Goal: Task Accomplishment & Management: Manage account settings

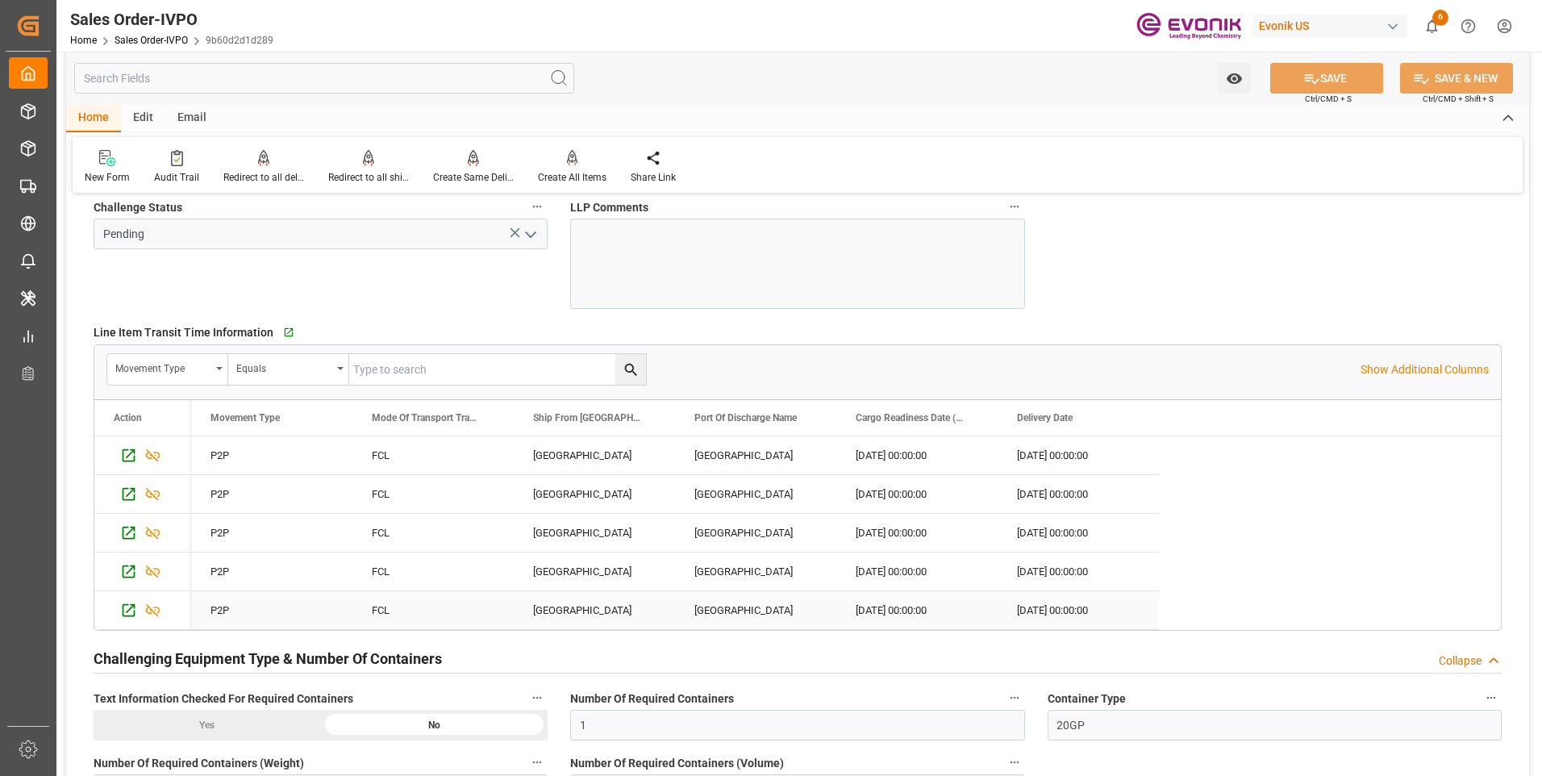
scroll to position [3145, 0]
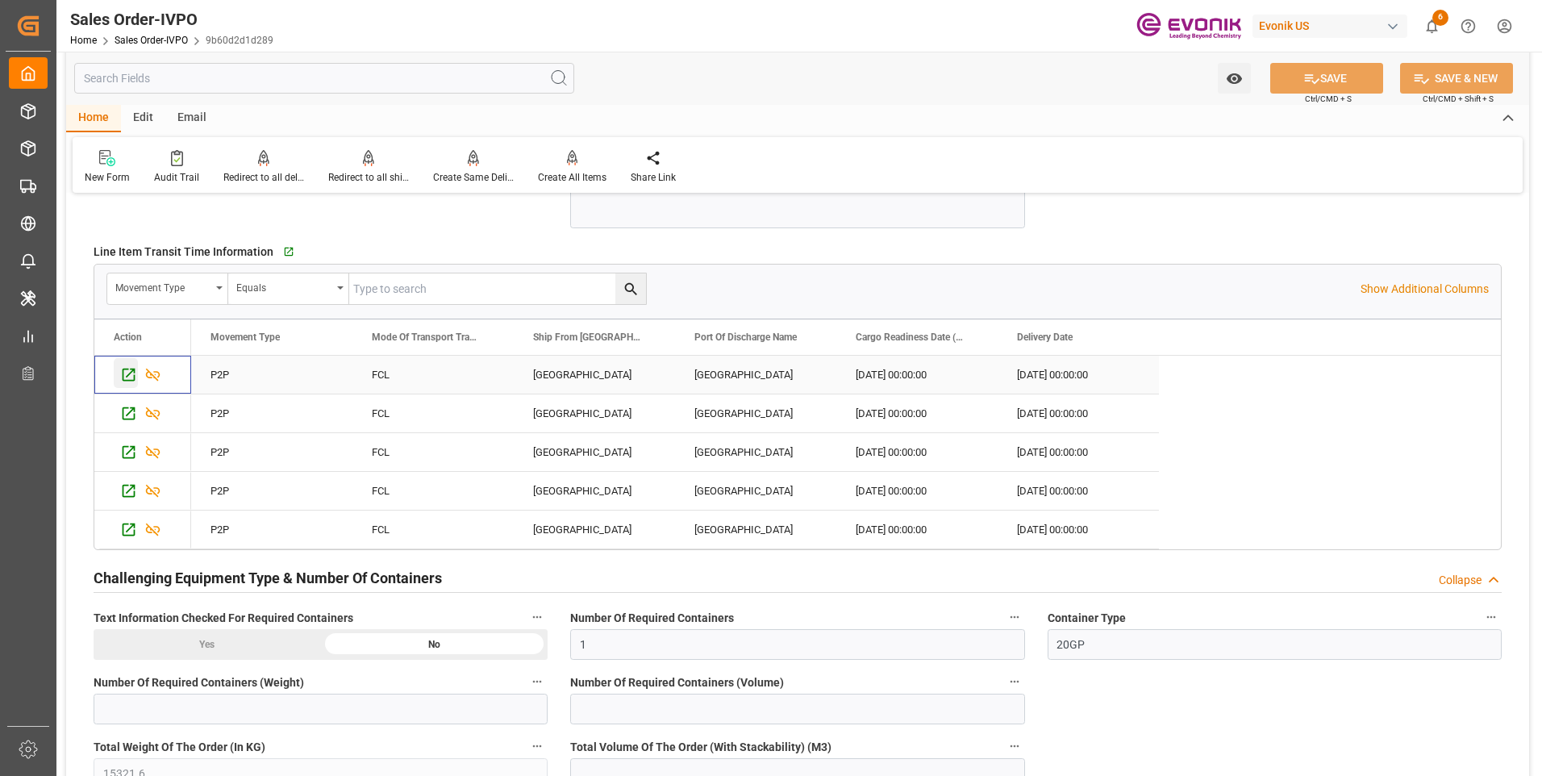
click at [127, 381] on icon "Press SPACE to select this row." at bounding box center [128, 374] width 17 height 17
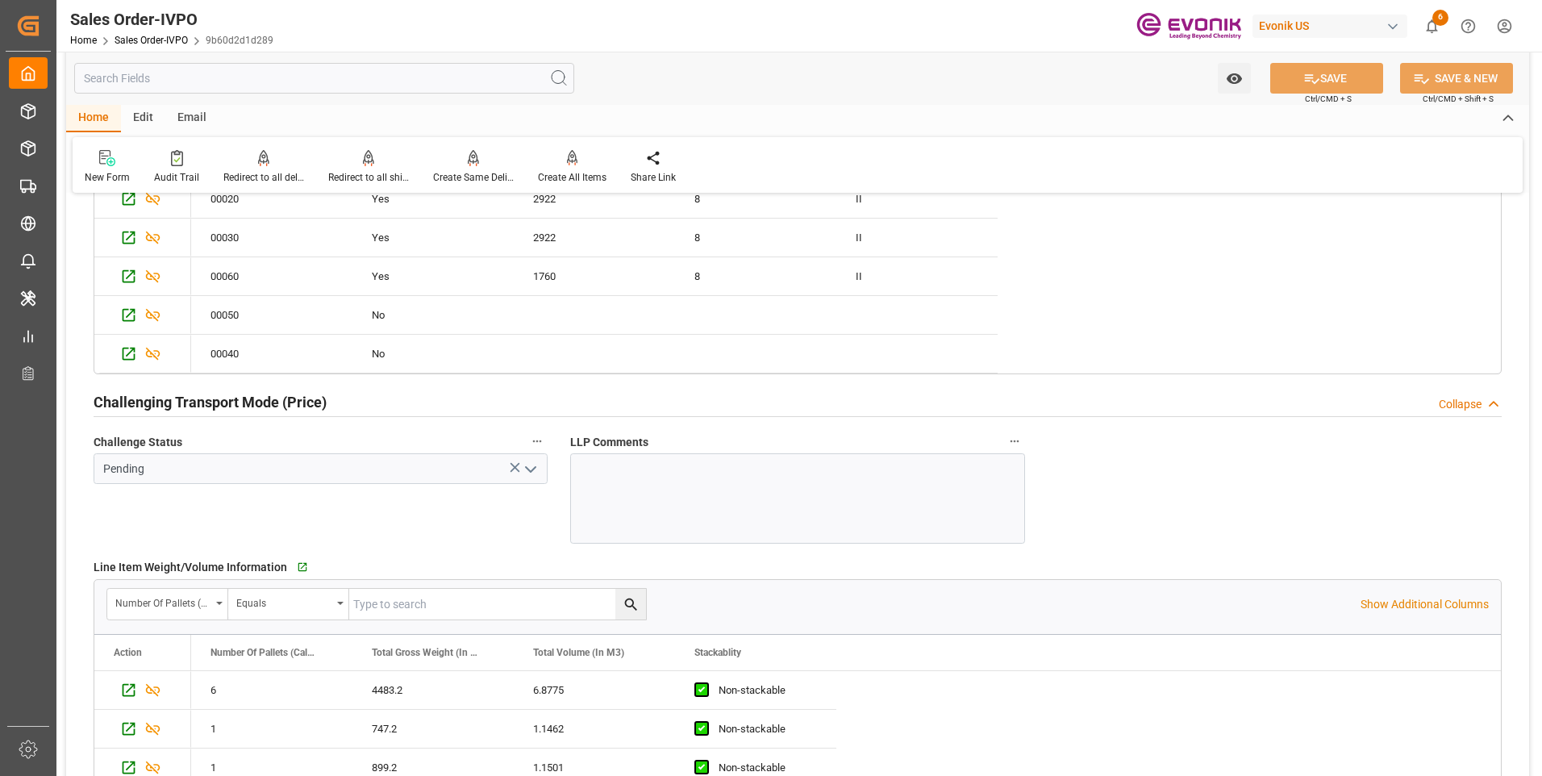
scroll to position [2016, 0]
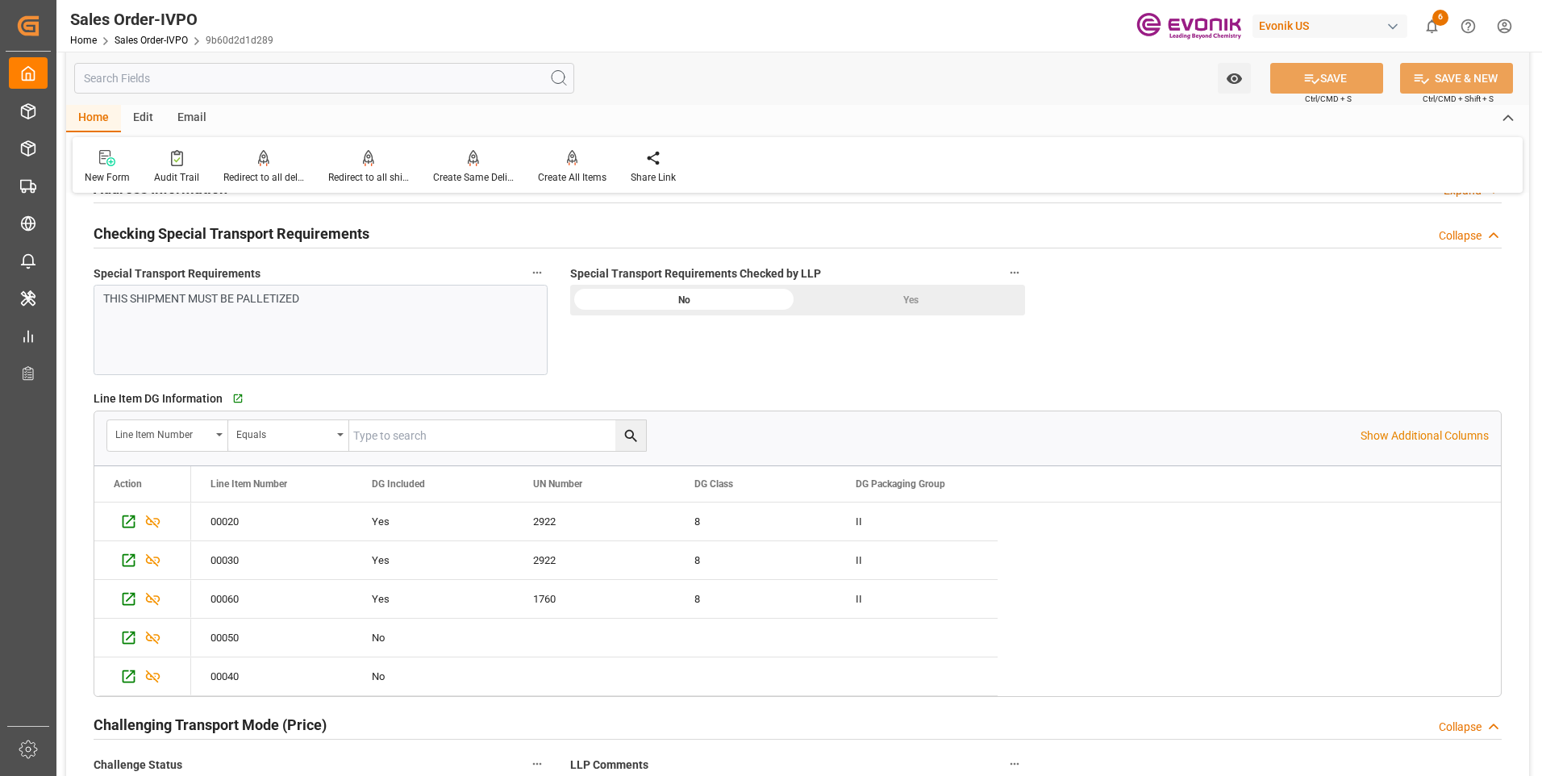
click at [590, 351] on div "Special Transport Requirements Checked by LLP No Yes" at bounding box center [797, 318] width 477 height 124
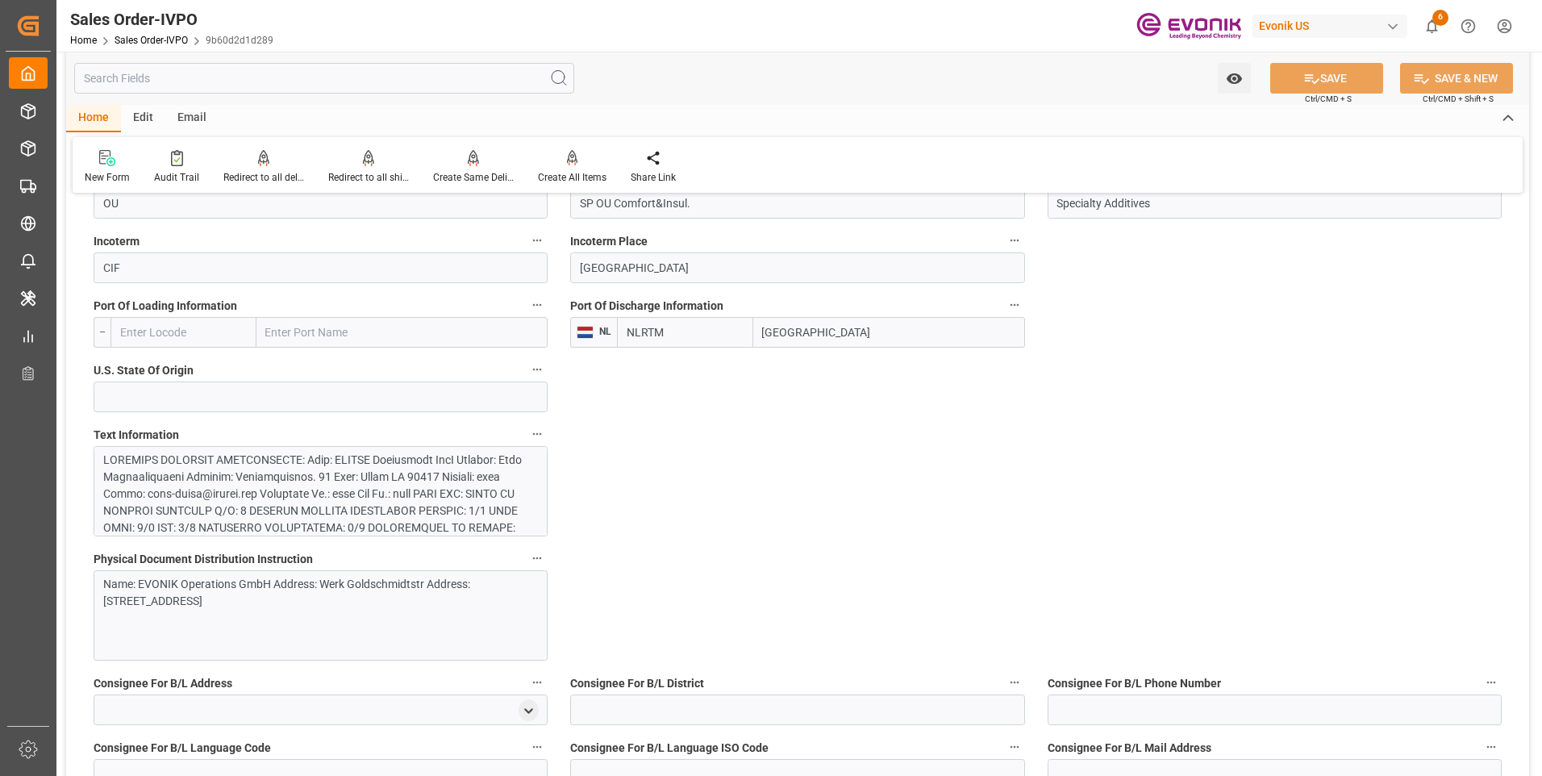
scroll to position [1048, 0]
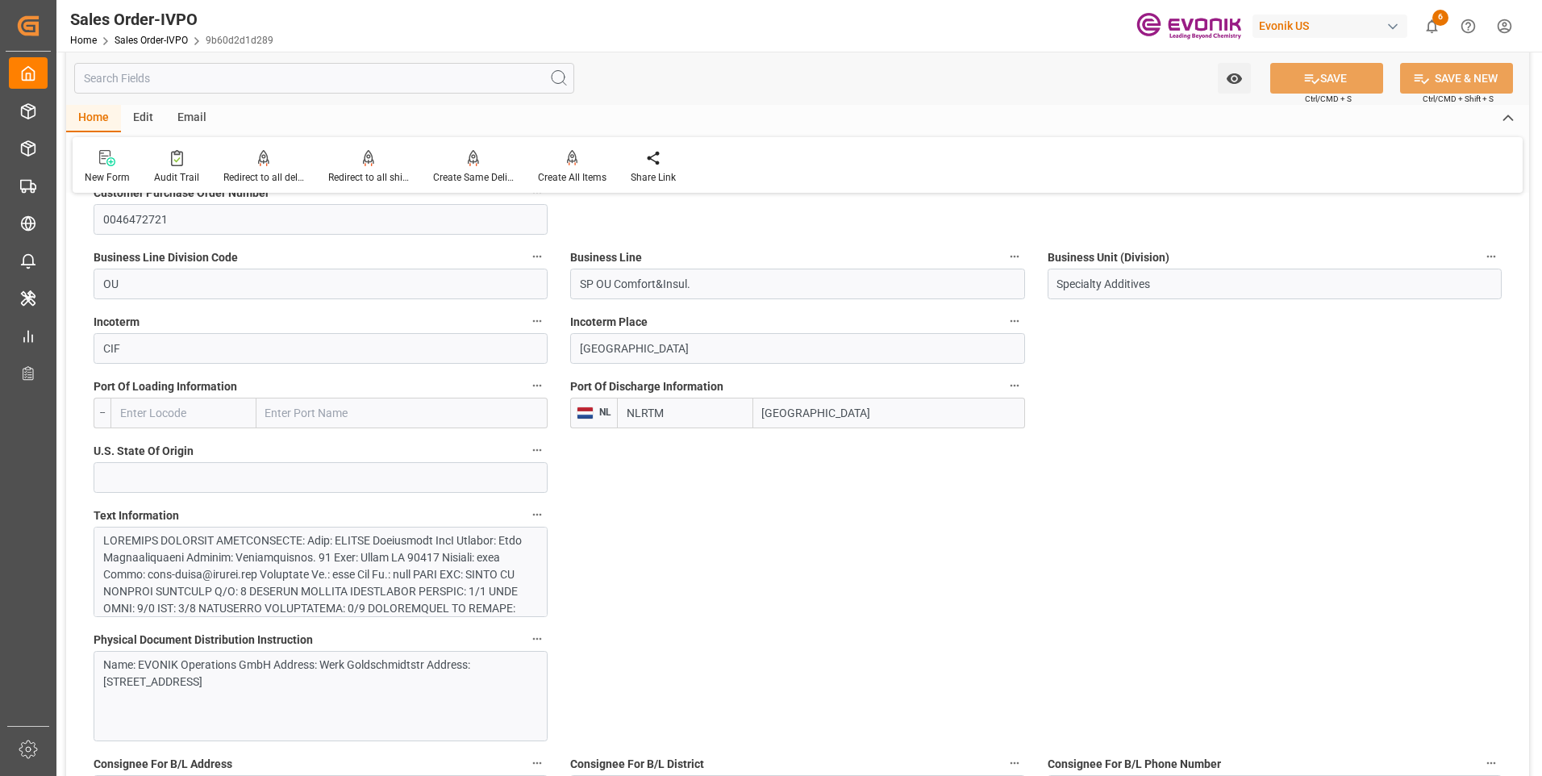
click at [193, 561] on div at bounding box center [314, 752] width 423 height 440
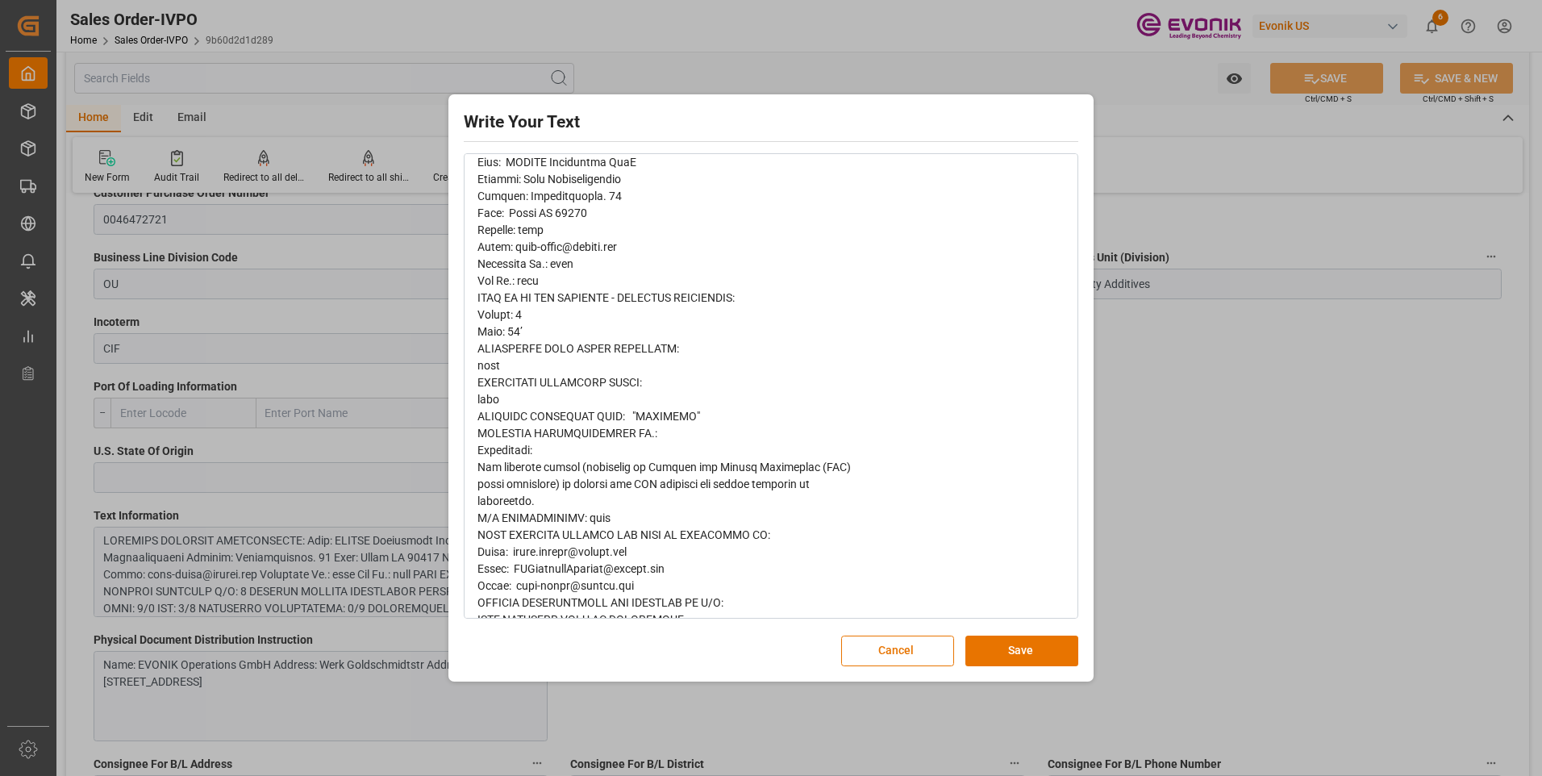
scroll to position [564, 0]
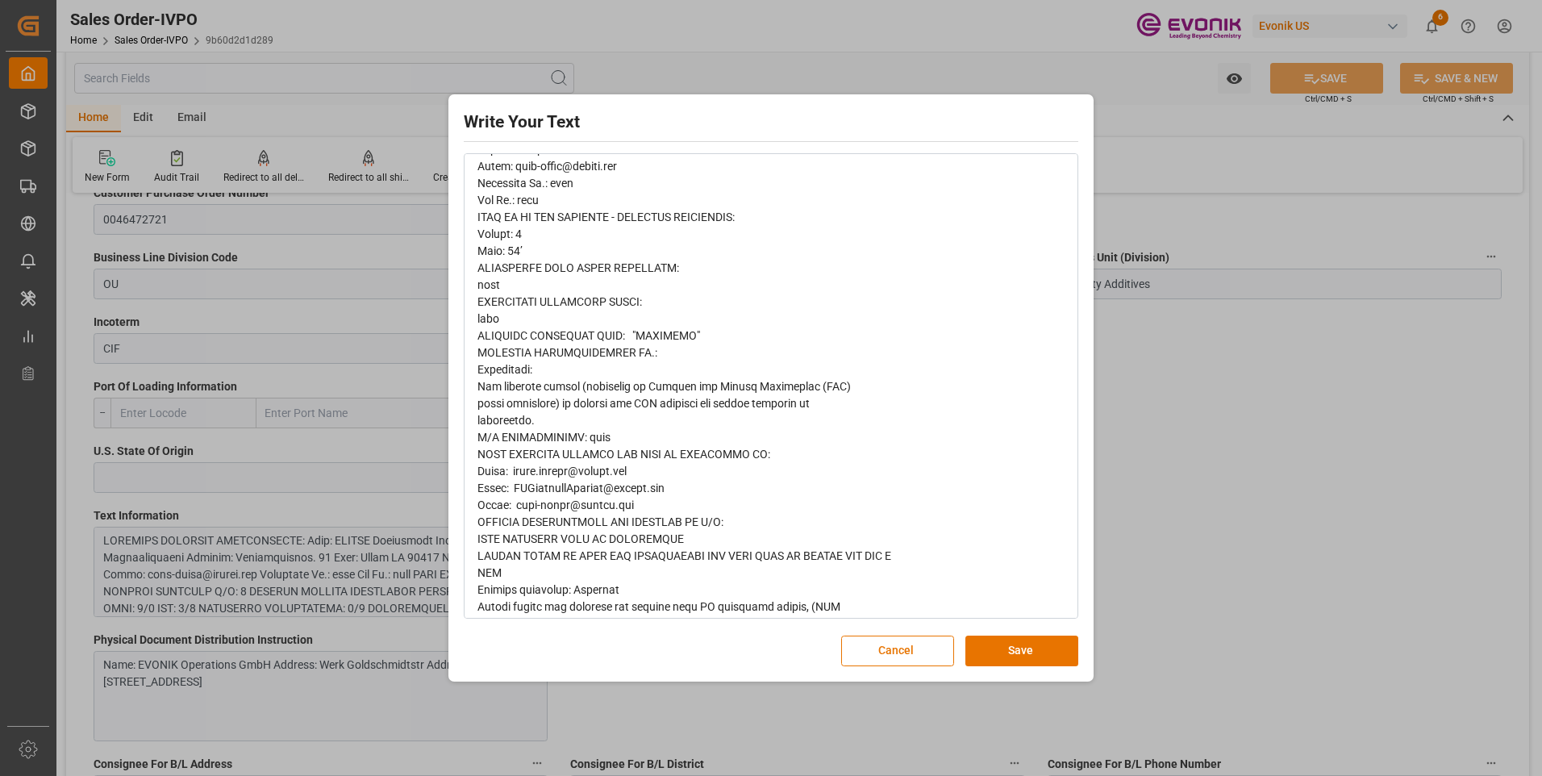
click at [1236, 502] on div "Write Your Text Normal 14 Font Cancel Save" at bounding box center [771, 388] width 1542 height 776
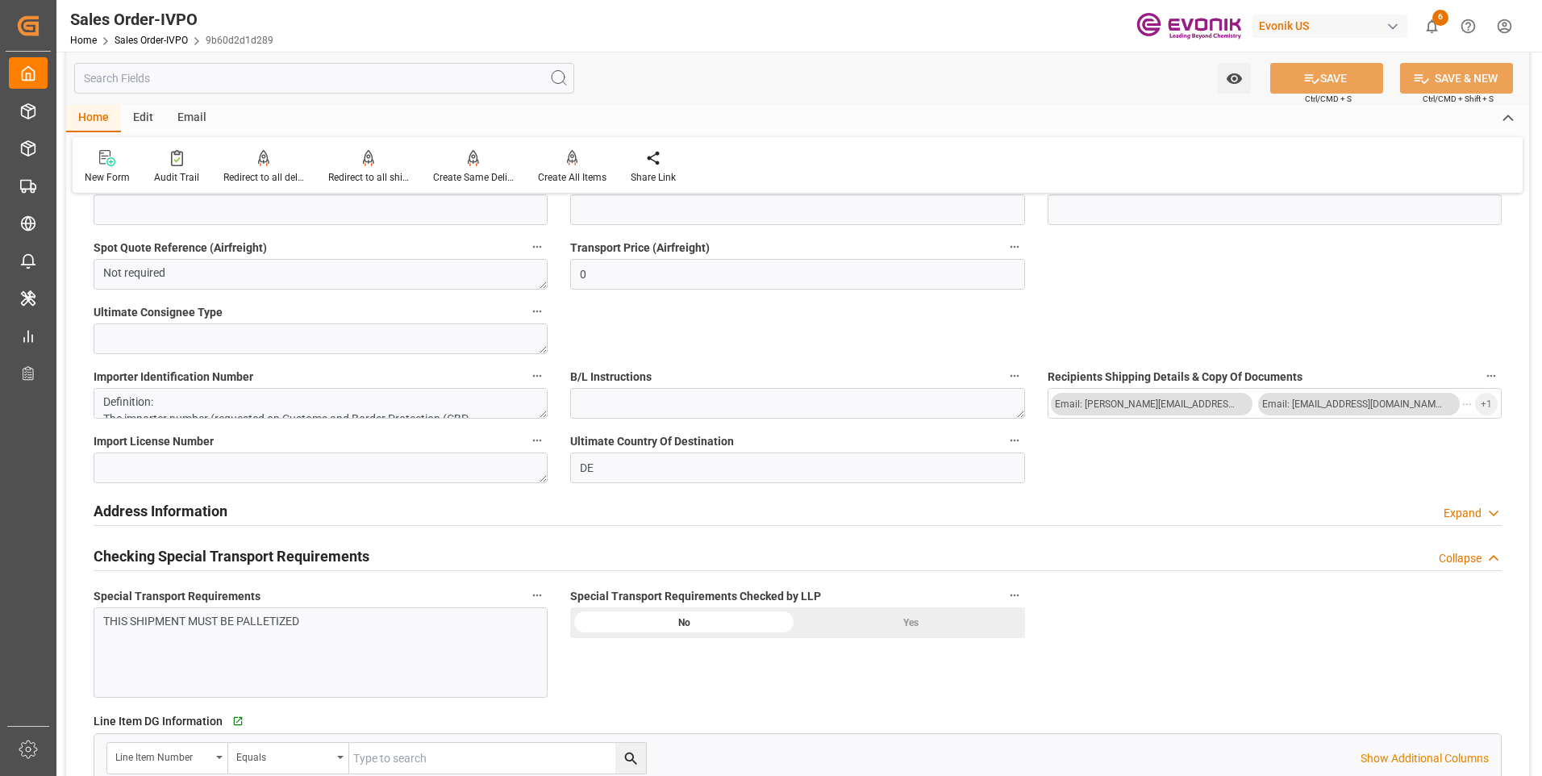
scroll to position [1935, 0]
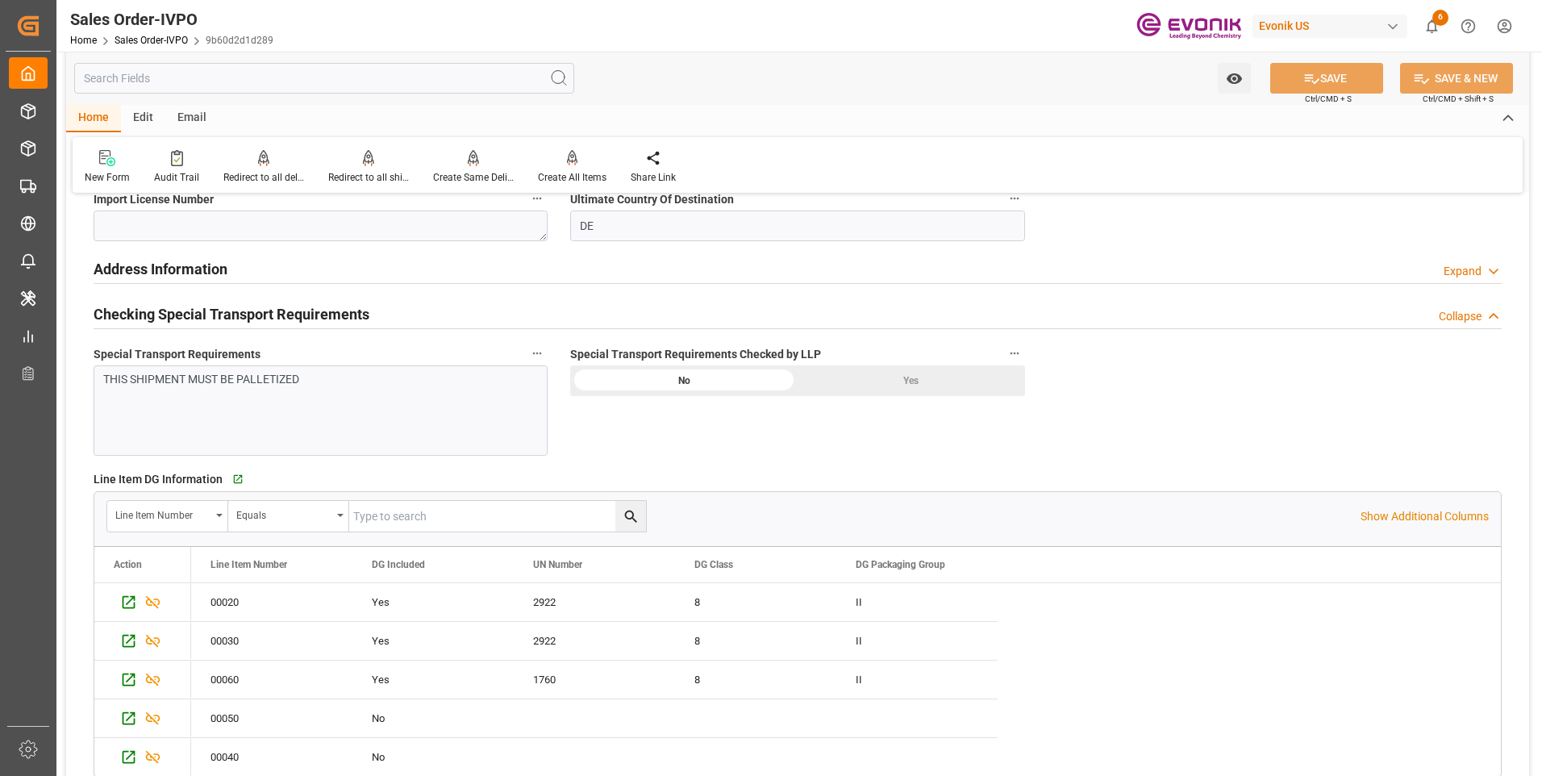
click at [833, 384] on div "Yes" at bounding box center [911, 380] width 227 height 31
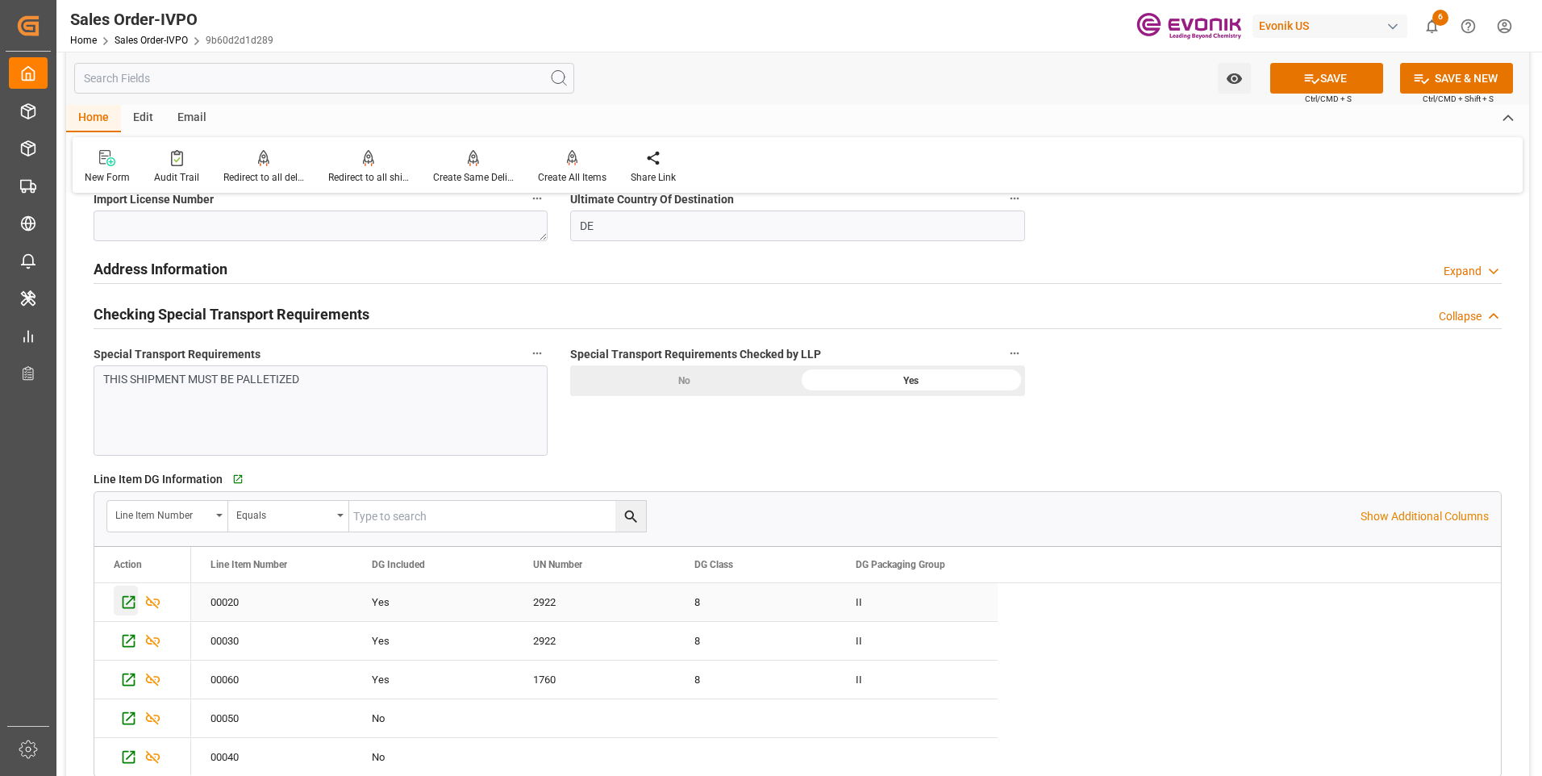
click at [131, 605] on icon "Press SPACE to select this row." at bounding box center [128, 602] width 17 height 17
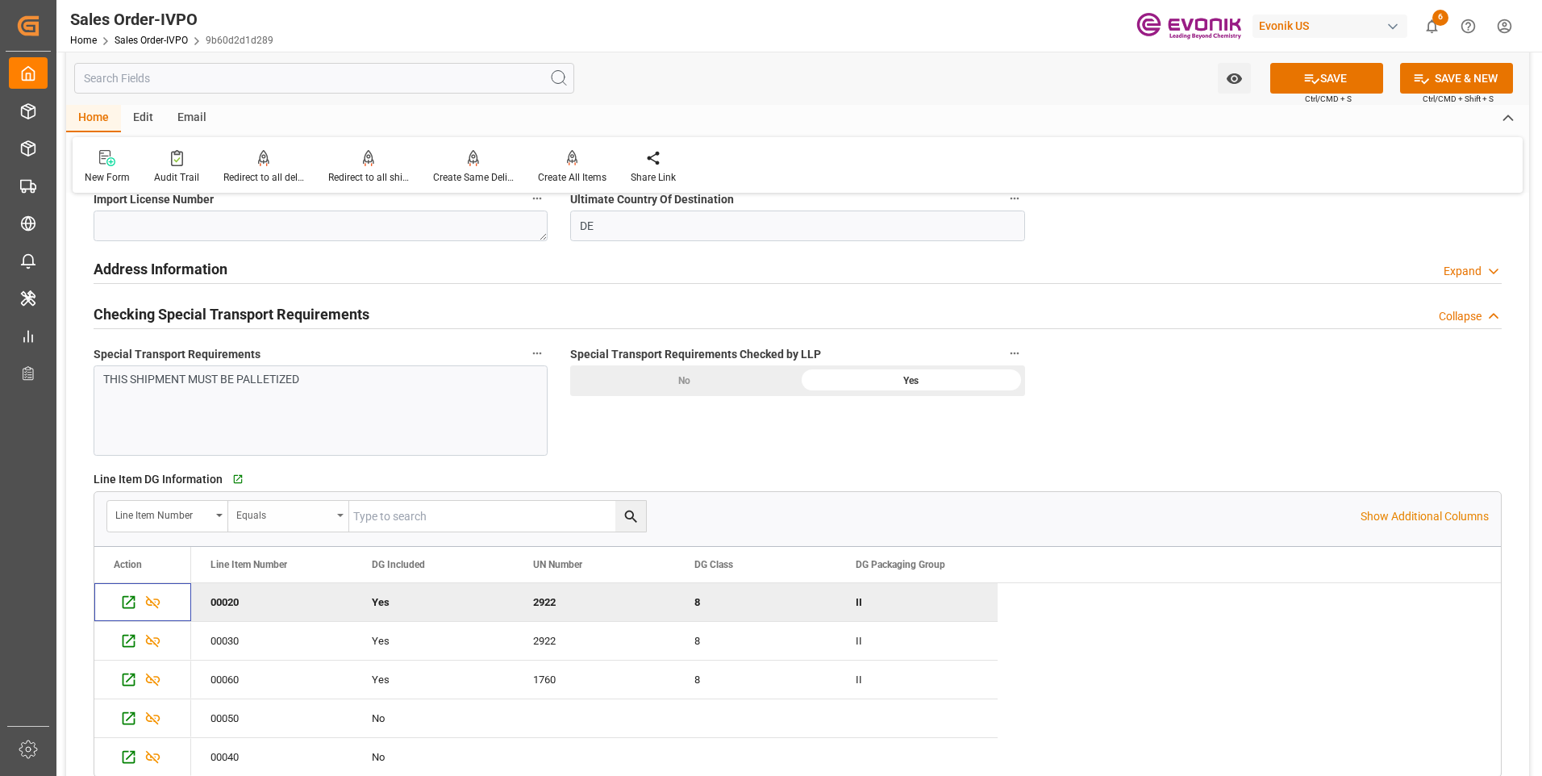
scroll to position [2097, 0]
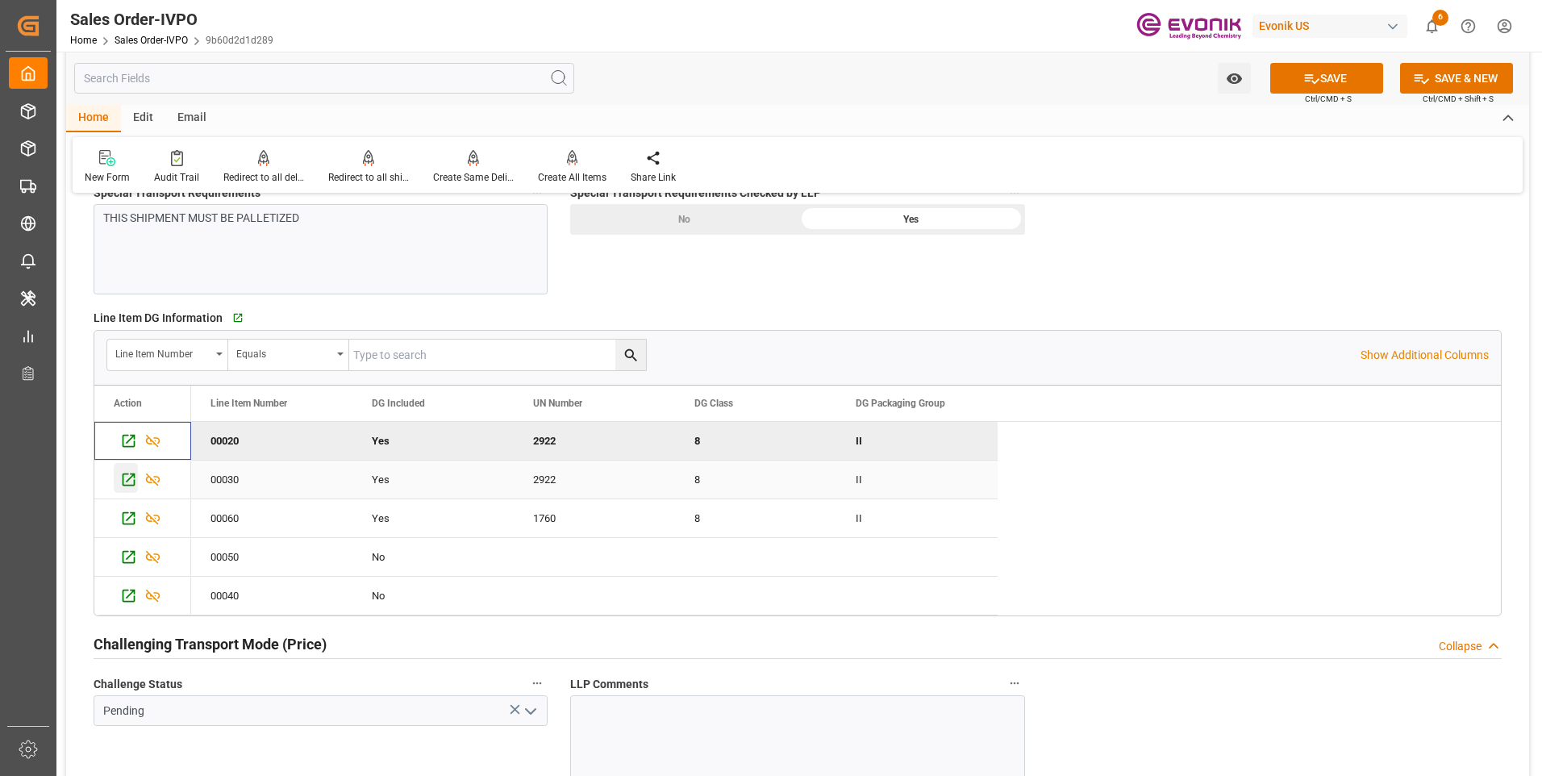
click at [129, 477] on icon "Press SPACE to select this row." at bounding box center [128, 479] width 17 height 17
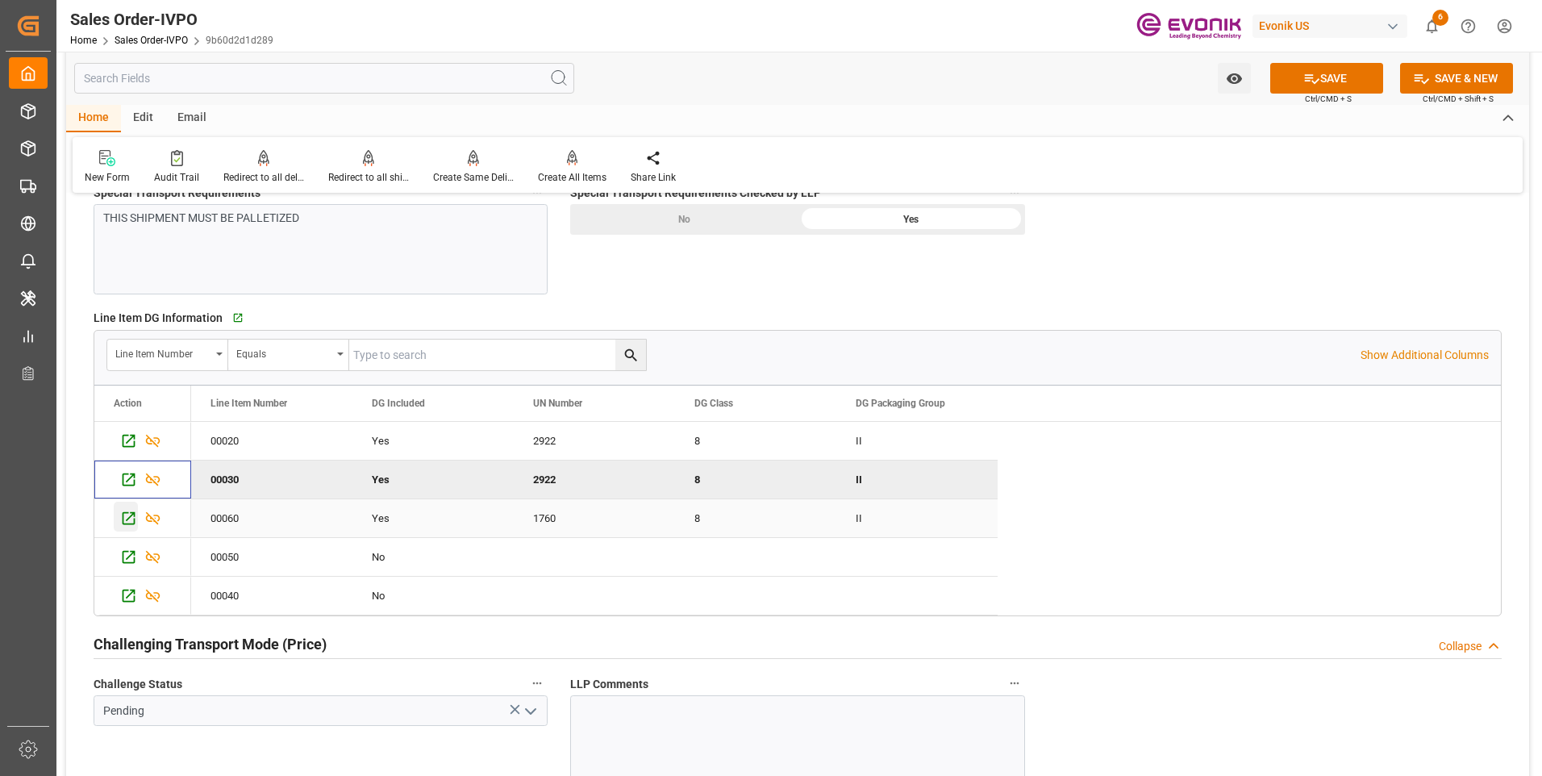
click at [128, 513] on icon "Press SPACE to select this row." at bounding box center [129, 518] width 13 height 13
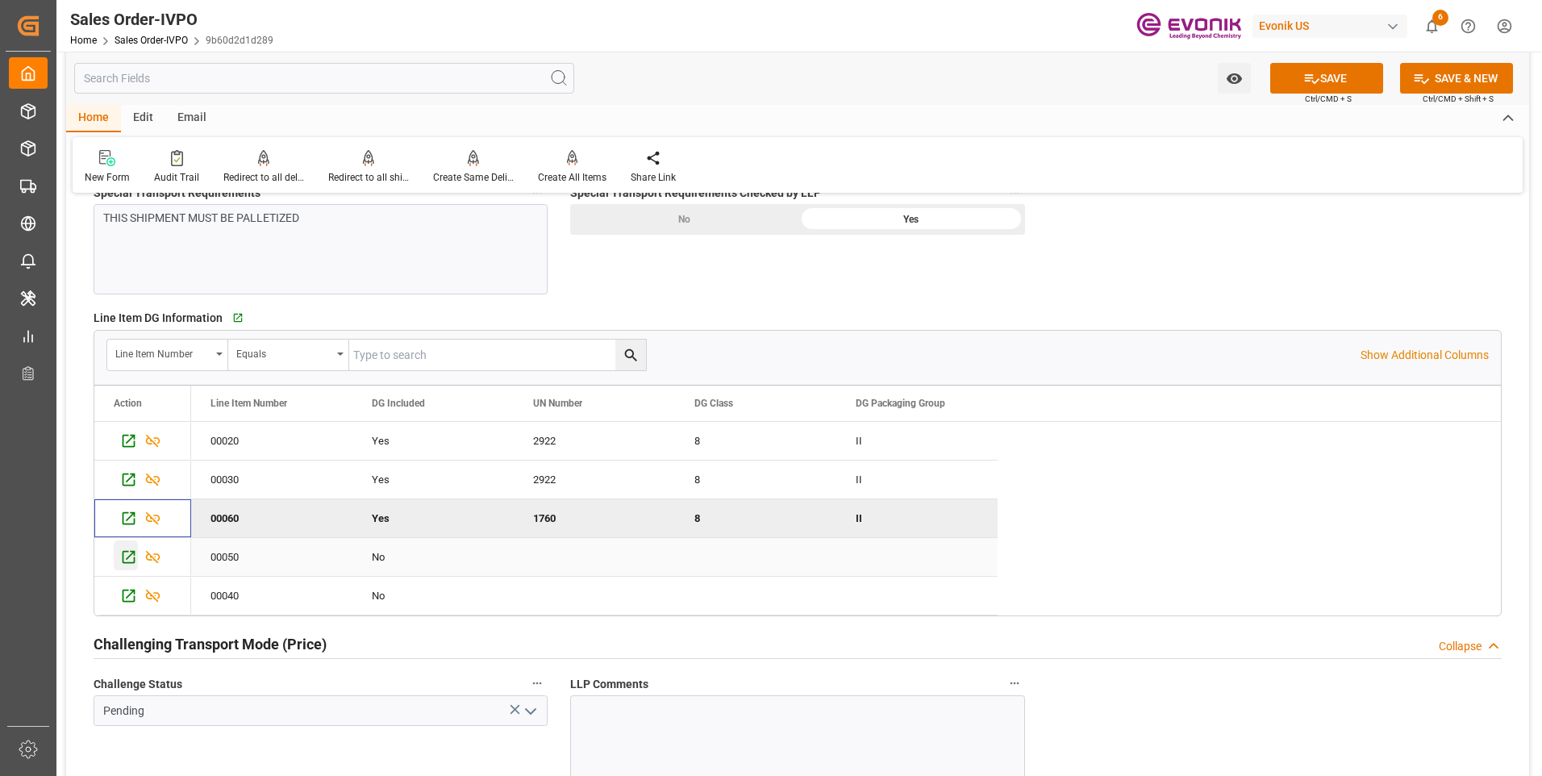
click at [129, 551] on icon "Press SPACE to select this row." at bounding box center [128, 556] width 17 height 17
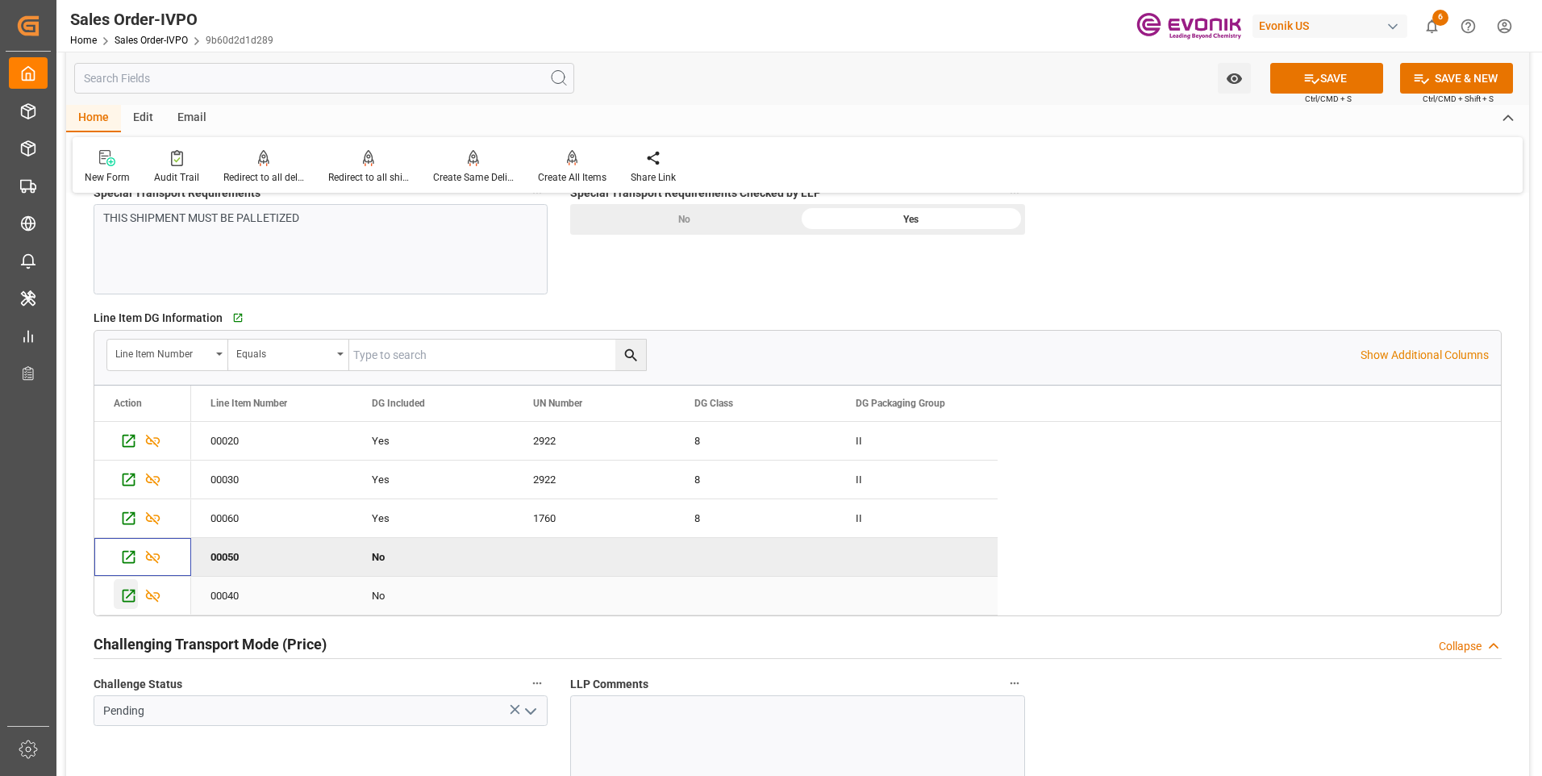
click at [126, 594] on icon "Press SPACE to select this row." at bounding box center [128, 595] width 17 height 17
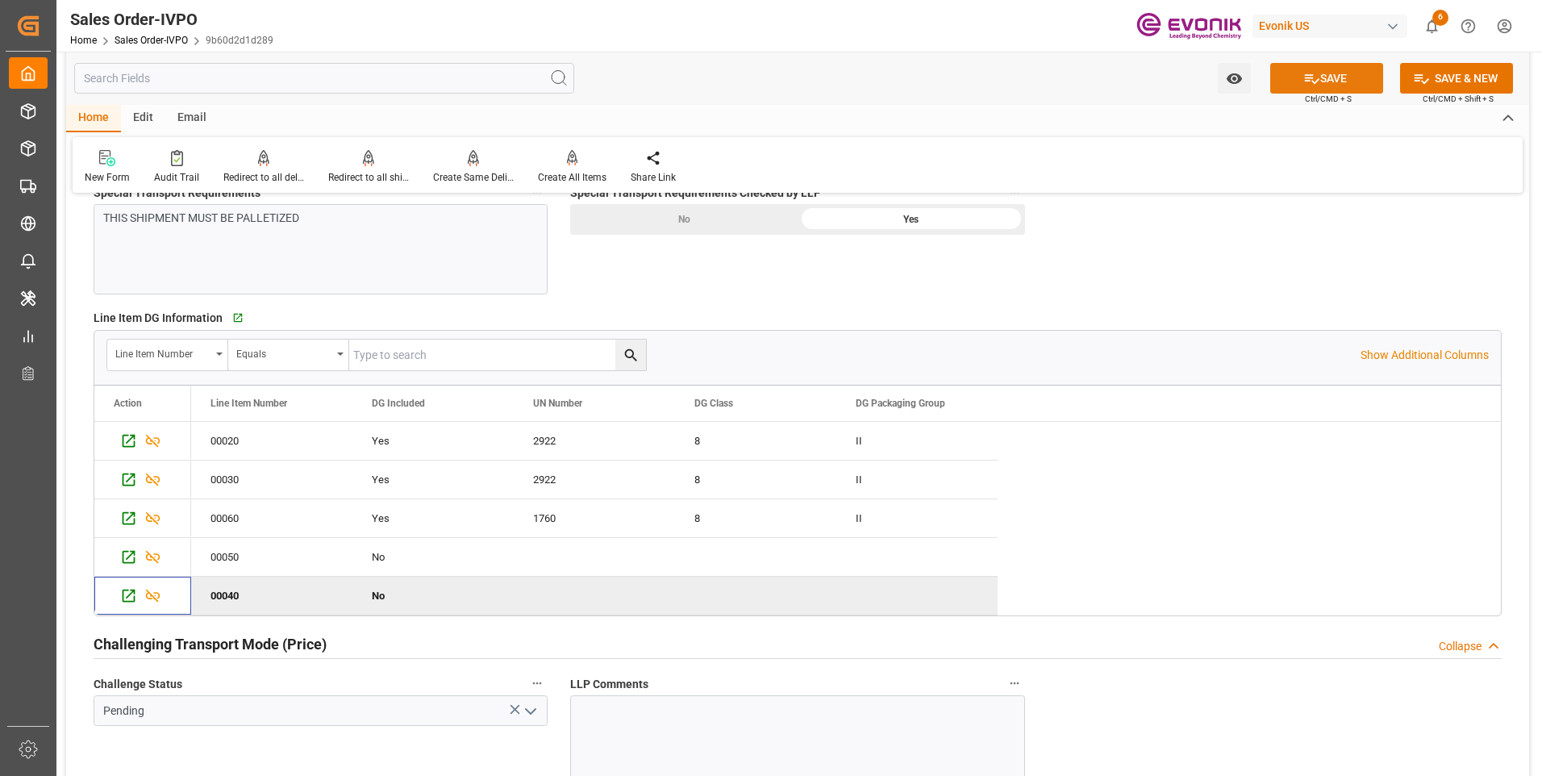
click at [1339, 90] on button "SAVE" at bounding box center [1326, 78] width 113 height 31
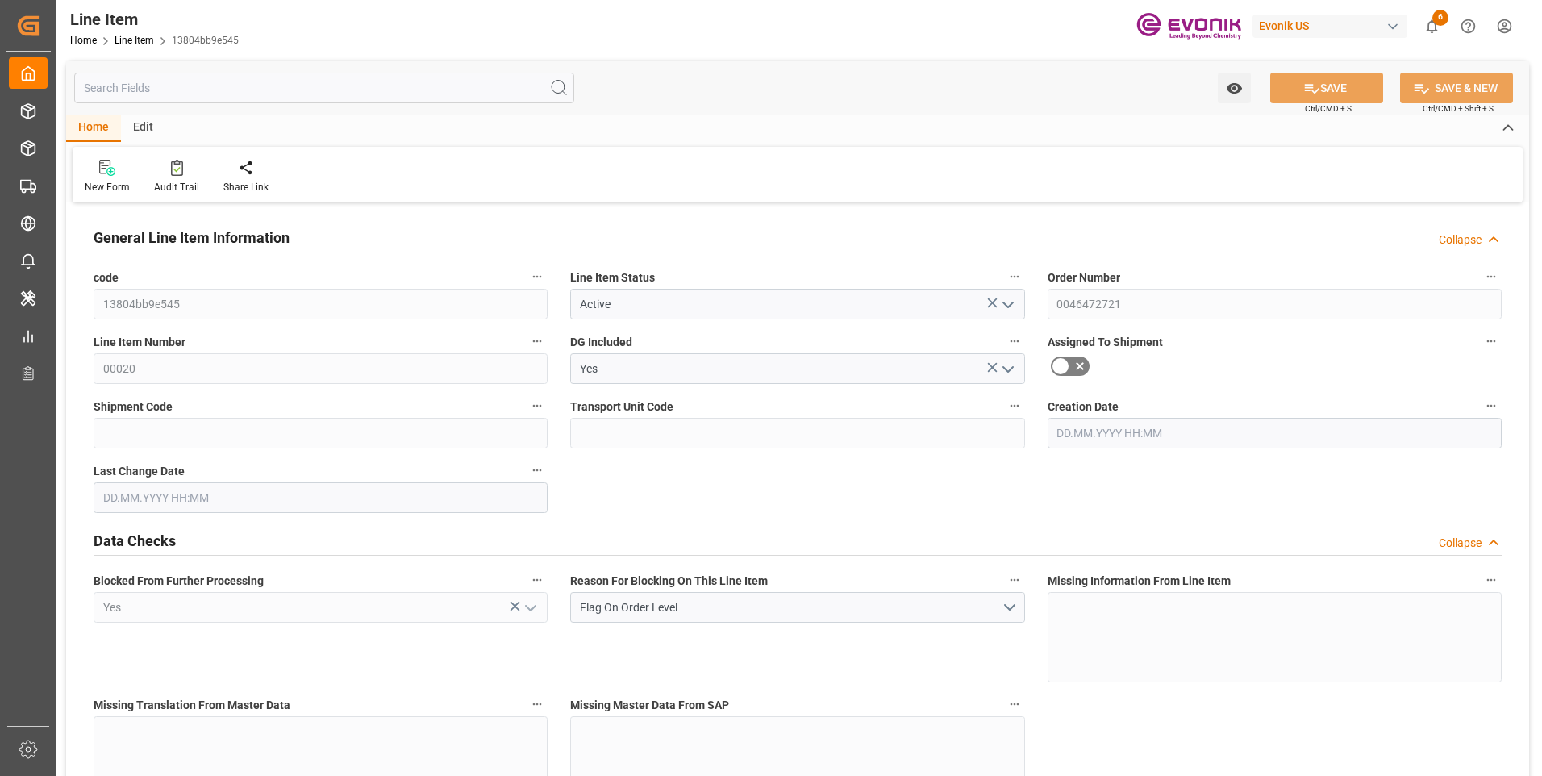
type input "6"
type input "4483.2"
type input "4080"
type input "6.8775"
type input "24"
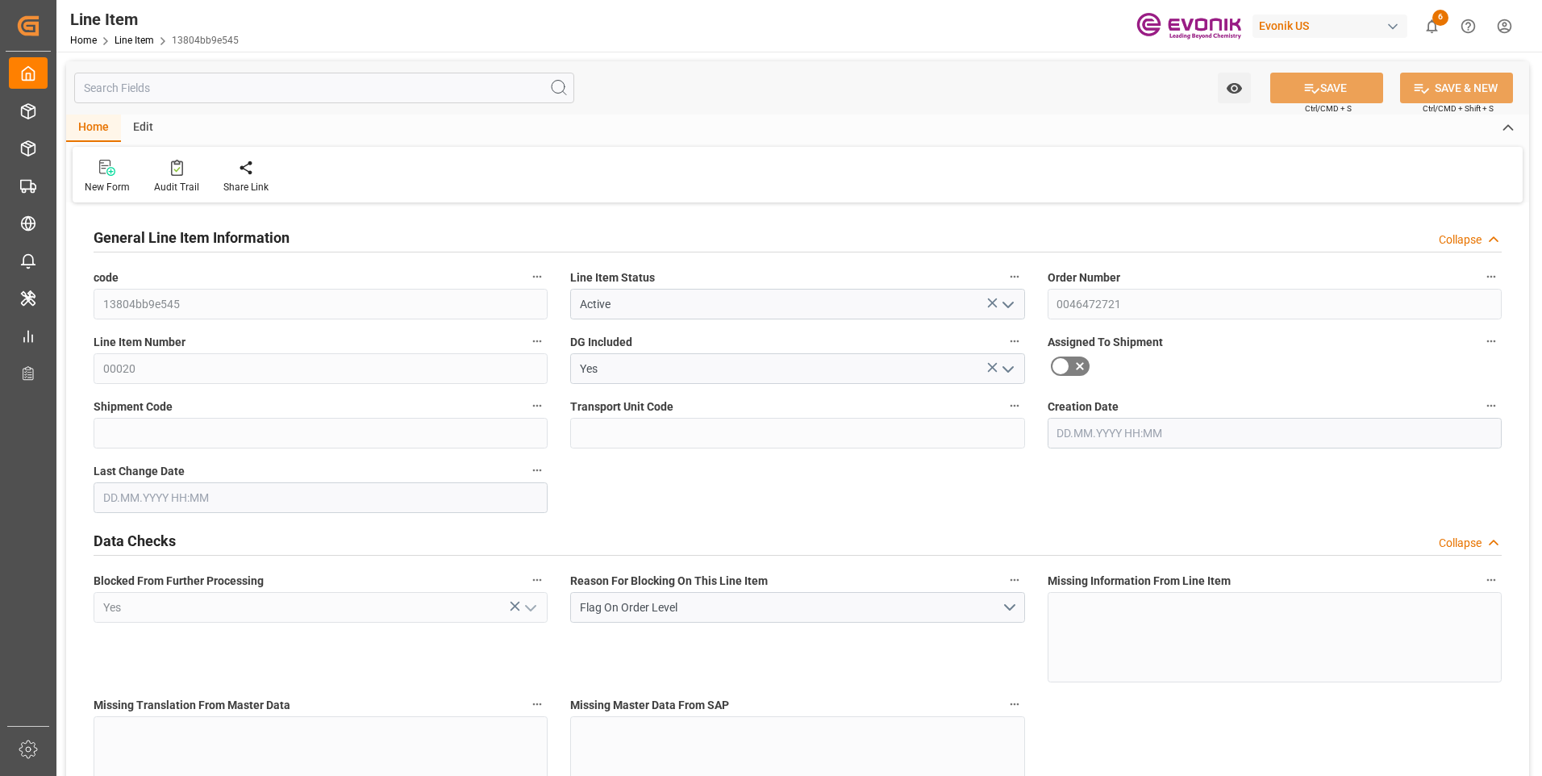
type input "31048.8"
type input "24"
type input "4483.2"
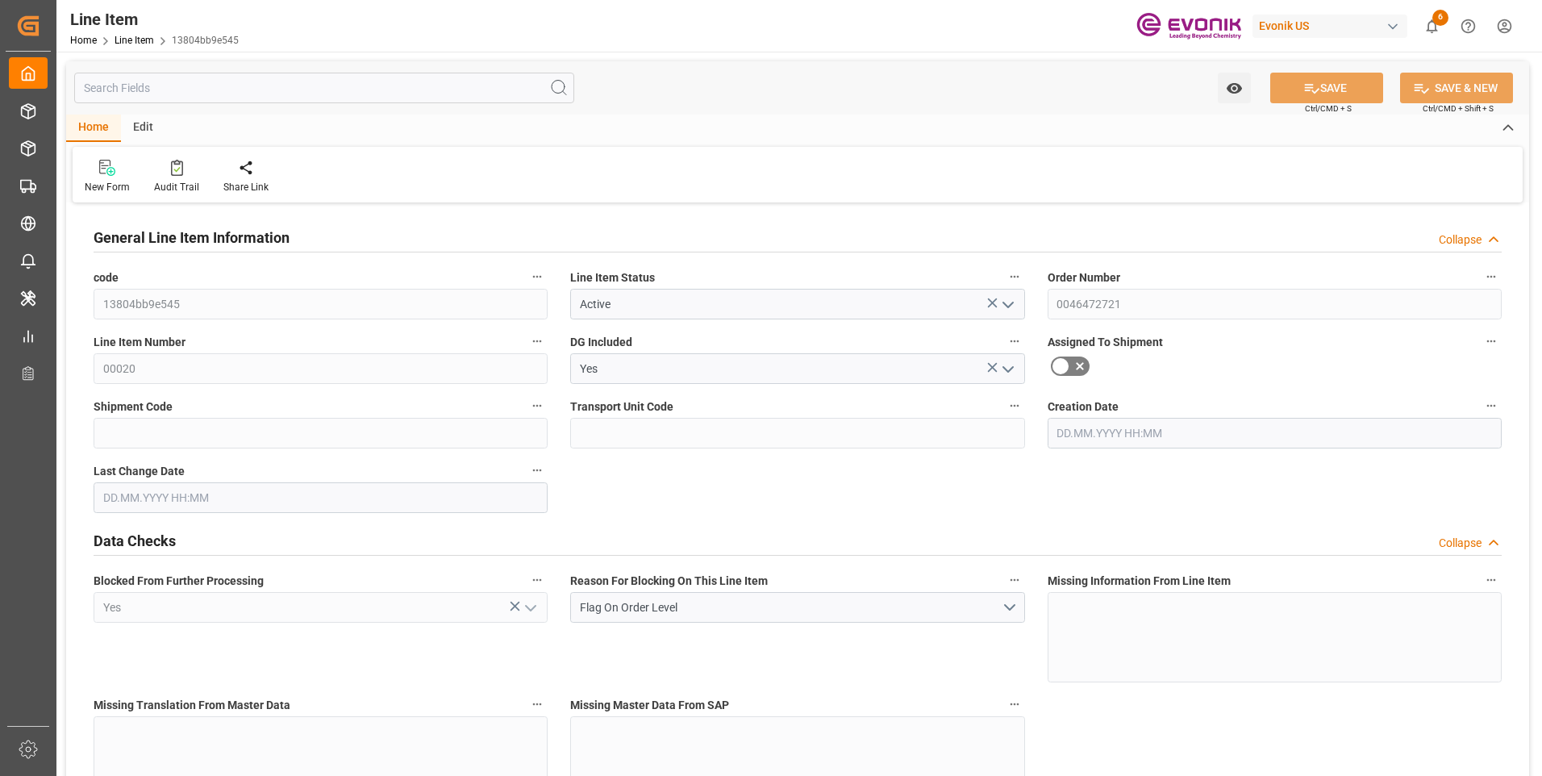
type input "4603.2"
type input "4080"
type input "6.8775"
type input "6877.488"
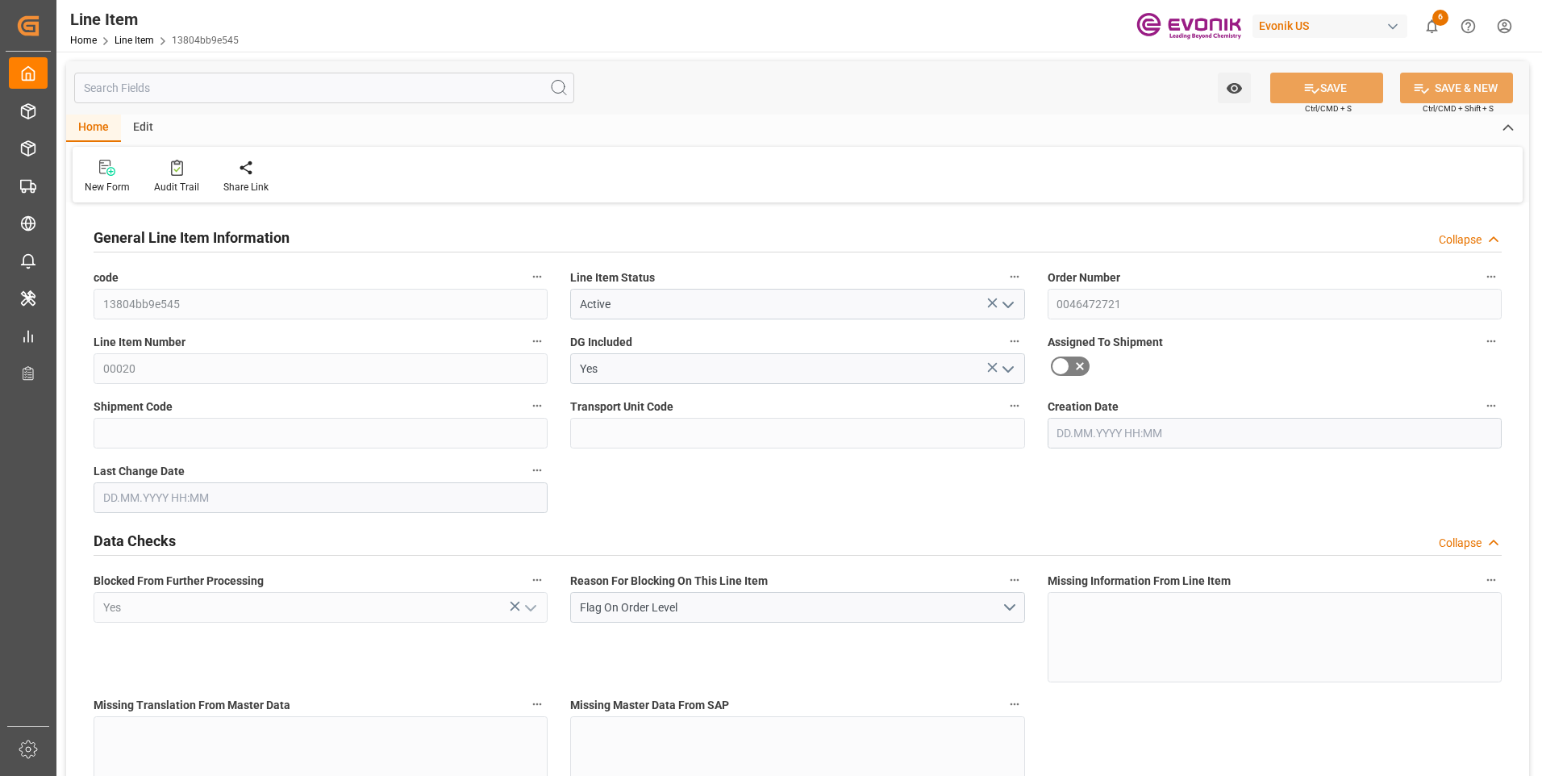
type input "0"
type input "10.09.2025 19:27"
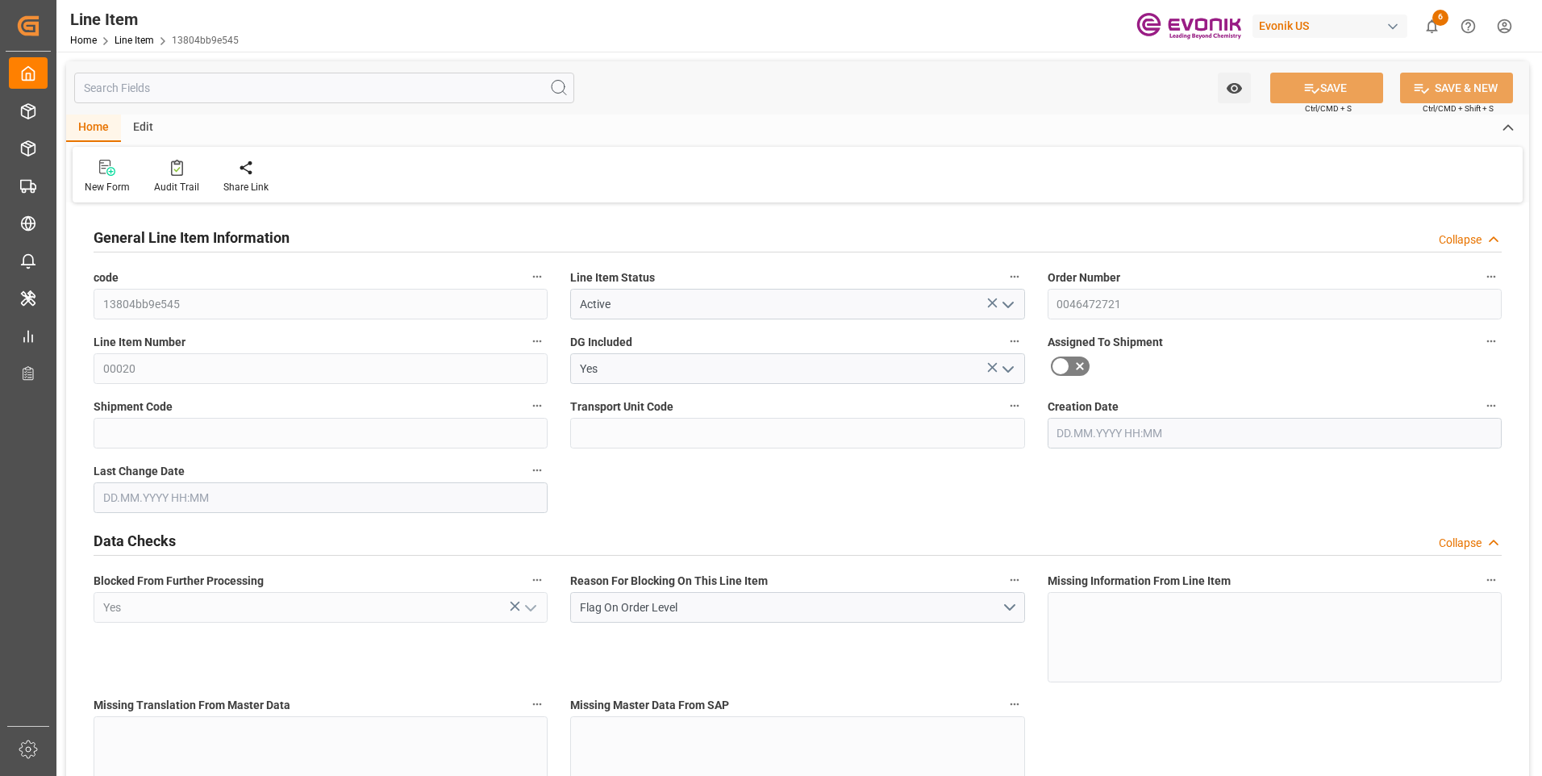
type input "10.09.2025 19:27"
type input "[DATE]"
type input "18.09.2025"
type input "11.09.2025"
click at [174, 87] on input "text" at bounding box center [324, 88] width 500 height 31
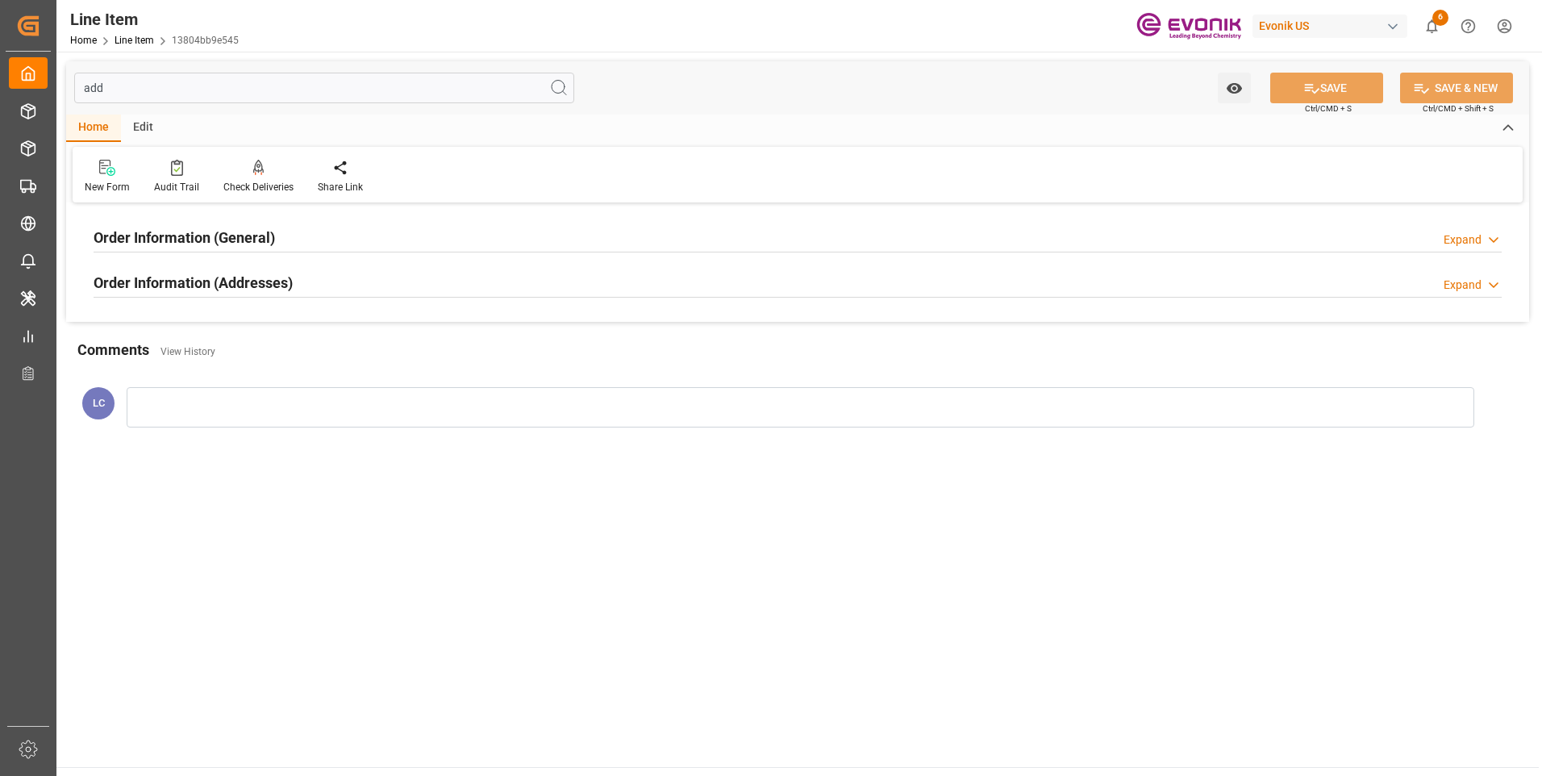
type input "add"
click at [182, 221] on div "Order Information (General) Expand" at bounding box center [797, 237] width 1431 height 45
click at [190, 230] on h2 "Order Information (General)" at bounding box center [184, 238] width 181 height 22
click at [177, 310] on div "Order Information (General) Expand Consignee For B/L Address Order Information …" at bounding box center [797, 264] width 1463 height 115
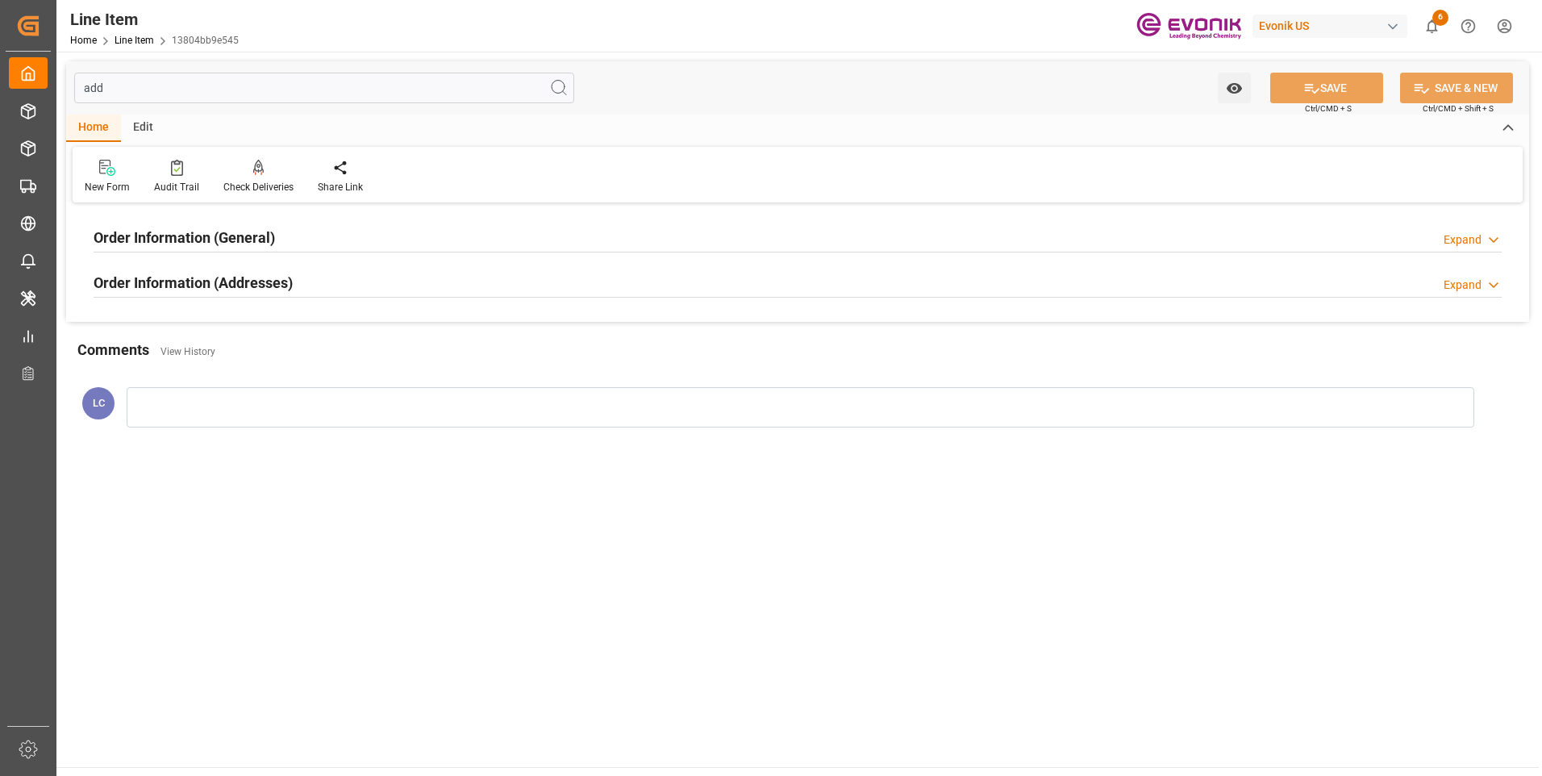
click at [182, 292] on h2 "Order Information (Addresses)" at bounding box center [193, 283] width 199 height 22
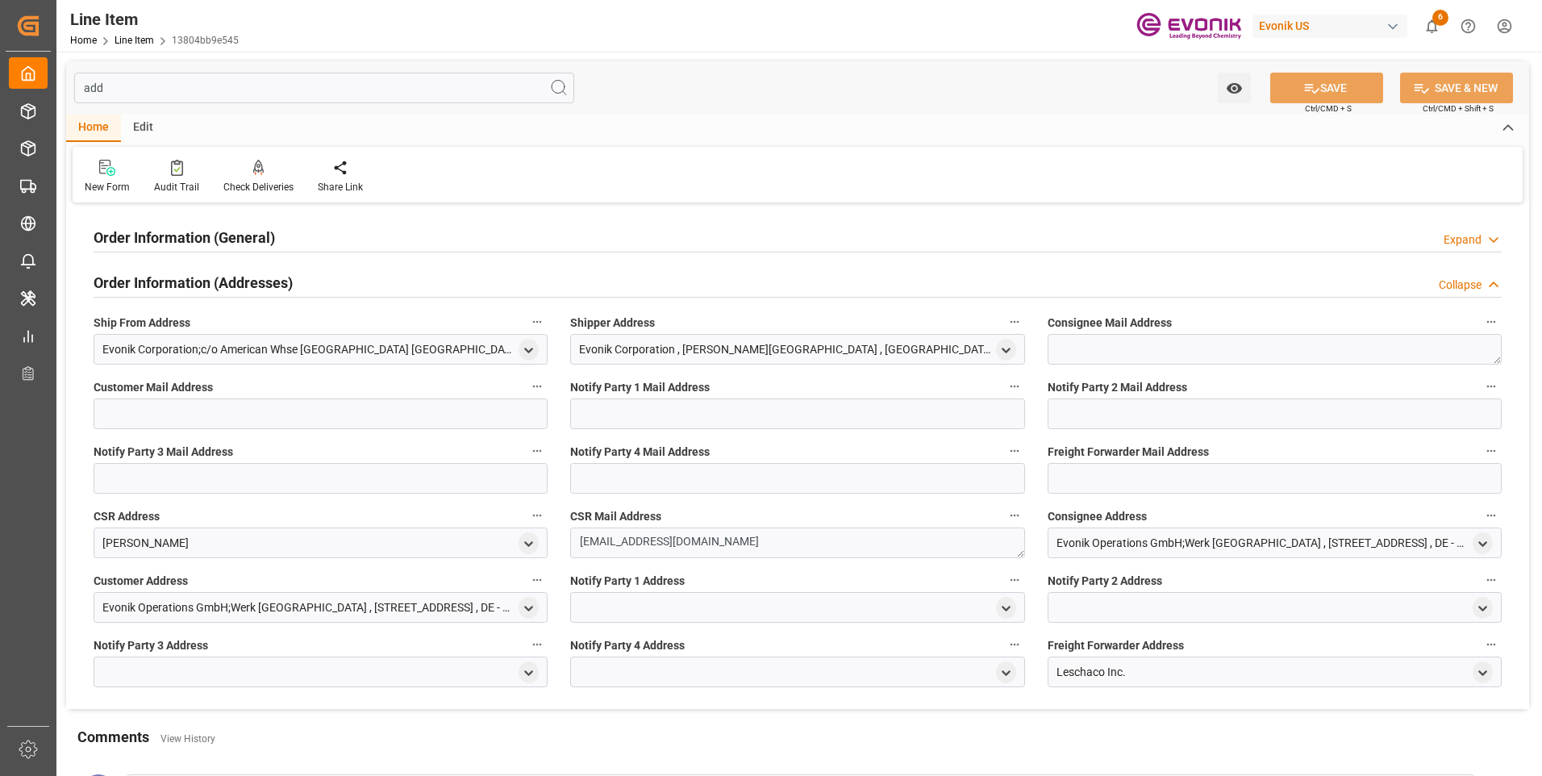
click at [184, 290] on h2 "Order Information (Addresses)" at bounding box center [193, 283] width 199 height 22
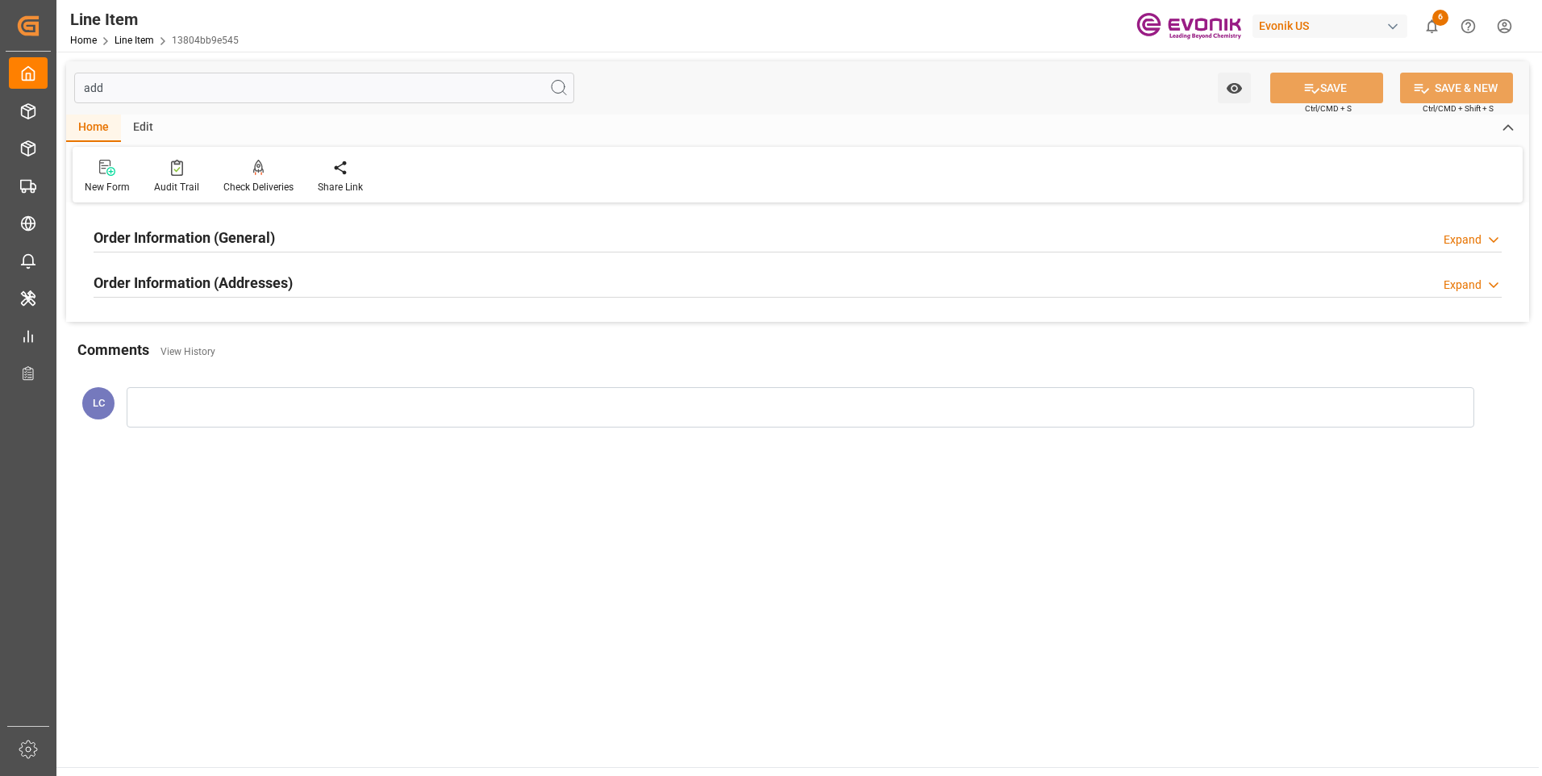
click at [183, 288] on h2 "Order Information (Addresses)" at bounding box center [193, 283] width 199 height 22
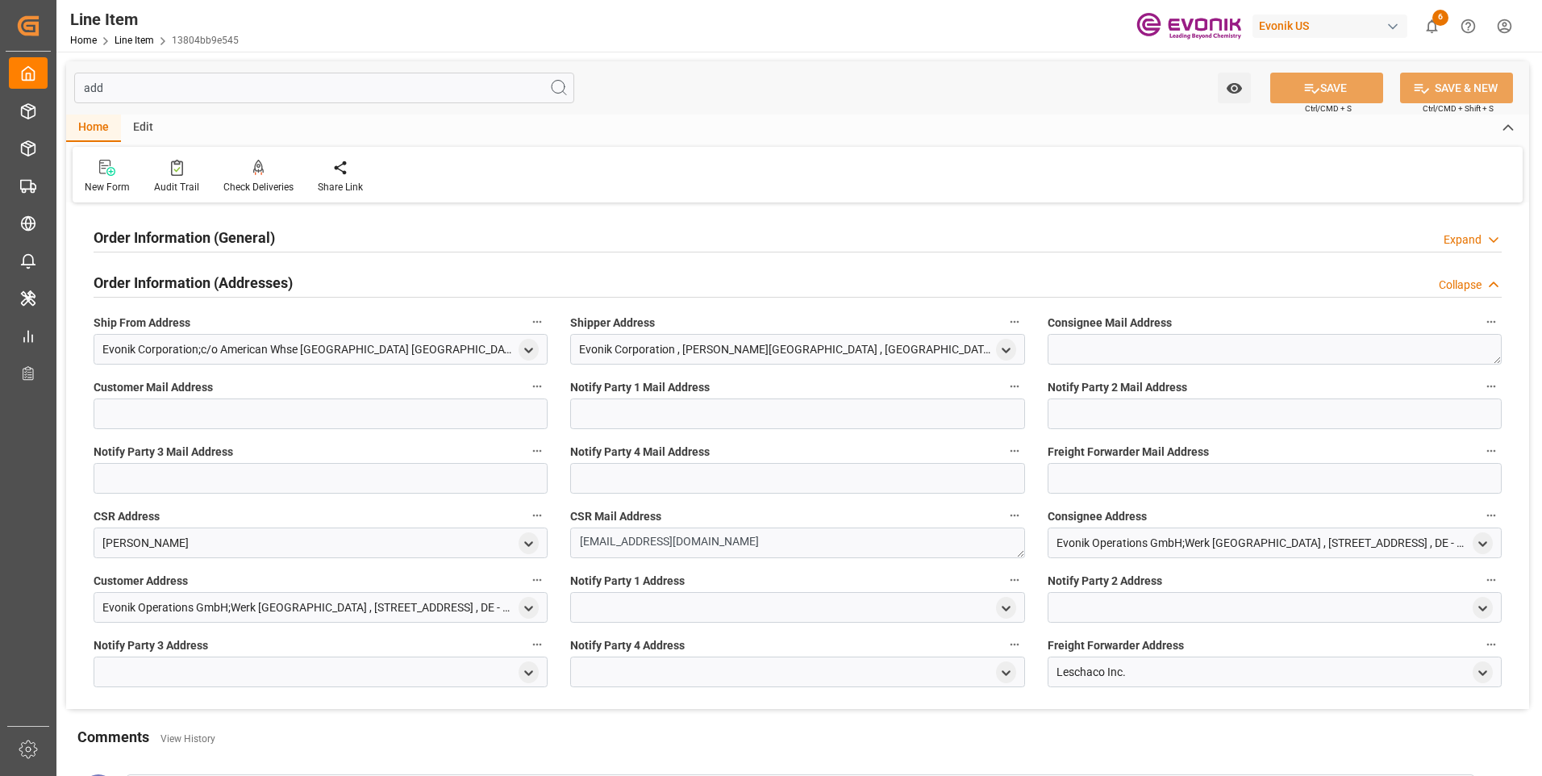
click at [183, 288] on h2 "Order Information (Addresses)" at bounding box center [193, 283] width 199 height 22
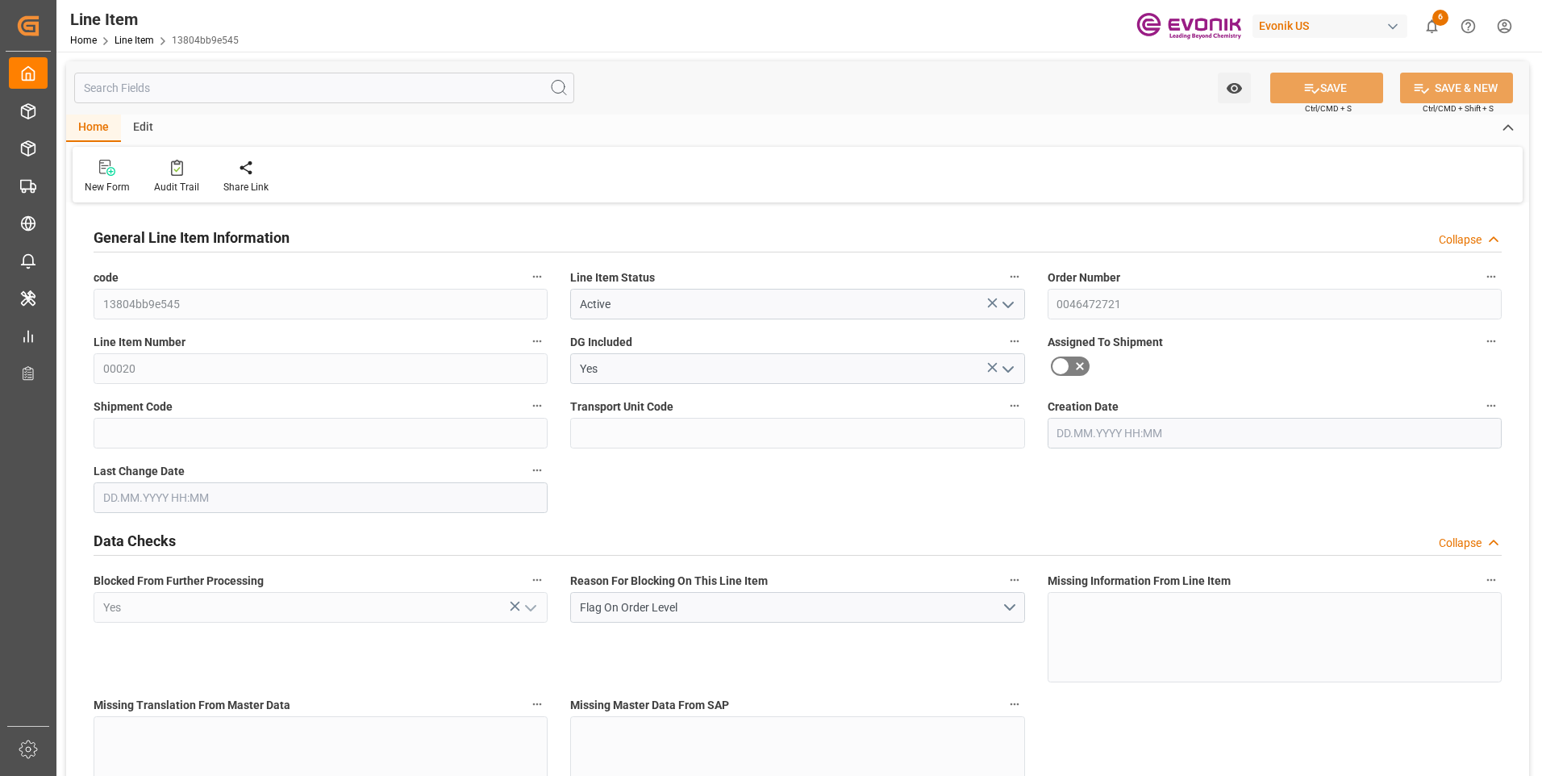
type input "6"
type input "4483.2"
type input "4080"
type input "6.8775"
type input "24"
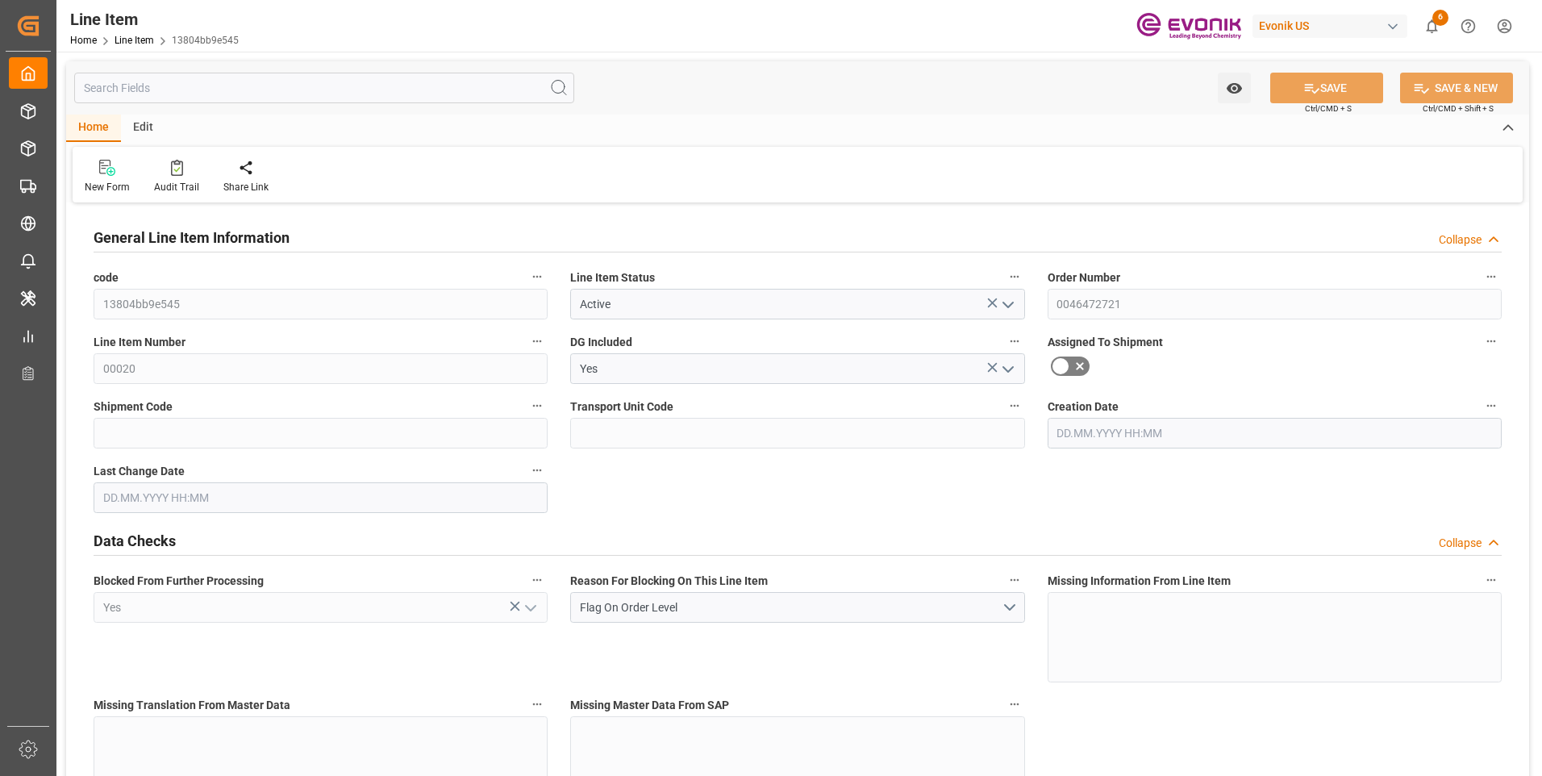
type input "31048.8"
type input "24"
type input "4483.2"
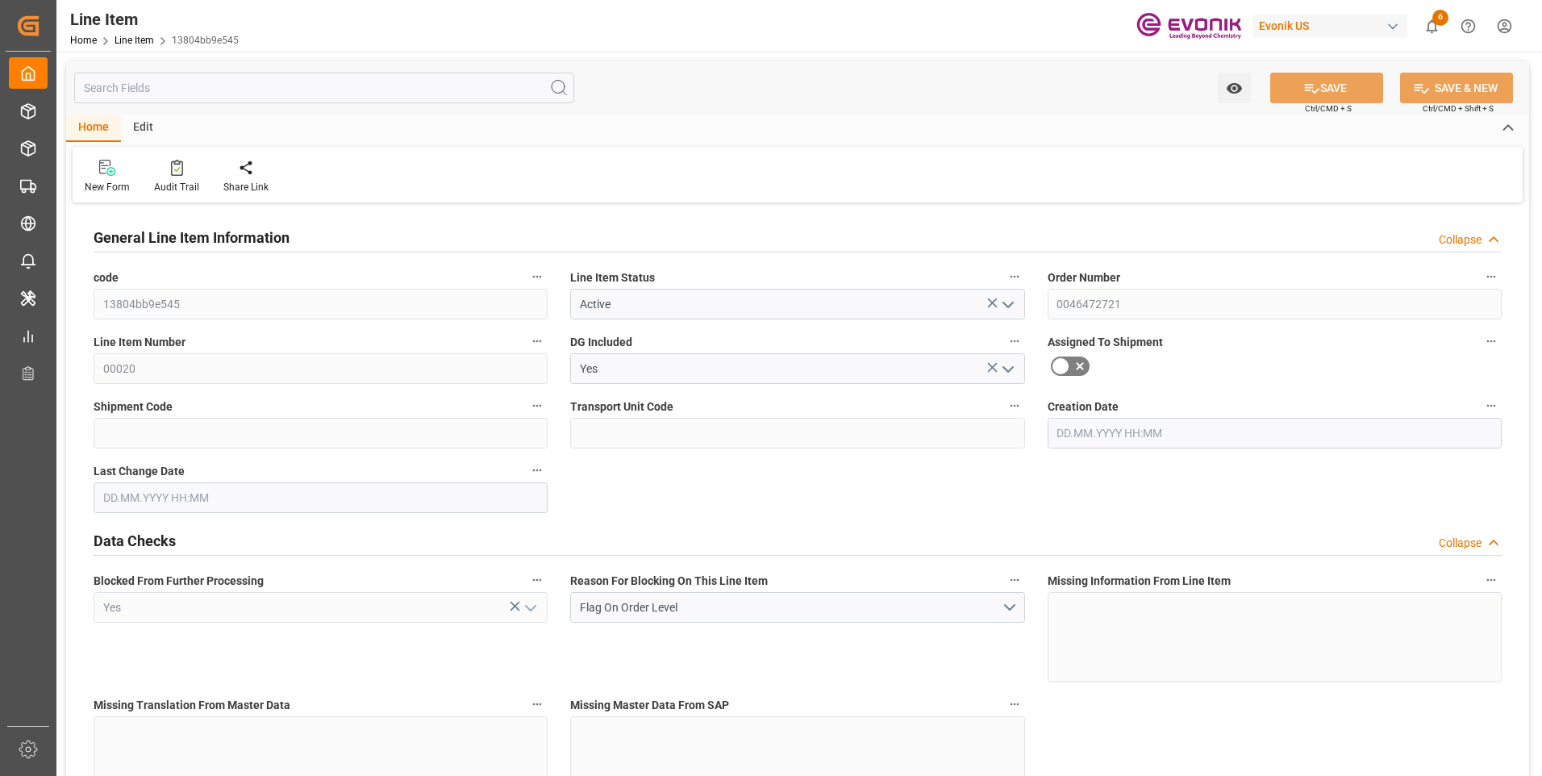
type input "4603.2"
type input "4080"
type input "6.8775"
type input "6877.488"
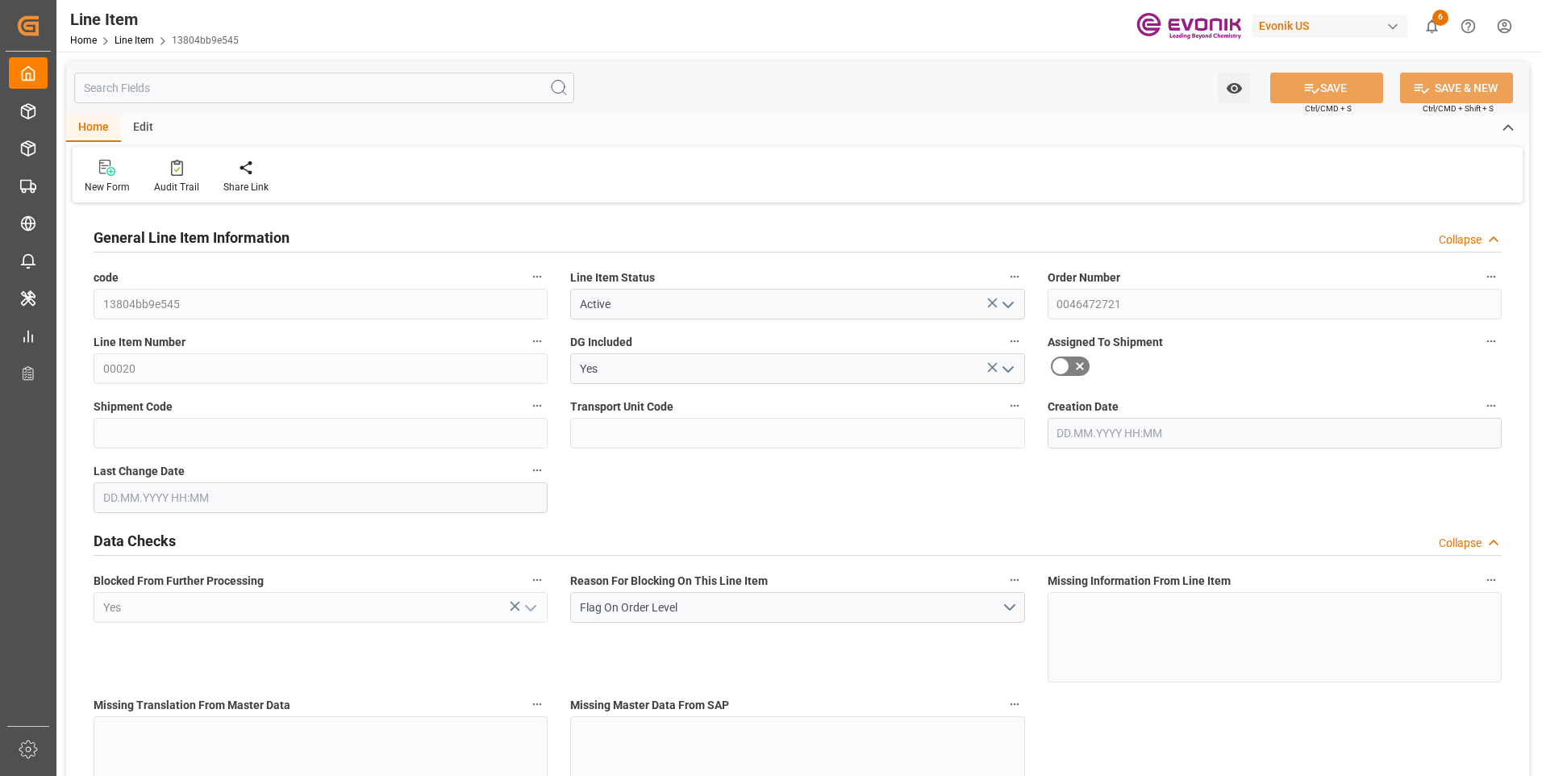
type input "0"
type input "[DATE] 19:27"
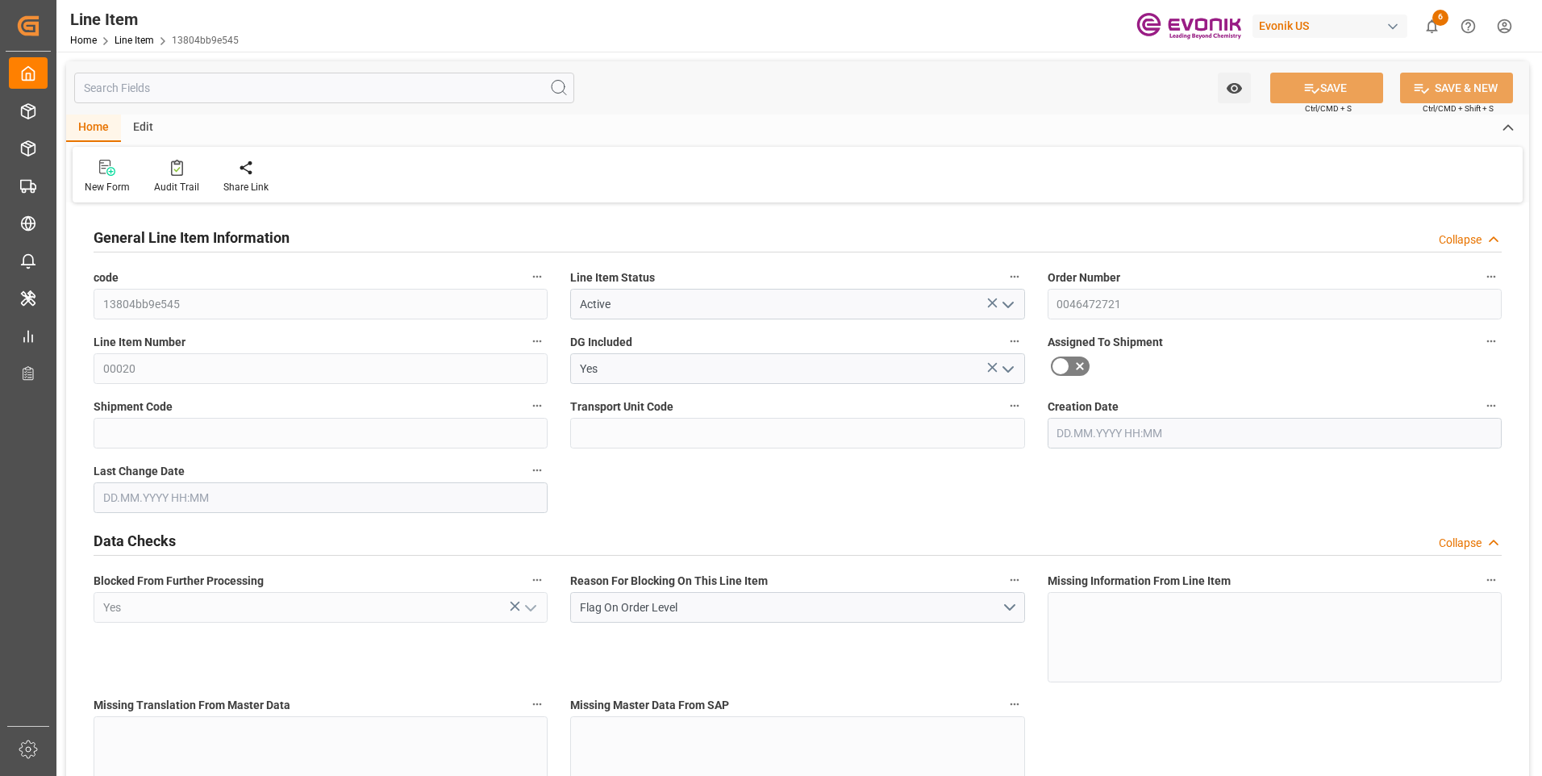
type input "[DATE] 19:27"
type input "[DATE]"
click at [156, 80] on input "text" at bounding box center [324, 88] width 500 height 31
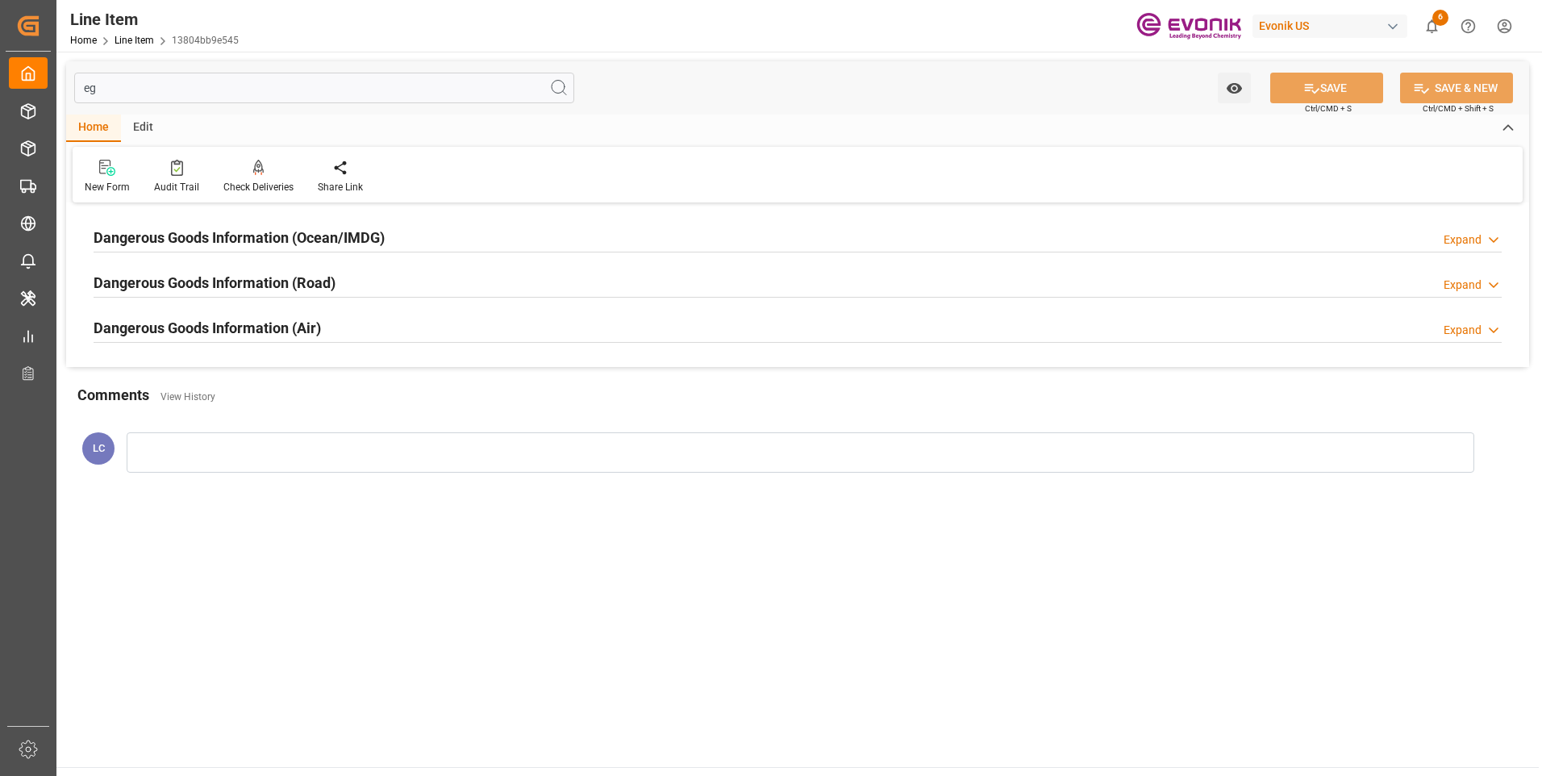
click at [235, 232] on h2 "Dangerous Goods Information (Ocean/IMDG)" at bounding box center [239, 238] width 291 height 22
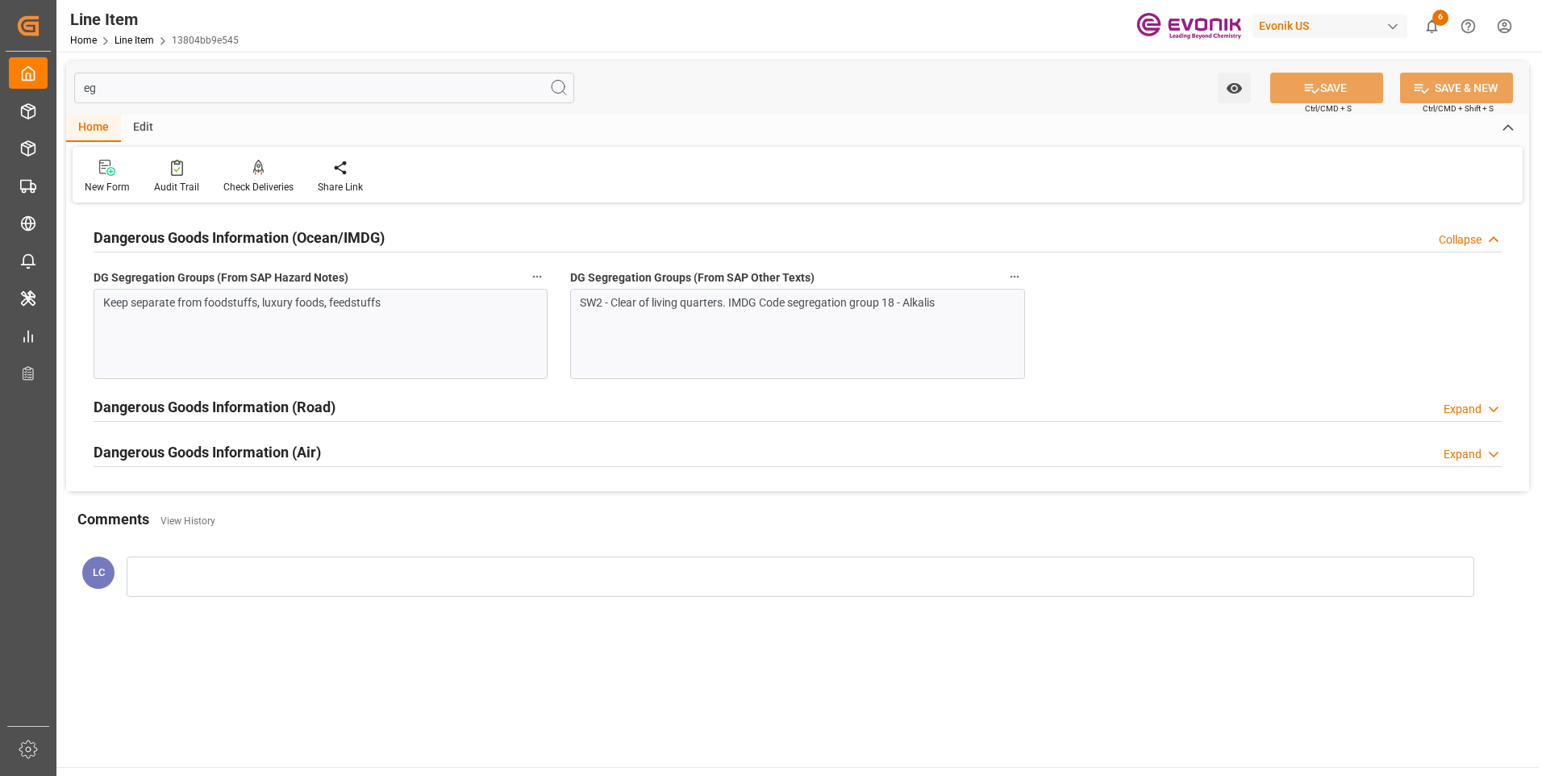
drag, startPoint x: 156, startPoint y: 87, endPoint x: 67, endPoint y: 84, distance: 89.6
click at [68, 84] on div "eg Watch Option SAVE Ctrl/CMD + S SAVE & NEW Ctrl/CMD + Shift + S" at bounding box center [797, 87] width 1463 height 53
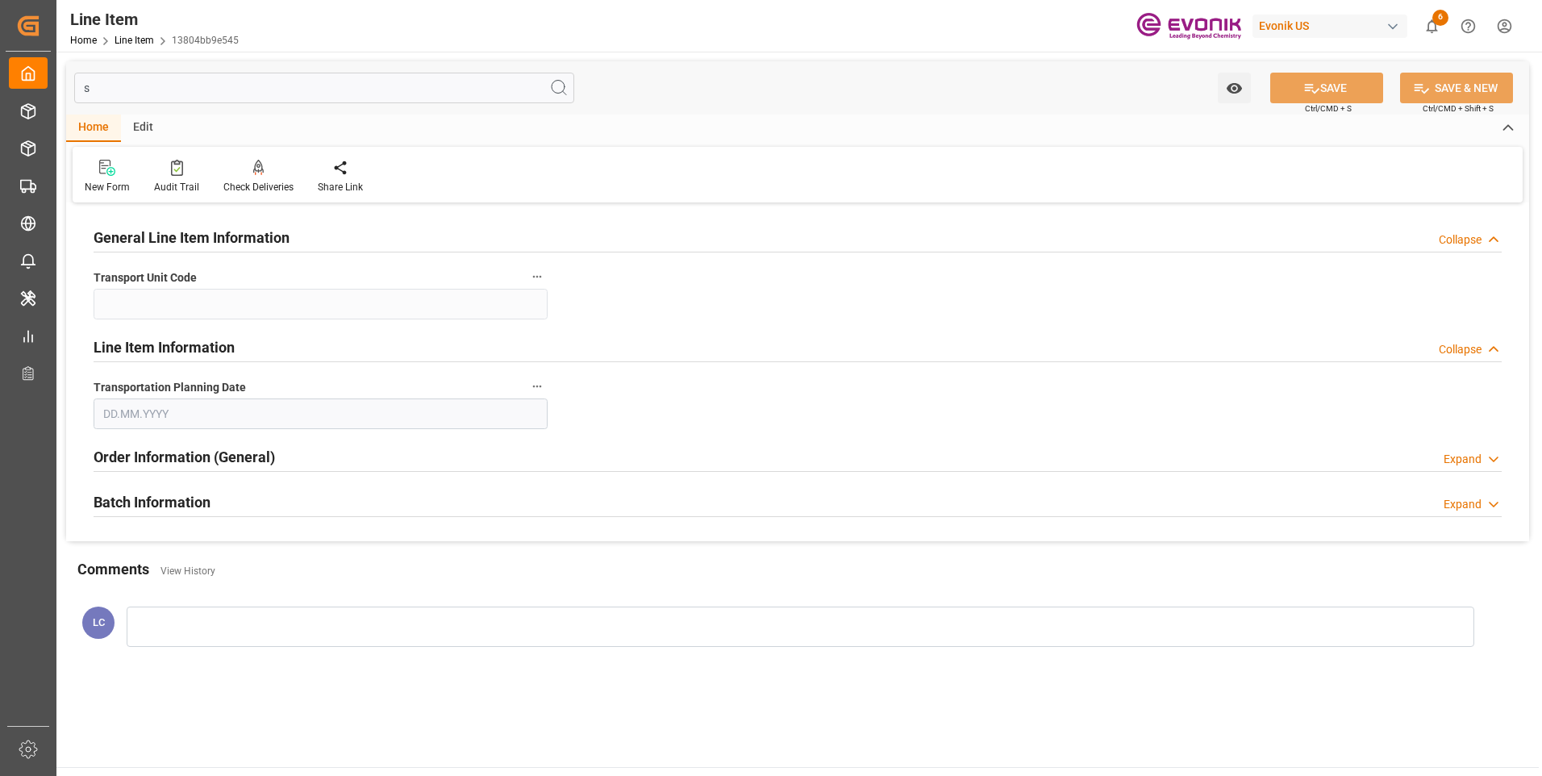
type input "sp"
type input "[DATE]"
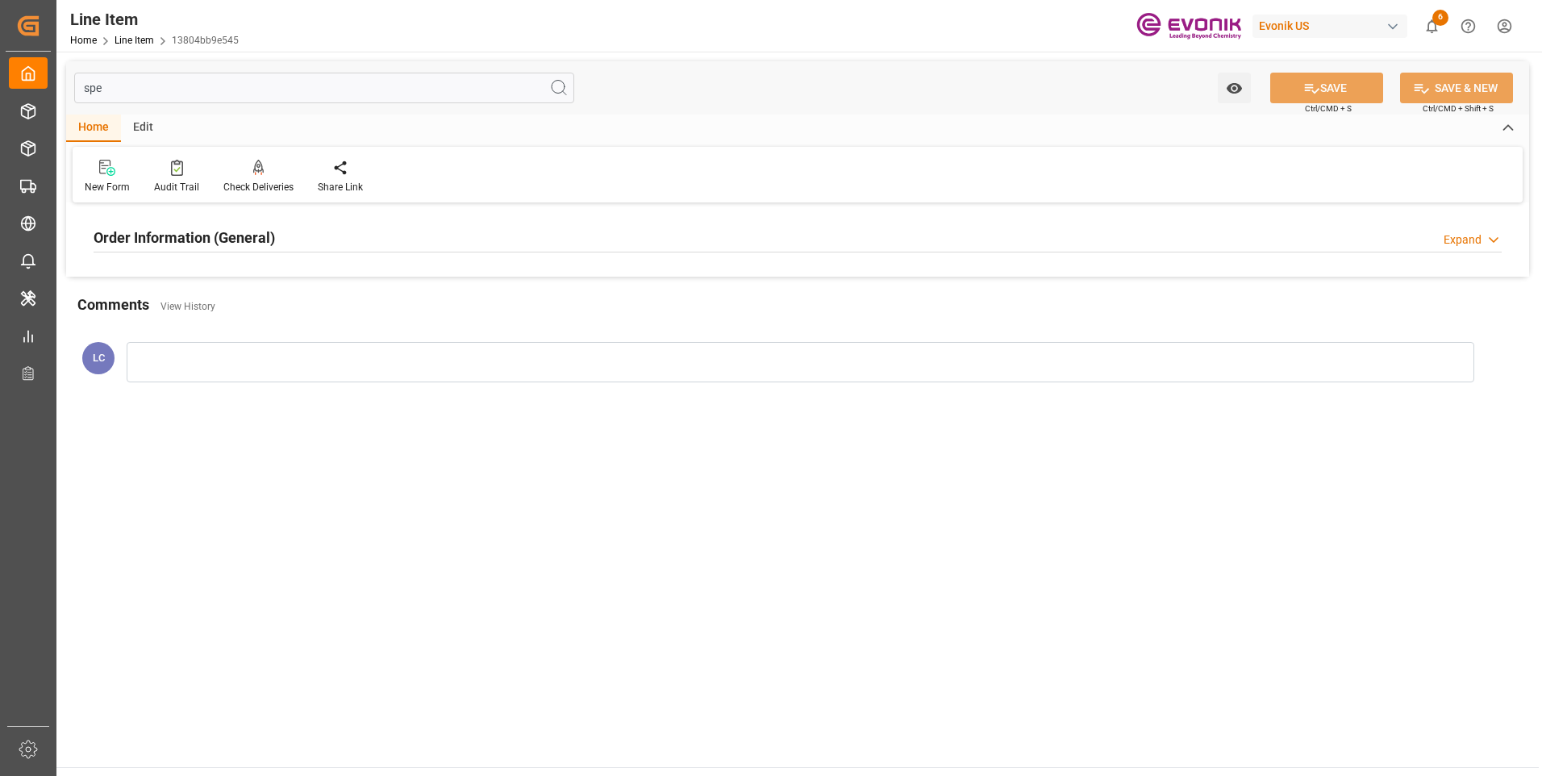
type input "spe"
click at [184, 250] on div "Order Information (General)" at bounding box center [184, 236] width 181 height 31
click at [184, 248] on h2 "Order Information (General)" at bounding box center [184, 238] width 181 height 22
drag, startPoint x: 131, startPoint y: 94, endPoint x: 70, endPoint y: 85, distance: 61.1
click at [75, 85] on input "spe" at bounding box center [324, 88] width 500 height 31
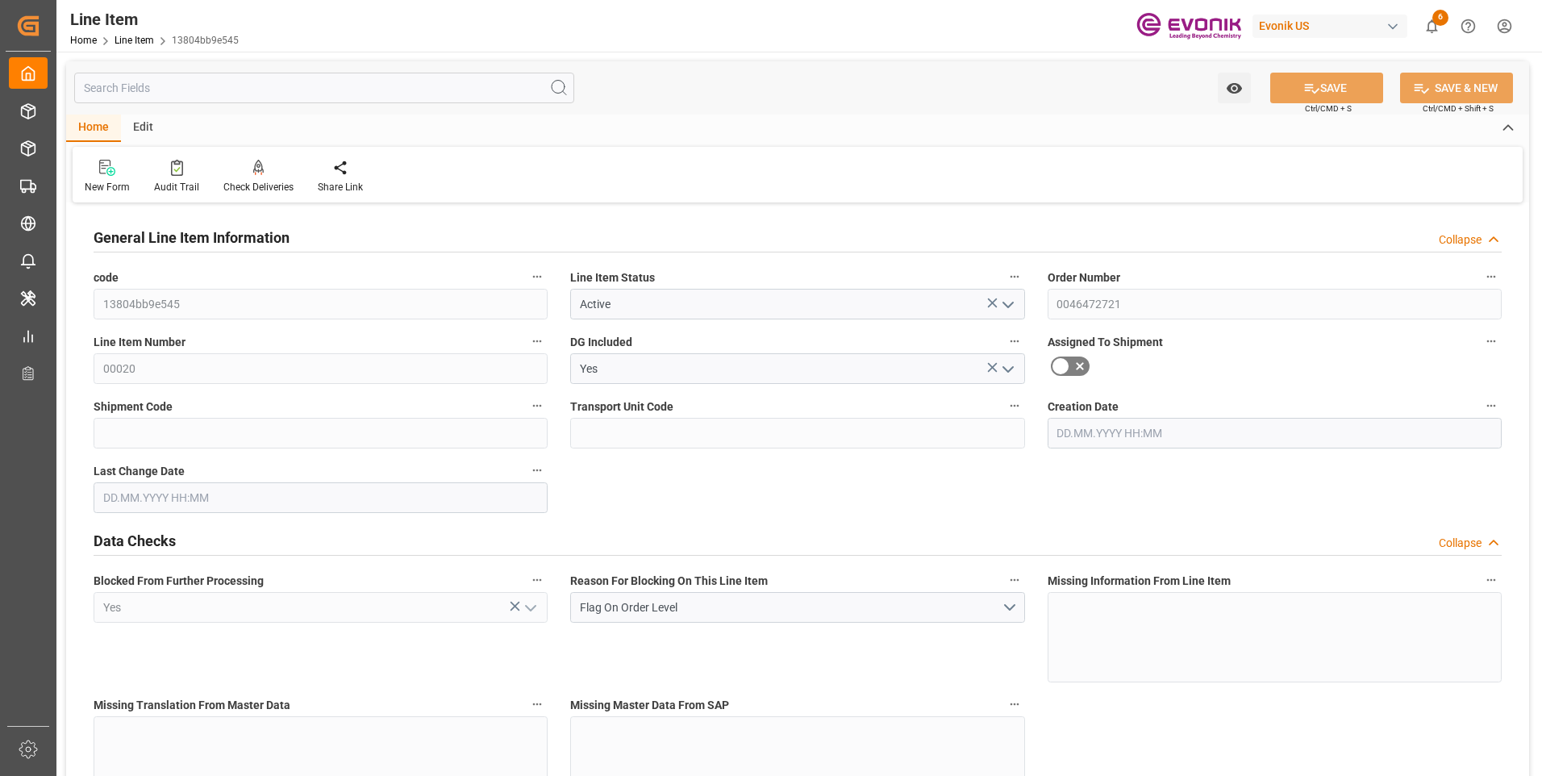
type input "6"
type input "4483.2"
type input "4080"
type input "6.8775"
type input "24"
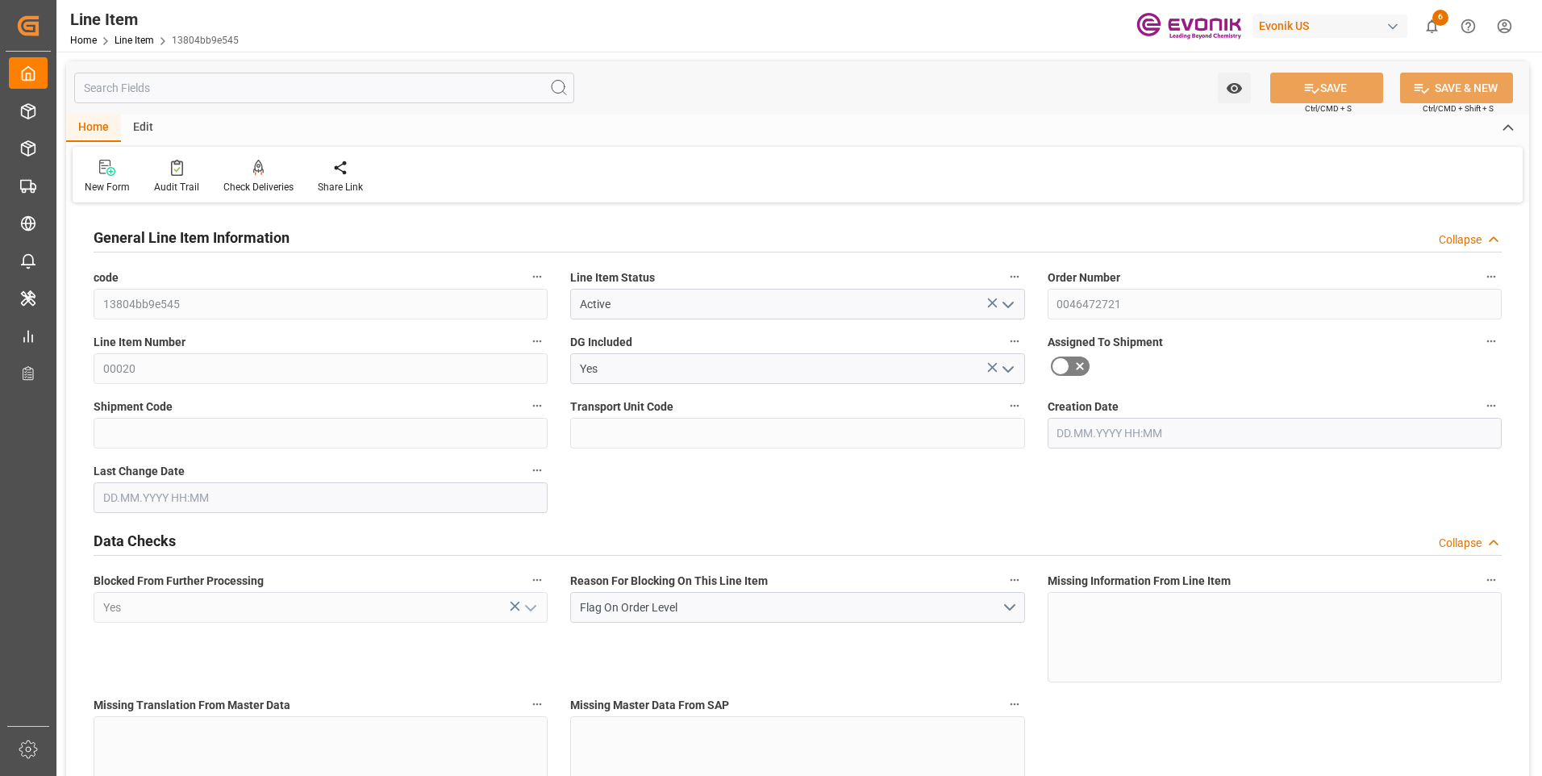
type input "31048.8"
type input "24"
type input "4483.2"
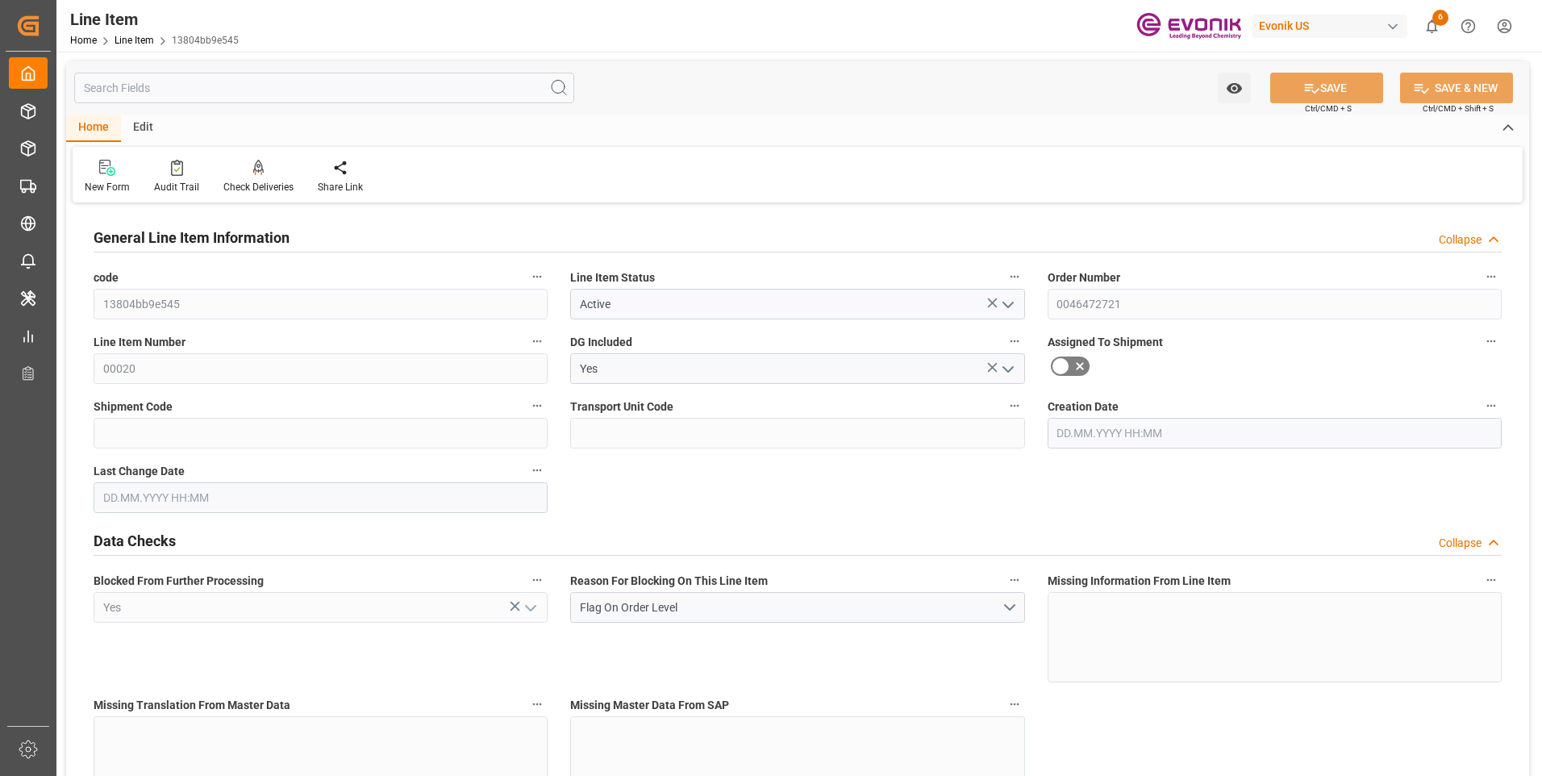
type input "4603.2"
type input "4080"
type input "6.8775"
type input "6877.488"
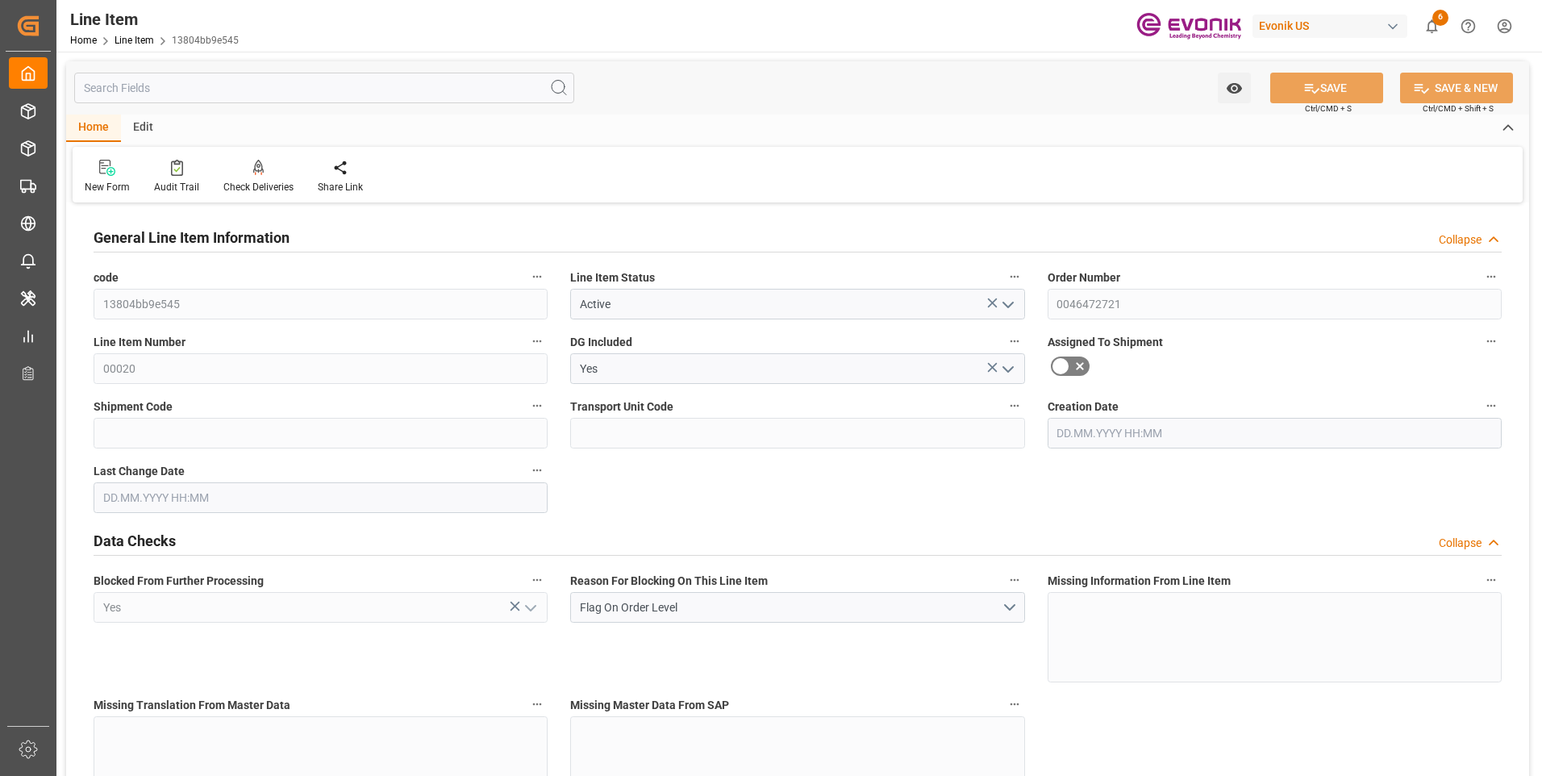
type input "0"
type input "[DATE] 19:27"
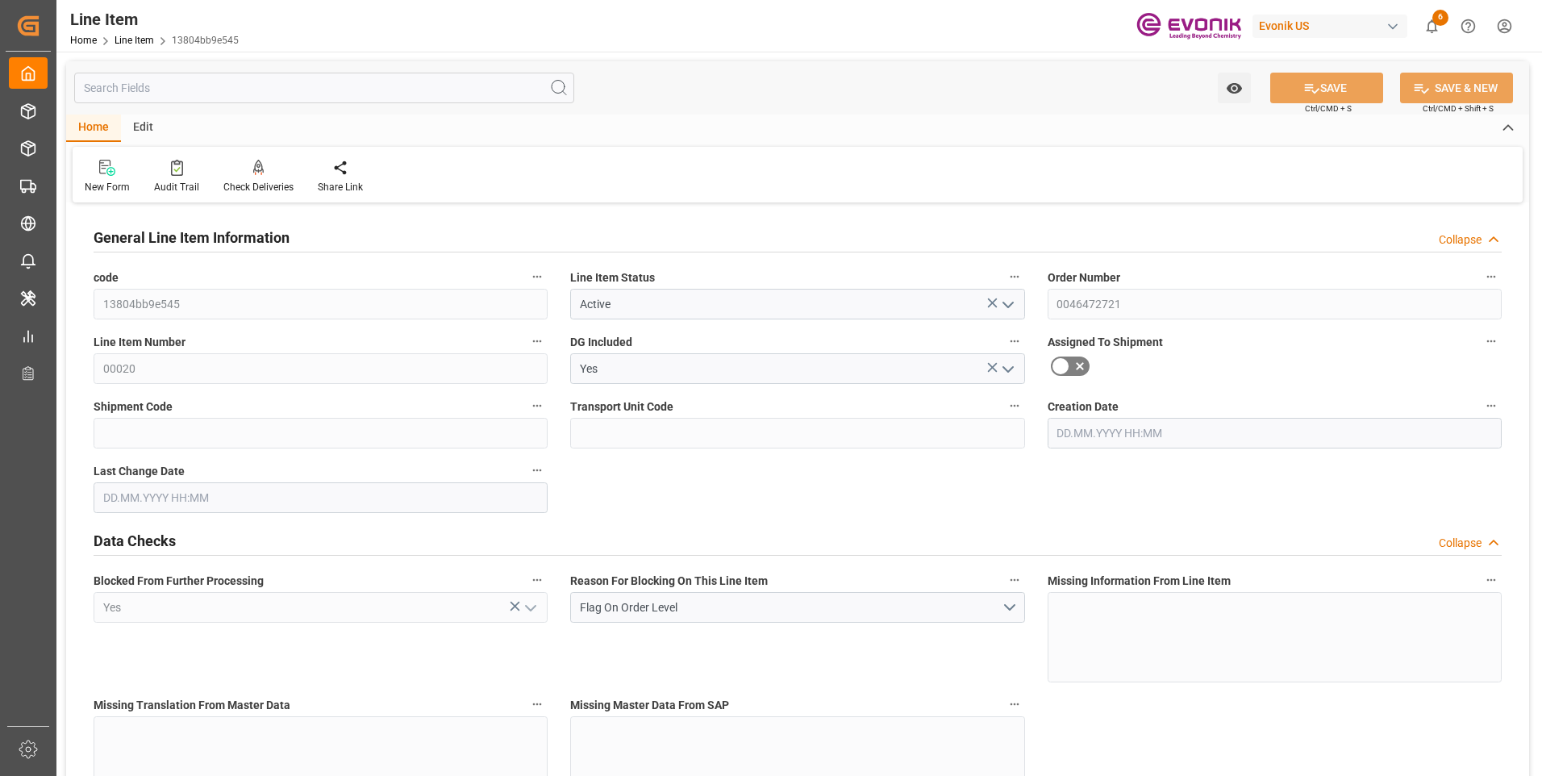
type input "[DATE] 19:27"
type input "[DATE]"
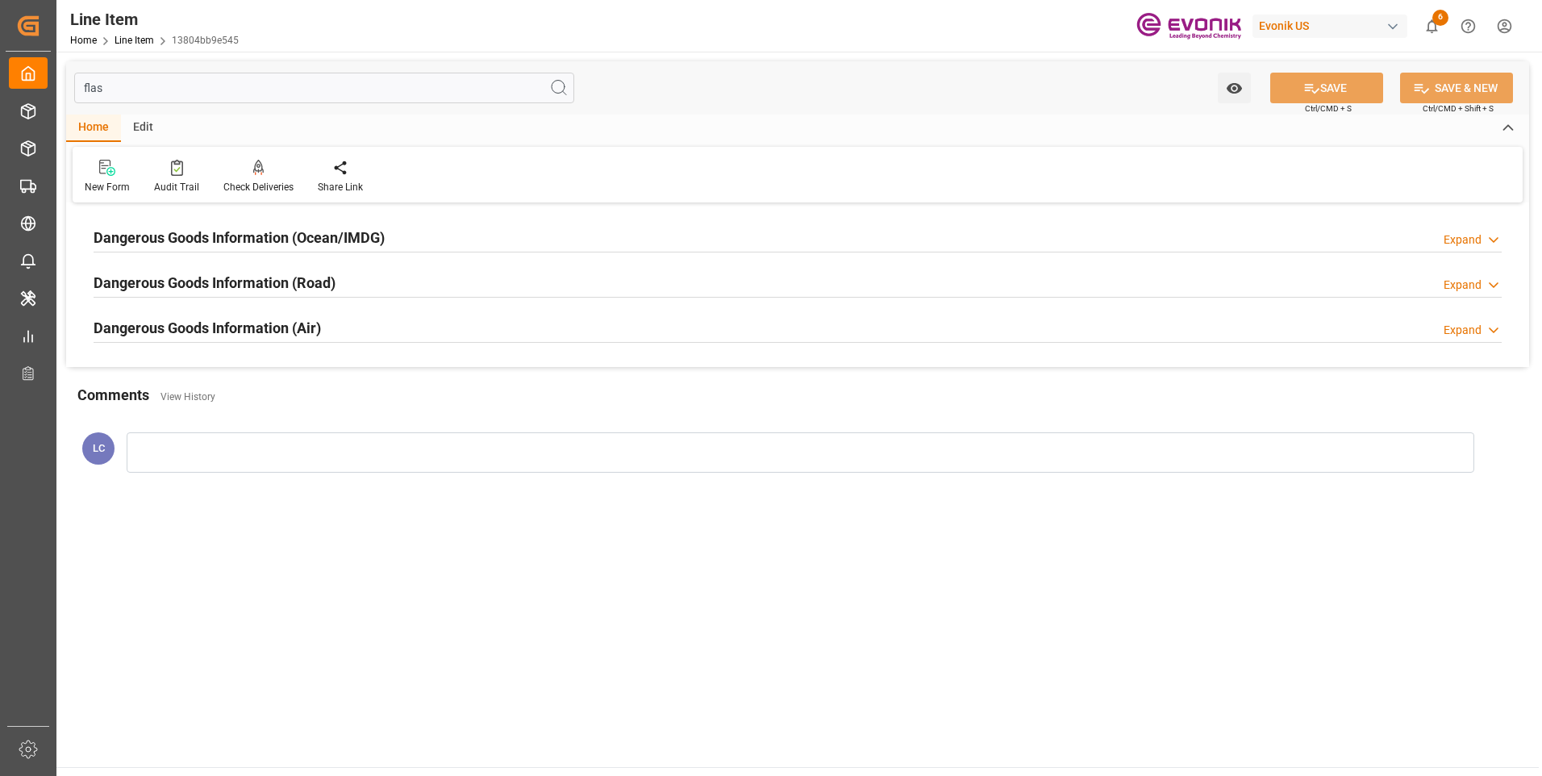
type input "flas"
click at [202, 235] on h2 "Dangerous Goods Information (Ocean/IMDG)" at bounding box center [239, 238] width 291 height 22
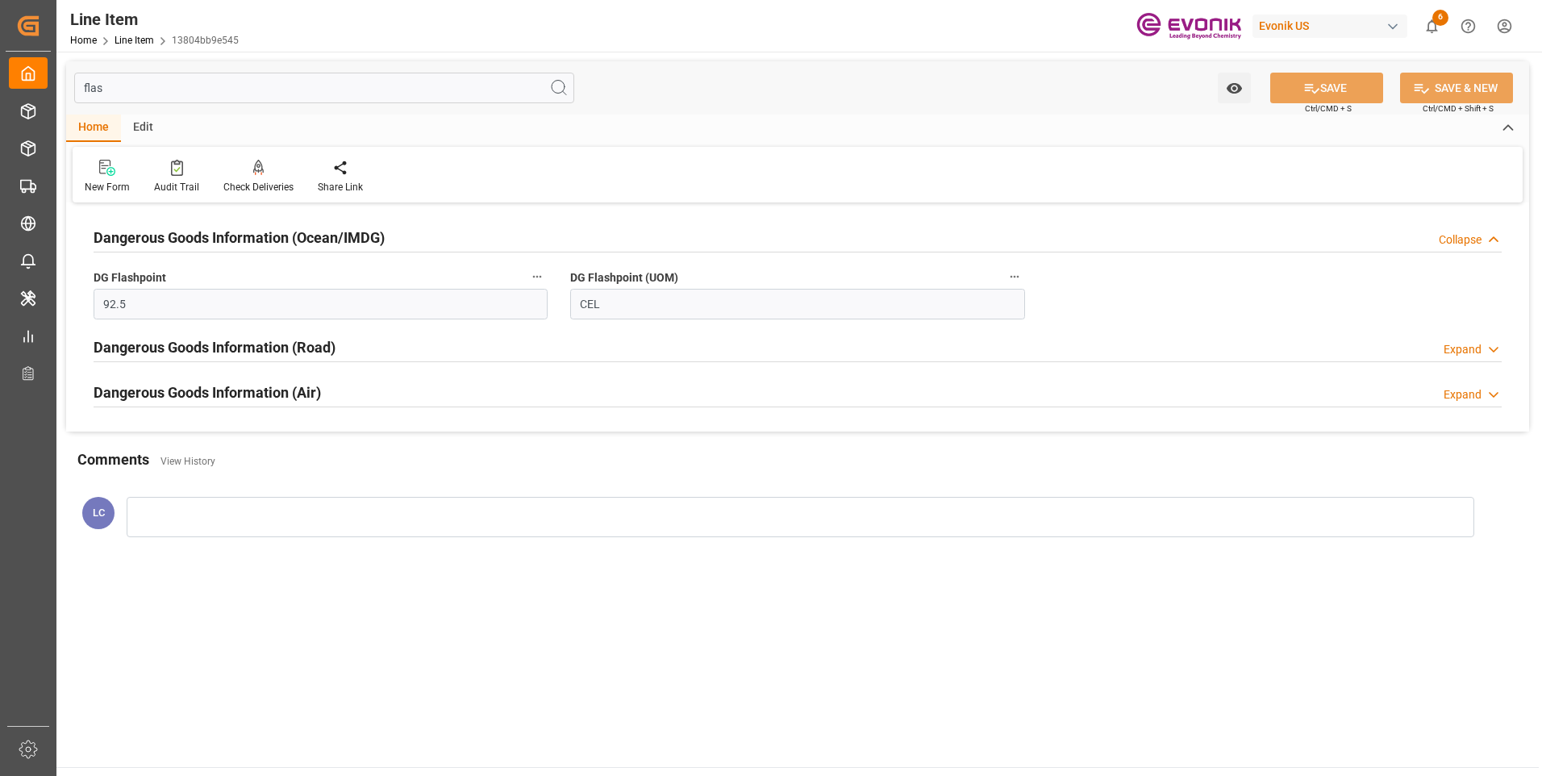
click at [202, 235] on h2 "Dangerous Goods Information (Ocean/IMDG)" at bounding box center [239, 238] width 291 height 22
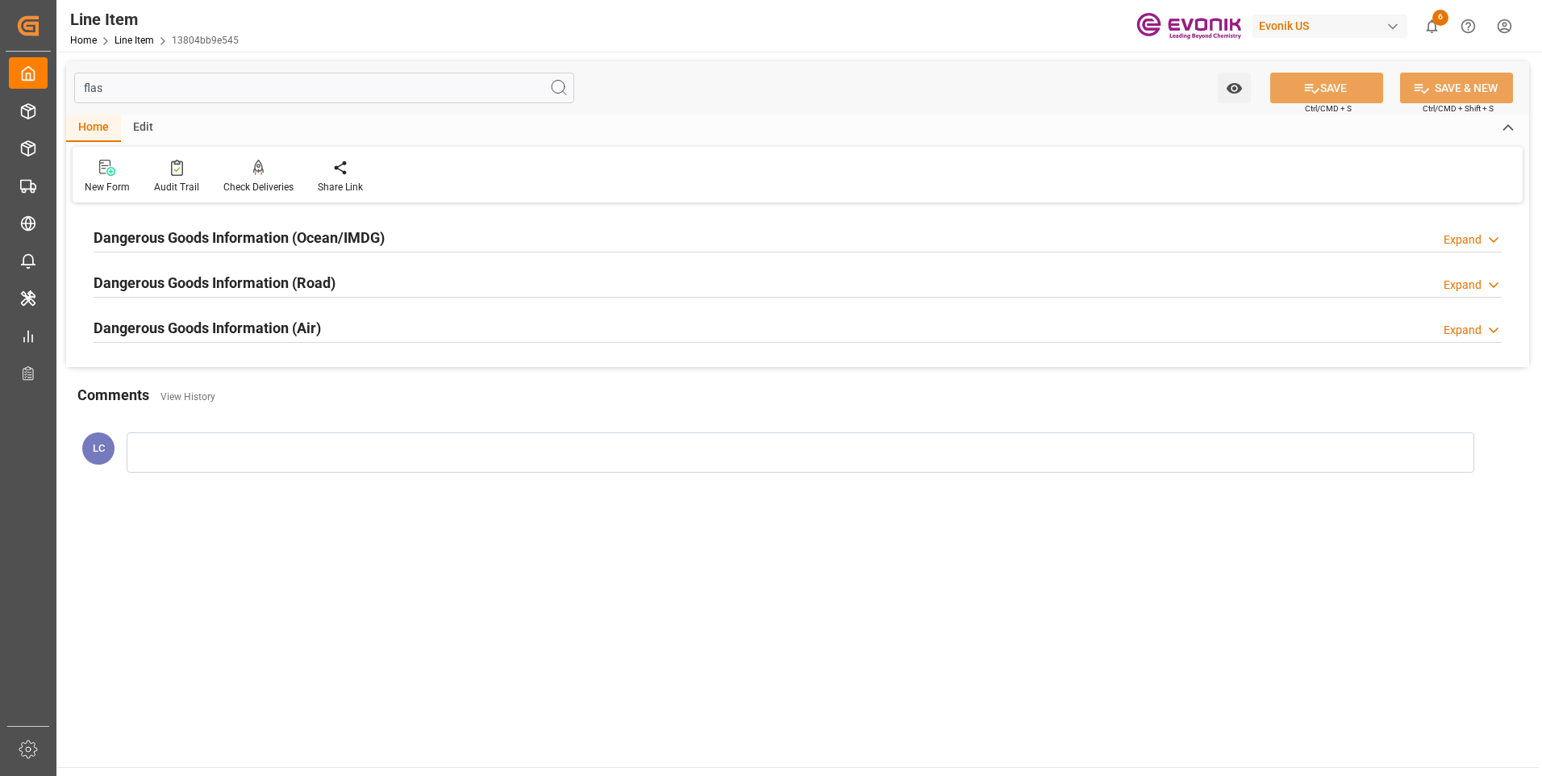
drag, startPoint x: 152, startPoint y: 86, endPoint x: 81, endPoint y: 74, distance: 71.2
click at [80, 78] on input "flas" at bounding box center [324, 88] width 500 height 31
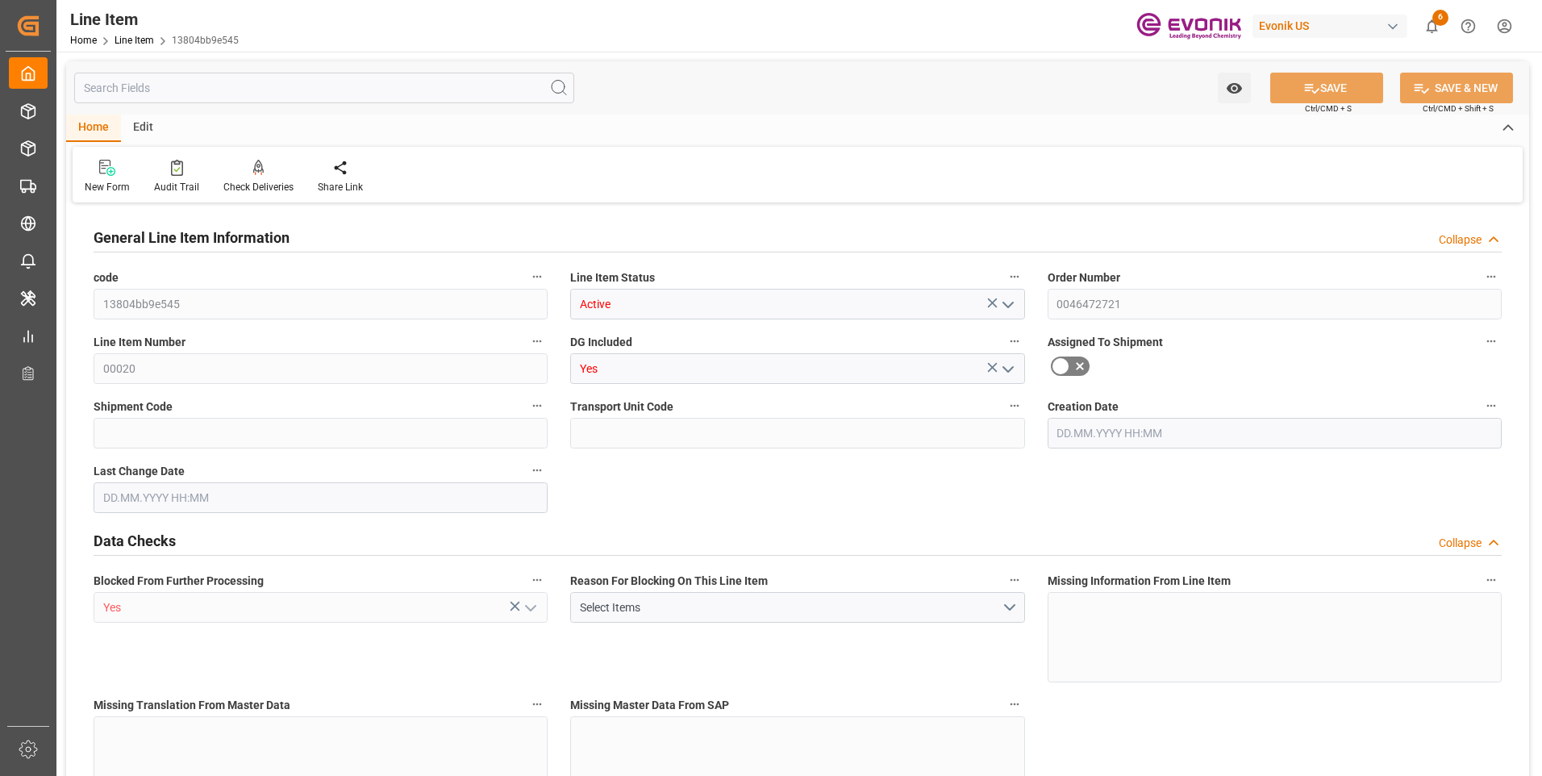
type input "13804bb9e545"
type input "Active"
type input "0046472721"
type input "00020"
type input "Yes"
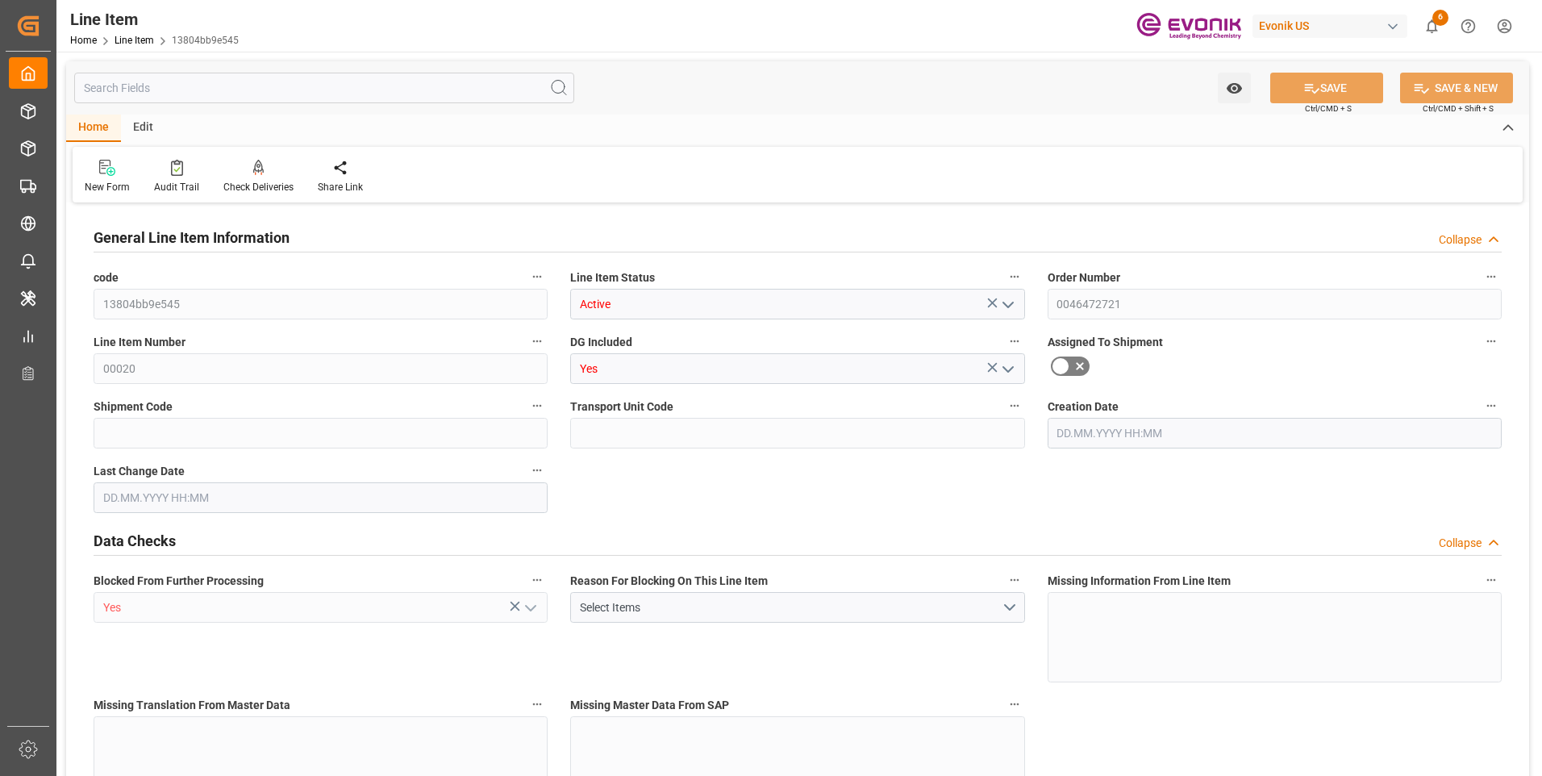
type input "Yes"
type input "DR"
type input "No"
type input "99099054"
type textarea "POLYCAT 15:2445:170:OU:P"
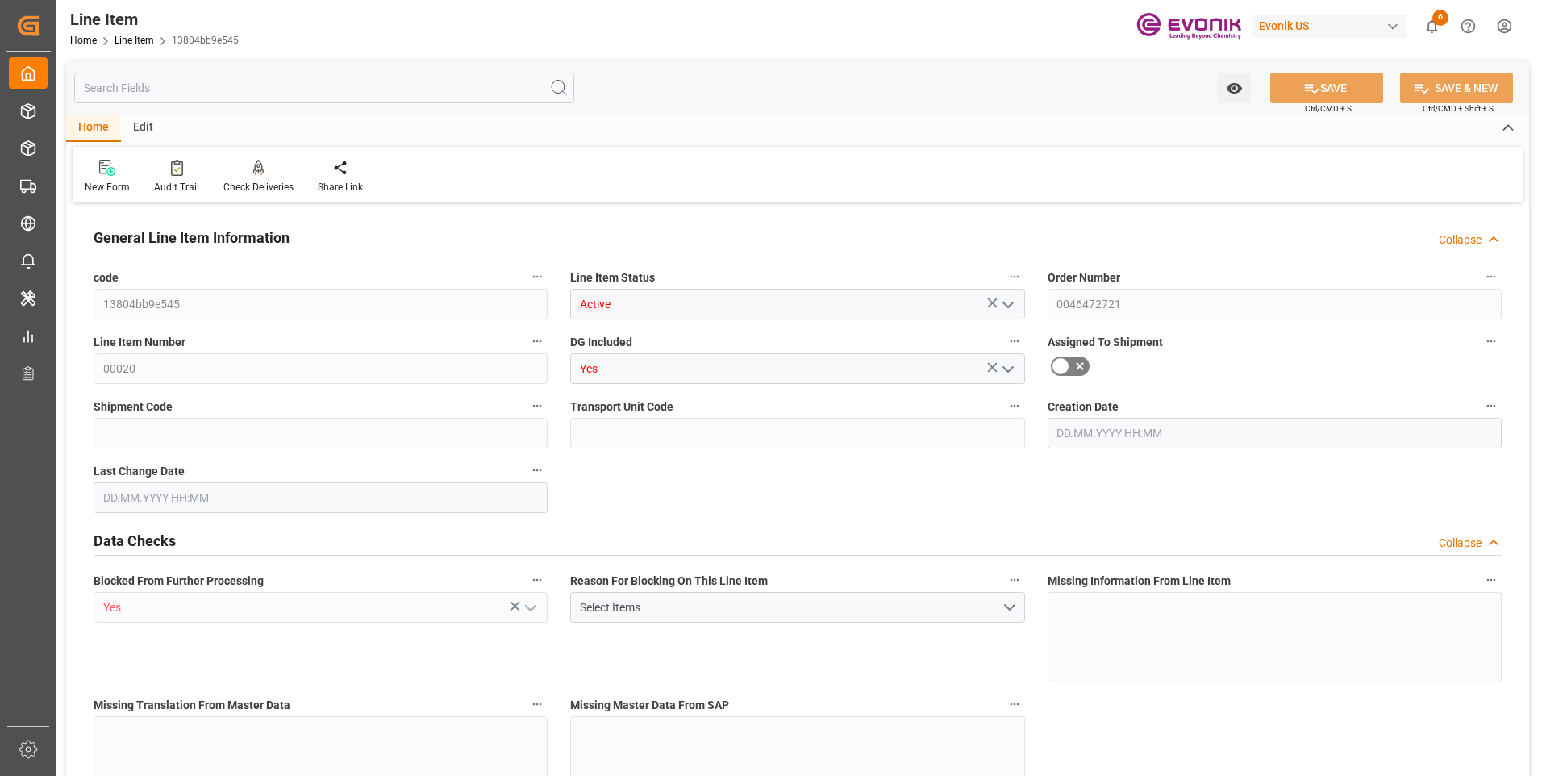
type input "USD"
type input "PACK"
type input "29212900"
type input "EAR99"
type input "US"
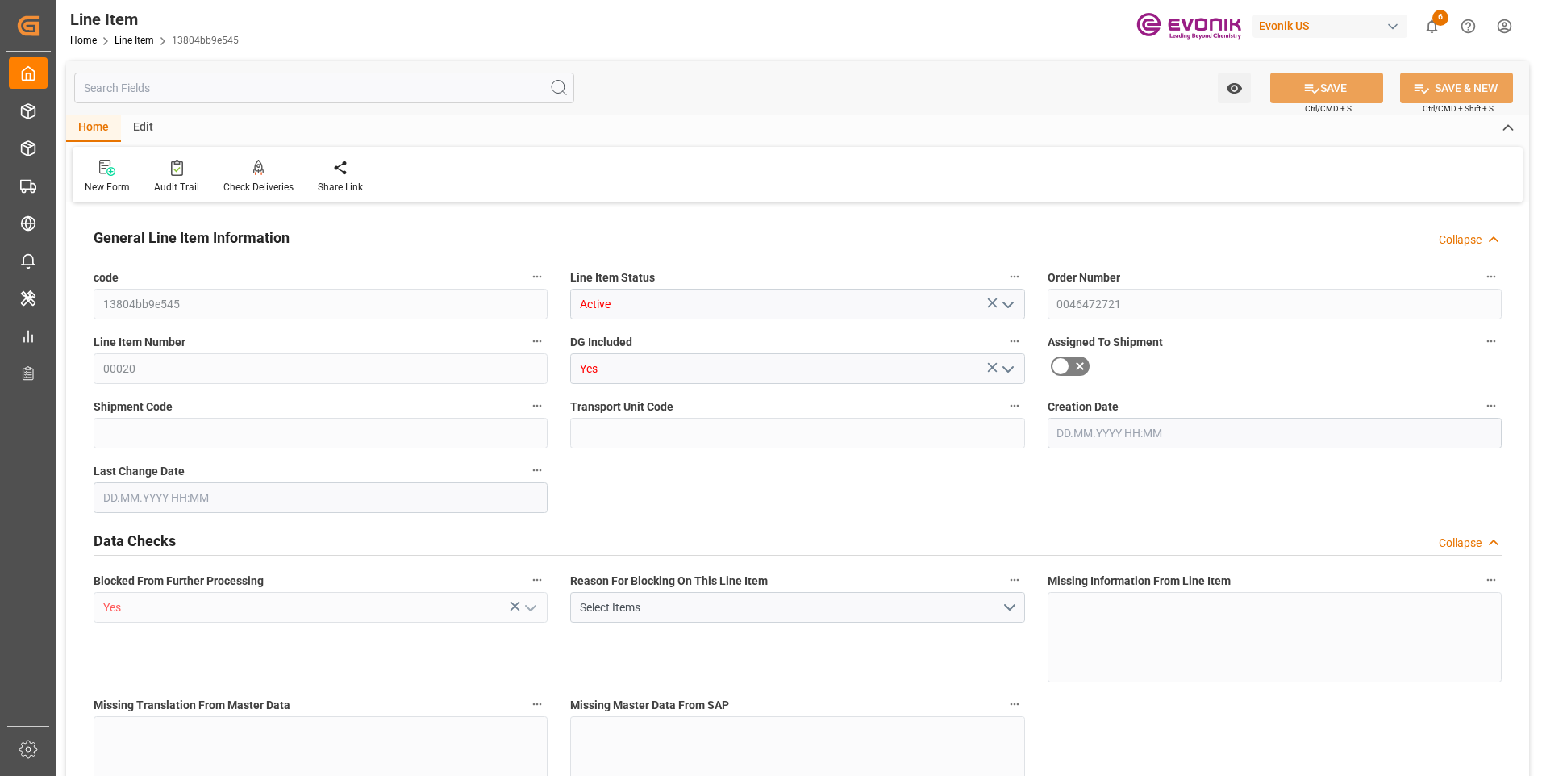
type input "DR"
type input "[MEDICAL_DATA]"
type input "KGM"
type textarea "KGM"
type input "KGM"
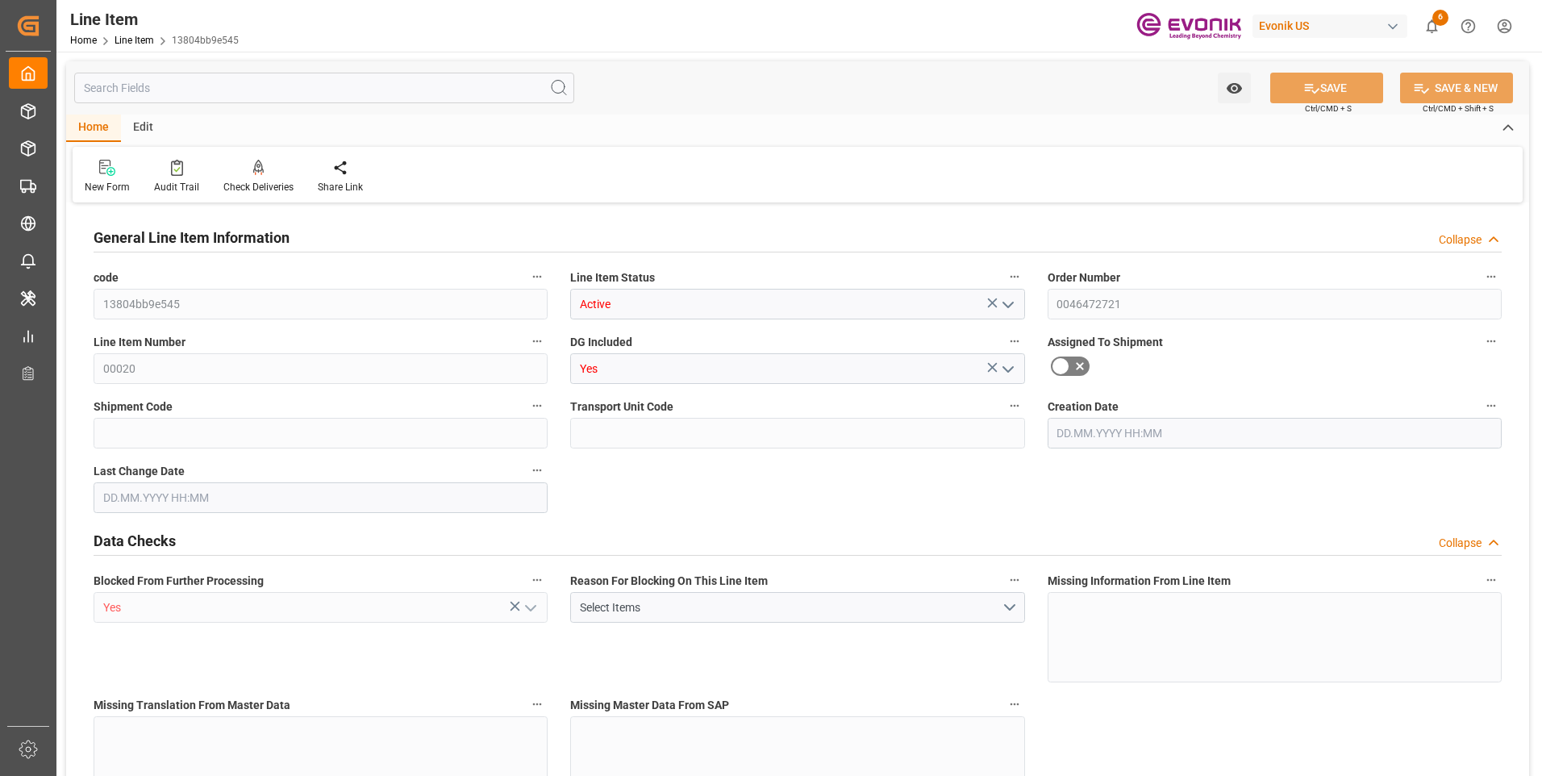
type input "KGM"
type textarea "KGM"
type input "M3"
type textarea "DMQ"
type input "M3"
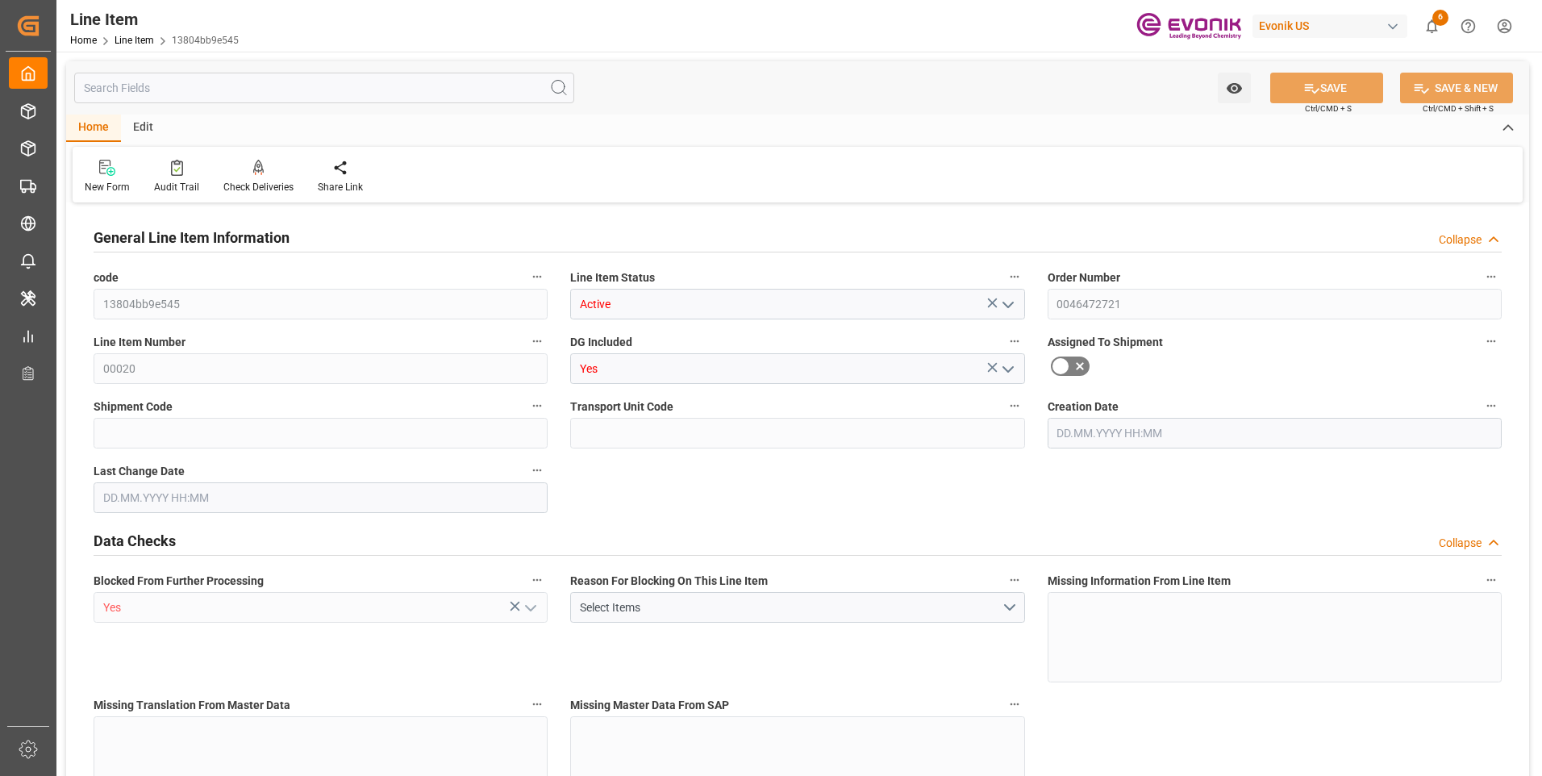
type input "6"
type input "4483.2"
type input "4080"
type input "6.8775"
type input "24"
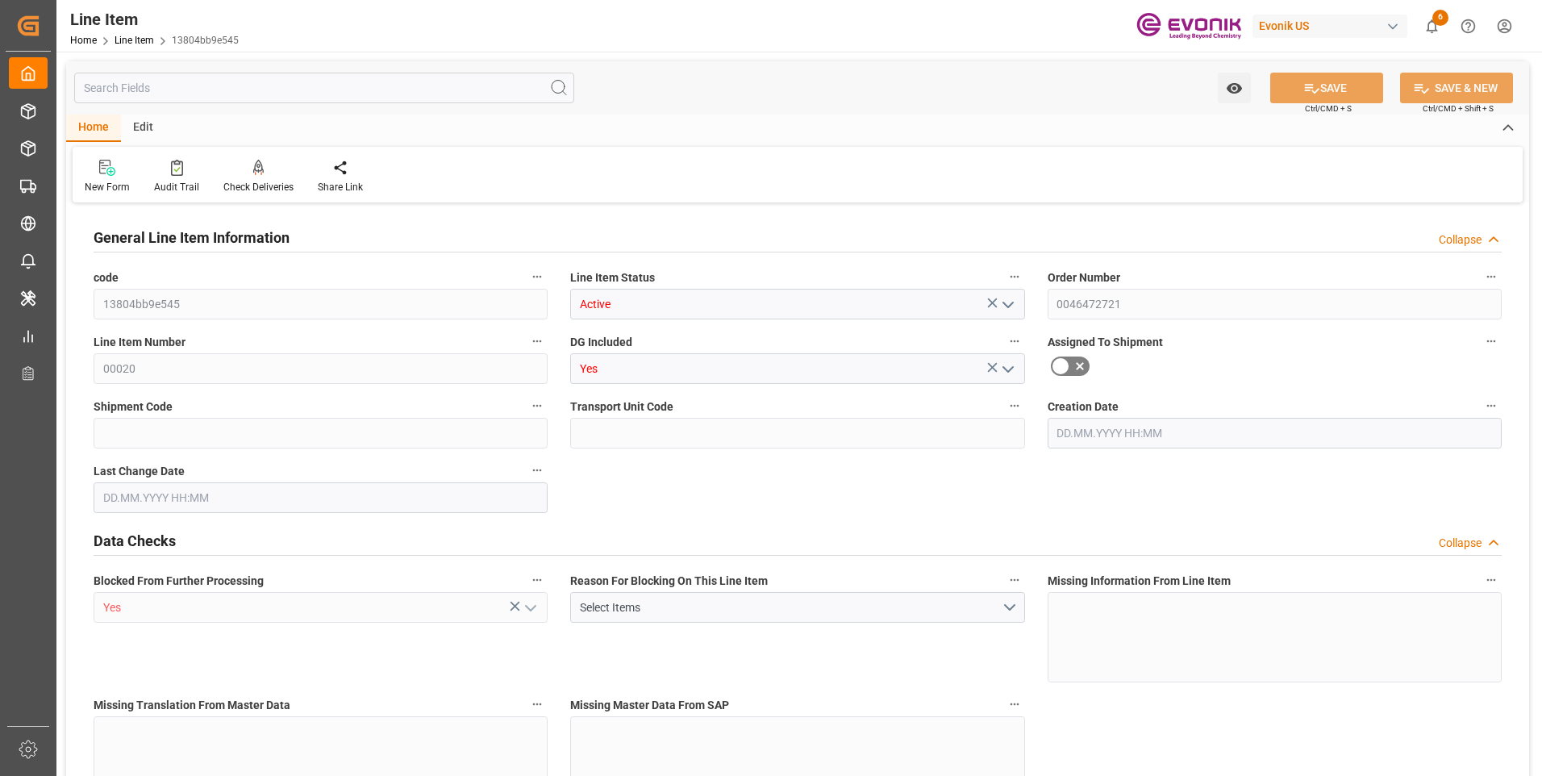
type input "31048.8"
type input "24"
type input "4483.2"
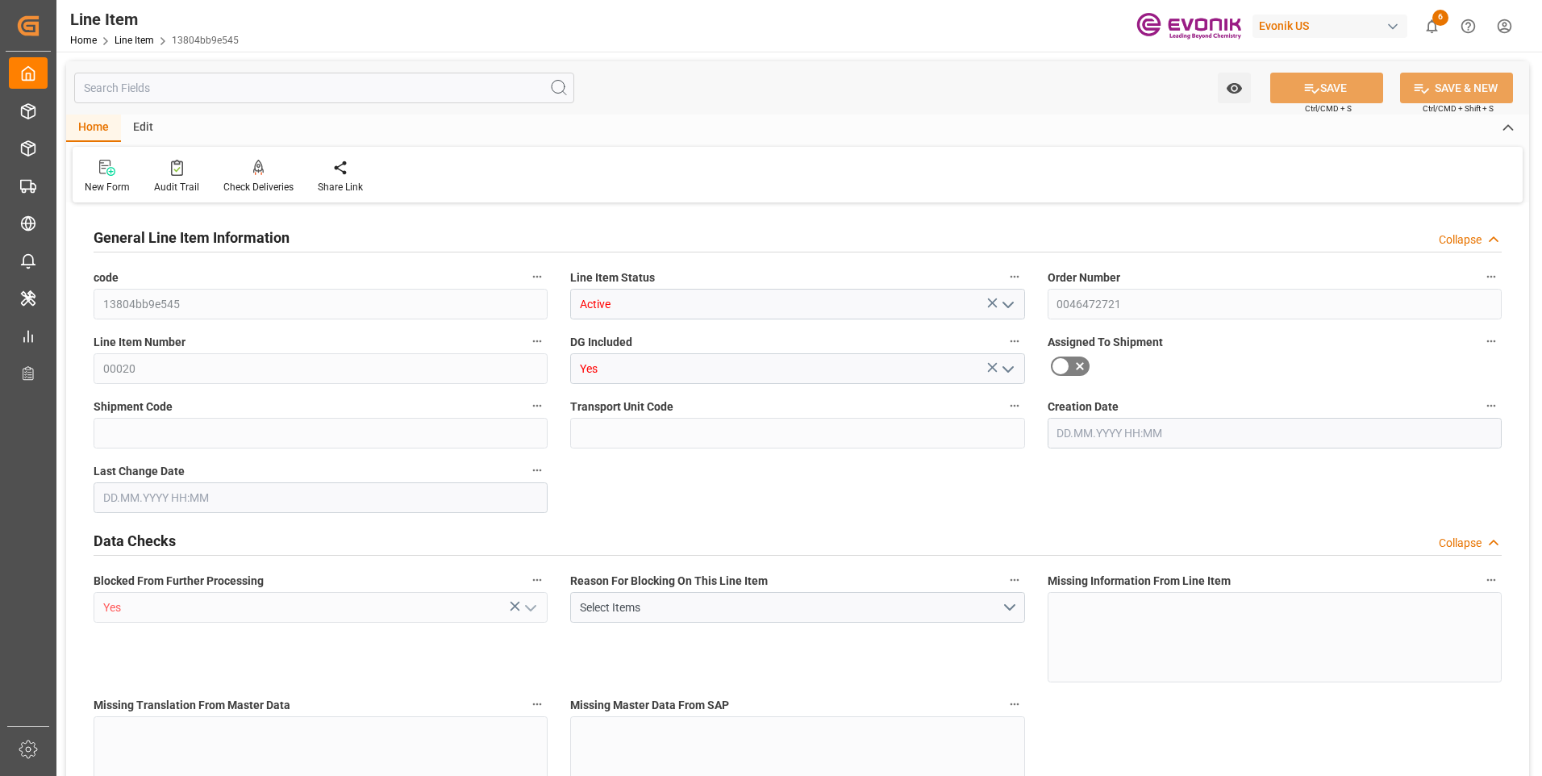
type input "4603.2"
type input "4080"
type input "6.8775"
type input "6877.488"
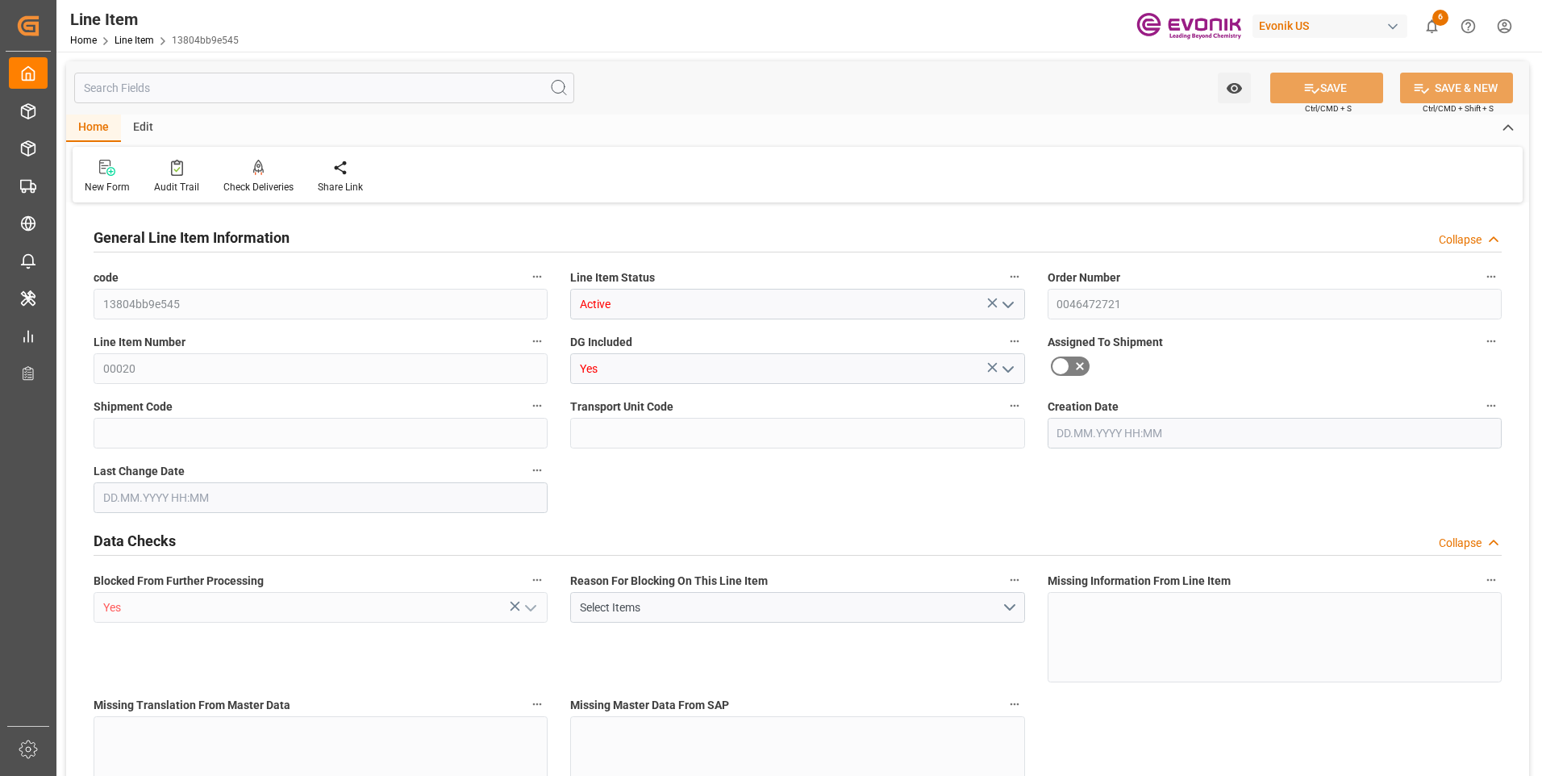
type input "0"
type input "[DATE] 19:27"
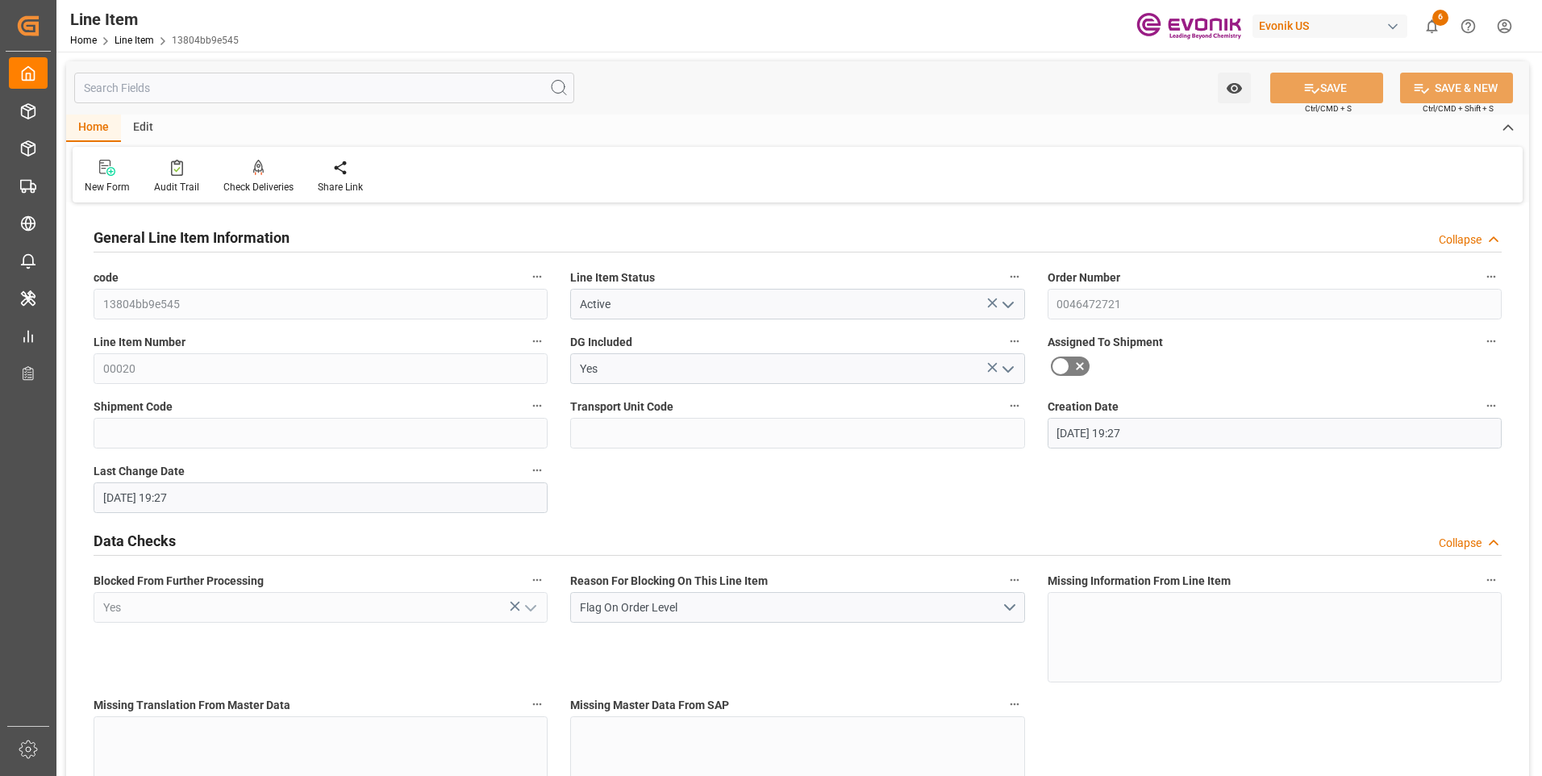
type input "[DATE] 19:27"
type input "[DATE]"
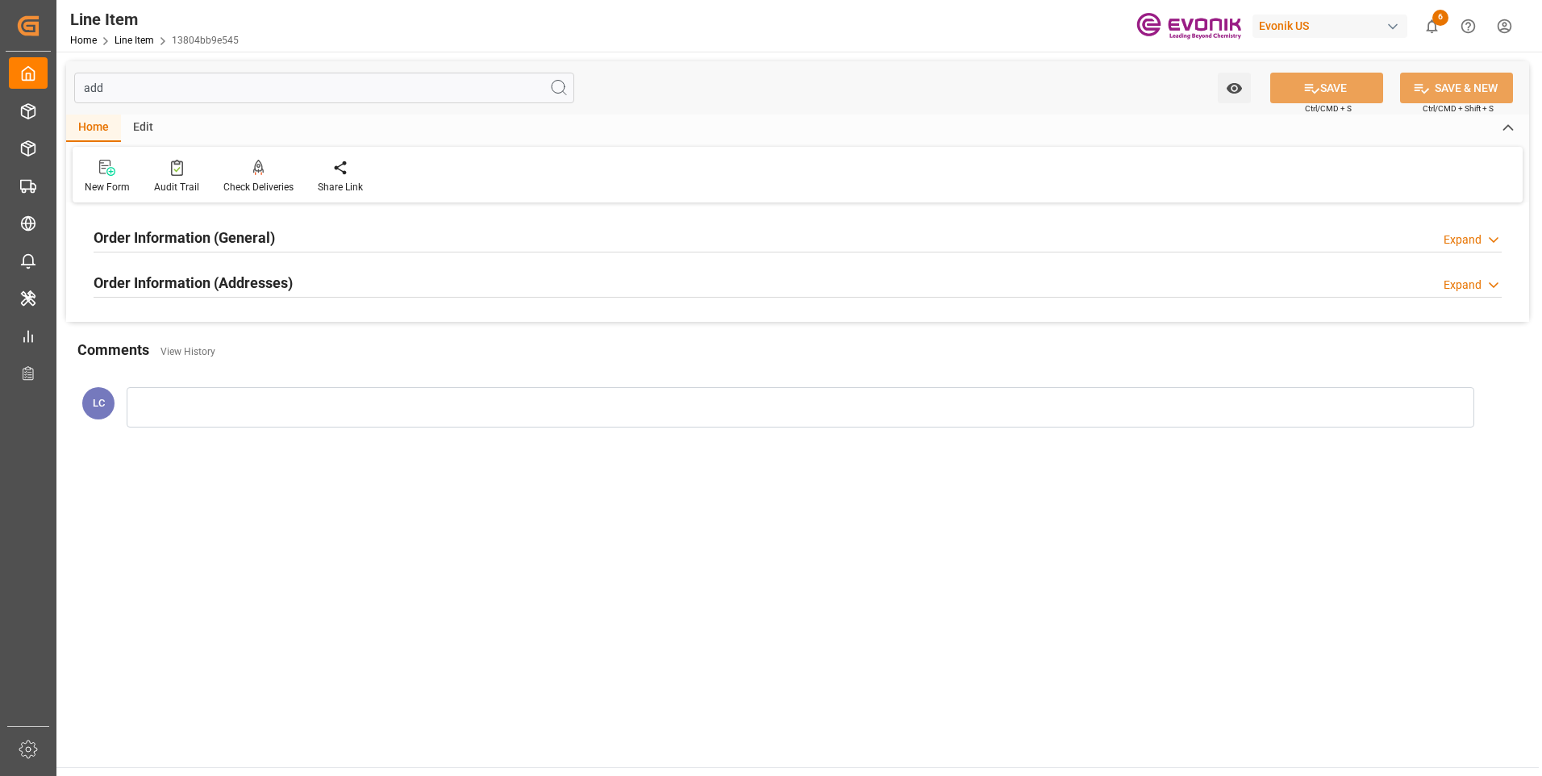
type input "add"
click at [602, 289] on div "Order Information (Addresses) Expand" at bounding box center [798, 281] width 1408 height 31
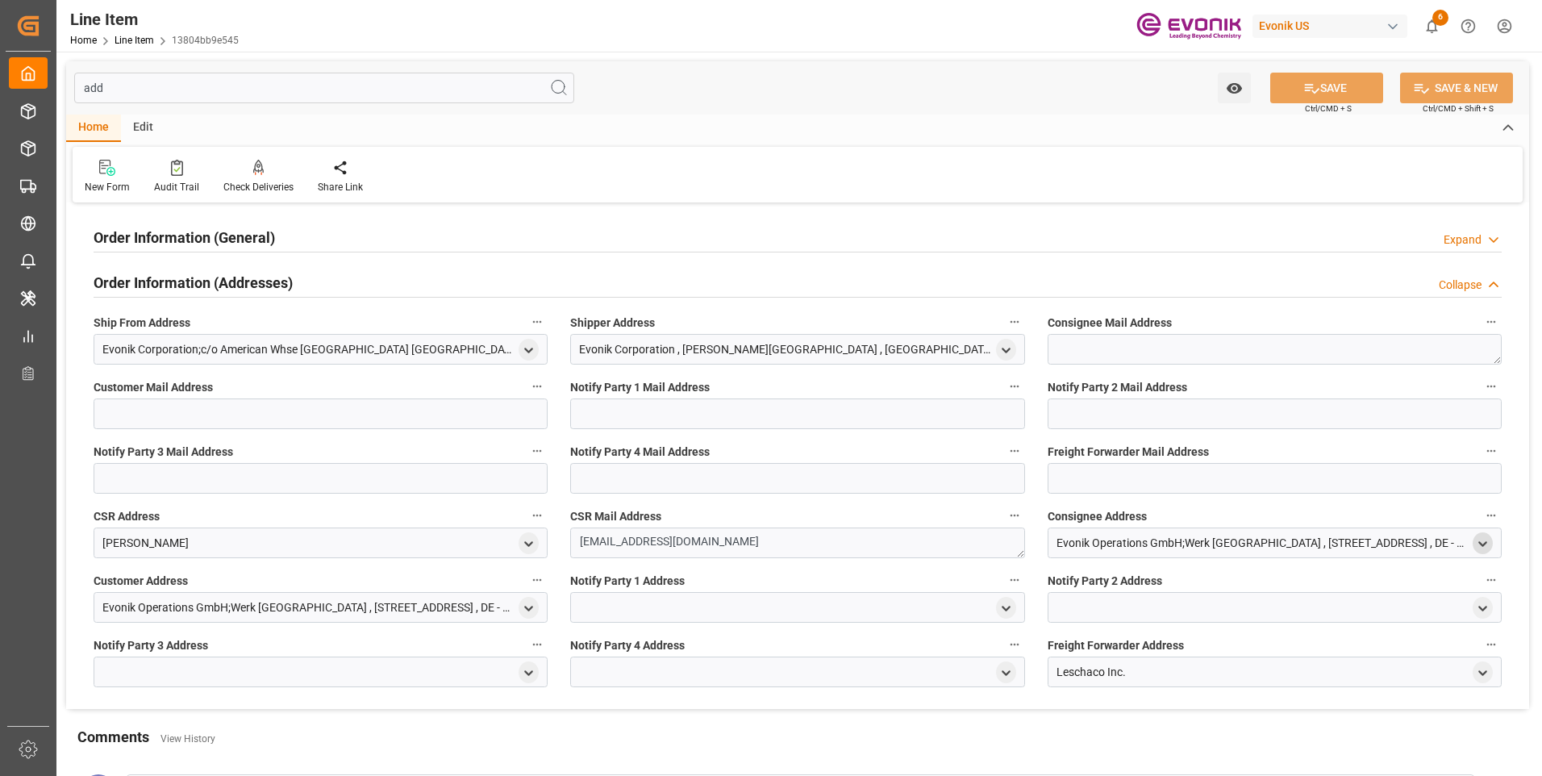
click at [1485, 546] on icon "open menu" at bounding box center [1483, 544] width 14 height 14
click at [1485, 546] on icon "close menu" at bounding box center [1483, 544] width 14 height 14
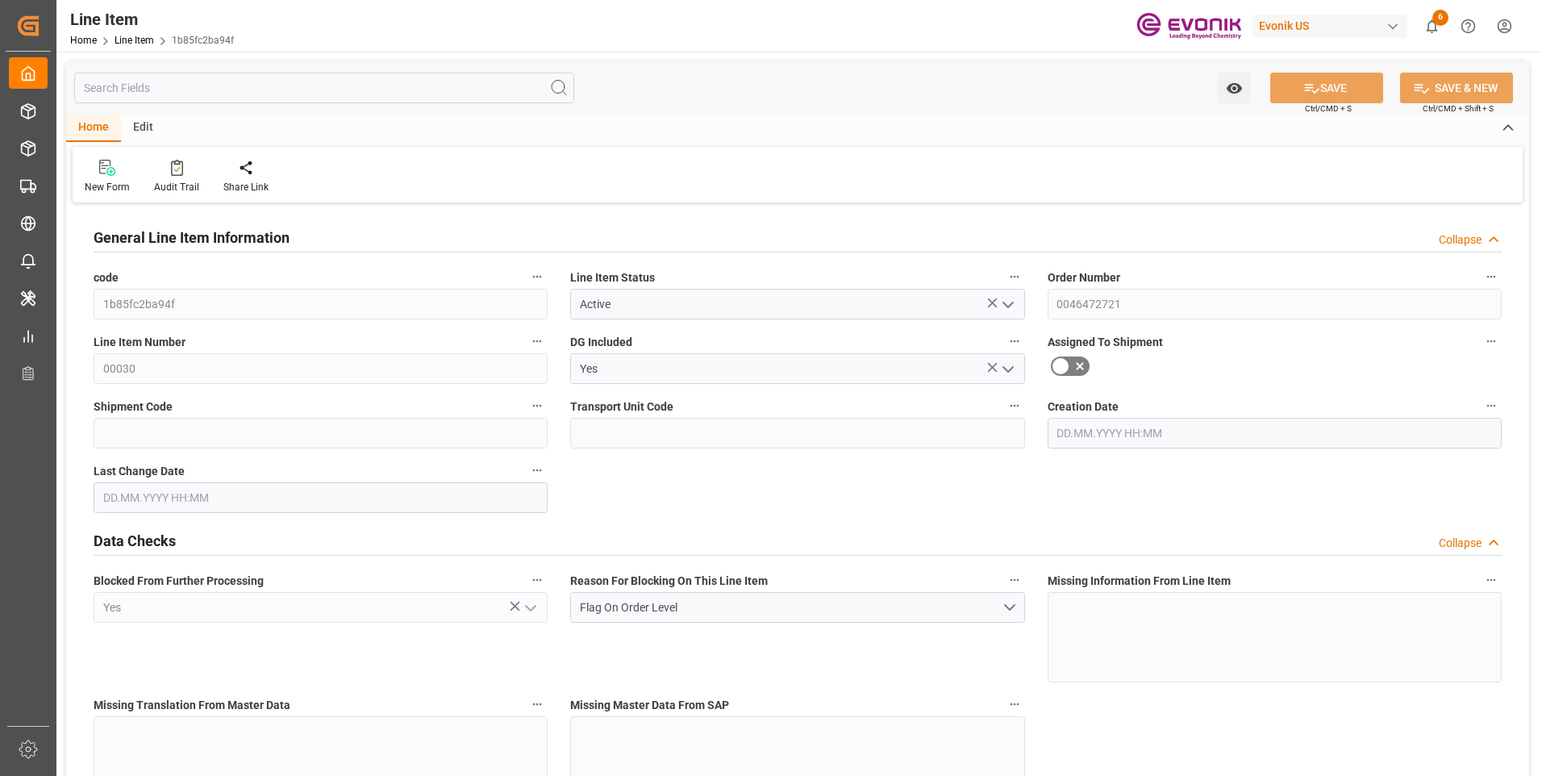
type input "1"
type input "747.2"
type input "680"
type input "1.1462"
type input "4"
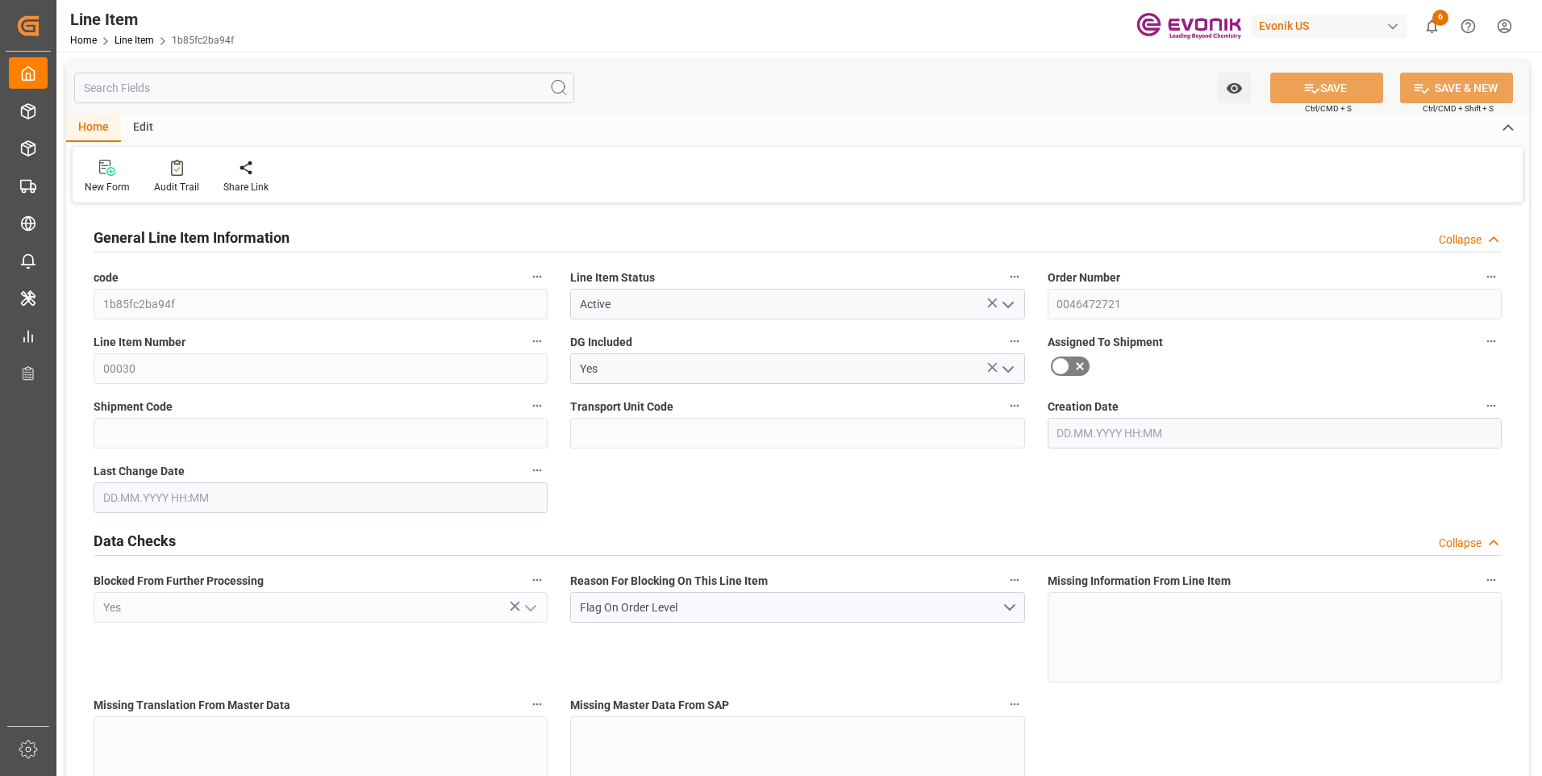
type input "6840.8"
type input "4"
type input "747.2"
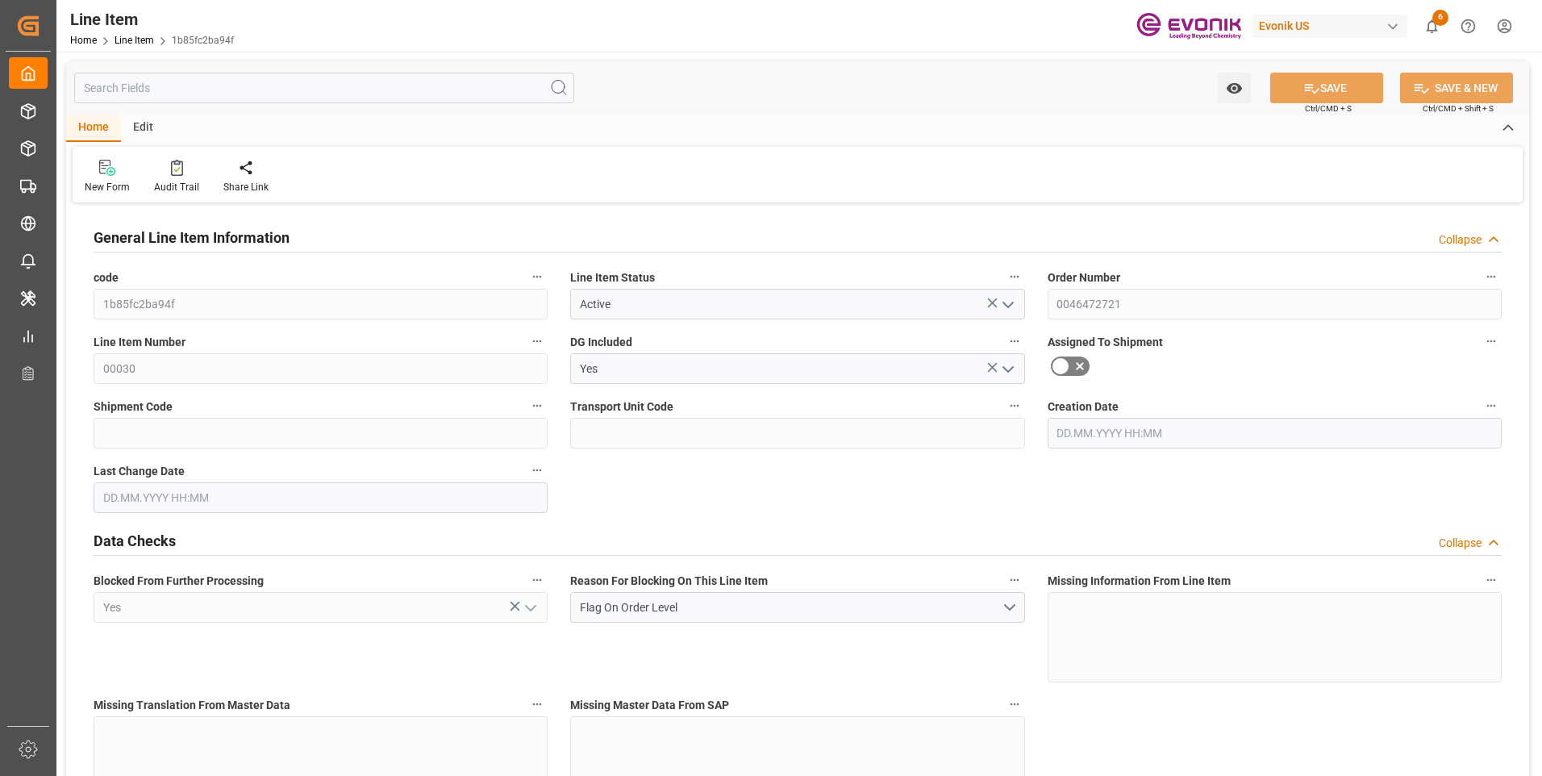
type input "767.2"
type input "680"
type input "1.1462"
type input "1146.248"
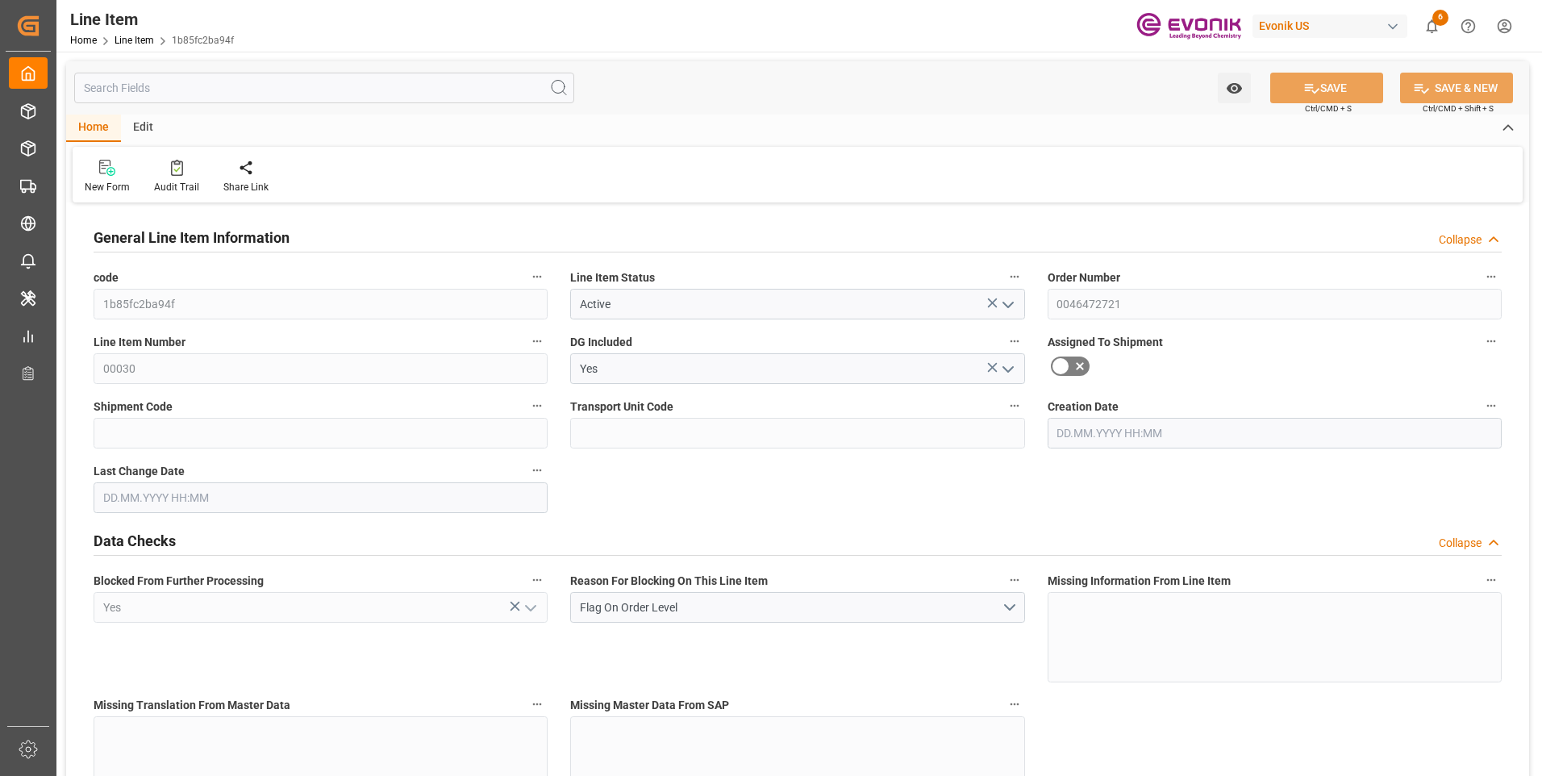
type input "0"
click at [221, 104] on div "Watch Option SAVE Ctrl/CMD + S SAVE & NEW Ctrl/CMD + Shift + S" at bounding box center [797, 87] width 1463 height 53
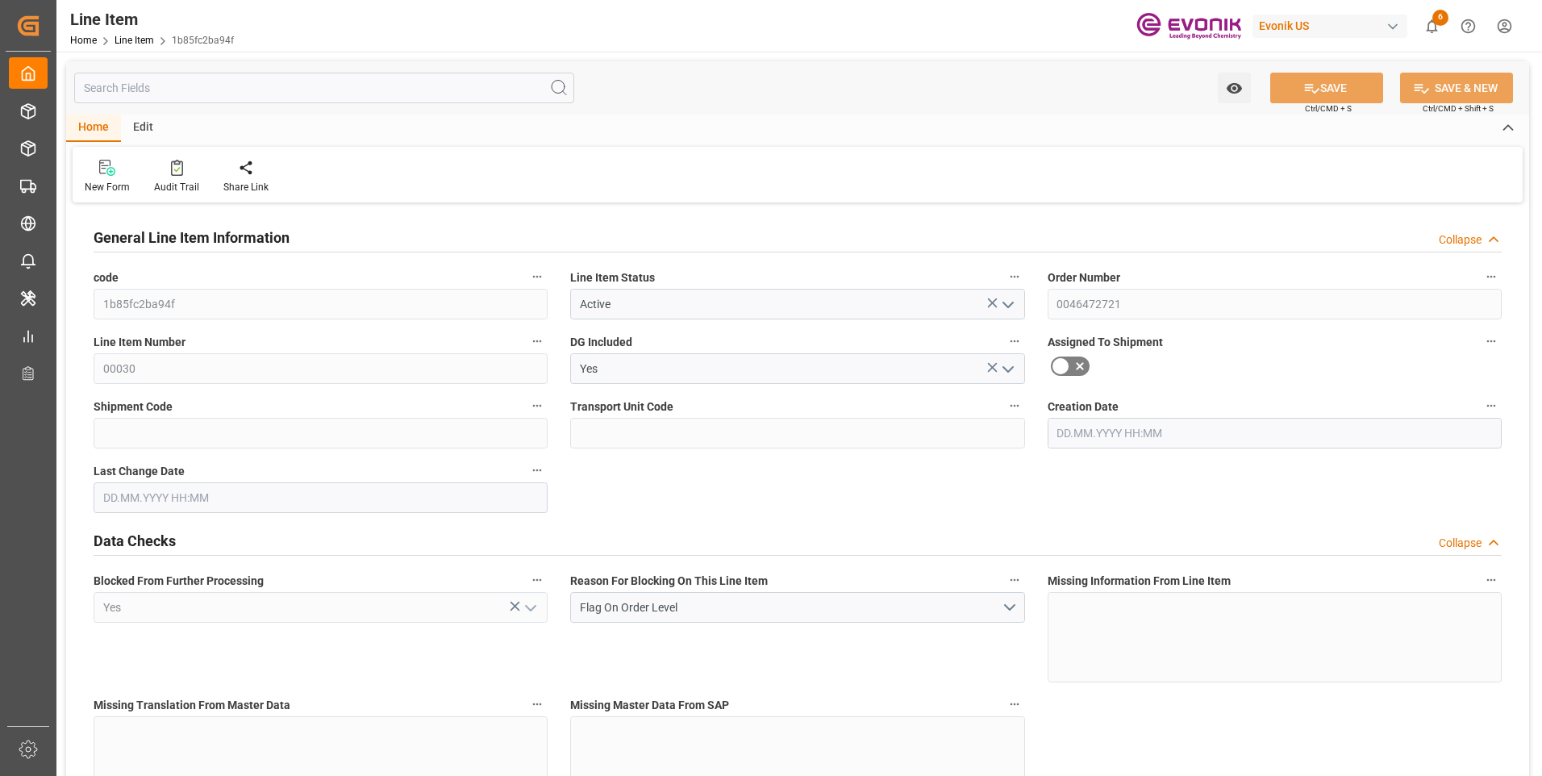
type input "[DATE] 19:27"
type input "[DATE]"
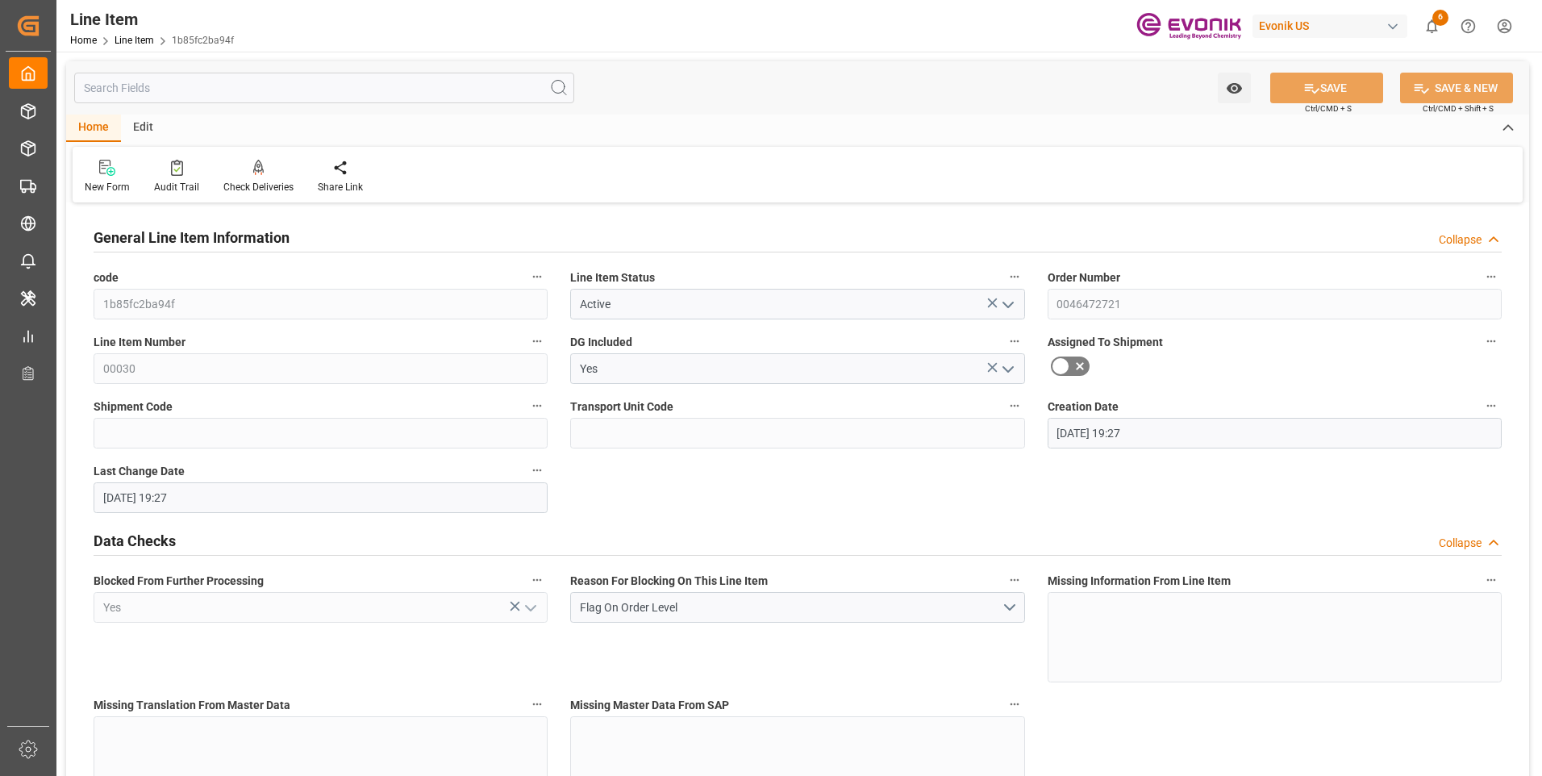
click at [219, 95] on input "text" at bounding box center [324, 88] width 500 height 31
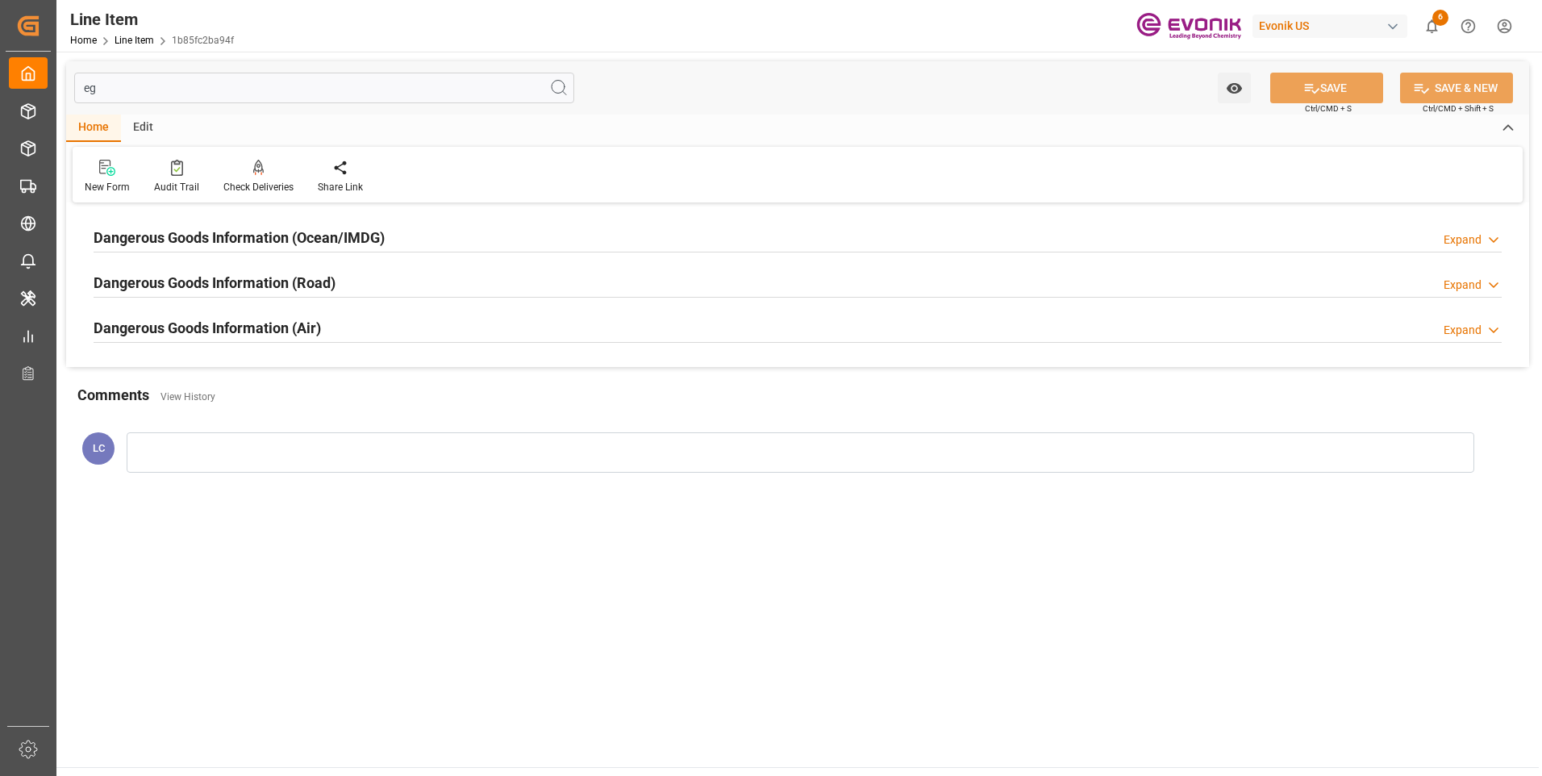
click at [251, 234] on h2 "Dangerous Goods Information (Ocean/IMDG)" at bounding box center [239, 238] width 291 height 22
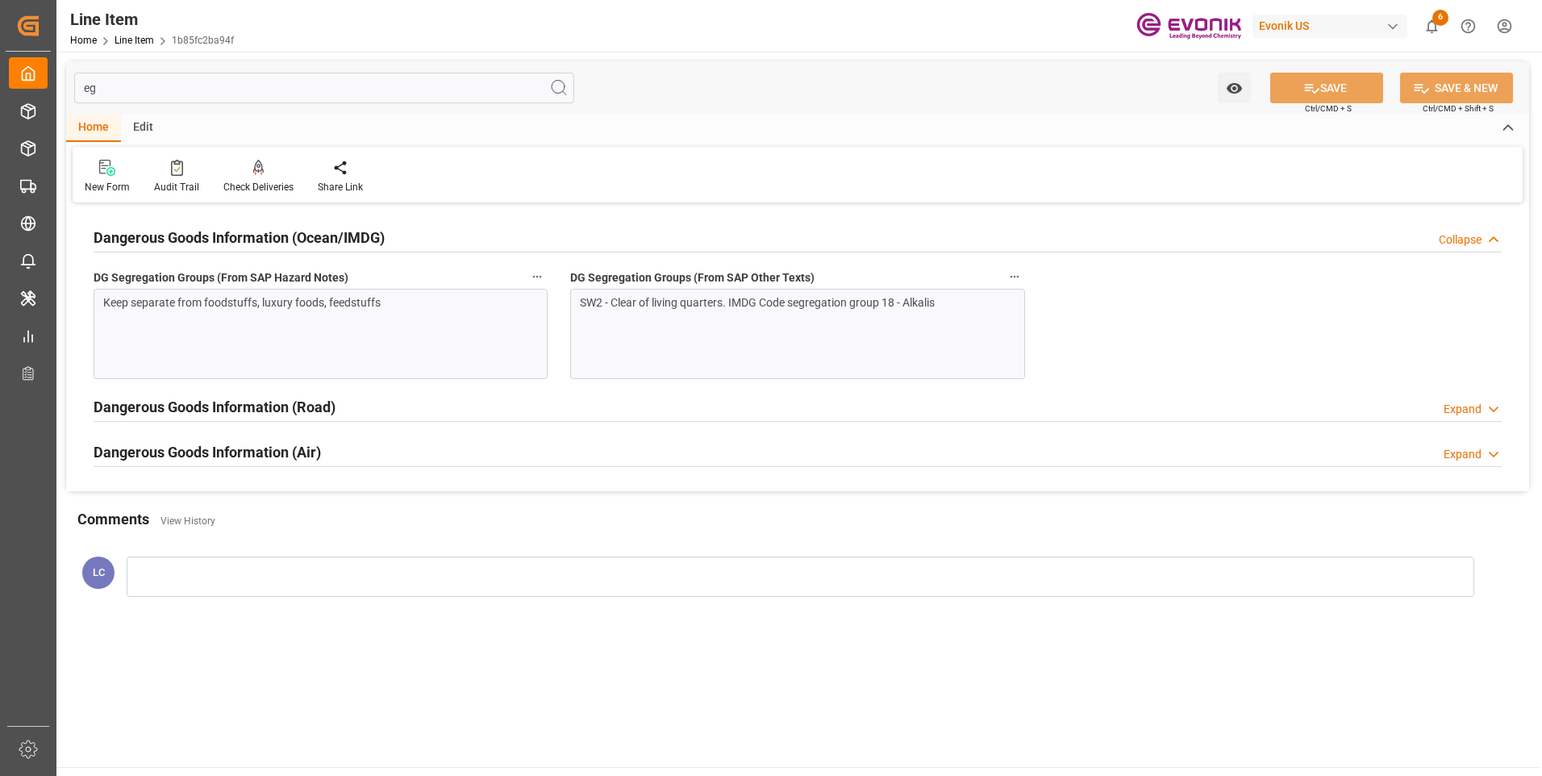
click at [251, 234] on h2 "Dangerous Goods Information (Ocean/IMDG)" at bounding box center [239, 238] width 291 height 22
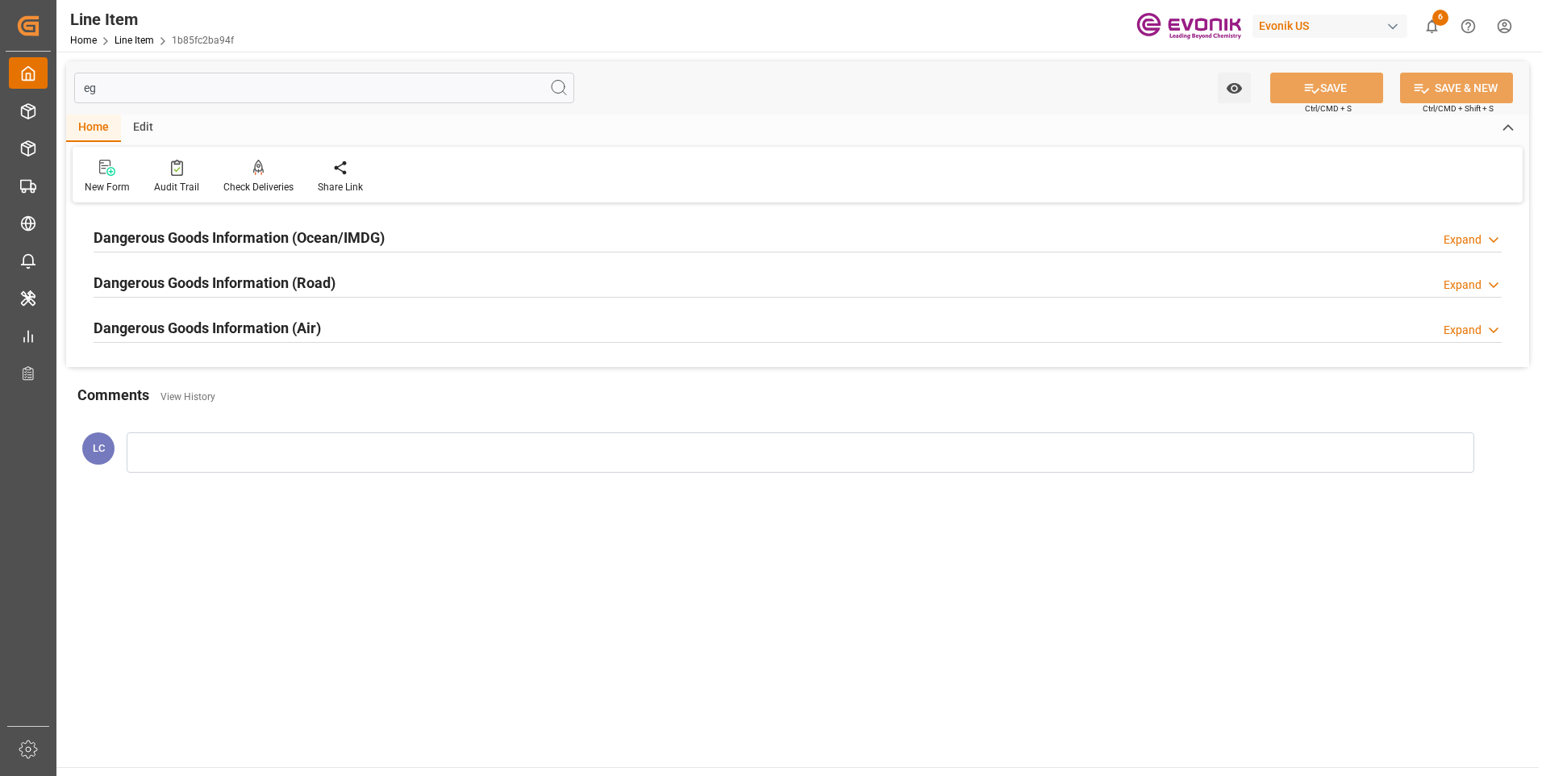
drag, startPoint x: 106, startPoint y: 85, endPoint x: 45, endPoint y: 85, distance: 61.3
click at [48, 85] on div "Created by potrace 1.15, written by Peter Selinger 2001-2017 Created by potrace…" at bounding box center [771, 388] width 1542 height 776
type input "s"
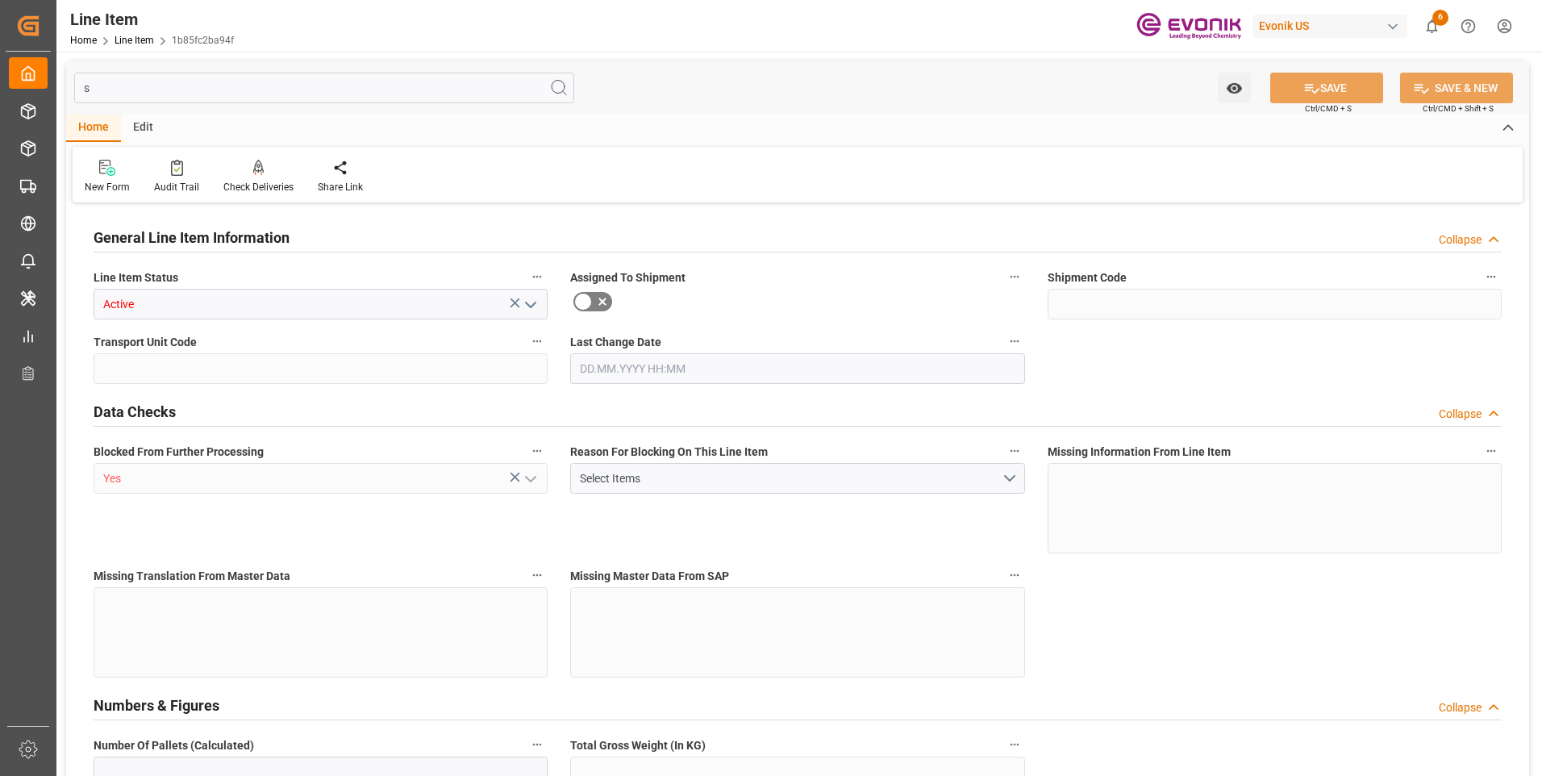
type input "1"
type input "747.2"
type input "4"
type input "747.2"
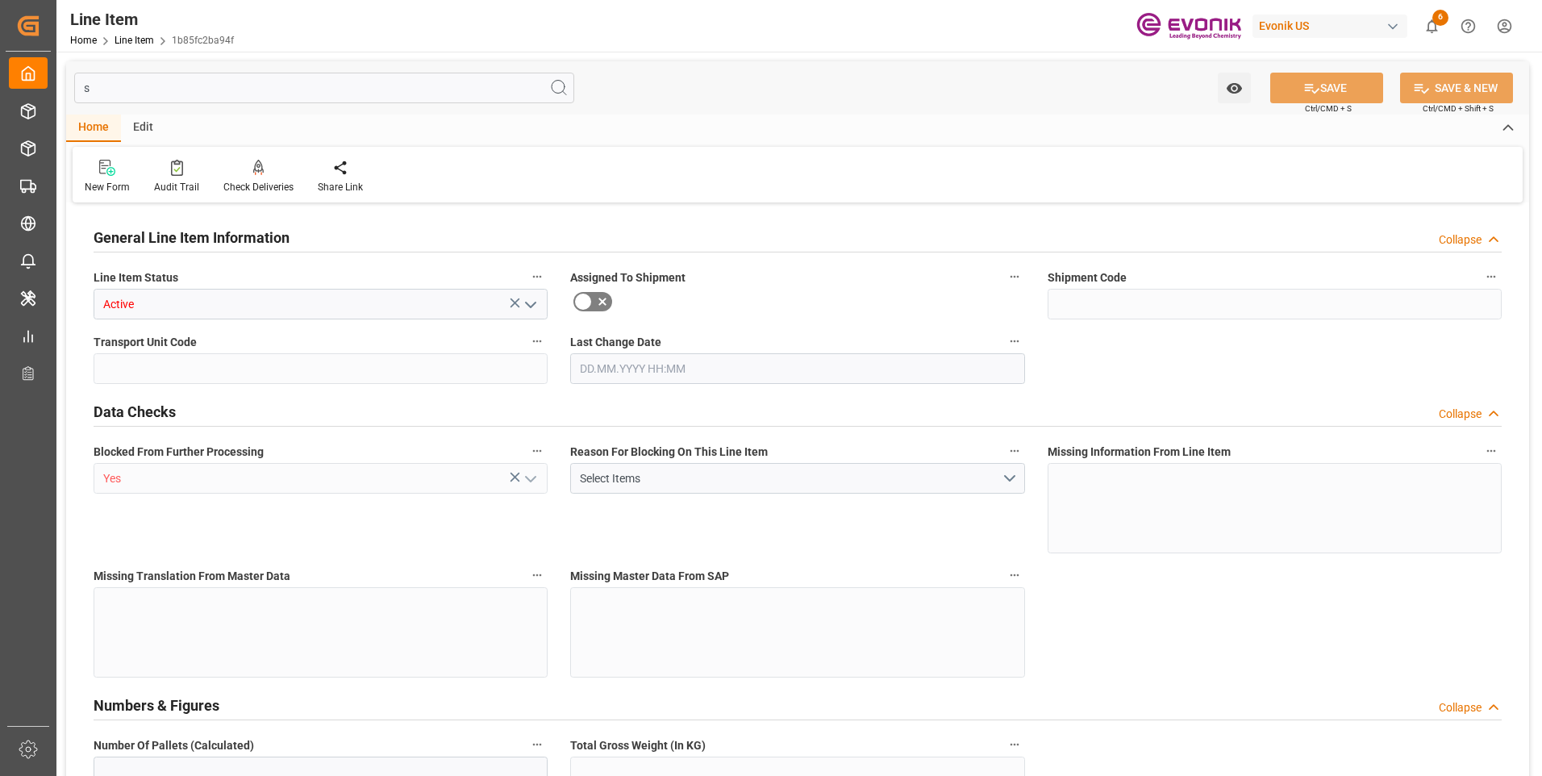
type input "767.2"
type input "680"
type input "1146.248"
type input "0"
type input "[DATE] 19:27"
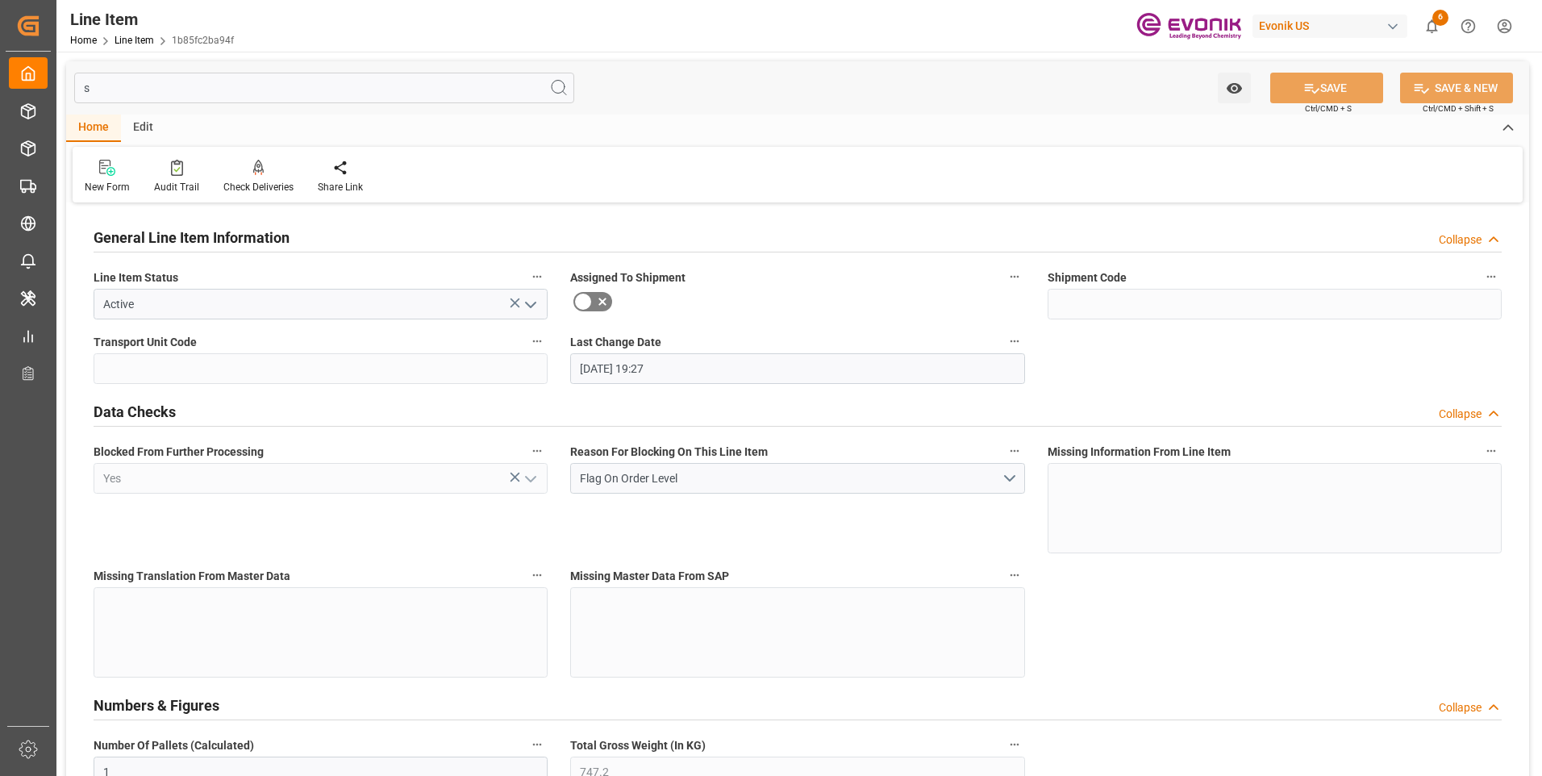
type input "[DATE]"
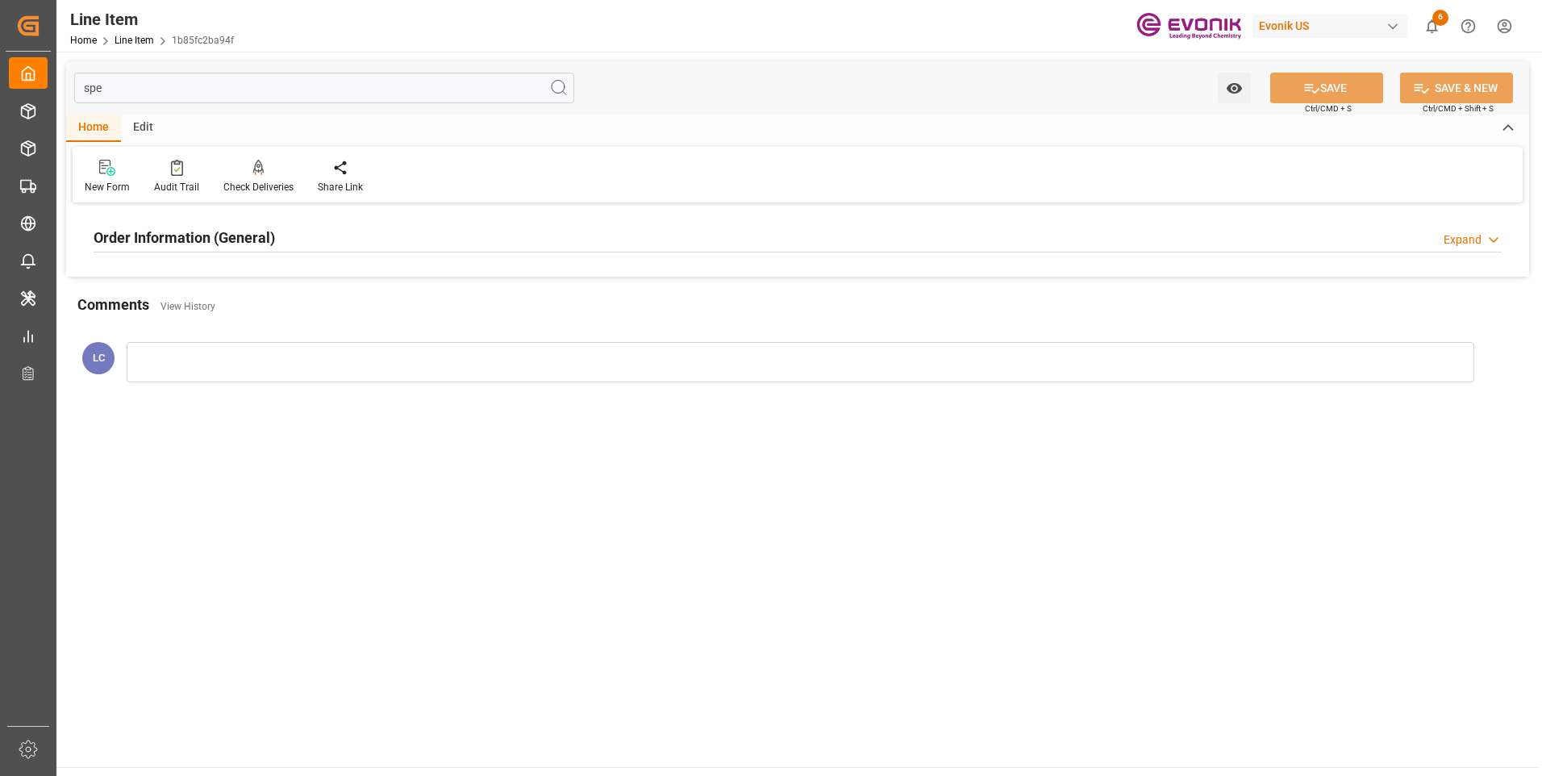
click at [232, 235] on h2 "Order Information (General)" at bounding box center [184, 238] width 181 height 22
drag, startPoint x: 131, startPoint y: 94, endPoint x: 56, endPoint y: 90, distance: 75.1
click at [60, 91] on div "spe Watch Option SAVE Ctrl/CMD + S SAVE & NEW Ctrl/CMD + Shift + S Home Edit Ne…" at bounding box center [797, 235] width 1482 height 366
type input "f"
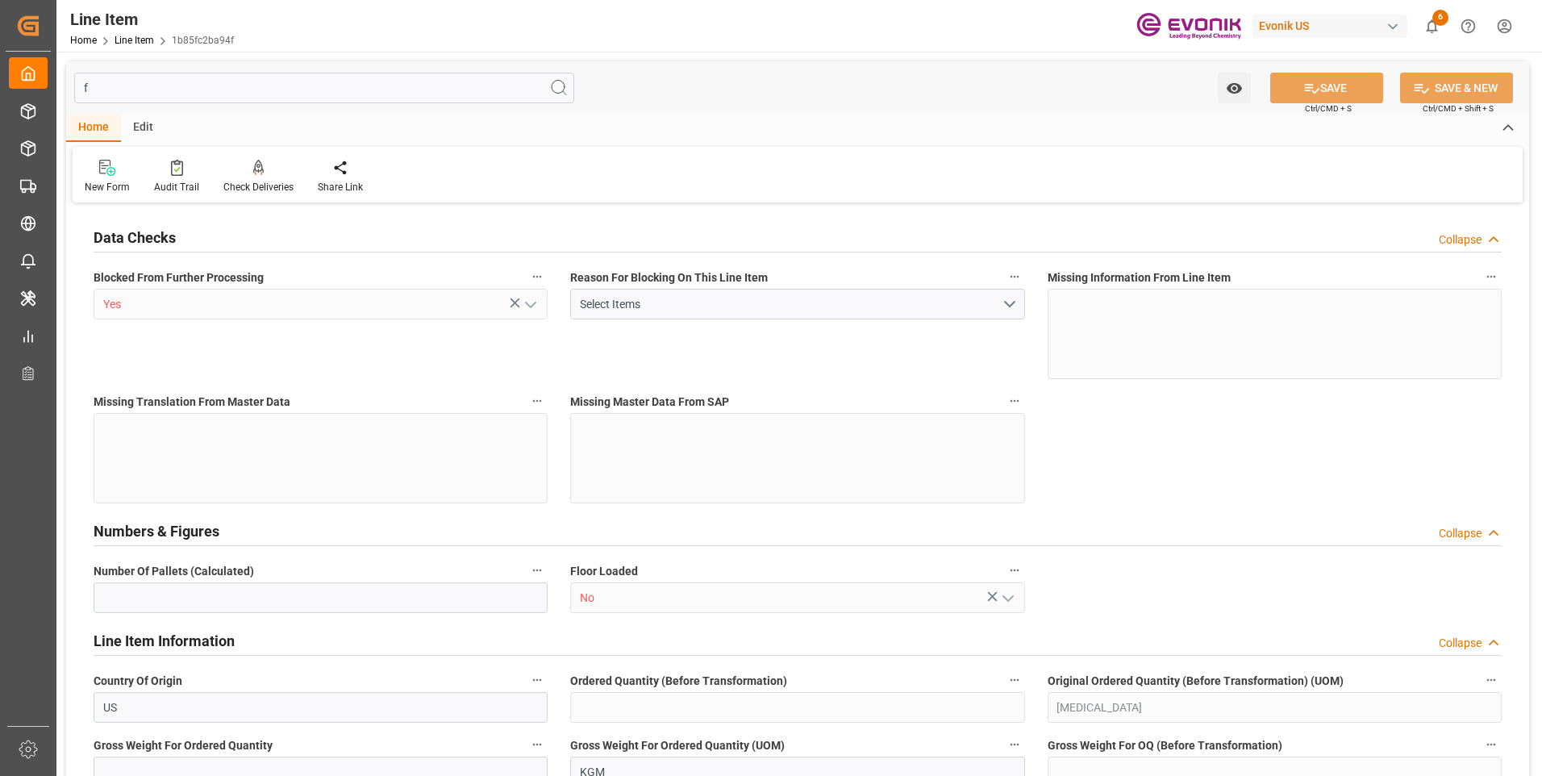
type input "1"
type input "4"
type input "747.2"
type input "767.2"
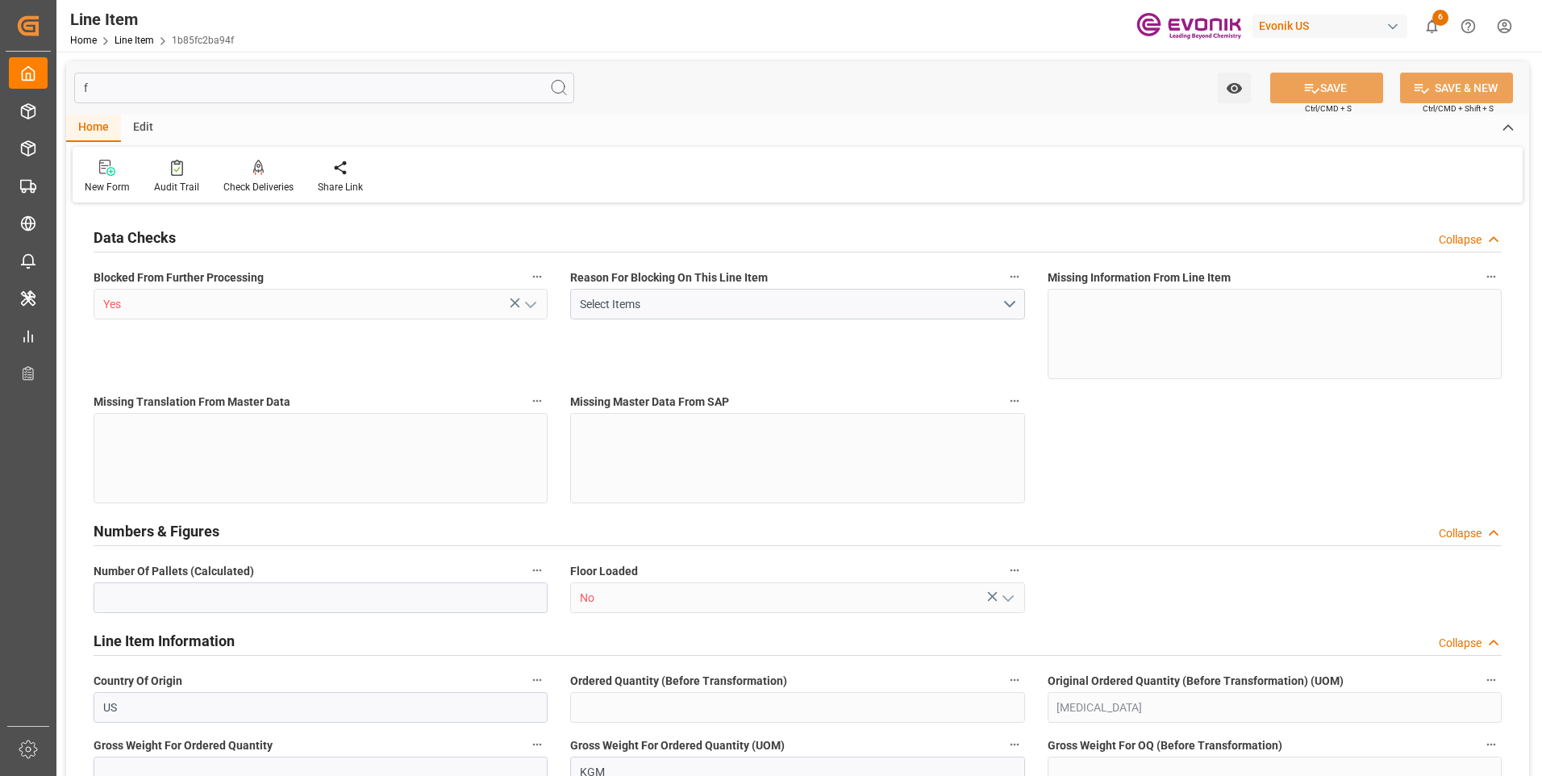
type input "680"
type input "1.1462"
type input "1146.248"
type input "0"
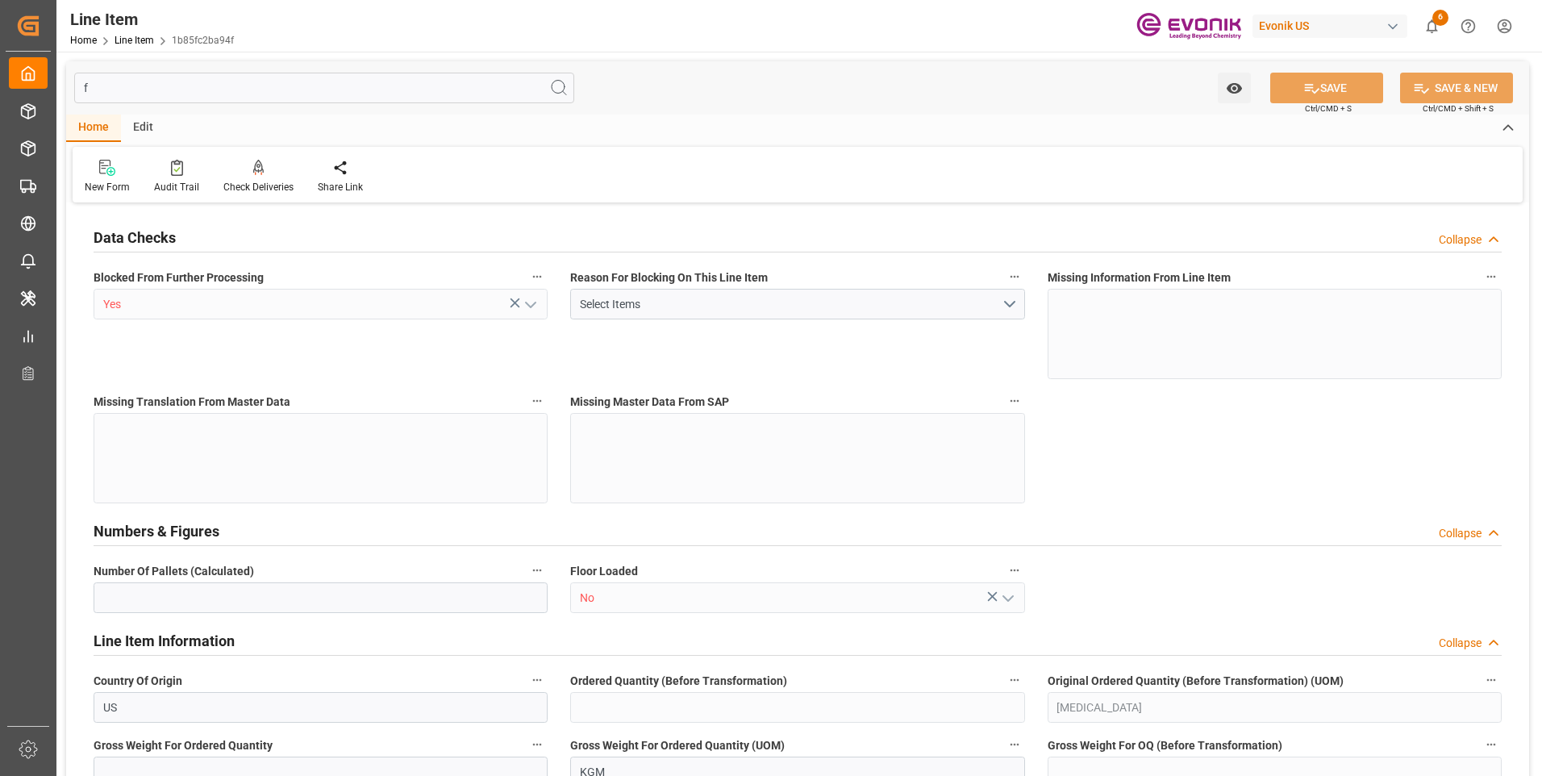
type input "0"
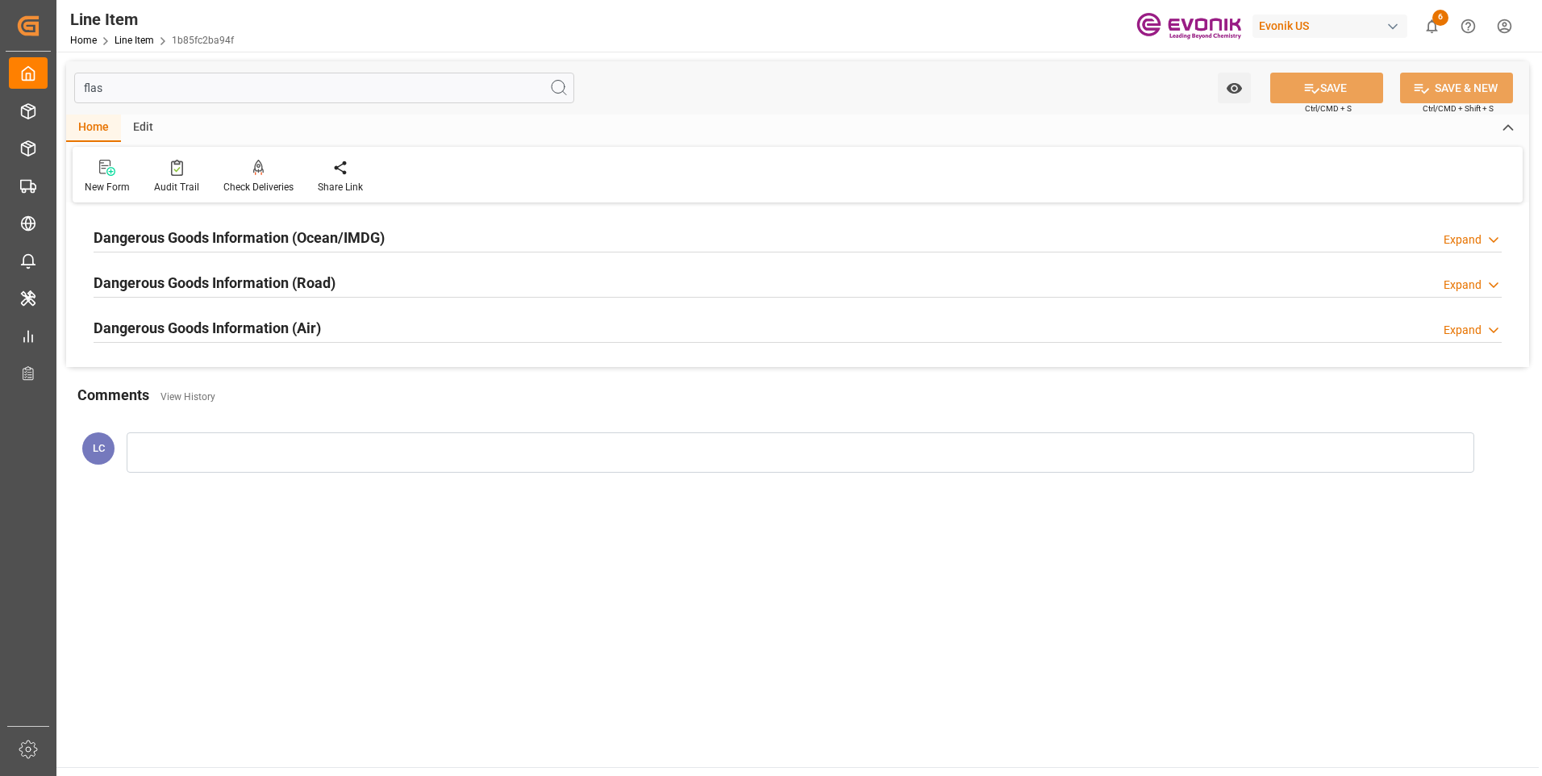
type input "flas"
click at [224, 228] on h2 "Dangerous Goods Information (Ocean/IMDG)" at bounding box center [239, 238] width 291 height 22
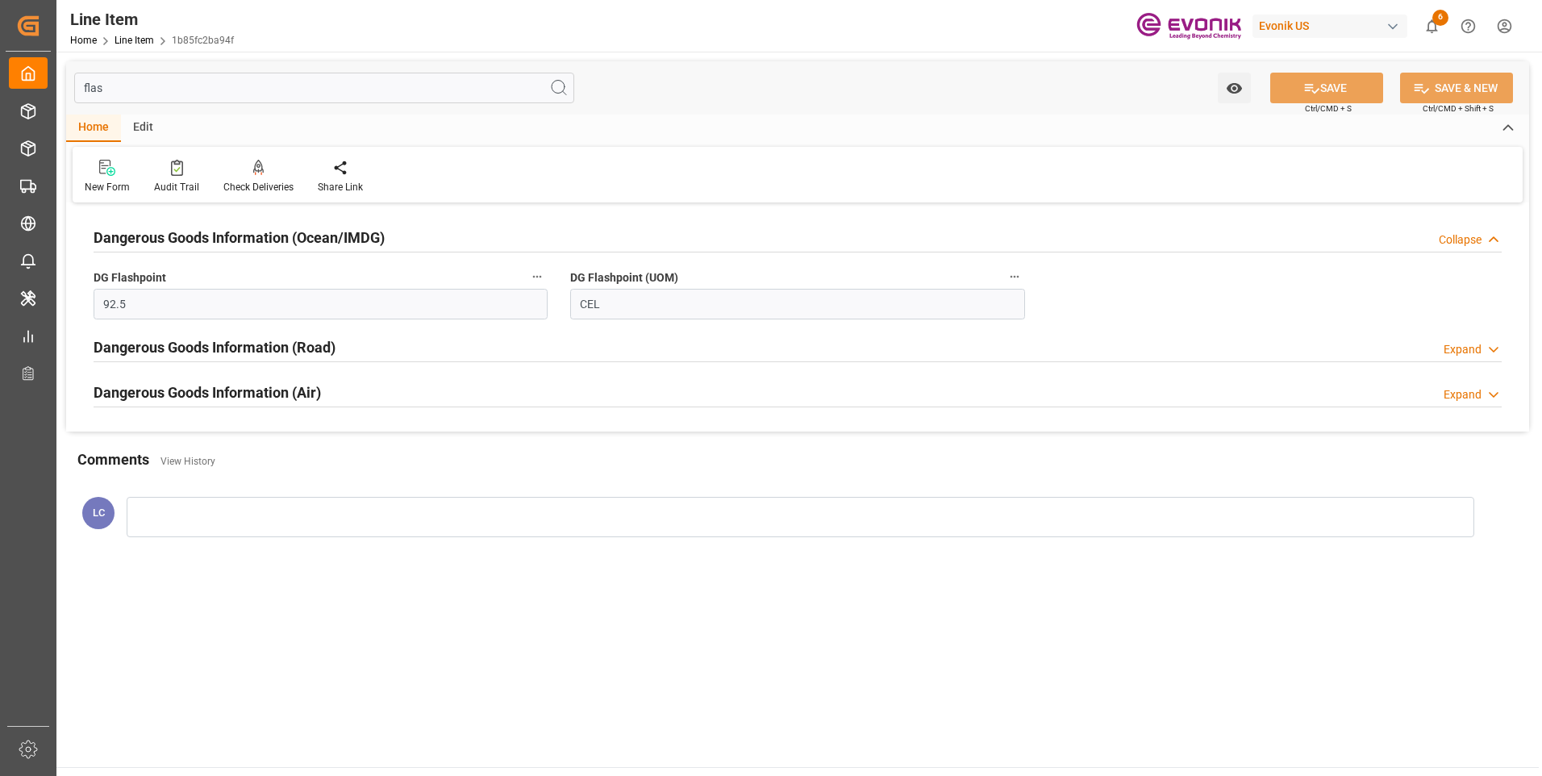
click at [224, 228] on h2 "Dangerous Goods Information (Ocean/IMDG)" at bounding box center [239, 238] width 291 height 22
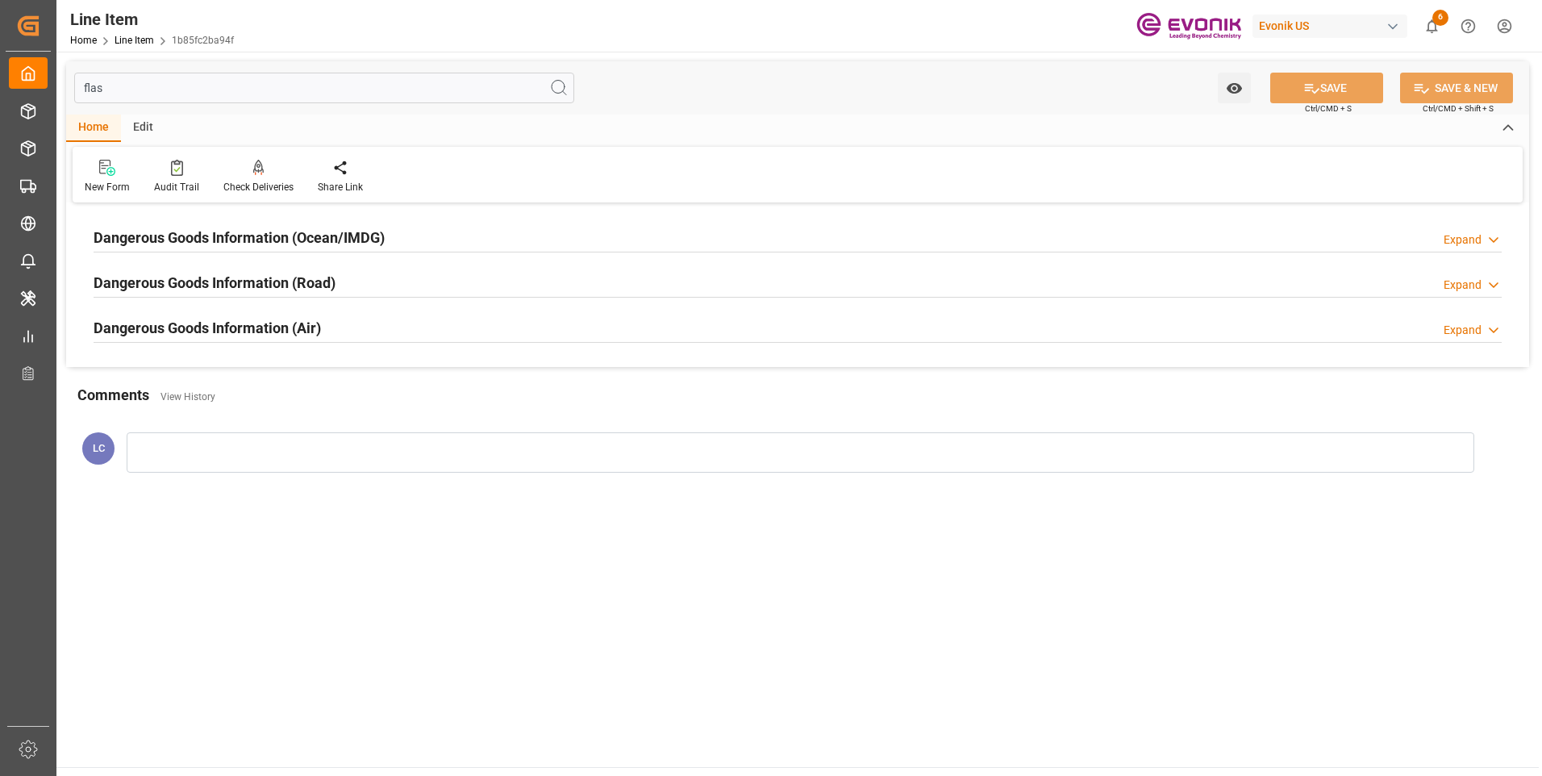
drag, startPoint x: 130, startPoint y: 86, endPoint x: 60, endPoint y: 85, distance: 70.2
click at [65, 85] on div "flas Watch Option SAVE Ctrl/CMD + S SAVE & NEW Ctrl/CMD + Shift + S Home Edit N…" at bounding box center [797, 280] width 1482 height 456
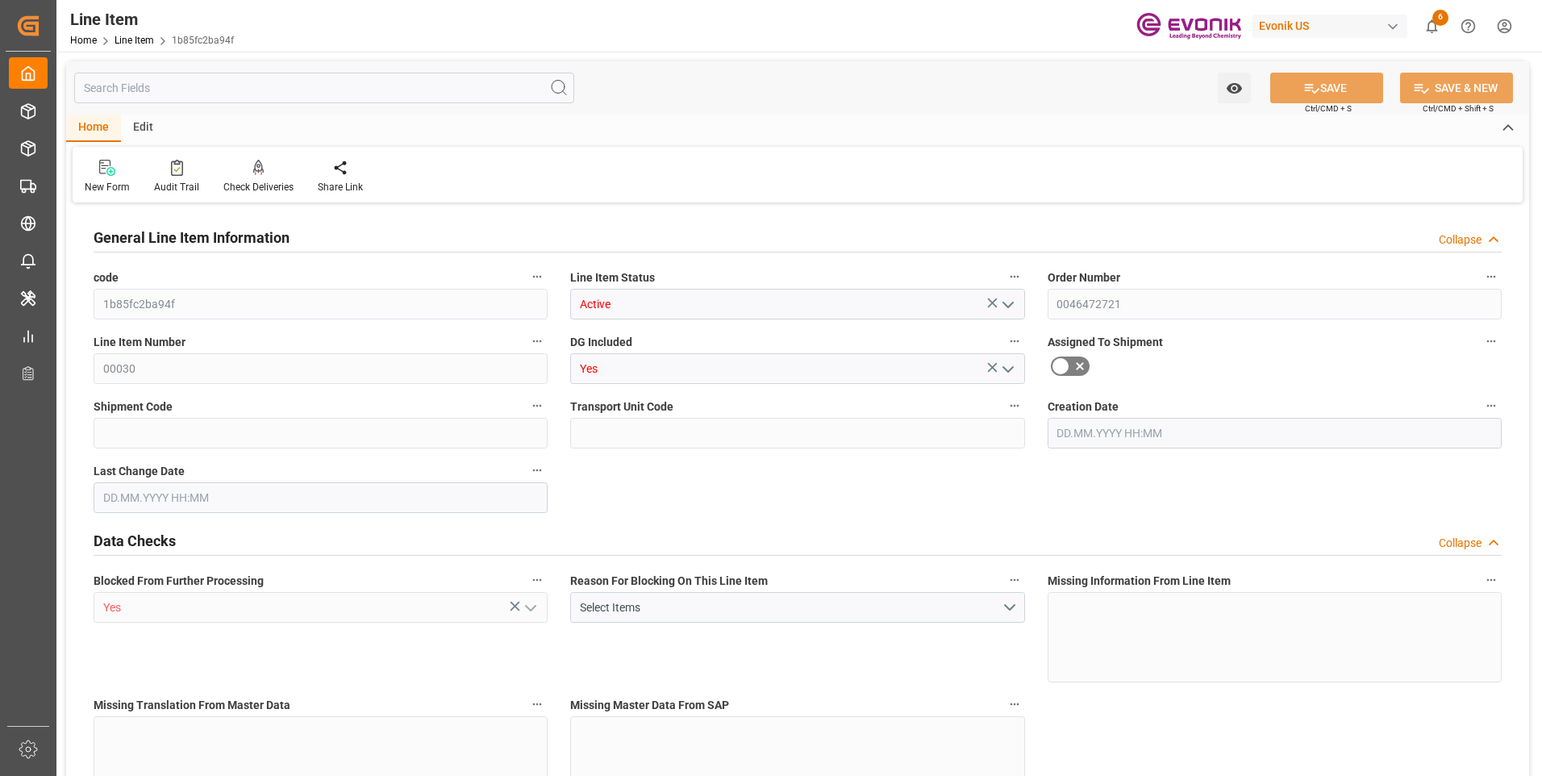
type input "1"
type input "747.2"
type input "680"
type input "1.1462"
type input "4"
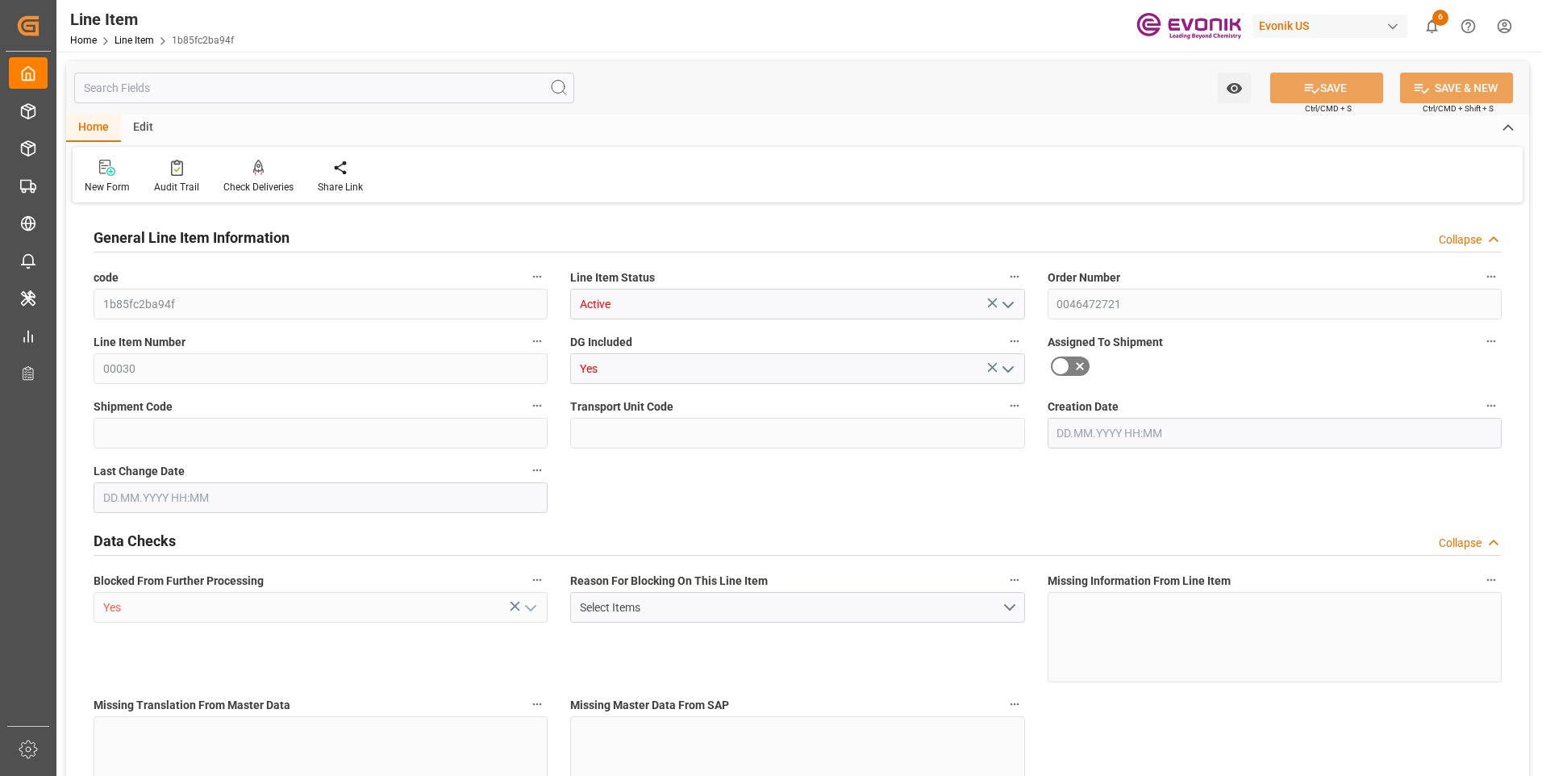
type input "6840.8"
type input "4"
type input "747.2"
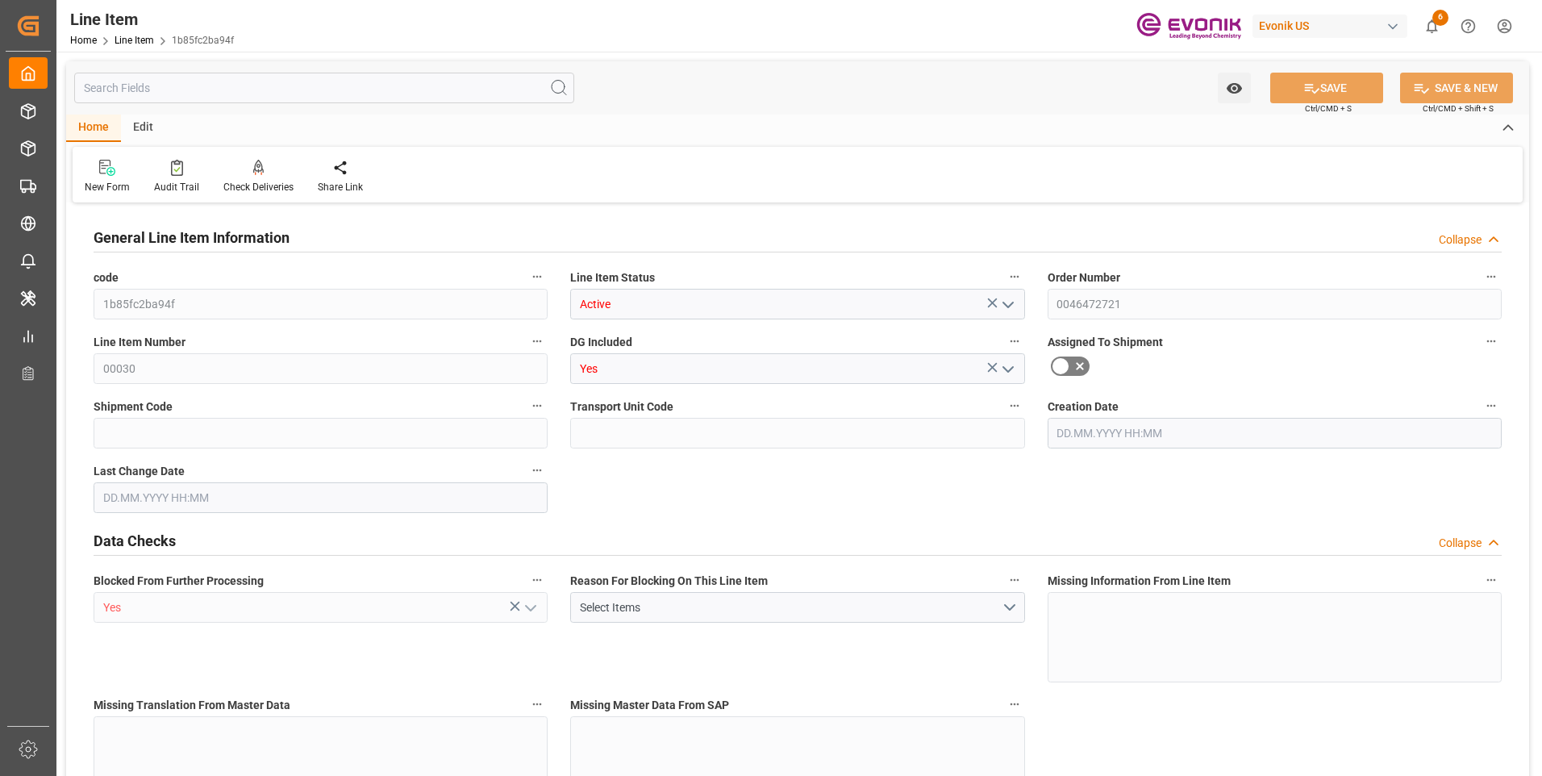
type input "767.2"
type input "680"
type input "1.1462"
type input "1146.248"
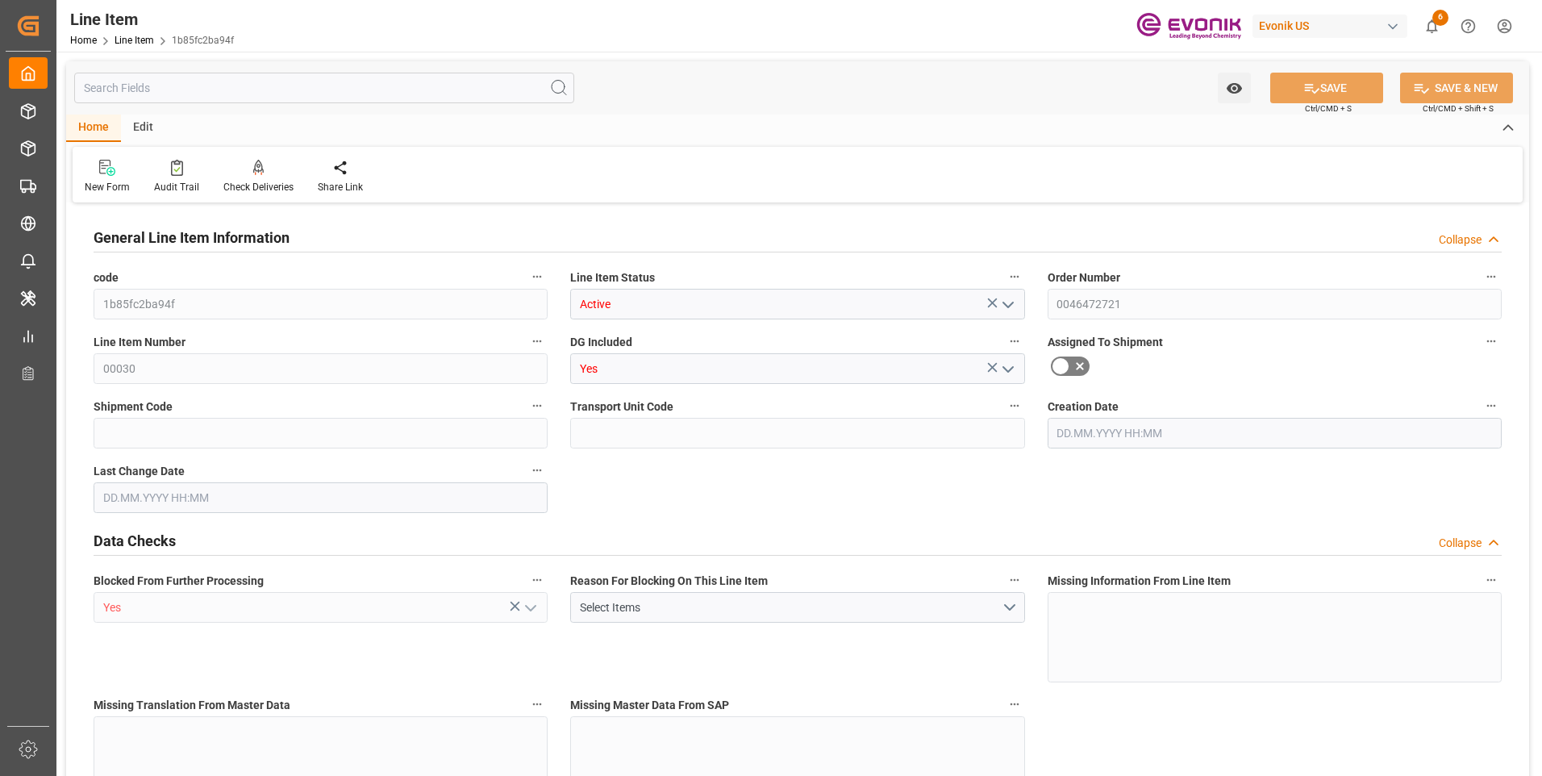
type input "0"
type input "[DATE] 19:27"
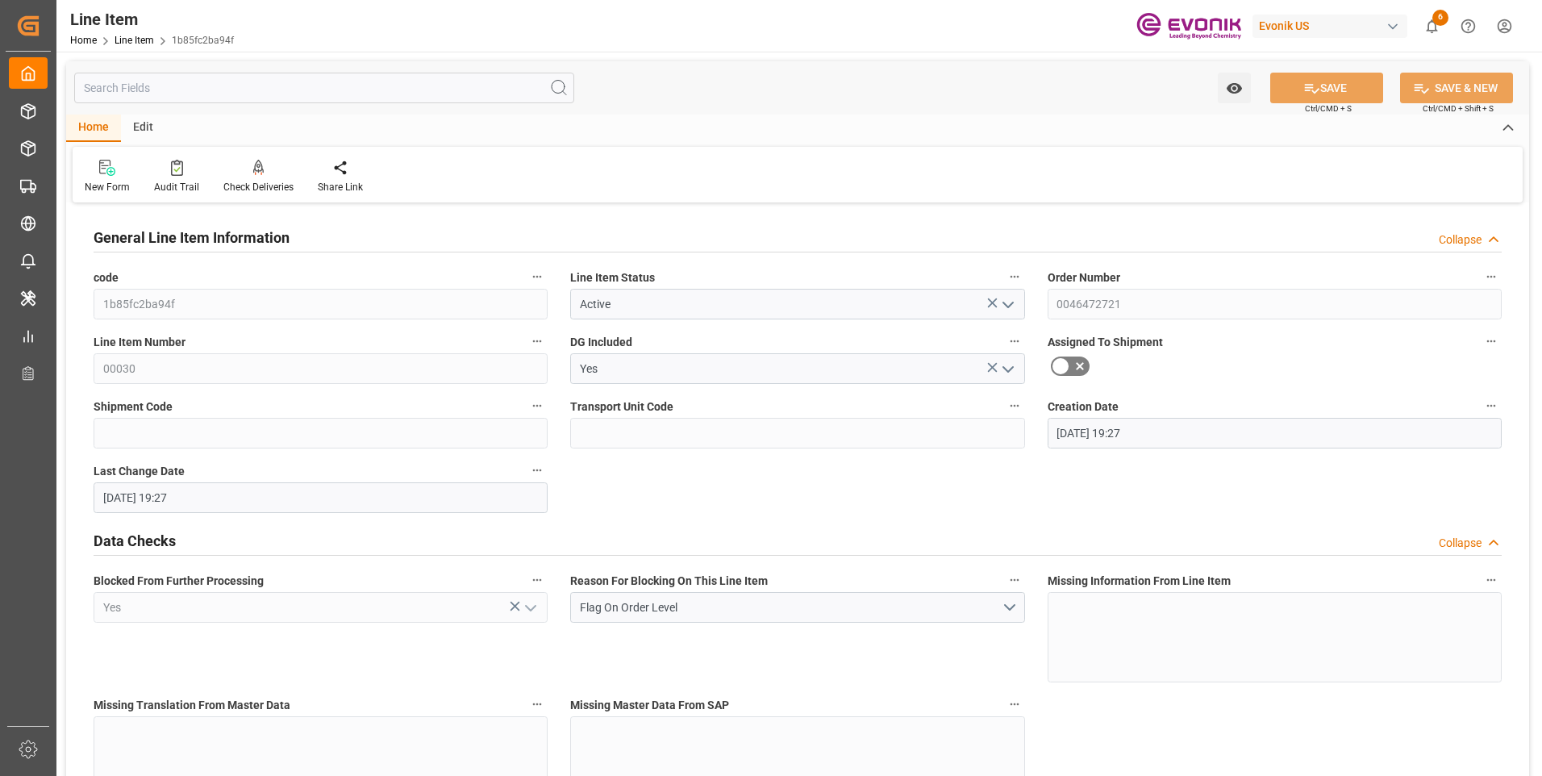
type input "[DATE] 19:27"
type input "[DATE]"
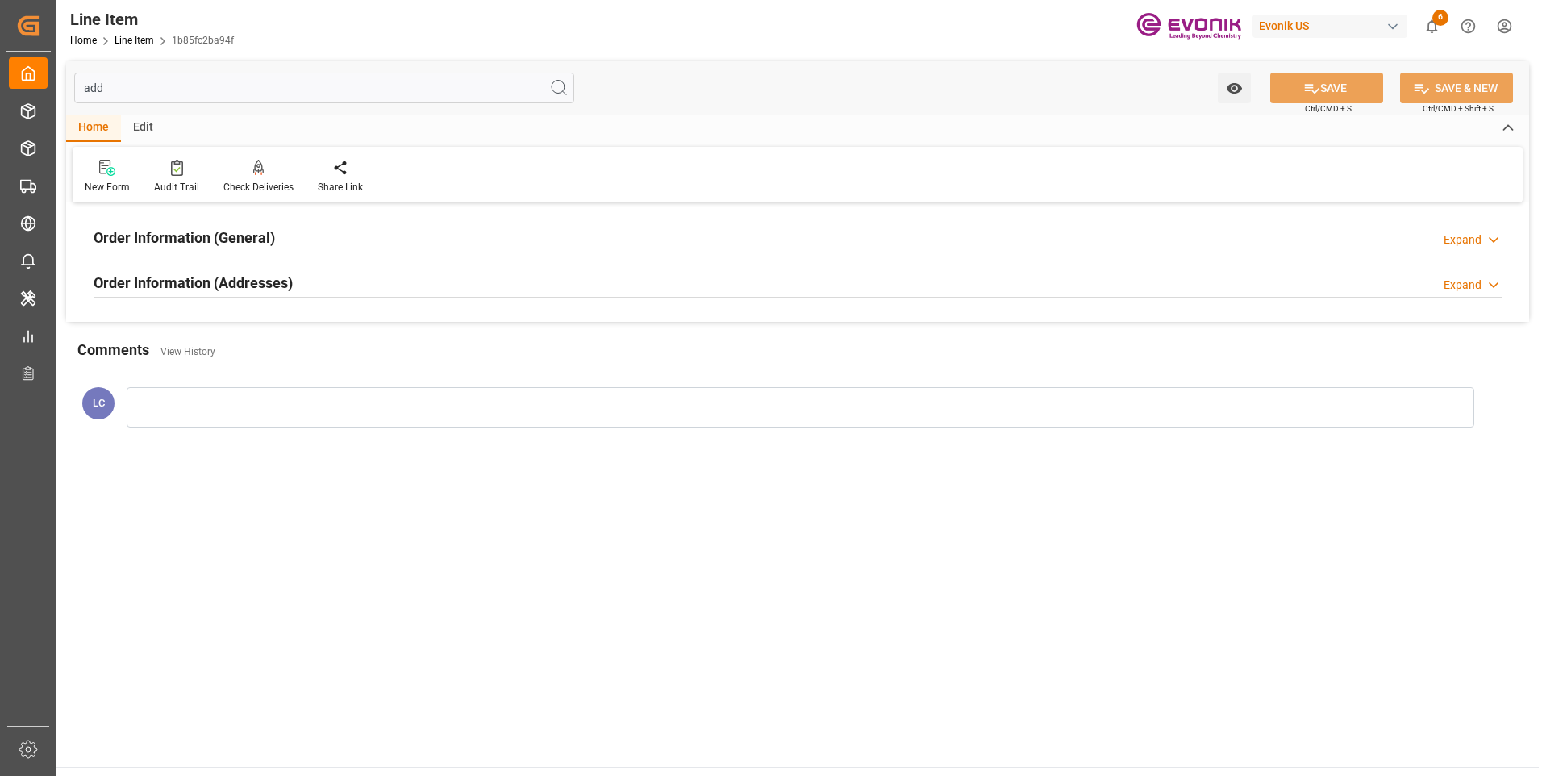
click at [210, 278] on h2 "Order Information (Addresses)" at bounding box center [193, 283] width 199 height 22
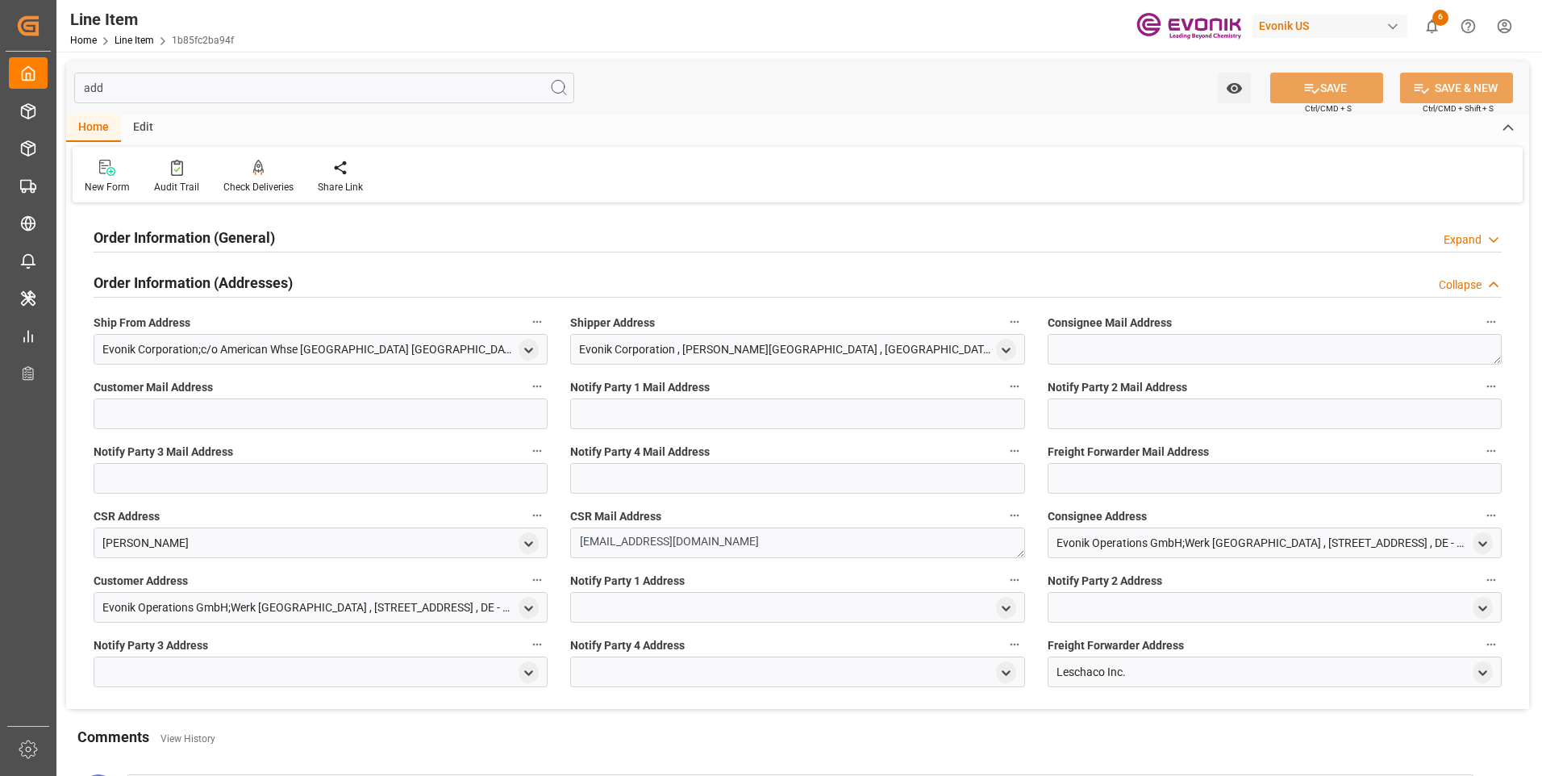
click at [210, 279] on h2 "Order Information (Addresses)" at bounding box center [193, 283] width 199 height 22
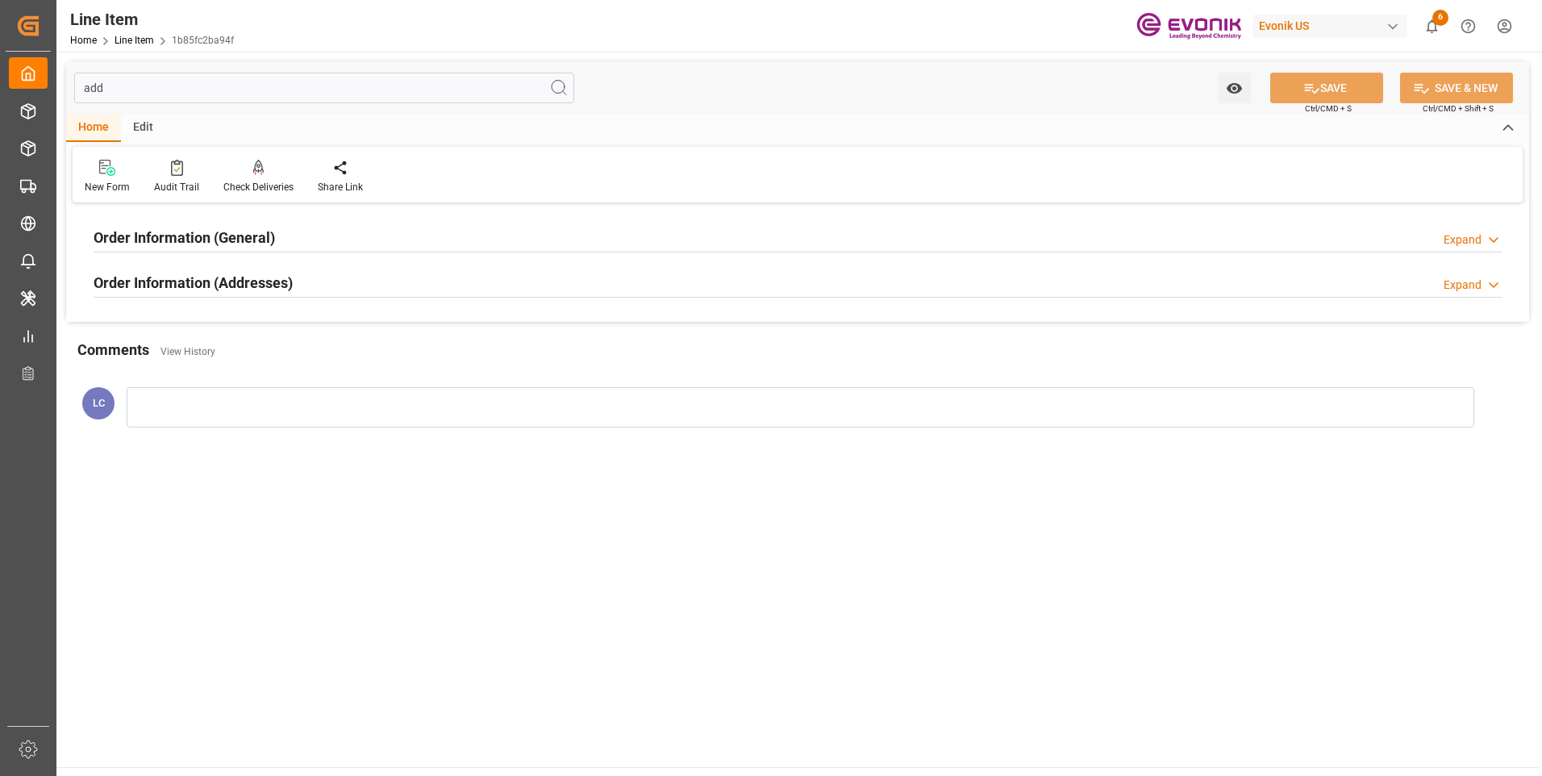
drag, startPoint x: 103, startPoint y: 95, endPoint x: 81, endPoint y: 92, distance: 22.8
click at [81, 92] on div "add Watch Option SAVE Ctrl/CMD + S SAVE & NEW Ctrl/CMD + Shift + S" at bounding box center [797, 87] width 1463 height 53
click at [113, 90] on input "add" at bounding box center [324, 88] width 500 height 31
type input "ad"
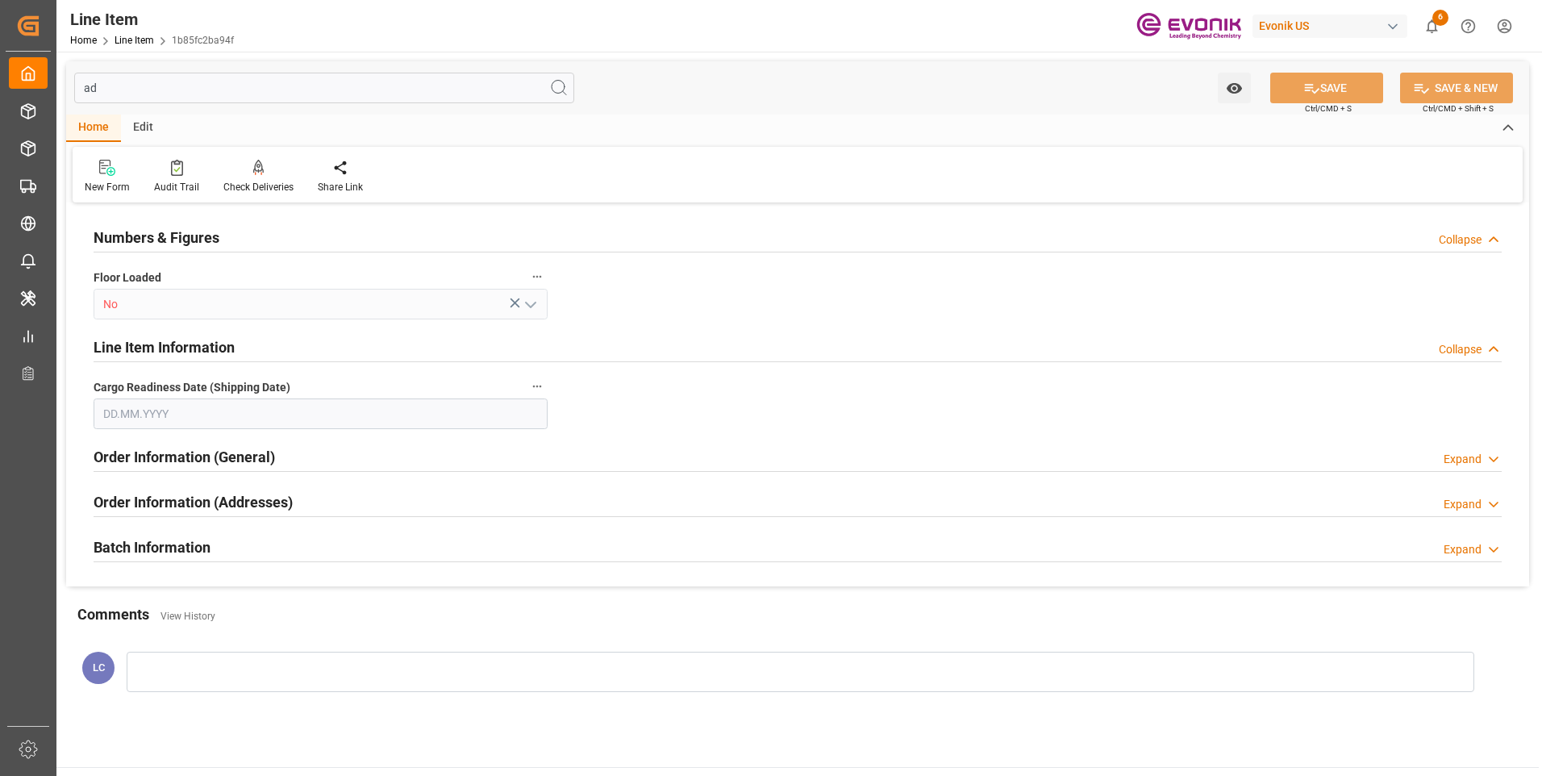
type input "[DATE]"
type input "a"
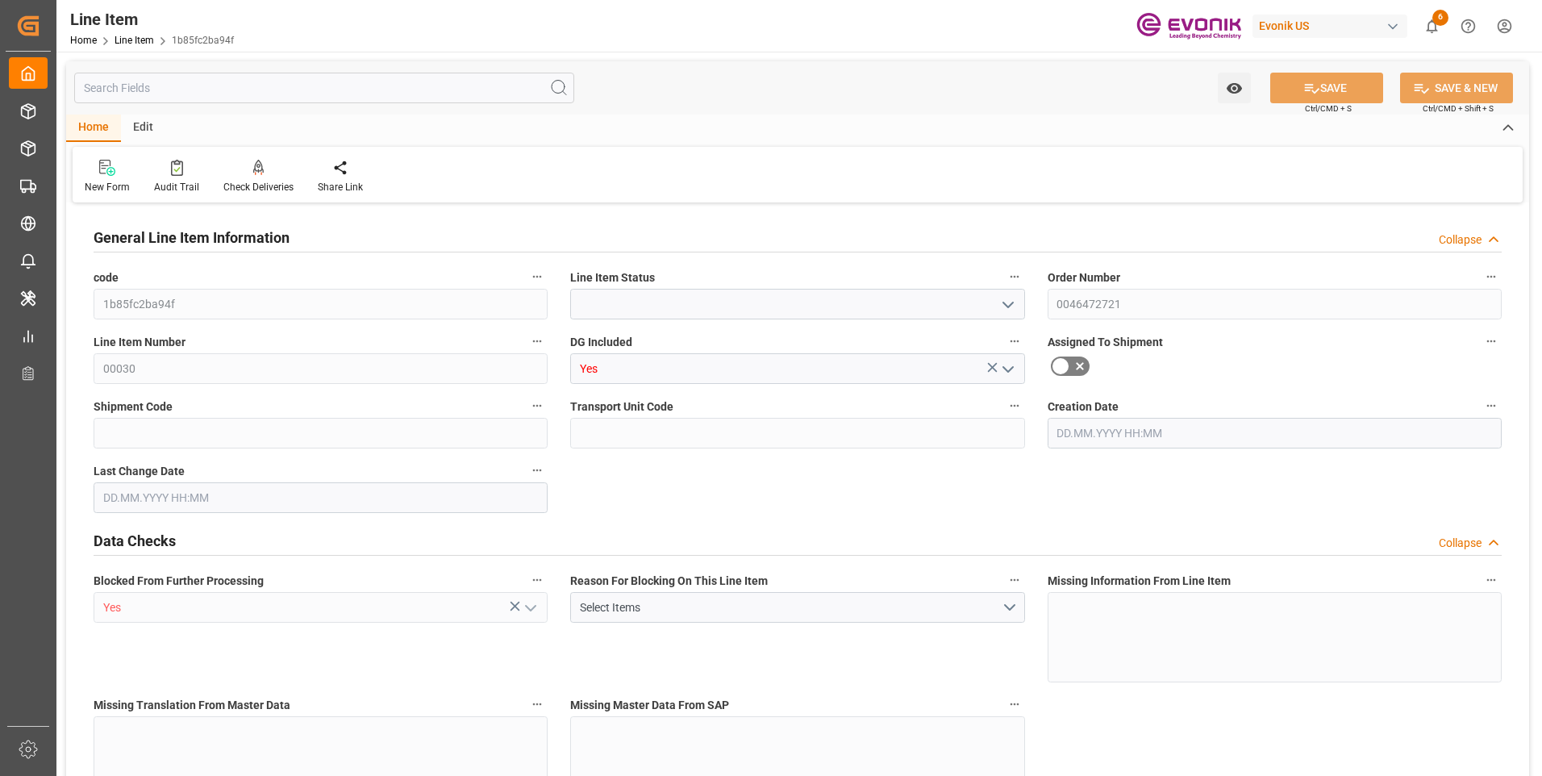
type input "Active"
type input "1"
type input "747.2"
type input "680"
type input "1.1462"
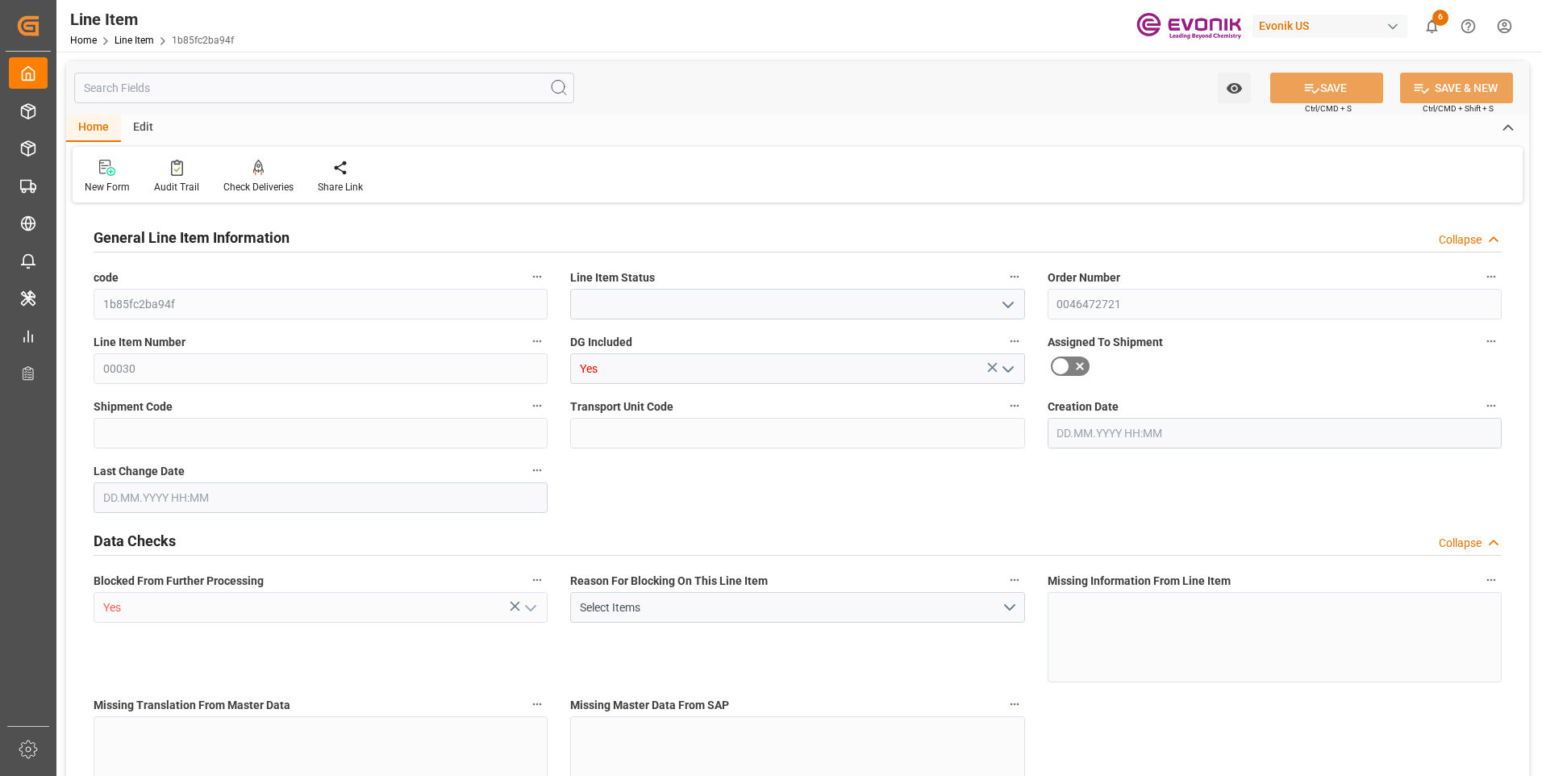
type input "4"
type input "6840.8"
type input "4"
type input "747.2"
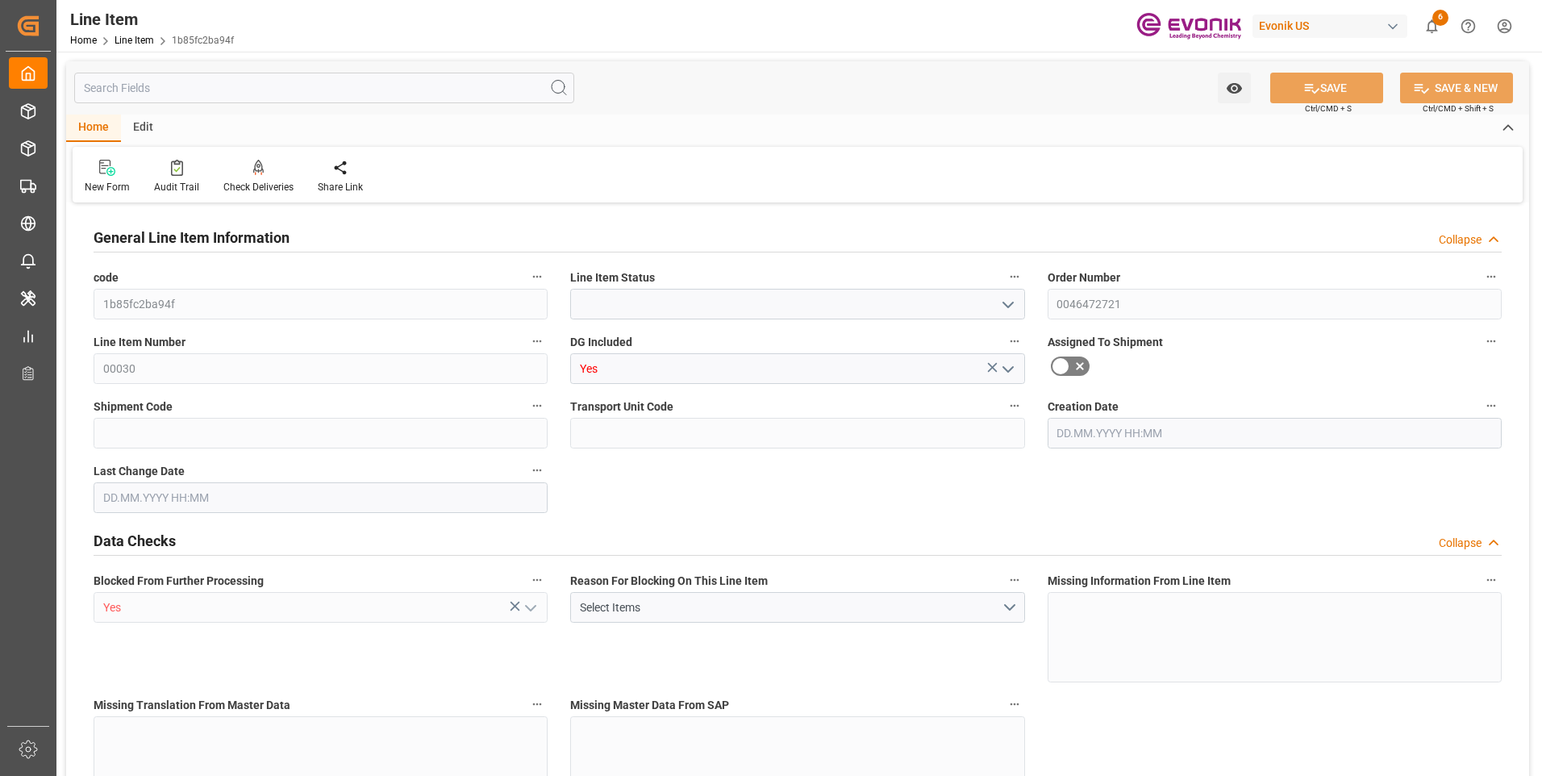
type input "747.2"
type input "767.2"
type input "680"
type input "1.1462"
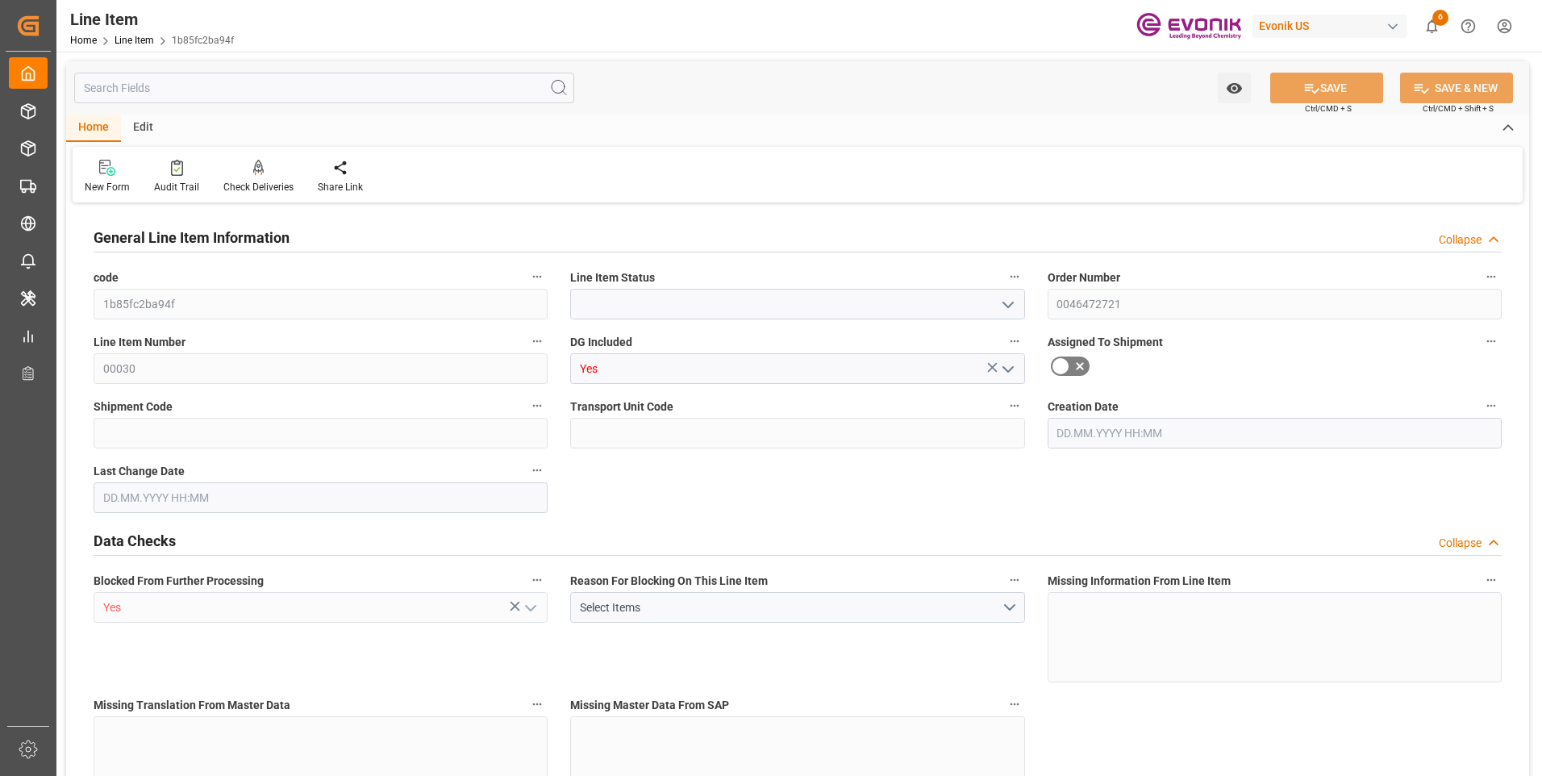
type input "1146.248"
type input "0"
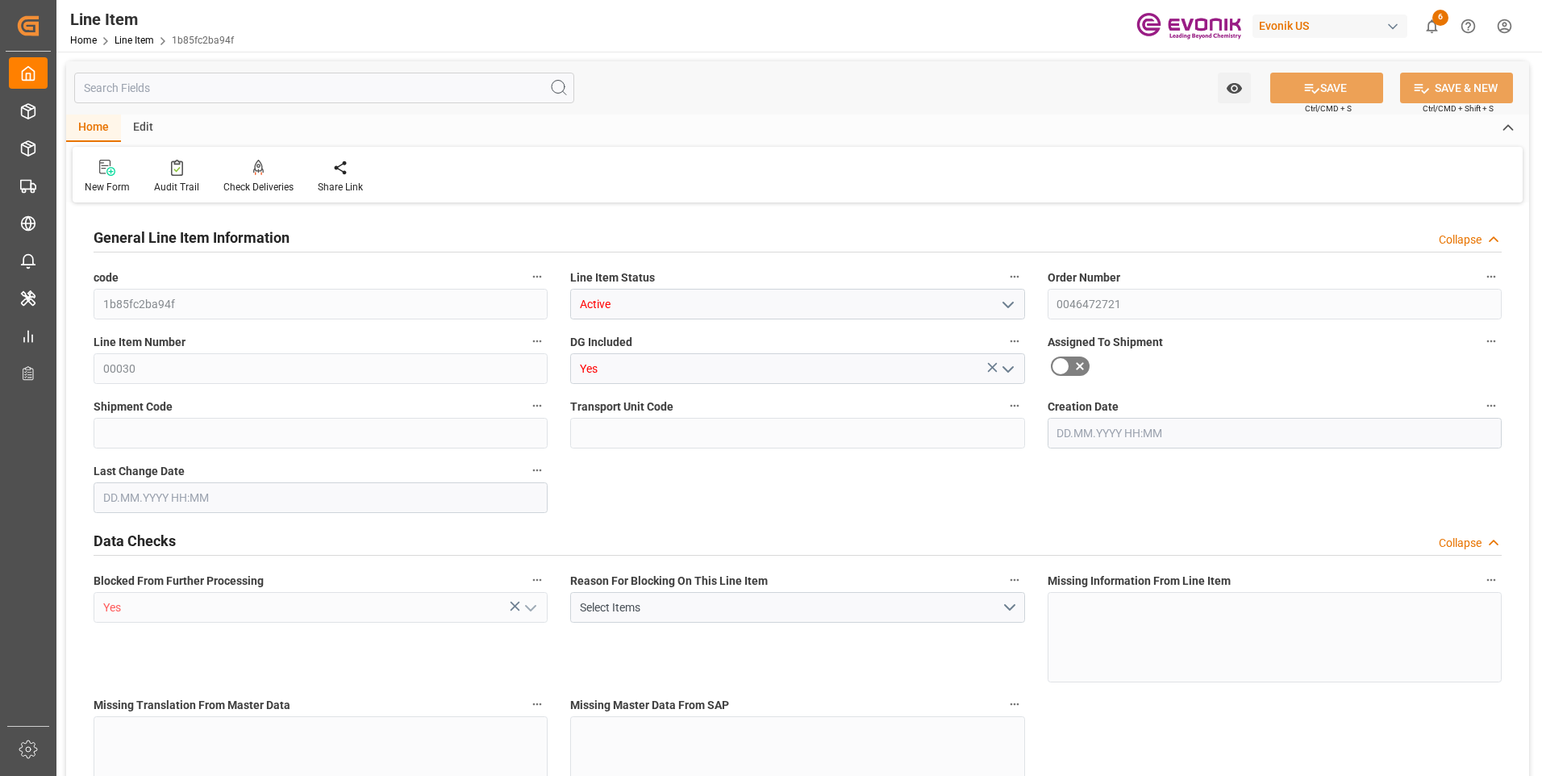
type input "[DATE] 19:27"
type input "[DATE]"
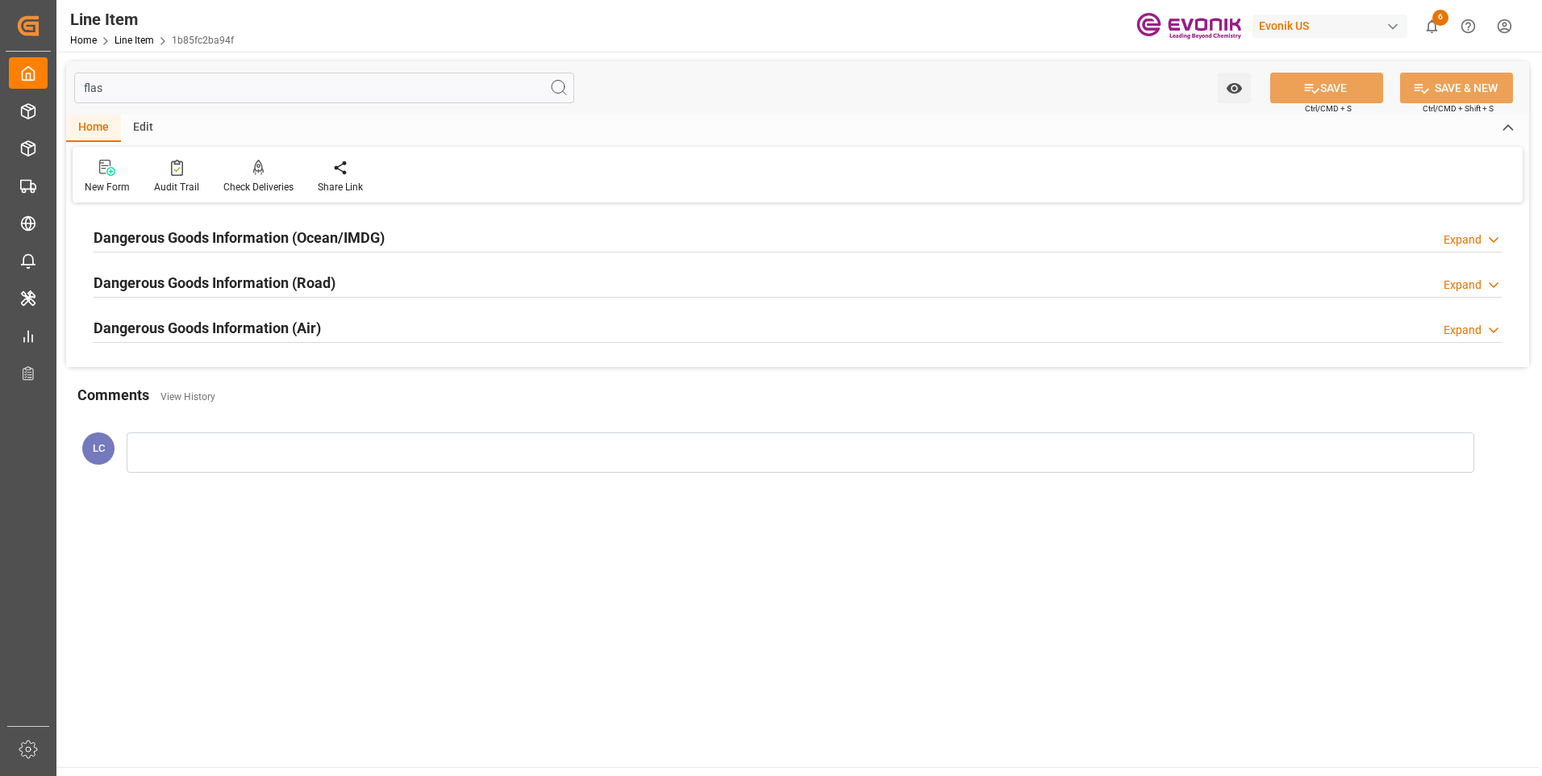
type input "flas"
click at [227, 243] on h2 "Dangerous Goods Information (Ocean/IMDG)" at bounding box center [239, 238] width 291 height 22
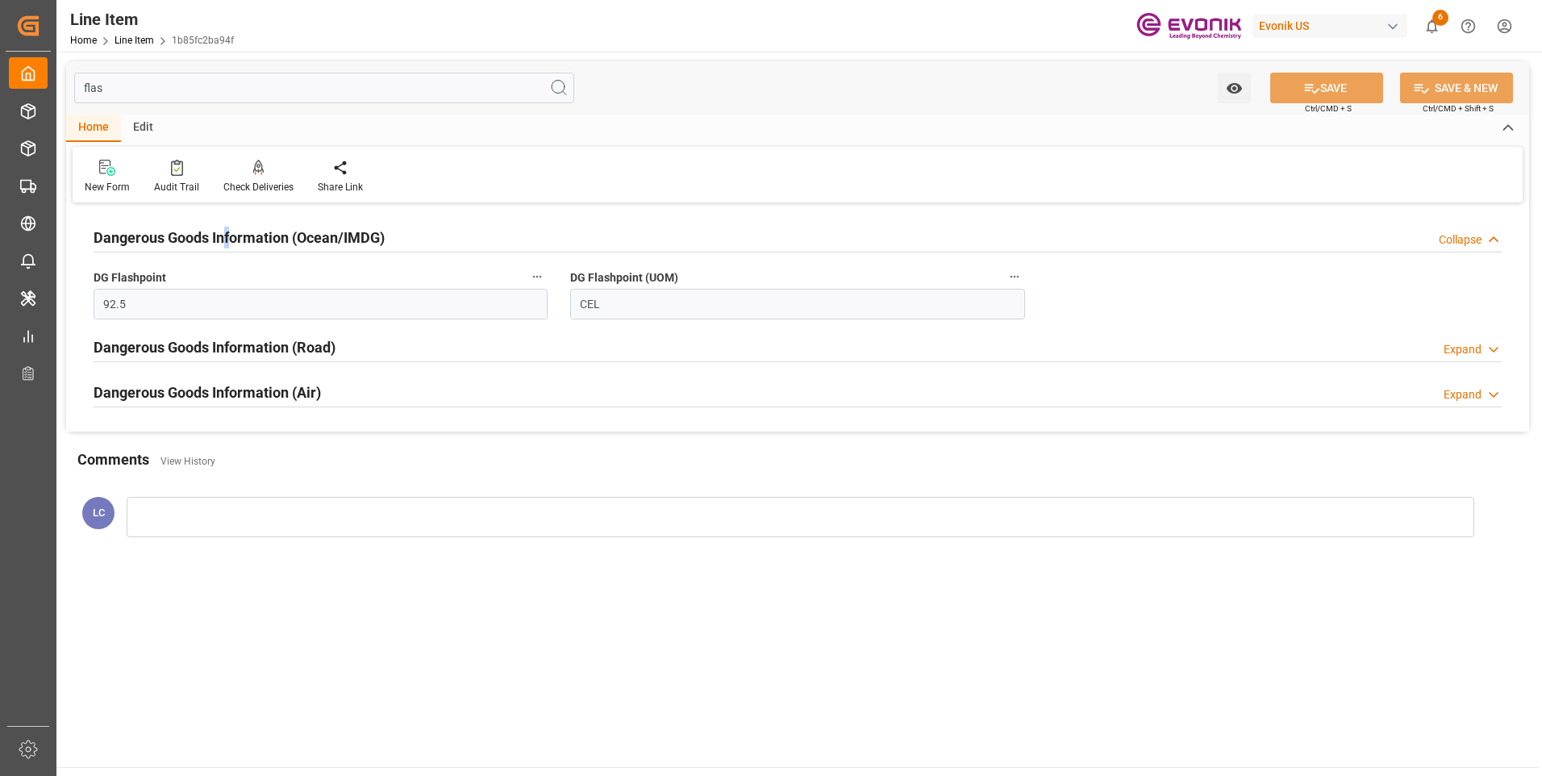
click at [228, 242] on h2 "Dangerous Goods Information (Ocean/IMDG)" at bounding box center [239, 238] width 291 height 22
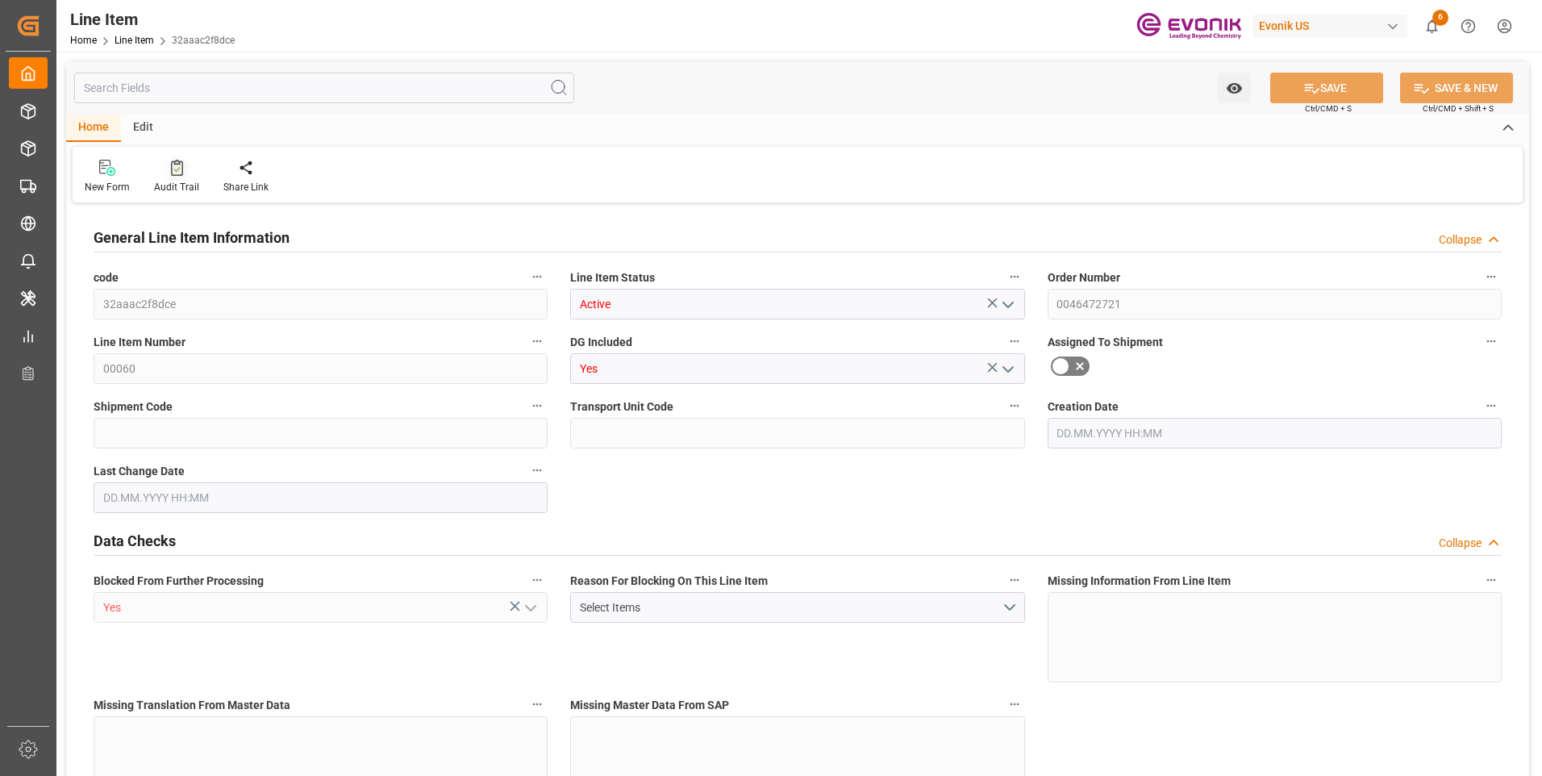
type input "1"
type input "899.2"
type input "832"
type input "1.1501"
type input "4"
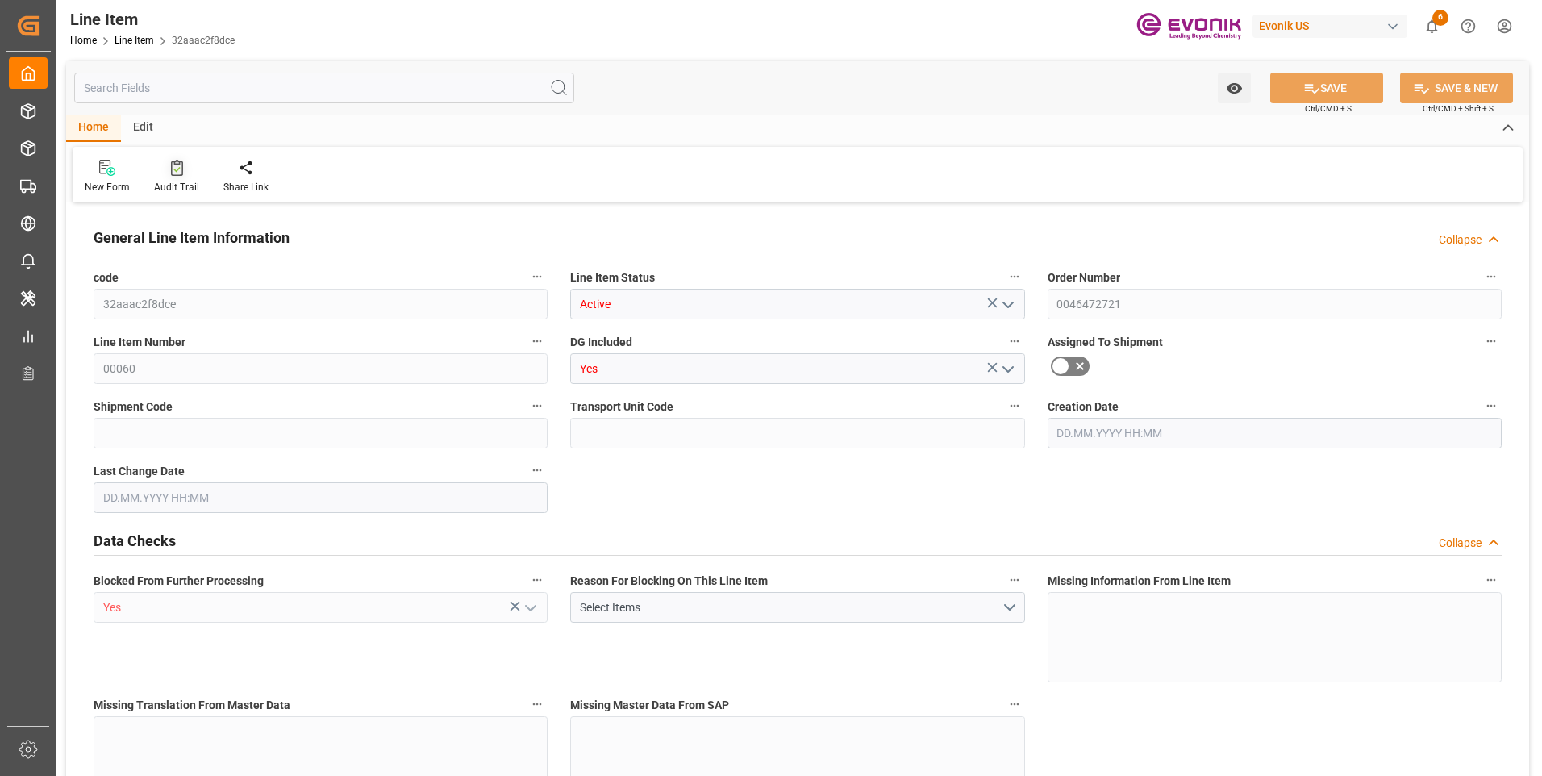
type input "11764.48"
type input "4"
type input "899.2"
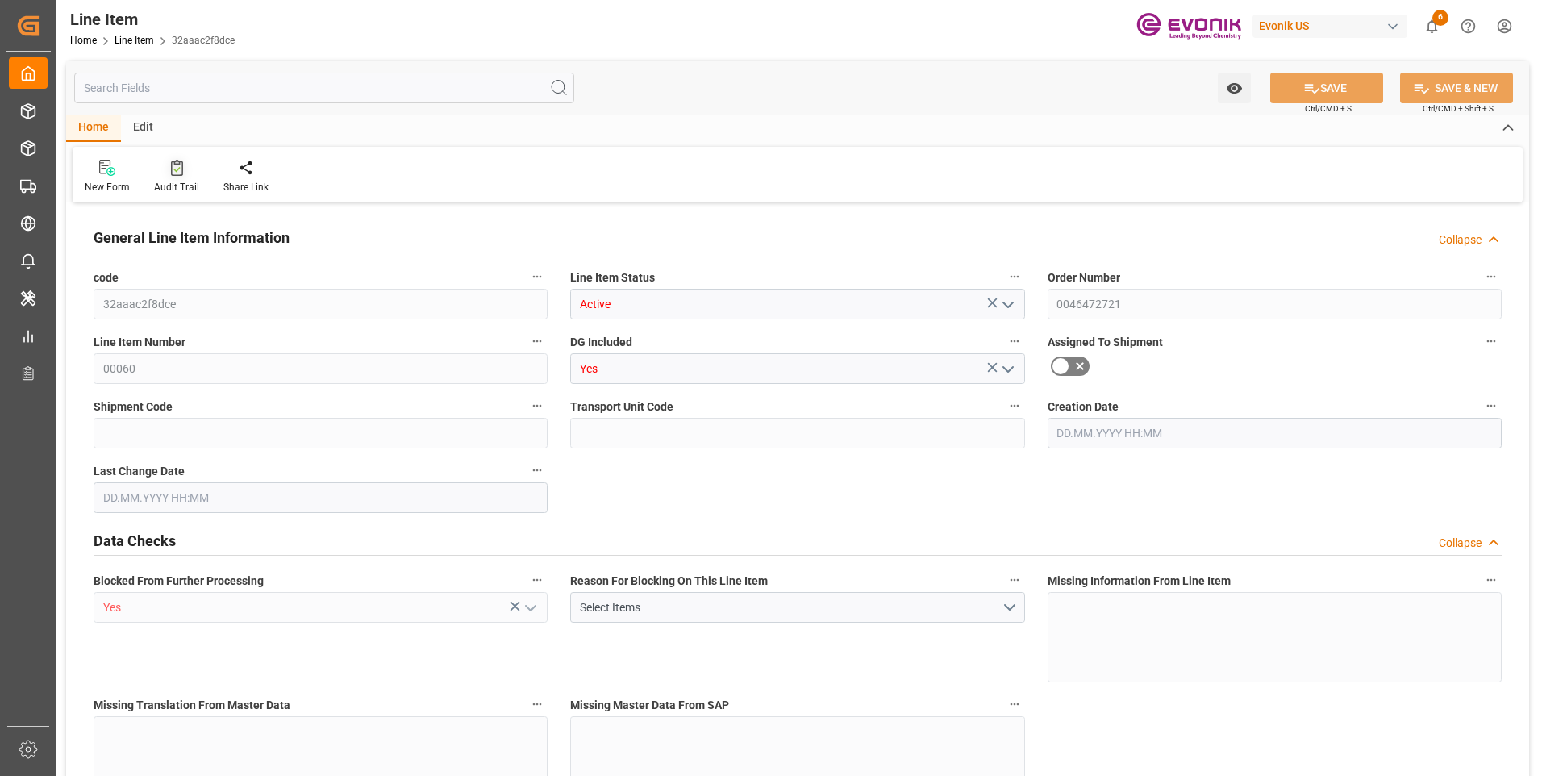
type input "919.2"
type input "832"
type input "1.1501"
type input "1150.148"
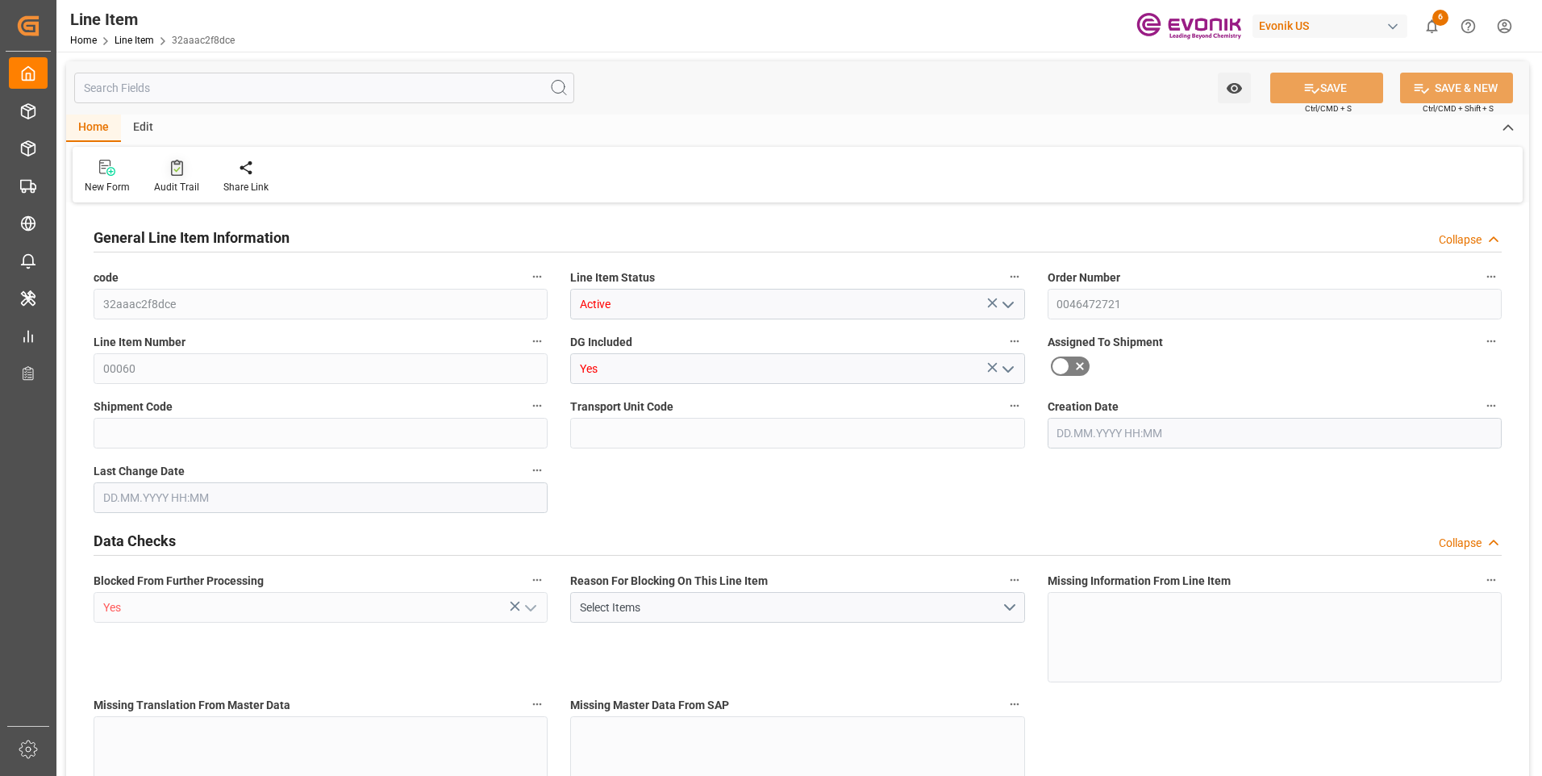
type input "0"
type input "[DATE] 19:27"
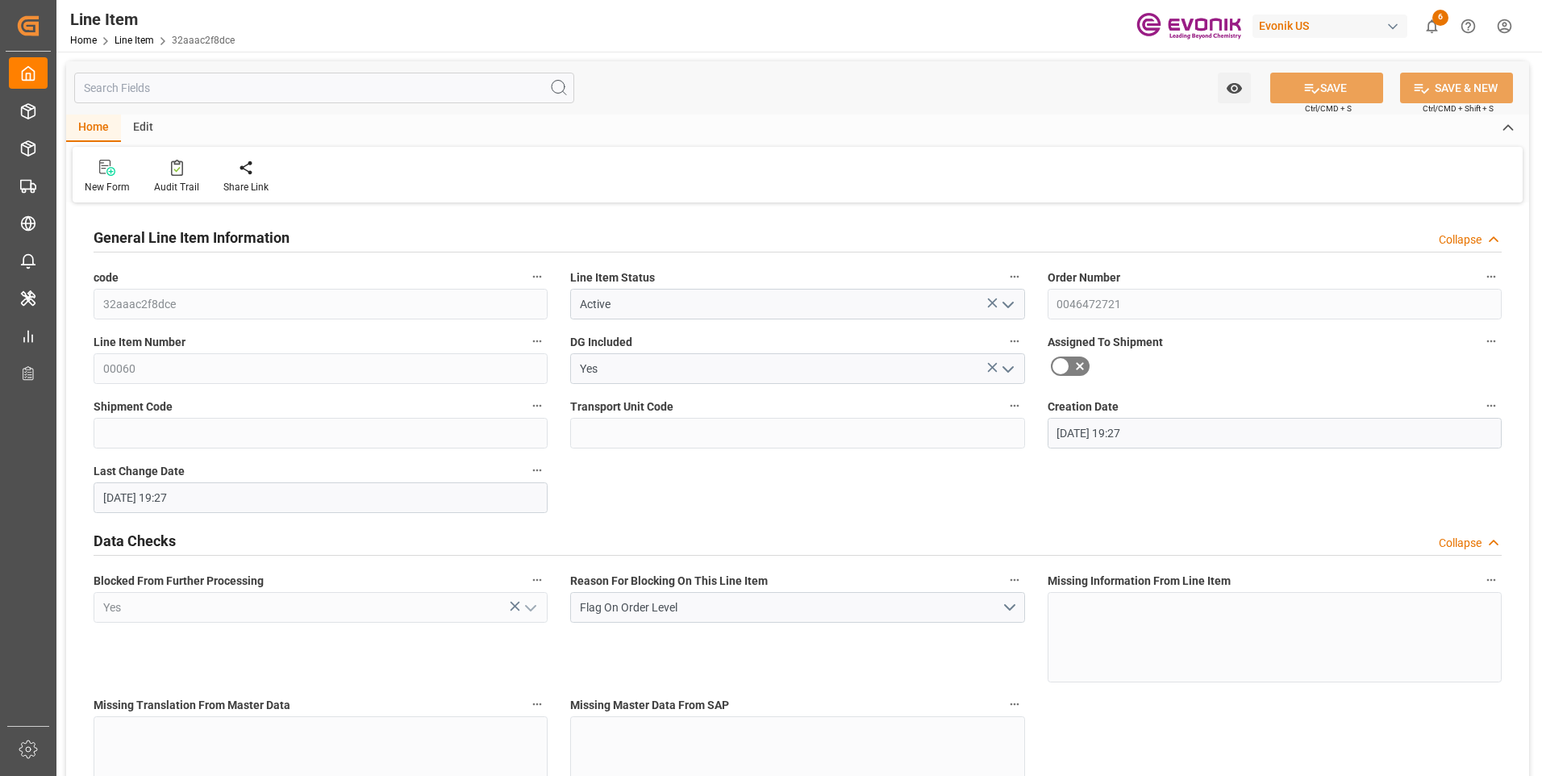
type input "[DATE] 19:27"
type input "[DATE]"
click at [159, 85] on input "text" at bounding box center [324, 88] width 500 height 31
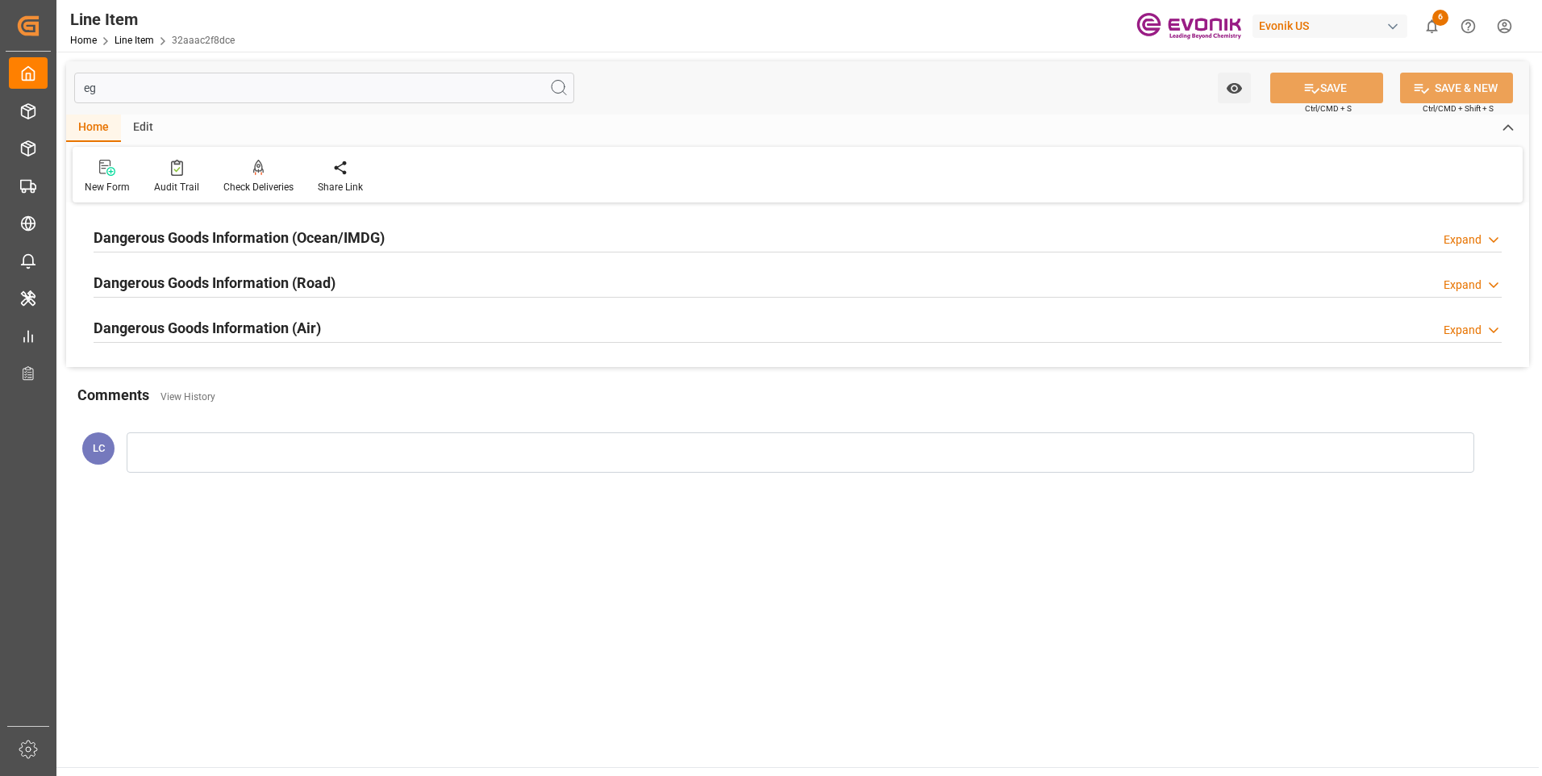
click at [235, 217] on div "Dangerous Goods Information (Ocean/IMDG) Expand" at bounding box center [797, 237] width 1431 height 45
click at [248, 232] on h2 "Dangerous Goods Information (Ocean/IMDG)" at bounding box center [239, 238] width 291 height 22
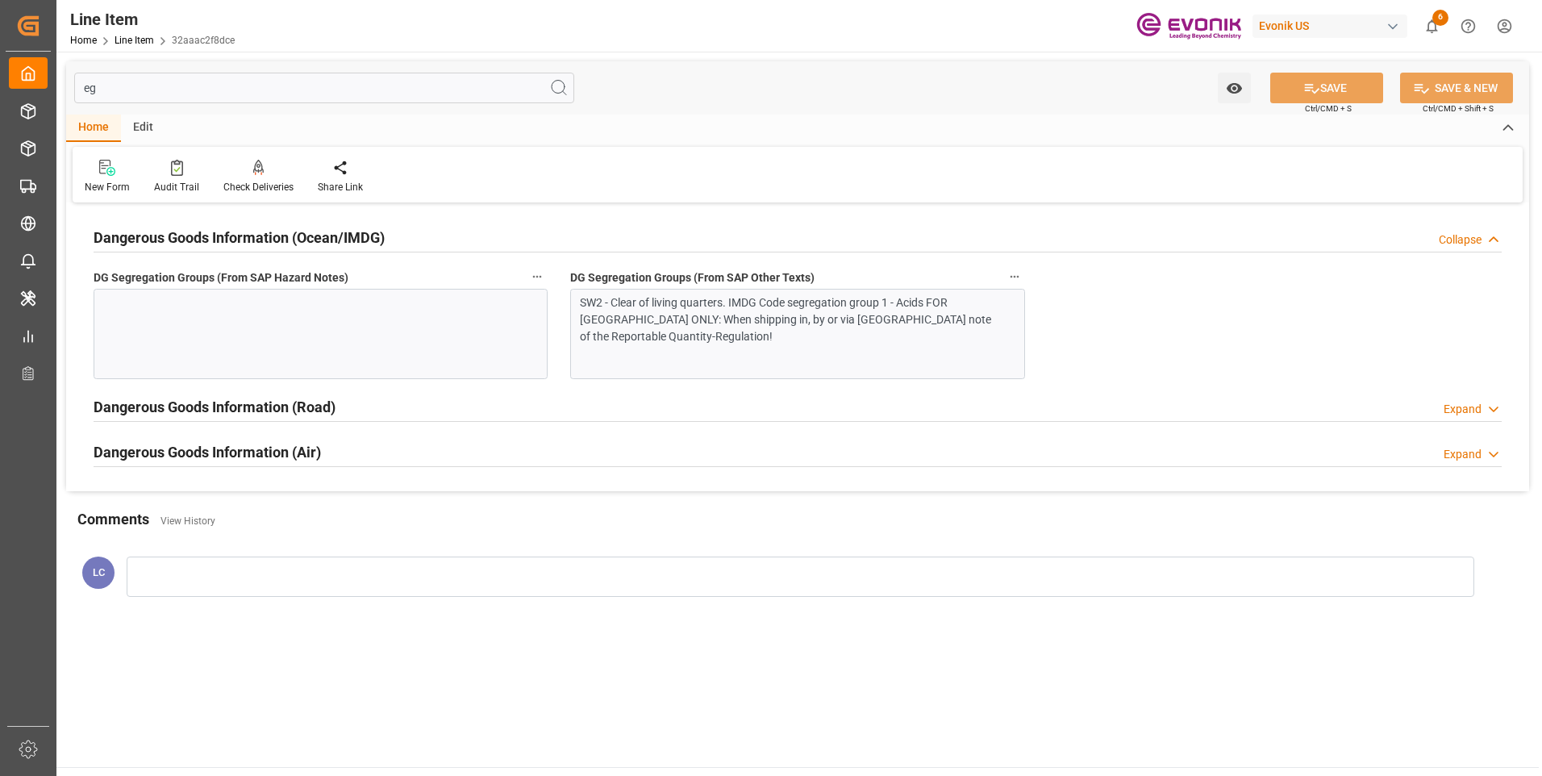
click at [682, 324] on div "SW2 - Clear of living quarters. IMDG Code segregation group 1 - Acids FOR [GEOG…" at bounding box center [791, 319] width 423 height 51
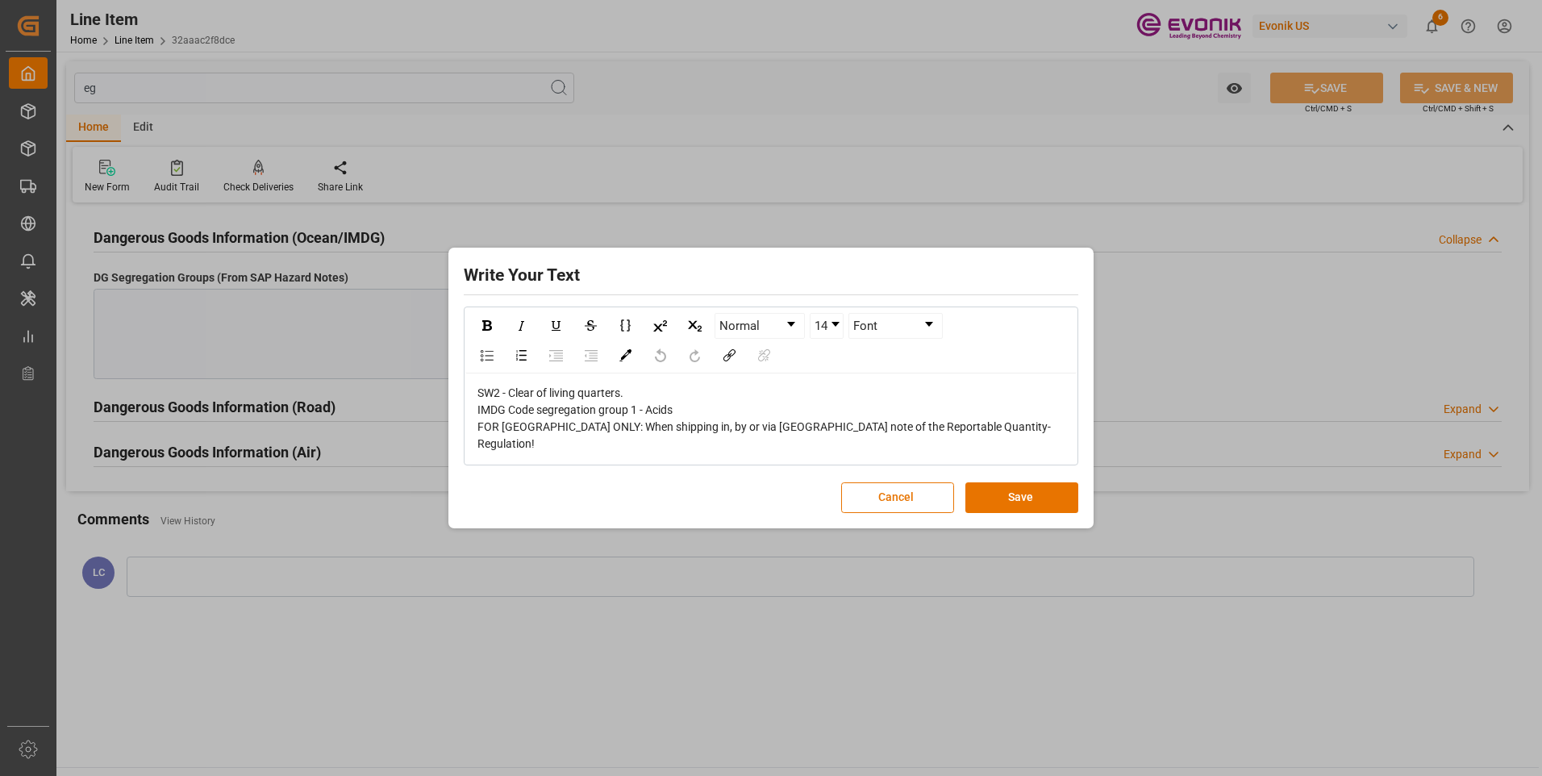
click at [820, 426] on div "SW2 - Clear of living quarters. IMDG Code segregation group 1 - Acids FOR [GEOG…" at bounding box center [771, 419] width 588 height 68
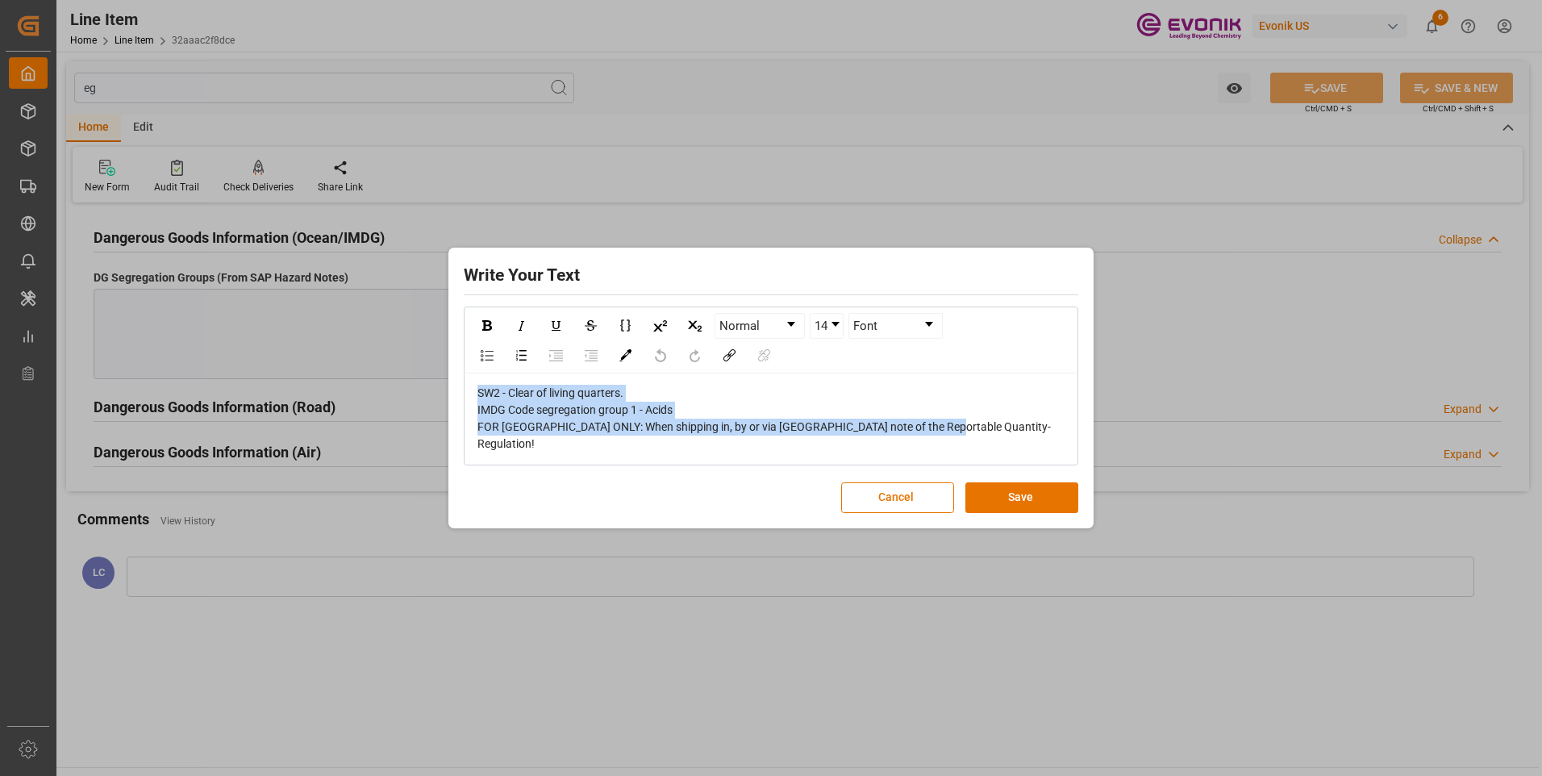
copy span "SW2 - Clear of living quarters. IMDG Code segregation group 1 - Acids FOR [GEOG…"
click at [1032, 502] on button "Save" at bounding box center [1021, 497] width 113 height 31
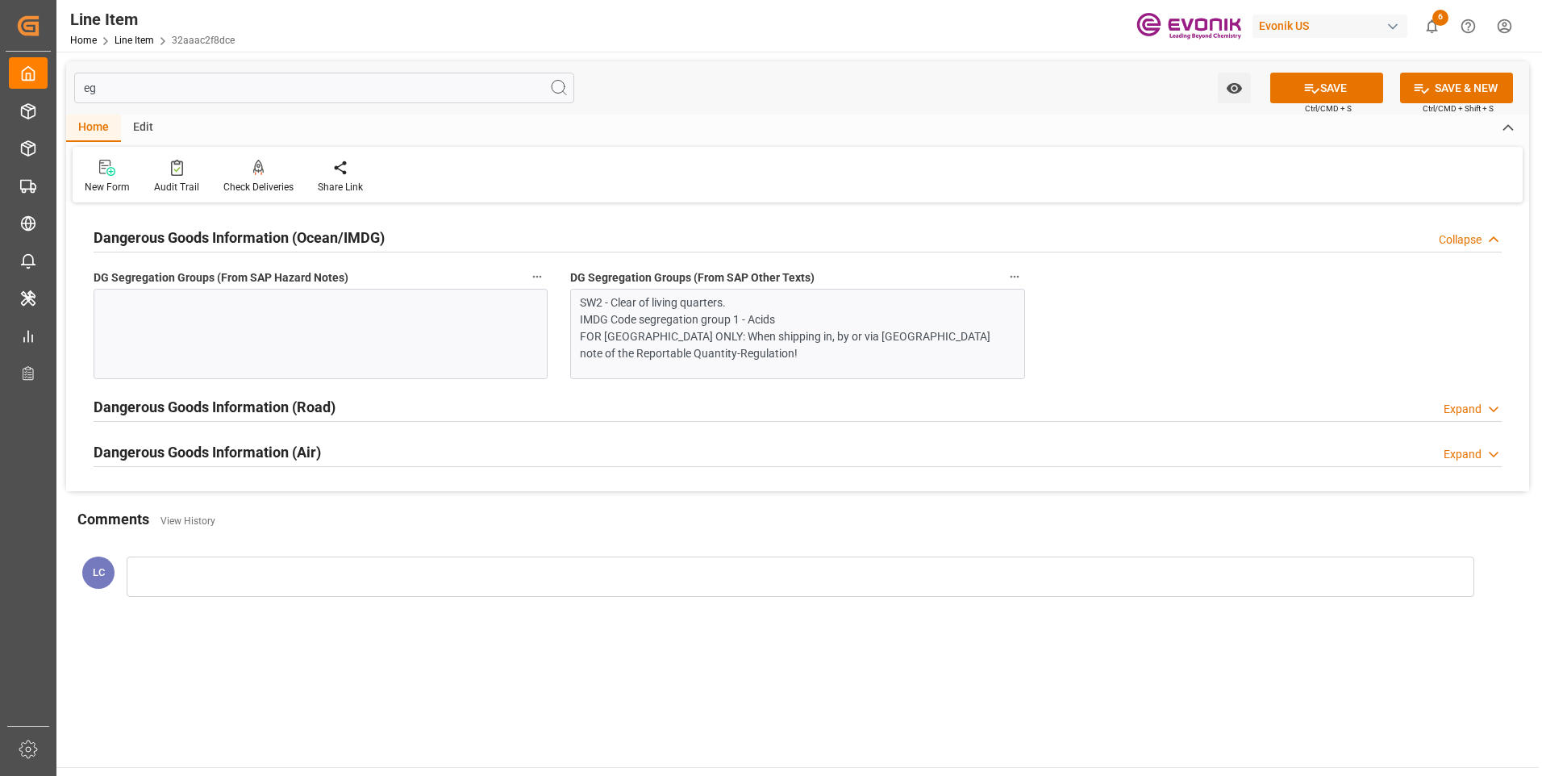
click at [352, 338] on div at bounding box center [321, 334] width 454 height 90
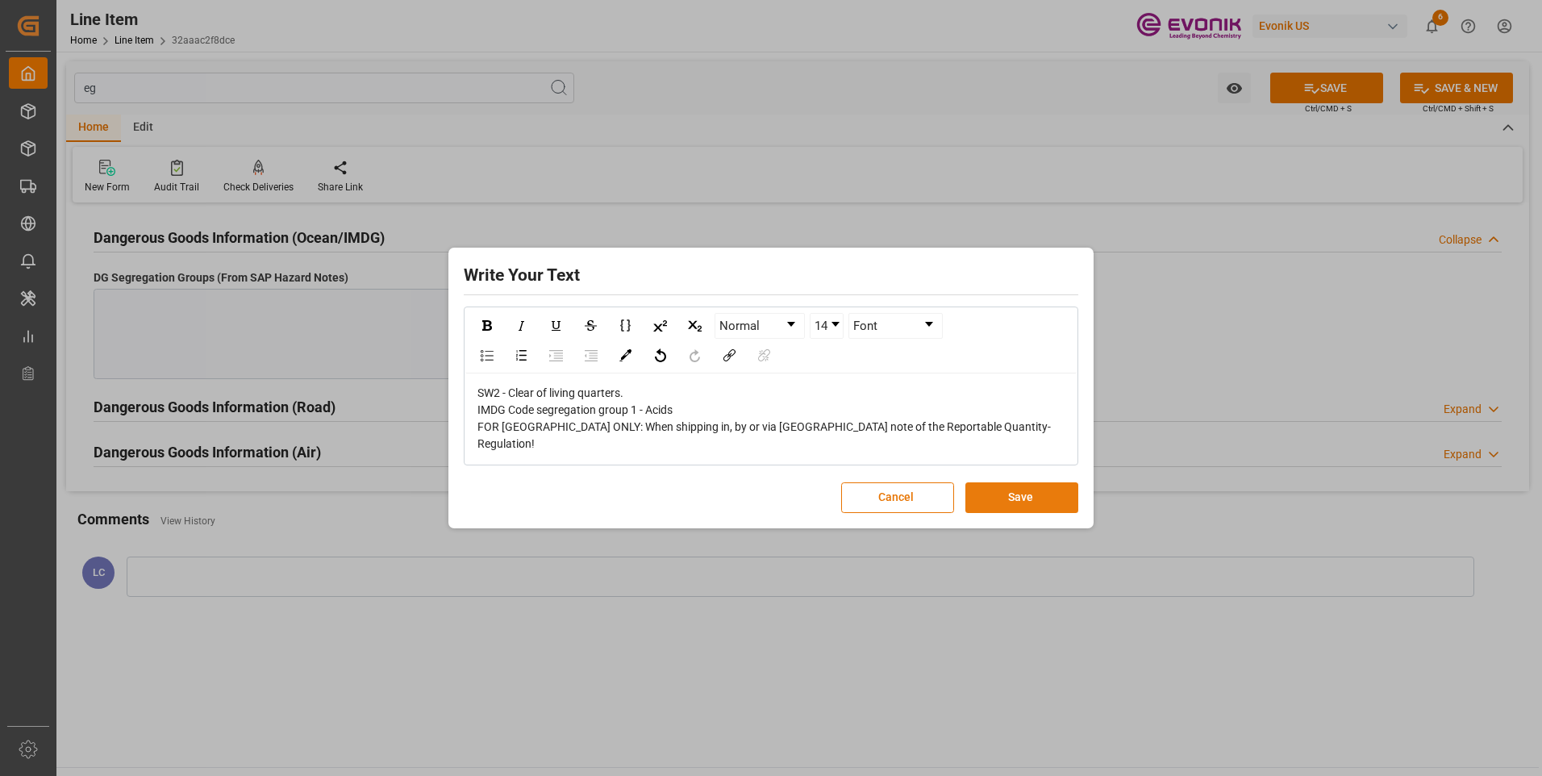
click at [1002, 487] on button "Save" at bounding box center [1021, 497] width 113 height 31
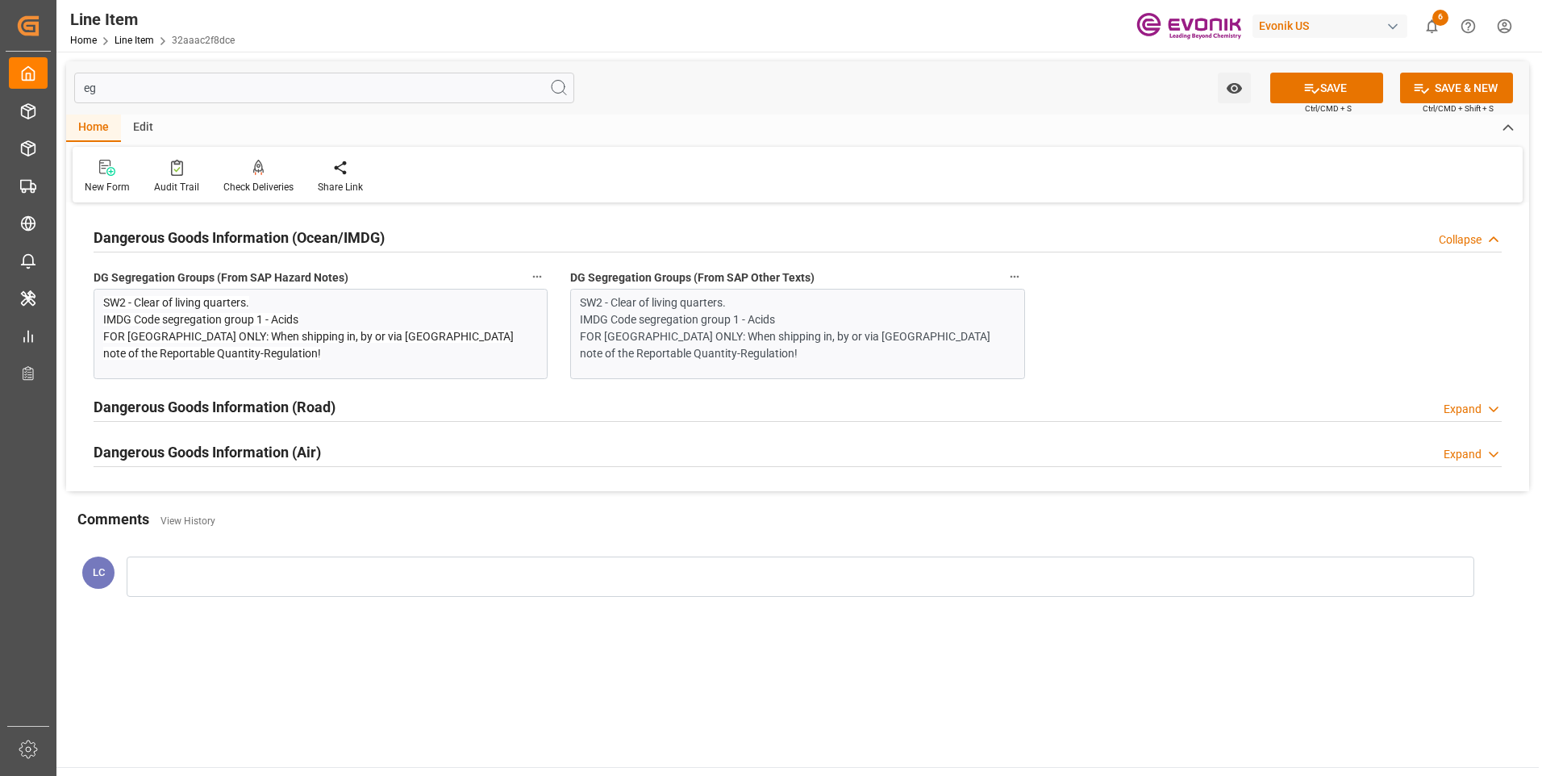
drag, startPoint x: 120, startPoint y: 84, endPoint x: 65, endPoint y: 78, distance: 55.1
click at [66, 79] on div "eg Watch Option SAVE Ctrl/CMD + S SAVE & NEW Ctrl/CMD + Shift + S" at bounding box center [797, 87] width 1463 height 53
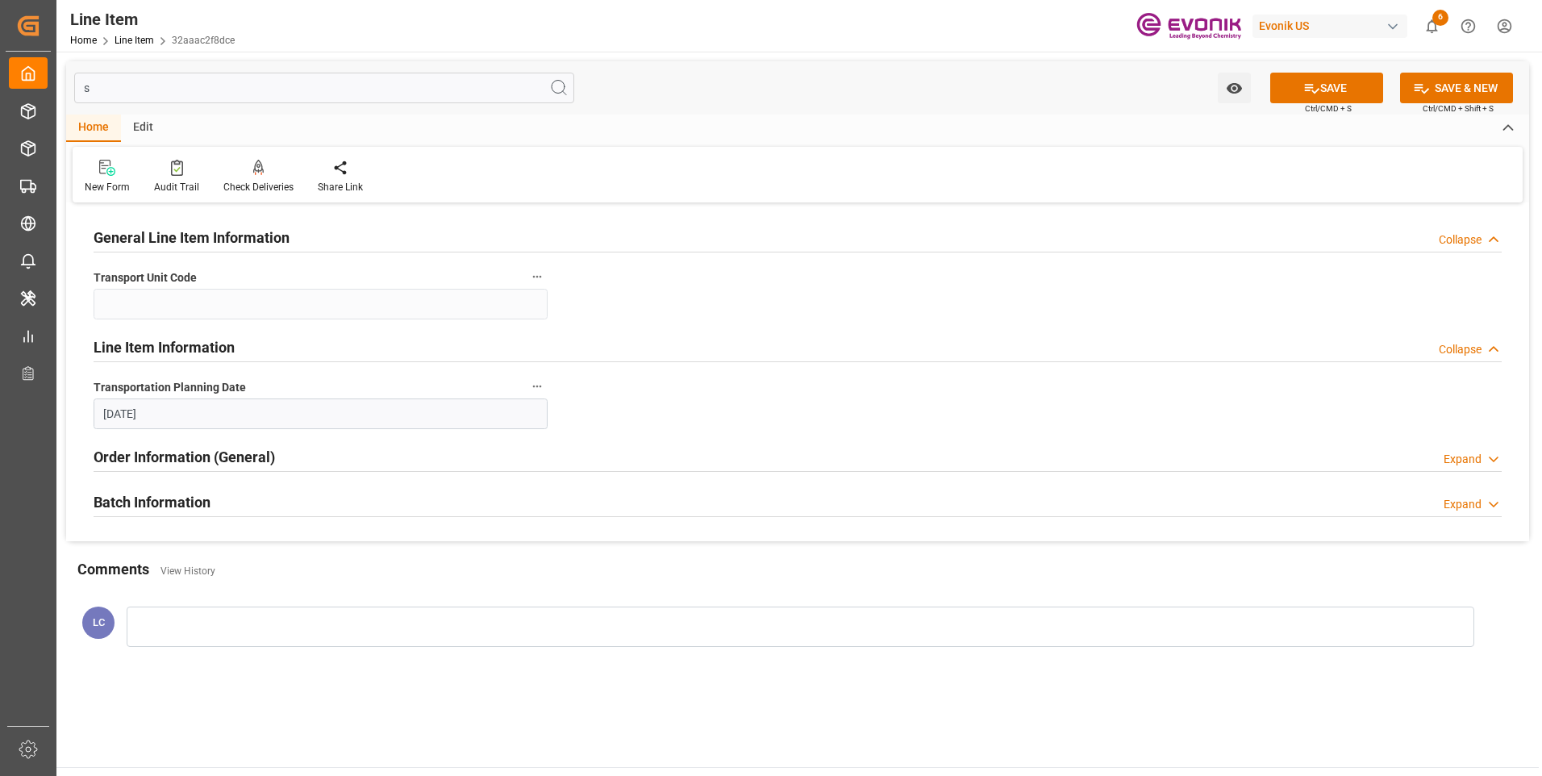
type input "sp"
type input "[DATE]"
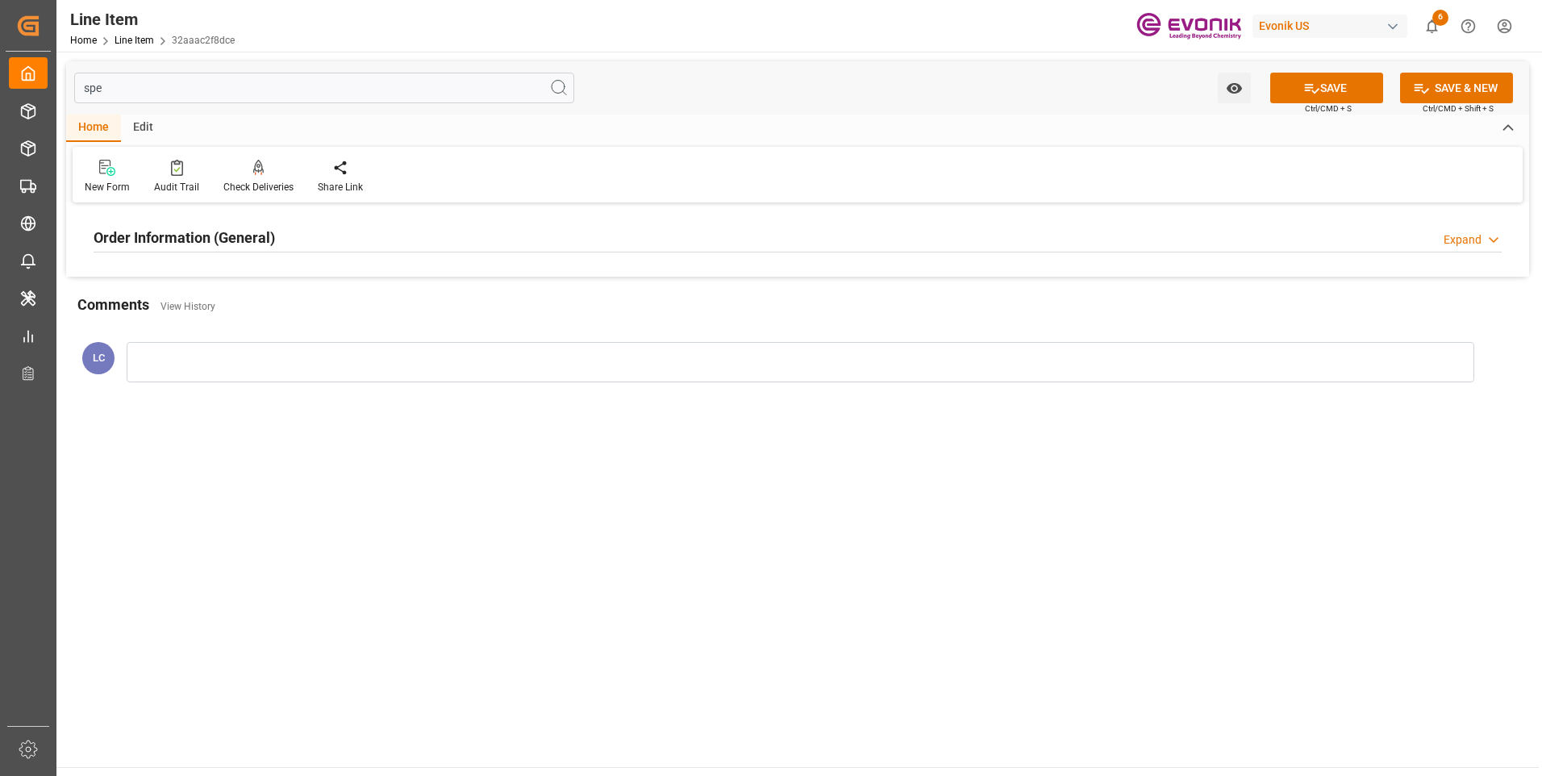
click at [286, 239] on div "Order Information (General) Expand" at bounding box center [798, 236] width 1408 height 31
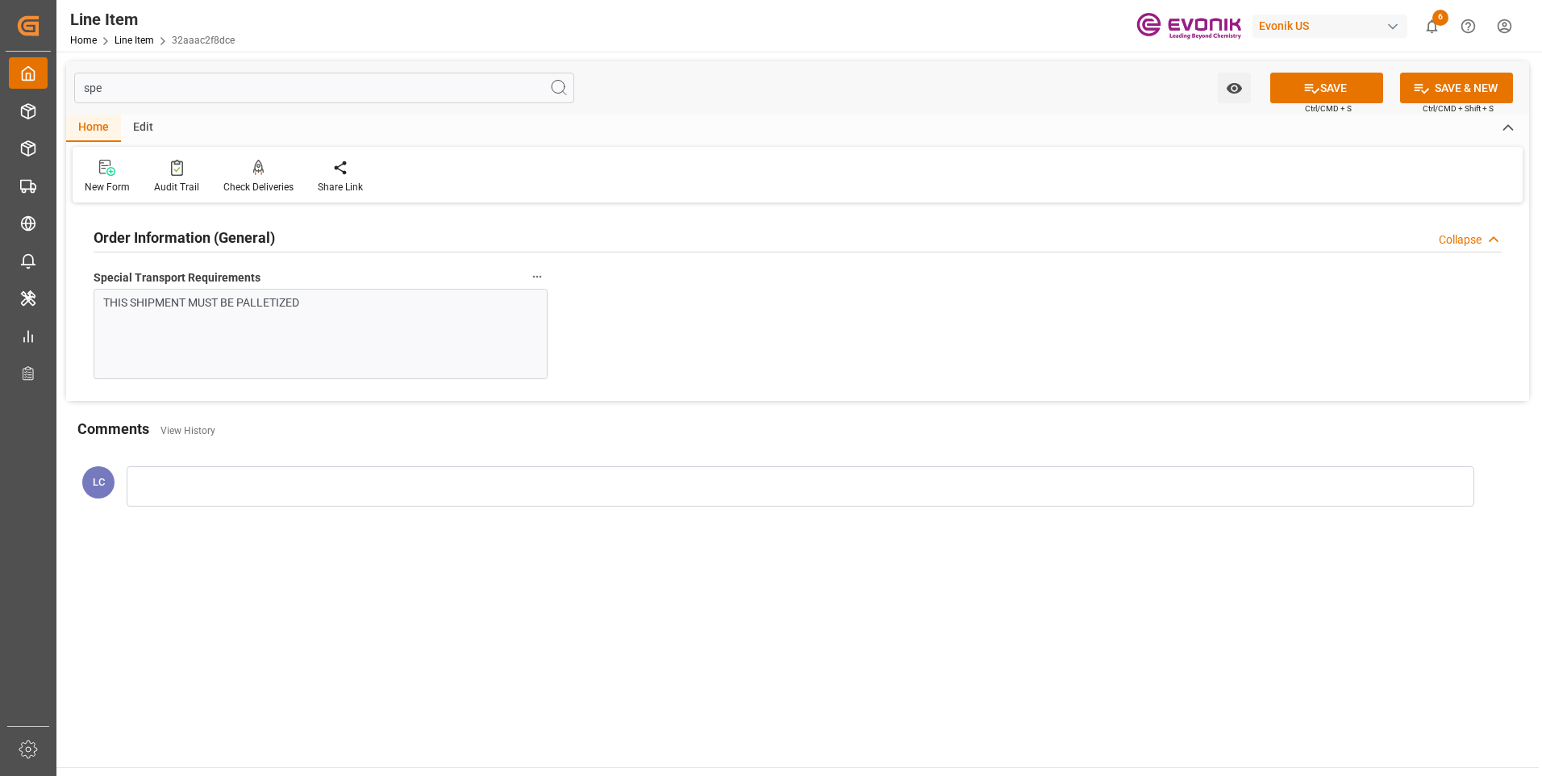
drag, startPoint x: 116, startPoint y: 84, endPoint x: 39, endPoint y: 79, distance: 77.6
click at [48, 80] on div "Created by potrace 1.15, written by Peter Selinger 2001-2017 Created by potrace…" at bounding box center [771, 388] width 1542 height 776
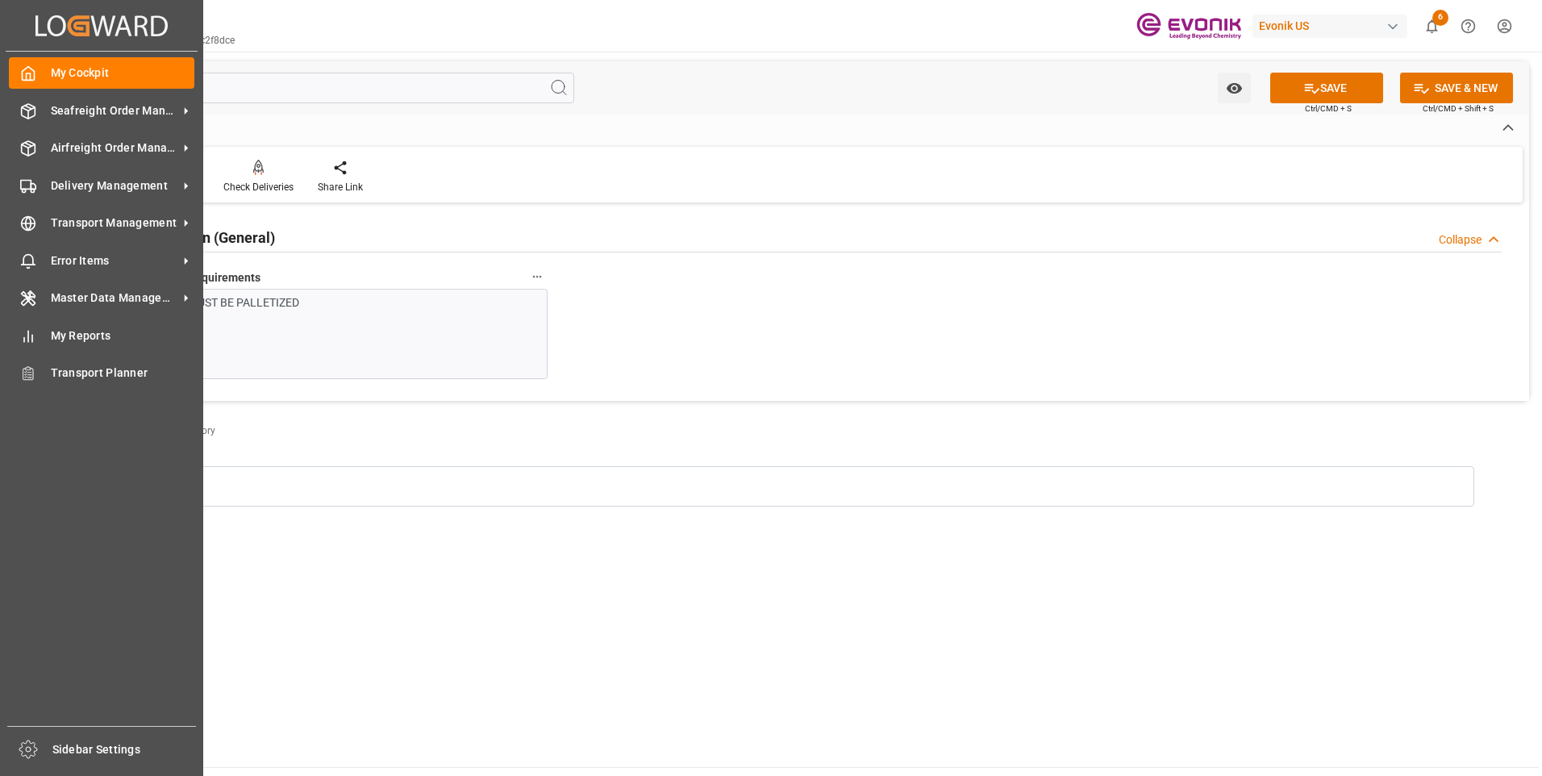
type input "f"
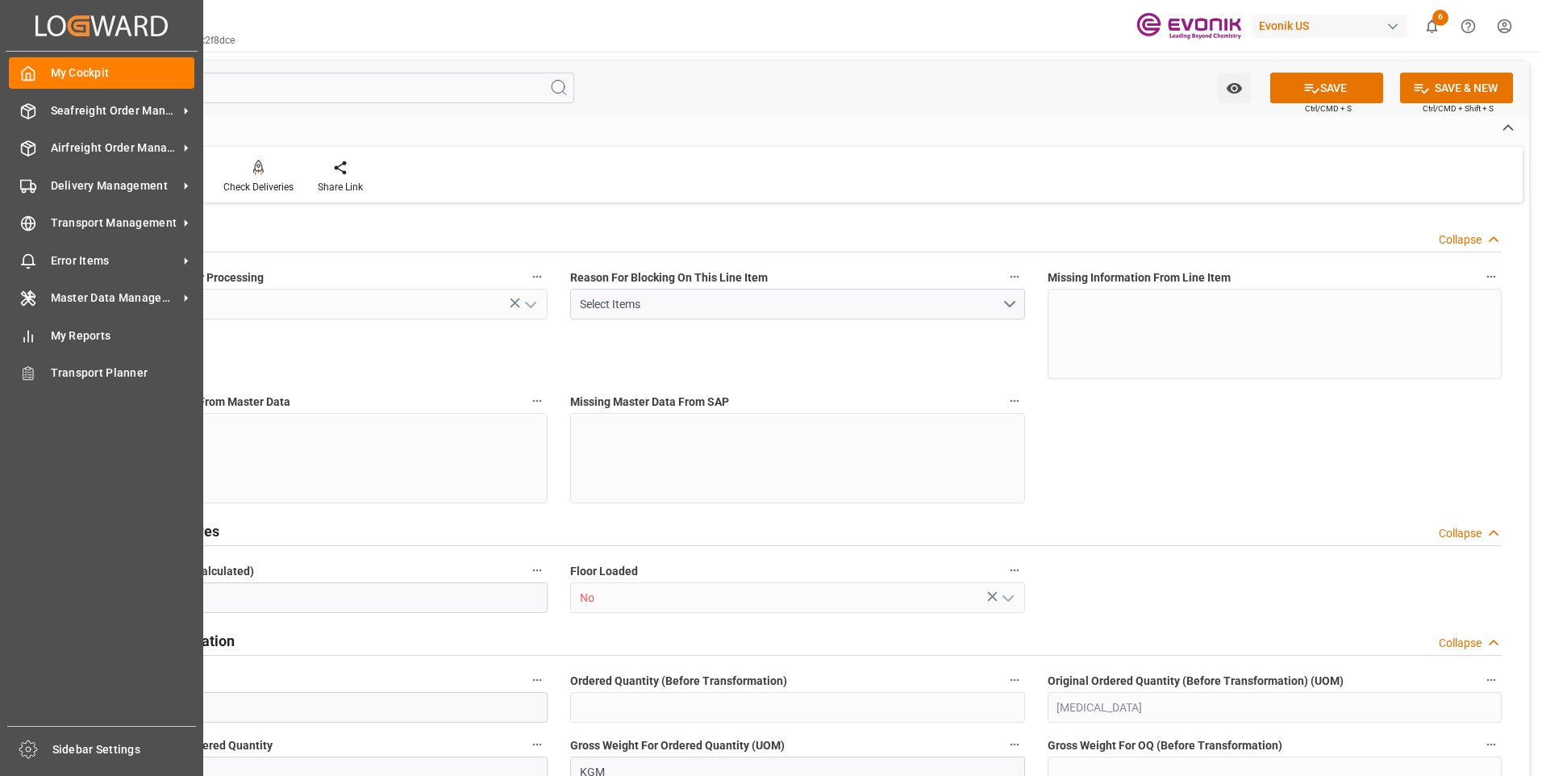
type input "1"
type input "4"
type input "899.2"
type input "919.2"
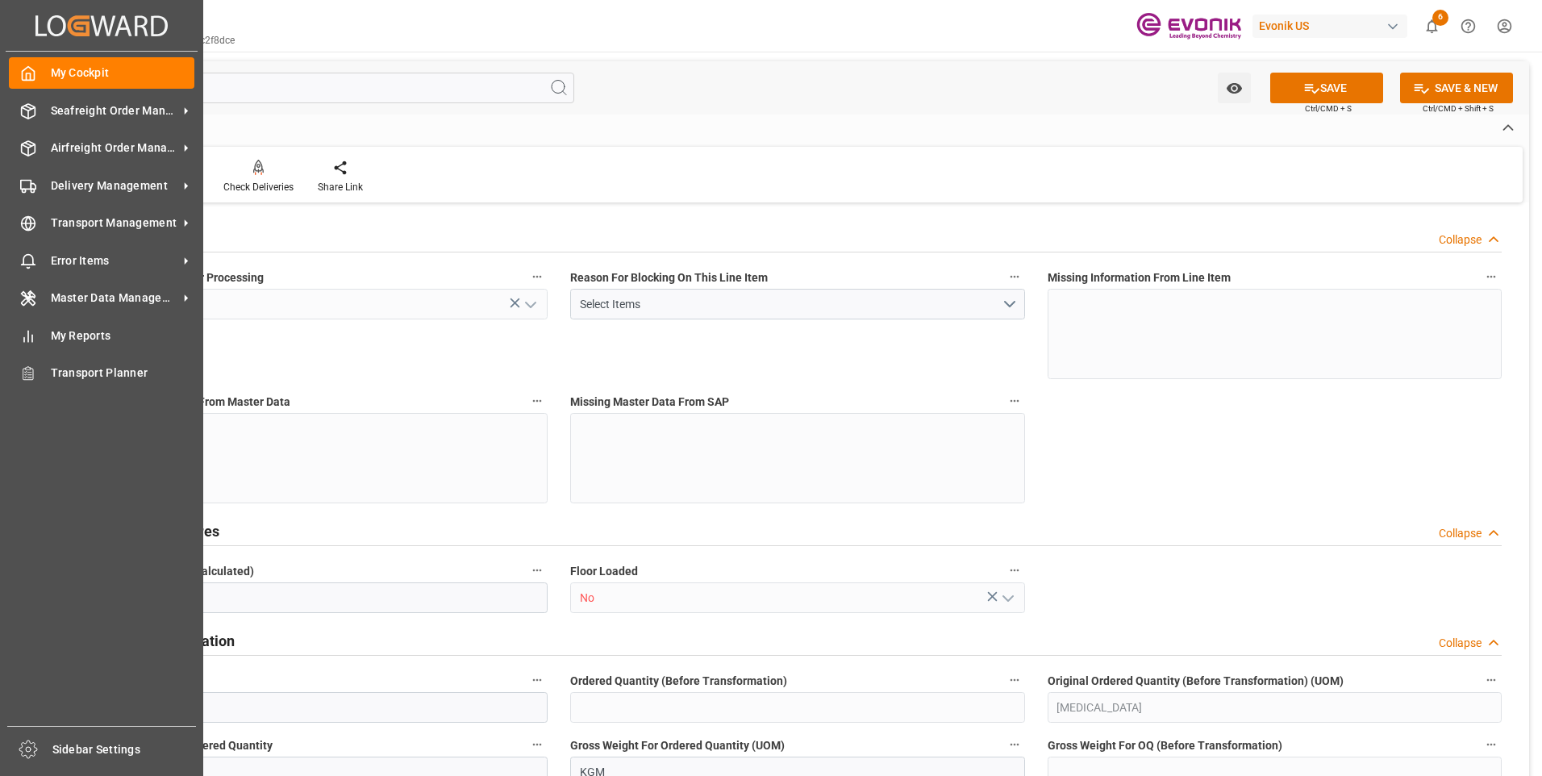
type input "832"
type input "1.1501"
type input "1150.148"
type input "0"
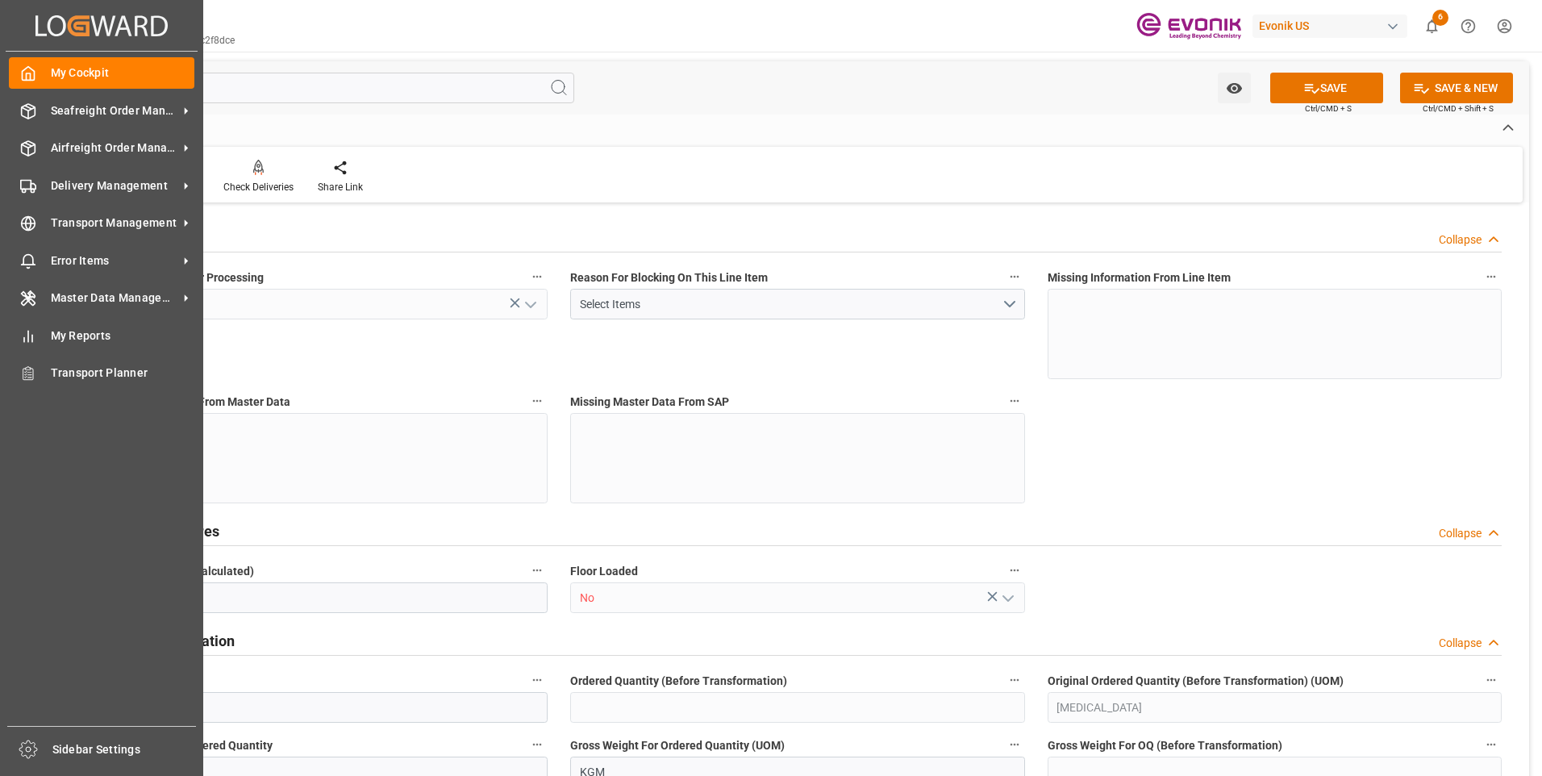
type input "0"
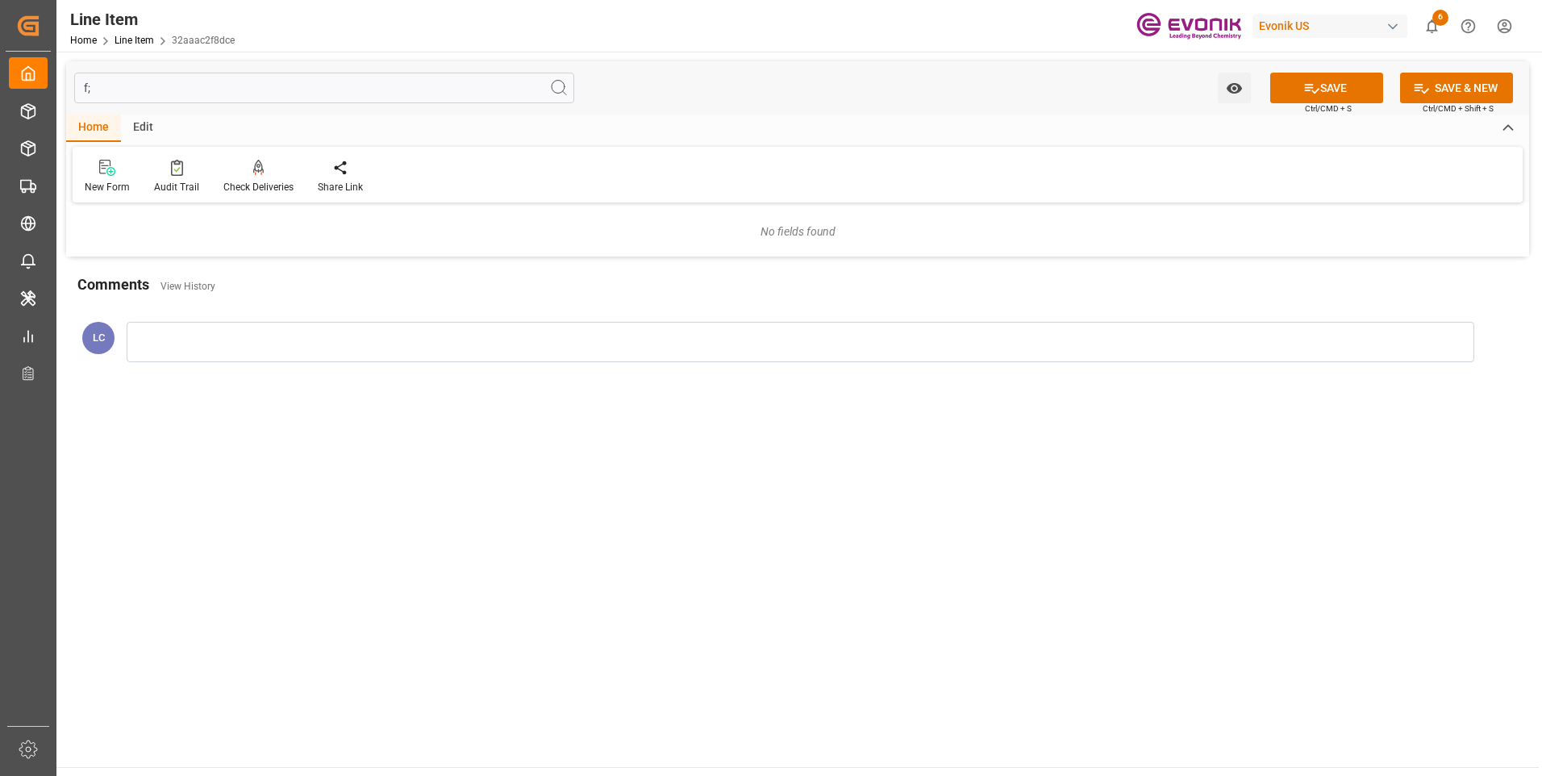
type input "f"
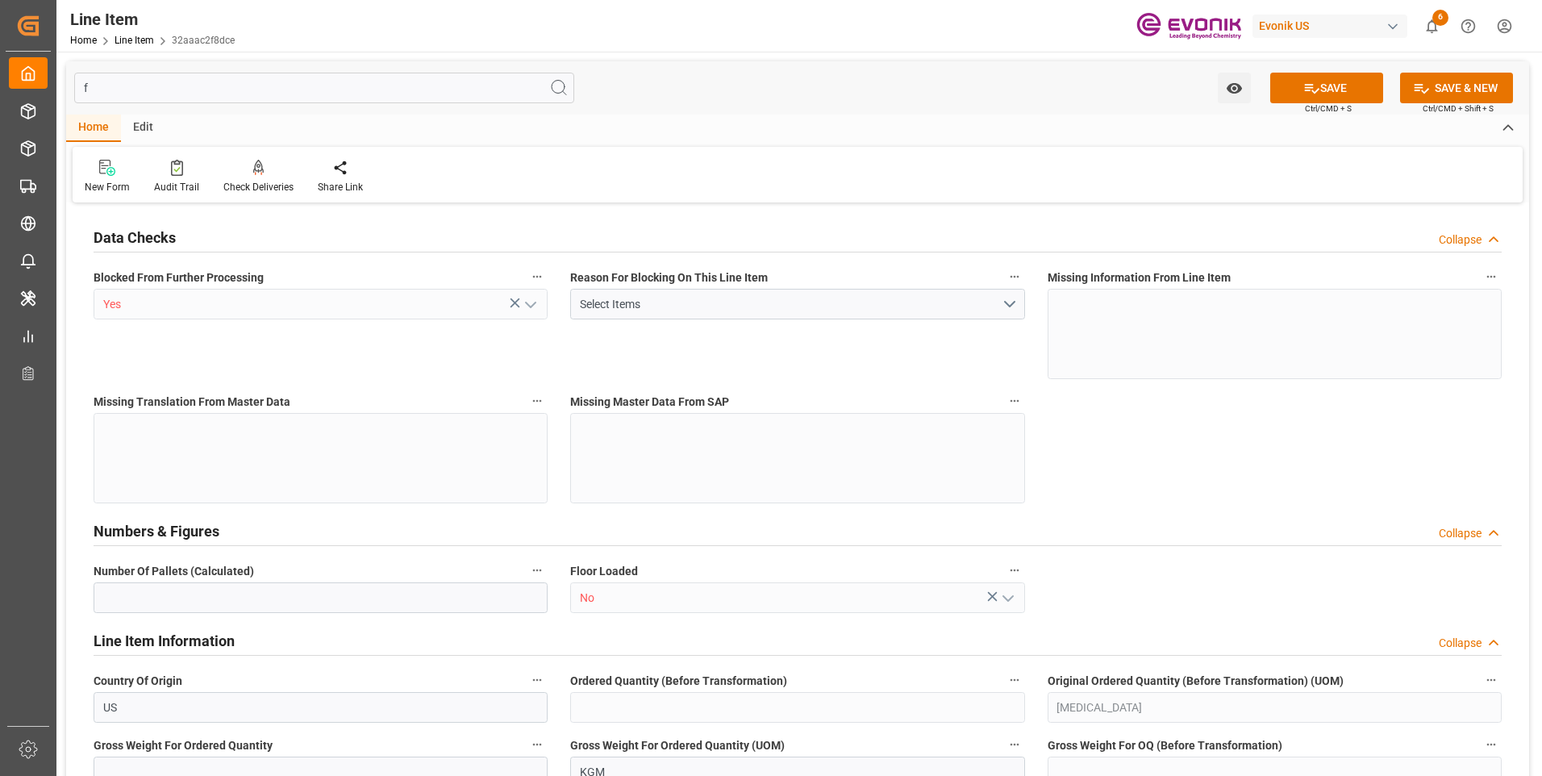
type input "1"
type input "4"
type input "899.2"
type input "919.2"
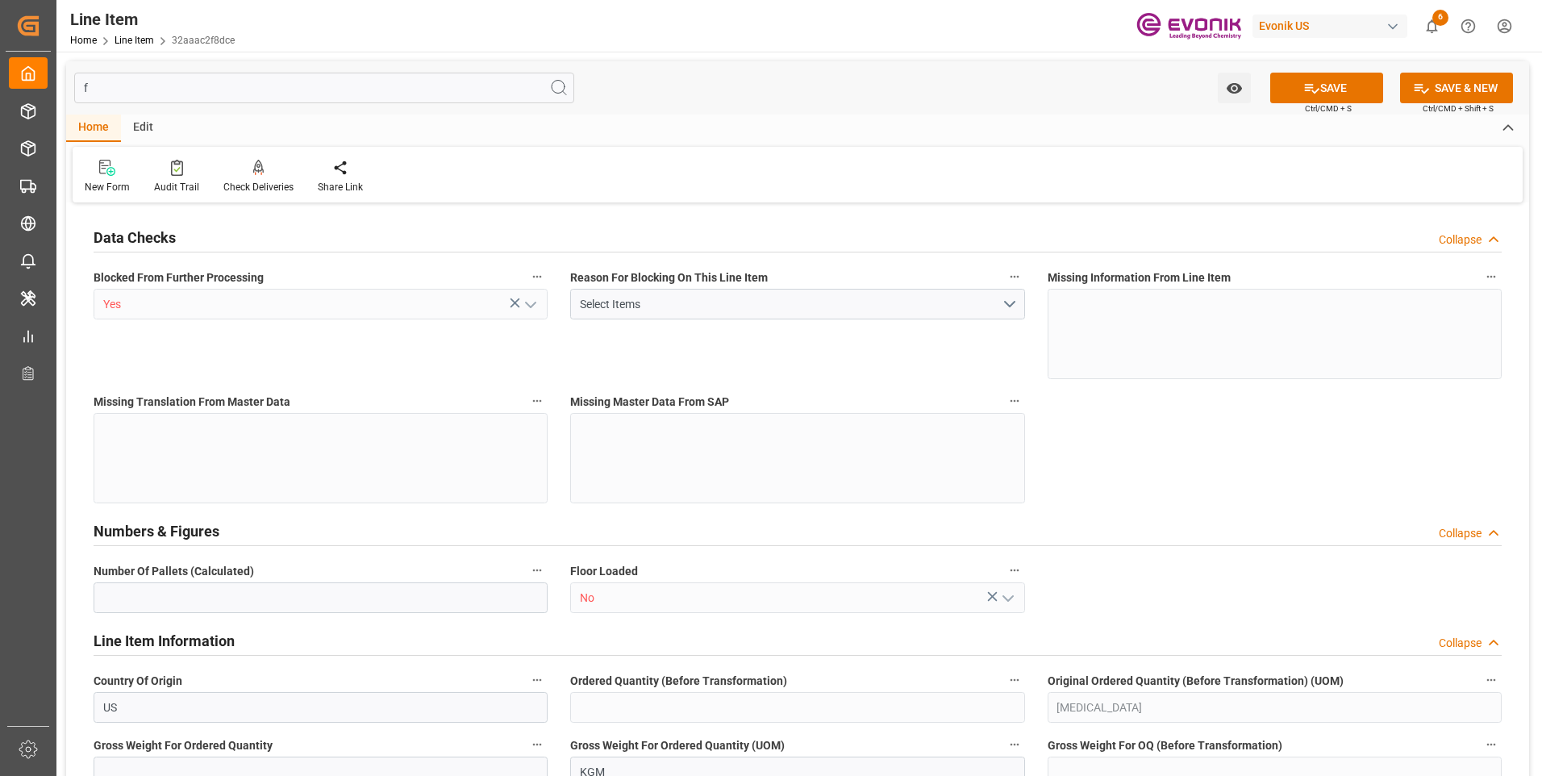
type input "832"
type input "1.1501"
type input "1150.148"
type input "0"
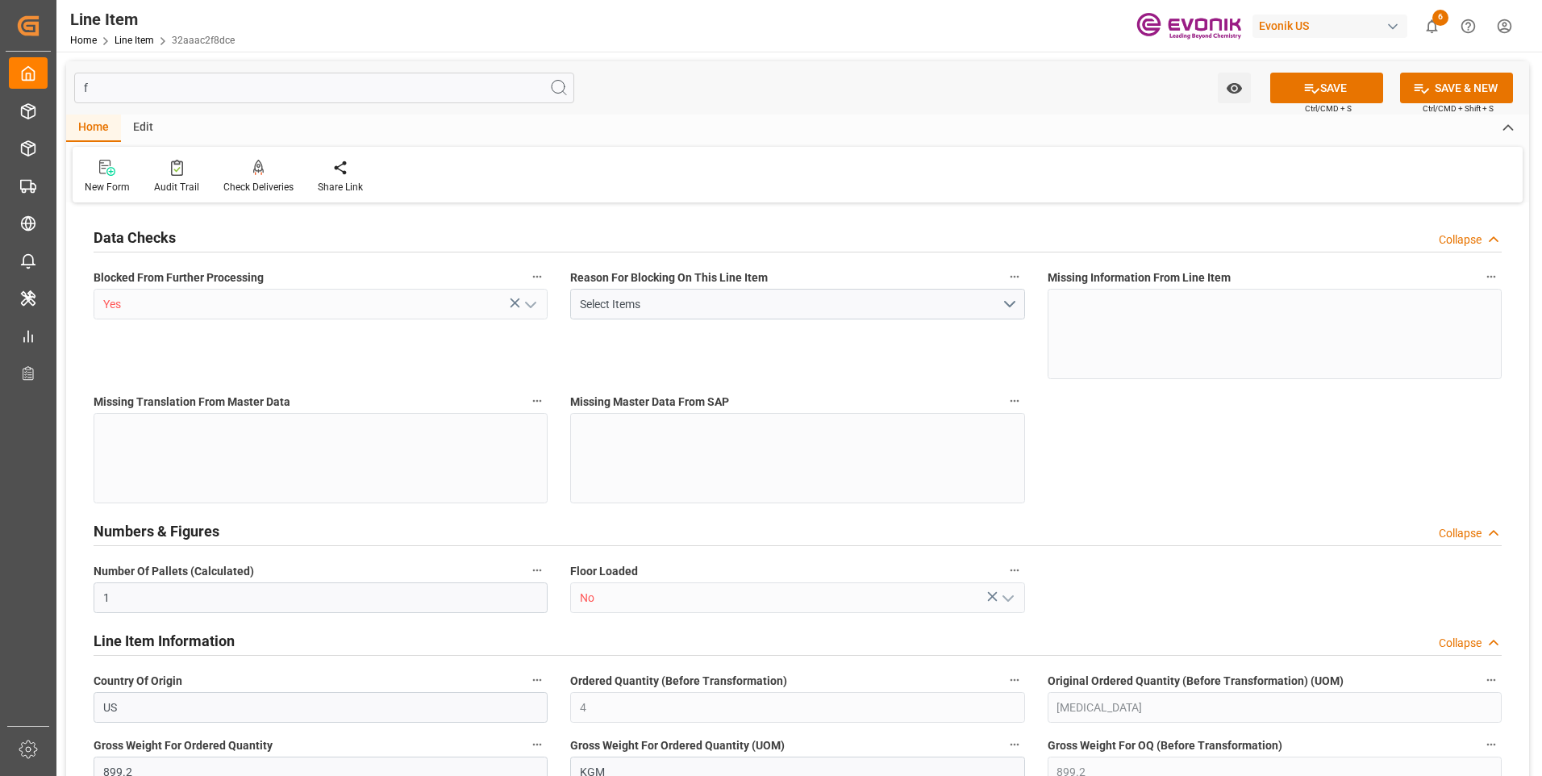
type input "0"
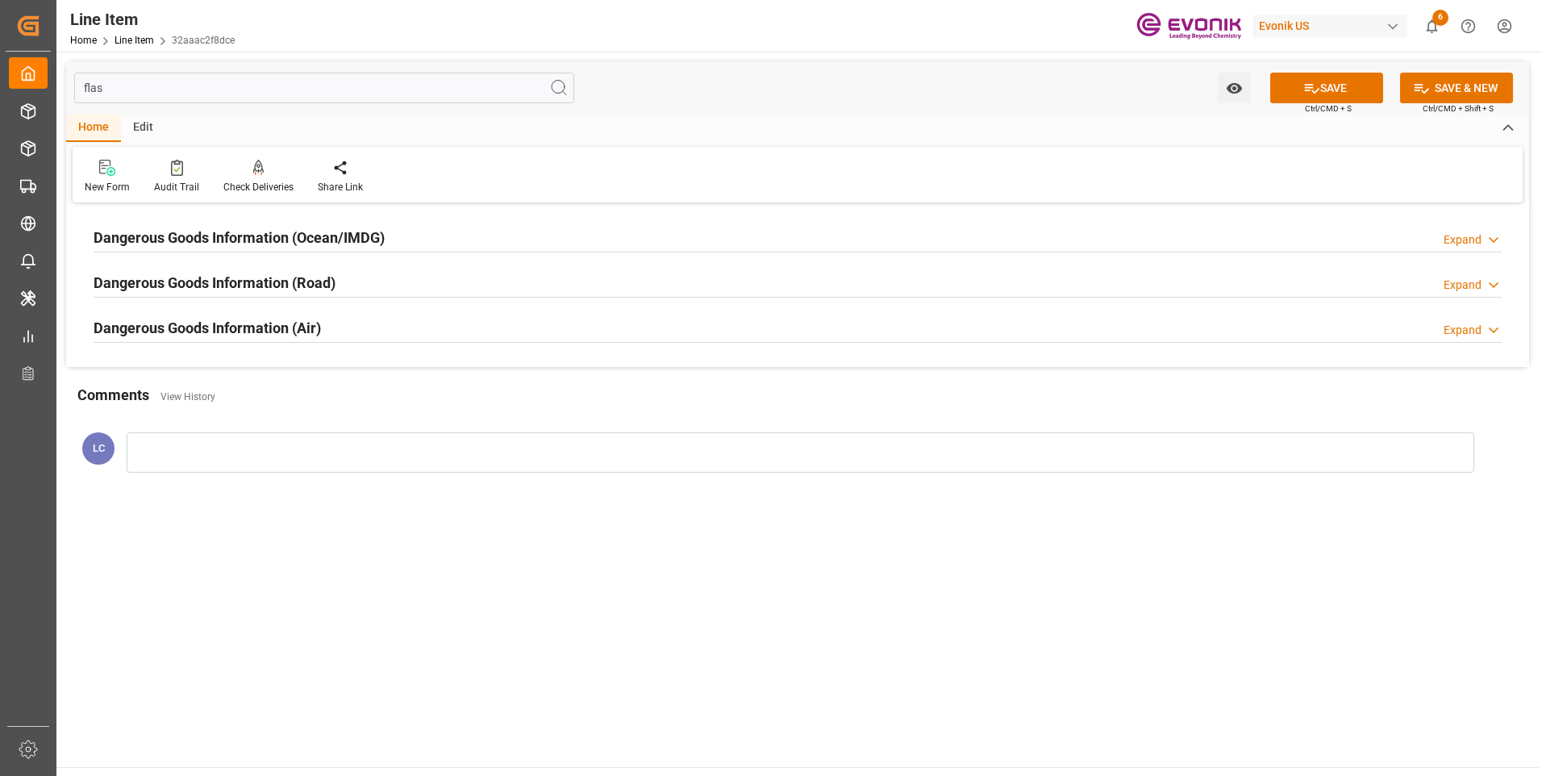
type input "flas"
click at [269, 246] on h2 "Dangerous Goods Information (Ocean/IMDG)" at bounding box center [239, 238] width 291 height 22
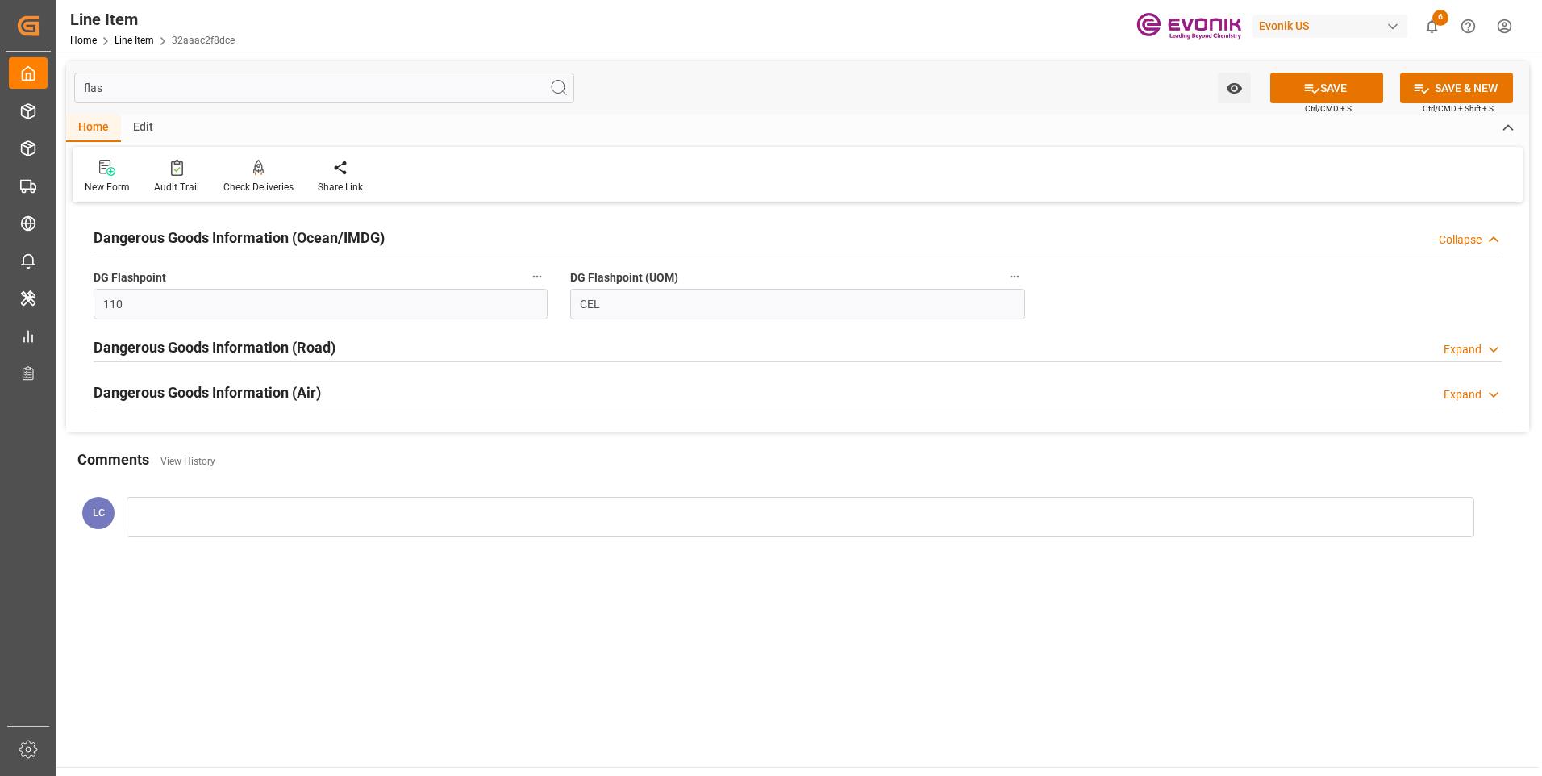
click at [271, 242] on h2 "Dangerous Goods Information (Ocean/IMDG)" at bounding box center [239, 238] width 291 height 22
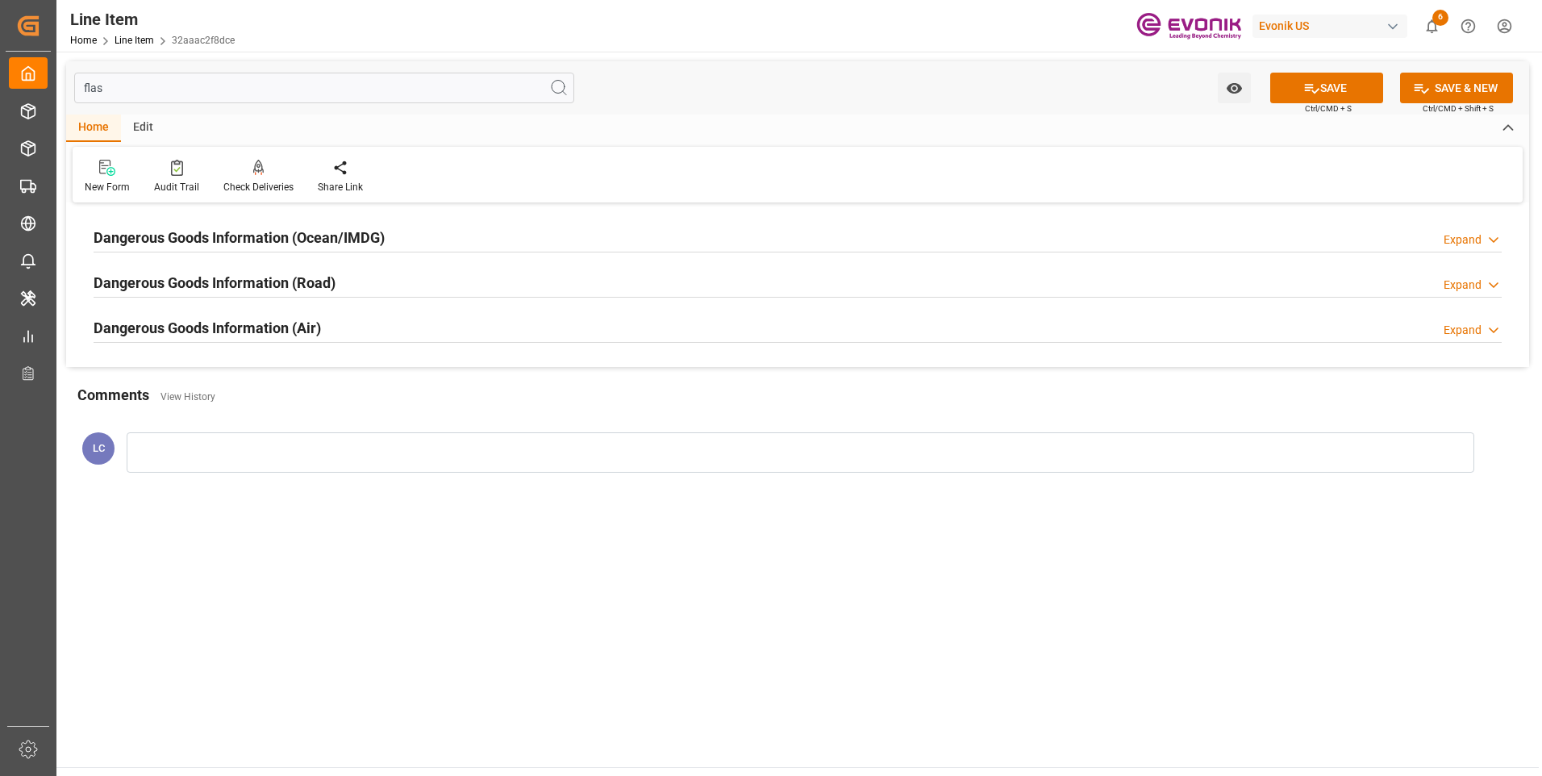
drag, startPoint x: 156, startPoint y: 90, endPoint x: 59, endPoint y: 76, distance: 97.9
click at [59, 76] on div "flas Watch Option SAVE Ctrl/CMD + S SAVE & NEW Ctrl/CMD + Shift + S Home Edit N…" at bounding box center [797, 280] width 1482 height 456
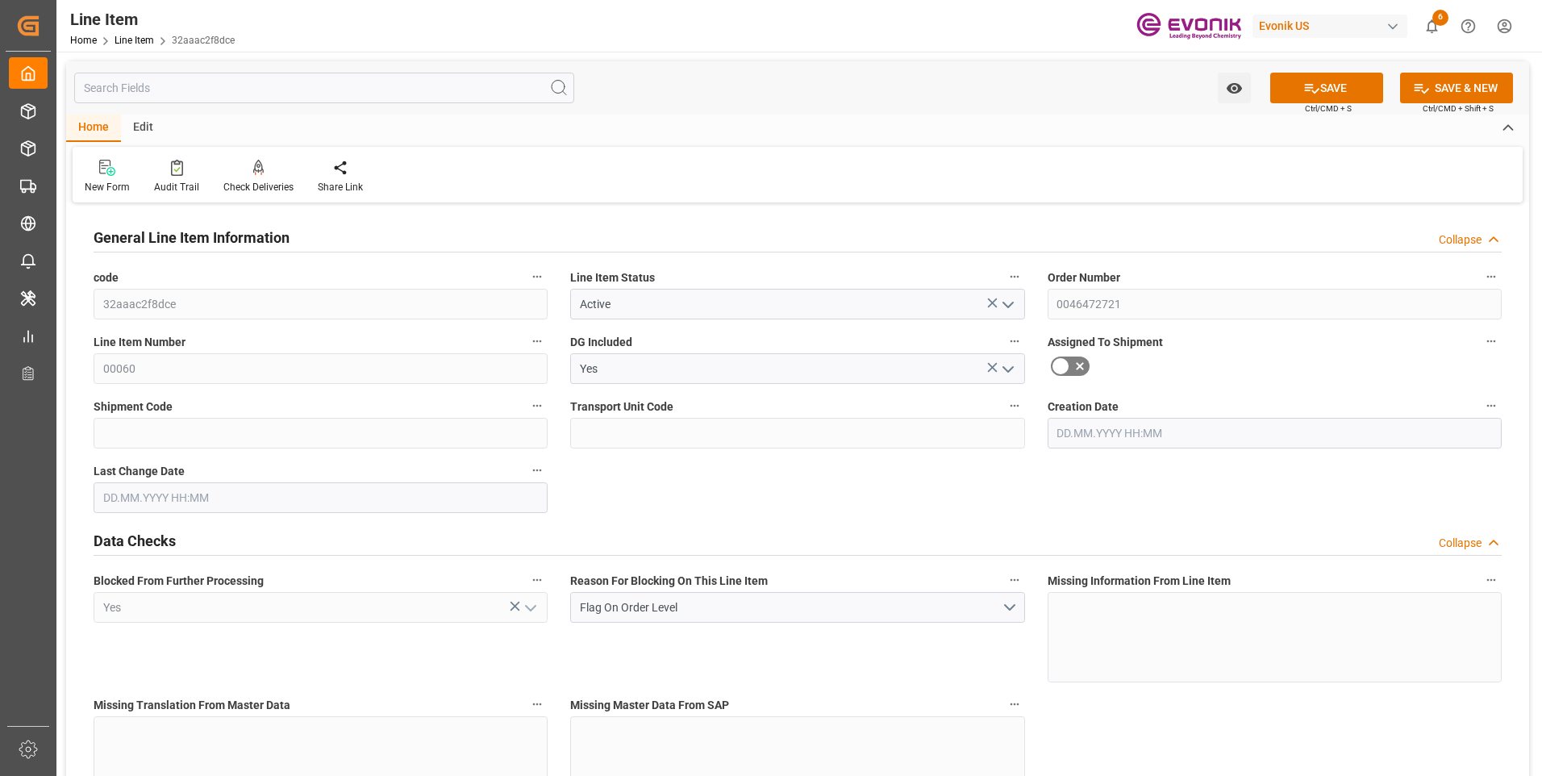
type input "1"
type input "899.2"
type input "832"
type input "1.1501"
type input "4"
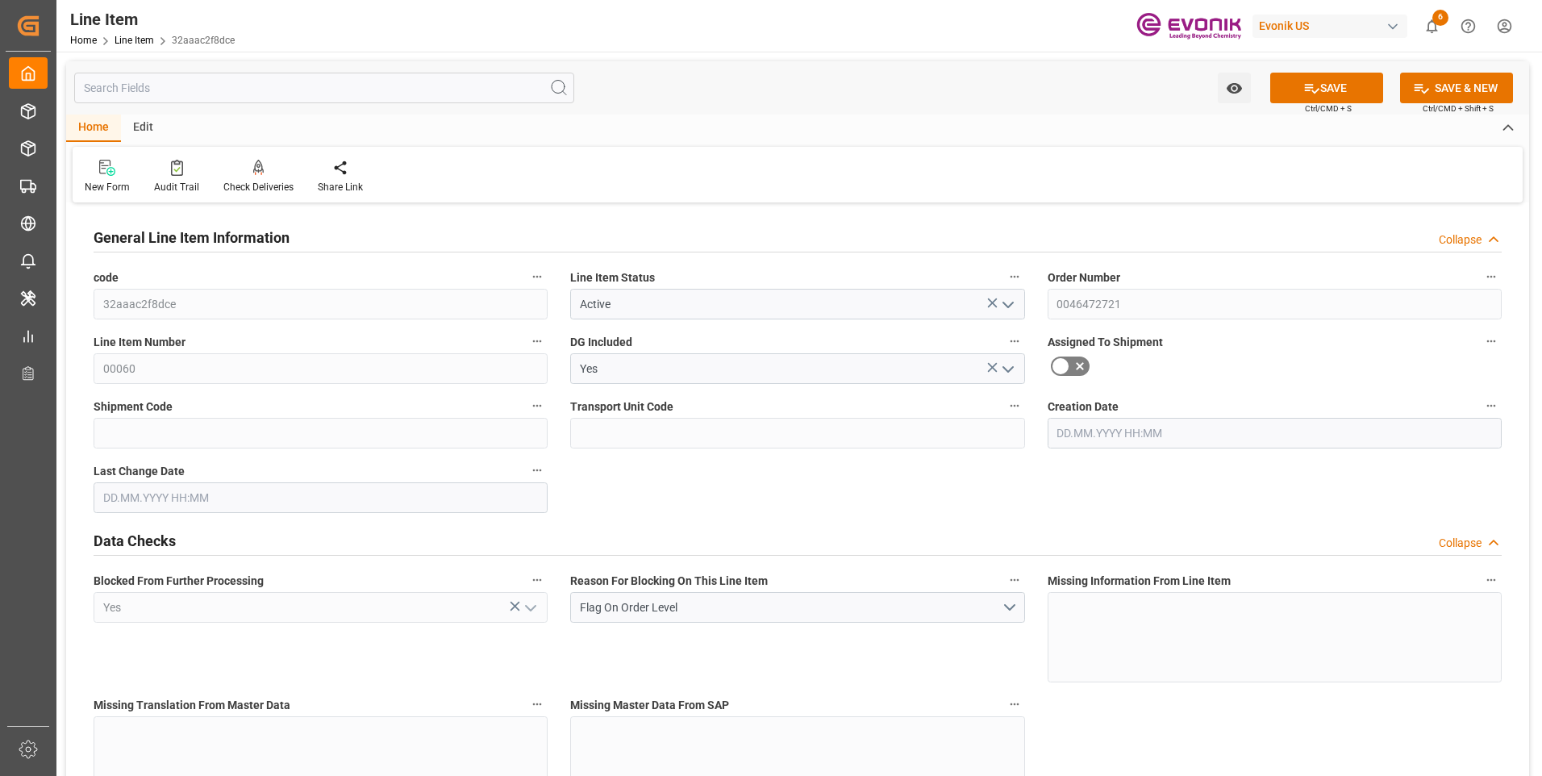
type input "11764.48"
type input "4"
type input "899.2"
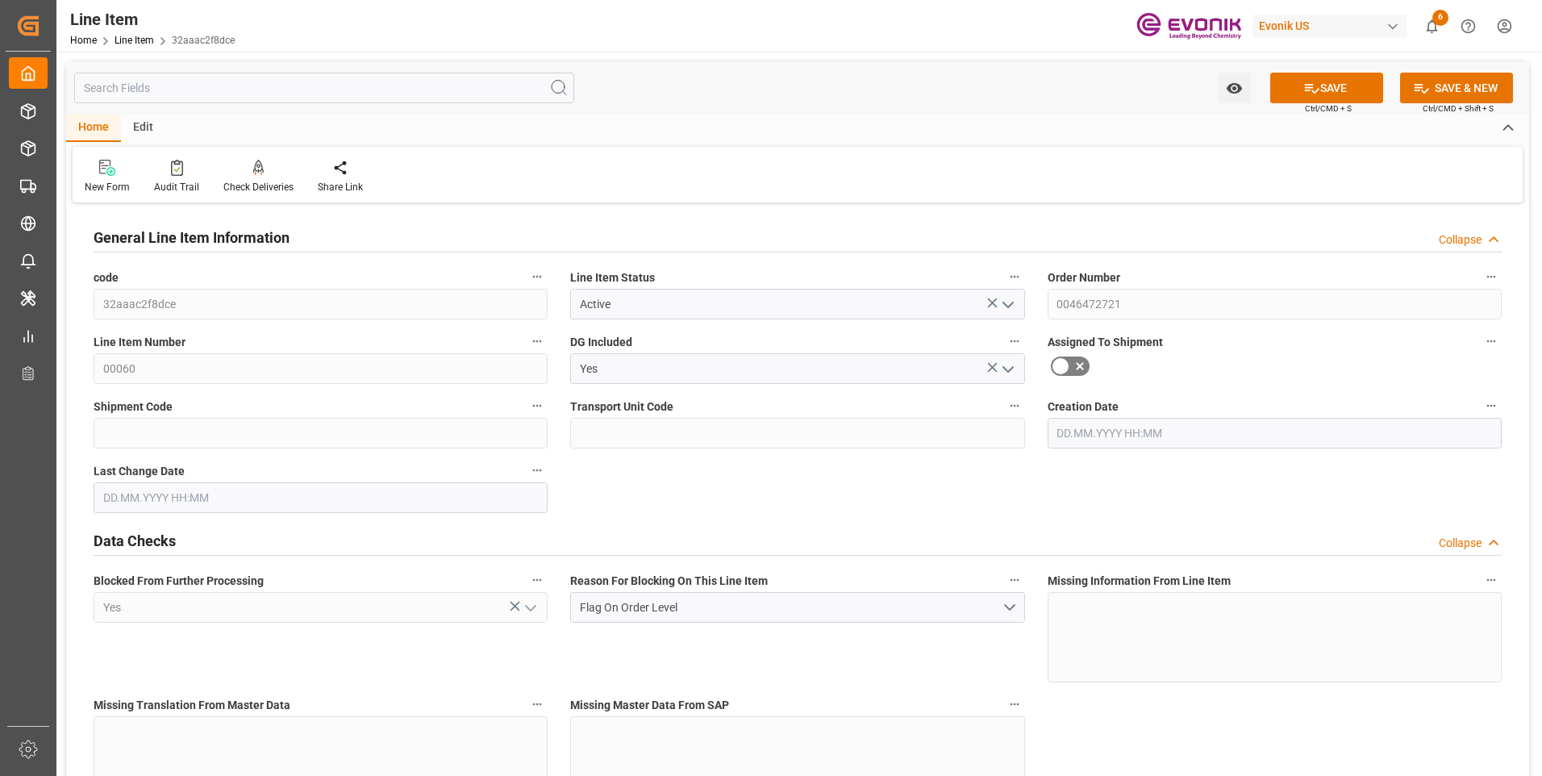
type input "919.2"
type input "832"
type input "1.1501"
type input "1150.148"
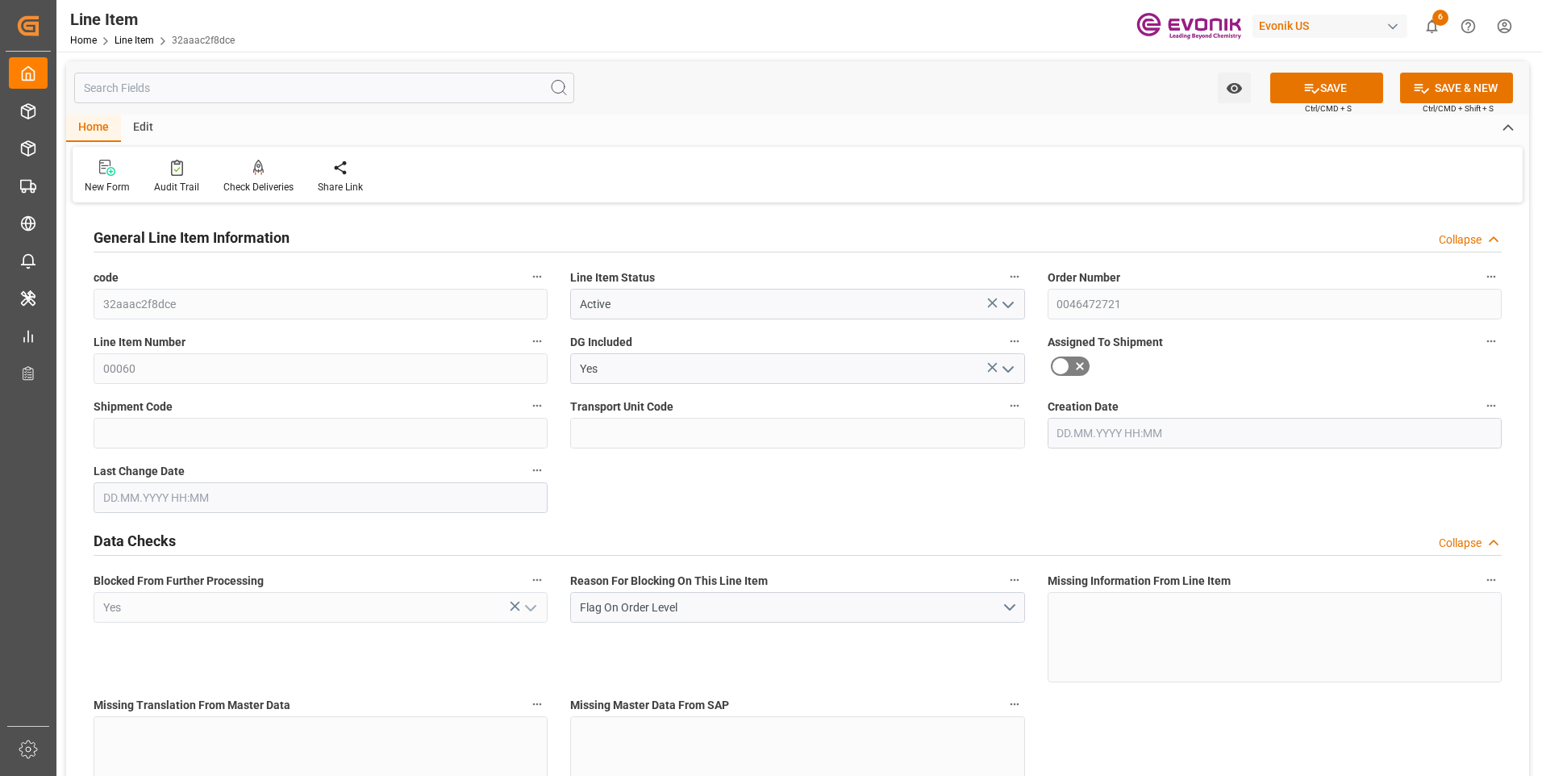
type input "0"
type input "[DATE] 19:27"
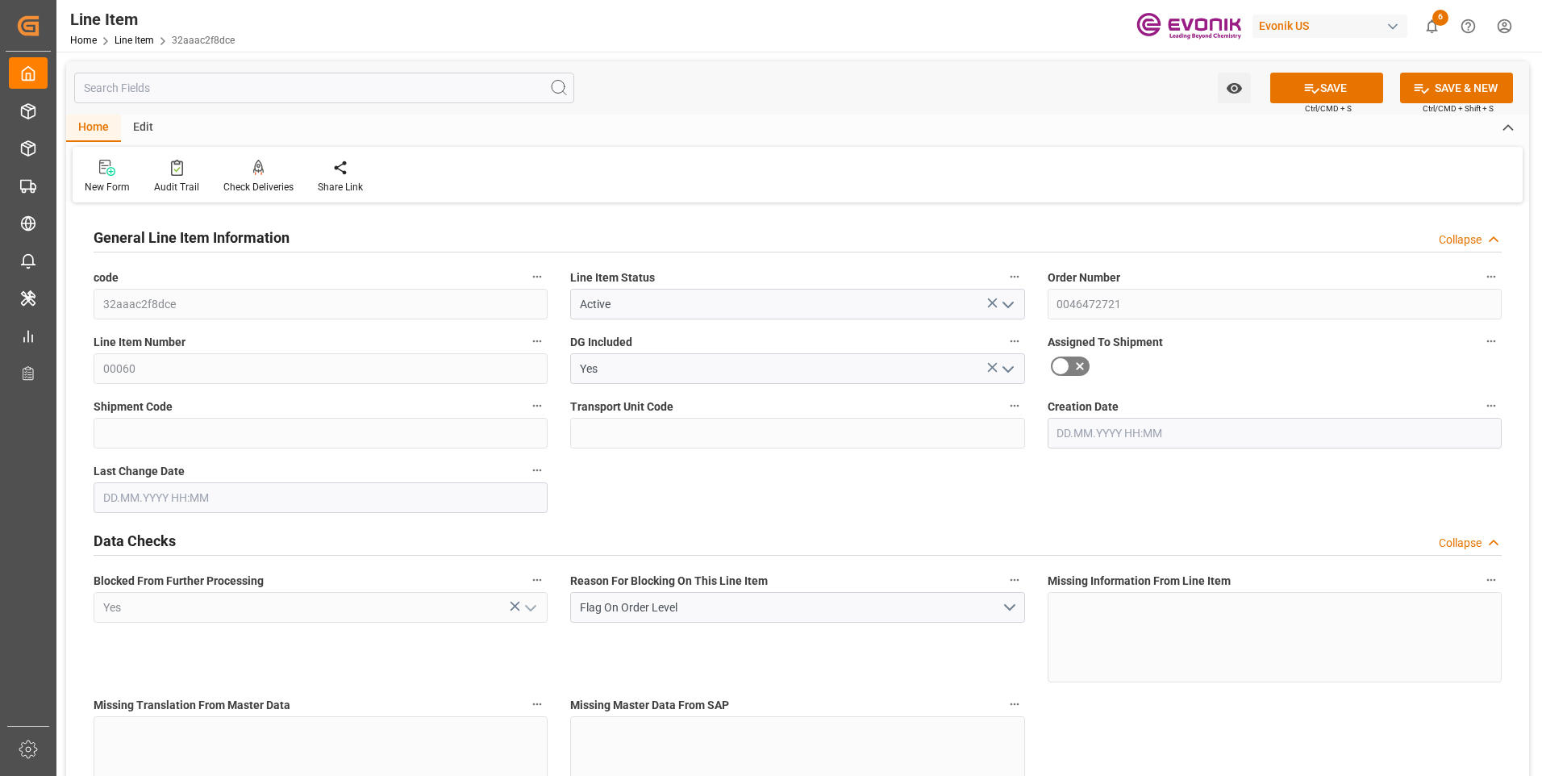
type input "[DATE] 19:27"
type input "[DATE]"
click at [1328, 88] on button "SAVE" at bounding box center [1326, 88] width 113 height 31
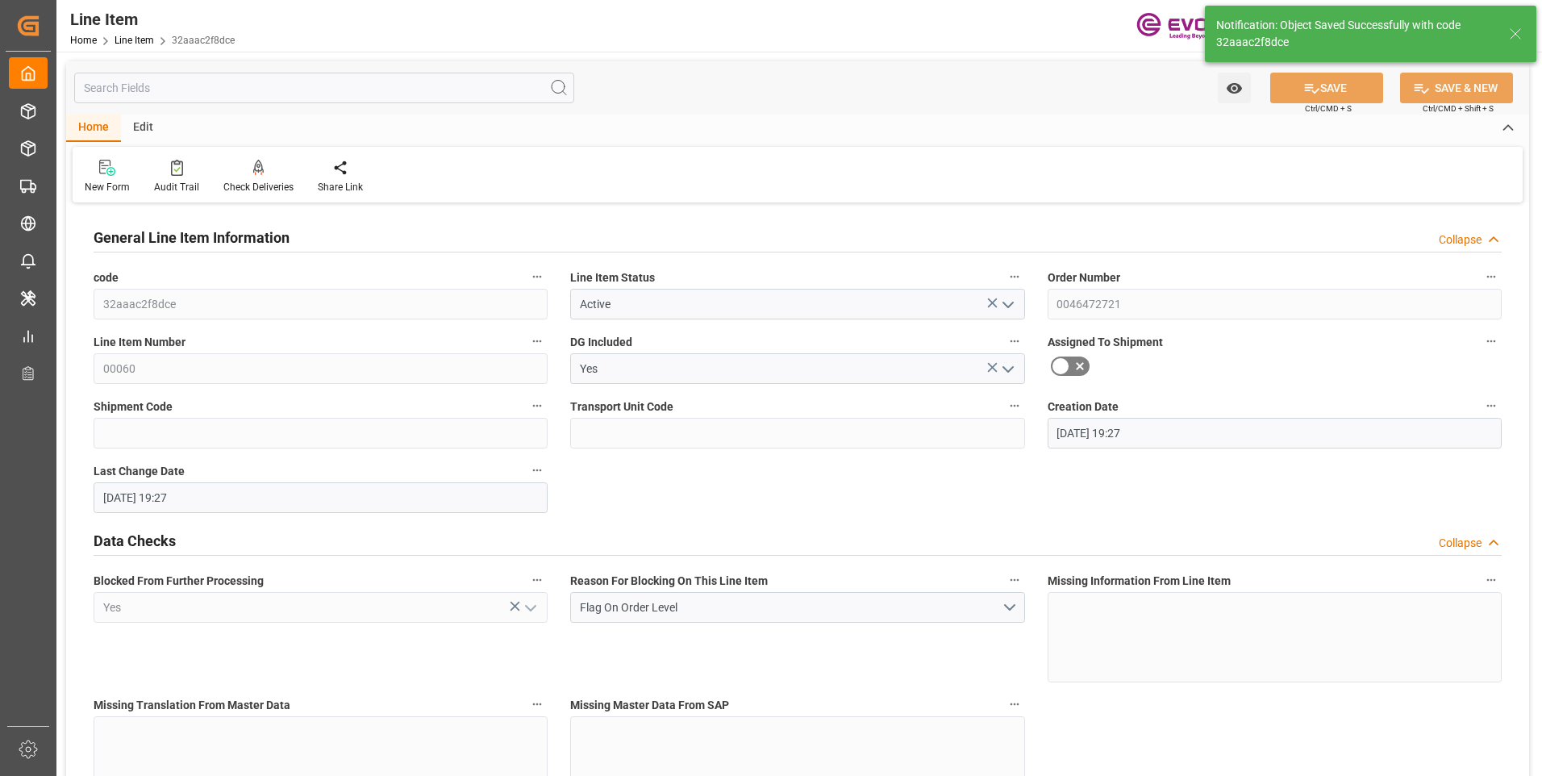
type input "11.09.2025 04:54"
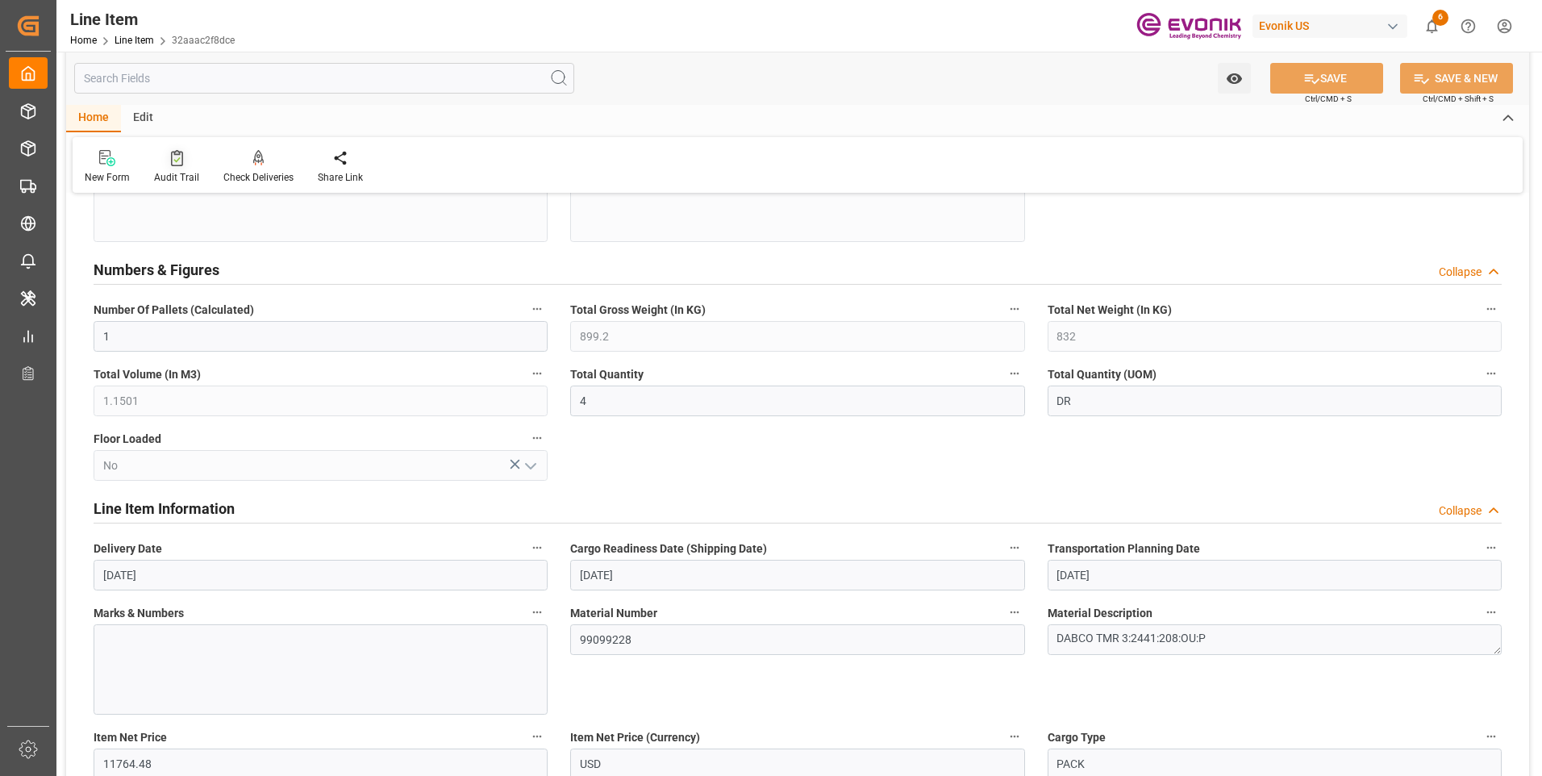
scroll to position [242, 0]
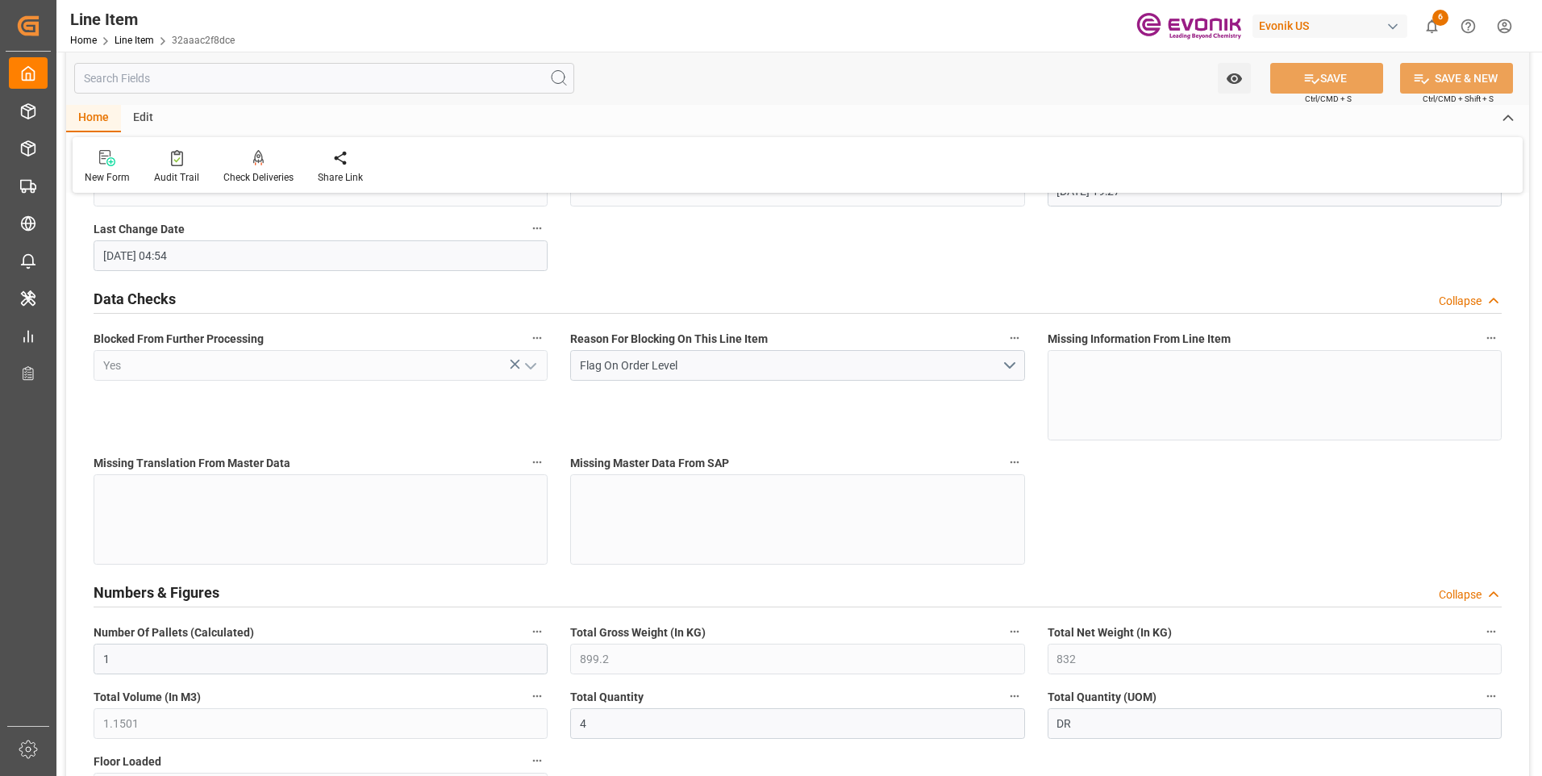
click at [209, 79] on input "text" at bounding box center [324, 78] width 500 height 31
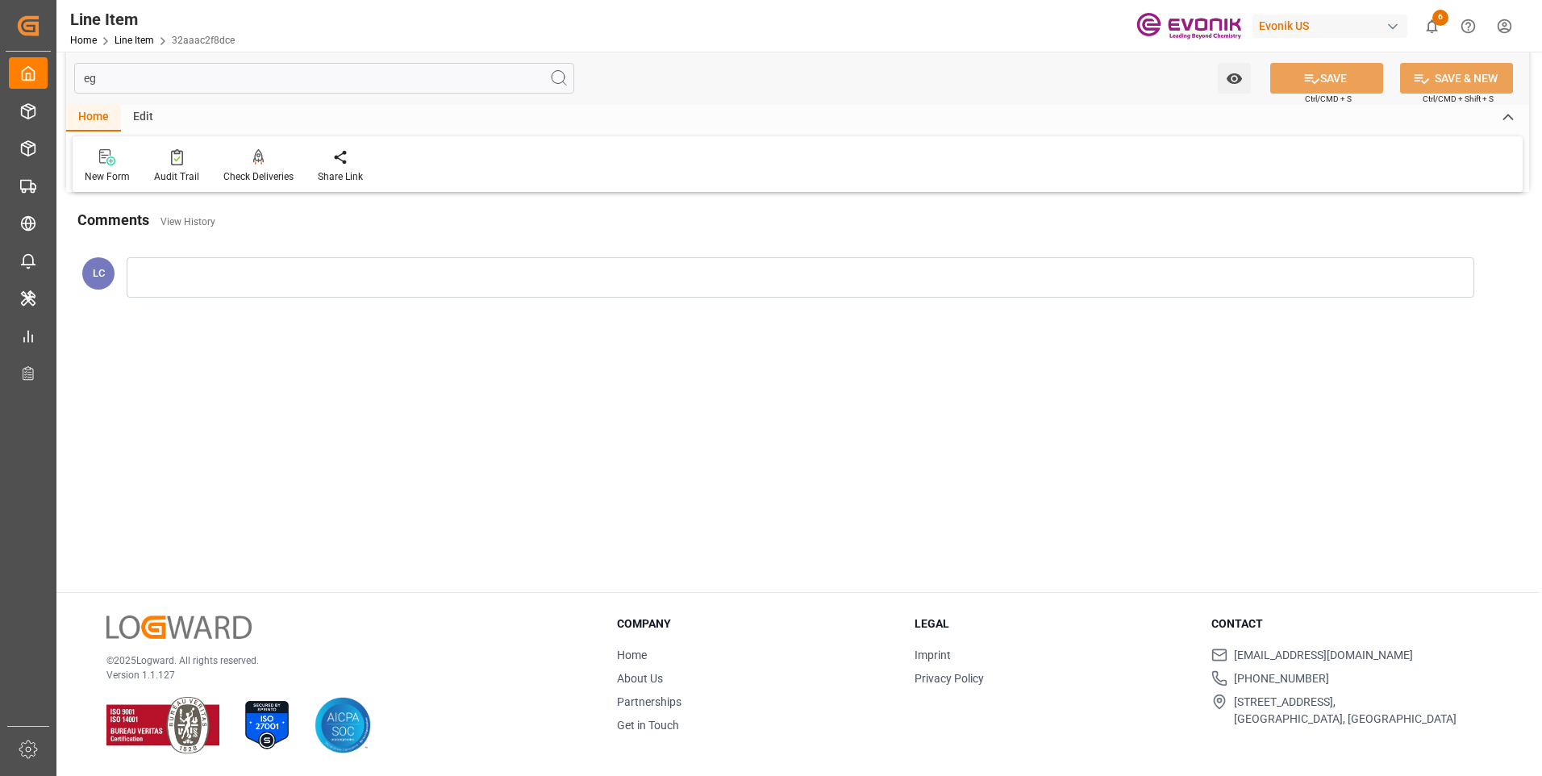
scroll to position [0, 0]
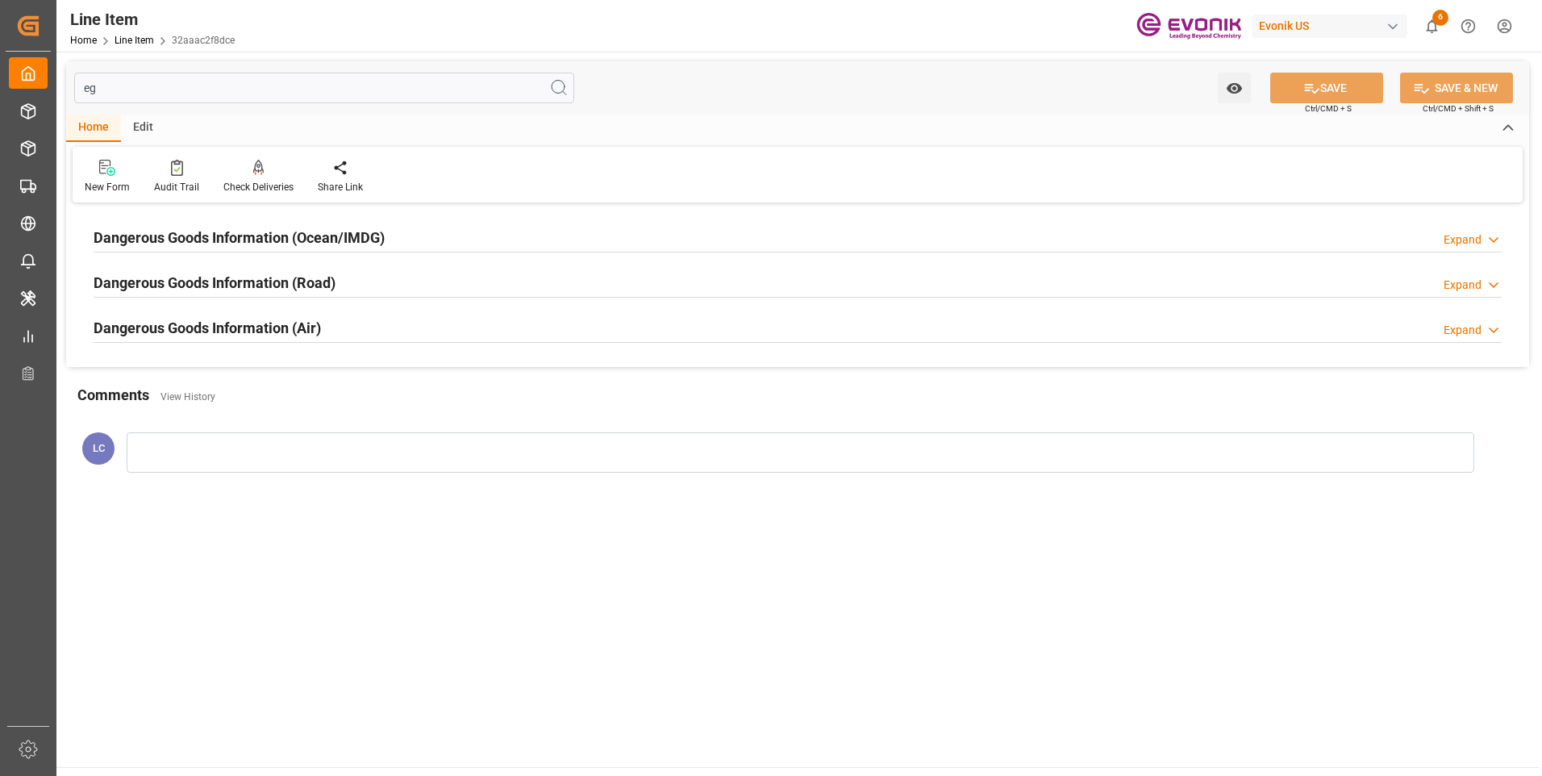
click at [197, 231] on h2 "Dangerous Goods Information (Ocean/IMDG)" at bounding box center [239, 238] width 291 height 22
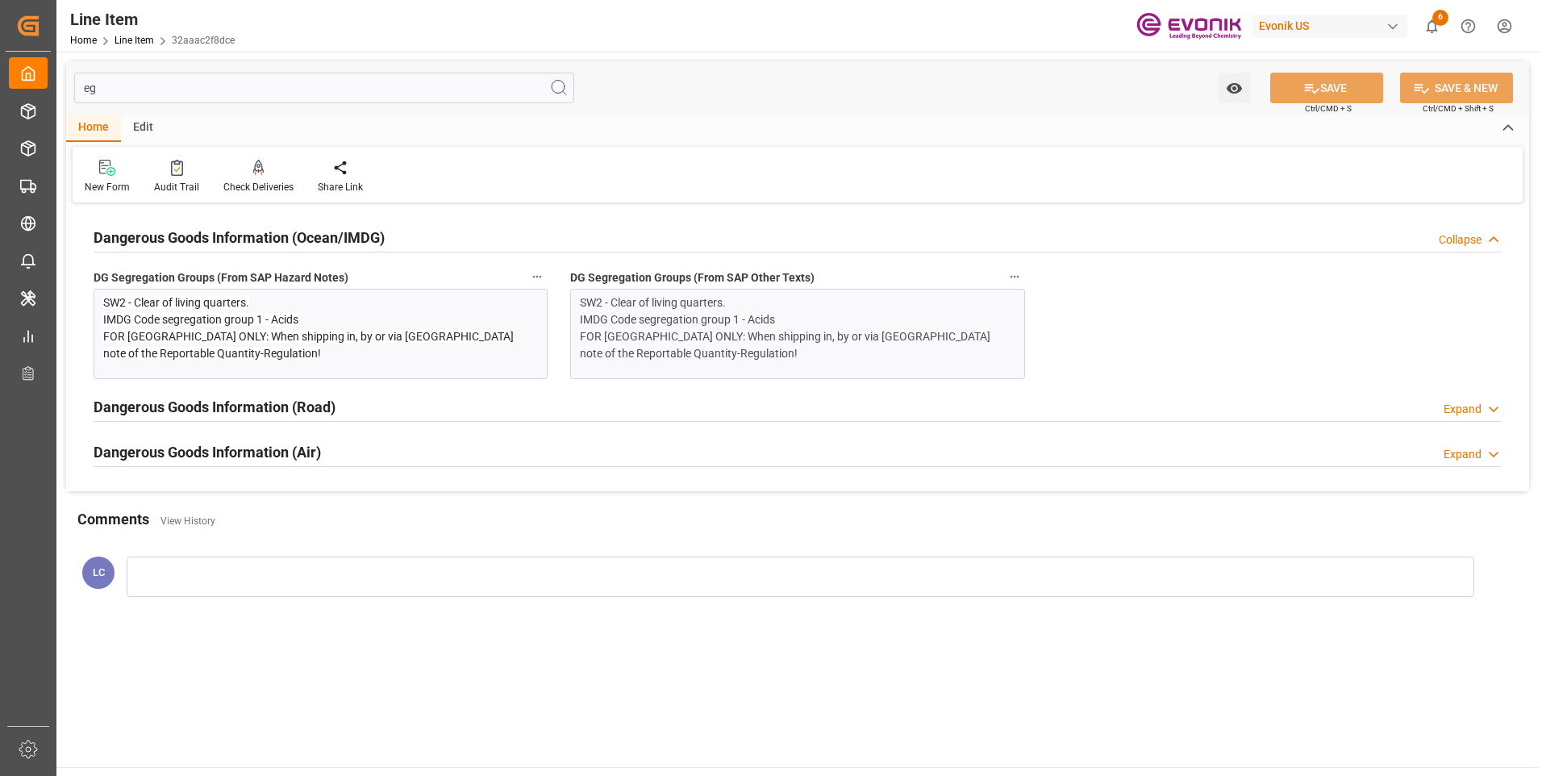
click at [197, 231] on h2 "Dangerous Goods Information (Ocean/IMDG)" at bounding box center [239, 238] width 291 height 22
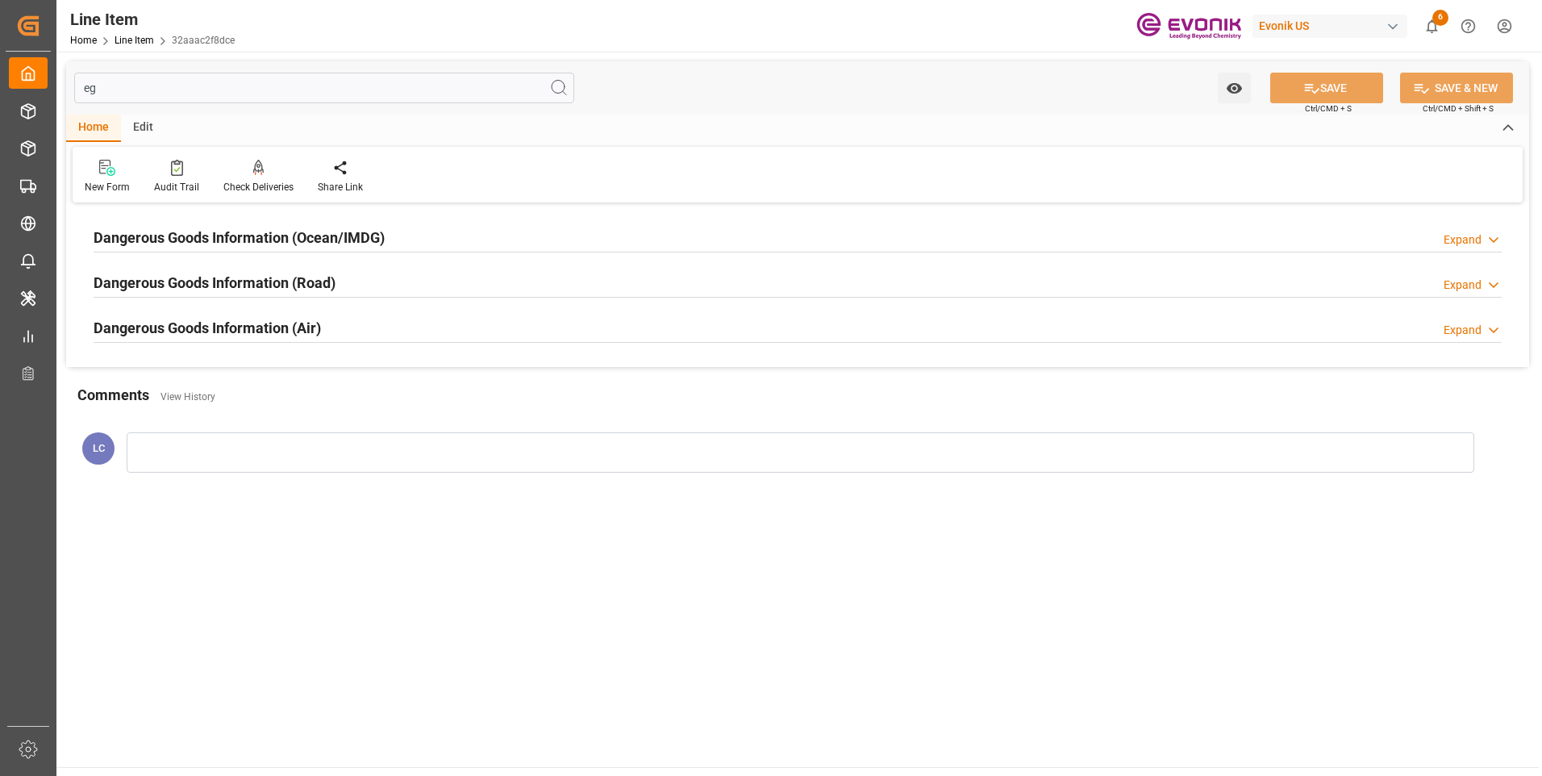
drag, startPoint x: 118, startPoint y: 85, endPoint x: 73, endPoint y: 78, distance: 45.7
click at [74, 78] on input "eg" at bounding box center [324, 88] width 500 height 31
type input "s"
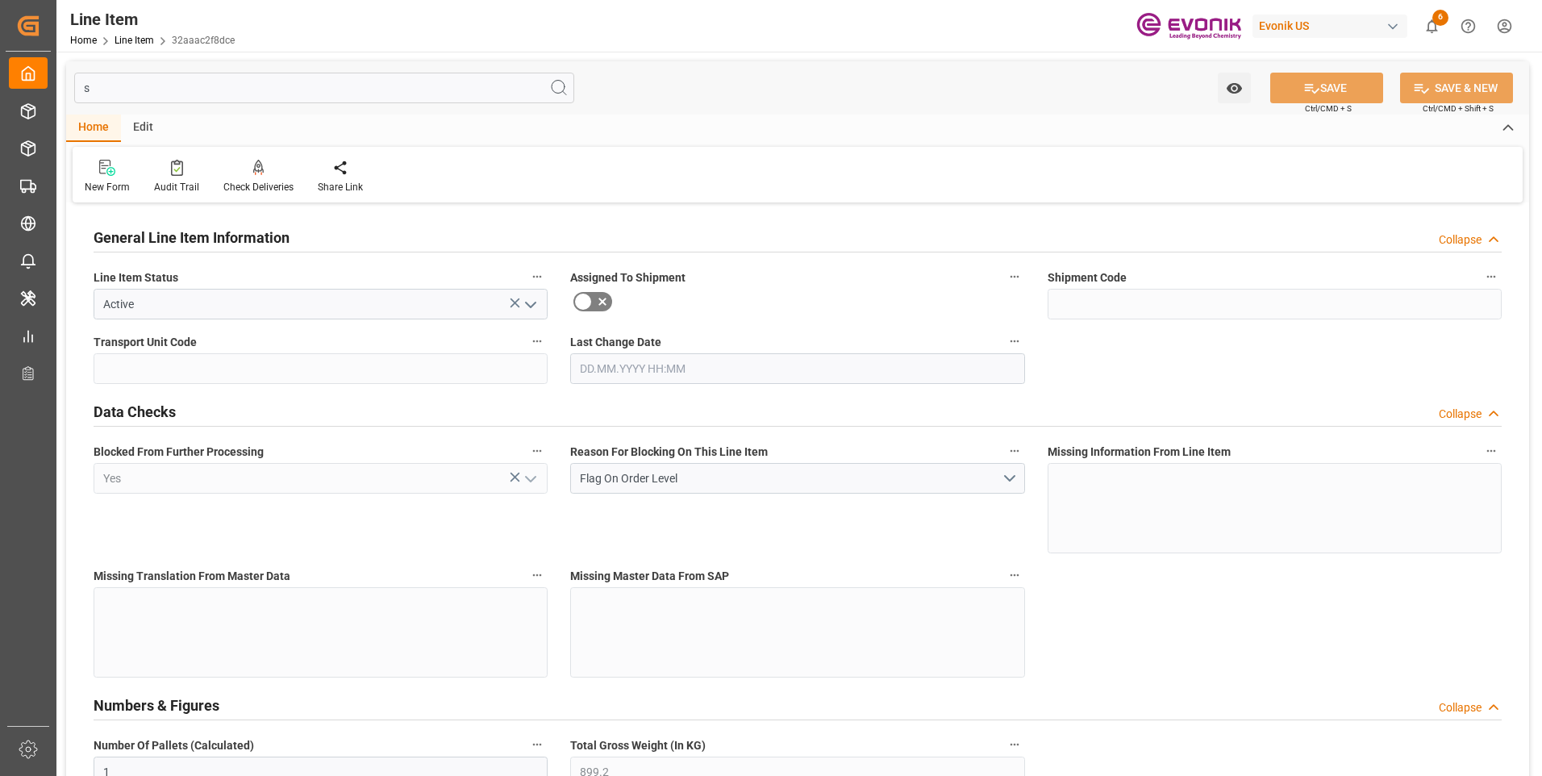
type input "1"
type input "899.2"
type input "4"
type input "899.2"
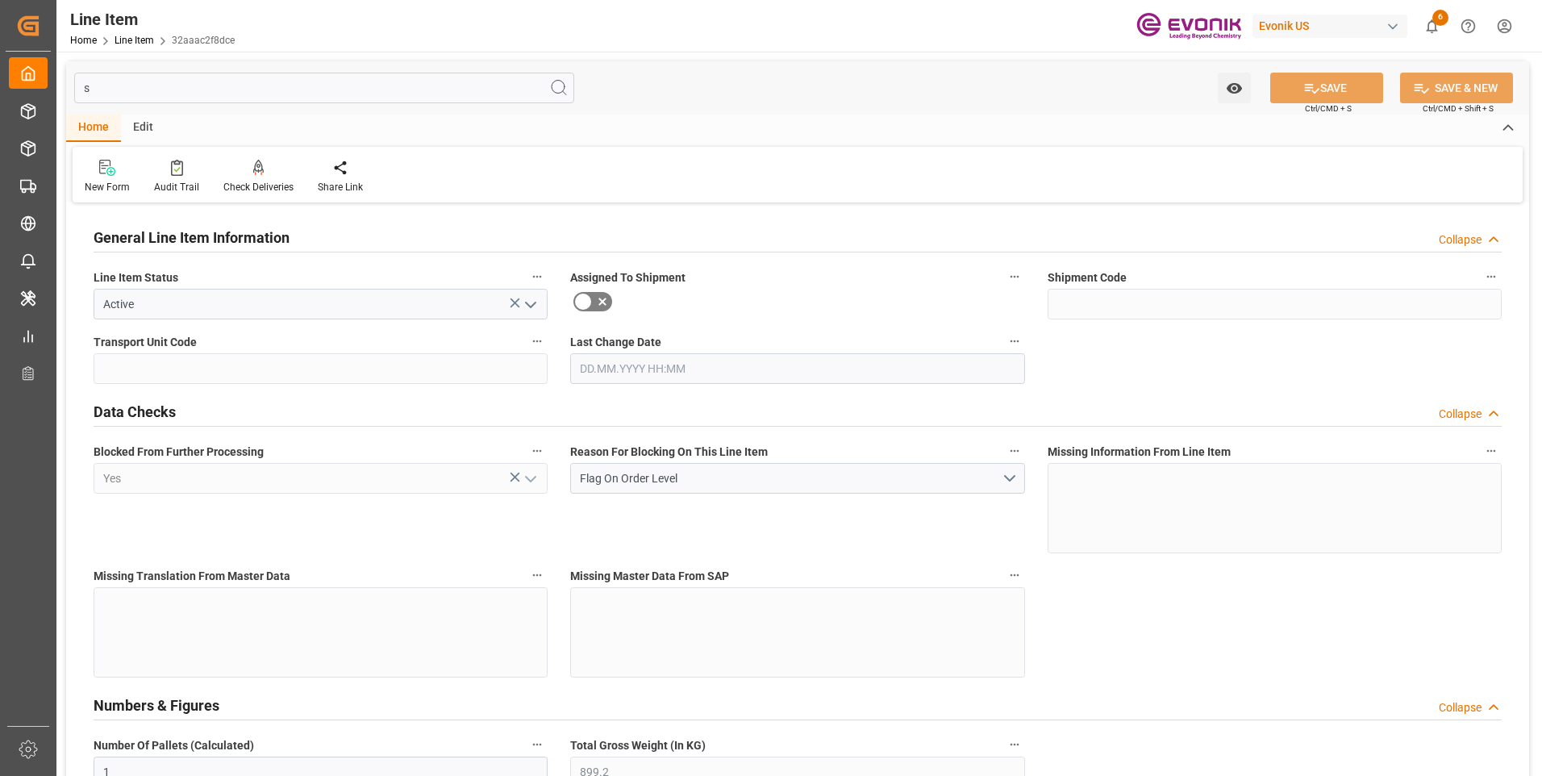
type input "919.2"
type input "832"
type input "1150.148"
type input "0"
type input "11.09.2025 04:54"
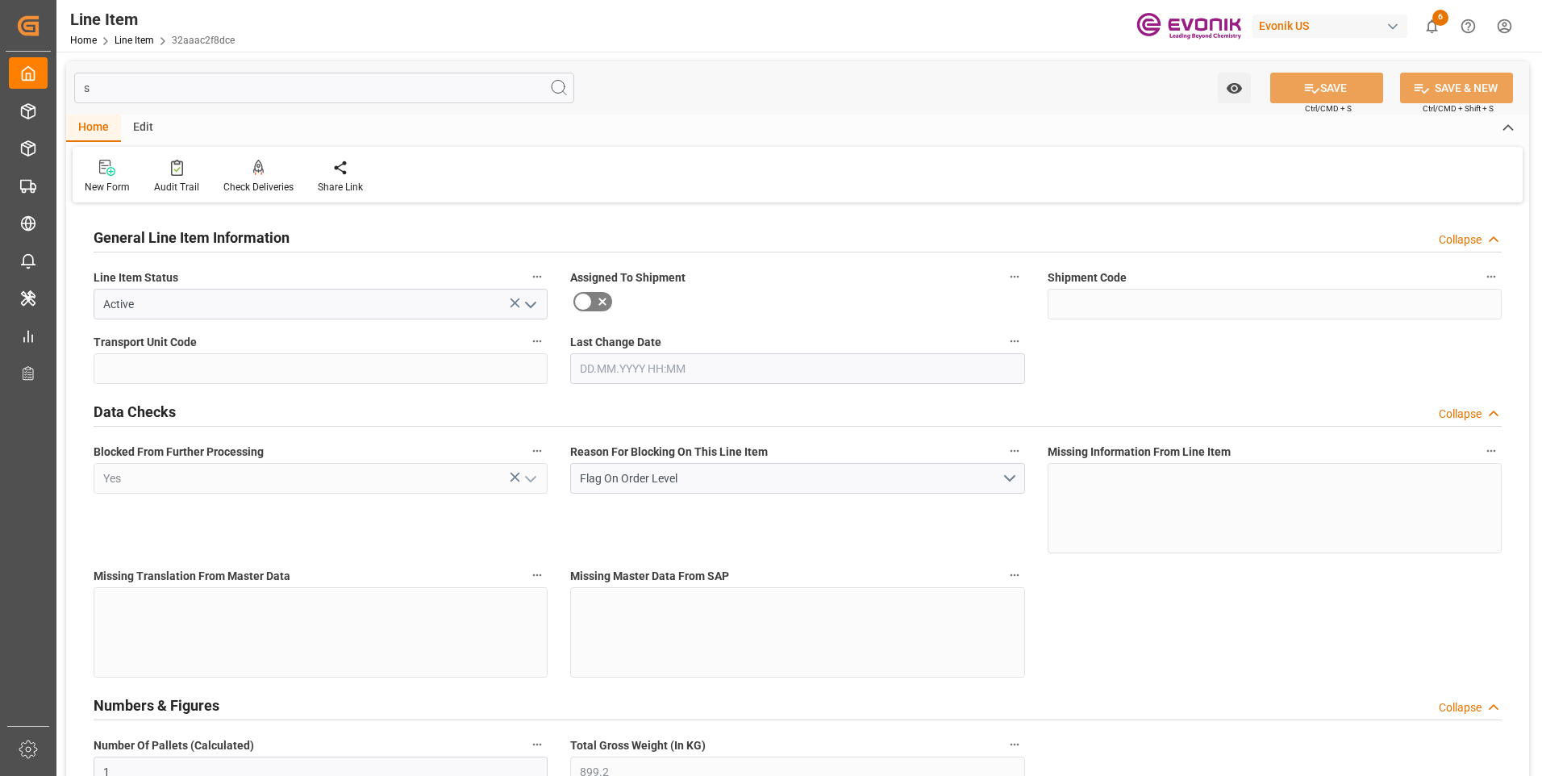
type input "[DATE]"
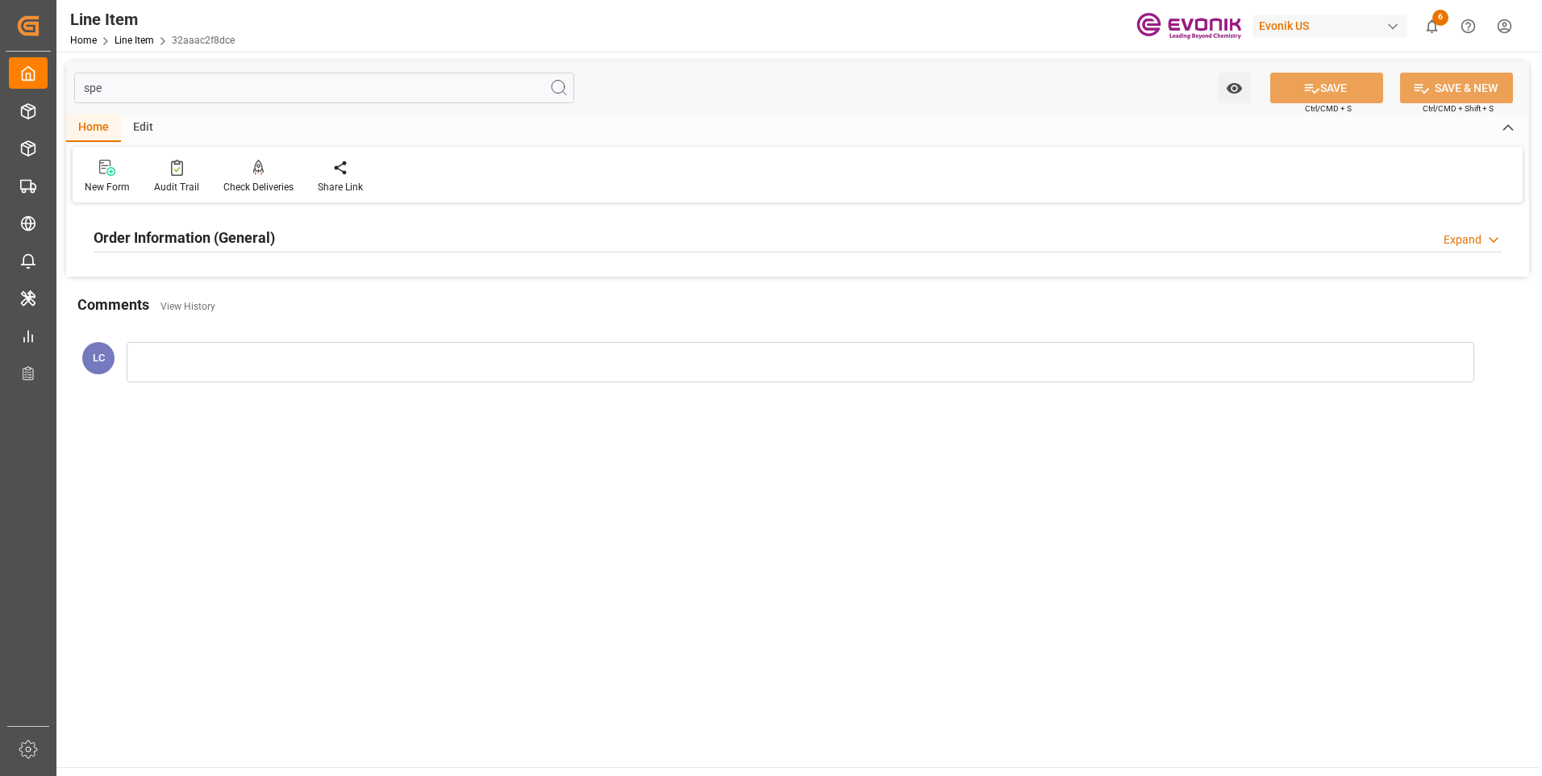
click at [170, 223] on div "Order Information (General)" at bounding box center [184, 236] width 181 height 31
drag, startPoint x: 131, startPoint y: 92, endPoint x: 37, endPoint y: 81, distance: 95.0
click at [48, 79] on div "Created by potrace 1.15, written by Peter Selinger 2001-2017 Created by potrace…" at bounding box center [771, 388] width 1542 height 776
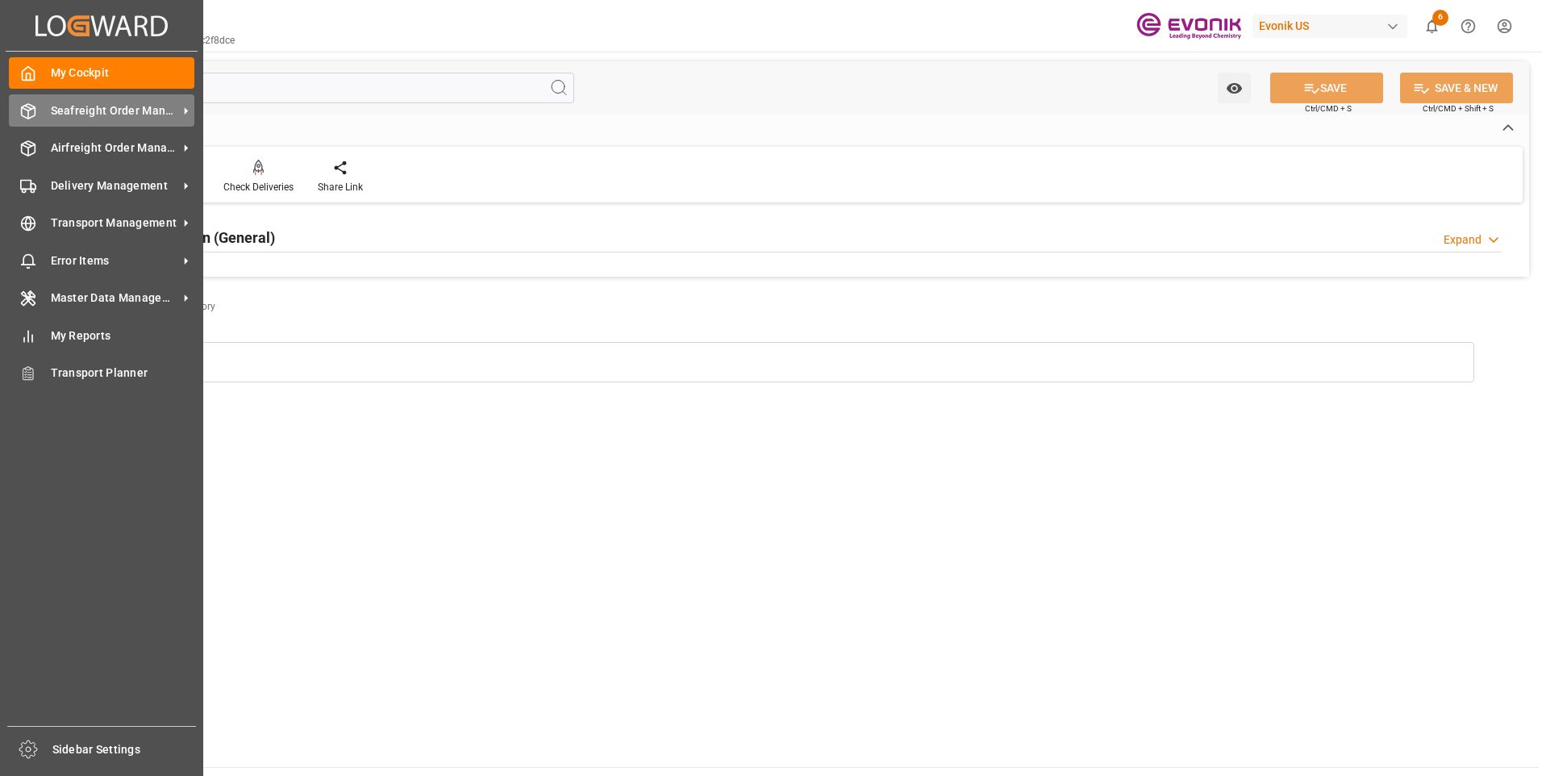
type input "f"
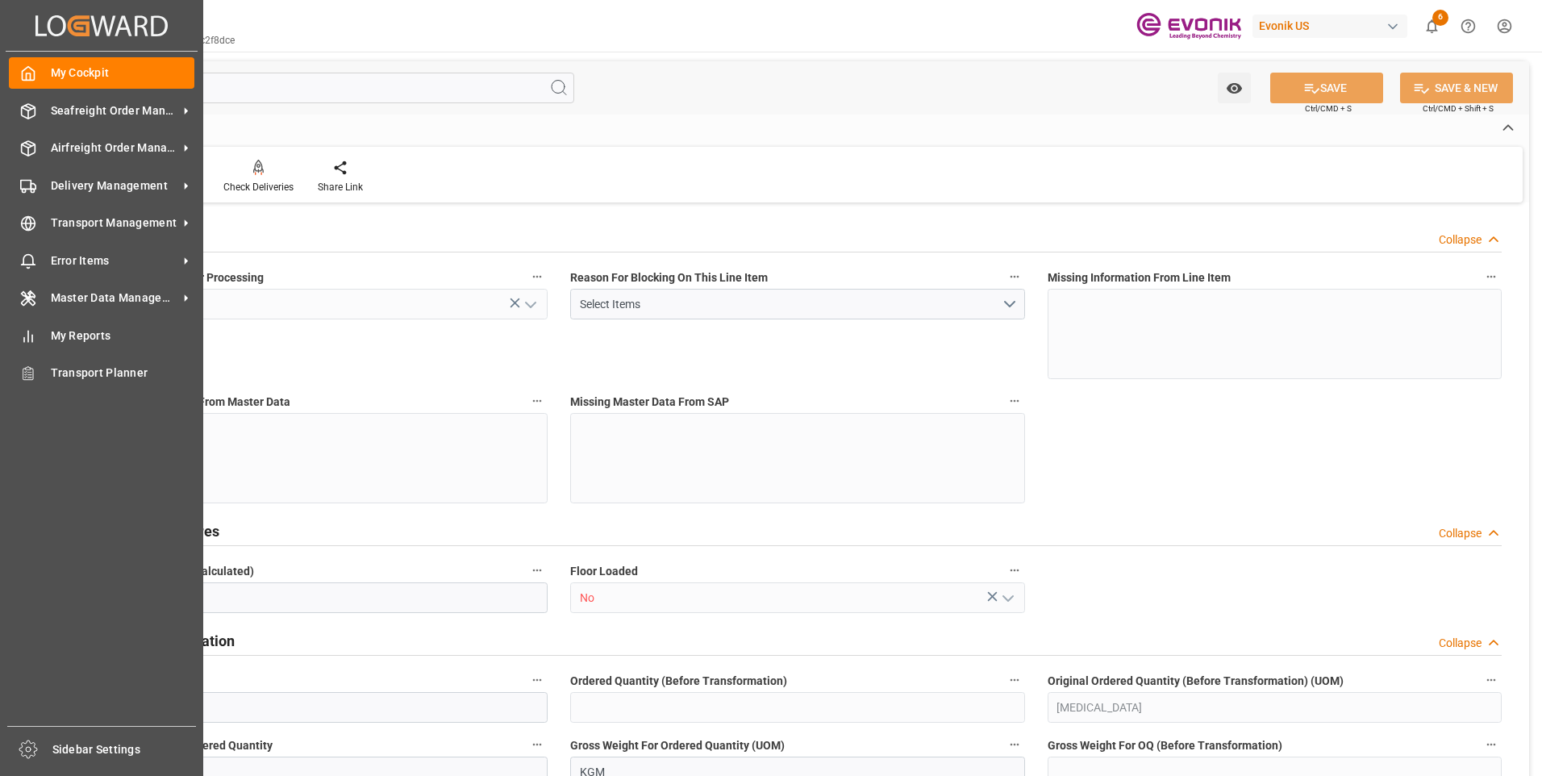
type input "1"
type input "4"
type input "899.2"
type input "919.2"
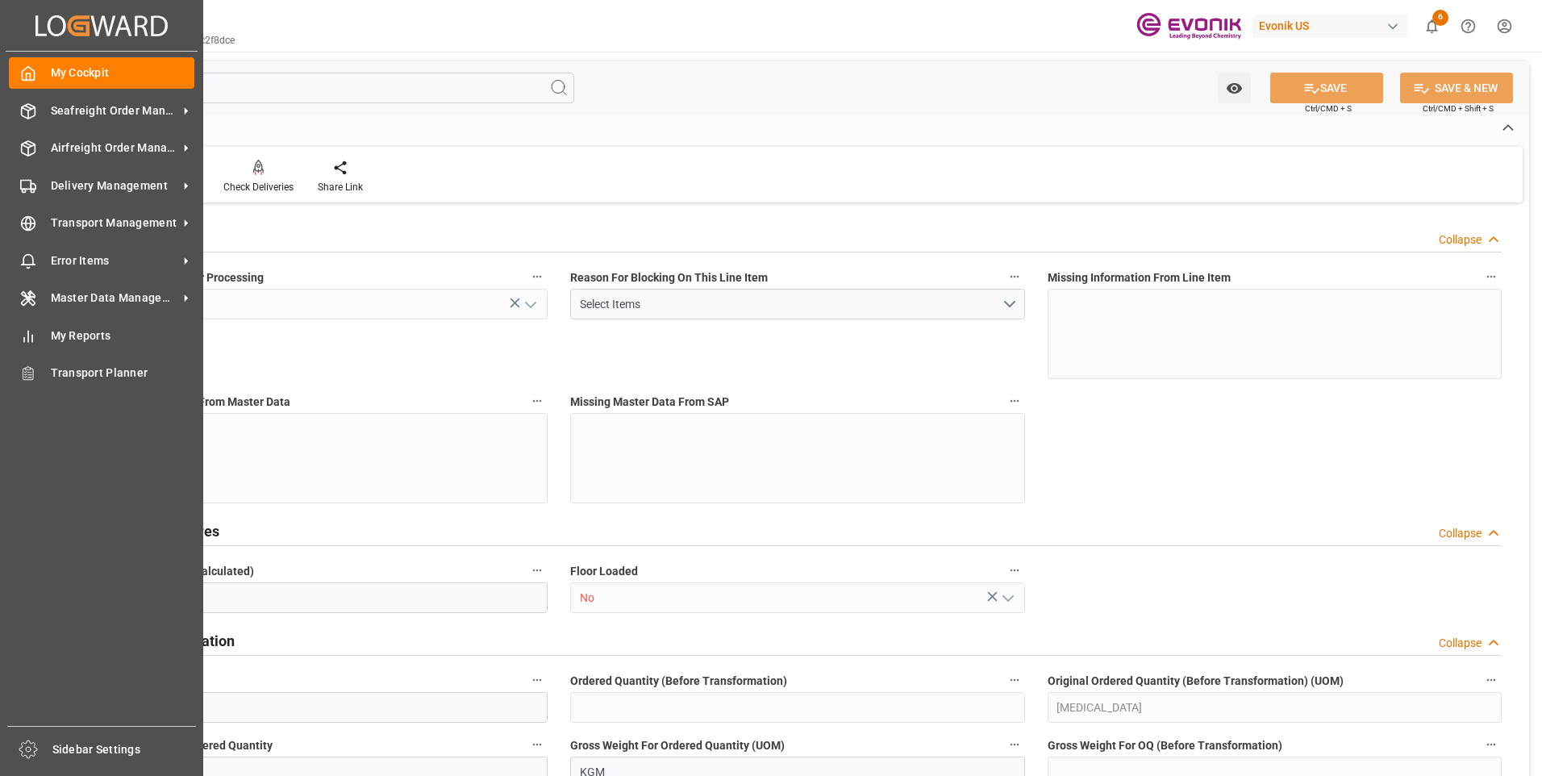
type input "832"
type input "1.1501"
type input "1150.148"
type input "0"
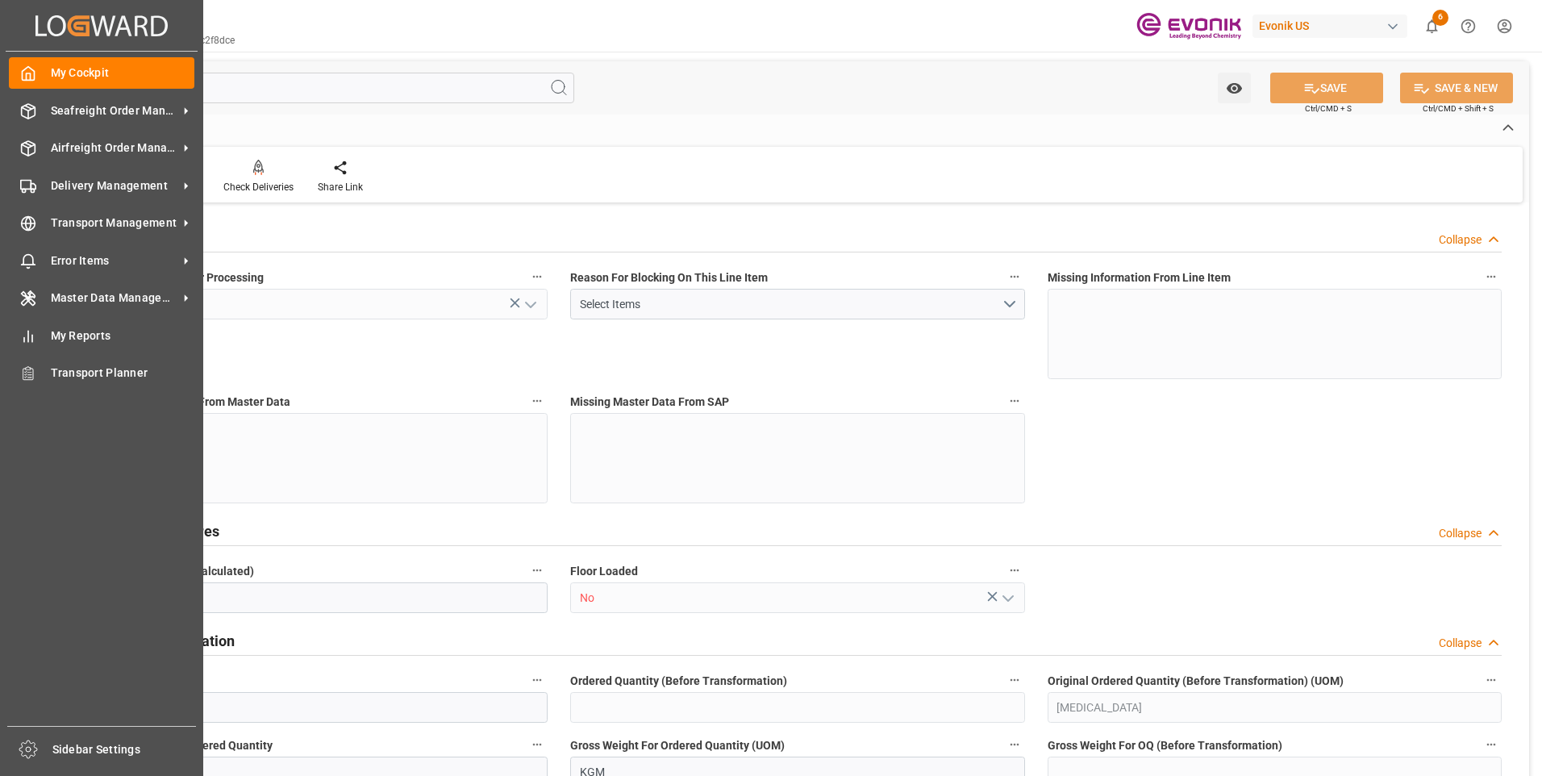
type input "0"
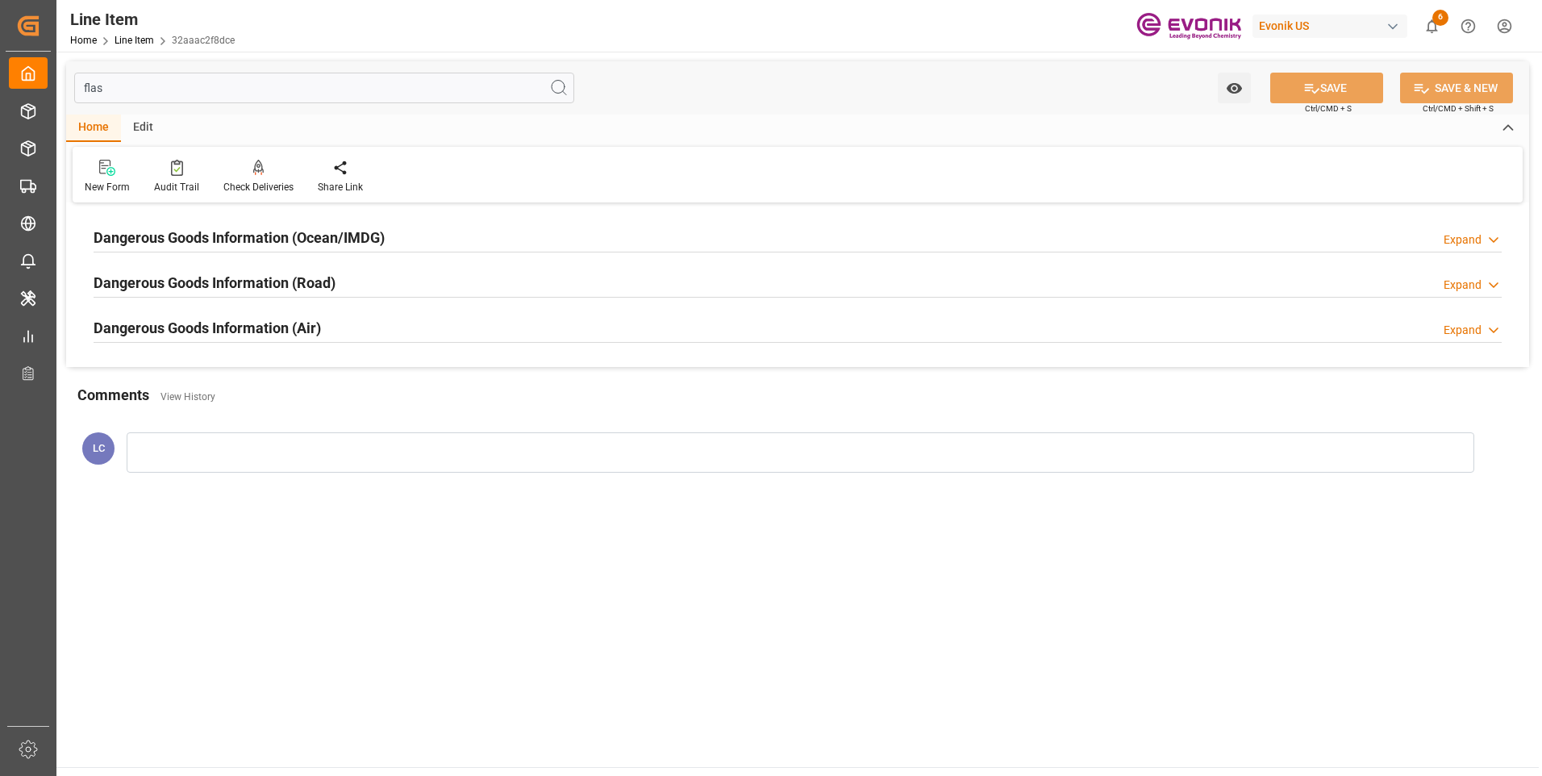
type input "flas"
click at [252, 227] on h2 "Dangerous Goods Information (Ocean/IMDG)" at bounding box center [239, 238] width 291 height 22
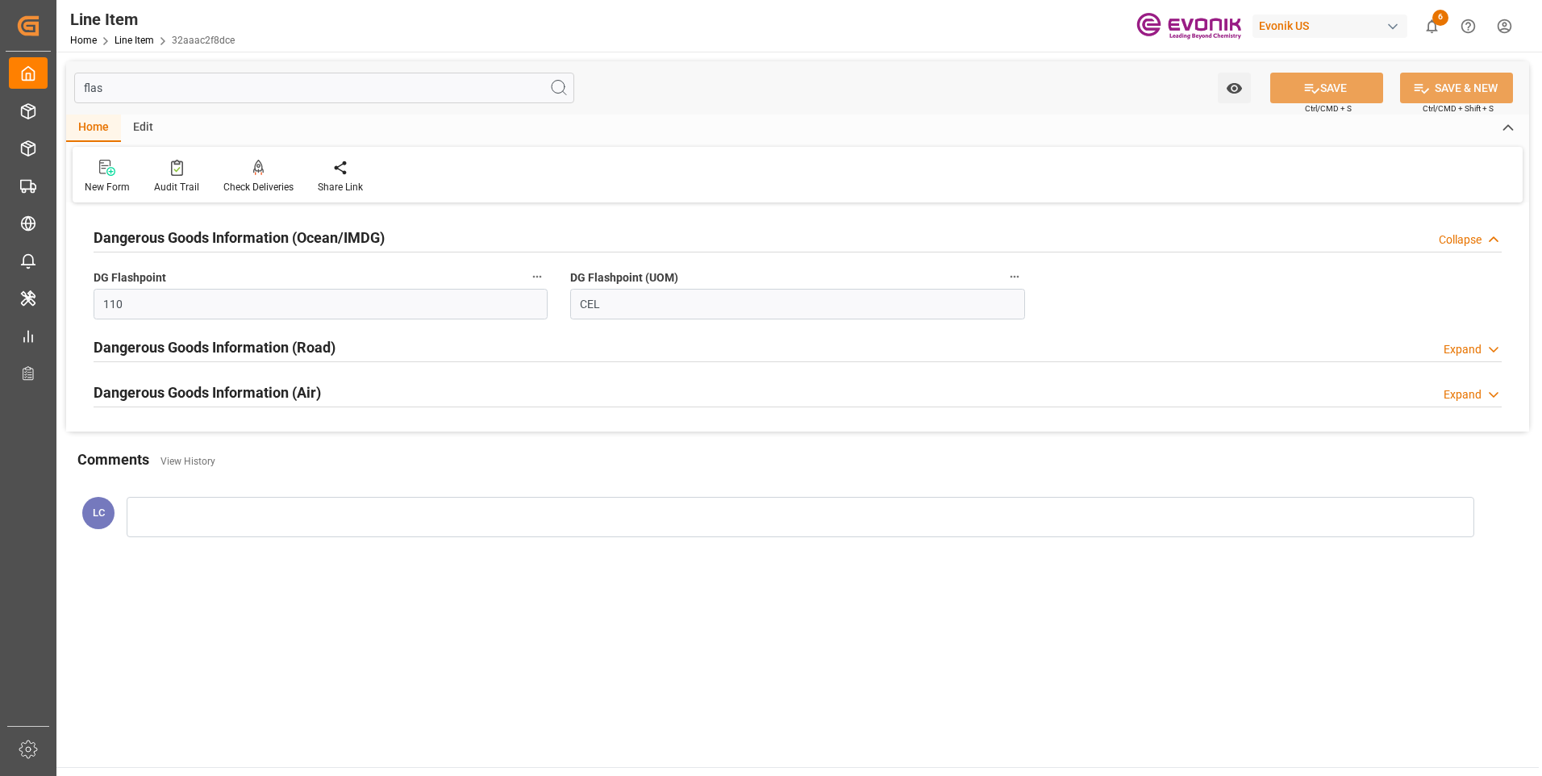
click at [252, 227] on h2 "Dangerous Goods Information (Ocean/IMDG)" at bounding box center [239, 238] width 291 height 22
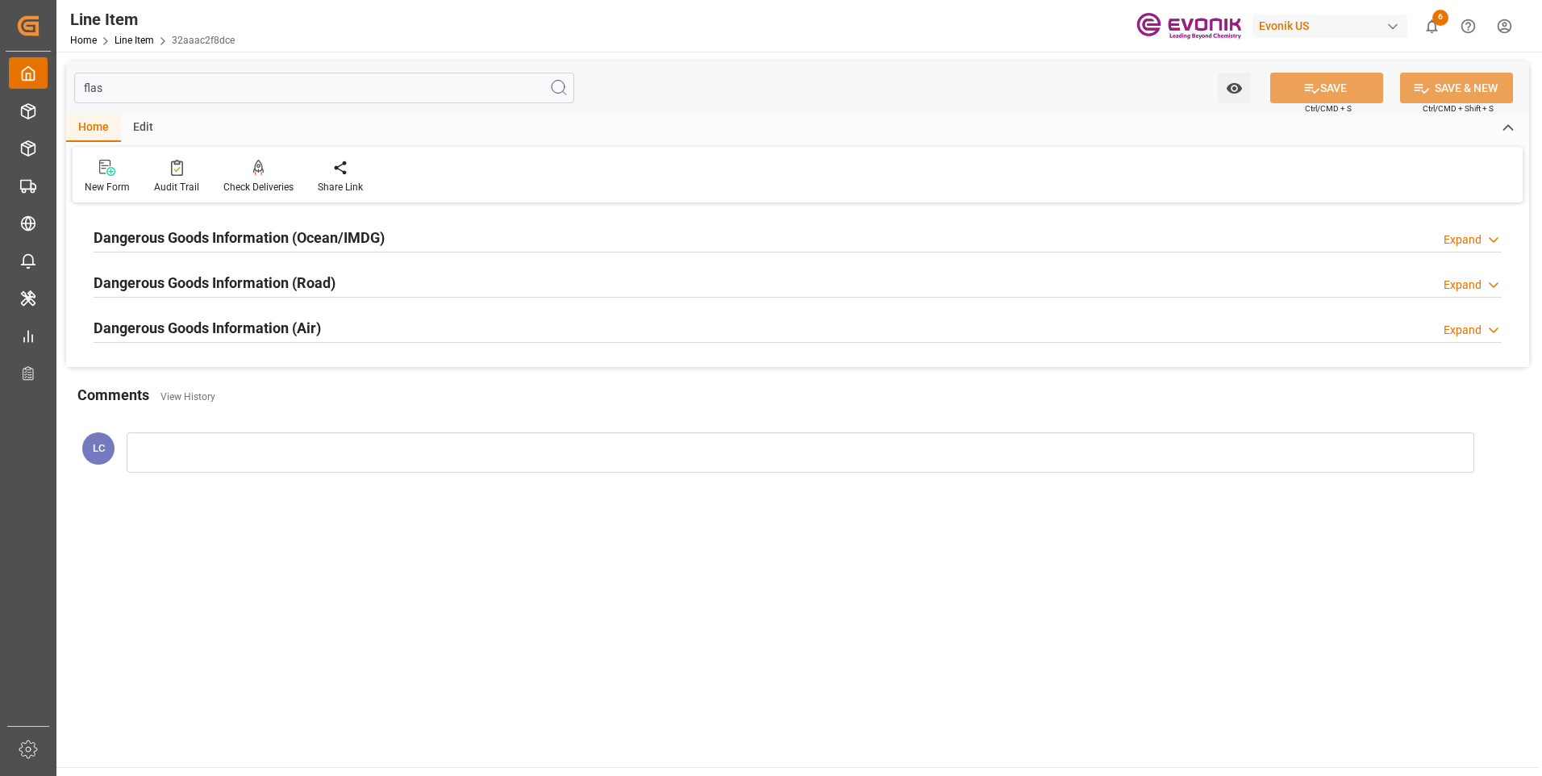
drag, startPoint x: 108, startPoint y: 91, endPoint x: 43, endPoint y: 80, distance: 66.3
click at [52, 81] on div "Created by potrace 1.15, written by Peter Selinger 2001-2017 Created by potrace…" at bounding box center [771, 388] width 1542 height 776
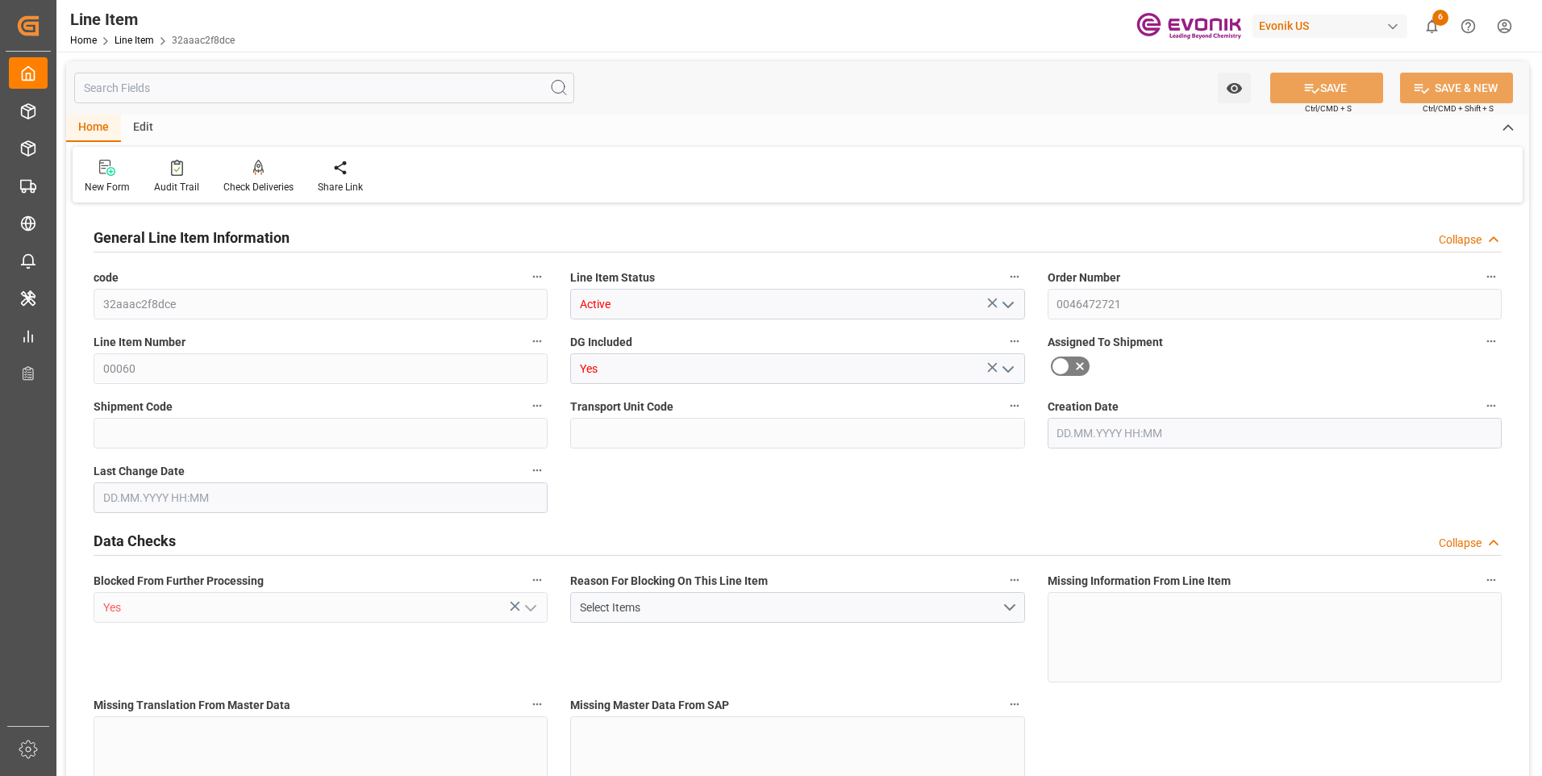
type input "1"
type input "899.2"
type input "832"
type input "1.1501"
type input "4"
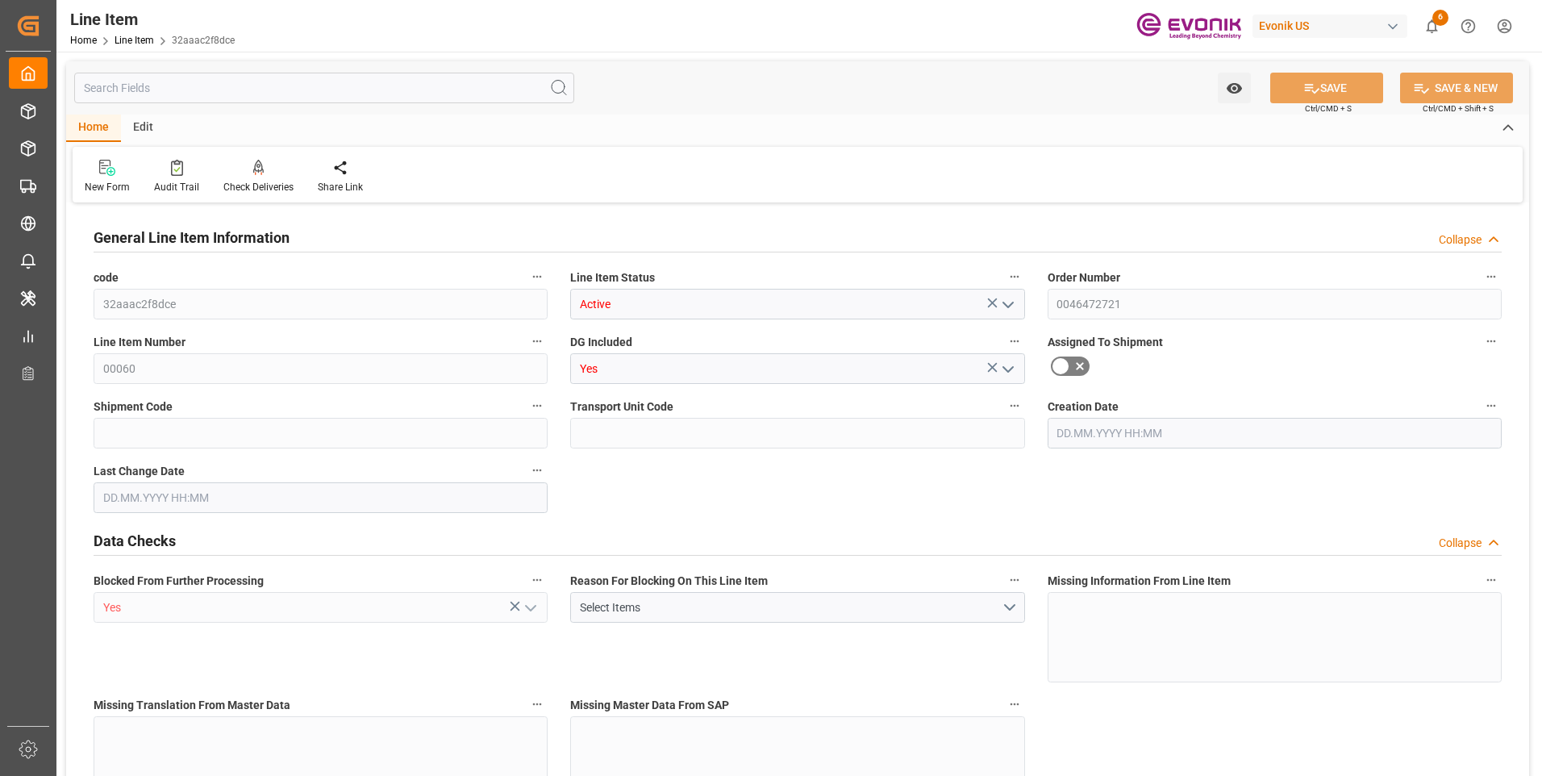
type input "11764.48"
type input "4"
type input "899.2"
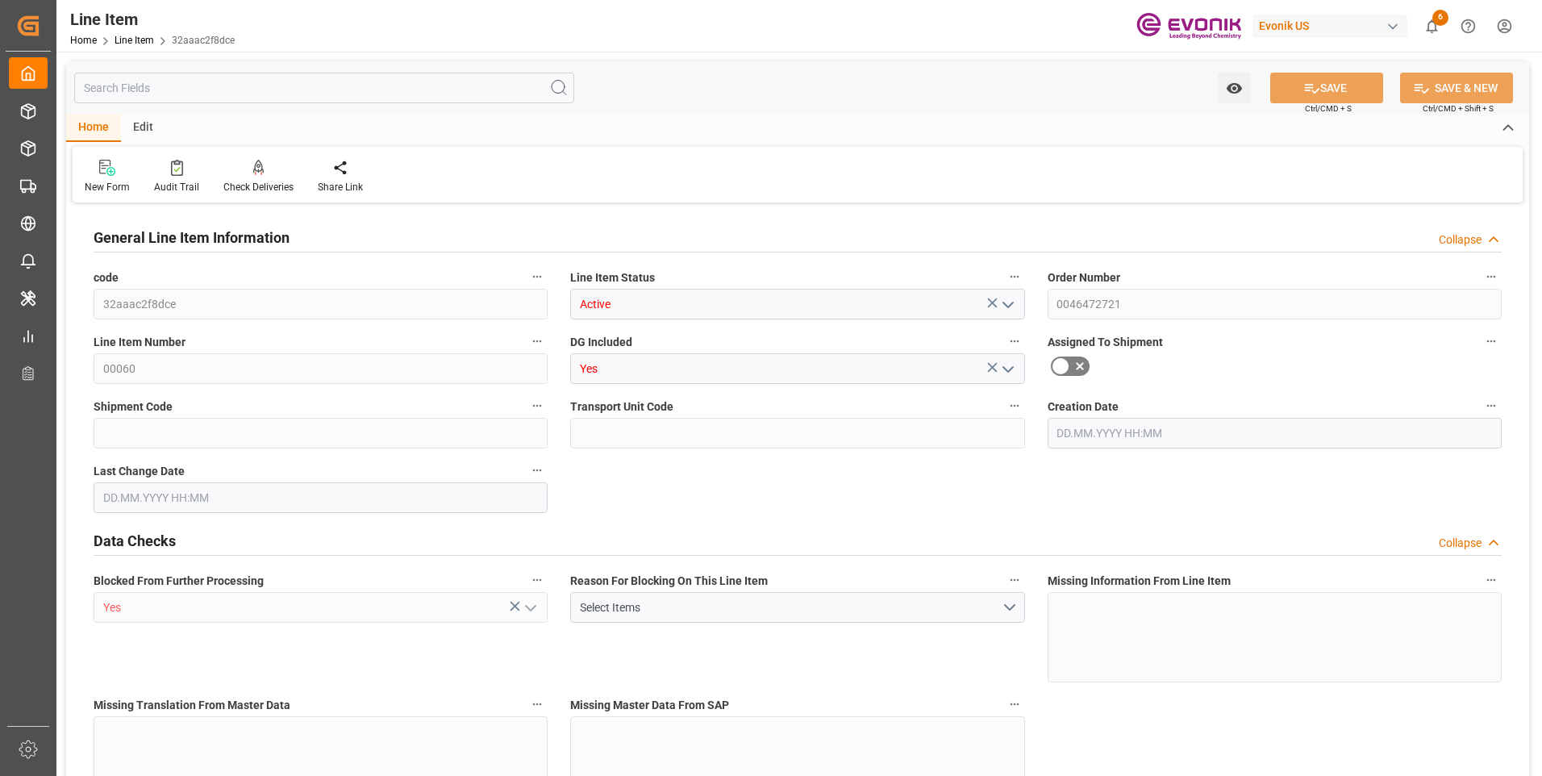
type input "919.2"
type input "832"
type input "1.1501"
type input "1150.148"
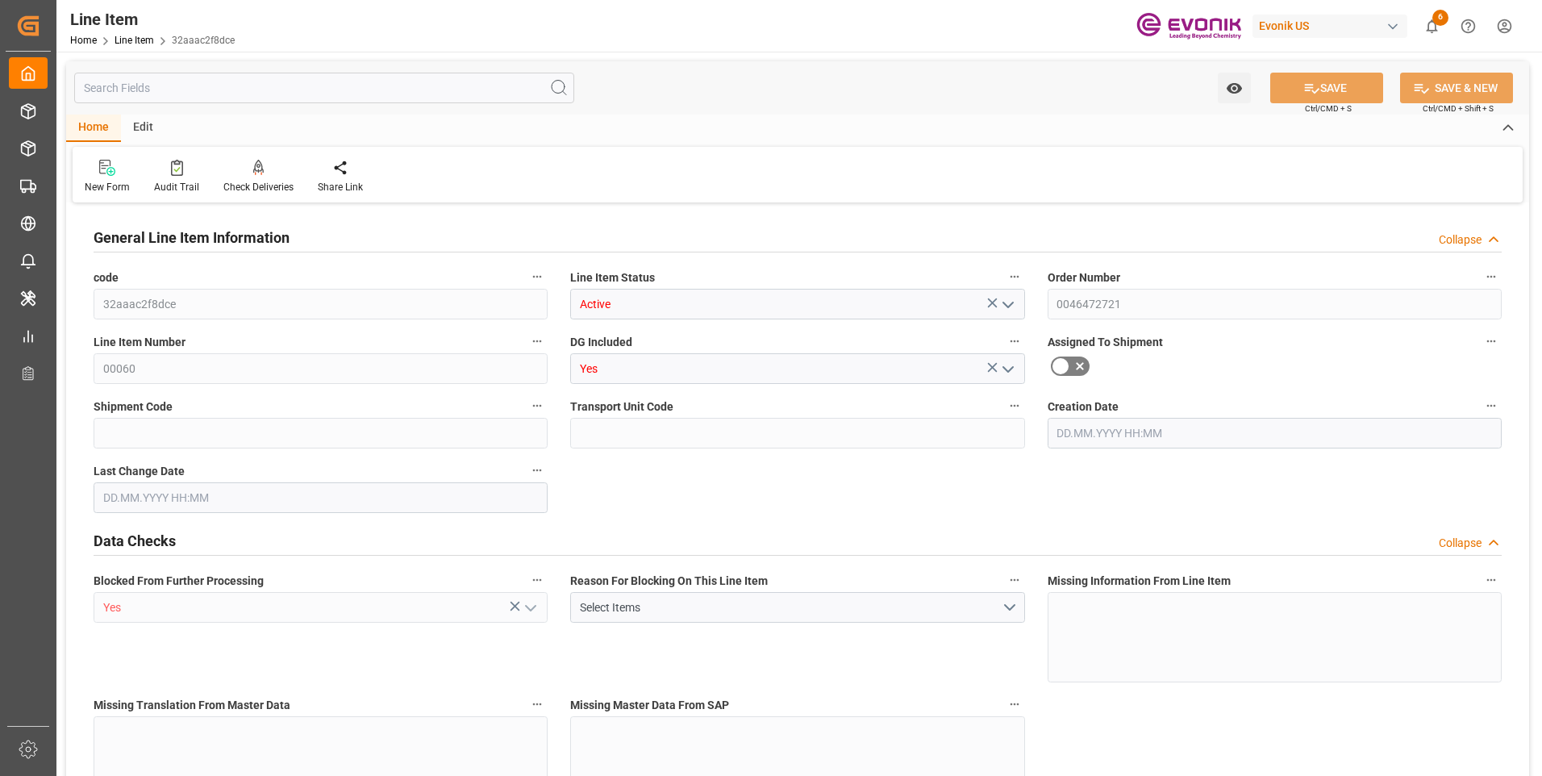
type input "0"
type input "[DATE] 19:27"
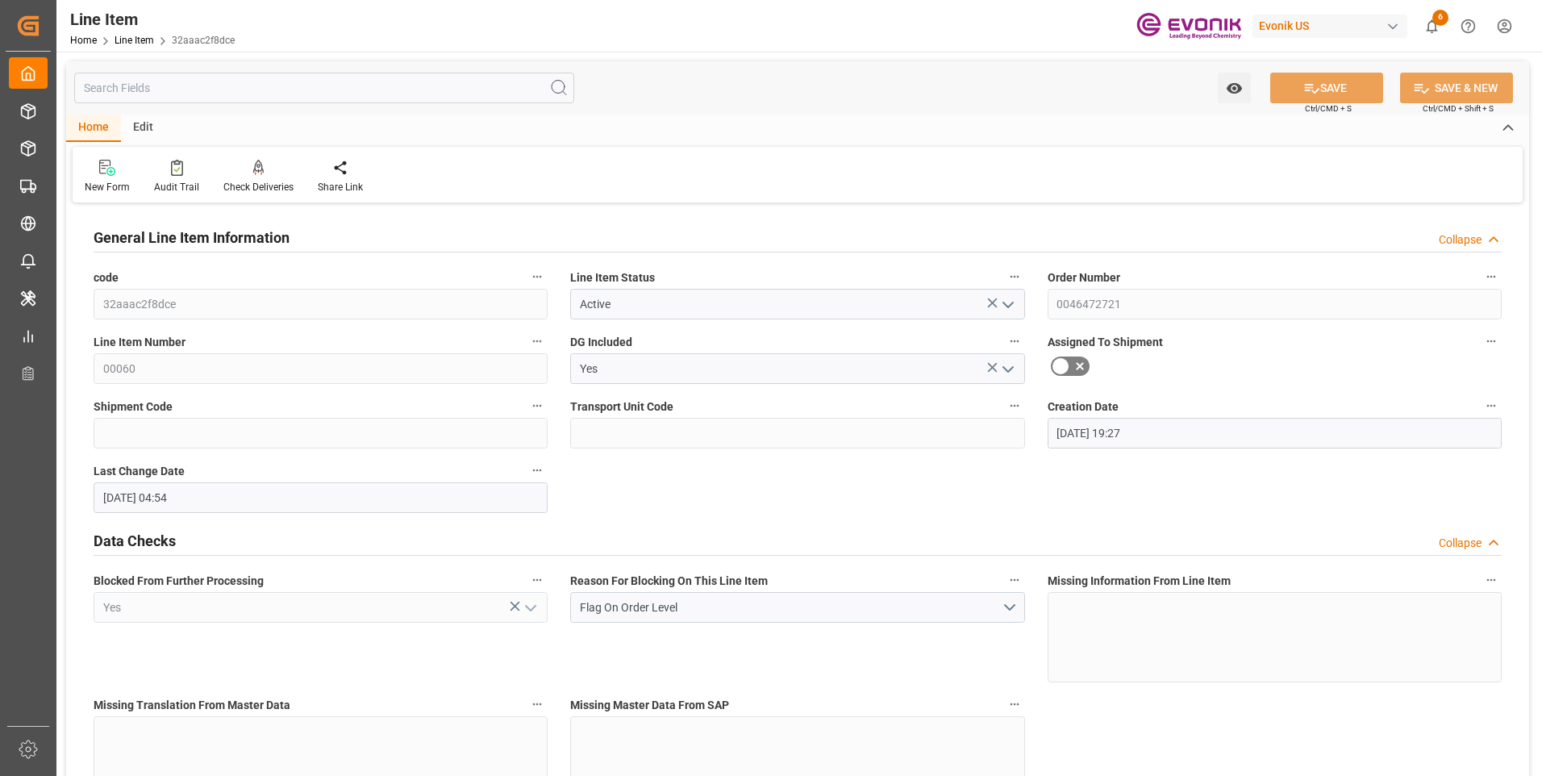
type input "11.09.2025 04:54"
type input "[DATE]"
type input "18.09.2025"
type input "11.09.2025"
type input "8"
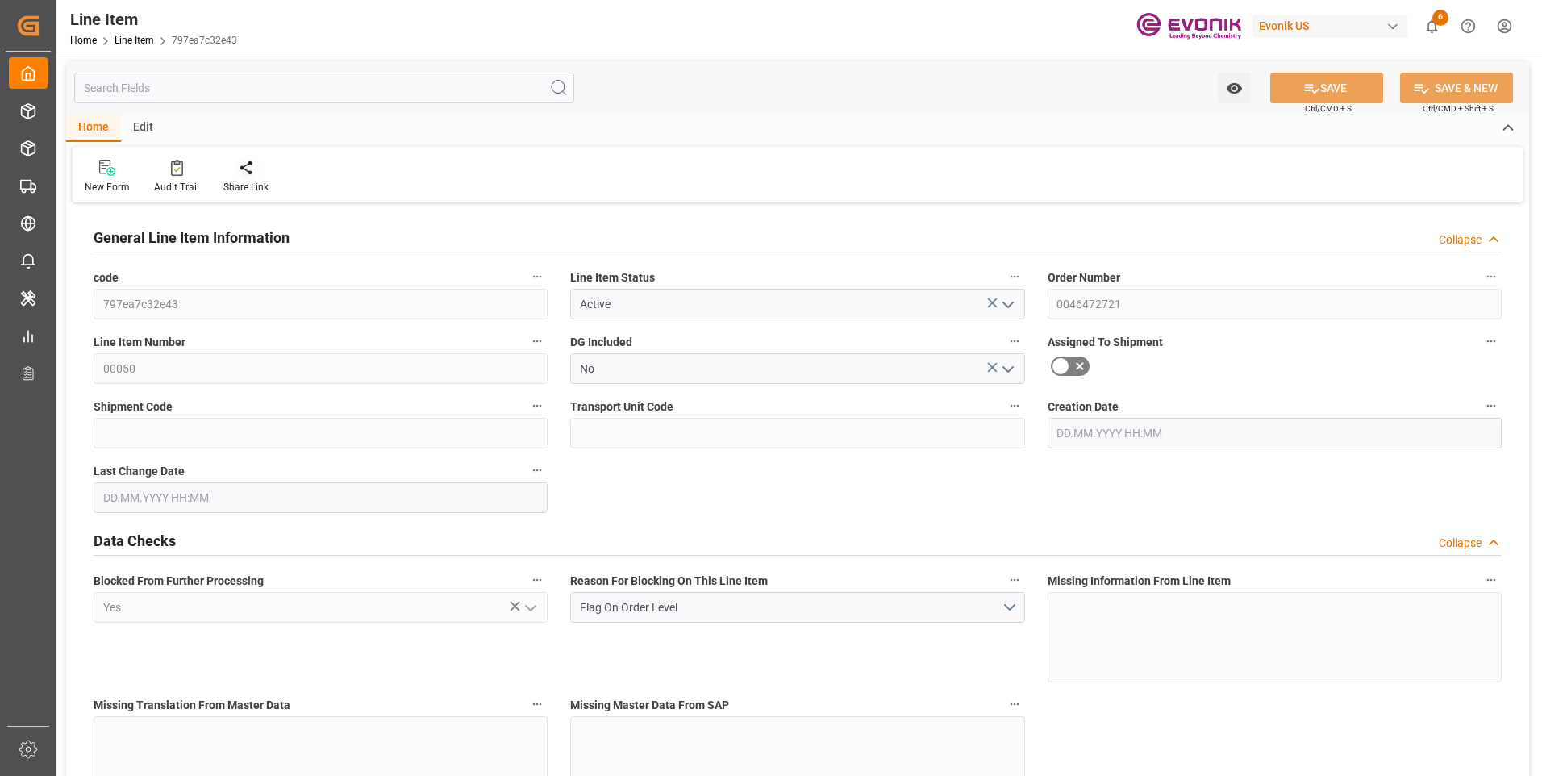
type input "7065.6"
type input "6528"
type input "9.6918"
type input "32"
type input "67695.36"
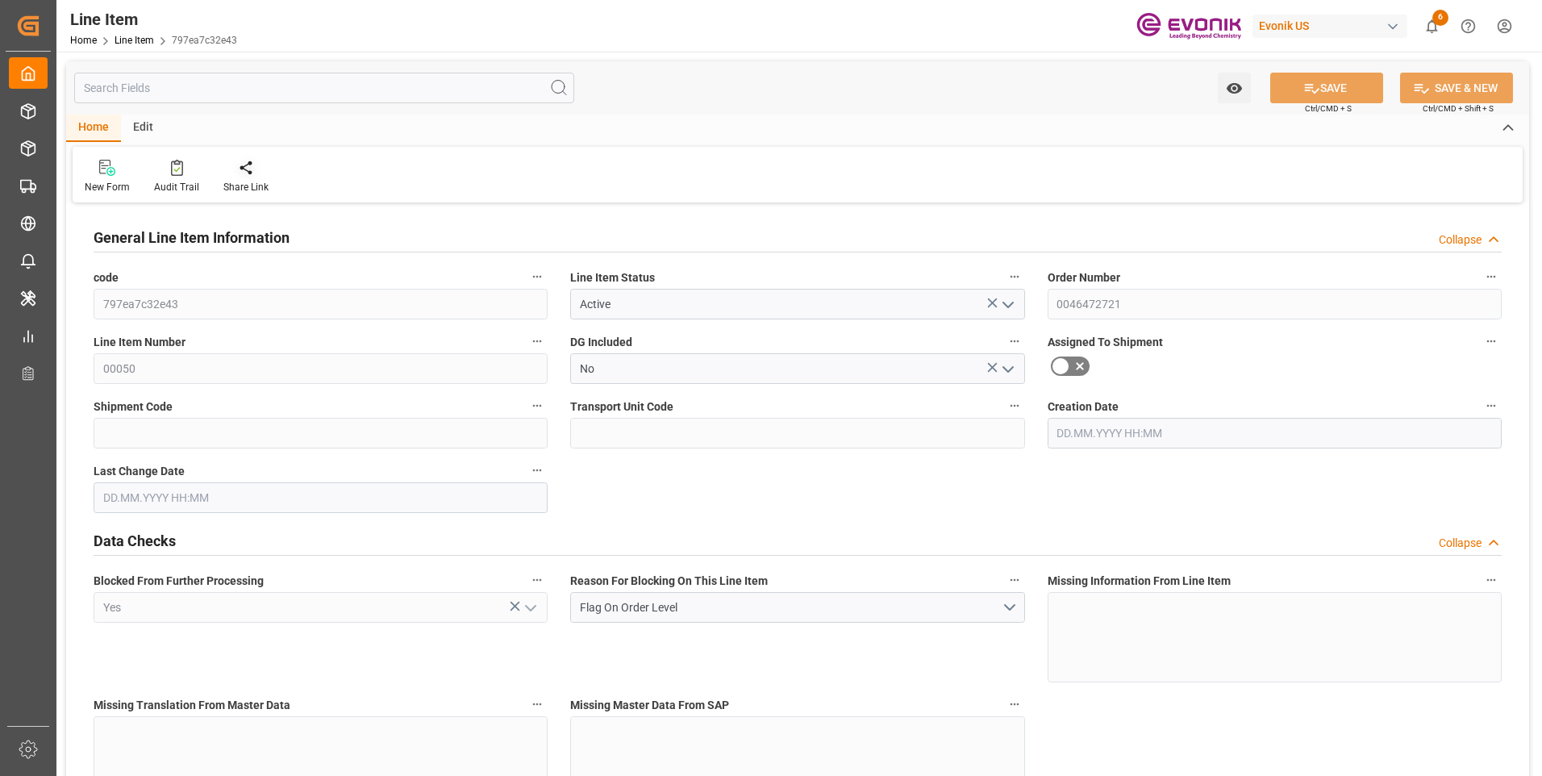
type input "32"
type input "7065.6"
type input "7225.6"
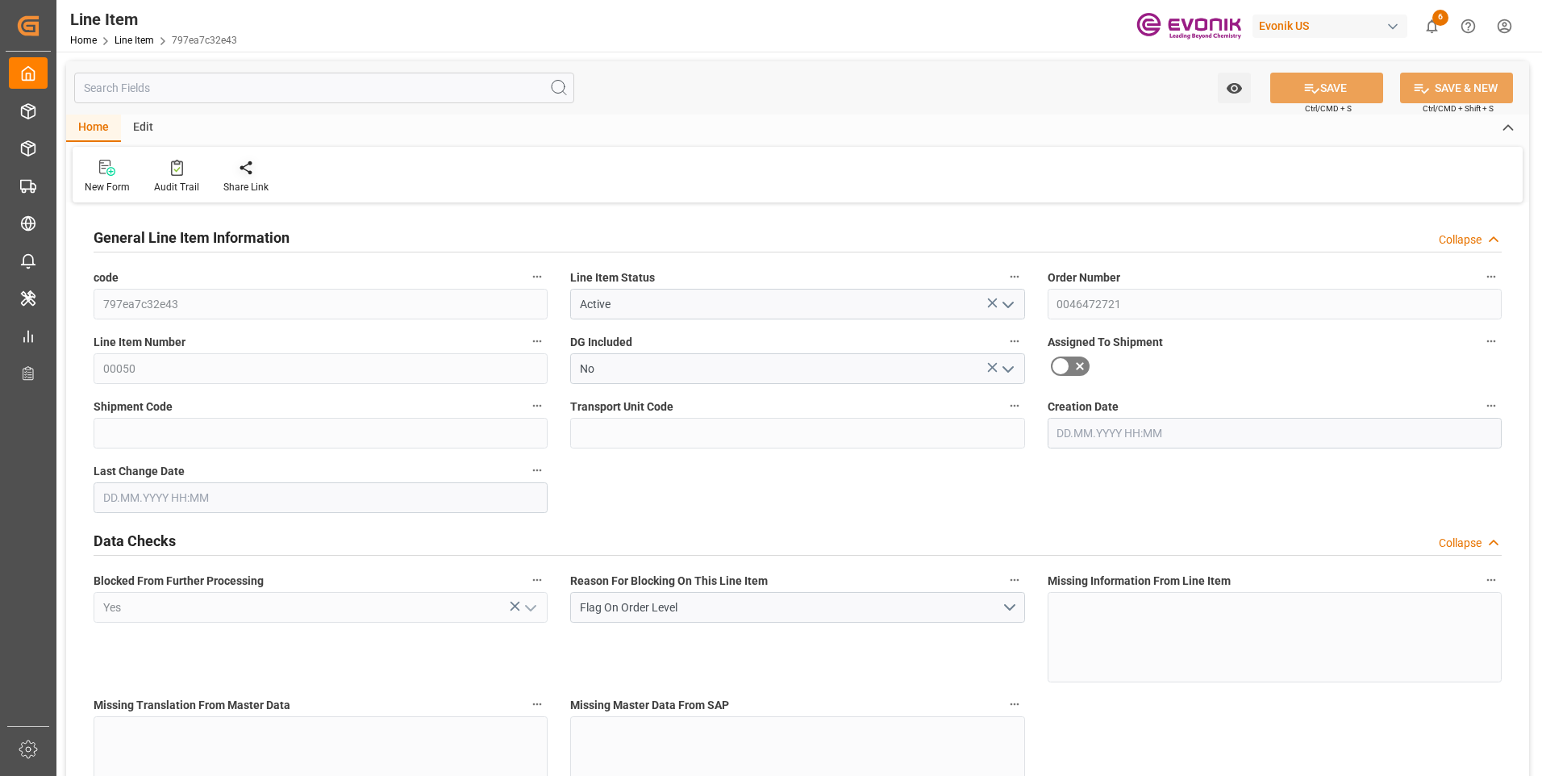
type input "6528"
type input "9.6918"
type input "9691.808"
type input "0"
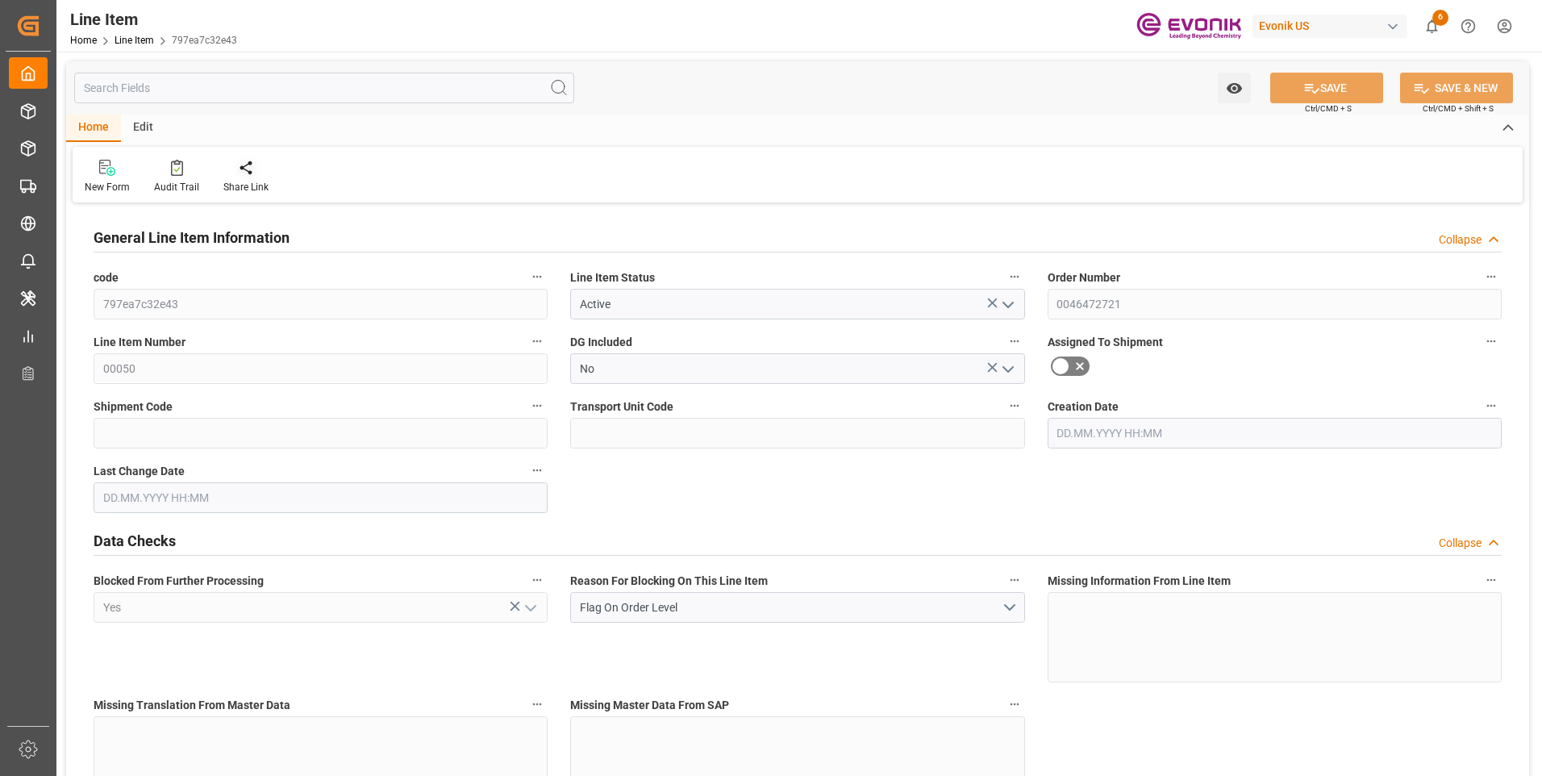
type input "0"
type input "[DATE] 19:27"
type input "11.09.2025 04:53"
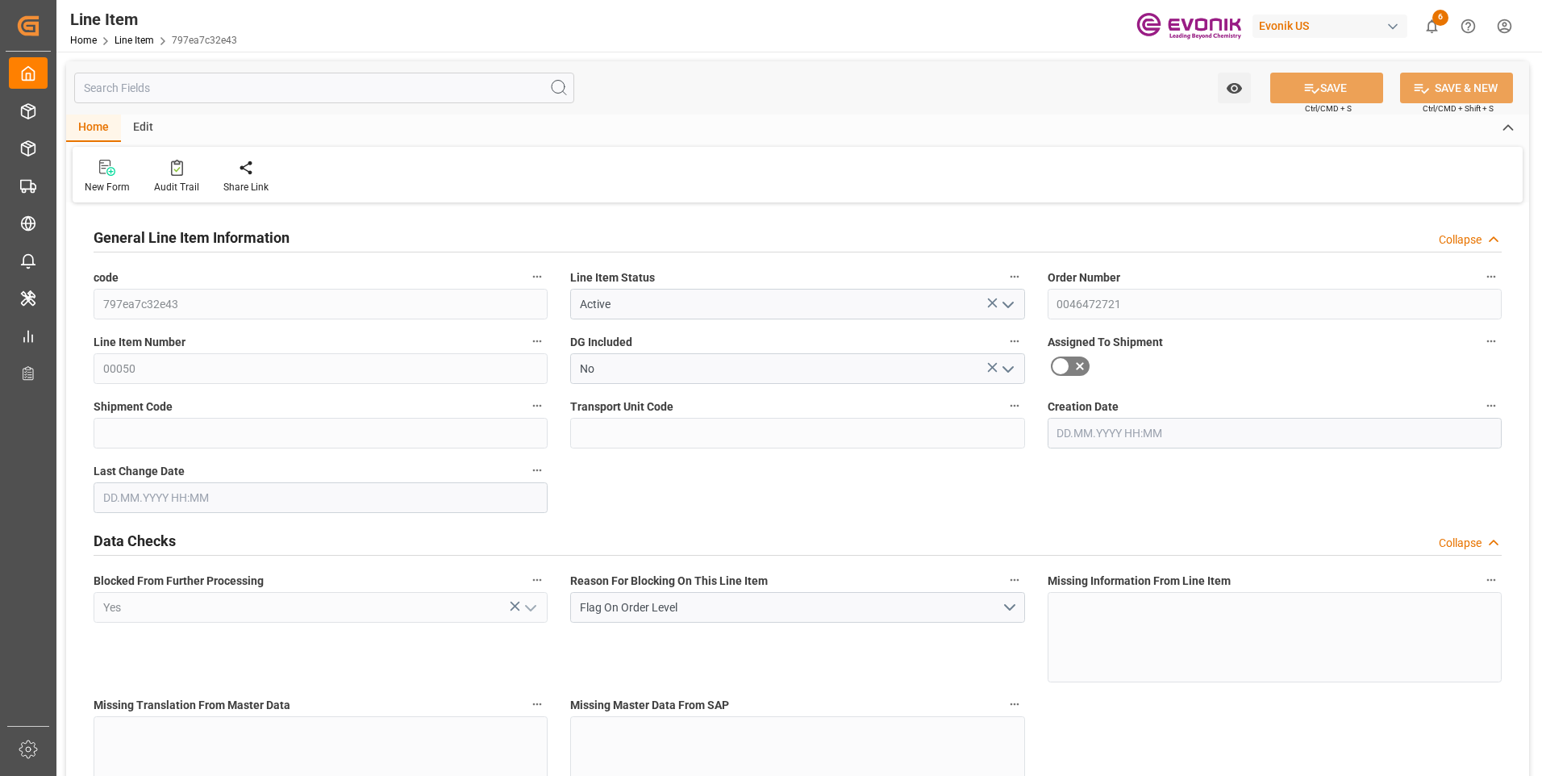
type input "[DATE]"
click at [234, 91] on input "text" at bounding box center [324, 88] width 500 height 31
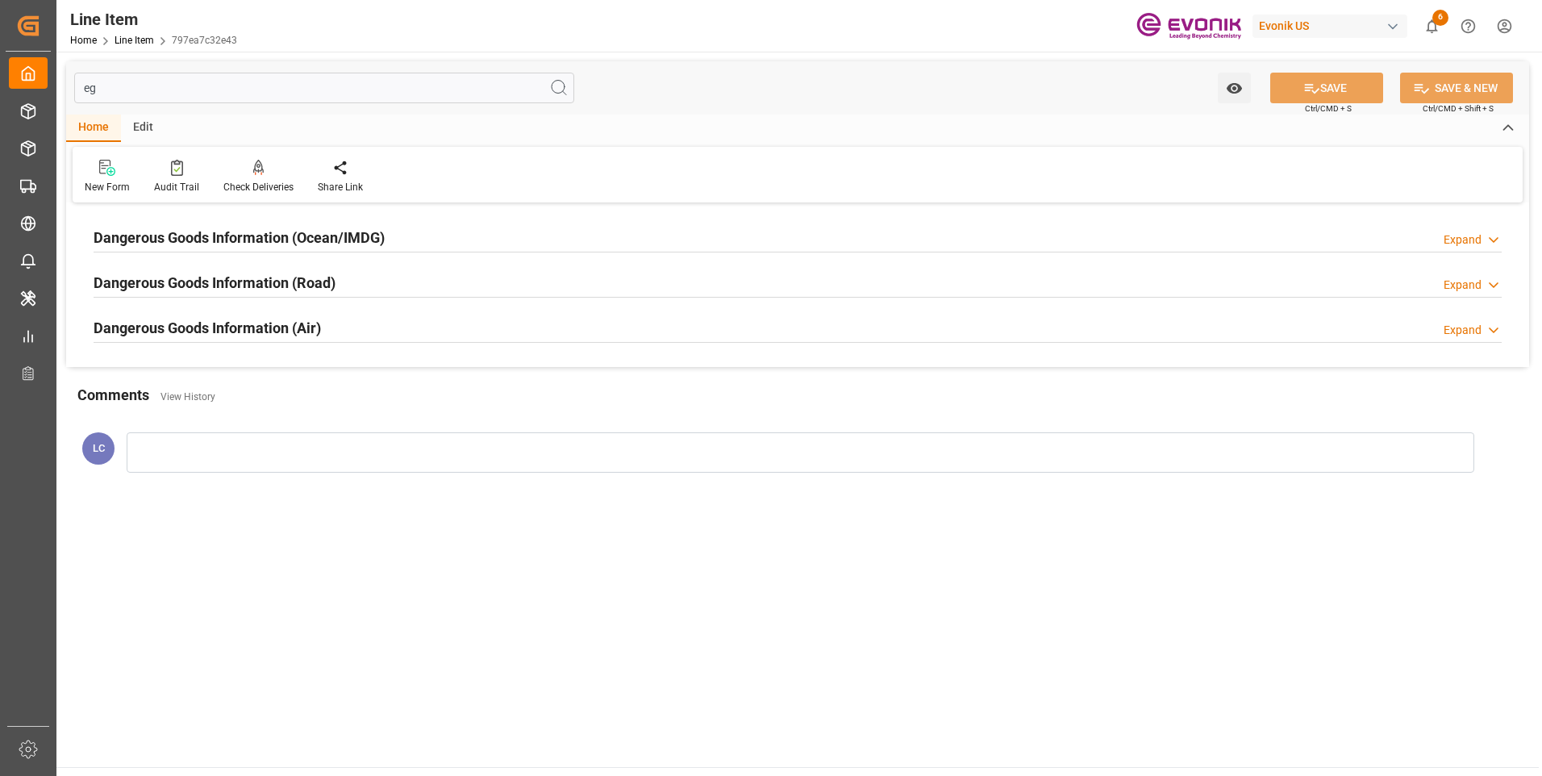
type input "eg"
click at [232, 225] on div "Dangerous Goods Information (Ocean/IMDG)" at bounding box center [239, 236] width 291 height 31
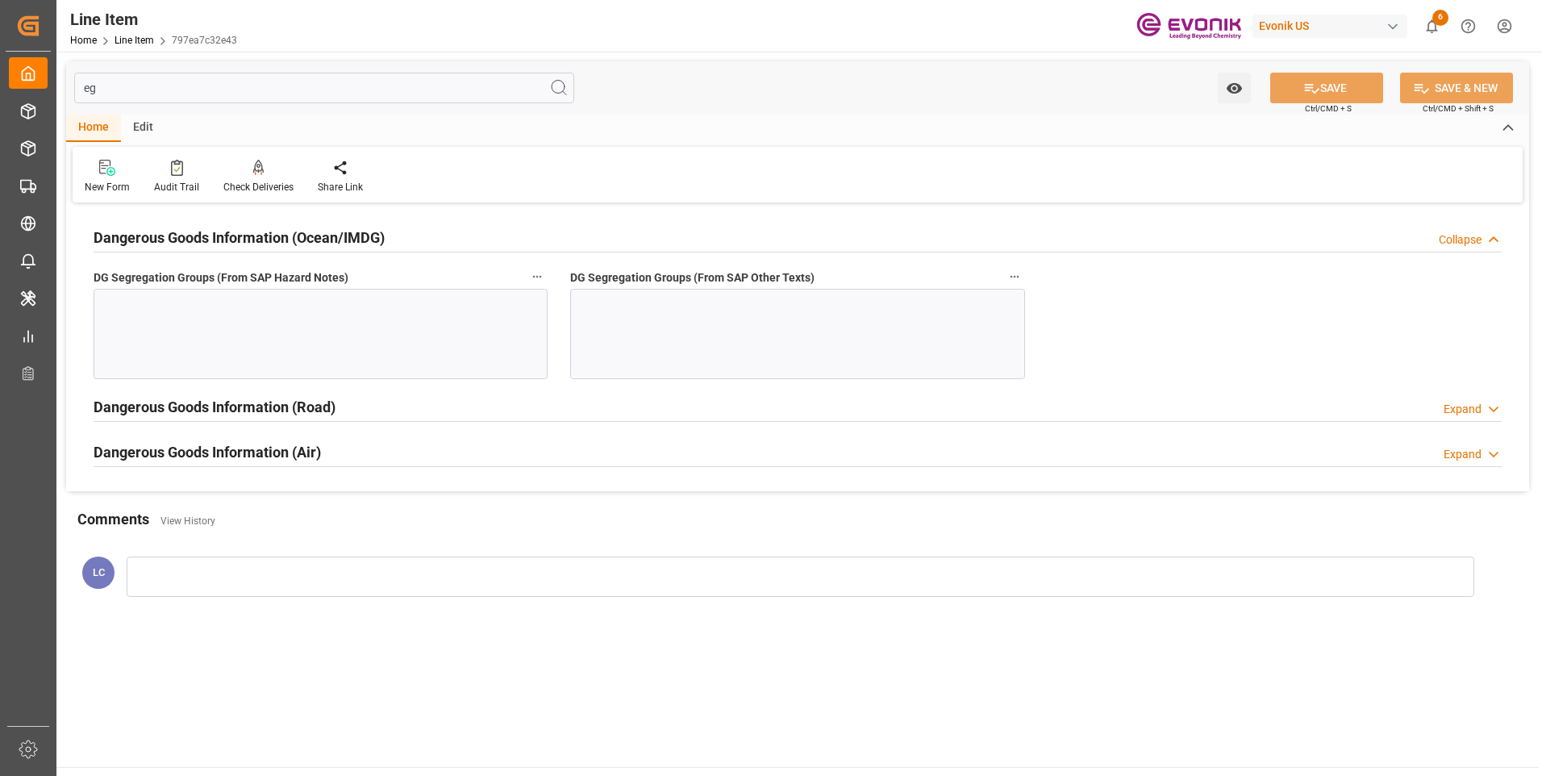
click at [311, 334] on div at bounding box center [321, 334] width 454 height 90
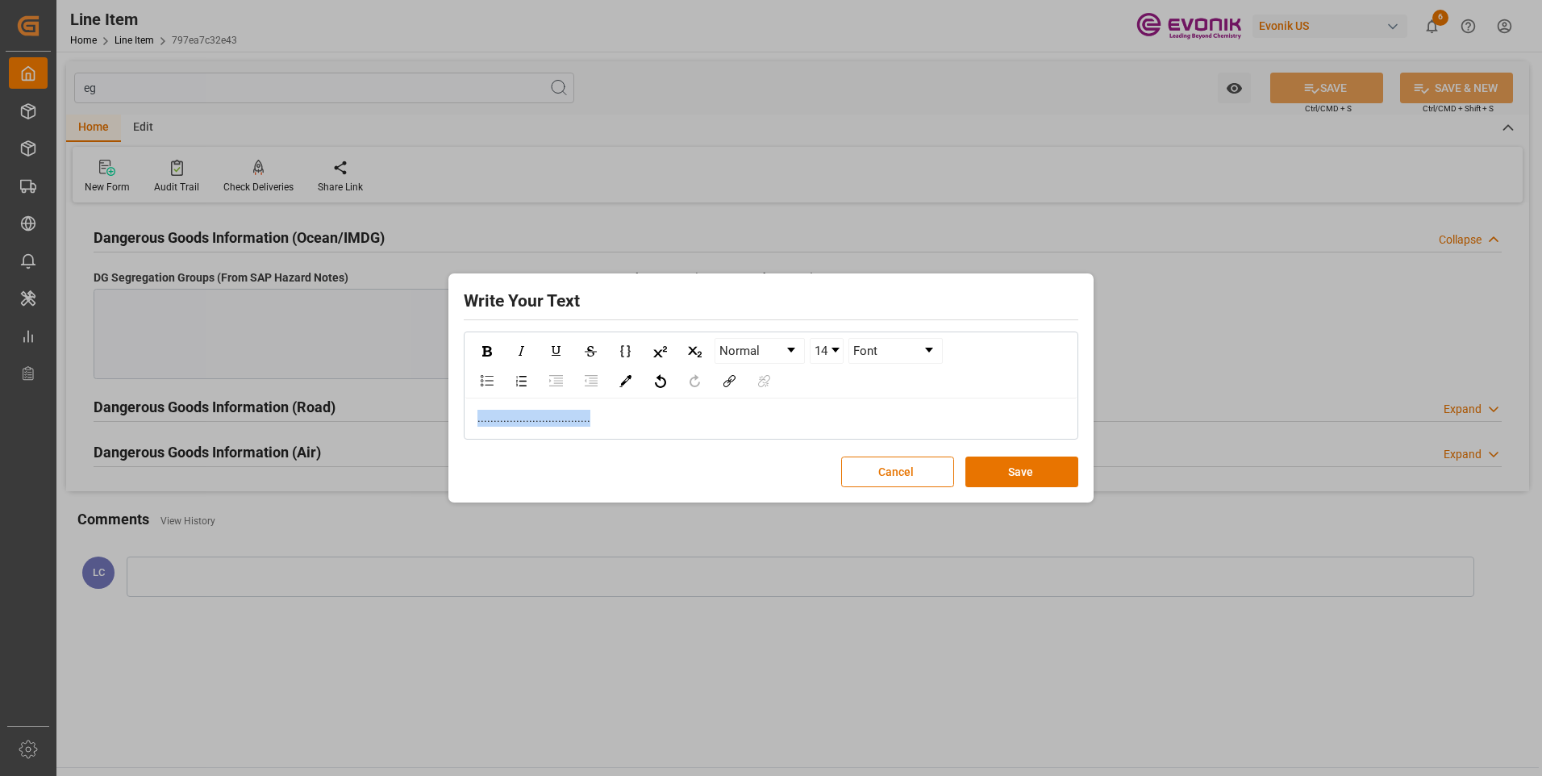
drag, startPoint x: 583, startPoint y: 416, endPoint x: 264, endPoint y: 398, distance: 319.9
click at [267, 398] on div "Write Your Text Normal 14 Font ................................... Cancel Save" at bounding box center [771, 388] width 1542 height 776
copy span "..................................."
click at [973, 473] on button "Save" at bounding box center [1021, 471] width 113 height 31
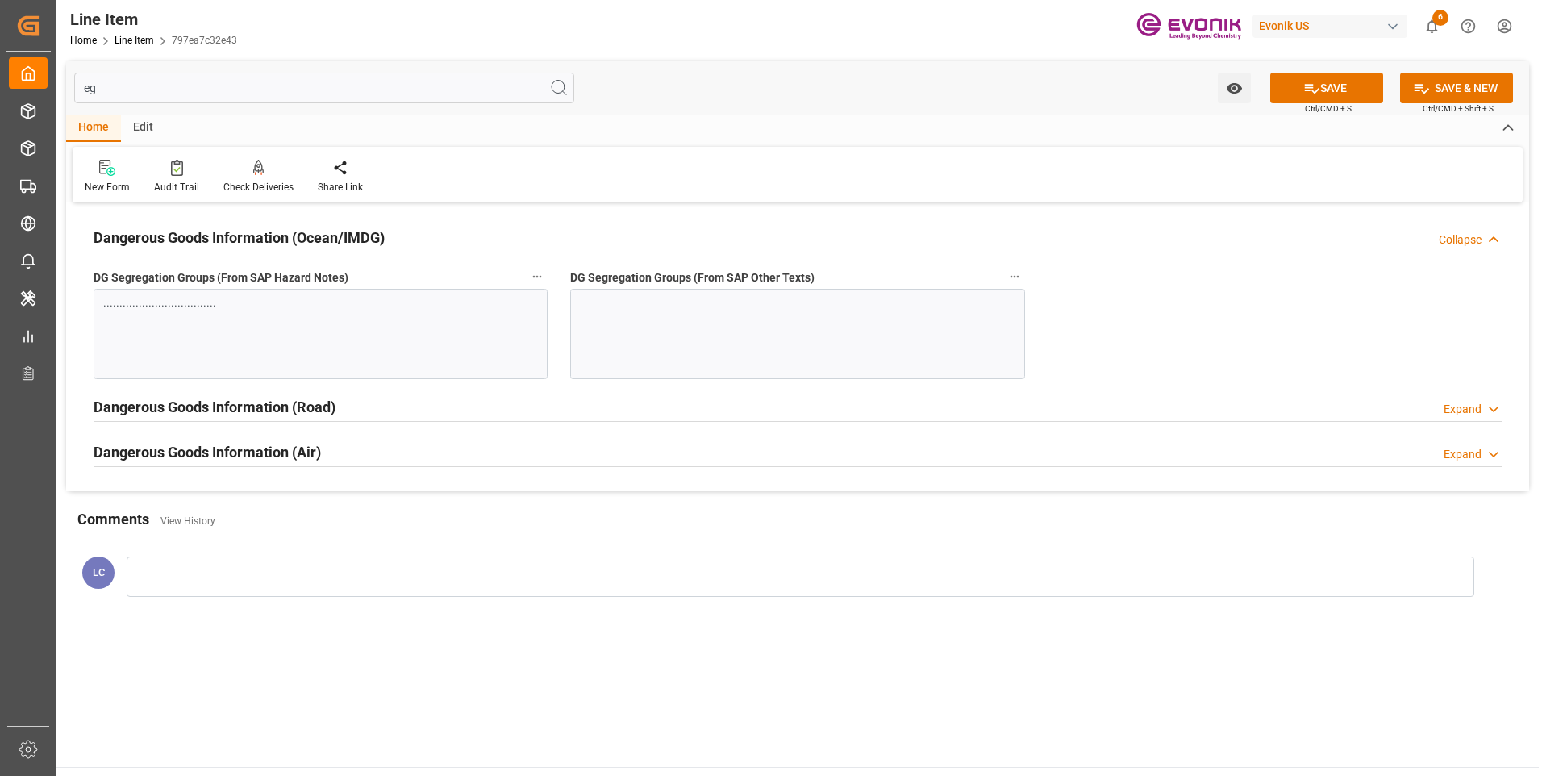
click at [696, 316] on div at bounding box center [797, 334] width 454 height 90
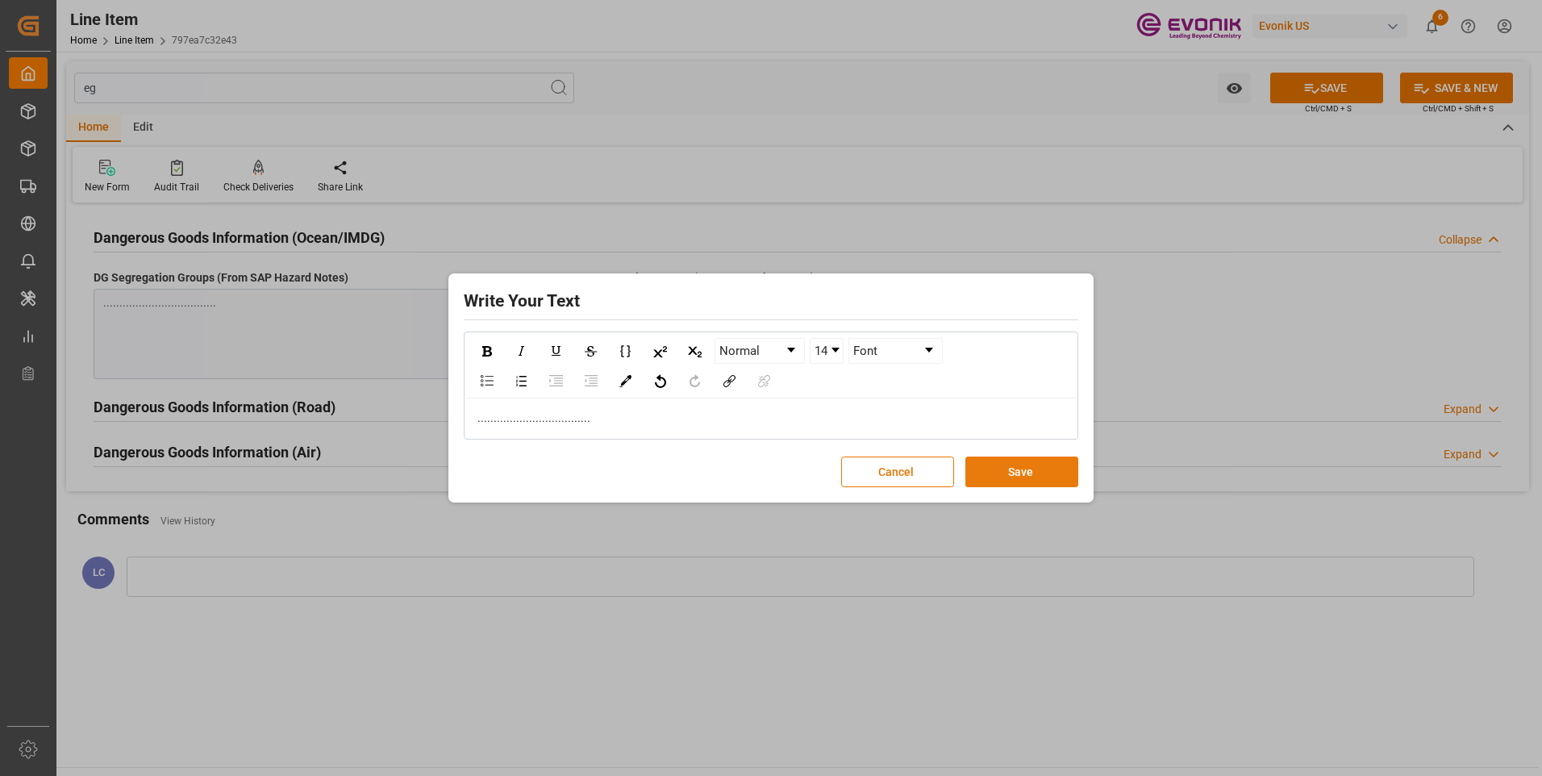
click at [1023, 474] on button "Save" at bounding box center [1021, 471] width 113 height 31
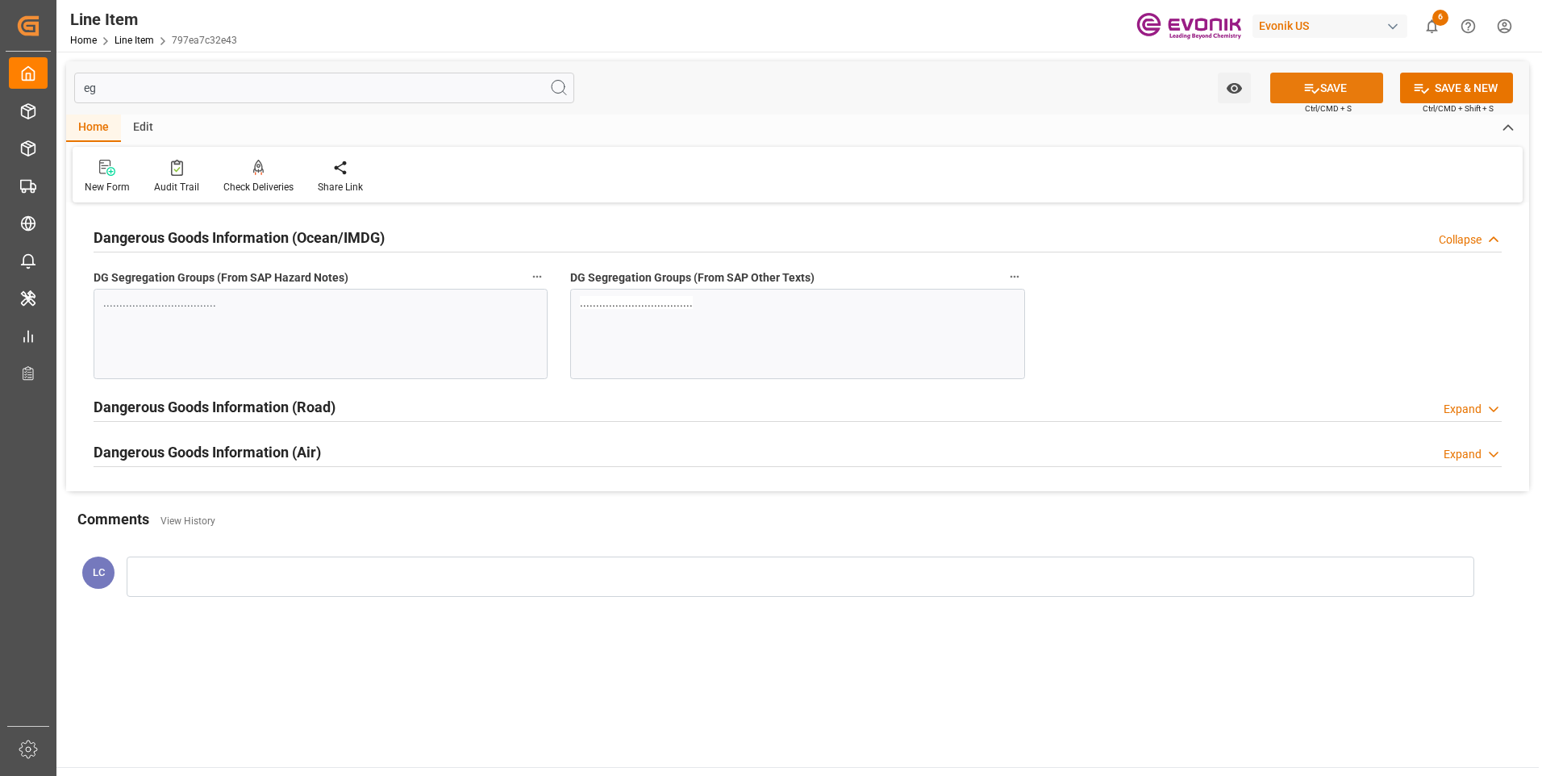
click at [1292, 85] on button "SAVE" at bounding box center [1326, 88] width 113 height 31
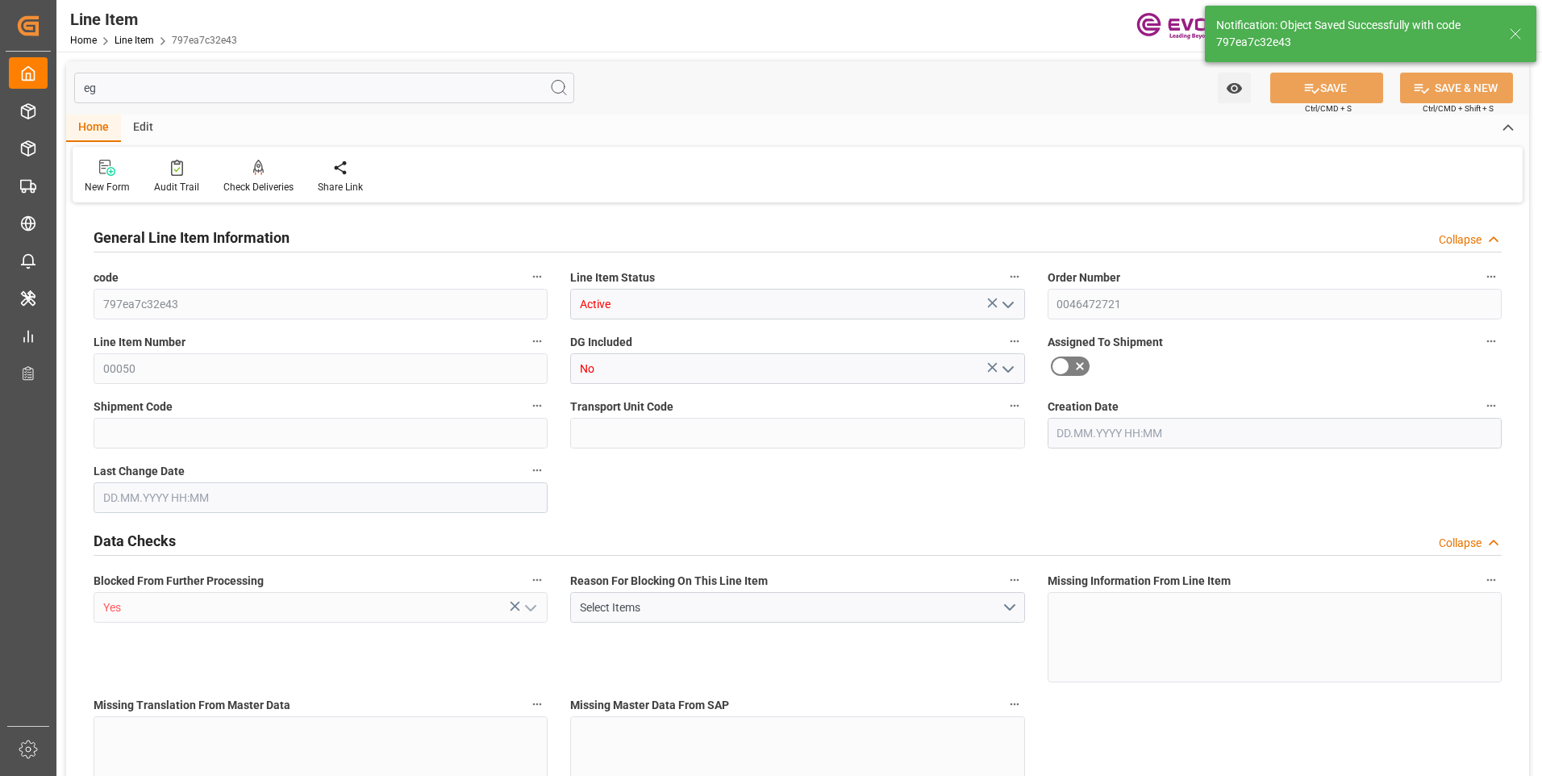
type input "8"
type input "7065.6"
type input "6528"
type input "9.6918"
type input "32"
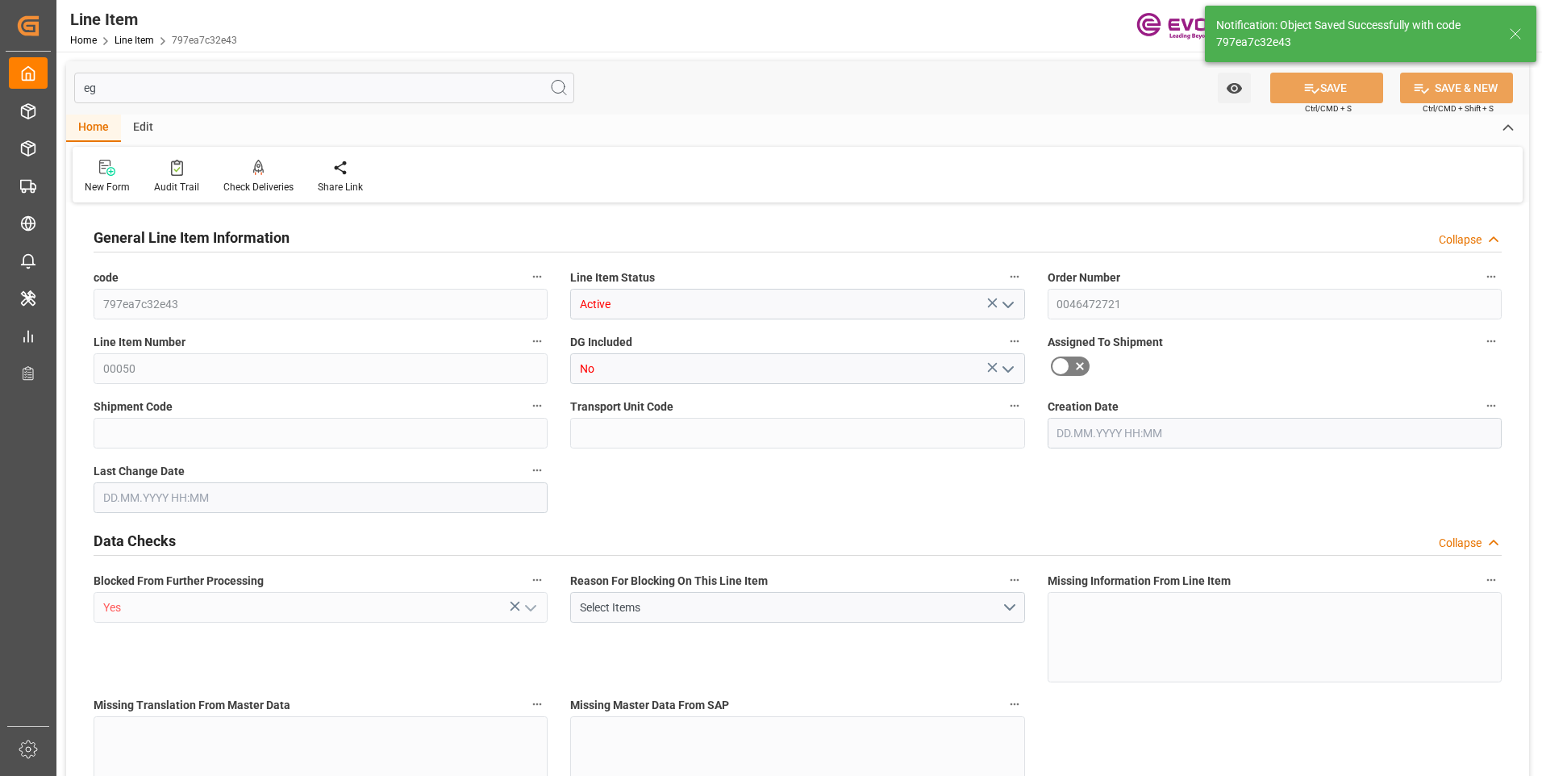
type input "67695.36"
type input "32"
type input "7065.6"
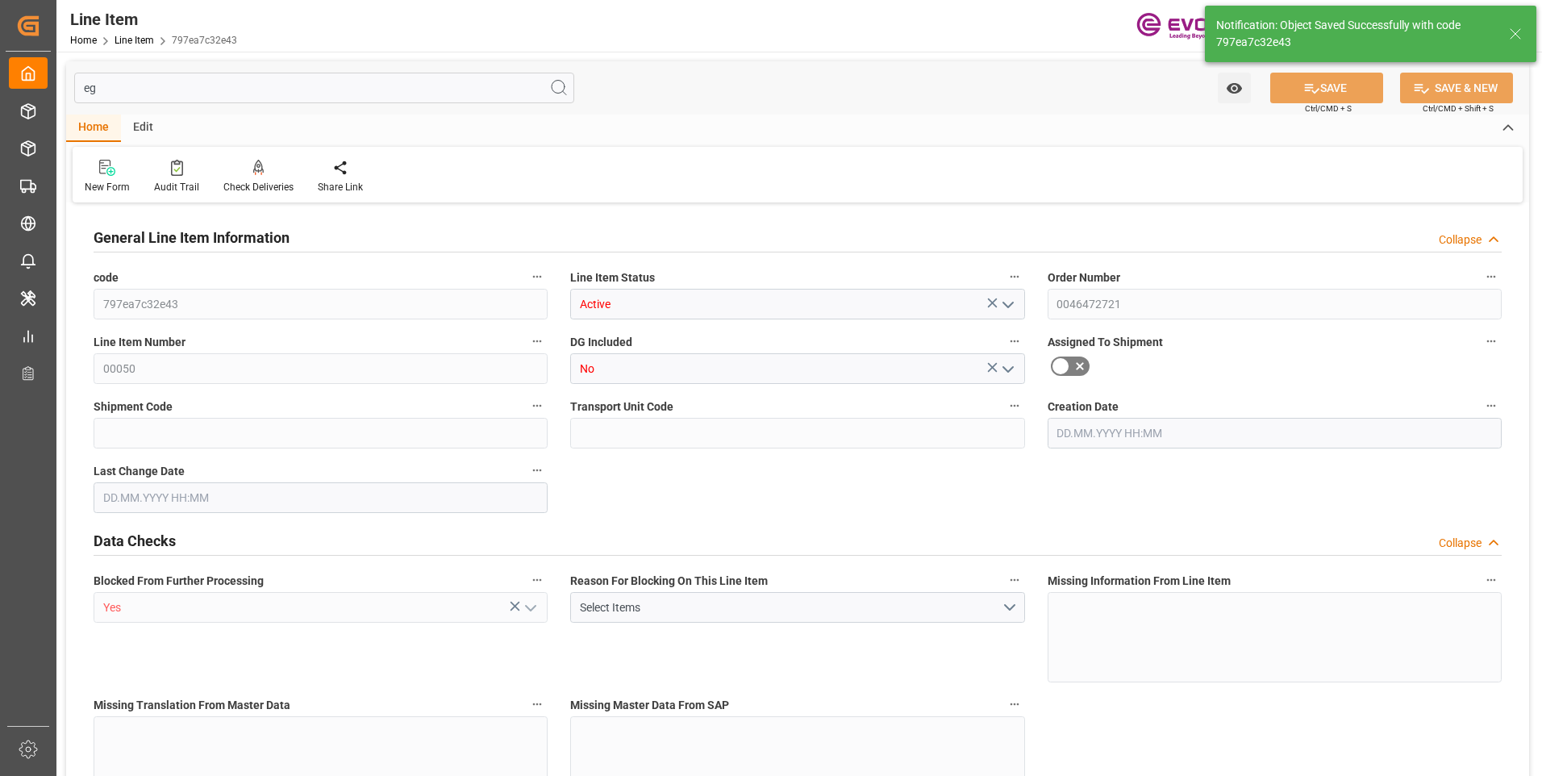
type input "7225.6"
type input "6528"
type input "9.6918"
type input "9691.808"
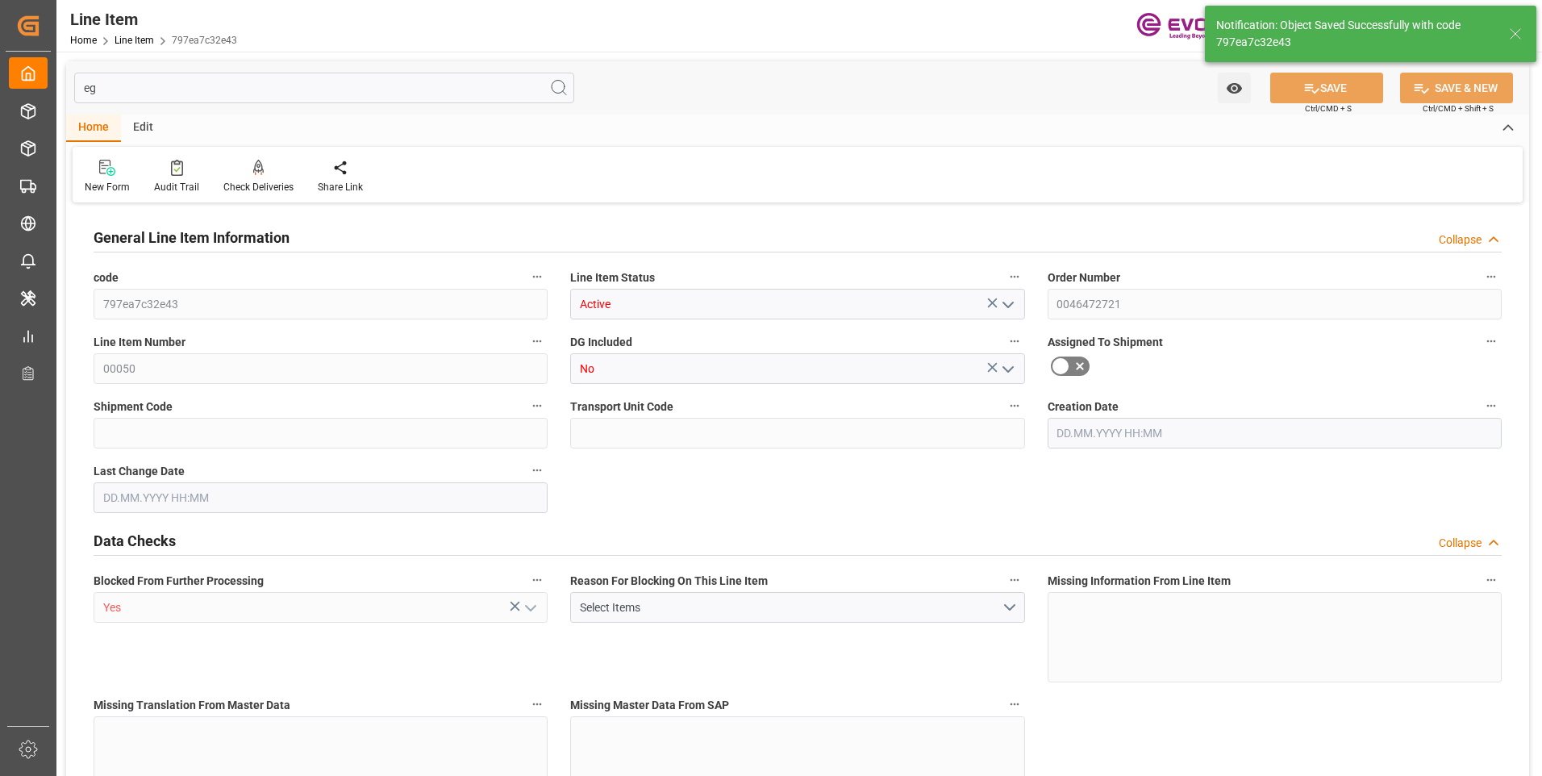
type input "0"
type input "[DATE] 19:27"
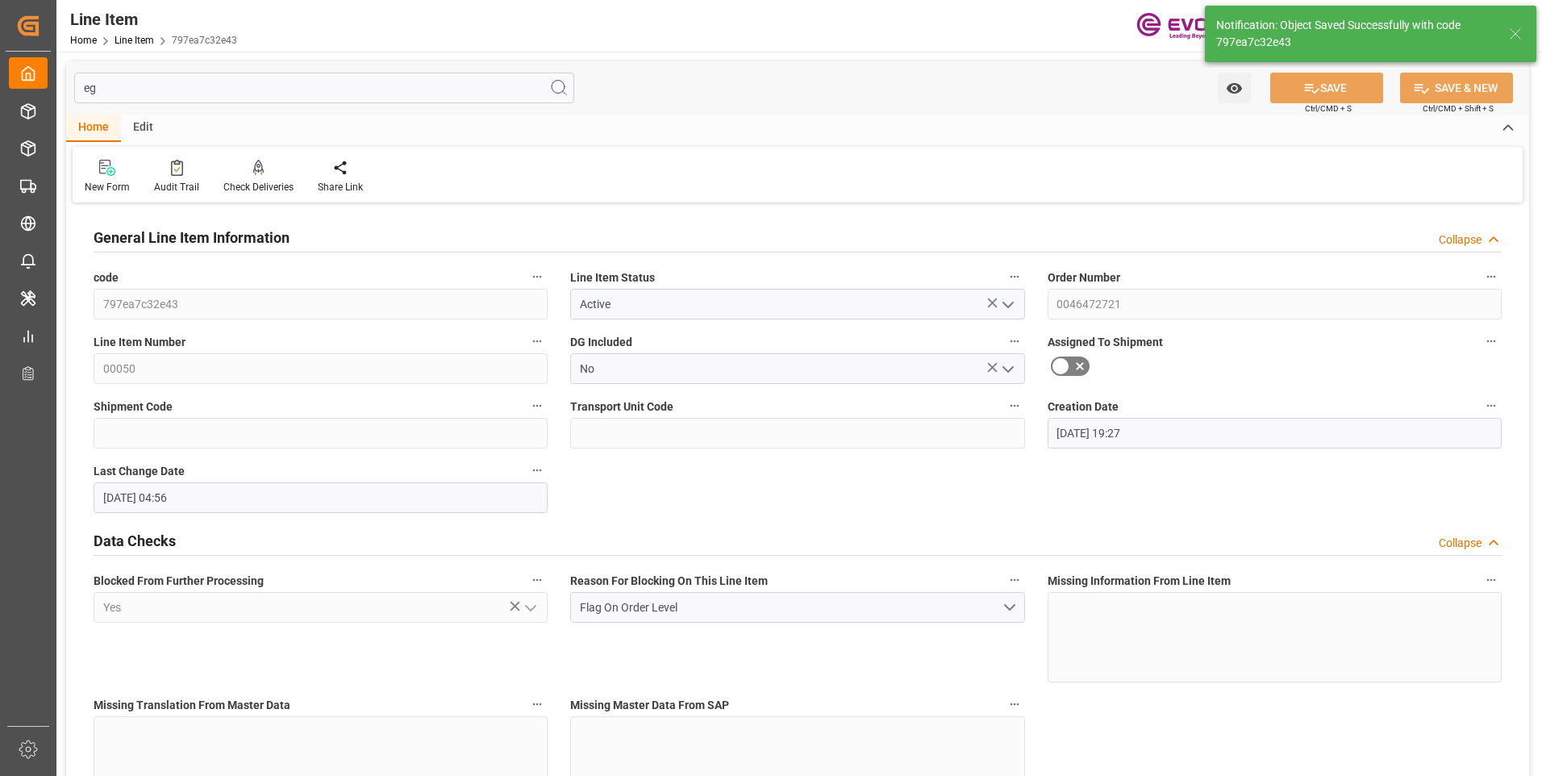
type input "11.09.2025 04:56"
type input "[DATE]"
type input "18.09.2025"
type input "11.09.2025"
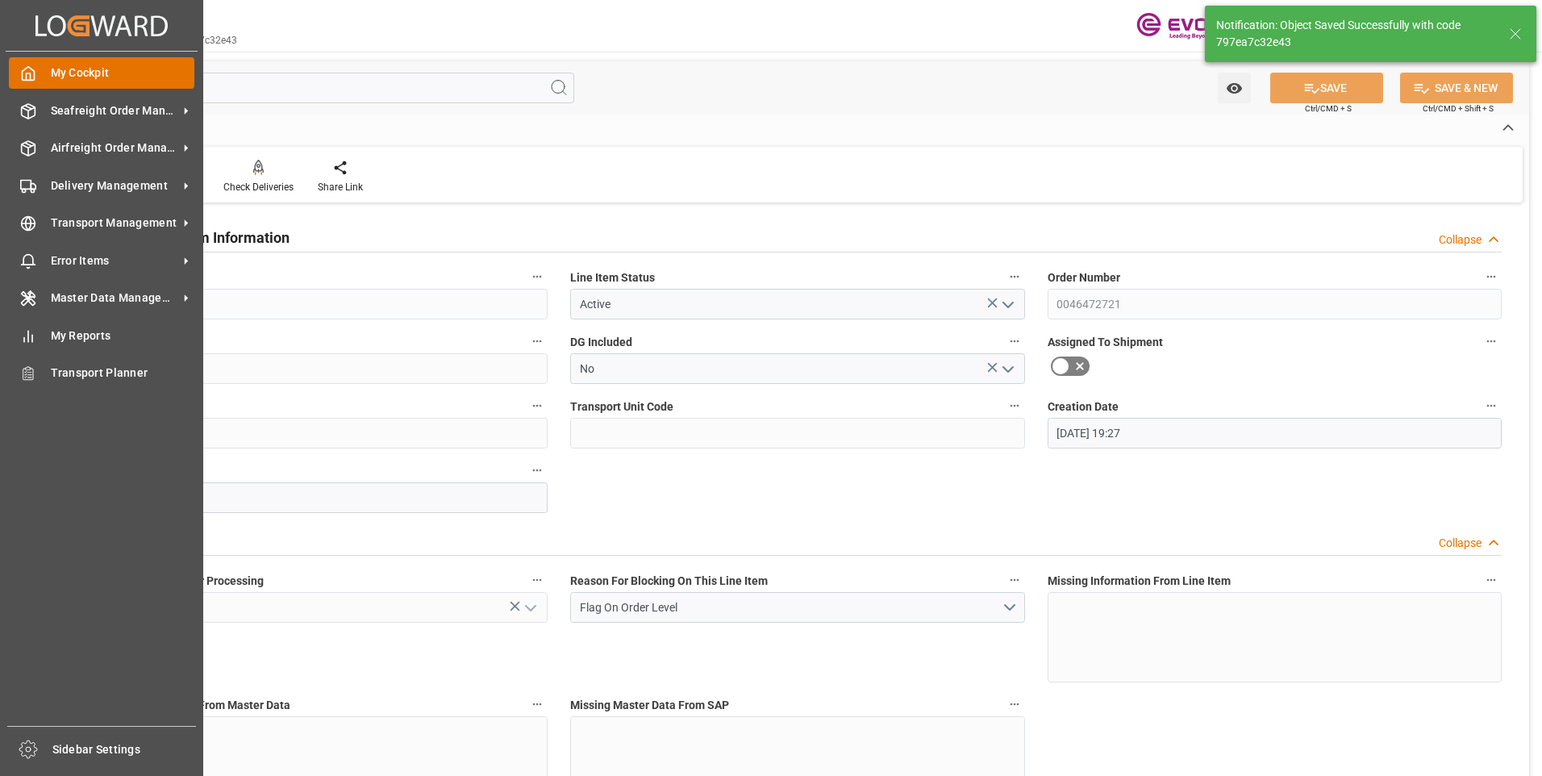
click at [144, 89] on div "My Cockpit My Cockpit" at bounding box center [101, 72] width 185 height 31
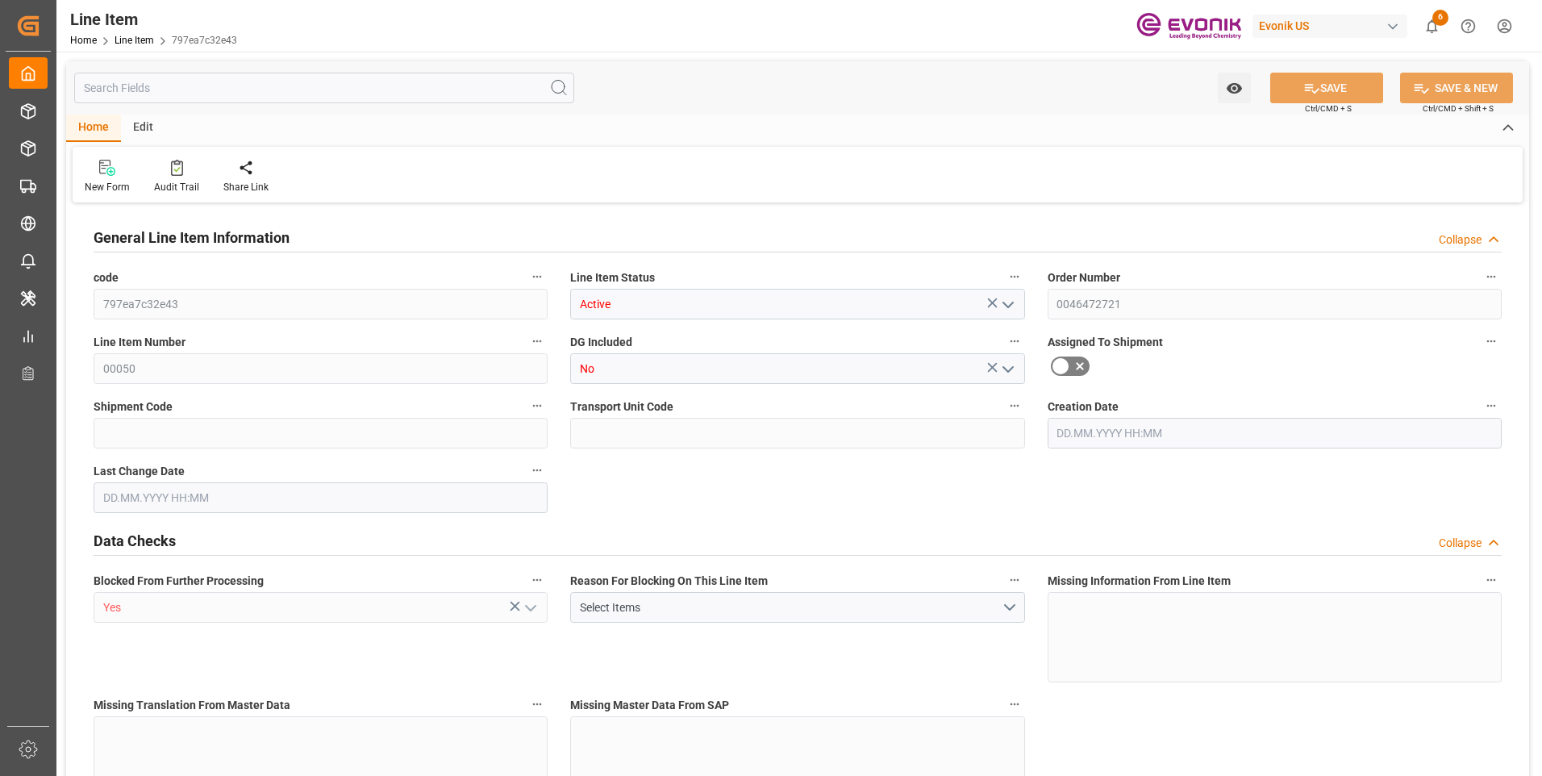
type input "8"
type input "7065.6"
type input "6528"
type input "9.6918"
type input "32"
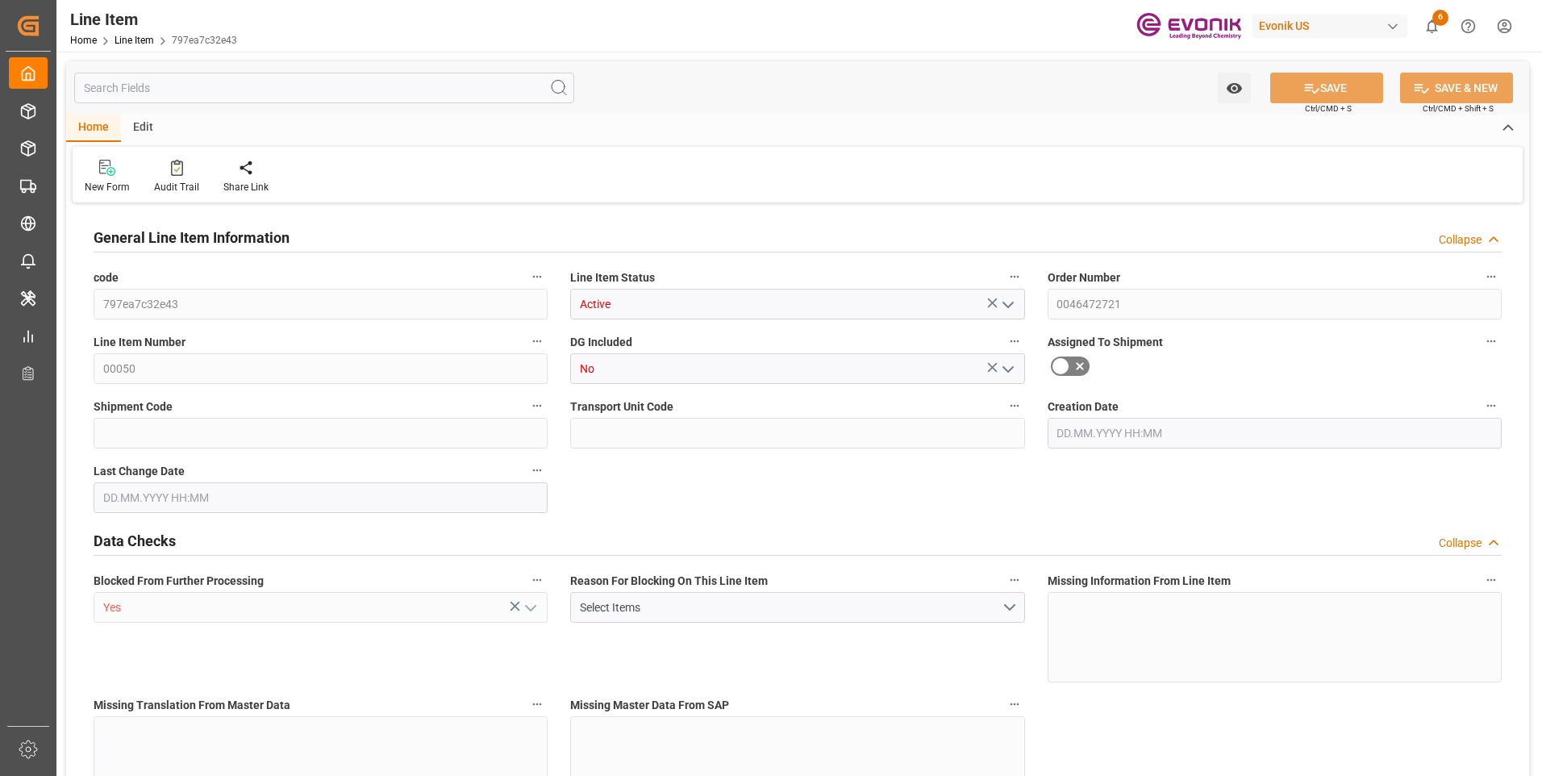
type input "67695.36"
type input "32"
type input "7065.6"
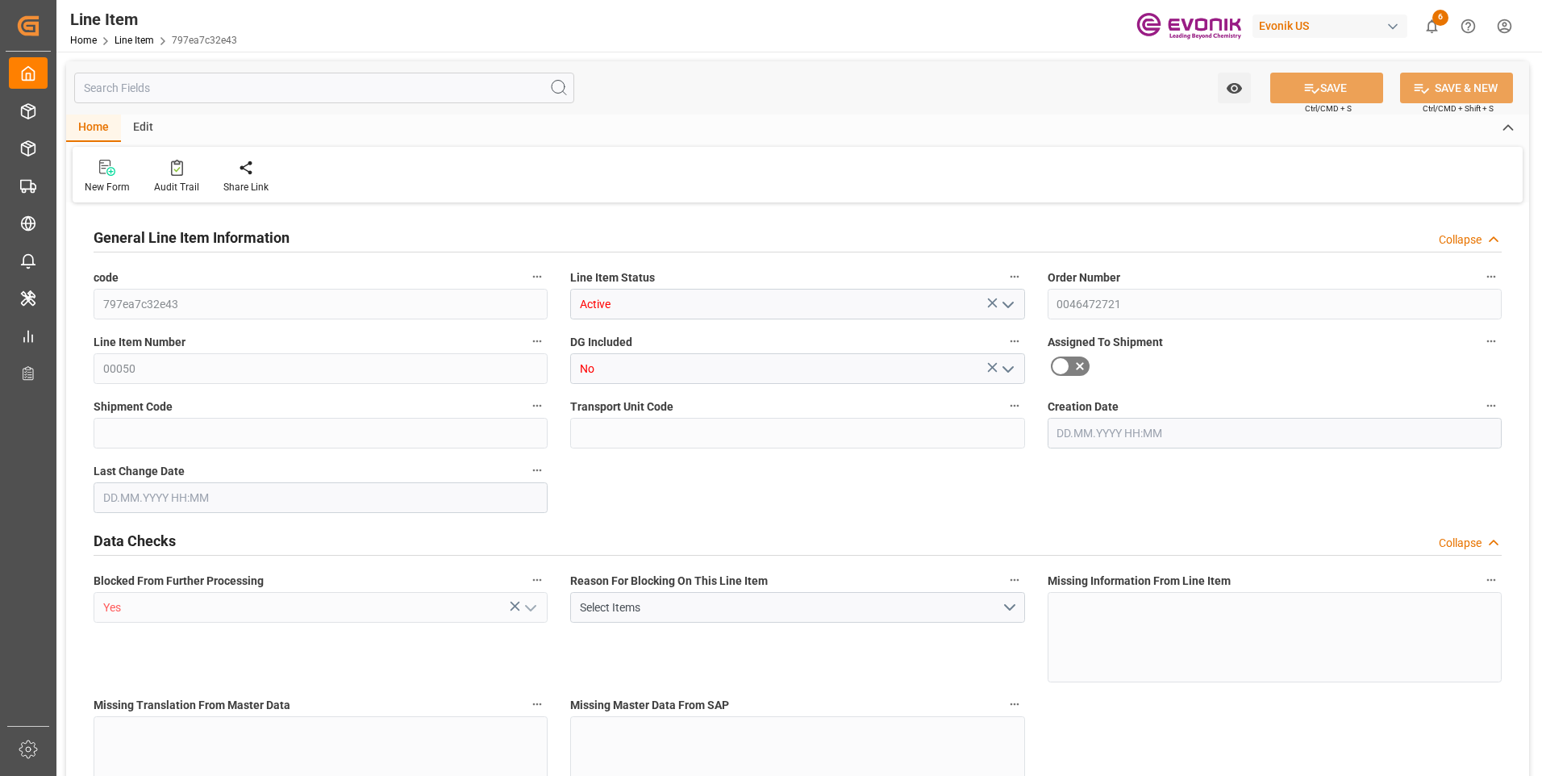
type input "7225.6"
type input "6528"
type input "9.6918"
type input "9691.808"
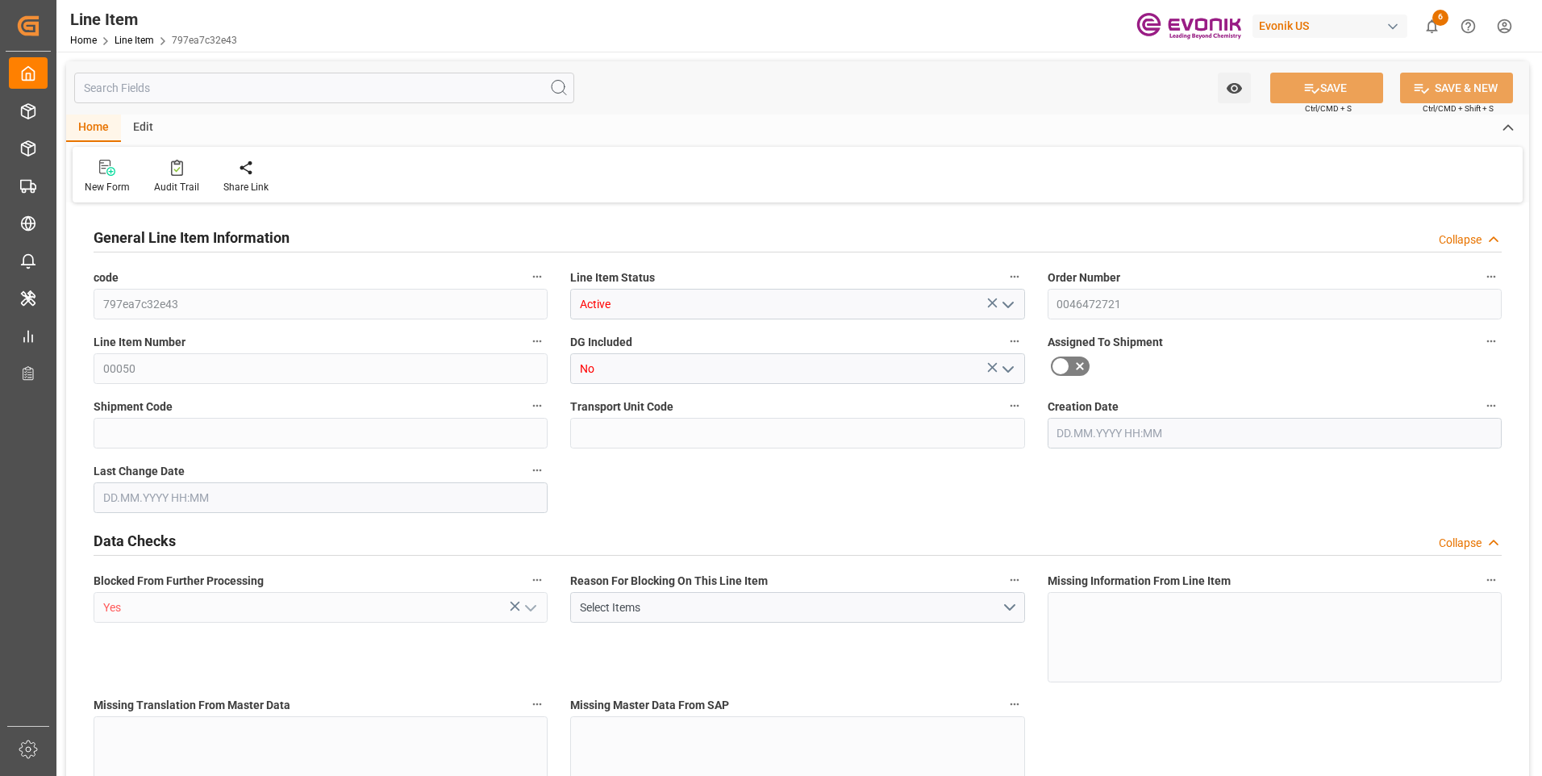
type input "0"
type input "[DATE] 19:27"
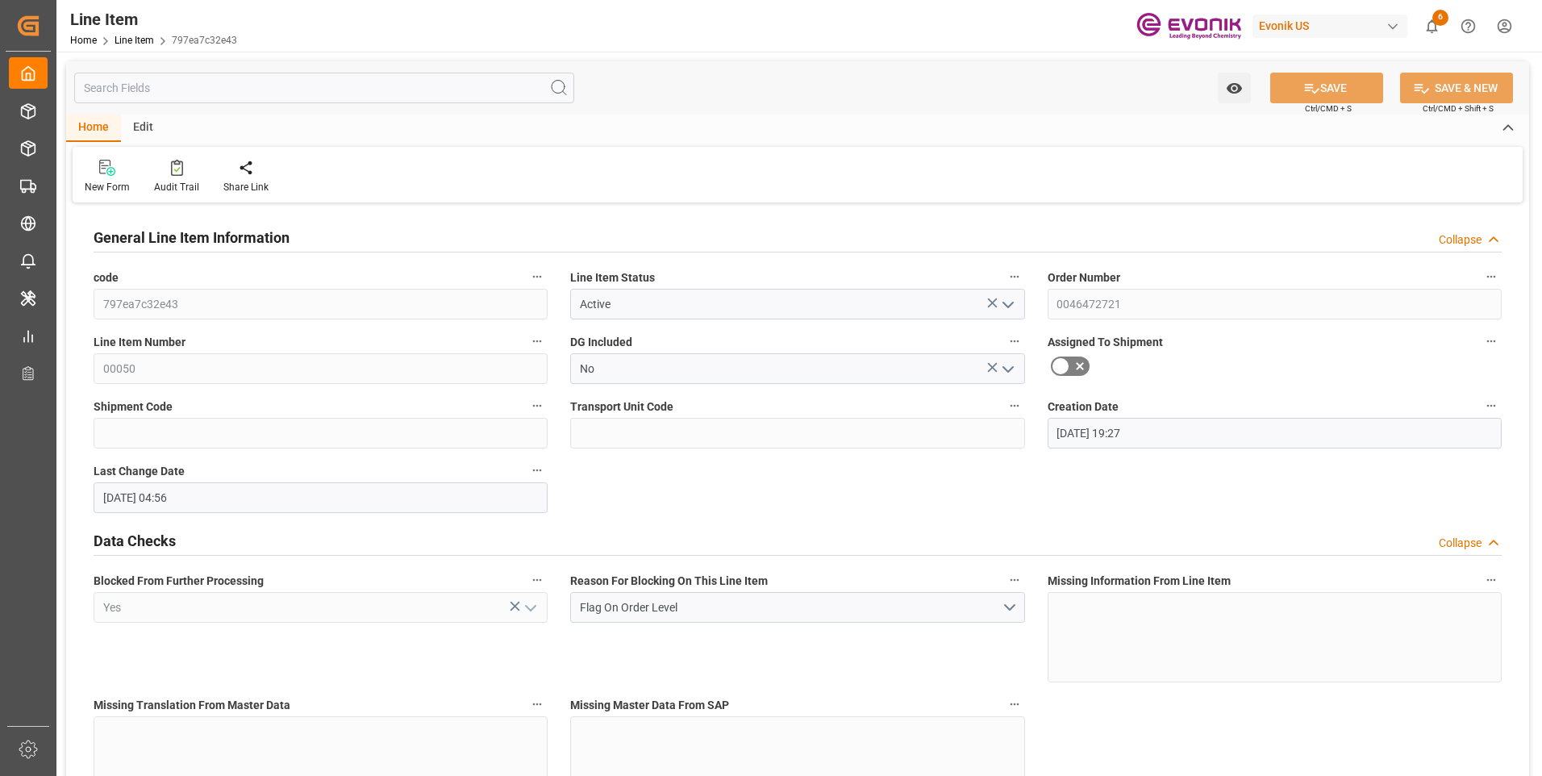
type input "11.09.2025 04:56"
type input "[DATE]"
type input "18.09.2025"
type input "11.09.2025"
click at [164, 87] on input "text" at bounding box center [324, 88] width 500 height 31
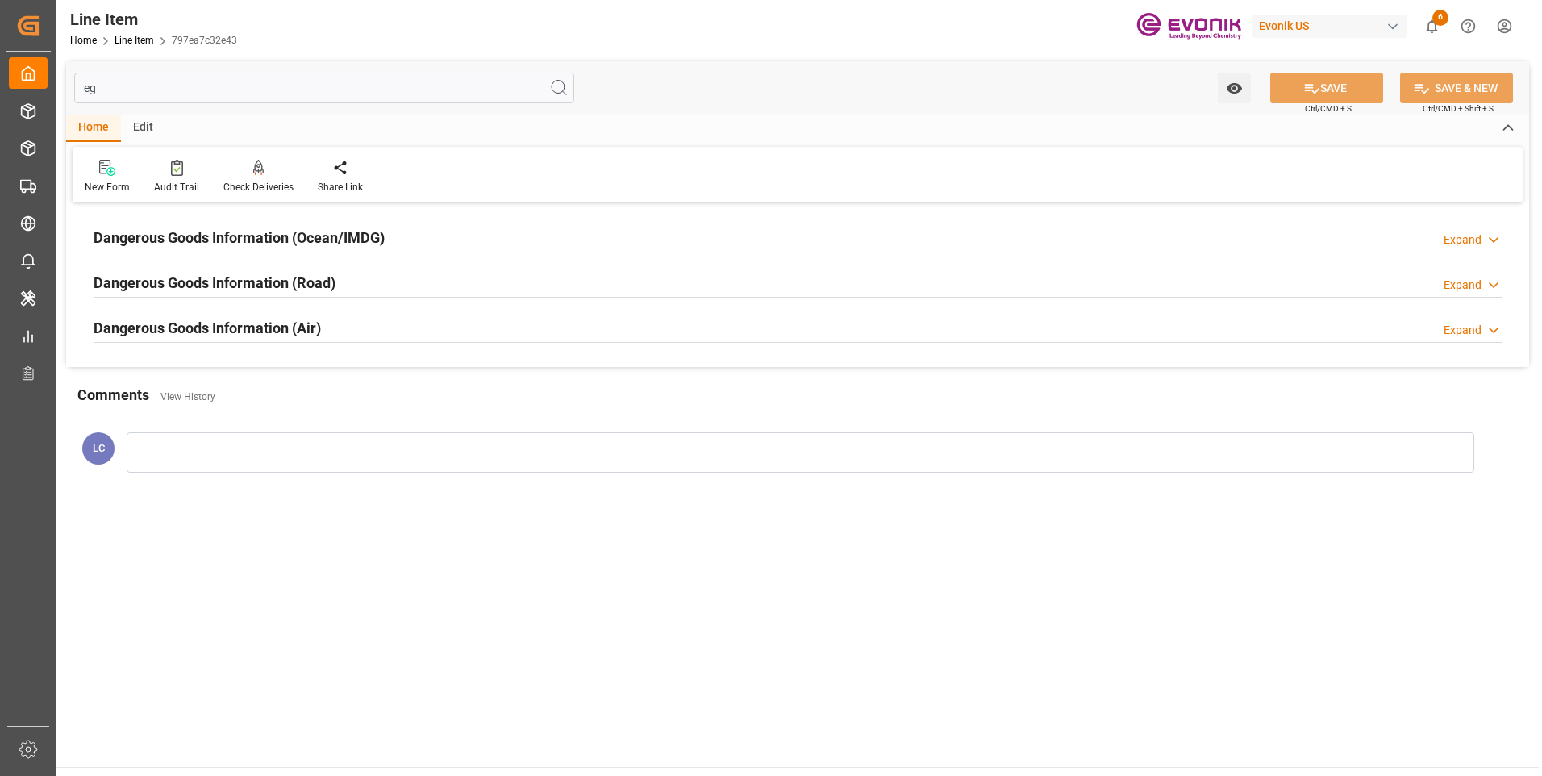
click at [223, 229] on h2 "Dangerous Goods Information (Ocean/IMDG)" at bounding box center [239, 238] width 291 height 22
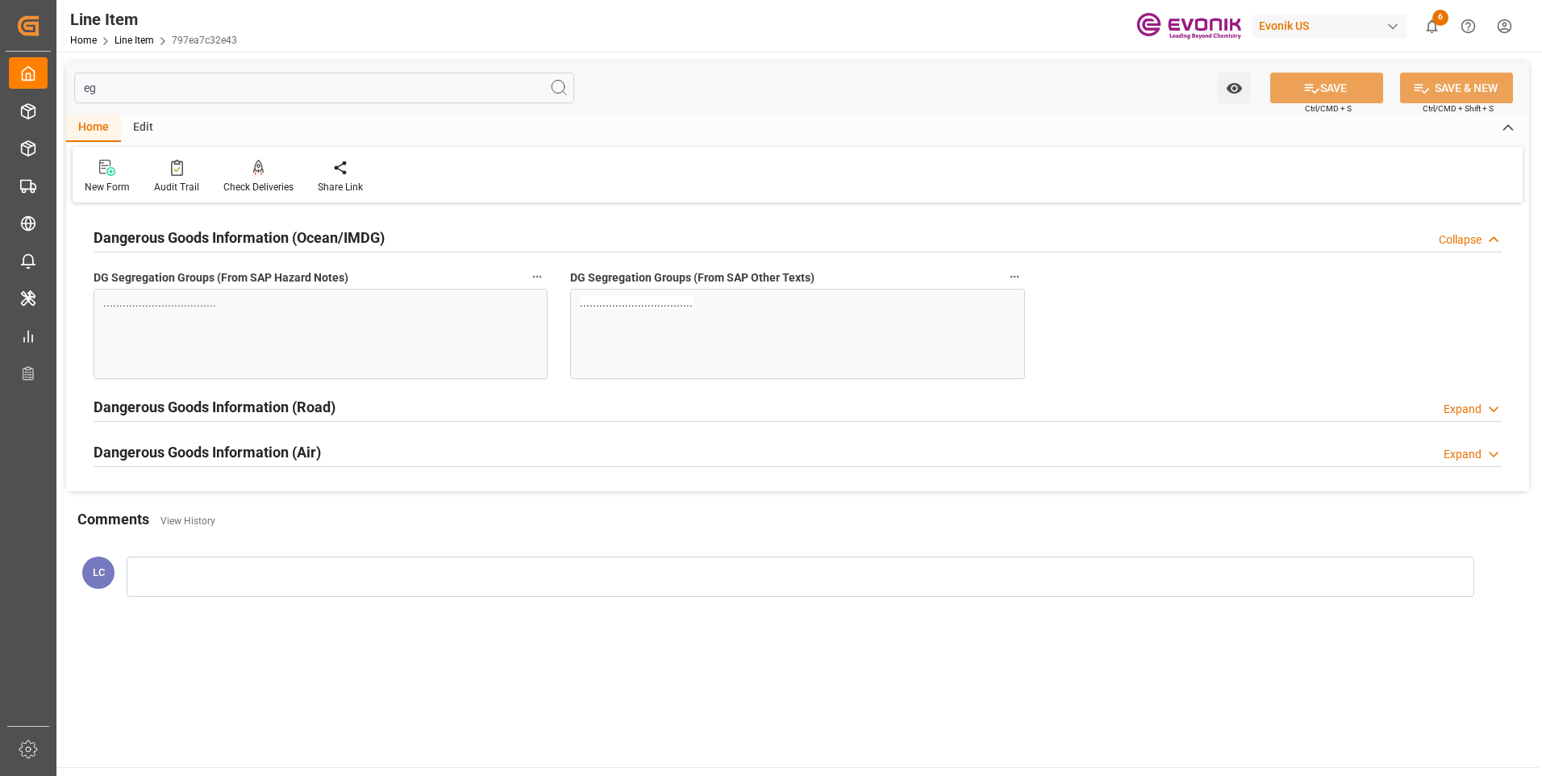
click at [223, 229] on h2 "Dangerous Goods Information (Ocean/IMDG)" at bounding box center [239, 238] width 291 height 22
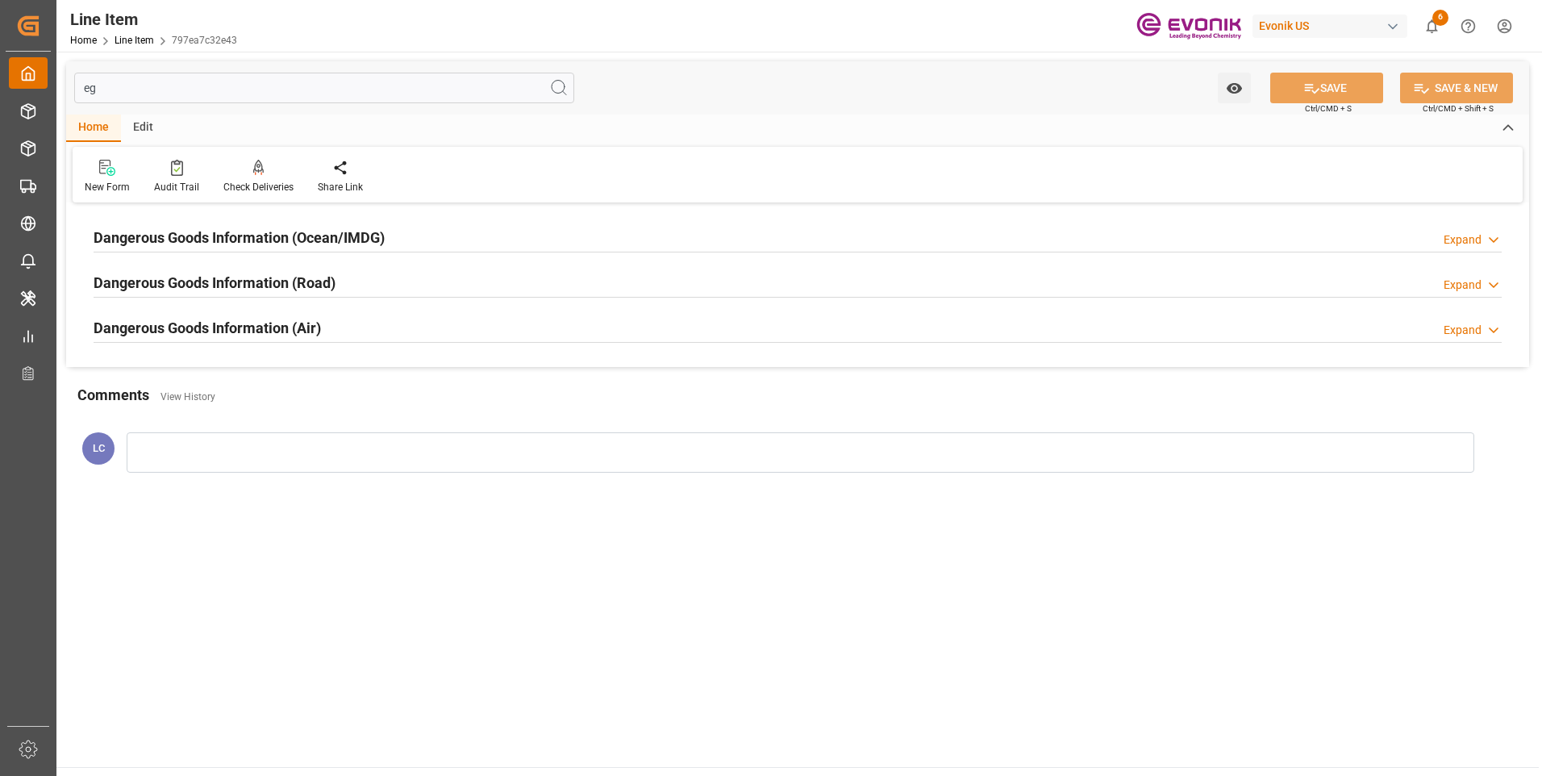
drag, startPoint x: 133, startPoint y: 90, endPoint x: 30, endPoint y: 83, distance: 103.4
click at [36, 83] on div "Created by potrace 1.15, written by Peter Selinger 2001-2017 Created by potrace…" at bounding box center [771, 388] width 1542 height 776
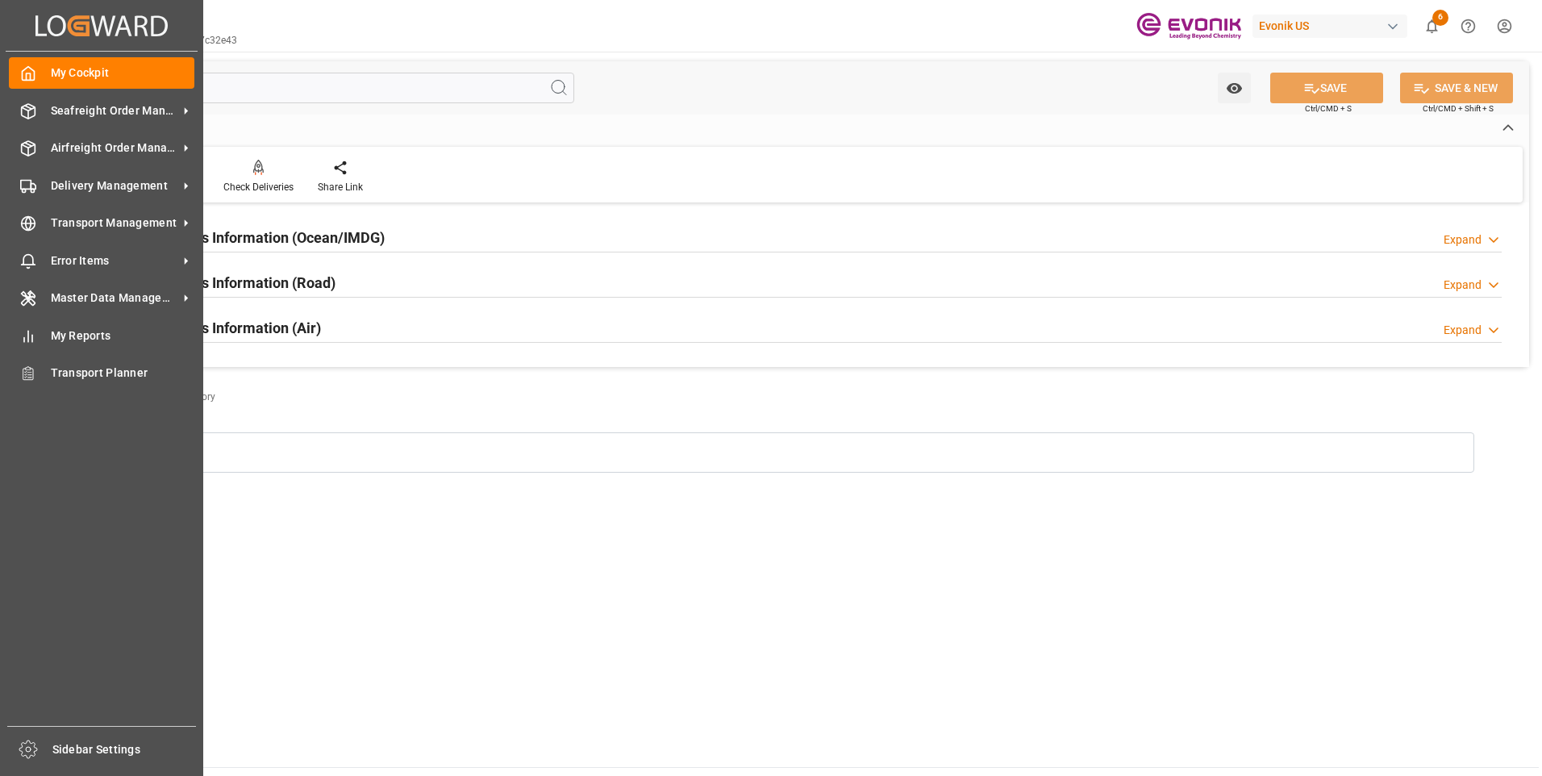
type input "s"
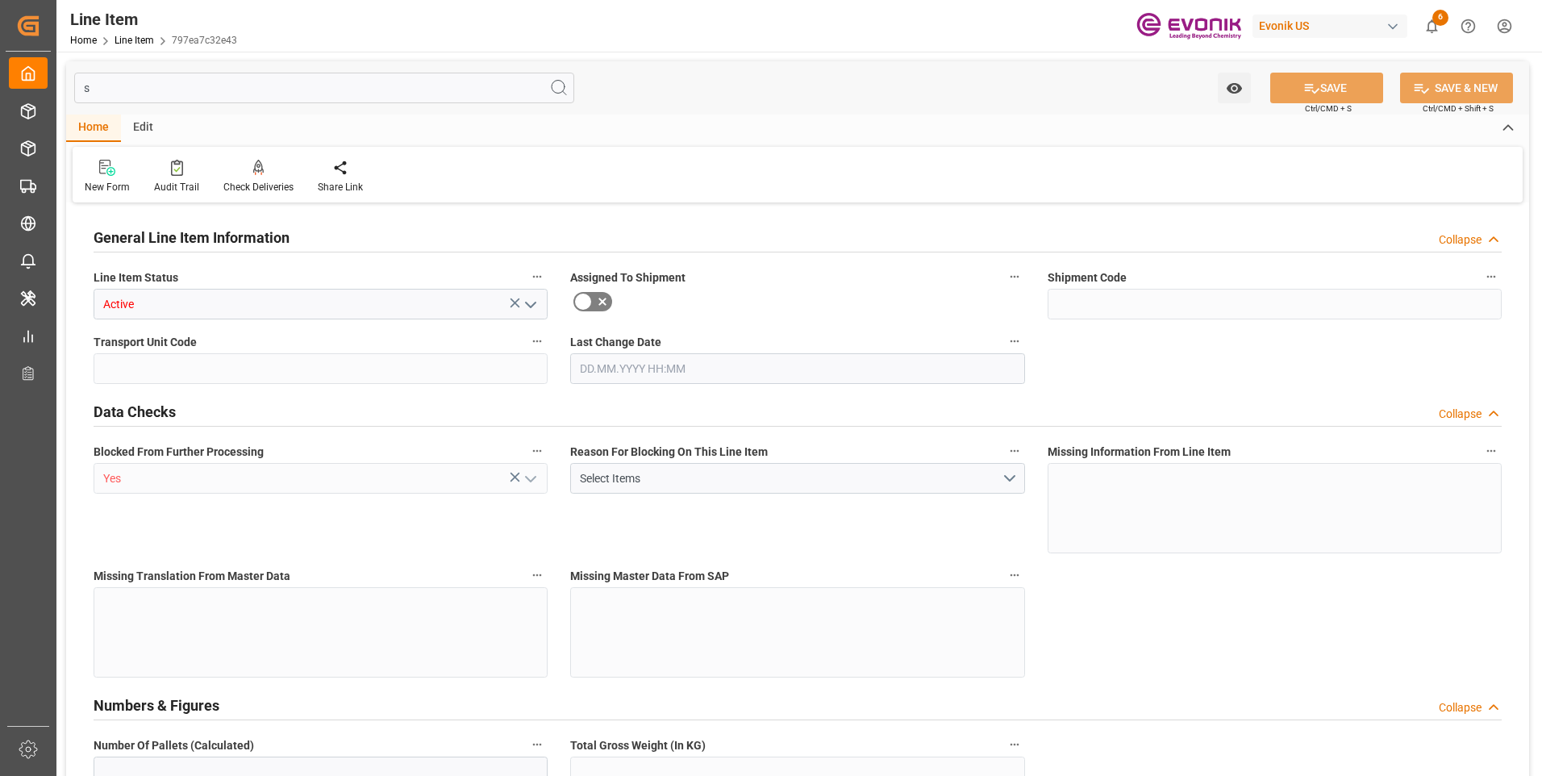
type input "8"
type input "7065.6"
type input "32"
type input "7065.6"
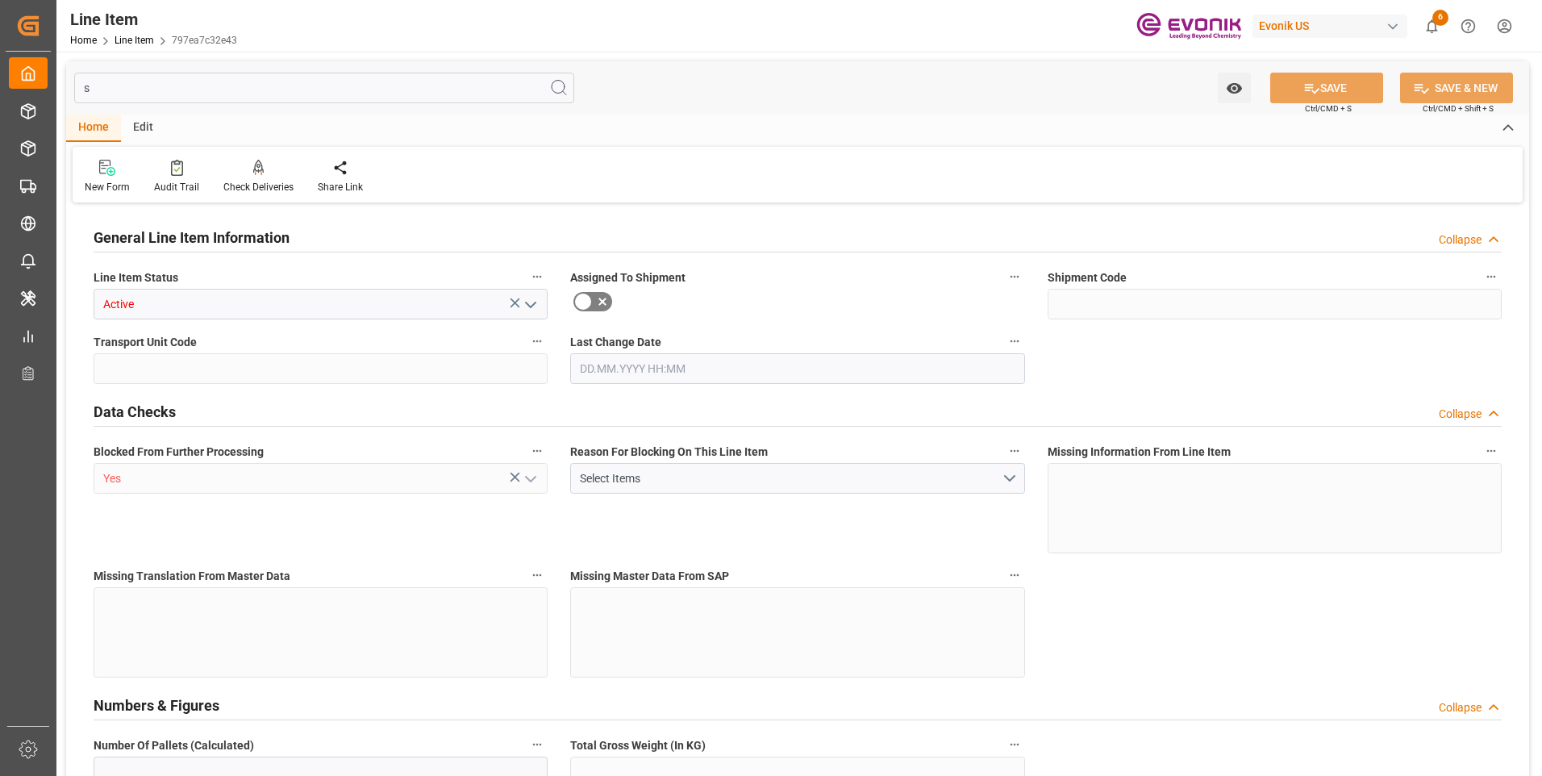
type input "7225.6"
type input "6528"
type input "9691.808"
type input "0"
type input "11.09.2025 04:56"
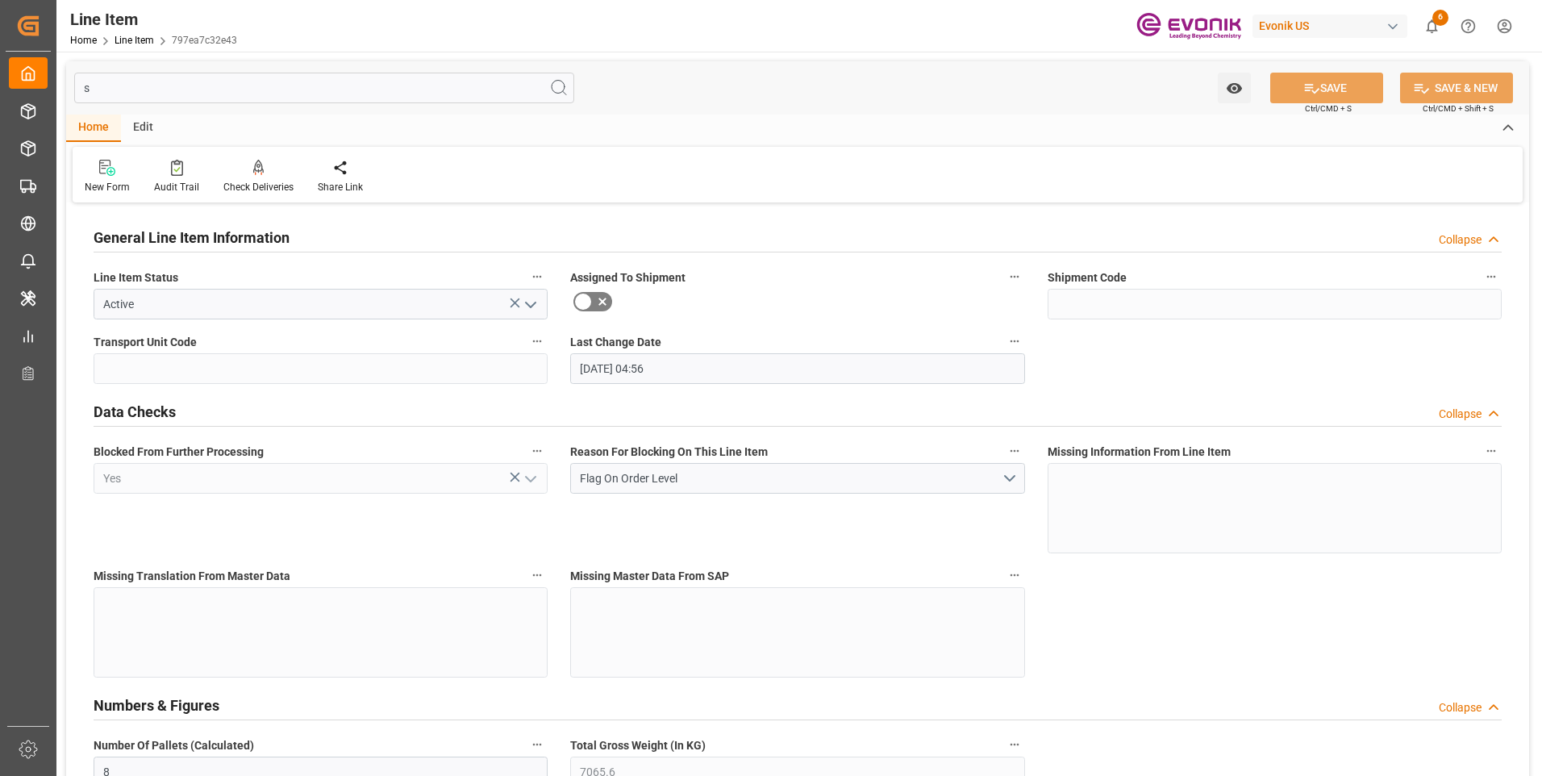
type input "18.09.2025"
type input "11.09.2025"
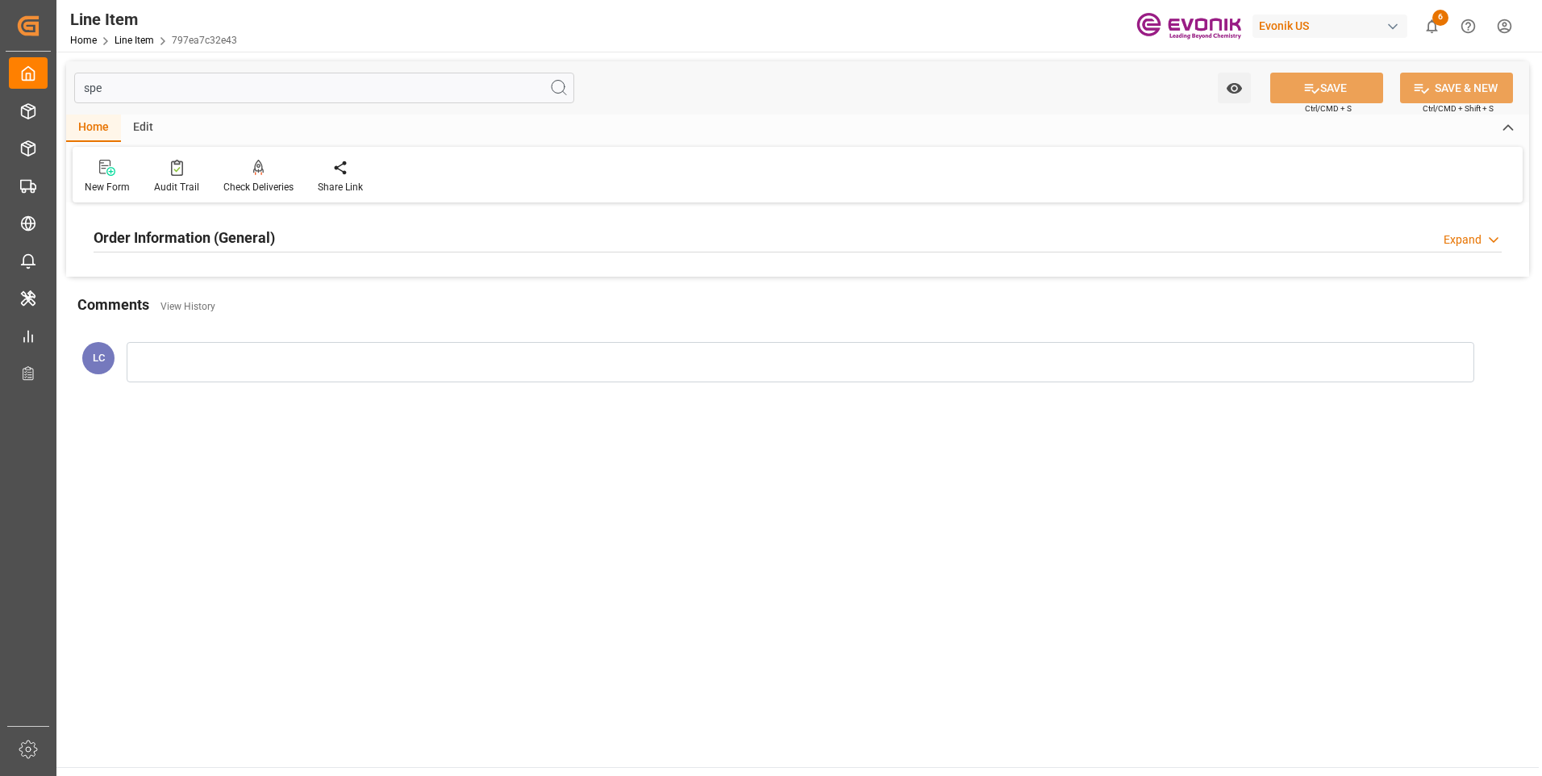
click at [223, 228] on h2 "Order Information (General)" at bounding box center [184, 238] width 181 height 22
click at [222, 228] on h2 "Order Information (General)" at bounding box center [184, 238] width 181 height 22
drag, startPoint x: 128, startPoint y: 87, endPoint x: 75, endPoint y: 78, distance: 54.0
click at [78, 79] on input "spe" at bounding box center [324, 88] width 500 height 31
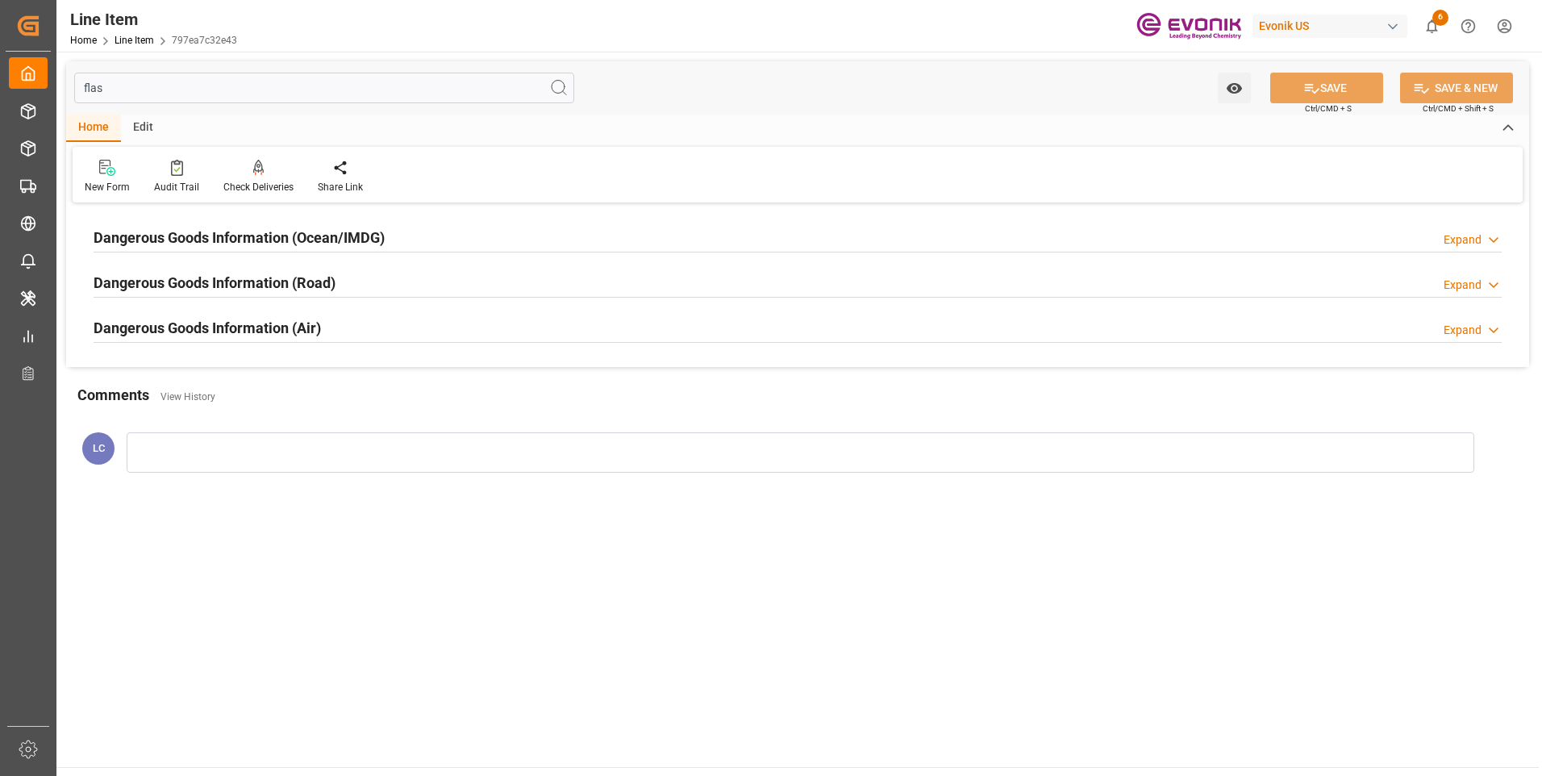
type input "flas"
click at [235, 232] on h2 "Dangerous Goods Information (Ocean/IMDG)" at bounding box center [239, 238] width 291 height 22
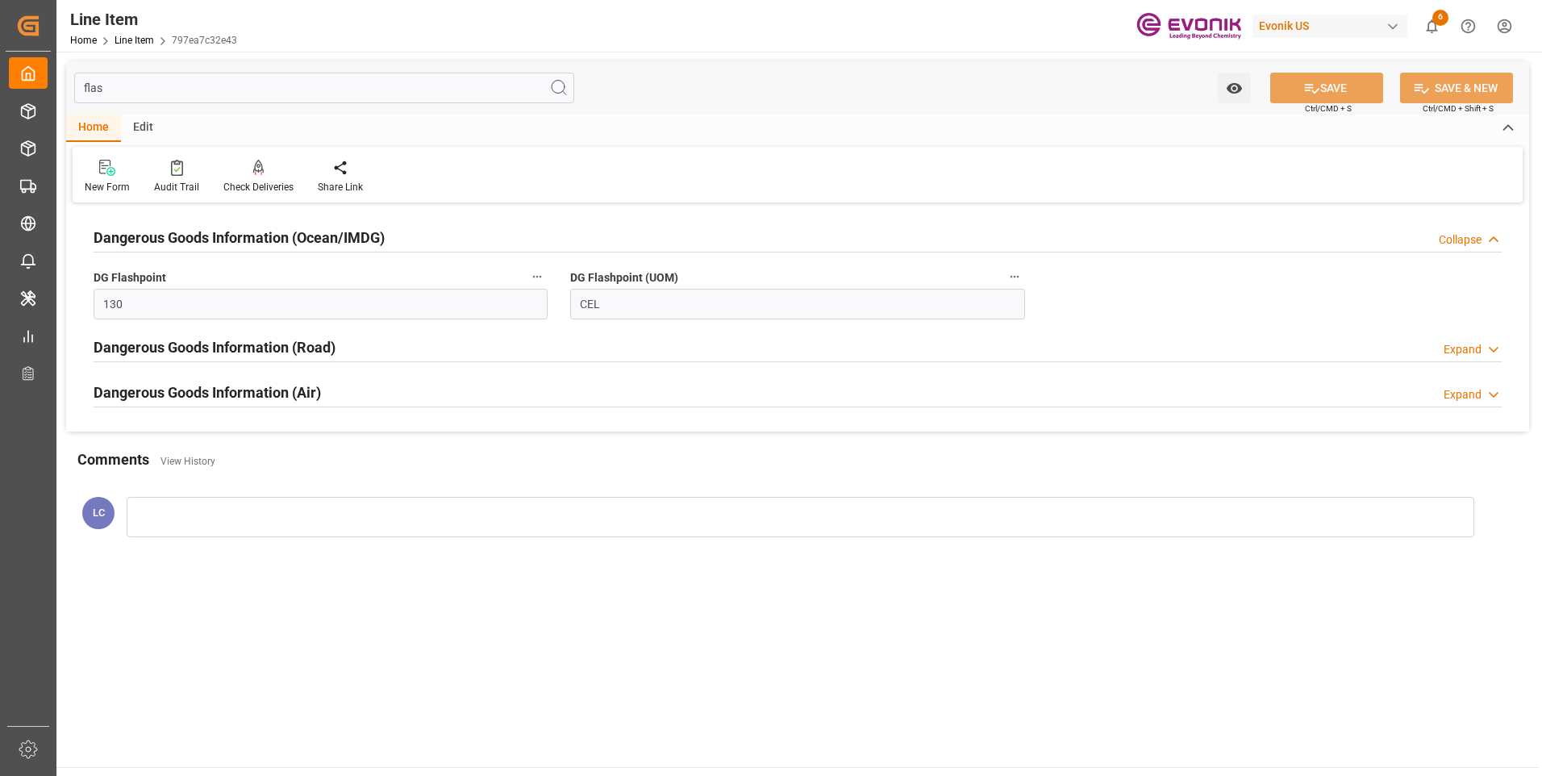
click at [235, 232] on h2 "Dangerous Goods Information (Ocean/IMDG)" at bounding box center [239, 238] width 291 height 22
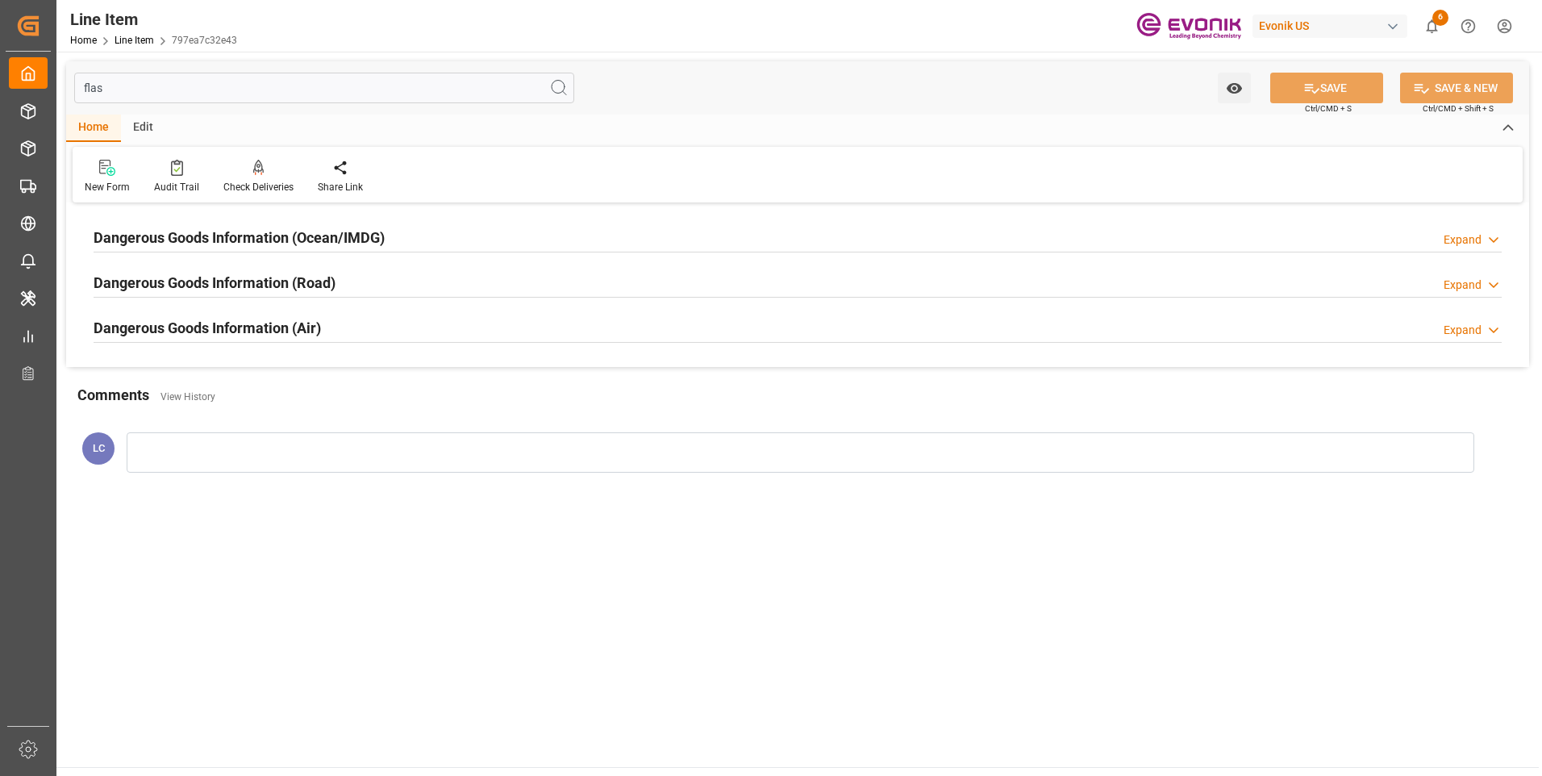
drag, startPoint x: 136, startPoint y: 83, endPoint x: 53, endPoint y: 74, distance: 83.5
click at [54, 75] on div "Created by potrace 1.15, written by Peter Selinger 2001-2017 Created by potrace…" at bounding box center [771, 388] width 1542 height 776
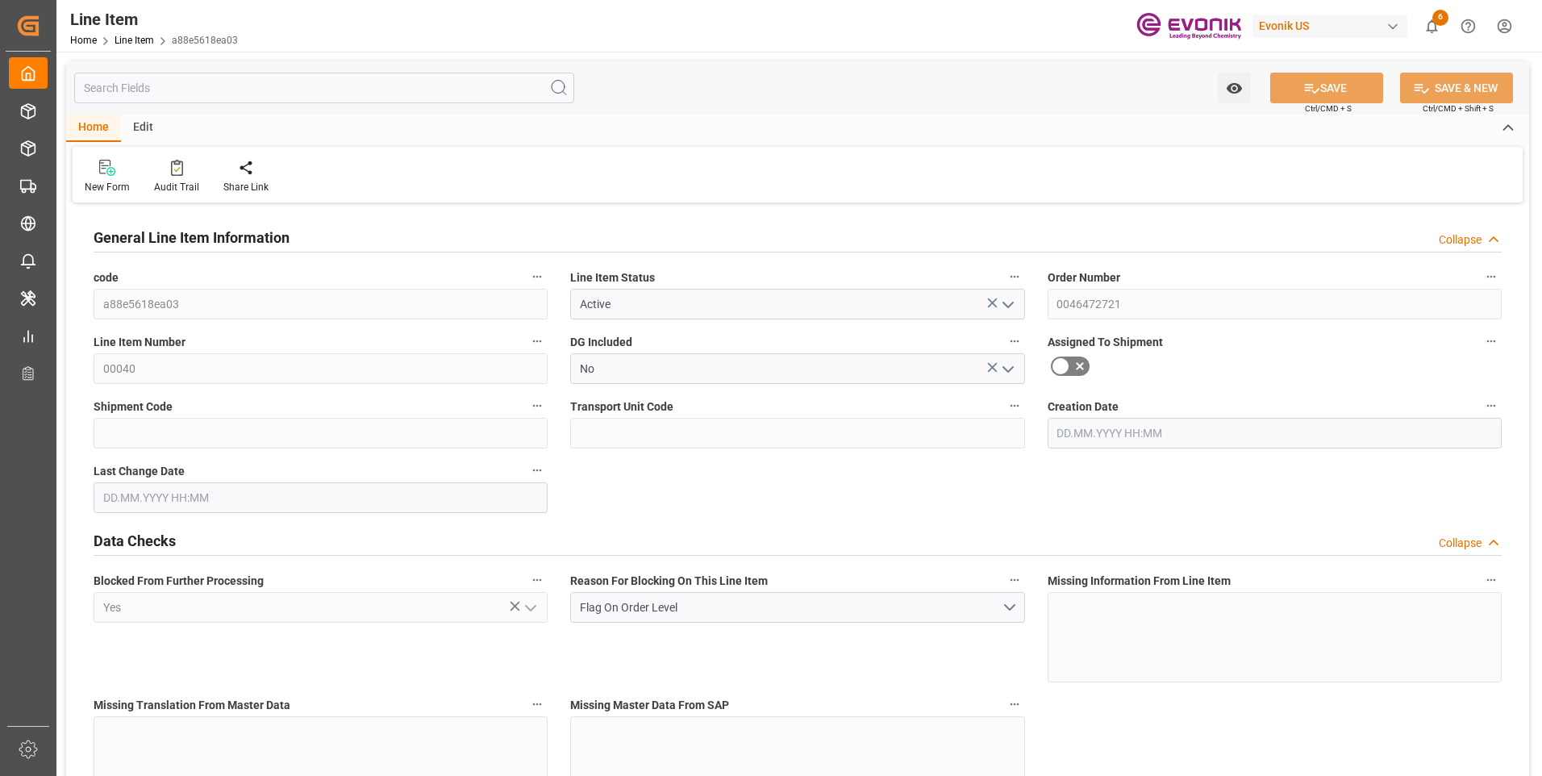
type input "2"
type input "1766.4"
type input "1632"
type input "2.423"
type input "8"
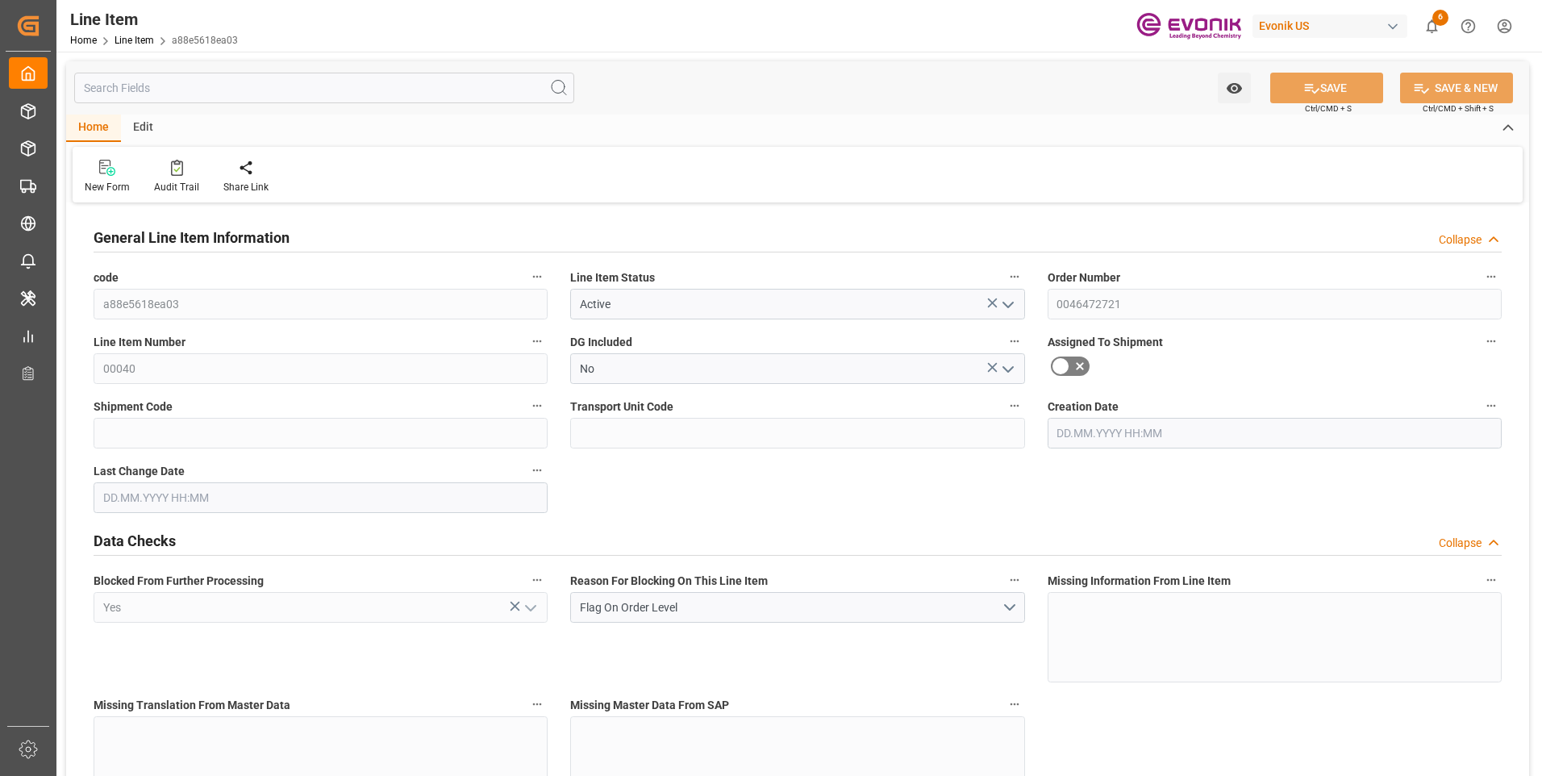
type input "18098.88"
type input "8"
type input "1766.4"
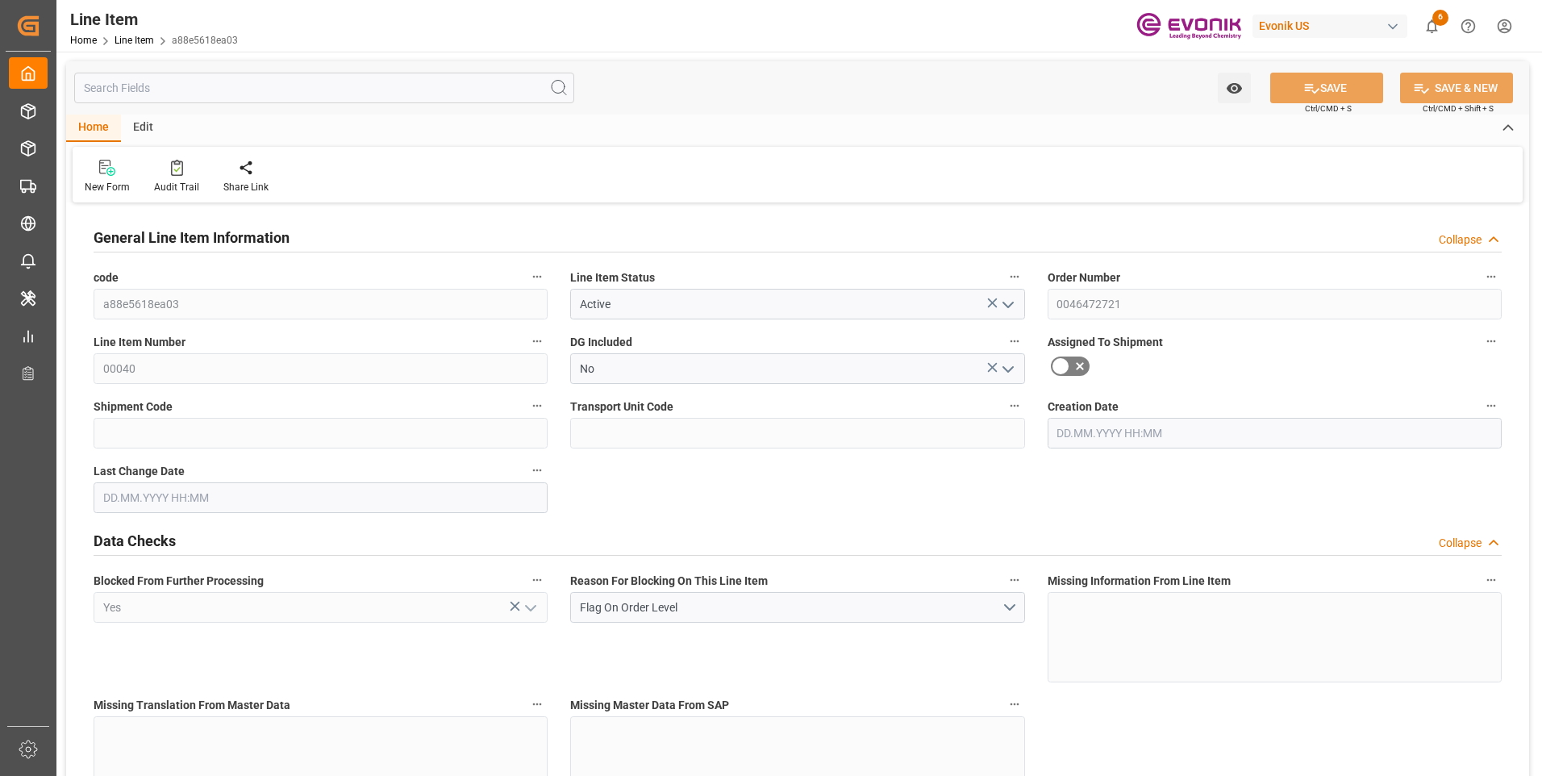
type input "1806.4"
type input "1632"
type input "2.423"
type input "2422.952"
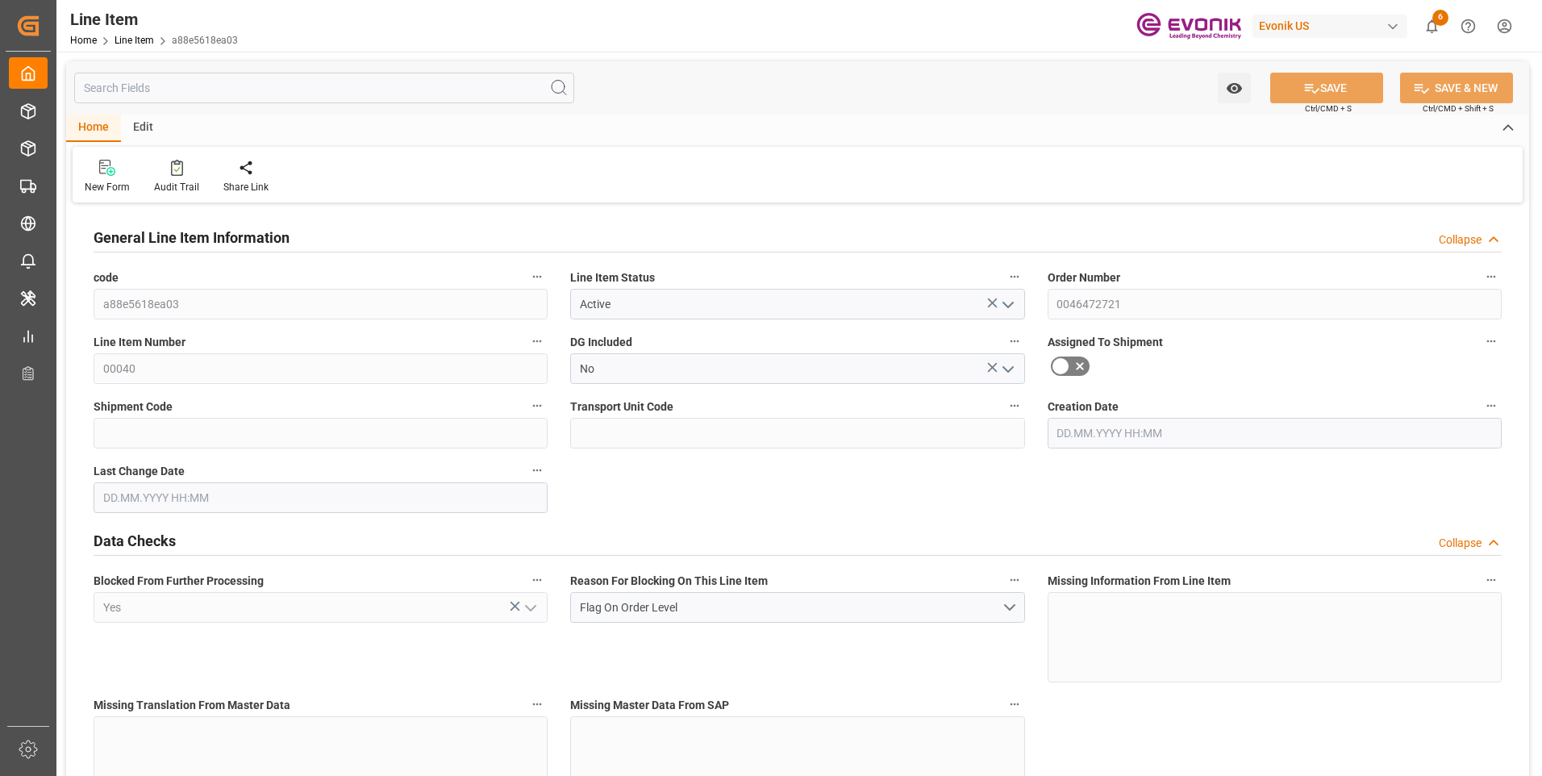
type input "0"
type input "[DATE] 19:27"
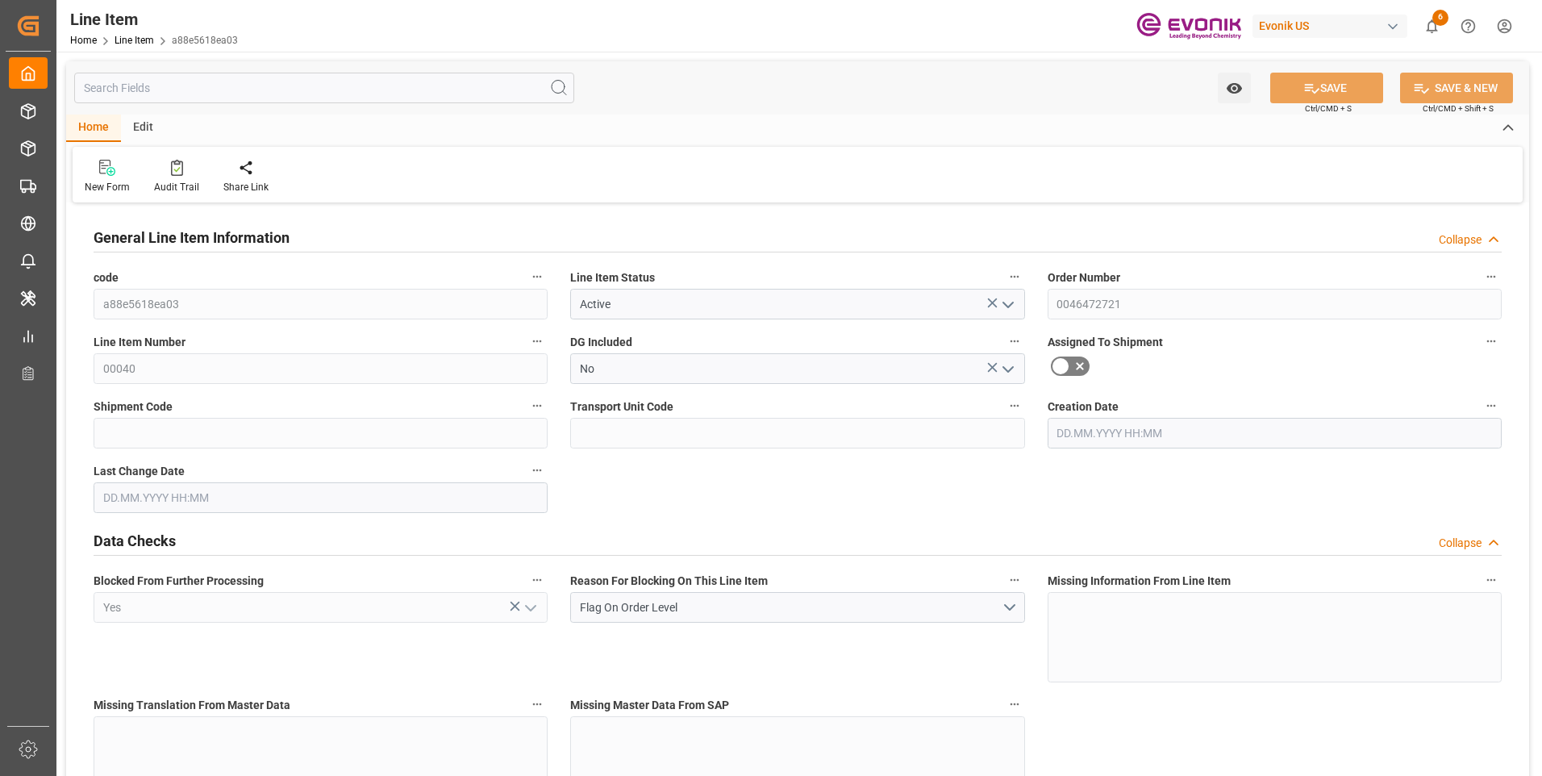
type input "[DATE] 19:27"
type input "[DATE]"
click at [201, 87] on input "text" at bounding box center [324, 88] width 500 height 31
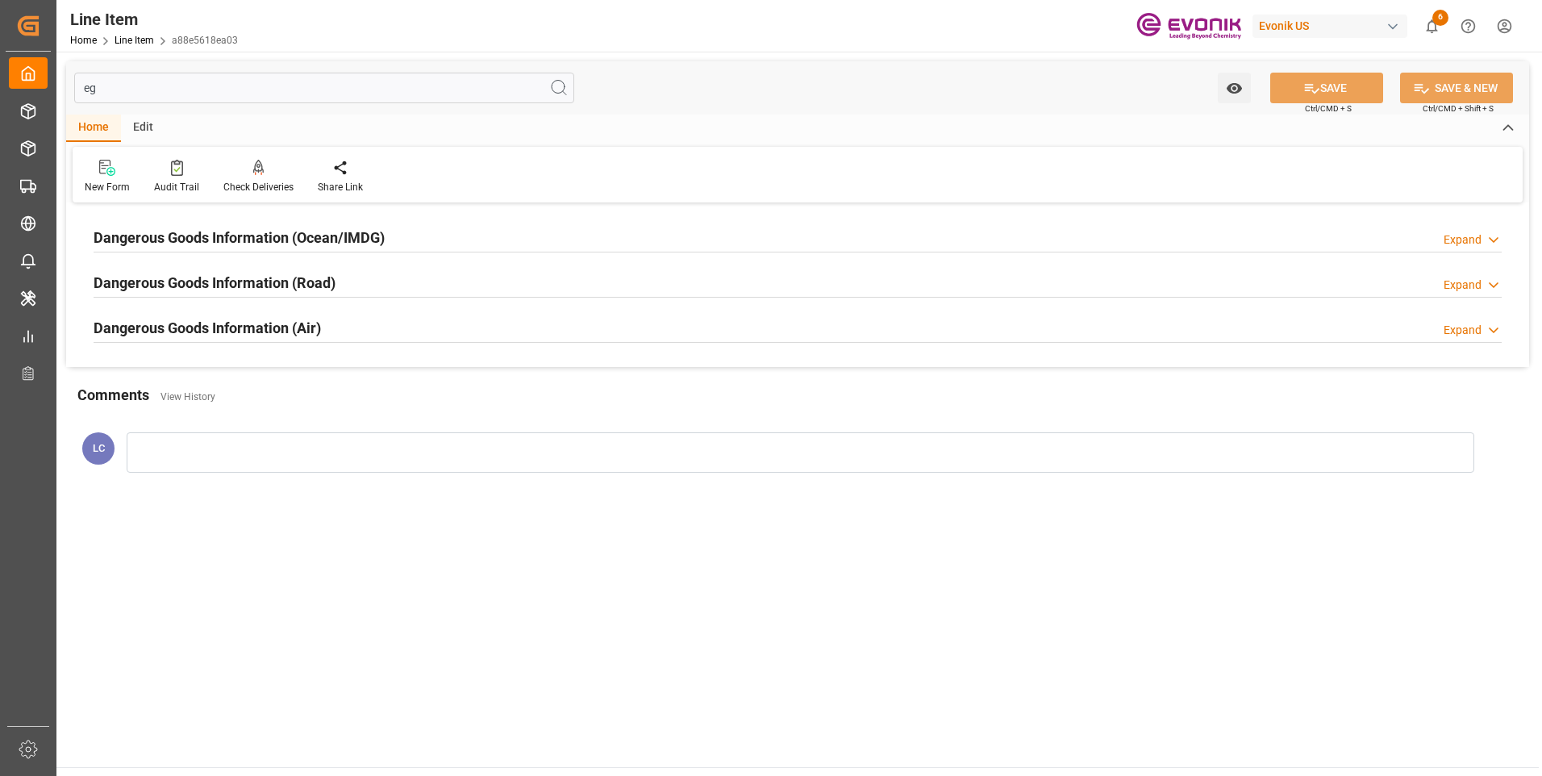
click at [245, 230] on h2 "Dangerous Goods Information (Ocean/IMDG)" at bounding box center [239, 238] width 291 height 22
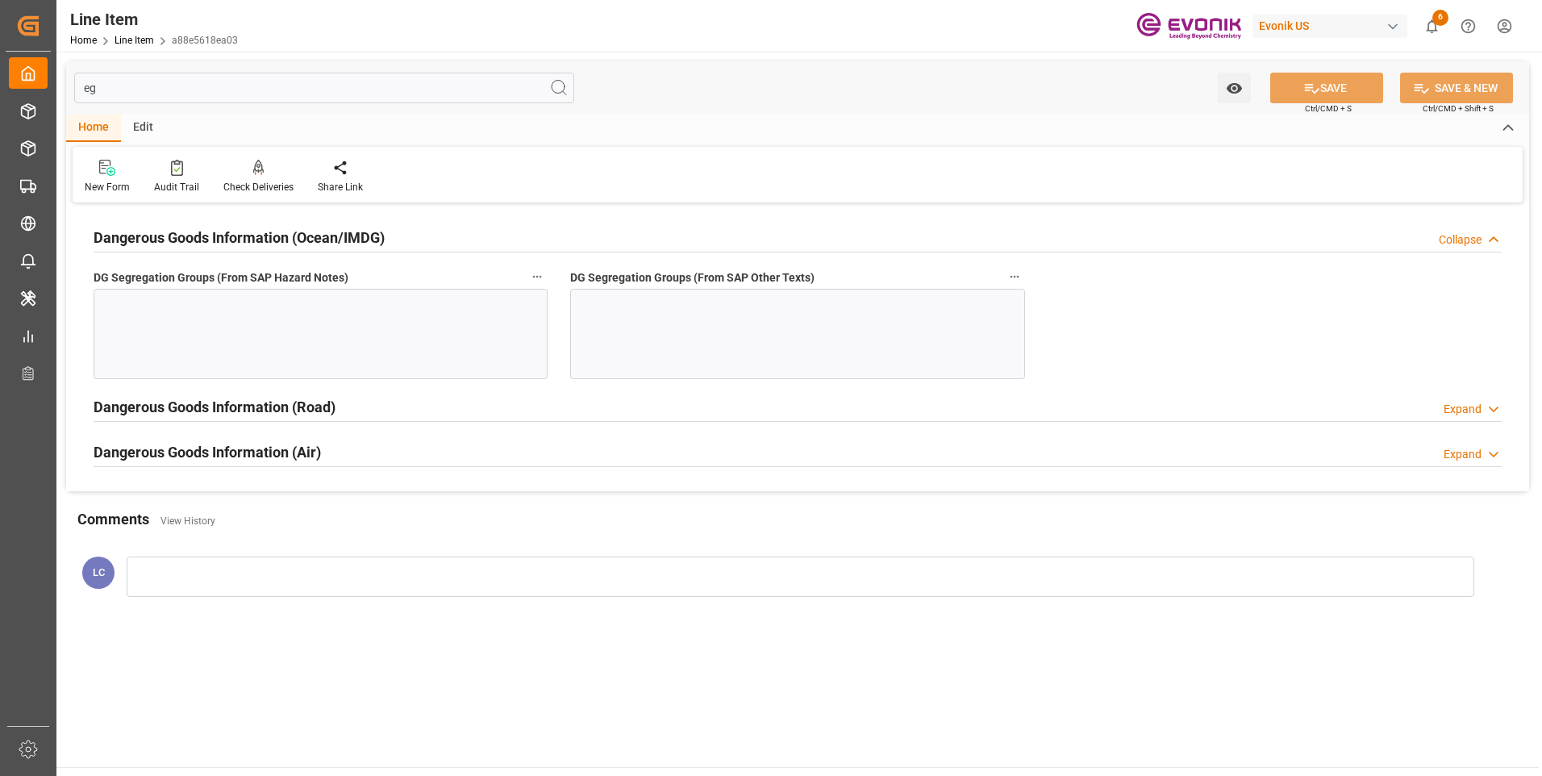
click at [211, 349] on div at bounding box center [321, 334] width 454 height 90
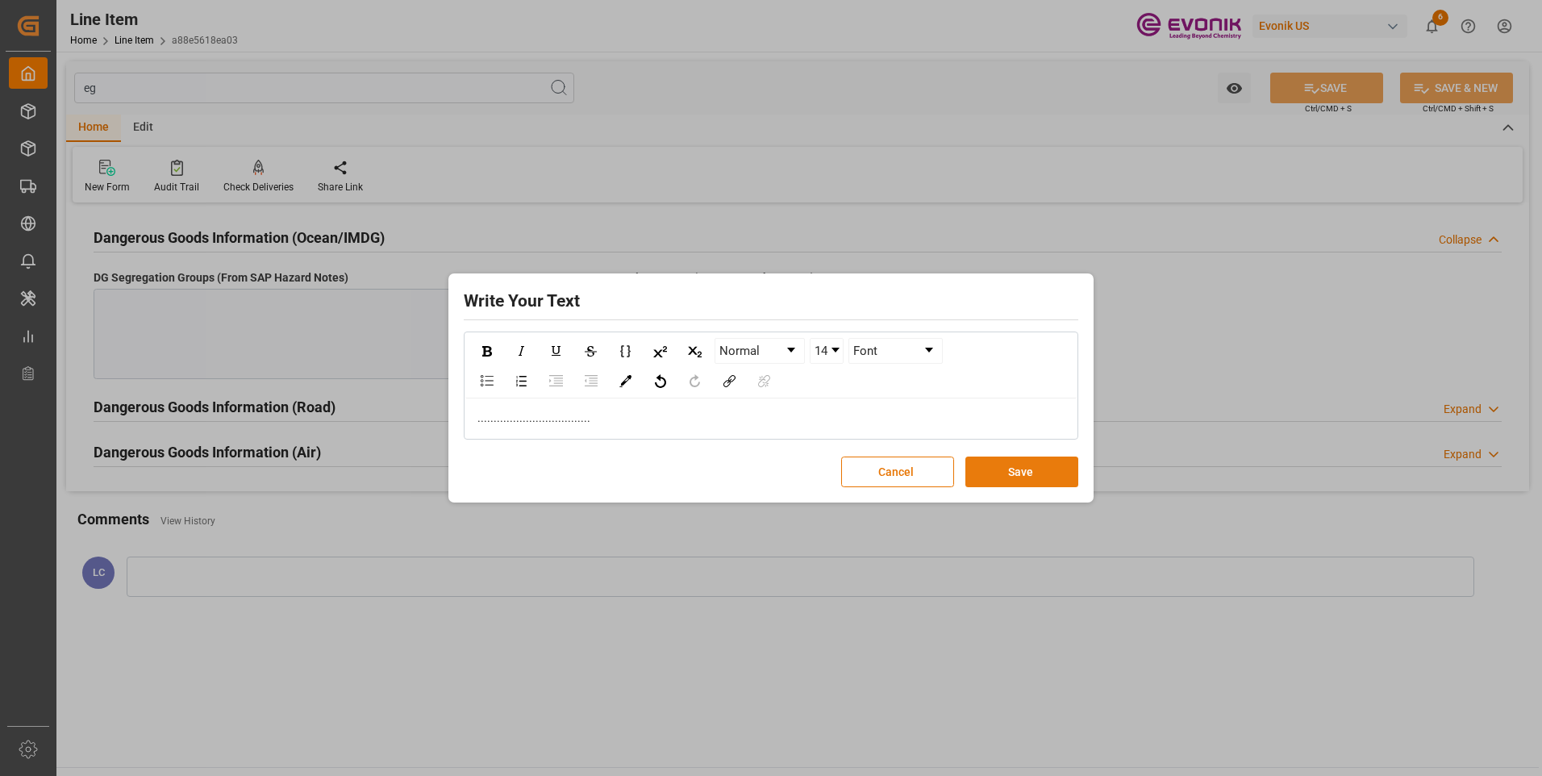
click at [1039, 469] on button "Save" at bounding box center [1021, 471] width 113 height 31
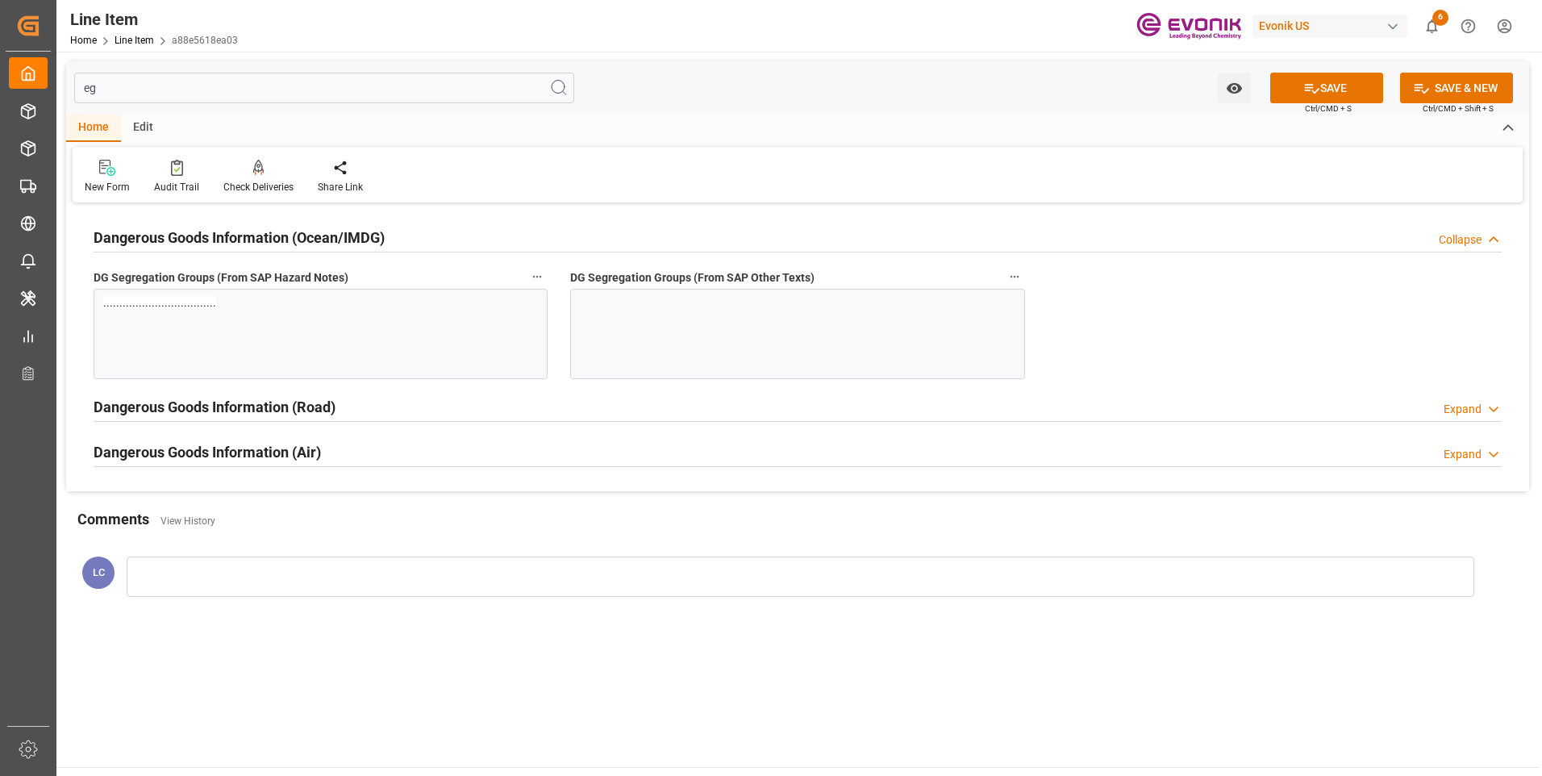
click at [725, 310] on div at bounding box center [797, 334] width 454 height 90
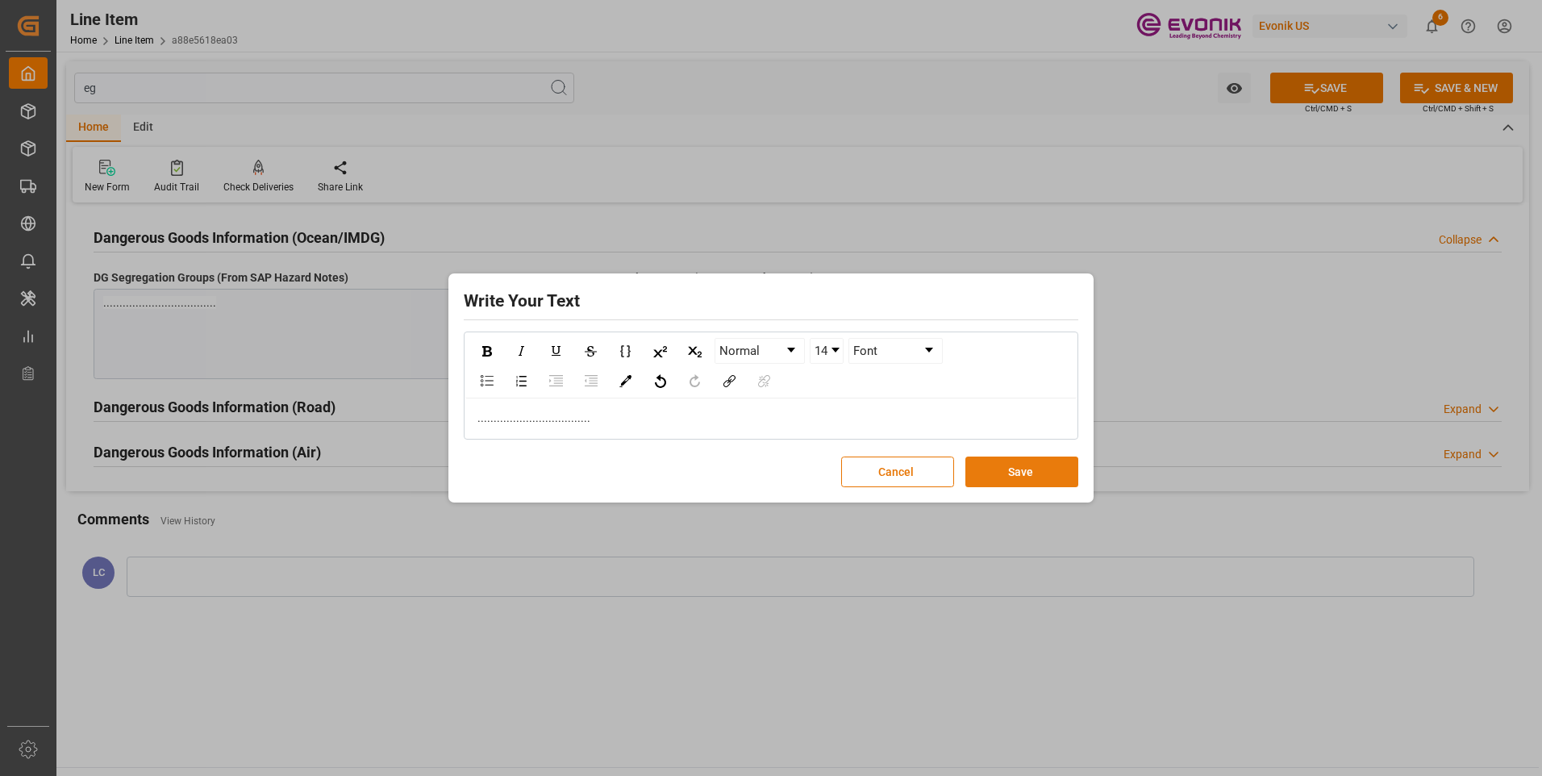
click at [998, 469] on button "Save" at bounding box center [1021, 471] width 113 height 31
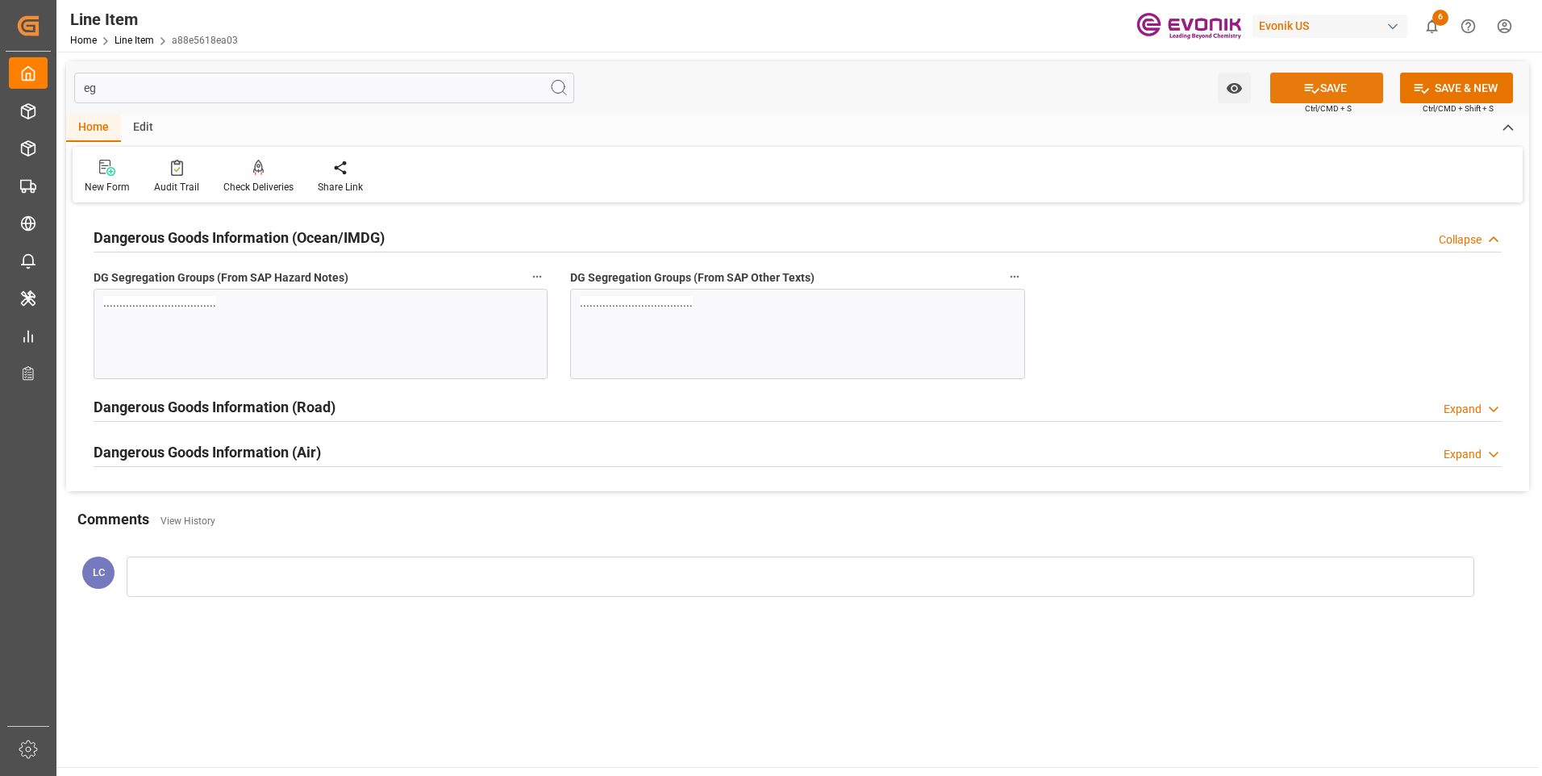
click at [1354, 93] on button "SAVE" at bounding box center [1326, 88] width 113 height 31
drag, startPoint x: 188, startPoint y: 87, endPoint x: 95, endPoint y: 81, distance: 92.9
click at [95, 81] on input "eg" at bounding box center [324, 88] width 500 height 31
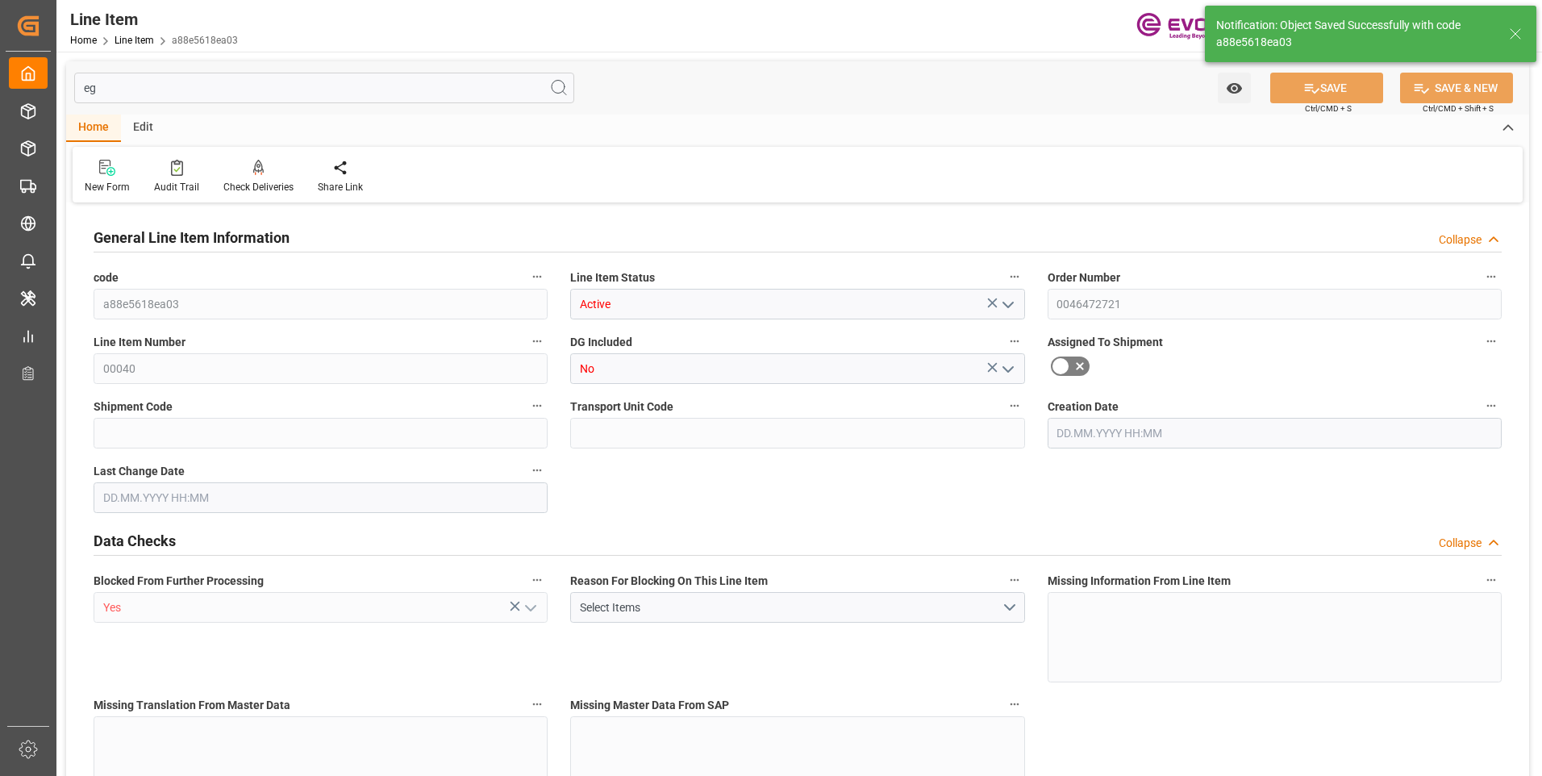
type input "e"
type input "2"
type input "1766.4"
type input "1632"
type input "2.423"
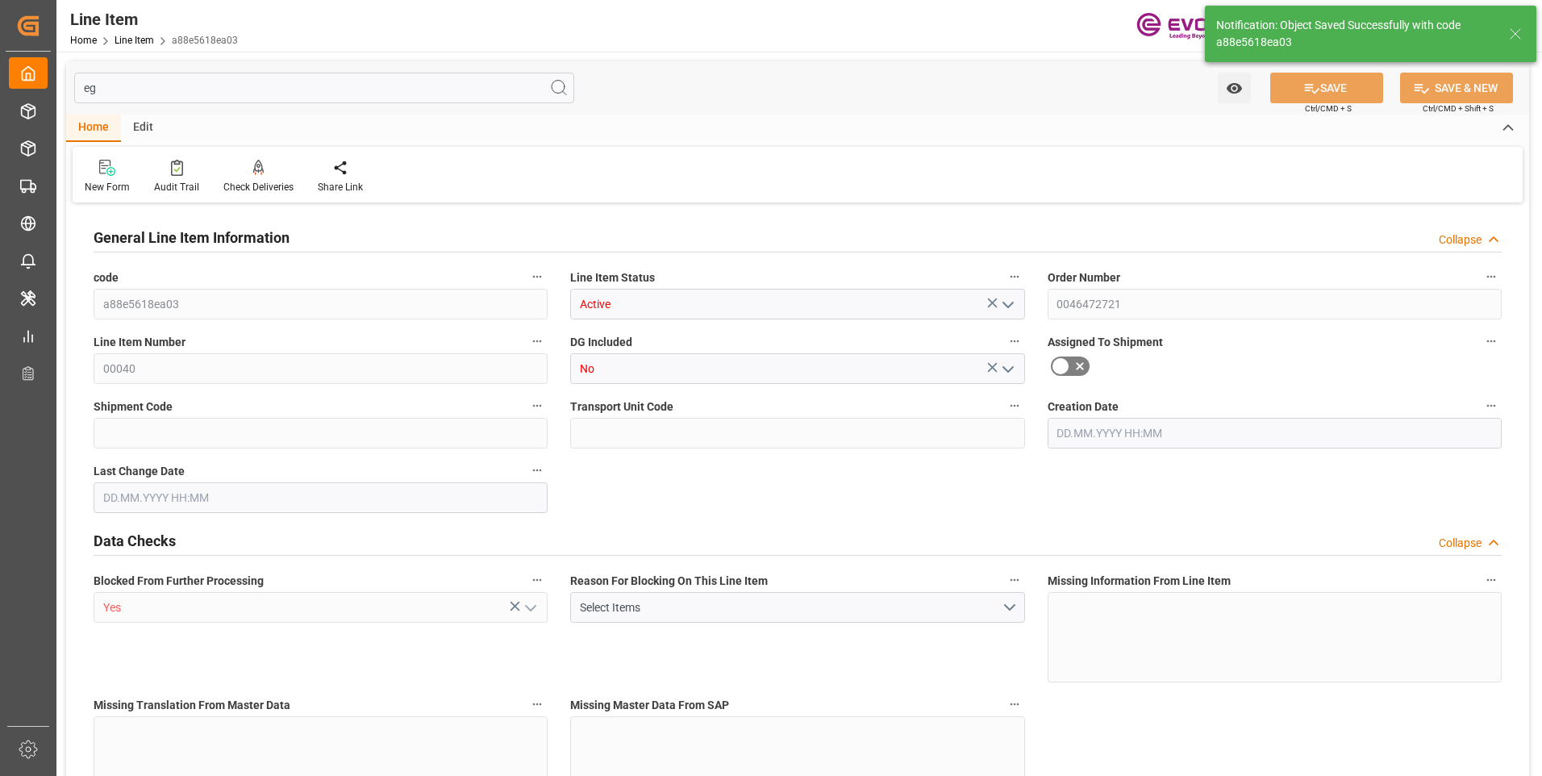
type input "18098.88"
type input "8"
type input "1766.4"
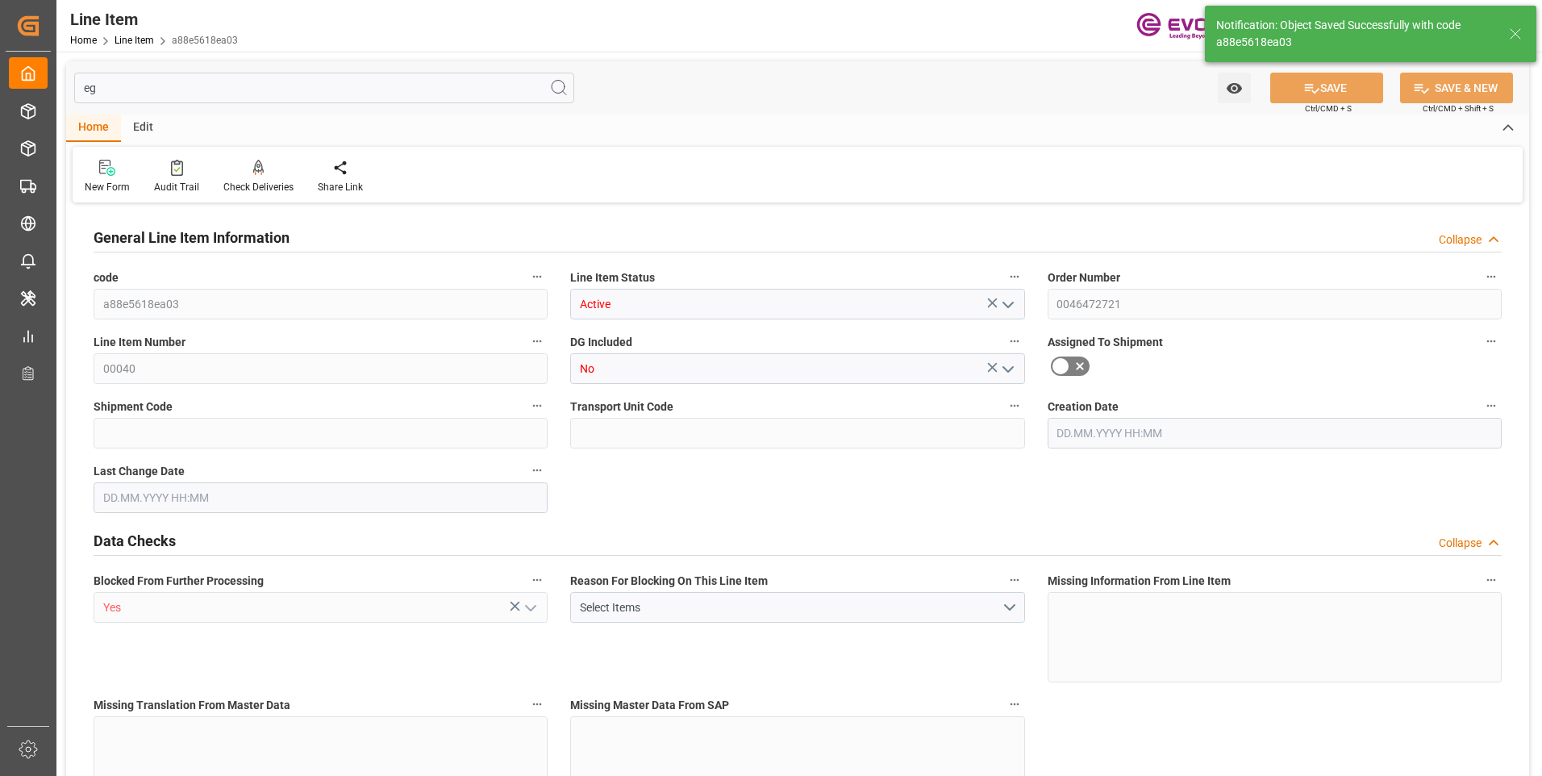
type input "1806.4"
type input "1632"
type input "2.423"
type input "2422.952"
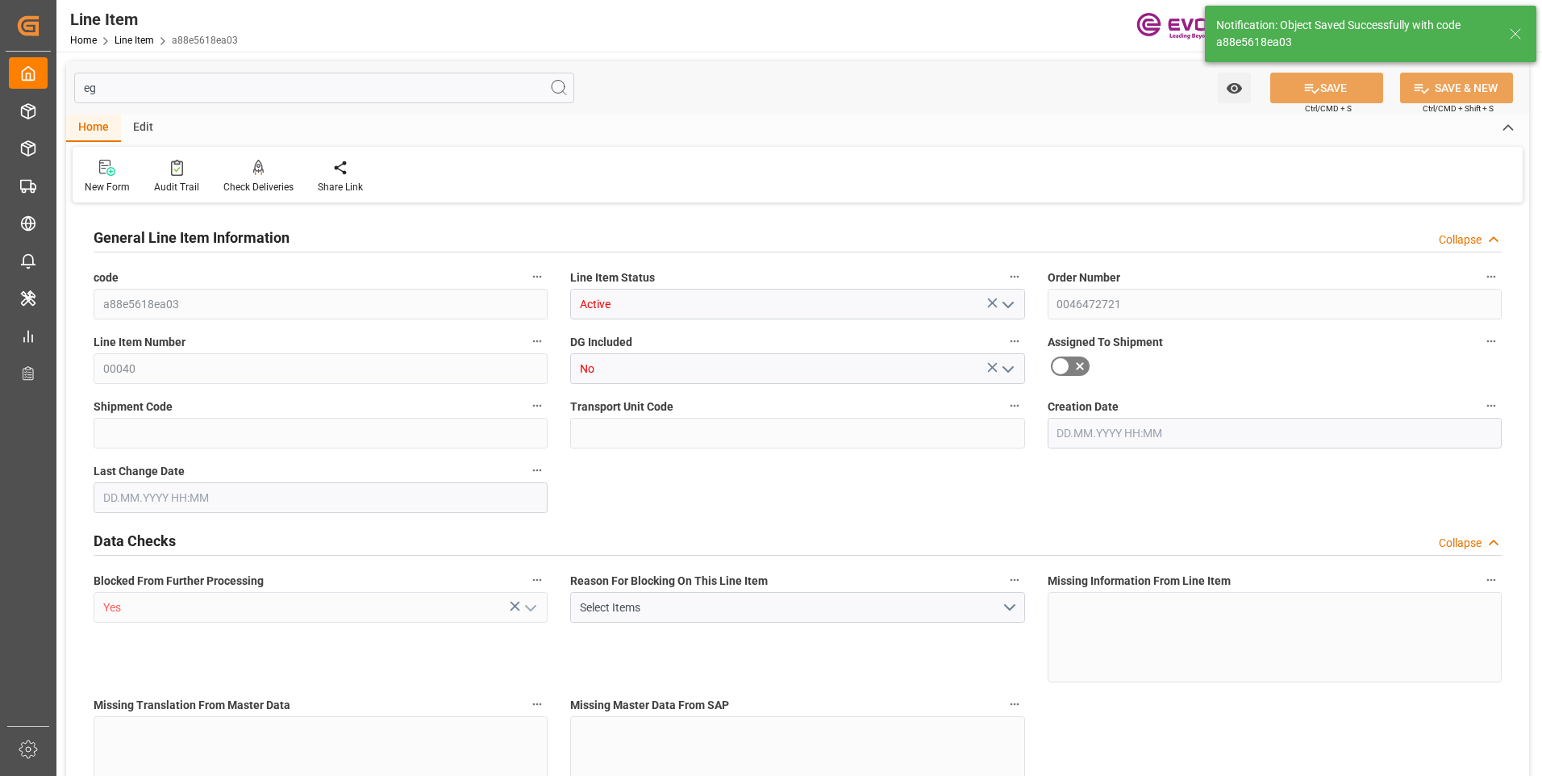
type input "0"
type input "[DATE] 19:27"
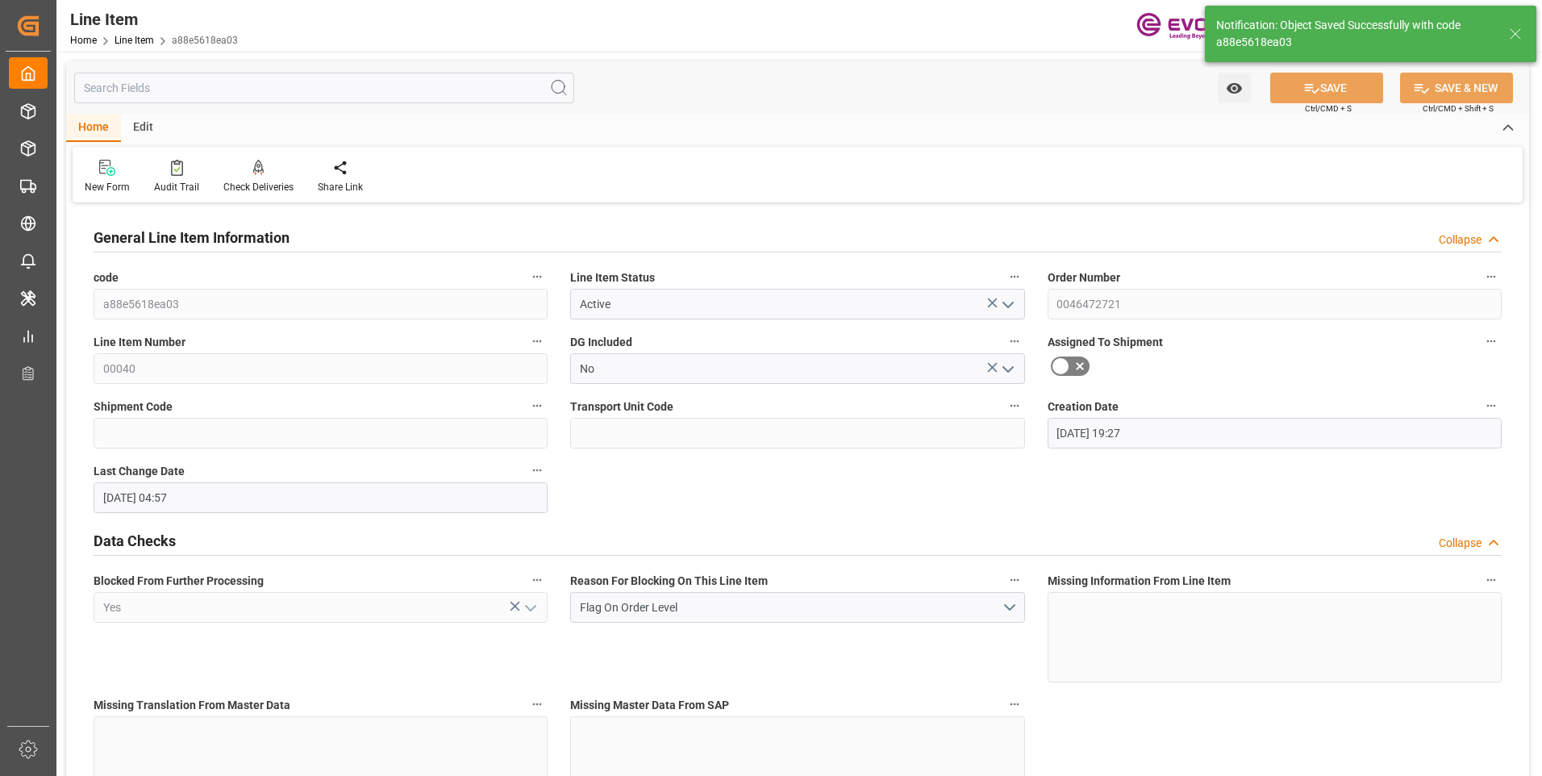
type input "[DATE] 04:57"
type input "[DATE]"
type input "DR"
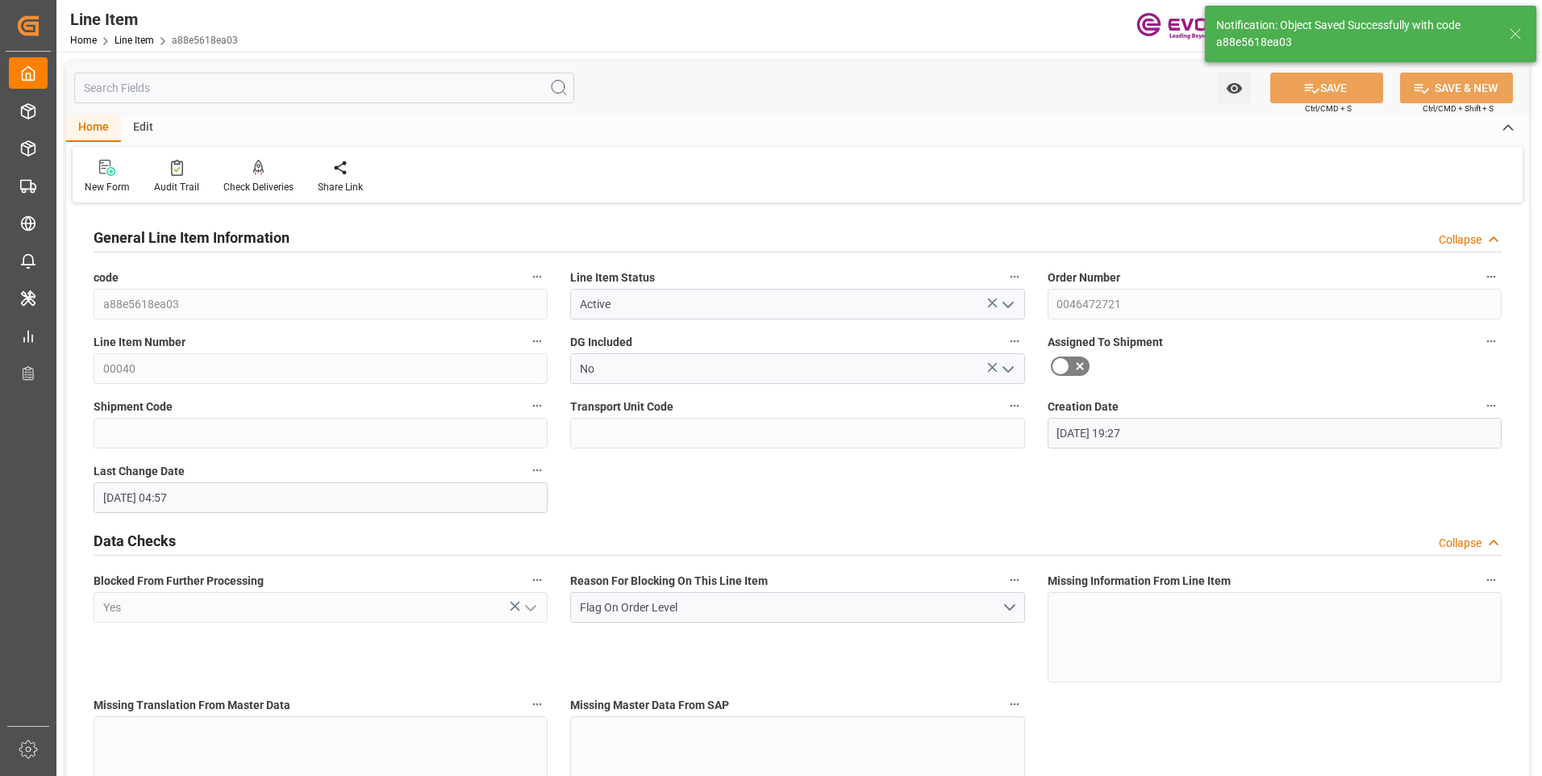
type input "US"
type input "8"
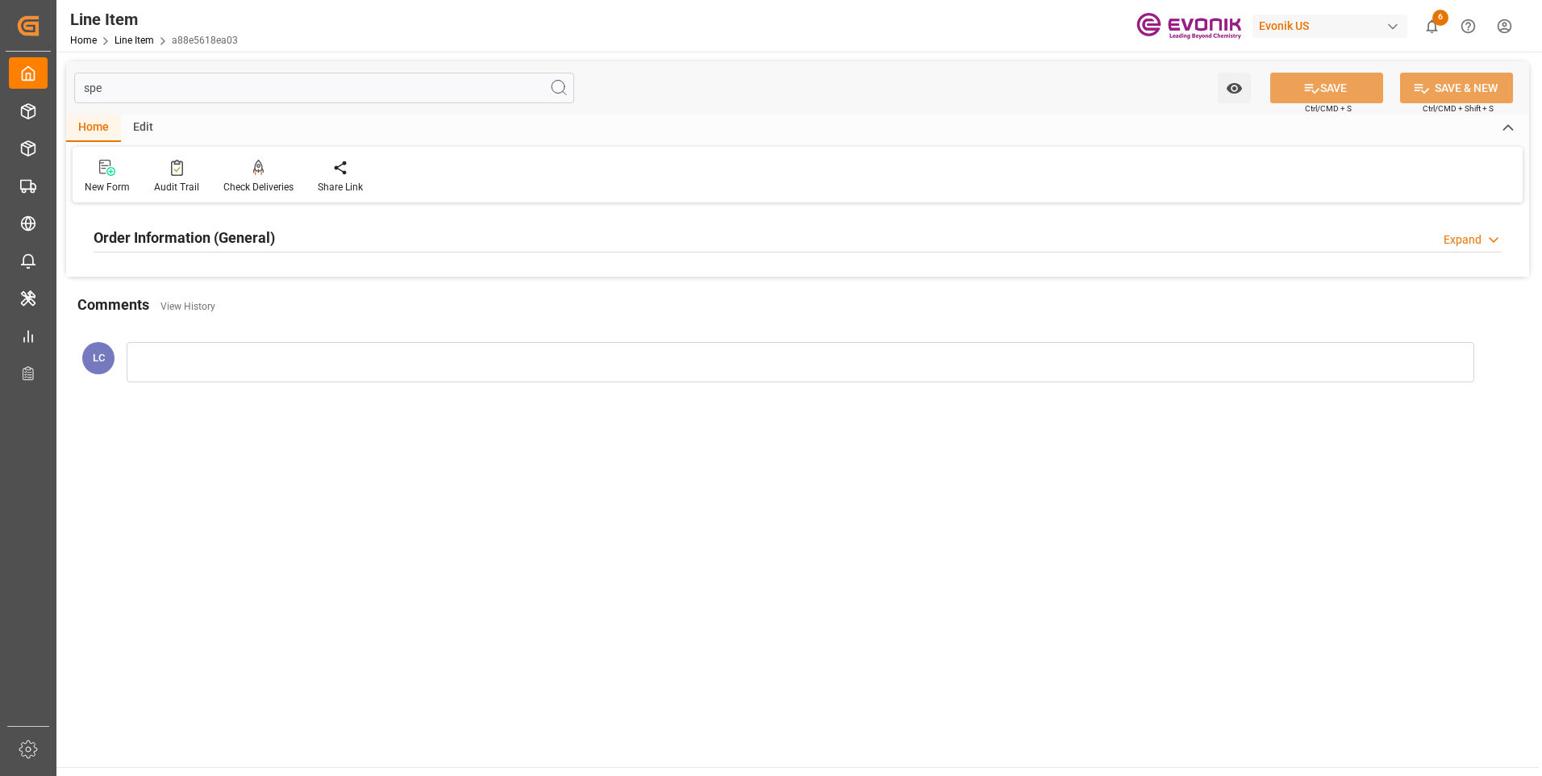
click at [209, 237] on h2 "Order Information (General)" at bounding box center [184, 238] width 181 height 22
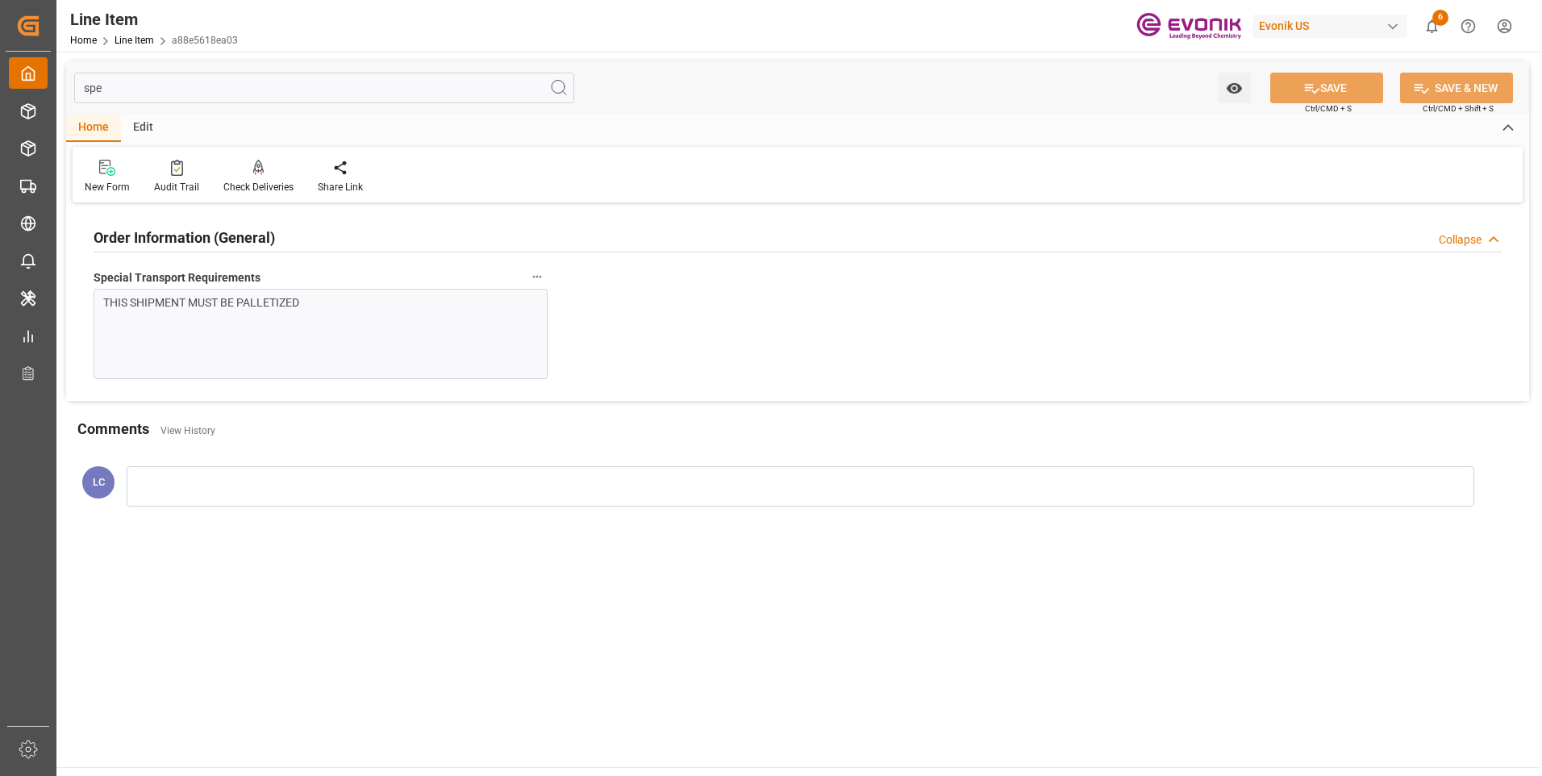
drag, startPoint x: 139, startPoint y: 90, endPoint x: 27, endPoint y: 73, distance: 112.6
click at [33, 76] on div "Created by potrace 1.15, written by [PERSON_NAME] [DATE]-[DATE] Created by potr…" at bounding box center [771, 388] width 1542 height 776
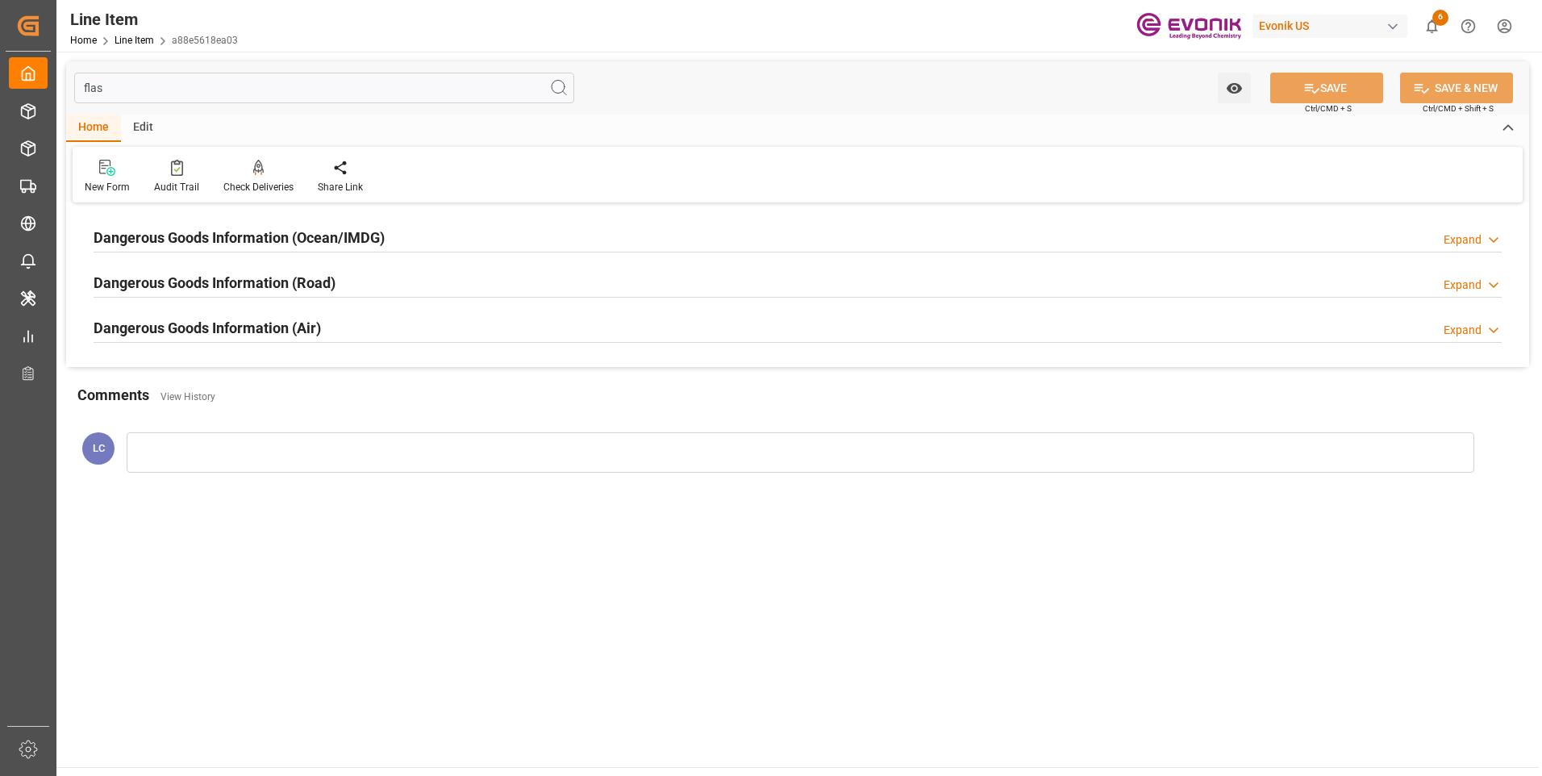
type input "flas"
click at [193, 219] on div "Dangerous Goods Information (Ocean/IMDG) Expand" at bounding box center [797, 237] width 1431 height 45
click at [193, 225] on div "Dangerous Goods Information (Ocean/IMDG)" at bounding box center [239, 236] width 291 height 31
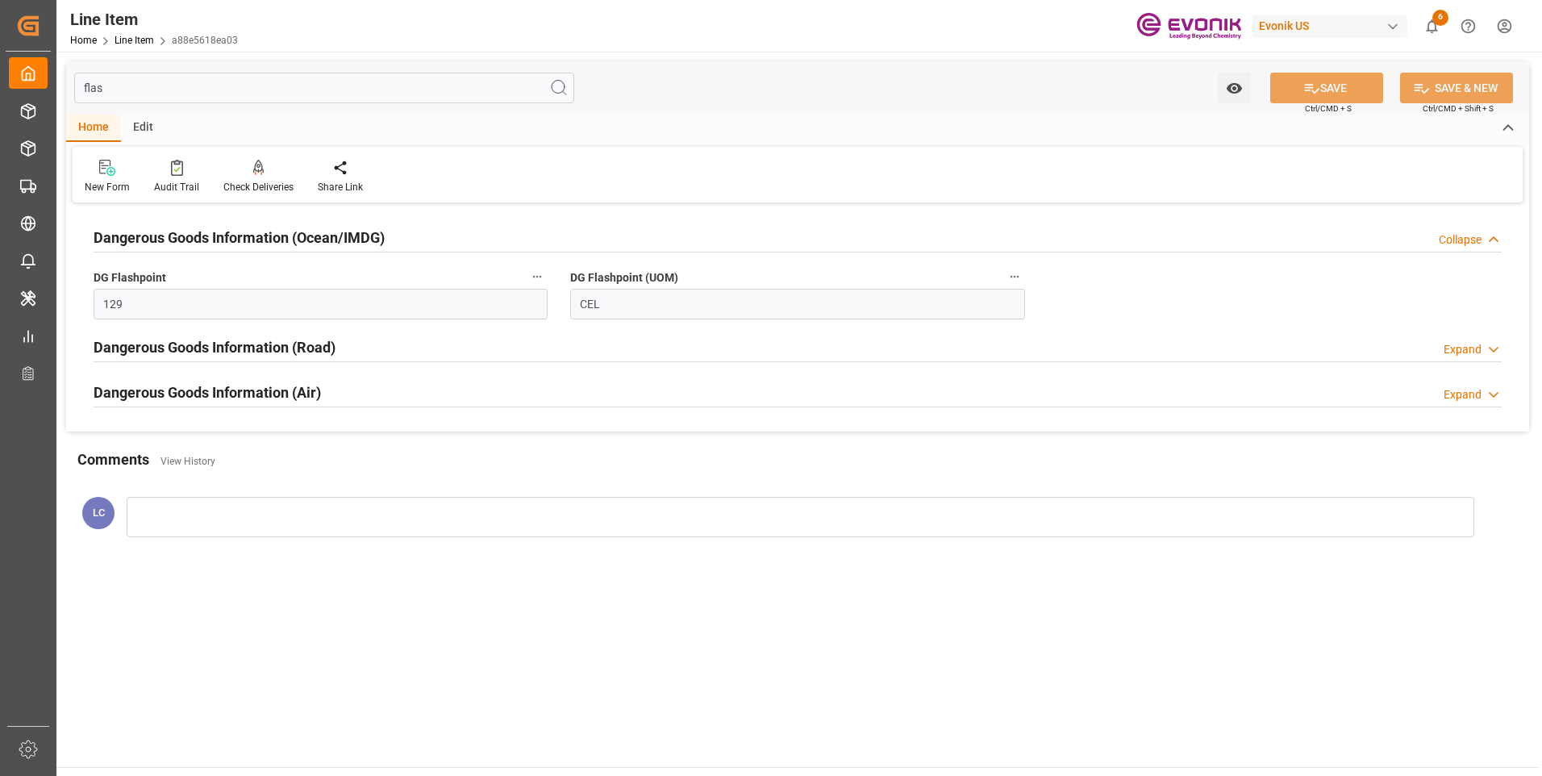
click at [193, 225] on div "Dangerous Goods Information (Ocean/IMDG)" at bounding box center [239, 236] width 291 height 31
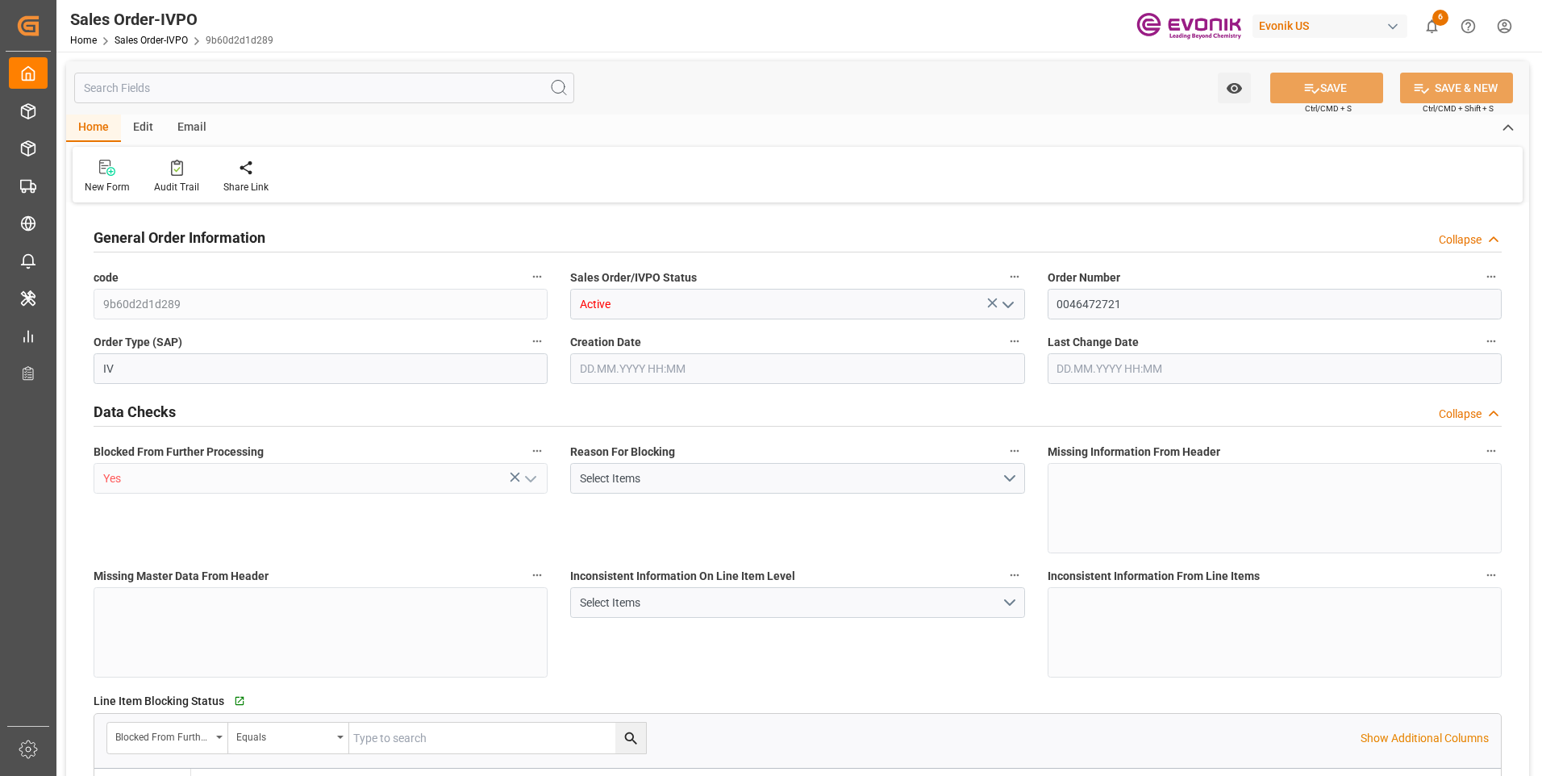
type input "NLRTM"
type input "0"
type input "1"
type input "2"
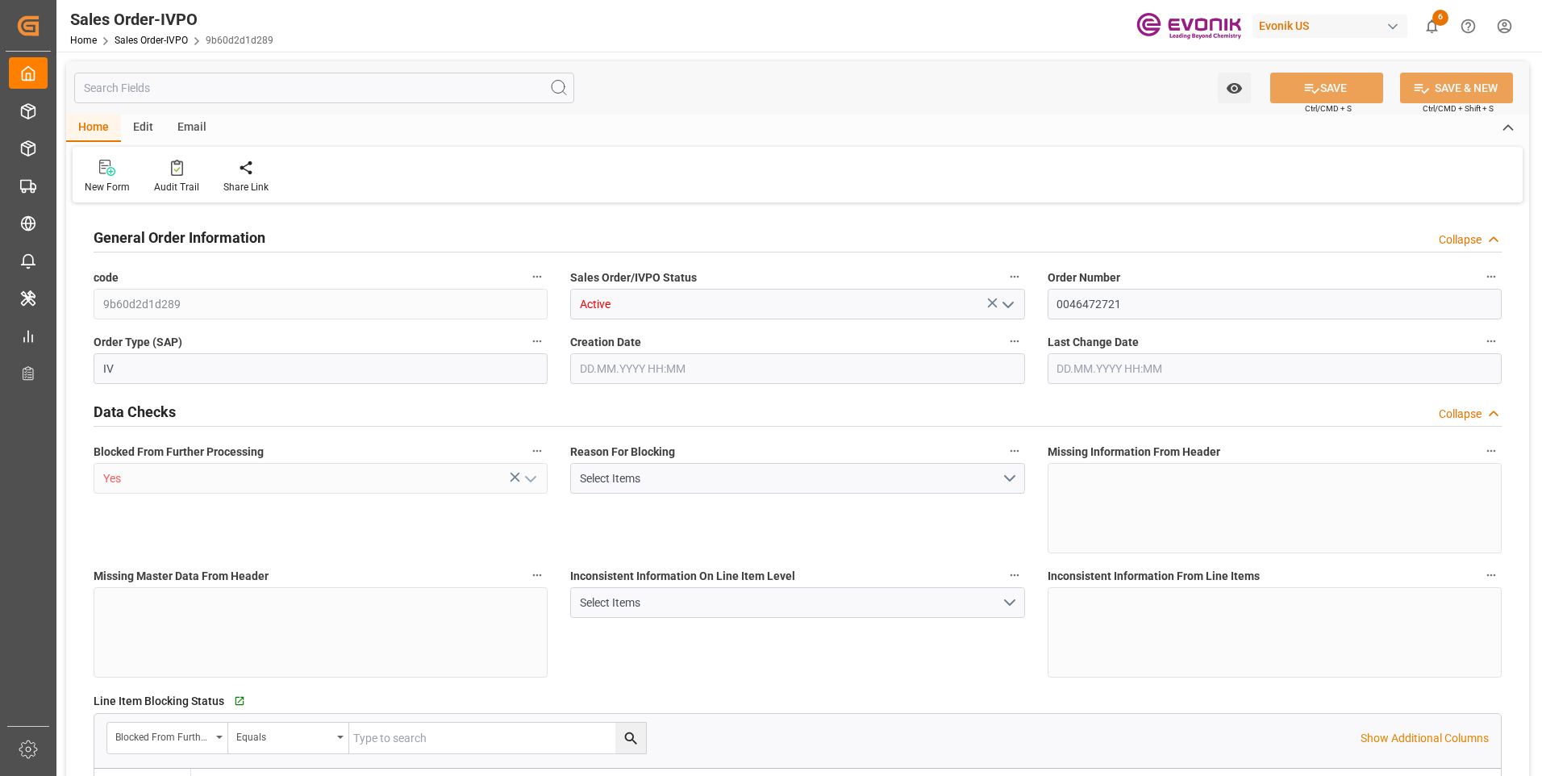
type input "15321.6"
type input "32.8854"
type input "17000"
type input "30"
type input "[DATE] 19:27"
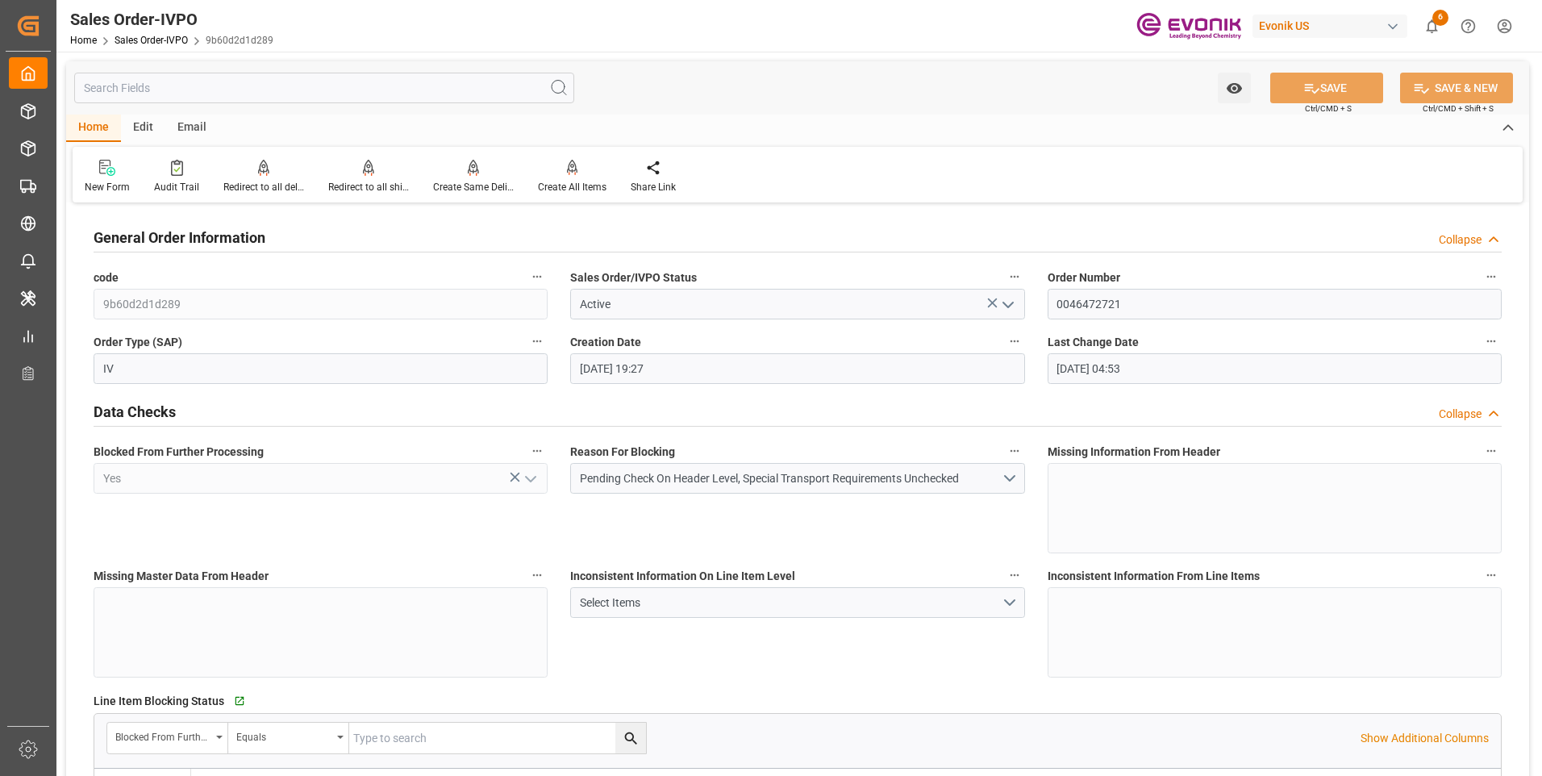
type input "[DATE] 04:53"
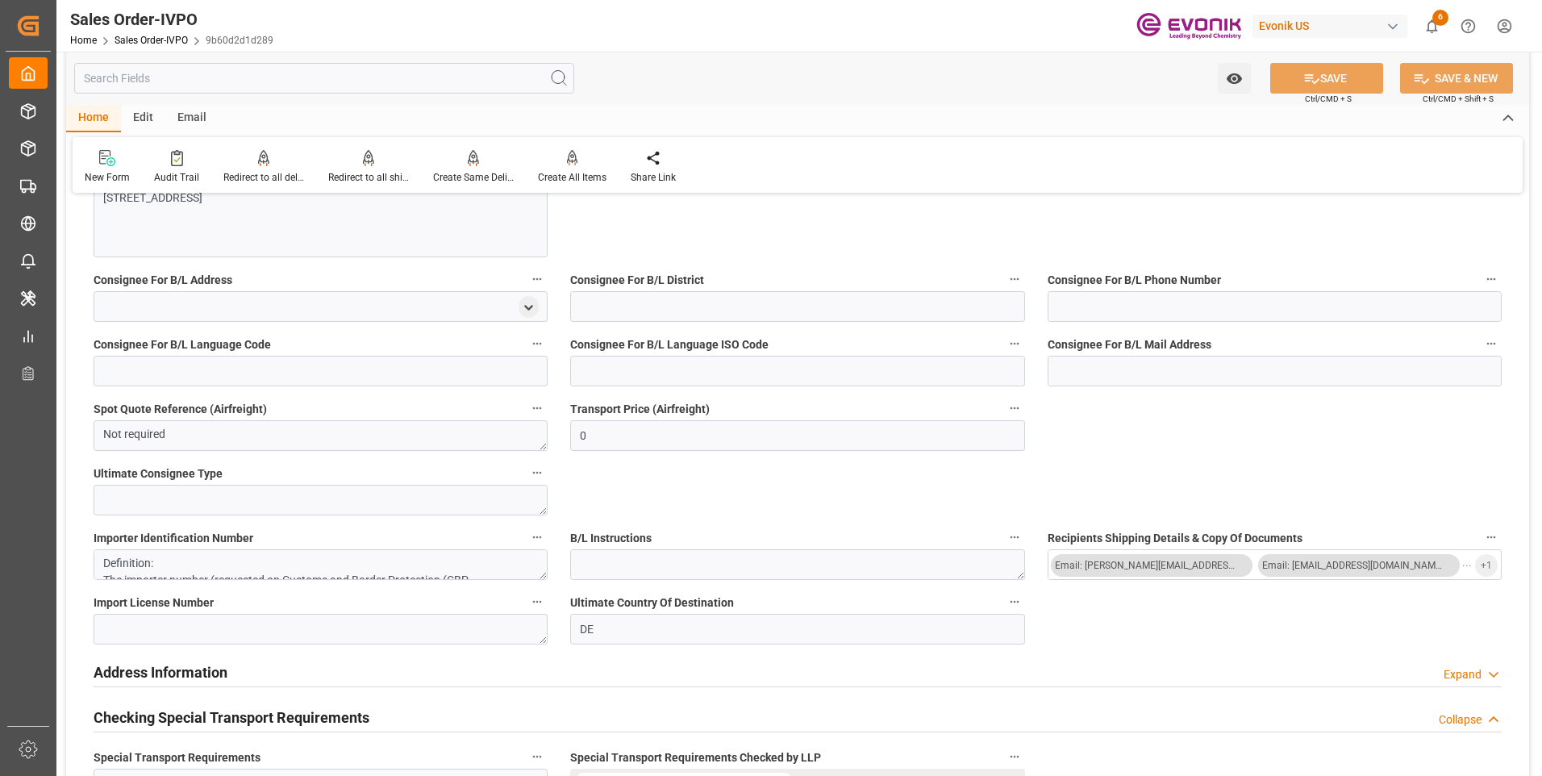
scroll to position [1774, 0]
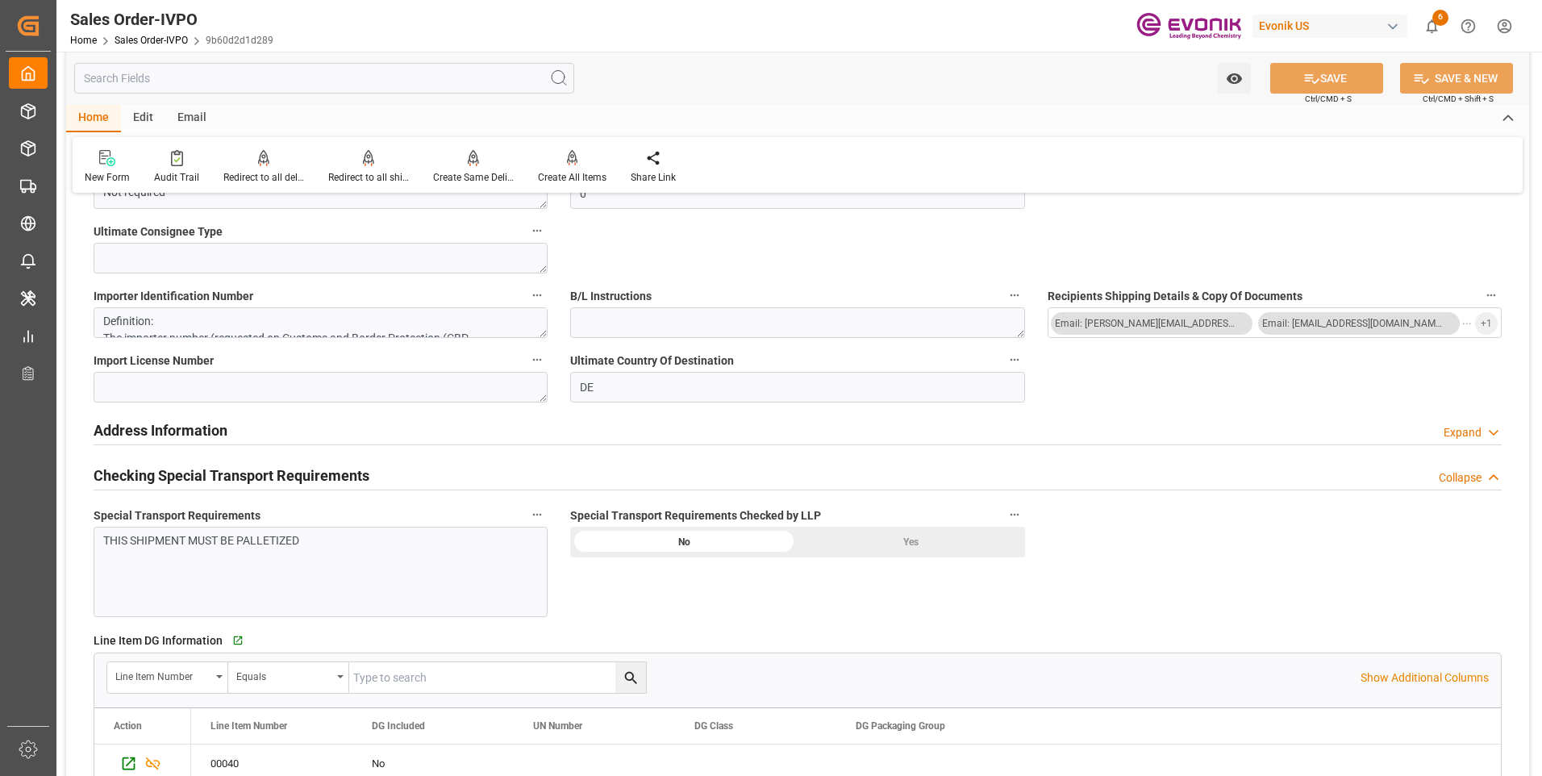
click at [871, 542] on div "Yes" at bounding box center [911, 542] width 227 height 31
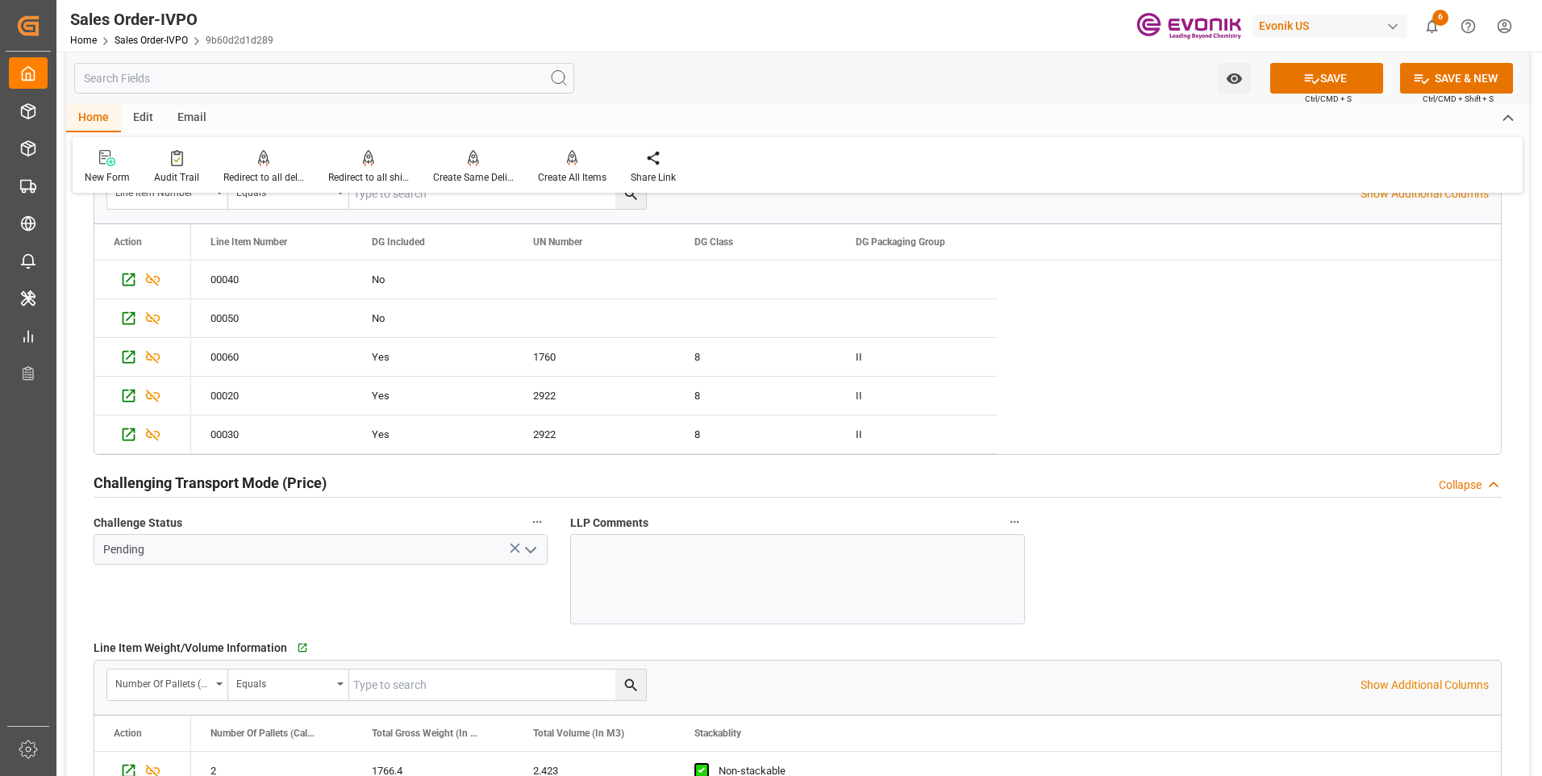
scroll to position [2419, 0]
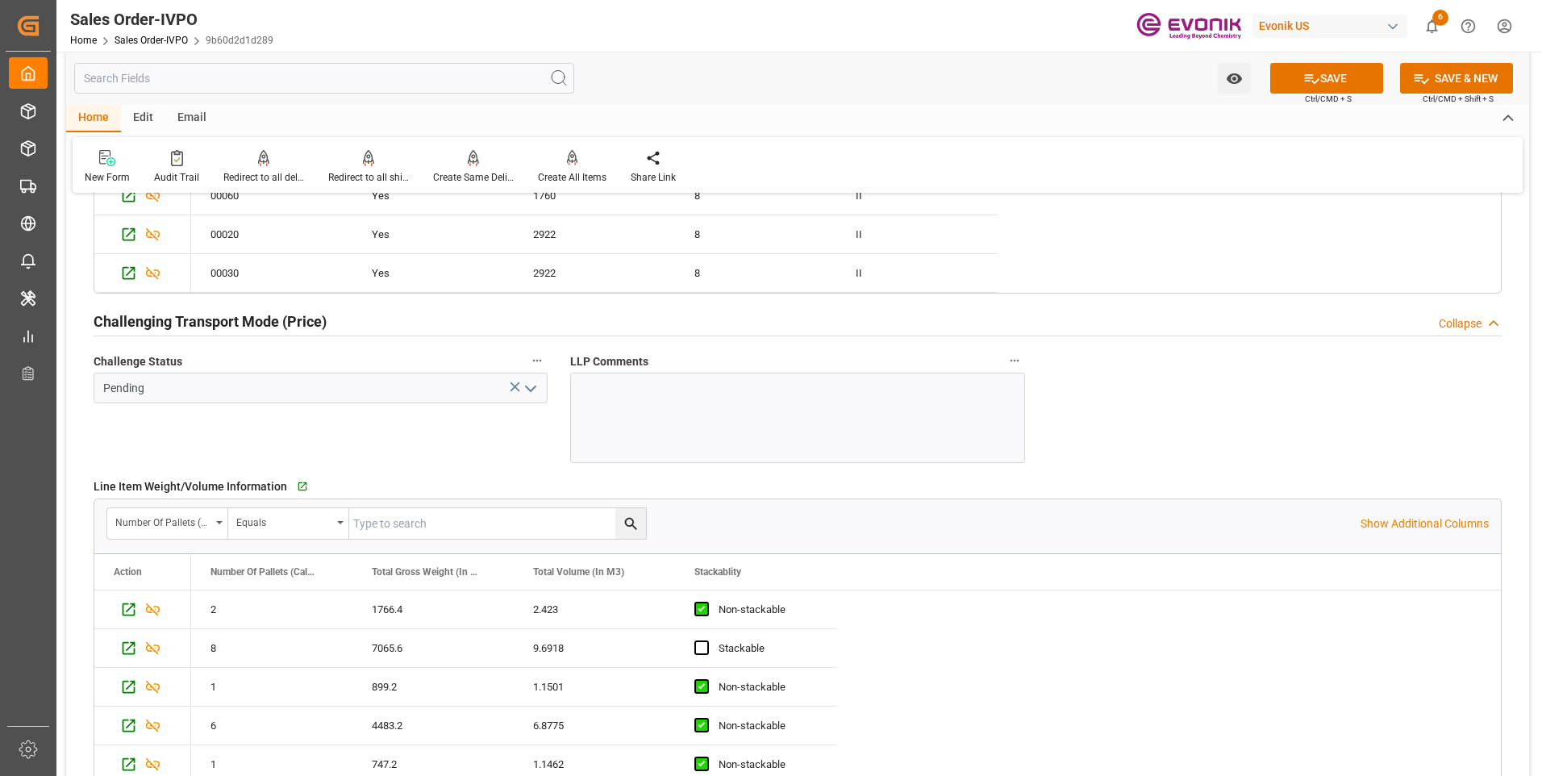
click at [529, 390] on polyline "open menu" at bounding box center [531, 388] width 10 height 5
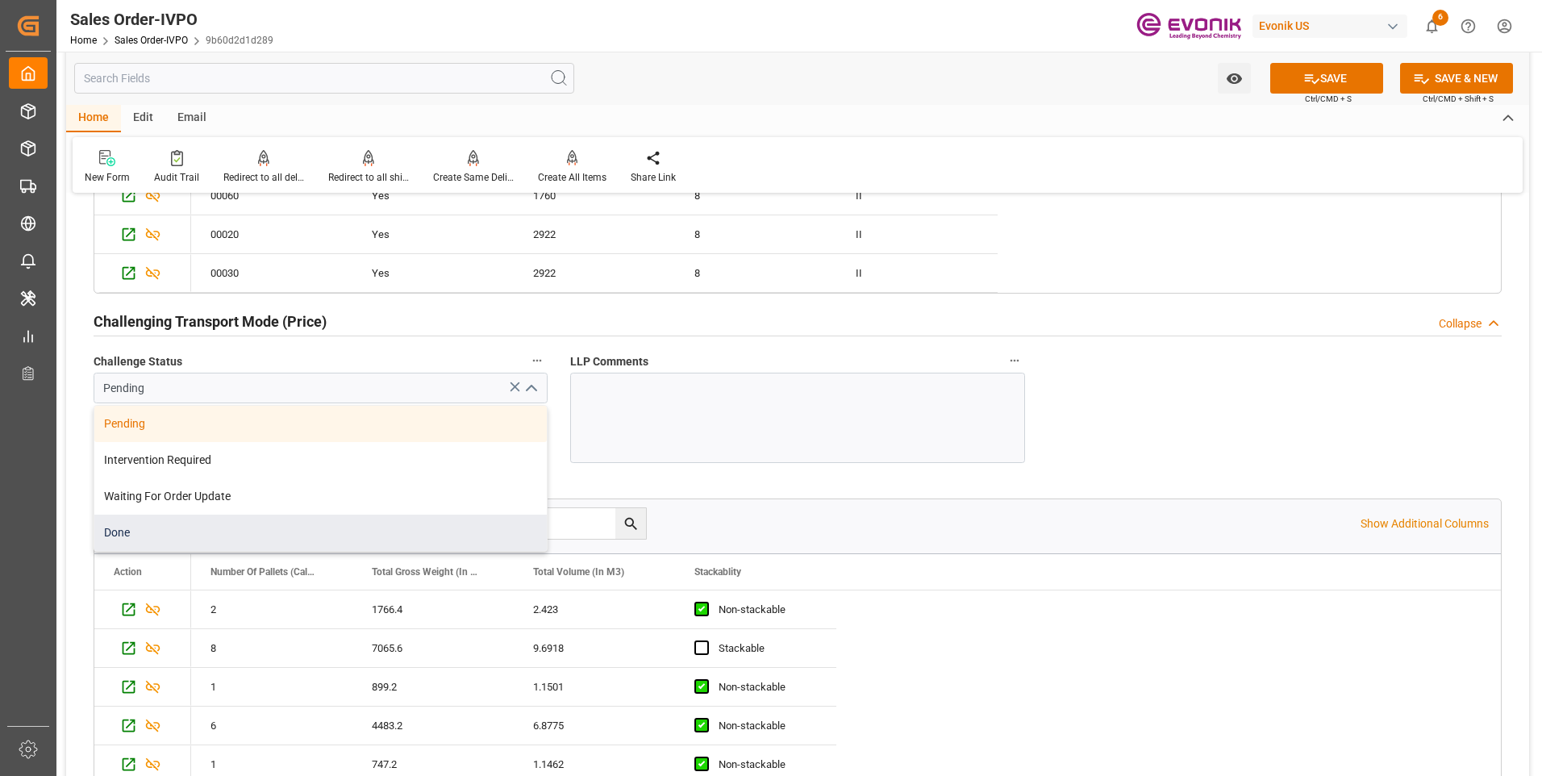
click at [190, 536] on div "Done" at bounding box center [320, 532] width 452 height 36
type input "Done"
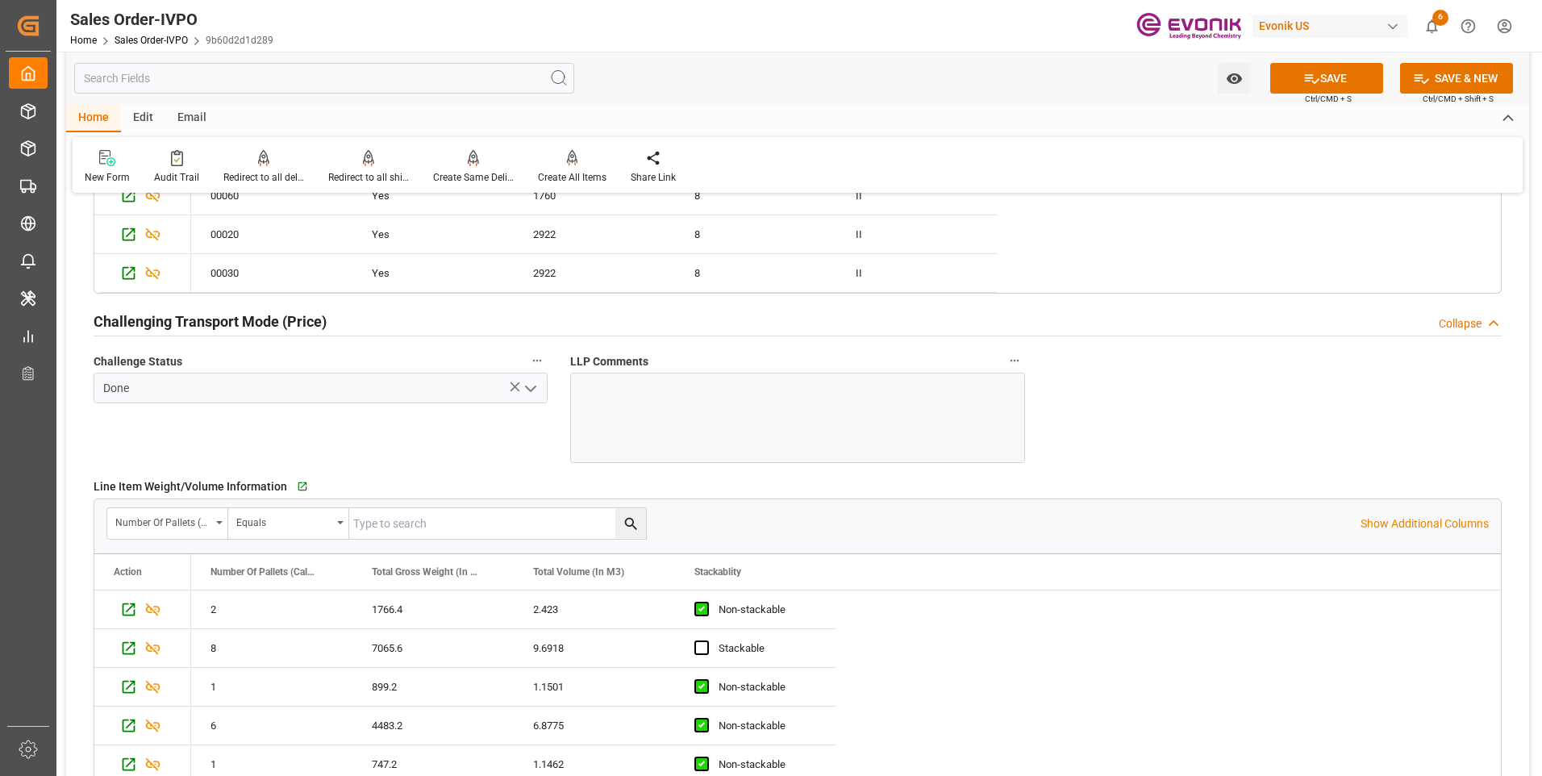
scroll to position [2822, 0]
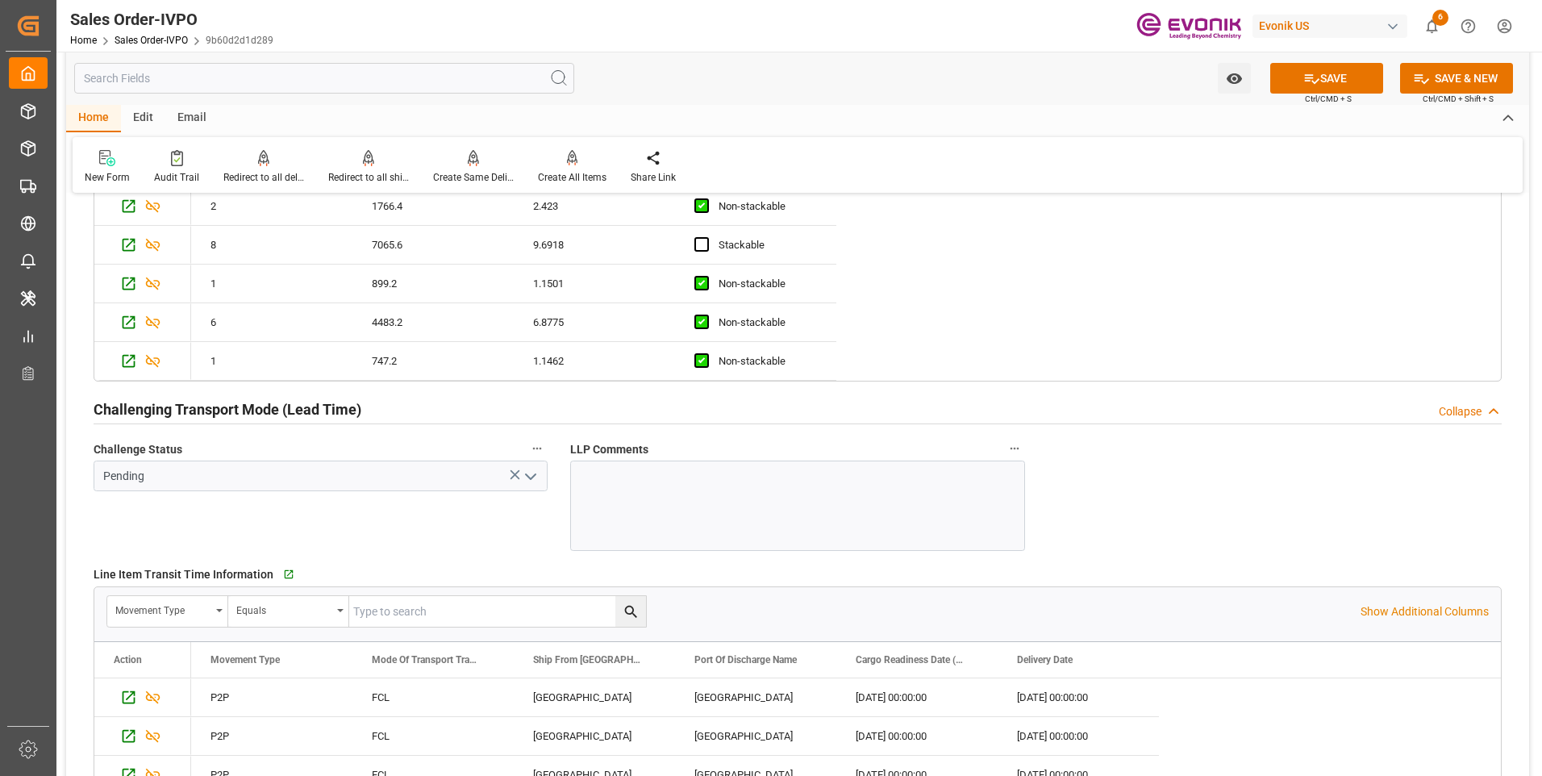
click at [533, 477] on polyline "open menu" at bounding box center [531, 476] width 10 height 5
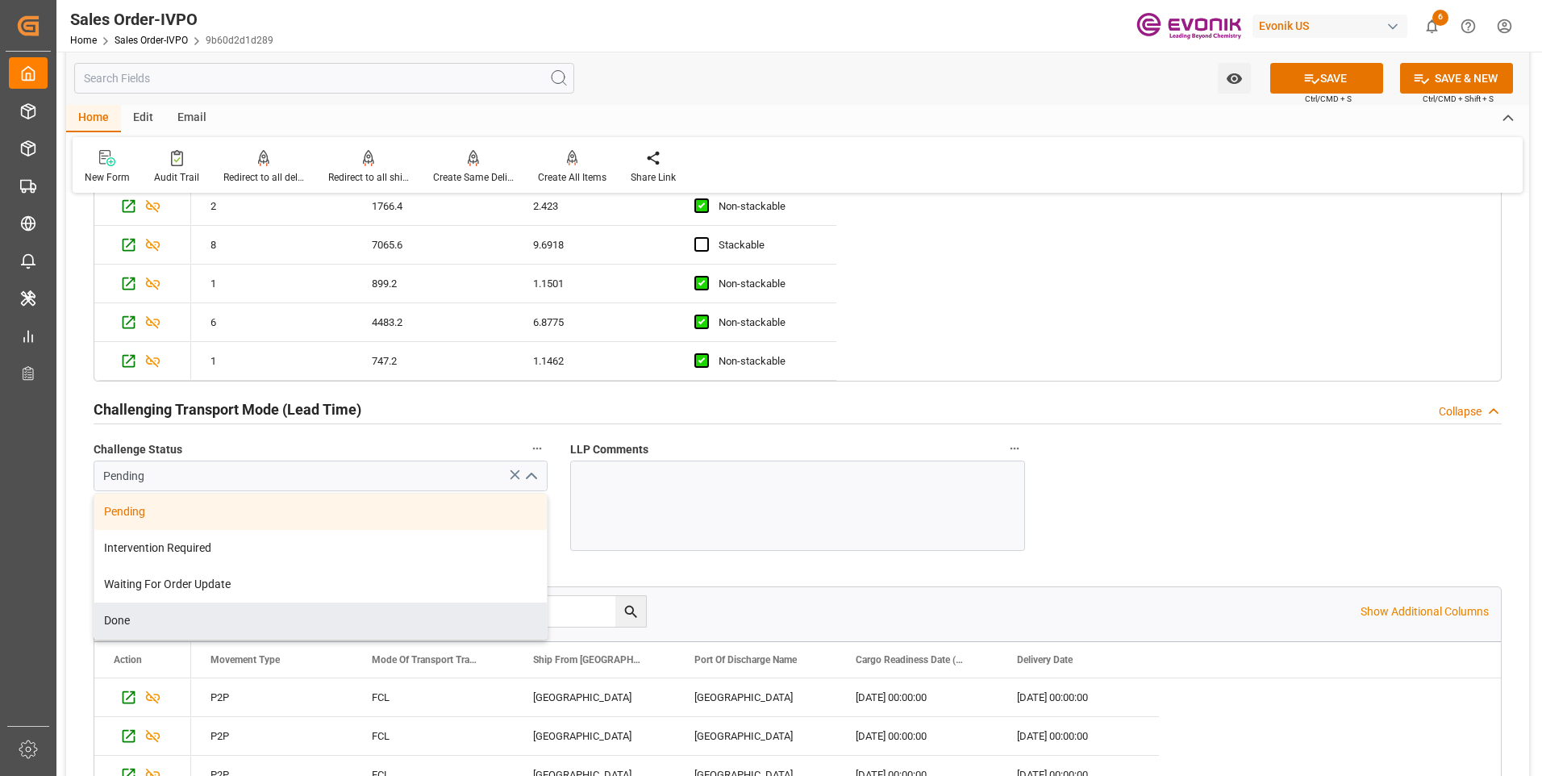
click at [170, 616] on div "Done" at bounding box center [320, 620] width 452 height 36
type input "Done"
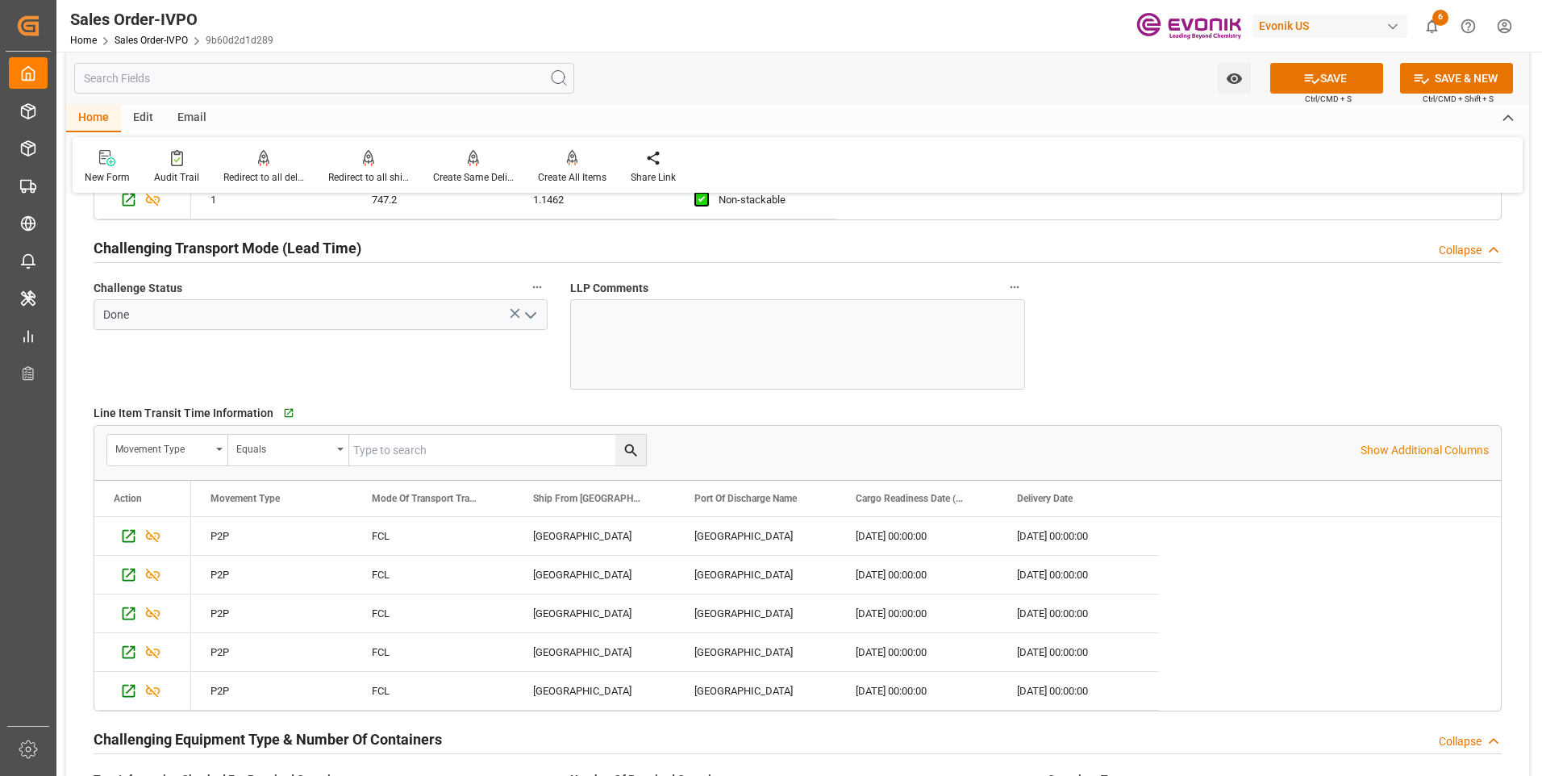
scroll to position [3226, 0]
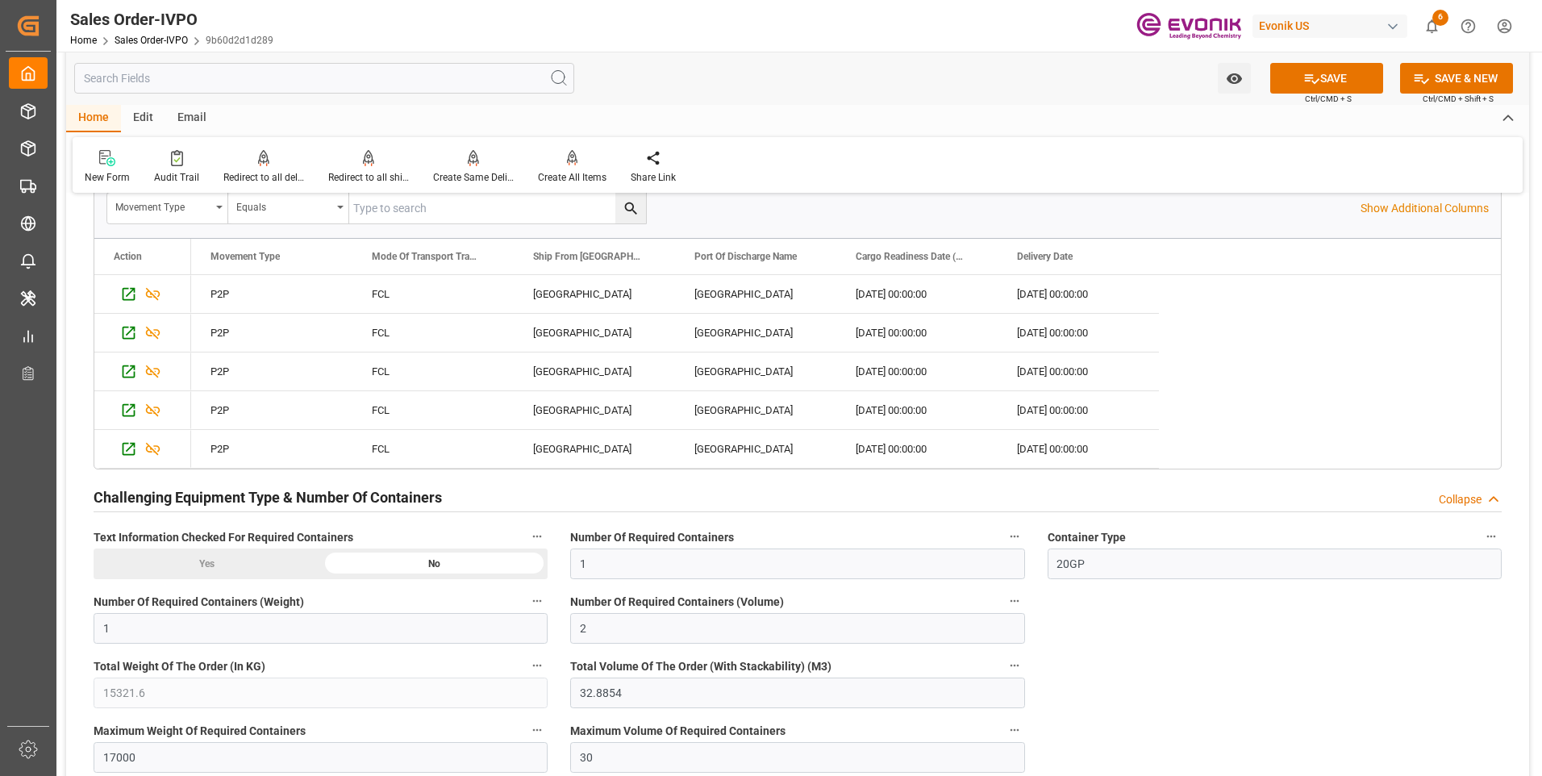
click at [256, 560] on div "Yes" at bounding box center [207, 563] width 227 height 31
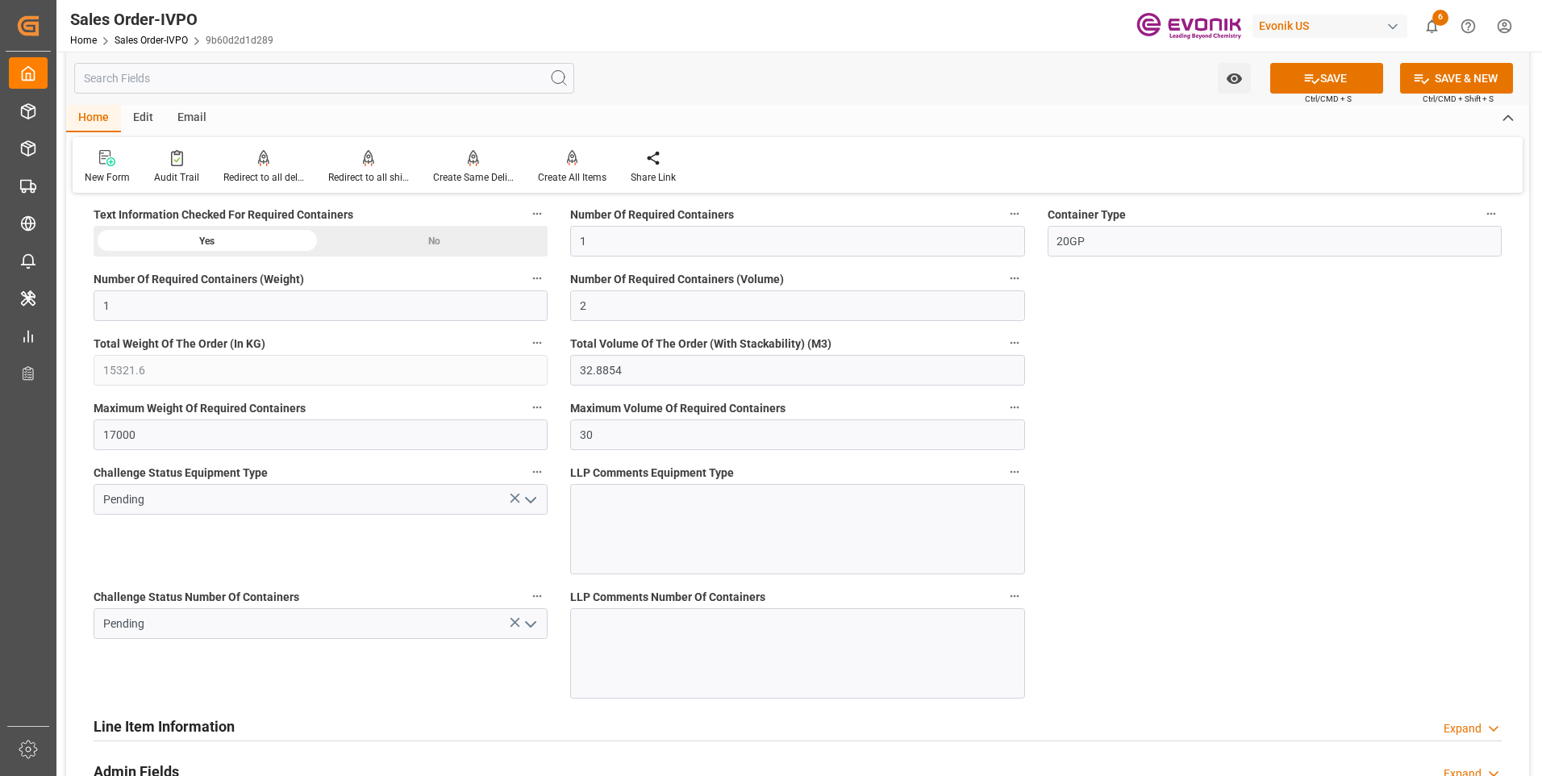
click at [541, 501] on button "open menu" at bounding box center [530, 499] width 24 height 25
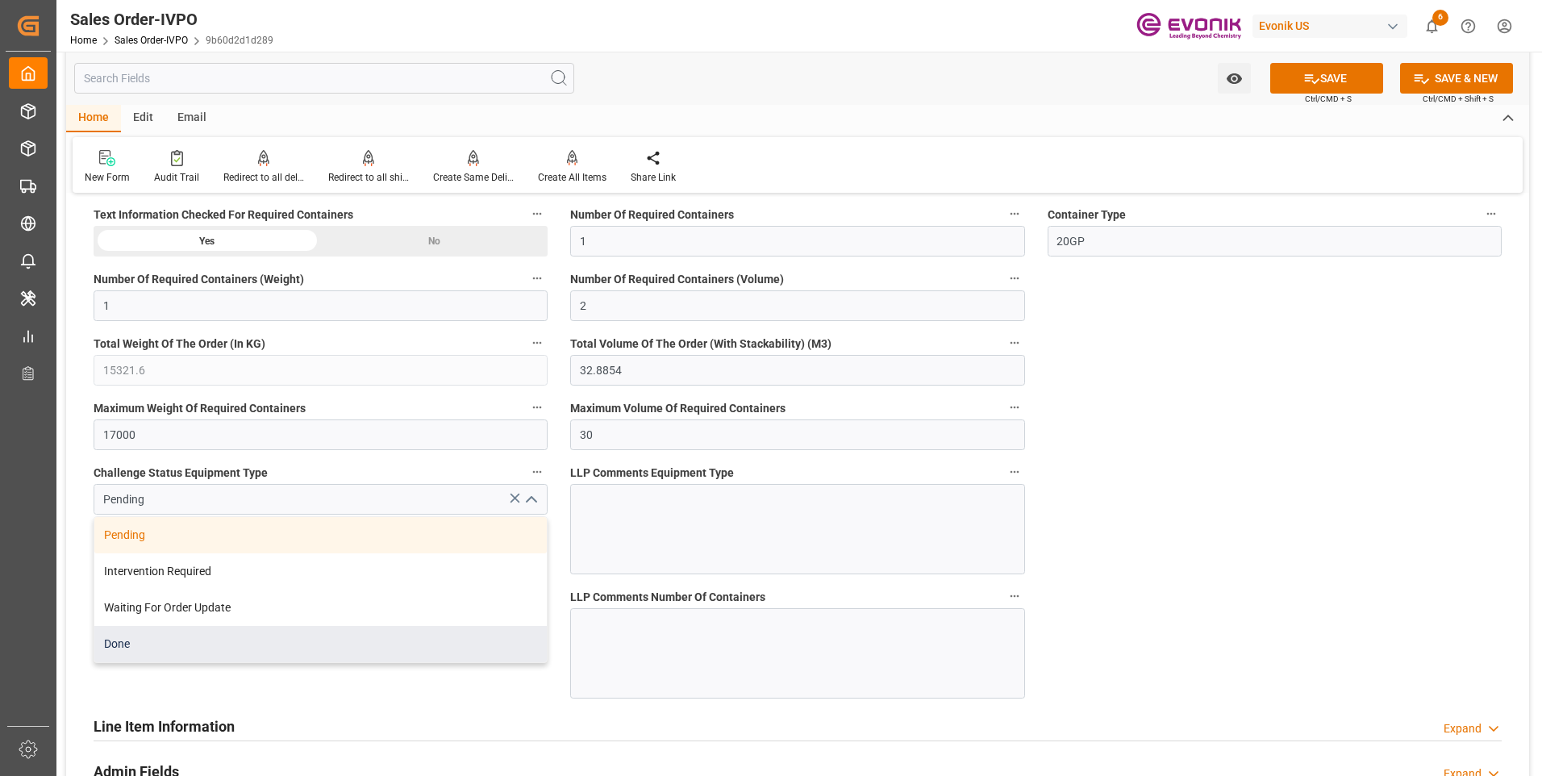
click at [175, 646] on div "Done" at bounding box center [320, 644] width 452 height 36
type input "Done"
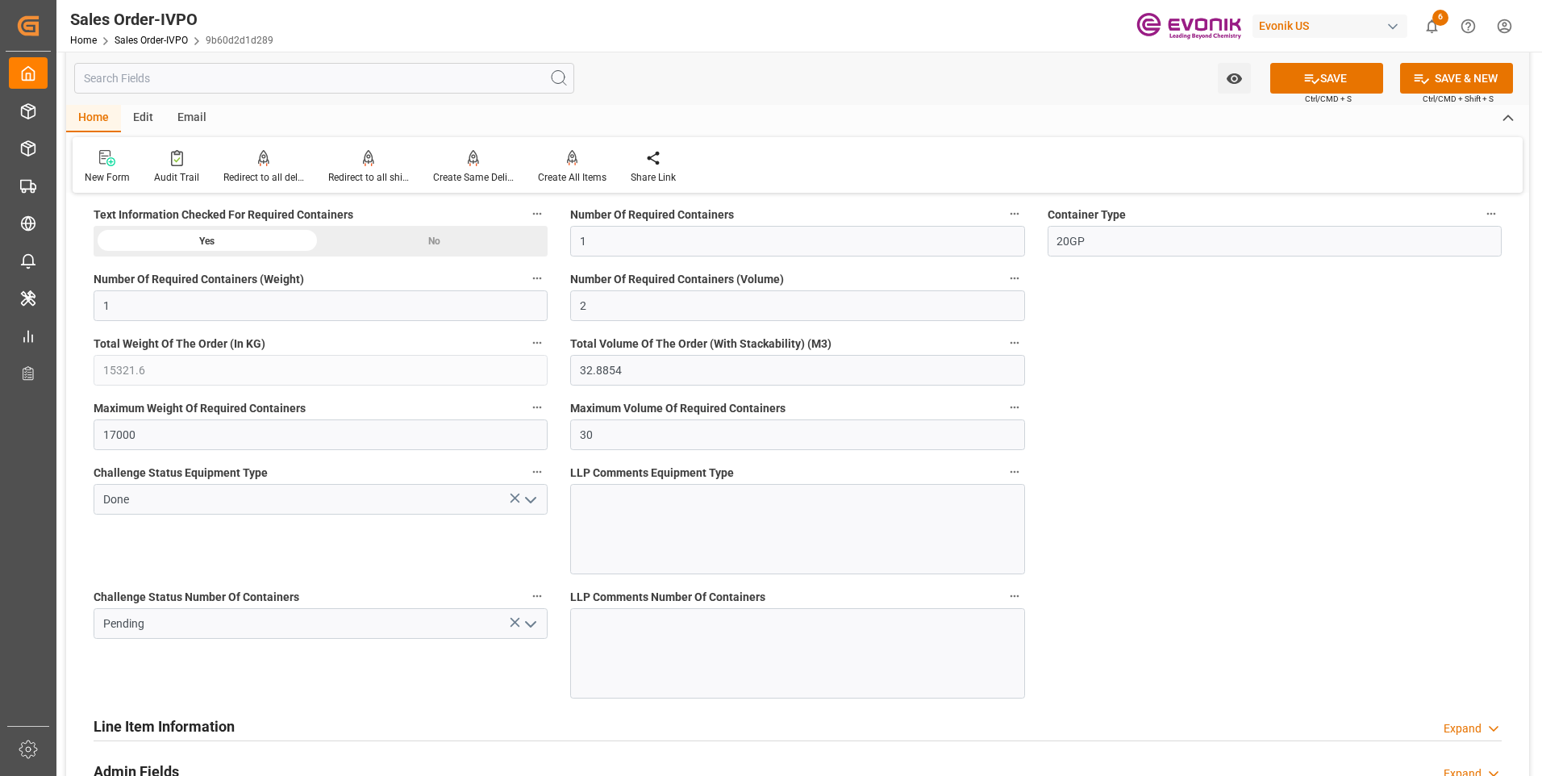
click at [535, 627] on icon "open menu" at bounding box center [530, 623] width 19 height 19
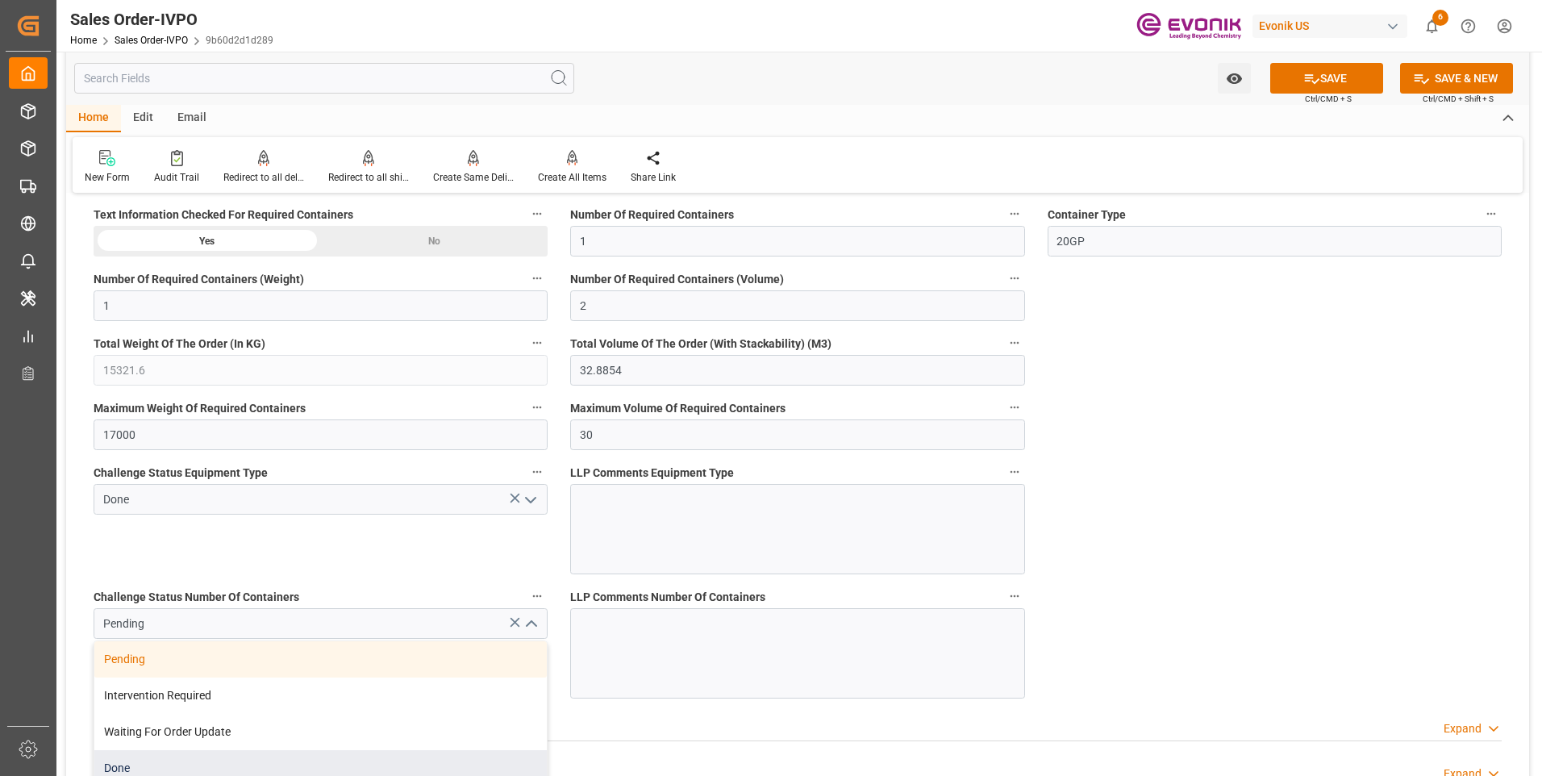
scroll to position [3629, 0]
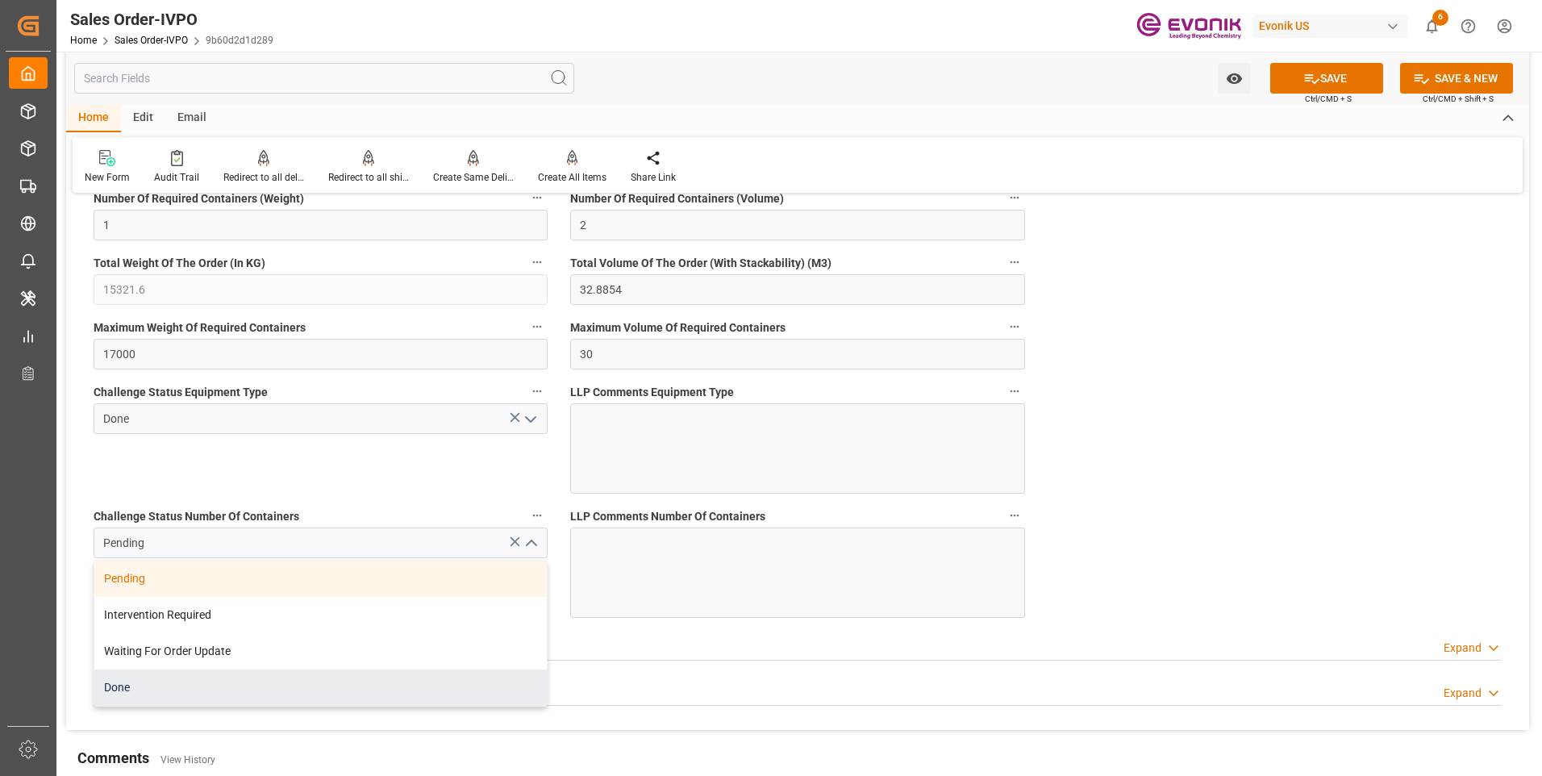
click at [165, 689] on div "Done" at bounding box center [320, 687] width 452 height 36
type input "Done"
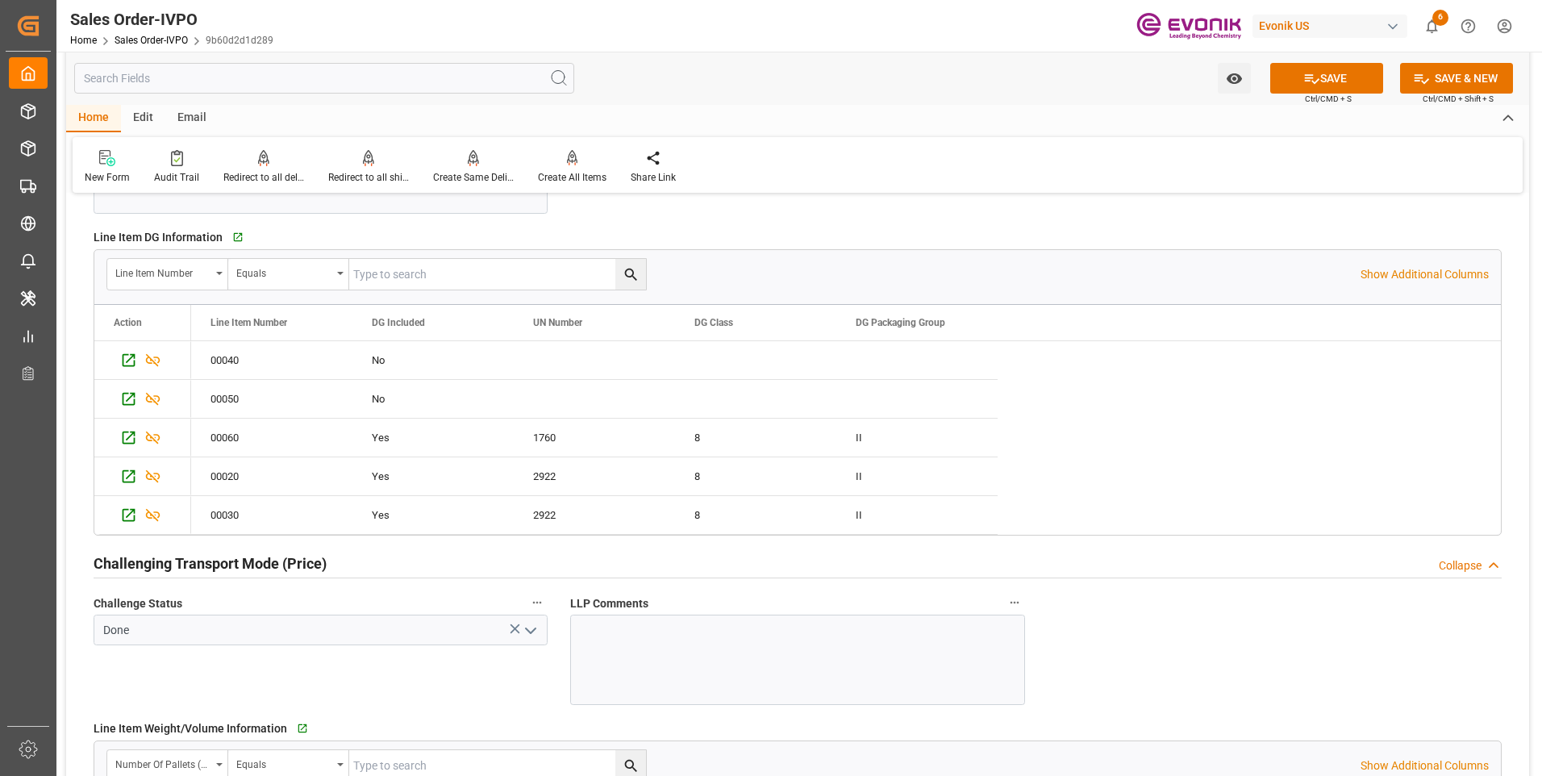
scroll to position [1855, 0]
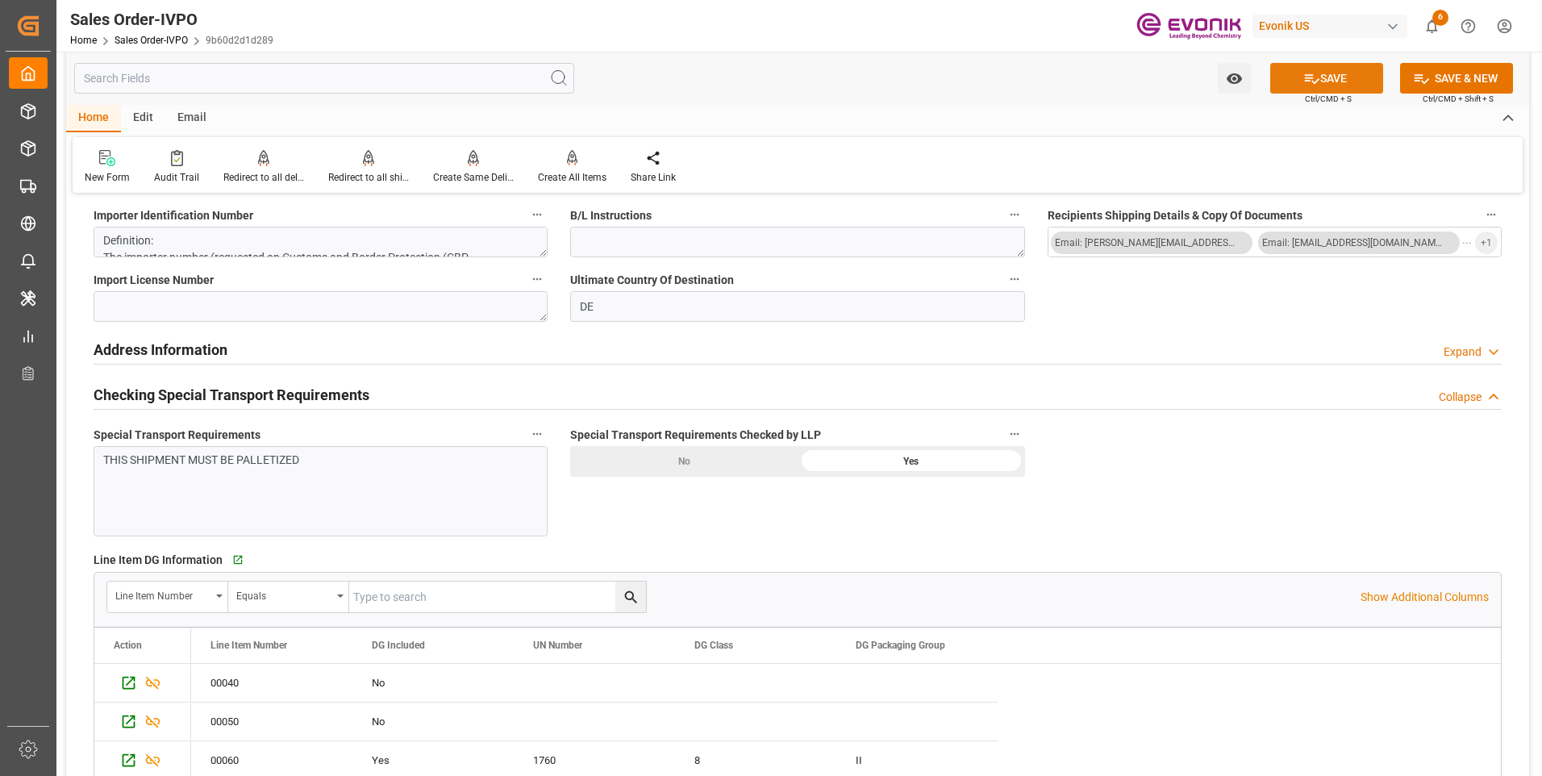
click at [1295, 81] on button "SAVE" at bounding box center [1326, 78] width 113 height 31
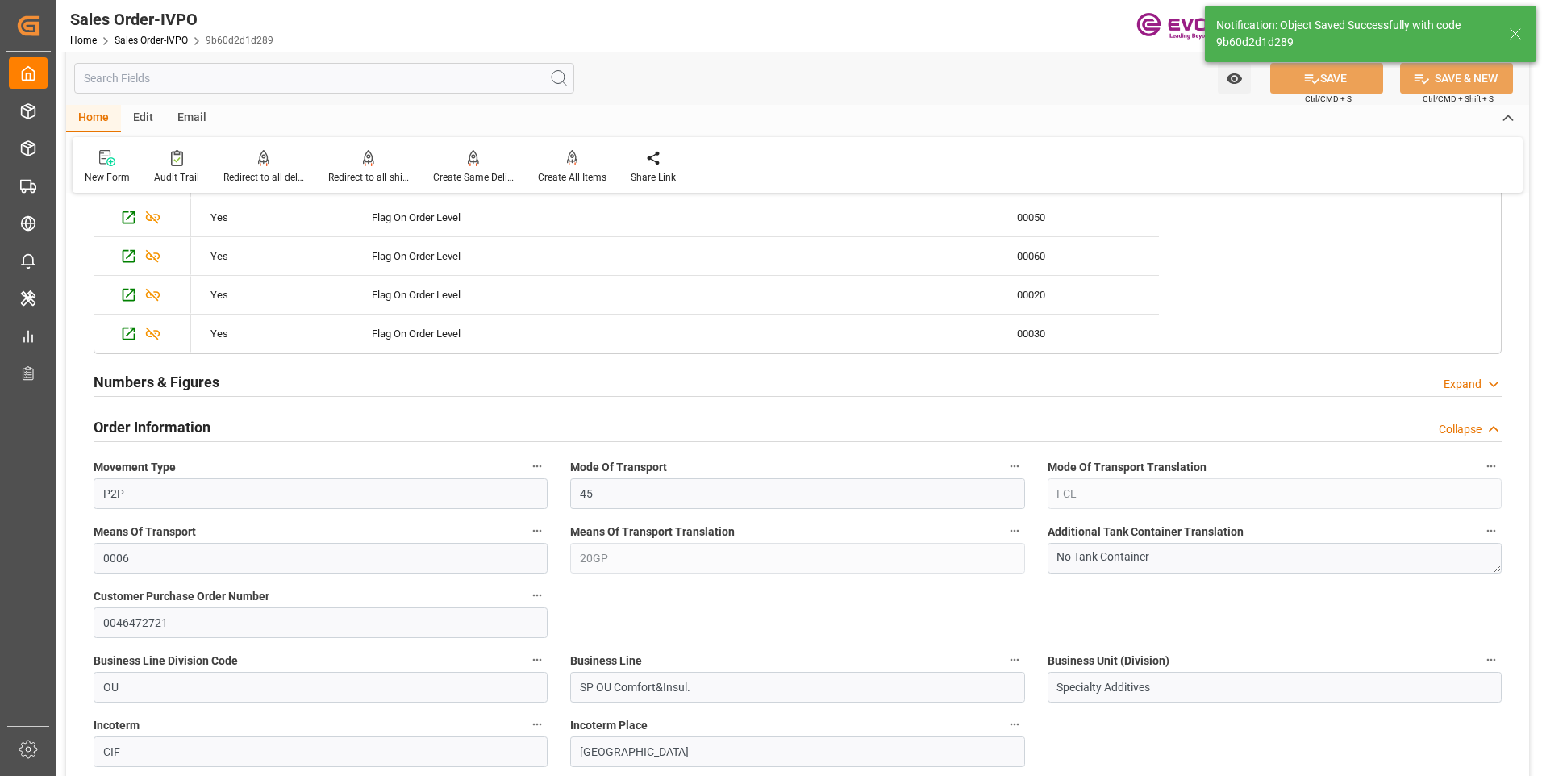
type input "11.09.2025 04:58"
type input "No"
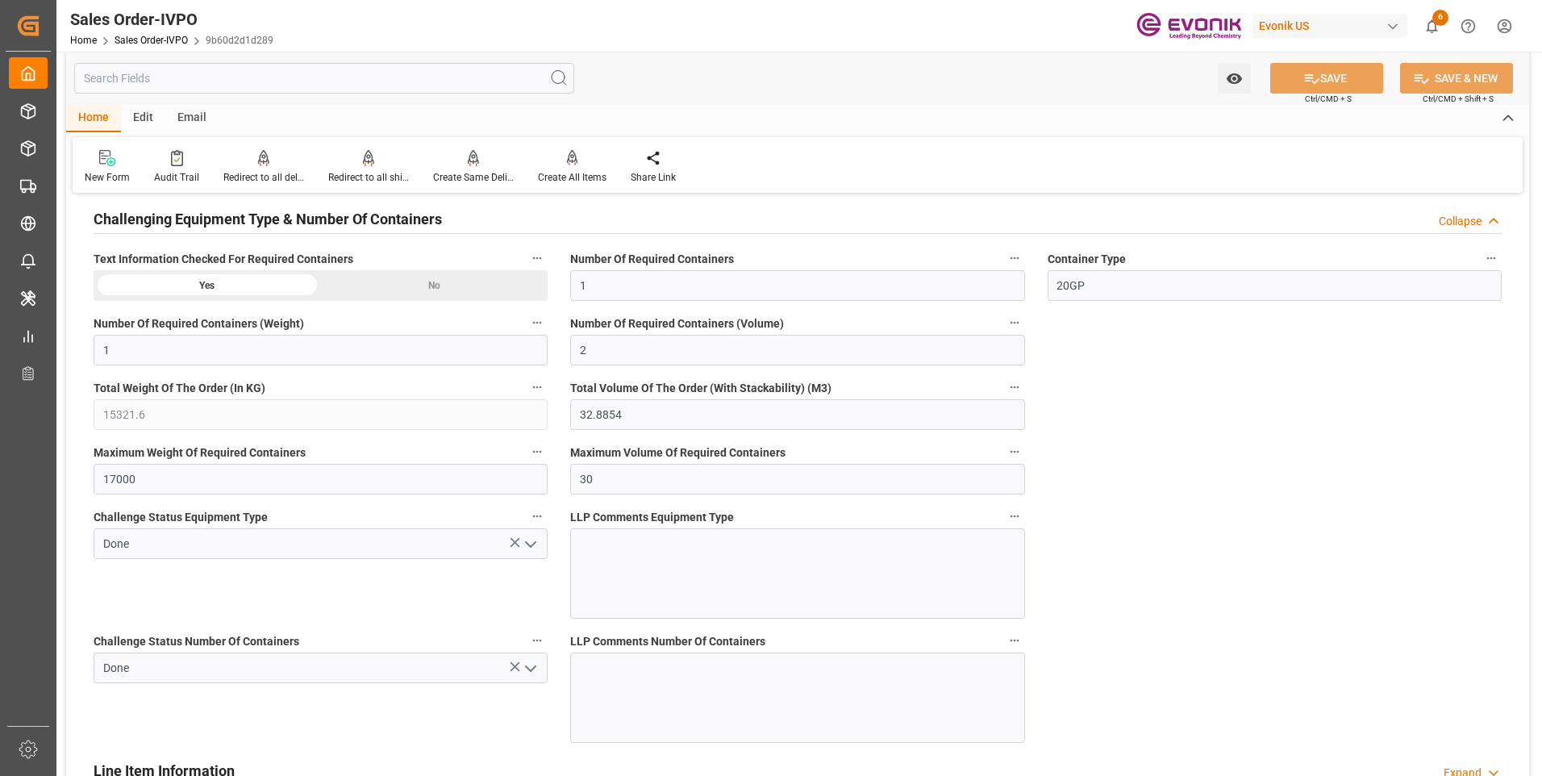
scroll to position [3262, 0]
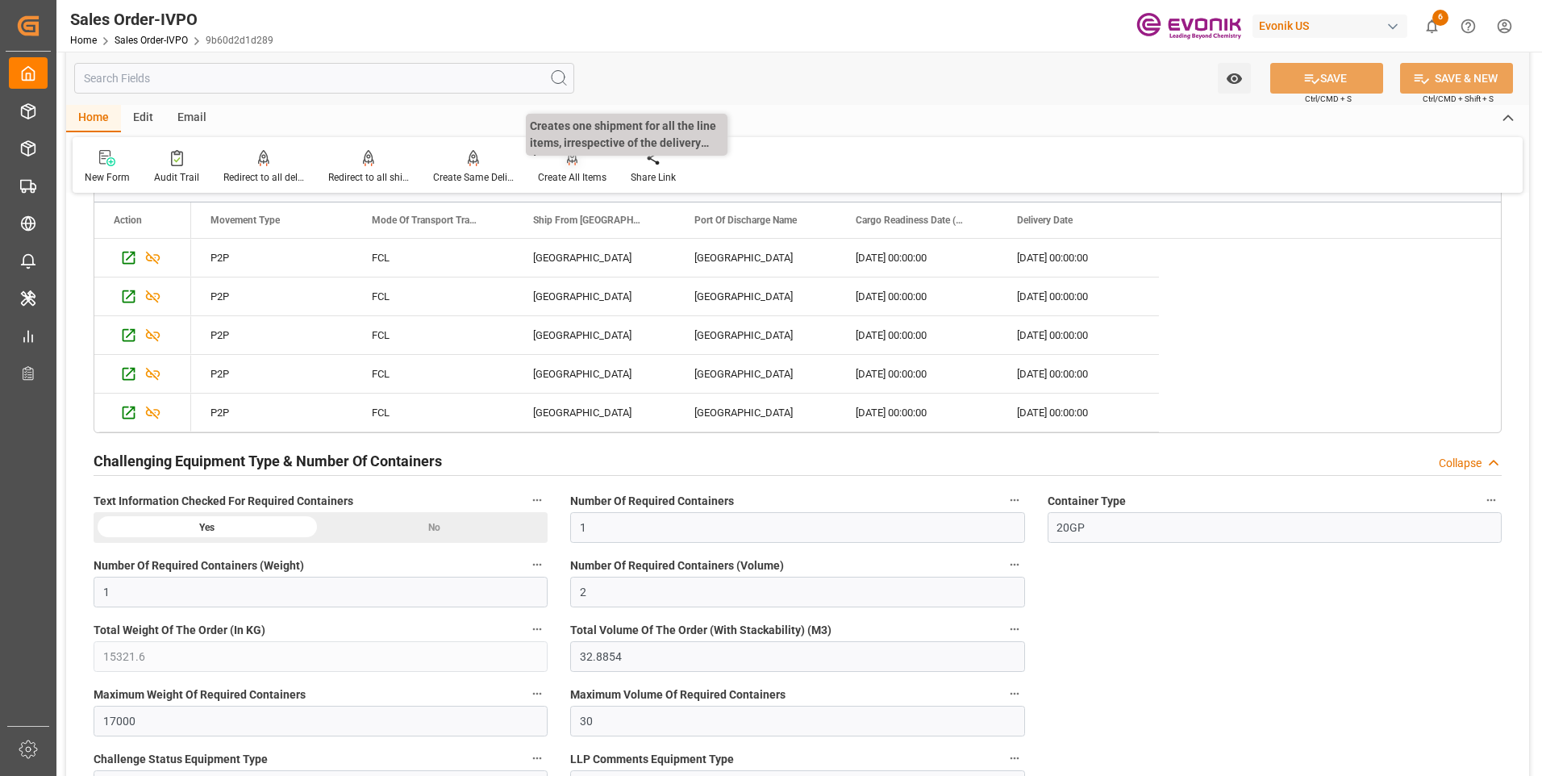
click at [562, 159] on div at bounding box center [572, 157] width 69 height 17
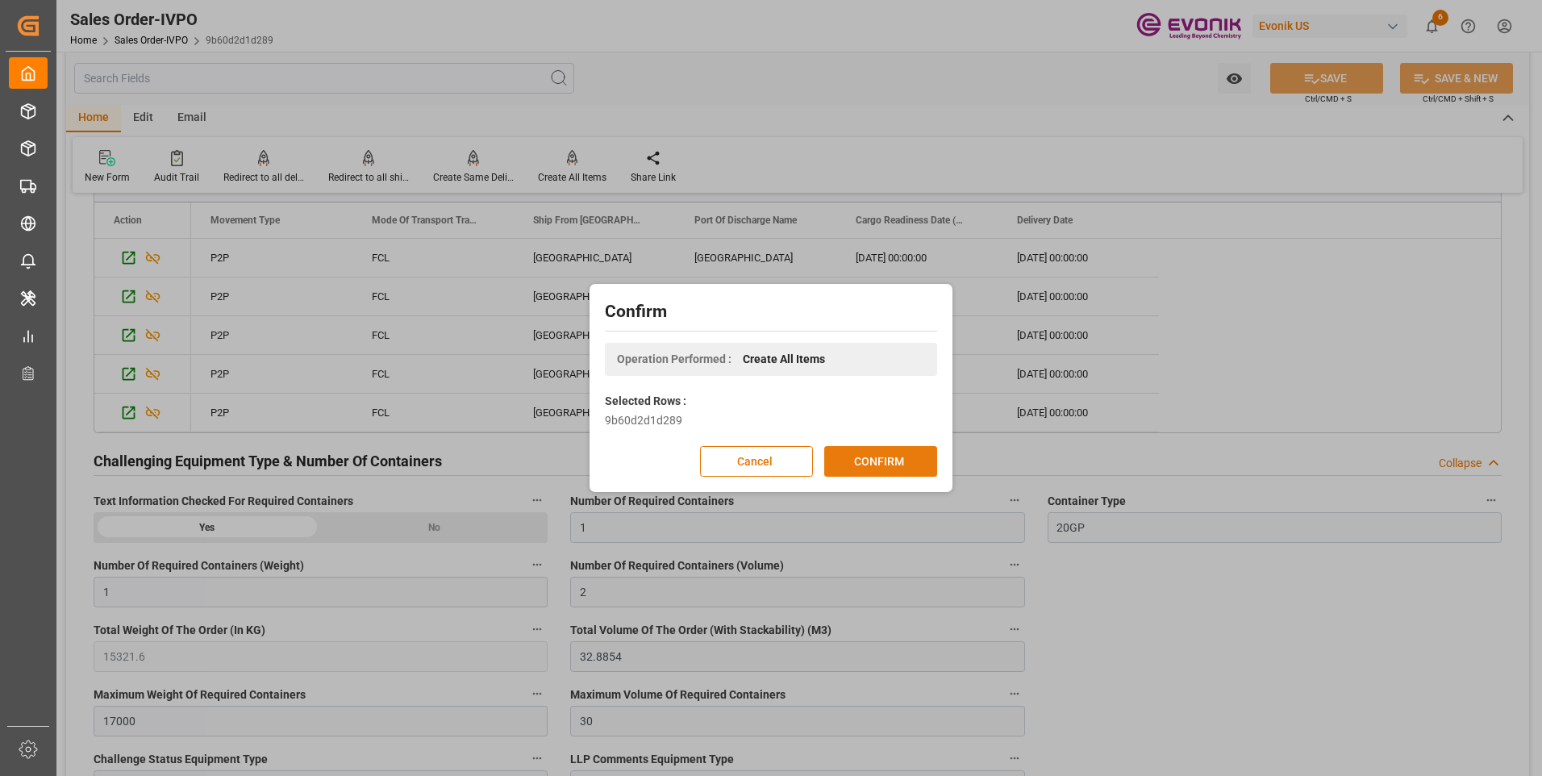
click at [861, 466] on button "CONFIRM" at bounding box center [880, 461] width 113 height 31
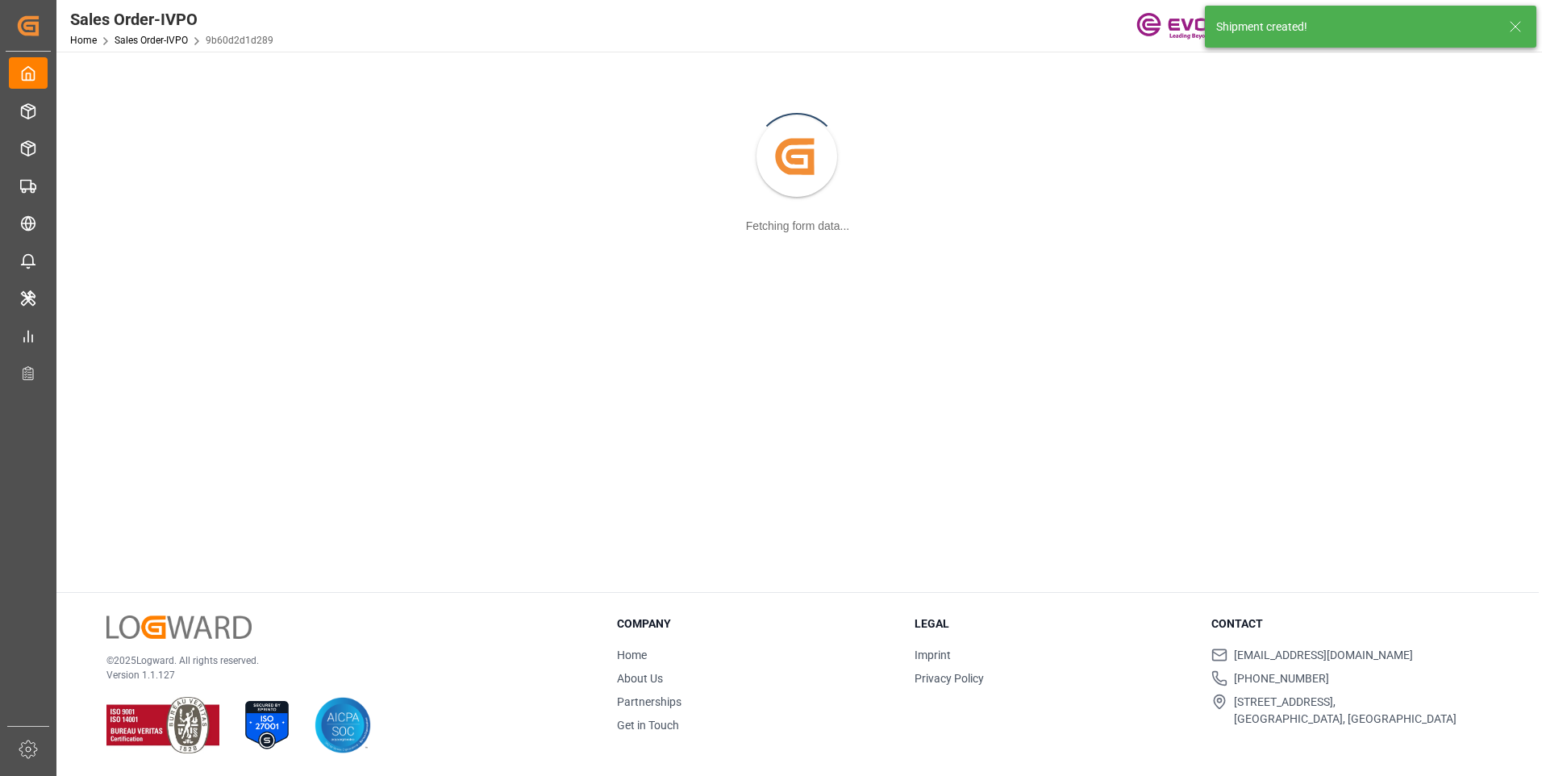
scroll to position [175, 0]
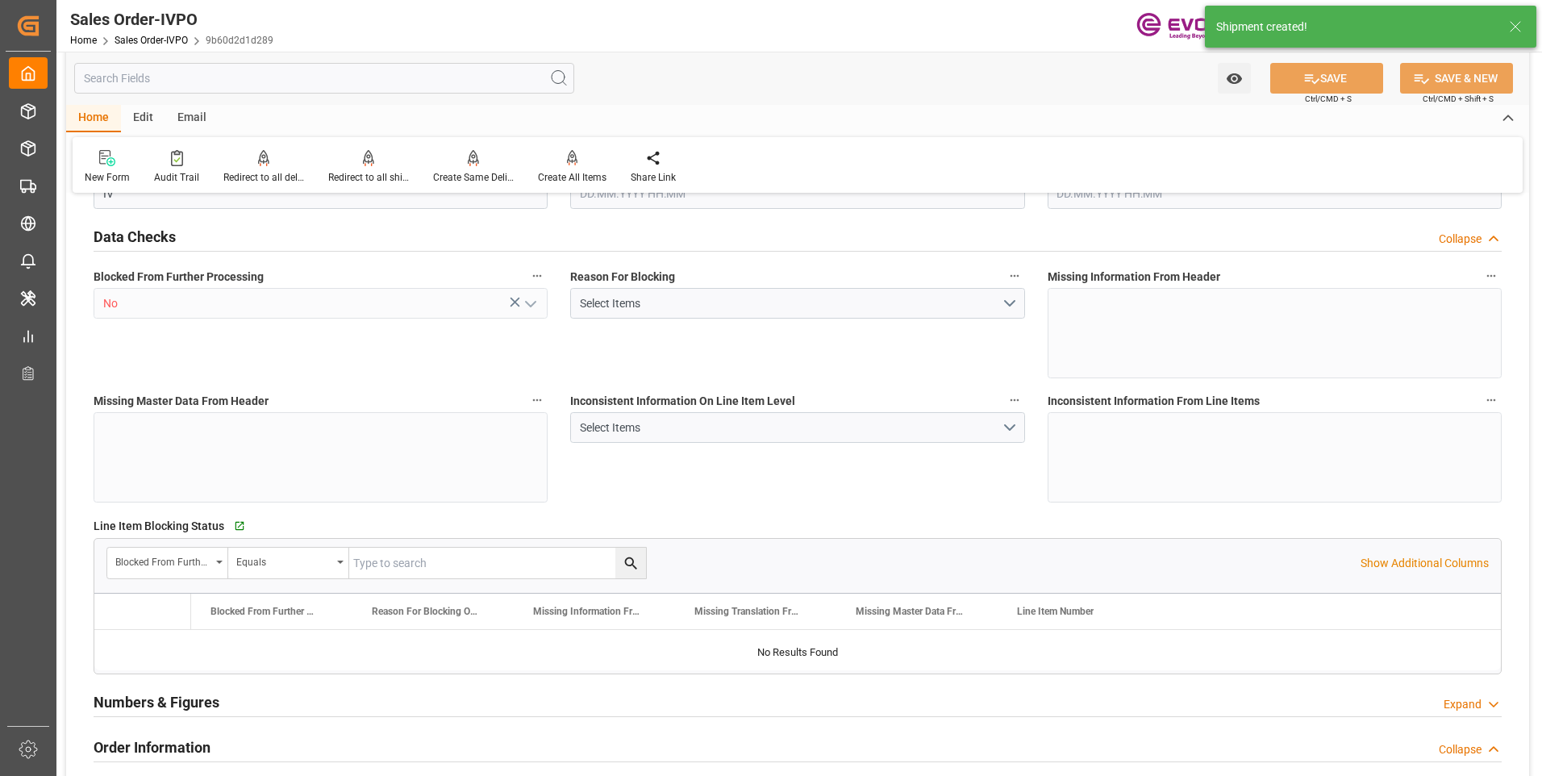
type input "NLRTM"
type input "0"
type input "1"
type input "2"
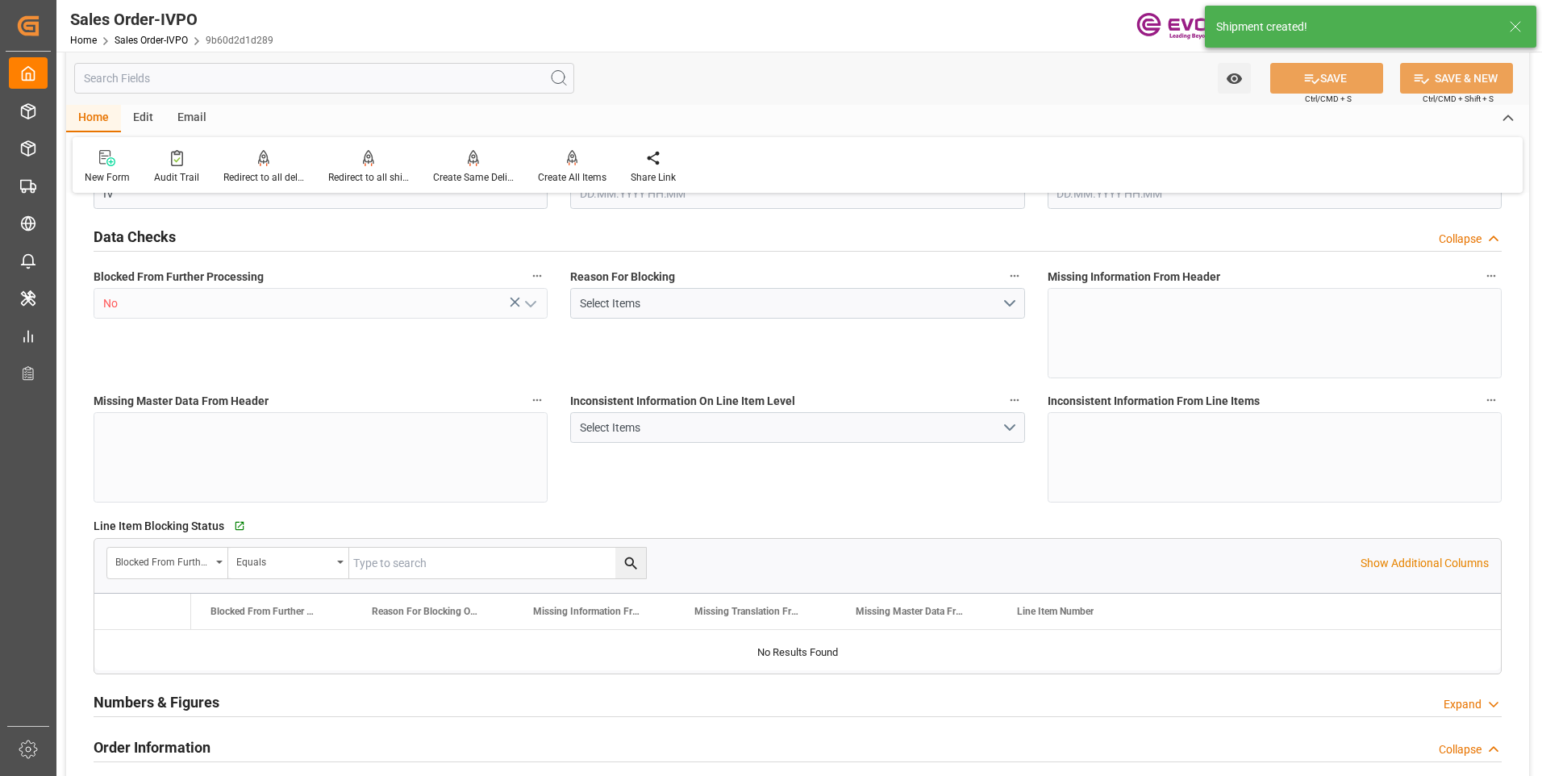
type input "15321.6"
type input "32.8854"
type input "17000"
type input "30"
type input "10.09.2025 19:27"
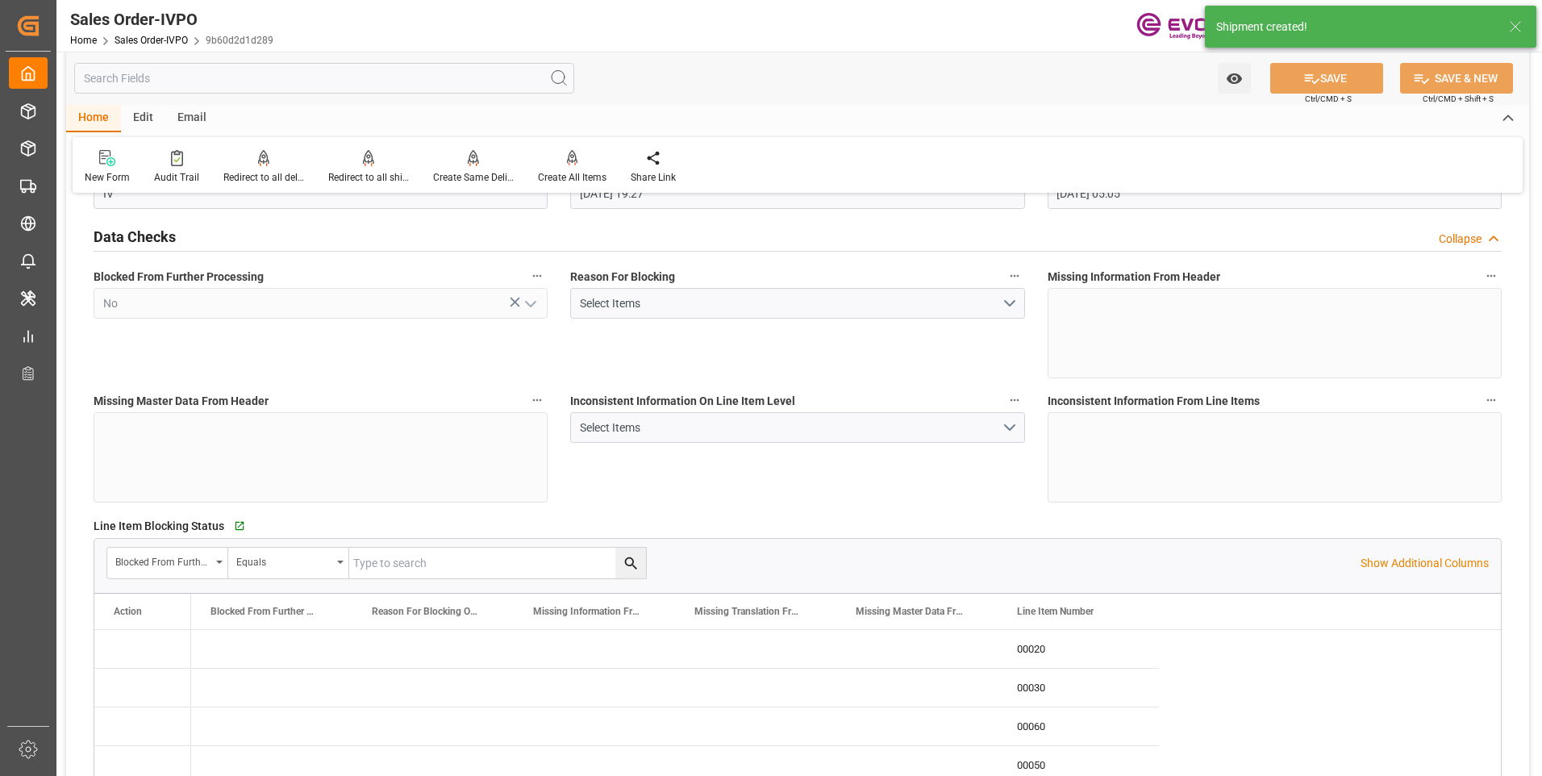
type input "11.09.2025 05:05"
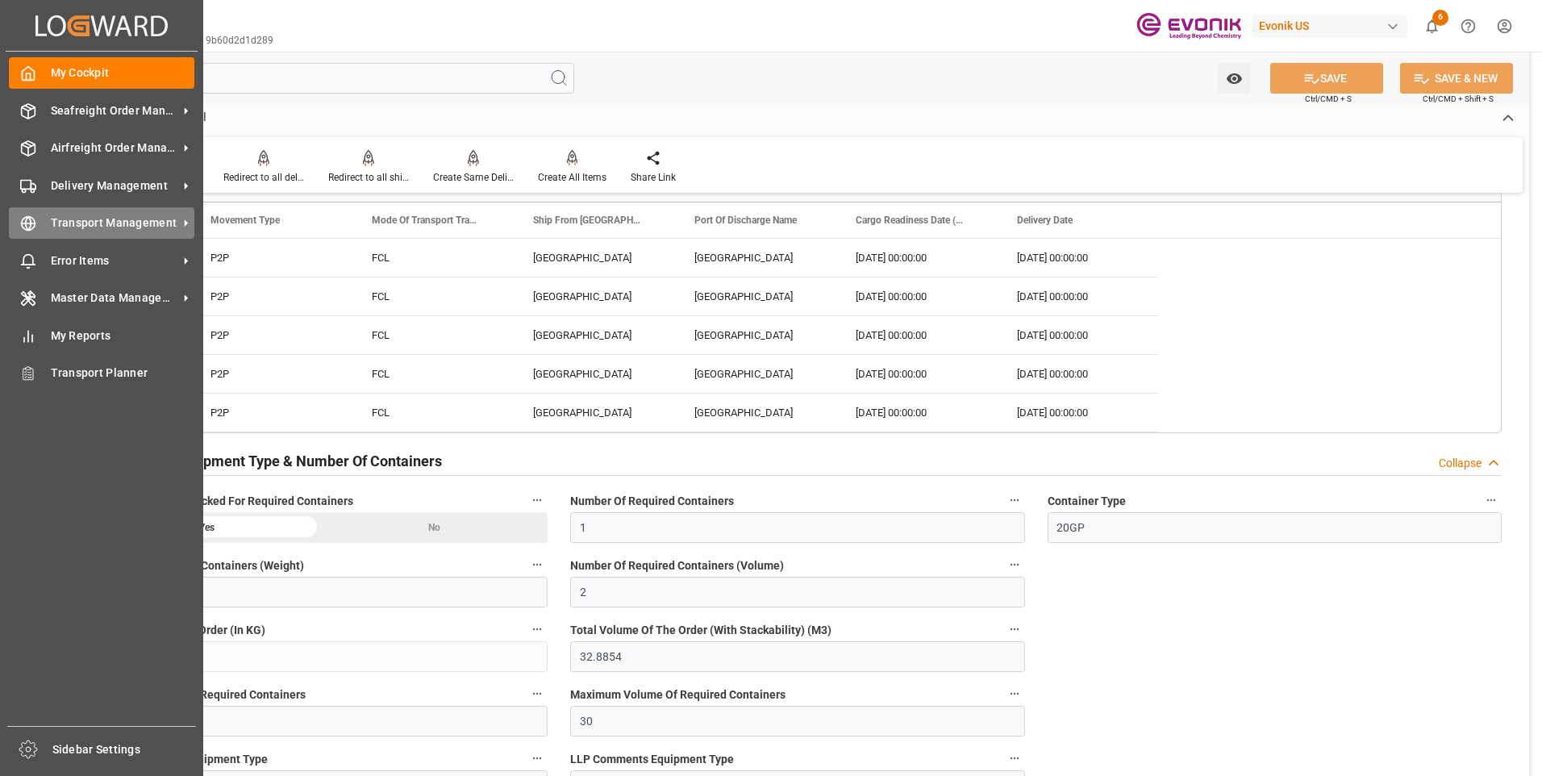
click at [39, 227] on div "Transport Management Transport Management" at bounding box center [101, 222] width 185 height 31
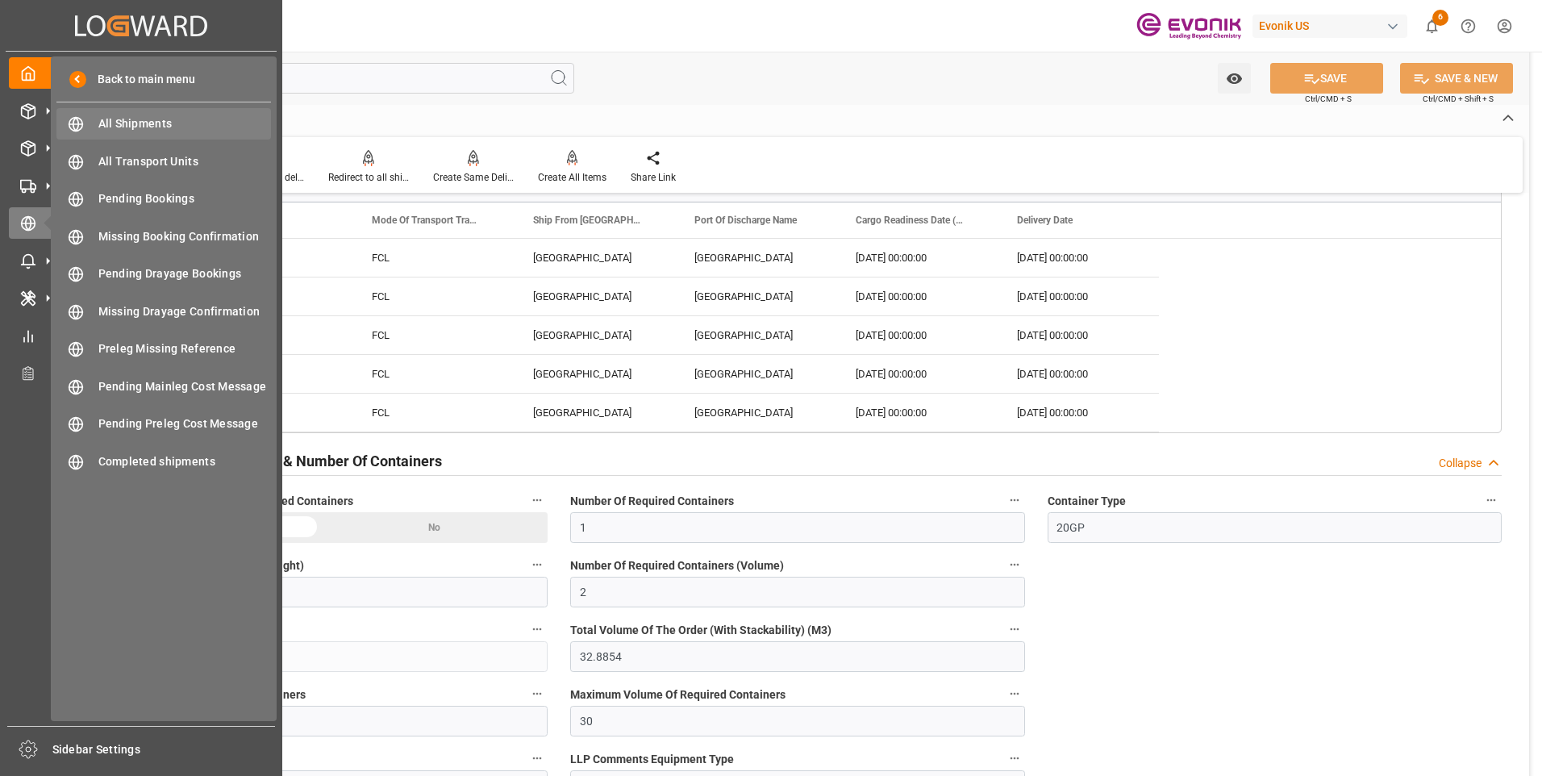
click at [164, 124] on span "All Shipments" at bounding box center [184, 123] width 173 height 17
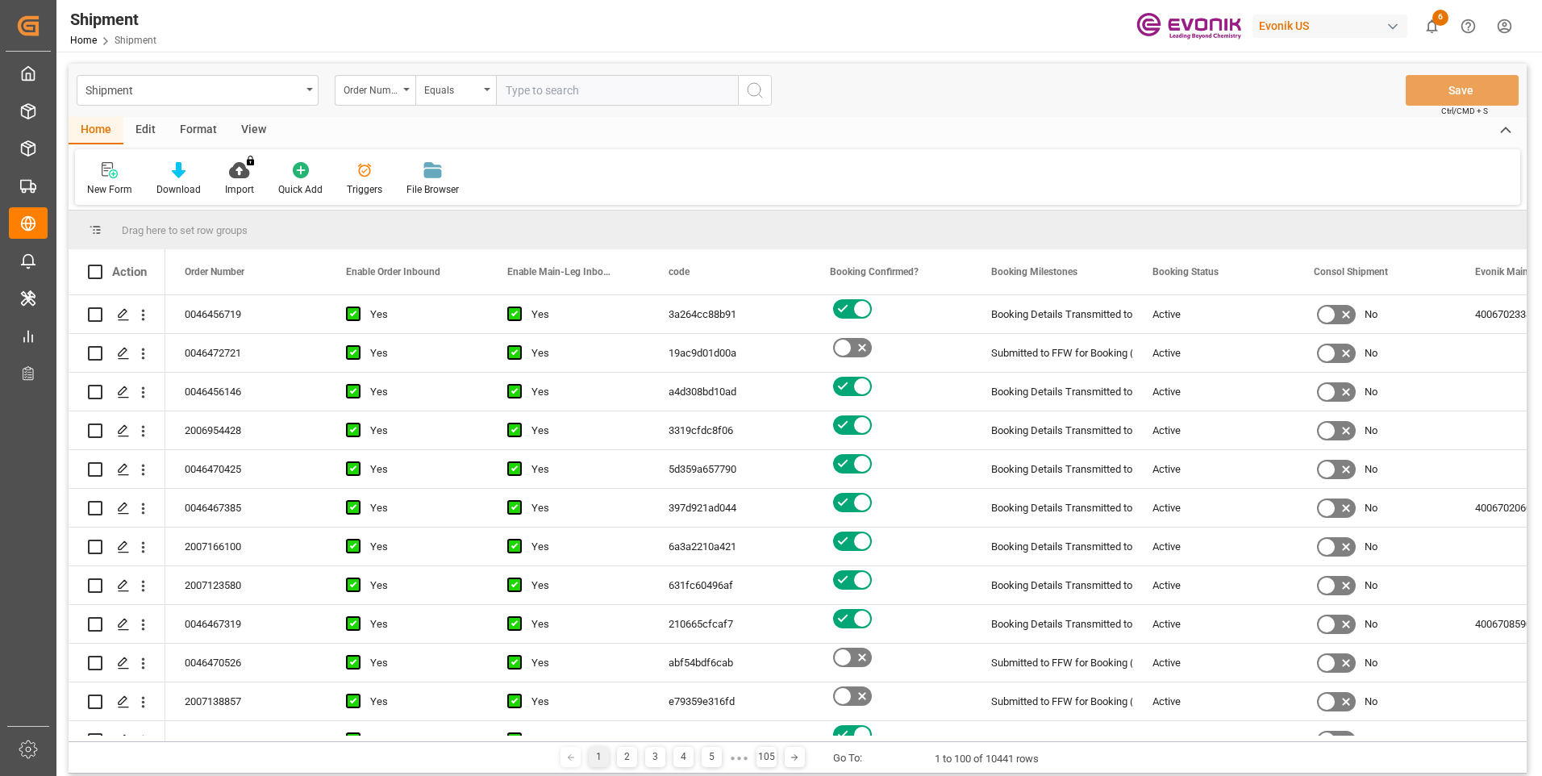
click at [527, 88] on input "text" at bounding box center [617, 90] width 242 height 31
paste input "0046472721"
type input "0046472721"
click at [756, 100] on button "search button" at bounding box center [755, 90] width 34 height 31
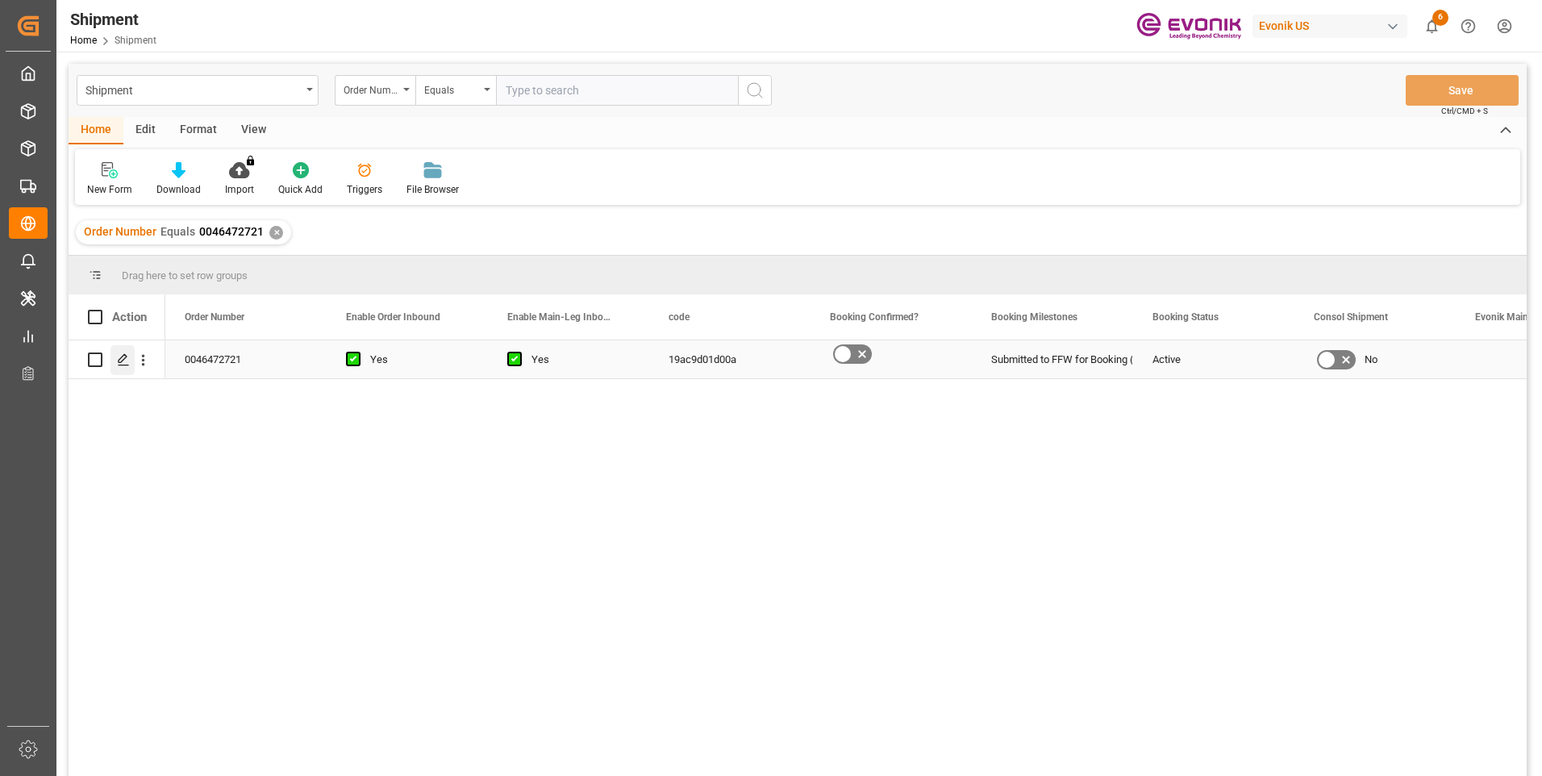
click at [119, 356] on icon "Press SPACE to select this row." at bounding box center [123, 359] width 13 height 13
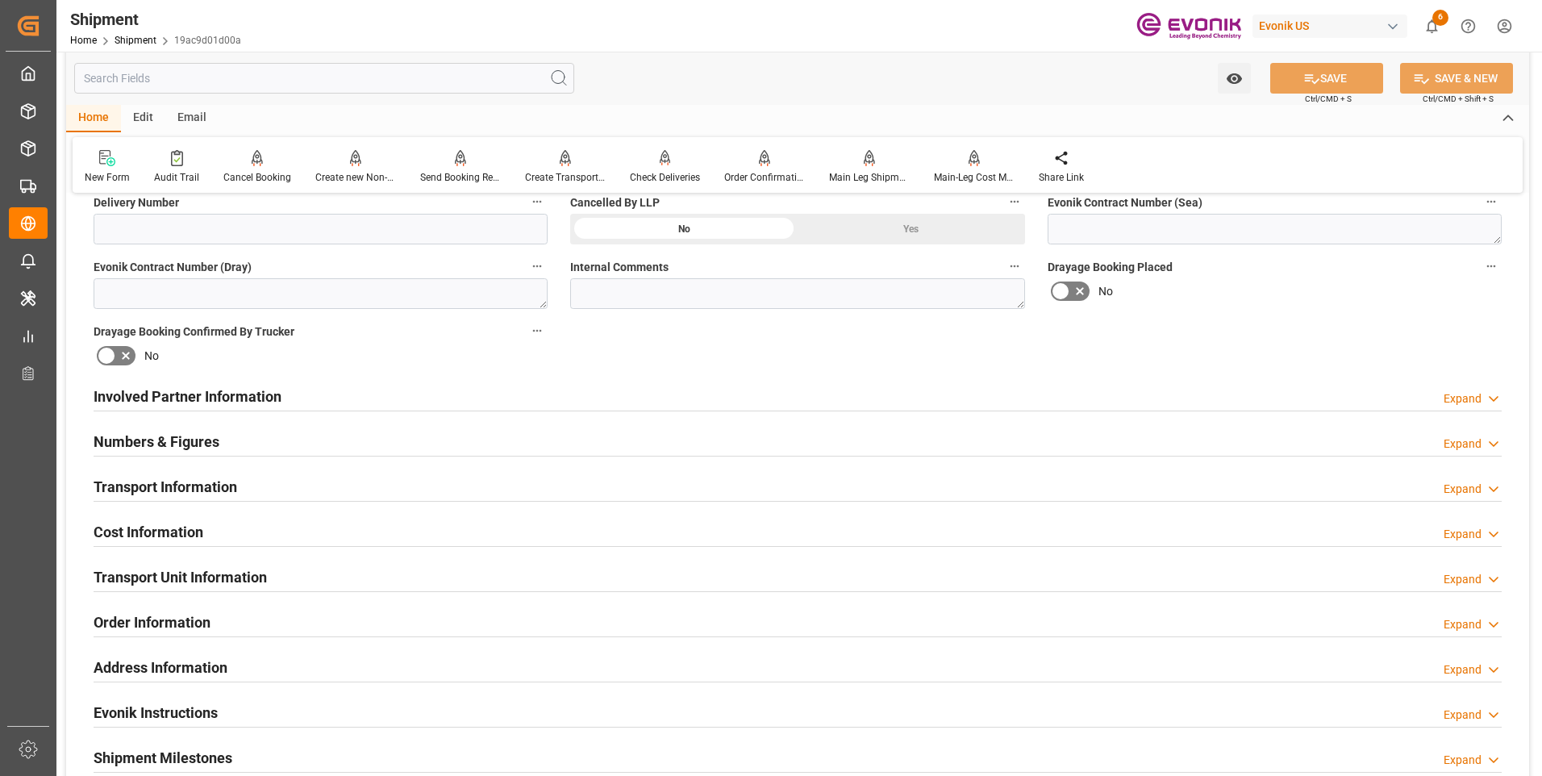
scroll to position [645, 0]
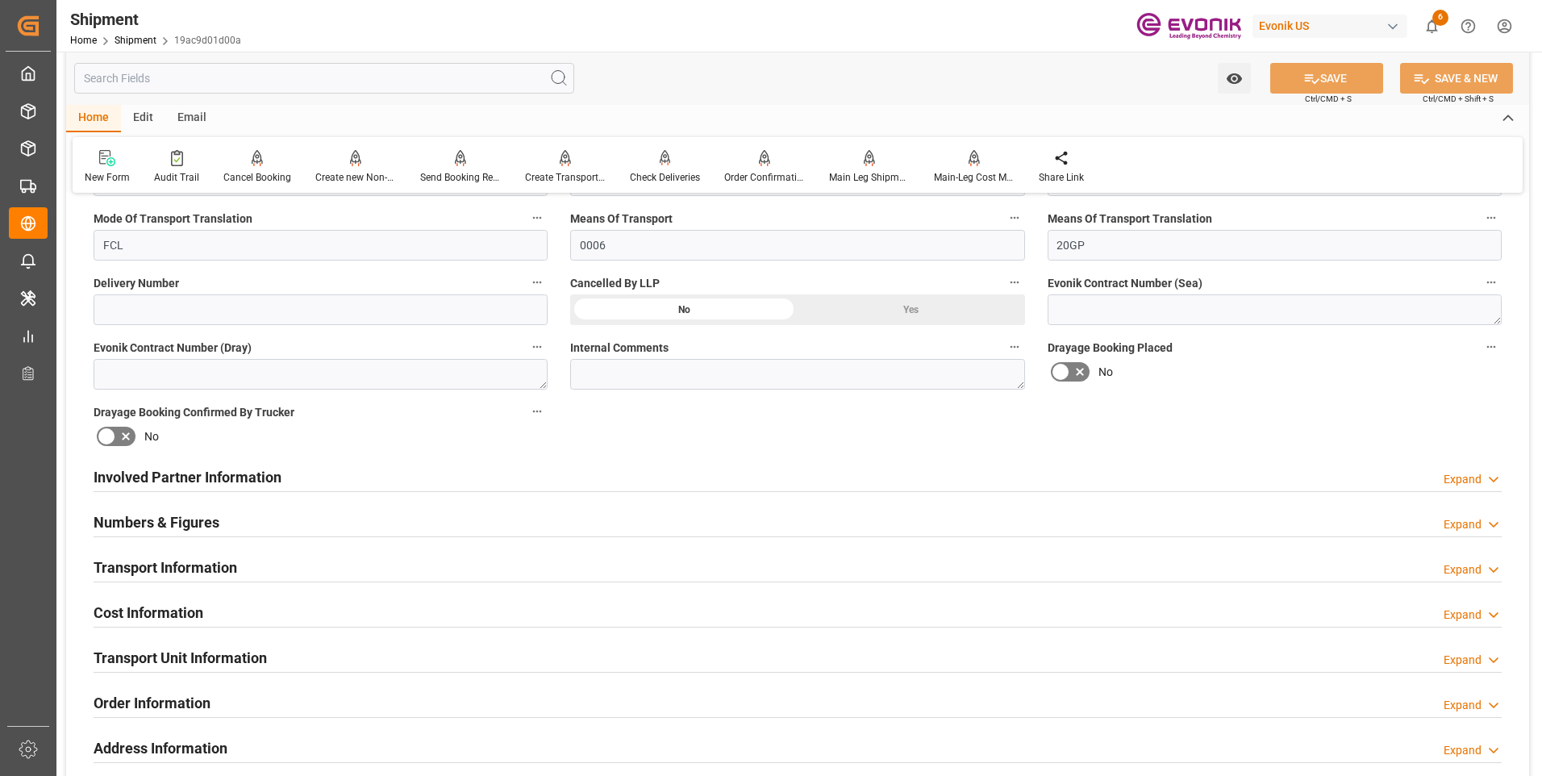
click at [199, 468] on h2 "Involved Partner Information" at bounding box center [188, 477] width 188 height 22
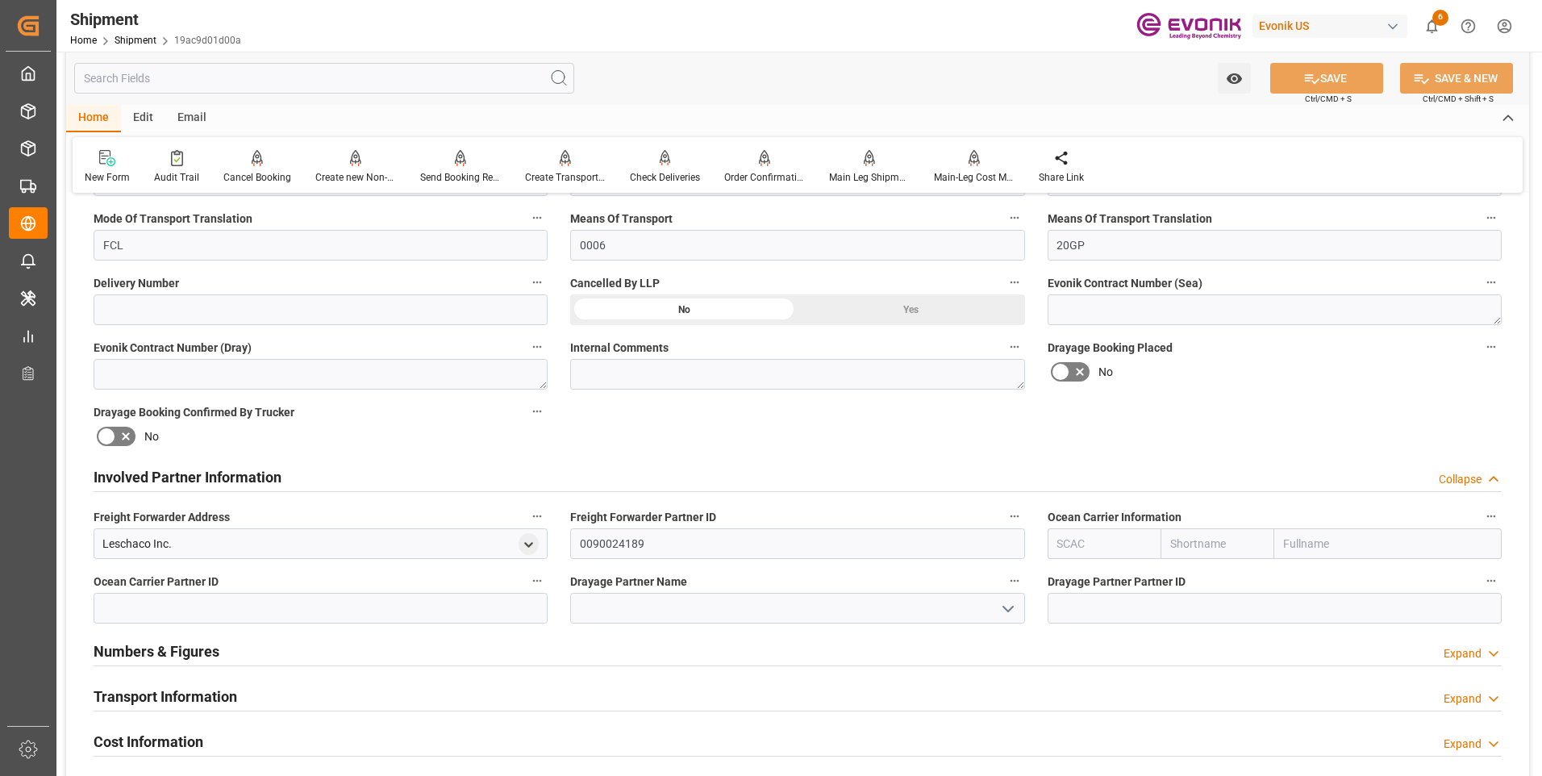
click at [1085, 544] on input "text" at bounding box center [1105, 543] width 114 height 31
click at [1077, 578] on b "OOLU" at bounding box center [1073, 579] width 30 height 13
type input "OOLU"
type input "OOCL"
type input "Orient Overseas Container Line Ltd"
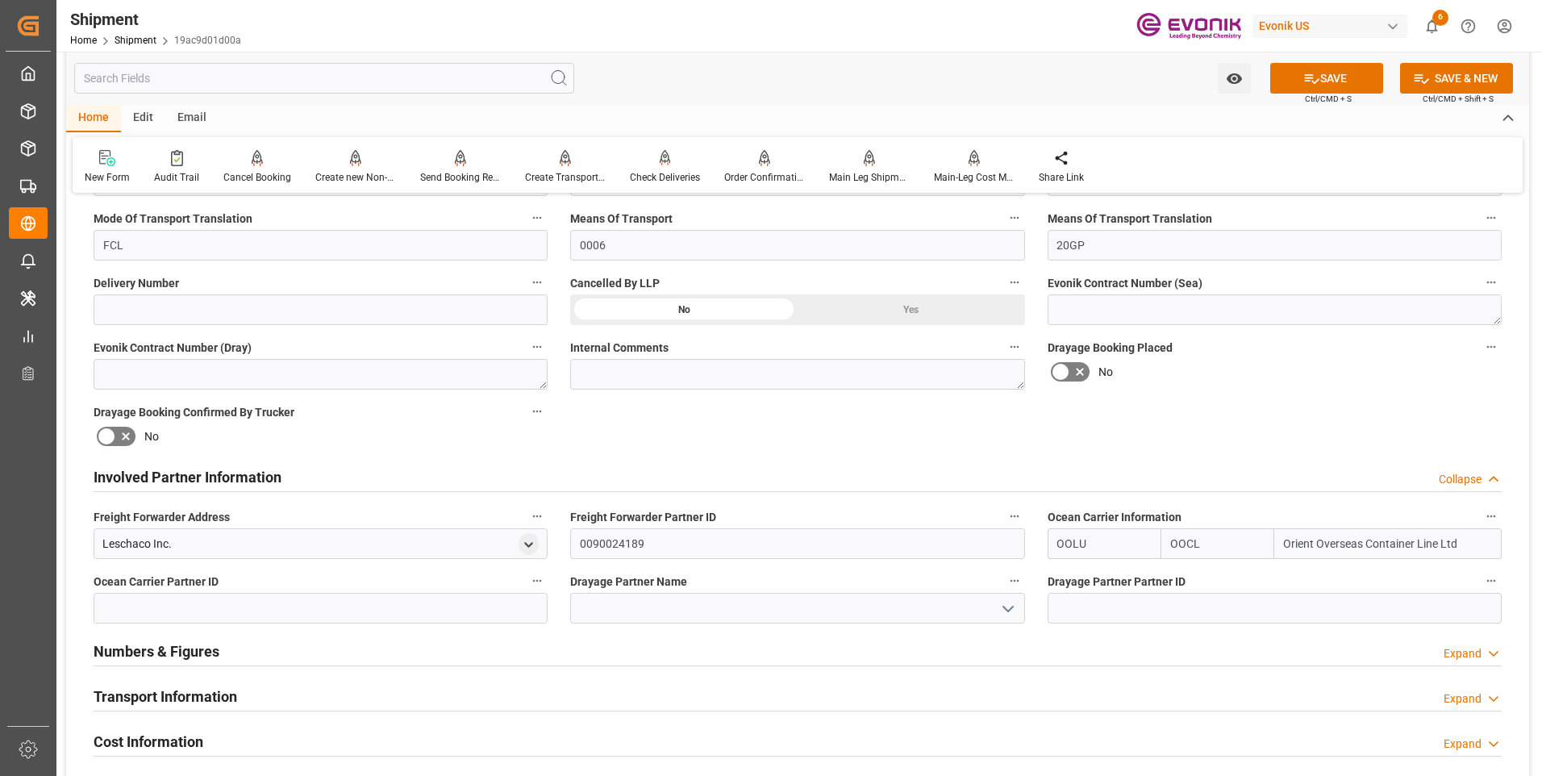
type input "OOLU"
click at [1315, 86] on icon at bounding box center [1311, 78] width 17 height 17
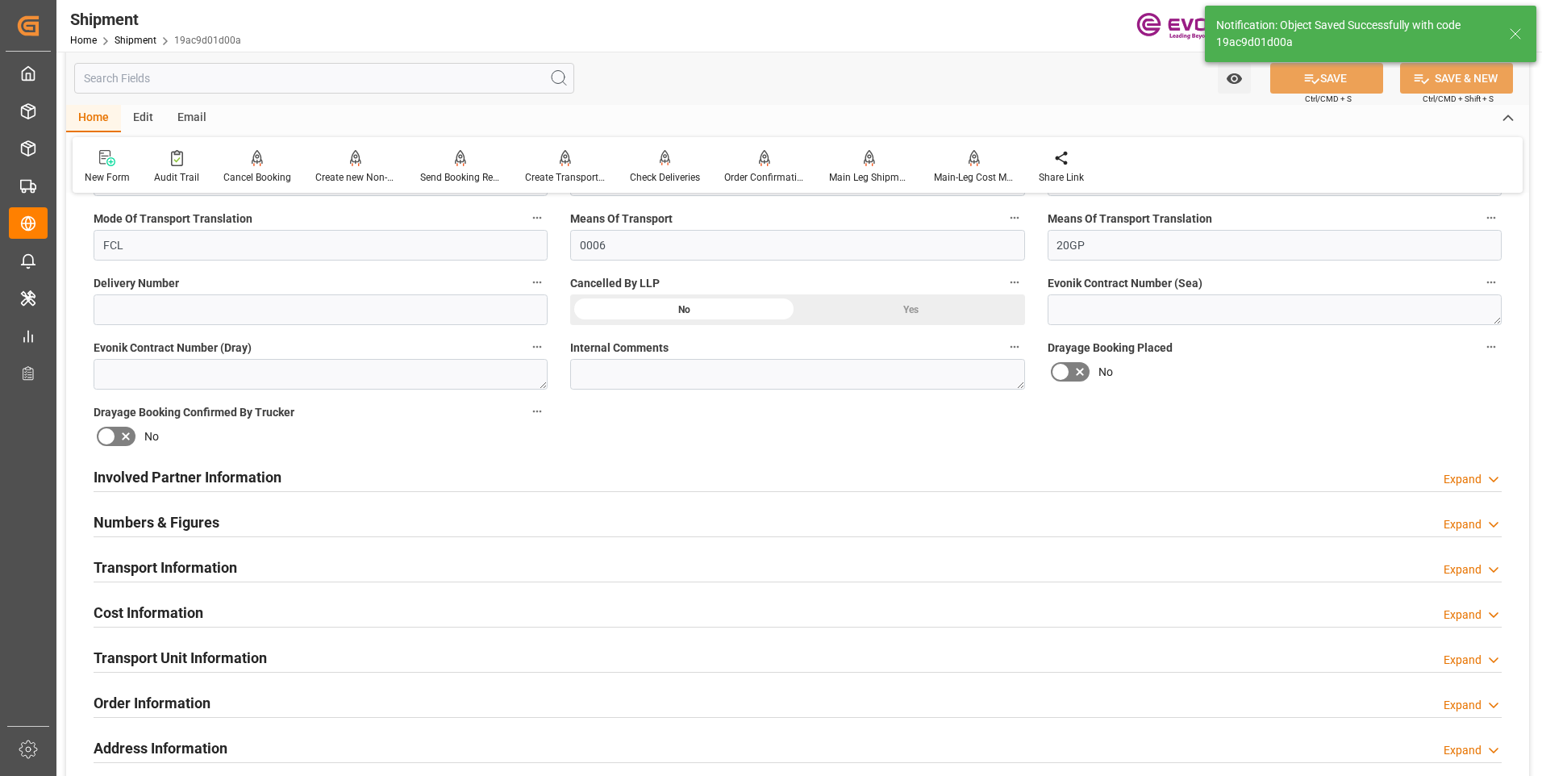
click at [233, 473] on h2 "Involved Partner Information" at bounding box center [188, 477] width 188 height 22
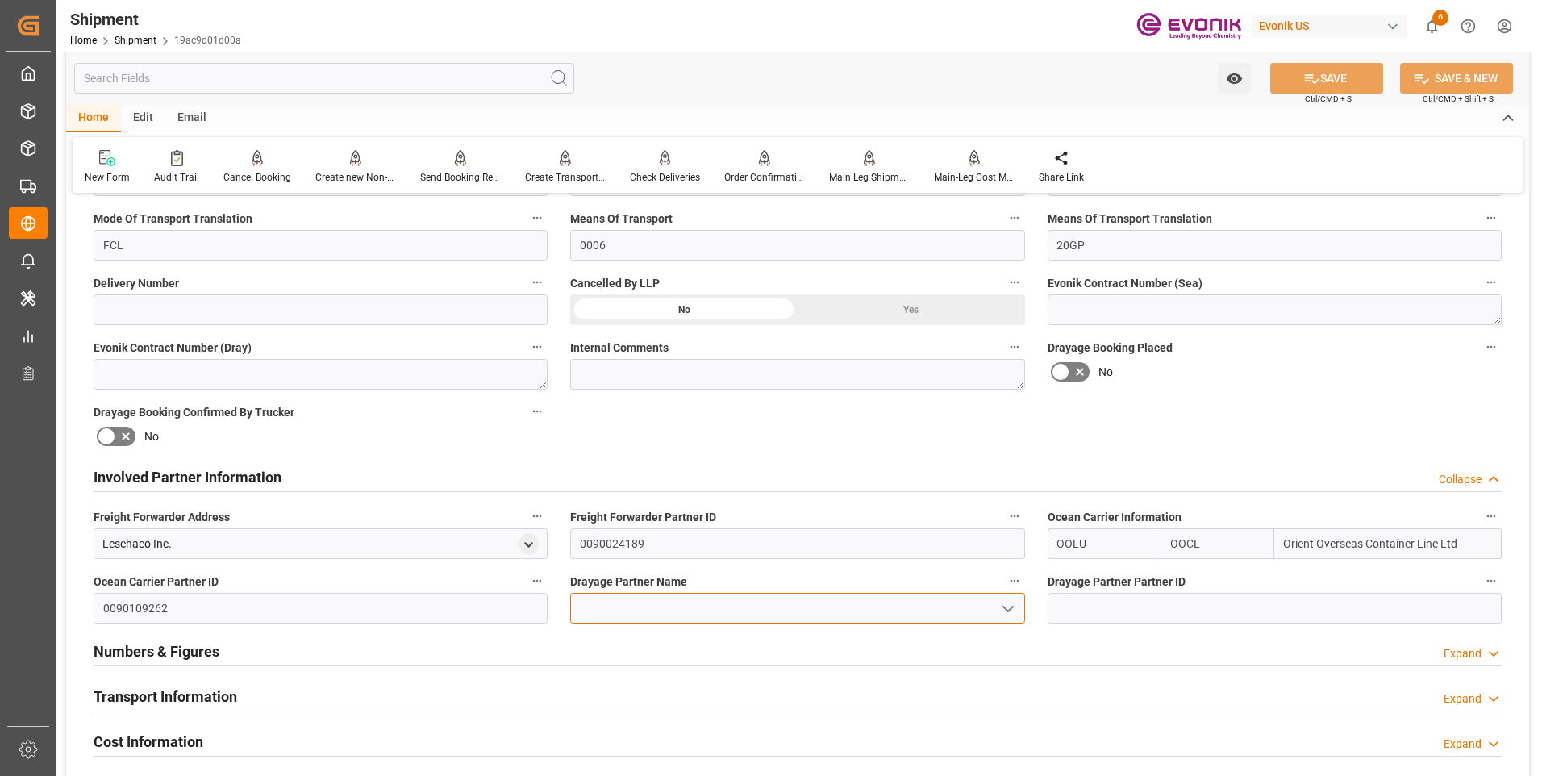
click at [664, 598] on input at bounding box center [797, 608] width 454 height 31
paste input "RDW logistics"
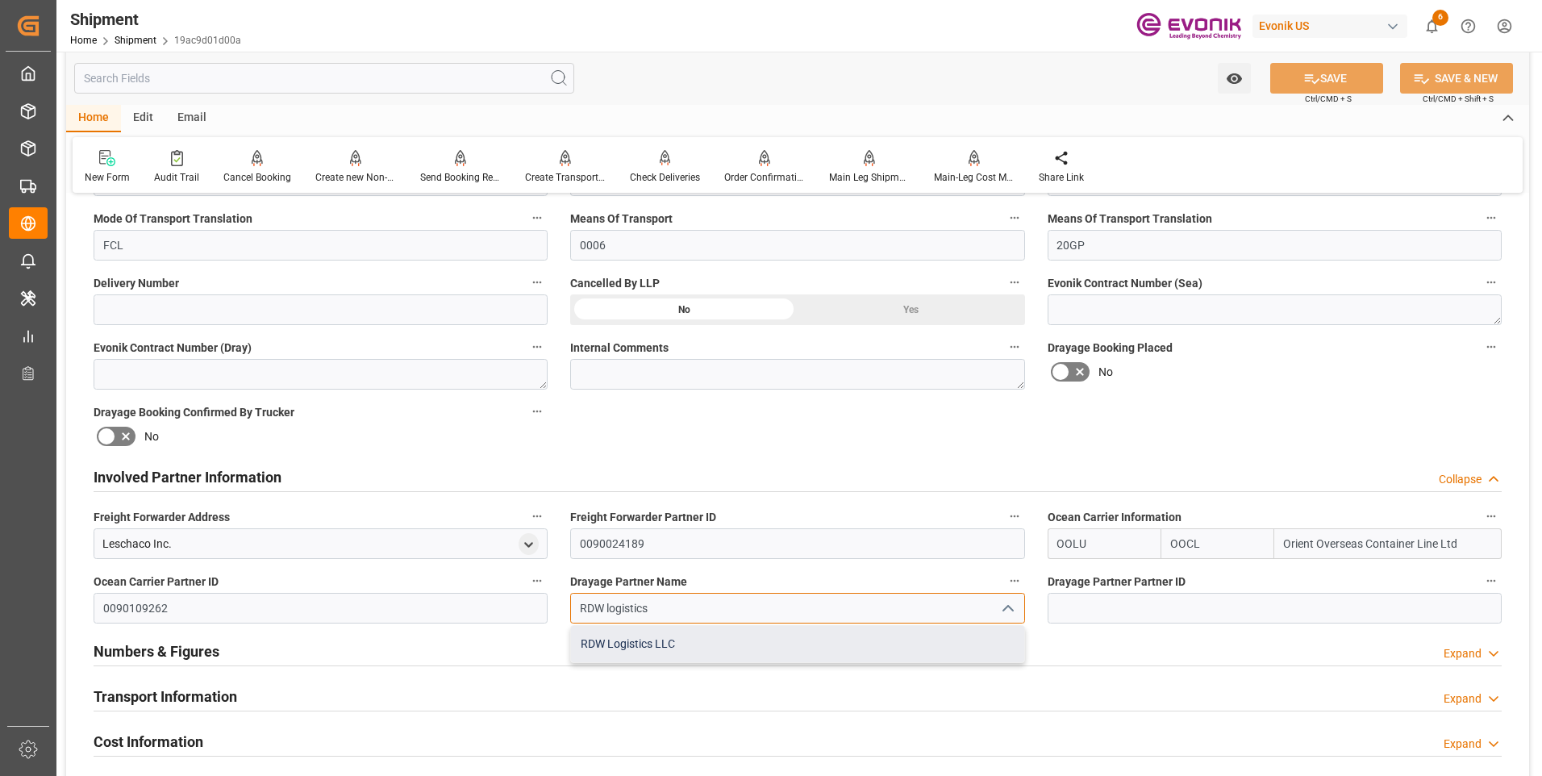
click at [652, 641] on div "RDW Logistics LLC" at bounding box center [797, 644] width 452 height 36
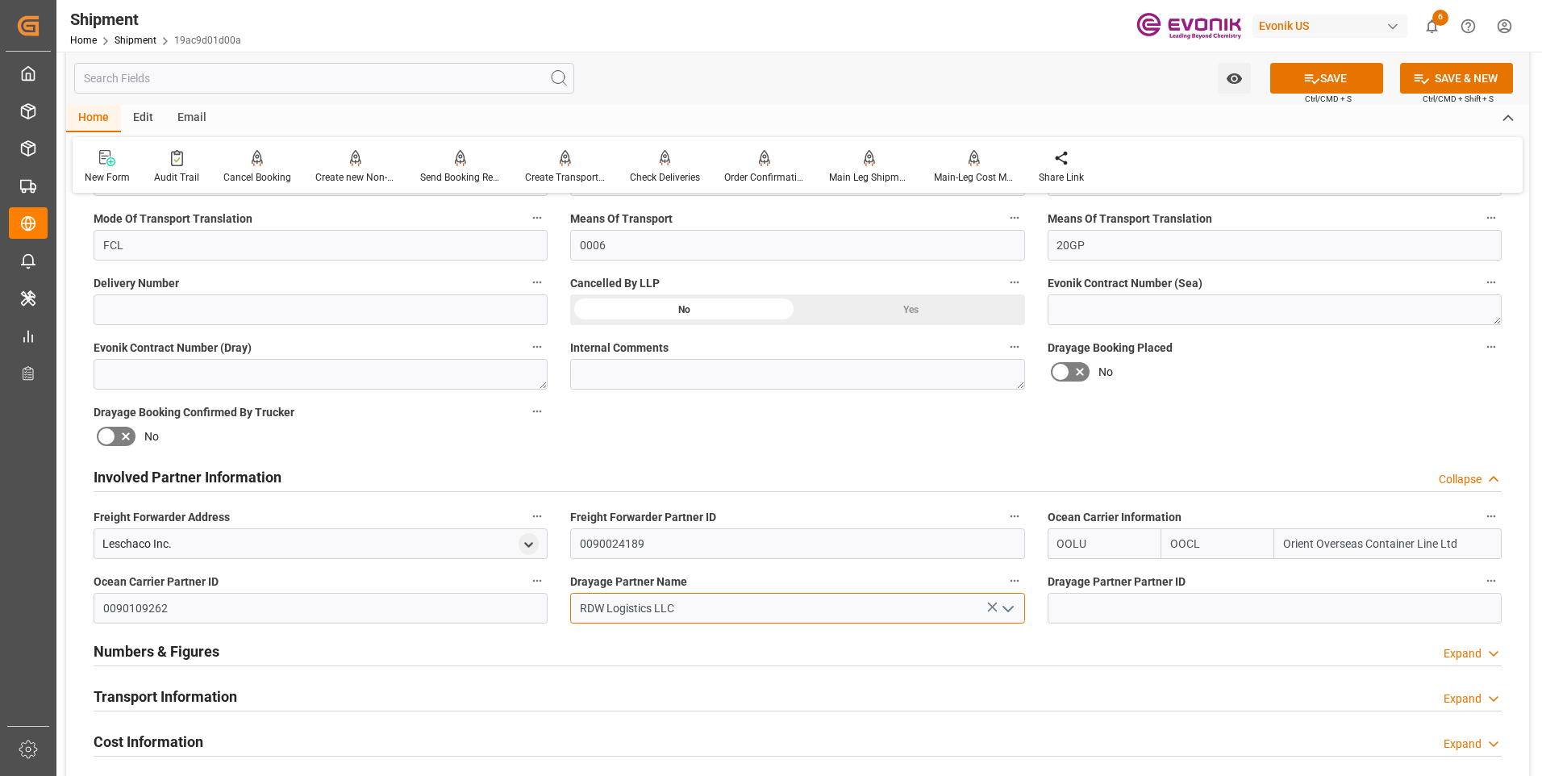
type input "RDW Logistics LLC"
click at [1289, 97] on div "Watch Option SAVE Ctrl/CMD + S SAVE & NEW Ctrl/CMD + Shift + S" at bounding box center [797, 78] width 1463 height 53
click at [1291, 85] on button "SAVE" at bounding box center [1326, 78] width 113 height 31
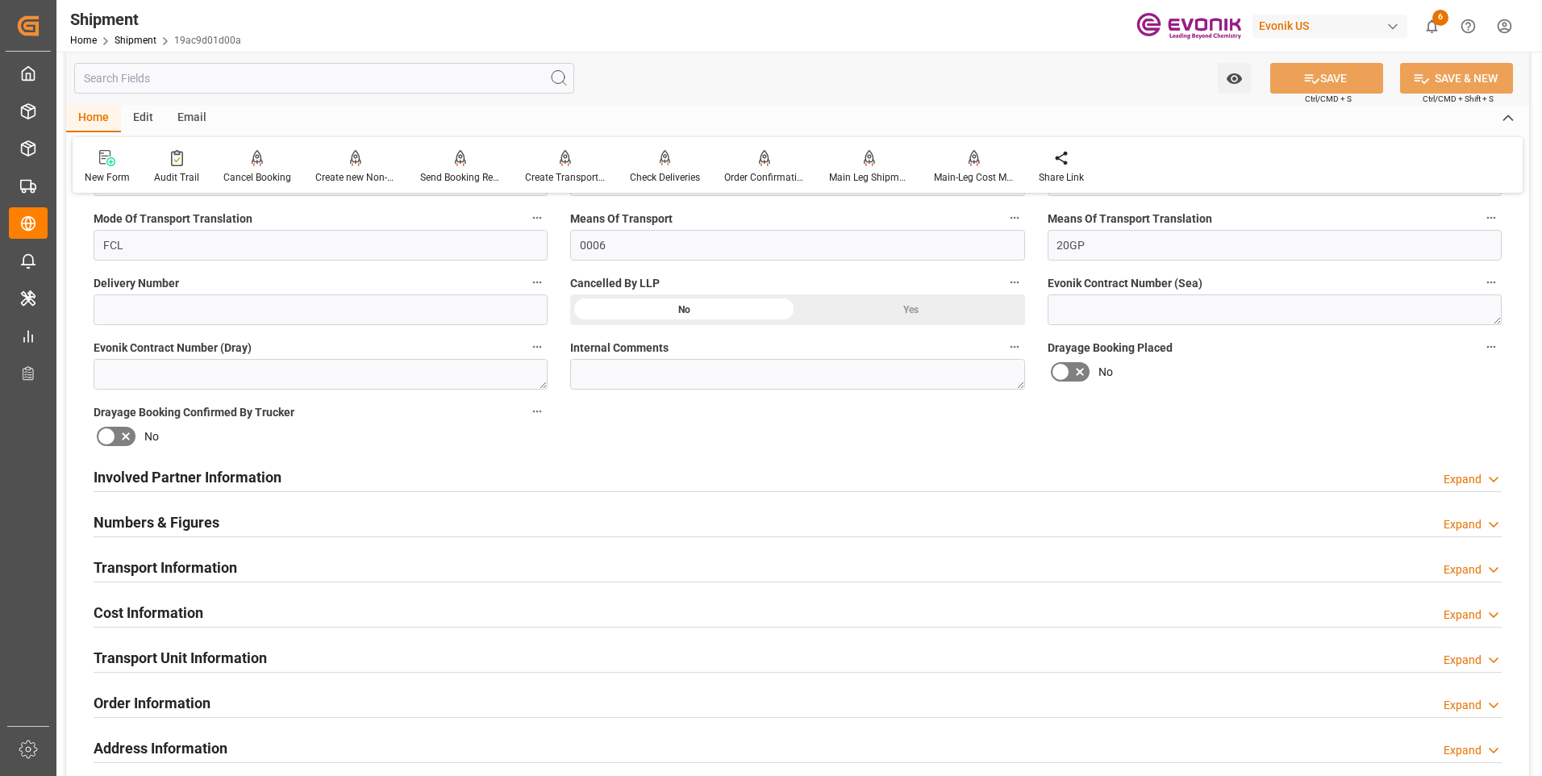
click at [152, 481] on h2 "Involved Partner Information" at bounding box center [188, 477] width 188 height 22
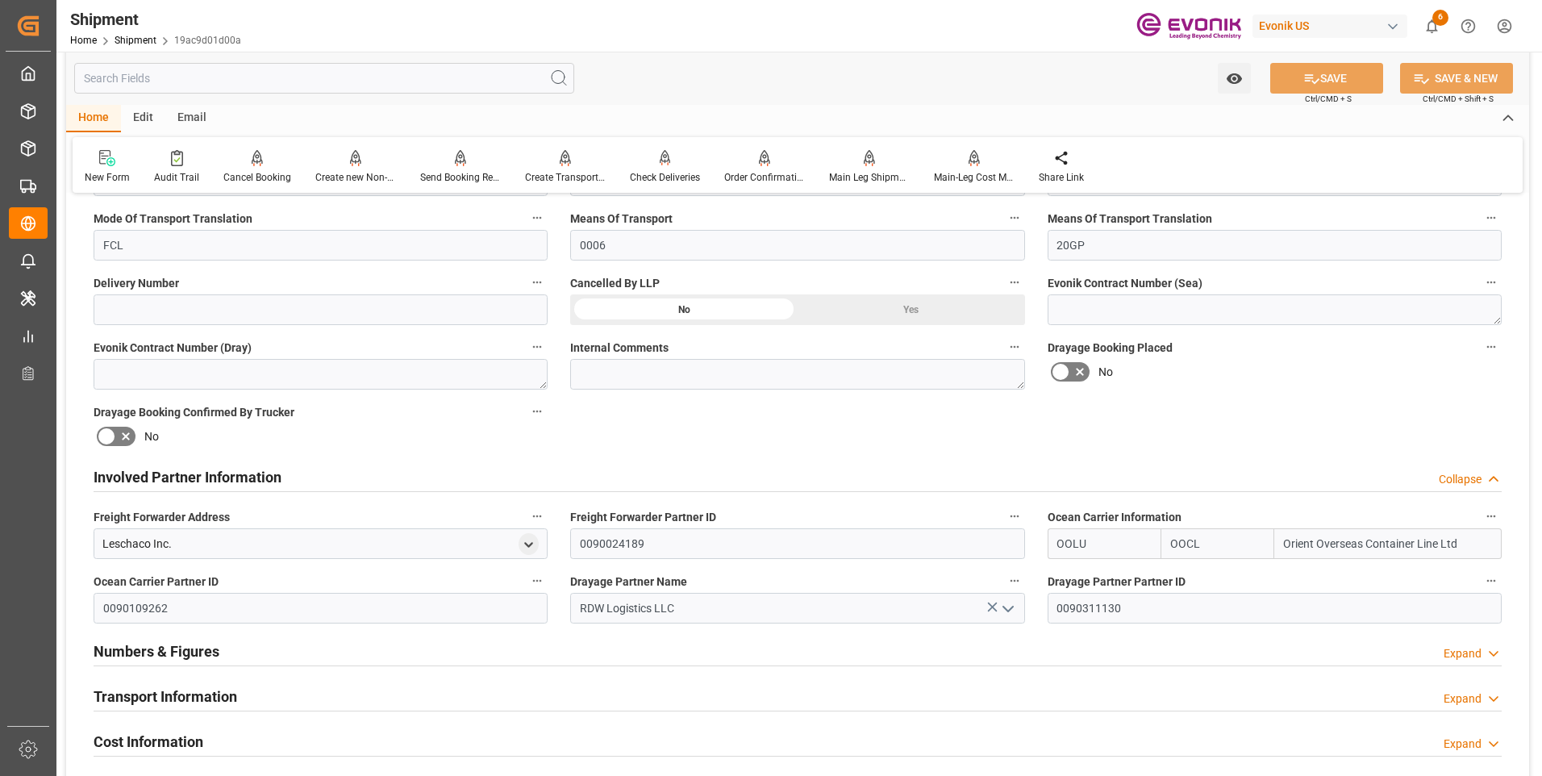
click at [155, 478] on h2 "Involved Partner Information" at bounding box center [188, 477] width 188 height 22
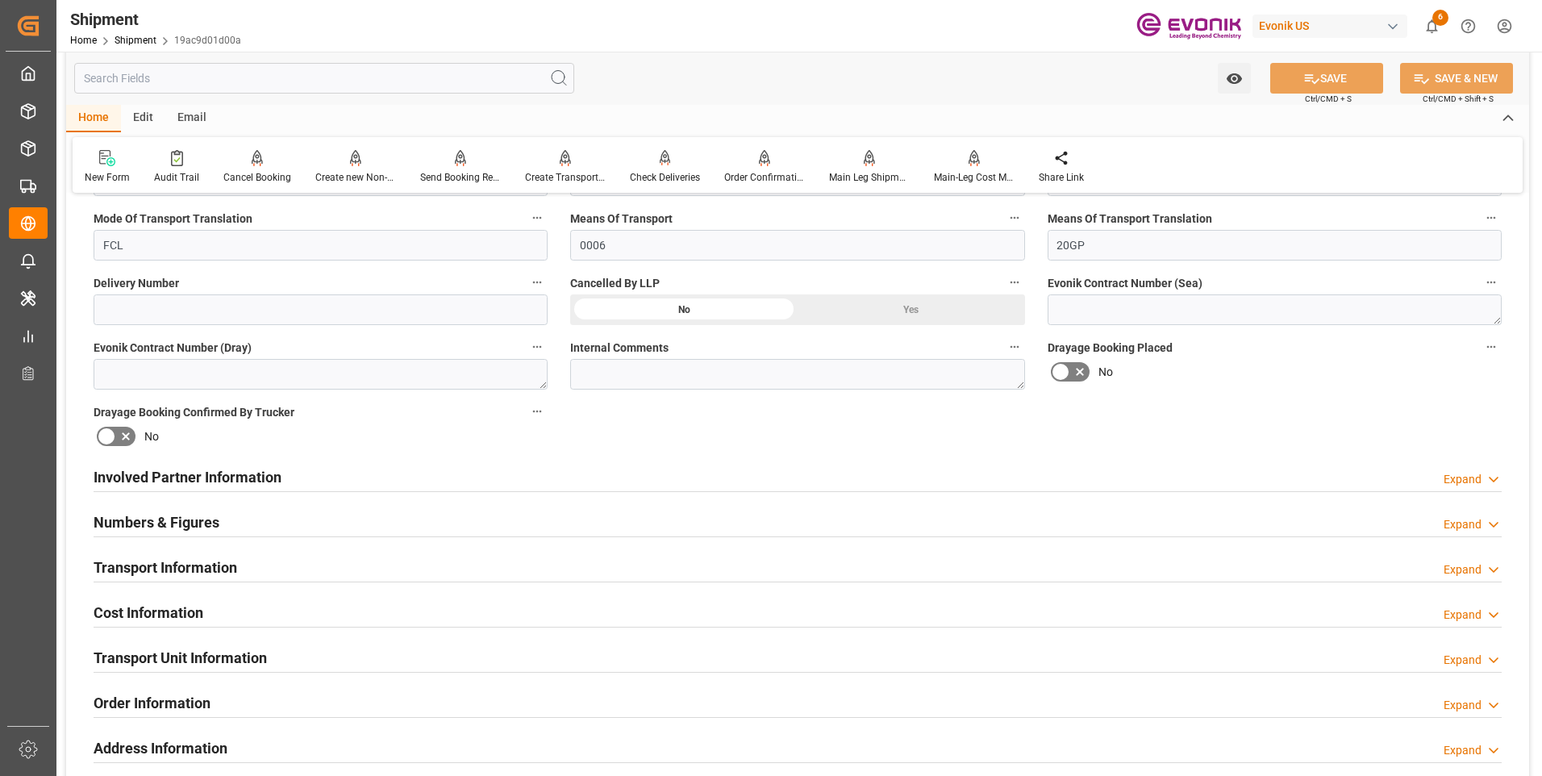
click at [171, 511] on h2 "Numbers & Figures" at bounding box center [157, 522] width 126 height 22
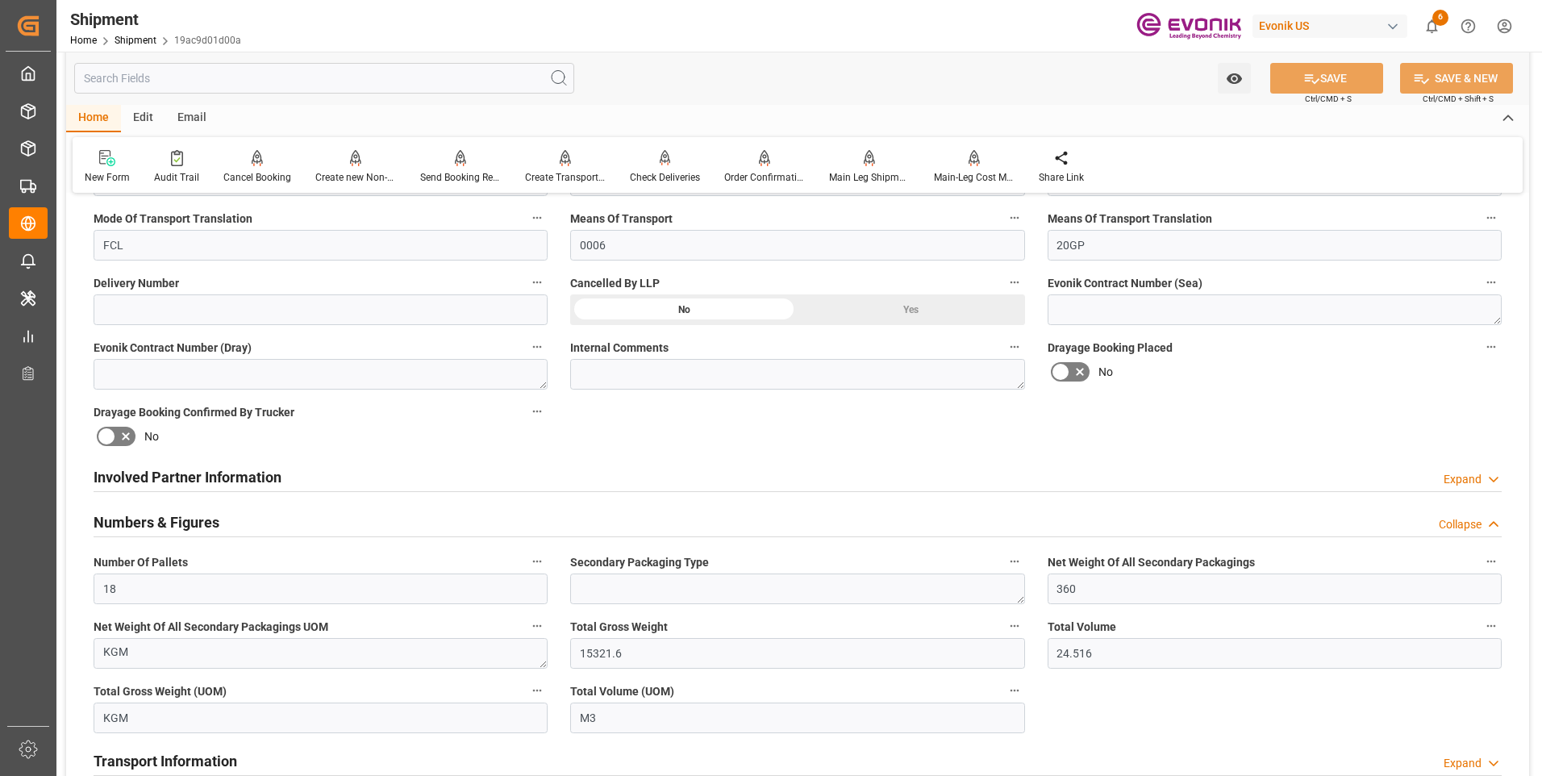
click at [170, 512] on h2 "Numbers & Figures" at bounding box center [157, 522] width 126 height 22
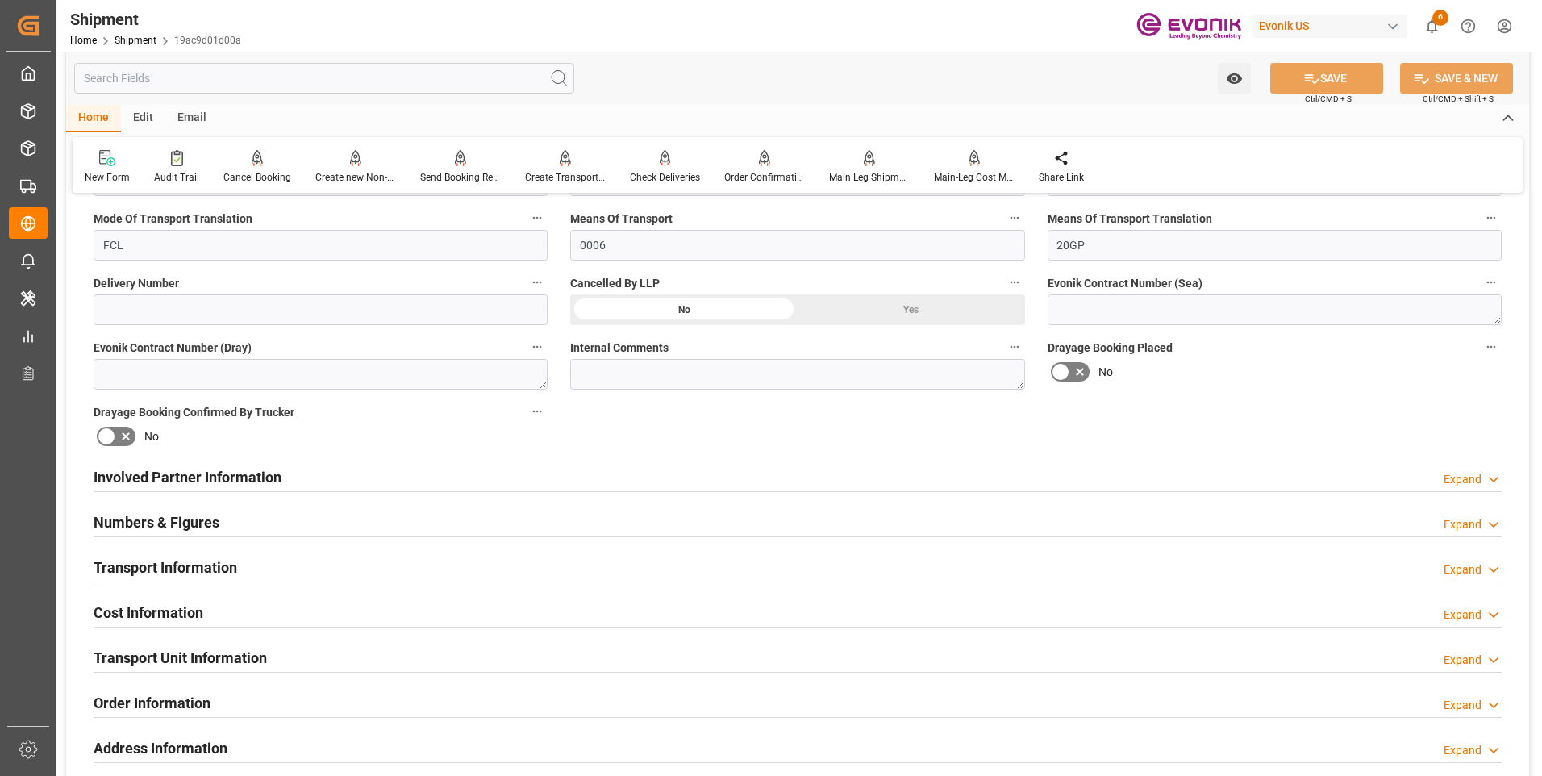
click at [165, 557] on h2 "Transport Information" at bounding box center [166, 567] width 144 height 22
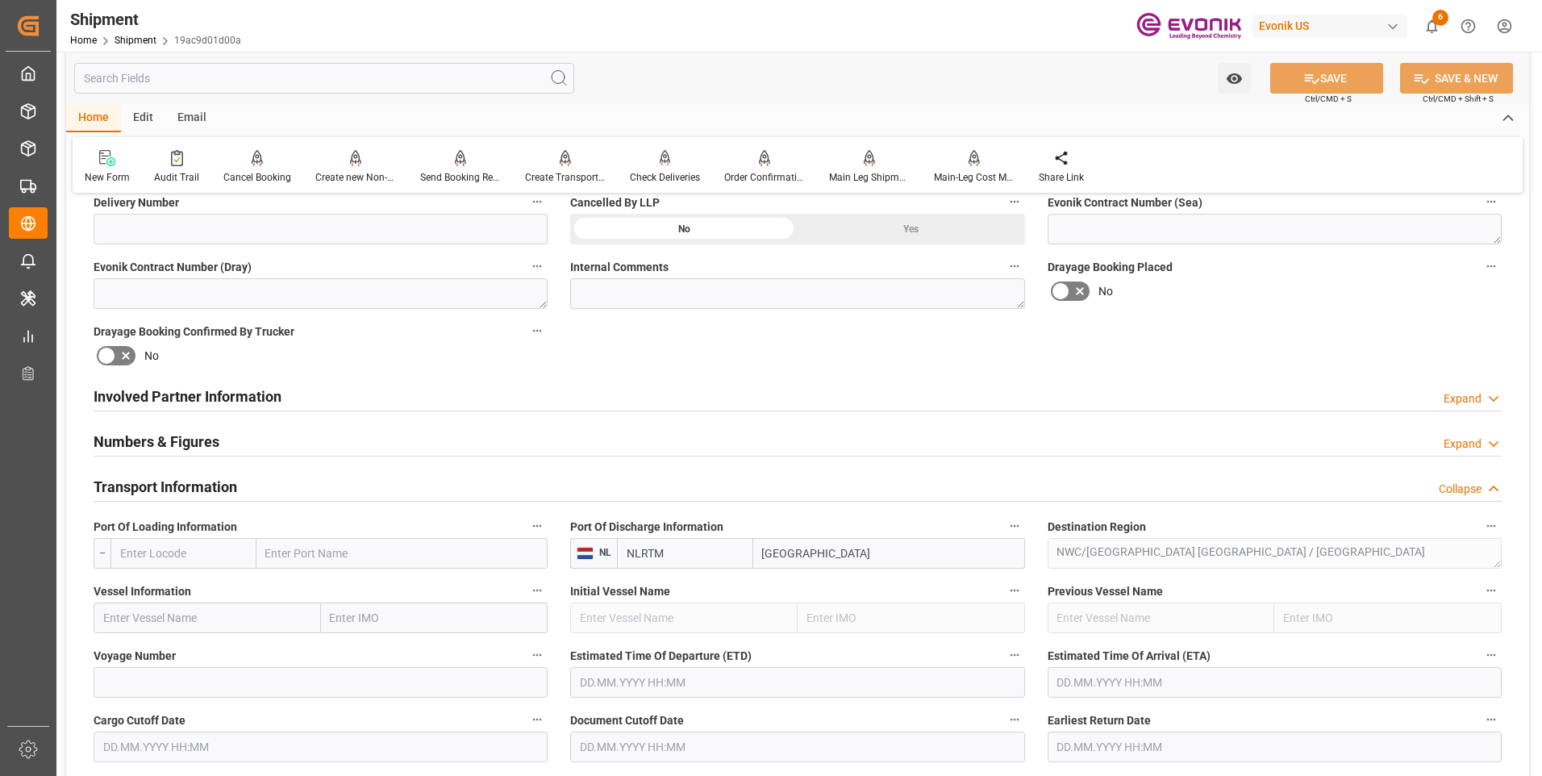
scroll to position [806, 0]
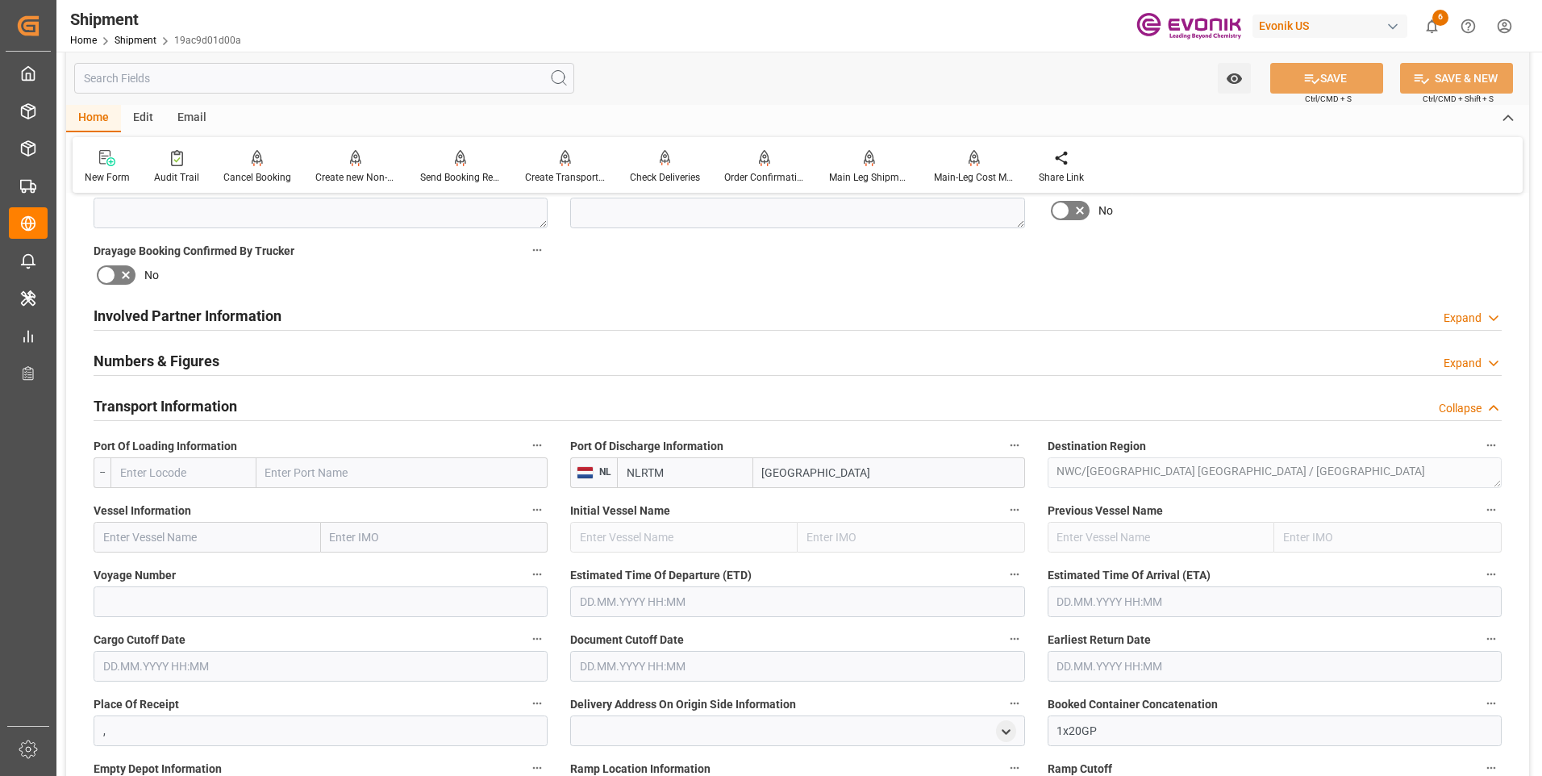
click at [181, 466] on input "text" at bounding box center [183, 472] width 146 height 31
click at [181, 502] on span "USHOU - [GEOGRAPHIC_DATA]" at bounding box center [175, 517] width 109 height 30
type input "USHOU"
type input "Houston"
type input "USHOU"
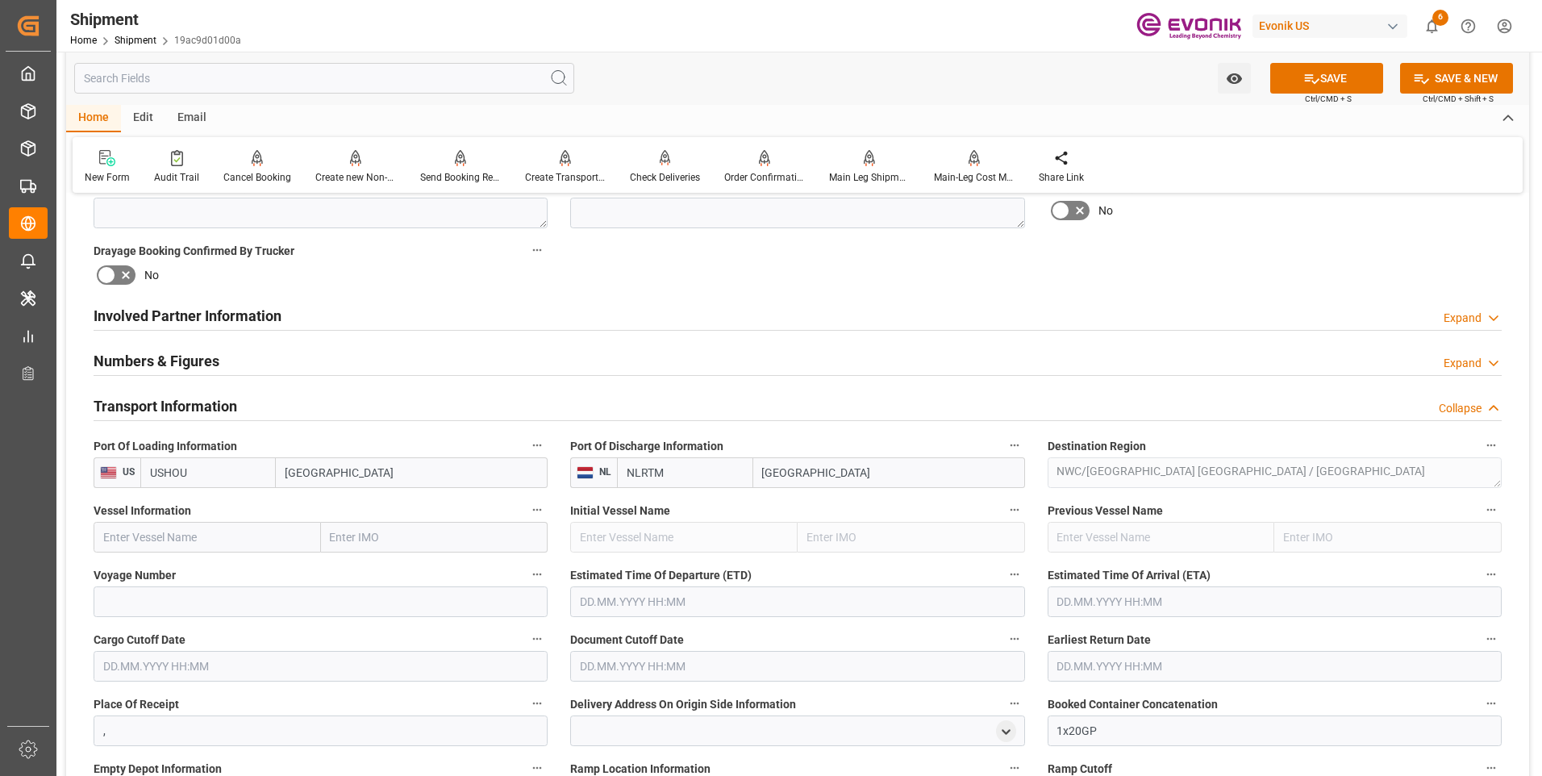
click at [174, 535] on input "text" at bounding box center [207, 537] width 227 height 31
paste input "CMA CGM FRANCOISE SAGAN"
type input "CMA CGM FRANCOISE SAGAN"
click at [205, 569] on b "CMA CGM FRANCOISE SAGAN" at bounding box center [174, 572] width 141 height 13
type input "9356696"
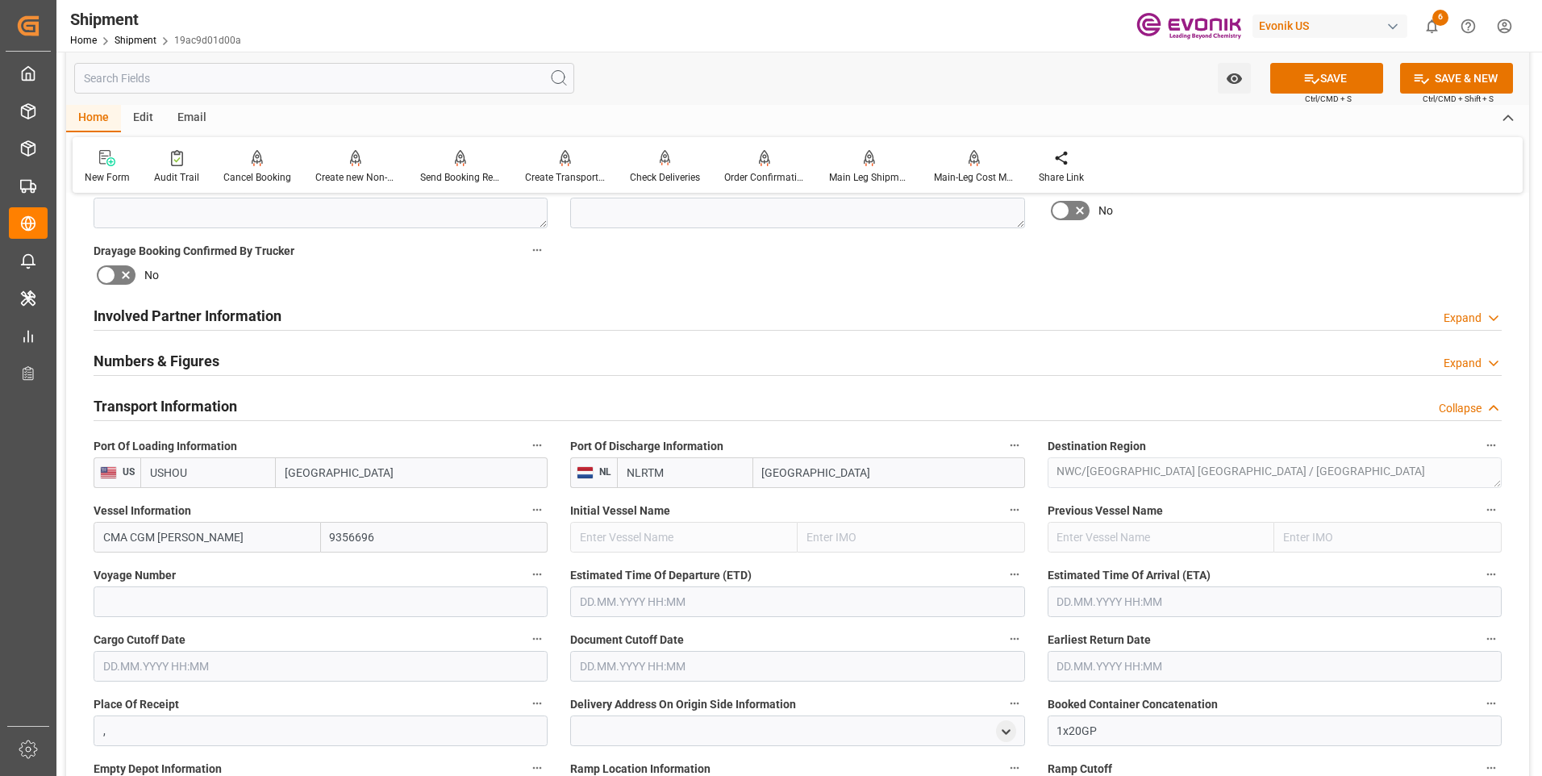
type input "CMA CGM FRANCOISE SAGAN"
click at [205, 593] on input at bounding box center [321, 601] width 454 height 31
paste input "0VBKME1MA"
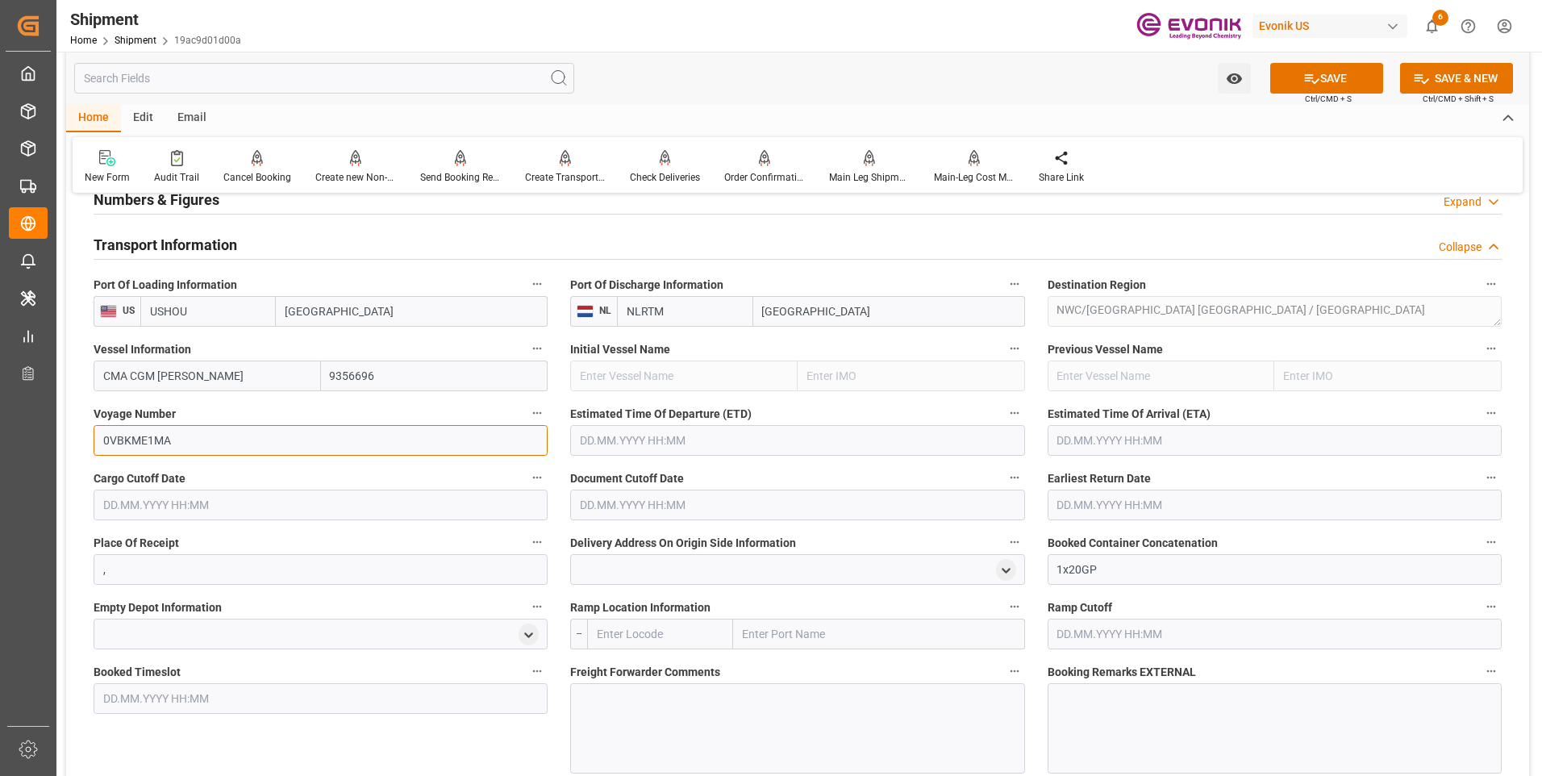
type input "0VBKME1MA"
click at [670, 434] on input "text" at bounding box center [797, 440] width 454 height 31
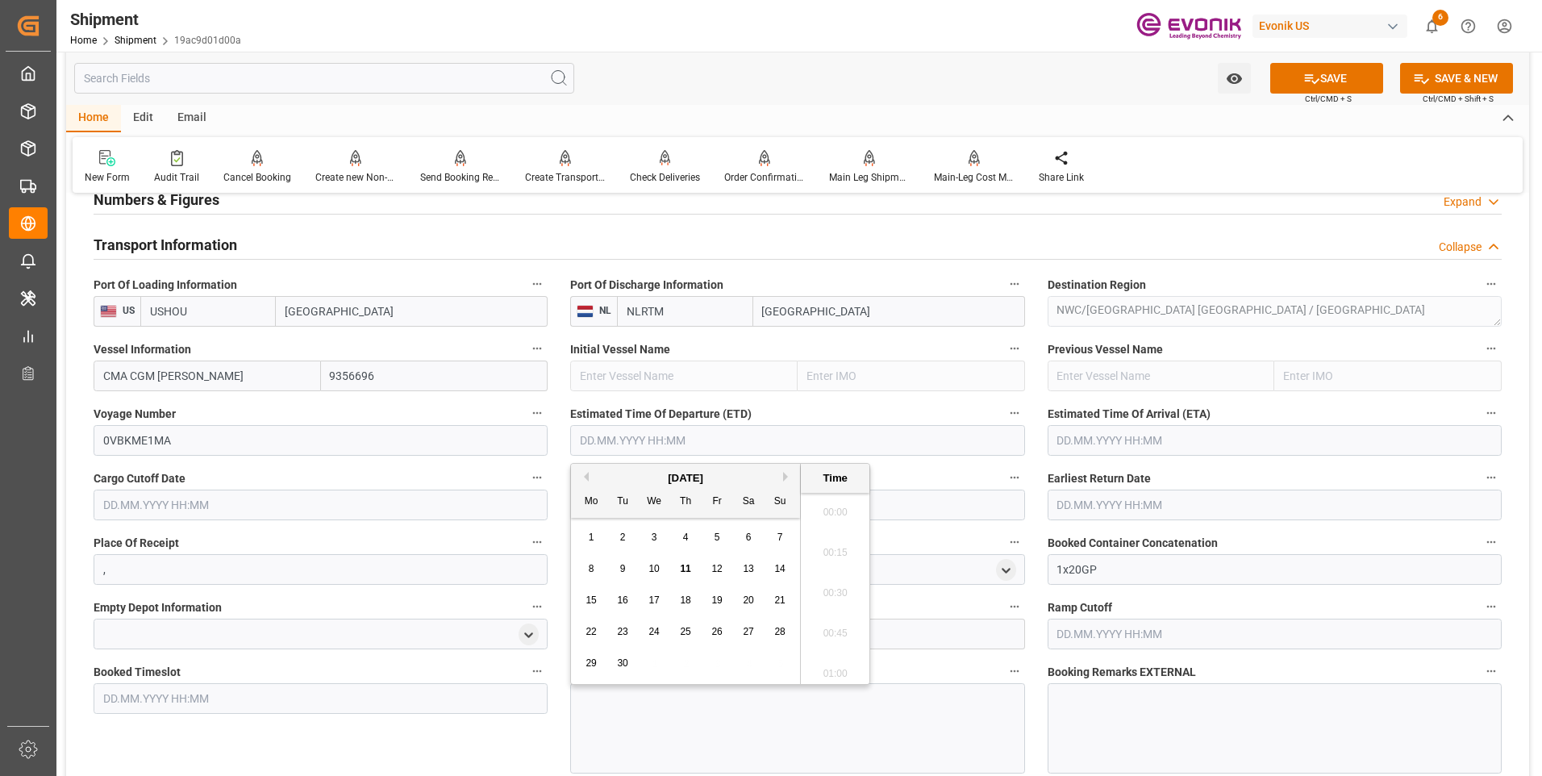
scroll to position [1860, 0]
click at [786, 477] on button "Next Month" at bounding box center [788, 477] width 10 height 10
click at [682, 631] on span "23" at bounding box center [685, 631] width 10 height 11
type input "23.10.2025 00:00"
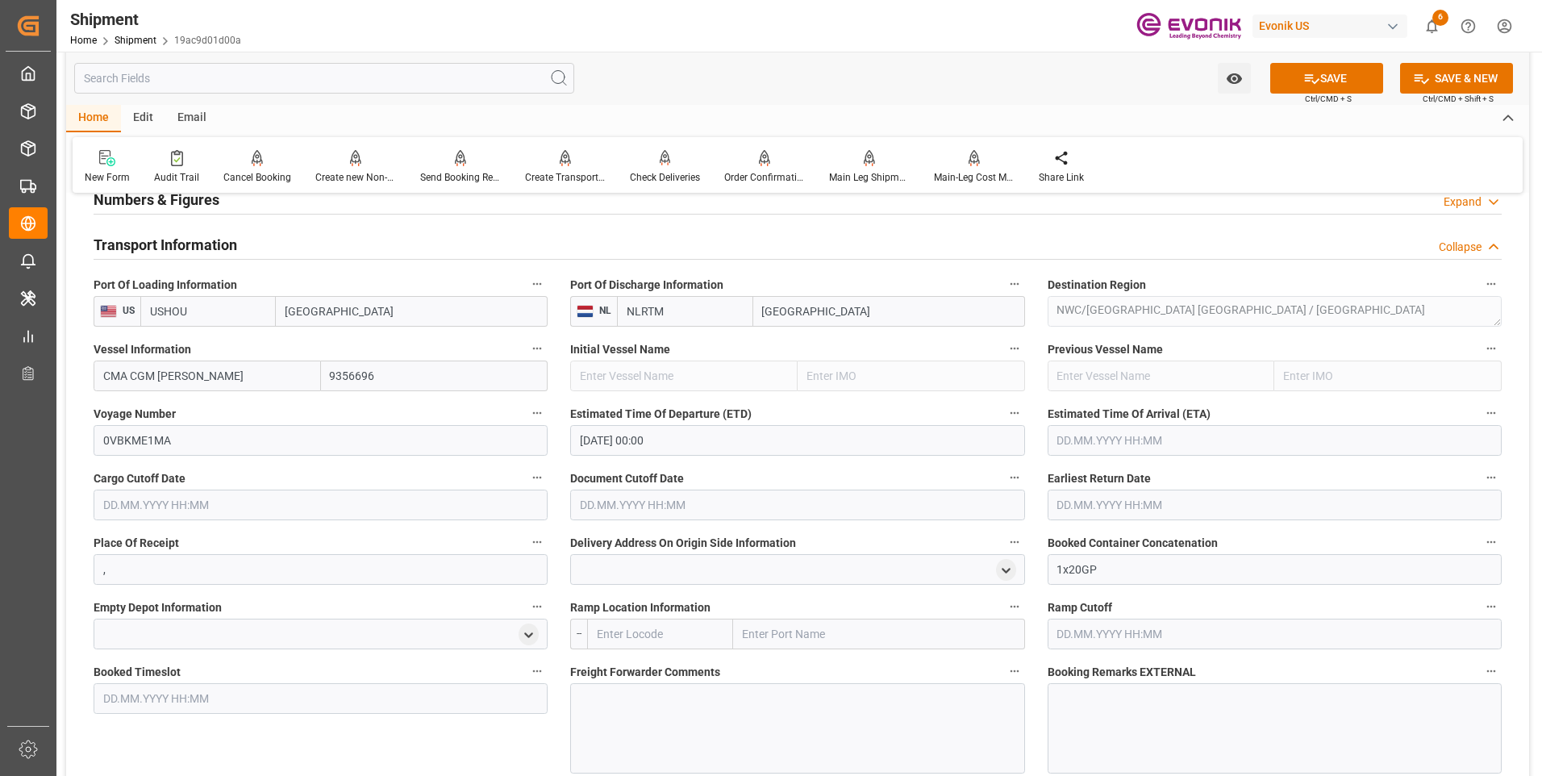
click at [1159, 423] on label "Estimated Time Of Arrival (ETA)" at bounding box center [1275, 413] width 454 height 23
click at [1481, 423] on button "Estimated Time Of Arrival (ETA)" at bounding box center [1491, 412] width 21 height 21
click at [1160, 443] on div at bounding box center [771, 388] width 1542 height 776
click at [1135, 461] on div "Earliest Return Date" at bounding box center [1274, 493] width 477 height 65
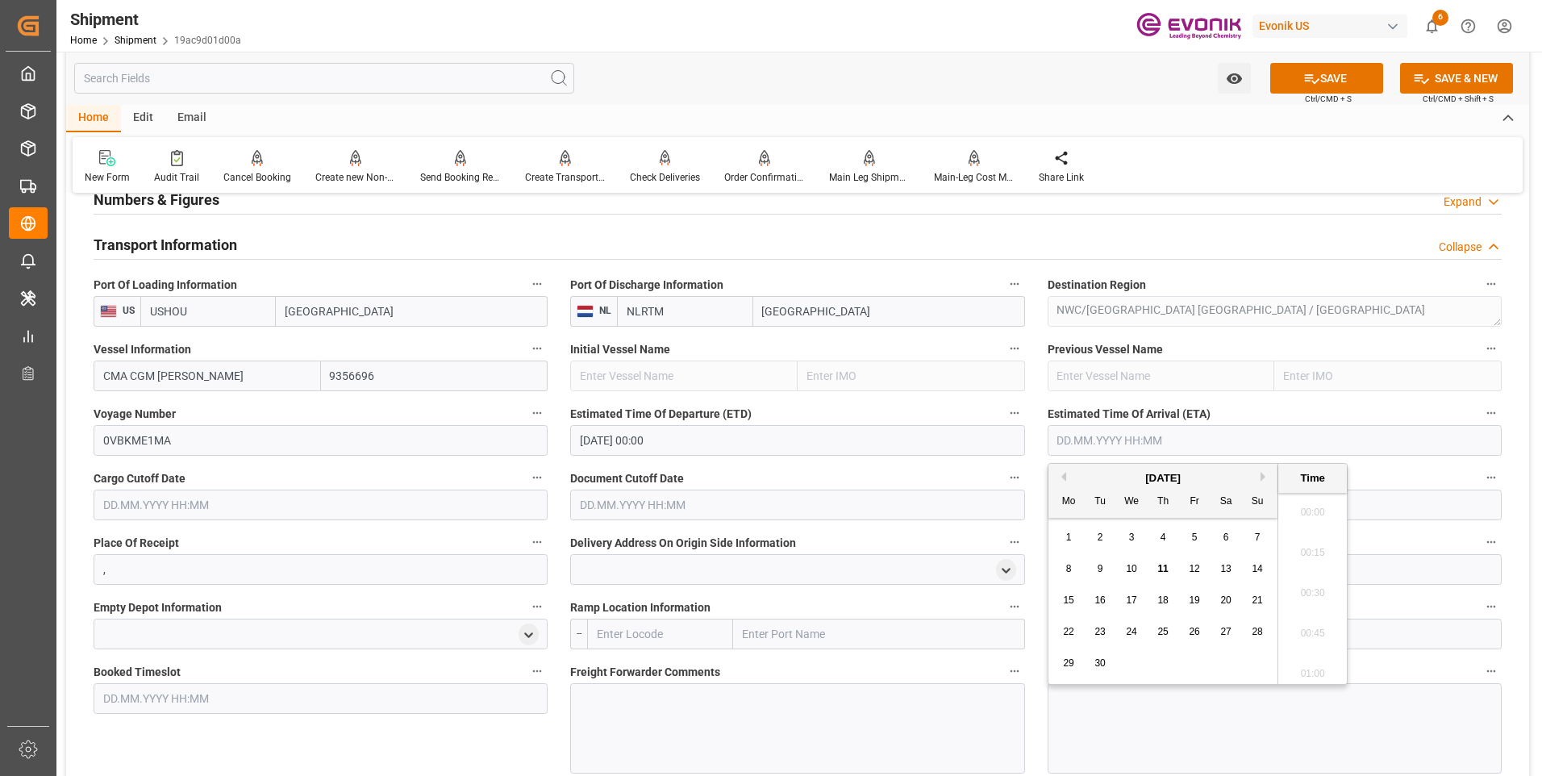
click at [1135, 444] on input "text" at bounding box center [1275, 440] width 454 height 31
click at [1259, 476] on div "September 2025" at bounding box center [1162, 478] width 229 height 16
click at [1266, 476] on button "Next Month" at bounding box center [1265, 477] width 10 height 10
click at [1193, 602] on span "17" at bounding box center [1194, 599] width 10 height 11
type input "17.10.2025 00:00"
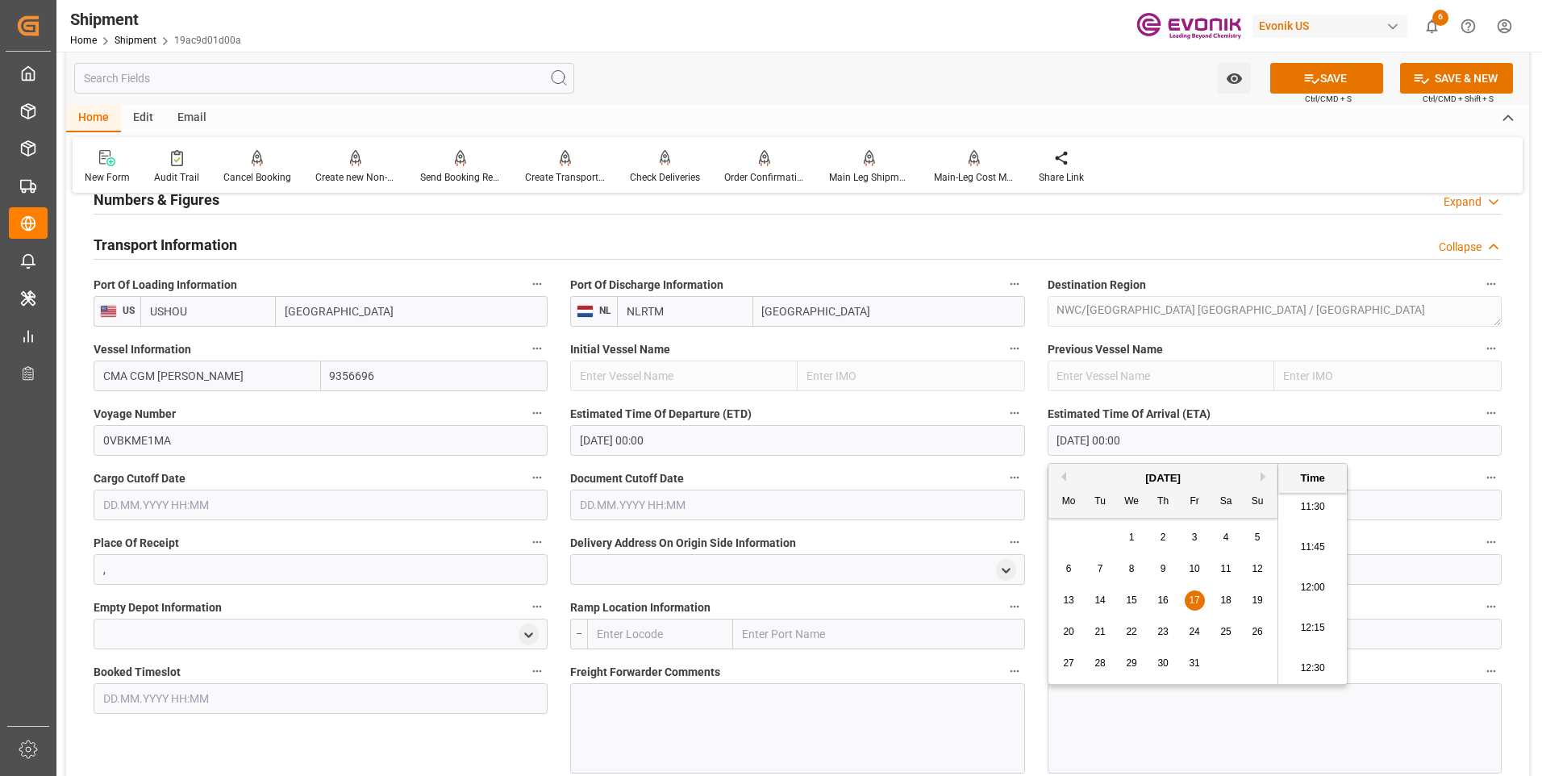
click at [481, 509] on input "text" at bounding box center [321, 504] width 454 height 31
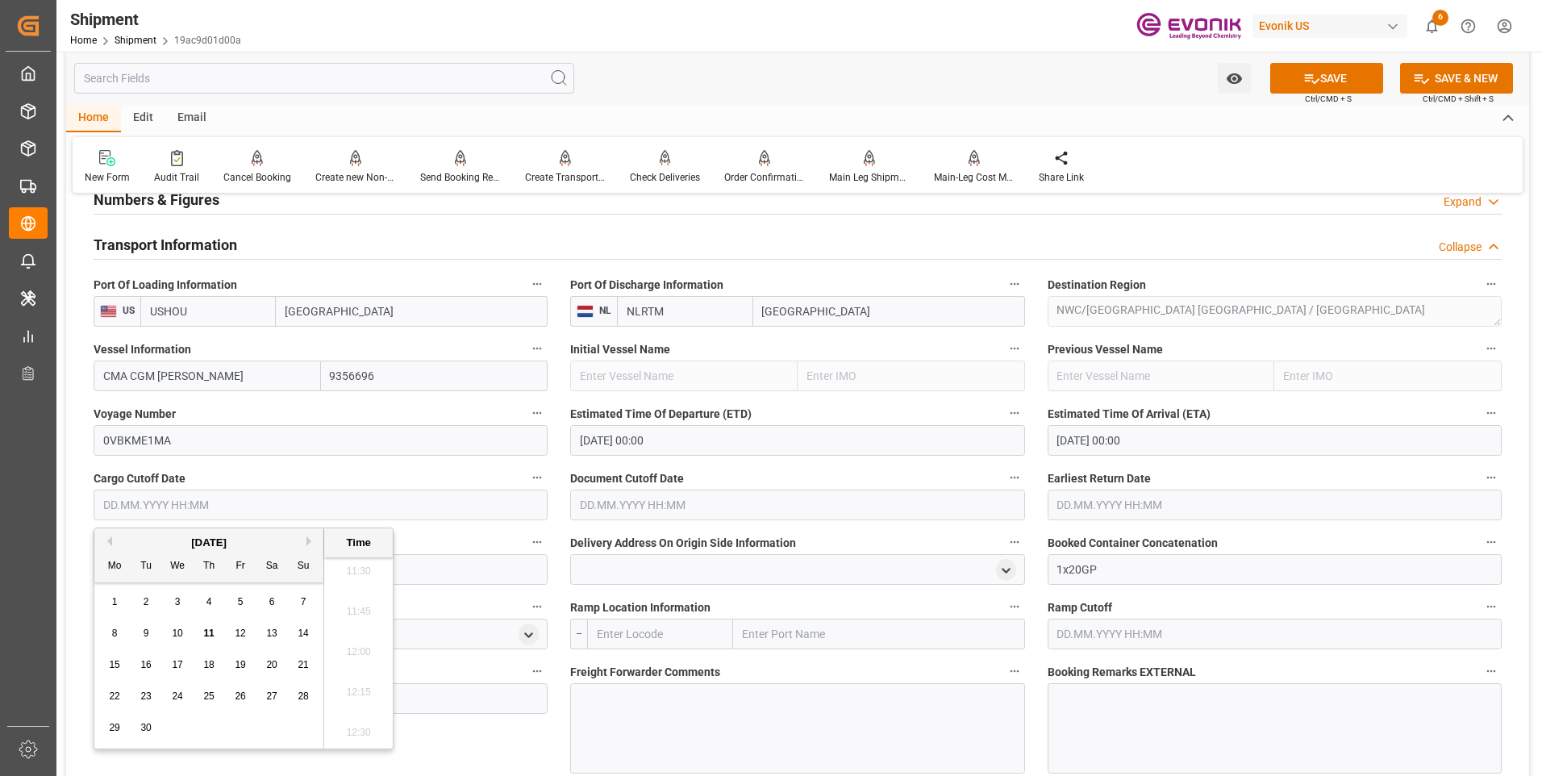
click at [207, 668] on span "18" at bounding box center [208, 664] width 10 height 11
type input "18.09.2025 00:00"
click at [569, 510] on div "Document Cutoff Date" at bounding box center [797, 493] width 477 height 65
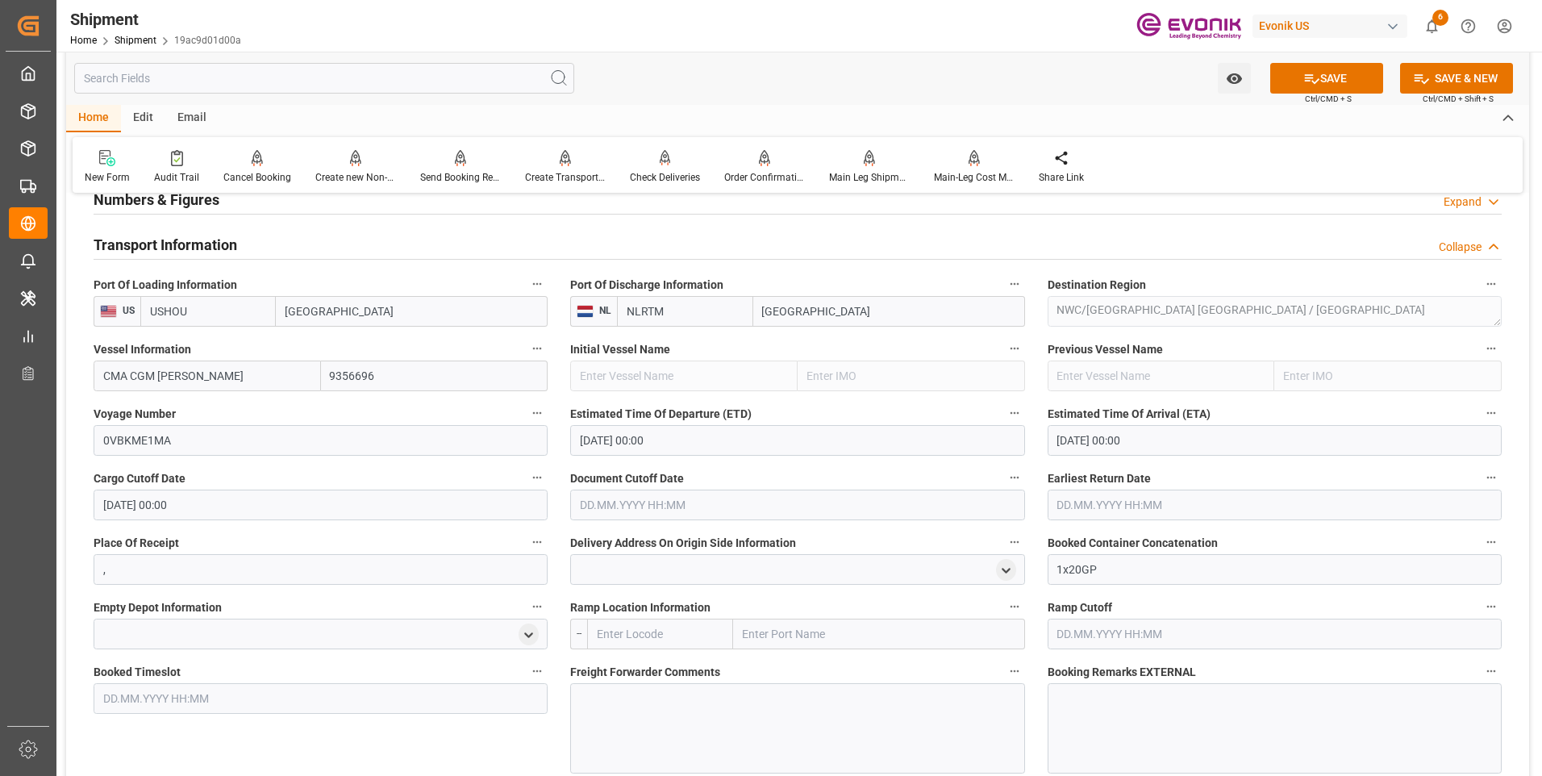
click at [592, 505] on input "text" at bounding box center [797, 504] width 454 height 31
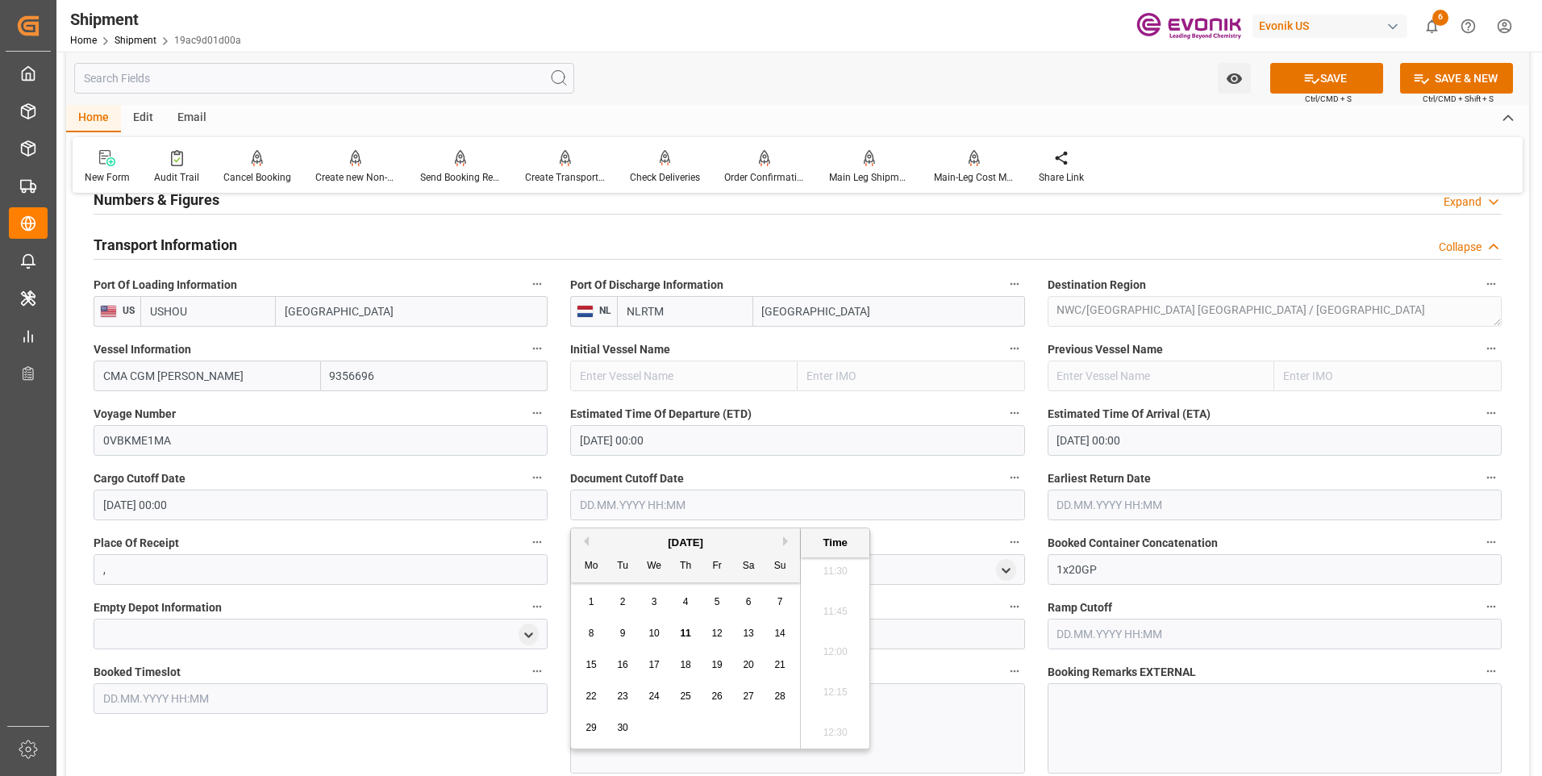
click at [688, 660] on span "18" at bounding box center [685, 664] width 10 height 11
type input "18.09.2025 00:00"
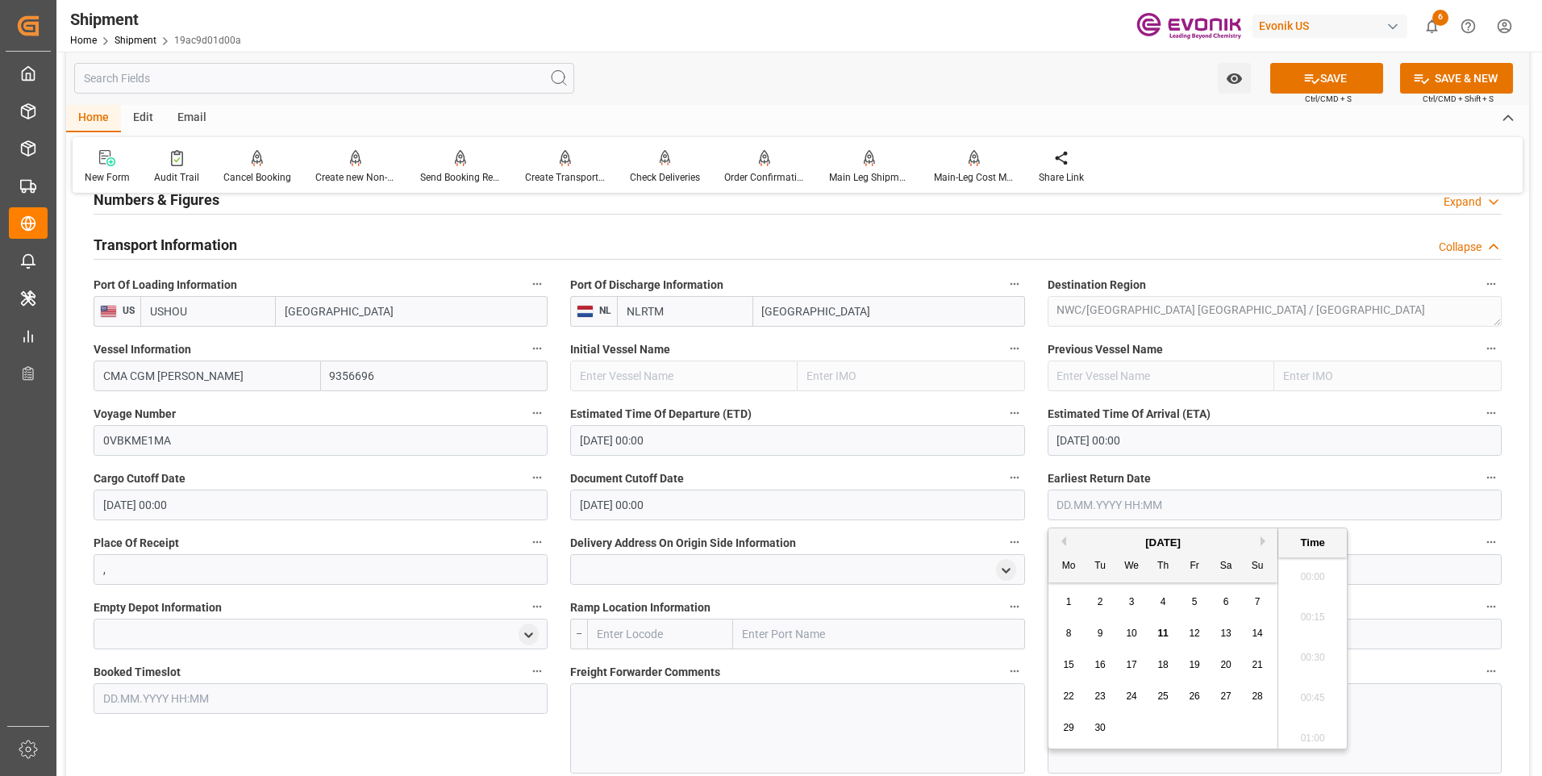
click at [1102, 502] on input "text" at bounding box center [1275, 504] width 454 height 31
click at [1174, 665] on div "15 16 17 18 19 20 21" at bounding box center [1163, 664] width 220 height 31
click at [1164, 664] on span "18" at bounding box center [1162, 664] width 10 height 11
type input "18.09.2025 00:00"
click at [1043, 468] on div "Earliest Return Date 18.09.2025 00:00" at bounding box center [1274, 493] width 477 height 65
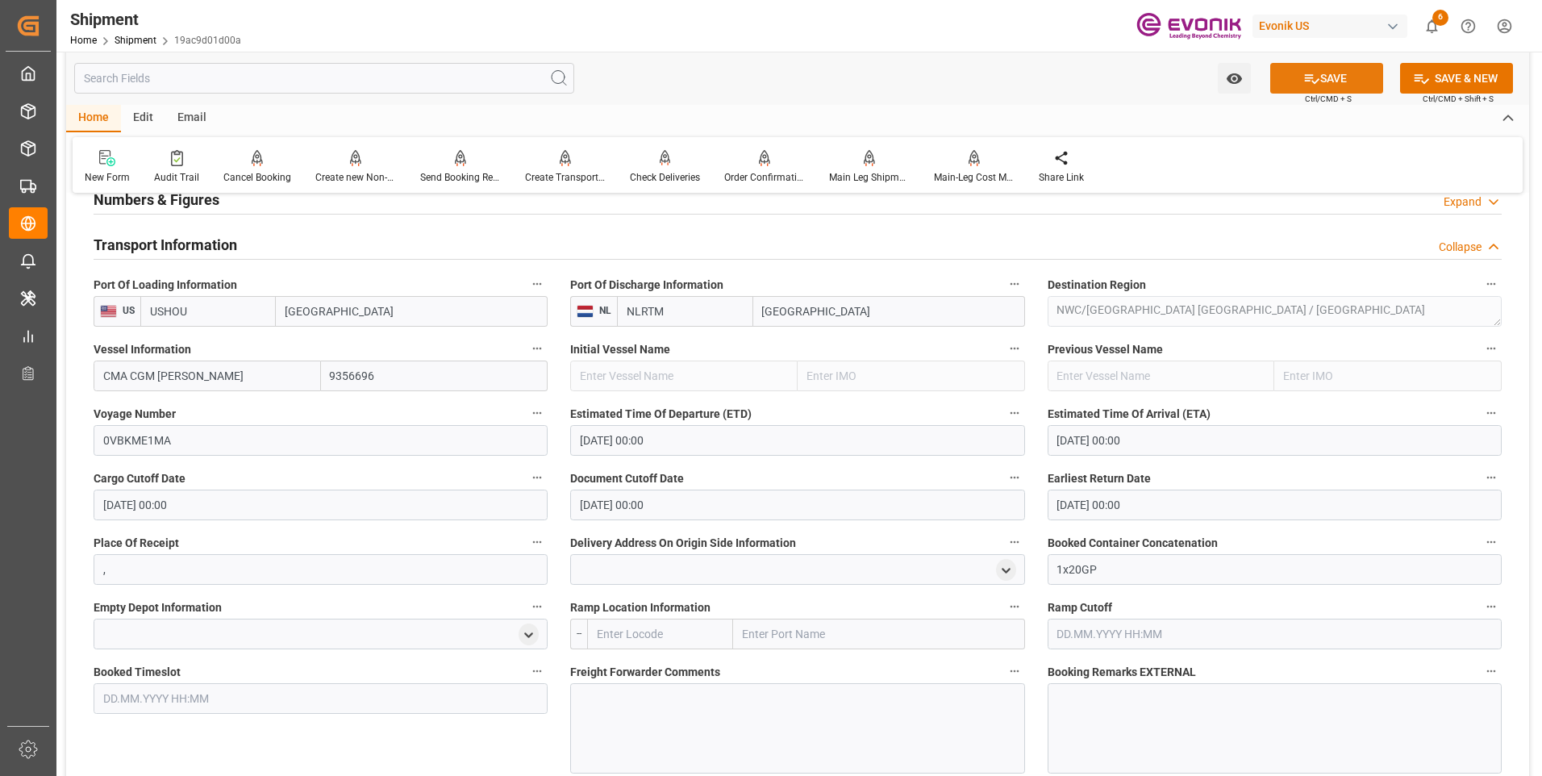
click at [1327, 78] on button "SAVE" at bounding box center [1326, 78] width 113 height 31
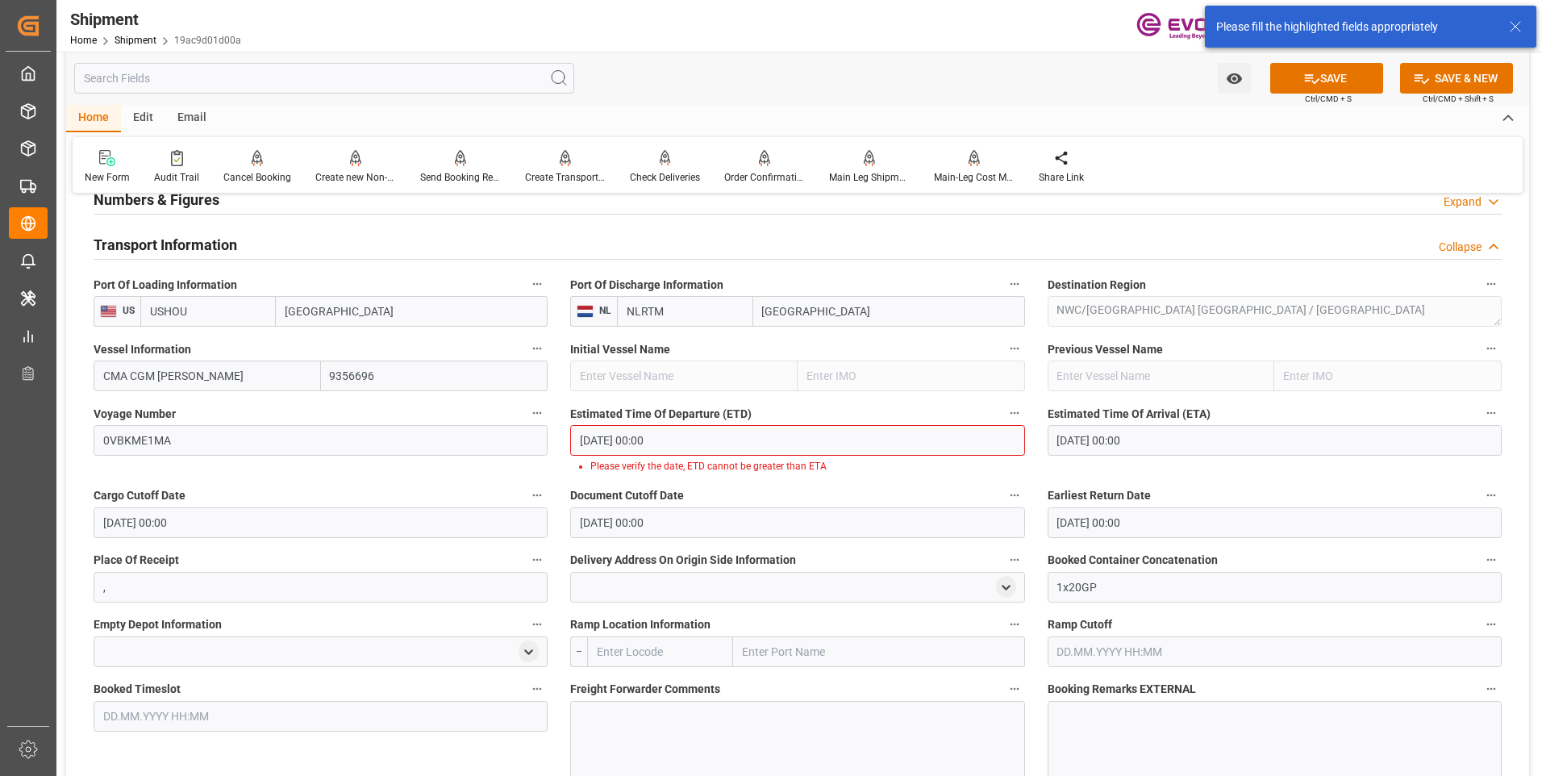
scroll to position [994, 0]
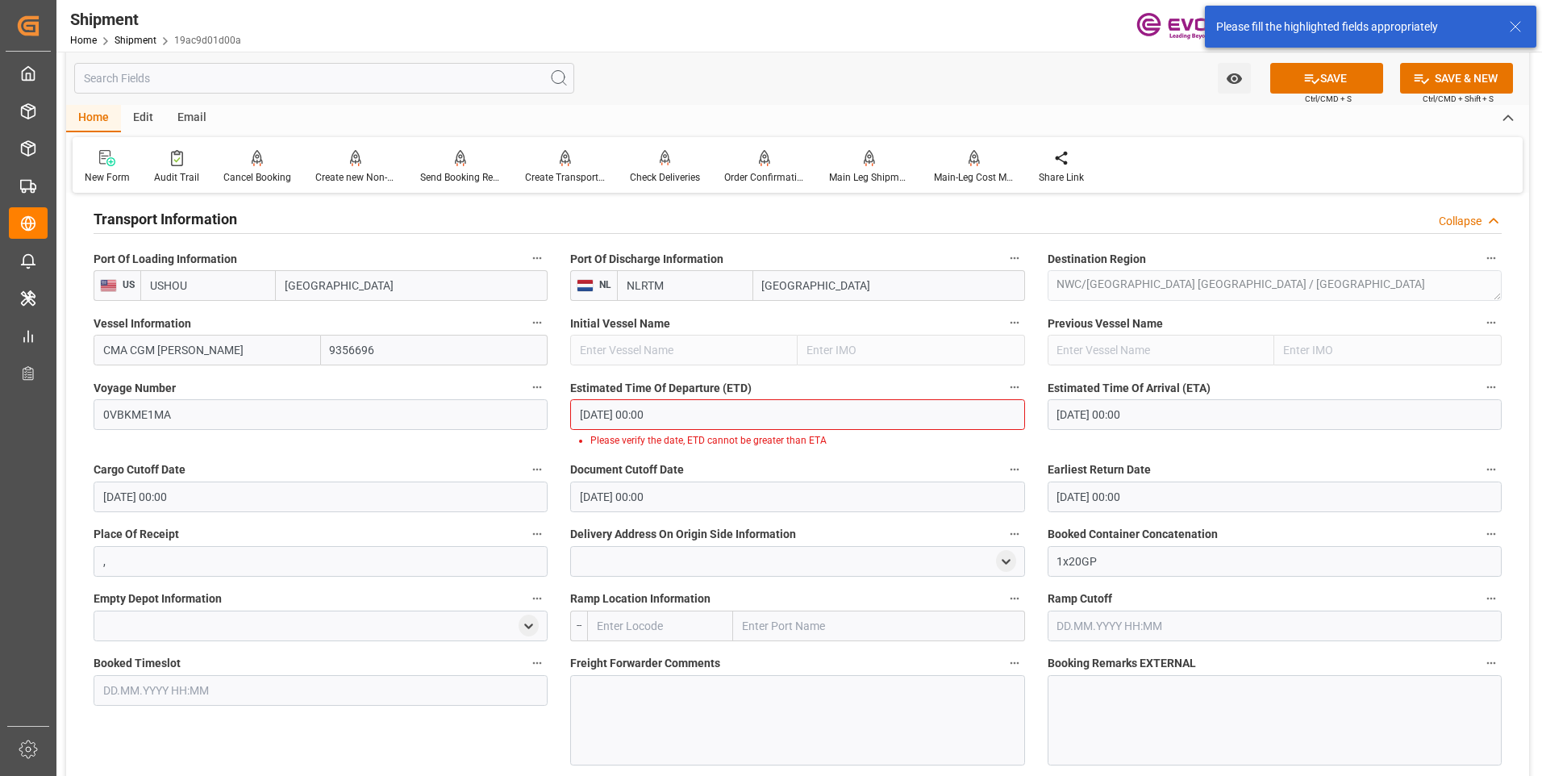
click at [724, 419] on input "23.10.2025 00:00" at bounding box center [797, 414] width 454 height 31
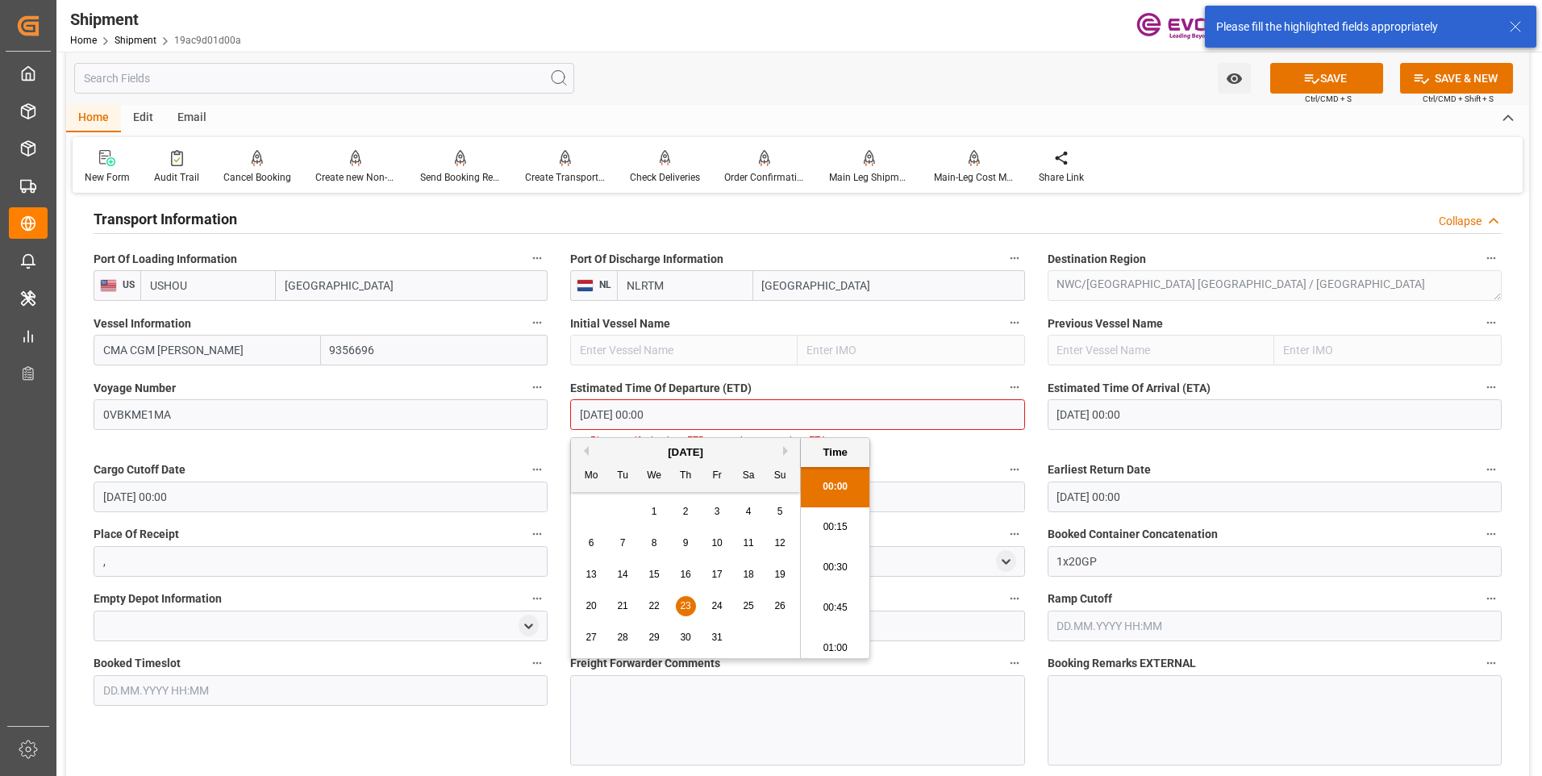
click at [585, 448] on button "Previous Month" at bounding box center [584, 451] width 10 height 10
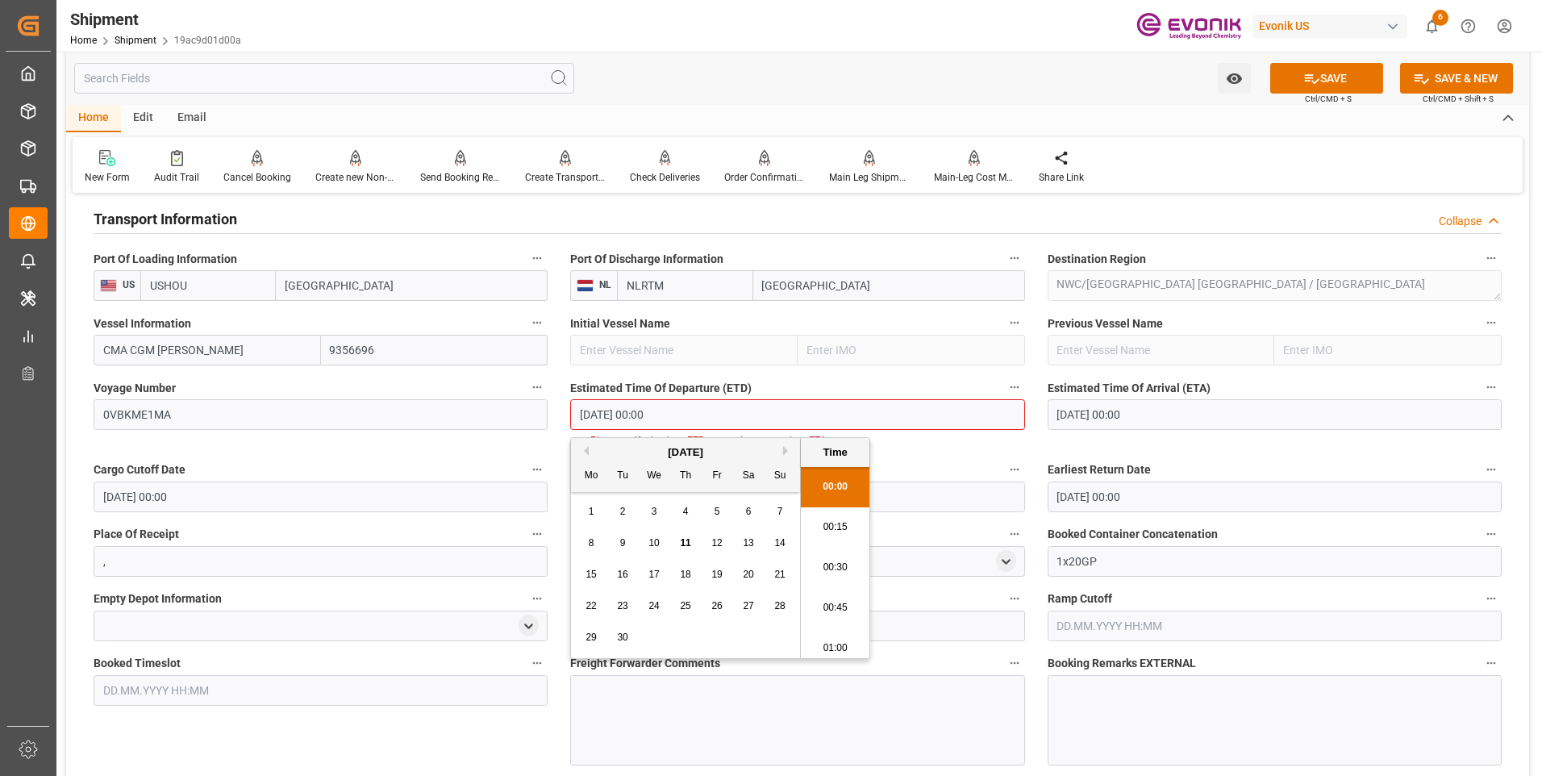
click at [626, 605] on span "23" at bounding box center [622, 605] width 10 height 11
type input "23.09.2025 00:00"
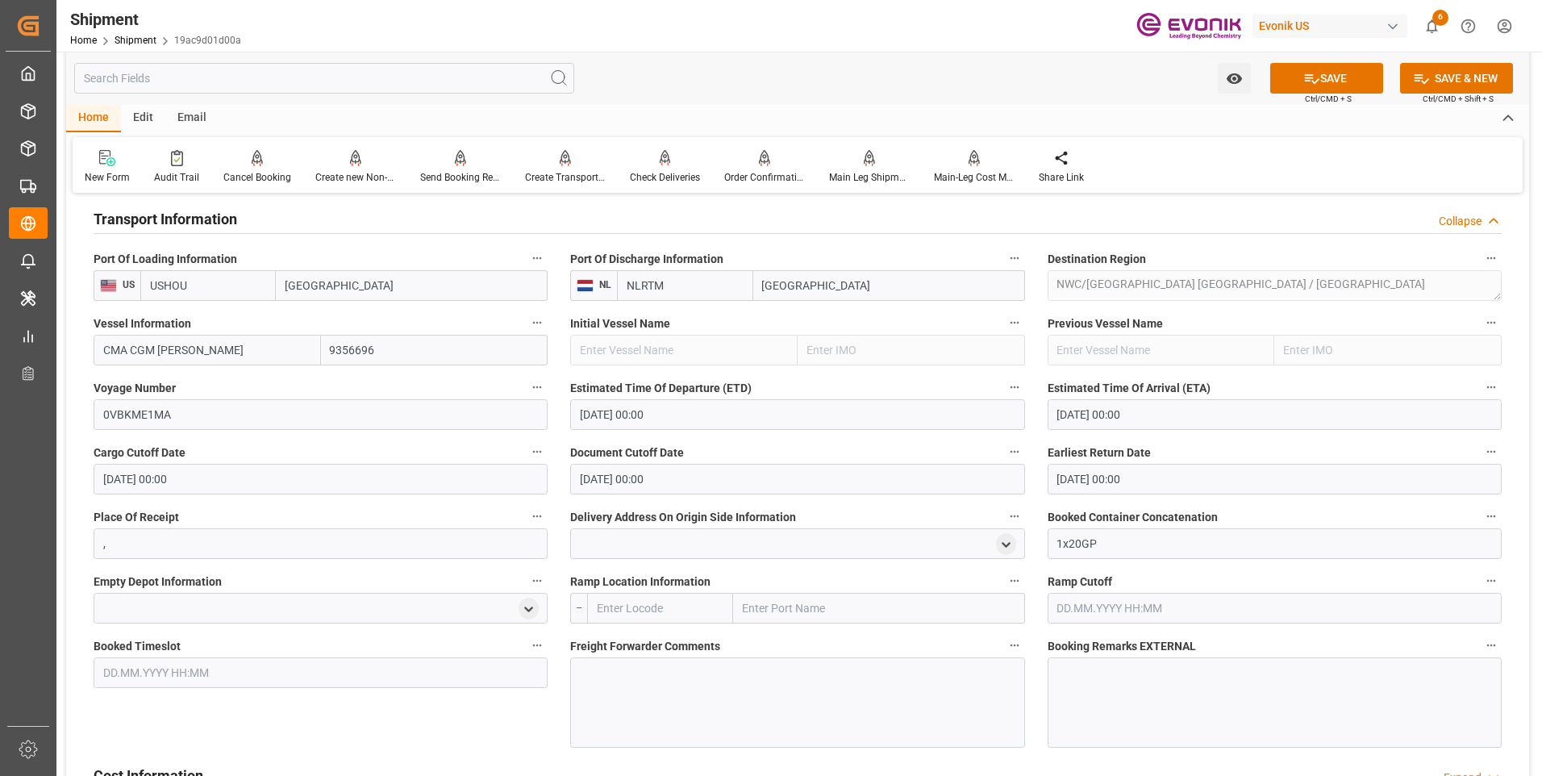
click at [1038, 373] on div "Estimated Time Of Arrival (ETA) 17.10.2025 00:00" at bounding box center [1274, 403] width 477 height 65
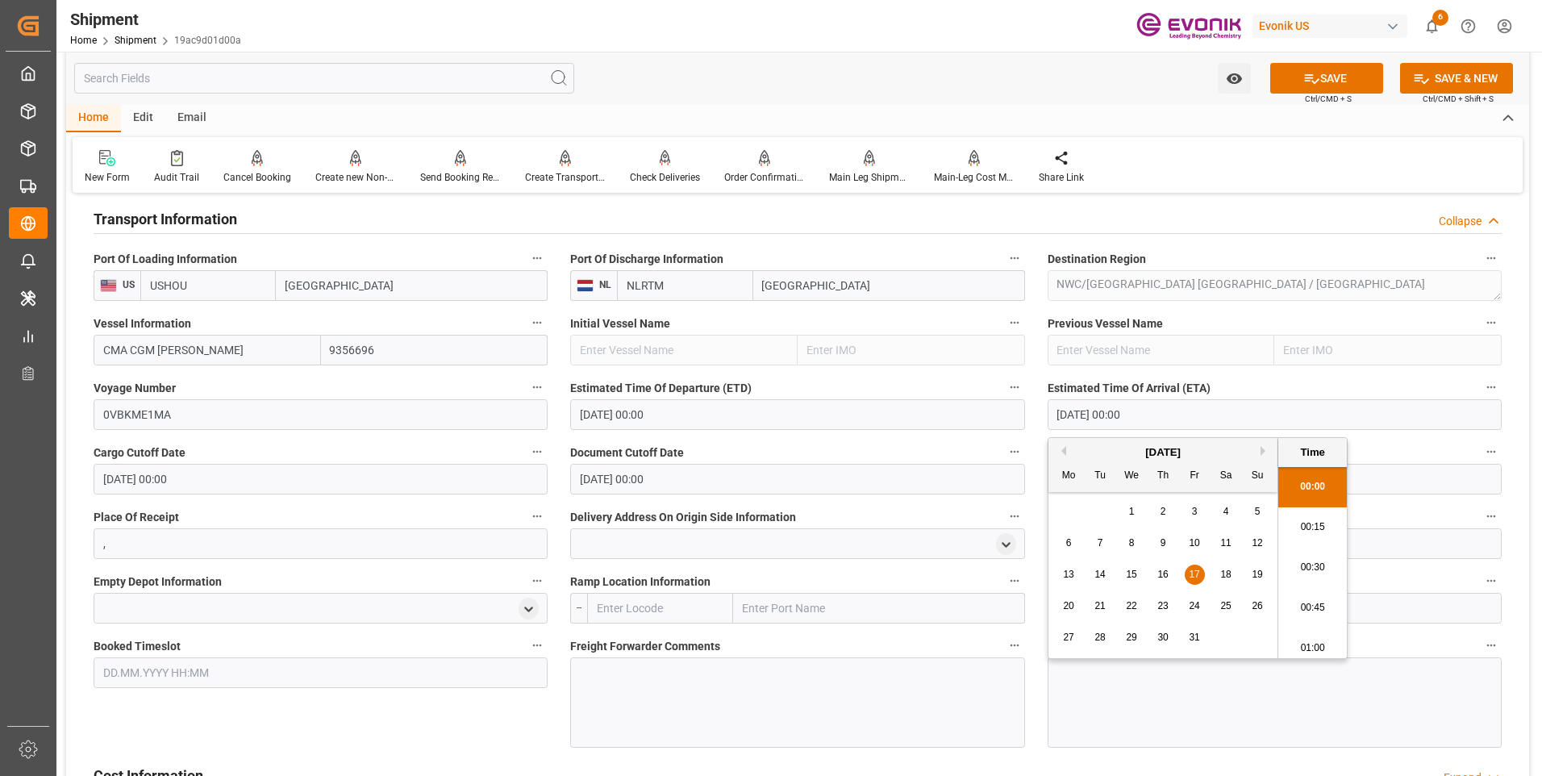
click at [1120, 425] on input "17.10.2025 00:00" at bounding box center [1275, 414] width 454 height 31
click at [1139, 572] on div "15" at bounding box center [1132, 574] width 20 height 19
type input "15.10.2025 00:00"
click at [1041, 376] on div "Estimated Time Of Arrival (ETA) 15.10.2025 00:00" at bounding box center [1274, 403] width 477 height 65
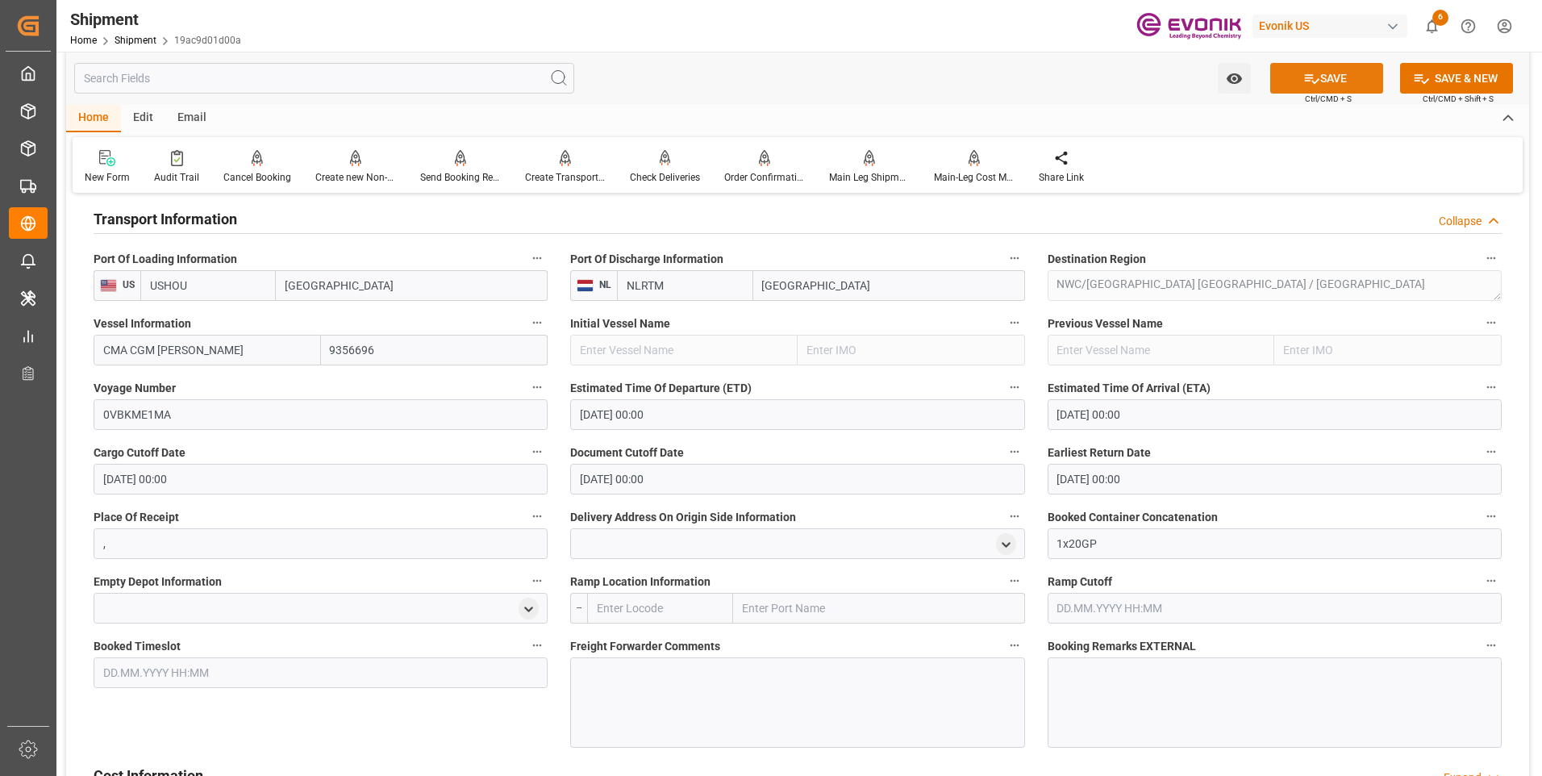
click at [1327, 86] on button "SAVE" at bounding box center [1326, 78] width 113 height 31
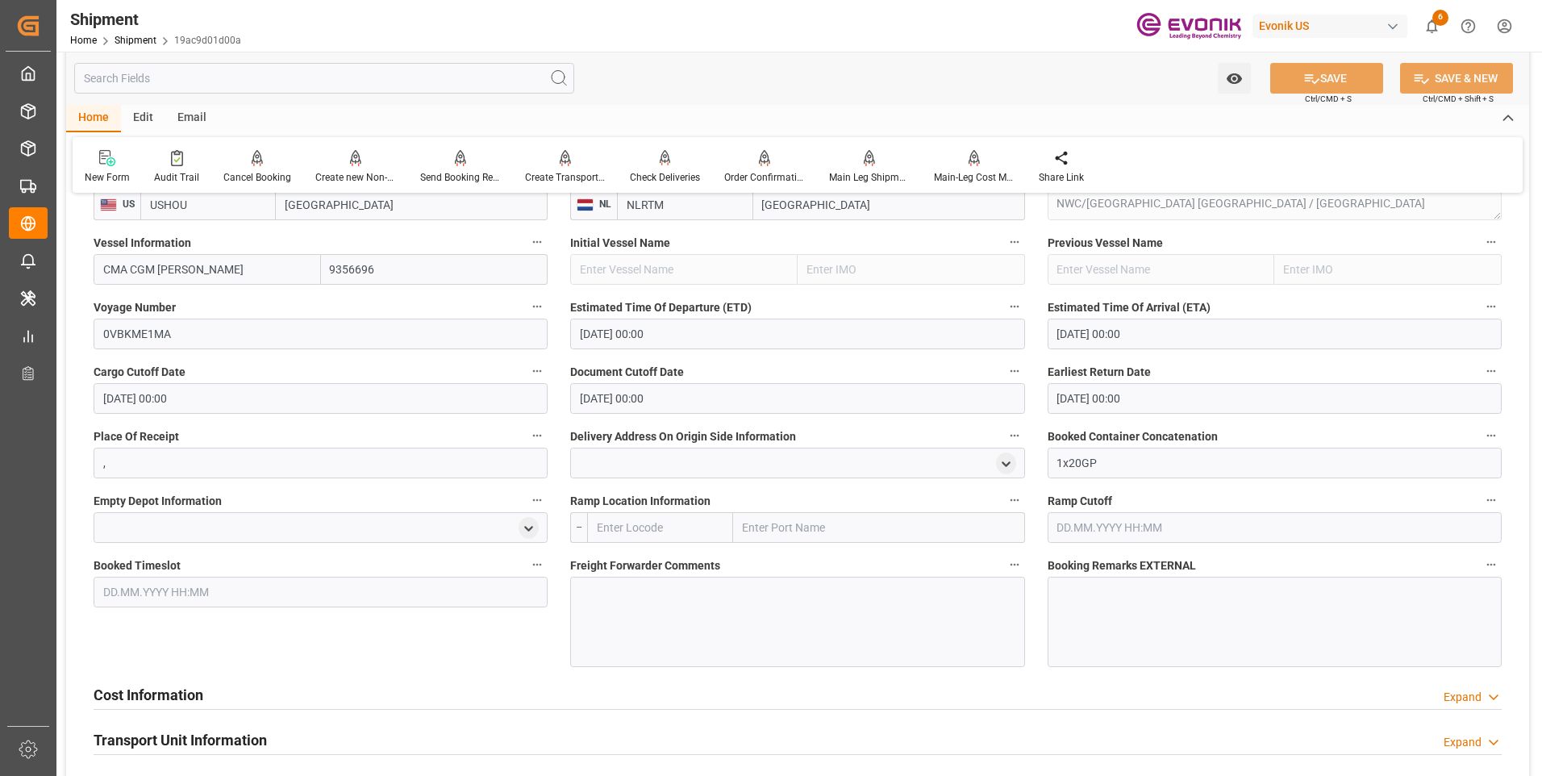
scroll to position [1316, 0]
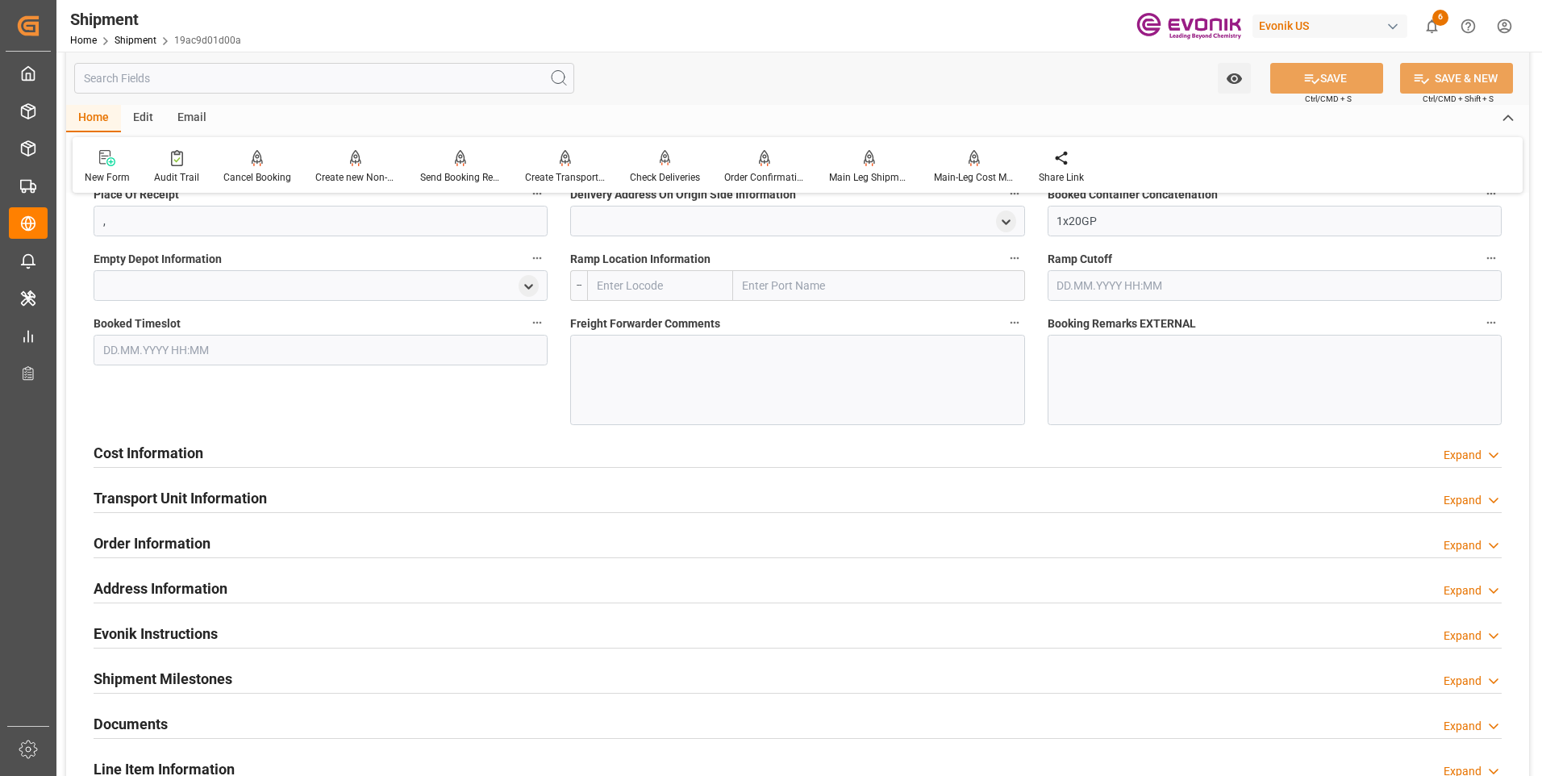
click at [152, 448] on h2 "Cost Information" at bounding box center [149, 453] width 110 height 22
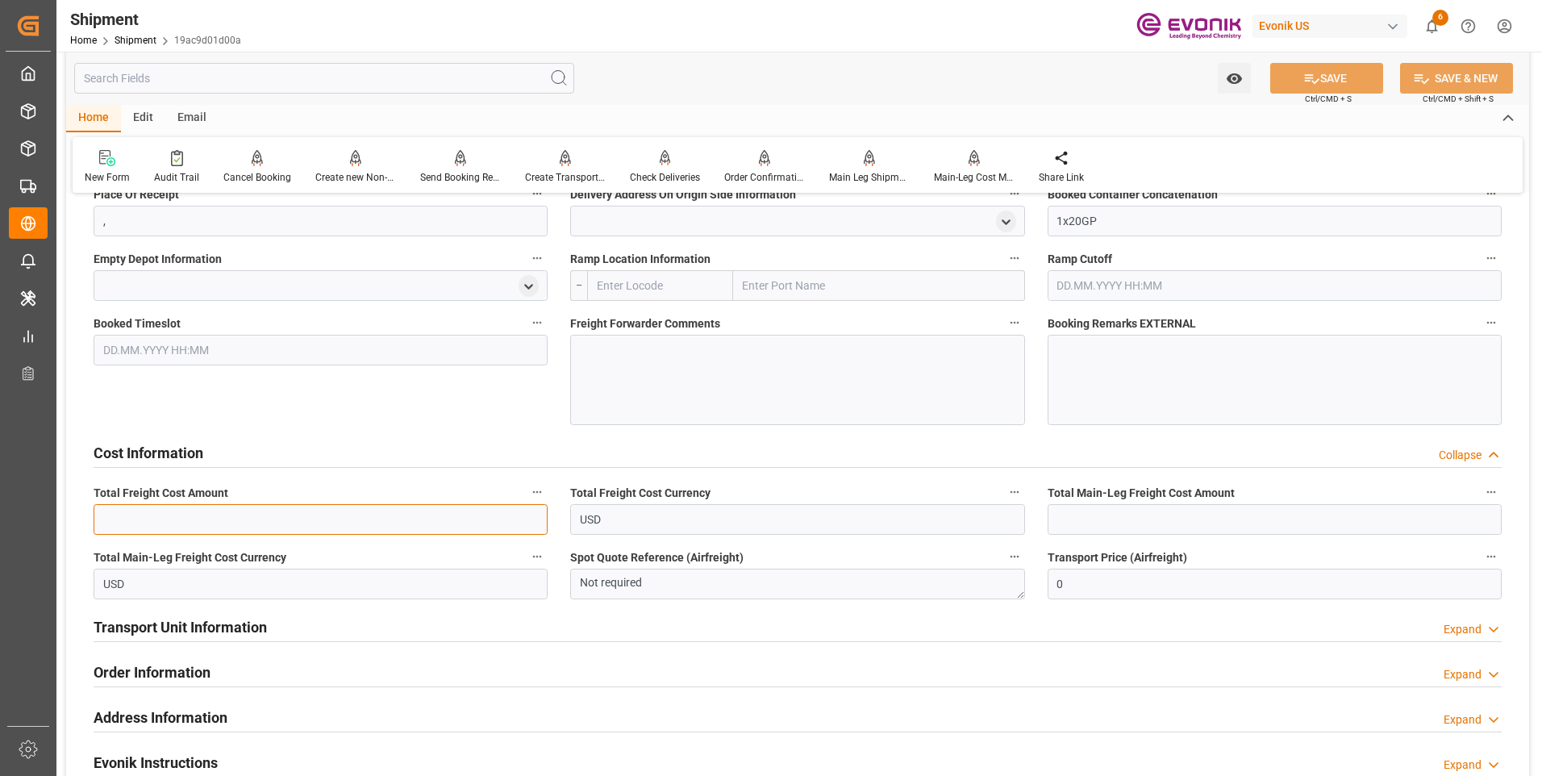
click at [317, 519] on input "text" at bounding box center [321, 519] width 454 height 31
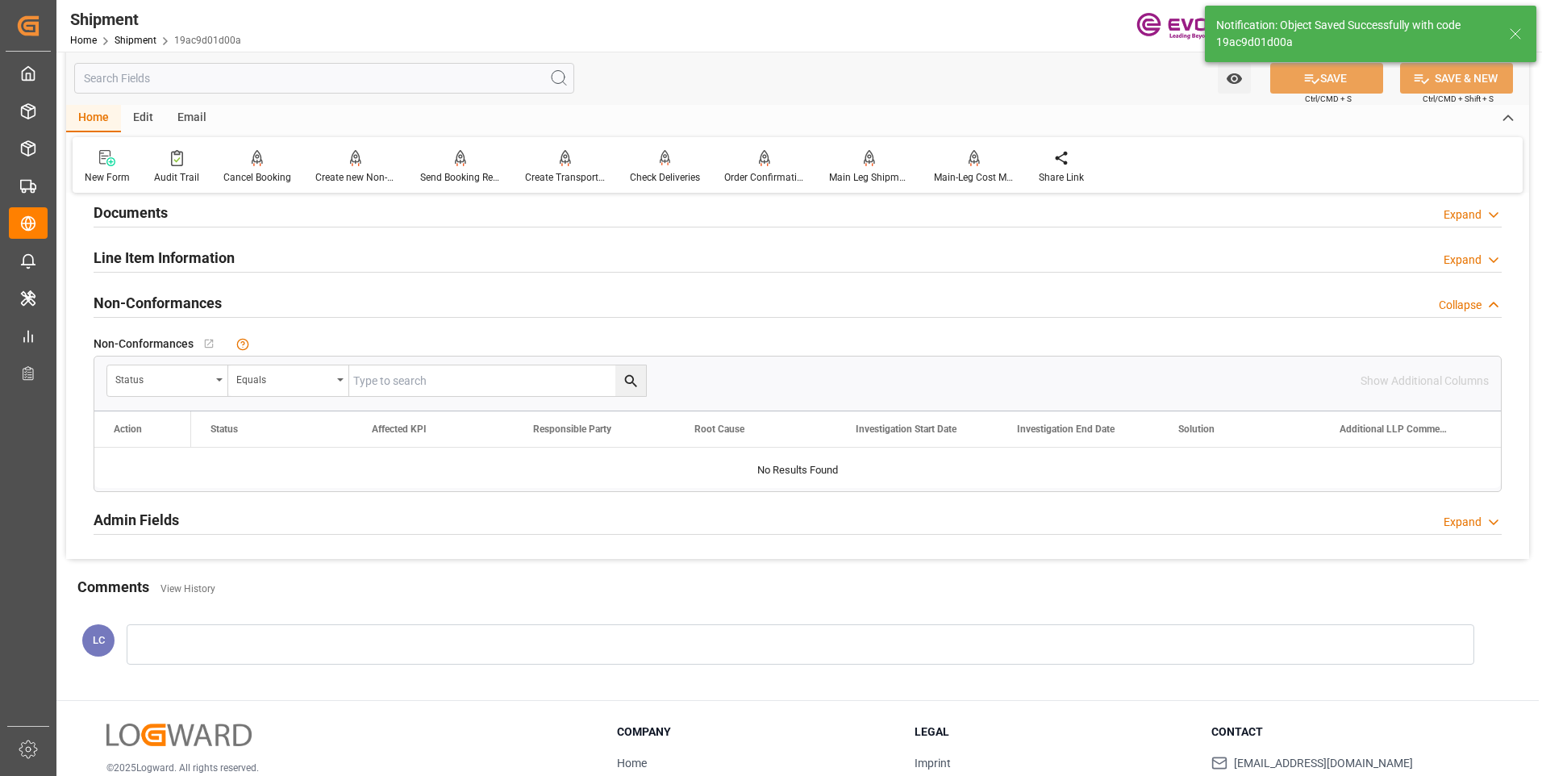
scroll to position [805, 0]
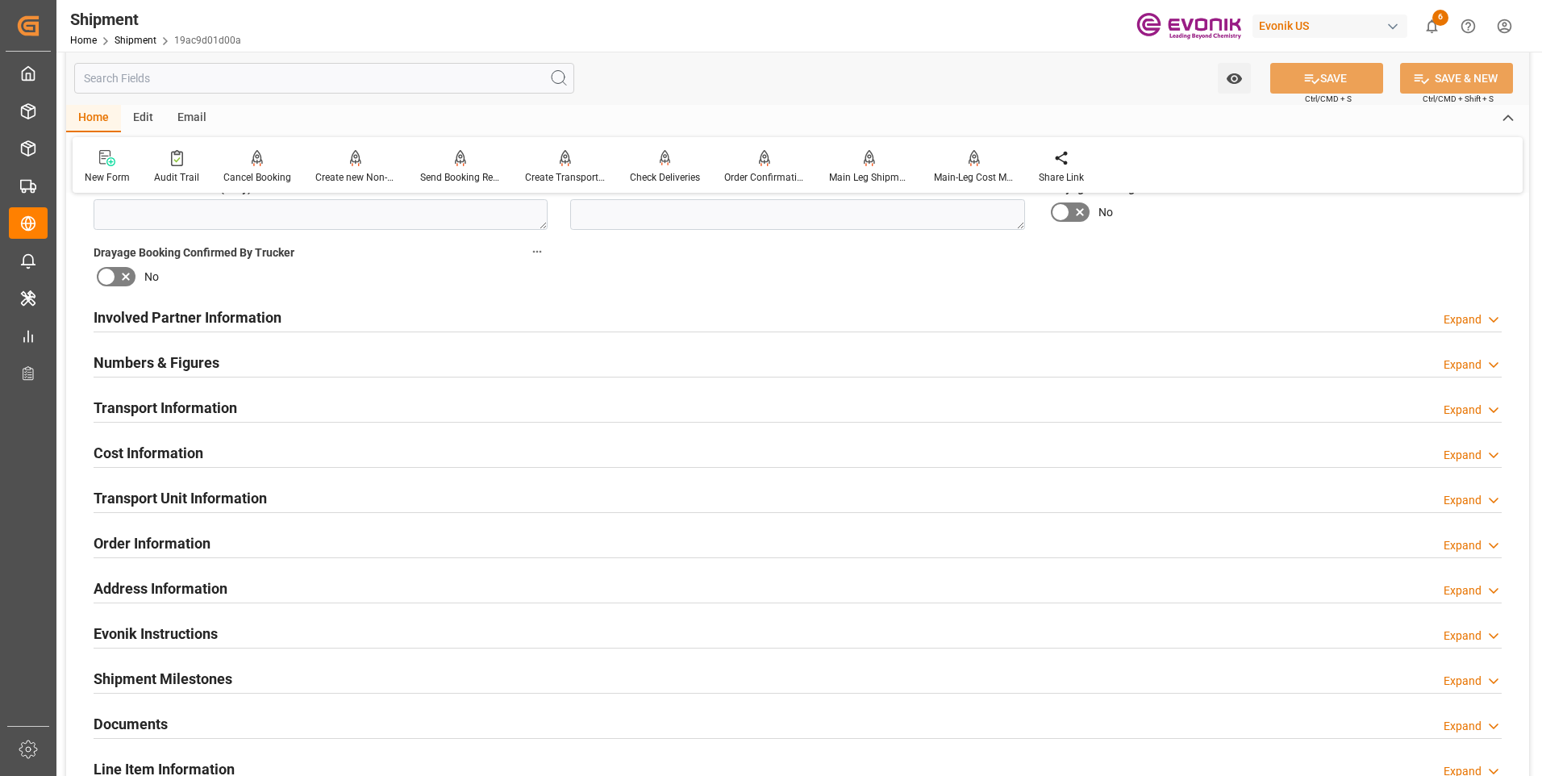
click at [131, 444] on h2 "Cost Information" at bounding box center [149, 453] width 110 height 22
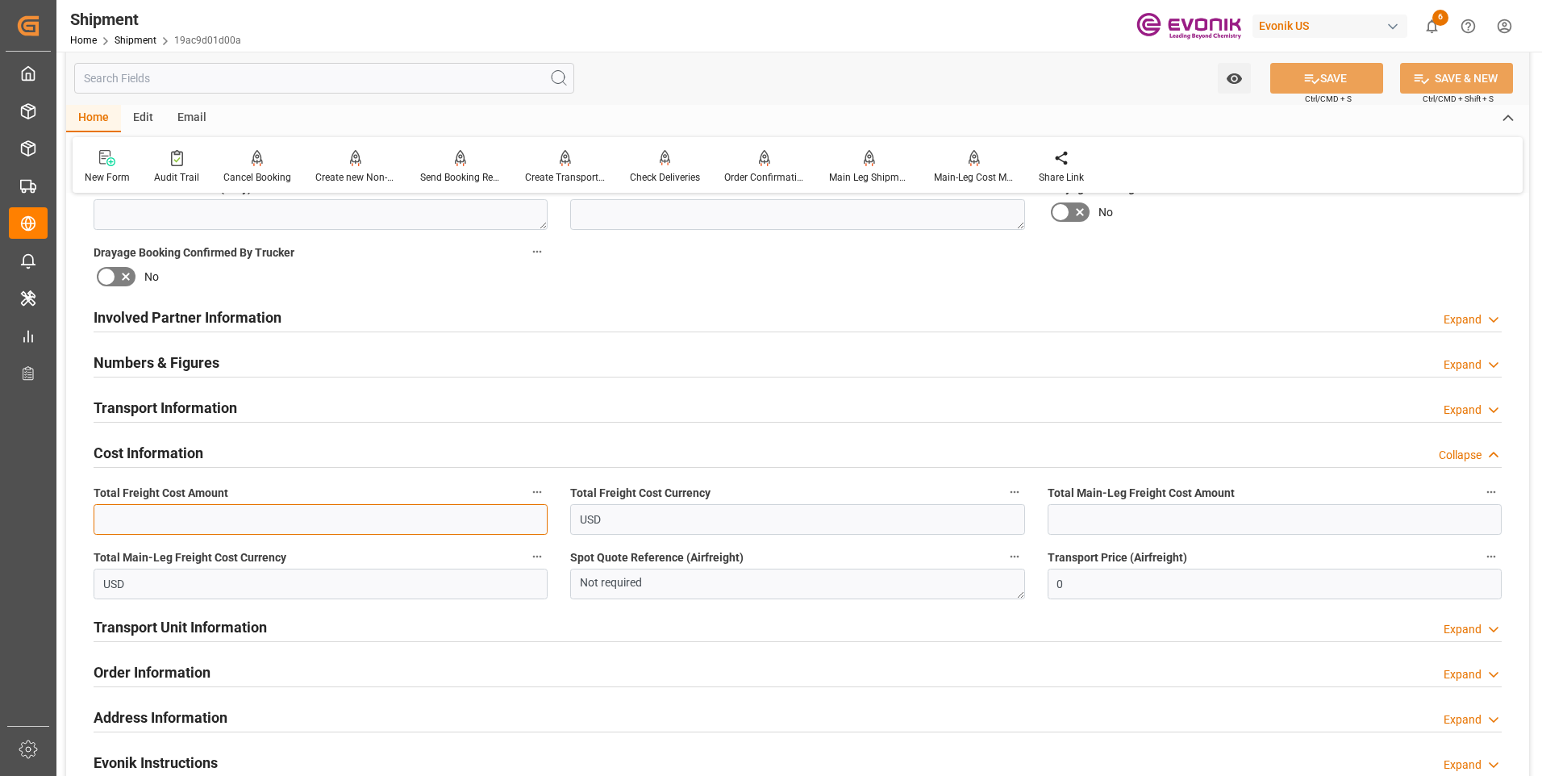
click at [189, 507] on input "text" at bounding box center [321, 519] width 454 height 31
type input "2328"
click at [1076, 509] on input "text" at bounding box center [1275, 519] width 454 height 31
type input "675"
click at [1328, 74] on button "SAVE" at bounding box center [1326, 78] width 113 height 31
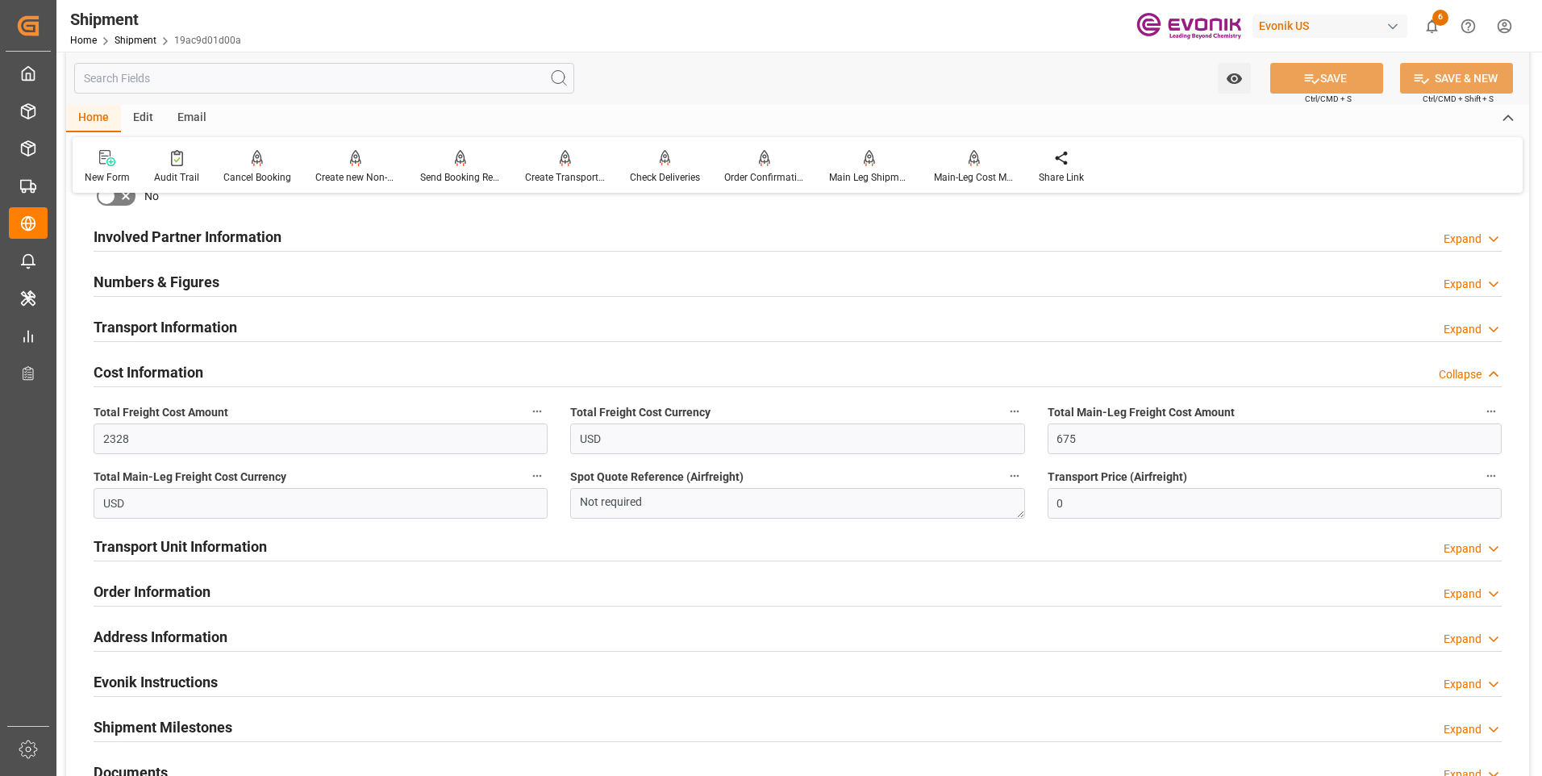
scroll to position [966, 0]
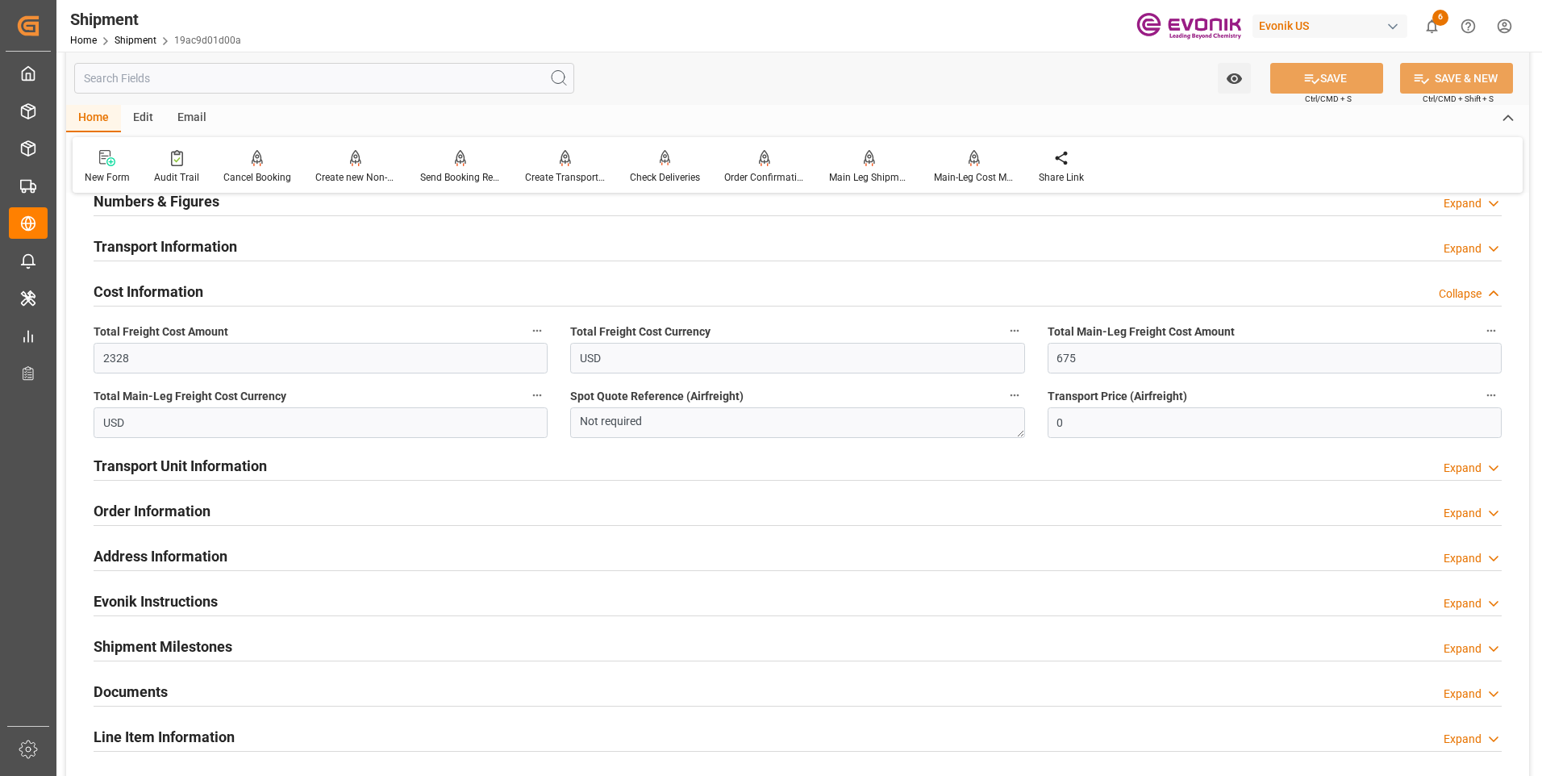
click at [188, 288] on h2 "Cost Information" at bounding box center [149, 292] width 110 height 22
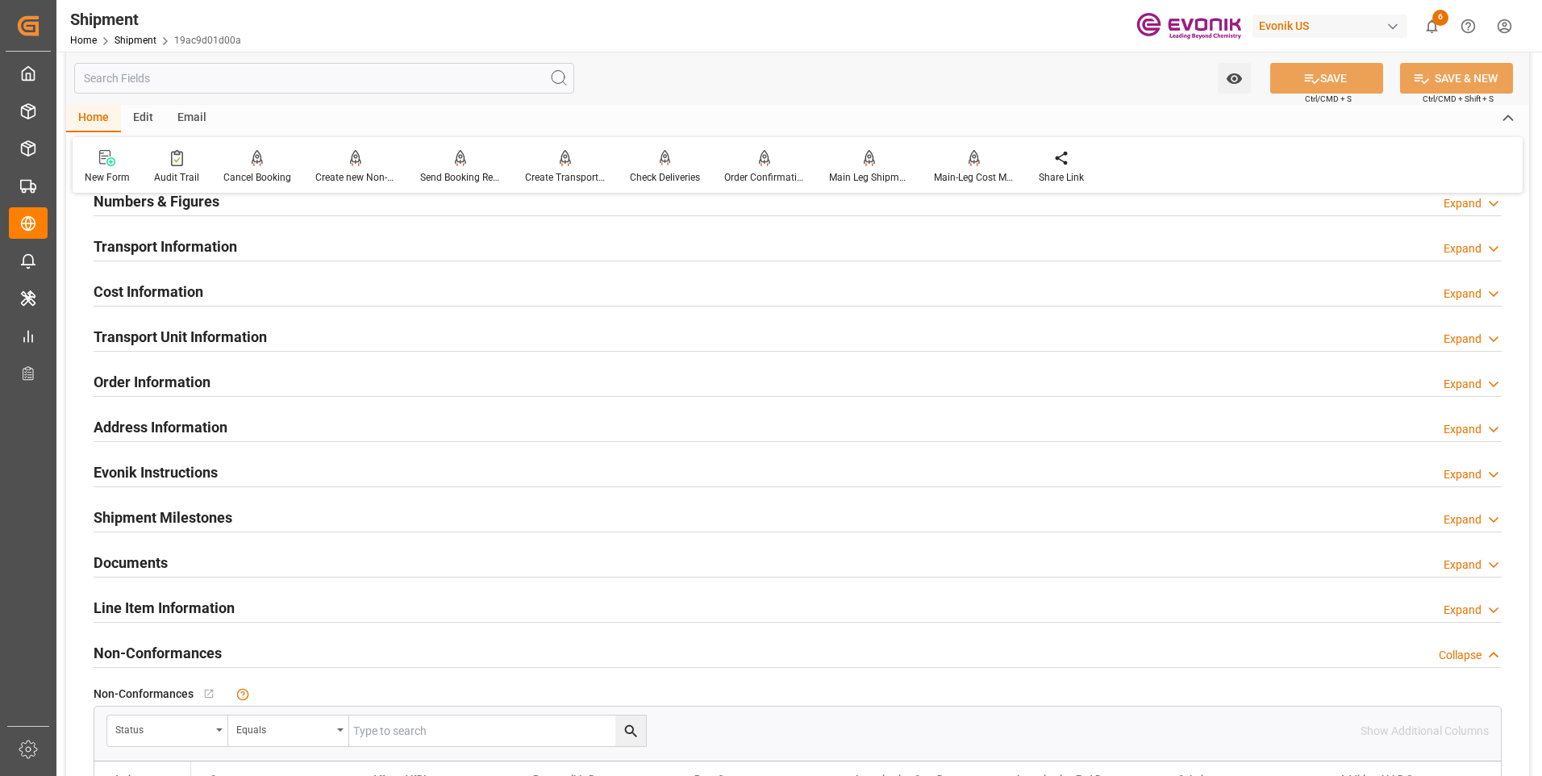
click at [188, 288] on h2 "Cost Information" at bounding box center [149, 292] width 110 height 22
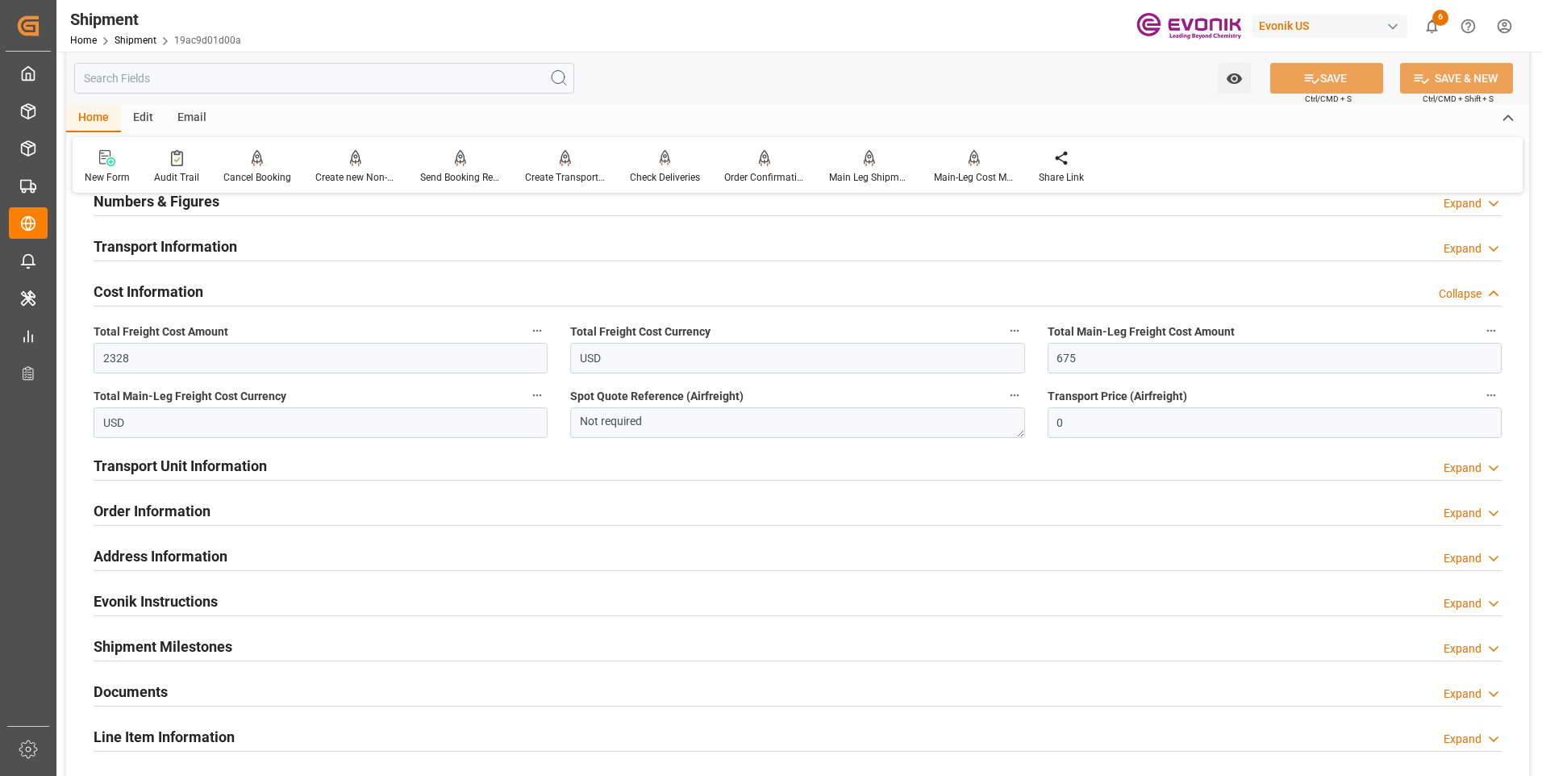
click at [186, 291] on h2 "Cost Information" at bounding box center [149, 292] width 110 height 22
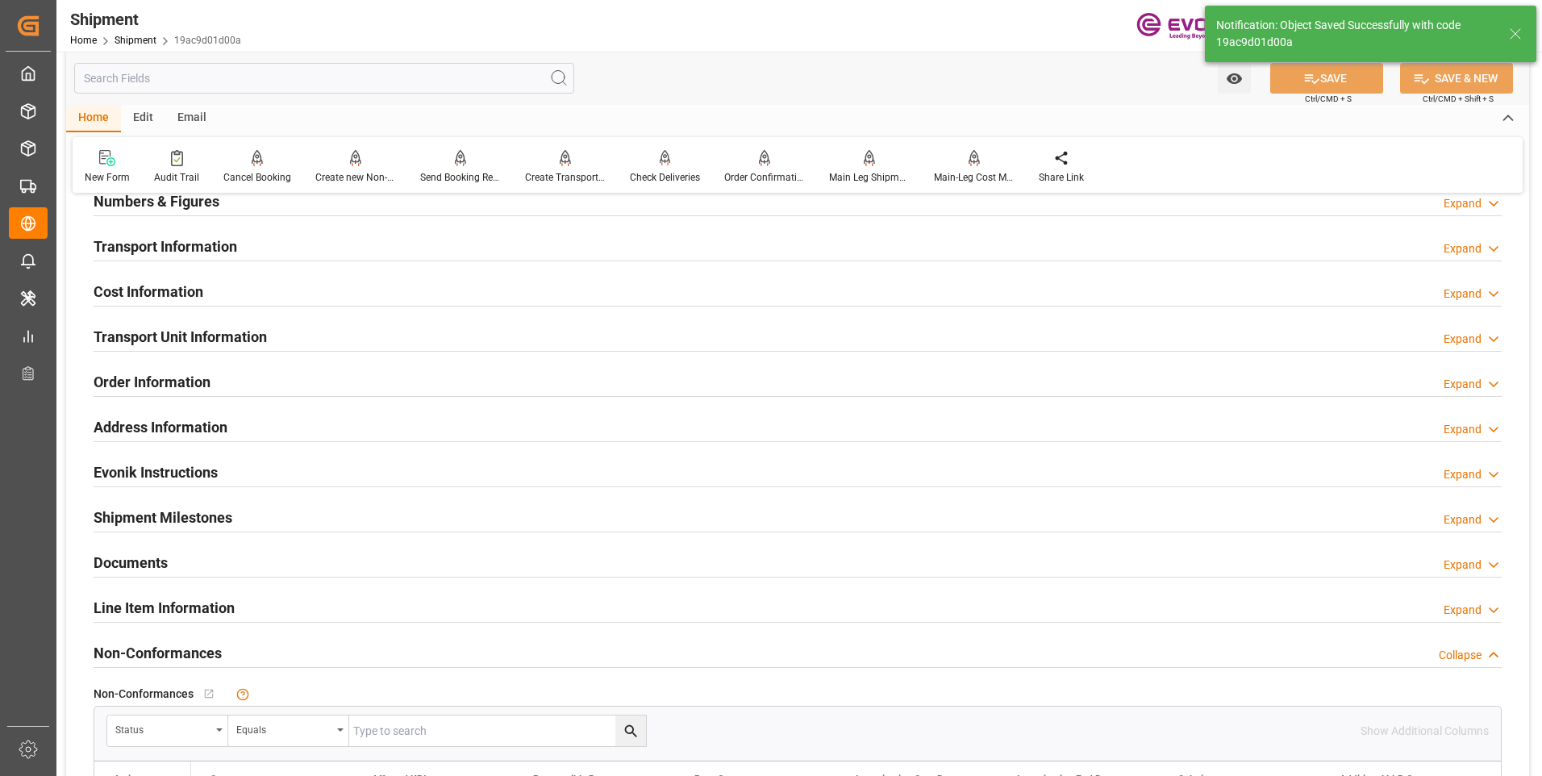
click at [186, 291] on h2 "Cost Information" at bounding box center [149, 292] width 110 height 22
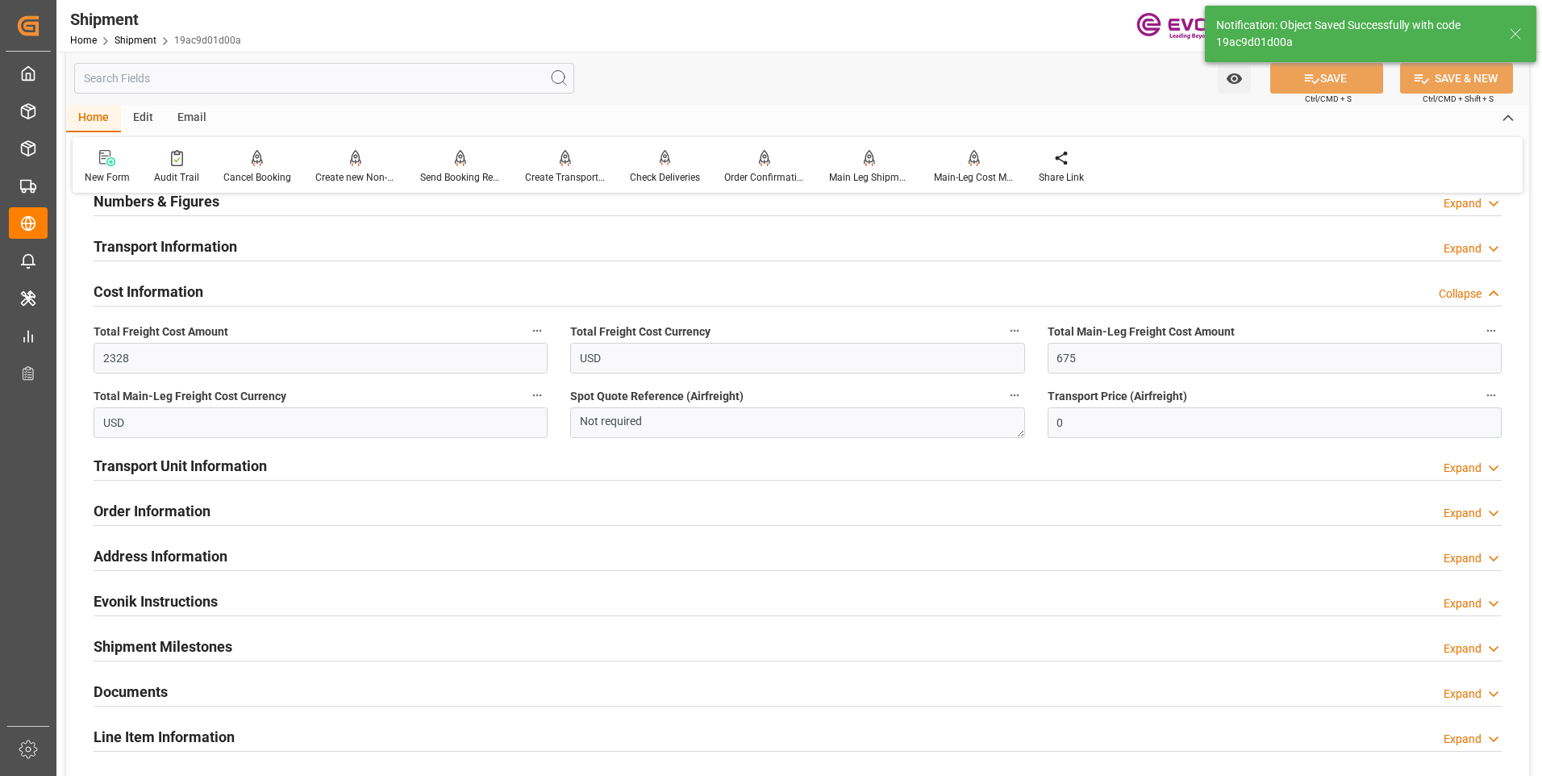
click at [173, 293] on h2 "Cost Information" at bounding box center [149, 292] width 110 height 22
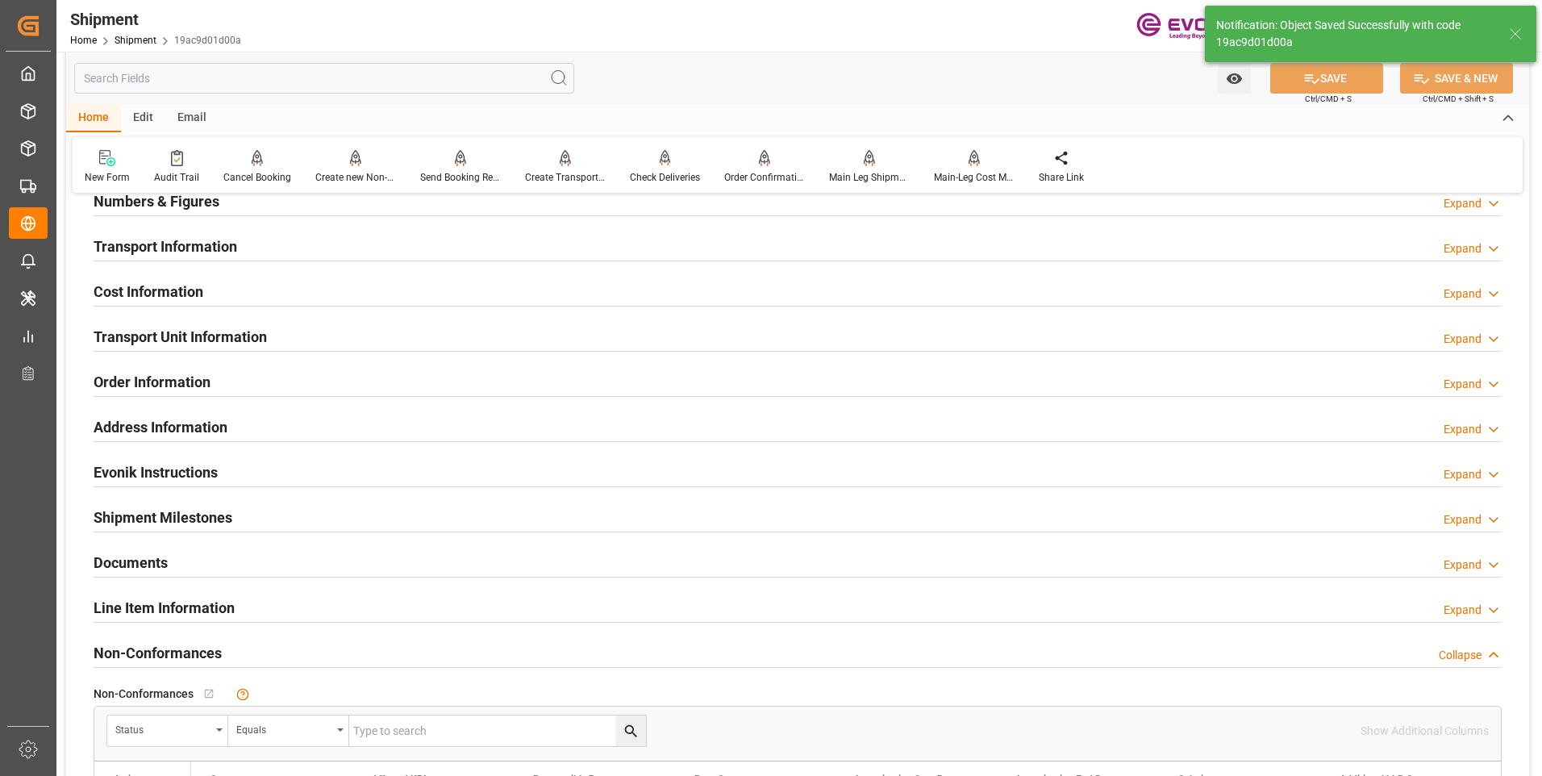
click at [157, 333] on h2 "Transport Unit Information" at bounding box center [180, 337] width 173 height 22
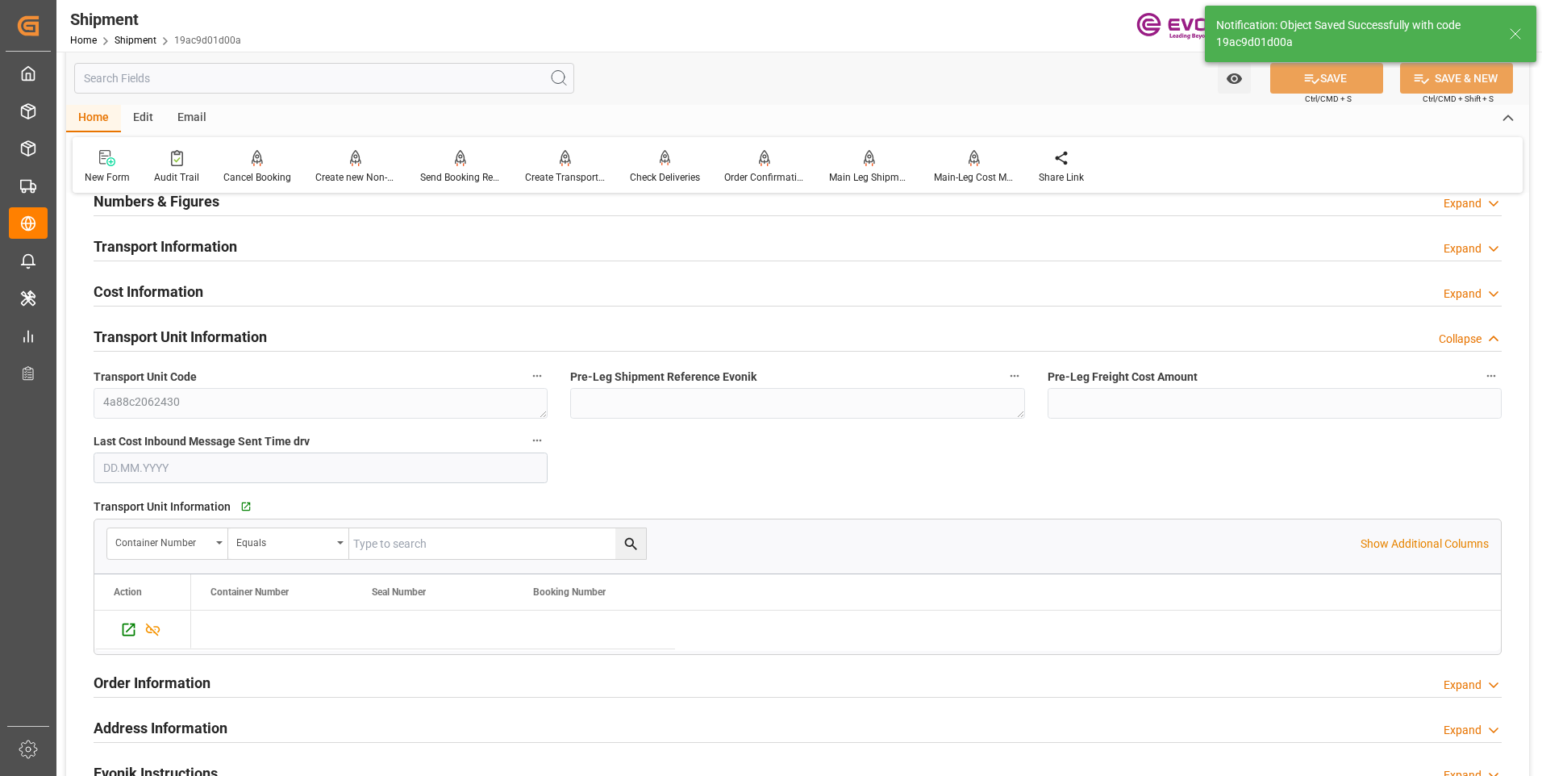
click at [157, 333] on h2 "Transport Unit Information" at bounding box center [180, 337] width 173 height 22
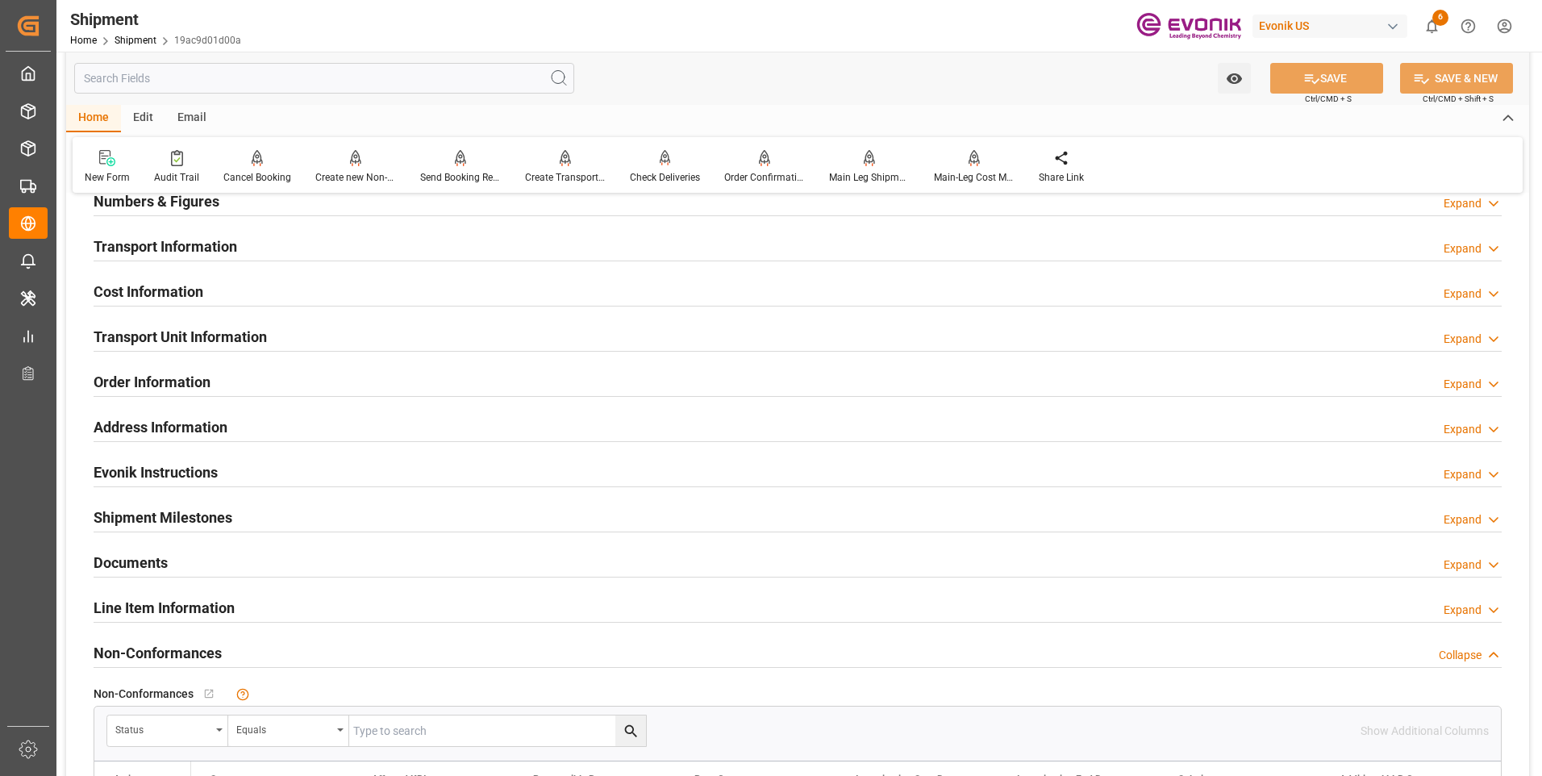
click at [142, 379] on h2 "Order Information" at bounding box center [152, 382] width 117 height 22
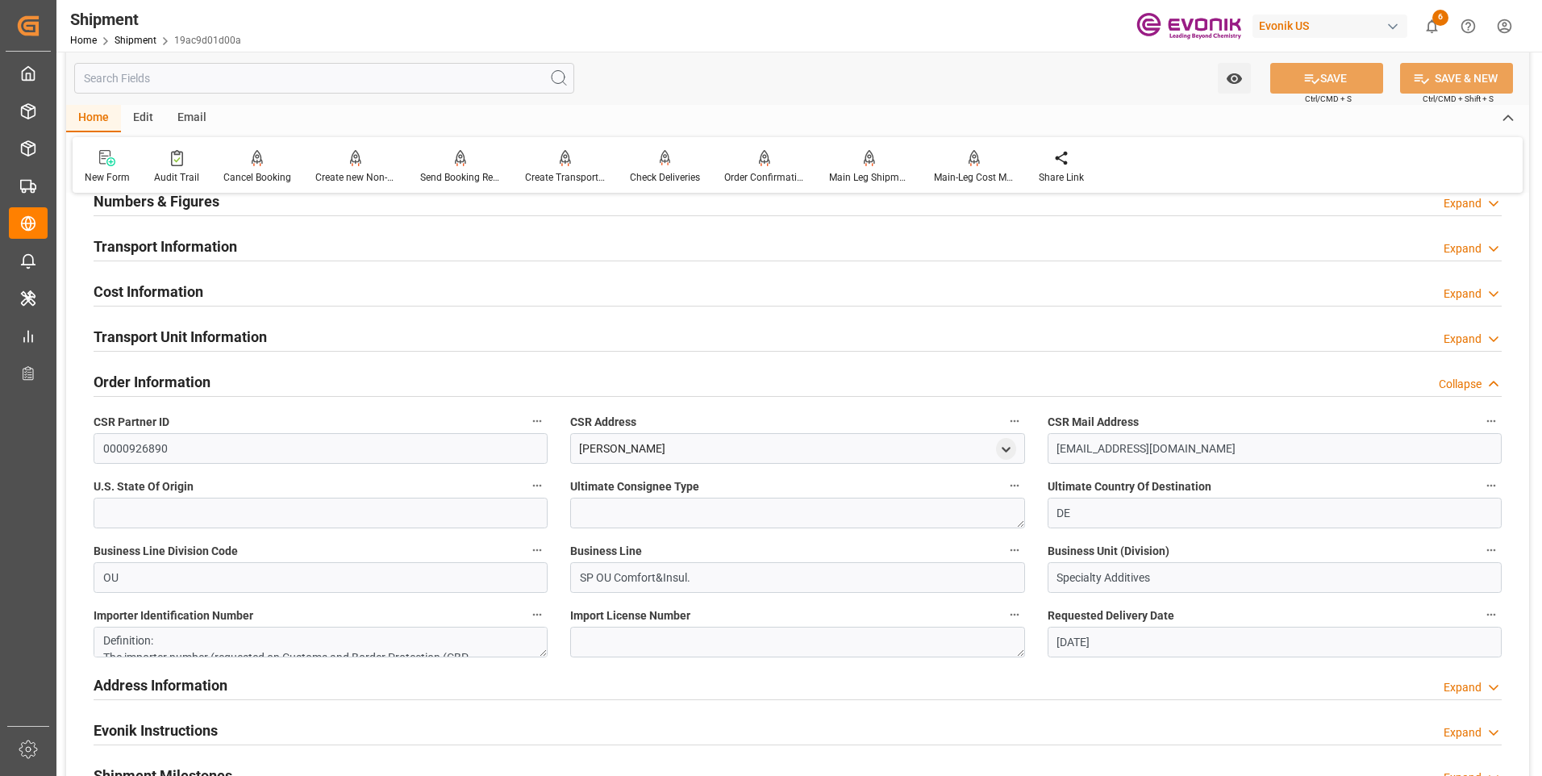
click at [142, 379] on h2 "Order Information" at bounding box center [152, 382] width 117 height 22
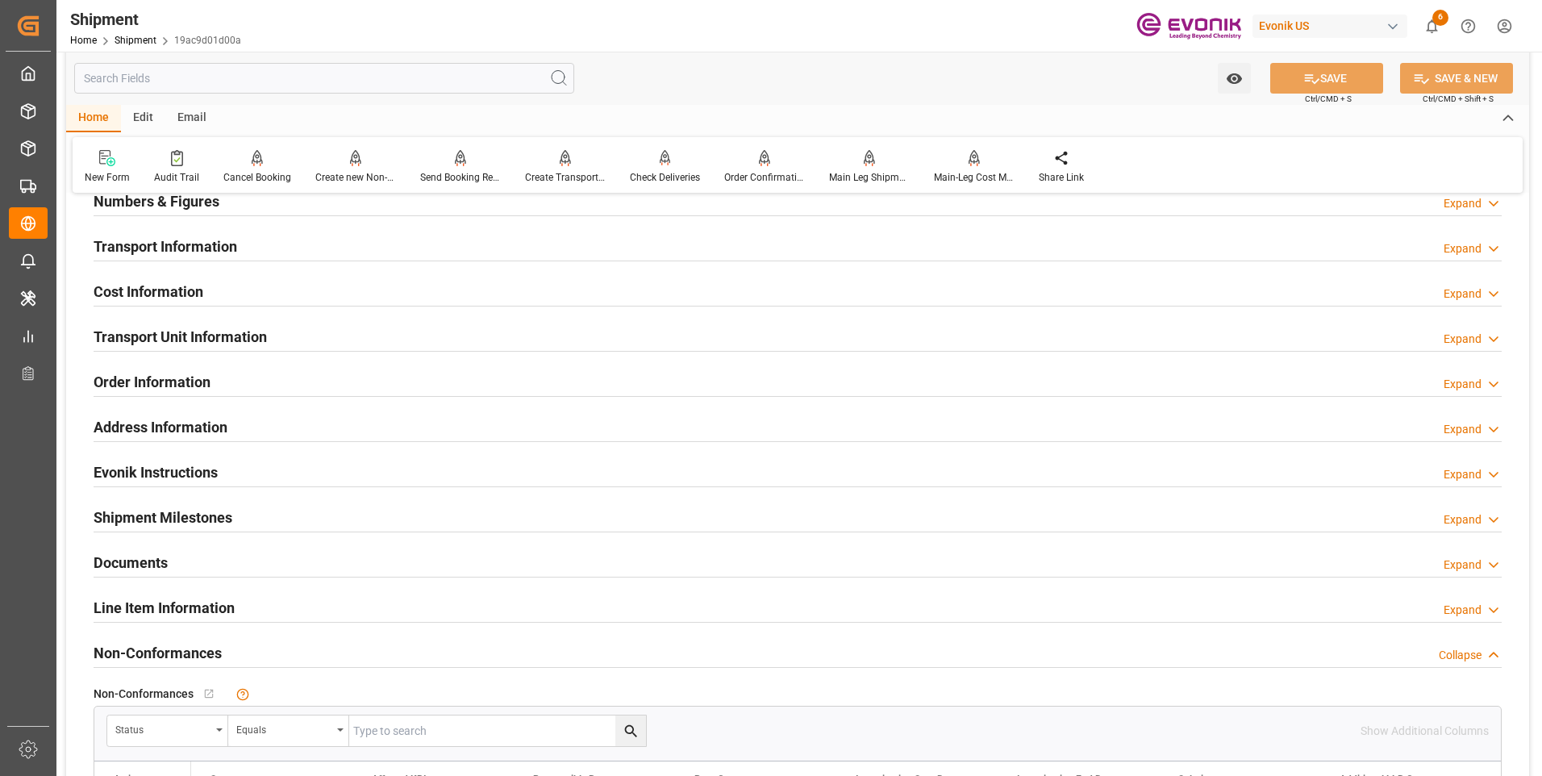
click at [123, 431] on h2 "Address Information" at bounding box center [161, 427] width 134 height 22
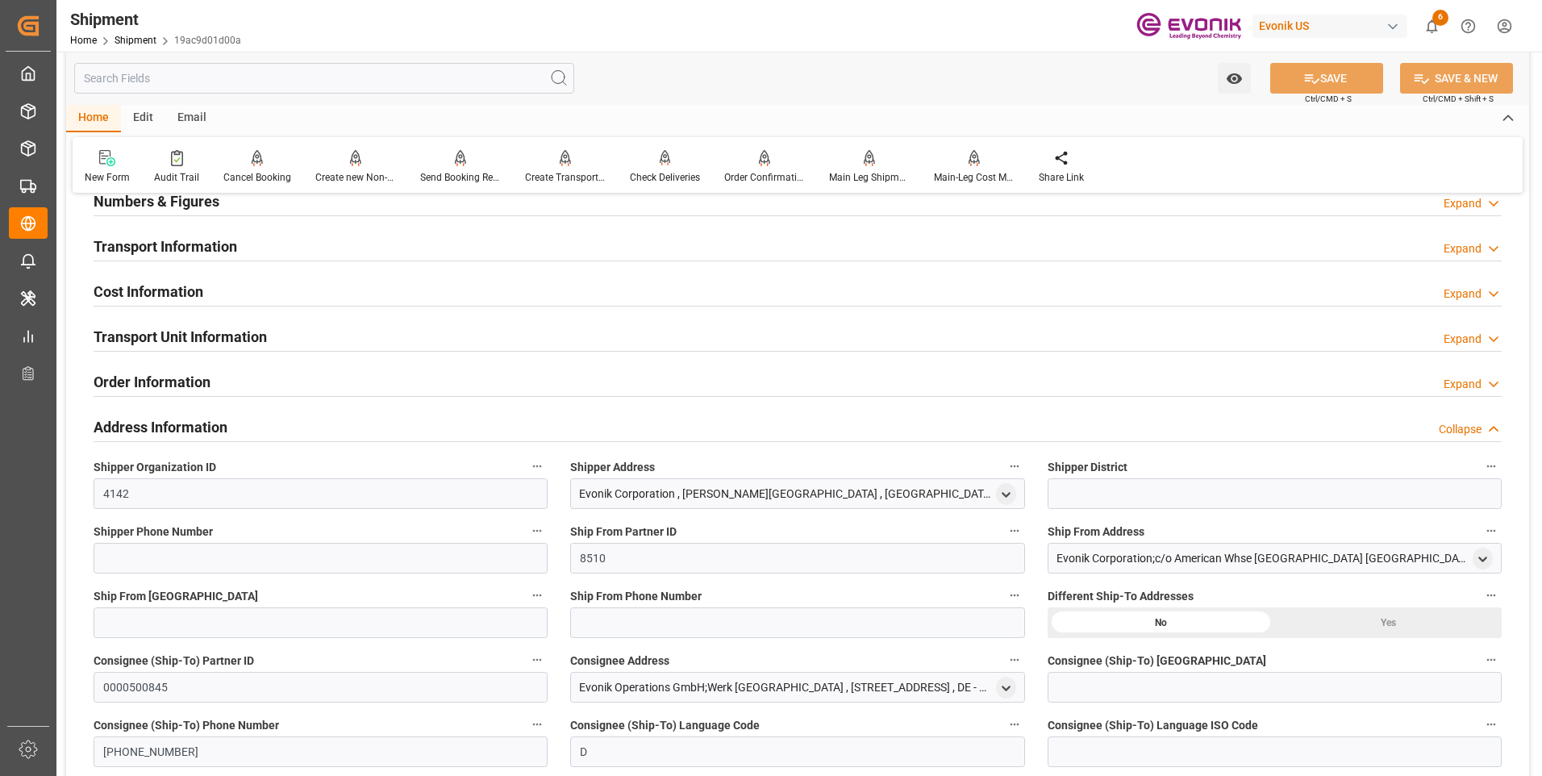
click at [123, 431] on h2 "Address Information" at bounding box center [161, 427] width 134 height 22
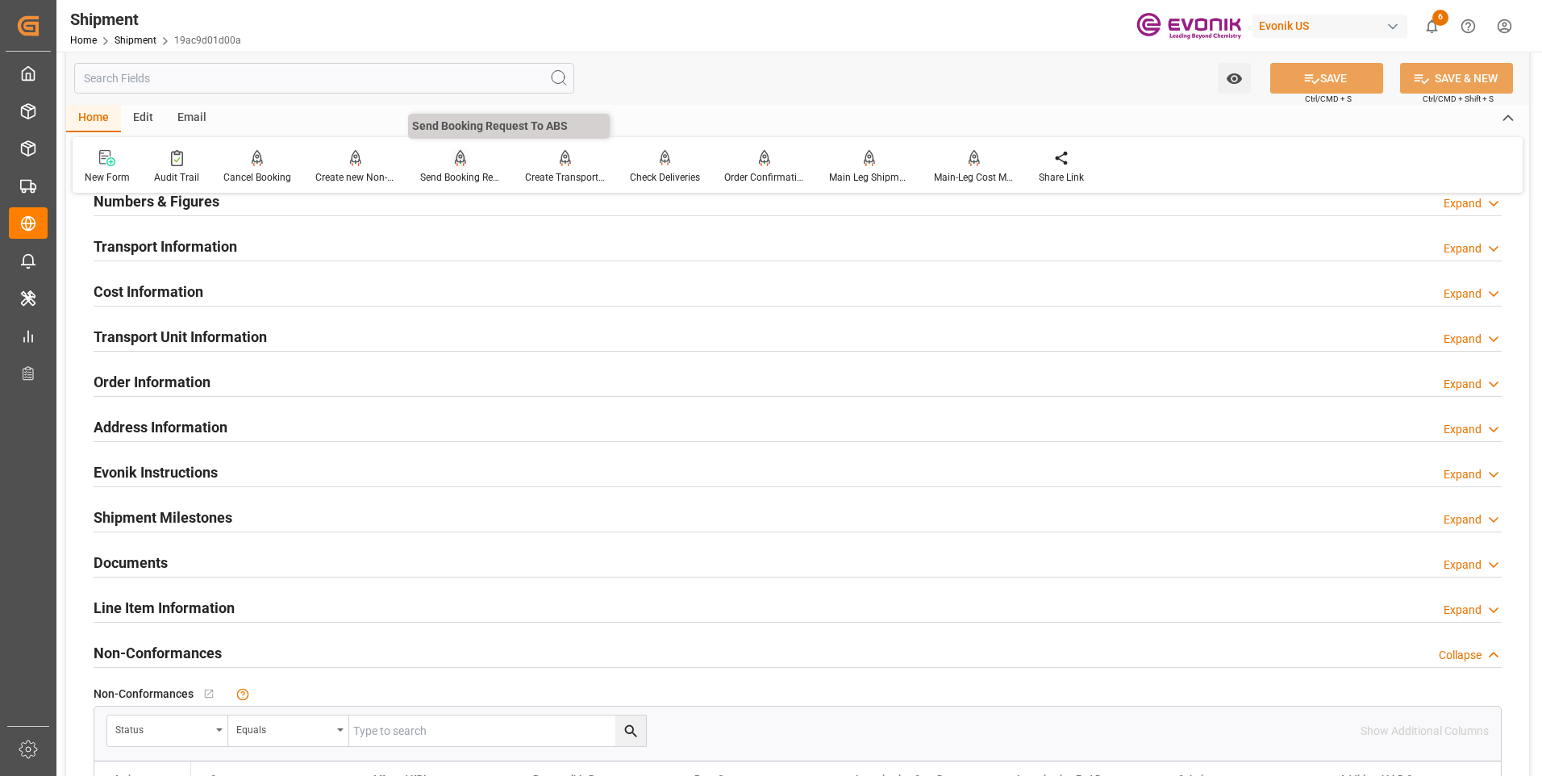
click at [452, 170] on div "Send Booking Request To ABS" at bounding box center [460, 177] width 81 height 15
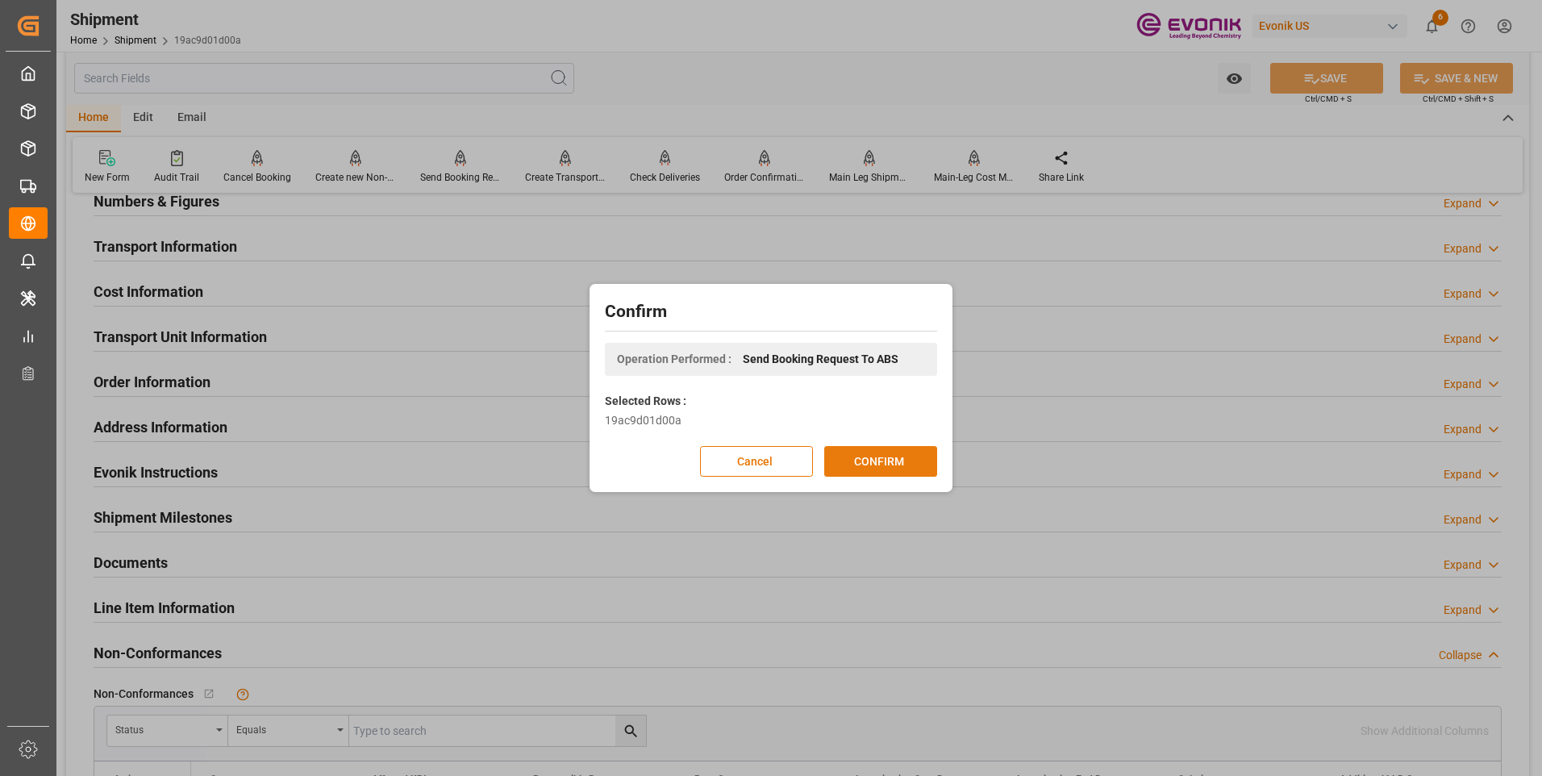
click at [896, 458] on button "CONFIRM" at bounding box center [880, 461] width 113 height 31
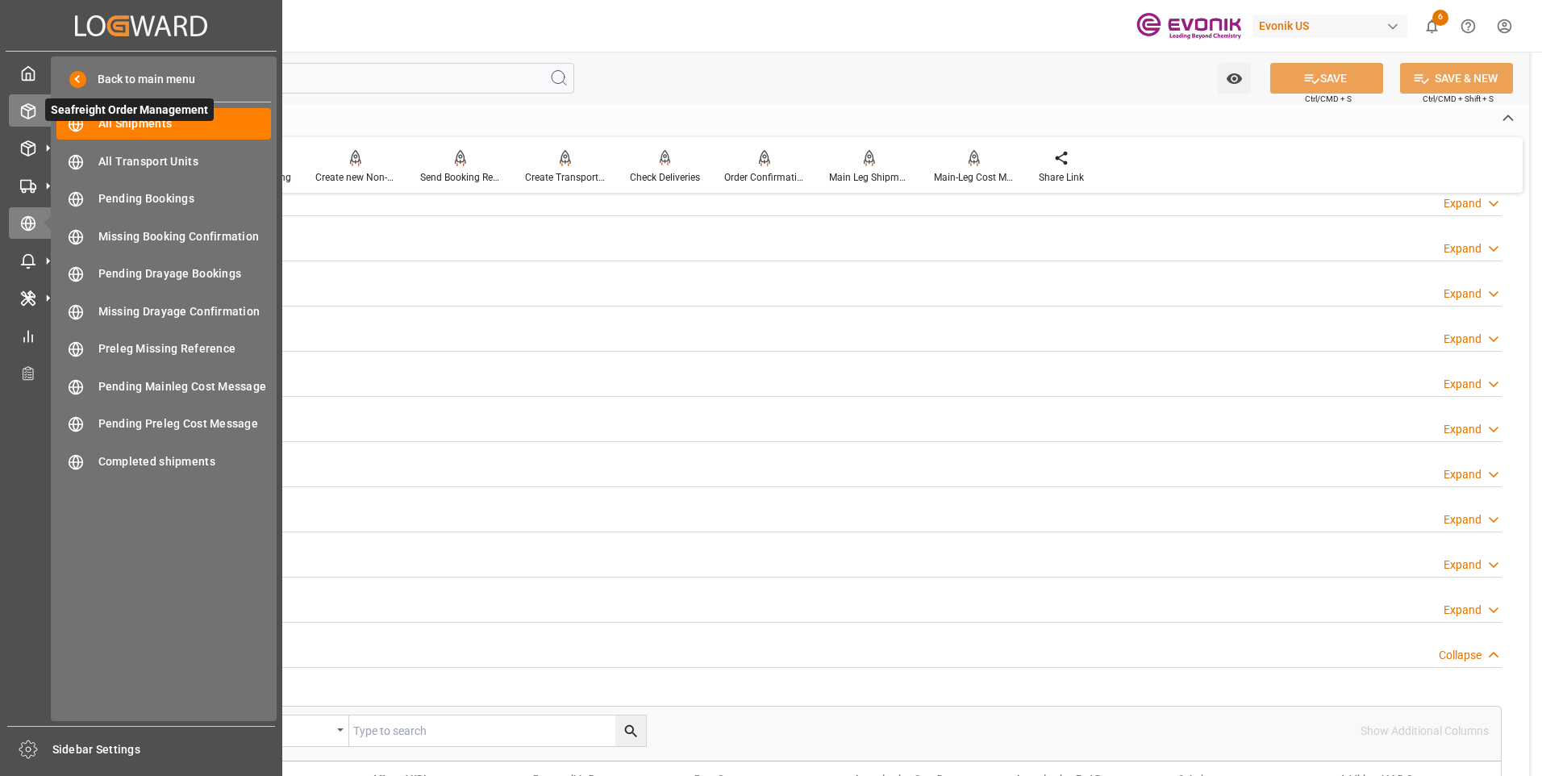
click at [21, 116] on icon at bounding box center [28, 111] width 16 height 16
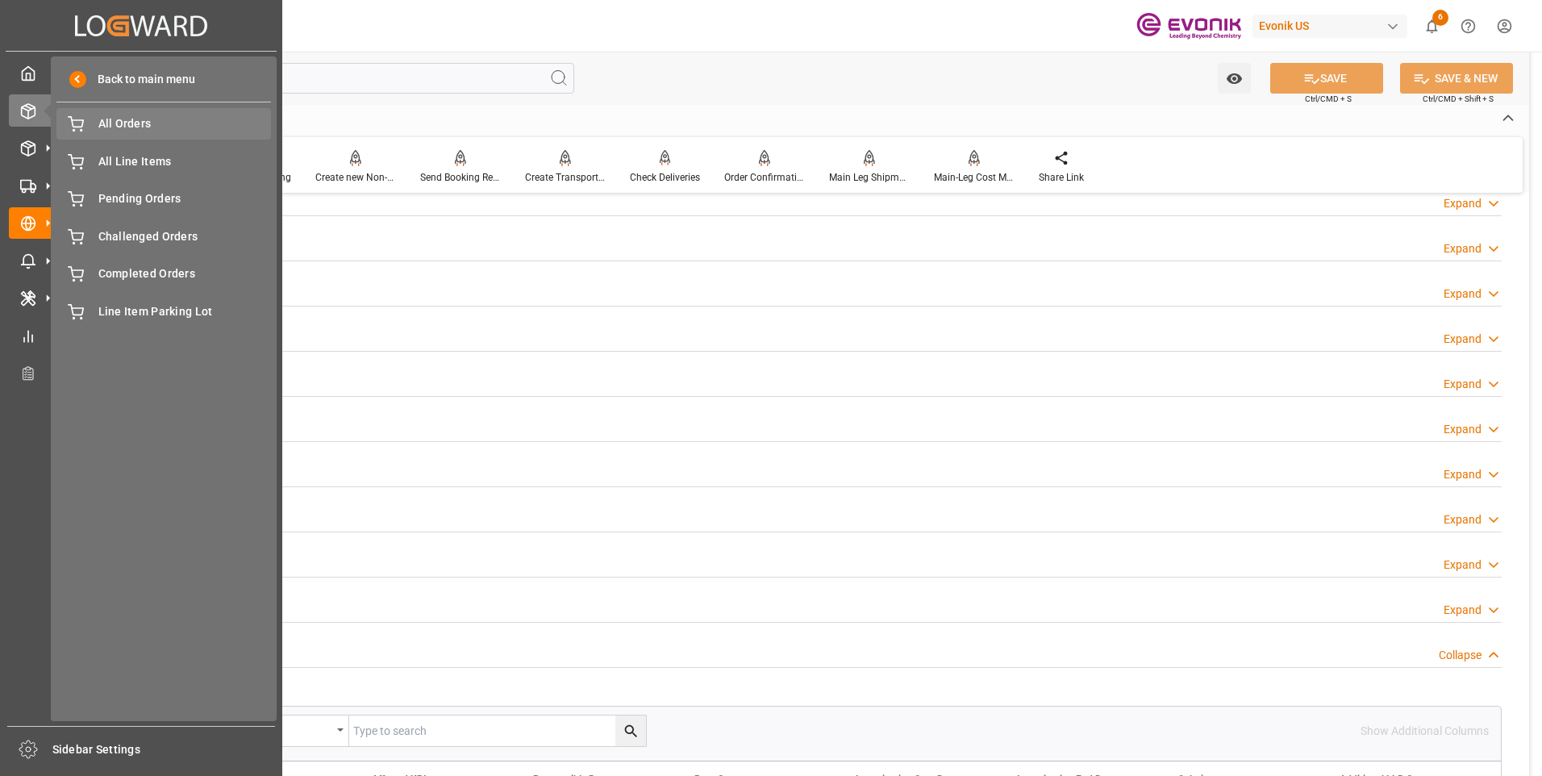
click at [118, 124] on span "All Orders" at bounding box center [184, 123] width 173 height 17
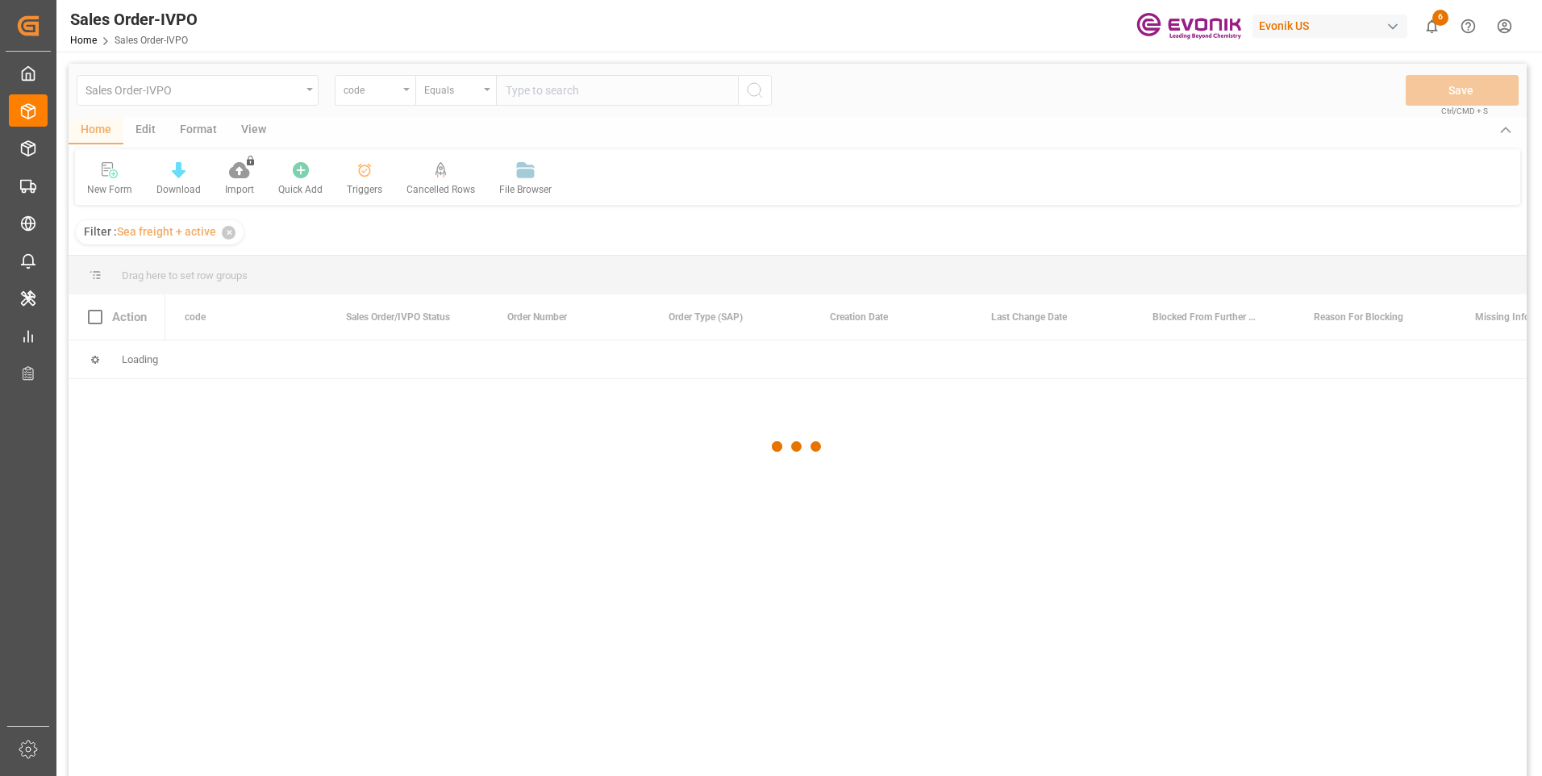
click at [377, 87] on div at bounding box center [798, 447] width 1458 height 766
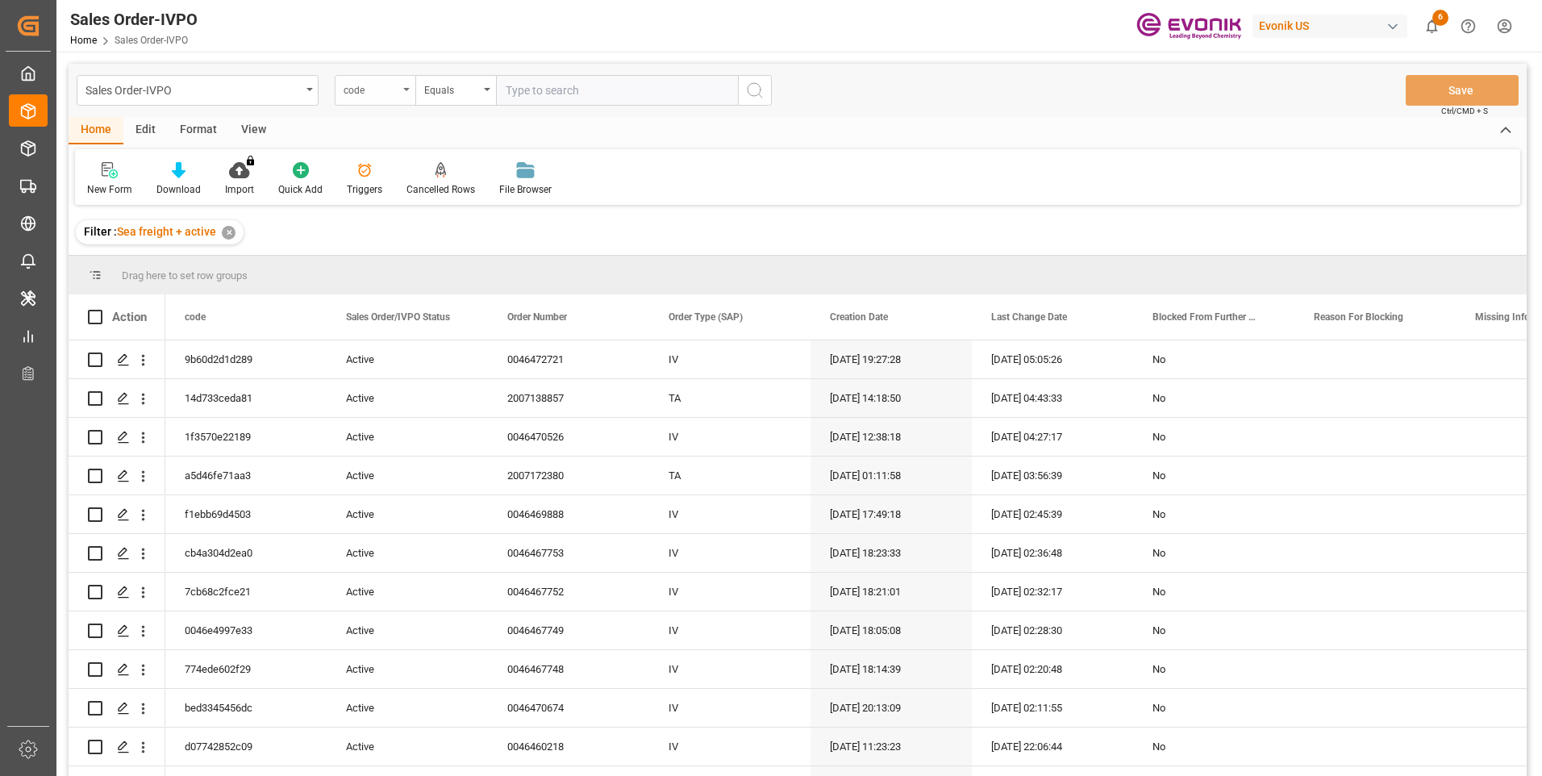
click at [395, 95] on div "code" at bounding box center [371, 88] width 55 height 19
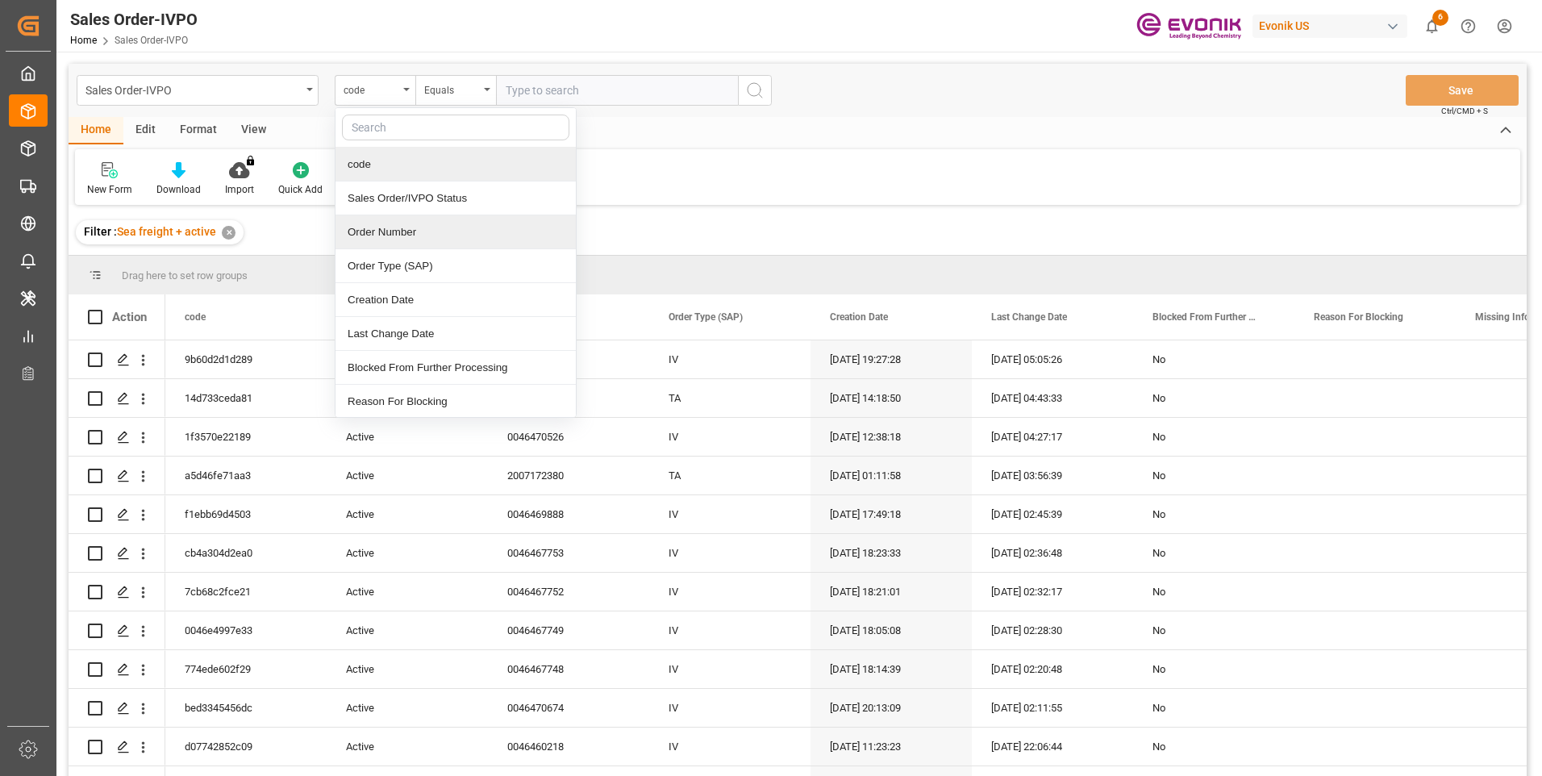
click at [415, 240] on div "Order Number" at bounding box center [455, 232] width 240 height 34
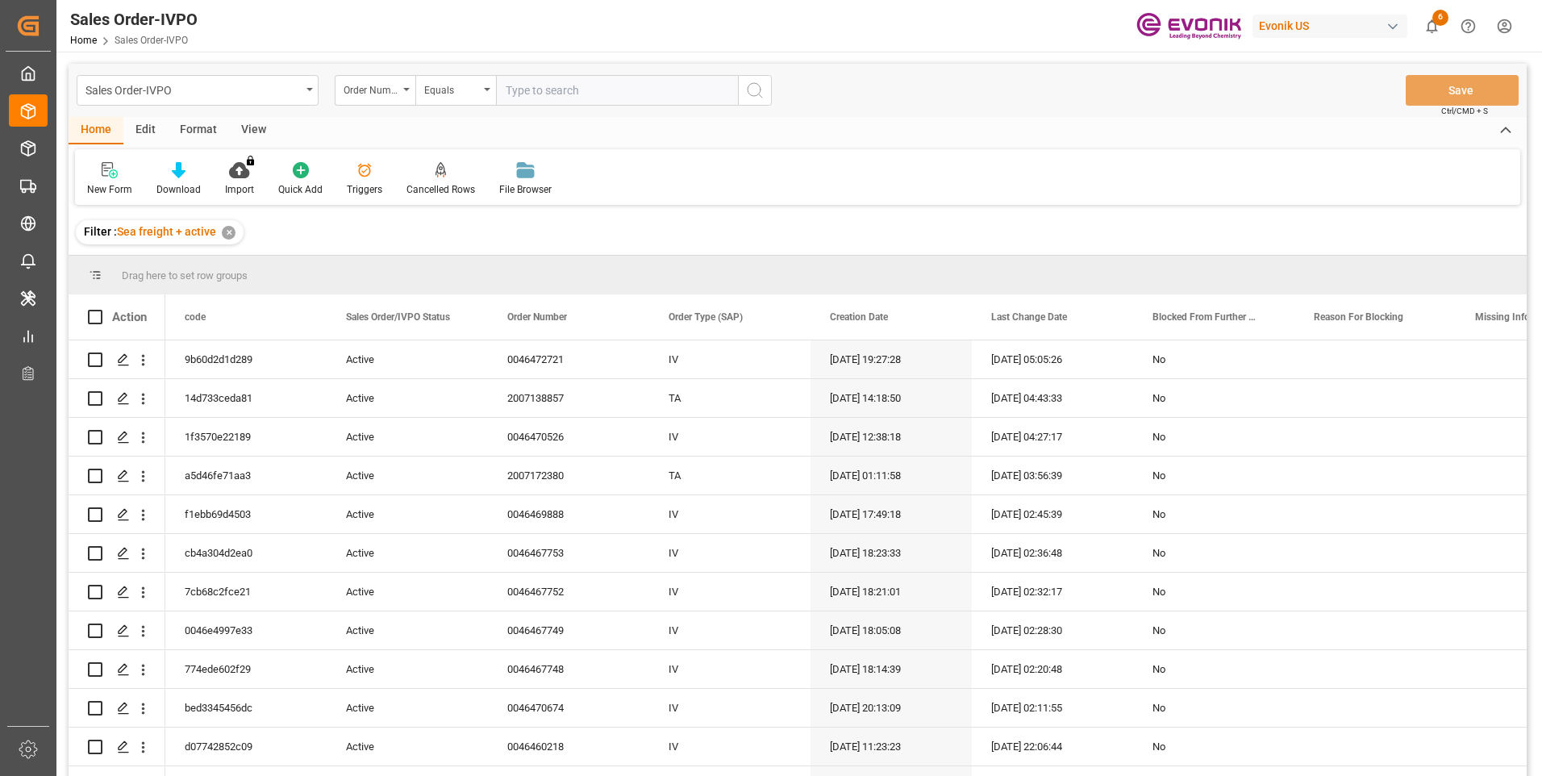
click at [552, 93] on input "text" at bounding box center [617, 90] width 242 height 31
paste input "0046472717"
type input "0046472717"
click at [744, 82] on button "search button" at bounding box center [755, 90] width 34 height 31
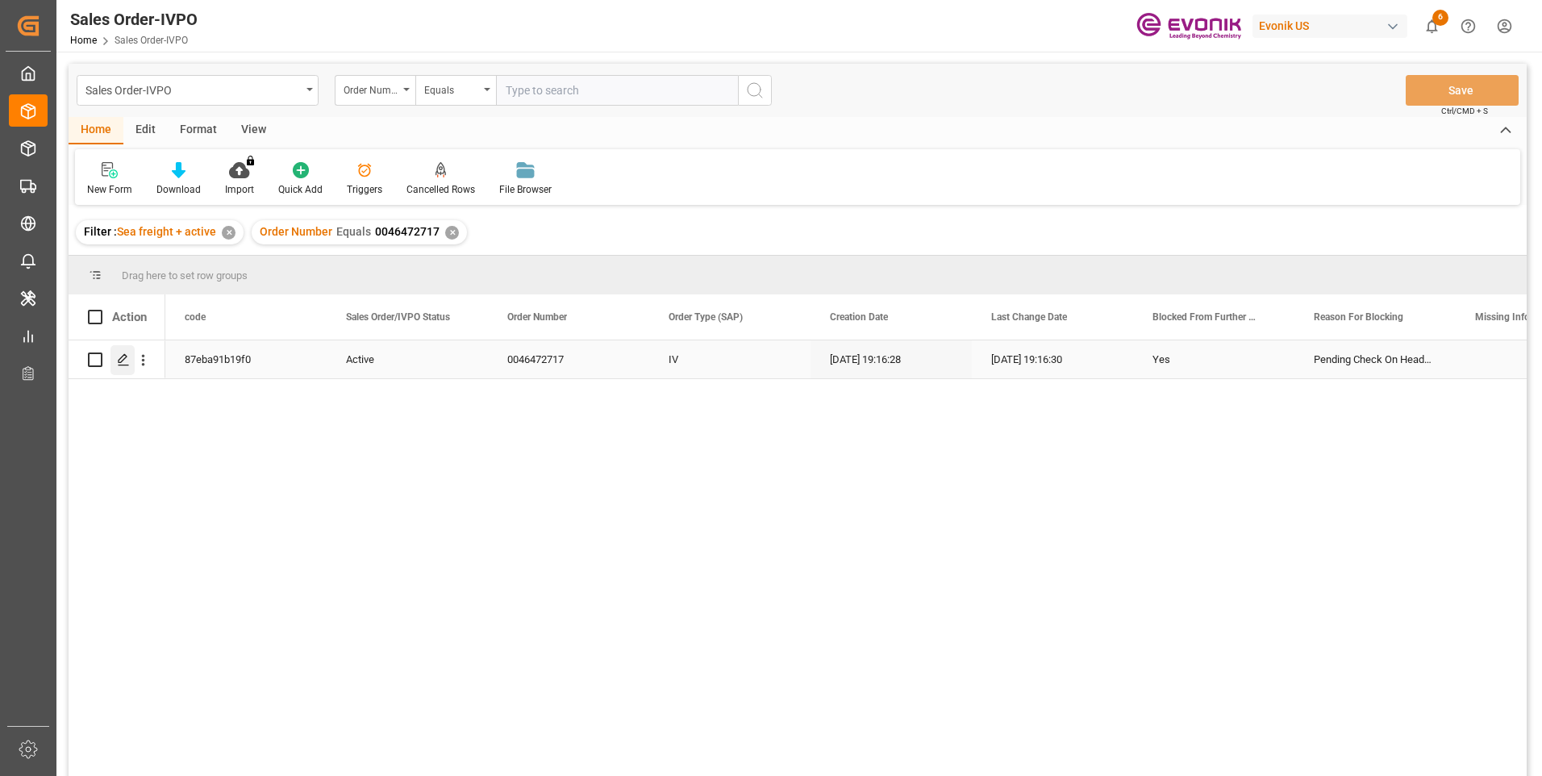
click at [131, 354] on div "Press SPACE to select this row." at bounding box center [122, 360] width 24 height 30
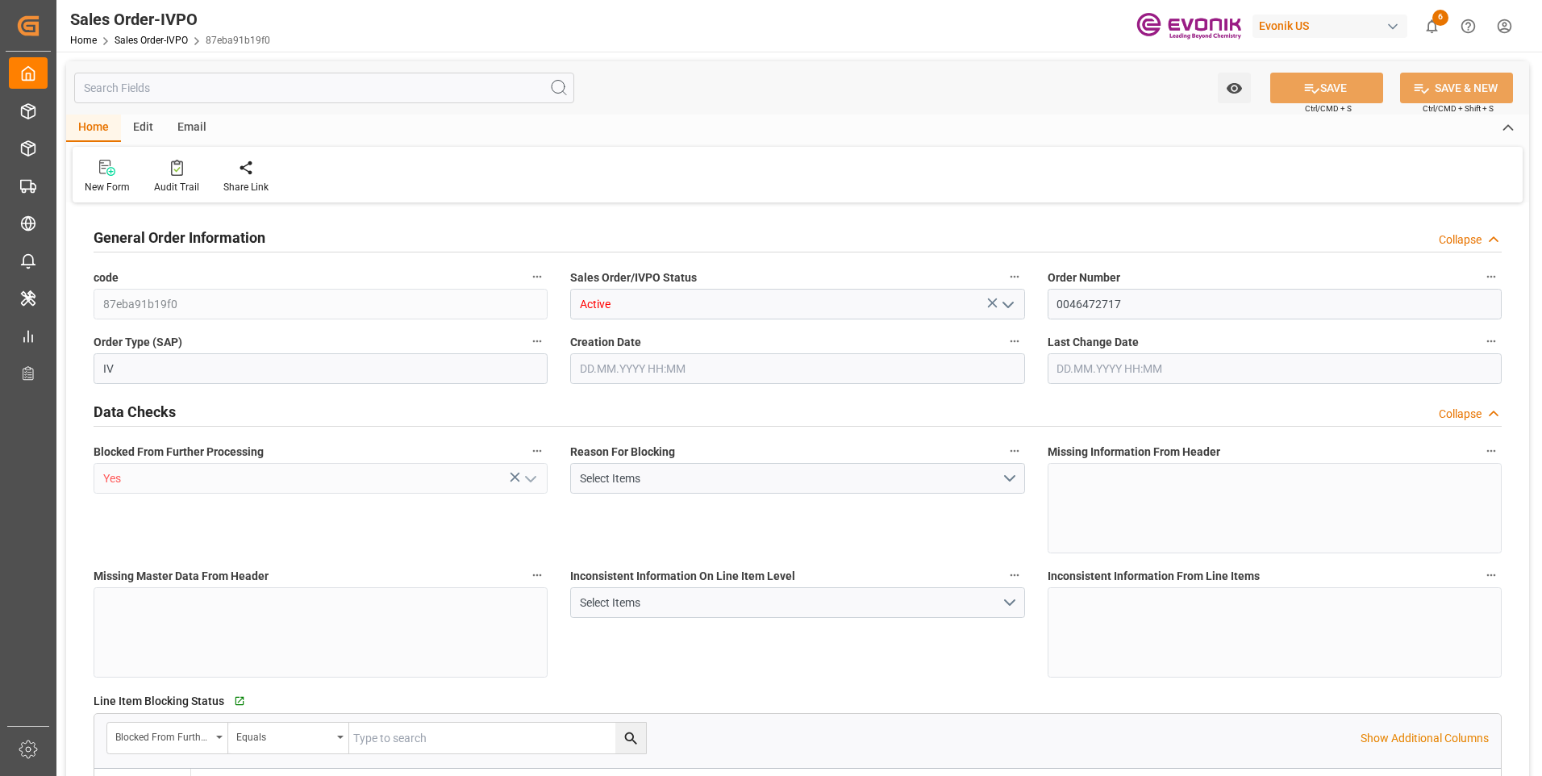
type input "BEANR"
type input "0"
type input "1"
type input "15504"
type input "10.09.2025 19:16"
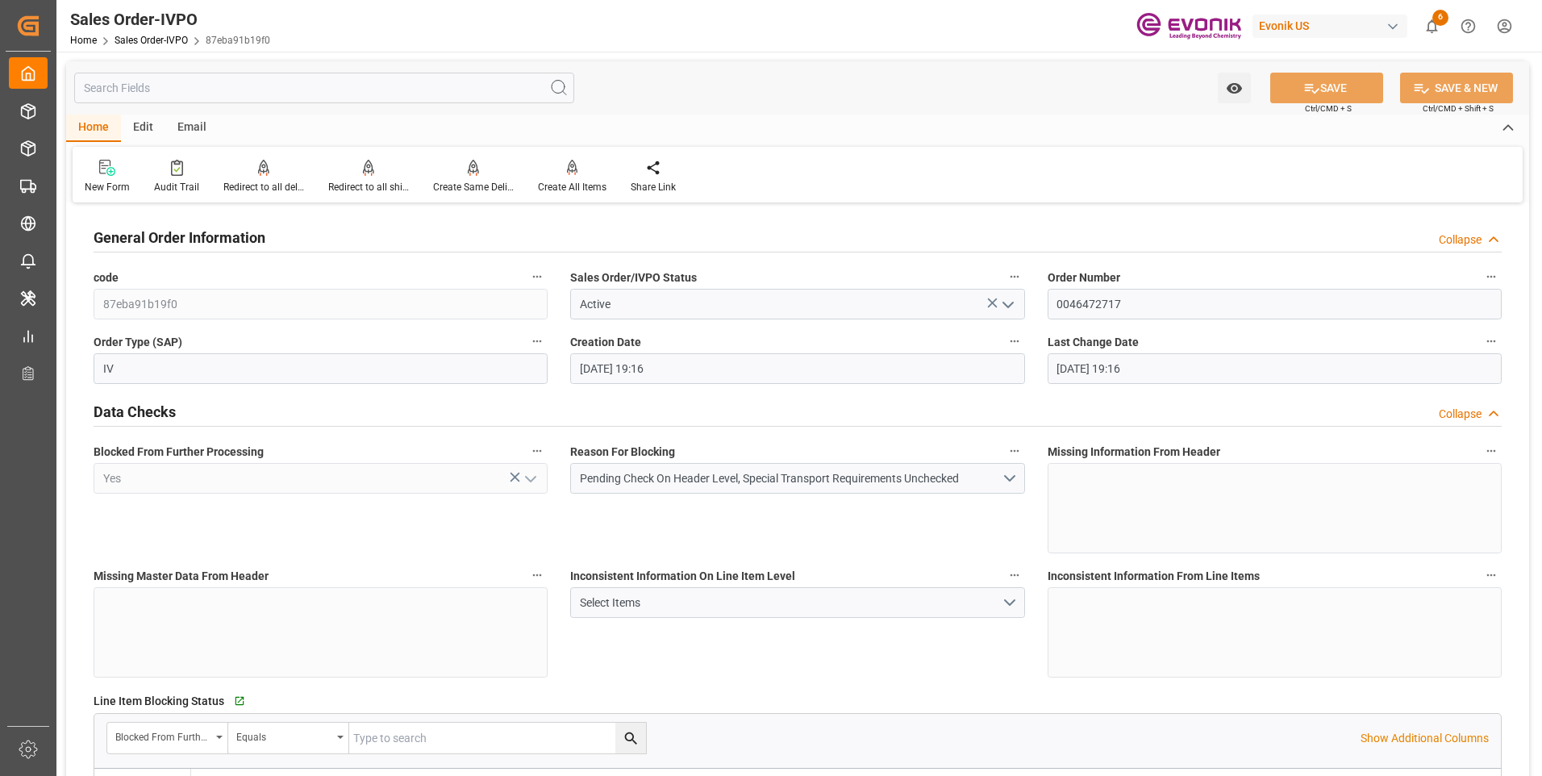
type input "10.09.2025 19:16"
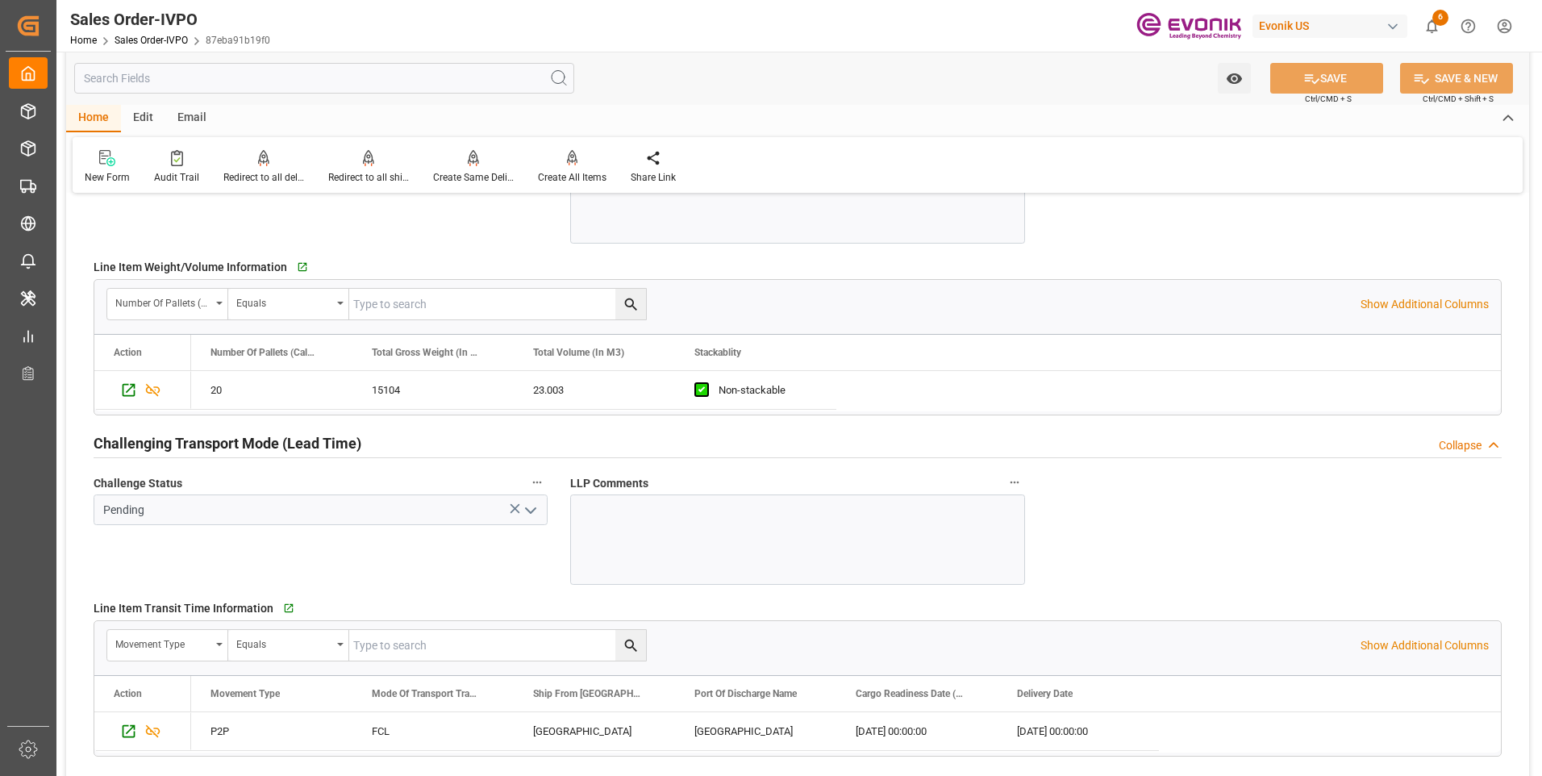
scroll to position [2661, 0]
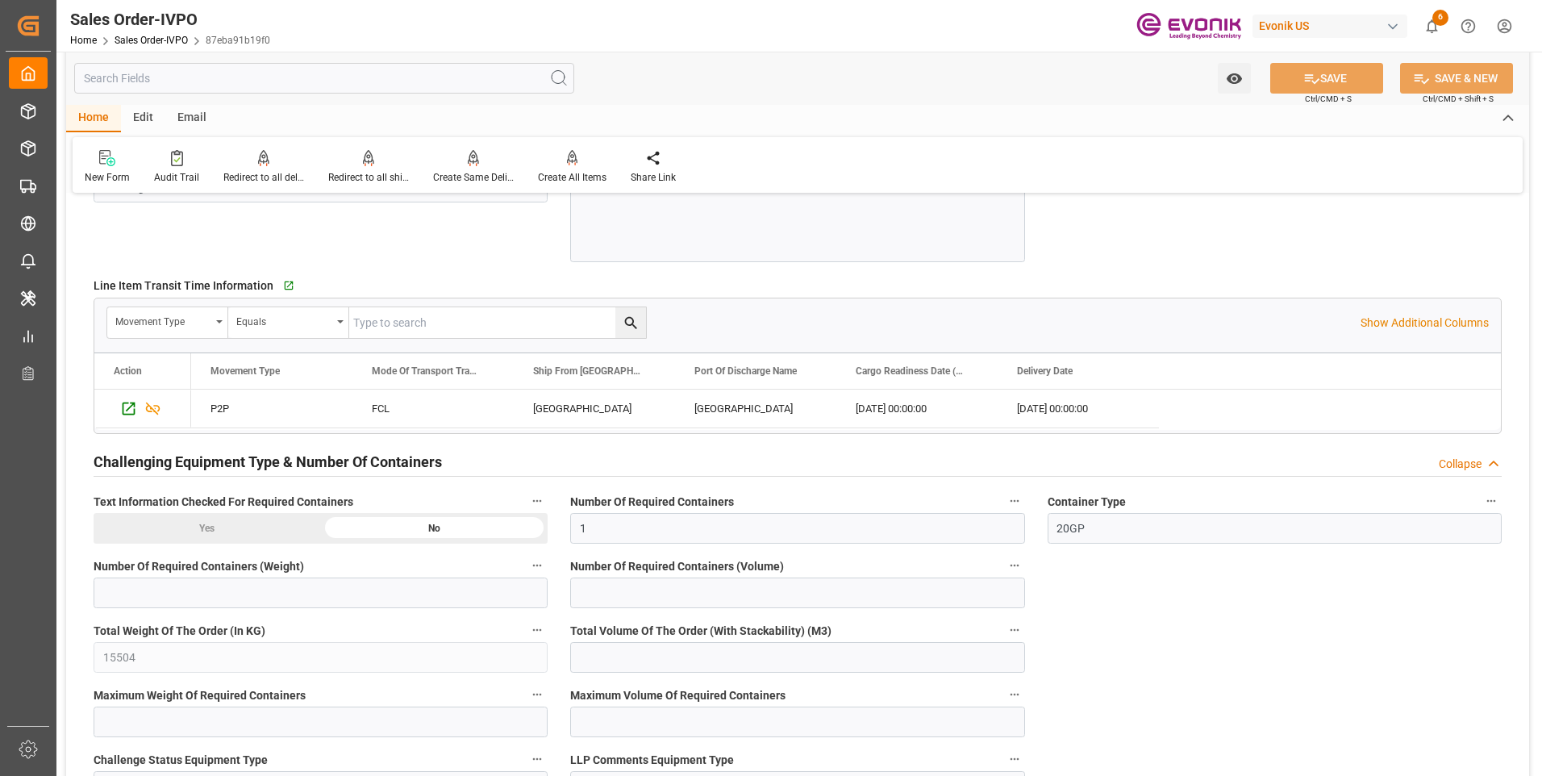
click at [158, 72] on input "text" at bounding box center [324, 78] width 500 height 31
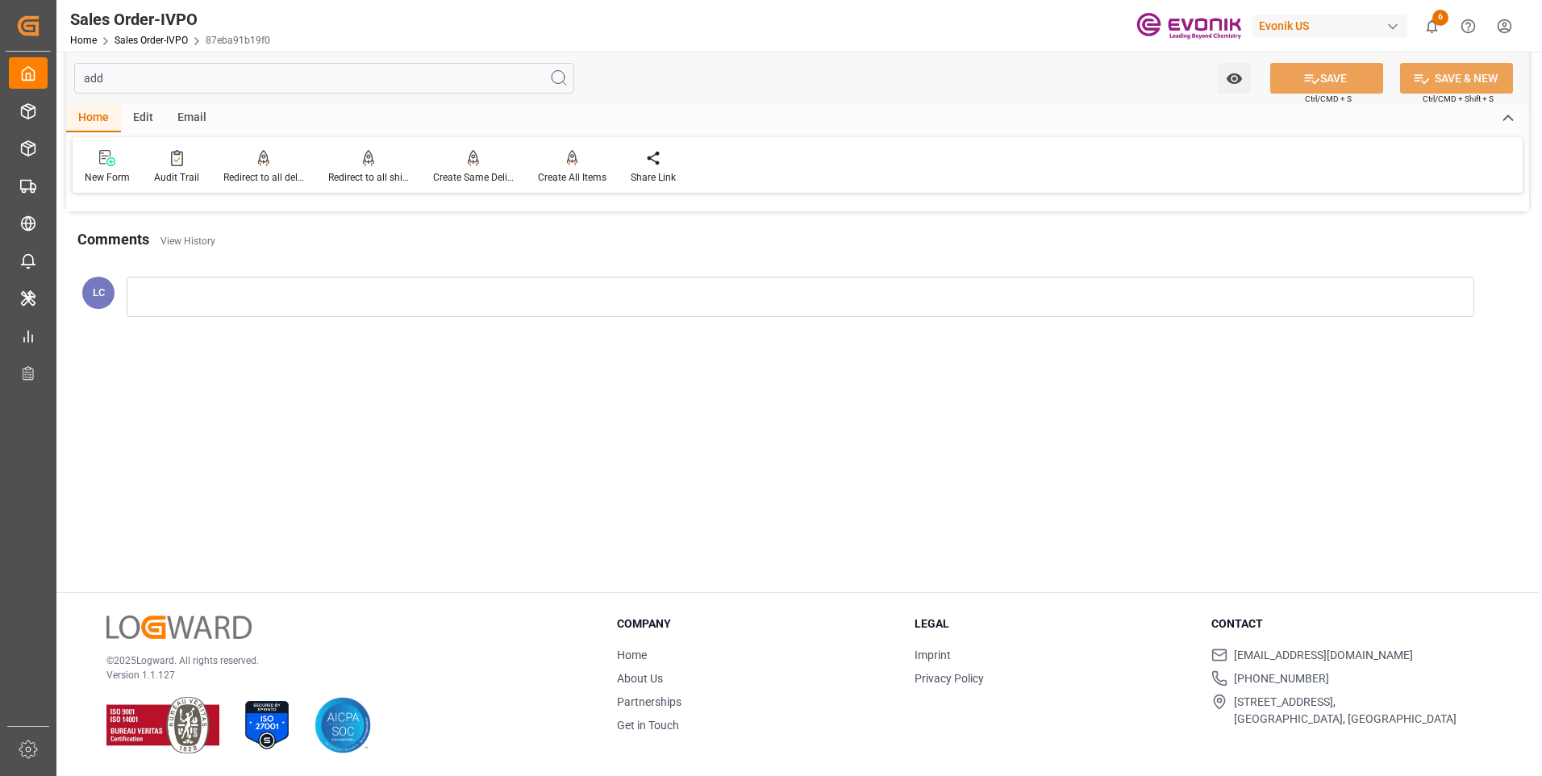
scroll to position [0, 0]
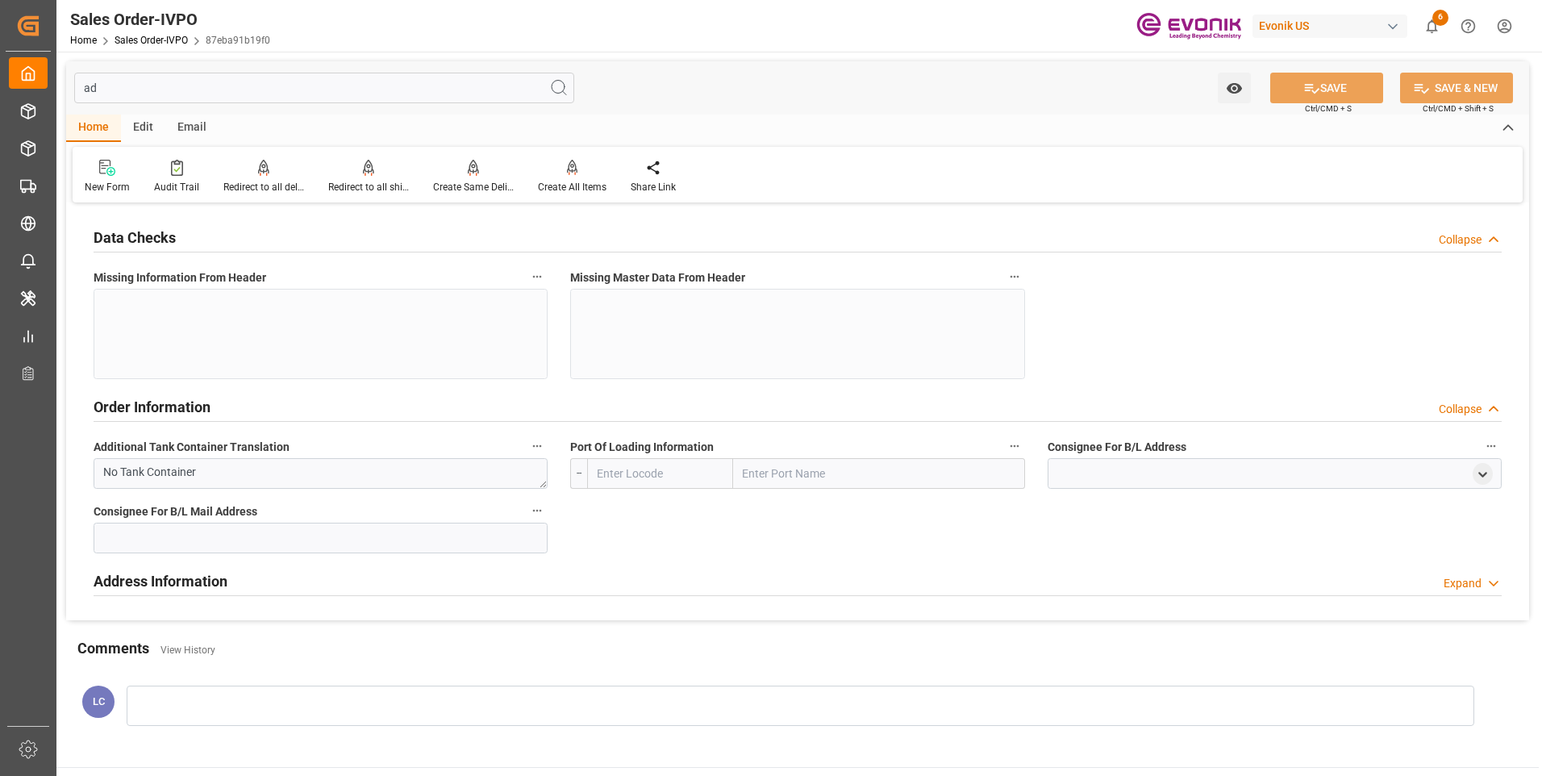
type input "a"
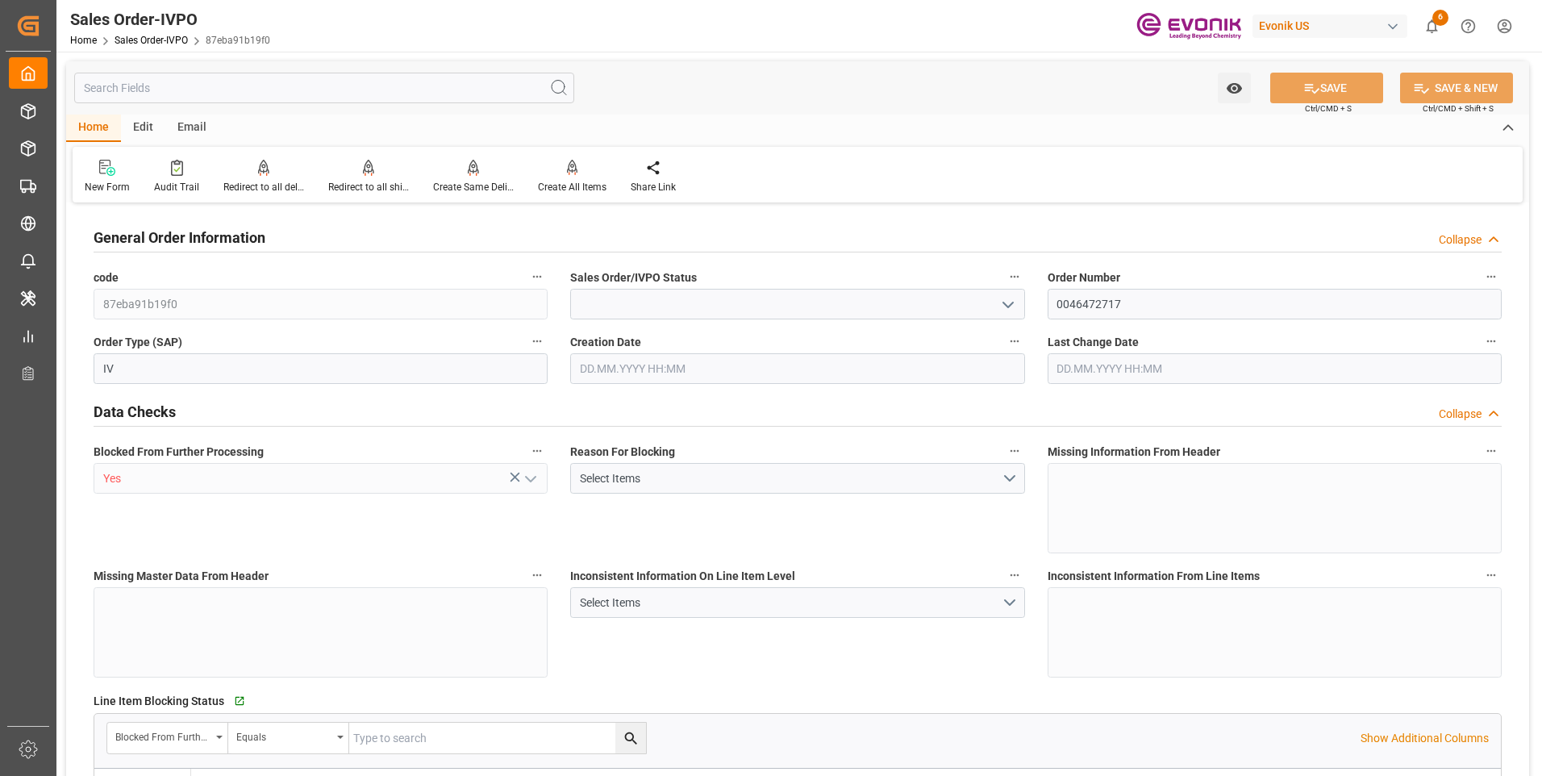
type input "Active"
type input "BEANR"
type input "0"
type input "Pending"
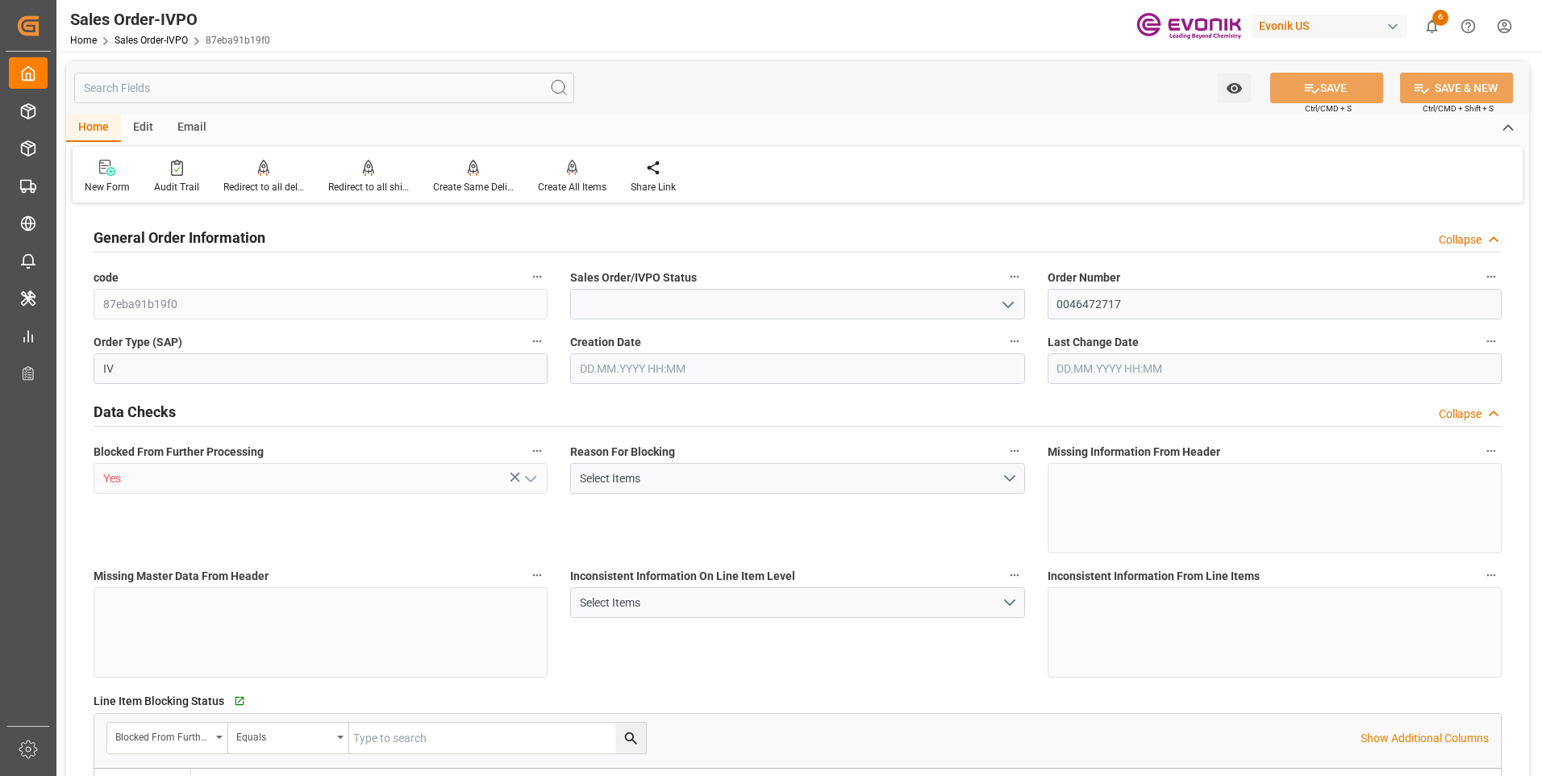
type input "1"
type input "15504"
type input "Pending"
type input "10.09.2025 19:16"
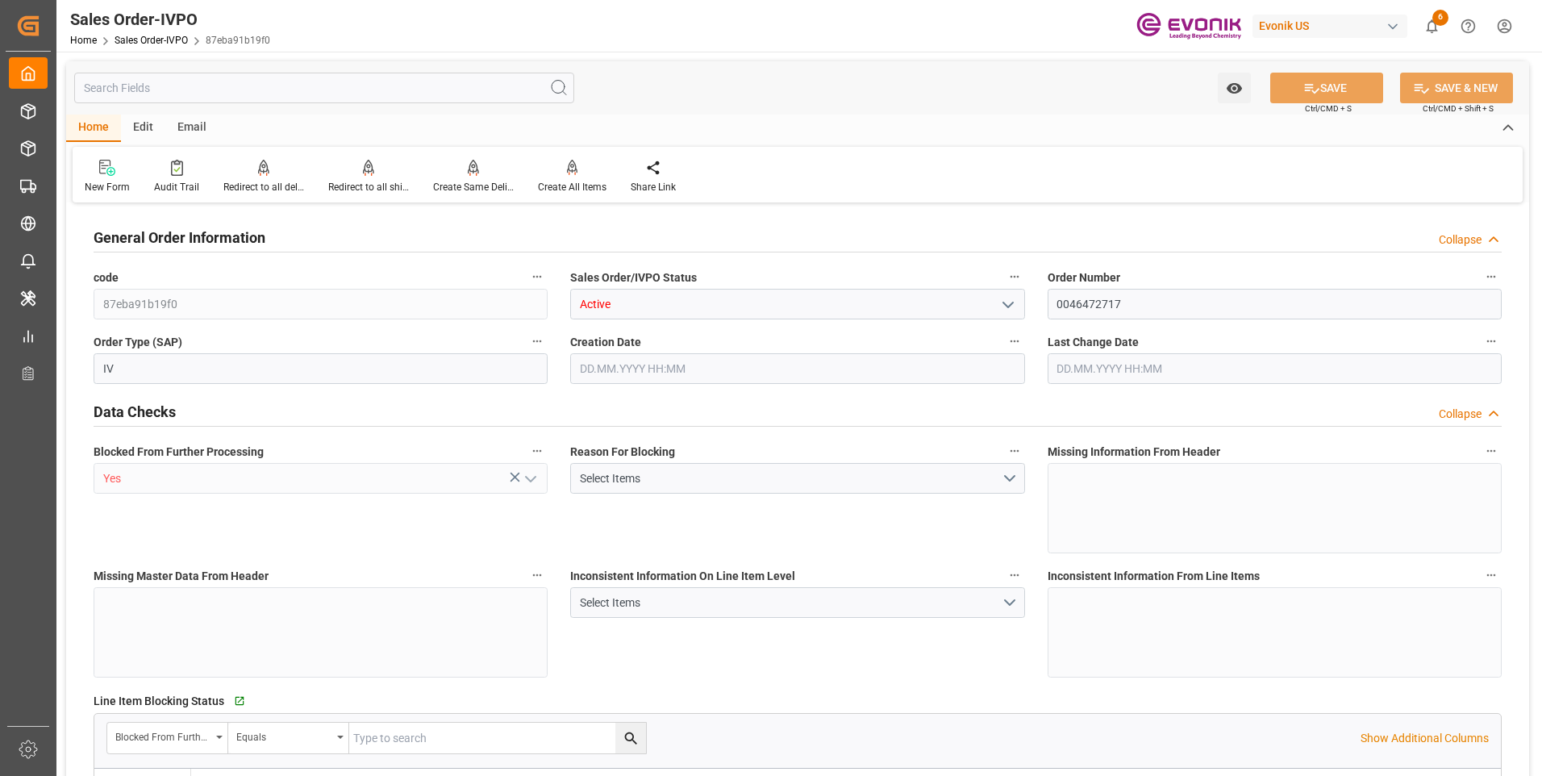
type input "10.09.2025 19:16"
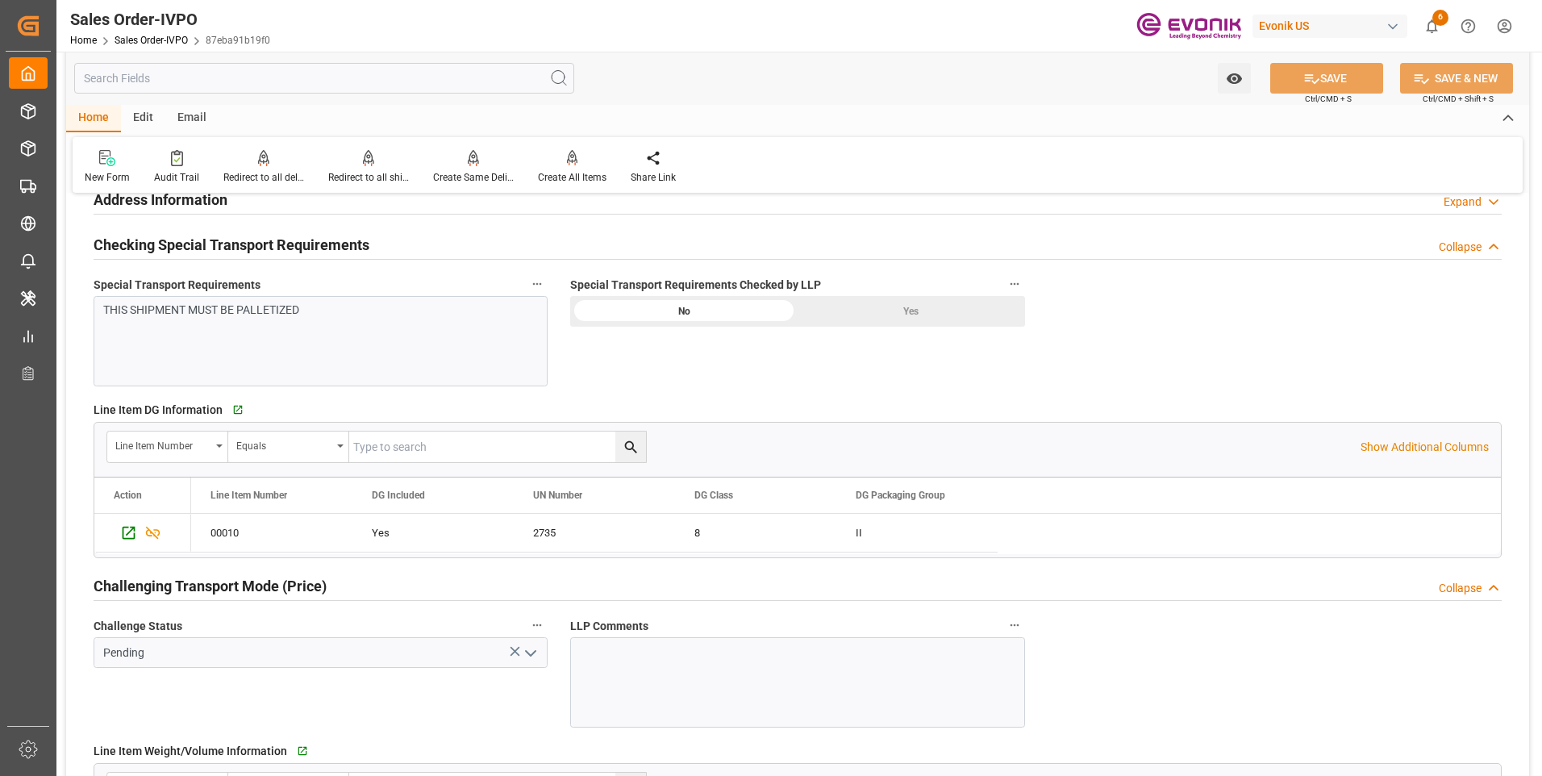
scroll to position [1935, 0]
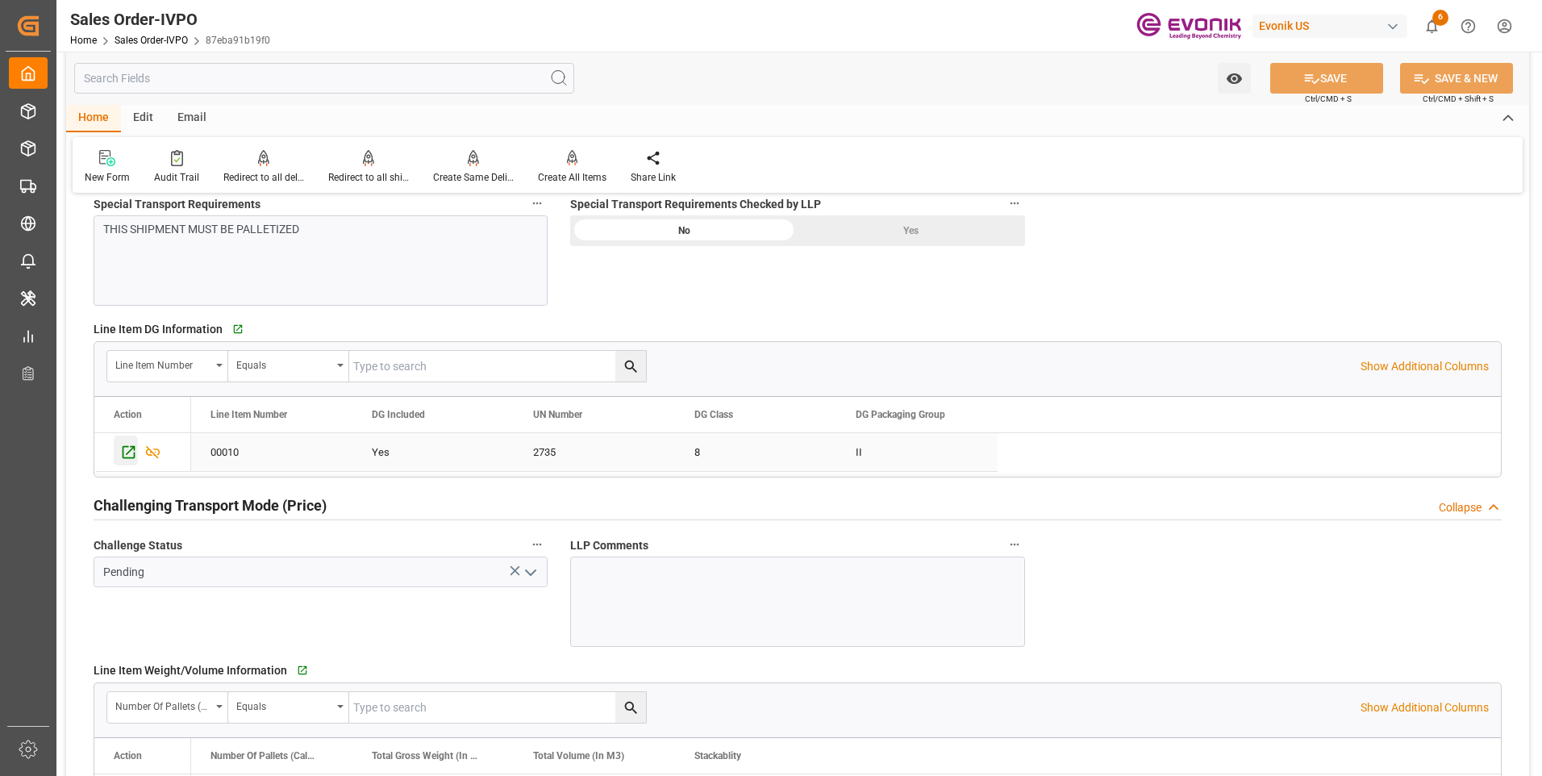
click at [119, 449] on div "Press SPACE to select this row." at bounding box center [126, 450] width 24 height 30
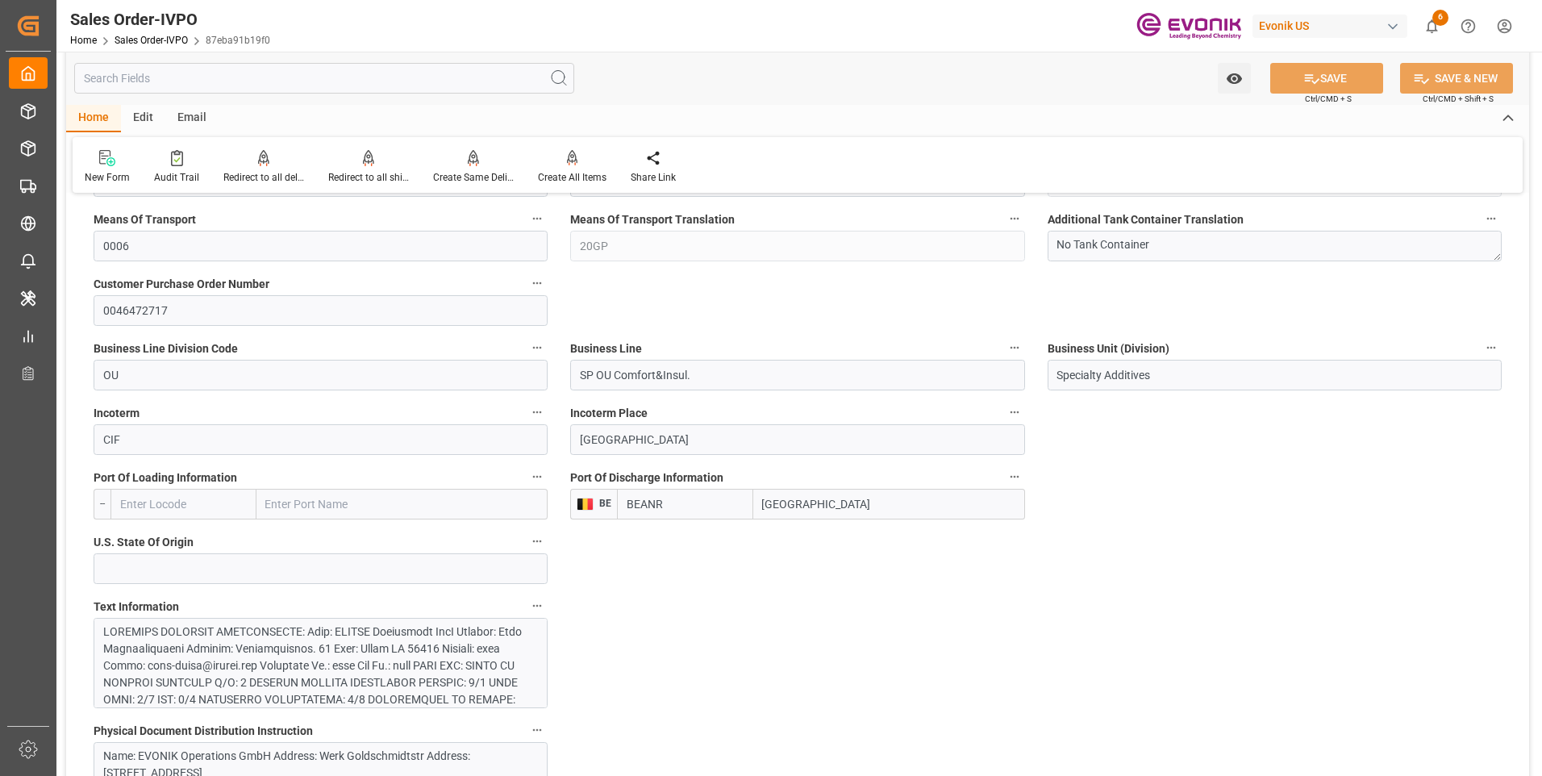
scroll to position [969, 0]
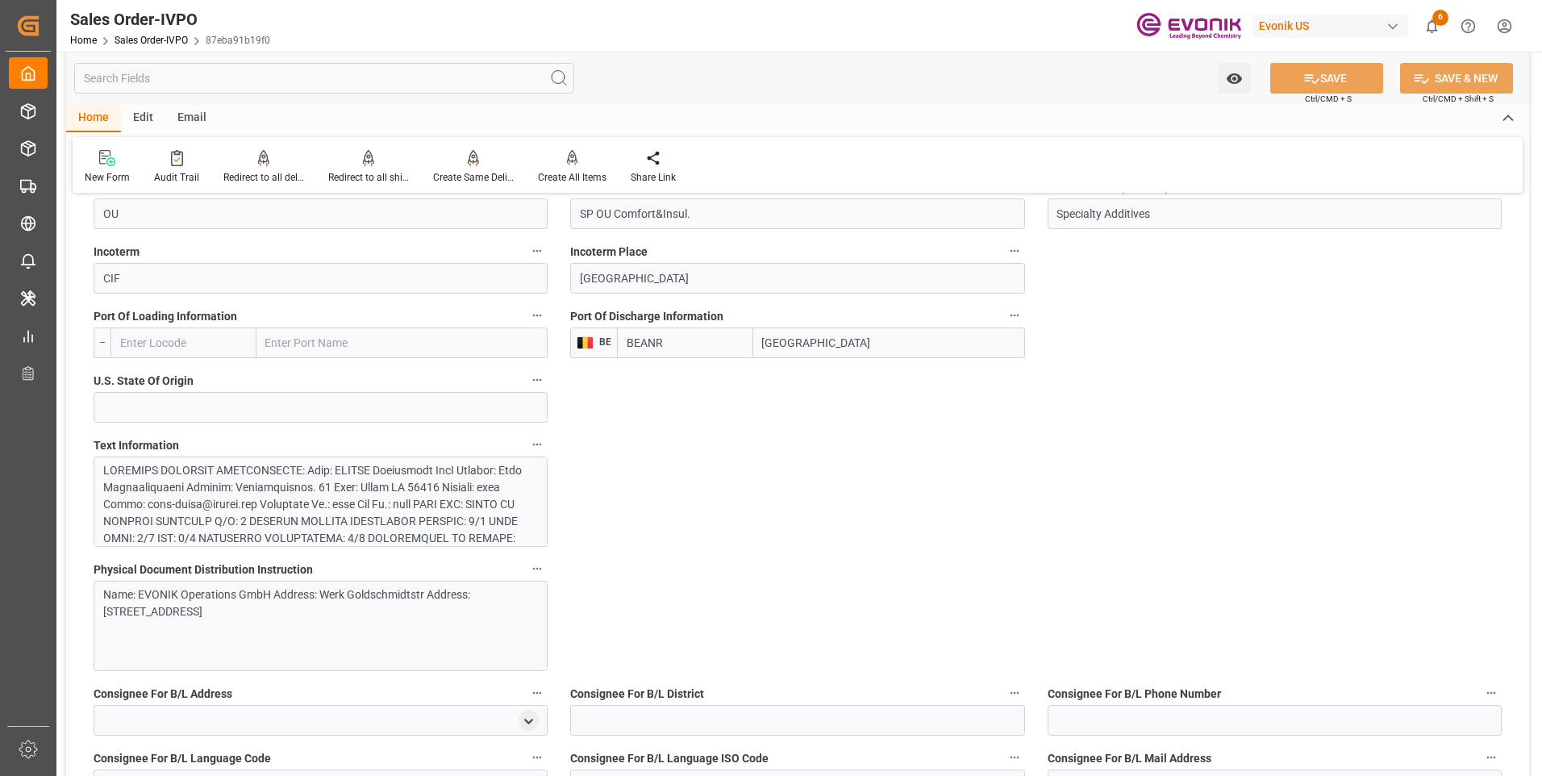
click at [281, 476] on div at bounding box center [314, 673] width 423 height 423
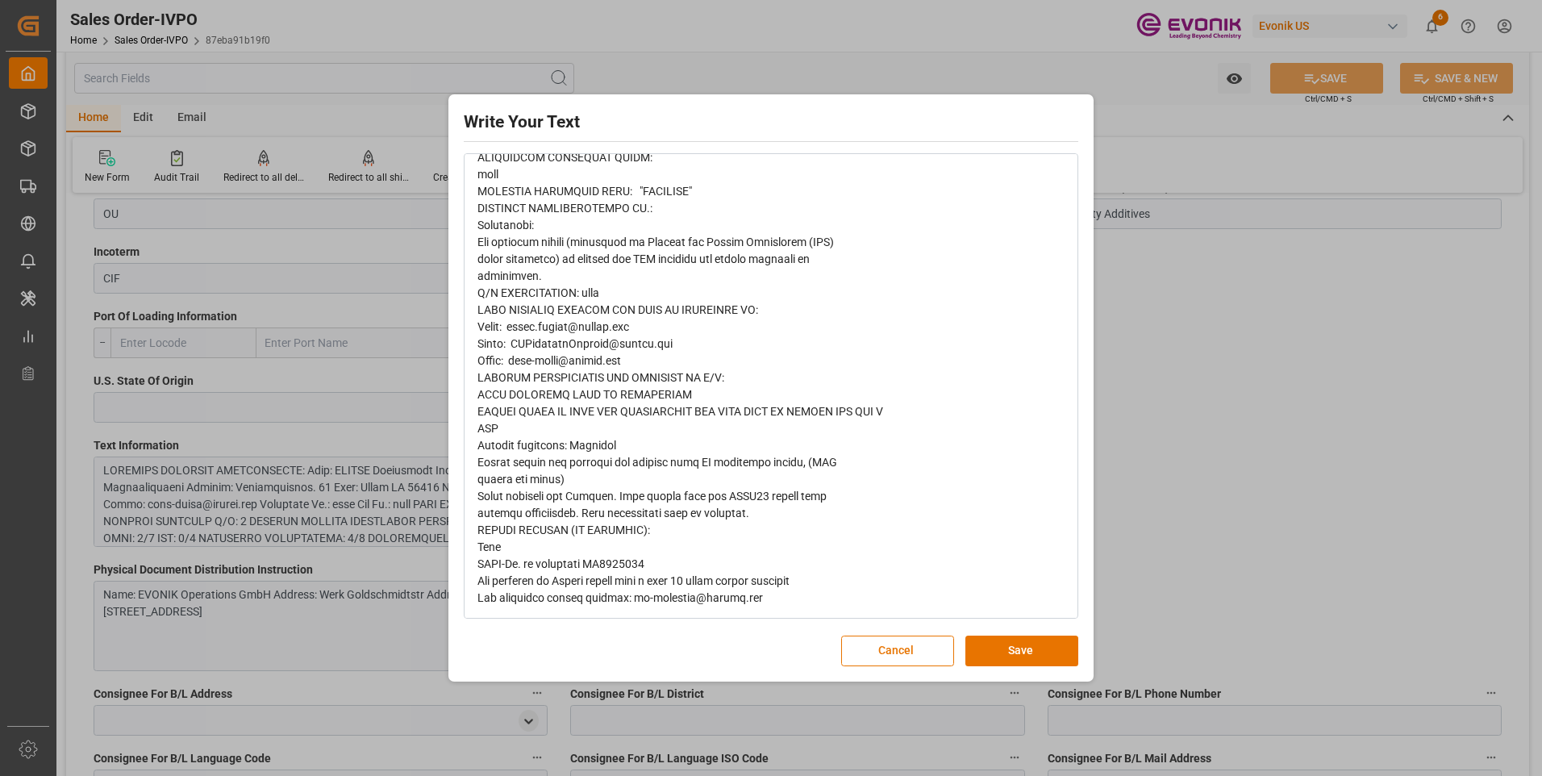
scroll to position [727, 0]
click at [1012, 647] on button "Save" at bounding box center [1021, 650] width 113 height 31
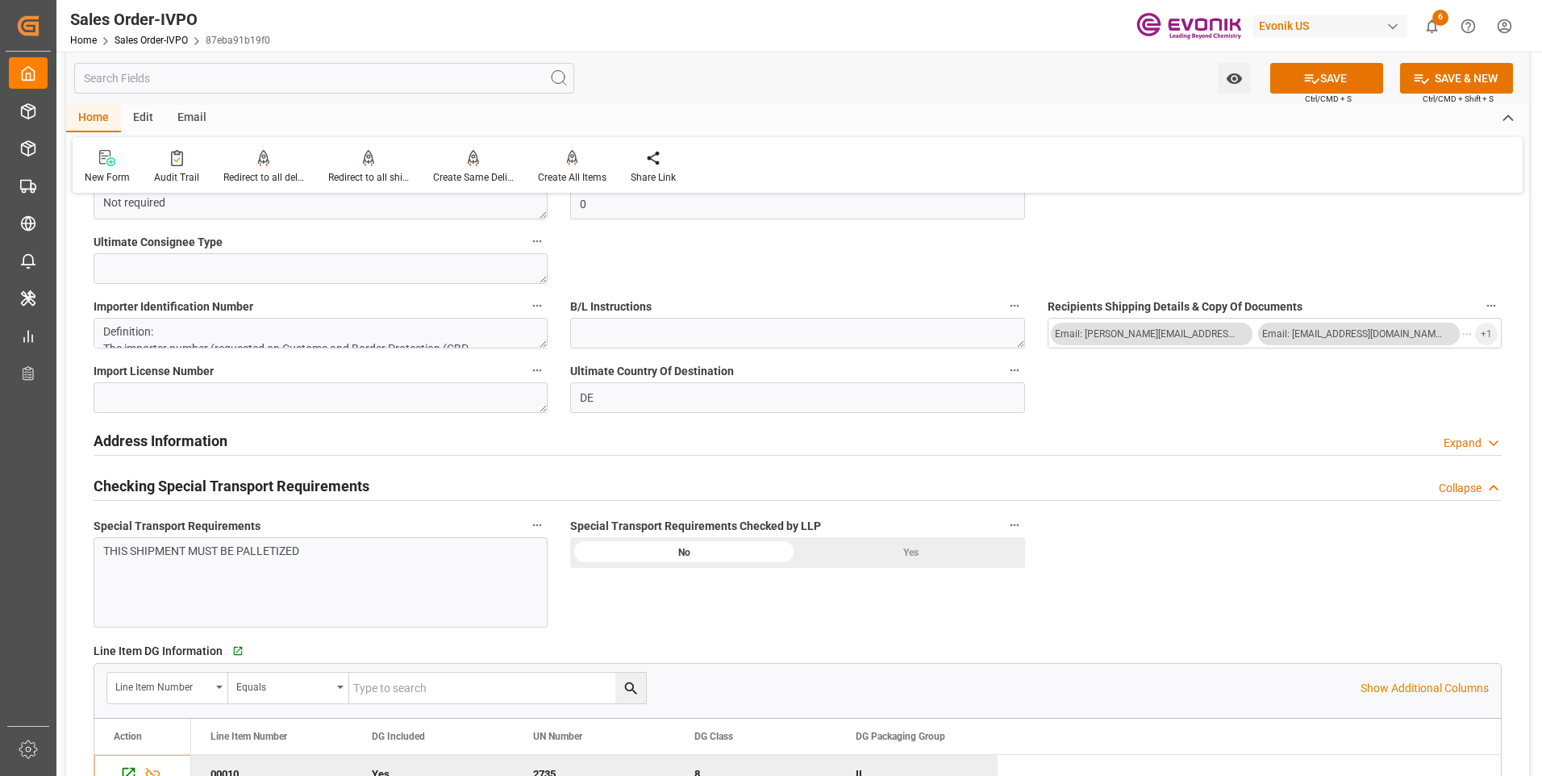
scroll to position [1856, 0]
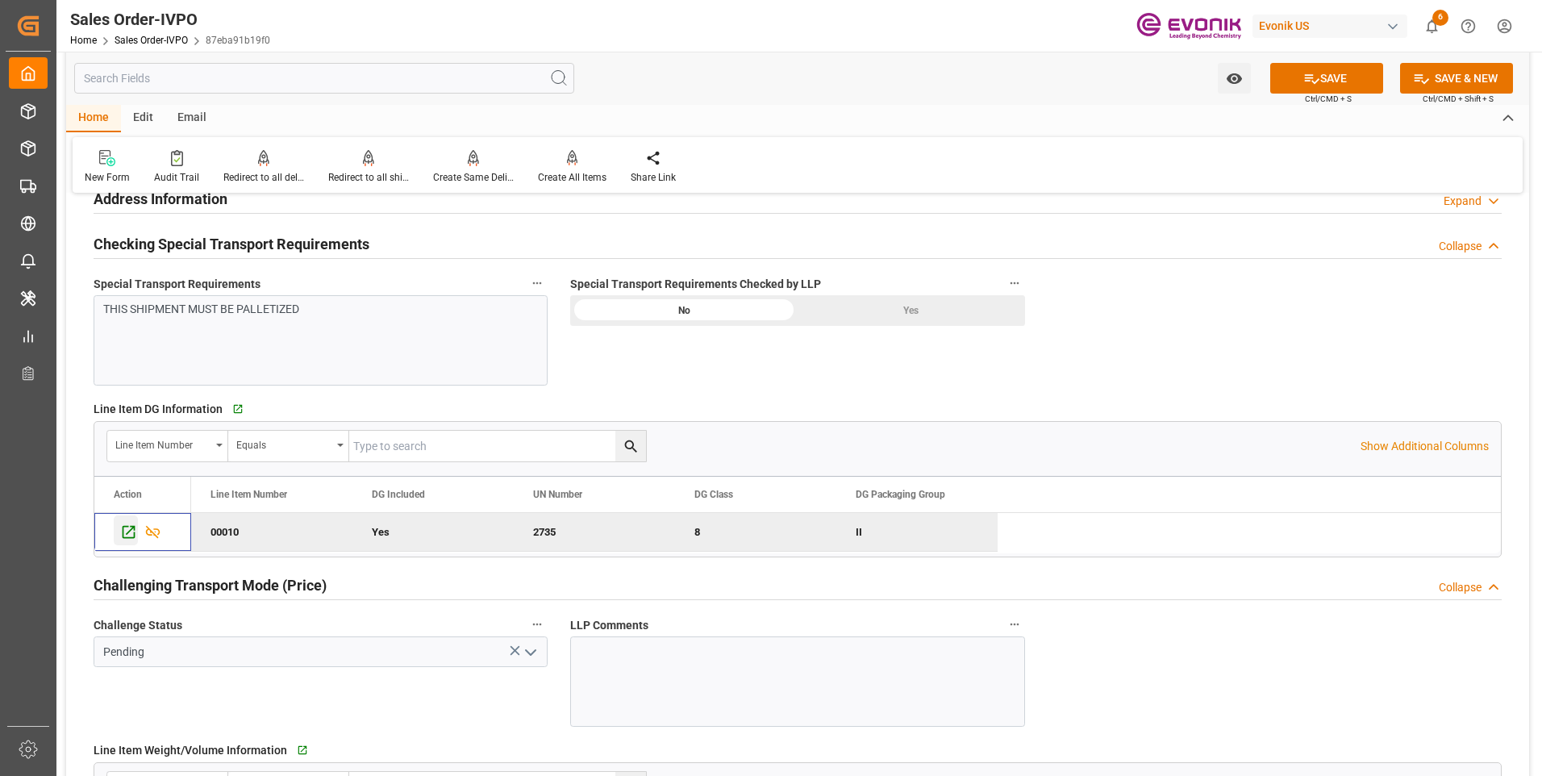
click at [127, 527] on icon "Press SPACE to deselect this row." at bounding box center [128, 531] width 17 height 17
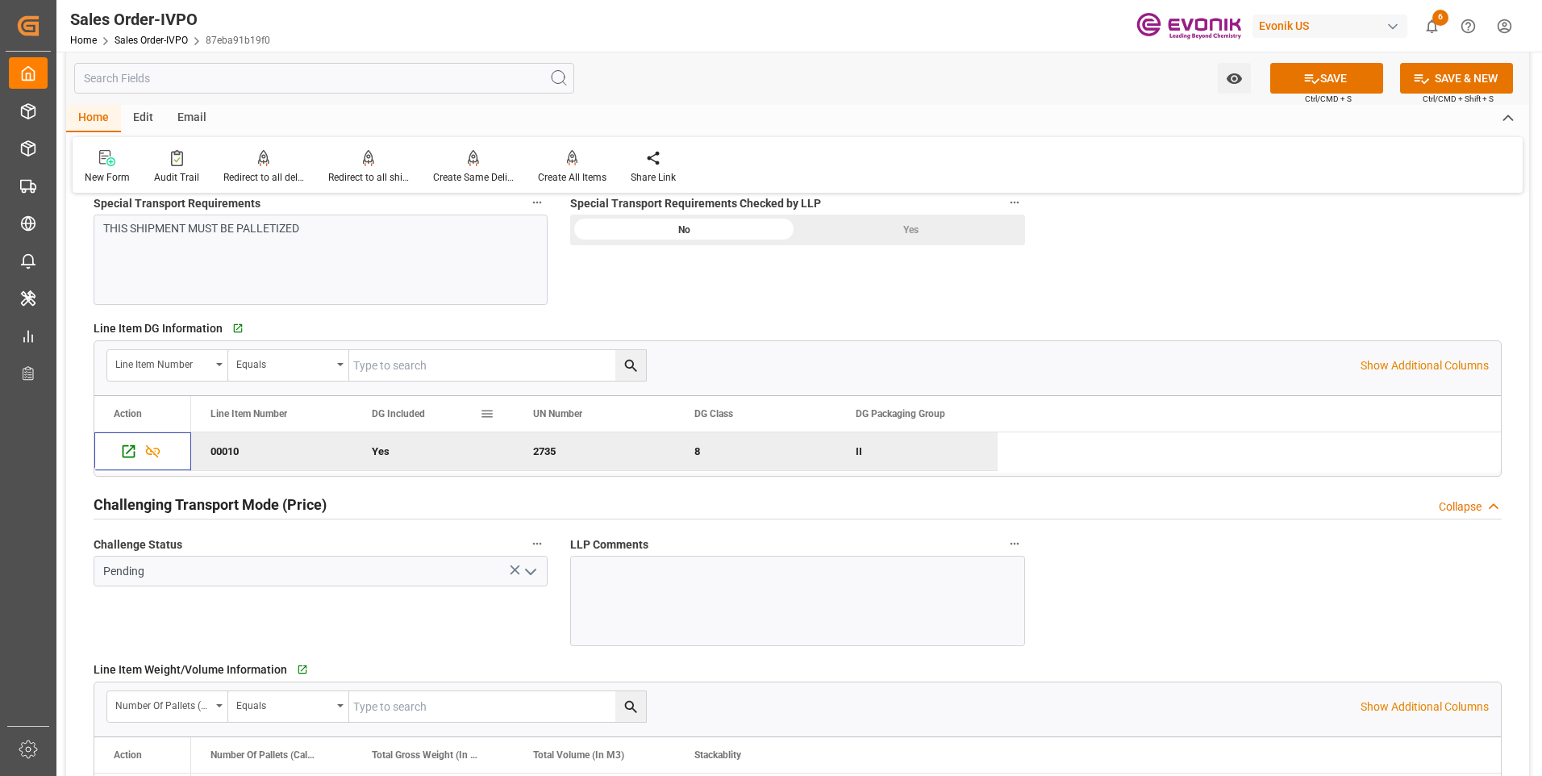
scroll to position [1775, 0]
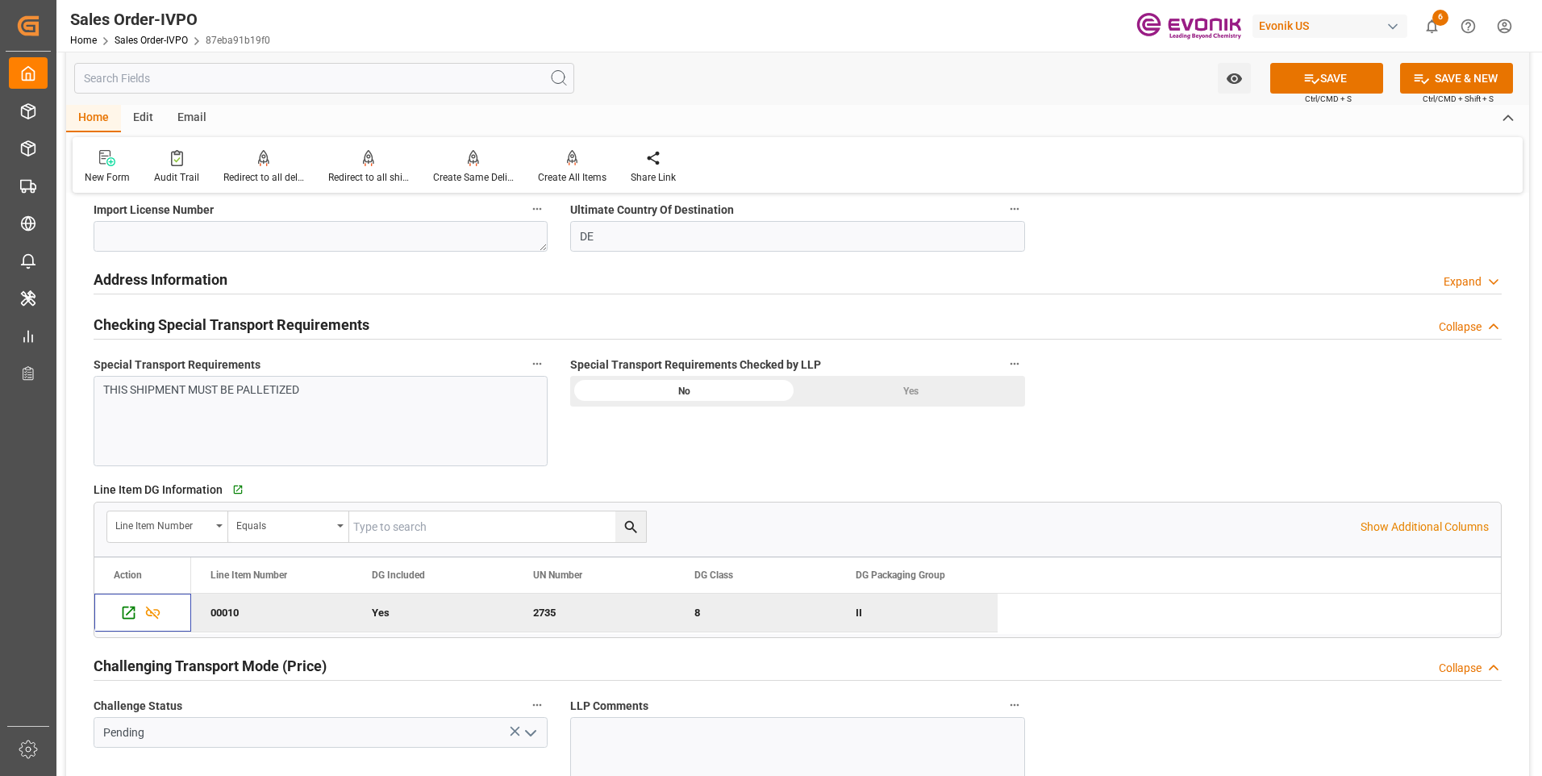
click at [865, 392] on div "Yes" at bounding box center [911, 391] width 227 height 31
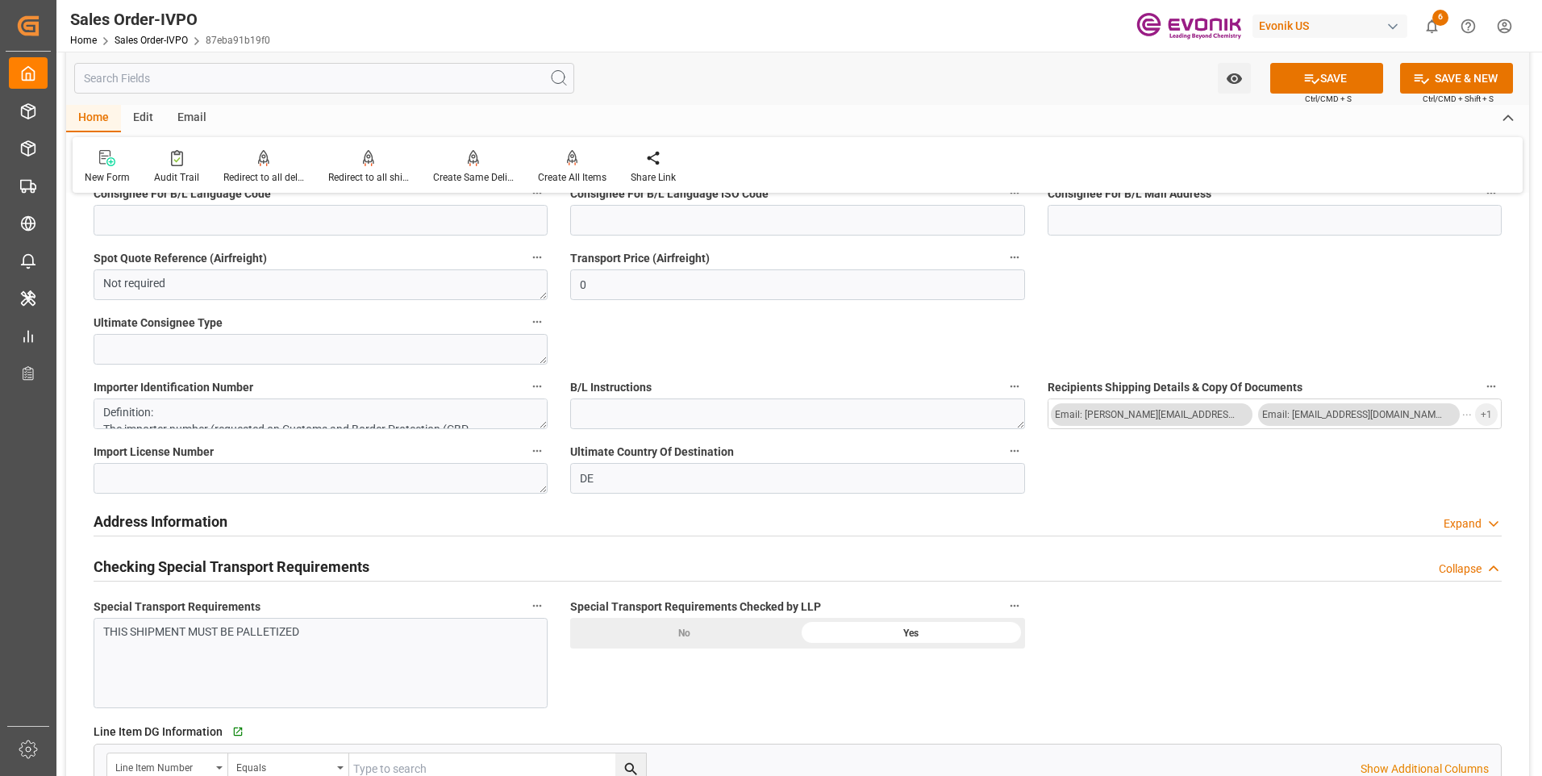
scroll to position [1694, 0]
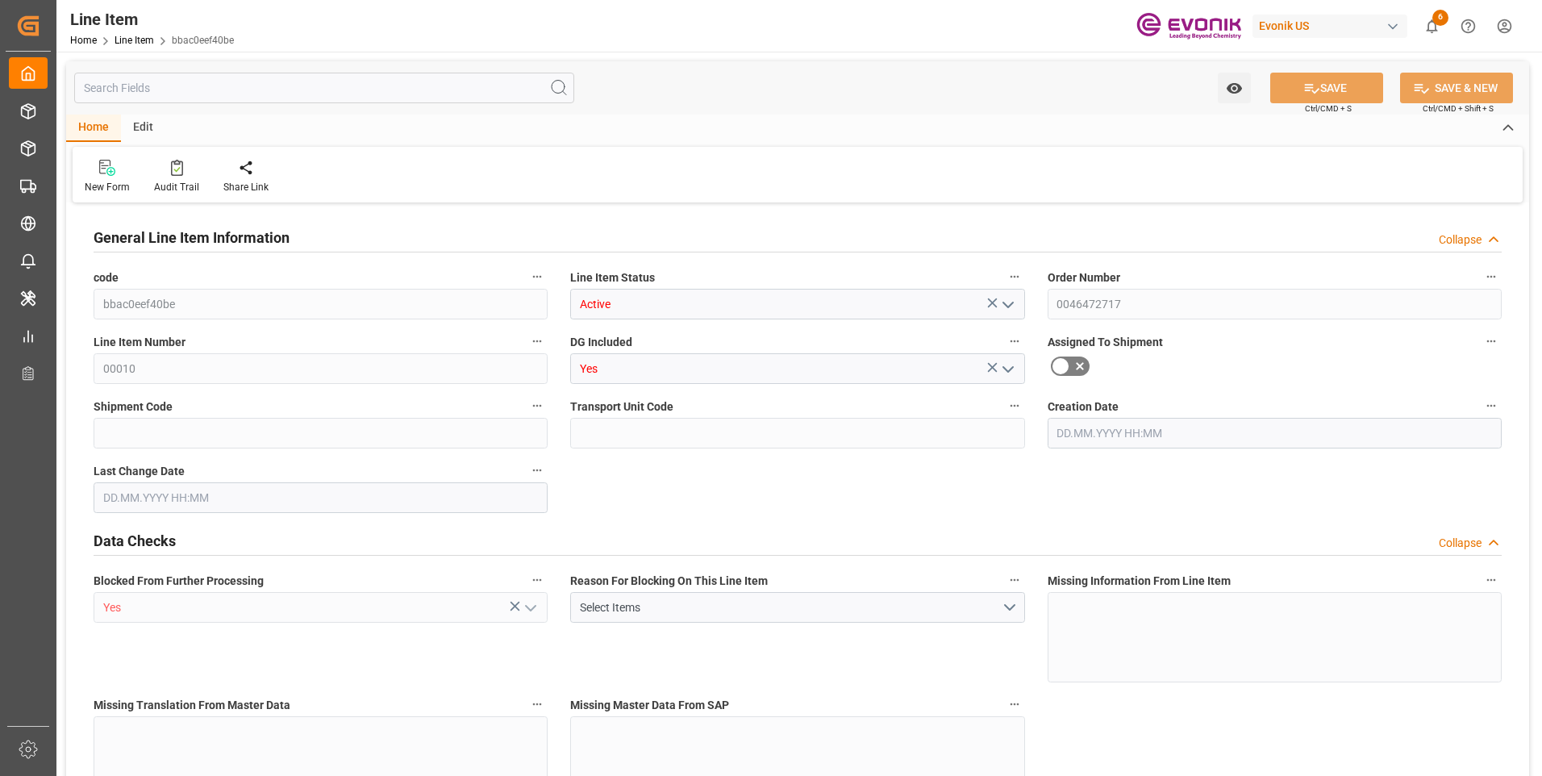
type input "20"
type input "15104"
type input "13760"
type input "23.003"
type input "80"
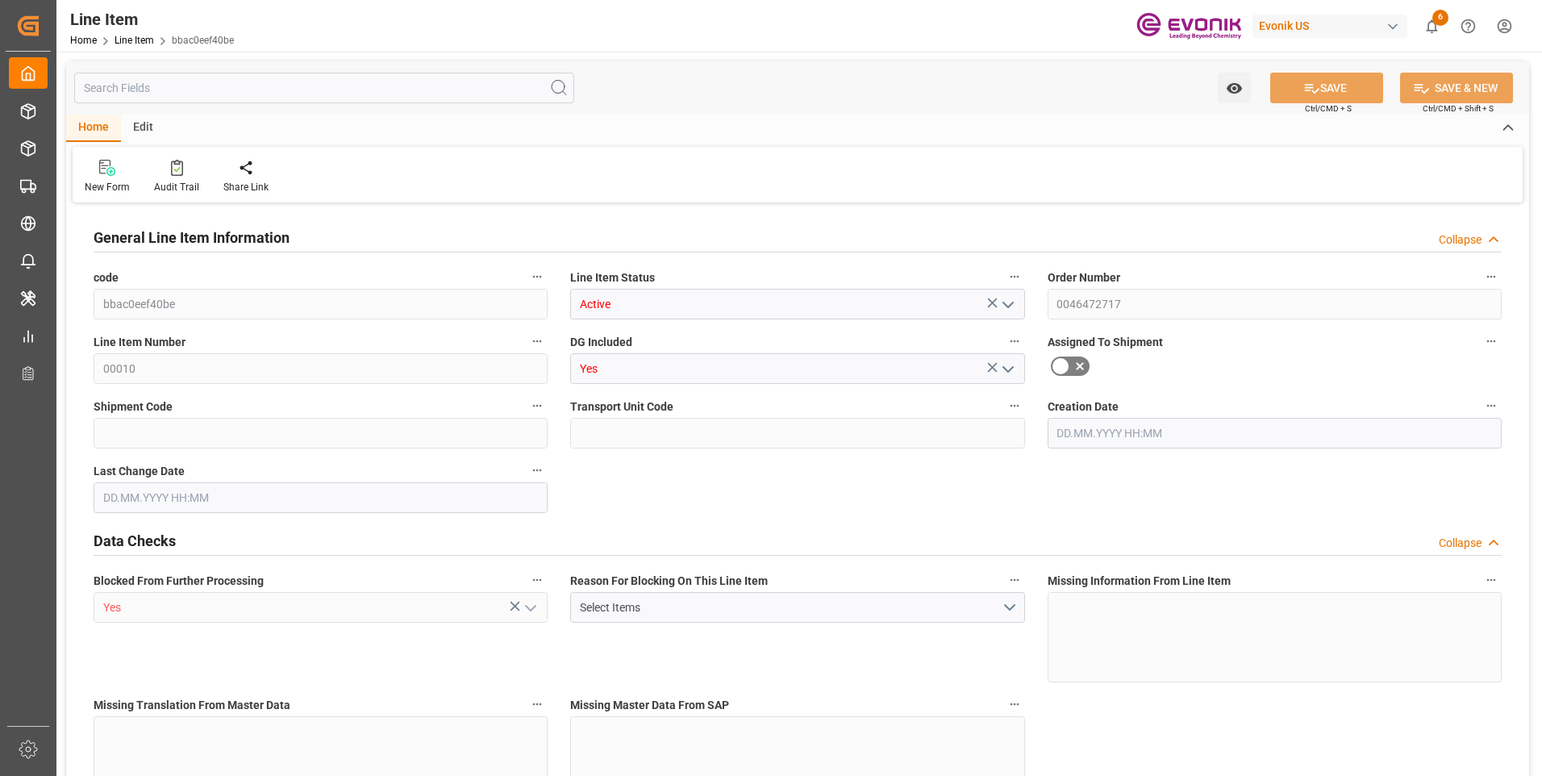
type input "237084.8"
type input "80"
type input "15104"
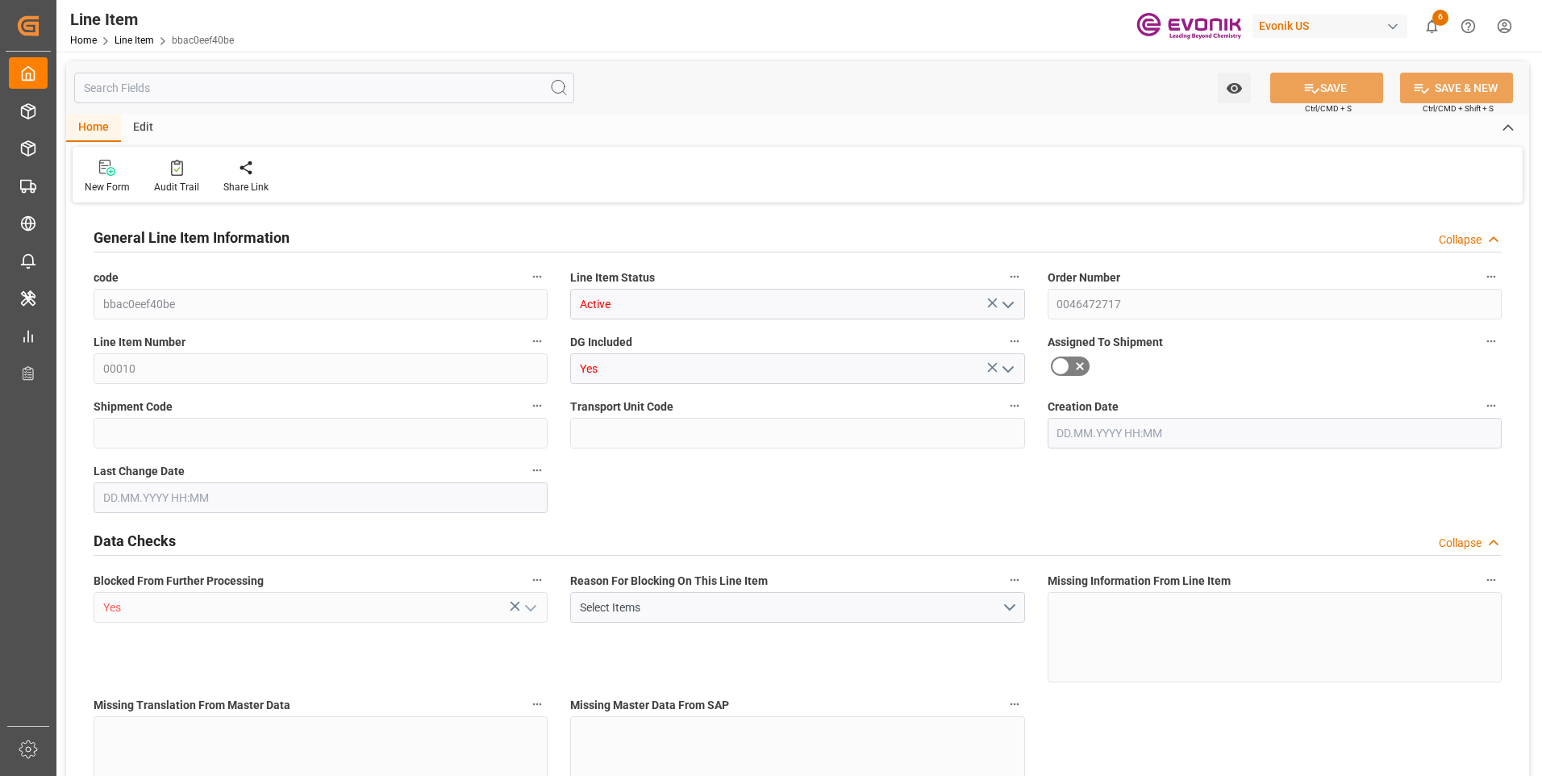
type input "15504"
type input "13760"
type input "23.003"
type input "23002.96"
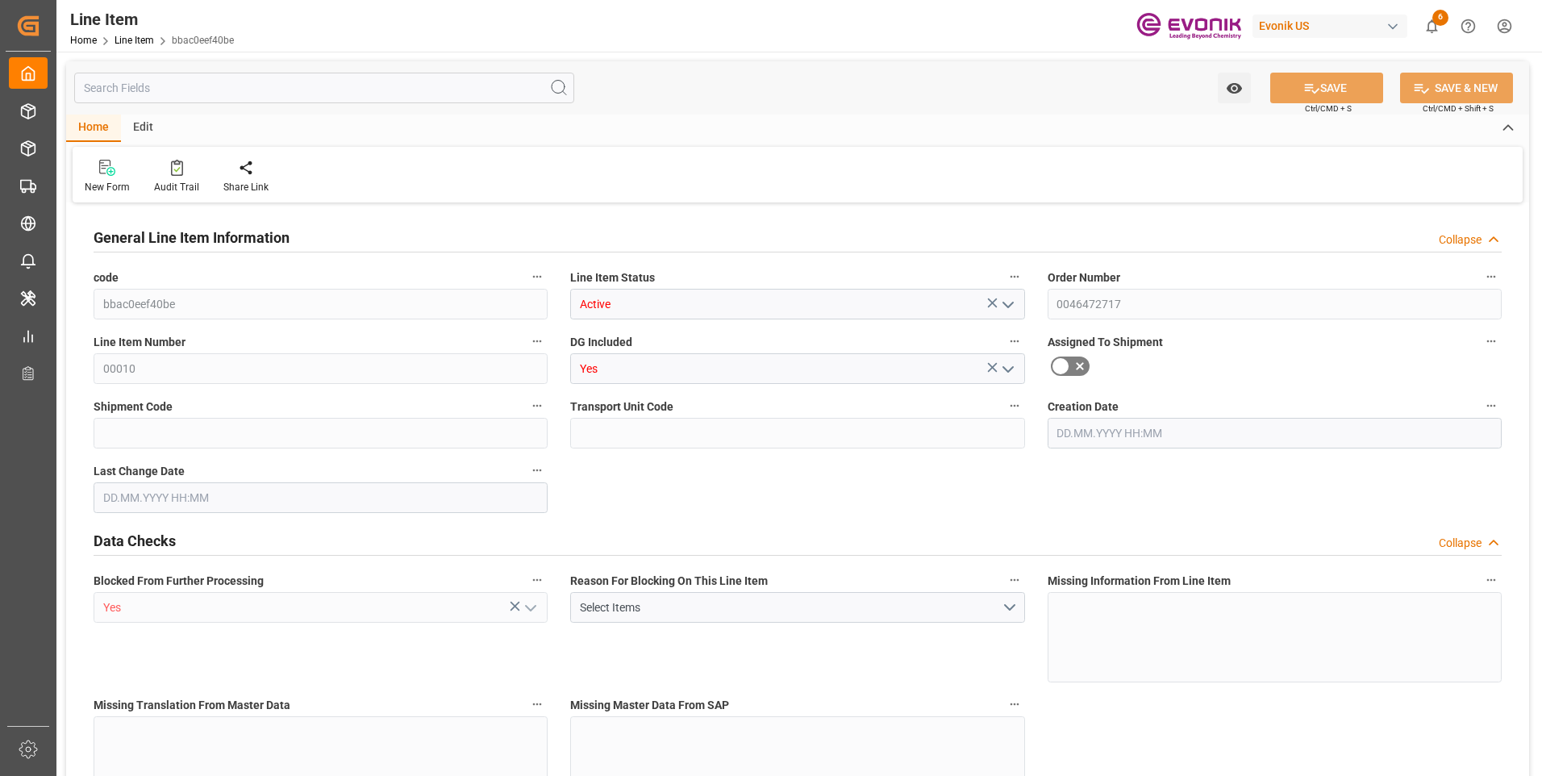
type input "0"
type input "[DATE] 19:16"
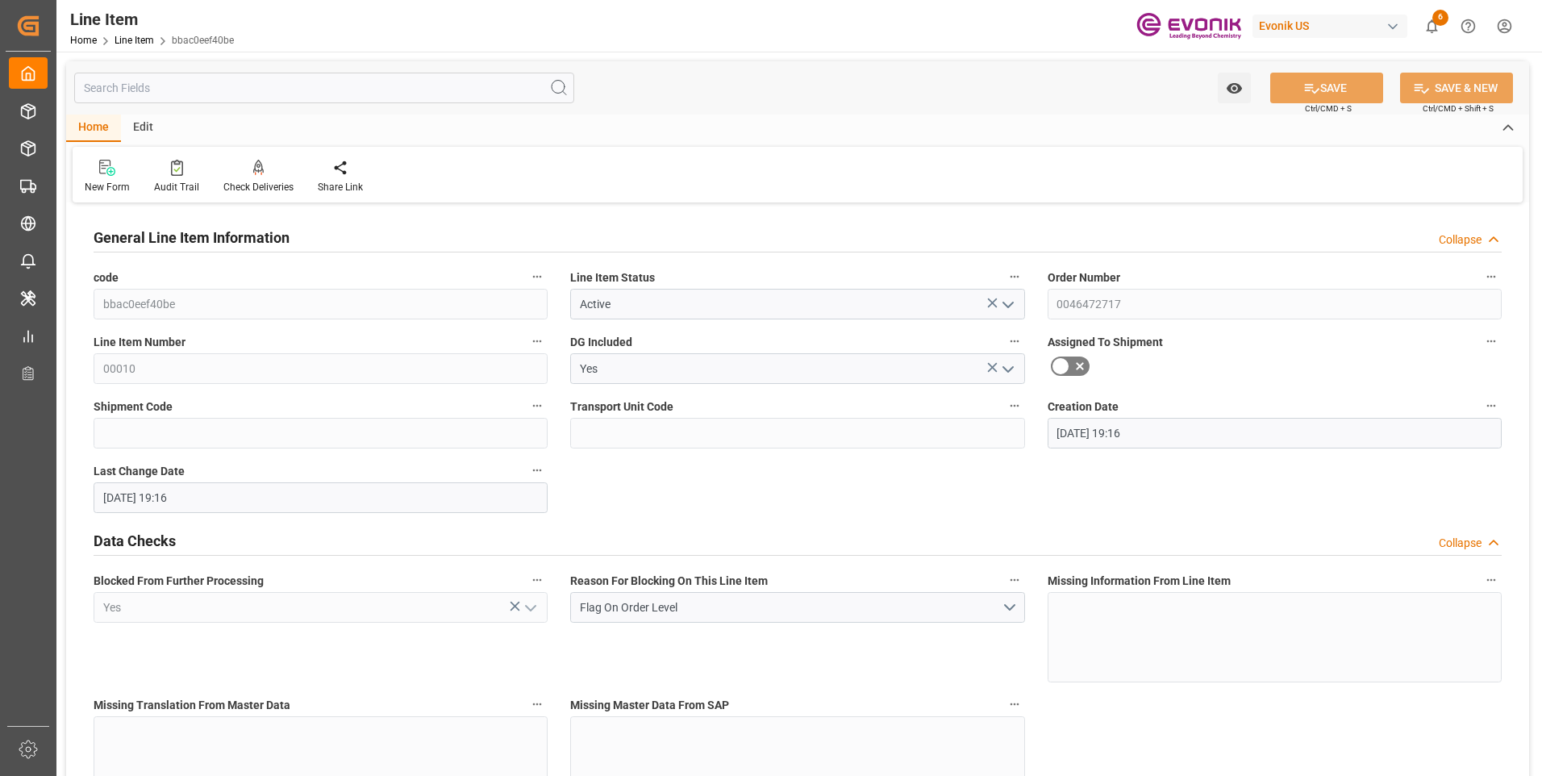
type input "[DATE] 19:16"
type input "[DATE]"
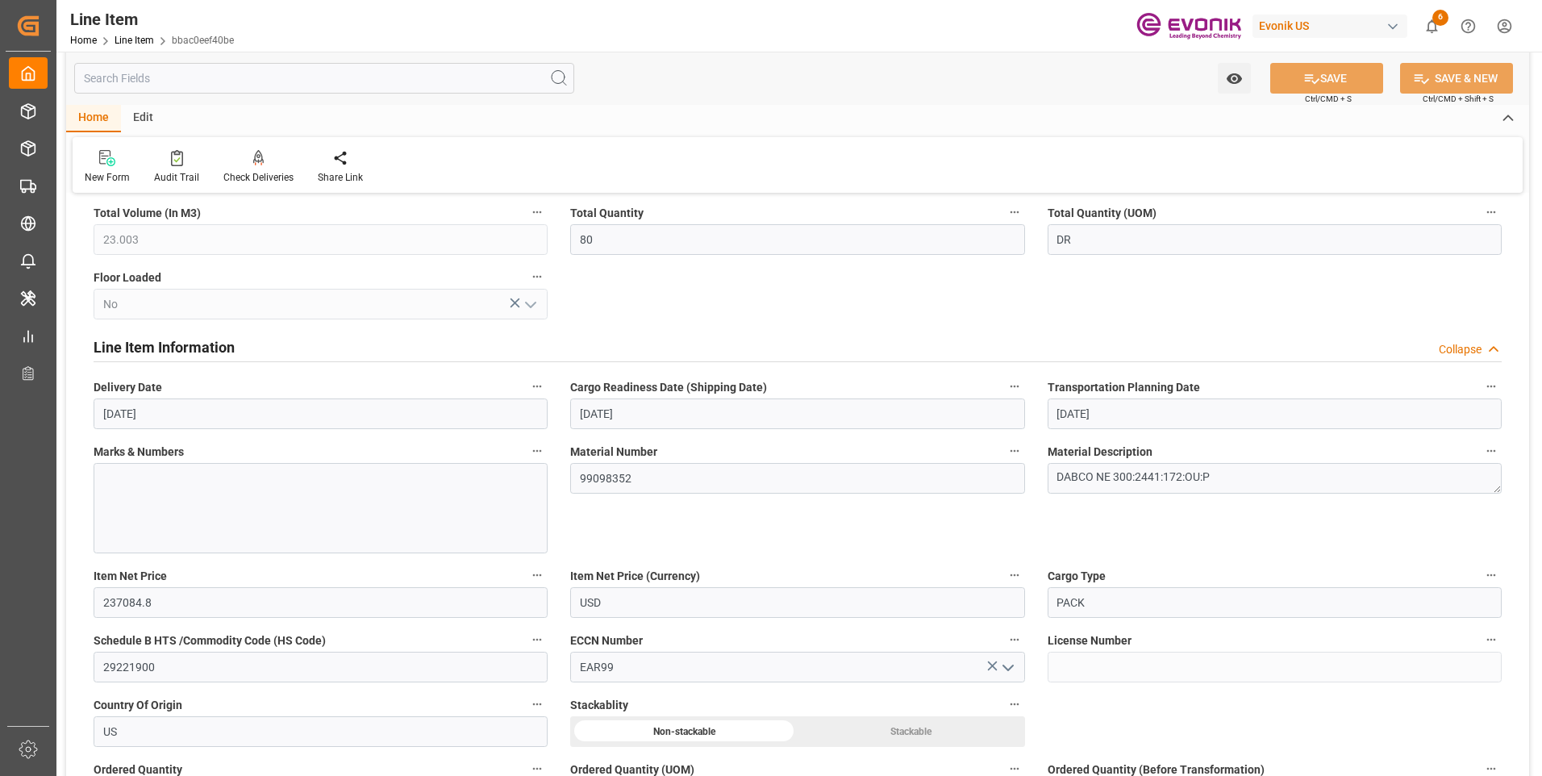
scroll to position [1048, 0]
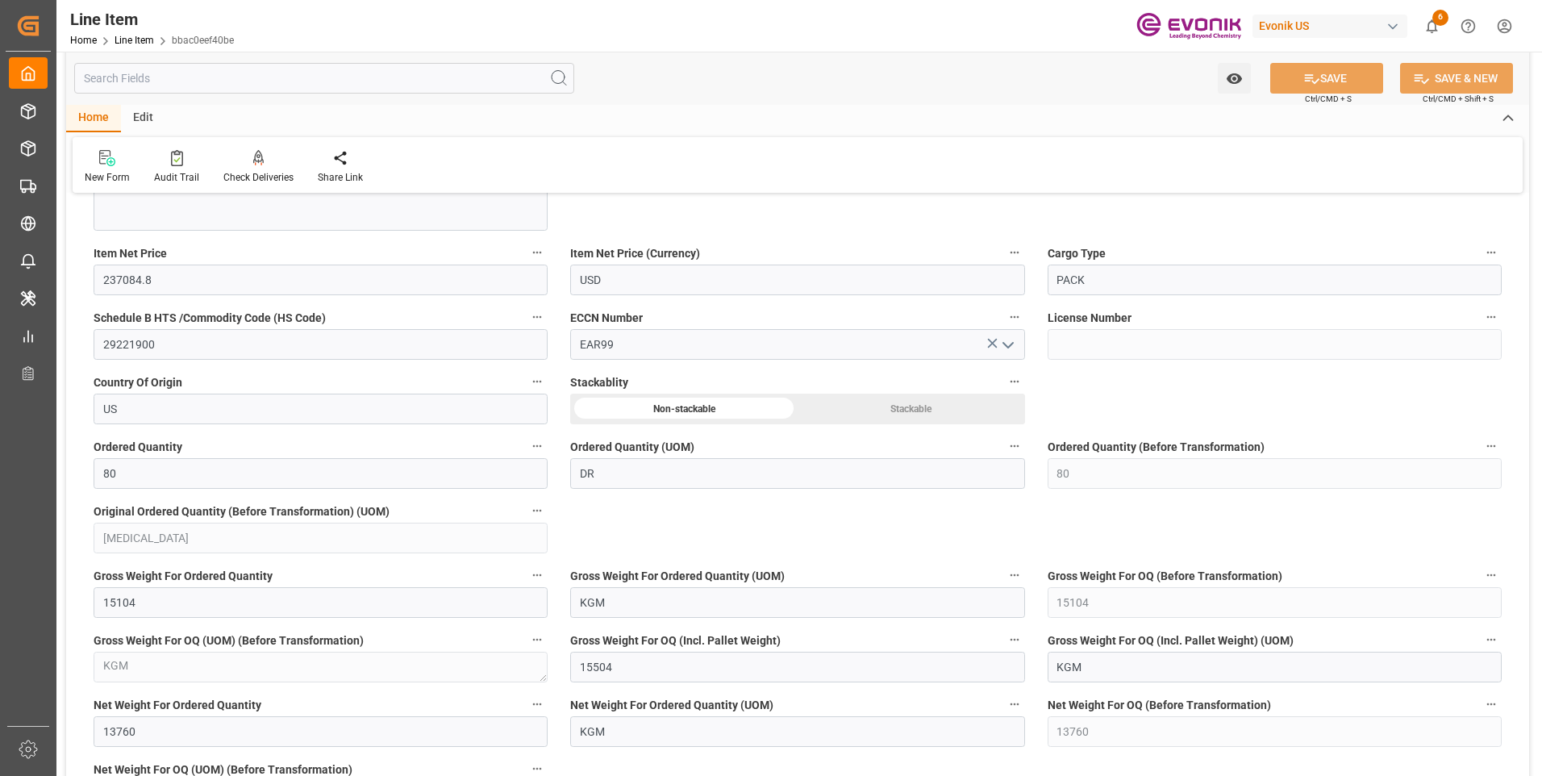
click at [138, 78] on input "text" at bounding box center [324, 78] width 500 height 31
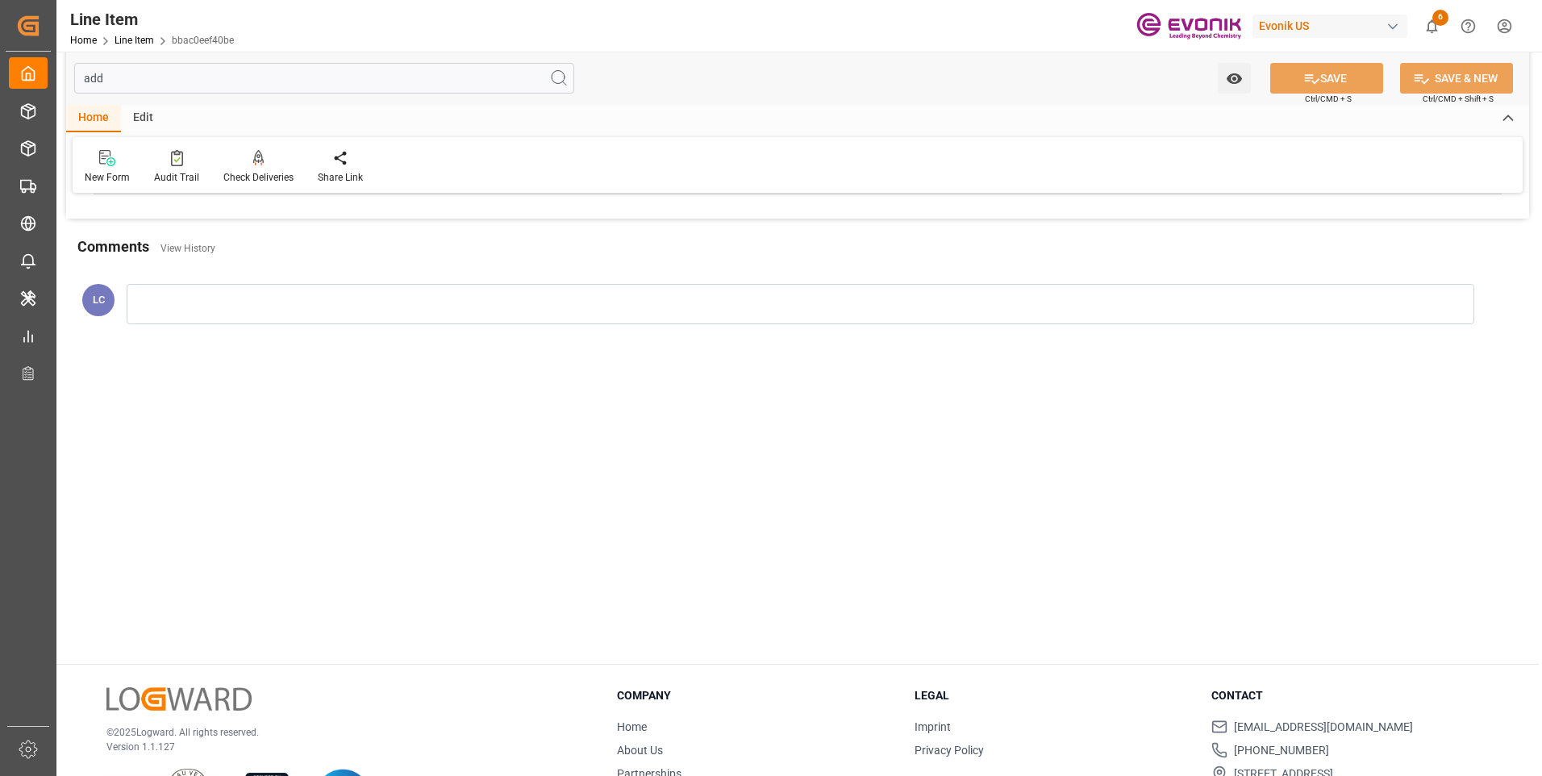
scroll to position [0, 0]
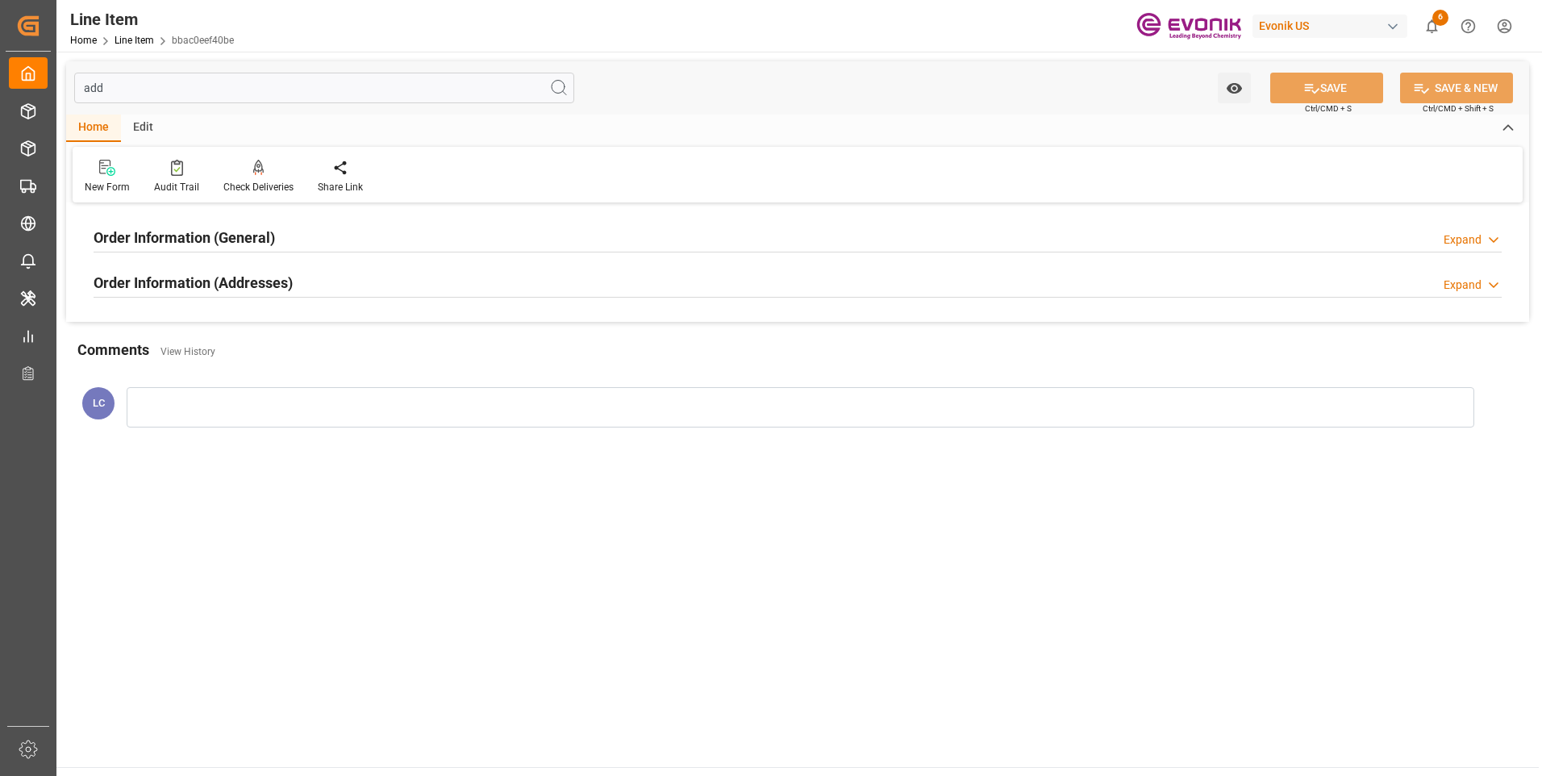
type input "add"
click at [207, 281] on h2 "Order Information (Addresses)" at bounding box center [193, 283] width 199 height 22
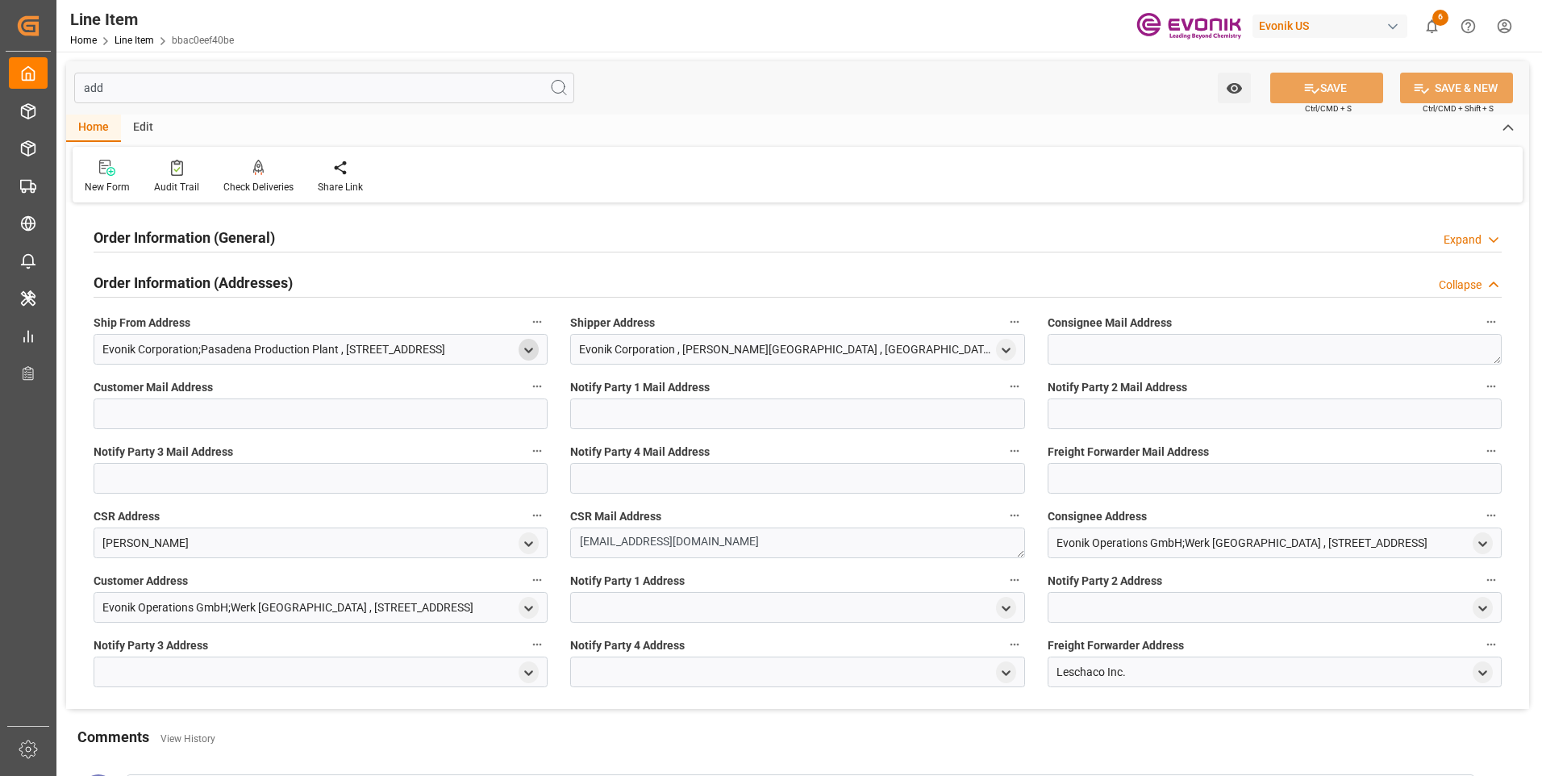
click at [523, 348] on icon "open menu" at bounding box center [529, 351] width 14 height 14
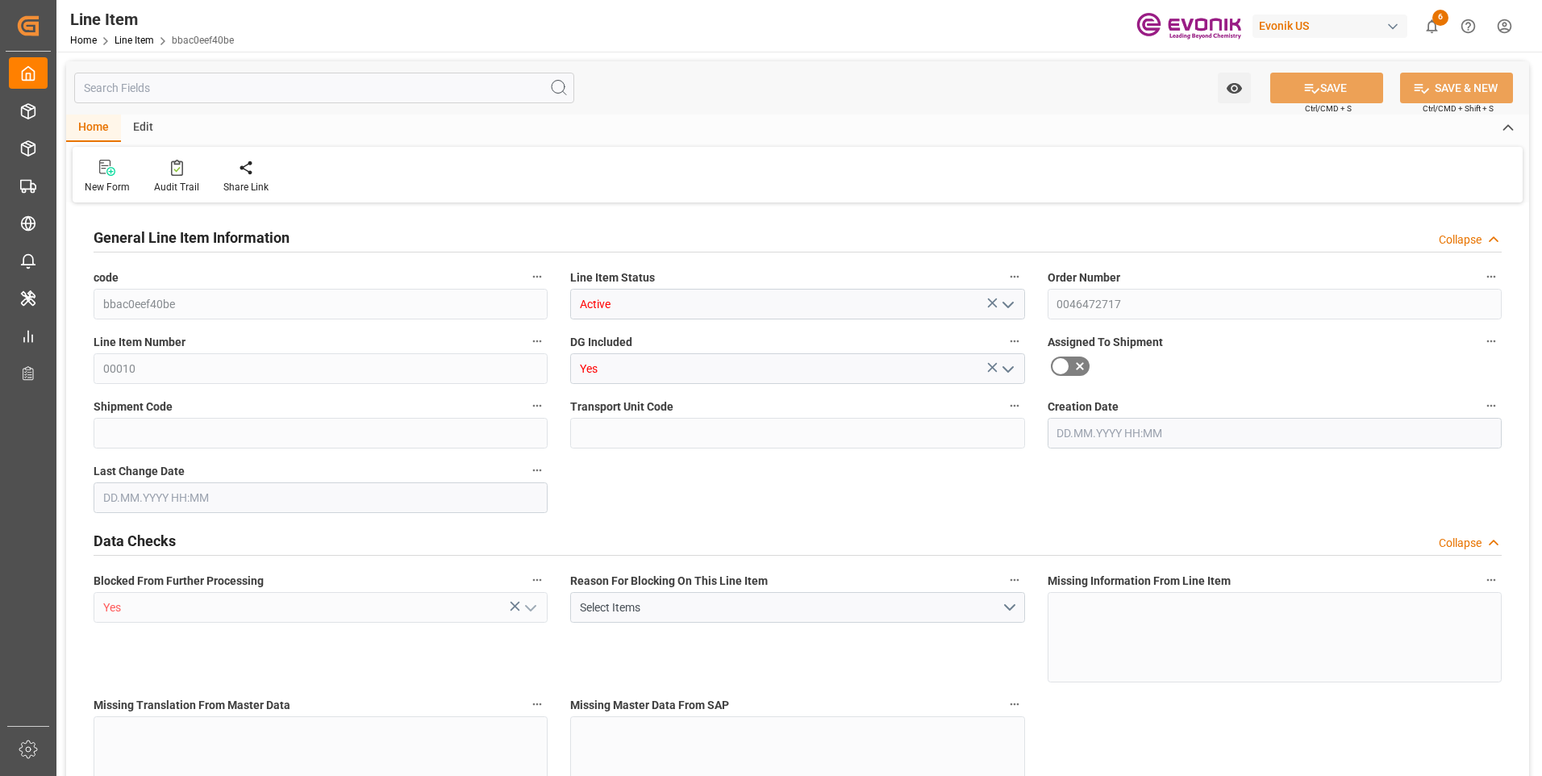
type input "20"
type input "15104"
type input "13760"
type input "23.003"
type input "80"
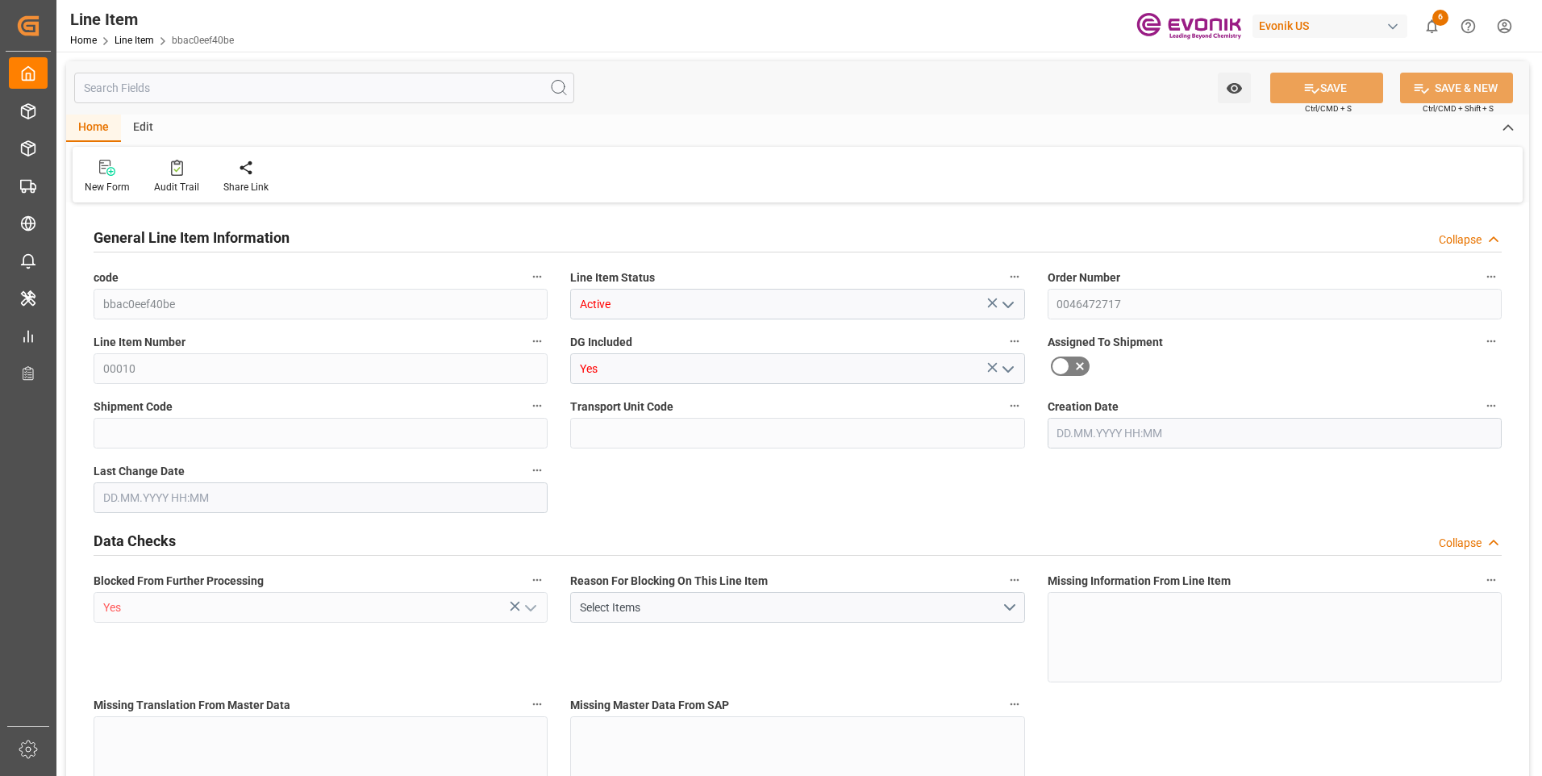
type input "237084.8"
type input "80"
type input "15104"
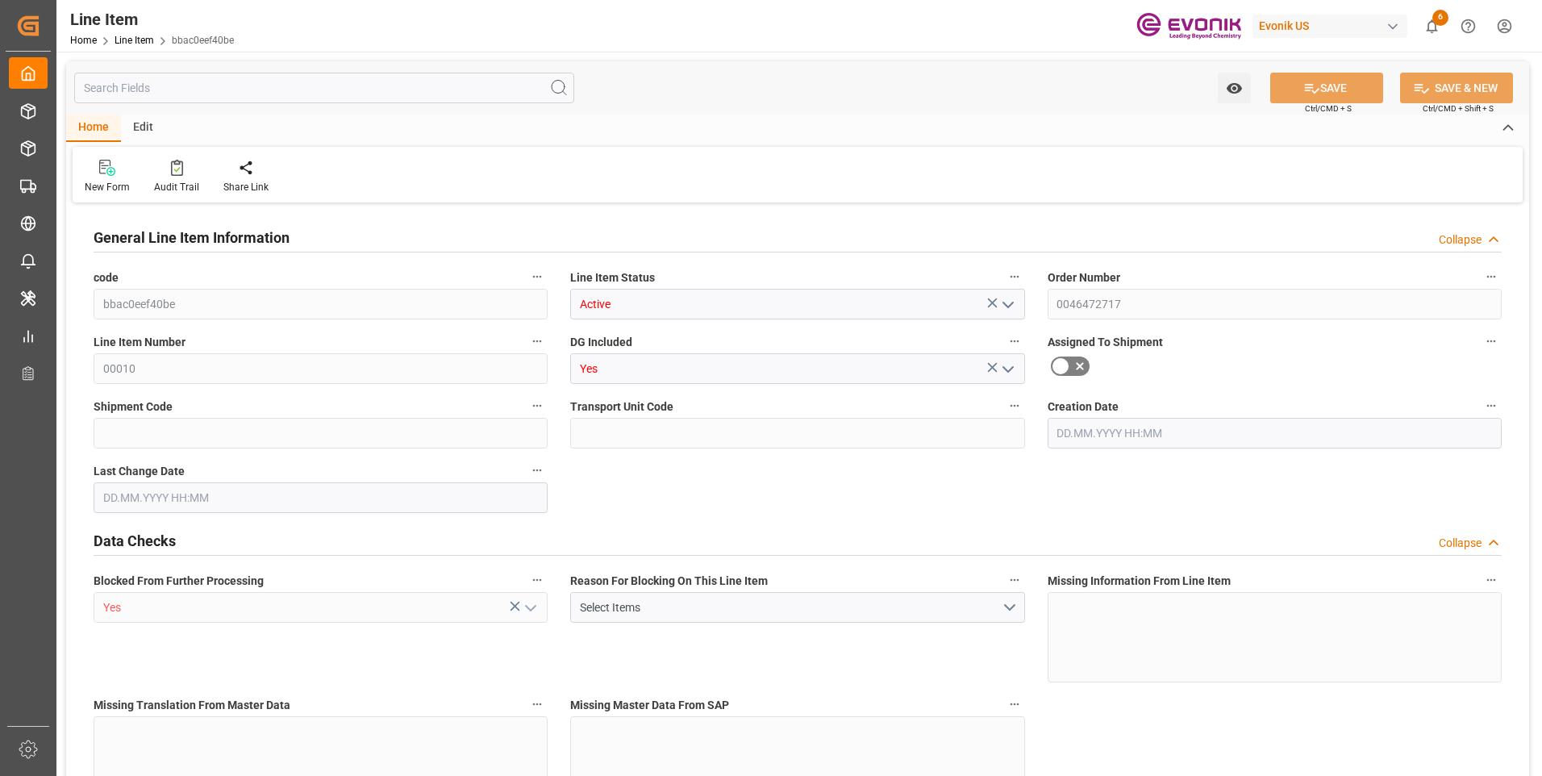
type input "15504"
type input "13760"
type input "23.003"
type input "23002.96"
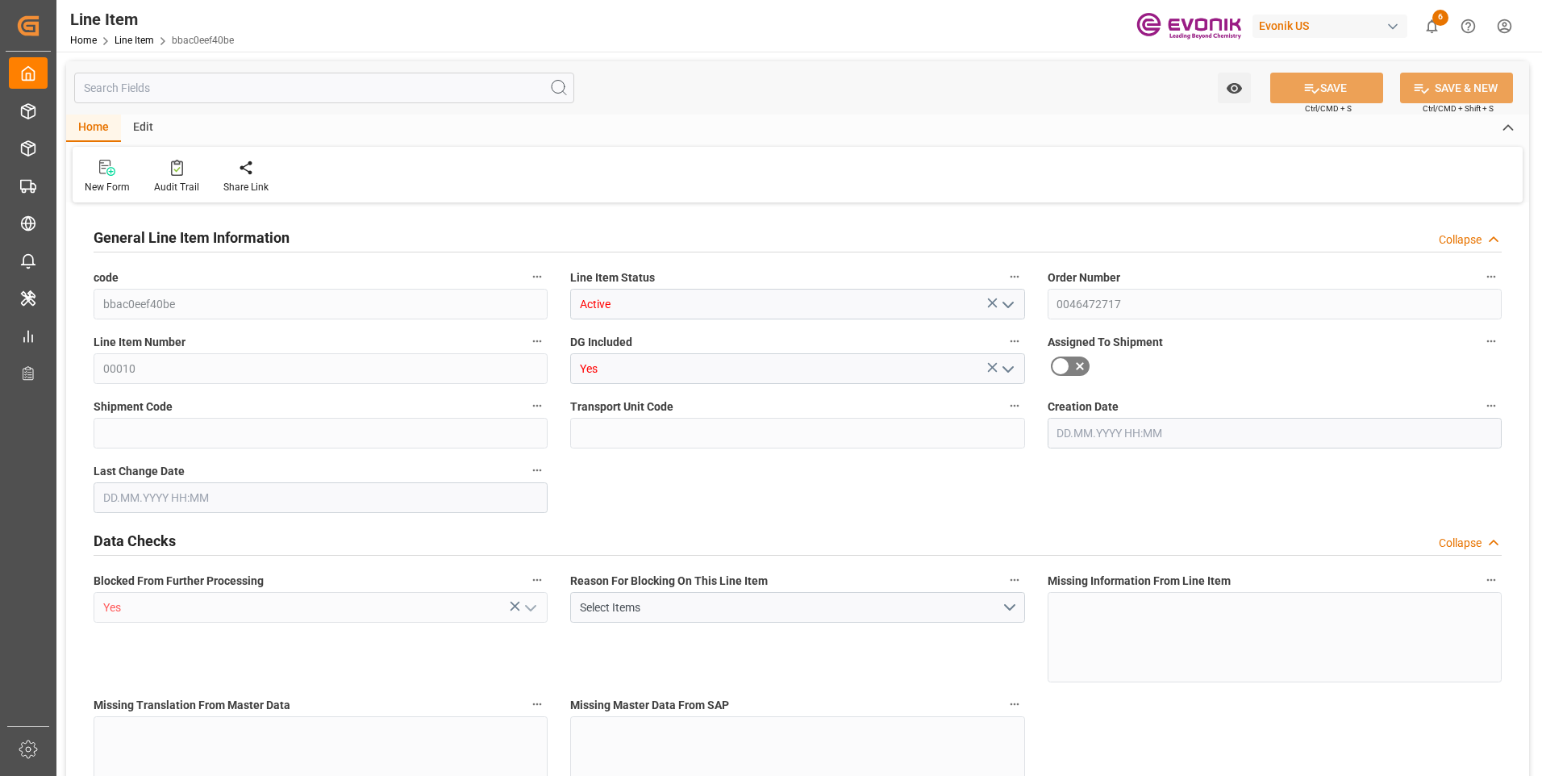
type input "0"
type input "[DATE] 19:16"
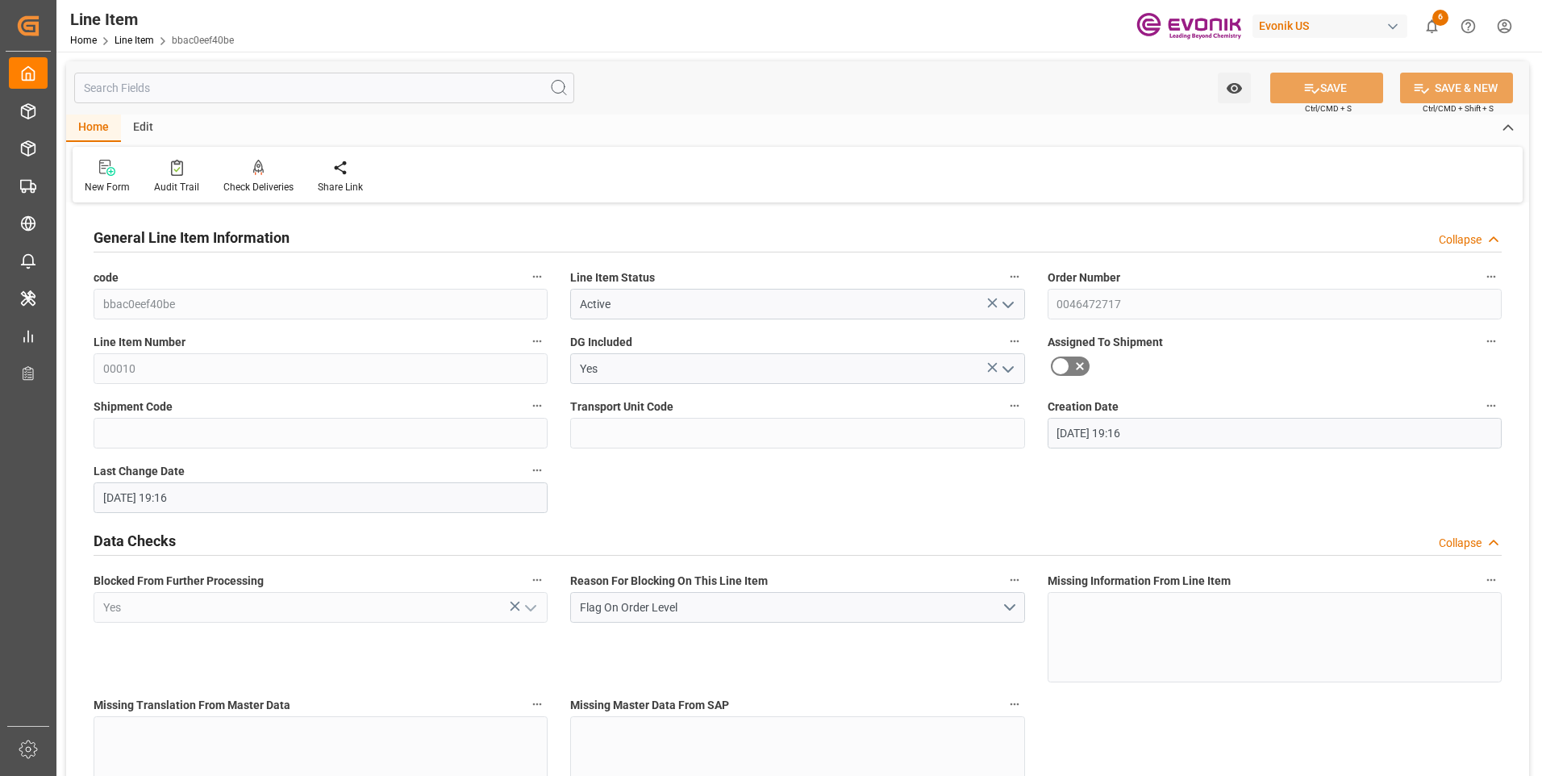
type input "[DATE] 19:16"
type input "[DATE]"
type input "17.09.2025"
type input "10.09.2025"
click at [162, 86] on input "text" at bounding box center [324, 88] width 500 height 31
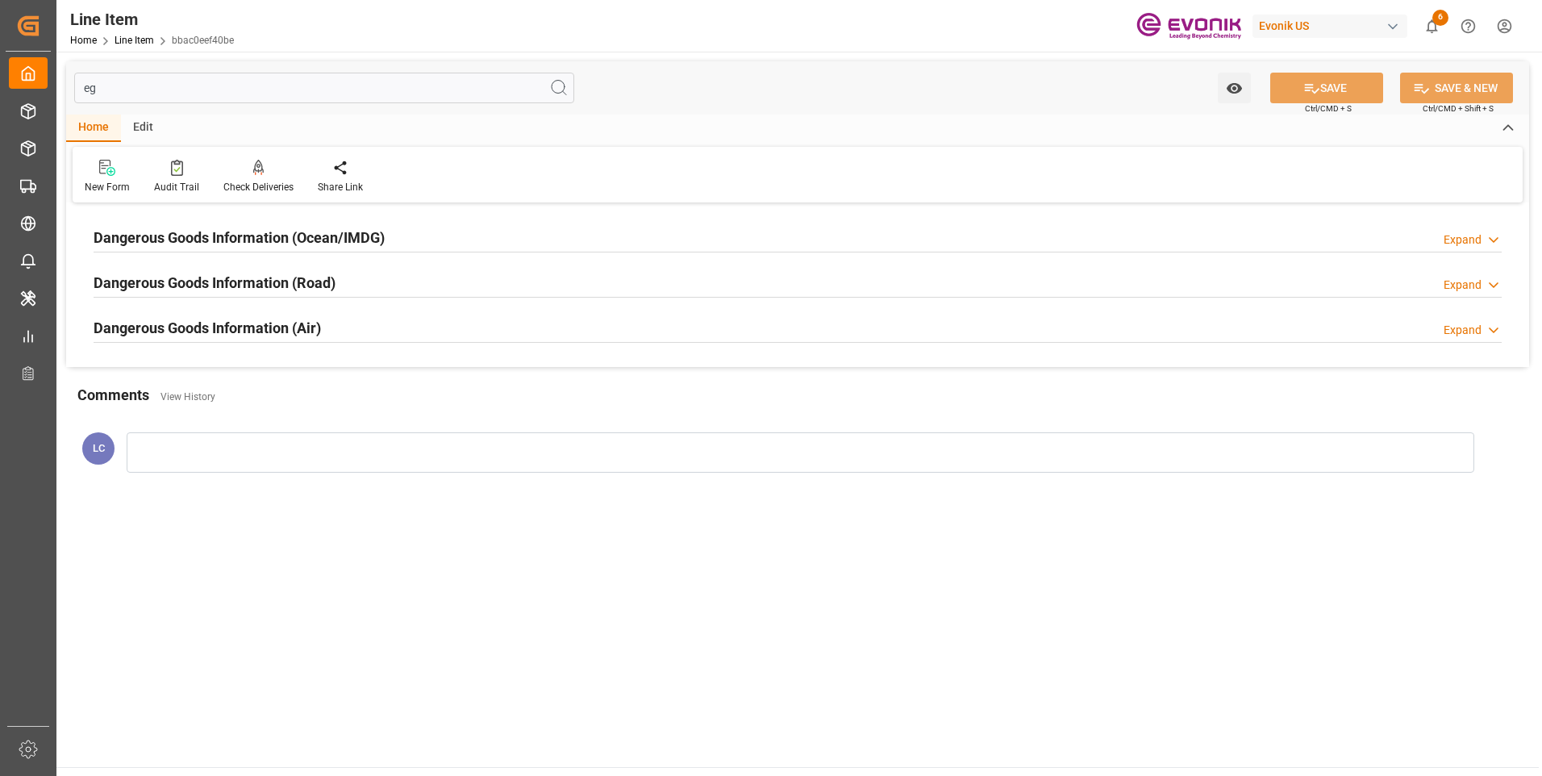
type input "eg"
click at [217, 230] on h2 "Dangerous Goods Information (Ocean/IMDG)" at bounding box center [239, 238] width 291 height 22
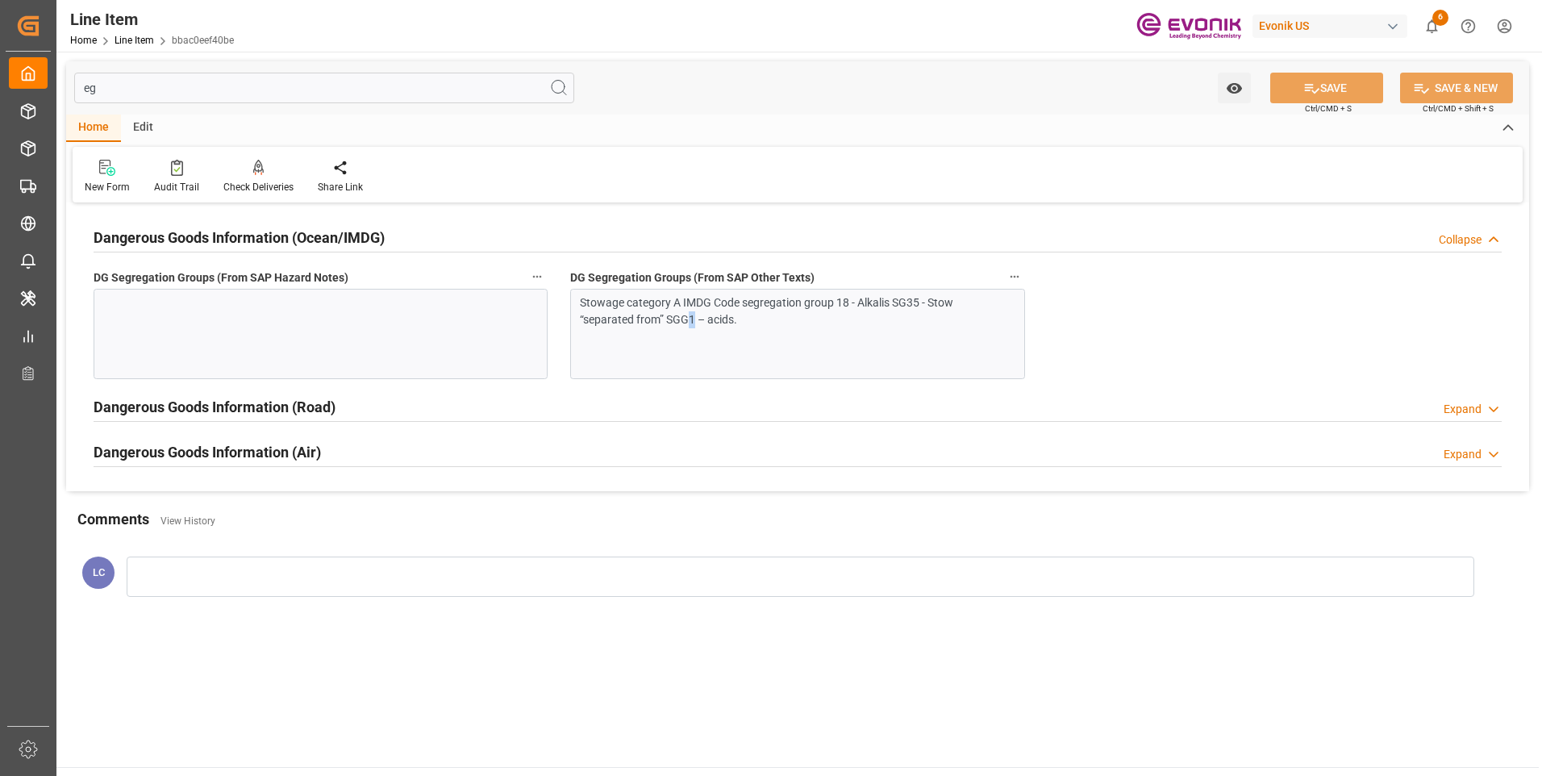
click at [687, 326] on div "Stowage category A IMDG Code segregation group 18 - Alkalis SG35 - Stow “separa…" at bounding box center [791, 311] width 423 height 34
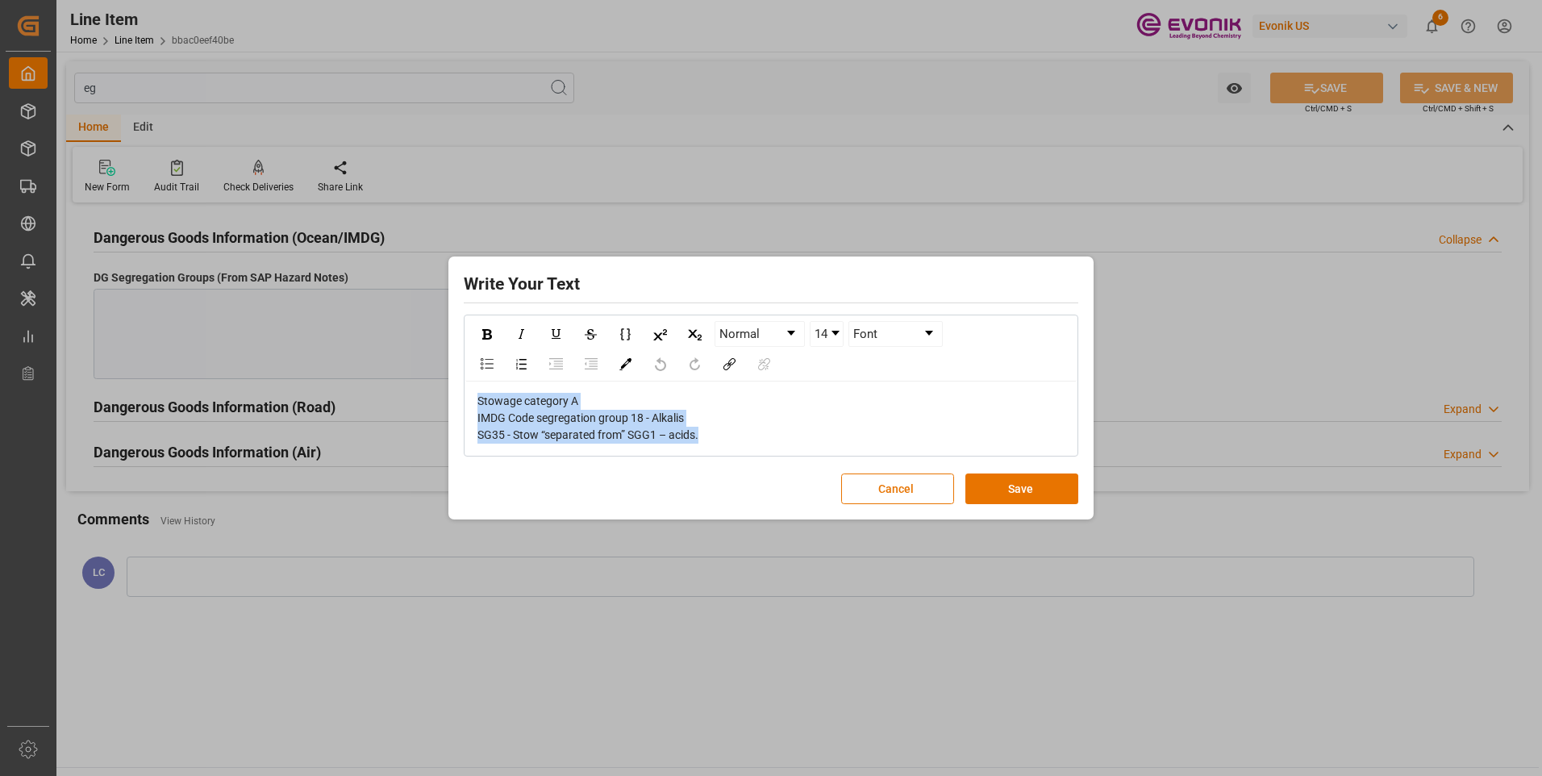
drag, startPoint x: 687, startPoint y: 326, endPoint x: 365, endPoint y: 358, distance: 323.4
click at [365, 358] on div "Write Your Text Normal 14 Font Stowage category A IMDG Code segregation group 1…" at bounding box center [771, 388] width 1542 height 776
copy span "Stowage category A IMDG Code segregation group 18 - Alkalis SG35 - Stow “separa…"
click at [1039, 495] on button "Save" at bounding box center [1021, 488] width 113 height 31
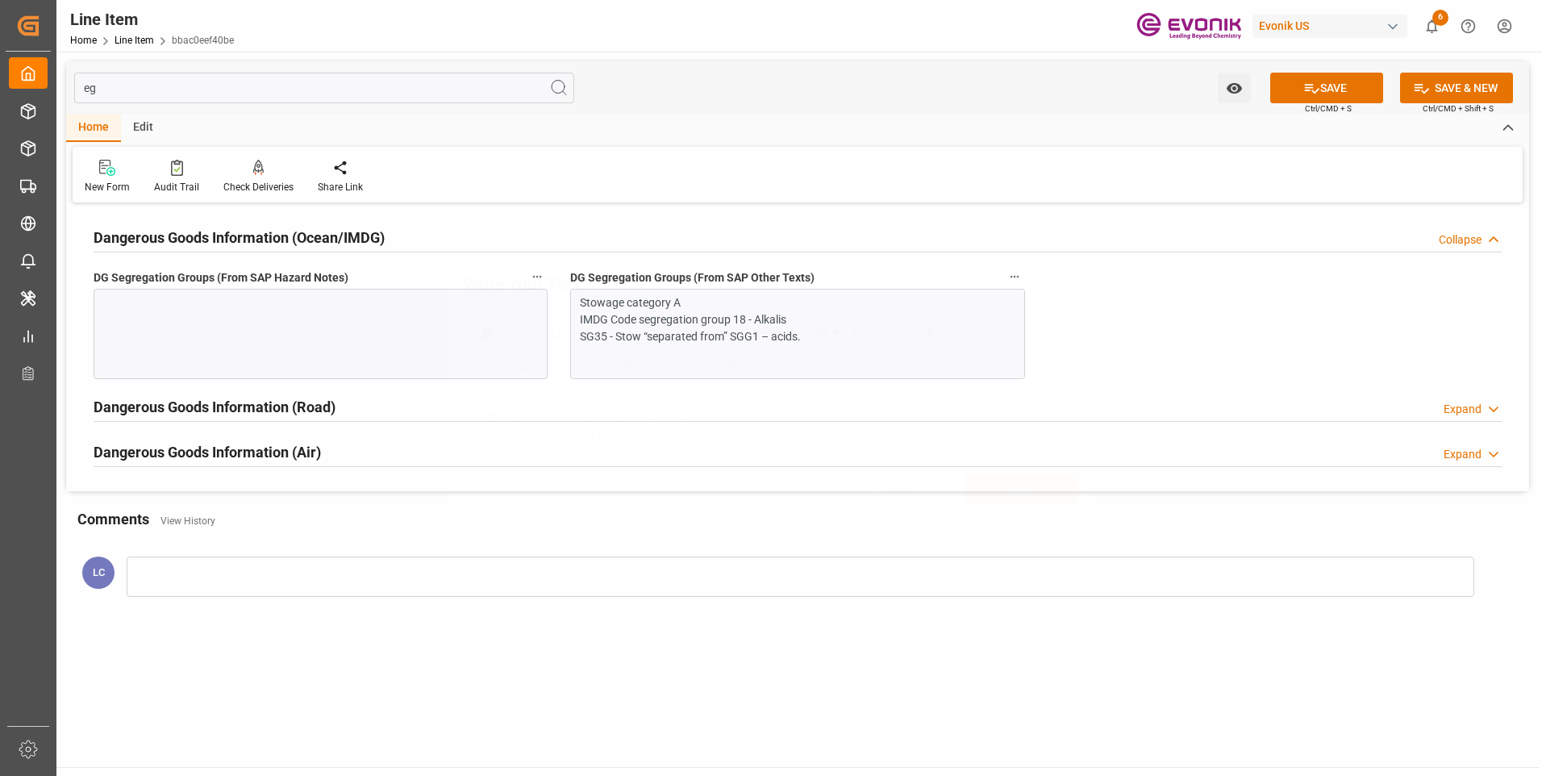
click at [280, 288] on div "Write Your Text Normal 14 Font Stowage category A IMDG Code segregation group 1…" at bounding box center [771, 388] width 1542 height 776
click at [295, 302] on div at bounding box center [321, 334] width 454 height 90
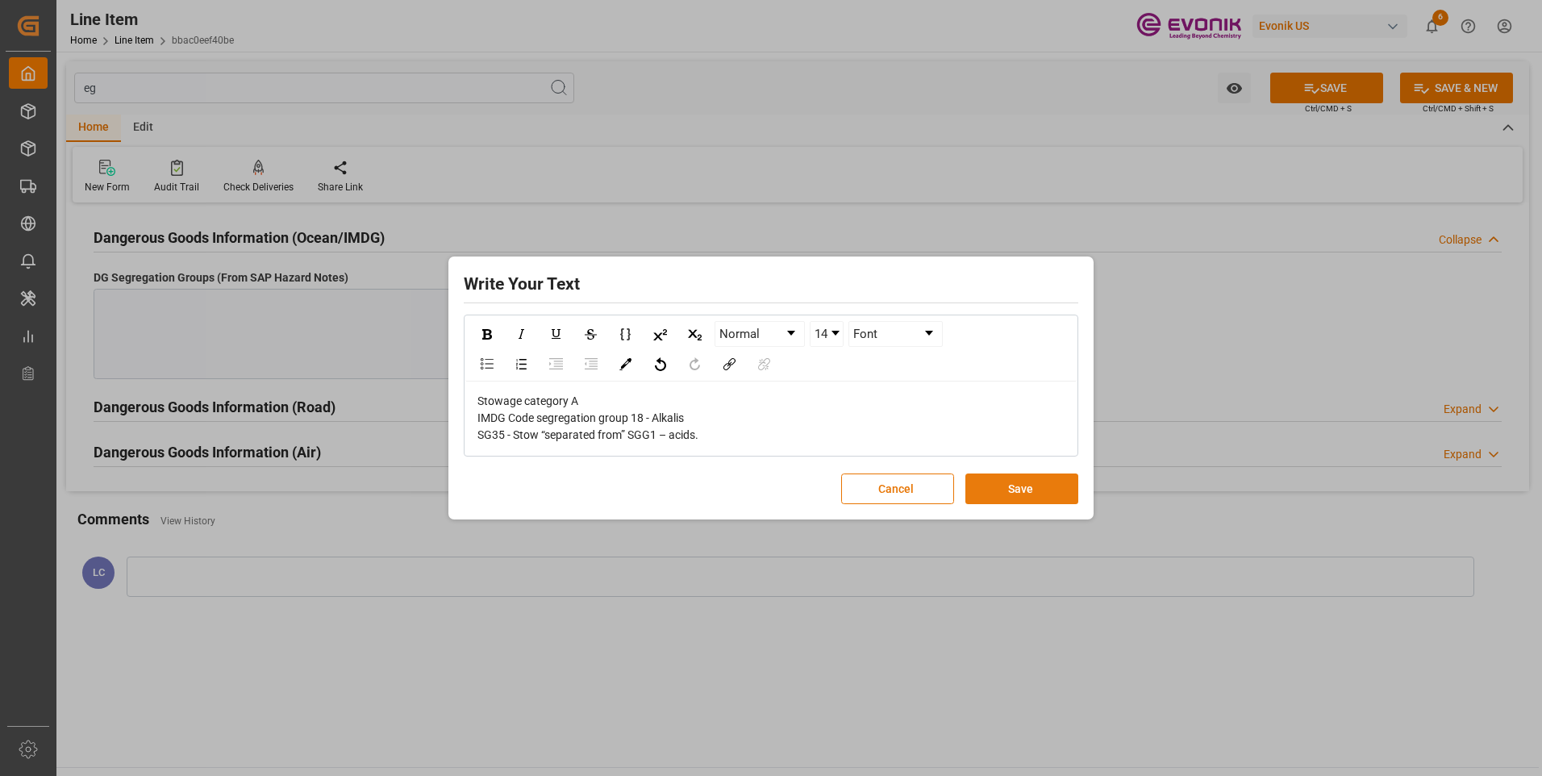
click at [987, 489] on button "Save" at bounding box center [1021, 488] width 113 height 31
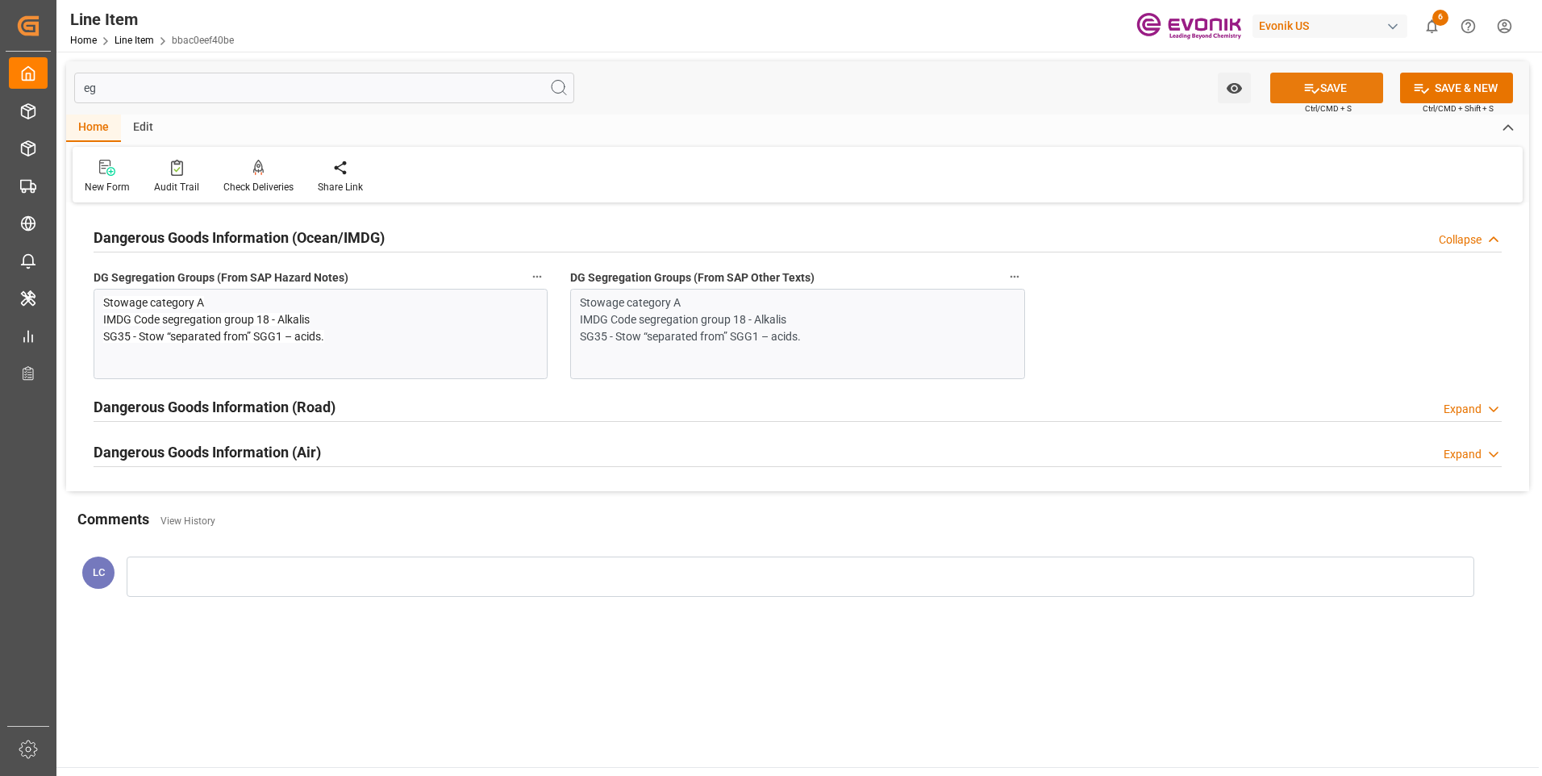
click at [1339, 78] on button "SAVE" at bounding box center [1326, 88] width 113 height 31
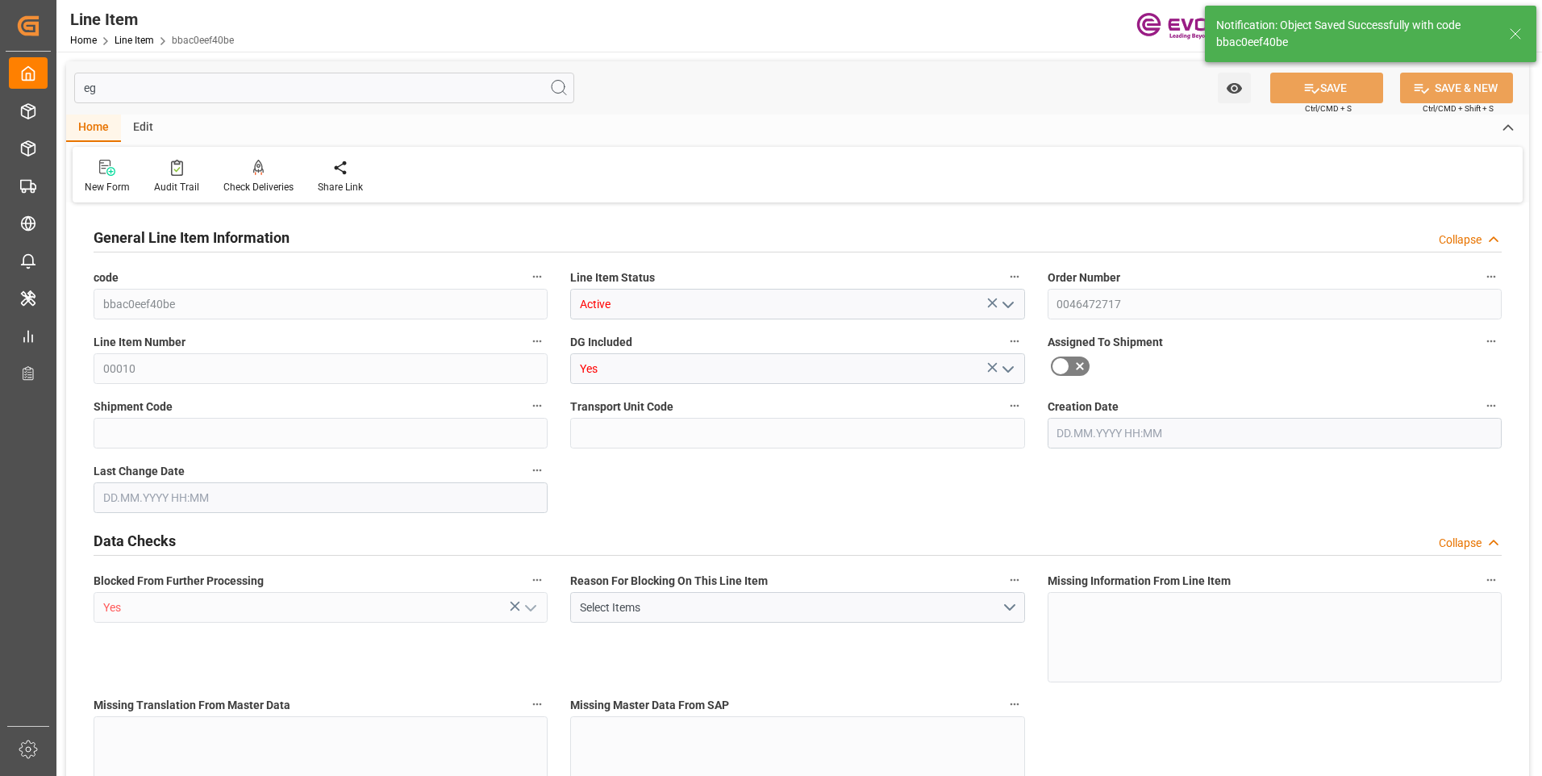
type input "20"
type input "15104"
type input "13760"
type input "23.003"
type input "80"
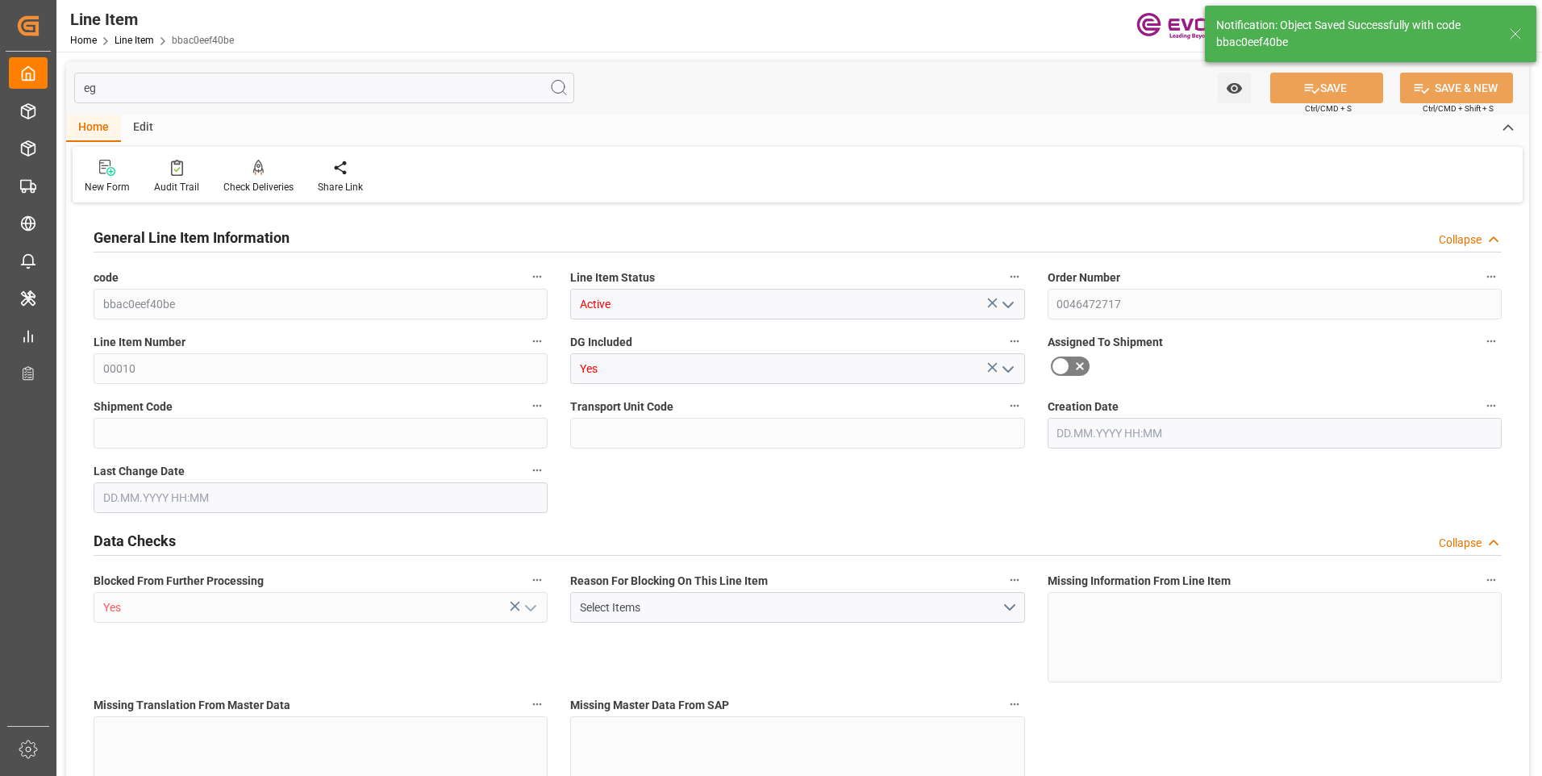
type input "237084.8"
type input "80"
type input "15104"
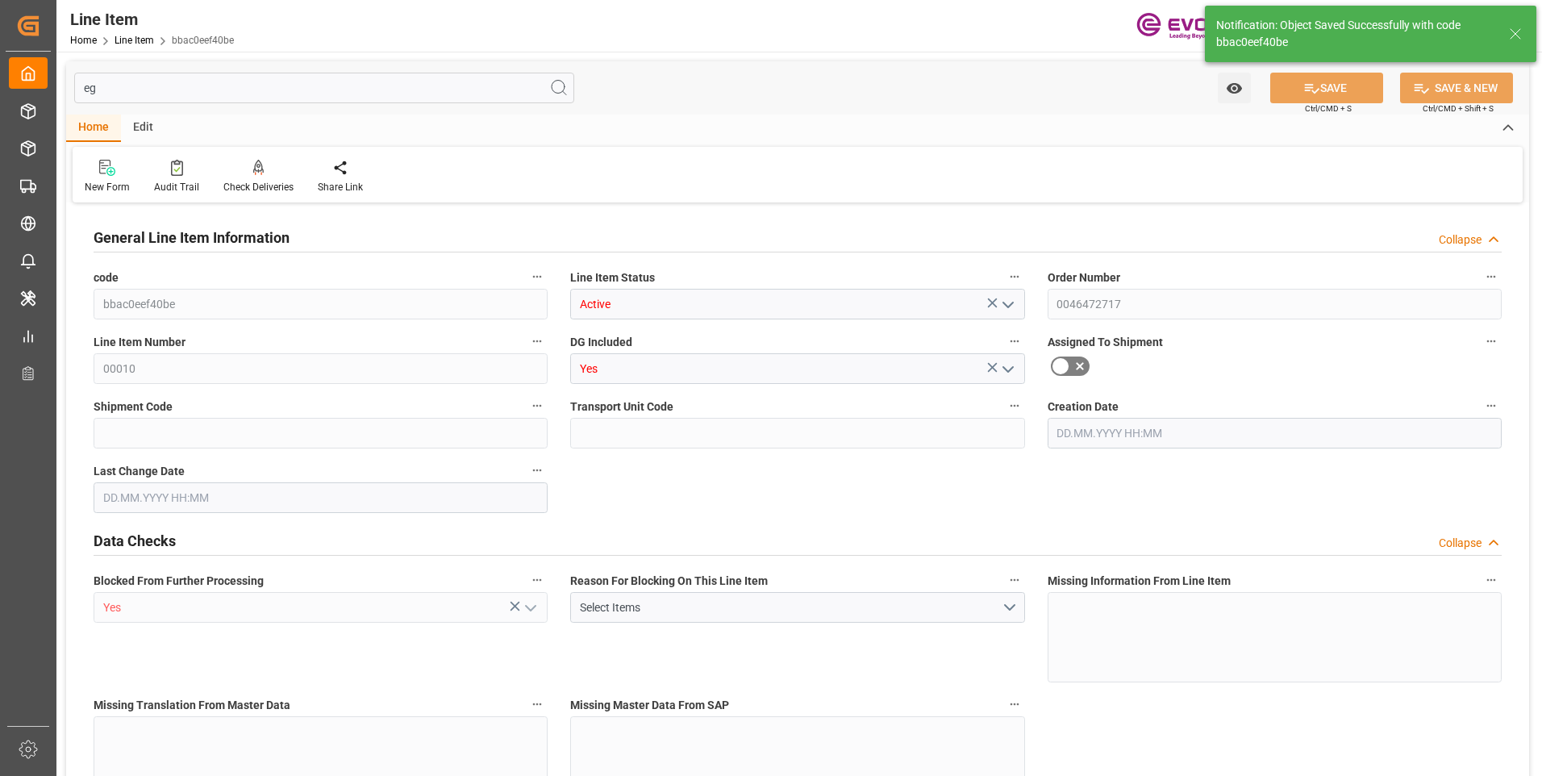
type input "15504"
type input "13760"
type input "23.003"
type input "23002.96"
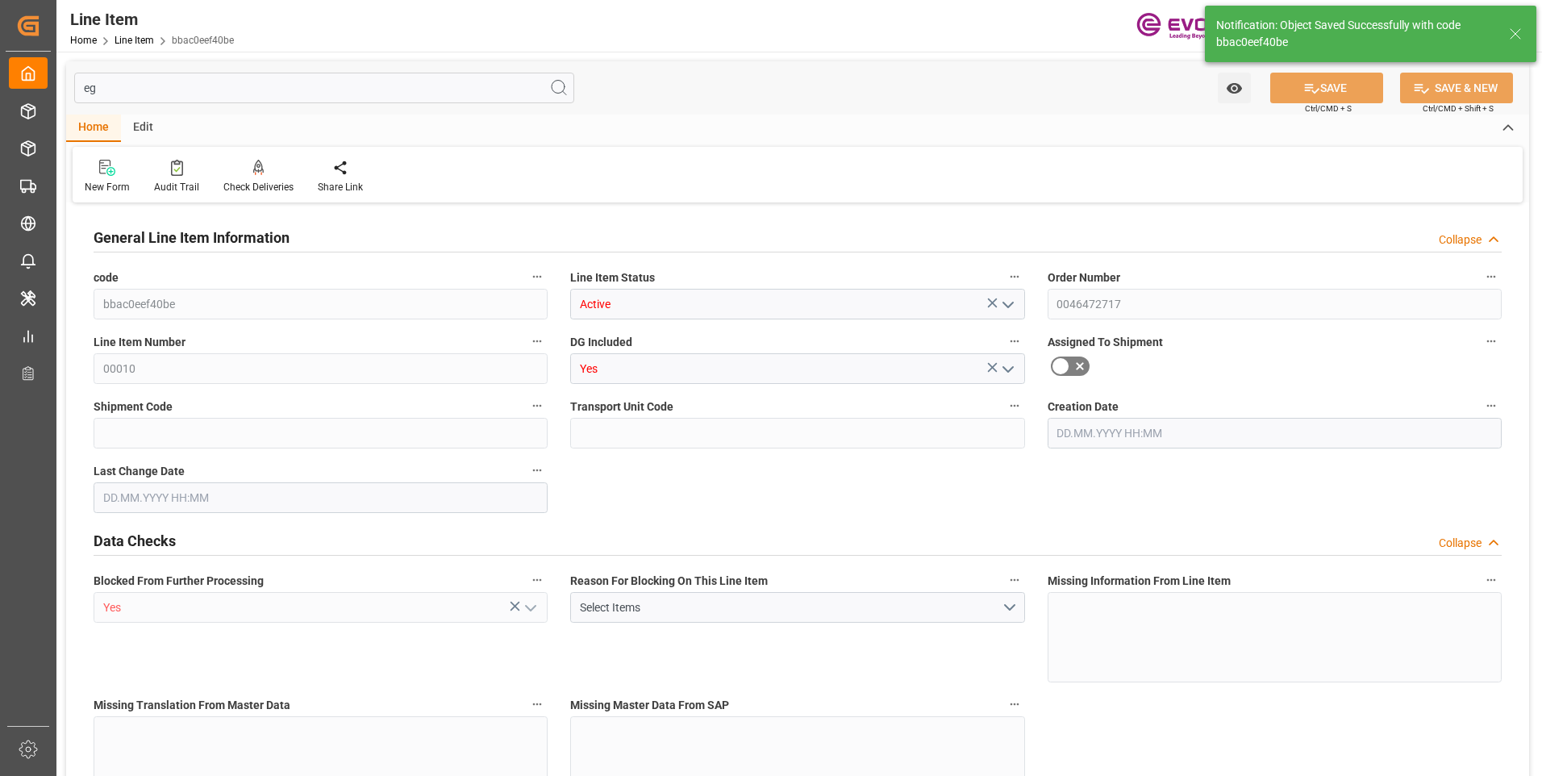
type input "0"
type input "10.09.2025 19:16"
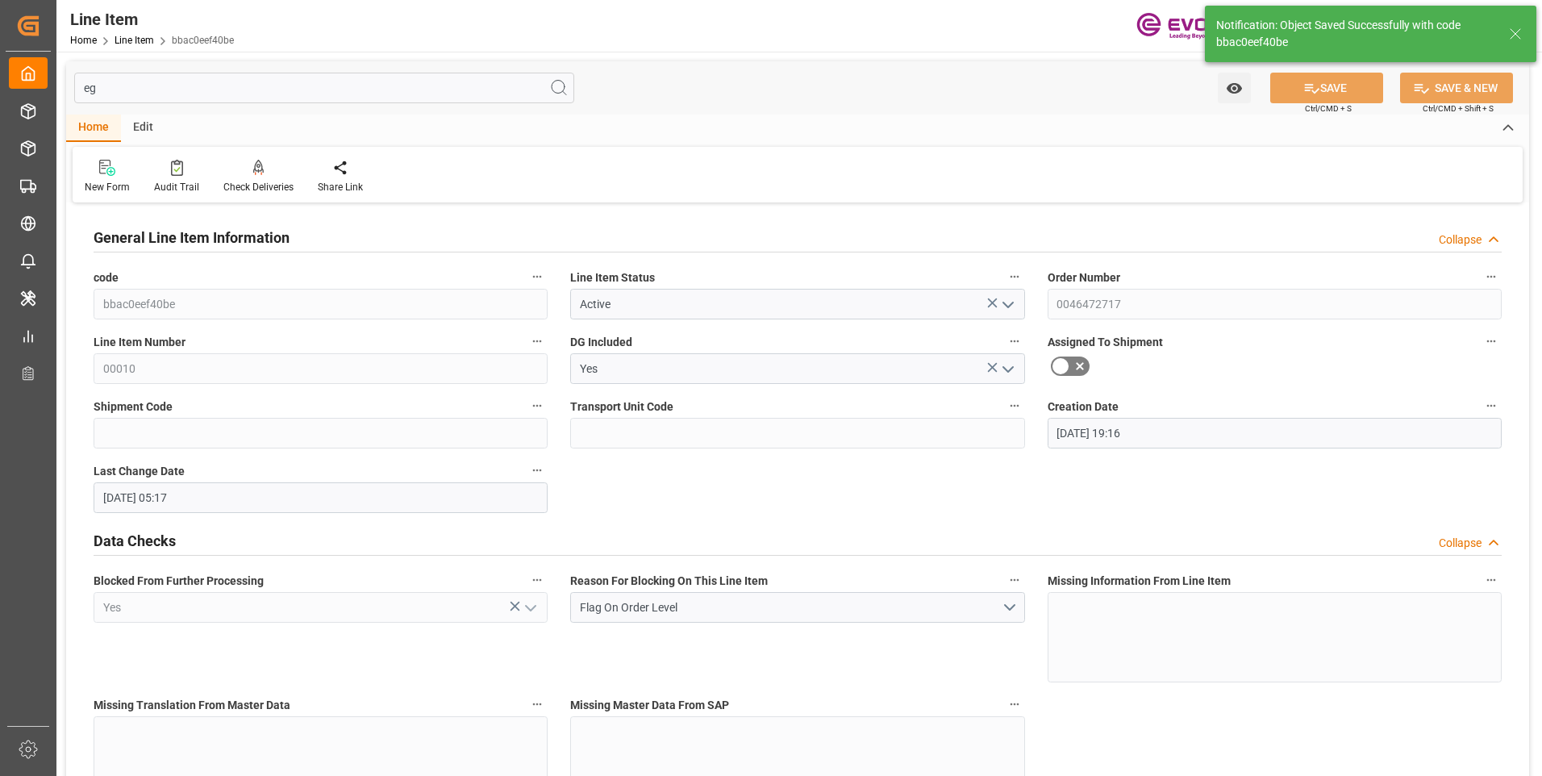
type input "11.09.2025 05:17"
type input "17.10.2025"
type input "17.09.2025"
type input "10.09.2025"
click at [165, 91] on input "eg" at bounding box center [324, 88] width 500 height 31
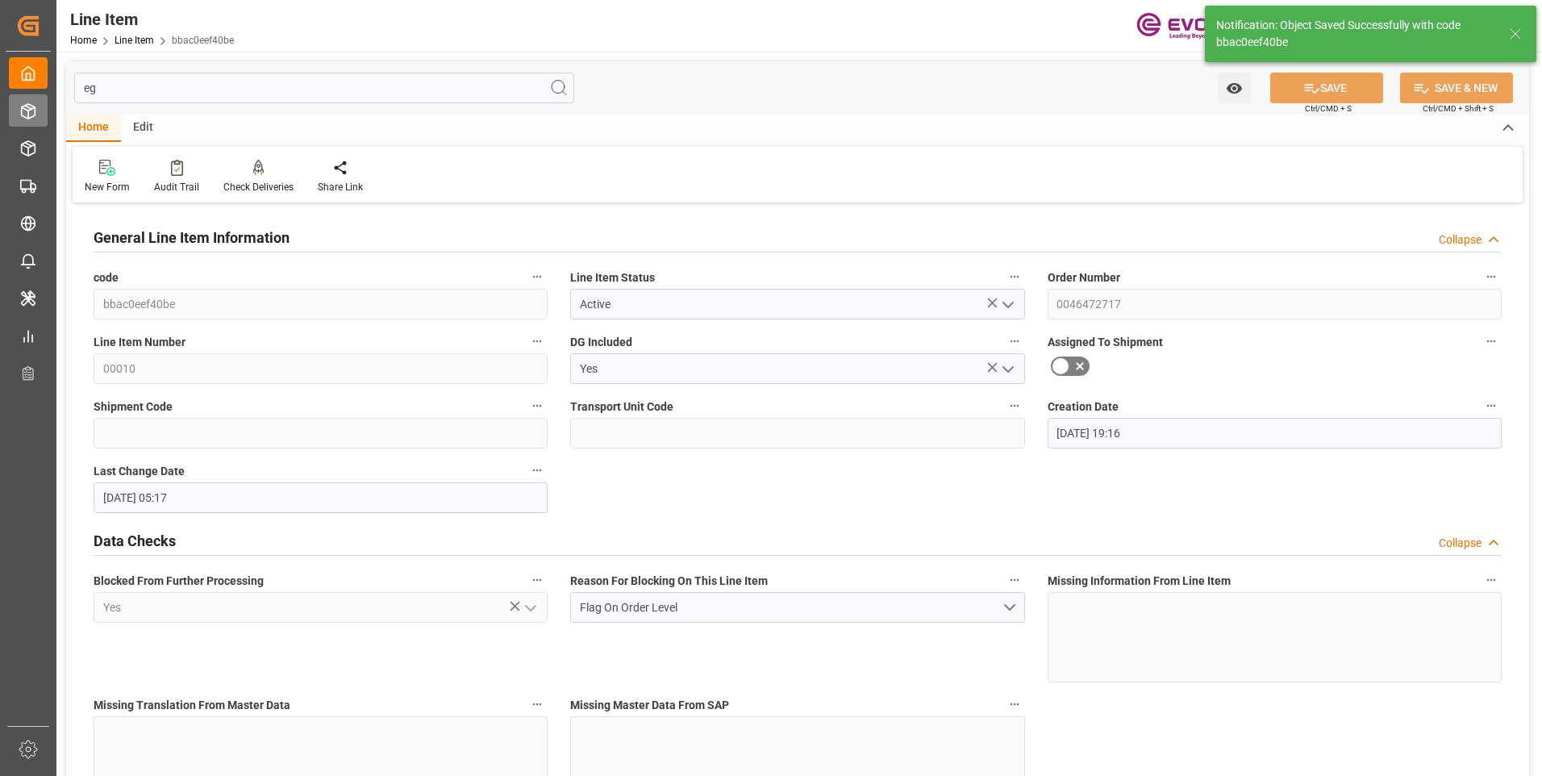
drag, startPoint x: 118, startPoint y: 89, endPoint x: 28, endPoint y: 96, distance: 89.8
click at [31, 96] on div "Created by potrace 1.15, written by Peter Selinger 2001-2017 Created by potrace…" at bounding box center [771, 388] width 1542 height 776
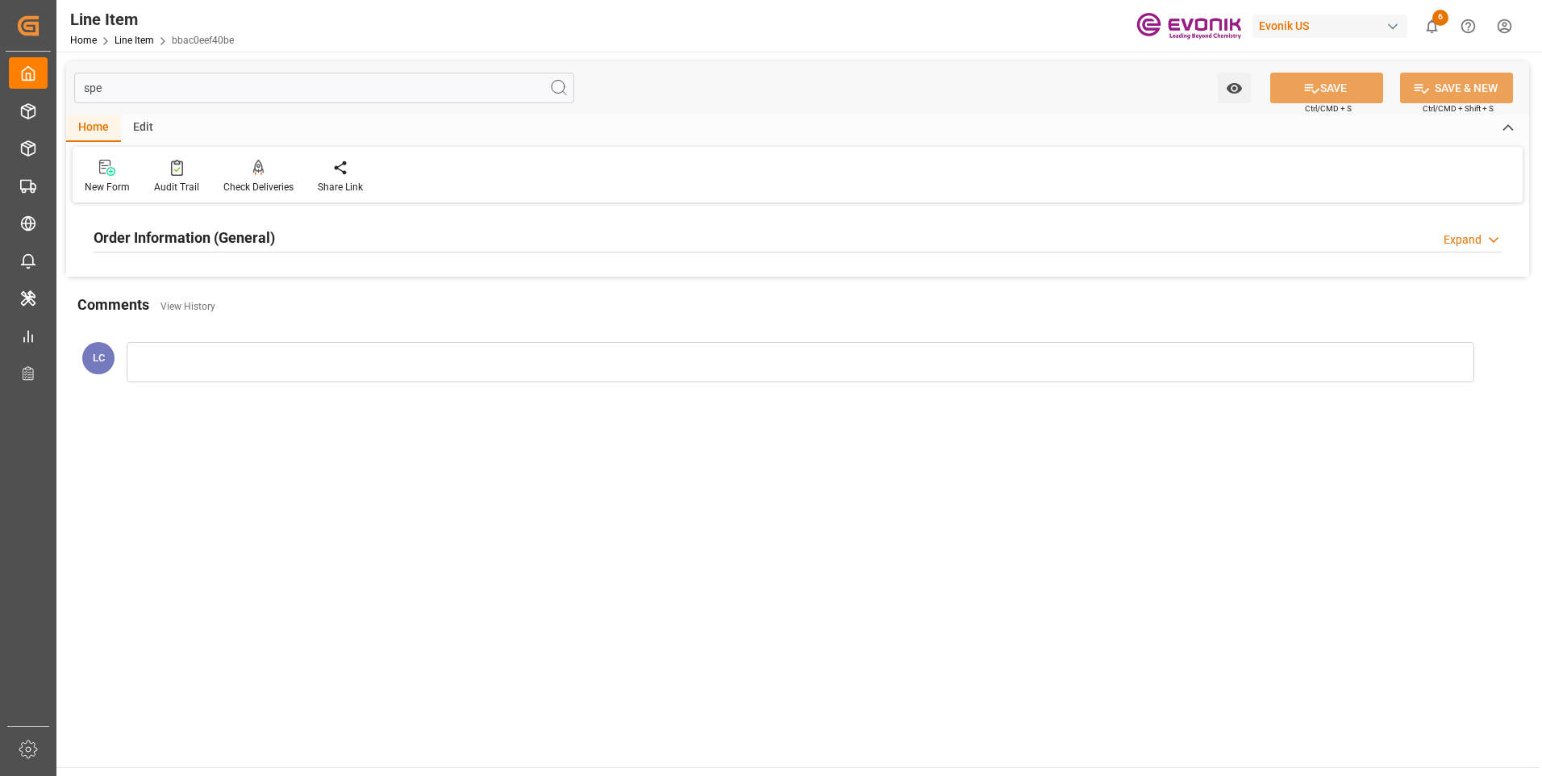
click at [225, 248] on h2 "Order Information (General)" at bounding box center [184, 238] width 181 height 22
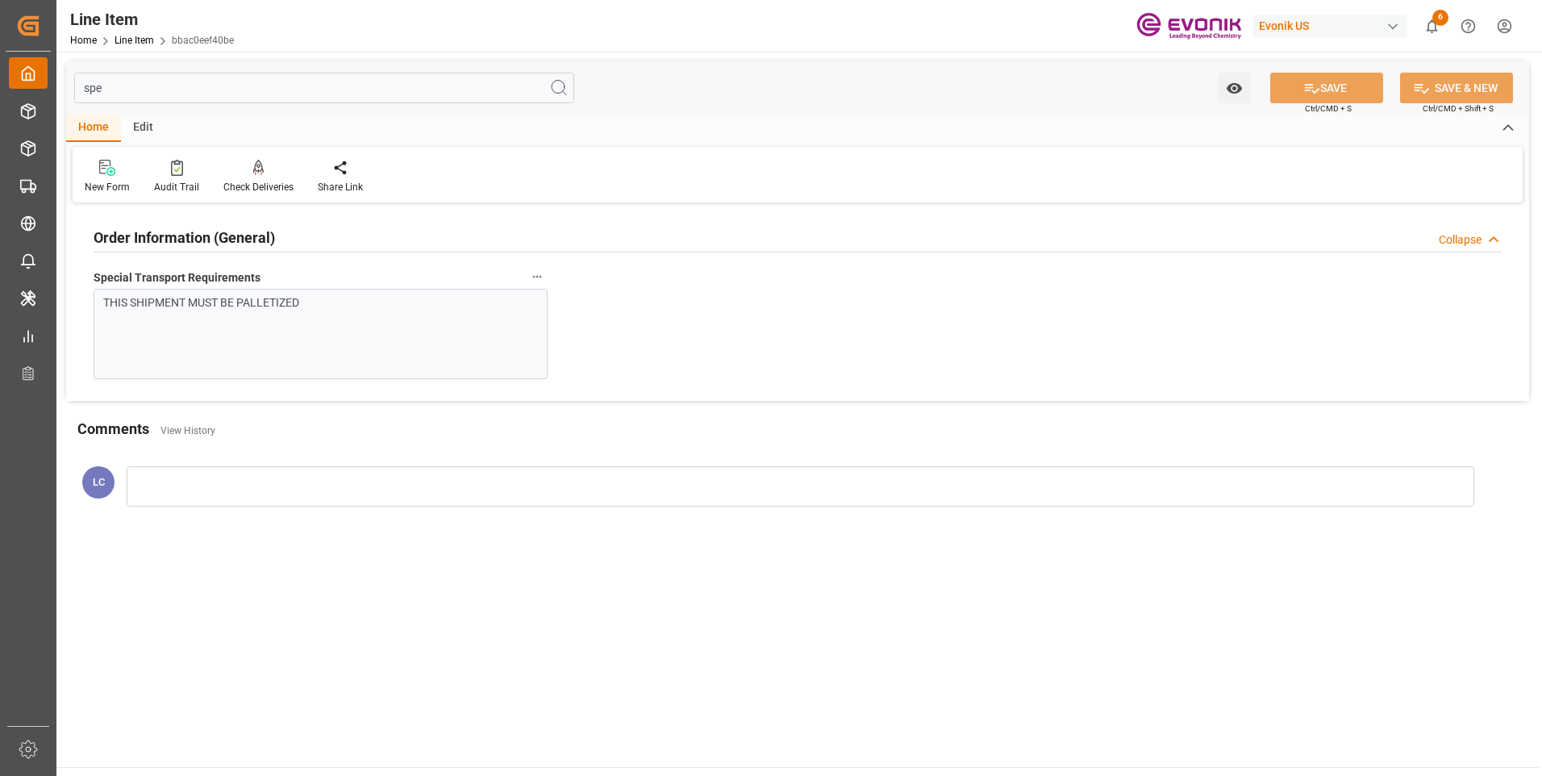
drag, startPoint x: 92, startPoint y: 90, endPoint x: 23, endPoint y: 87, distance: 68.6
click at [29, 87] on div "Created by potrace 1.15, written by Peter Selinger 2001-2017 Created by potrace…" at bounding box center [771, 388] width 1542 height 776
type input "f"
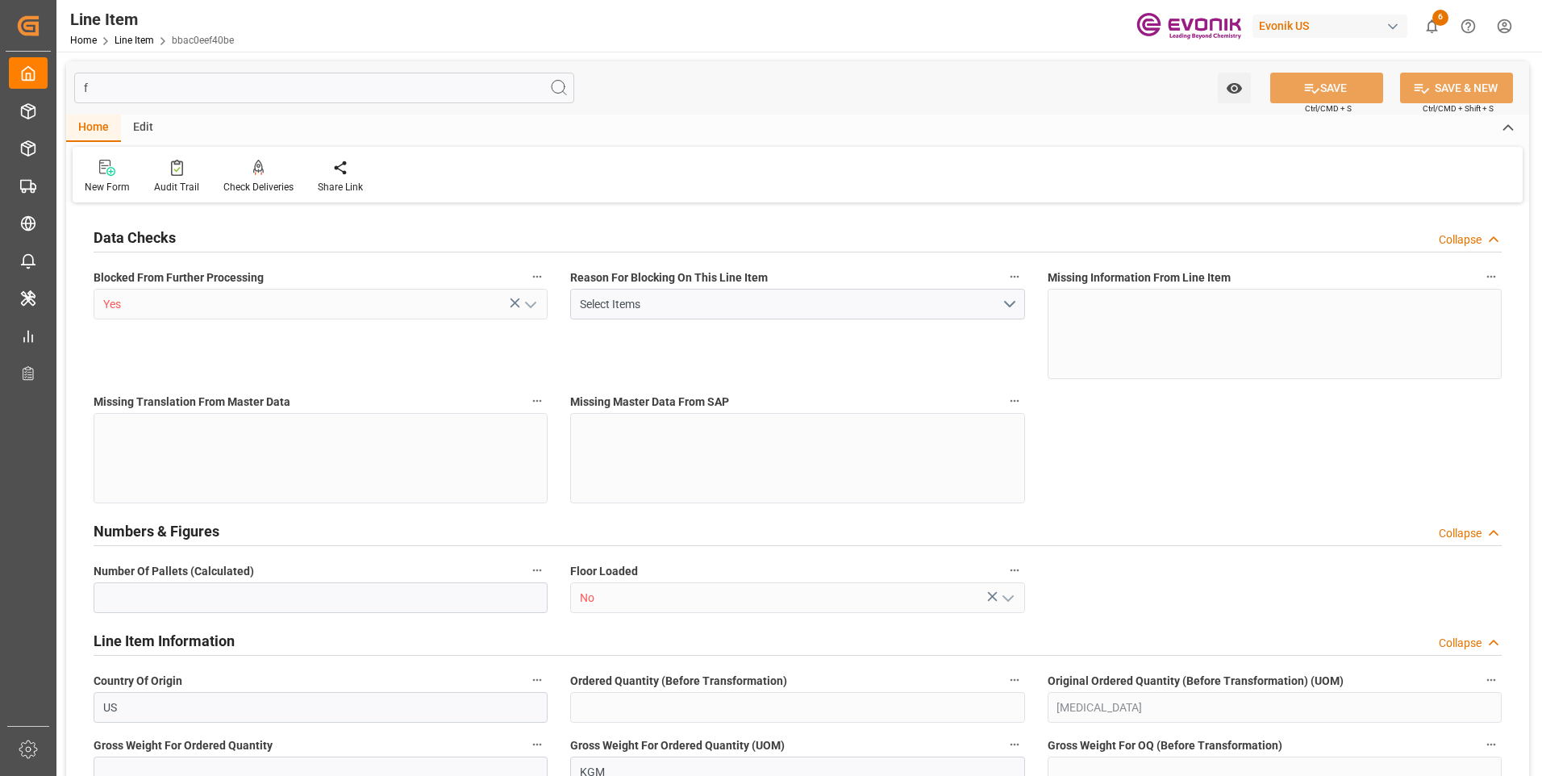
type input "20"
type input "80"
type input "15104"
type input "15504"
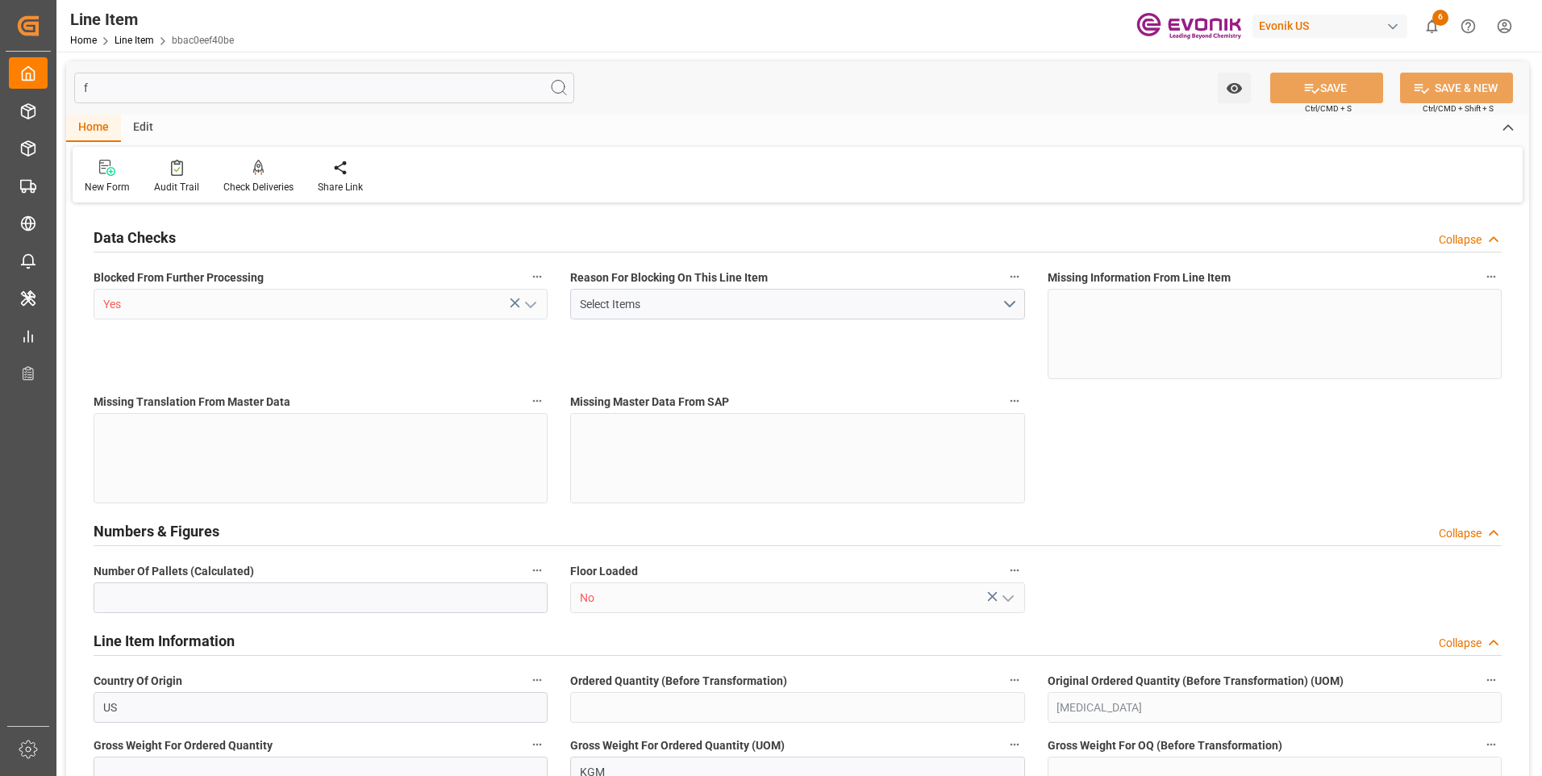
type input "13760"
type input "23.003"
type input "23002.96"
type input "0"
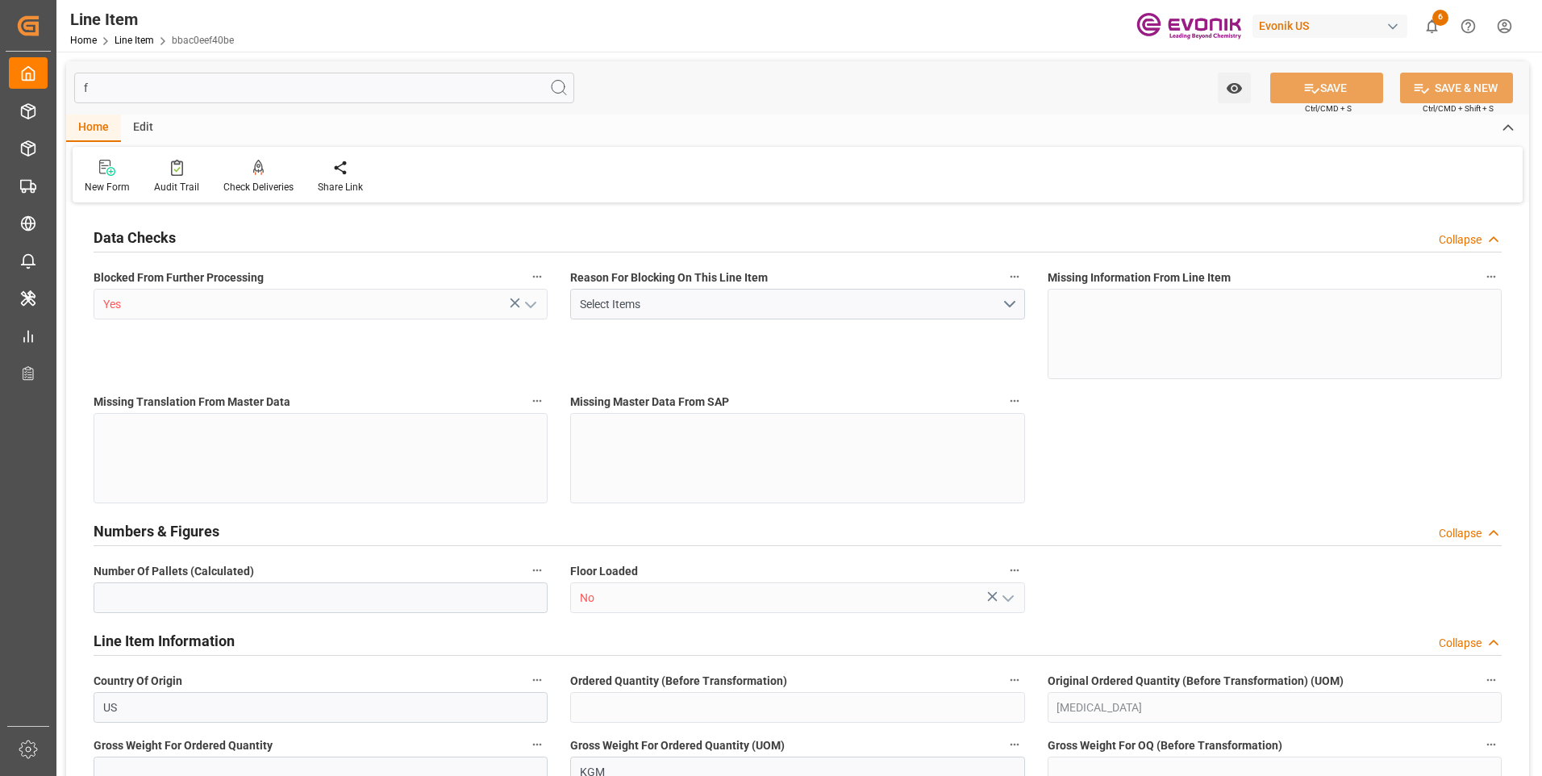
type input "0"
type input "106"
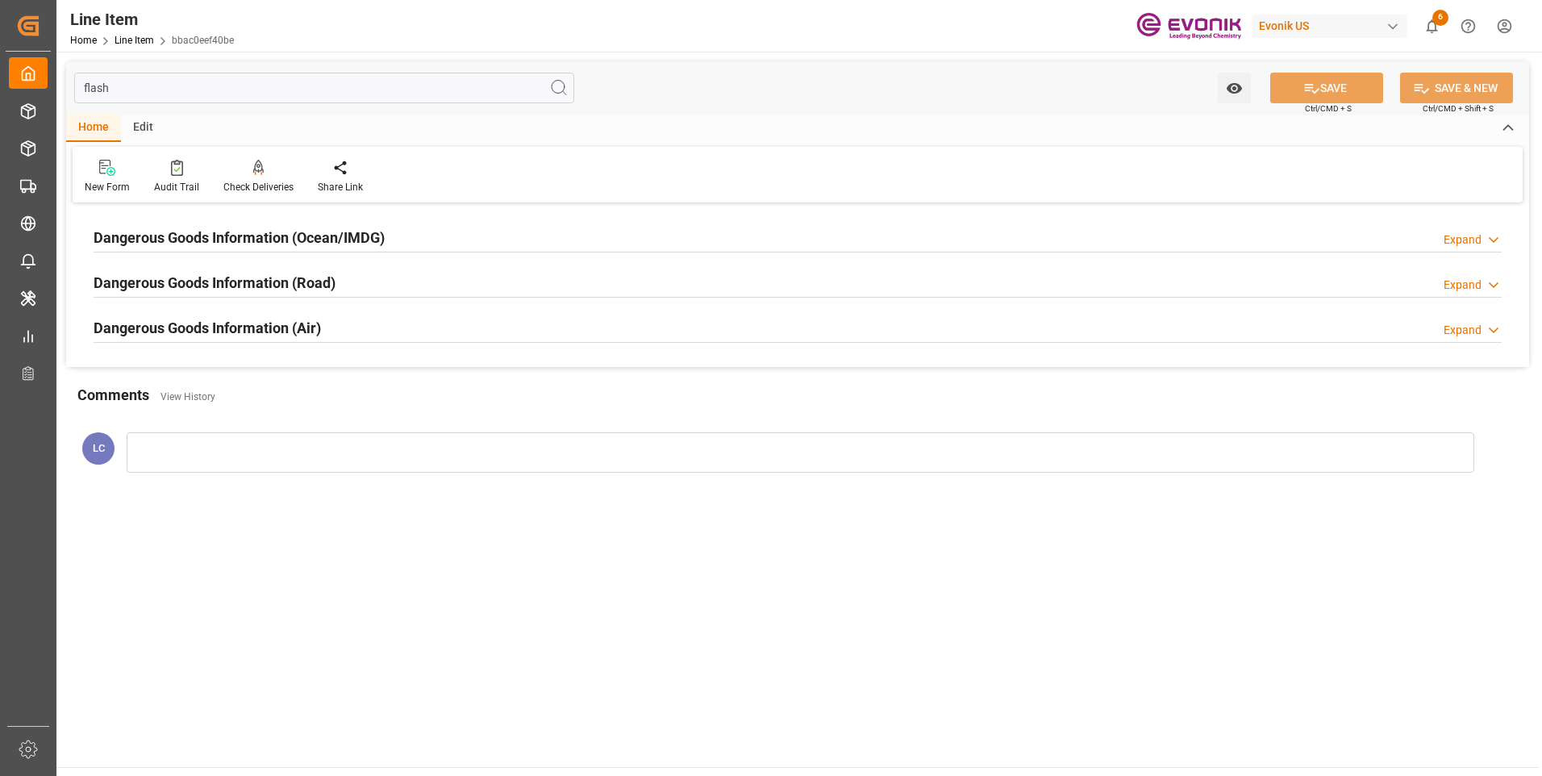
type input "flash"
click at [303, 231] on h2 "Dangerous Goods Information (Ocean/IMDG)" at bounding box center [239, 238] width 291 height 22
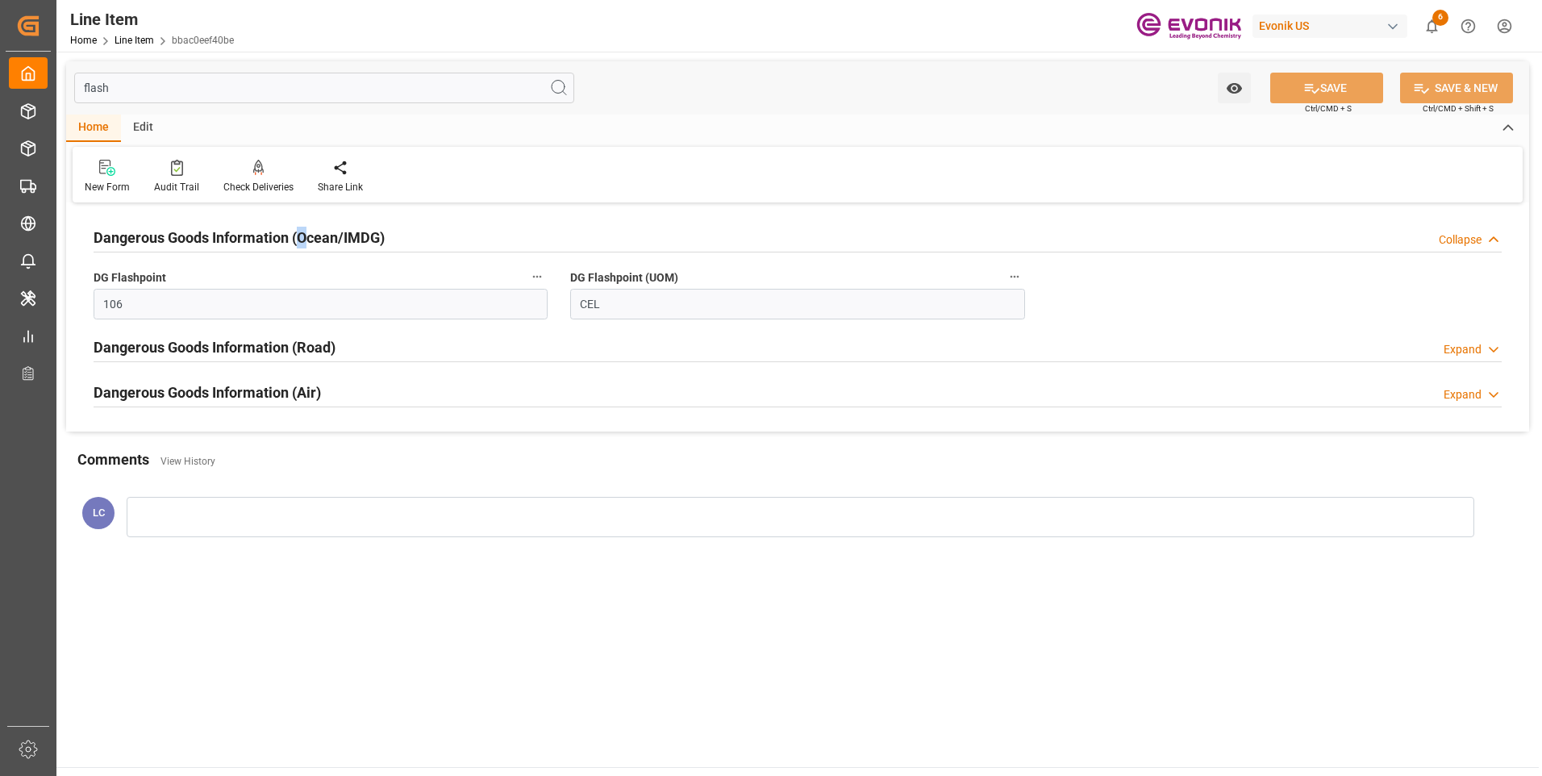
click at [302, 231] on h2 "Dangerous Goods Information (Ocean/IMDG)" at bounding box center [239, 238] width 291 height 22
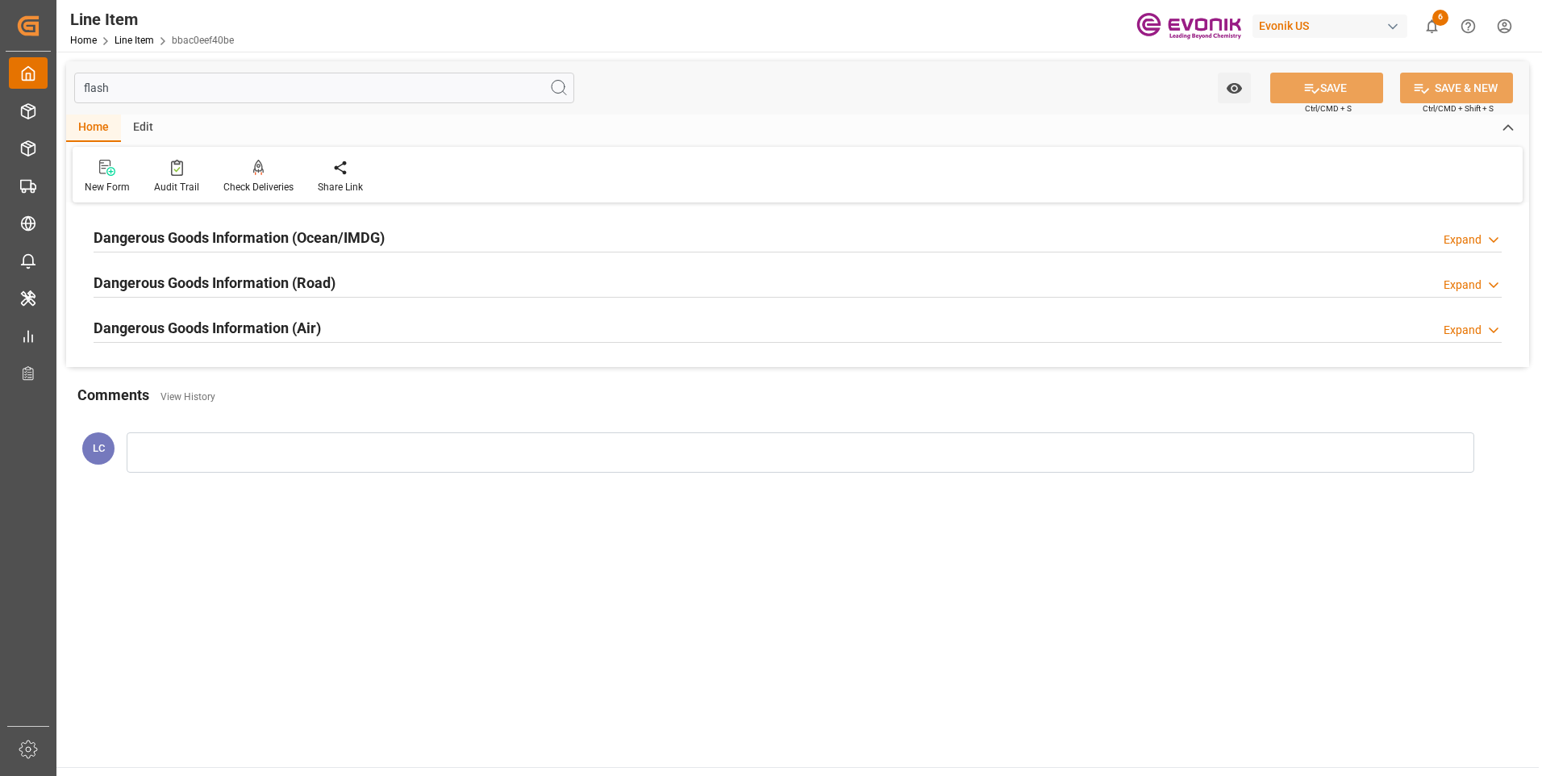
drag, startPoint x: 132, startPoint y: 86, endPoint x: 22, endPoint y: 77, distance: 110.9
click at [31, 78] on div "Created by potrace 1.15, written by Peter Selinger 2001-2017 Created by potrace…" at bounding box center [771, 388] width 1542 height 776
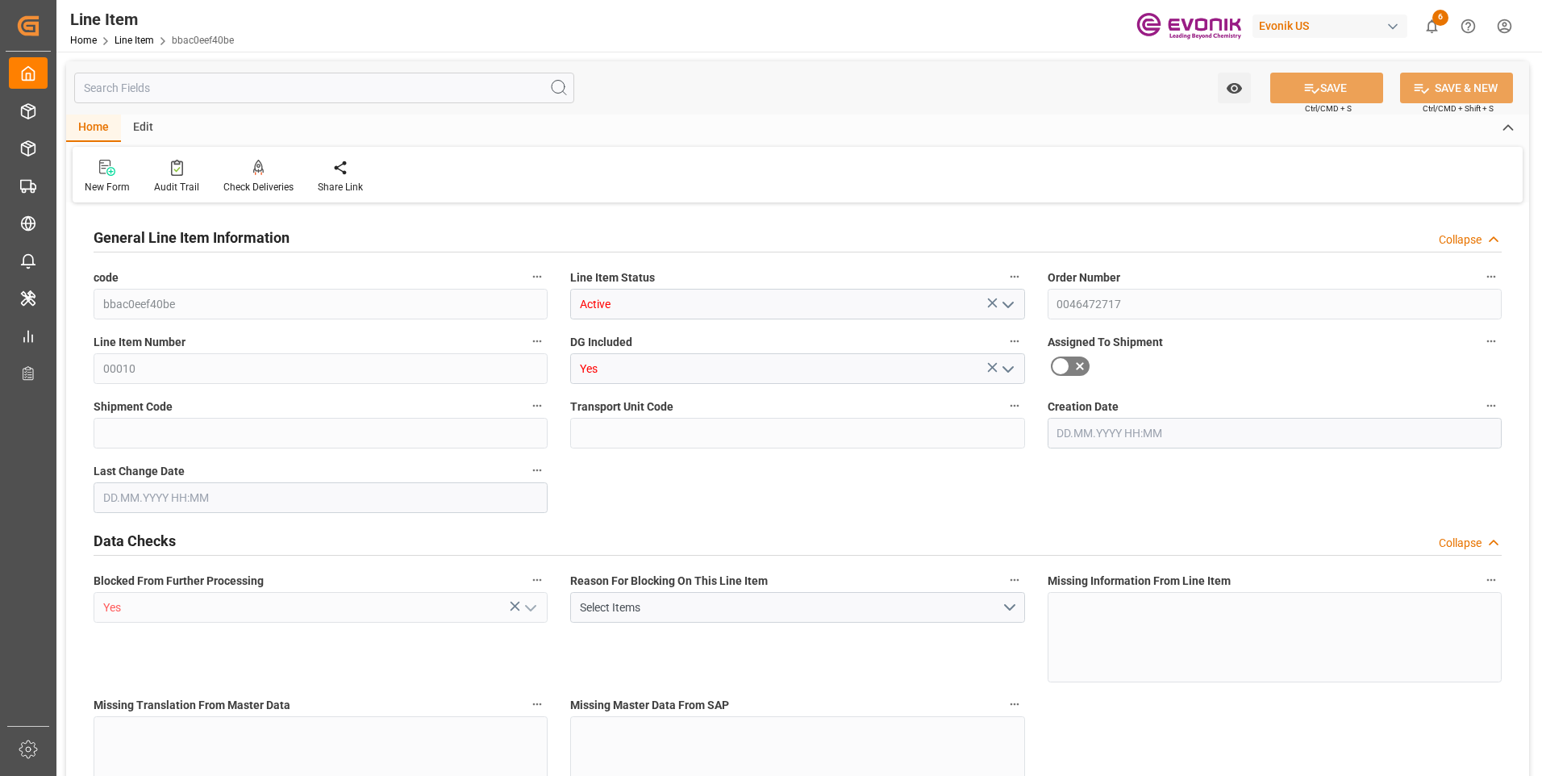
type input "20"
type input "15104"
type input "13760"
type input "23.003"
type input "80"
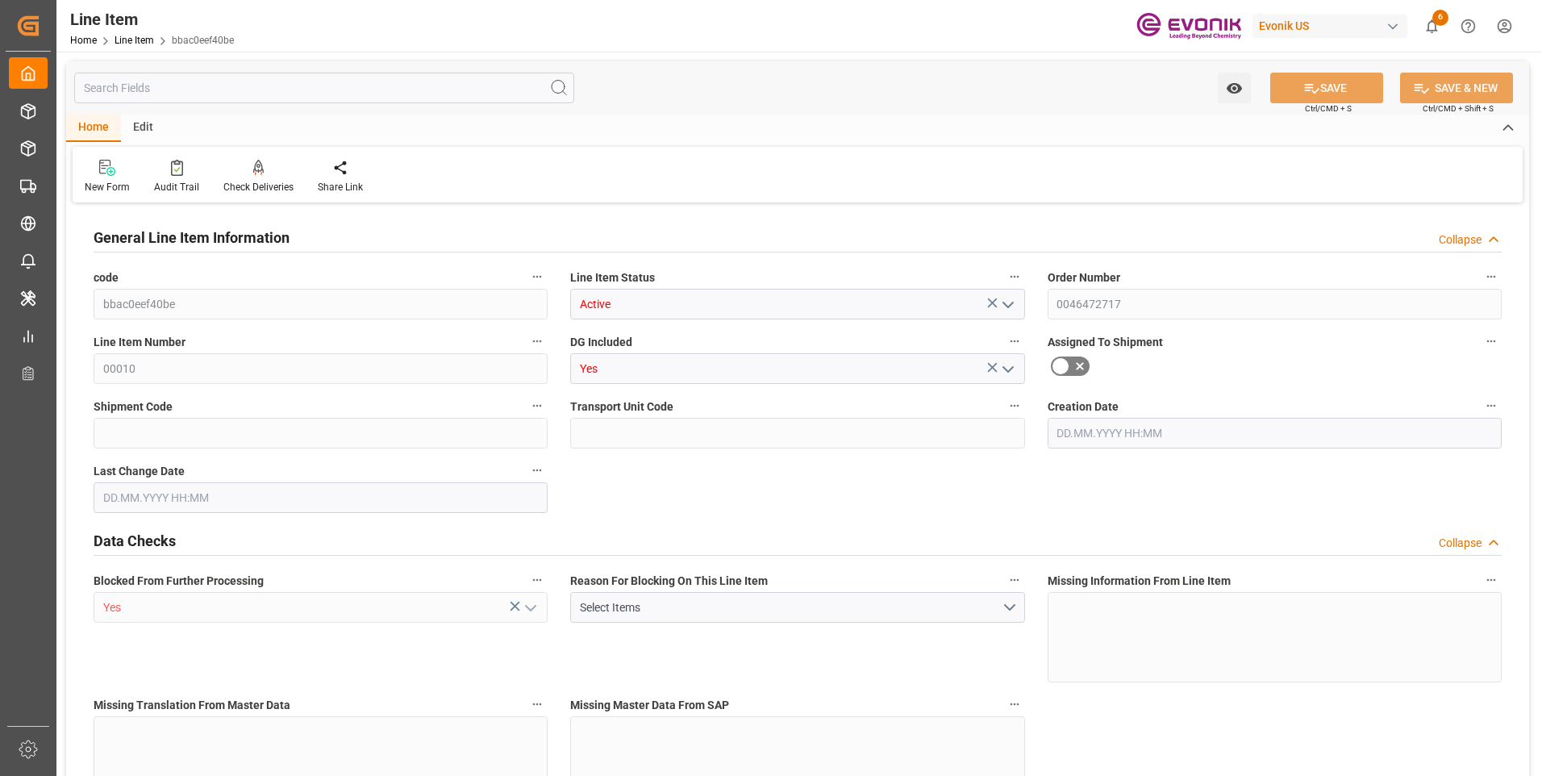
type input "237084.8"
type input "80"
type input "15104"
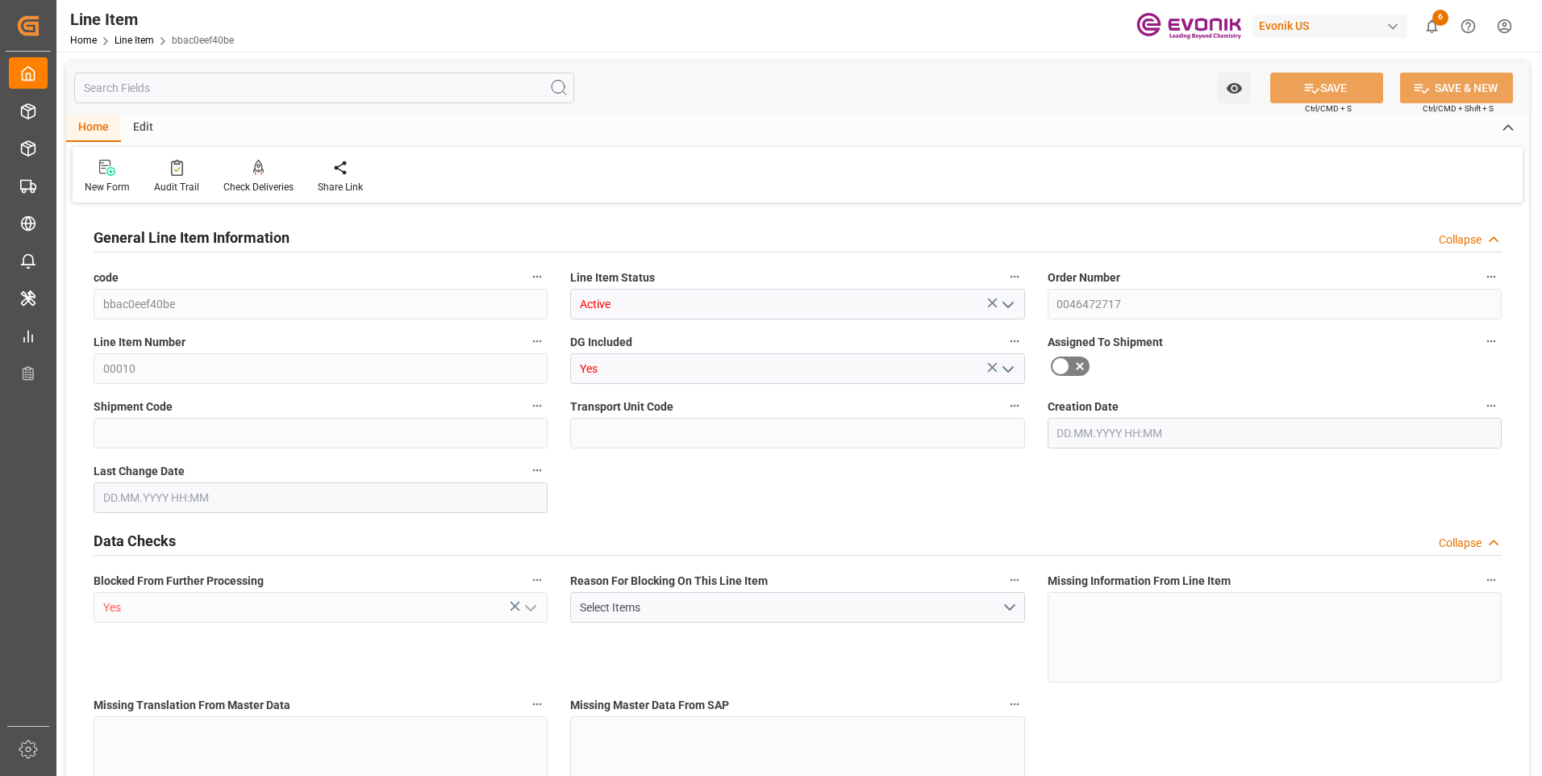
type input "15504"
type input "13760"
type input "23.003"
type input "23002.96"
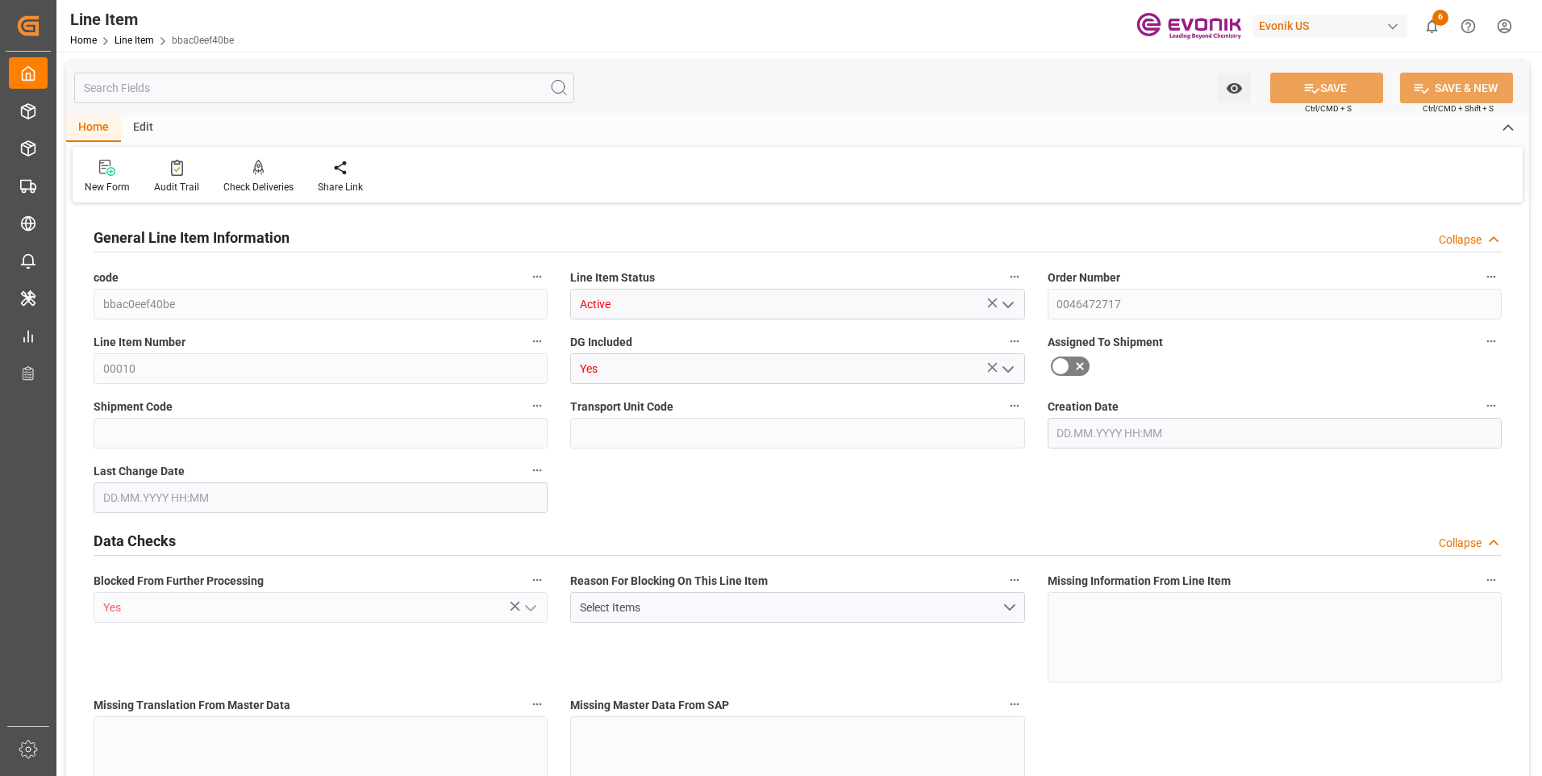
type input "0"
type input "10.09.2025 19:16"
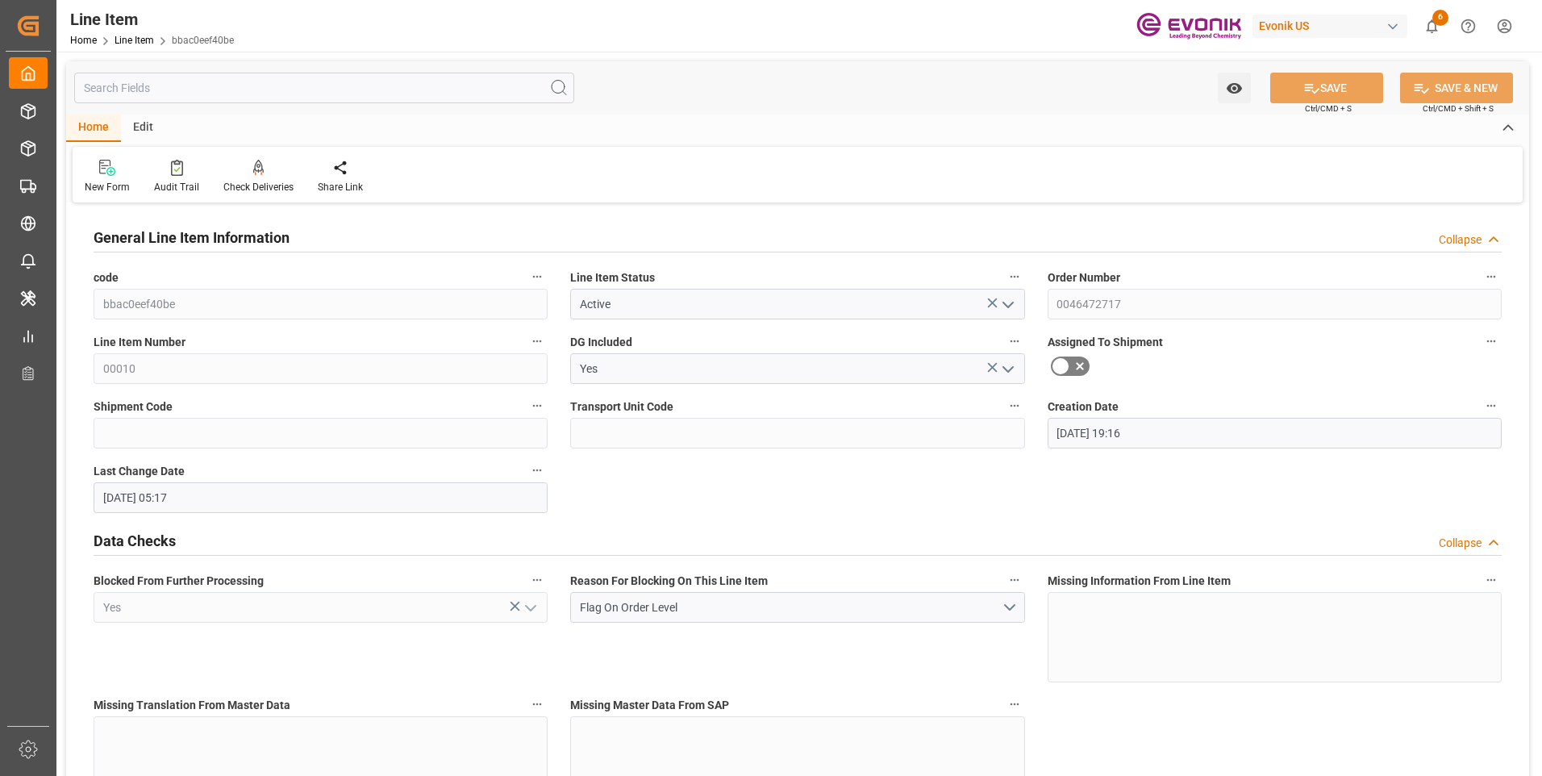
type input "11.09.2025 05:17"
type input "17.10.2025"
type input "17.09.2025"
type input "10.09.2025"
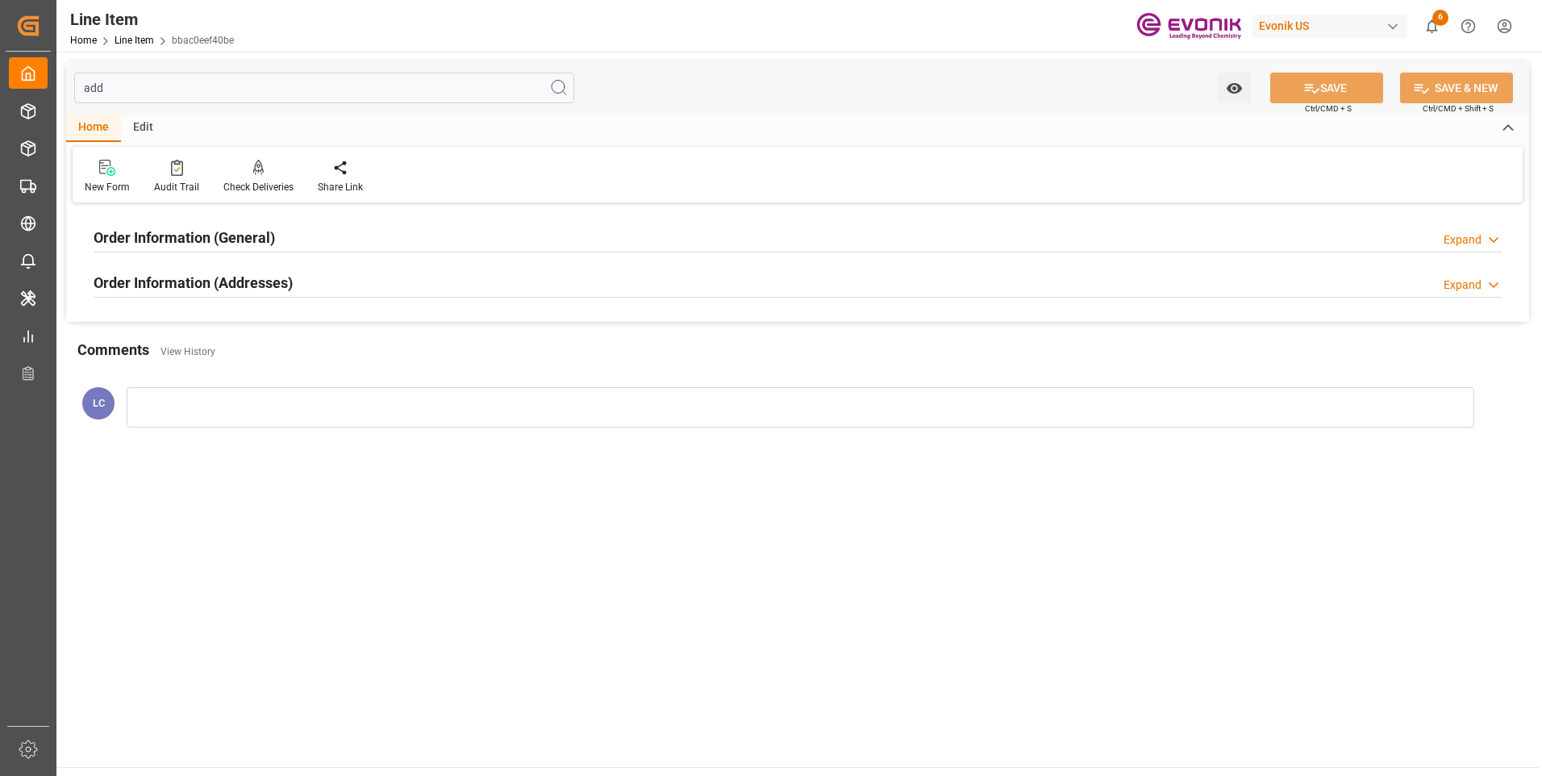
type input "add"
click at [697, 263] on div "Order Information (Addresses) Expand" at bounding box center [797, 282] width 1431 height 45
click at [688, 279] on div "Order Information (Addresses) Expand" at bounding box center [798, 281] width 1408 height 31
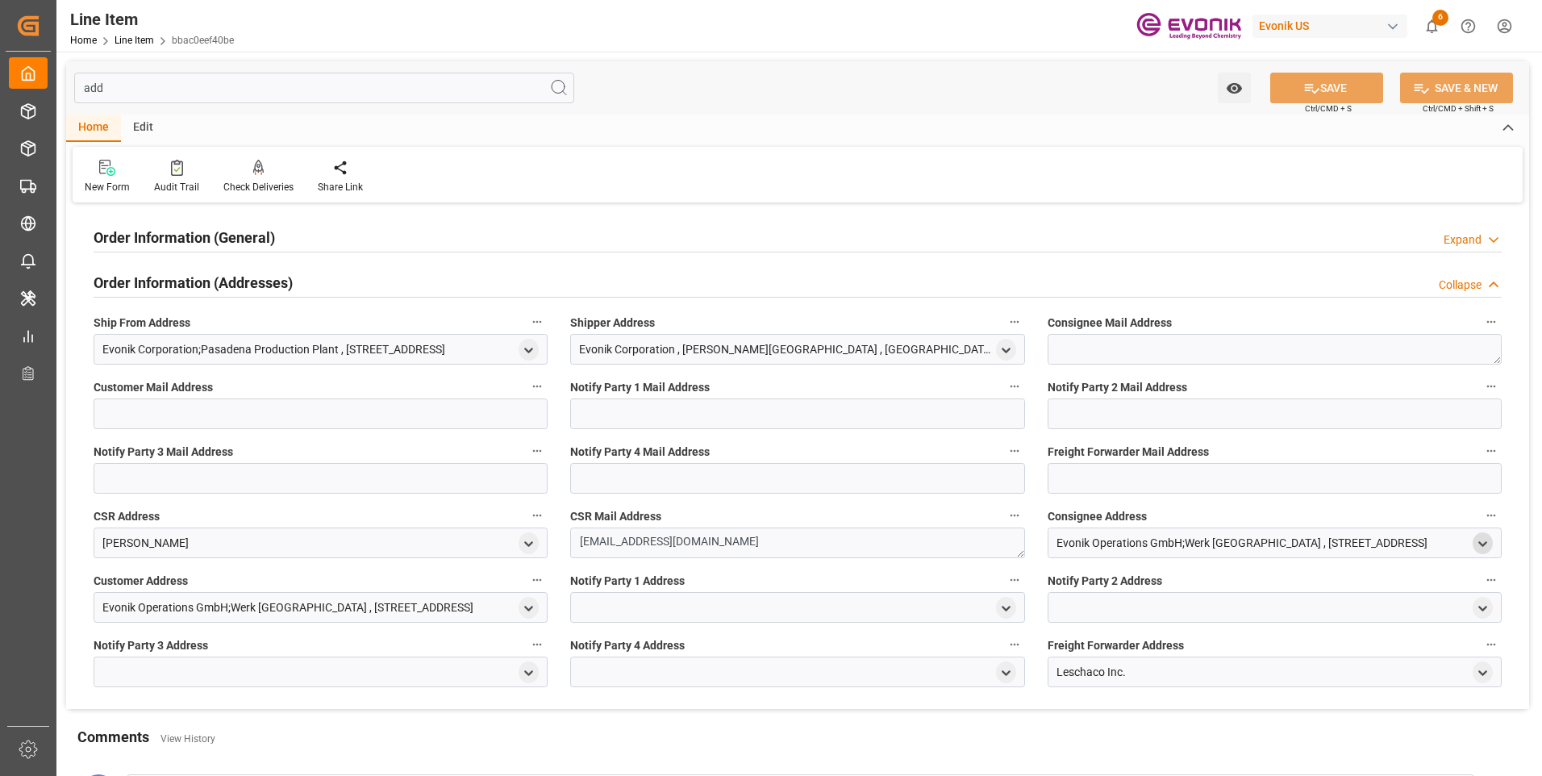
click at [1481, 546] on icon "open menu" at bounding box center [1483, 544] width 14 height 14
click at [1481, 545] on icon "close menu" at bounding box center [1483, 544] width 14 height 14
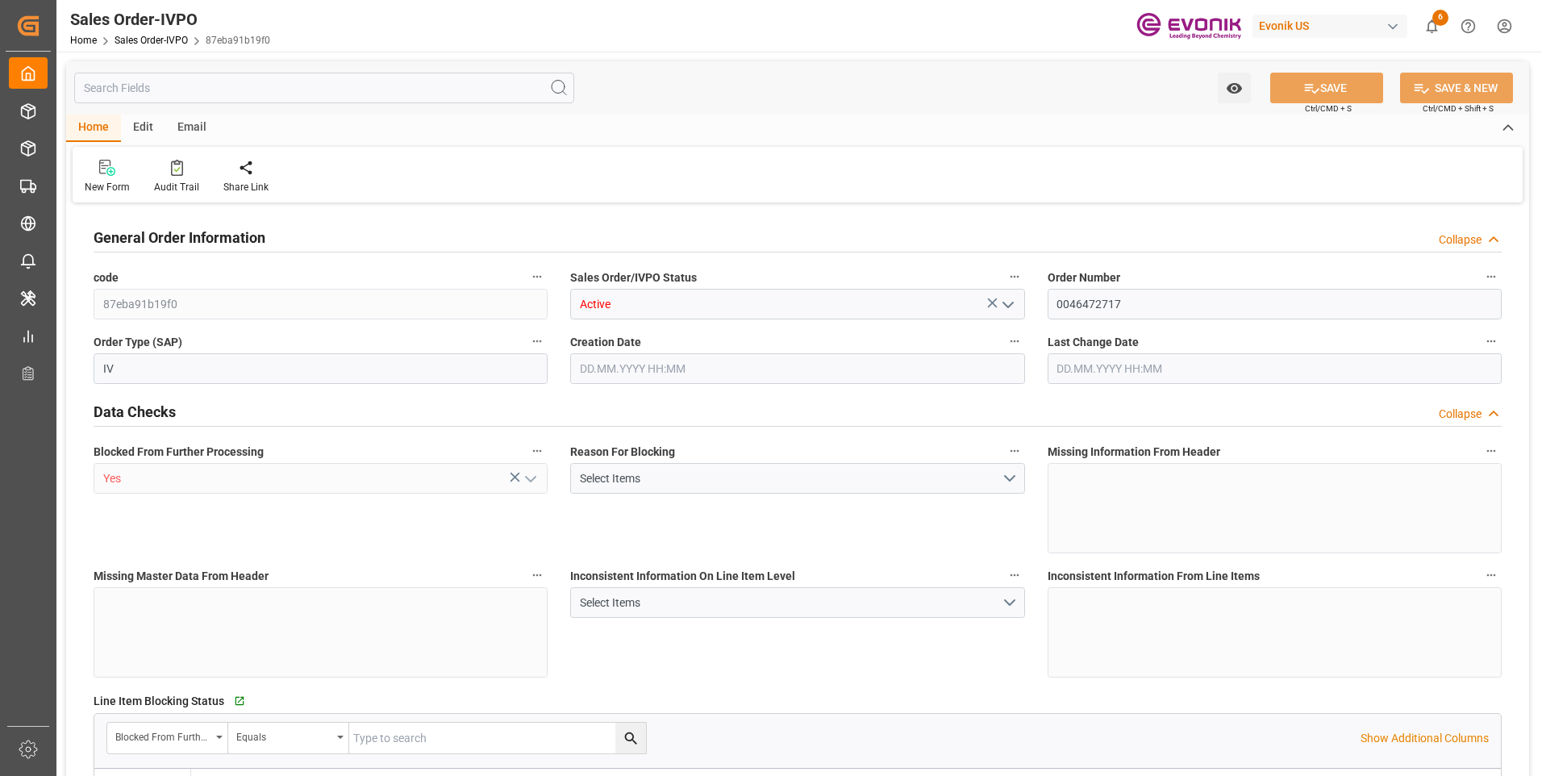
type input "BEANR"
type input "0"
type input "1"
type input "2"
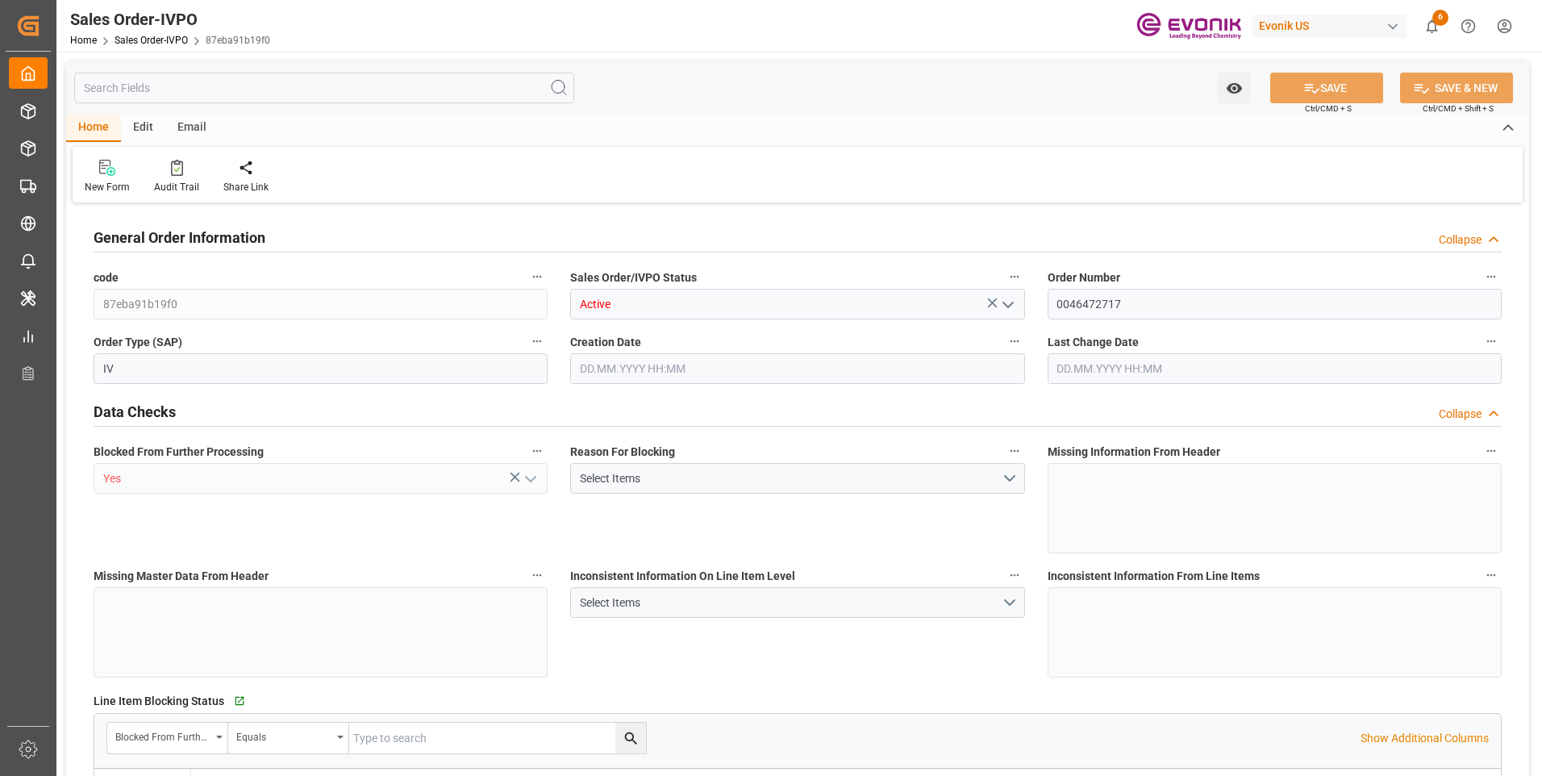
type input "15504"
type input "46.006"
type input "17000"
type input "30"
type input "[DATE] 19:16"
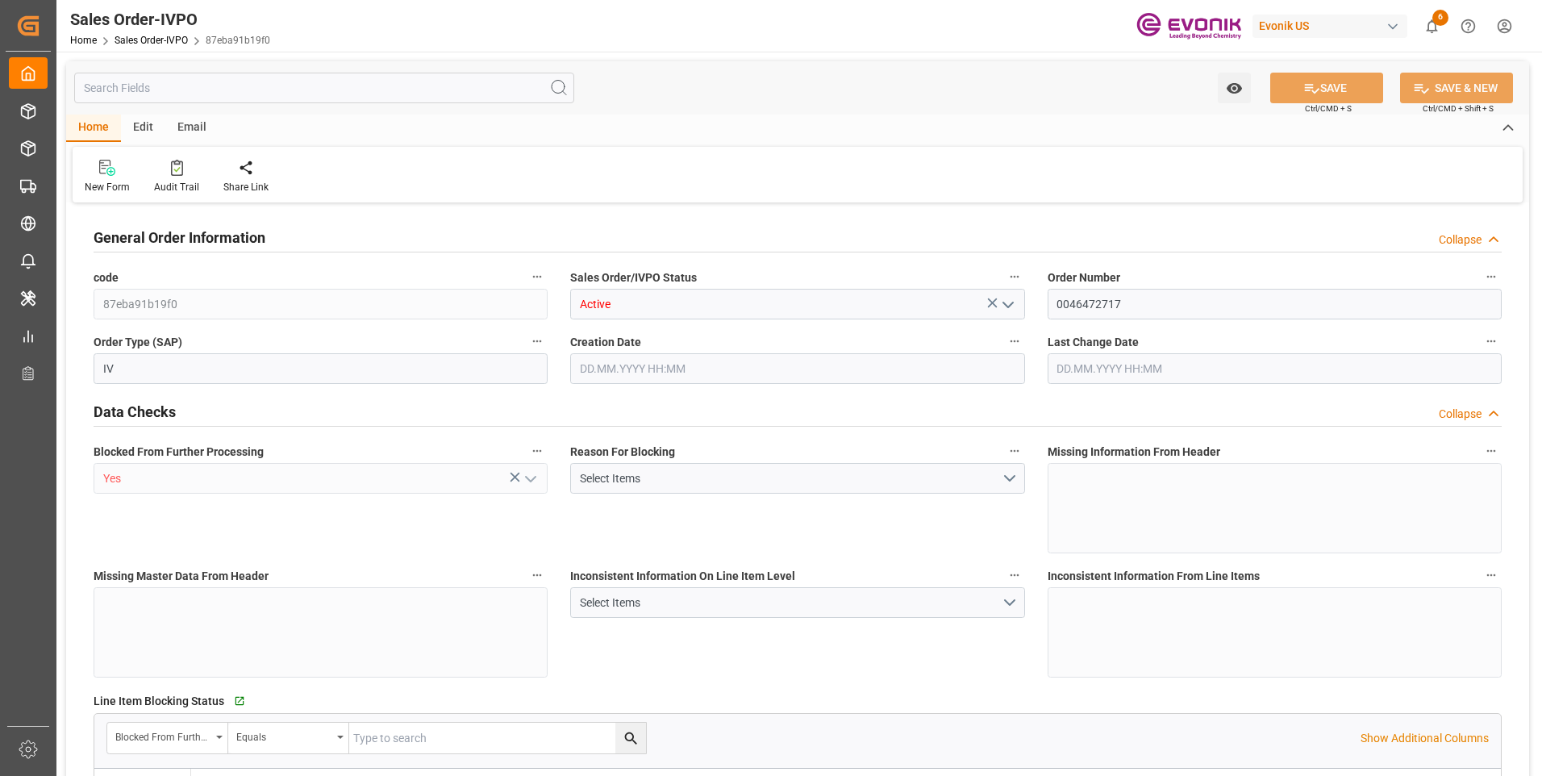
type input "[DATE] 05:17"
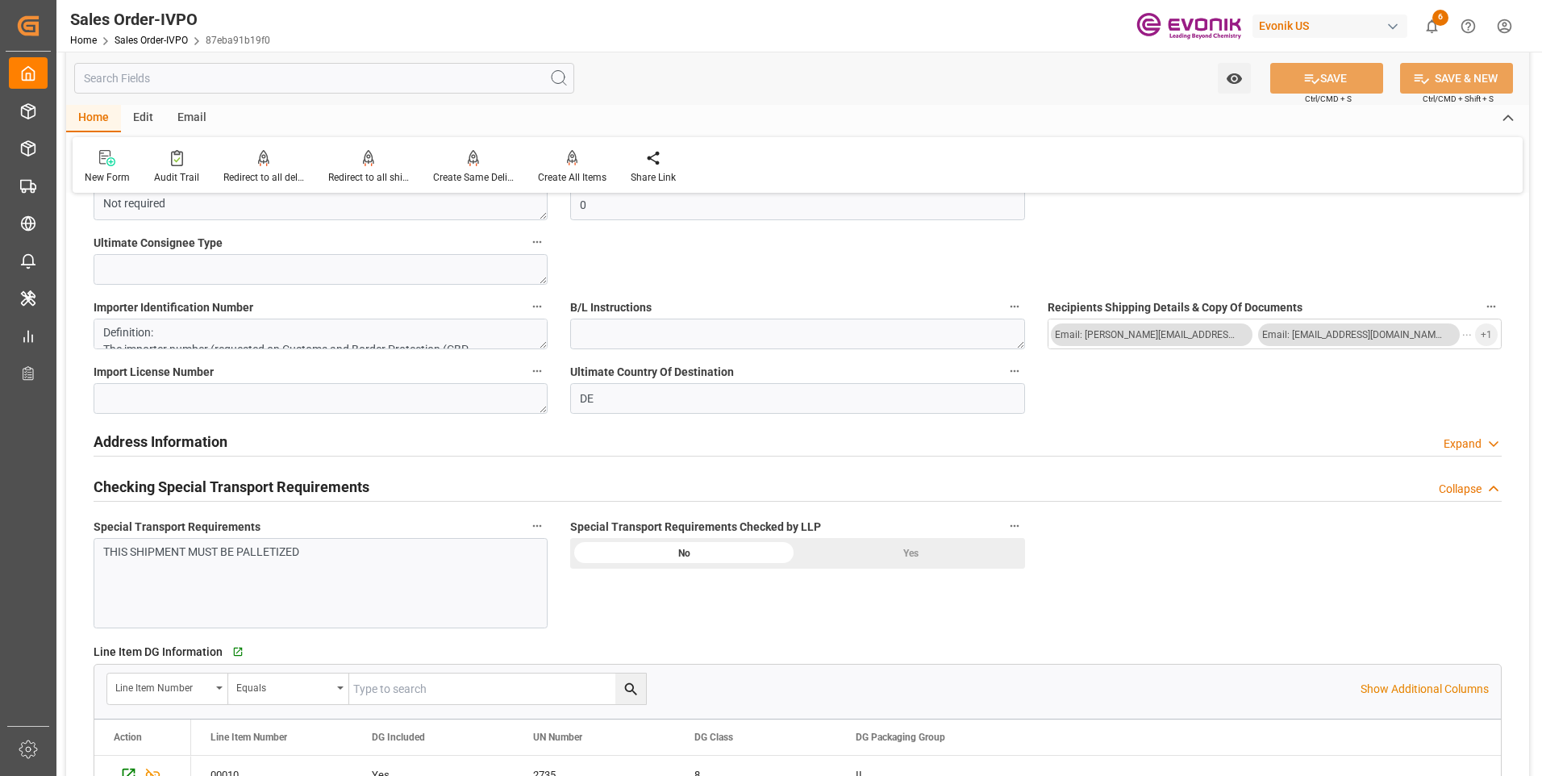
scroll to position [1774, 0]
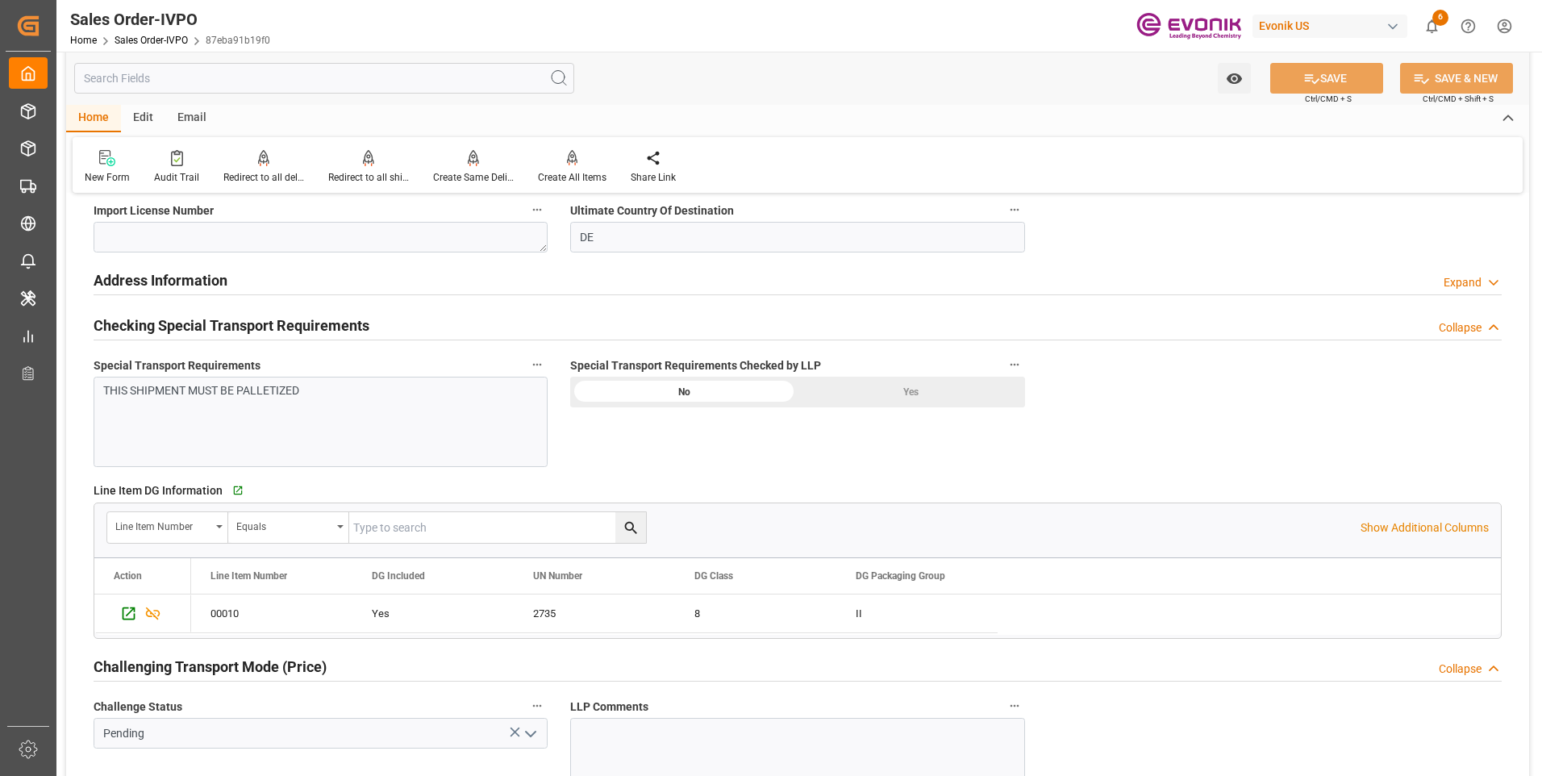
drag, startPoint x: 859, startPoint y: 398, endPoint x: 818, endPoint y: 394, distance: 41.3
click at [860, 398] on div "Yes" at bounding box center [911, 392] width 227 height 31
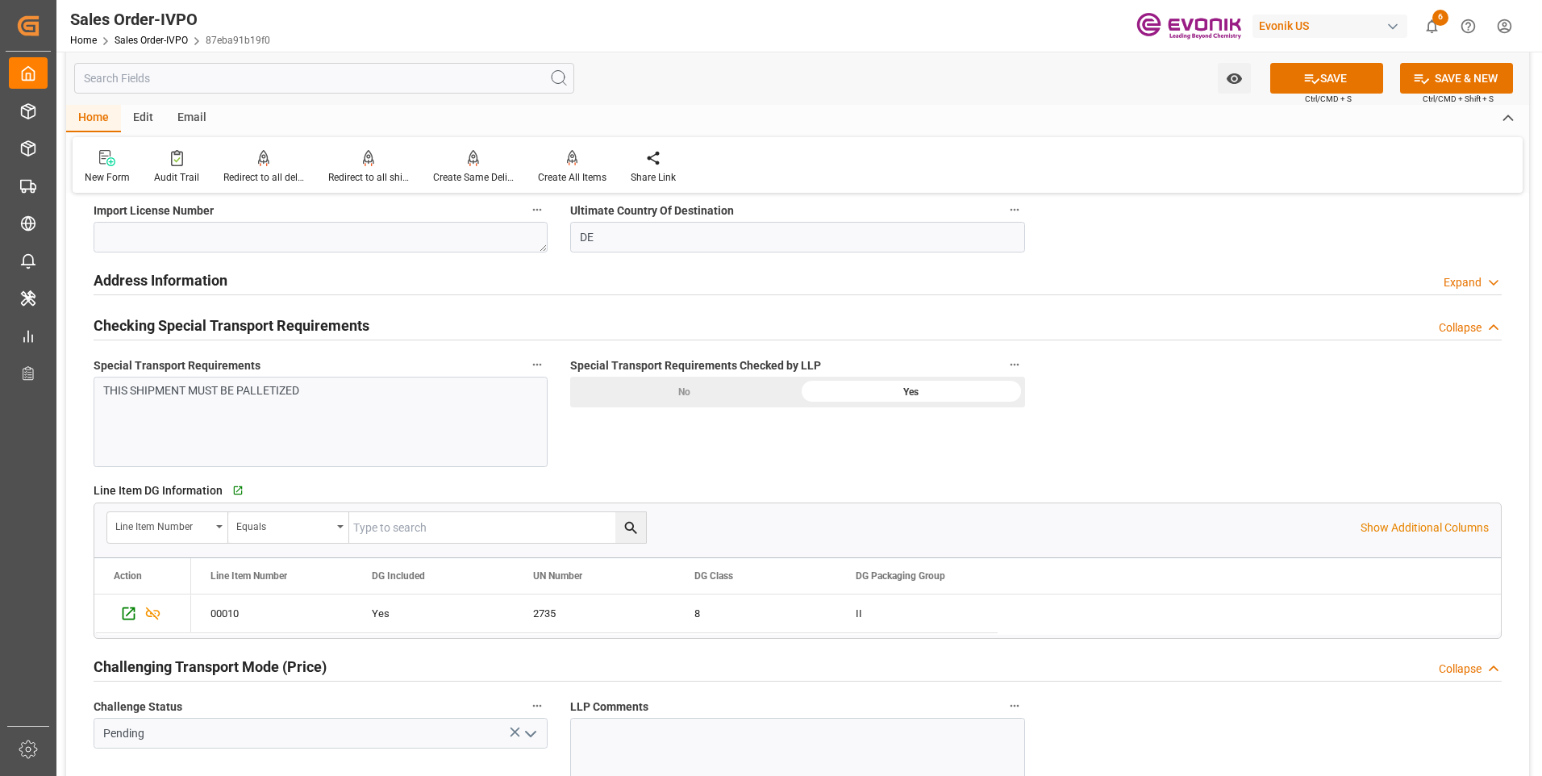
scroll to position [2016, 0]
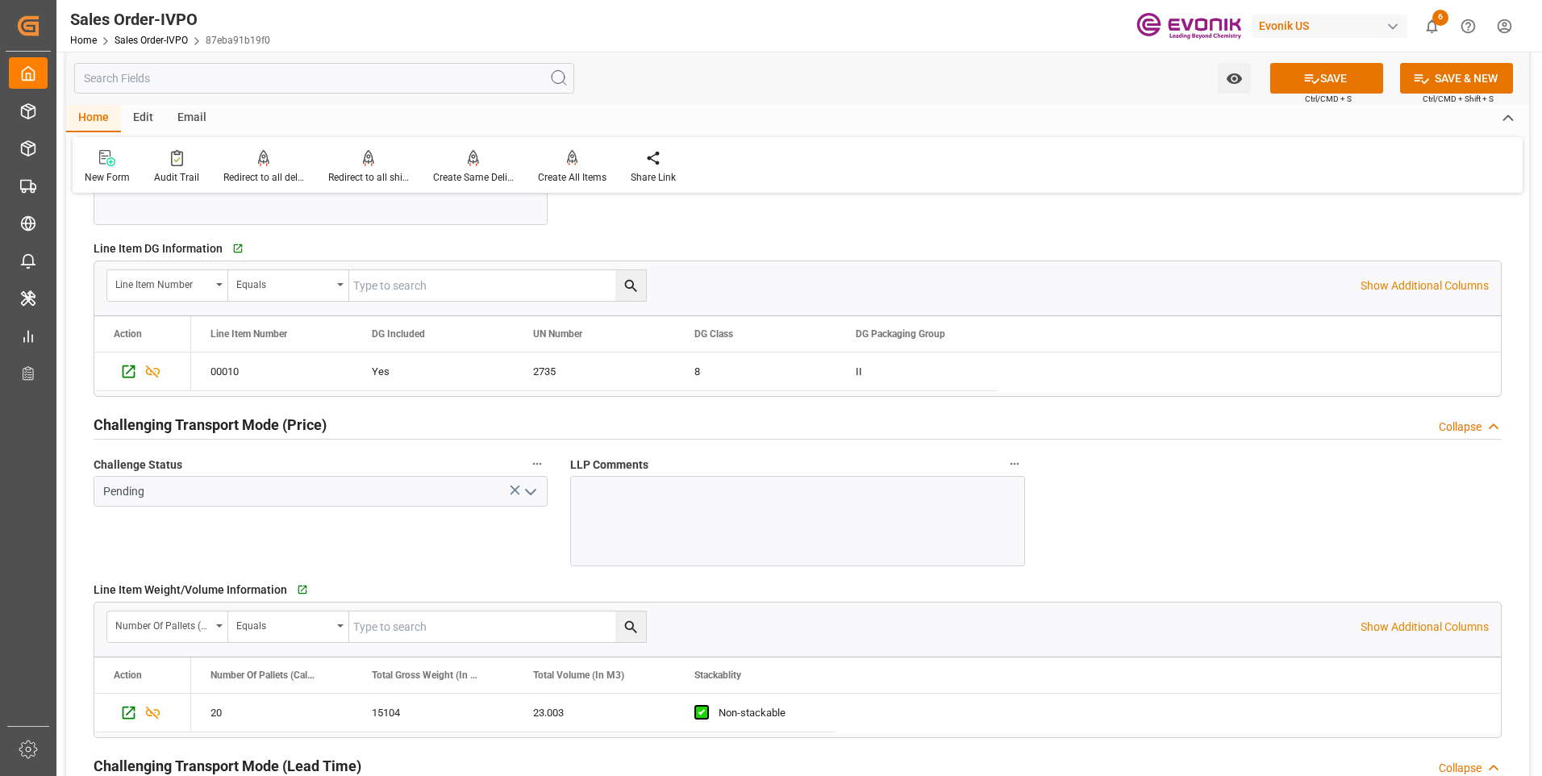
click at [531, 494] on polyline "open menu" at bounding box center [531, 491] width 10 height 5
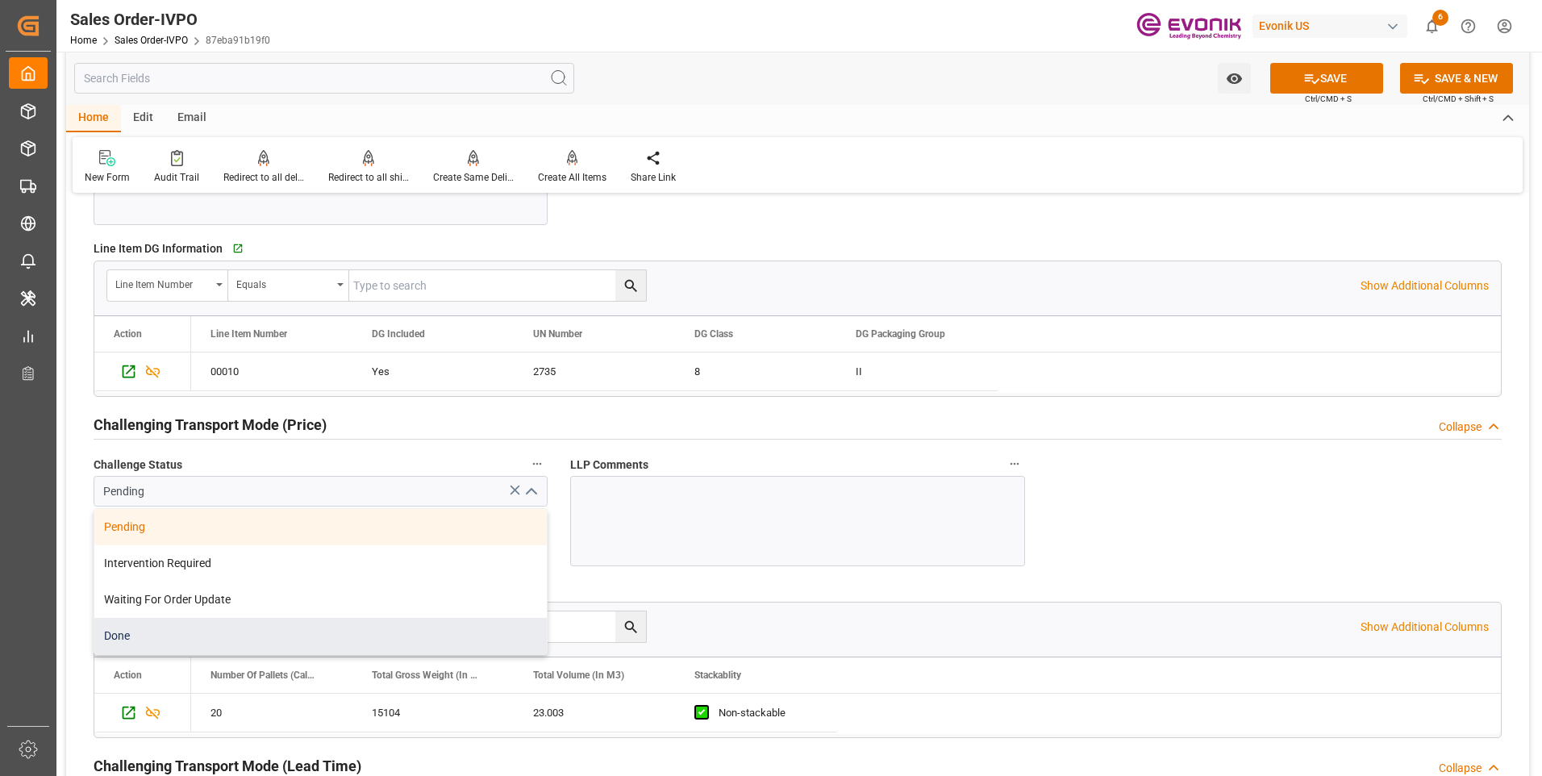
click at [190, 627] on div "Done" at bounding box center [320, 636] width 452 height 36
type input "Done"
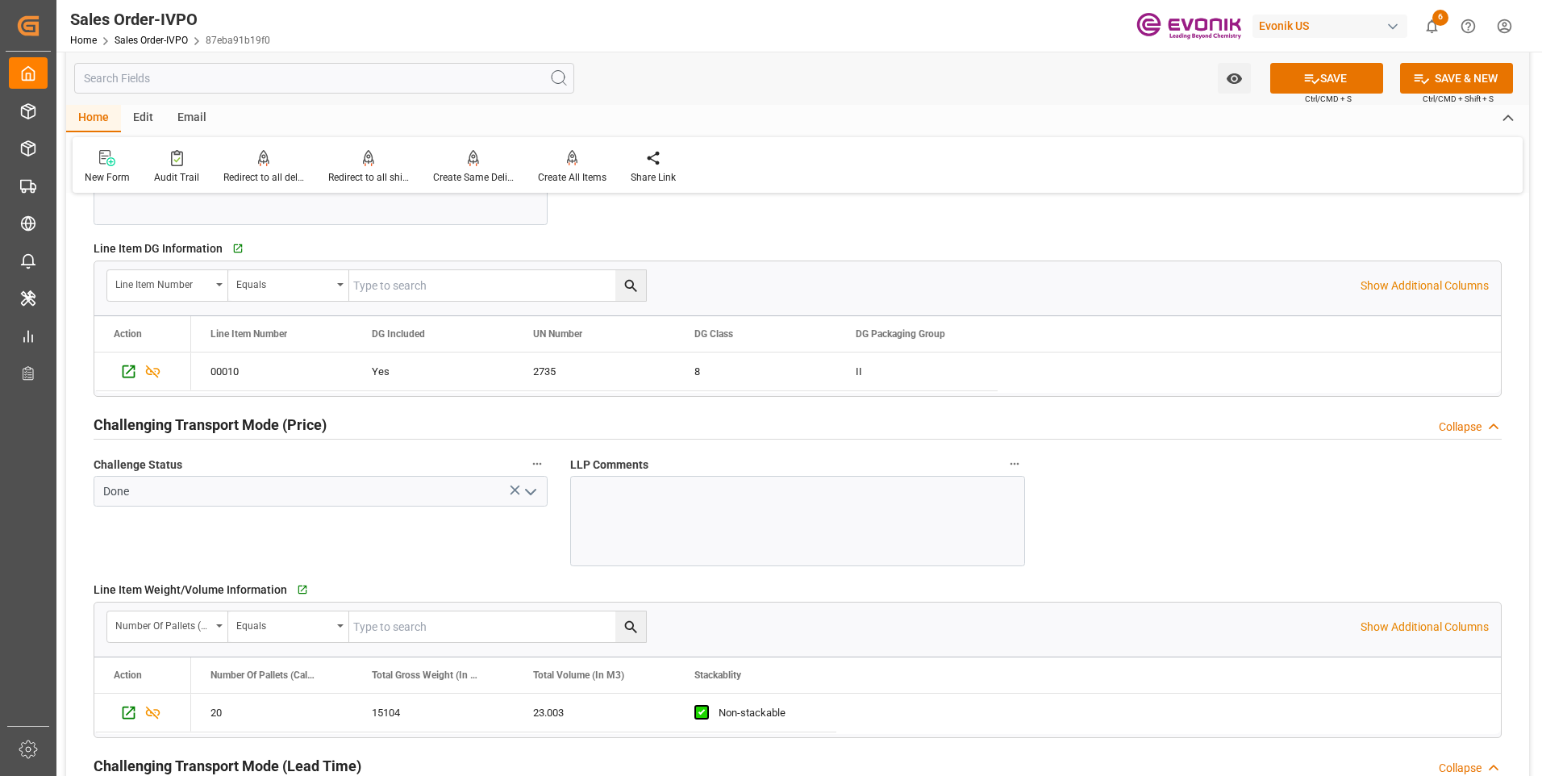
scroll to position [2258, 0]
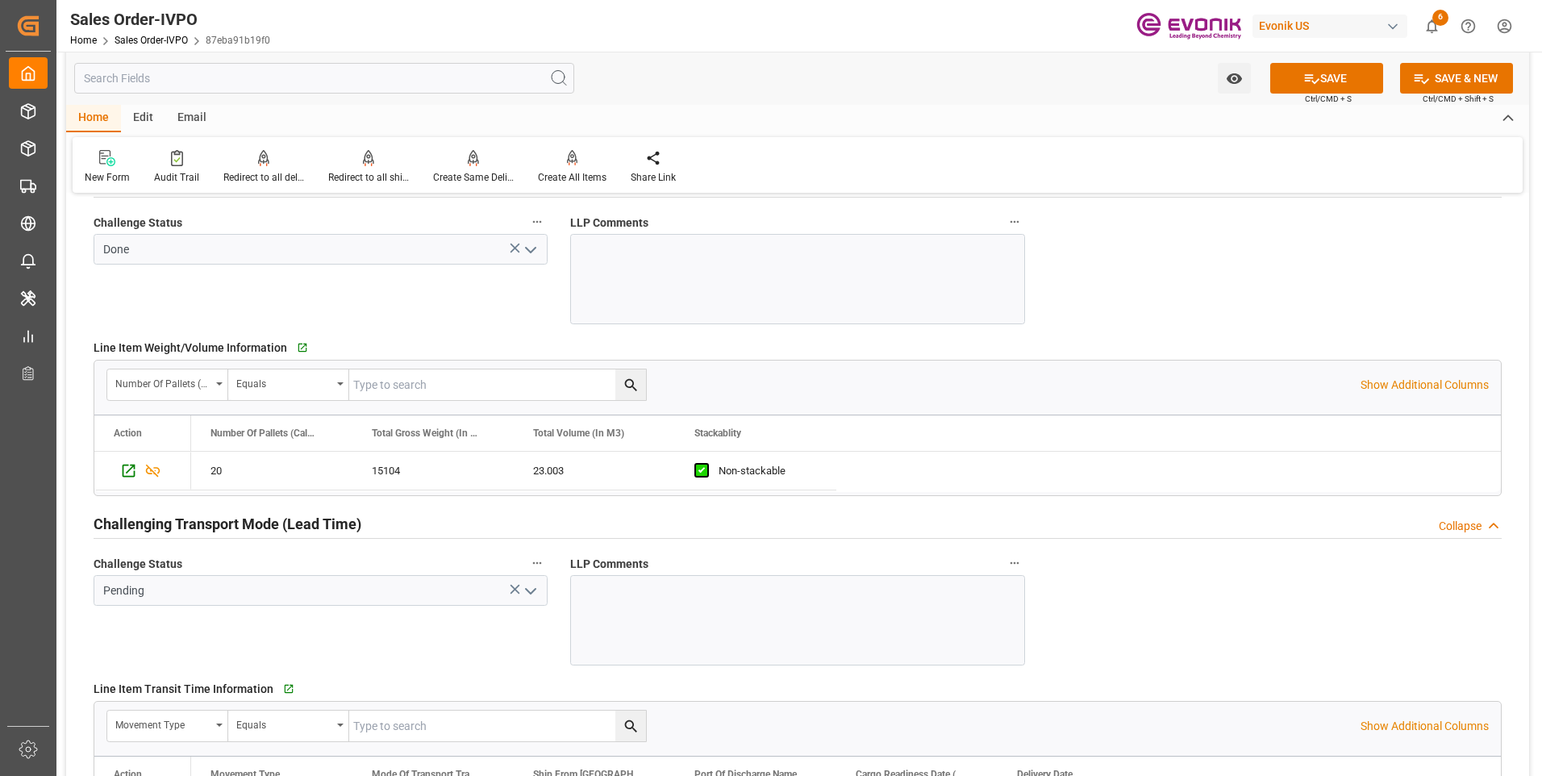
click at [532, 589] on icon "open menu" at bounding box center [530, 590] width 19 height 19
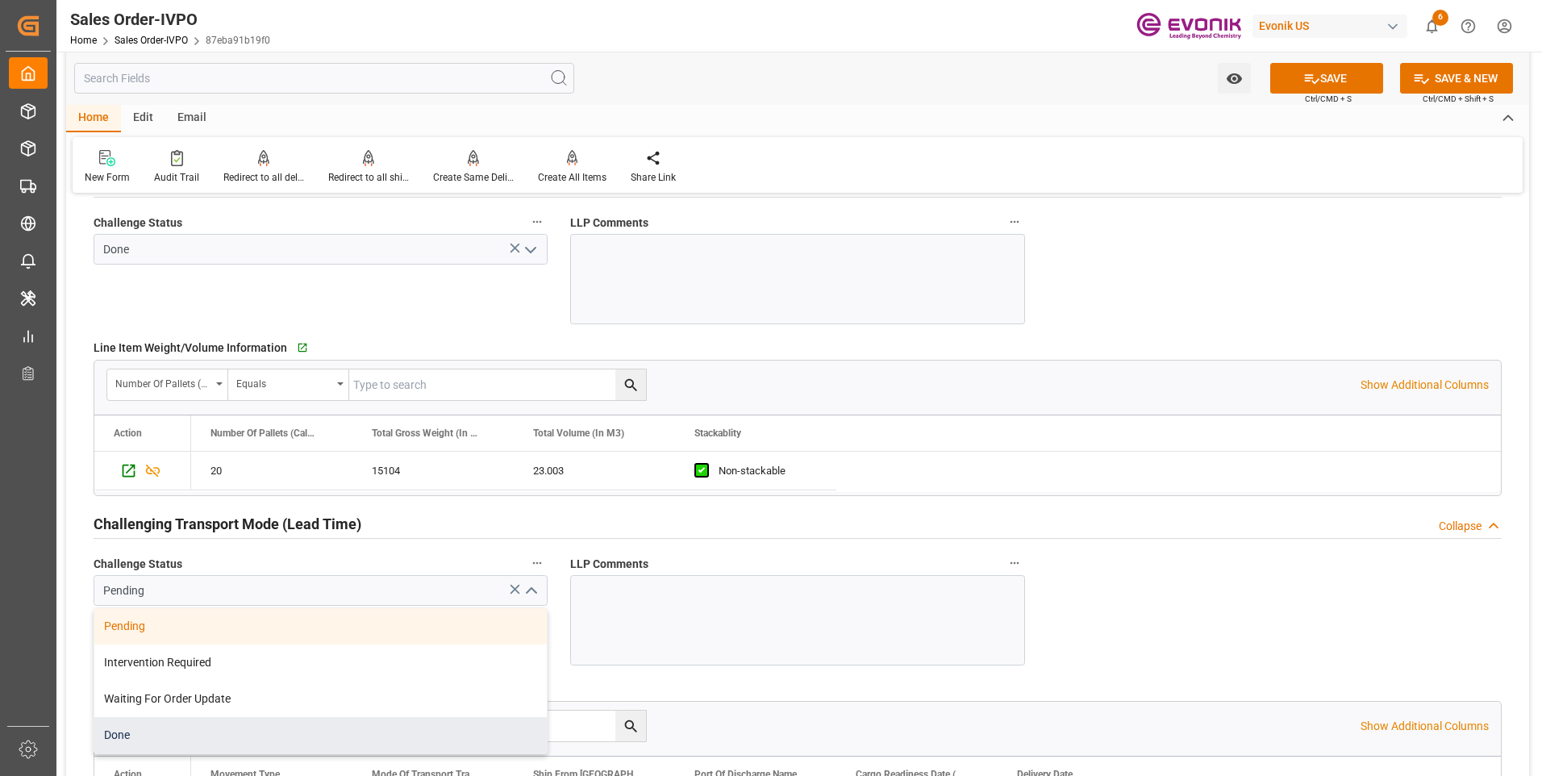
drag, startPoint x: 130, startPoint y: 728, endPoint x: 142, endPoint y: 707, distance: 24.2
click at [129, 728] on div "Done" at bounding box center [320, 735] width 452 height 36
type input "Done"
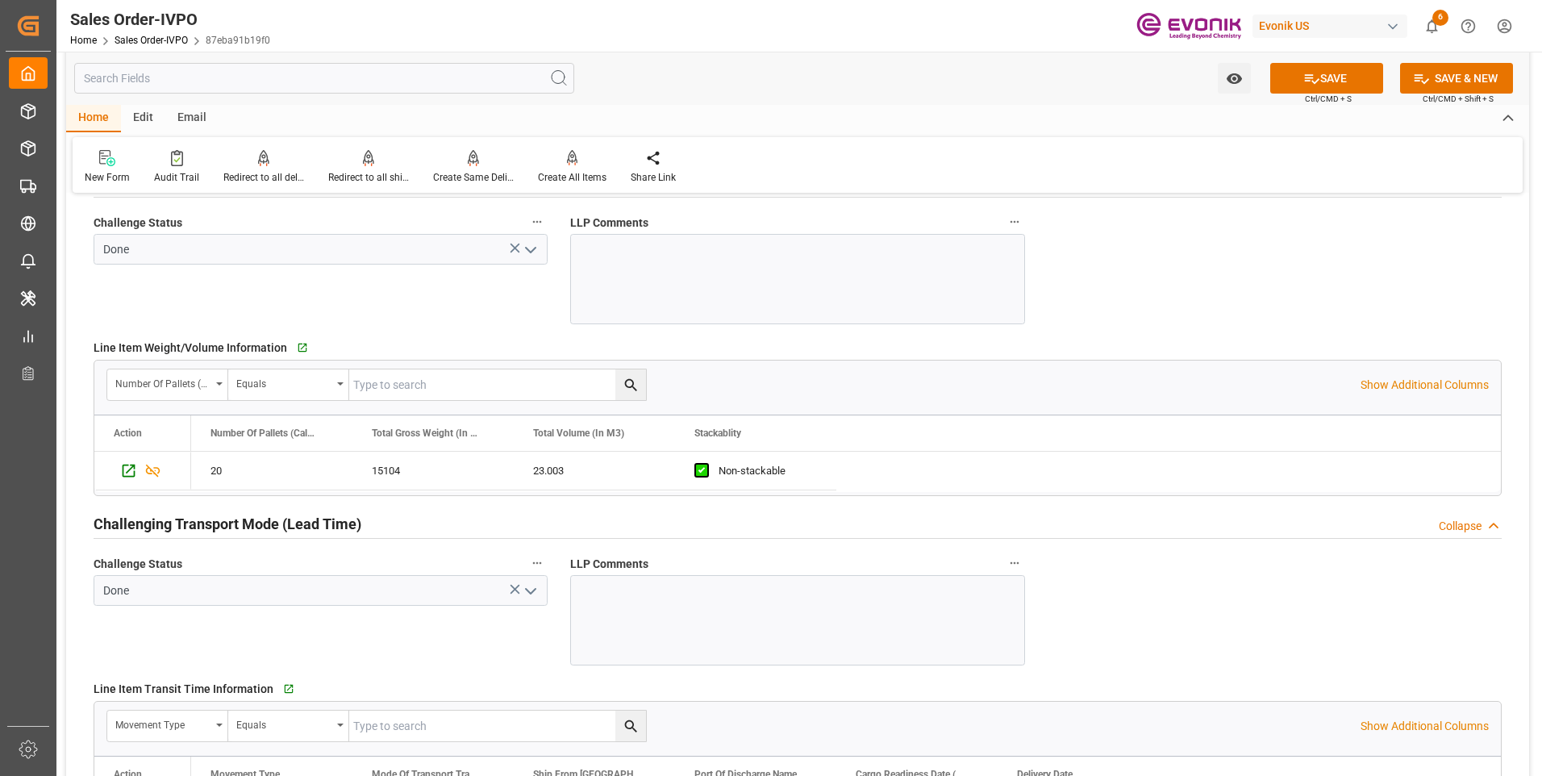
scroll to position [2500, 0]
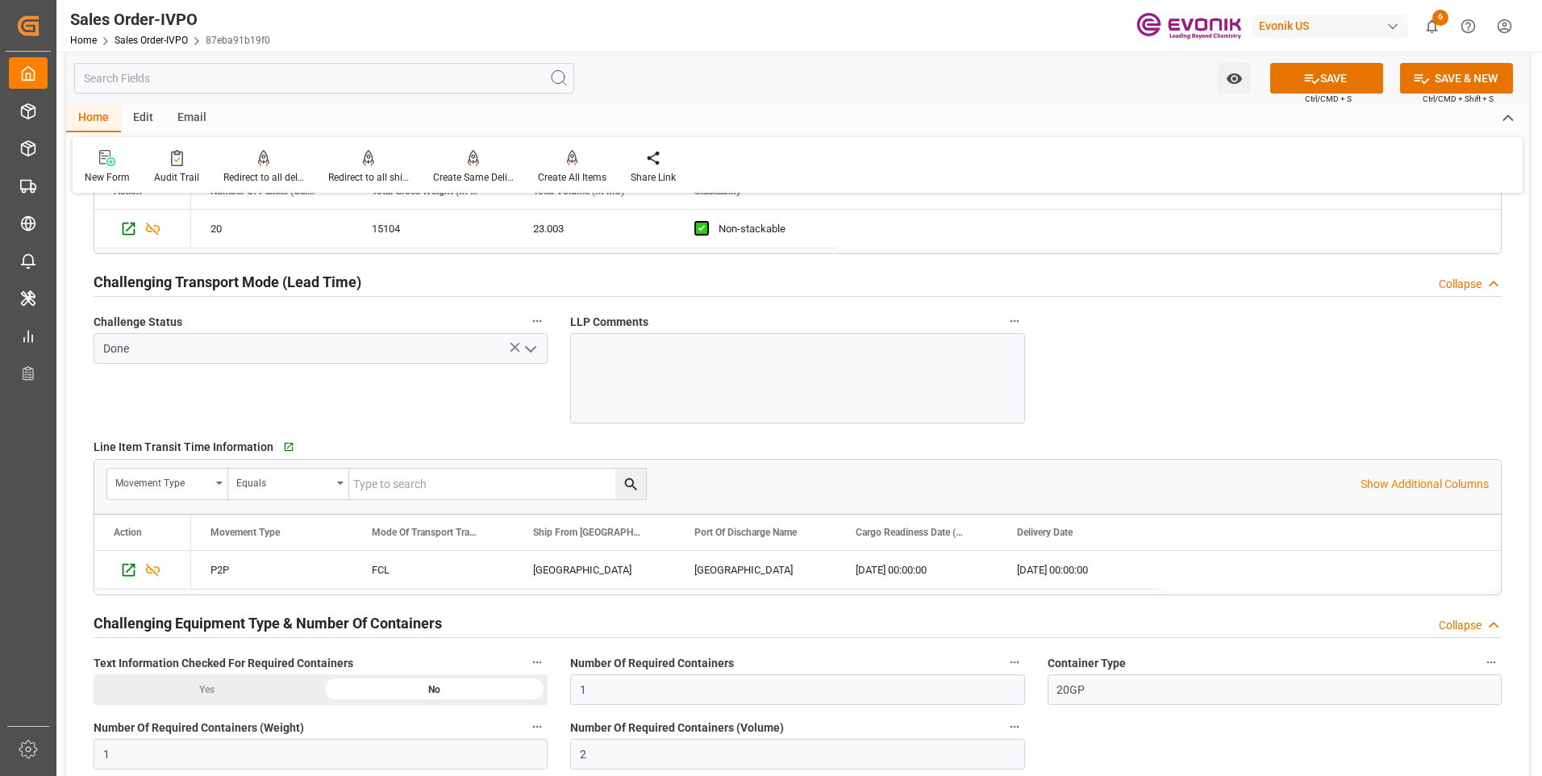
click at [169, 685] on div "Yes" at bounding box center [207, 689] width 227 height 31
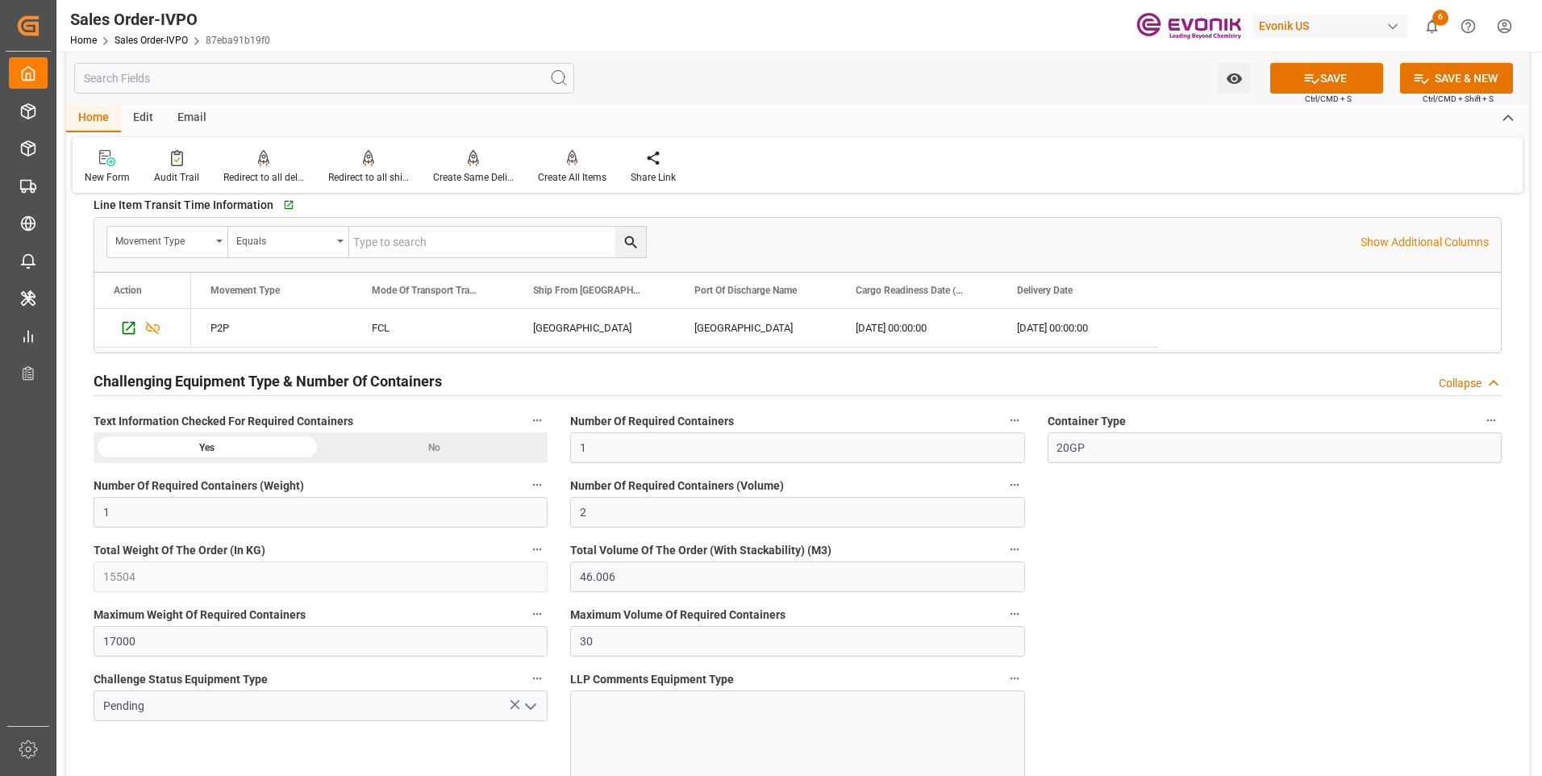
scroll to position [2822, 0]
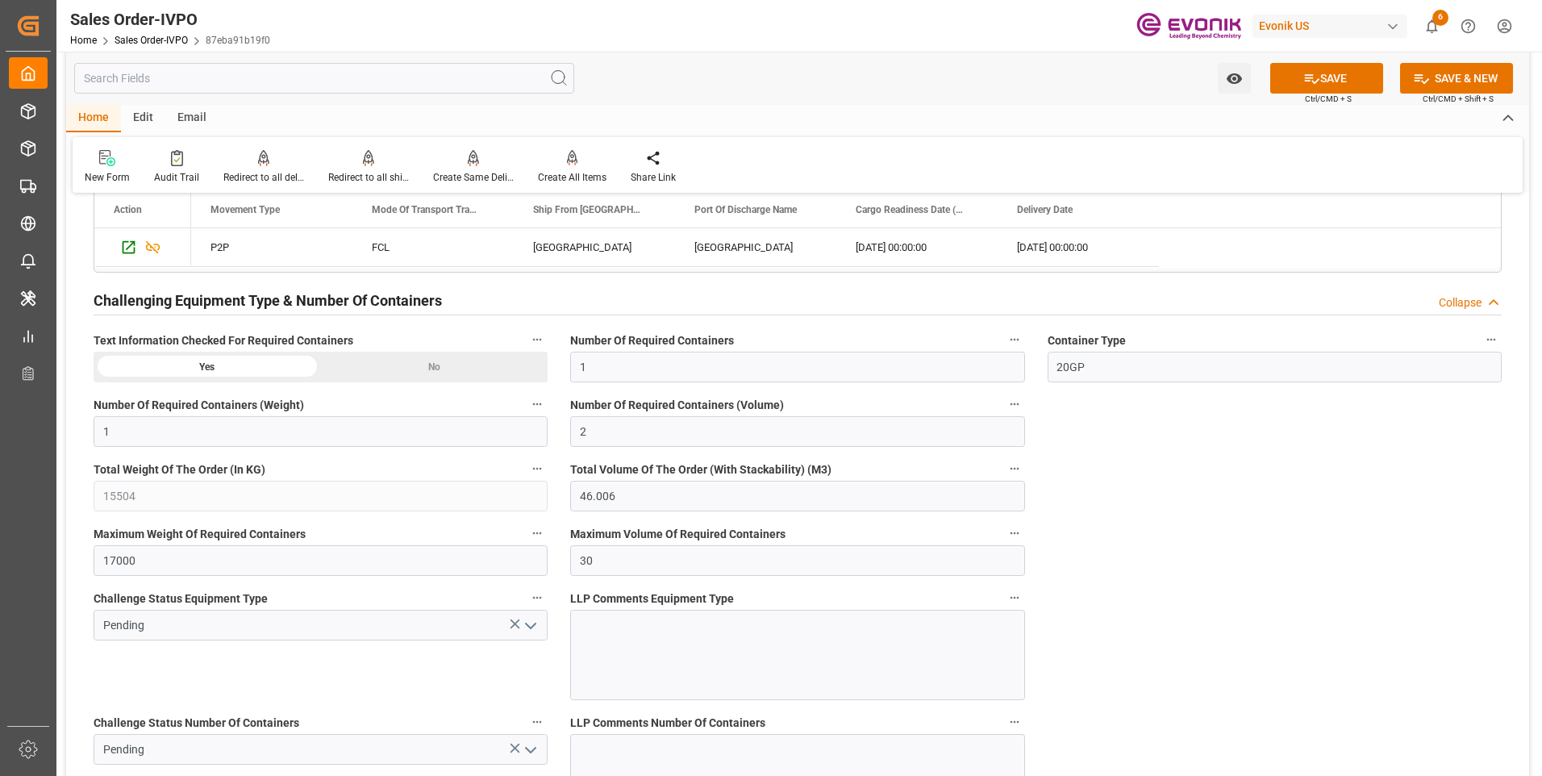
click at [522, 626] on icon "open menu" at bounding box center [530, 625] width 19 height 19
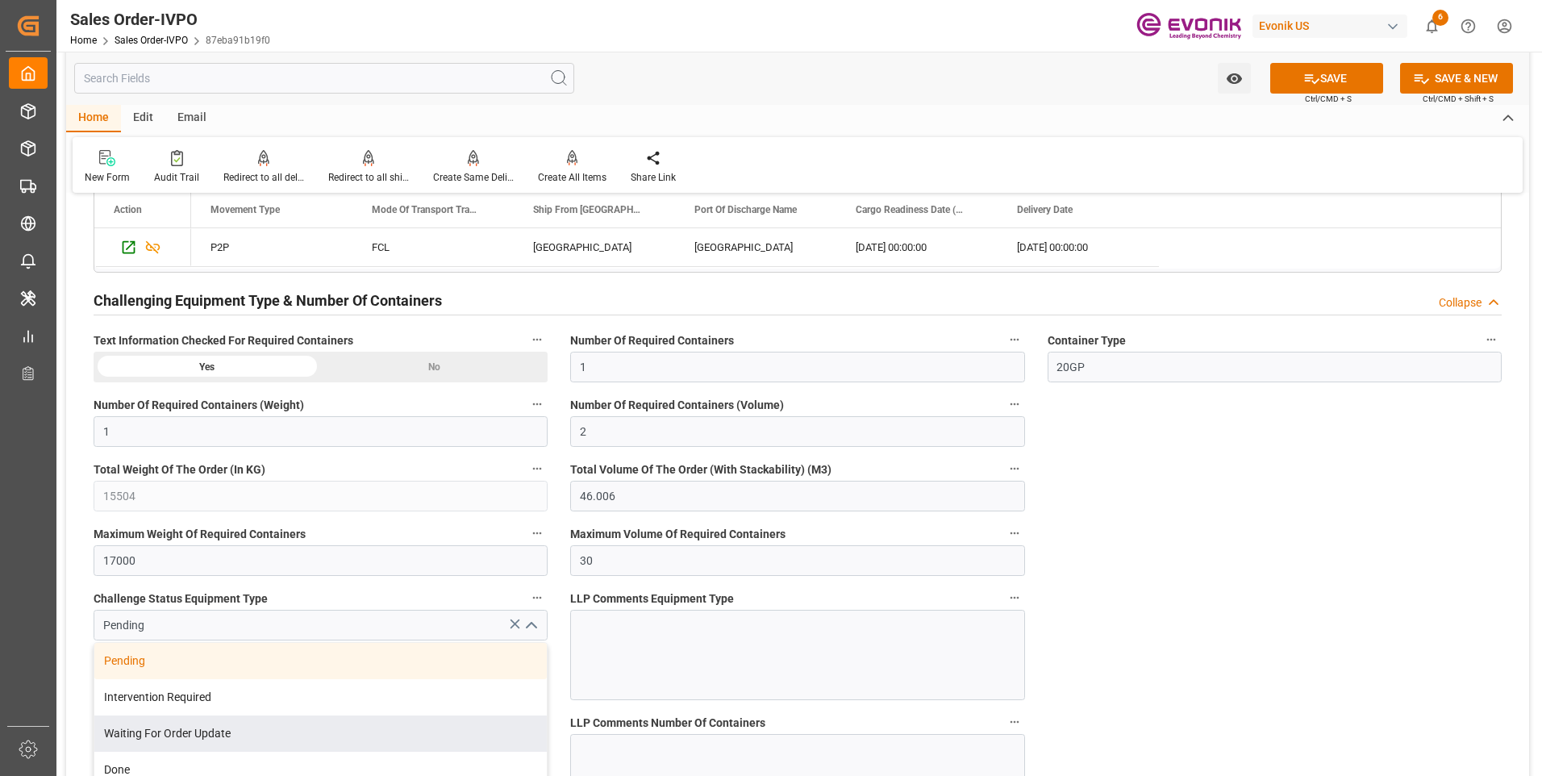
scroll to position [2984, 0]
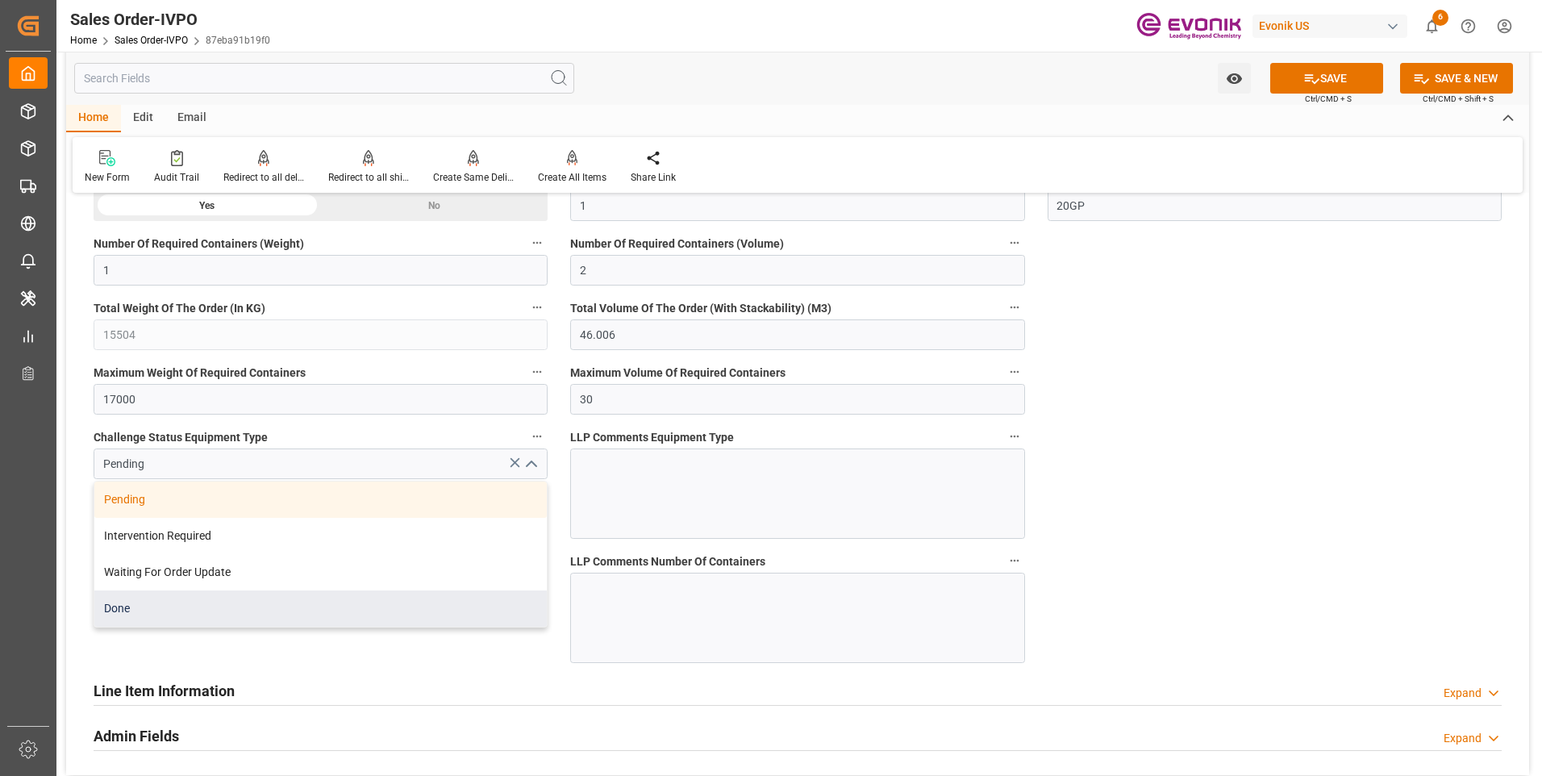
click at [144, 606] on div "Done" at bounding box center [320, 608] width 452 height 36
type input "Done"
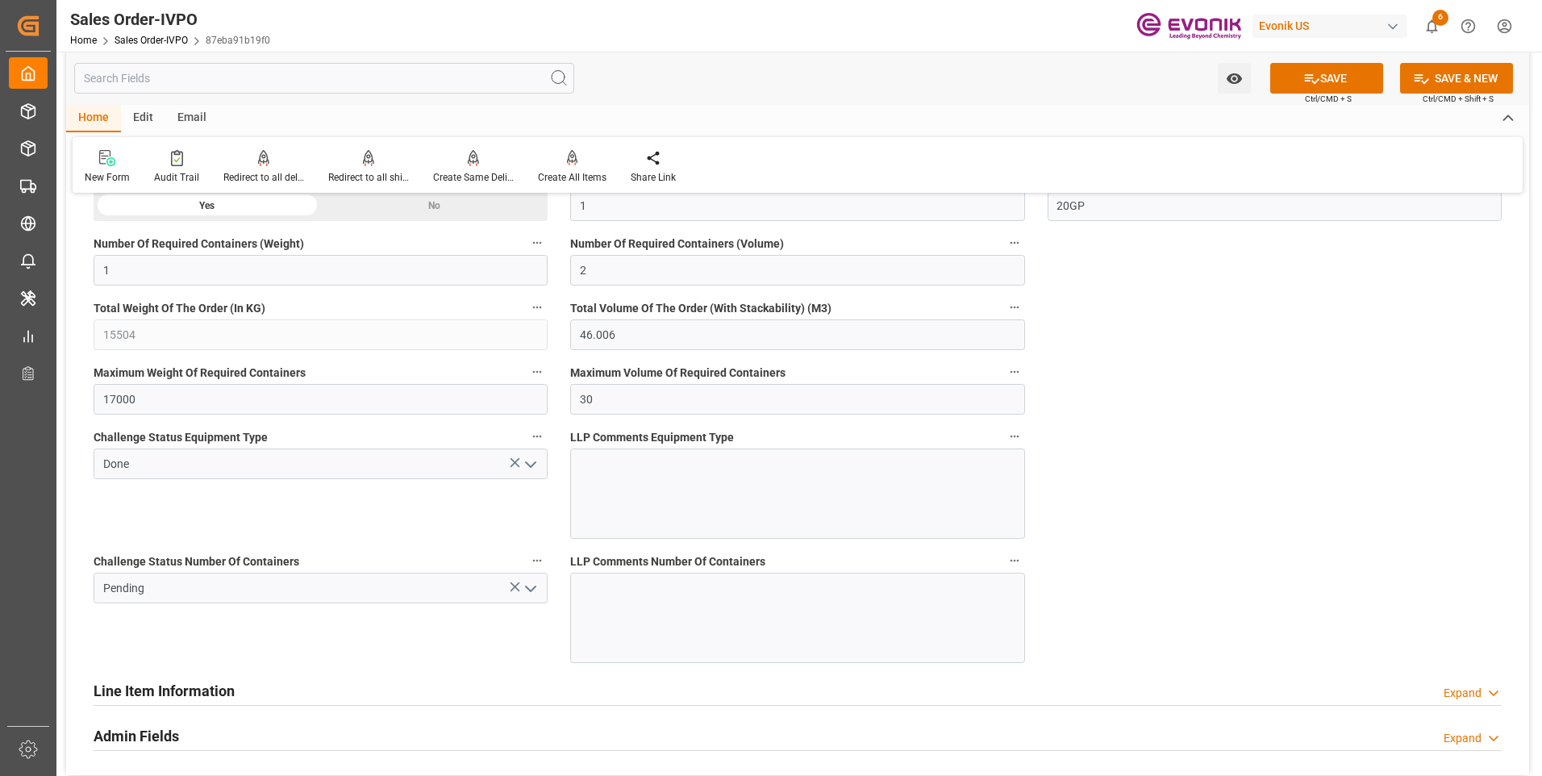
click at [534, 591] on icon "open menu" at bounding box center [530, 588] width 19 height 19
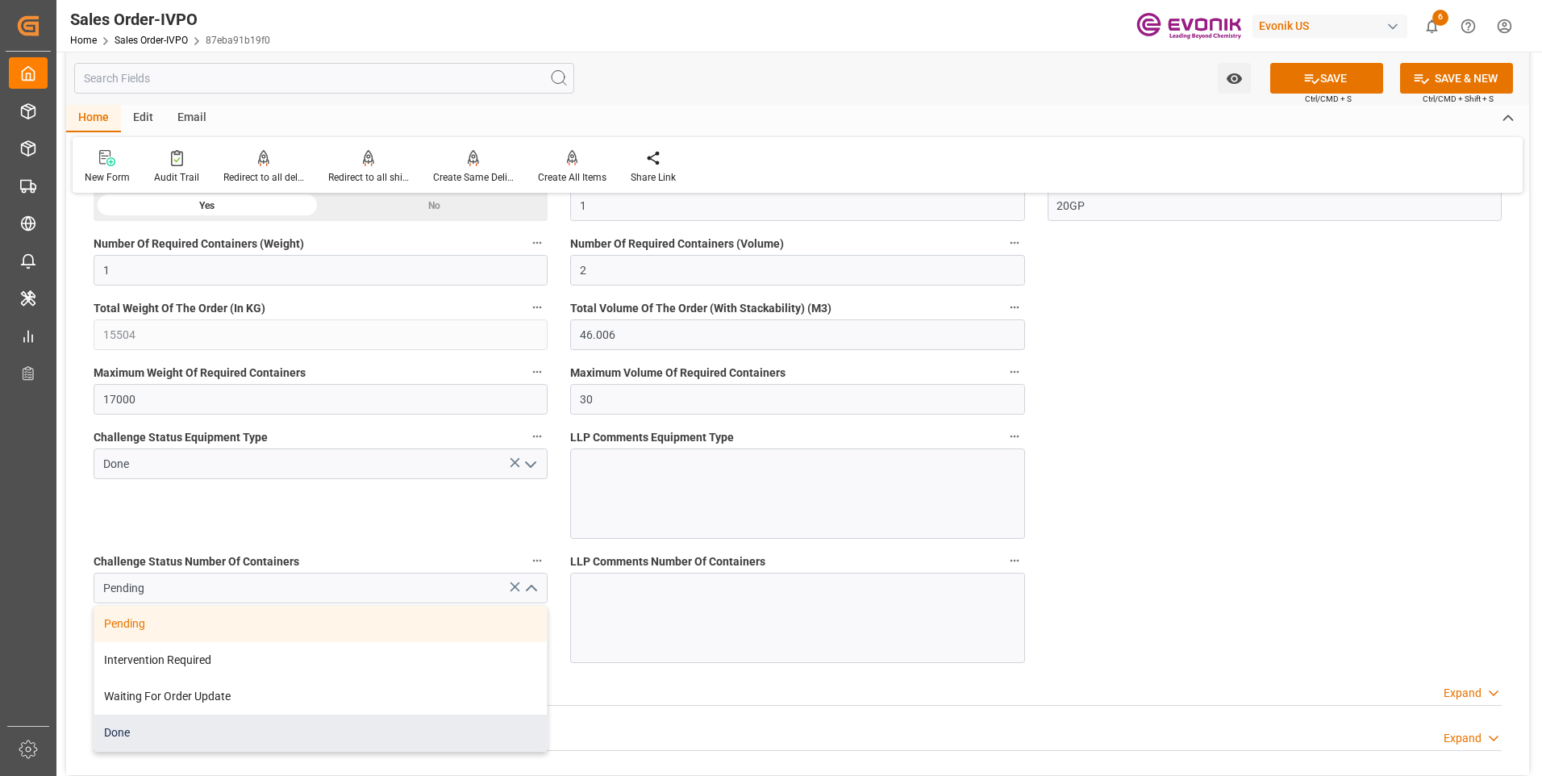
click at [139, 724] on div "Done" at bounding box center [320, 732] width 452 height 36
type input "Done"
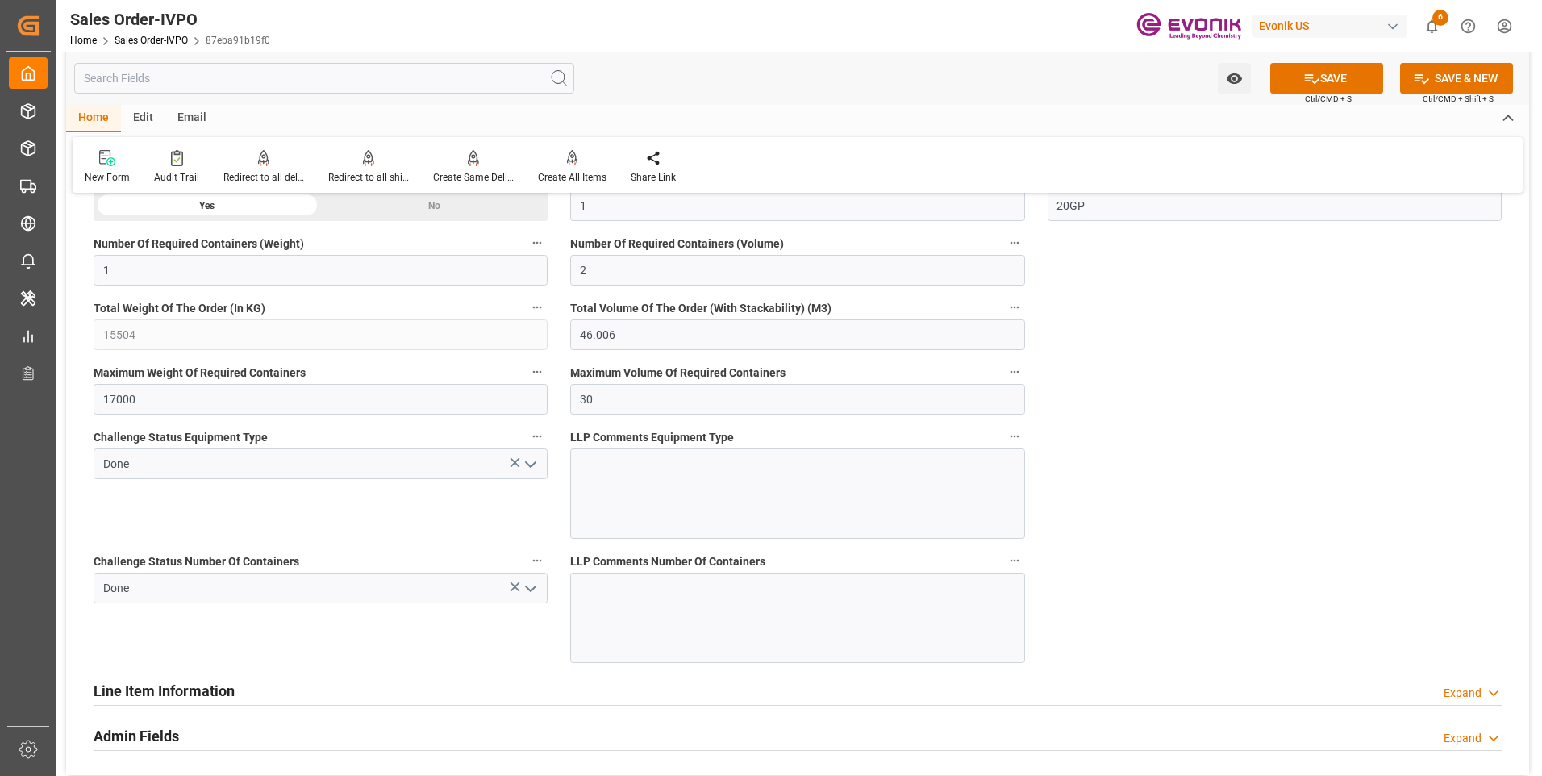
scroll to position [3064, 0]
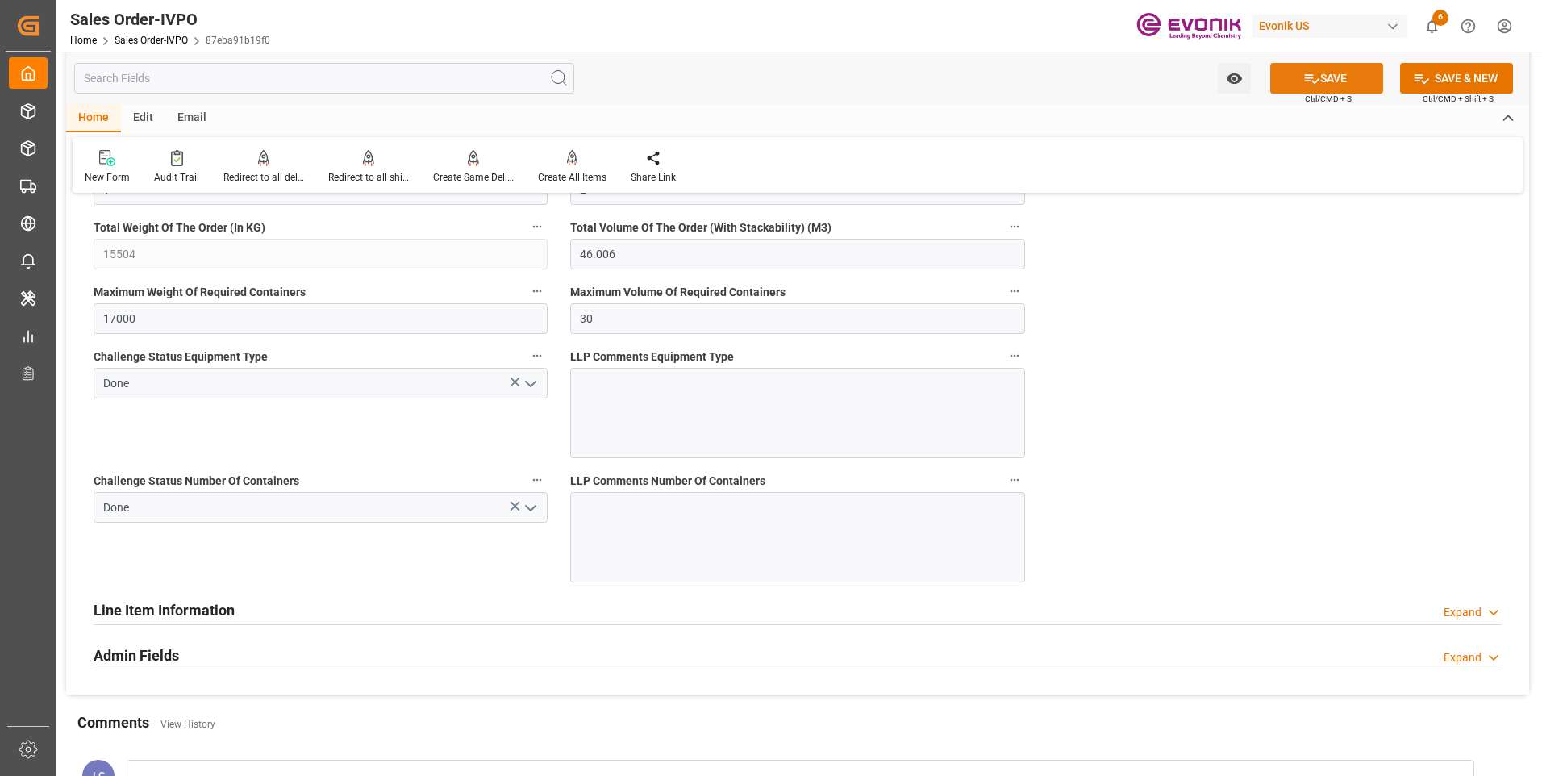
click at [1321, 77] on button "SAVE" at bounding box center [1326, 78] width 113 height 31
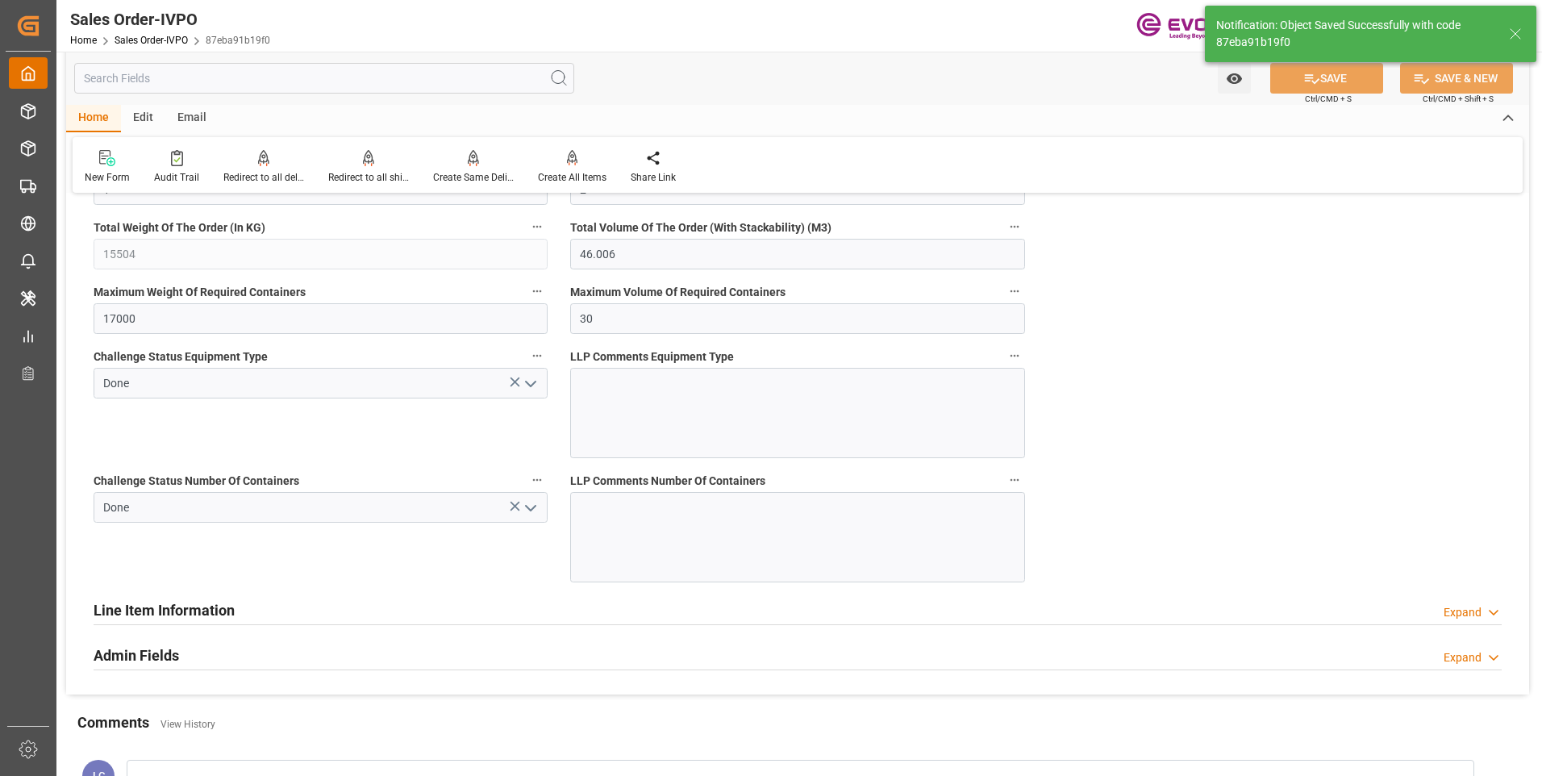
type input "[DATE] 05:18"
type input "No"
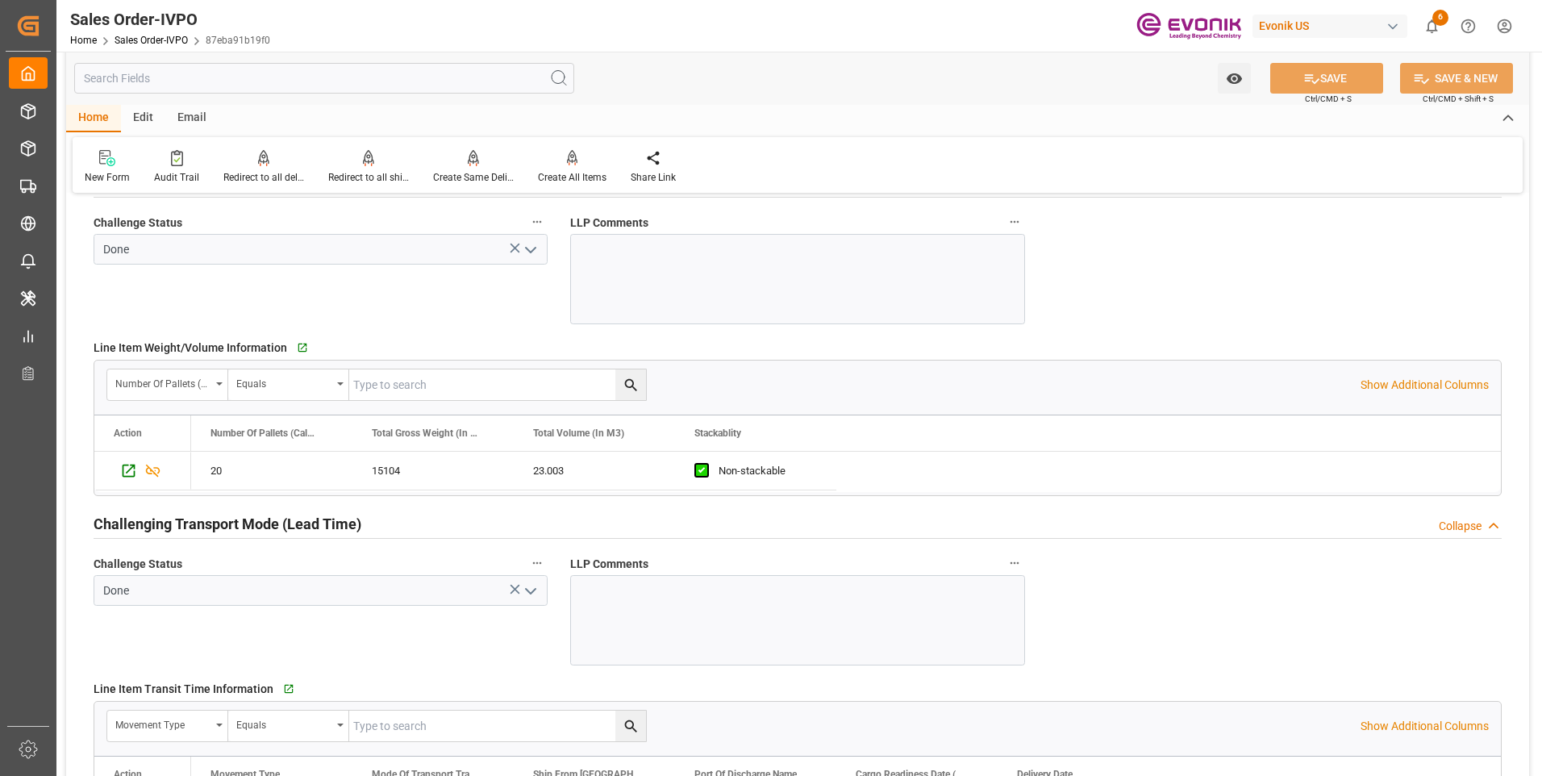
scroll to position [2742, 0]
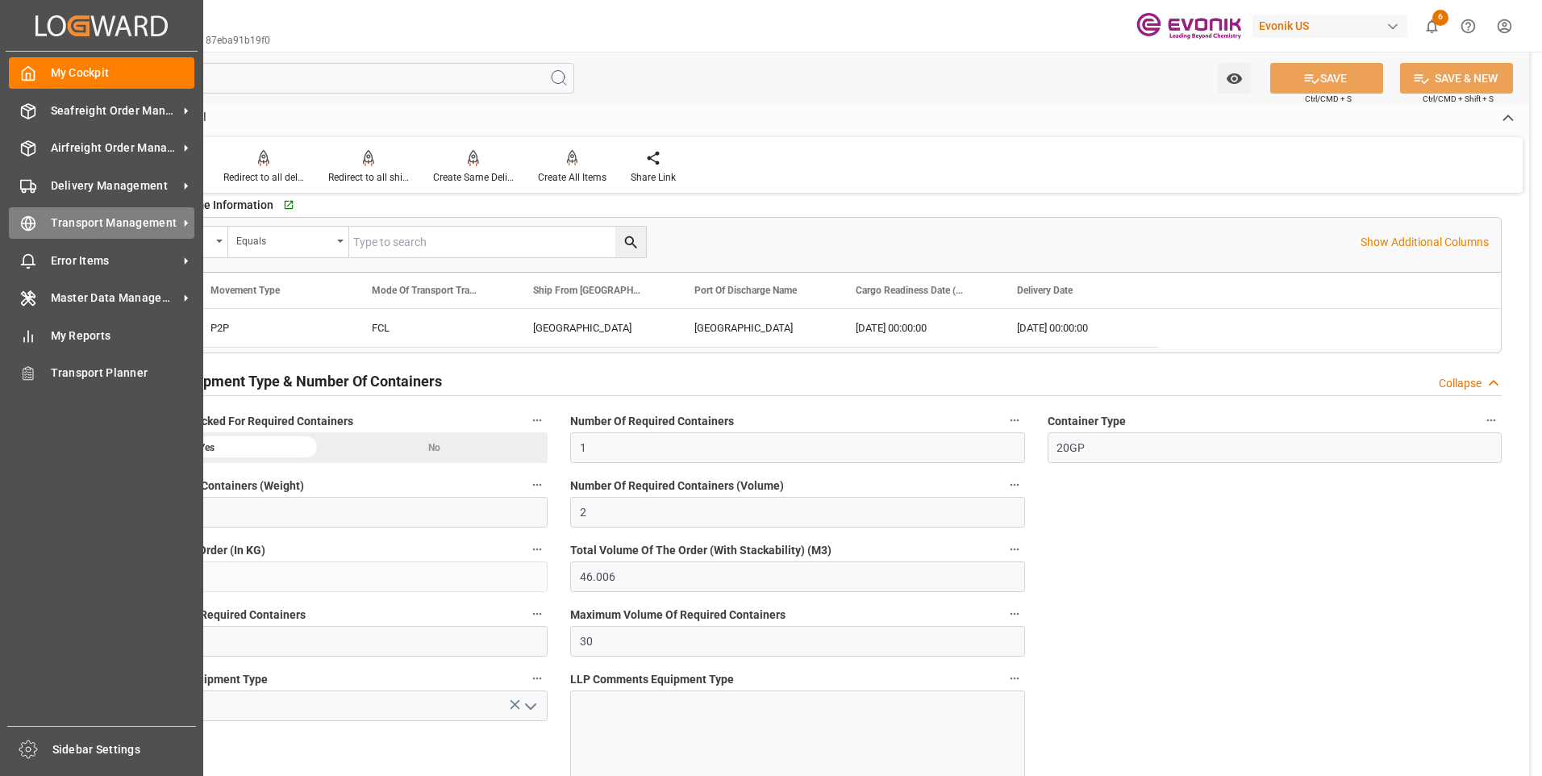
click at [27, 219] on icon at bounding box center [28, 223] width 16 height 16
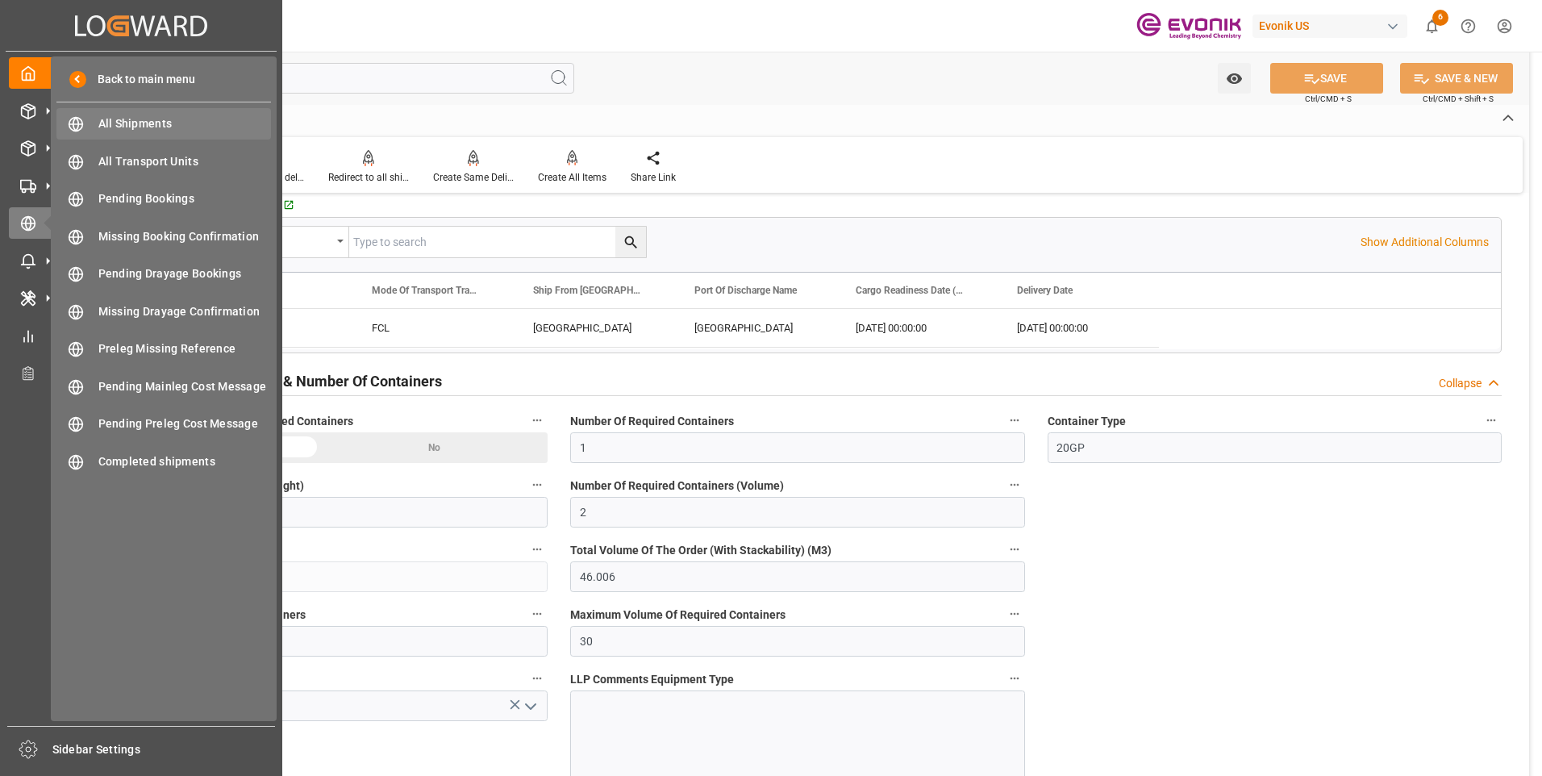
click at [122, 115] on div "All Shipments All Shipments" at bounding box center [163, 123] width 215 height 31
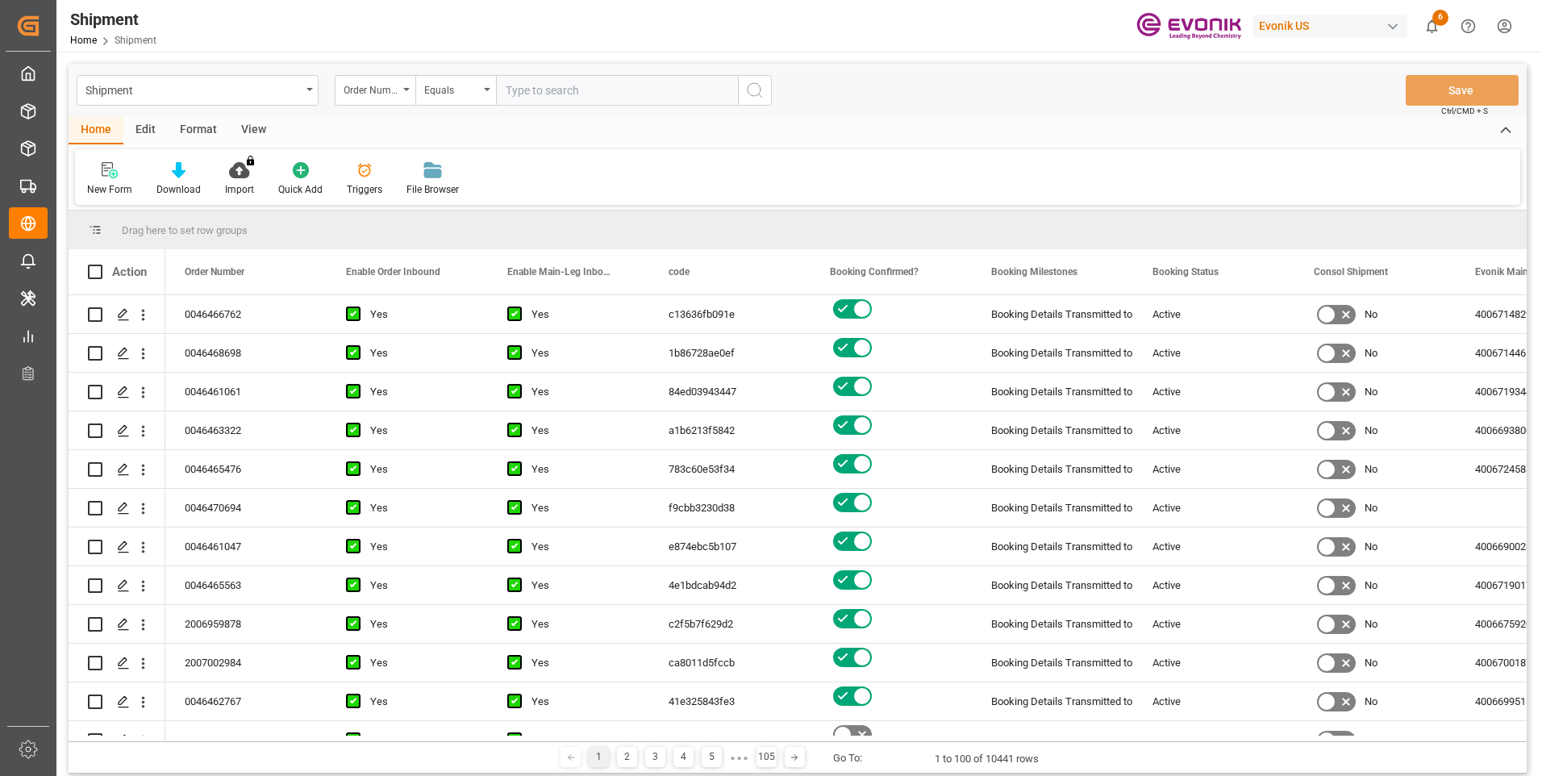
click at [545, 91] on input "text" at bounding box center [617, 90] width 242 height 31
type input "Stowage category A IMDG Code segregation group 18 - Alkalis SG35 - Stow “separa…"
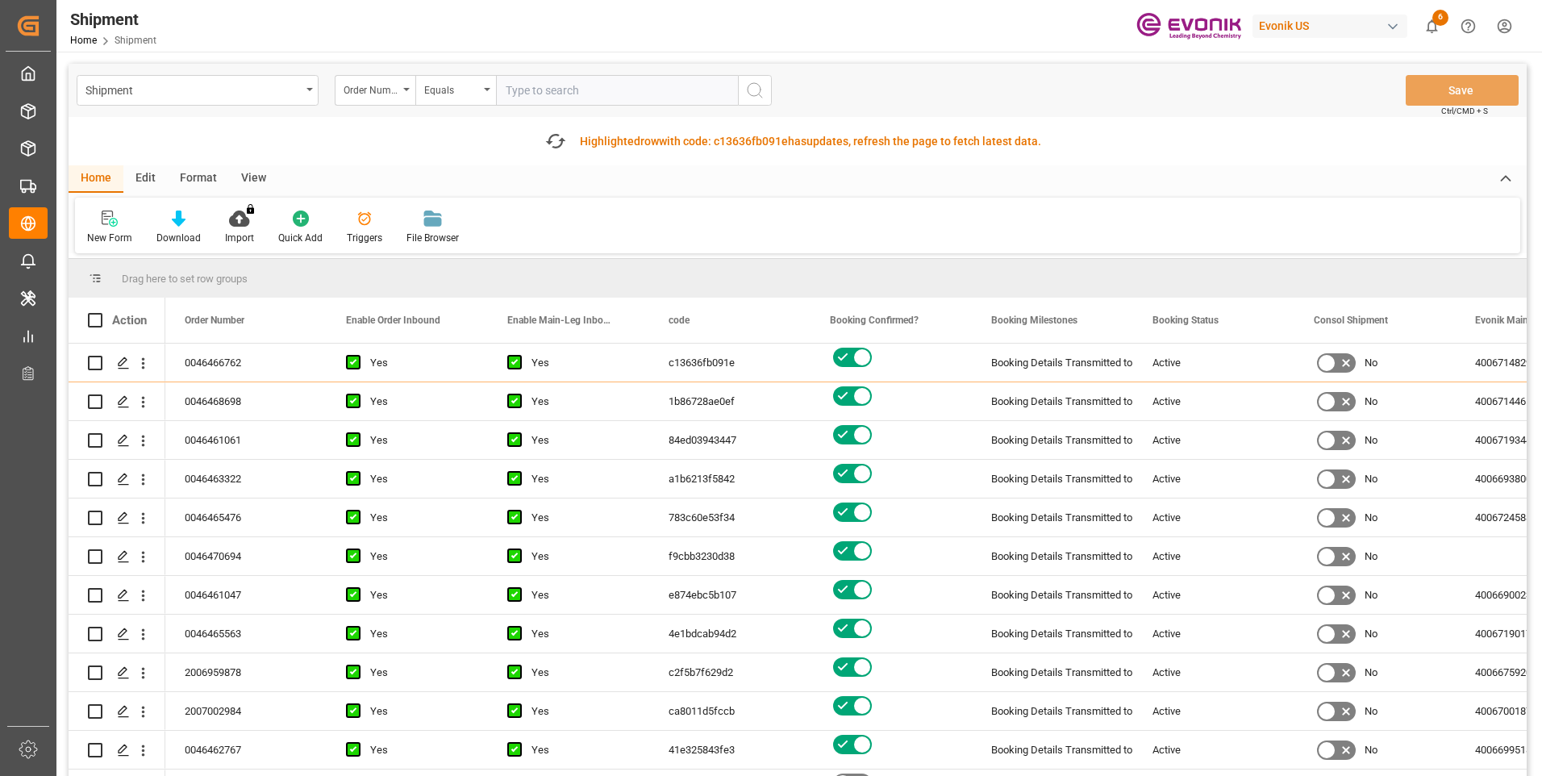
click at [570, 90] on input "text" at bounding box center [617, 90] width 242 height 31
paste input "0046472717"
type input "0046472717"
click at [762, 87] on icon "search button" at bounding box center [754, 90] width 19 height 19
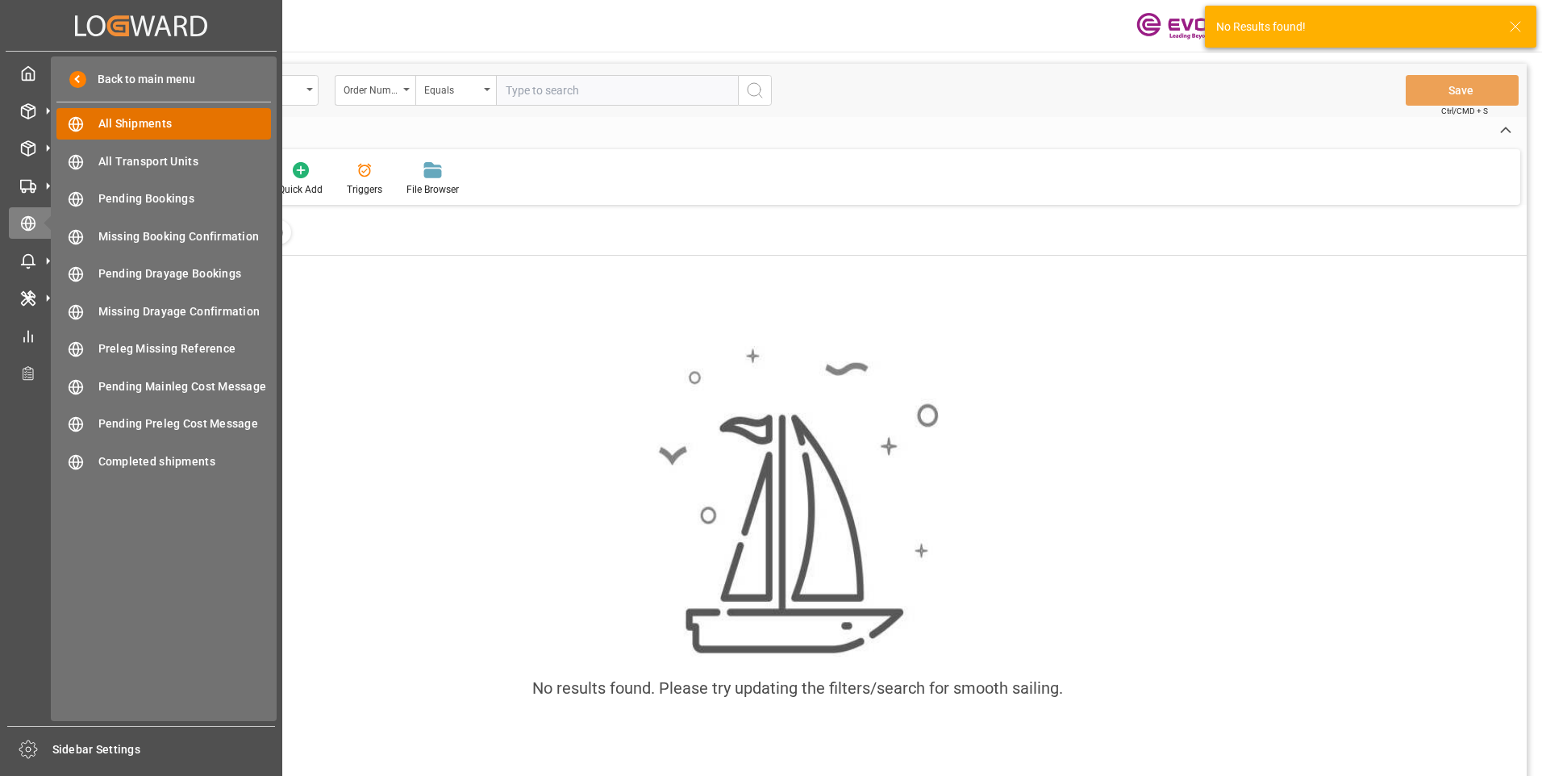
click at [102, 122] on span "All Shipments" at bounding box center [184, 123] width 173 height 17
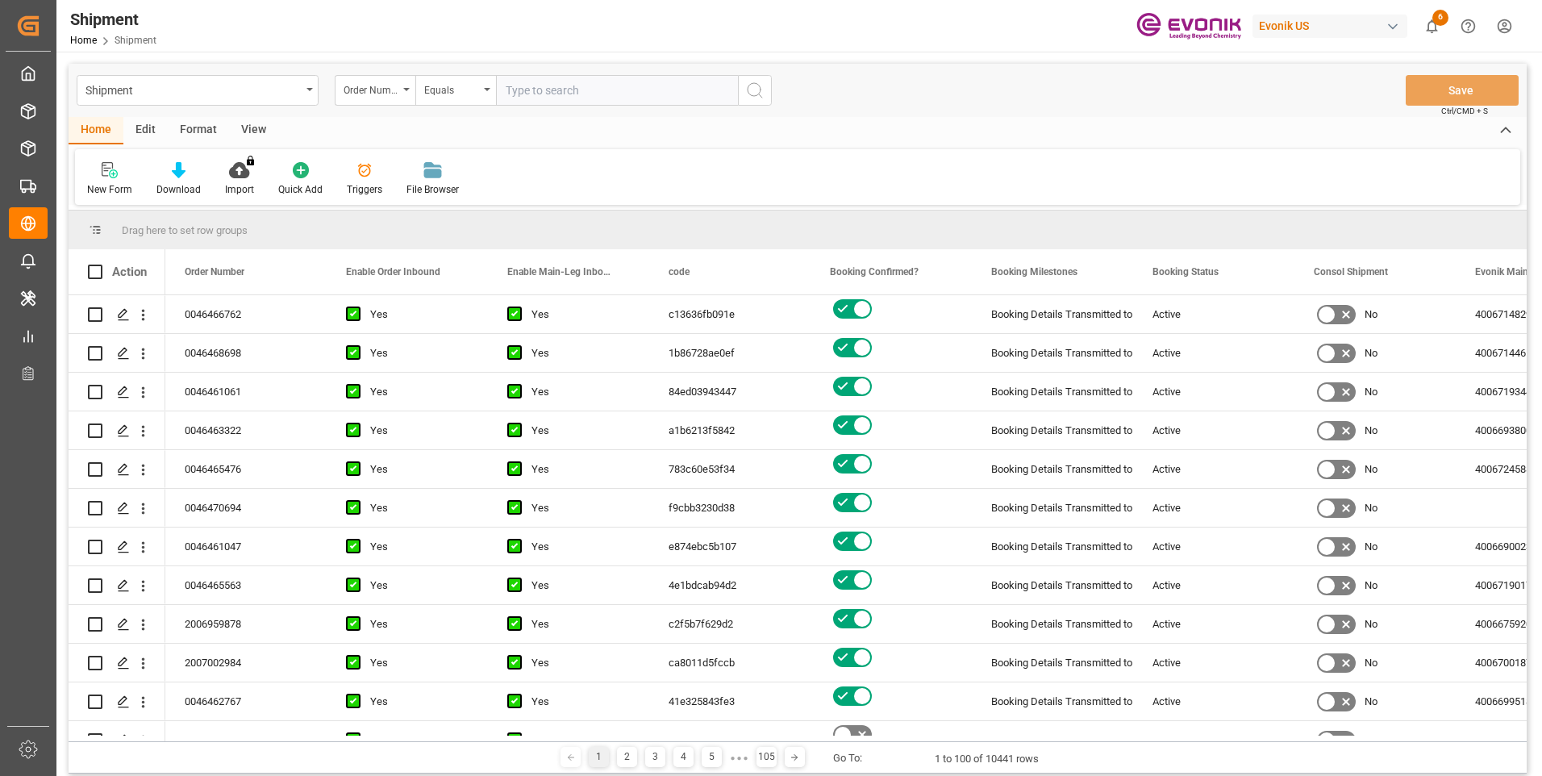
click at [552, 88] on input "text" at bounding box center [617, 90] width 242 height 31
paste input "0046472717"
type input "0046472717"
click at [773, 88] on div "Shipment Order Number Equals 0046472717 Save Ctrl/CMD + S" at bounding box center [798, 90] width 1458 height 53
click at [762, 88] on icon "search button" at bounding box center [754, 90] width 19 height 19
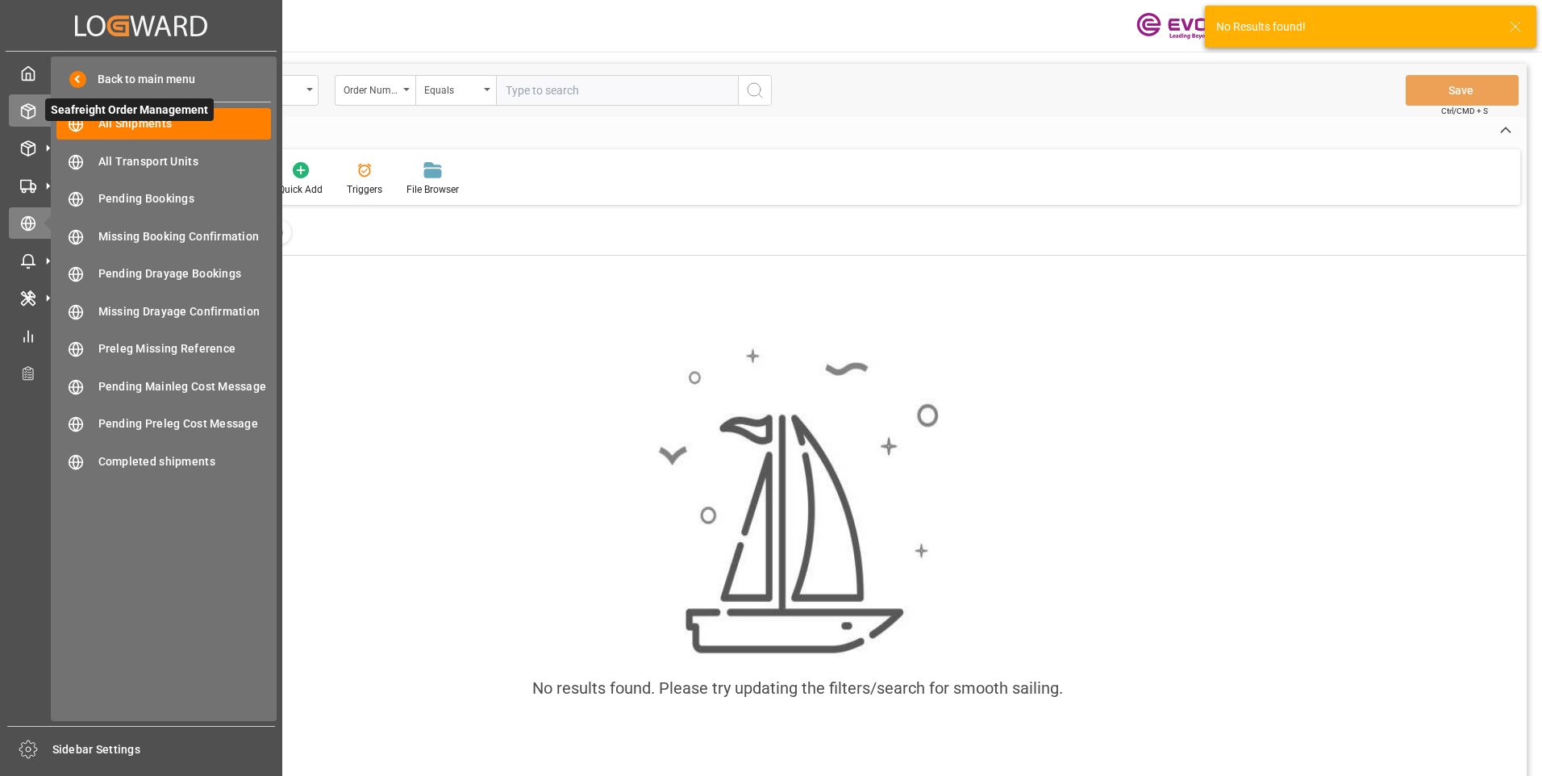
click at [25, 116] on icon at bounding box center [28, 111] width 16 height 16
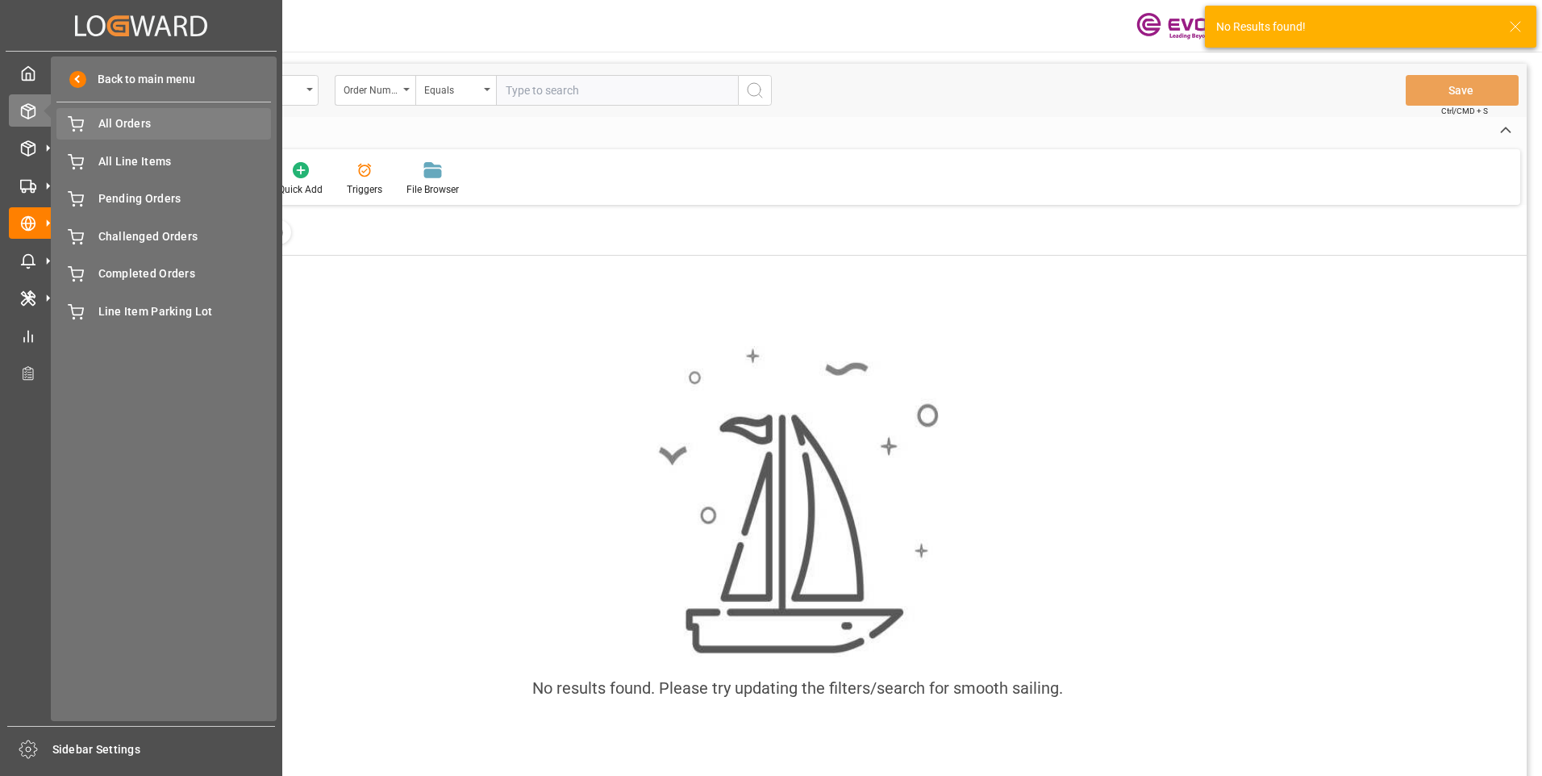
click at [115, 123] on span "All Orders" at bounding box center [184, 123] width 173 height 17
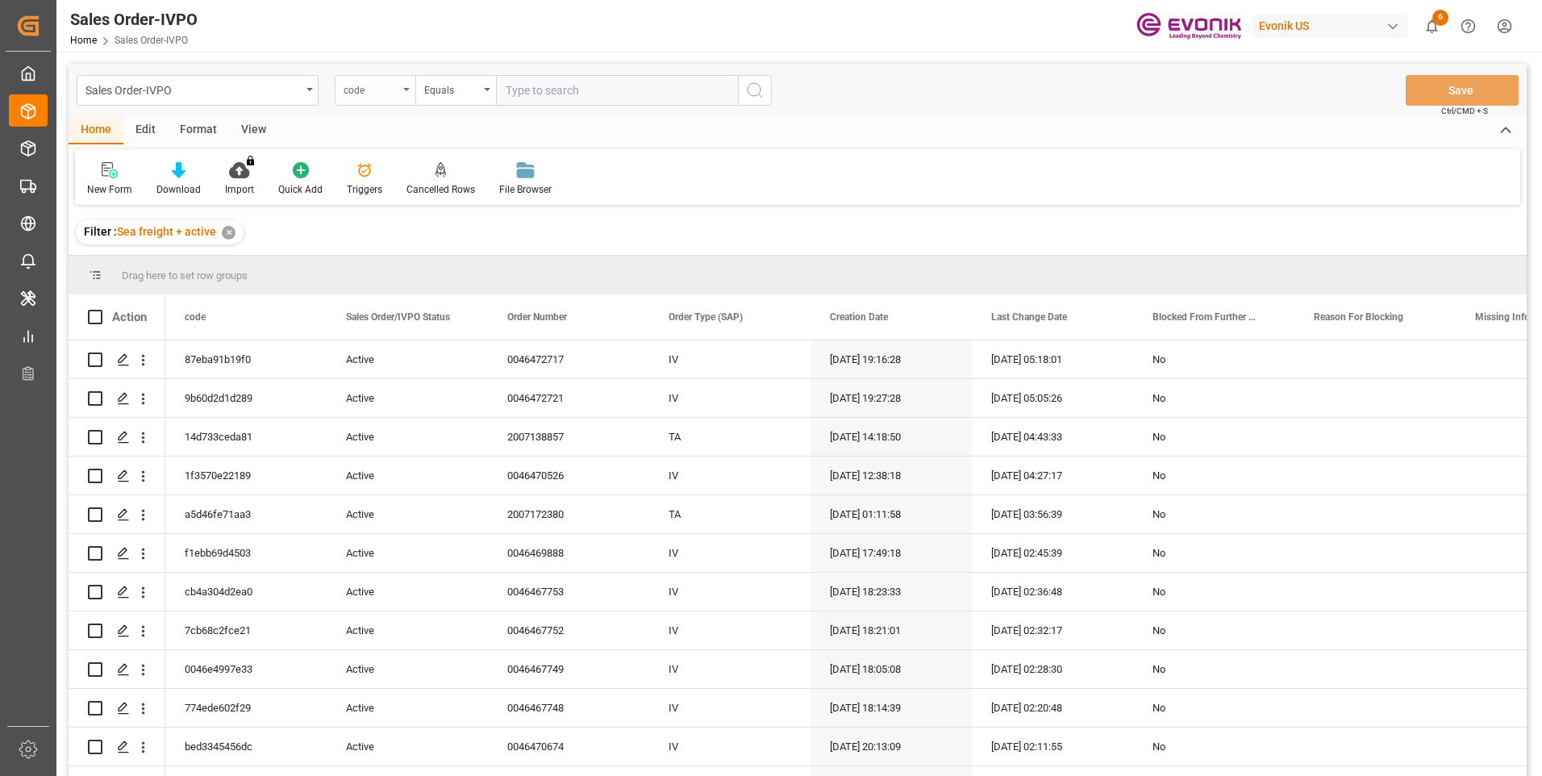
click at [394, 92] on div "code" at bounding box center [371, 88] width 55 height 19
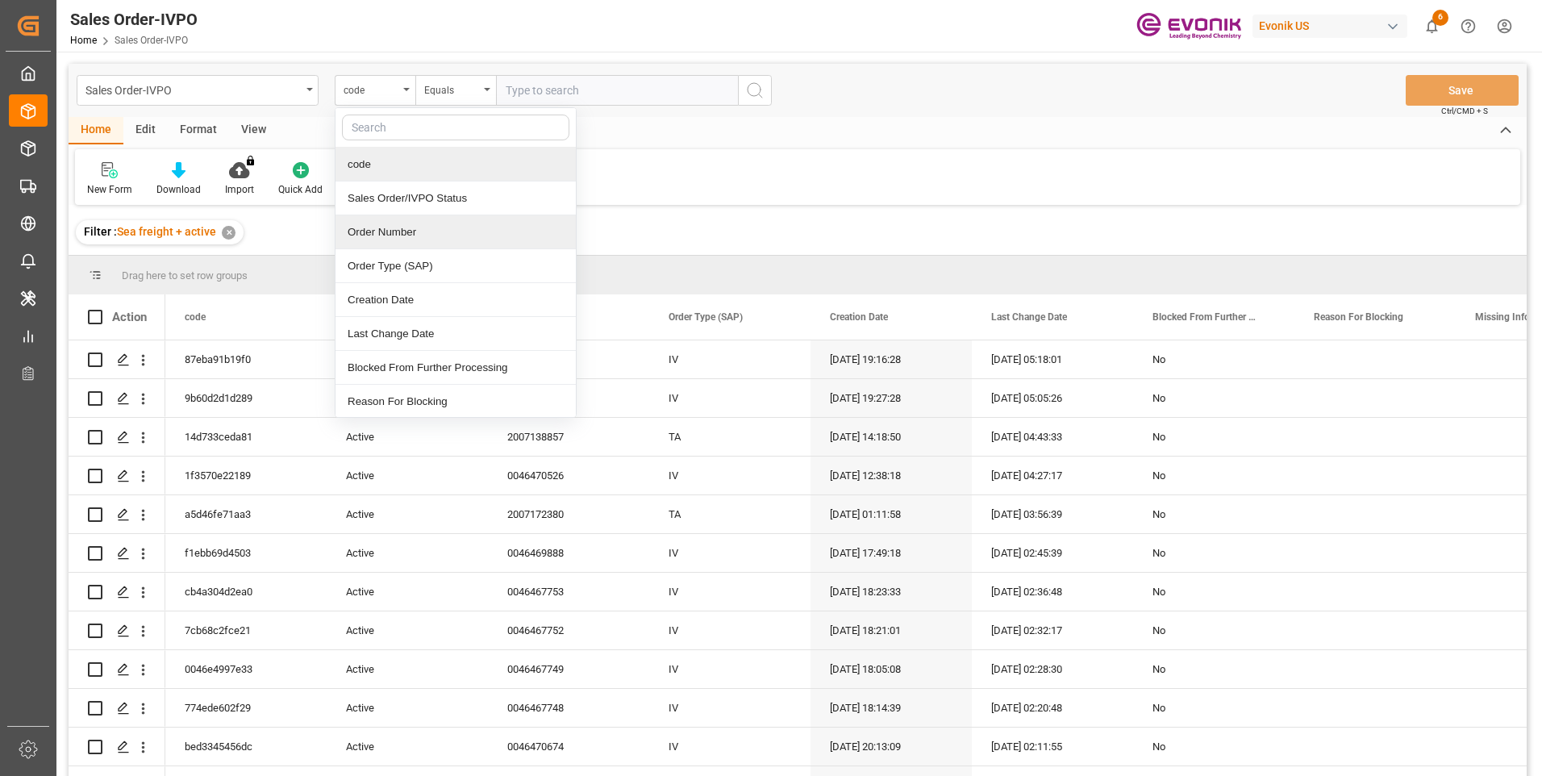
click at [390, 224] on div "Order Number" at bounding box center [455, 232] width 240 height 34
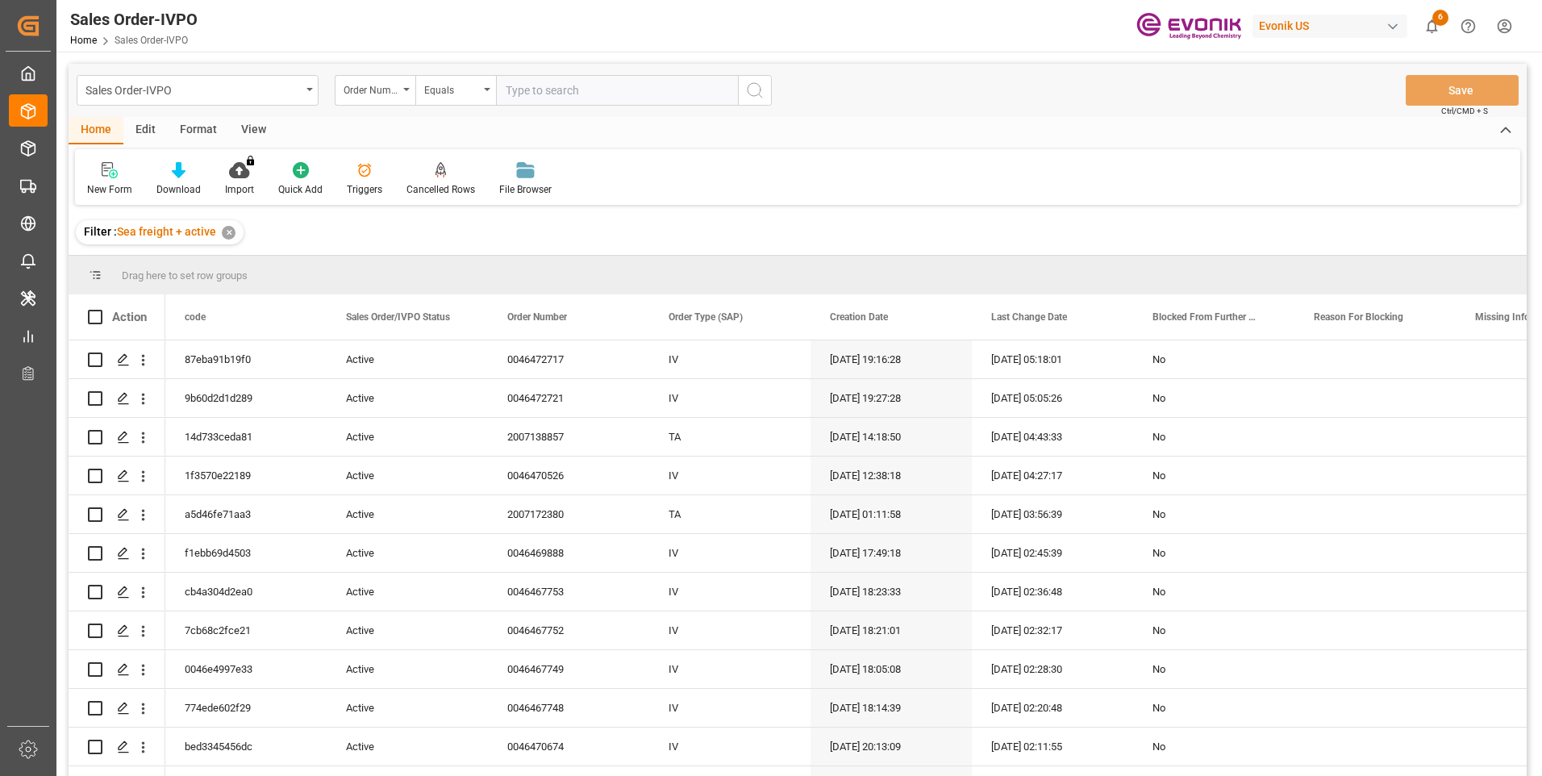
click at [574, 86] on input "text" at bounding box center [617, 90] width 242 height 31
paste input "0046472717"
type input "0046472717"
click at [746, 87] on icon "search button" at bounding box center [754, 90] width 19 height 19
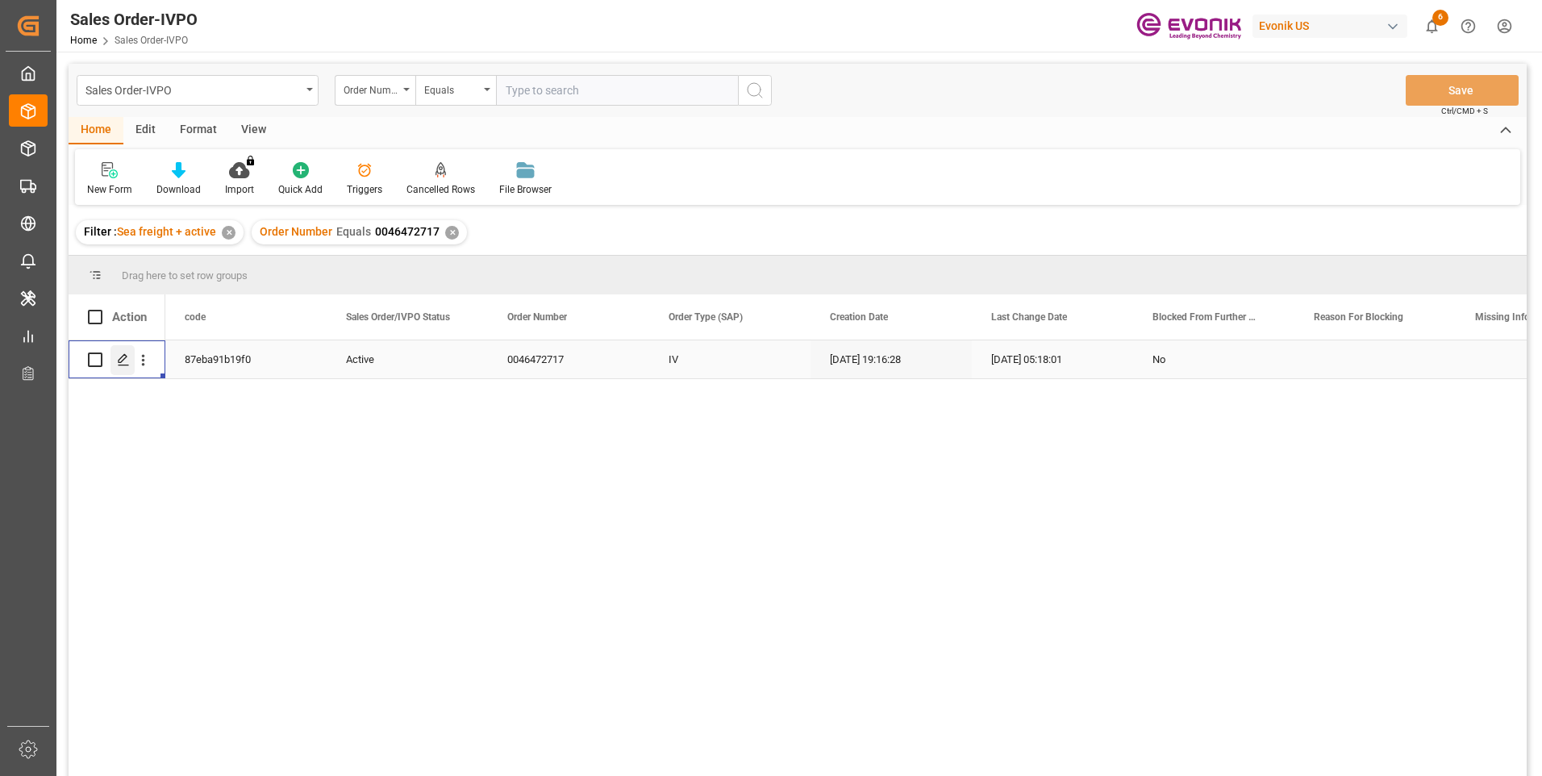
click at [117, 356] on icon "Press SPACE to select this row." at bounding box center [123, 359] width 13 height 13
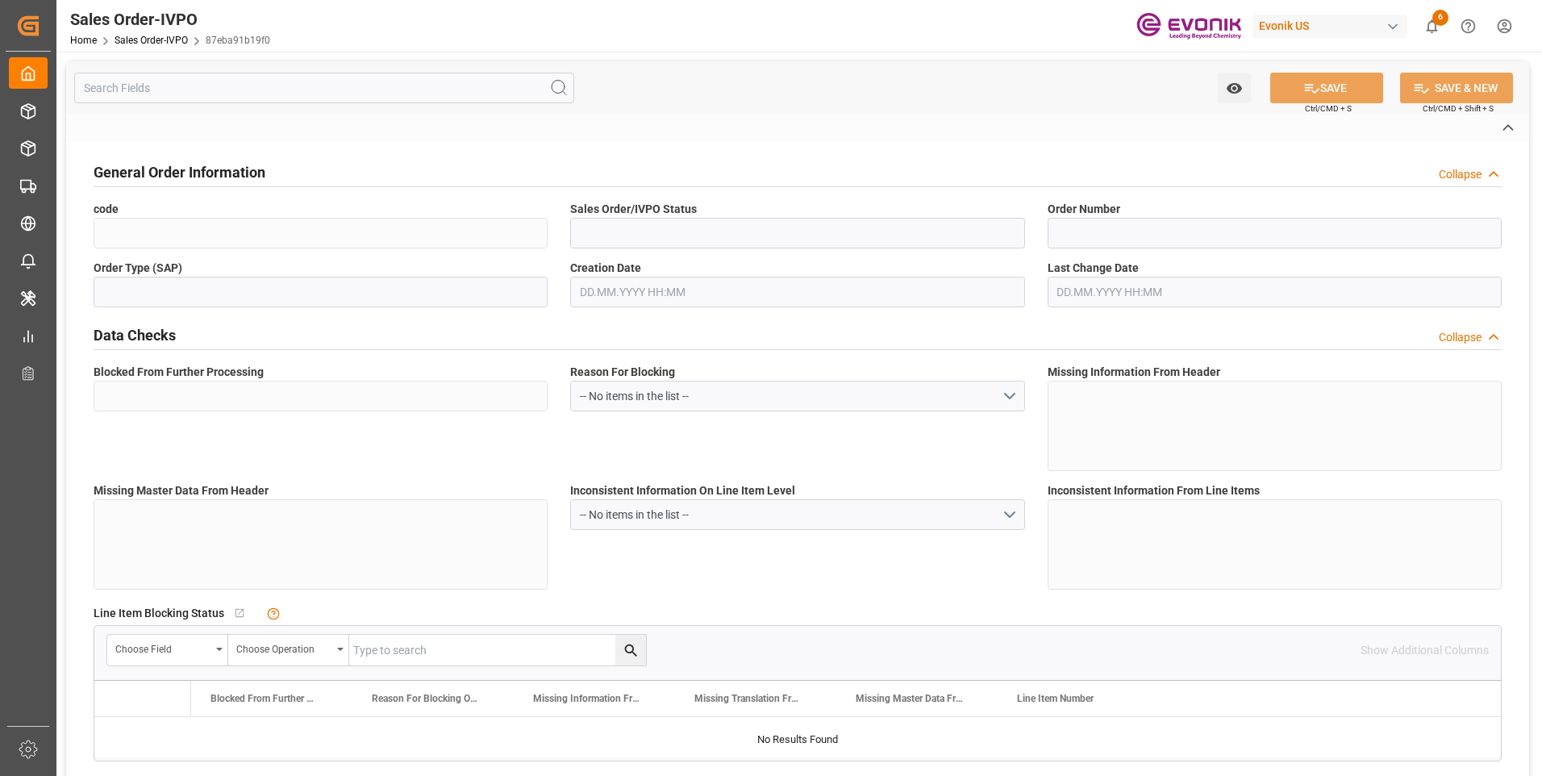
type input "87eba91b19f0"
type input "Active"
type input "0046472717"
type input "IV"
type input "No"
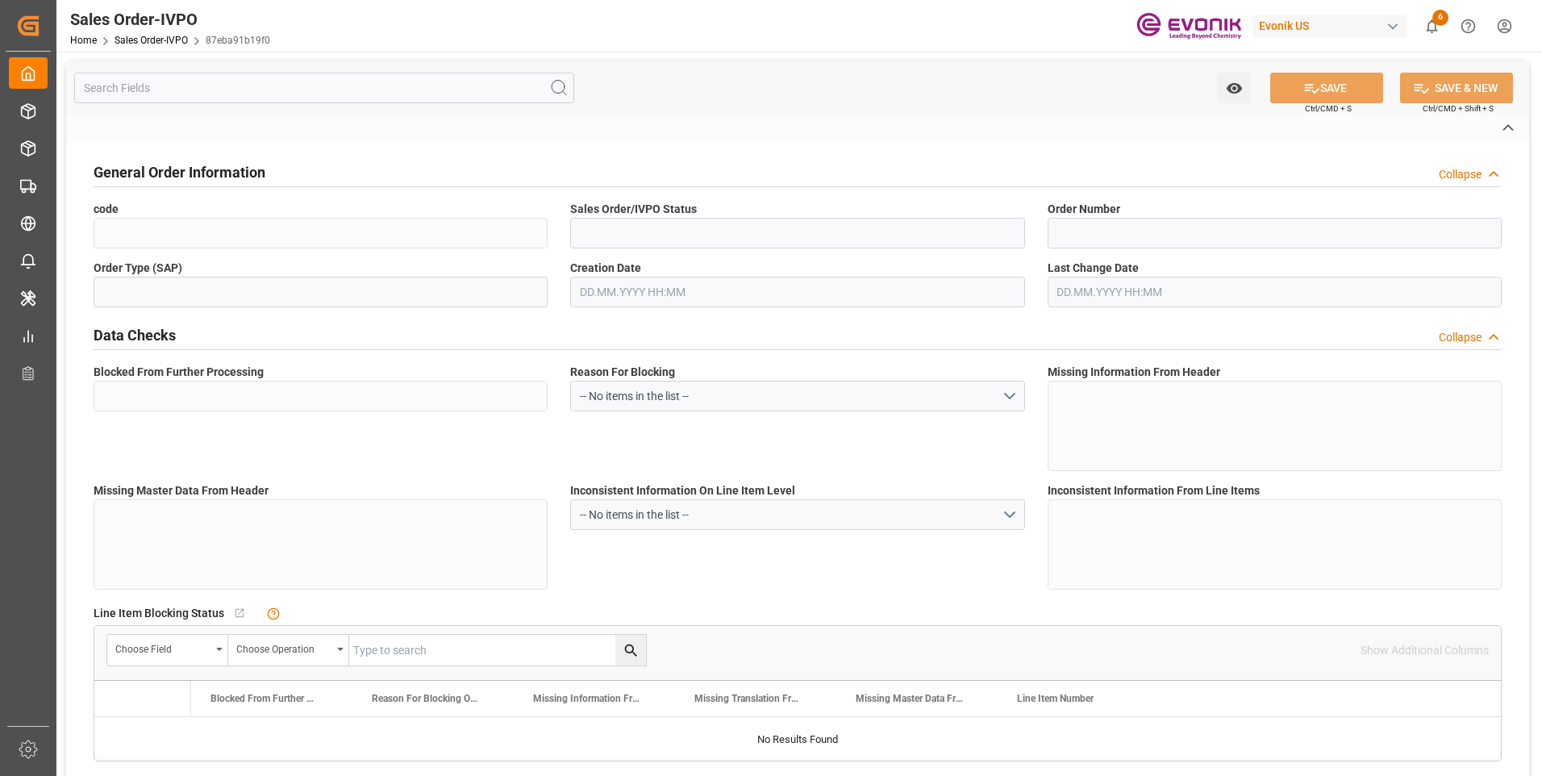
type input "P2P"
type input "45"
type input "FCL"
type input "0006"
type input "20GP"
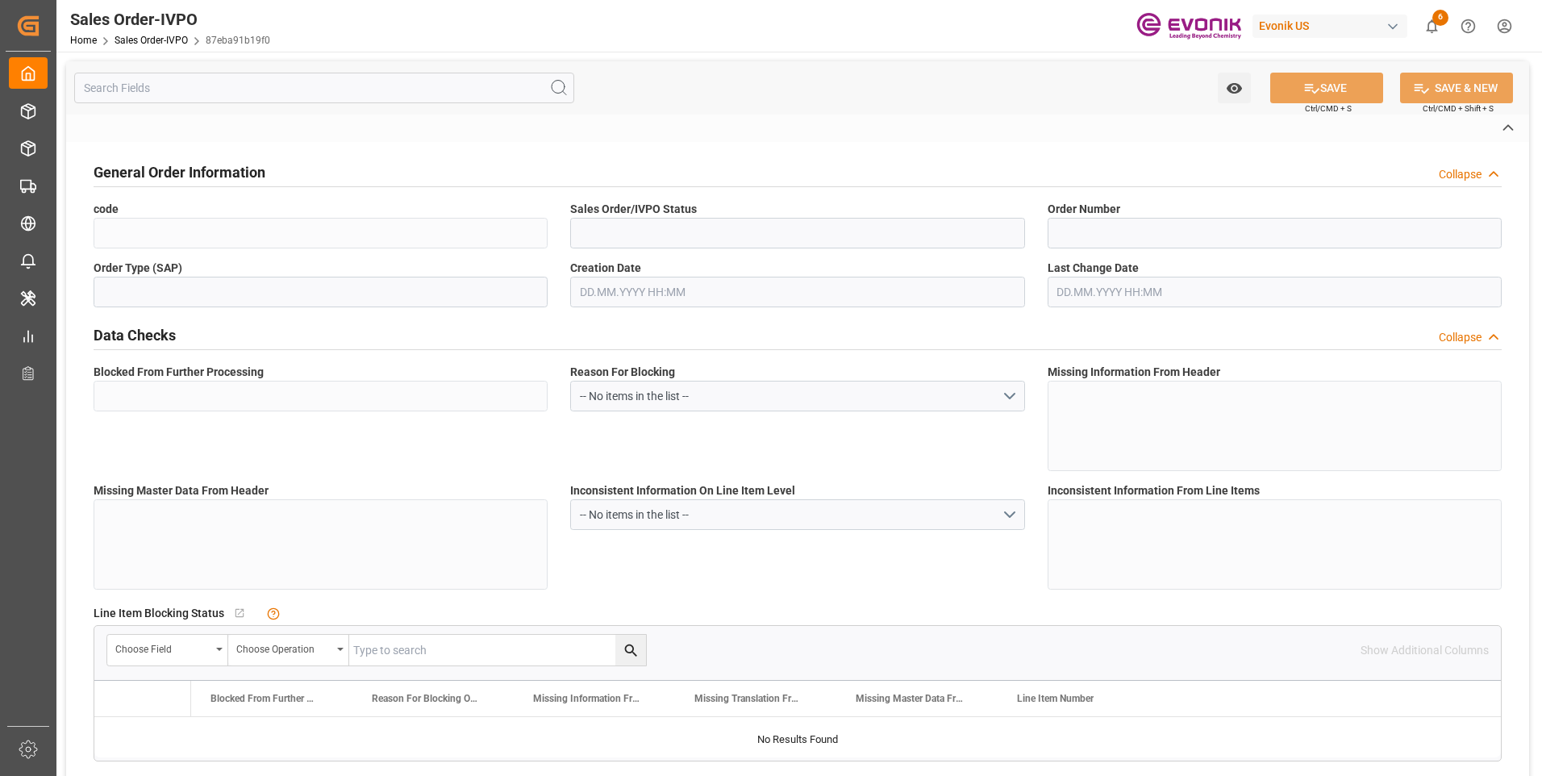
type textarea "No Tank Container"
type input "0046472717"
type input "OU"
type input "SP OU Comfort&Insul."
type input "Specialty Additives"
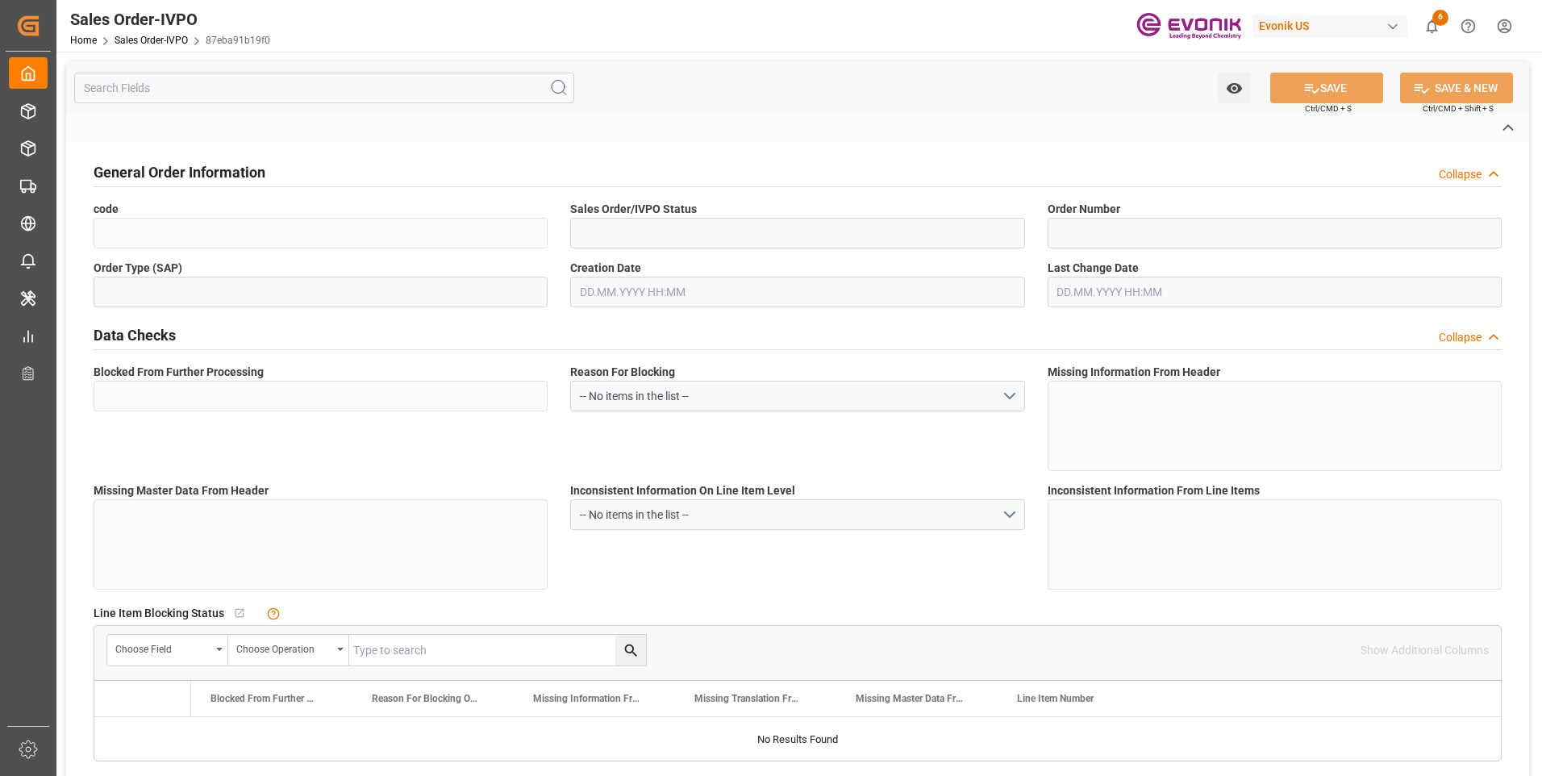
type input "CIF"
type input "[GEOGRAPHIC_DATA]"
type textarea "Not required"
type textarea "Definition: The importer number (requested on Customs and Border Protection (CB…"
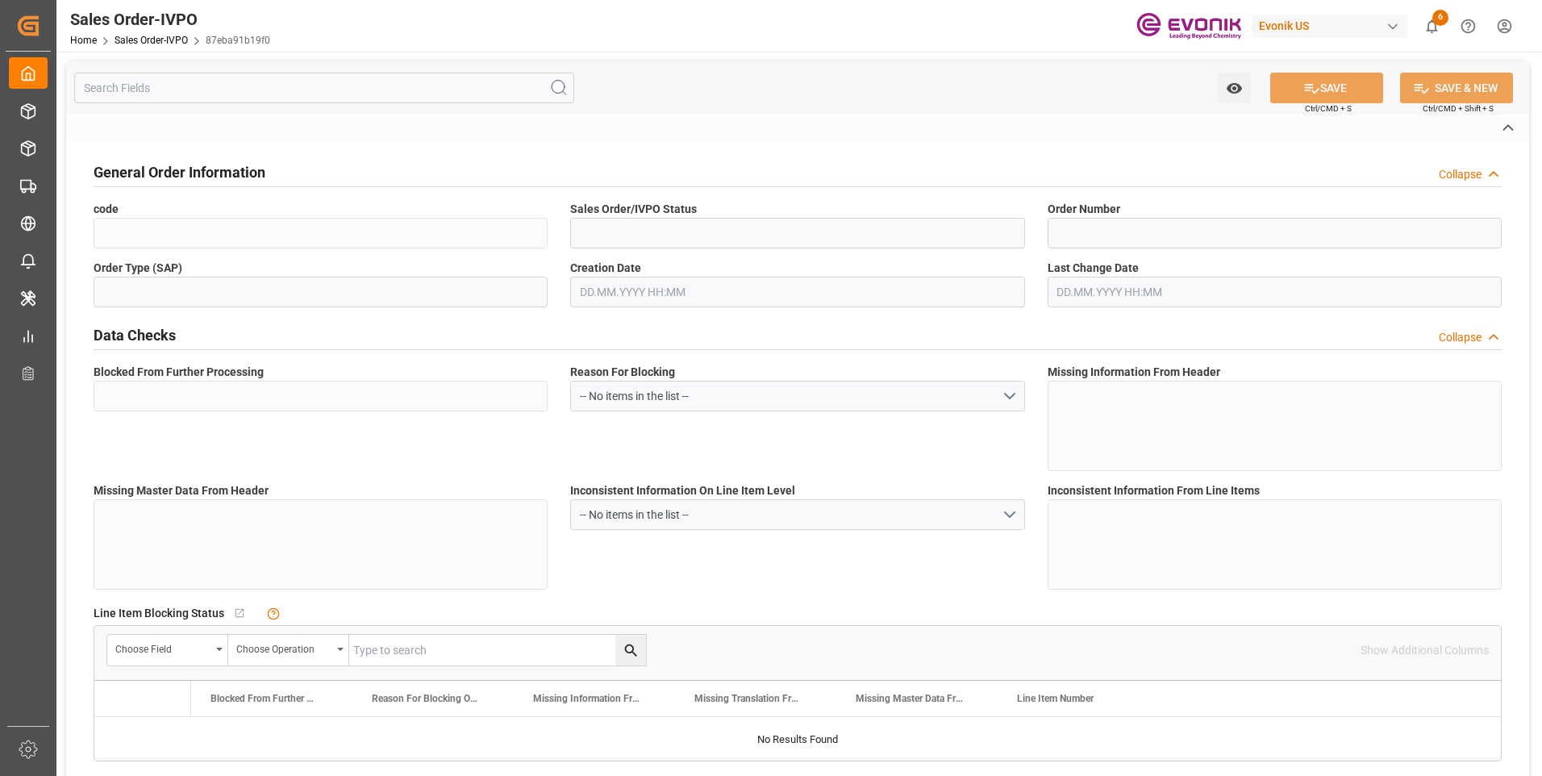
type input "DE"
type input "Done"
type input "20GP"
type input "Done"
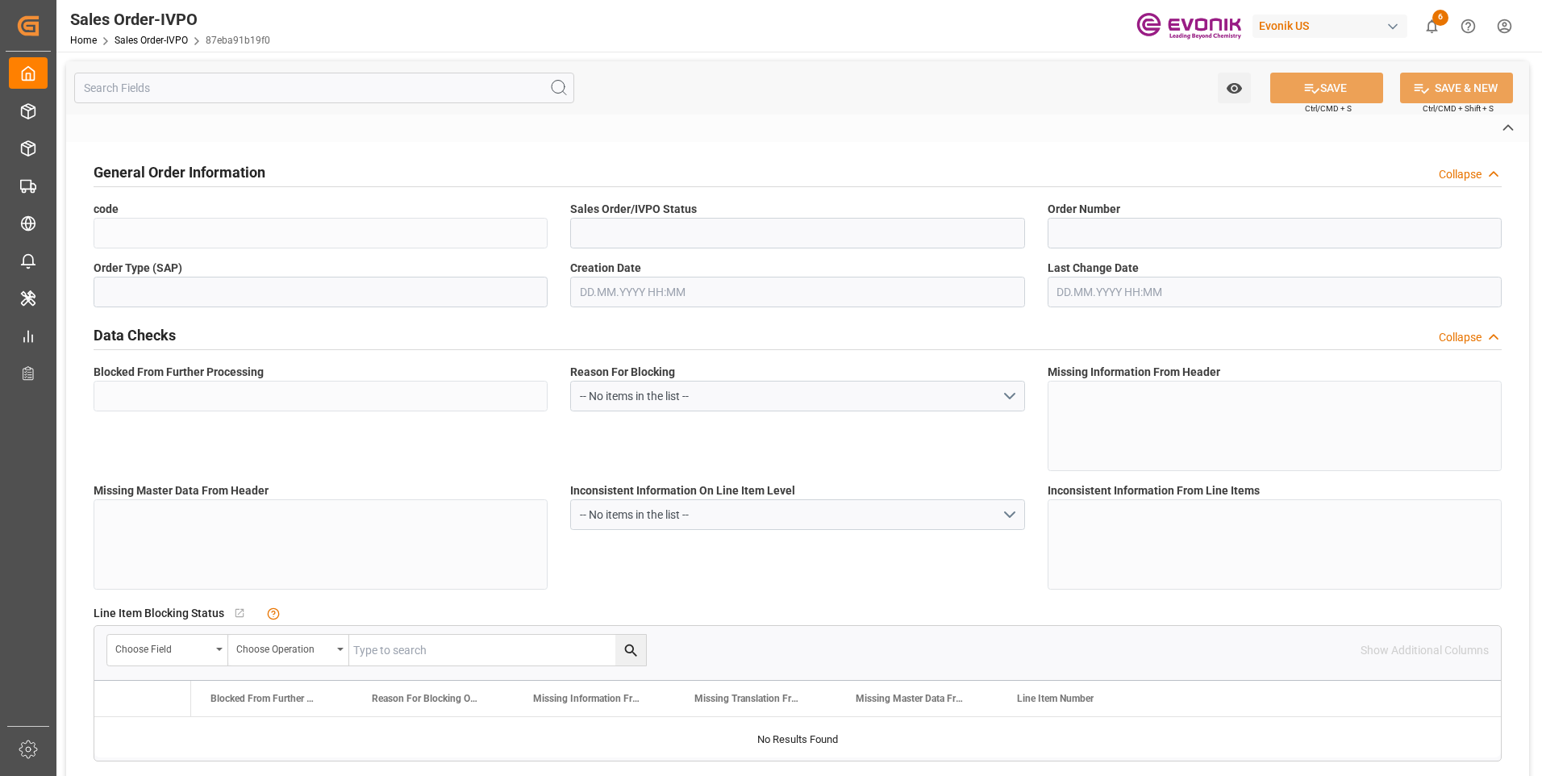
type input "Done"
type input "BEANR"
type input "0"
type input "1"
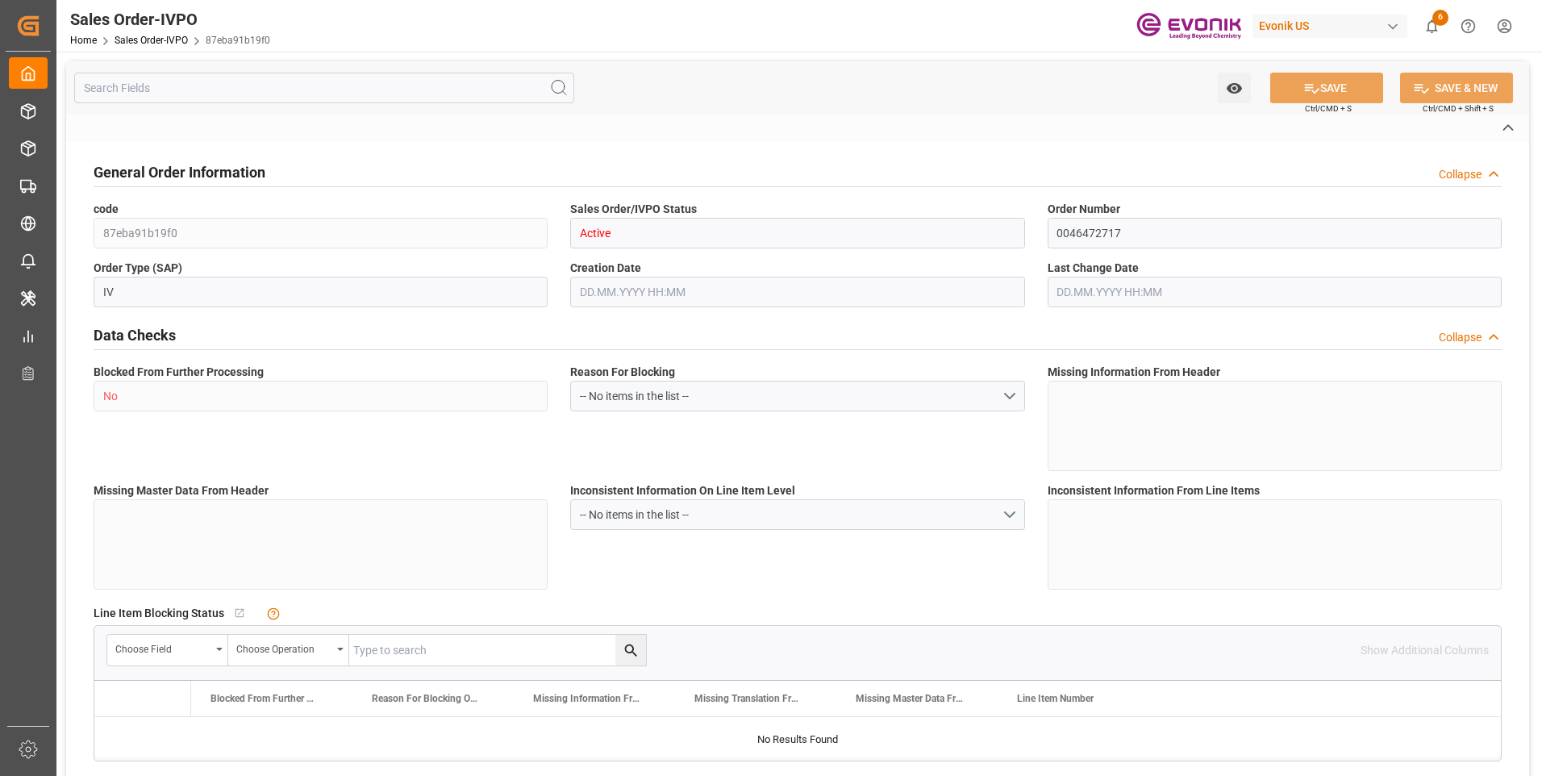
type input "2"
type input "15504"
type input "46.006"
type input "17000"
type input "30"
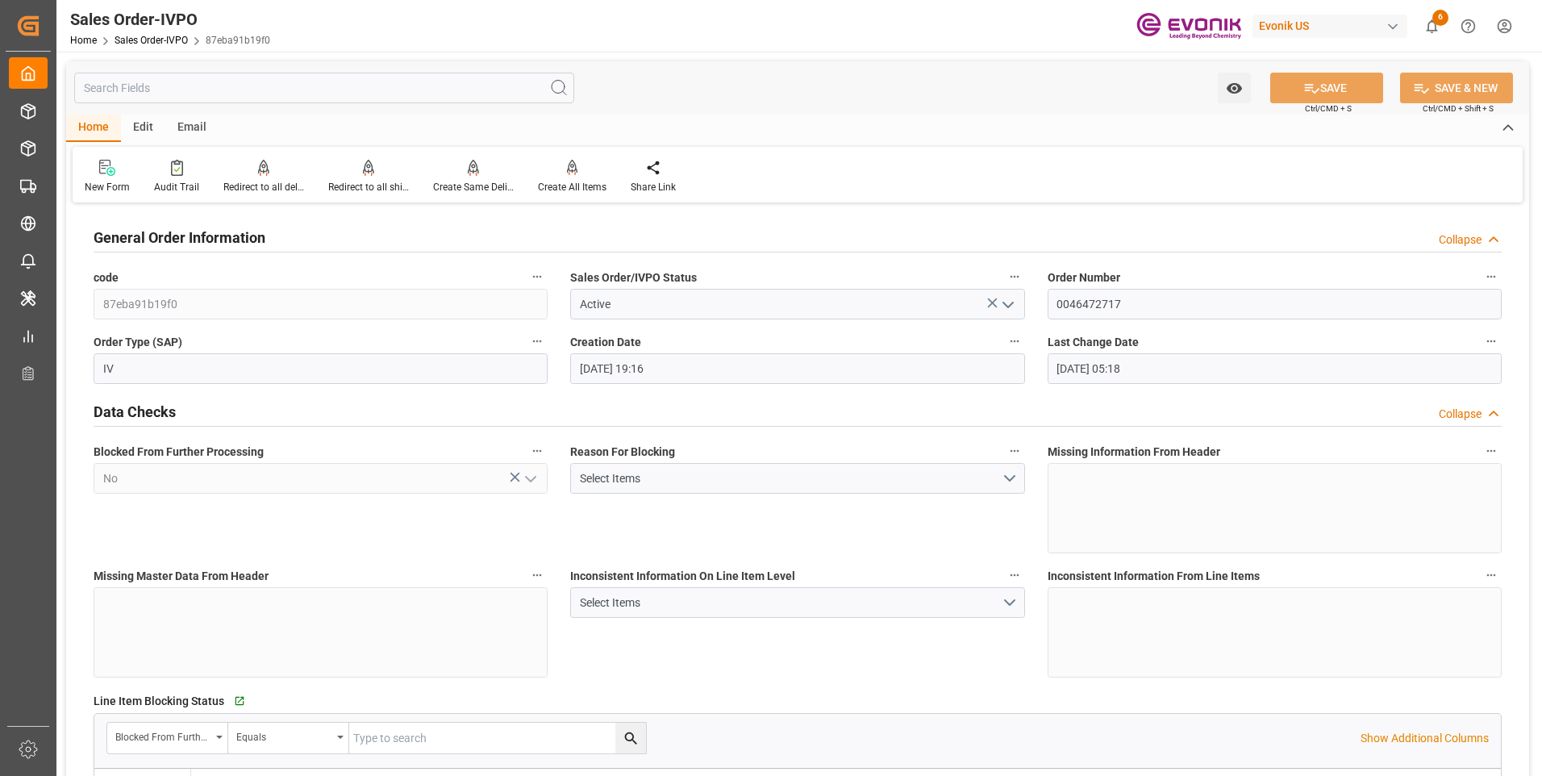
type input "[DATE] 19:16"
type input "[DATE] 05:18"
click at [570, 179] on div "Create All Items" at bounding box center [572, 176] width 93 height 35
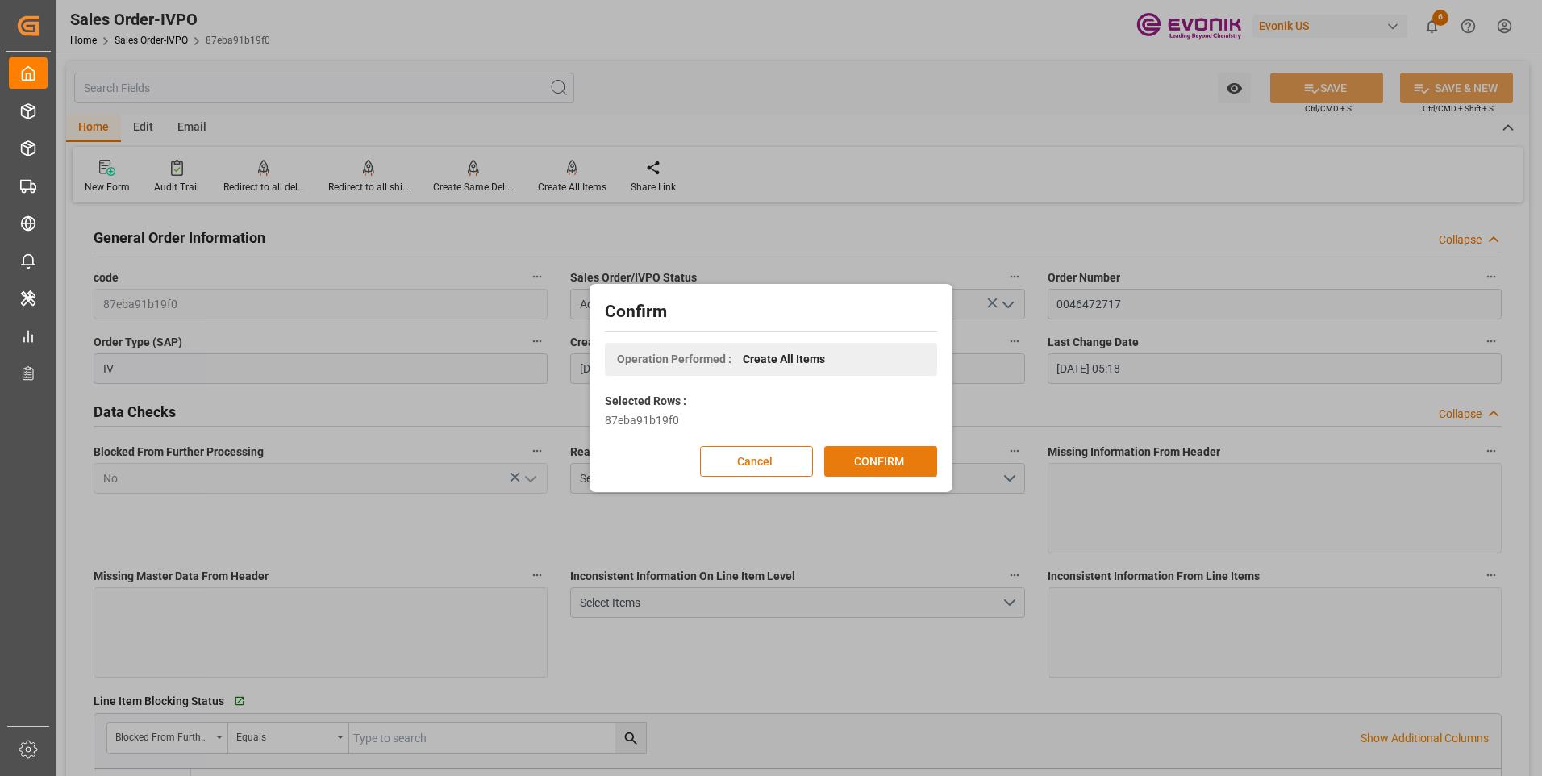
click at [873, 448] on button "CONFIRM" at bounding box center [880, 461] width 113 height 31
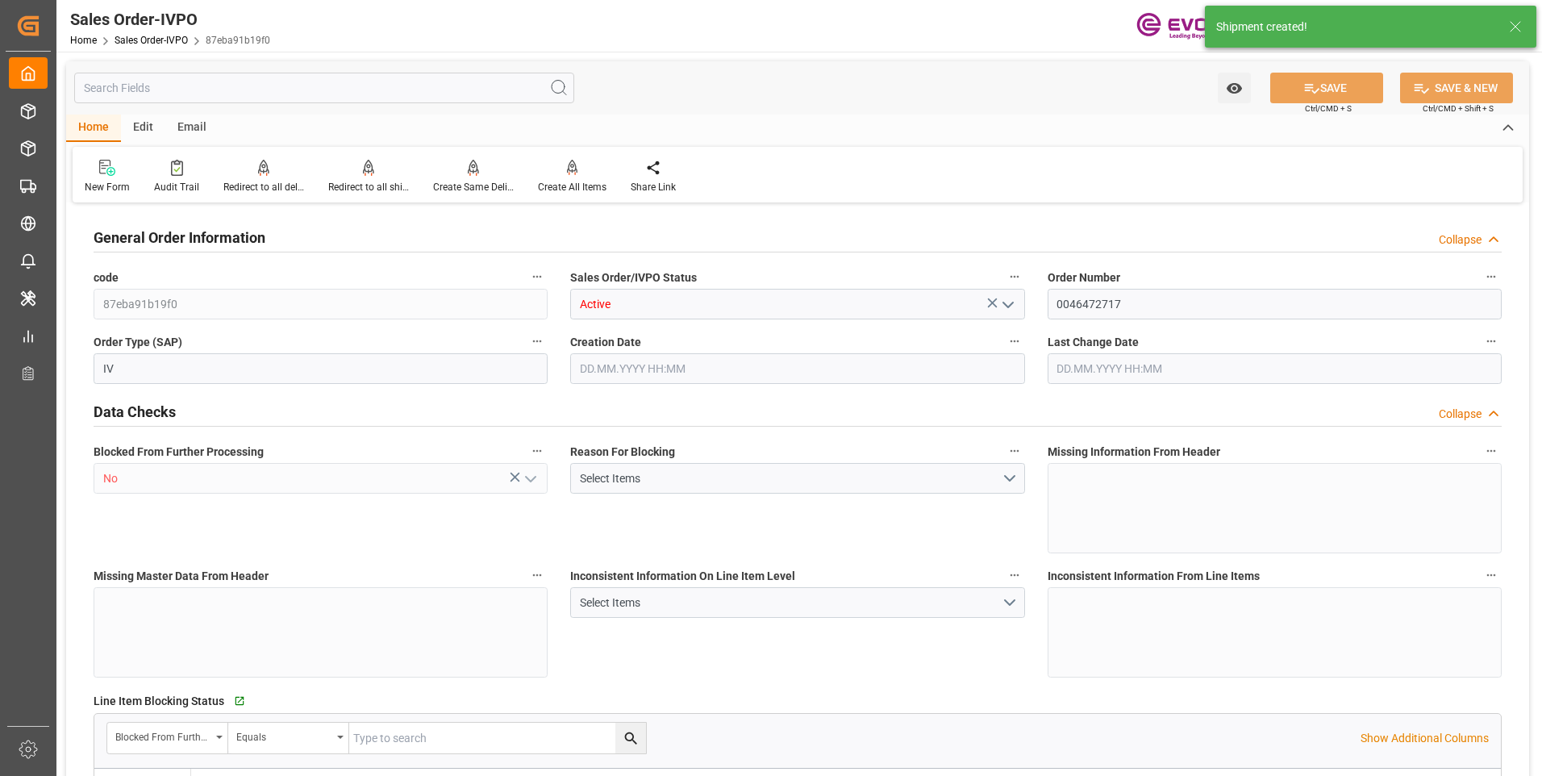
type input "BEANR"
type input "0"
type input "1"
type input "2"
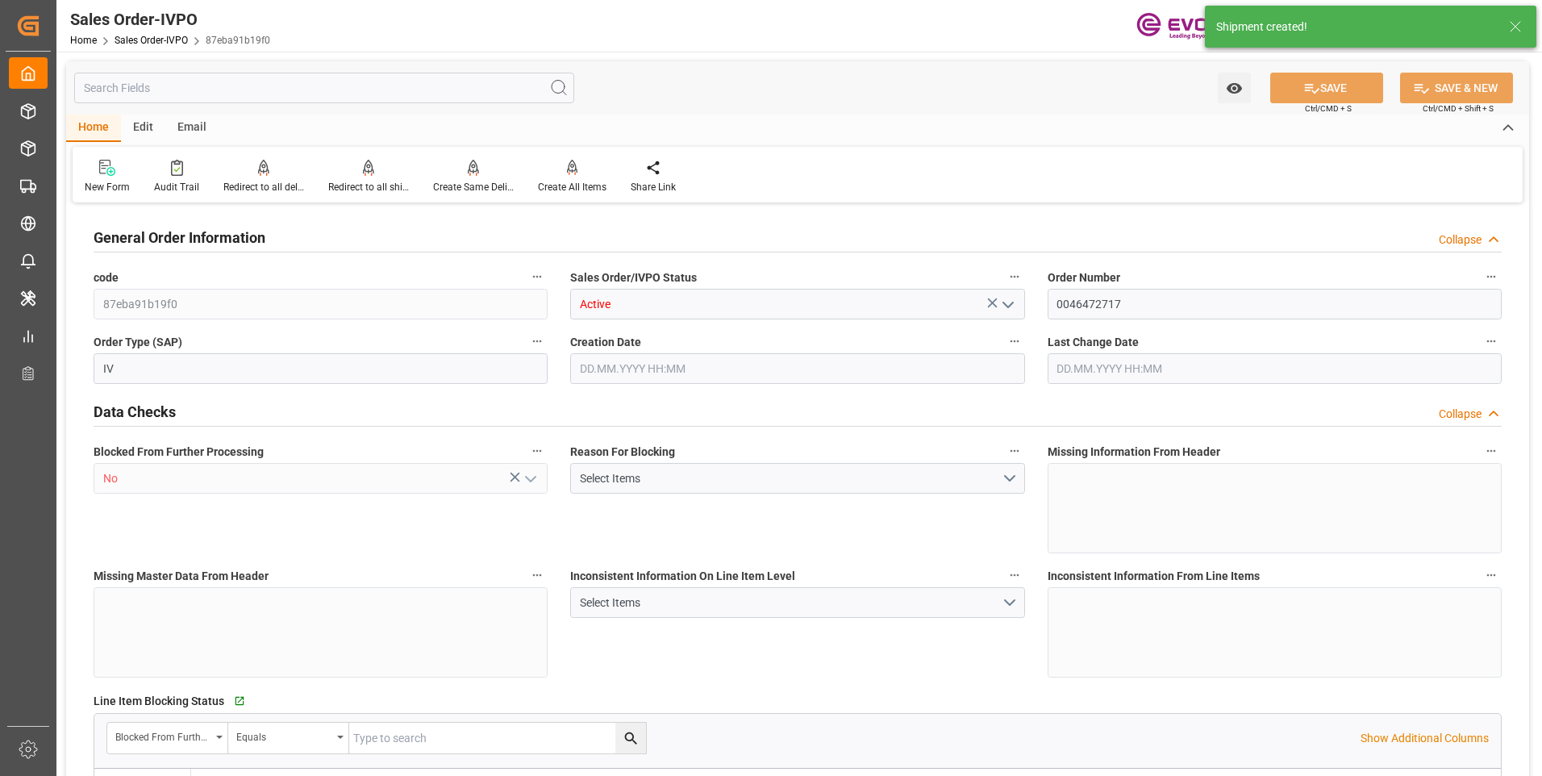
type input "15504"
type input "46.006"
type input "17000"
type input "30"
type input "10.09.2025 19:16"
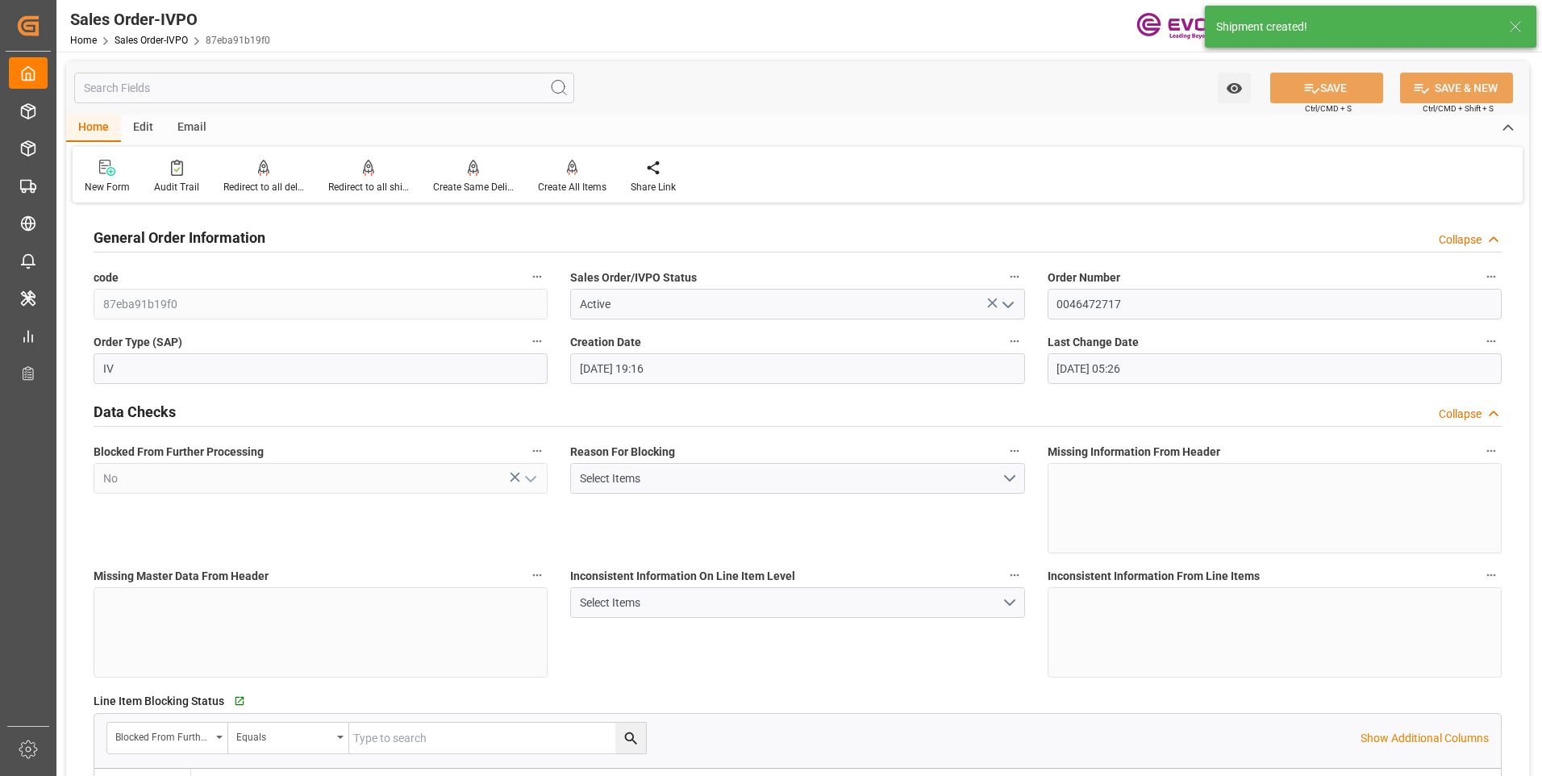
type input "11.09.2025 05:26"
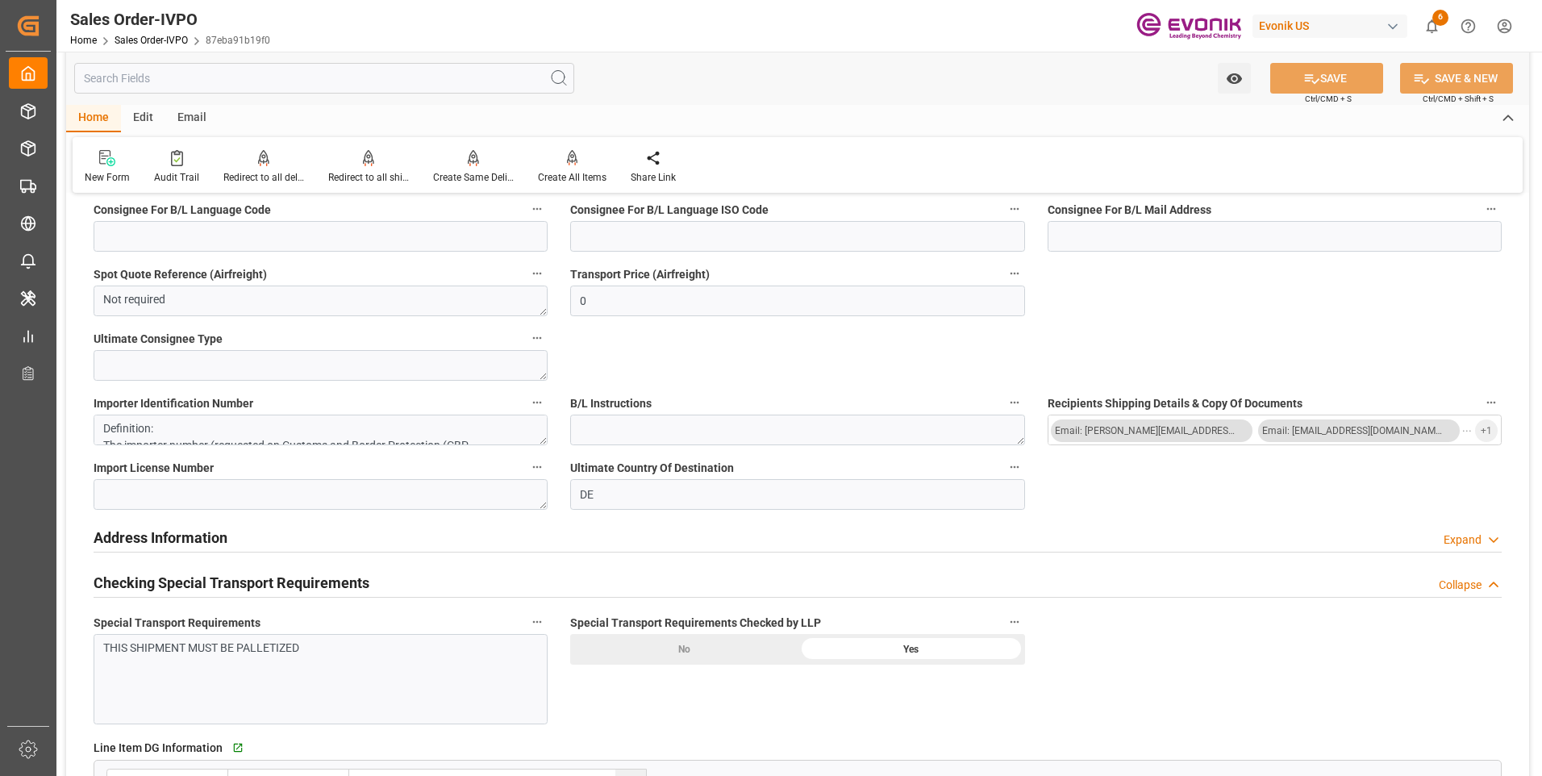
scroll to position [1678, 0]
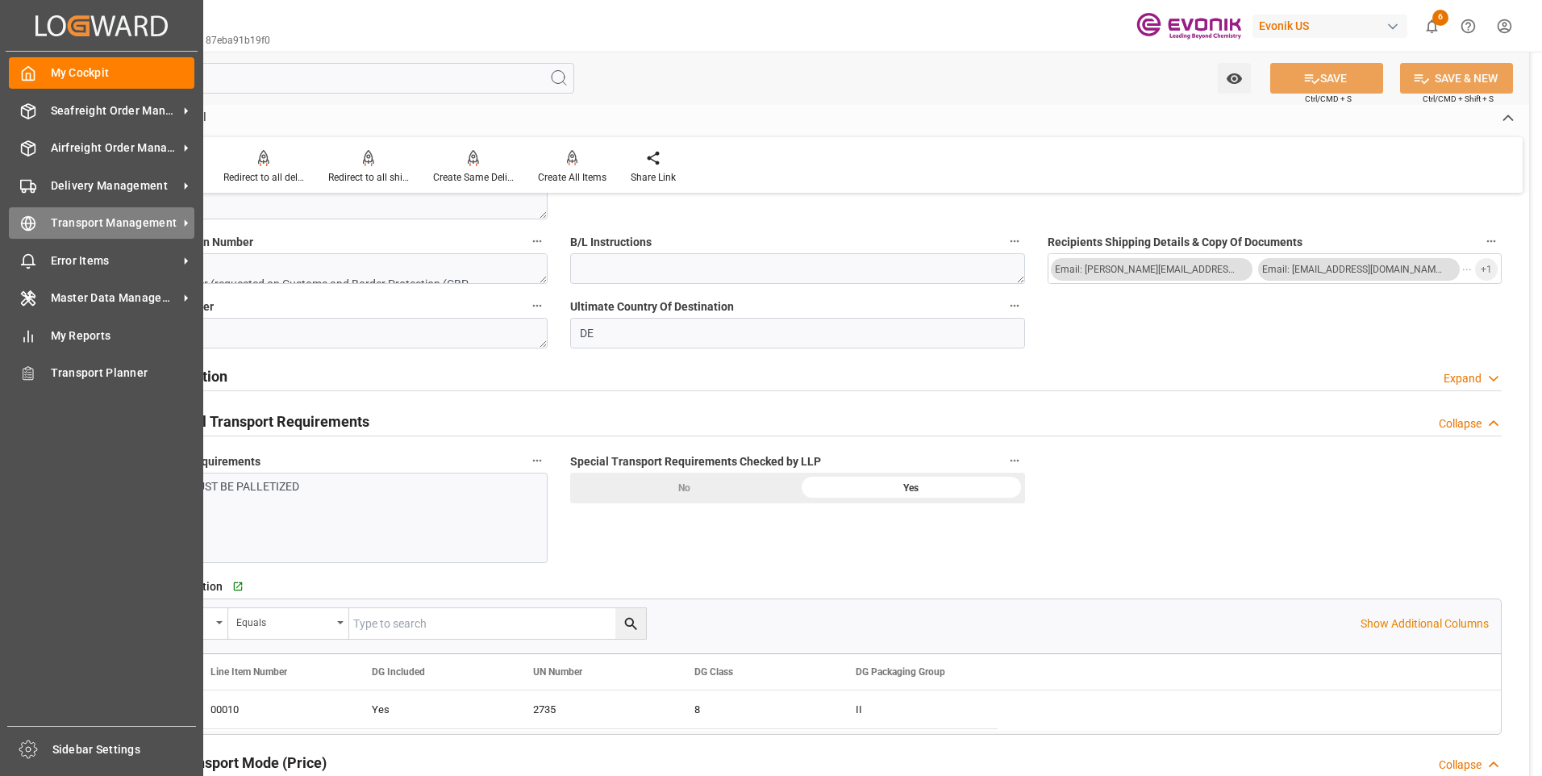
click at [27, 217] on circle at bounding box center [29, 224] width 14 height 14
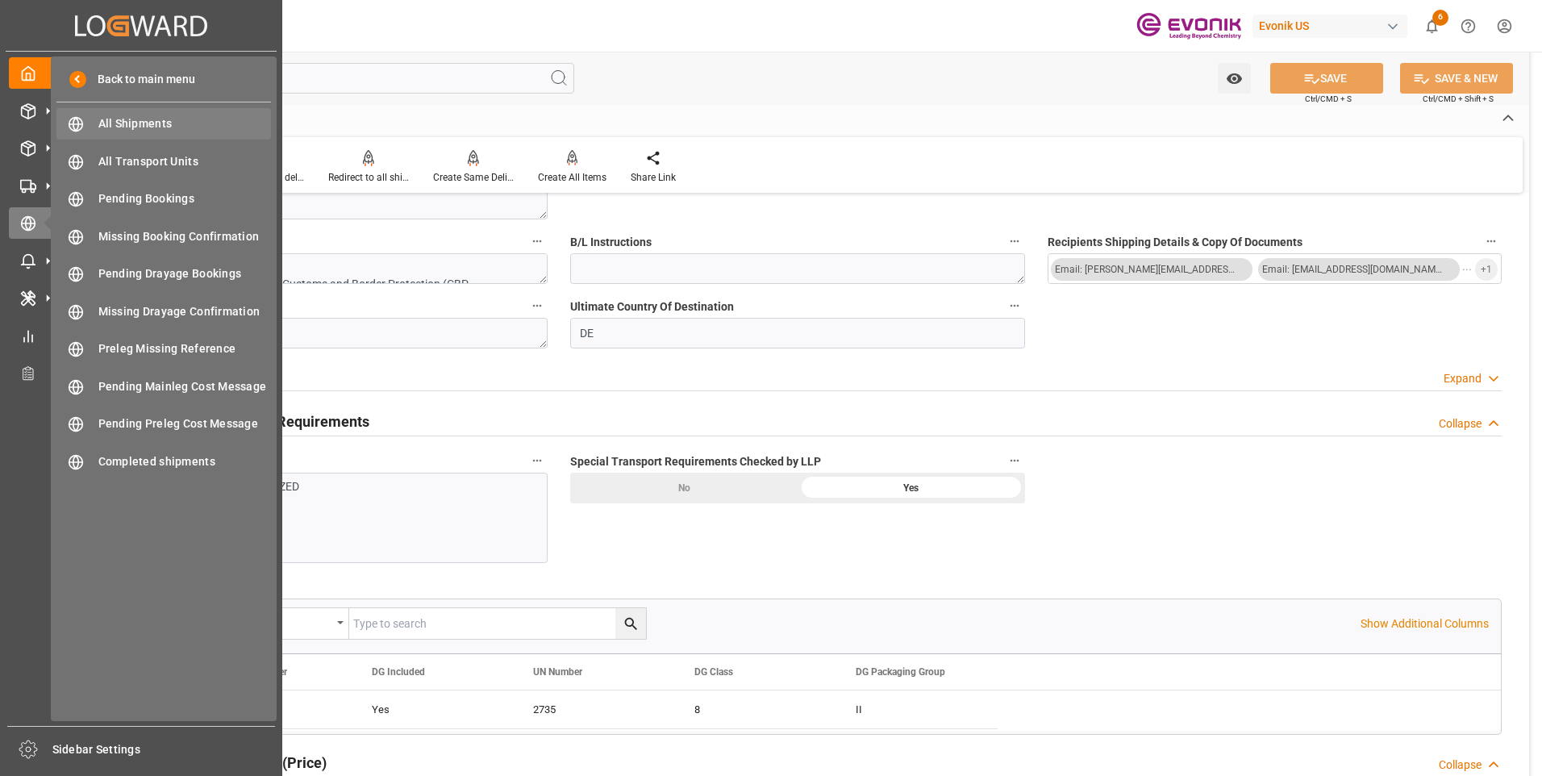
click at [144, 127] on span "All Shipments" at bounding box center [184, 123] width 173 height 17
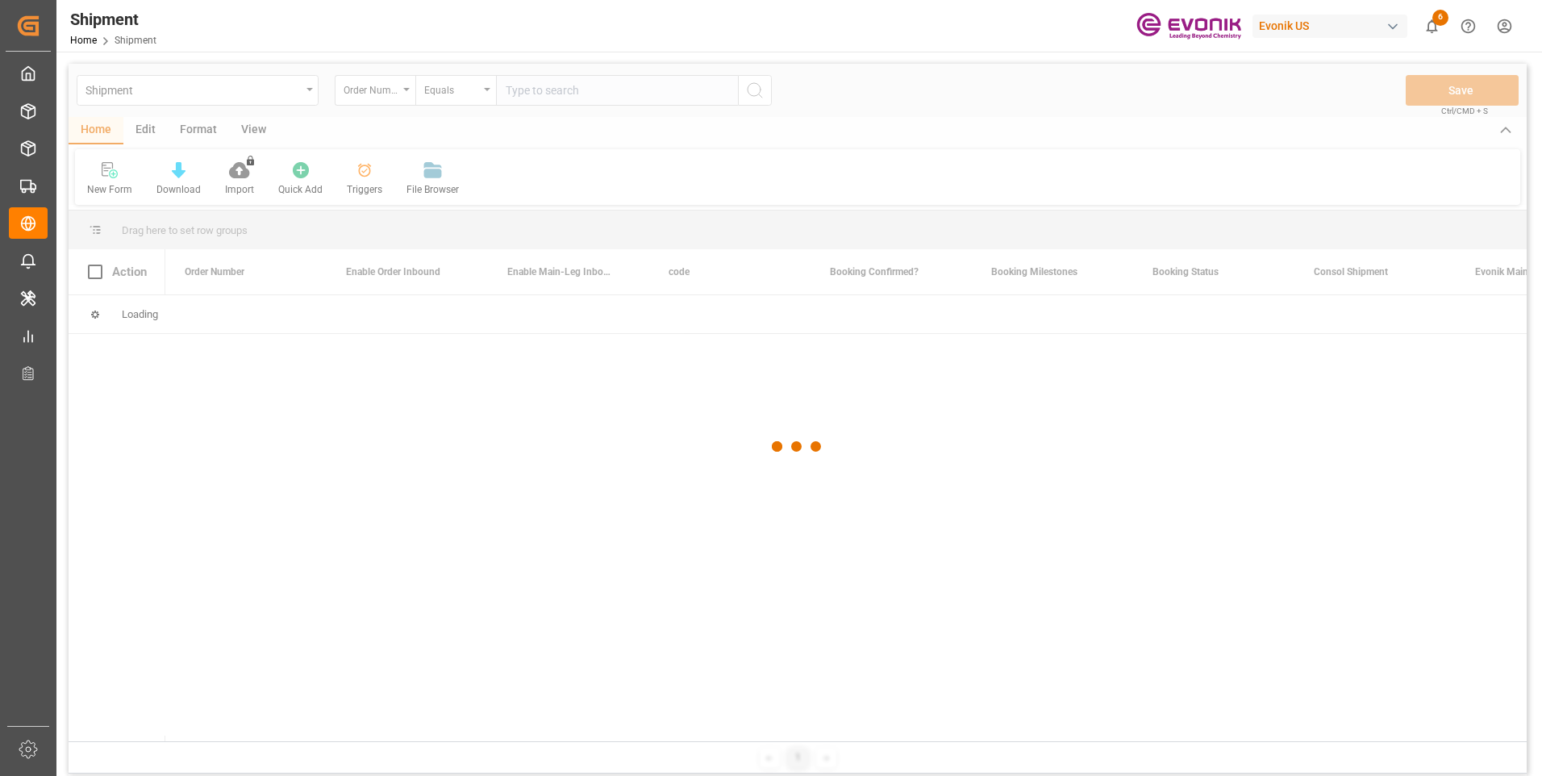
click at [526, 91] on div at bounding box center [798, 447] width 1458 height 766
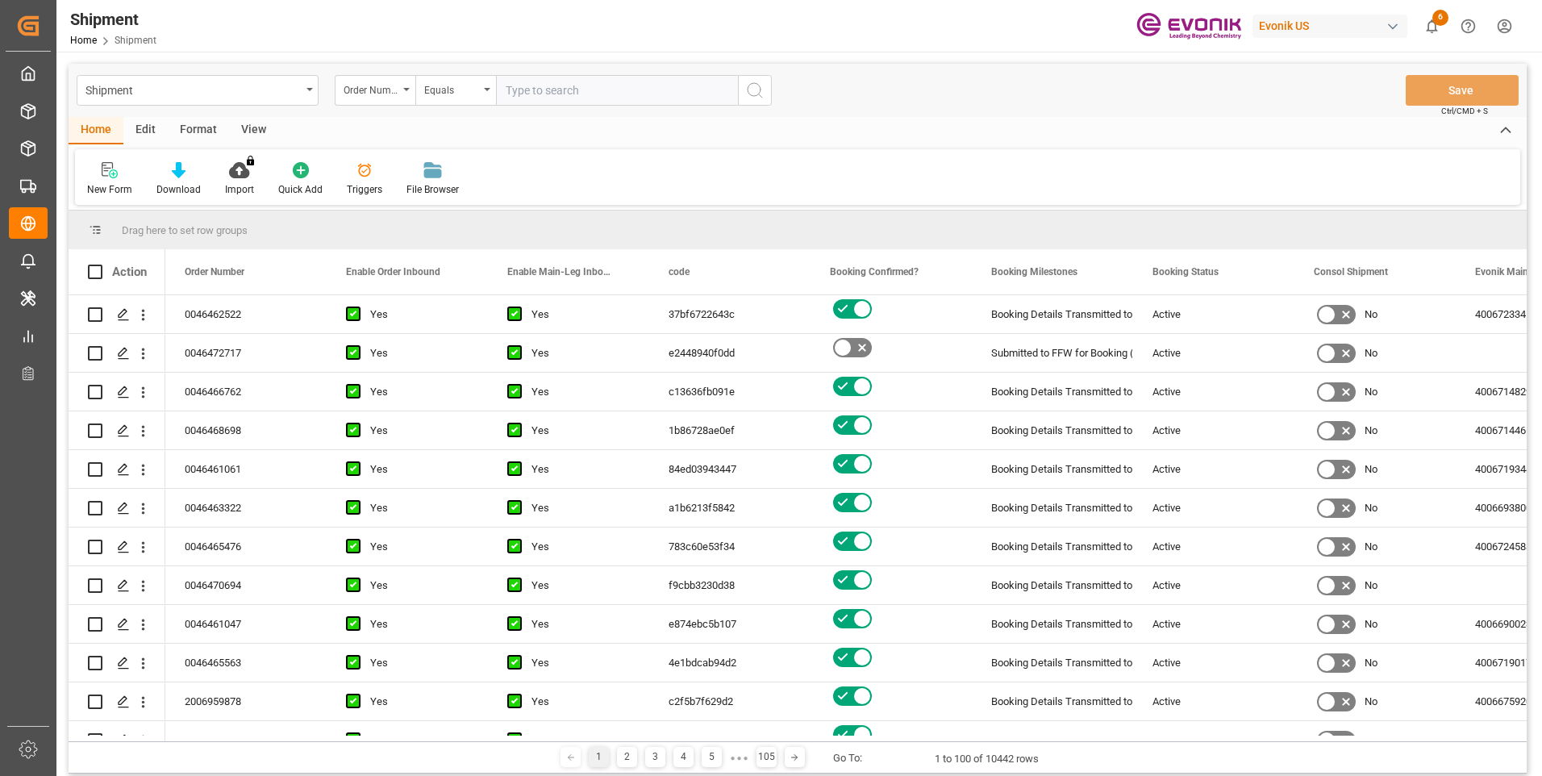
drag, startPoint x: 524, startPoint y: 91, endPoint x: 561, endPoint y: 85, distance: 37.5
click at [523, 91] on input "text" at bounding box center [617, 90] width 242 height 31
paste input "0046472717"
type input "0046472717"
click at [745, 85] on button "search button" at bounding box center [755, 90] width 34 height 31
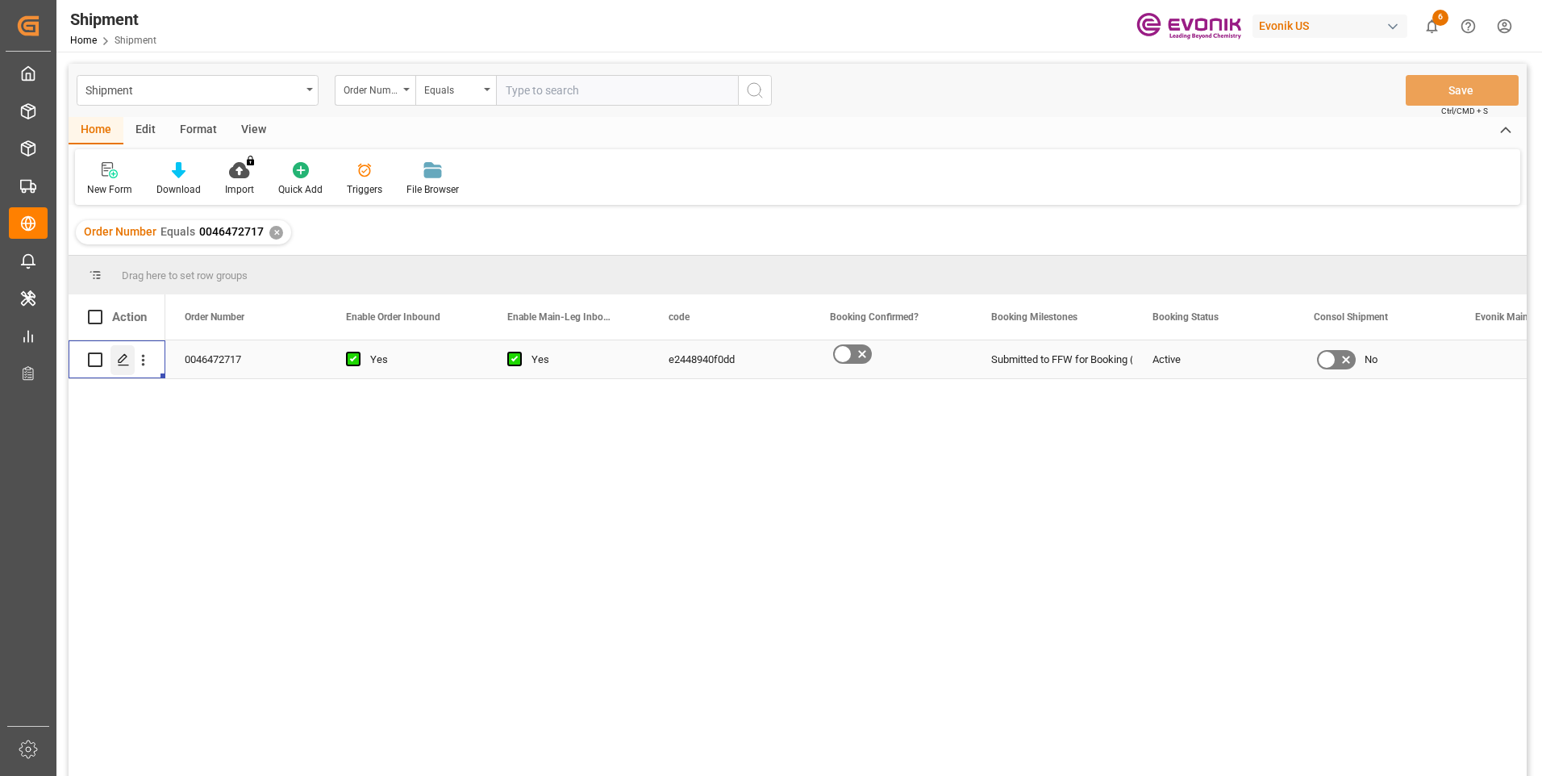
click at [123, 360] on polygon "Press SPACE to select this row." at bounding box center [123, 359] width 8 height 8
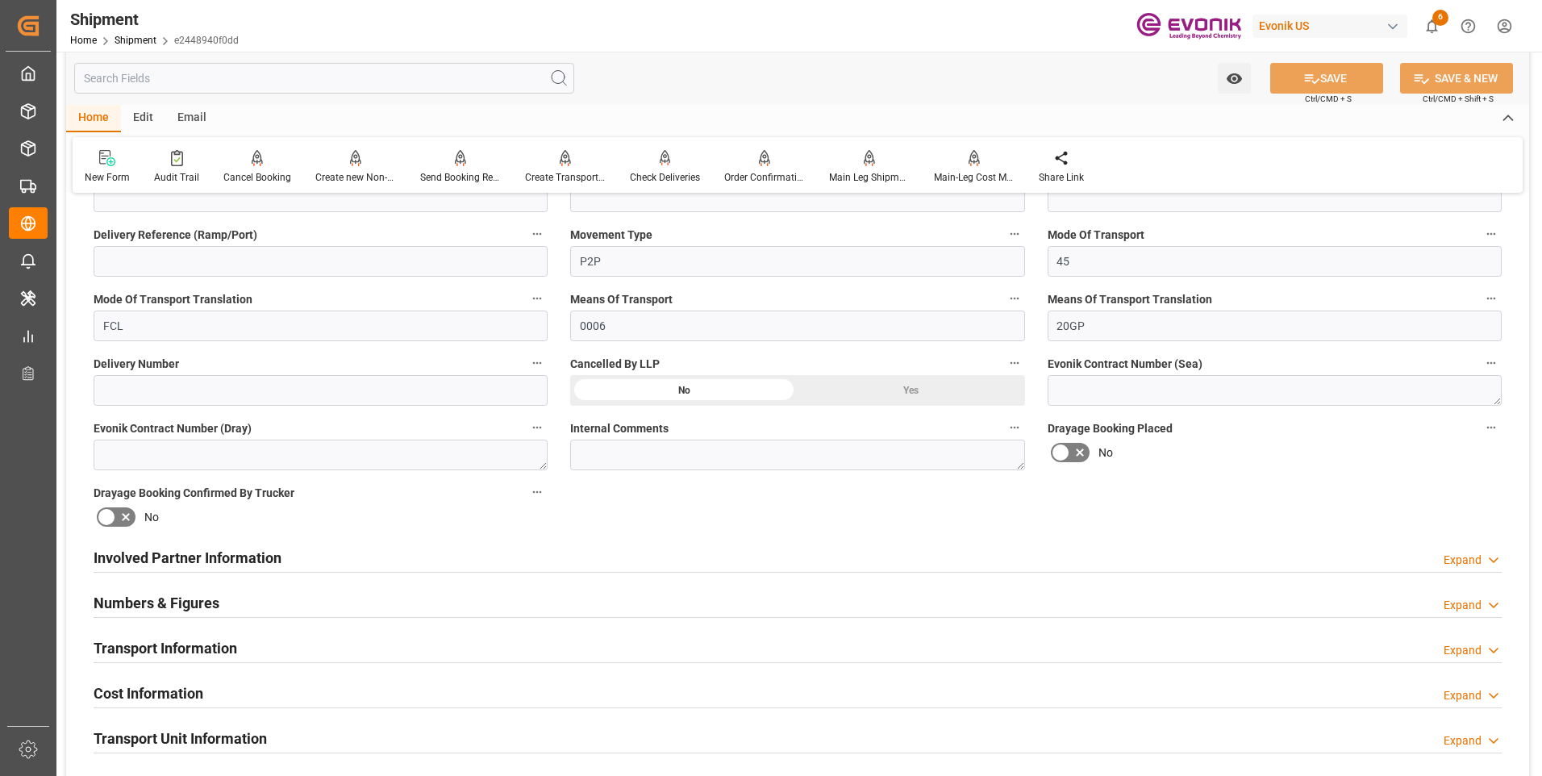
scroll to position [806, 0]
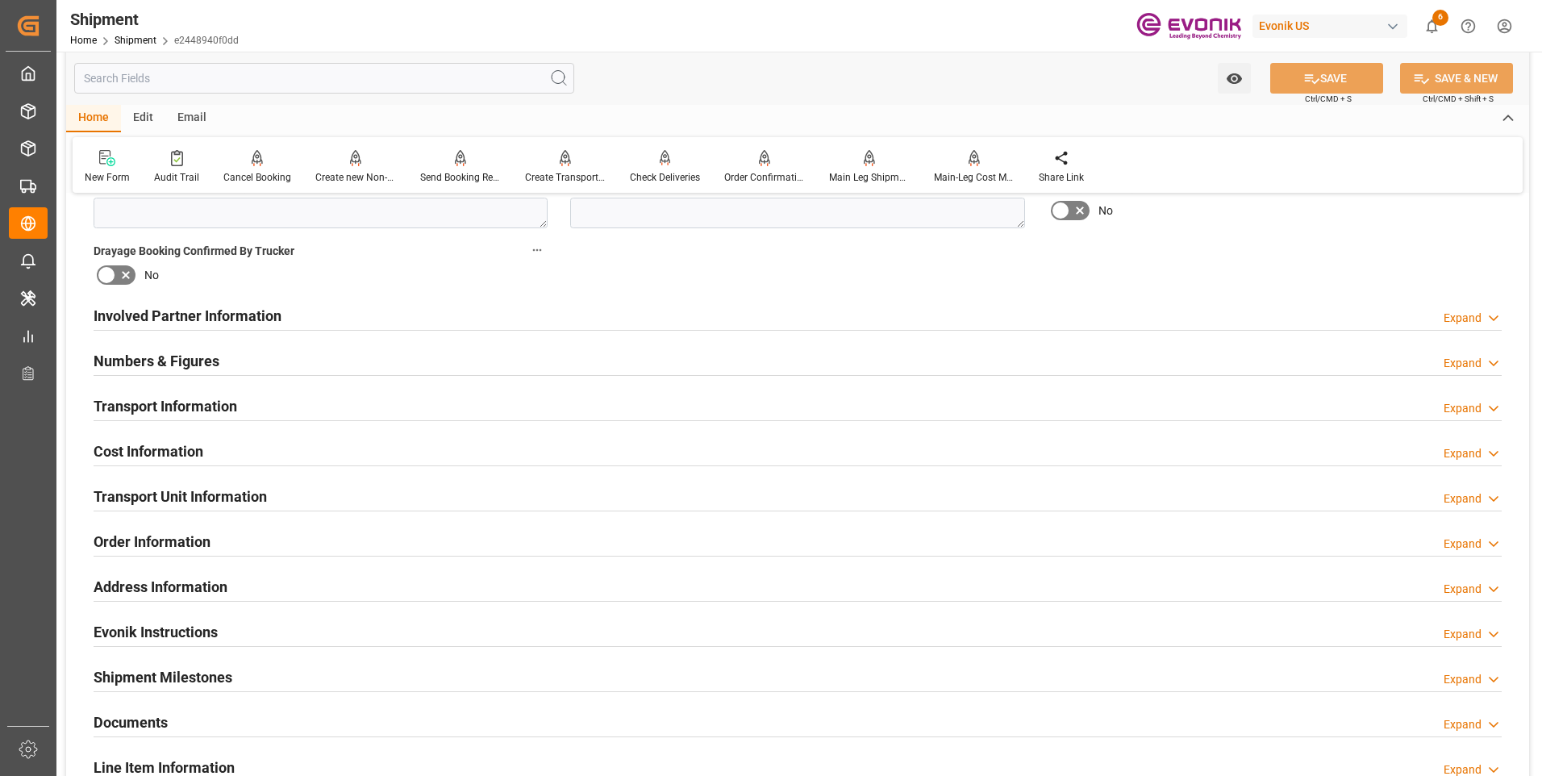
click at [208, 324] on h2 "Involved Partner Information" at bounding box center [188, 316] width 188 height 22
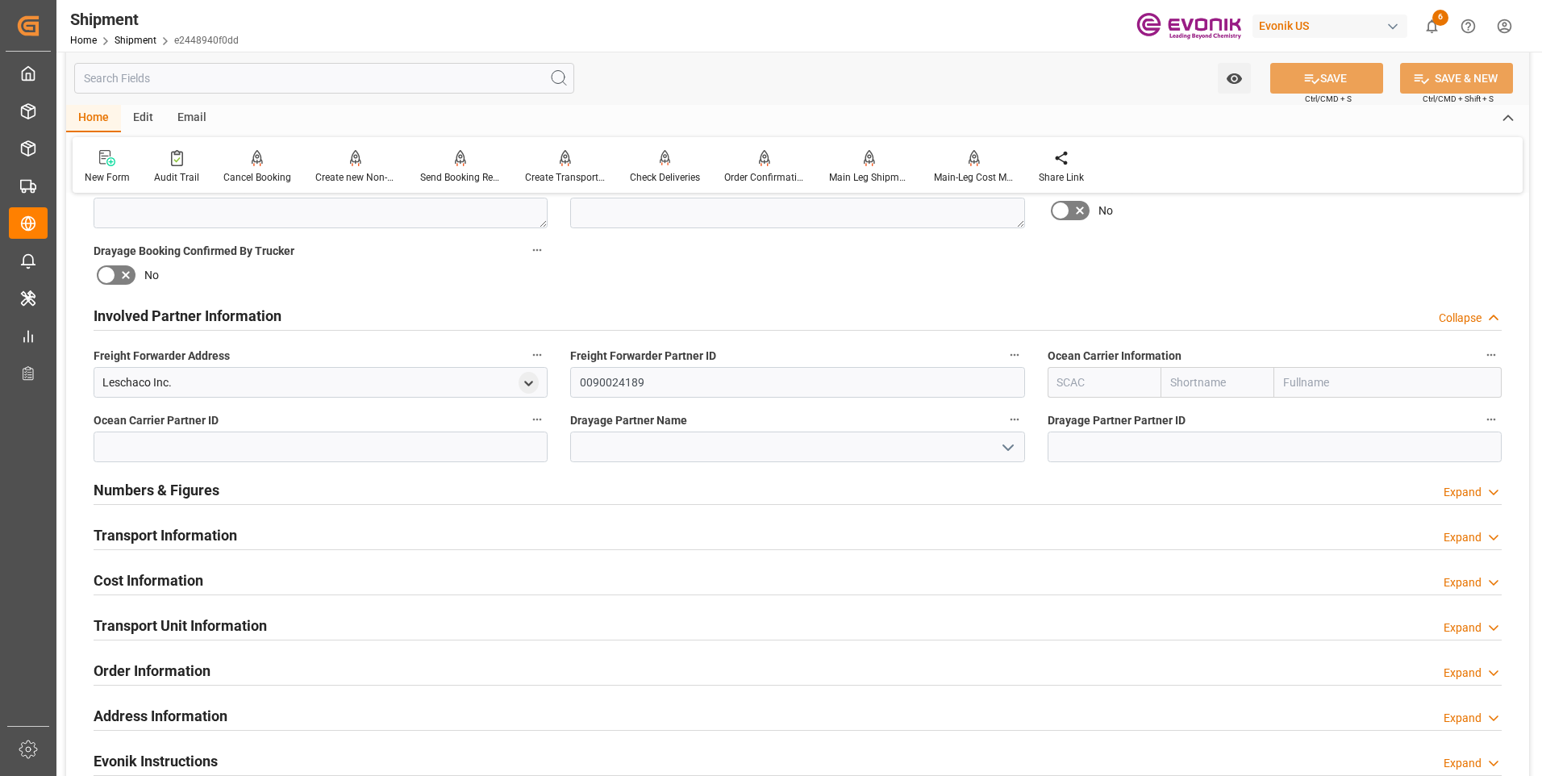
click at [1096, 378] on input "text" at bounding box center [1105, 382] width 114 height 31
click at [1074, 423] on b "OOLU" at bounding box center [1073, 417] width 30 height 13
type input "OOLU"
type input "OOCL"
type input "Orient Overseas Container Line Ltd"
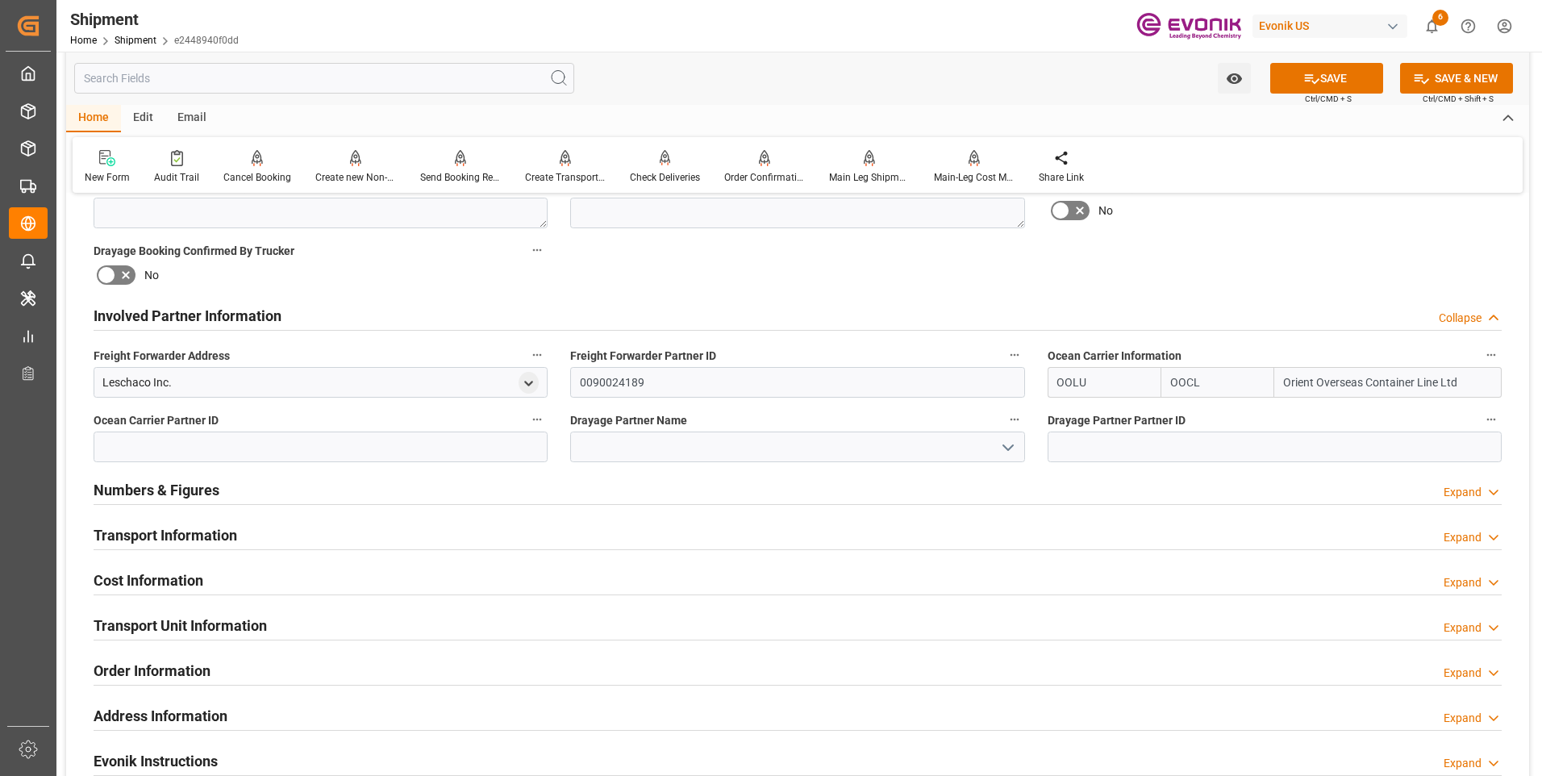
type input "OOLU"
click at [1328, 77] on button "SAVE" at bounding box center [1326, 78] width 113 height 31
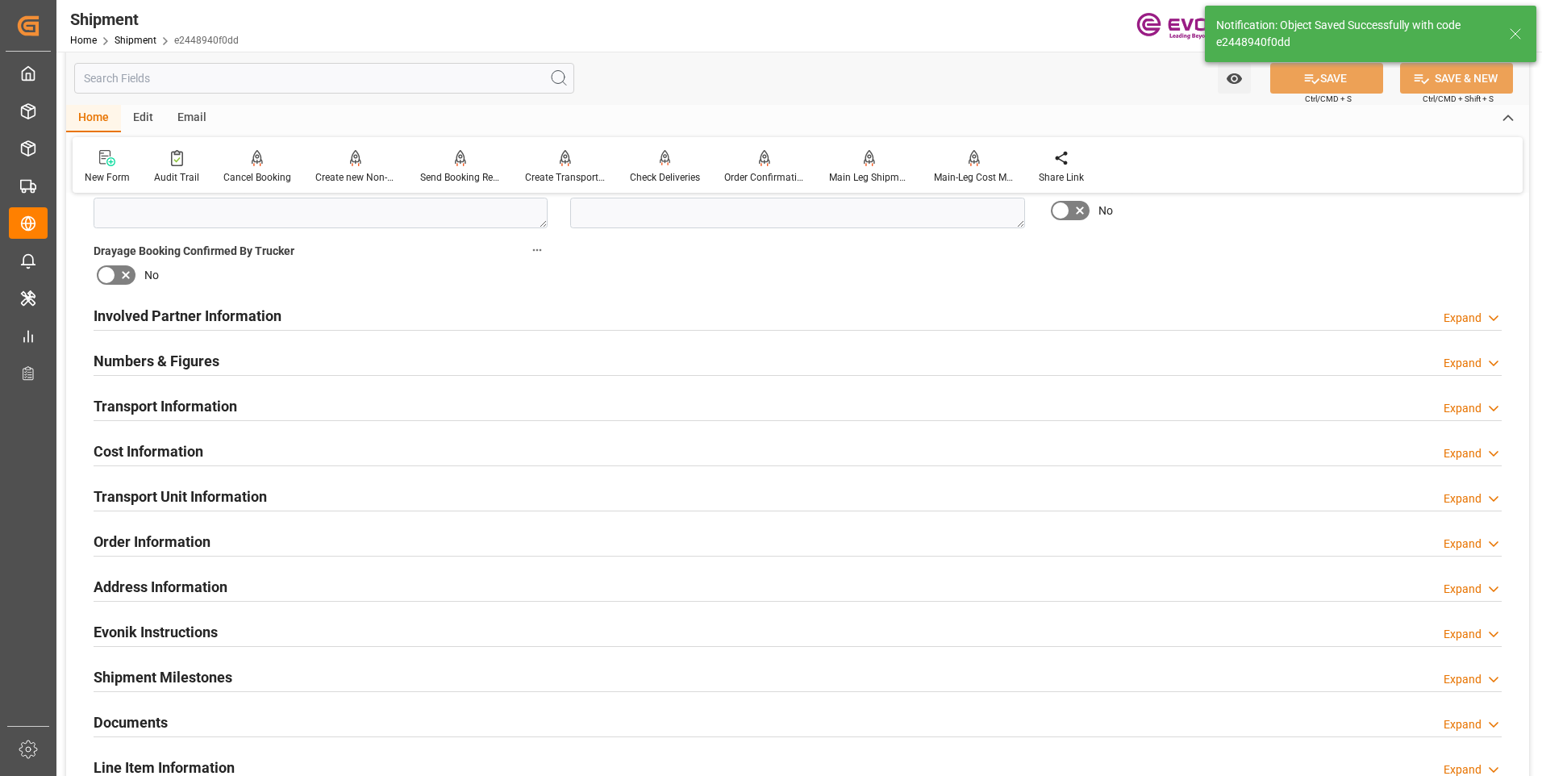
type input "0090109262"
click at [139, 318] on h2 "Involved Partner Information" at bounding box center [188, 316] width 188 height 22
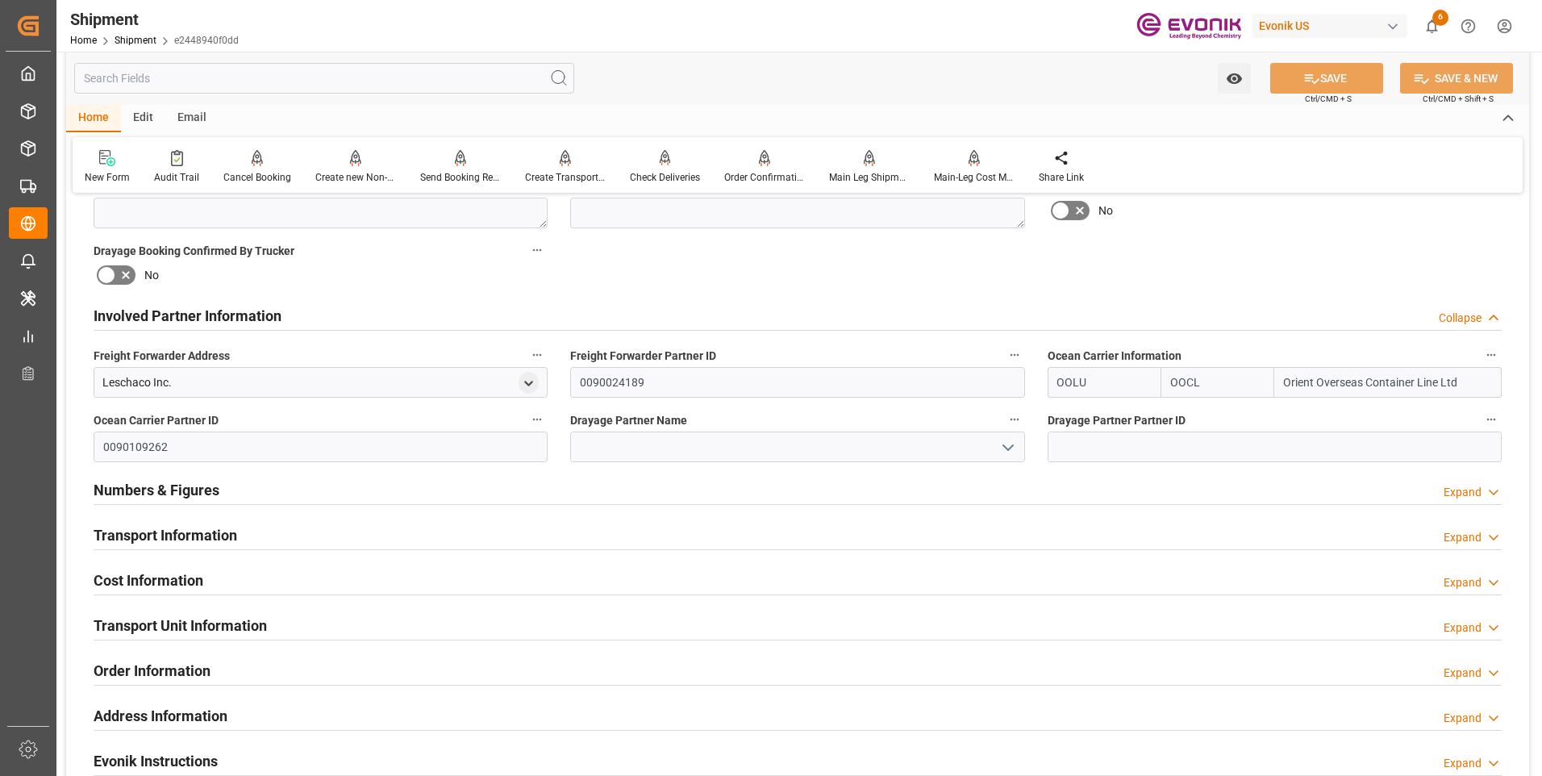
click at [618, 430] on label "Drayage Partner Name" at bounding box center [797, 420] width 454 height 23
click at [1004, 430] on button "Drayage Partner Name" at bounding box center [1014, 419] width 21 height 21
click at [624, 448] on div at bounding box center [771, 388] width 1542 height 776
click at [623, 457] on input at bounding box center [797, 446] width 454 height 31
paste input "Pioneer"
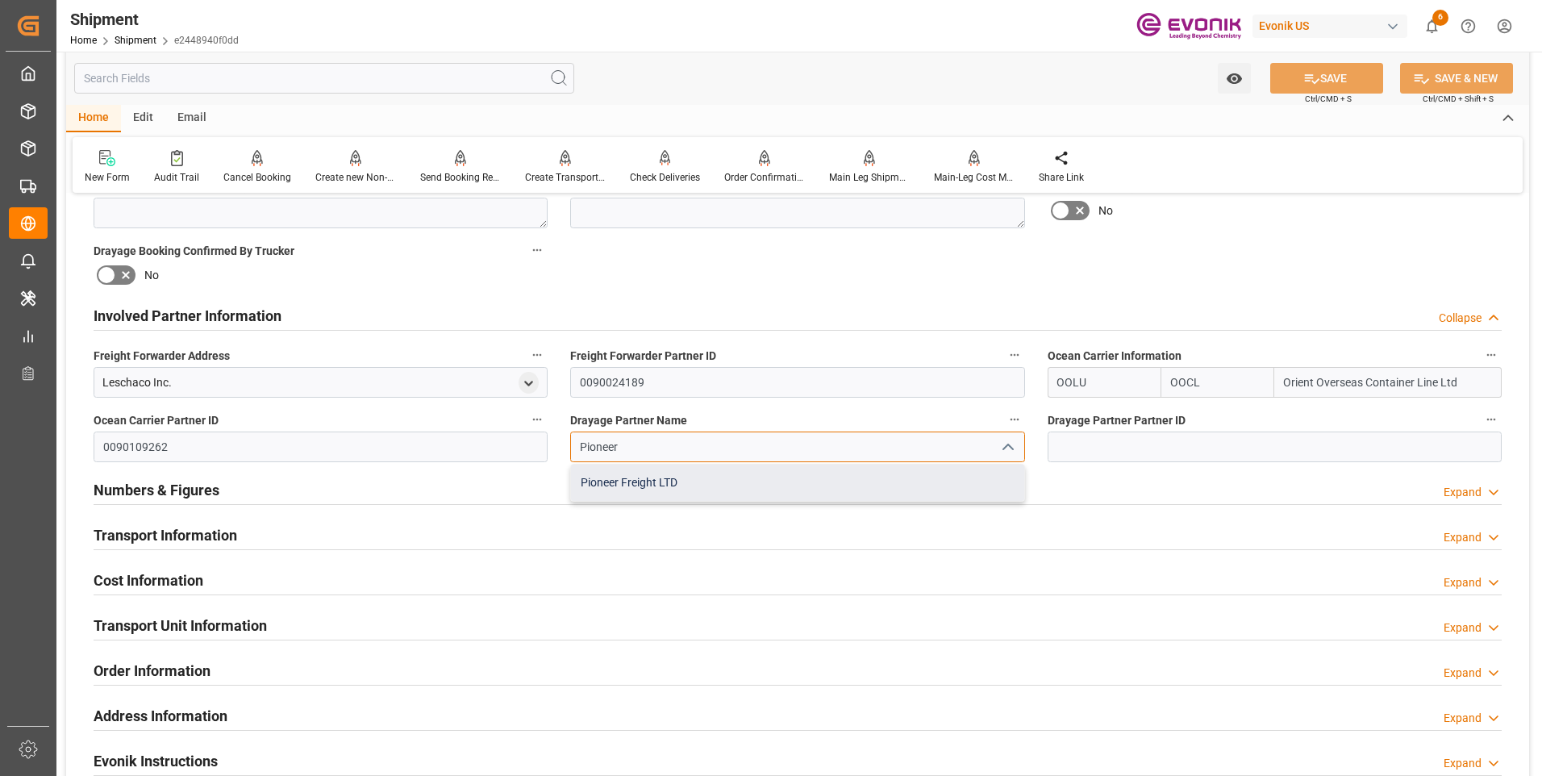
click at [648, 476] on div "Pioneer Freight LTD" at bounding box center [797, 482] width 452 height 36
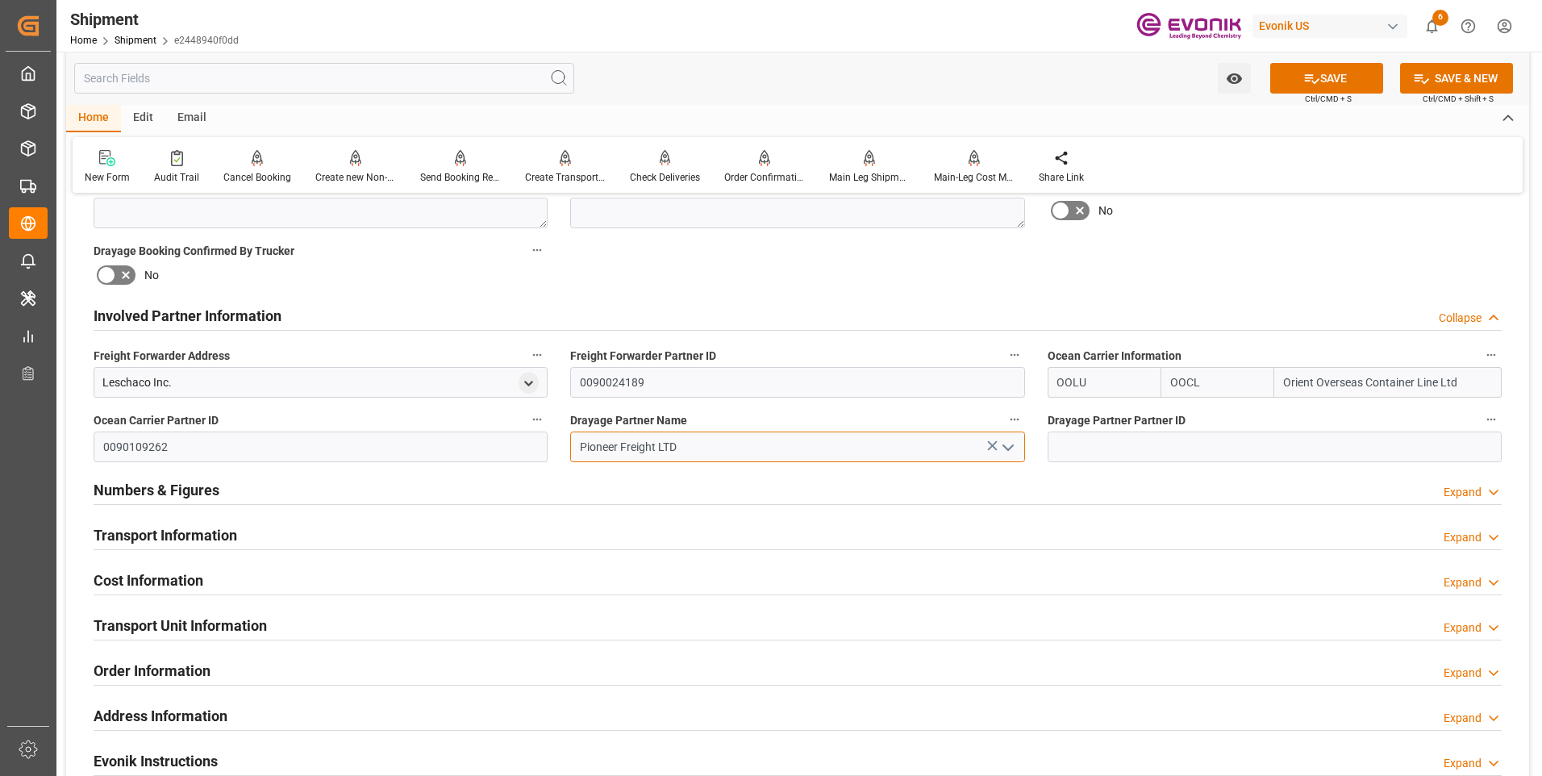
type input "Pioneer Freight LTD"
click at [1304, 81] on icon at bounding box center [1311, 78] width 17 height 17
click at [196, 488] on h2 "Numbers & Figures" at bounding box center [157, 490] width 126 height 22
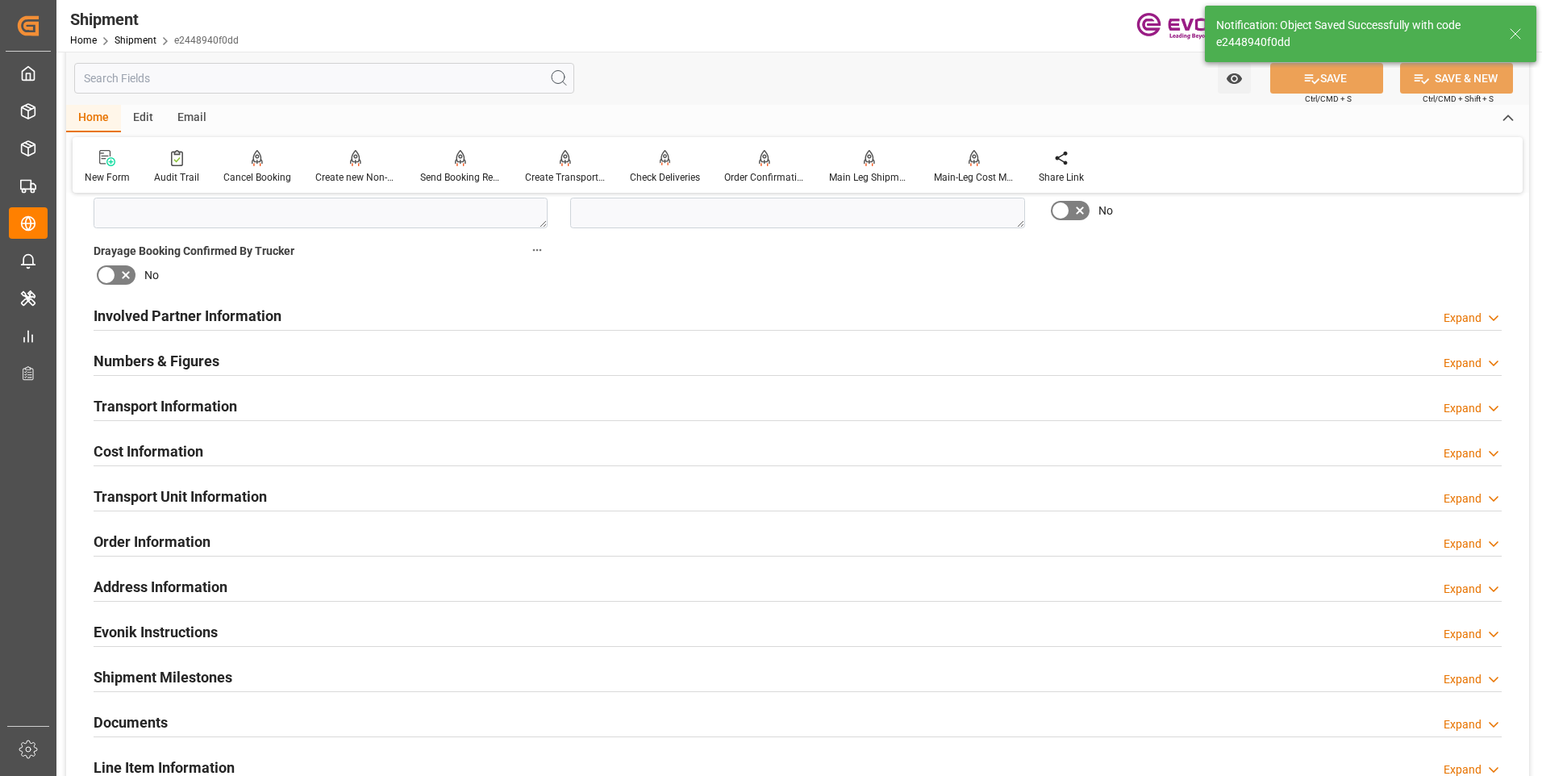
click at [196, 488] on h2 "Transport Unit Information" at bounding box center [180, 496] width 173 height 22
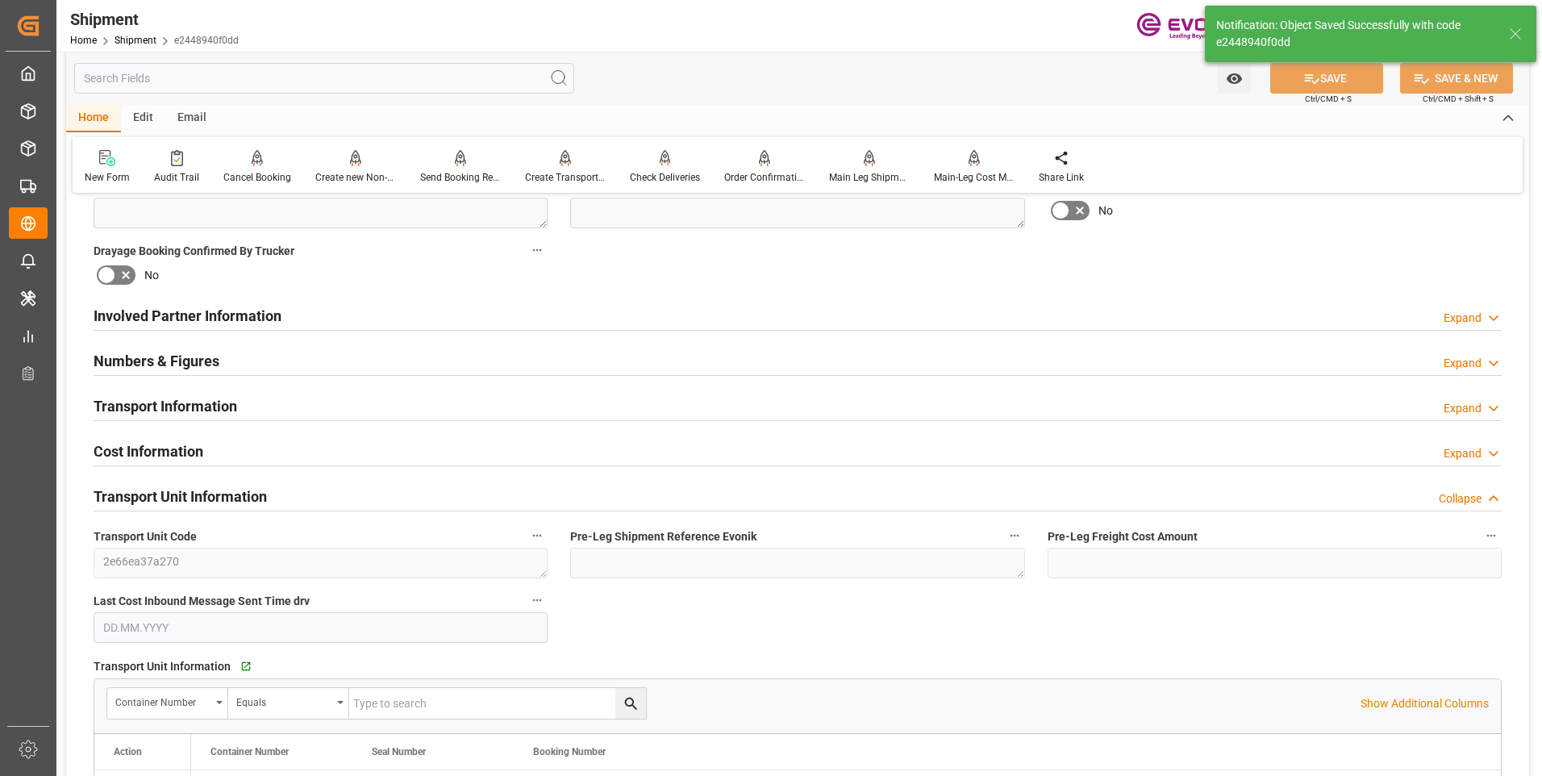
click at [169, 455] on h2 "Cost Information" at bounding box center [149, 451] width 110 height 22
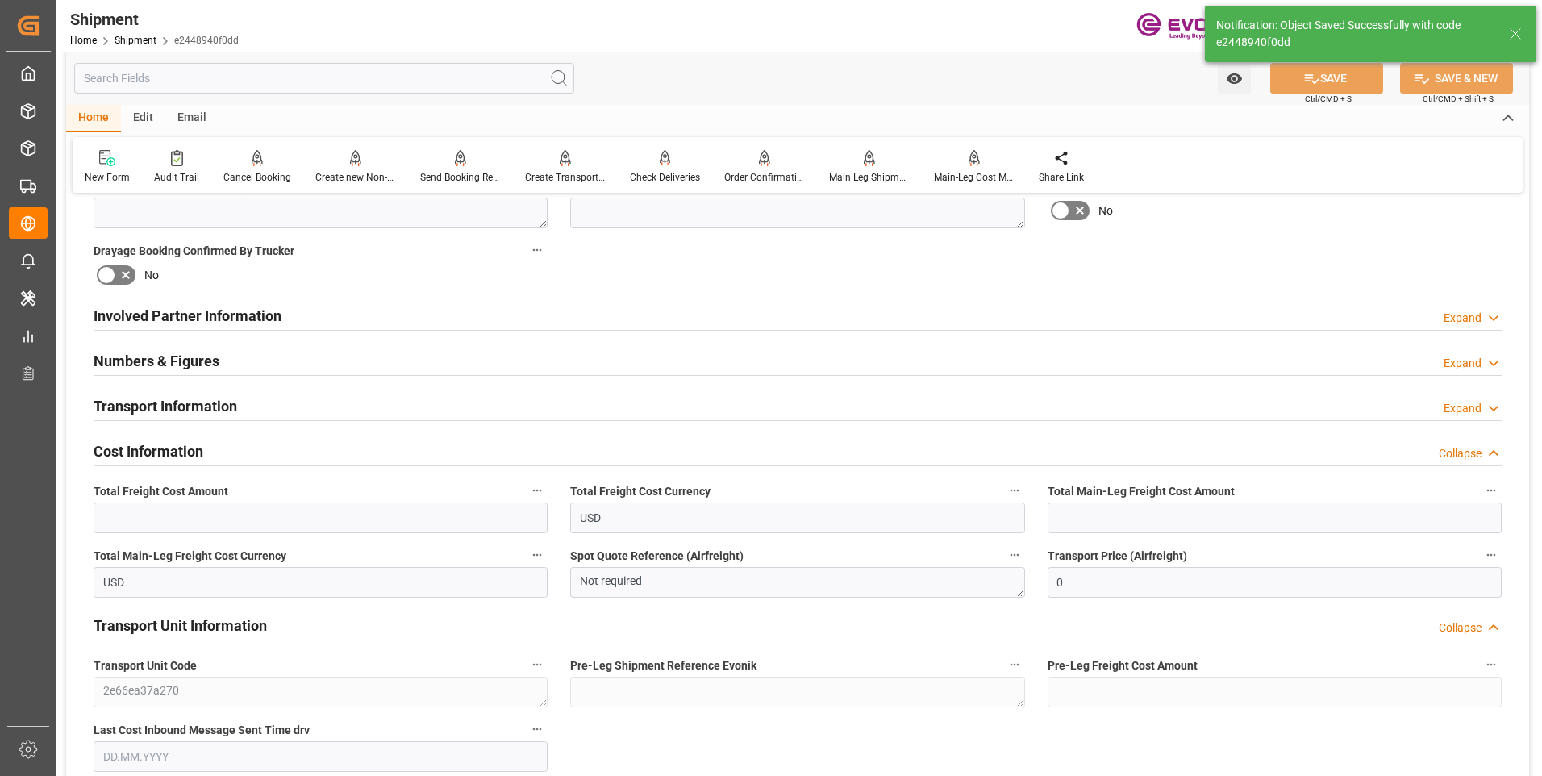
click at [158, 405] on h2 "Transport Information" at bounding box center [166, 406] width 144 height 22
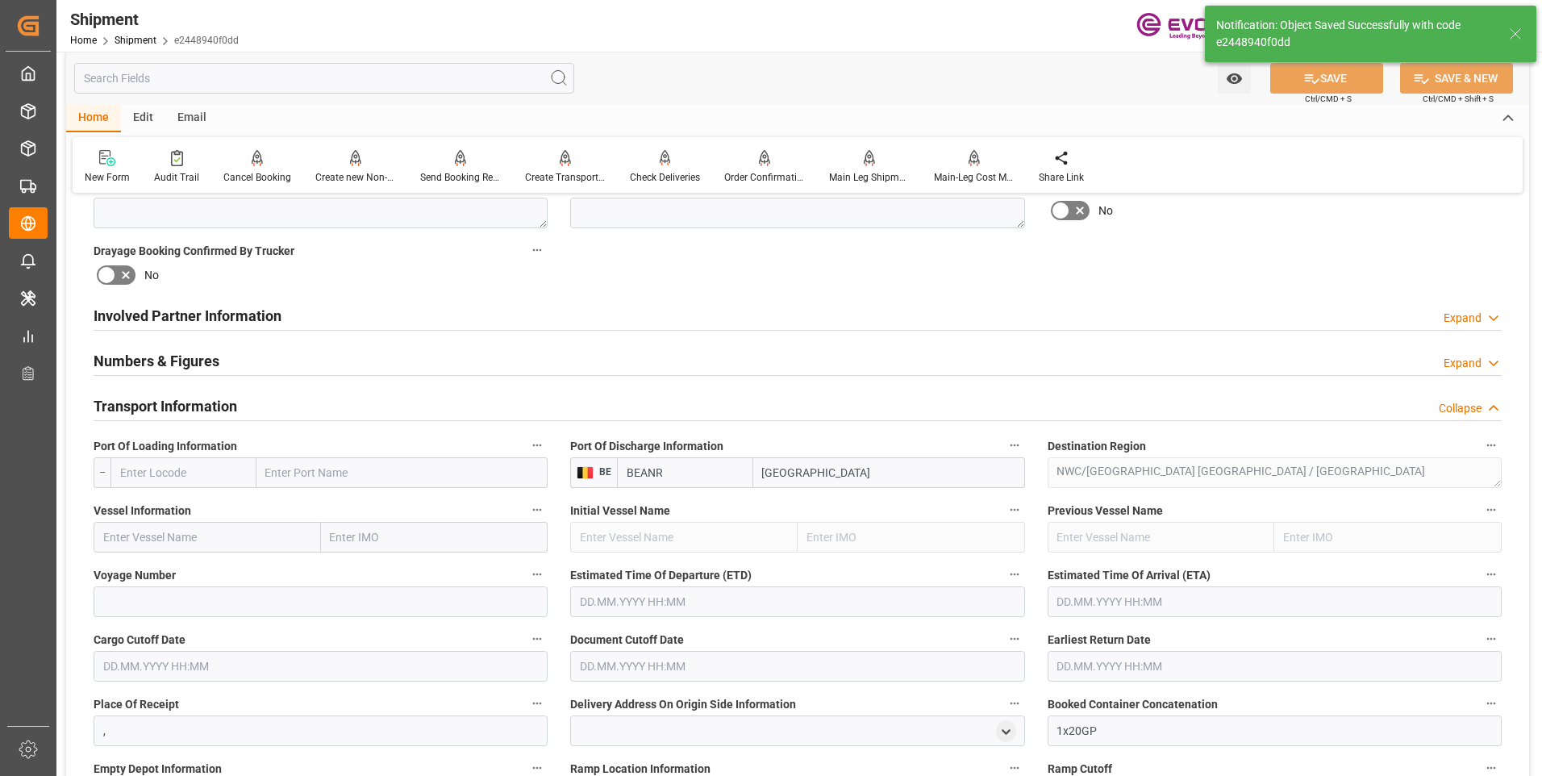
click at [158, 405] on h2 "Transport Information" at bounding box center [166, 406] width 144 height 22
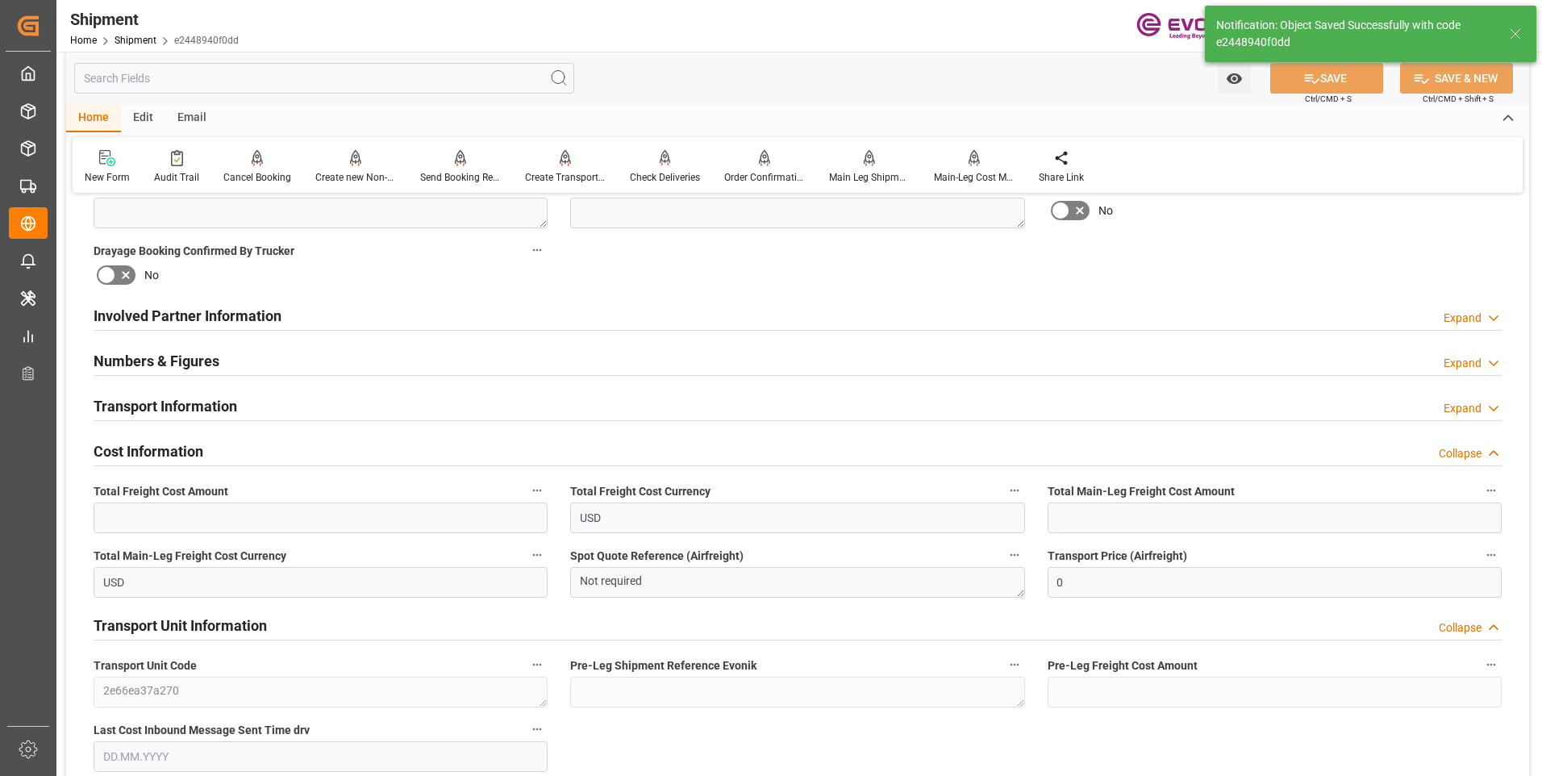
click at [161, 366] on h2 "Numbers & Figures" at bounding box center [157, 361] width 126 height 22
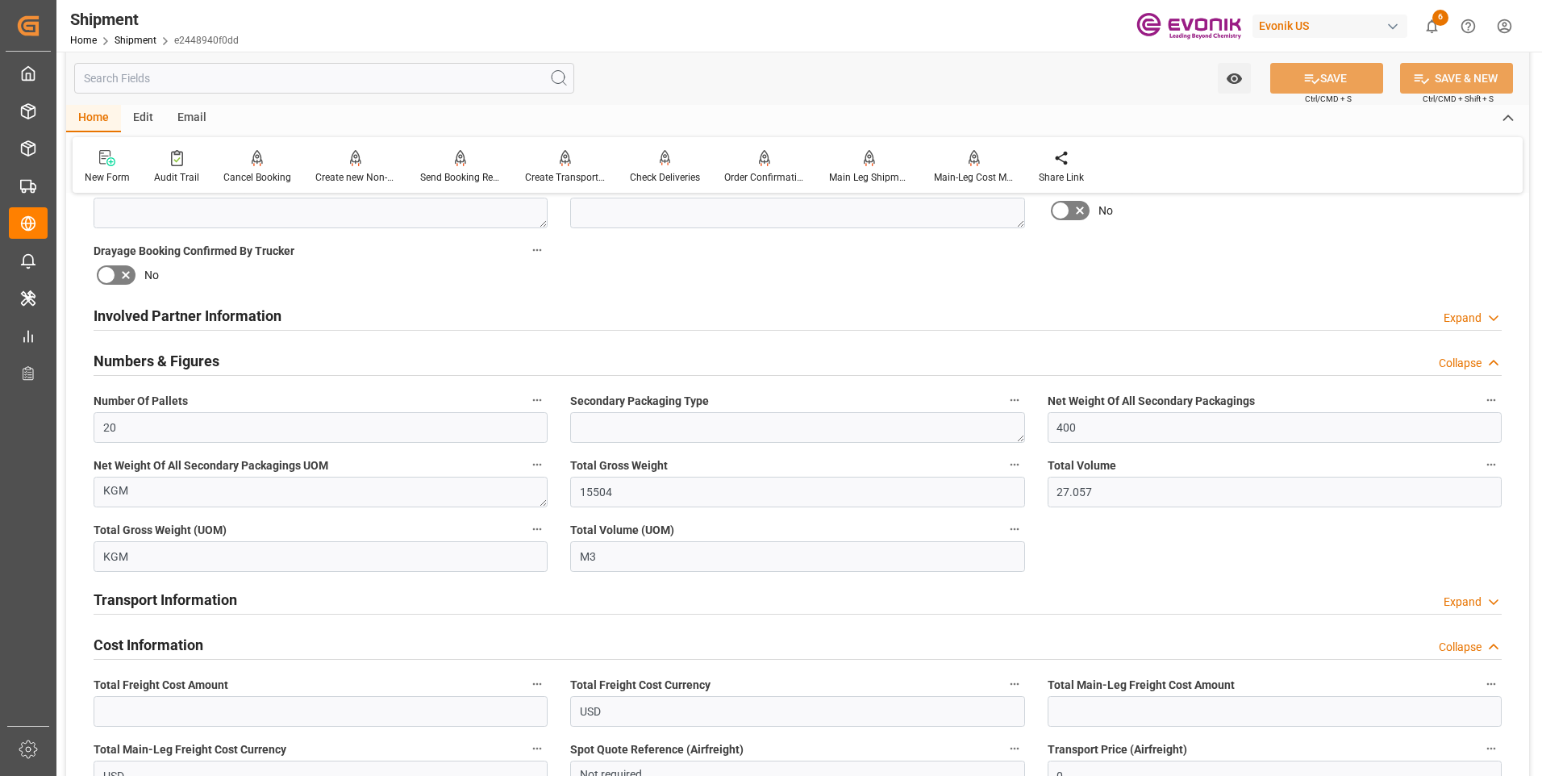
click at [161, 365] on h2 "Numbers & Figures" at bounding box center [157, 361] width 126 height 22
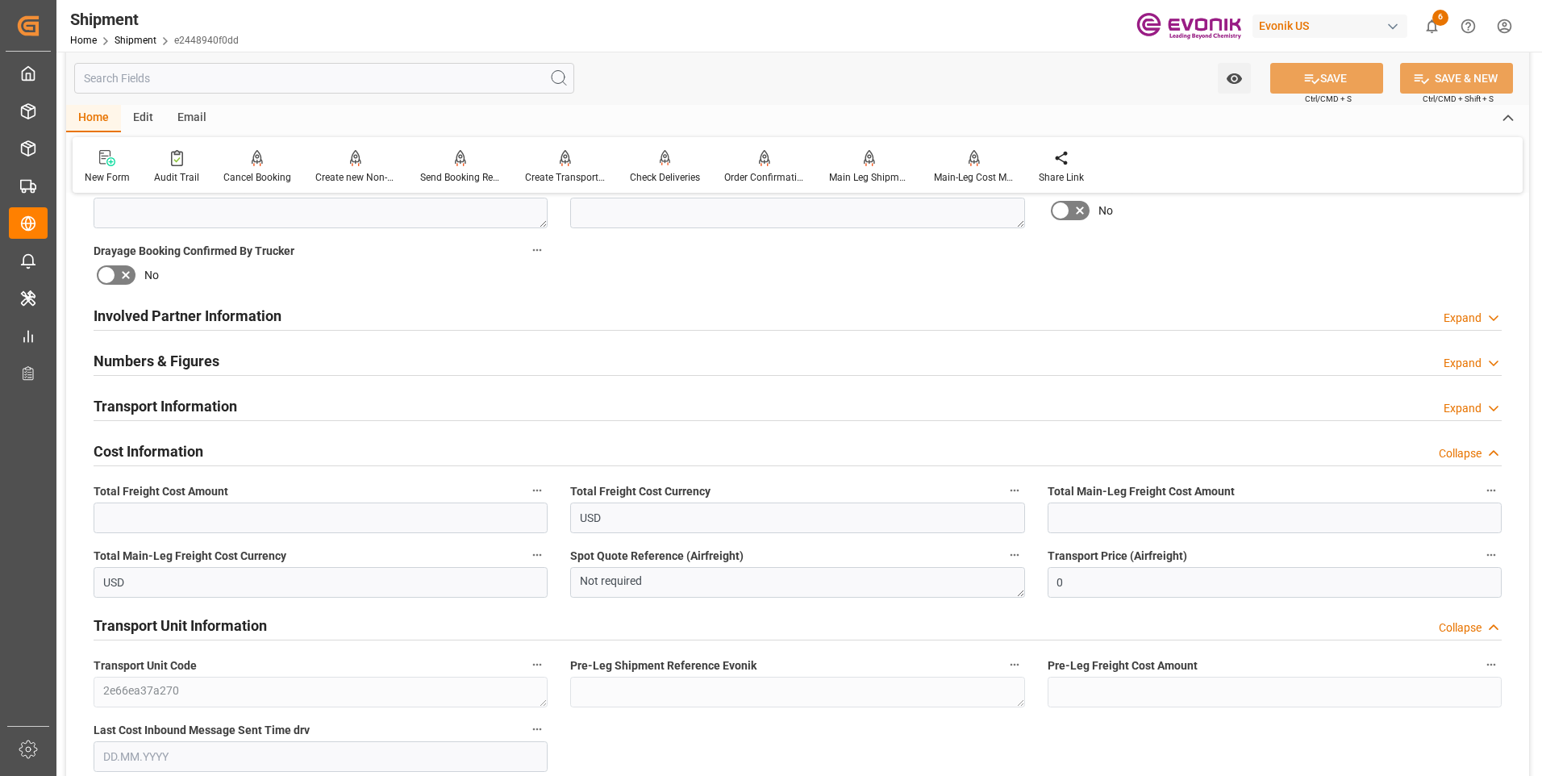
click at [168, 321] on h2 "Involved Partner Information" at bounding box center [188, 316] width 188 height 22
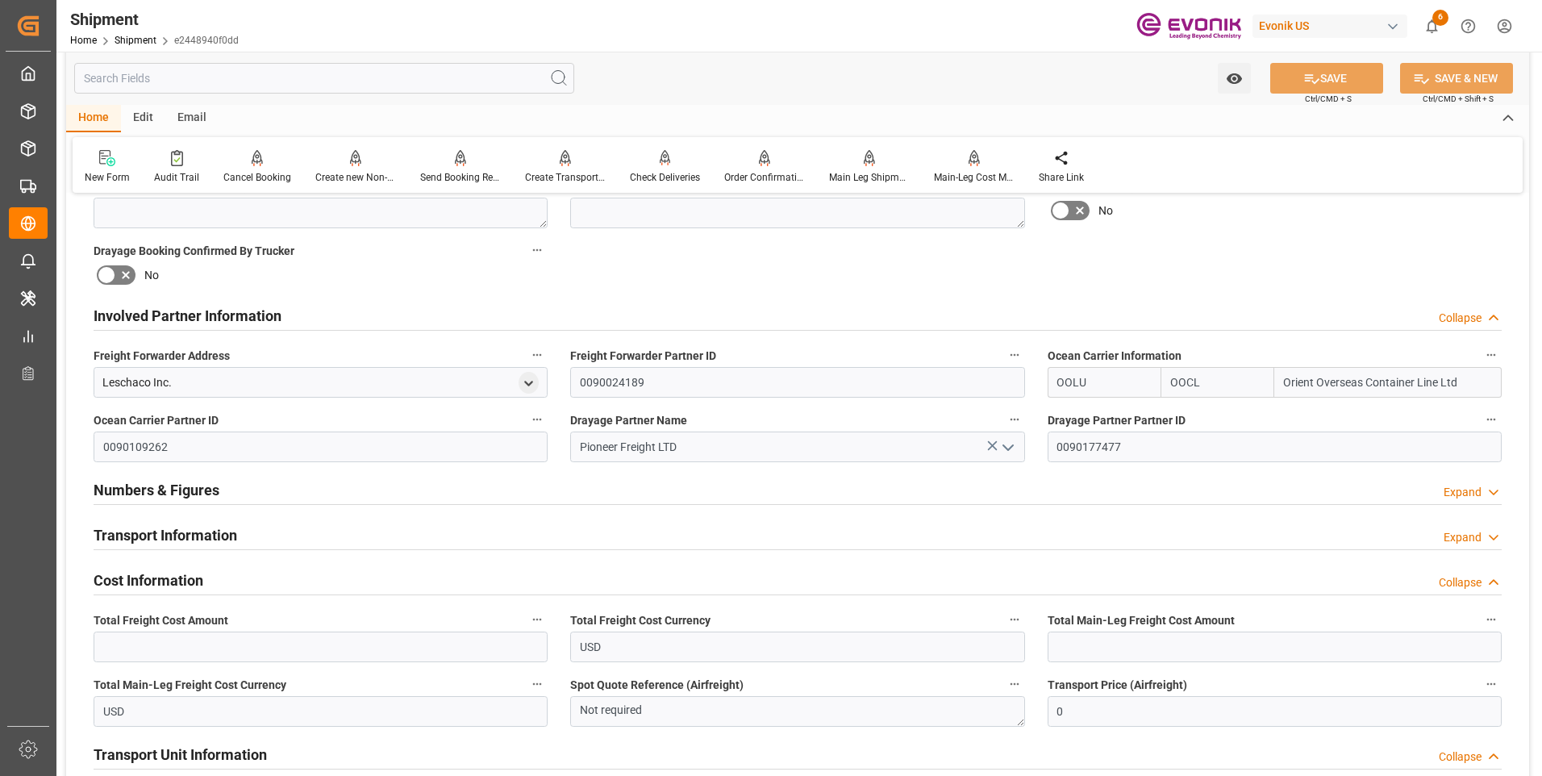
click at [168, 321] on h2 "Involved Partner Information" at bounding box center [188, 316] width 188 height 22
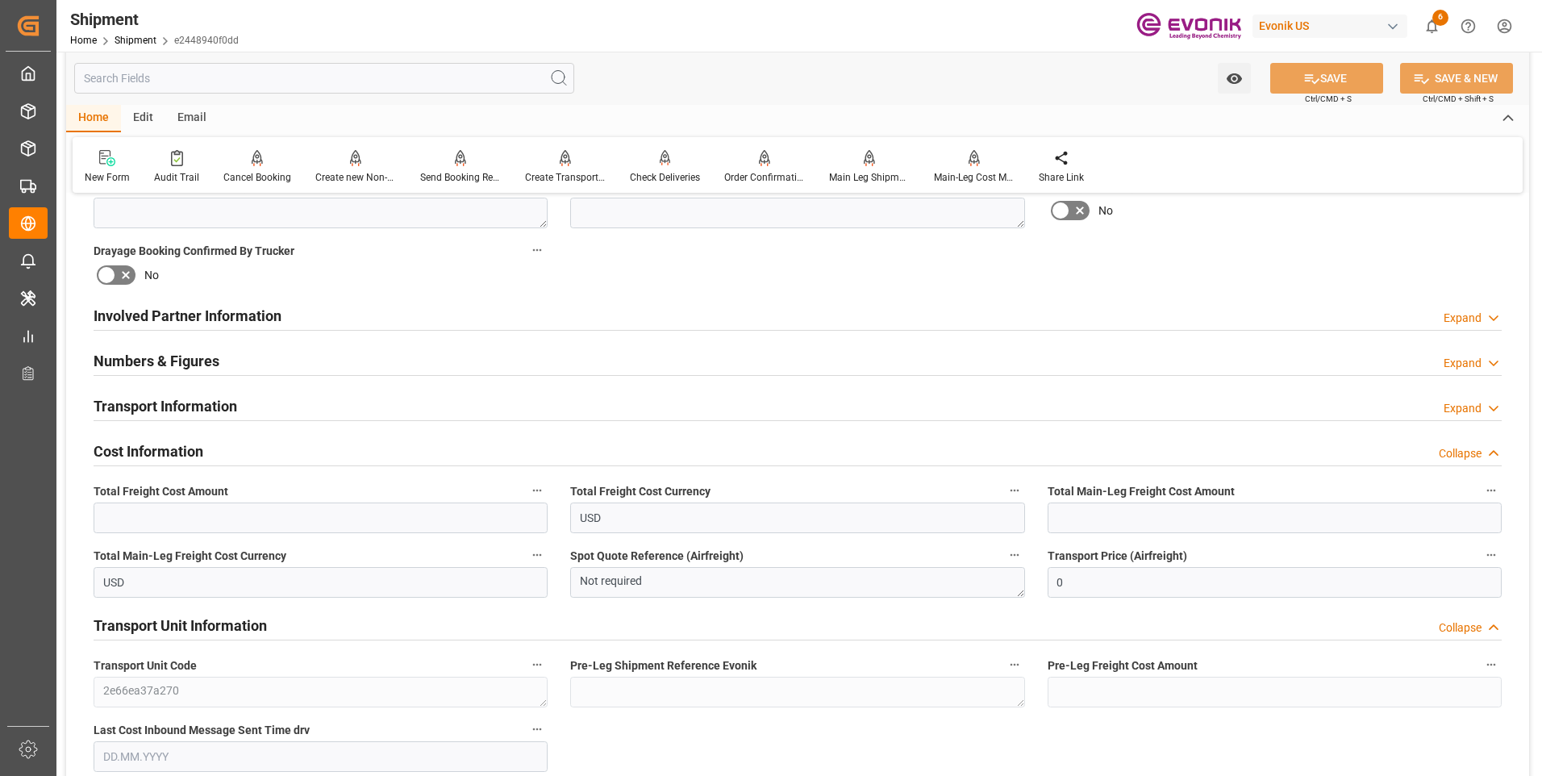
click at [148, 355] on h2 "Numbers & Figures" at bounding box center [157, 361] width 126 height 22
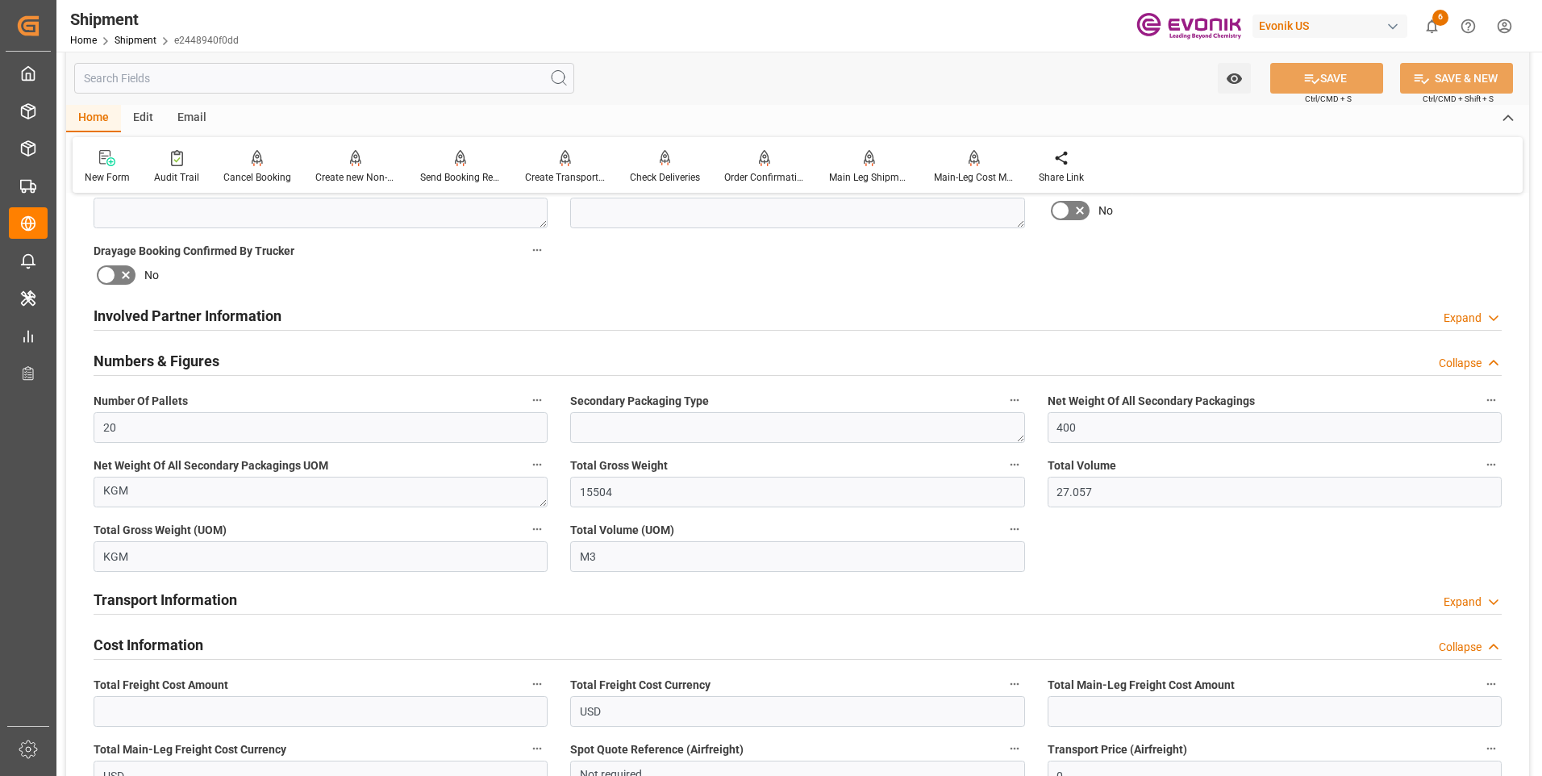
click at [148, 355] on h2 "Numbers & Figures" at bounding box center [157, 361] width 126 height 22
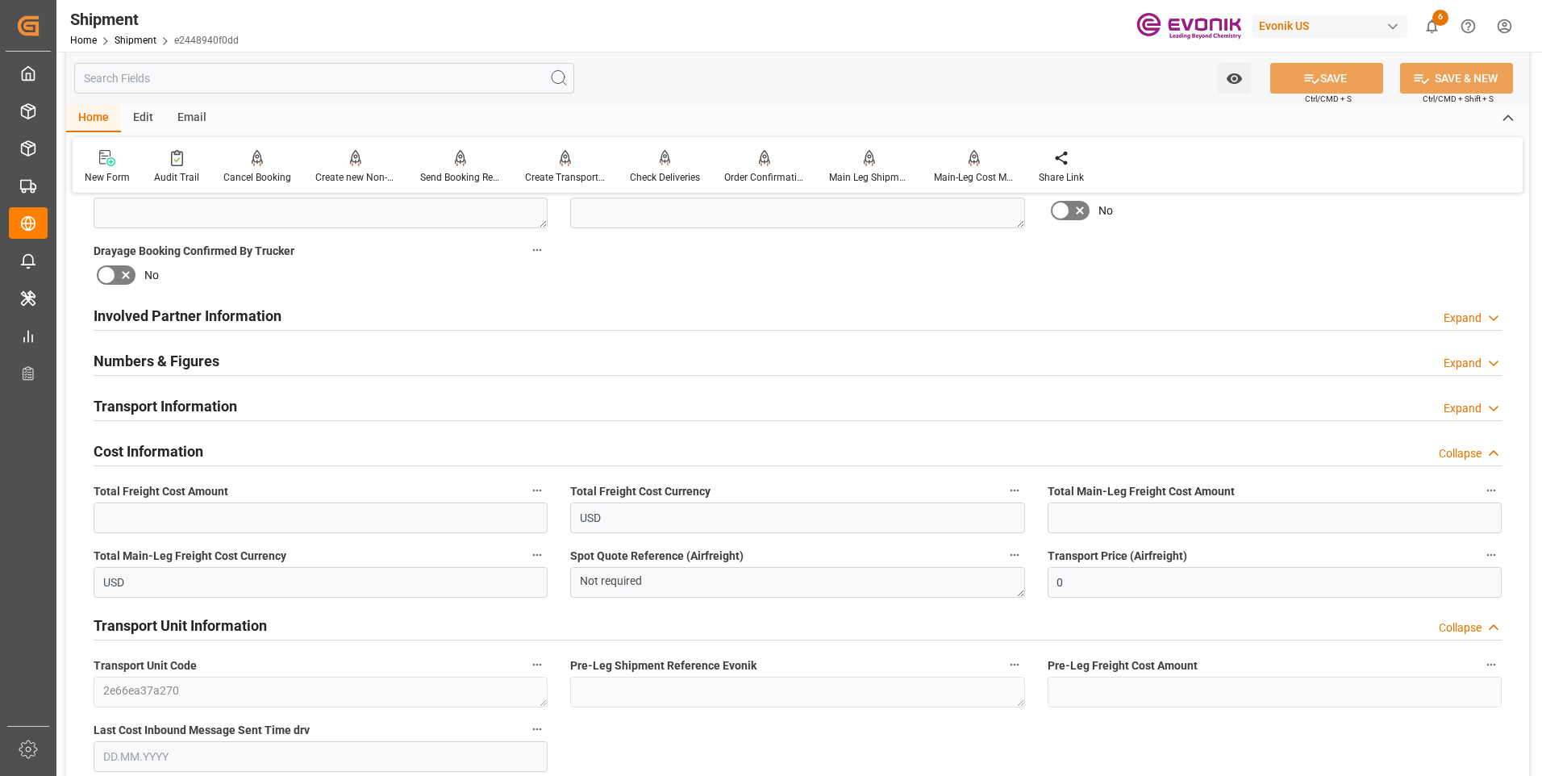
click at [160, 390] on div "Transport Information" at bounding box center [166, 405] width 144 height 31
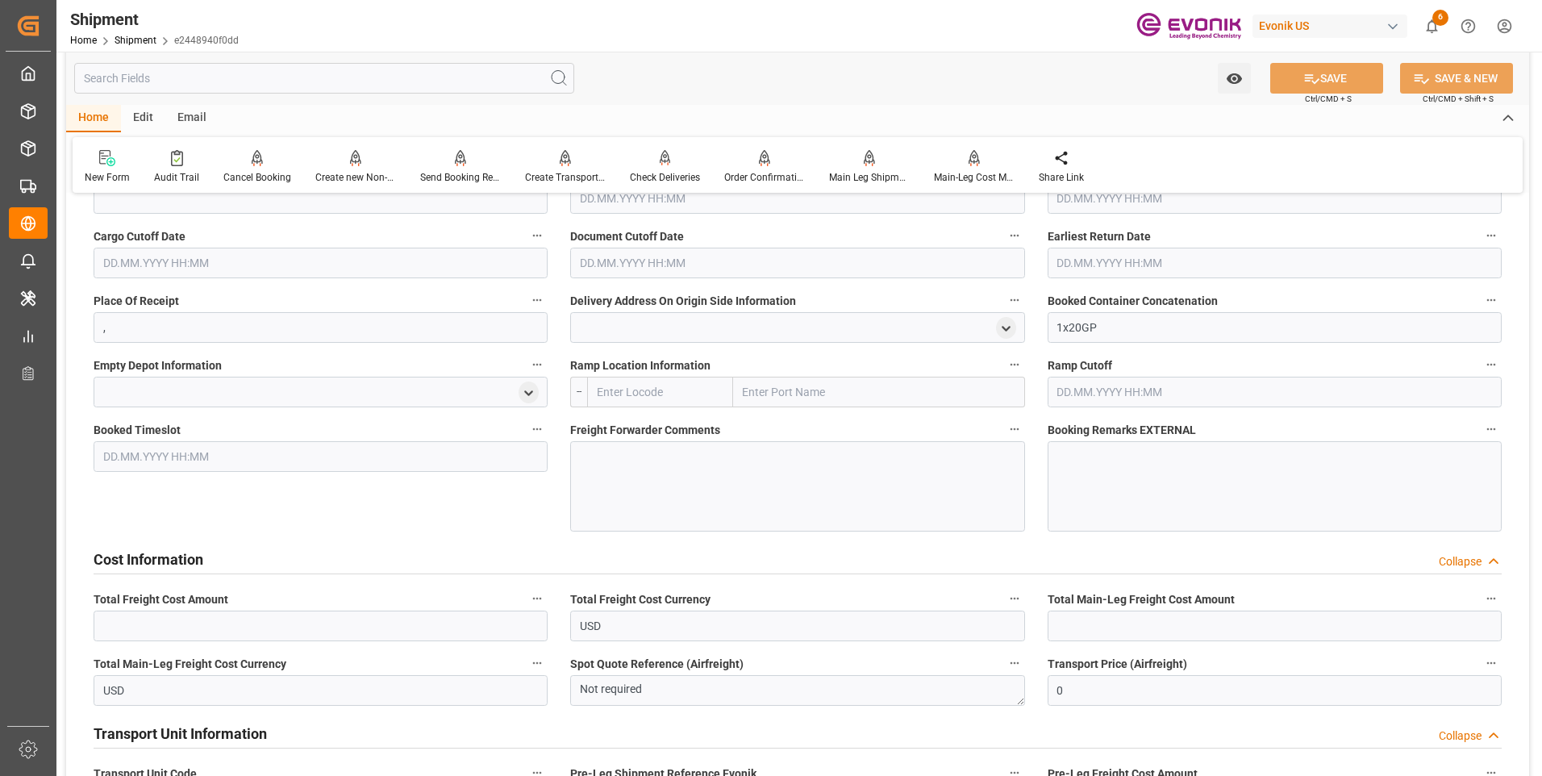
scroll to position [887, 0]
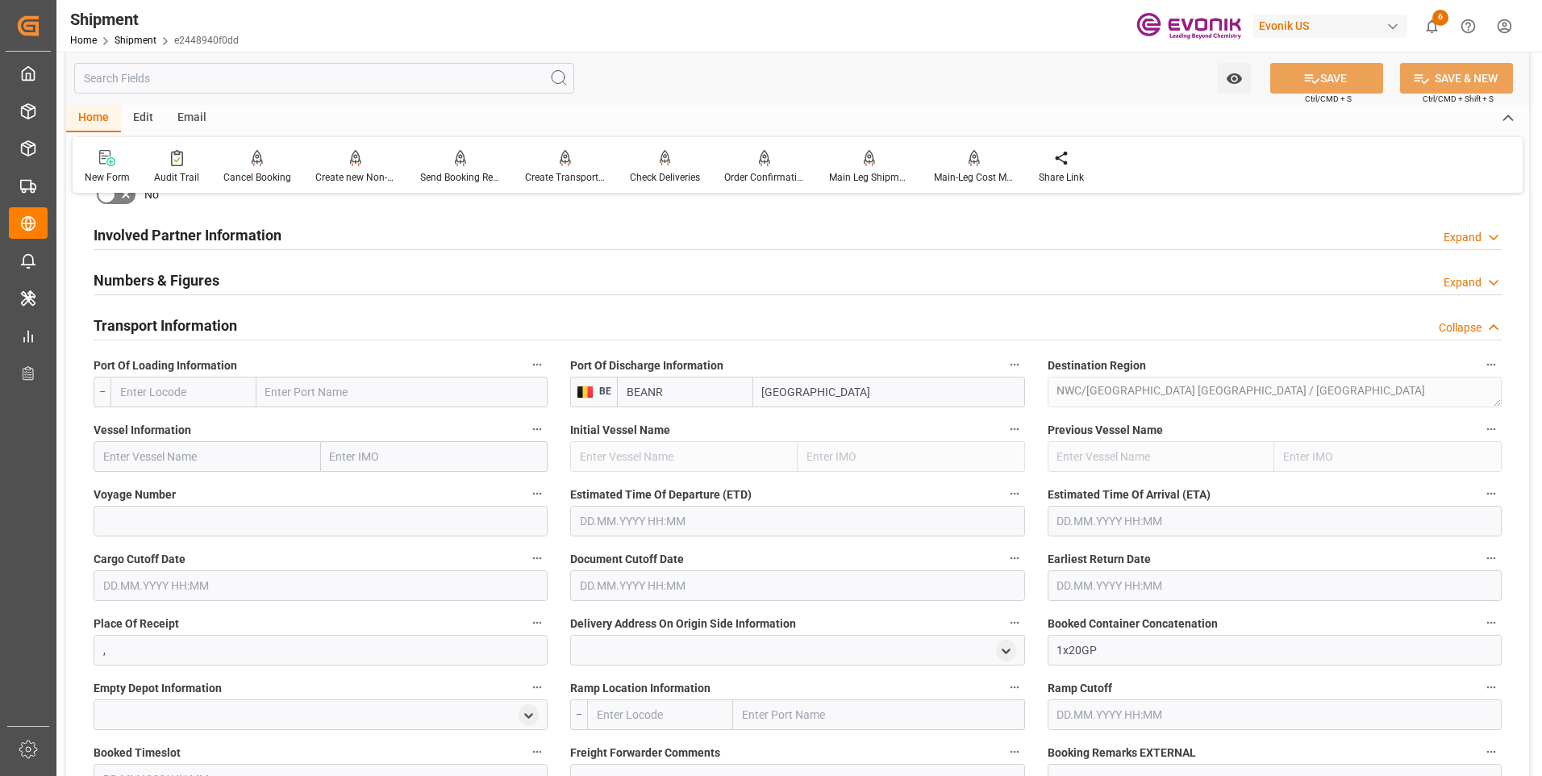
click at [178, 332] on h2 "Transport Information" at bounding box center [166, 326] width 144 height 22
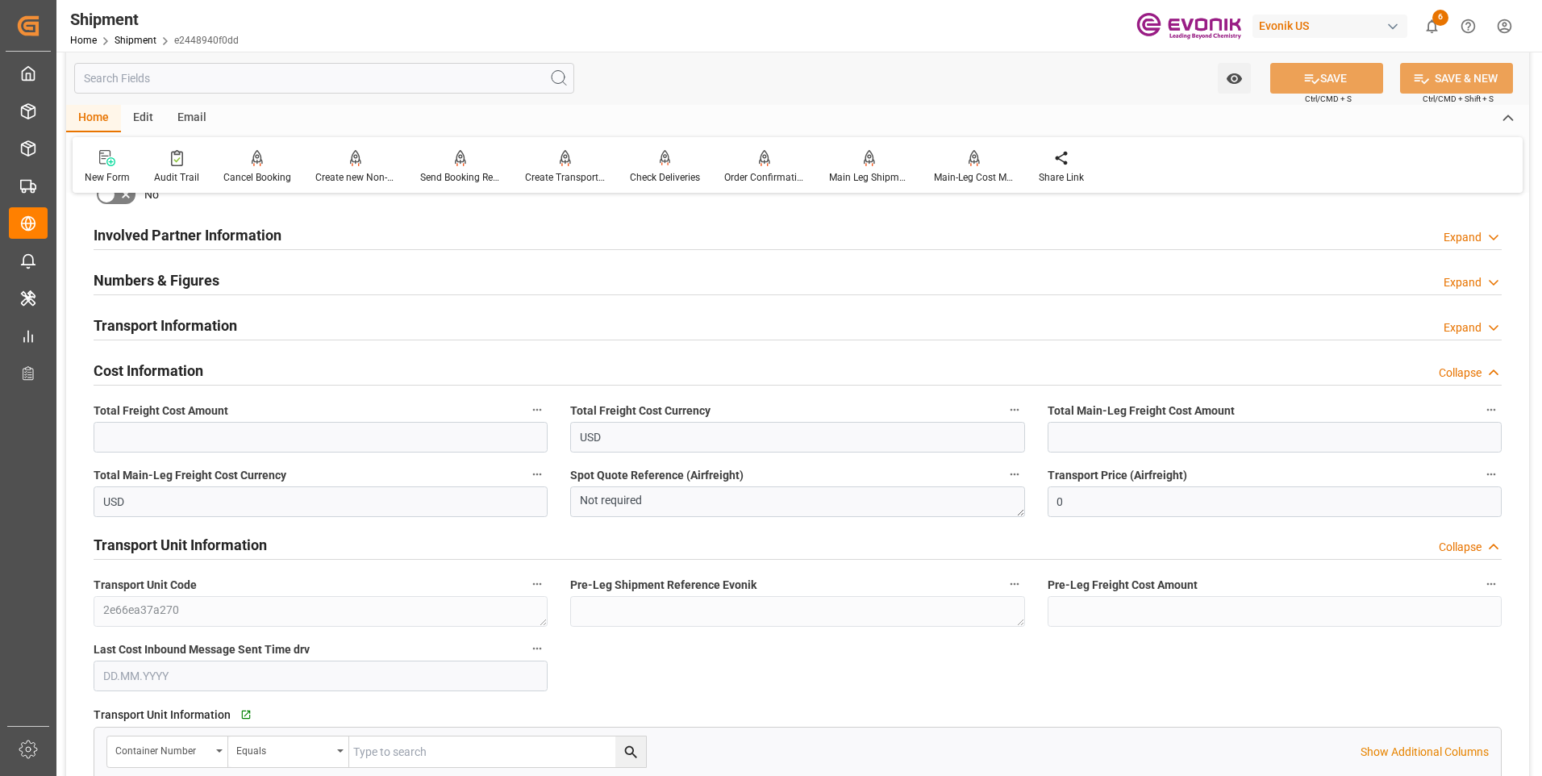
click at [162, 283] on h2 "Numbers & Figures" at bounding box center [157, 280] width 126 height 22
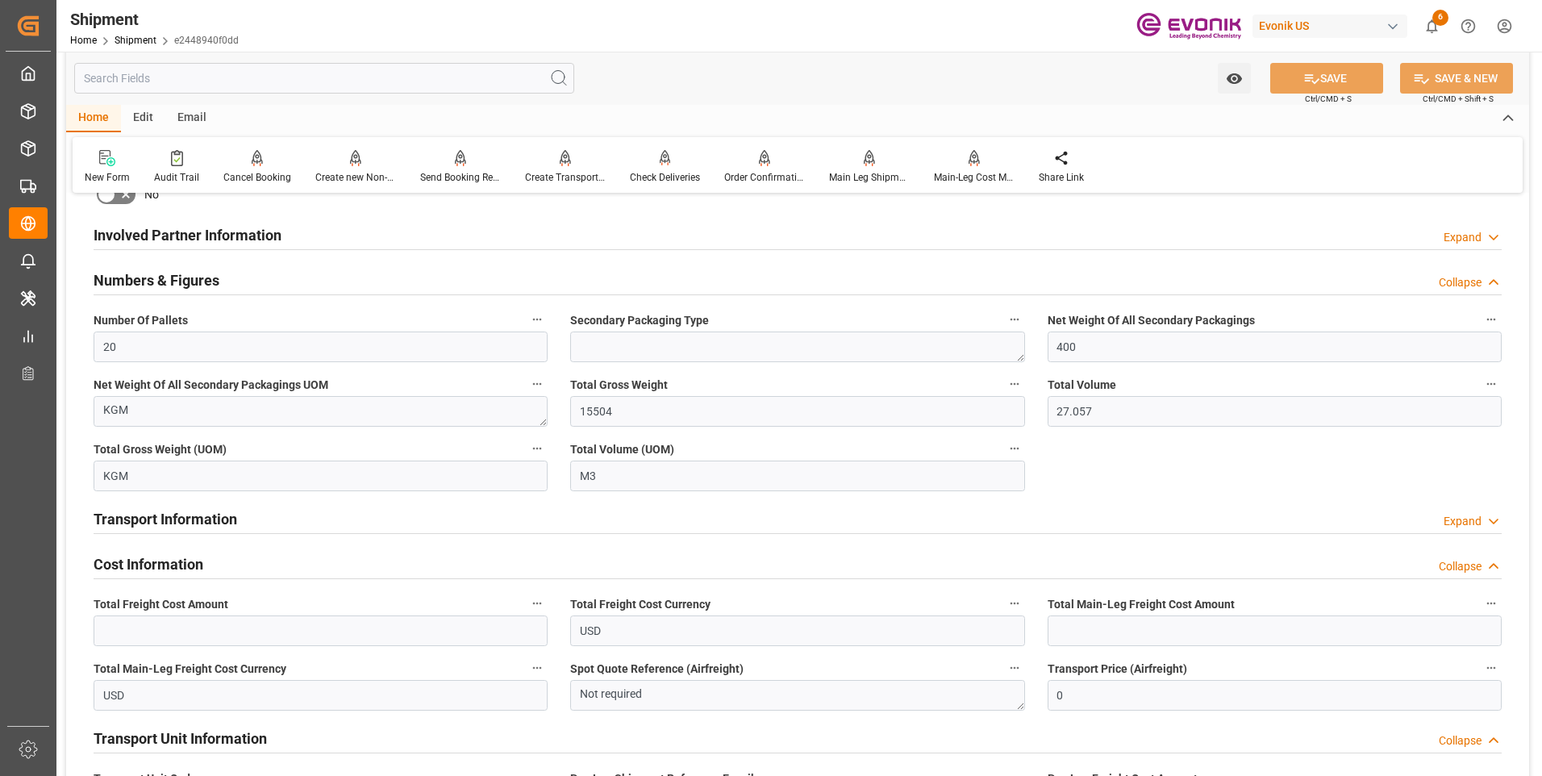
click at [162, 283] on h2 "Numbers & Figures" at bounding box center [157, 280] width 126 height 22
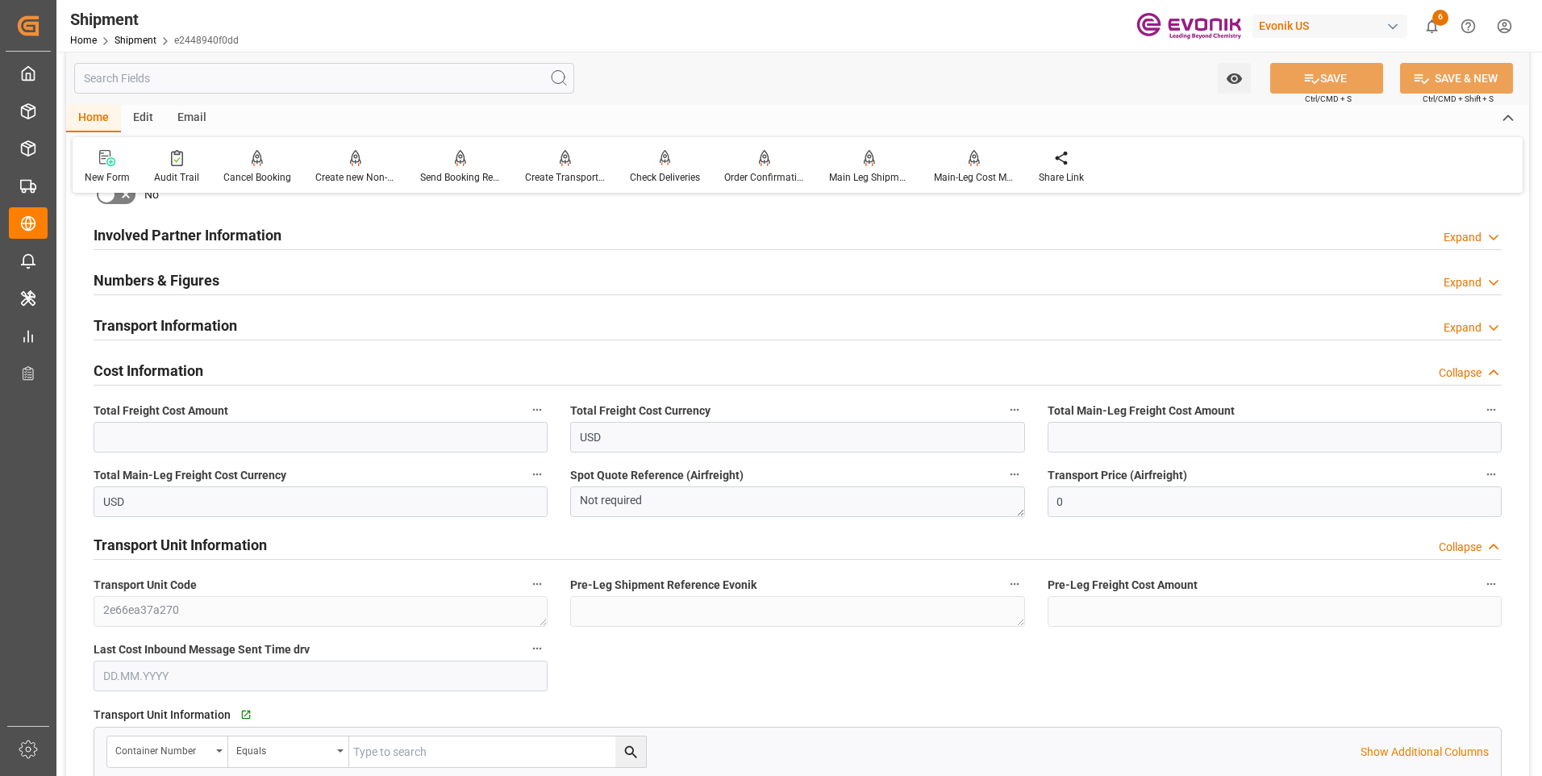
click at [148, 319] on h2 "Transport Information" at bounding box center [166, 326] width 144 height 22
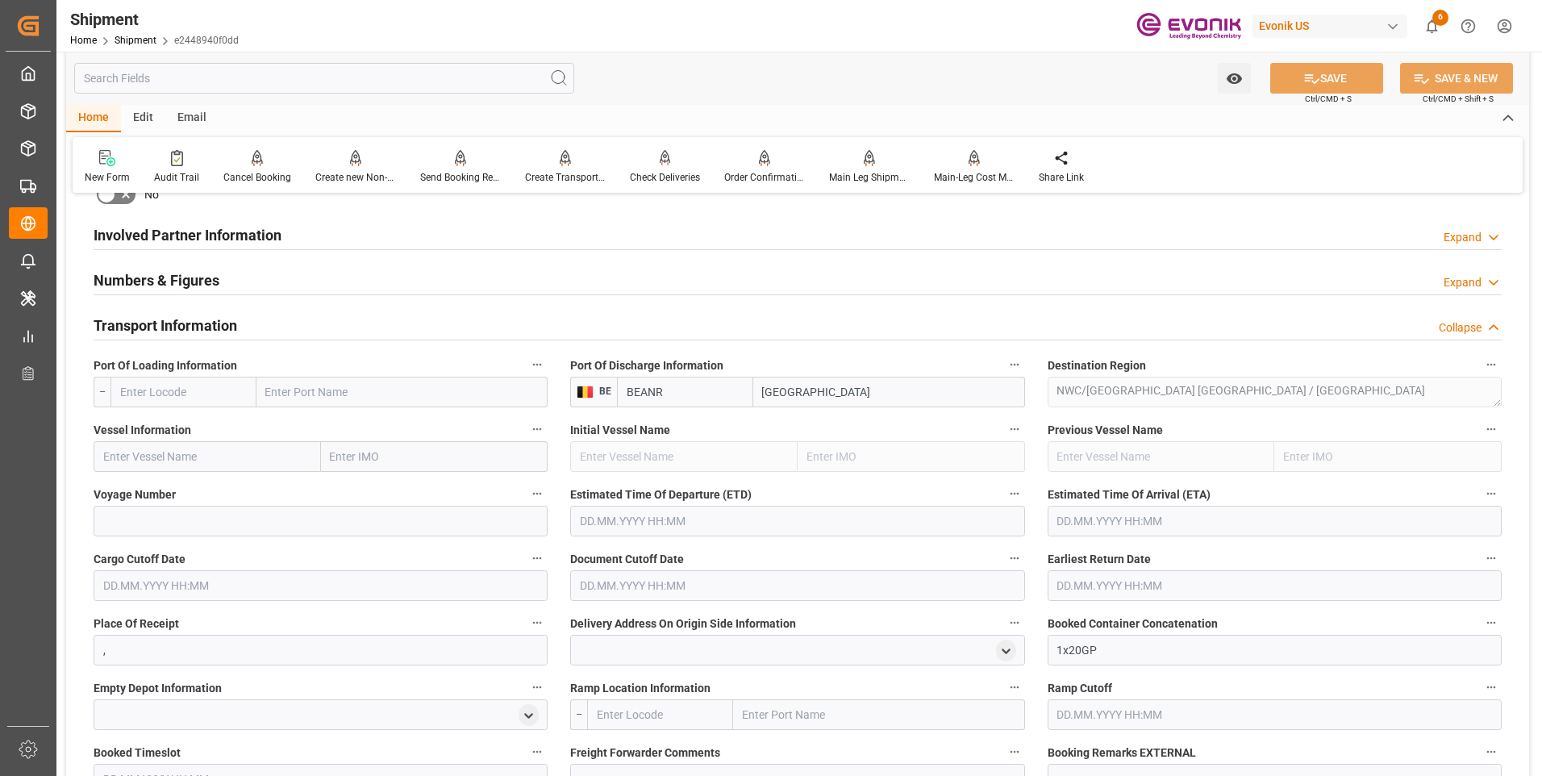
click at [171, 385] on input "text" at bounding box center [183, 392] width 146 height 31
click at [185, 425] on span "USHOU - Houston" at bounding box center [175, 436] width 109 height 30
type input "USHOU"
type input "Houston"
type input "USHOU"
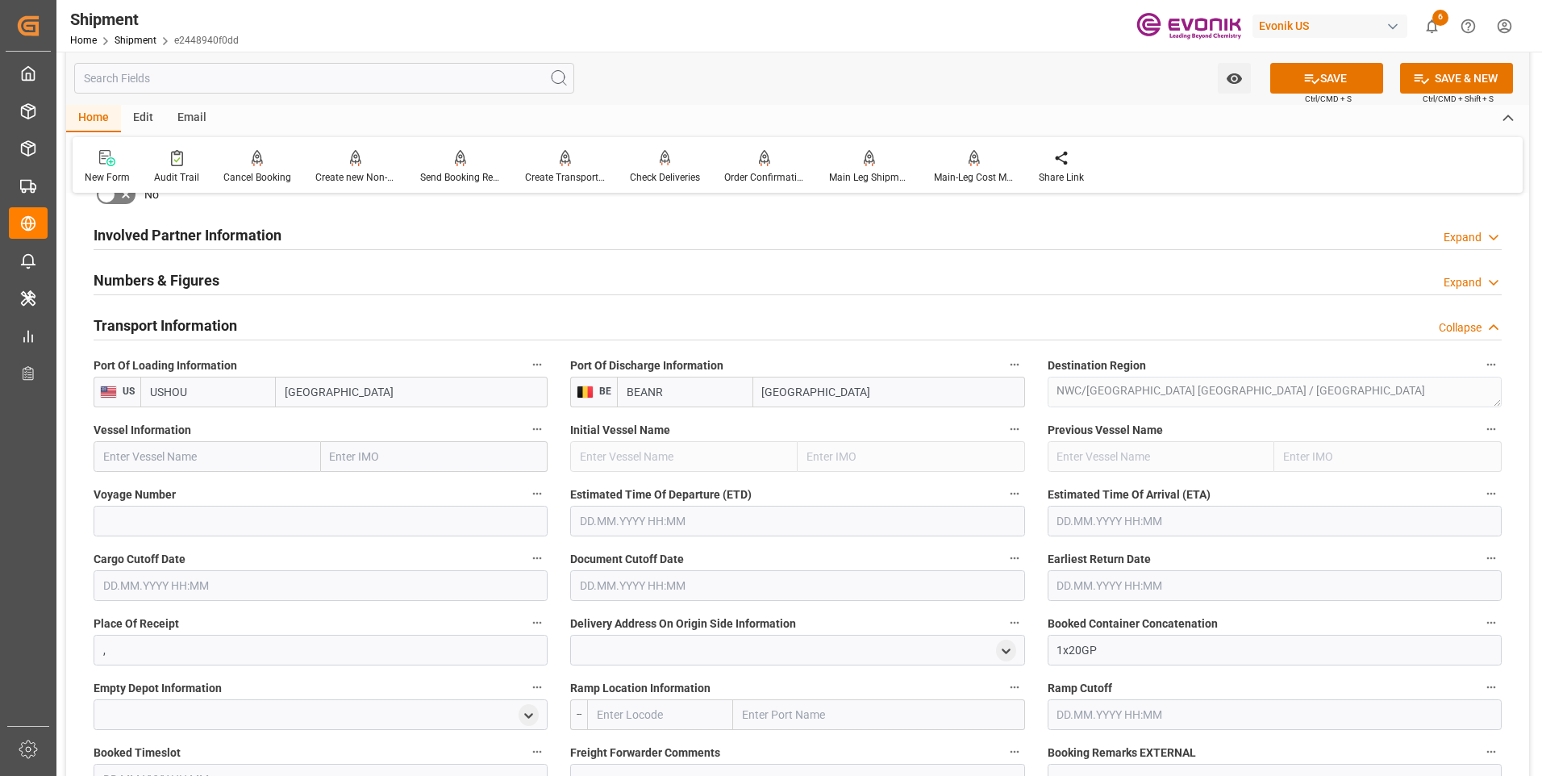
click at [165, 456] on input "text" at bounding box center [207, 456] width 227 height 31
paste input "CMA CGM FRANCOISE SAGAN"
type input "CMA CGM FRANCOISE SAGAN"
click at [219, 509] on div "CMA CGM FRANCOISE SAGAN - 9356696" at bounding box center [198, 492] width 209 height 36
type input "9356696"
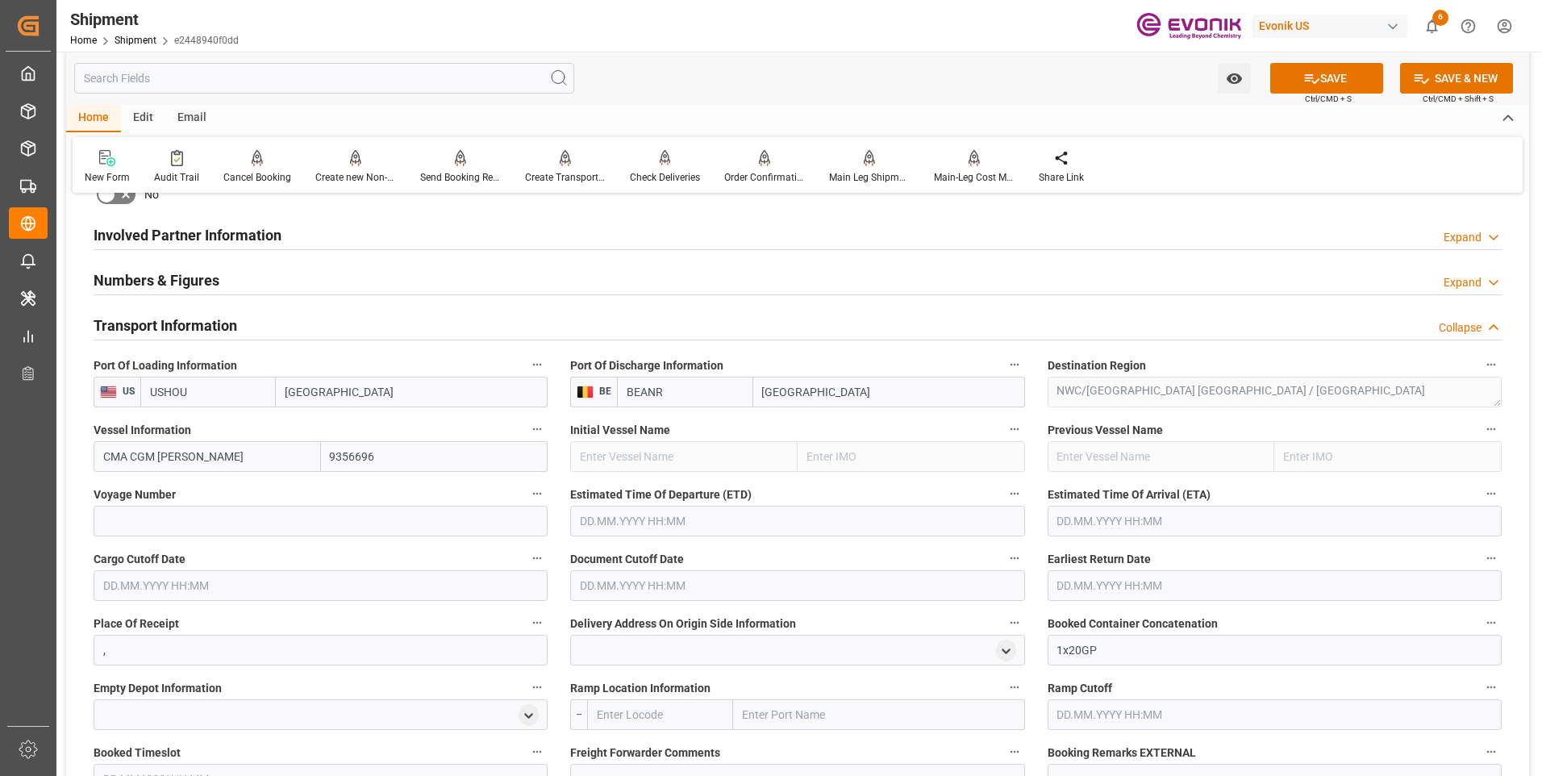
type input "CMA CGM FRANCOISE SAGAN"
drag, startPoint x: 371, startPoint y: 522, endPoint x: 359, endPoint y: 519, distance: 12.5
click at [371, 522] on input at bounding box center [321, 521] width 454 height 31
paste input "0VBKME1MA"
type input "0VBKME1MA"
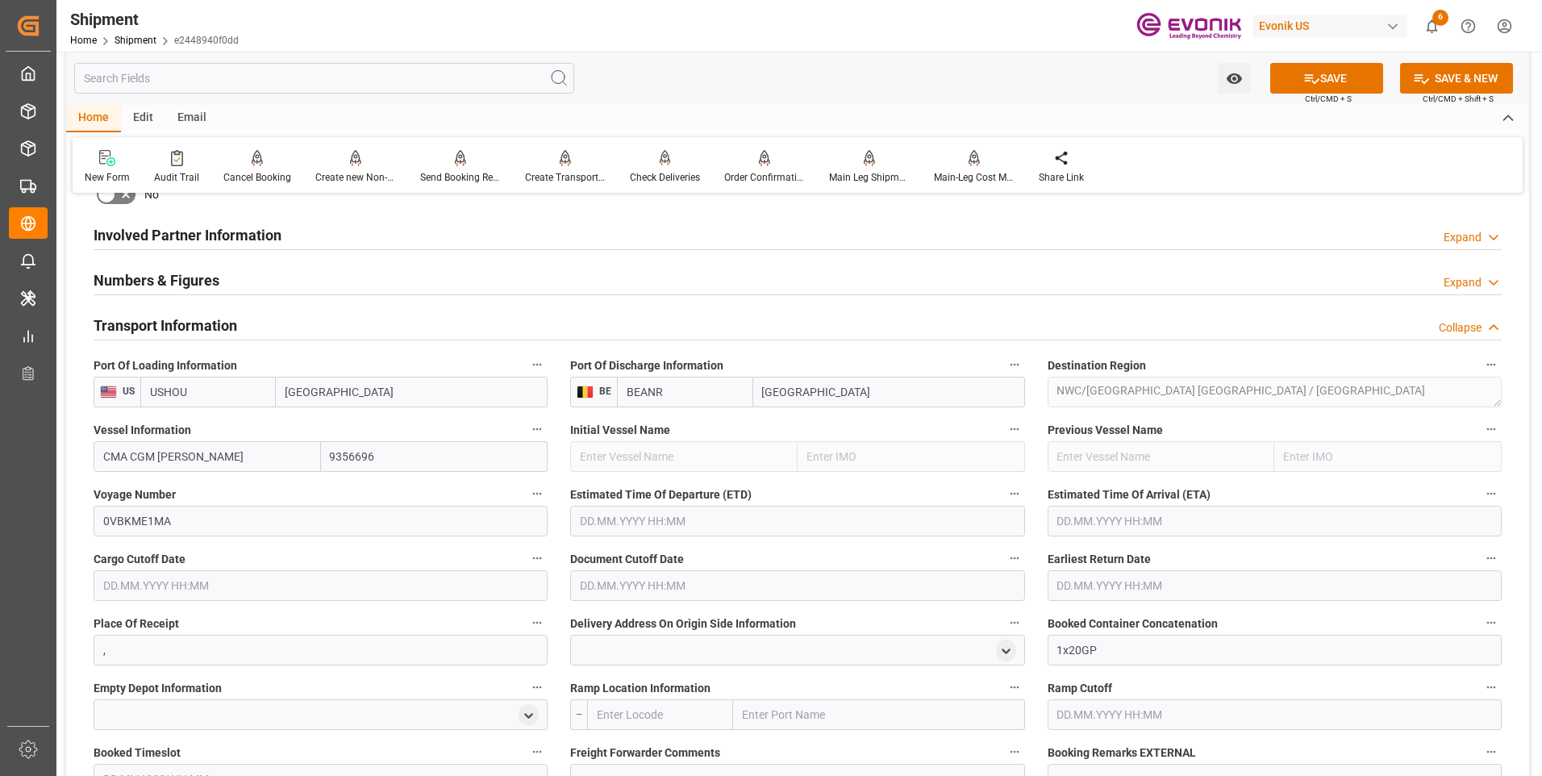
click at [629, 526] on input "text" at bounding box center [797, 521] width 454 height 31
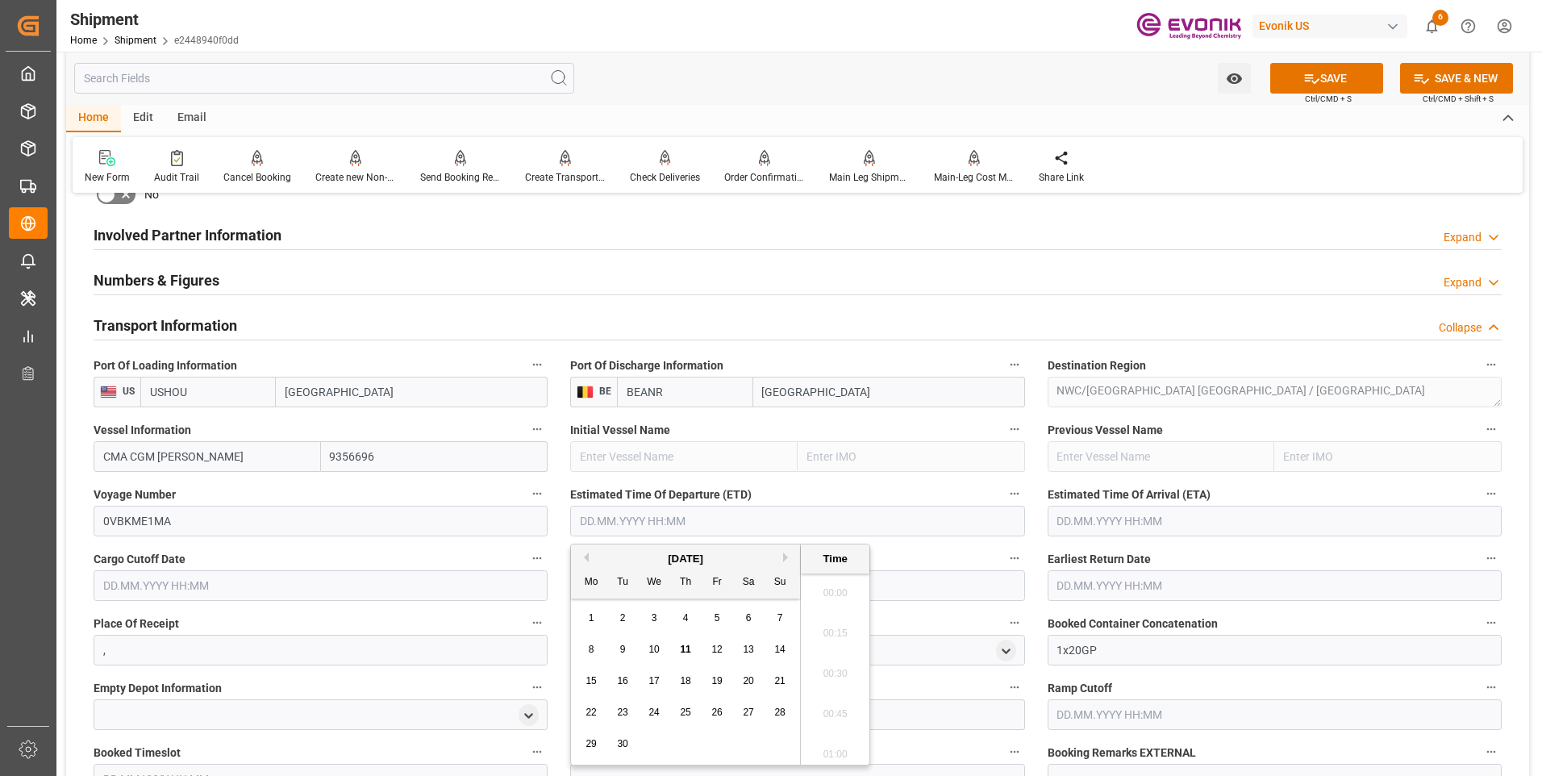
scroll to position [1901, 0]
click at [627, 709] on span "23" at bounding box center [622, 711] width 10 height 11
type input "23.09.2025 00:00"
click at [1086, 519] on input "text" at bounding box center [1275, 521] width 454 height 31
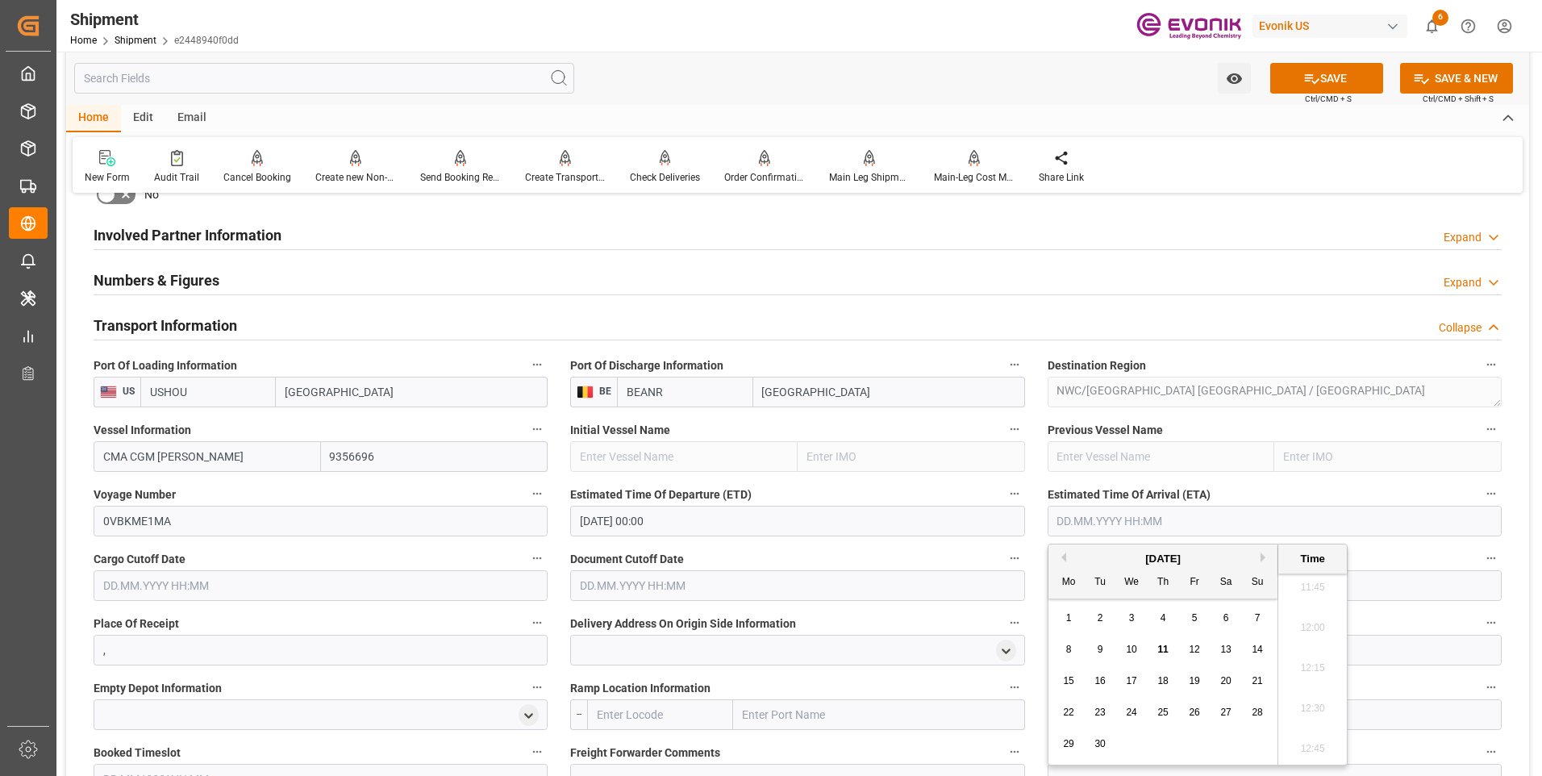
click at [1264, 552] on button "Next Month" at bounding box center [1265, 557] width 10 height 10
click at [1102, 708] on span "21" at bounding box center [1099, 711] width 10 height 11
type input "21.10.2025 00:00"
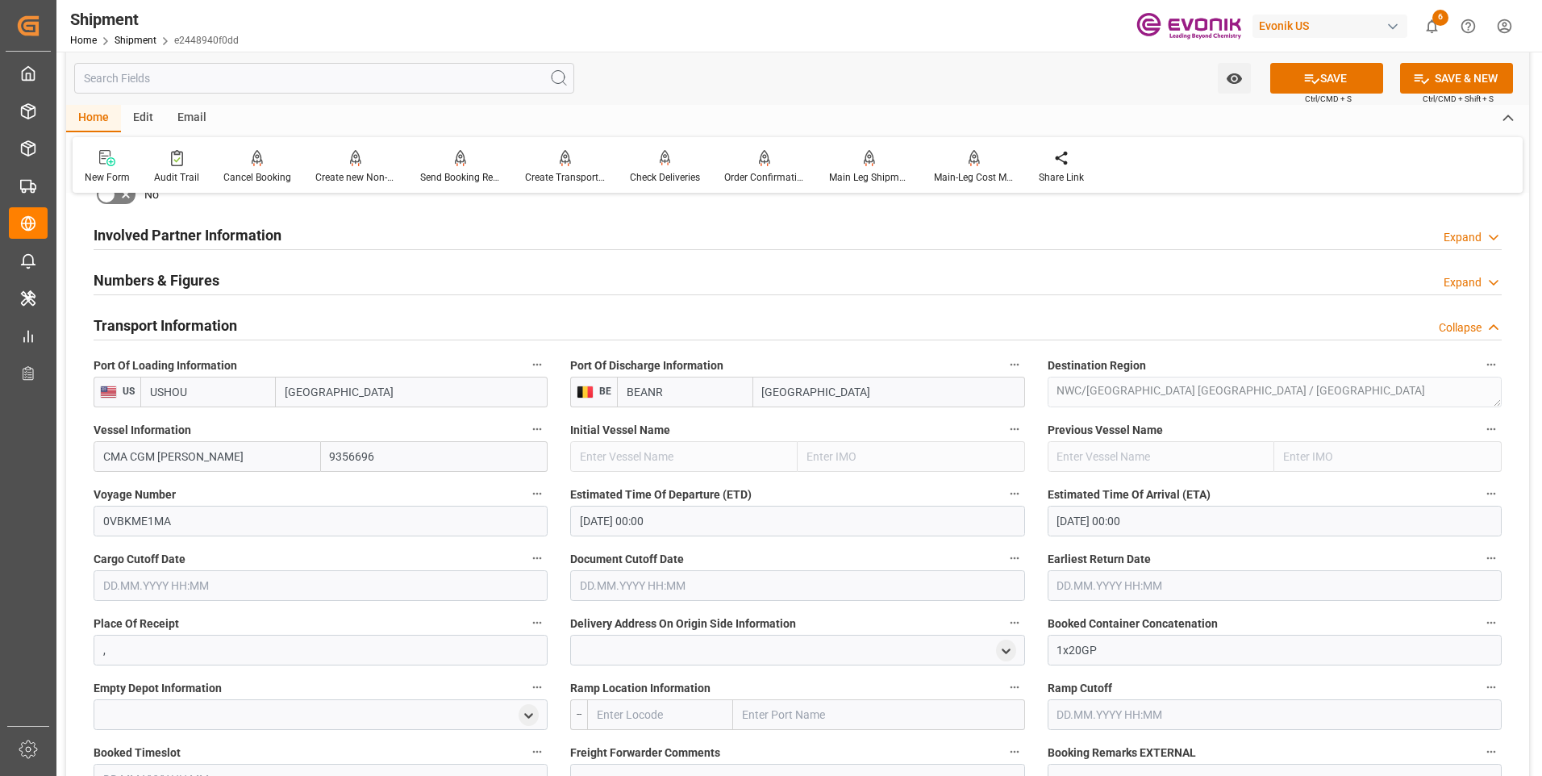
drag, startPoint x: 710, startPoint y: 544, endPoint x: 534, endPoint y: 535, distance: 176.0
click at [707, 544] on div "Document Cutoff Date" at bounding box center [797, 574] width 477 height 65
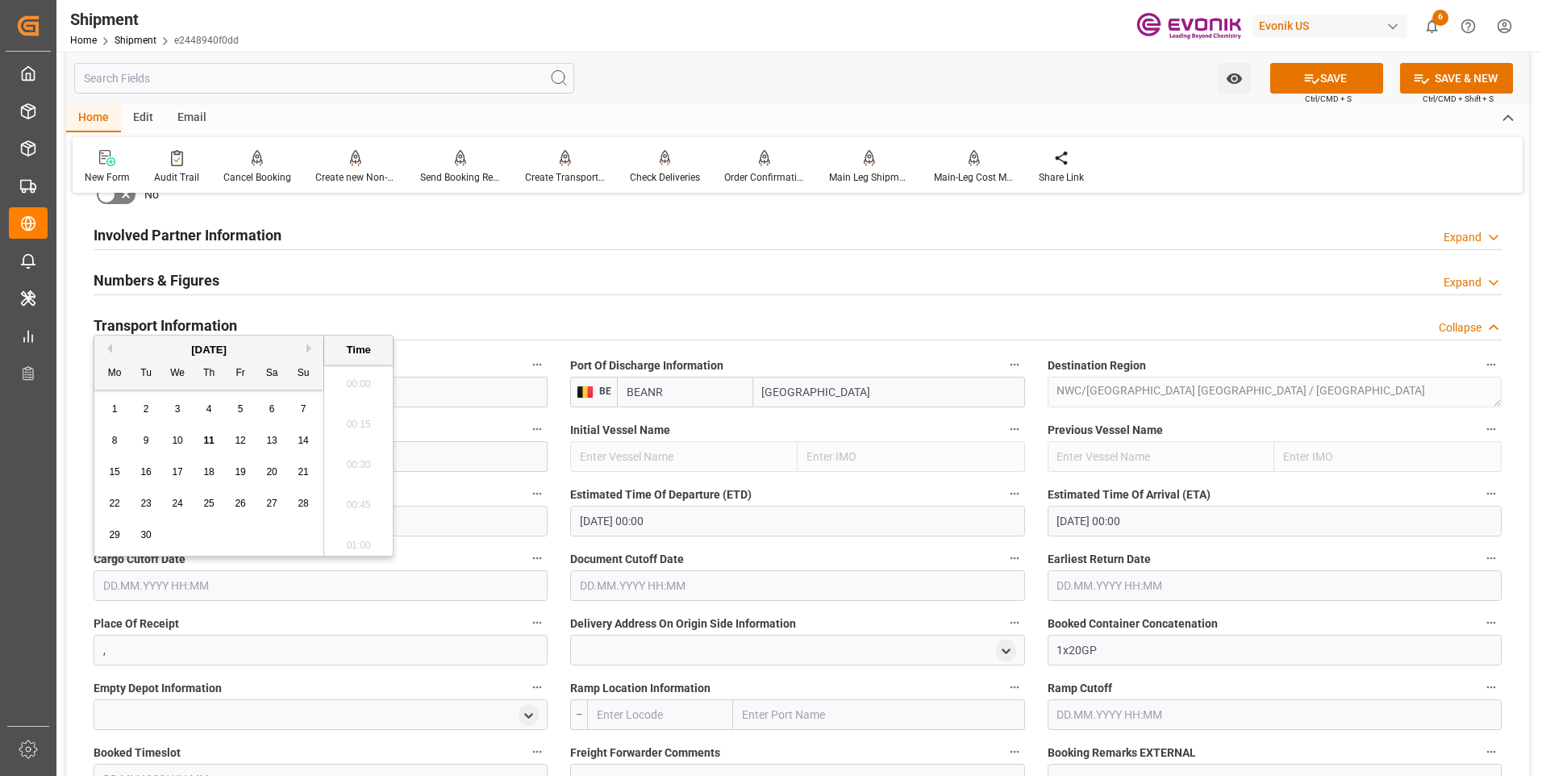
click at [285, 581] on input "text" at bounding box center [321, 585] width 454 height 31
click at [175, 469] on span "17" at bounding box center [177, 471] width 10 height 11
type input "17.09.2025 00:00"
click at [648, 594] on input "text" at bounding box center [797, 585] width 454 height 31
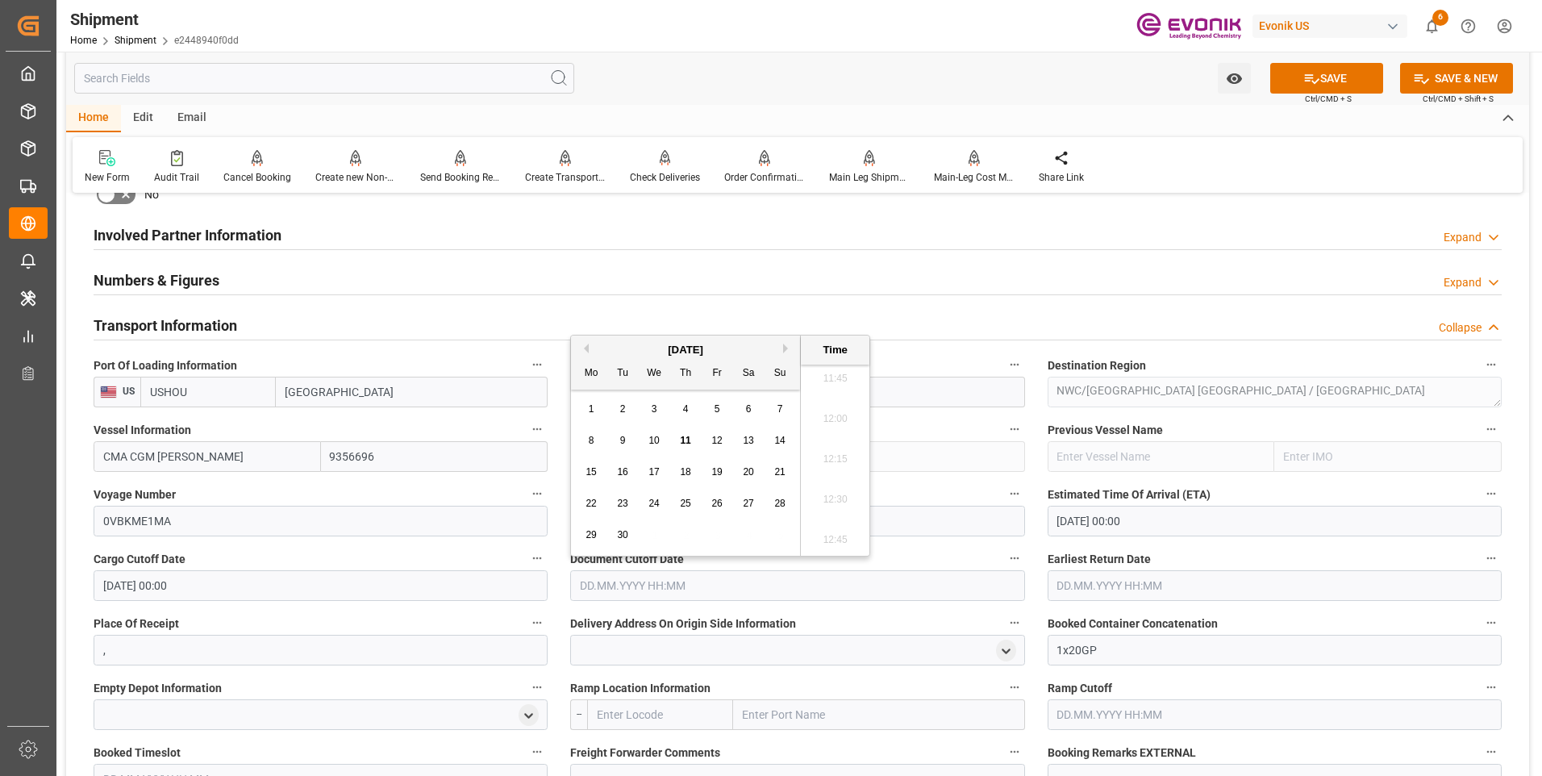
click at [655, 468] on span "17" at bounding box center [653, 471] width 10 height 11
type input "17.09.2025 00:00"
click at [1047, 577] on div "Earliest Return Date" at bounding box center [1274, 574] width 477 height 65
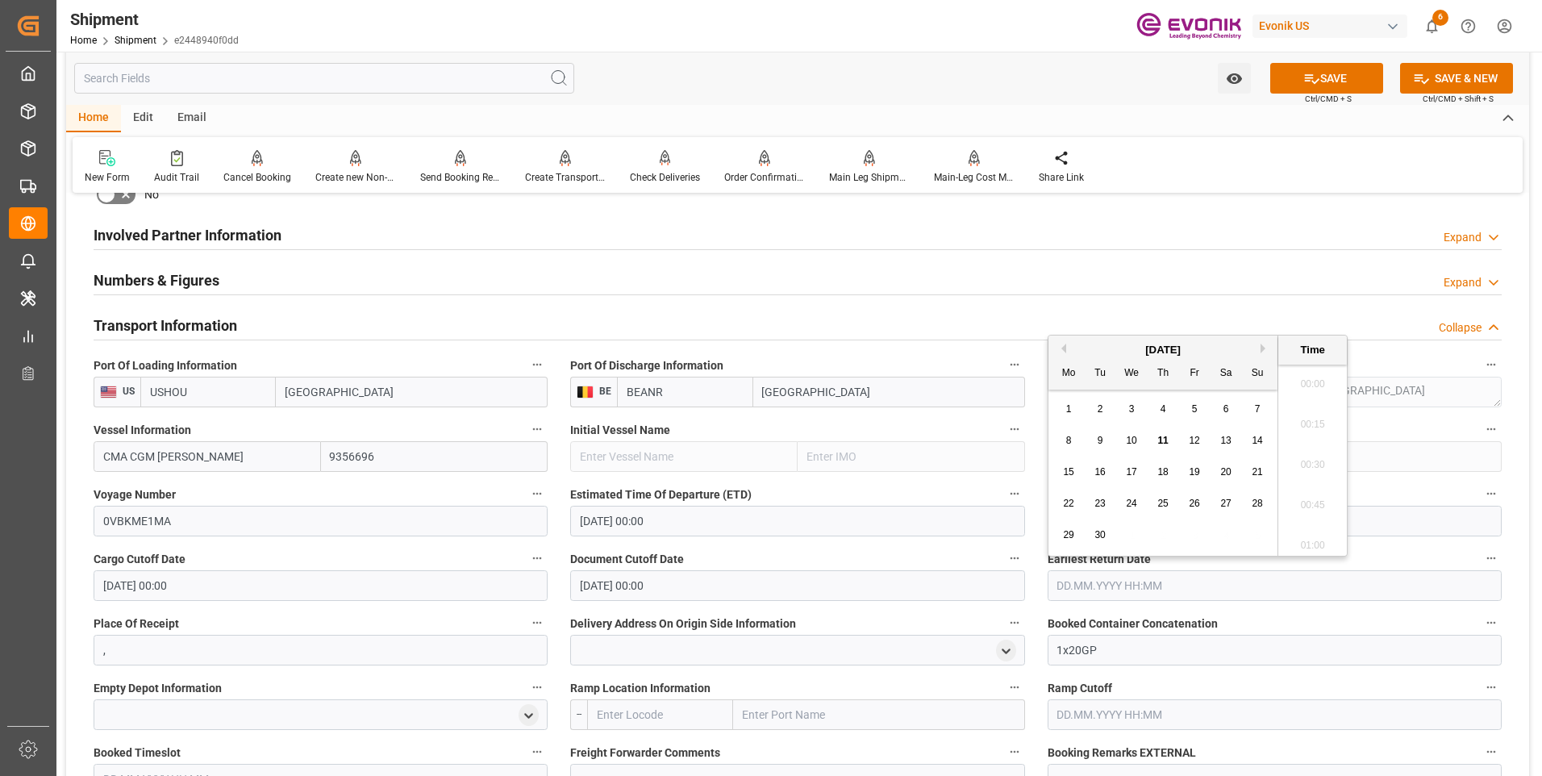
click at [1073, 583] on input "text" at bounding box center [1275, 585] width 454 height 31
click at [1128, 470] on span "17" at bounding box center [1131, 471] width 10 height 11
type input "17.09.2025 00:00"
click at [1316, 82] on icon at bounding box center [1311, 78] width 17 height 17
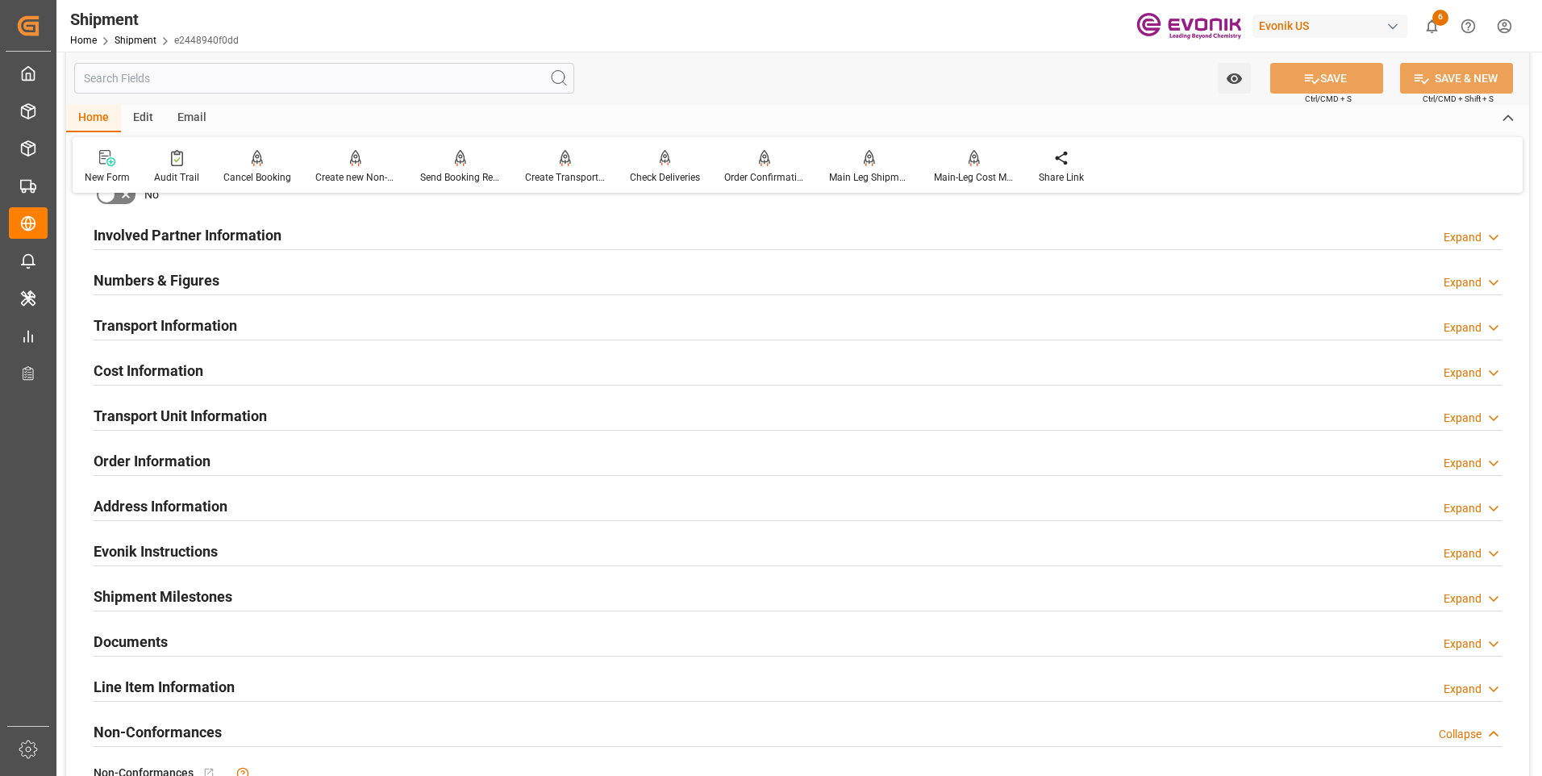
scroll to position [726, 0]
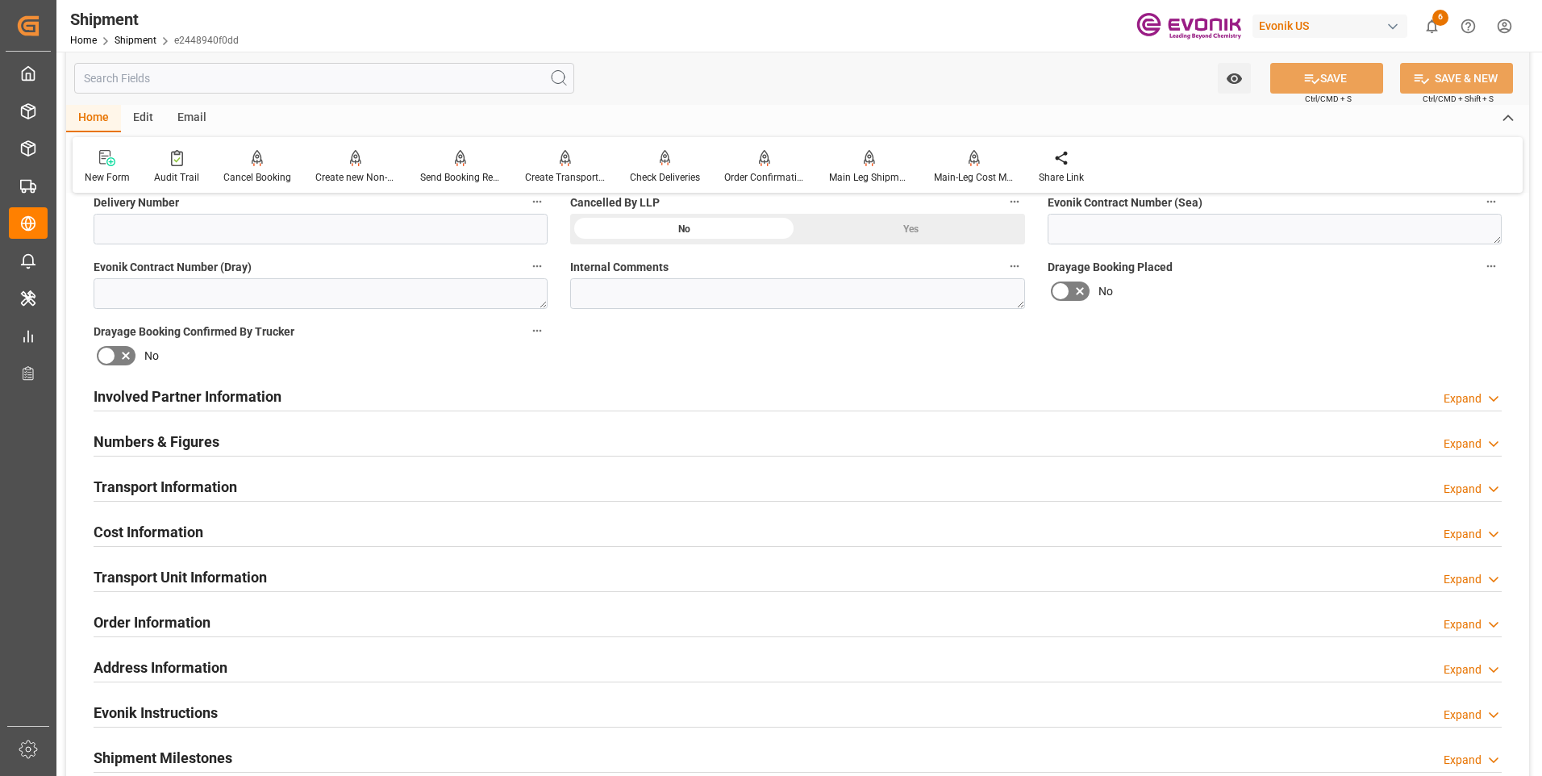
click at [141, 526] on h2 "Cost Information" at bounding box center [149, 532] width 110 height 22
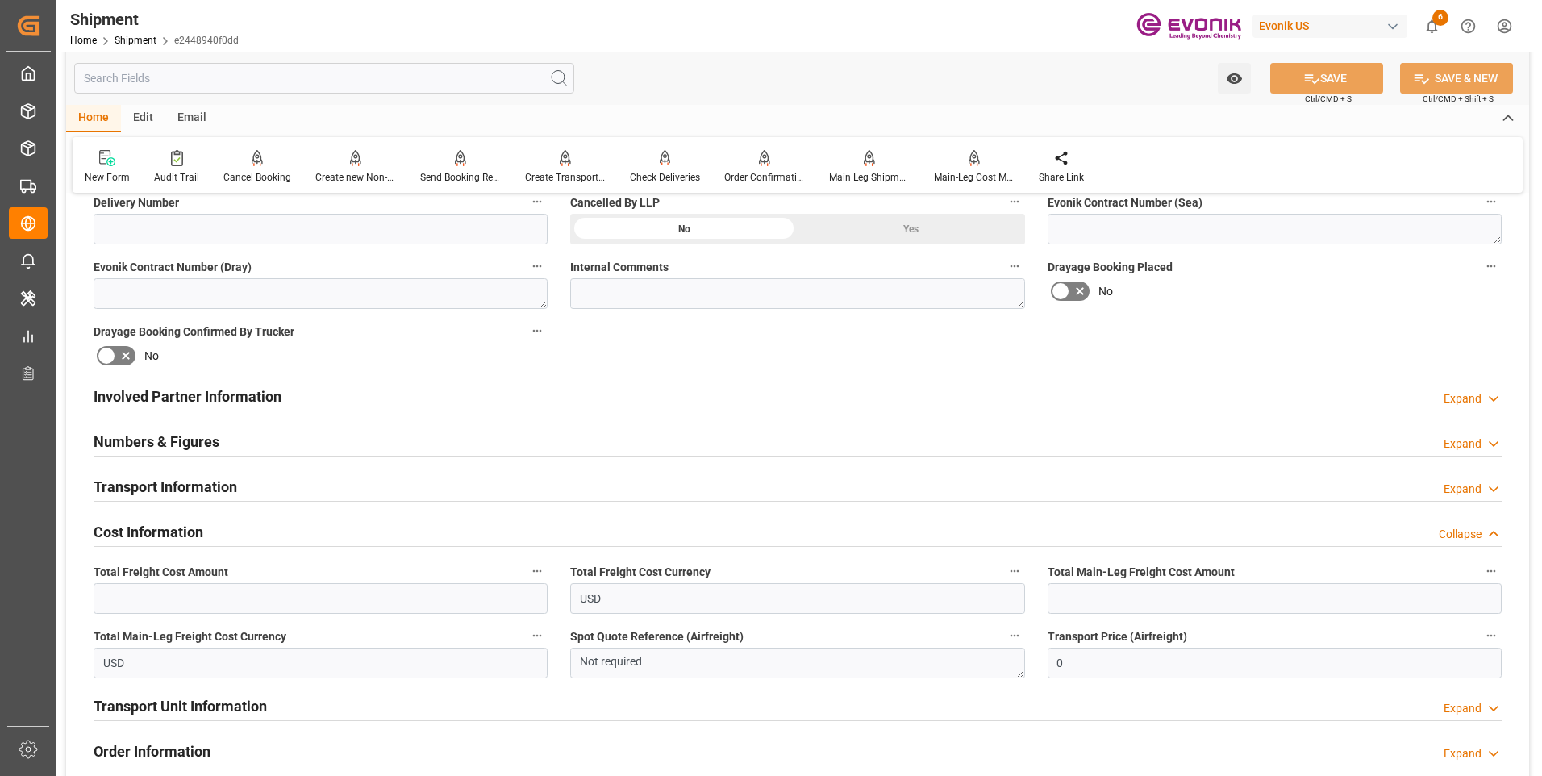
click at [141, 527] on h2 "Cost Information" at bounding box center [149, 532] width 110 height 22
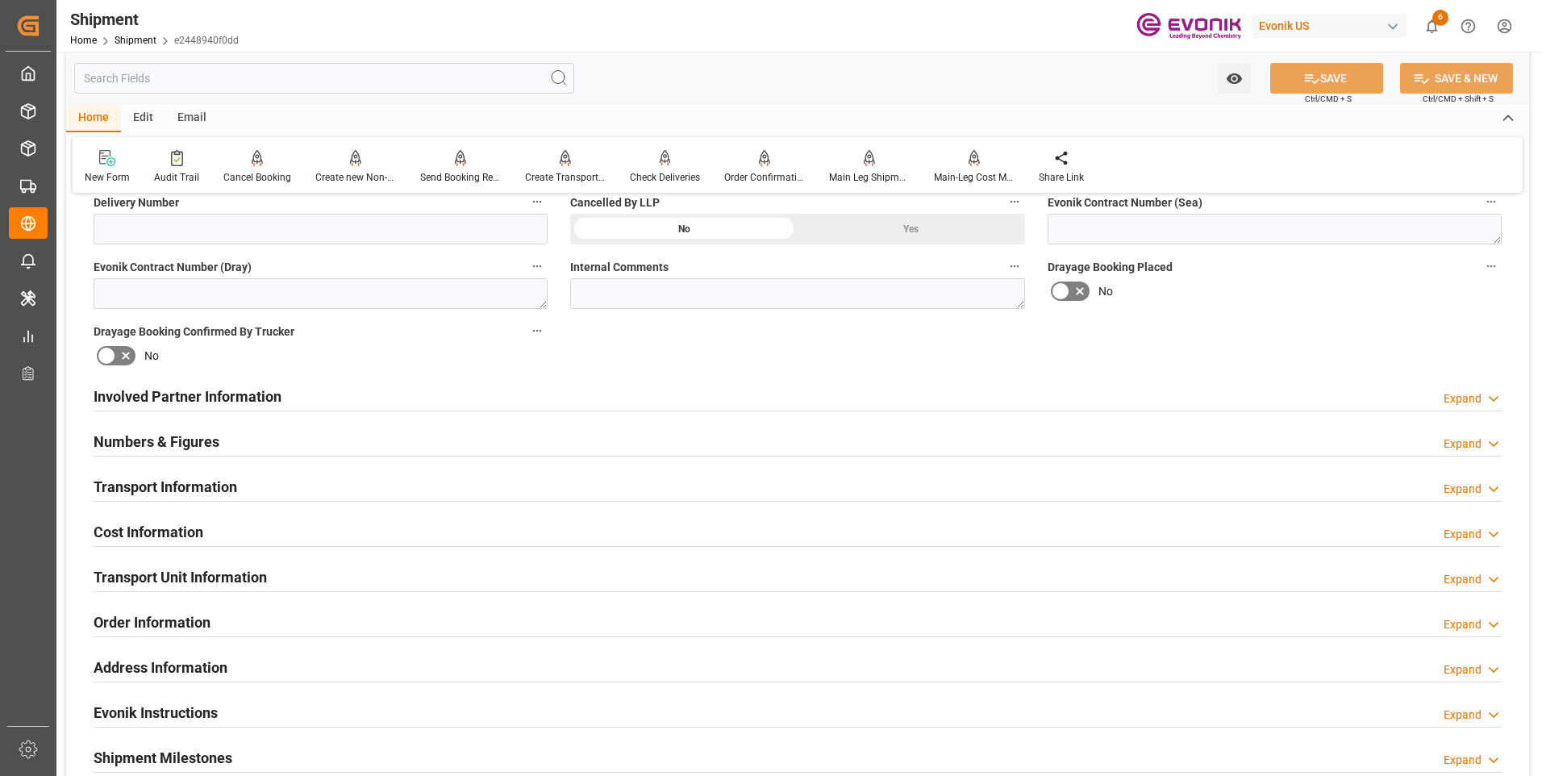
click at [173, 402] on h2 "Involved Partner Information" at bounding box center [188, 396] width 188 height 22
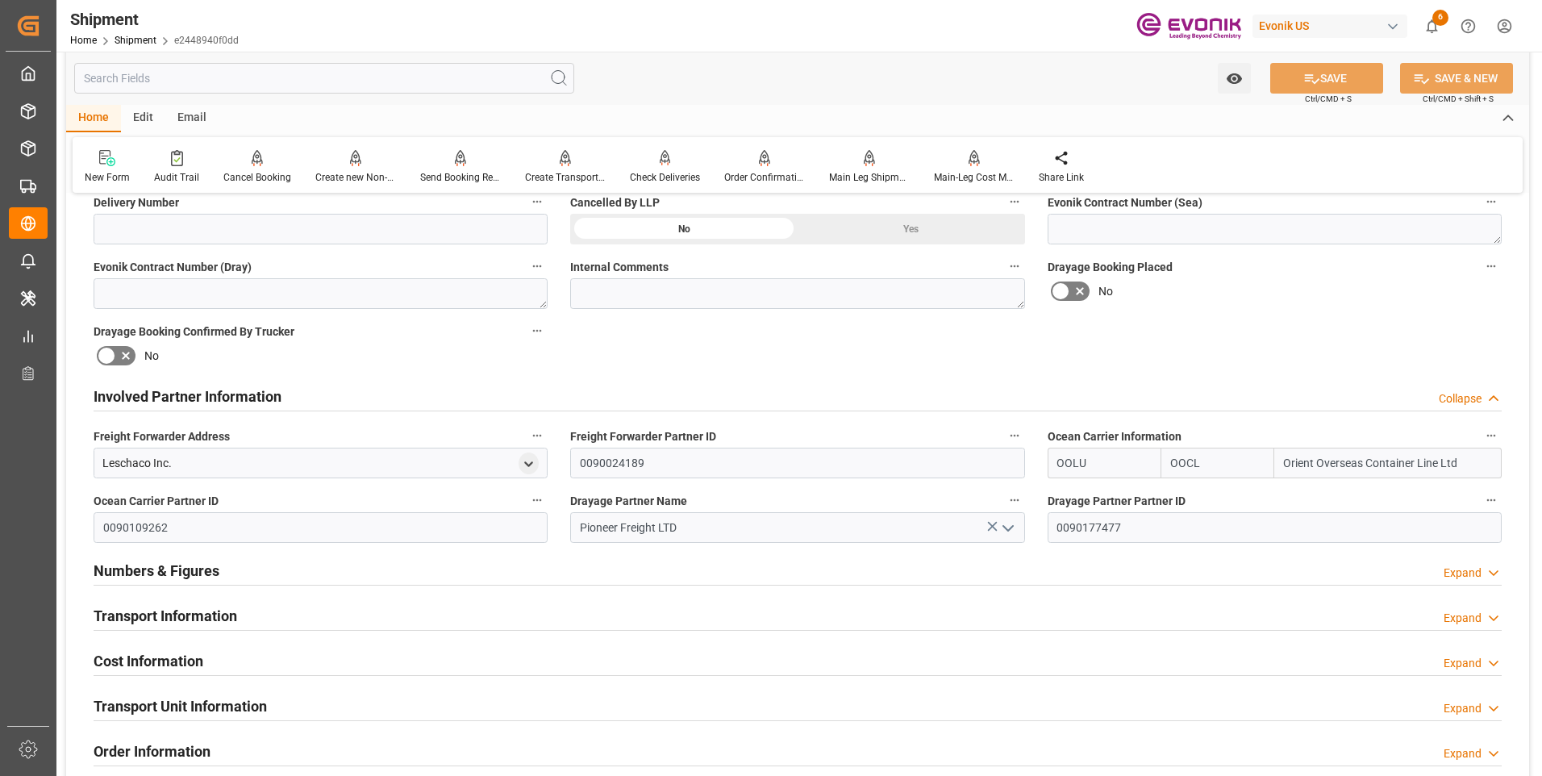
drag, startPoint x: 173, startPoint y: 402, endPoint x: 168, endPoint y: 409, distance: 9.2
click at [173, 401] on h2 "Involved Partner Information" at bounding box center [188, 396] width 188 height 22
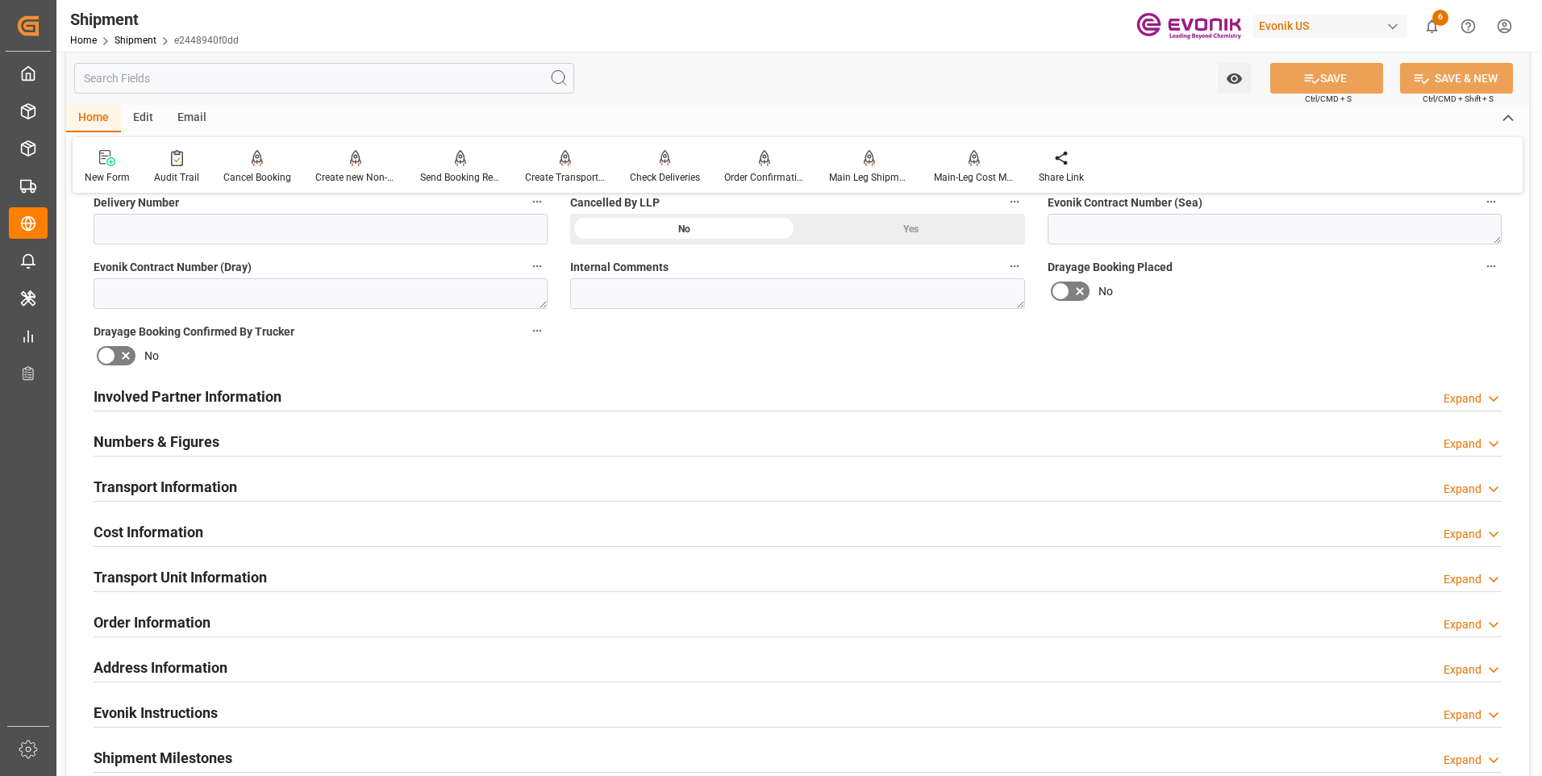
click at [138, 485] on h2 "Transport Information" at bounding box center [166, 487] width 144 height 22
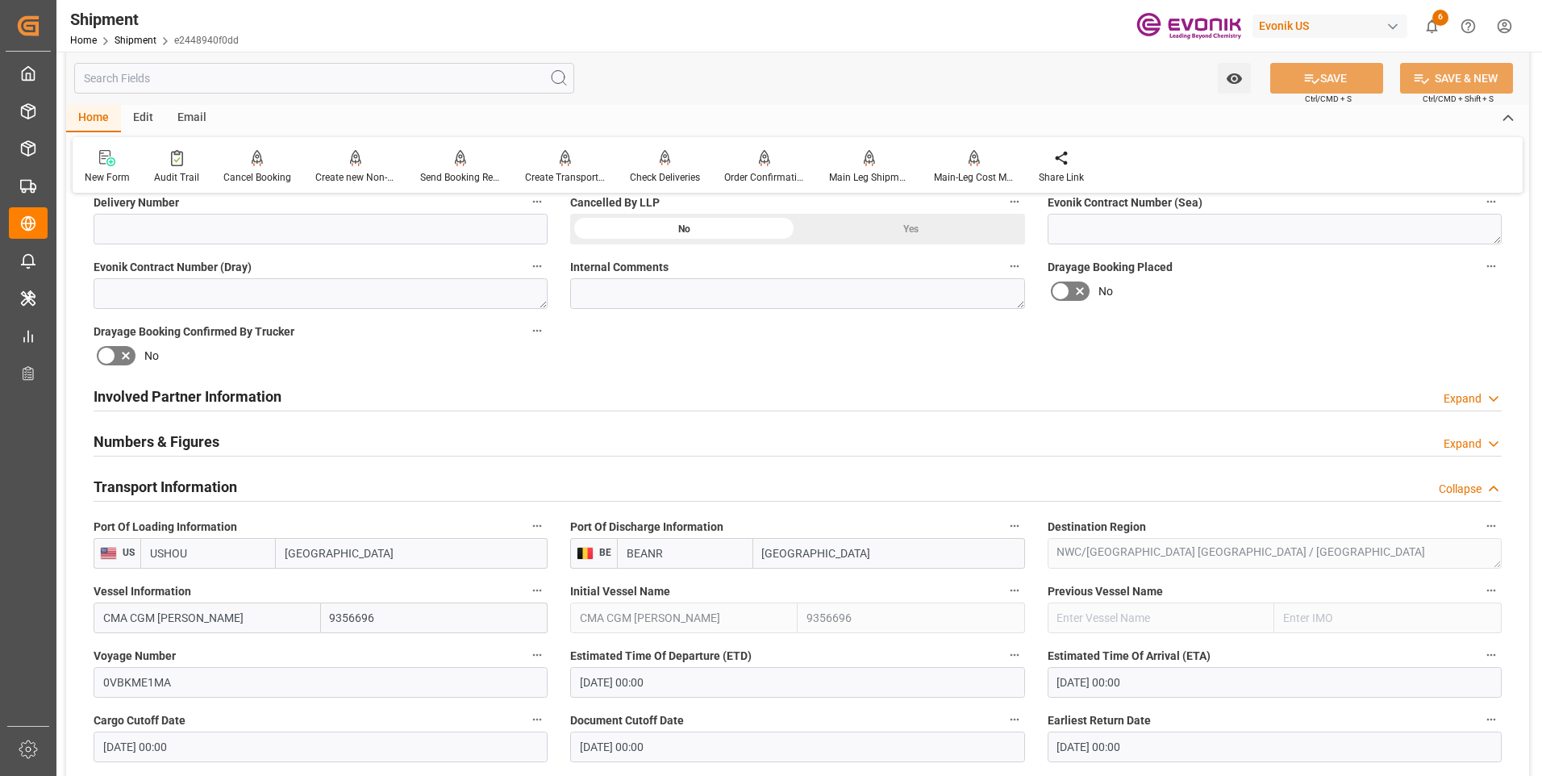
click at [138, 485] on h2 "Transport Information" at bounding box center [166, 487] width 144 height 22
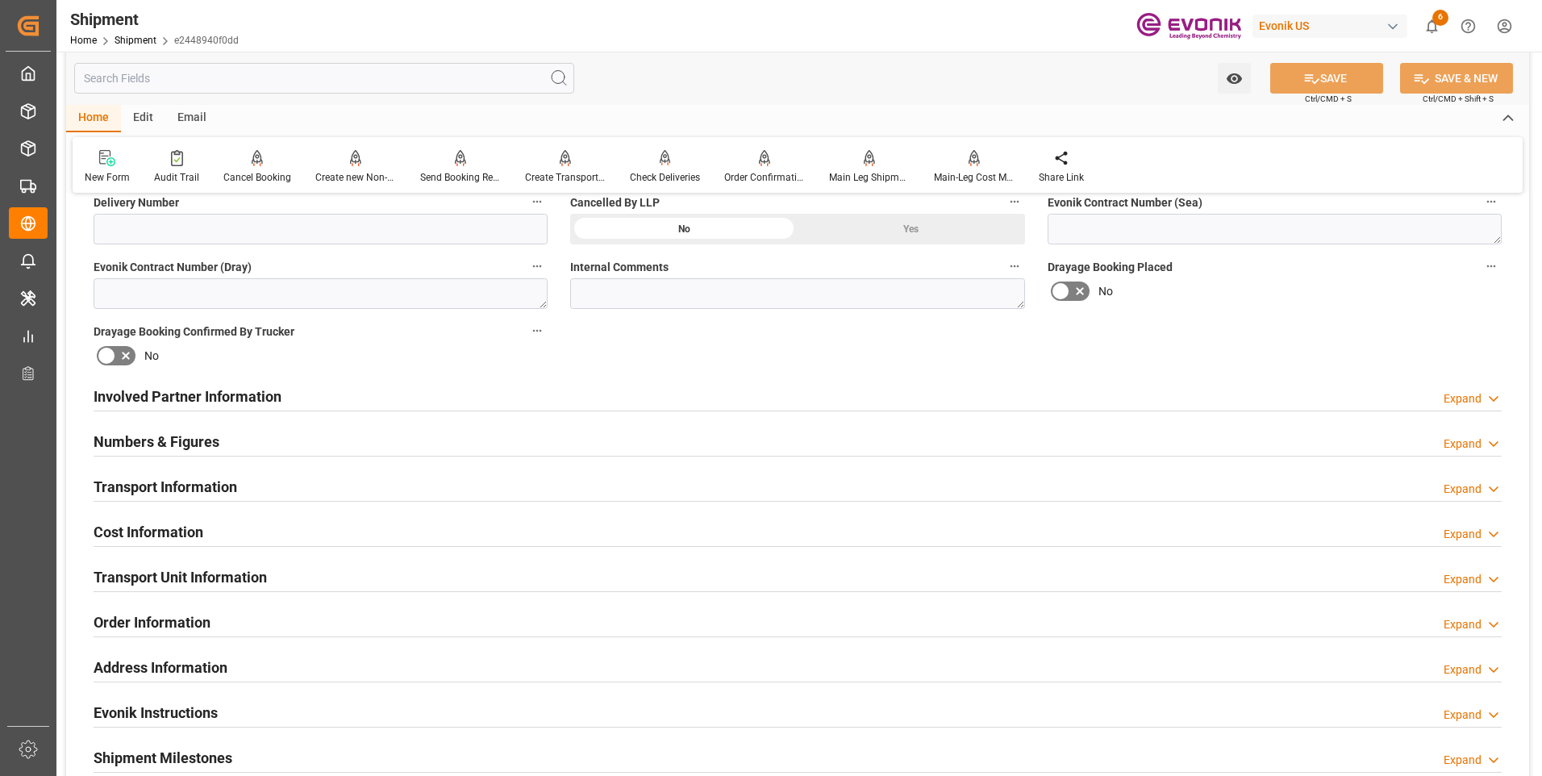
click at [160, 531] on h2 "Cost Information" at bounding box center [149, 532] width 110 height 22
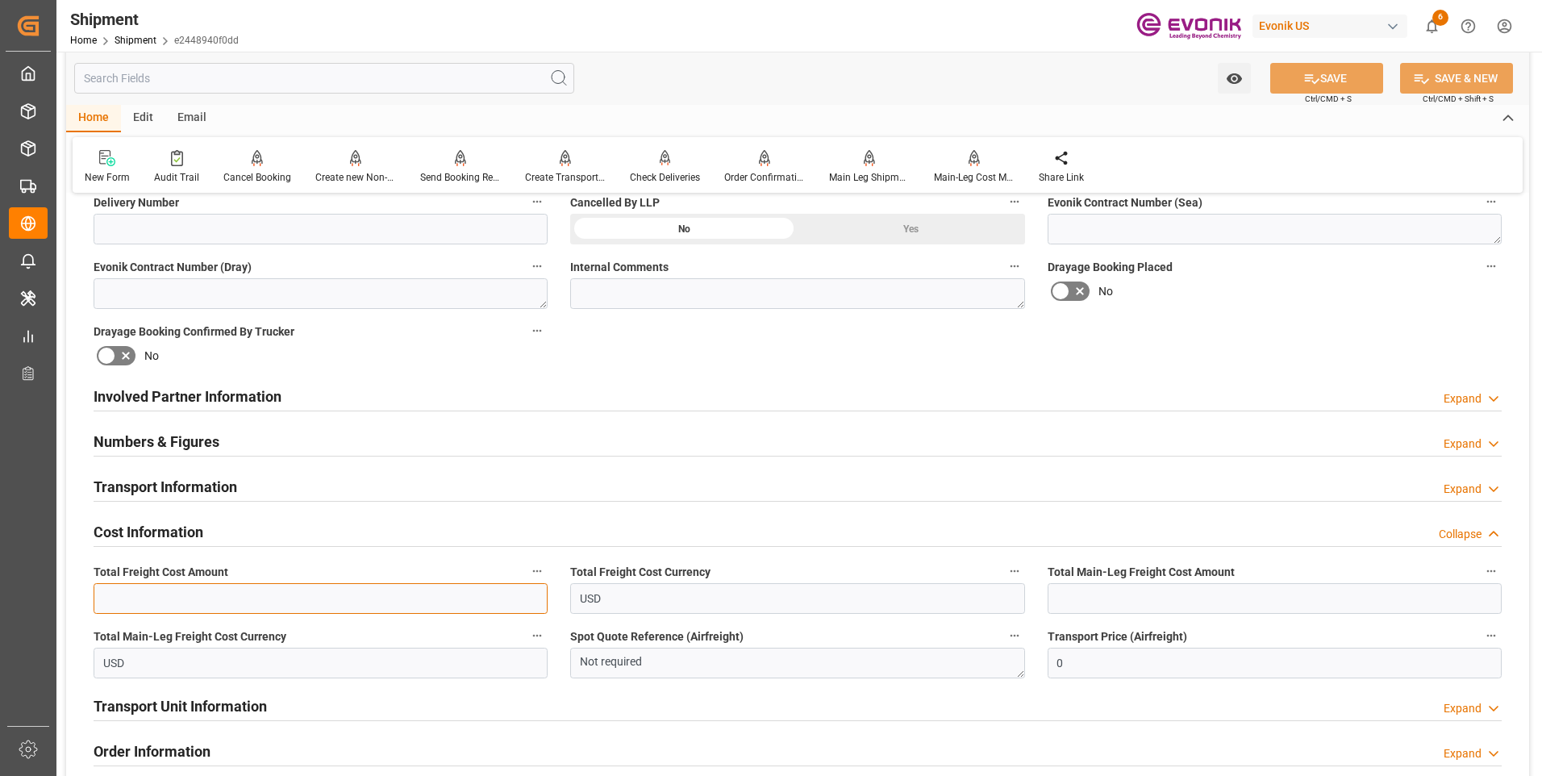
click at [261, 598] on input "text" at bounding box center [321, 598] width 454 height 31
click at [251, 589] on input "text" at bounding box center [321, 598] width 454 height 31
type input "1075"
click at [1195, 595] on input "text" at bounding box center [1275, 598] width 454 height 31
type input "675"
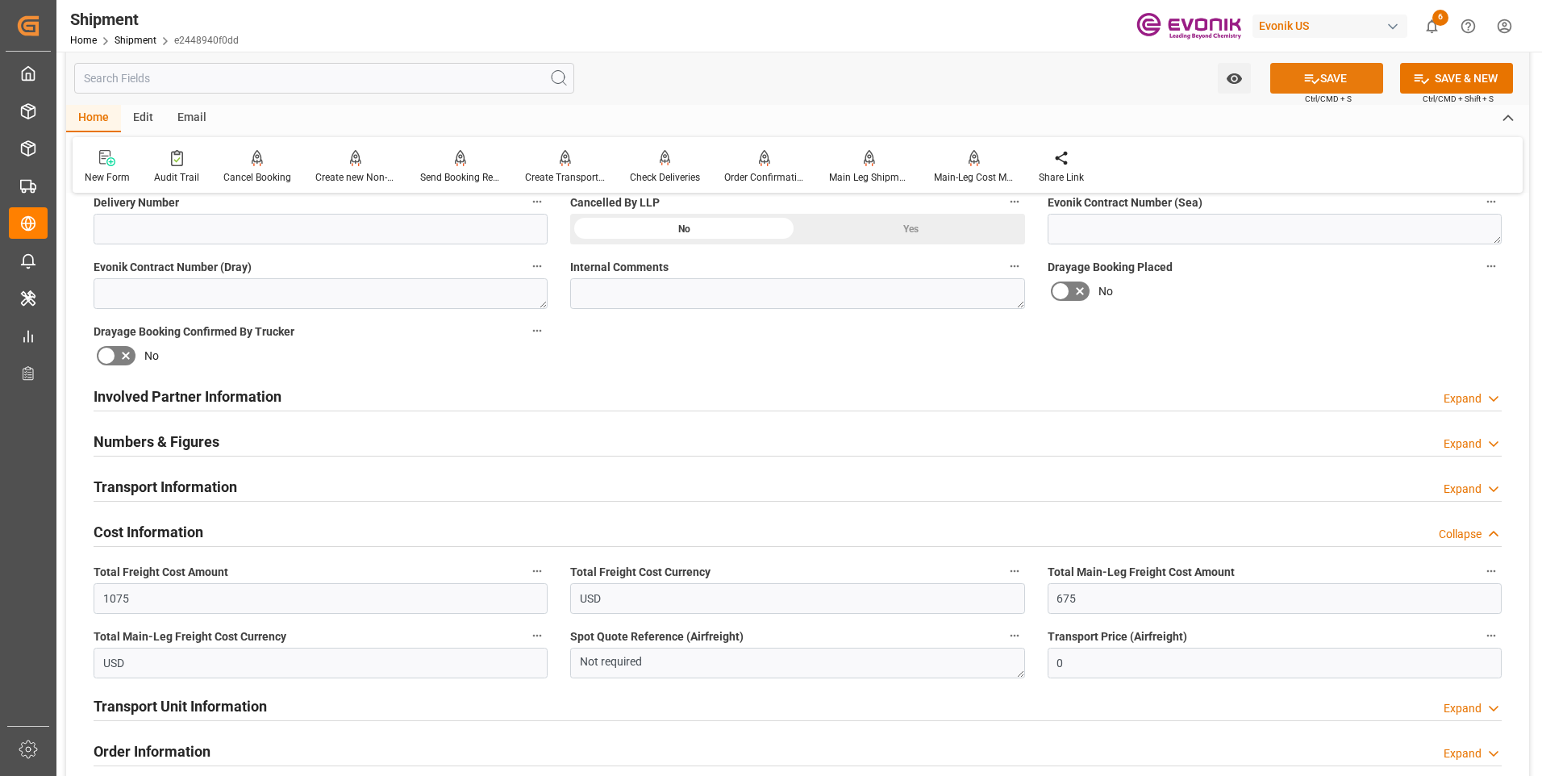
click at [1303, 91] on button "SAVE" at bounding box center [1326, 78] width 113 height 31
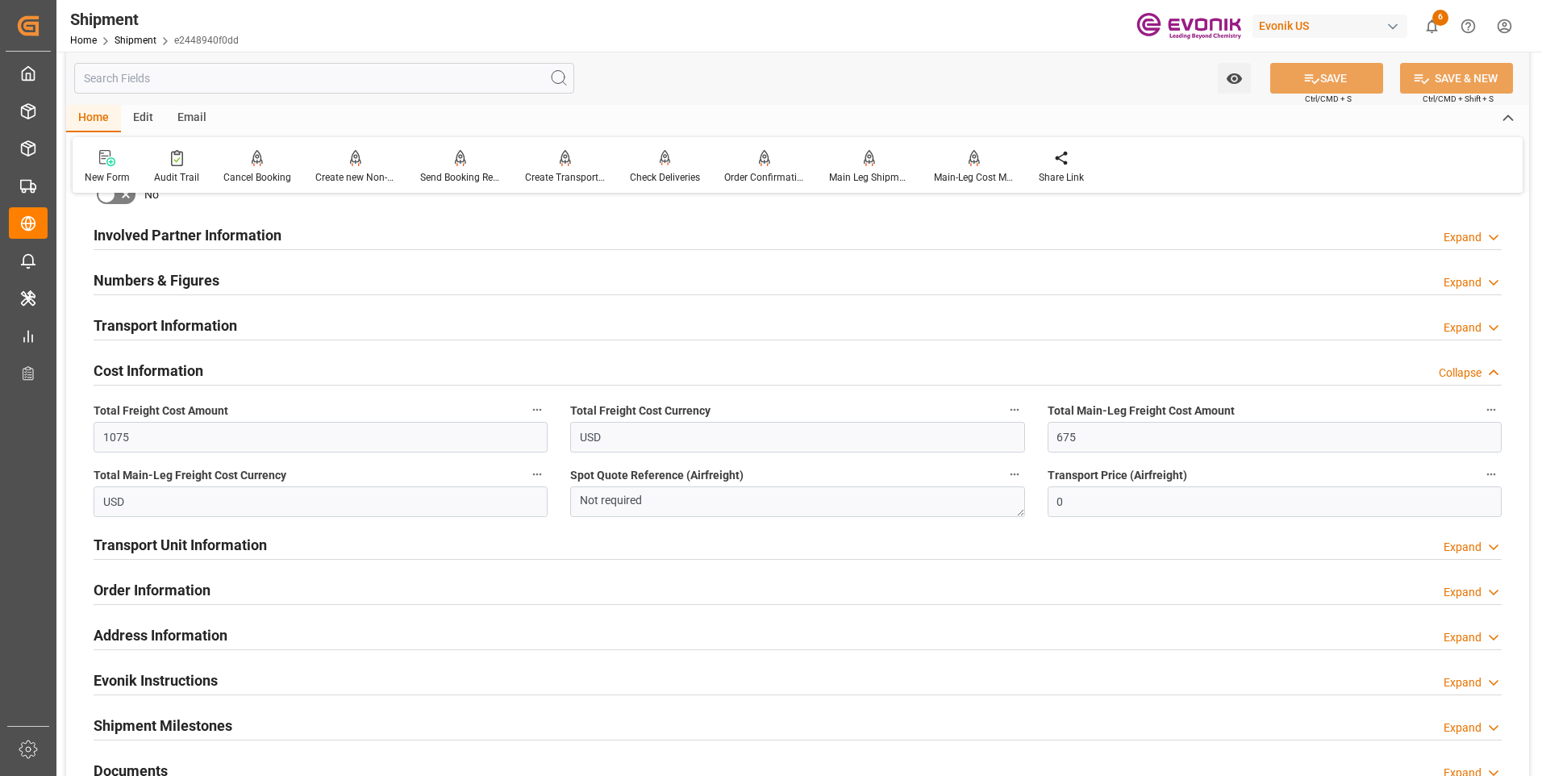
click at [216, 540] on h2 "Transport Unit Information" at bounding box center [180, 545] width 173 height 22
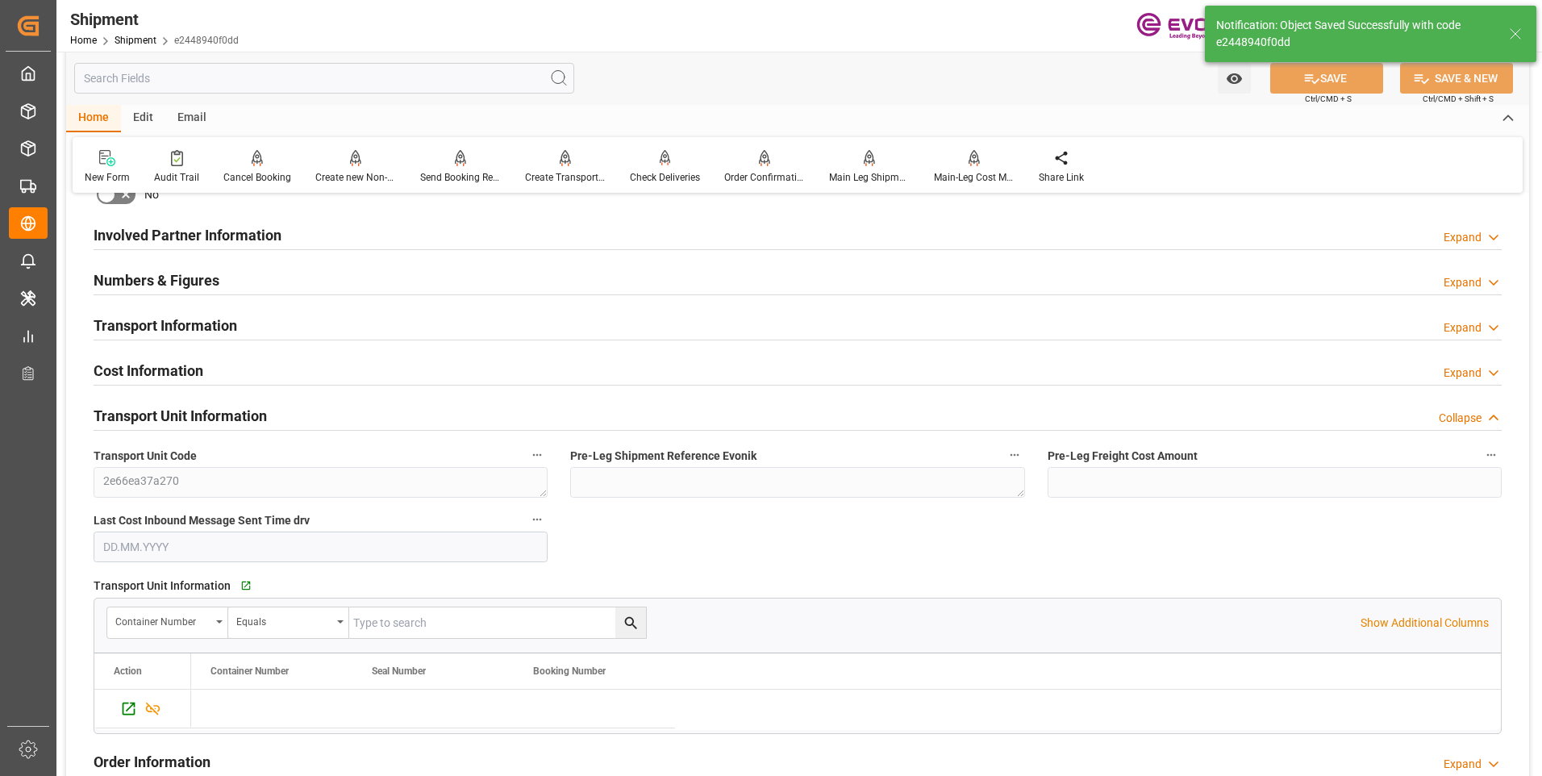
click at [197, 414] on h2 "Transport Unit Information" at bounding box center [180, 416] width 173 height 22
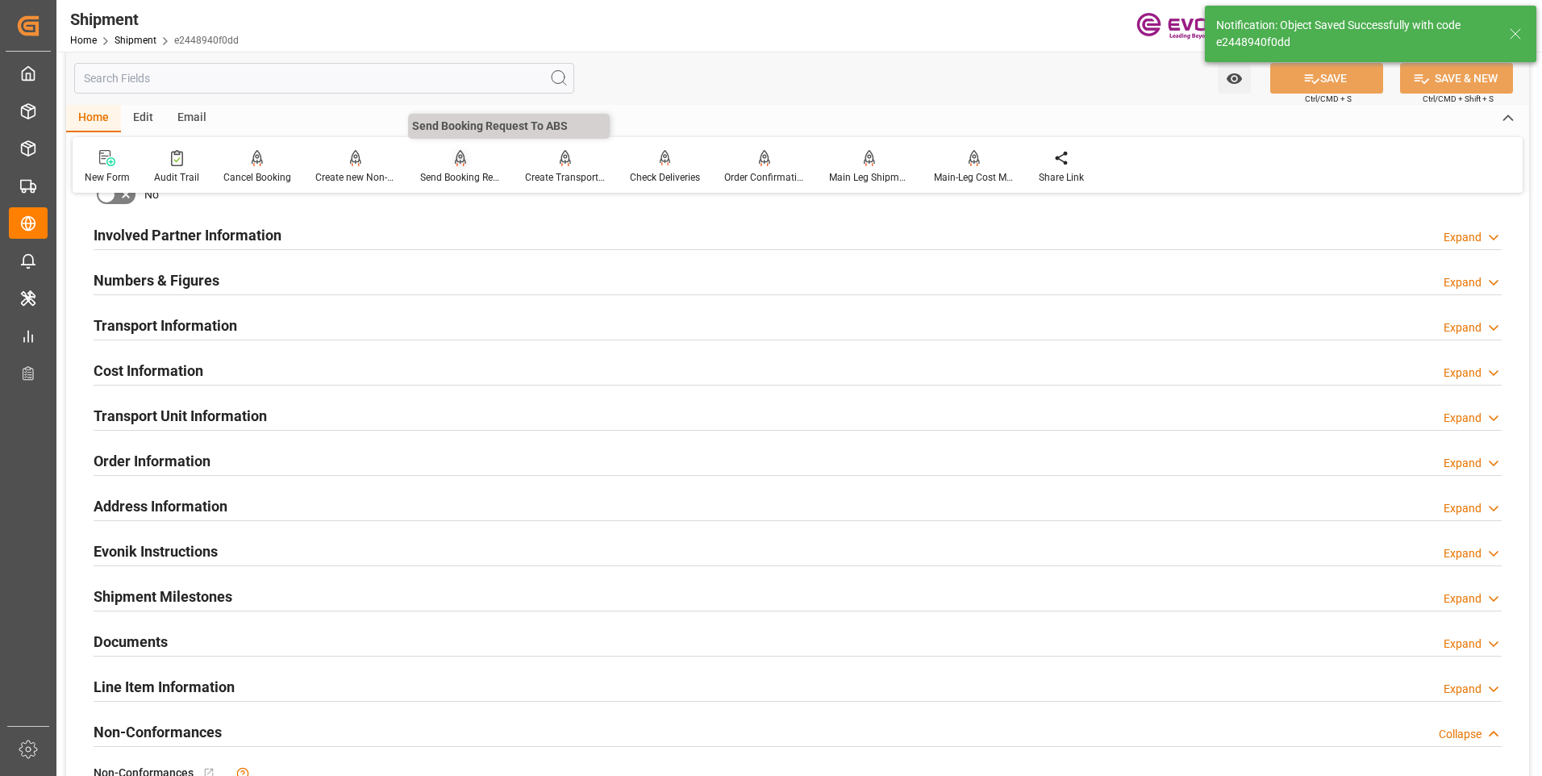
click at [456, 166] on icon at bounding box center [460, 158] width 11 height 16
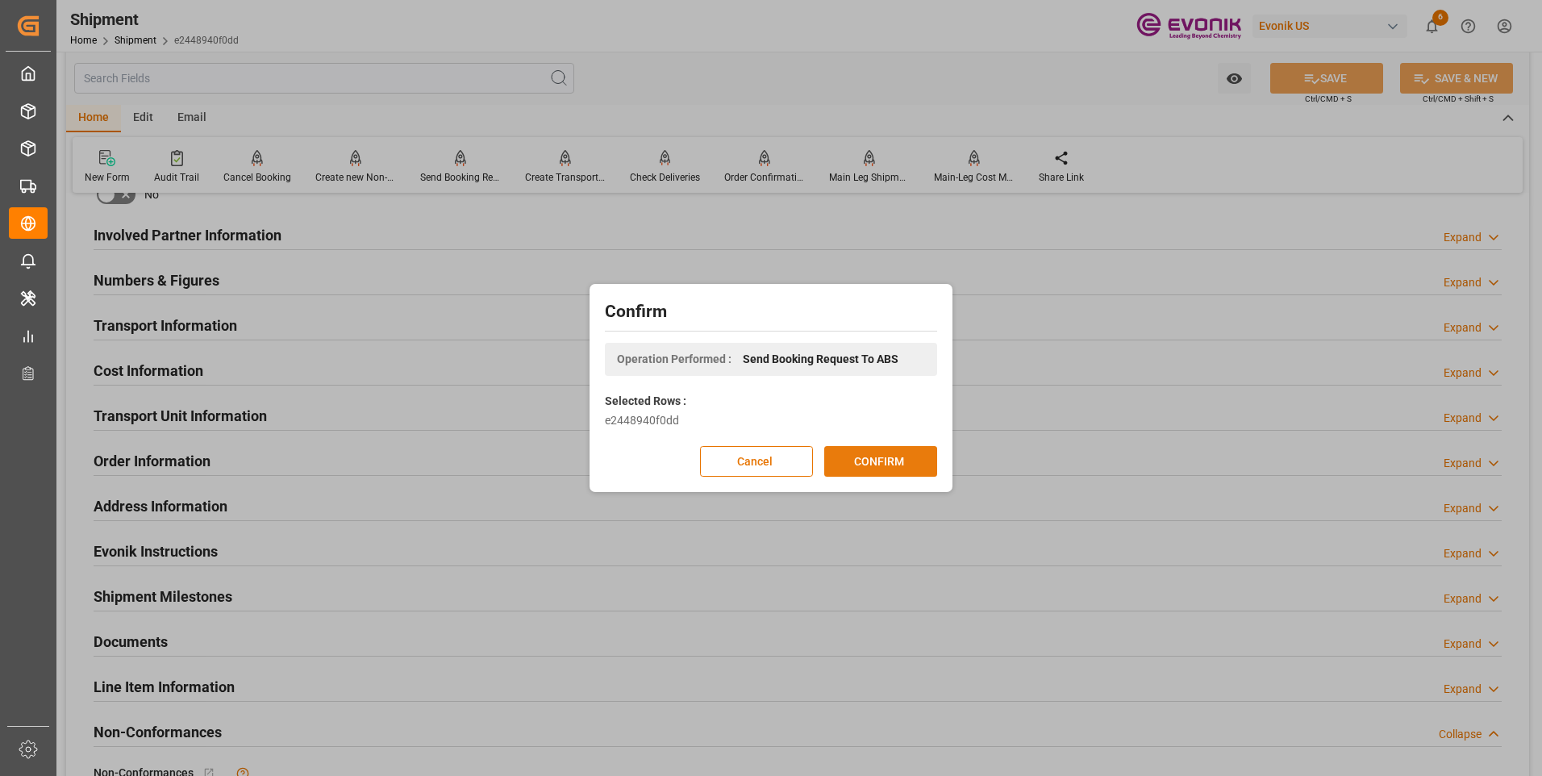
click at [864, 464] on button "CONFIRM" at bounding box center [880, 461] width 113 height 31
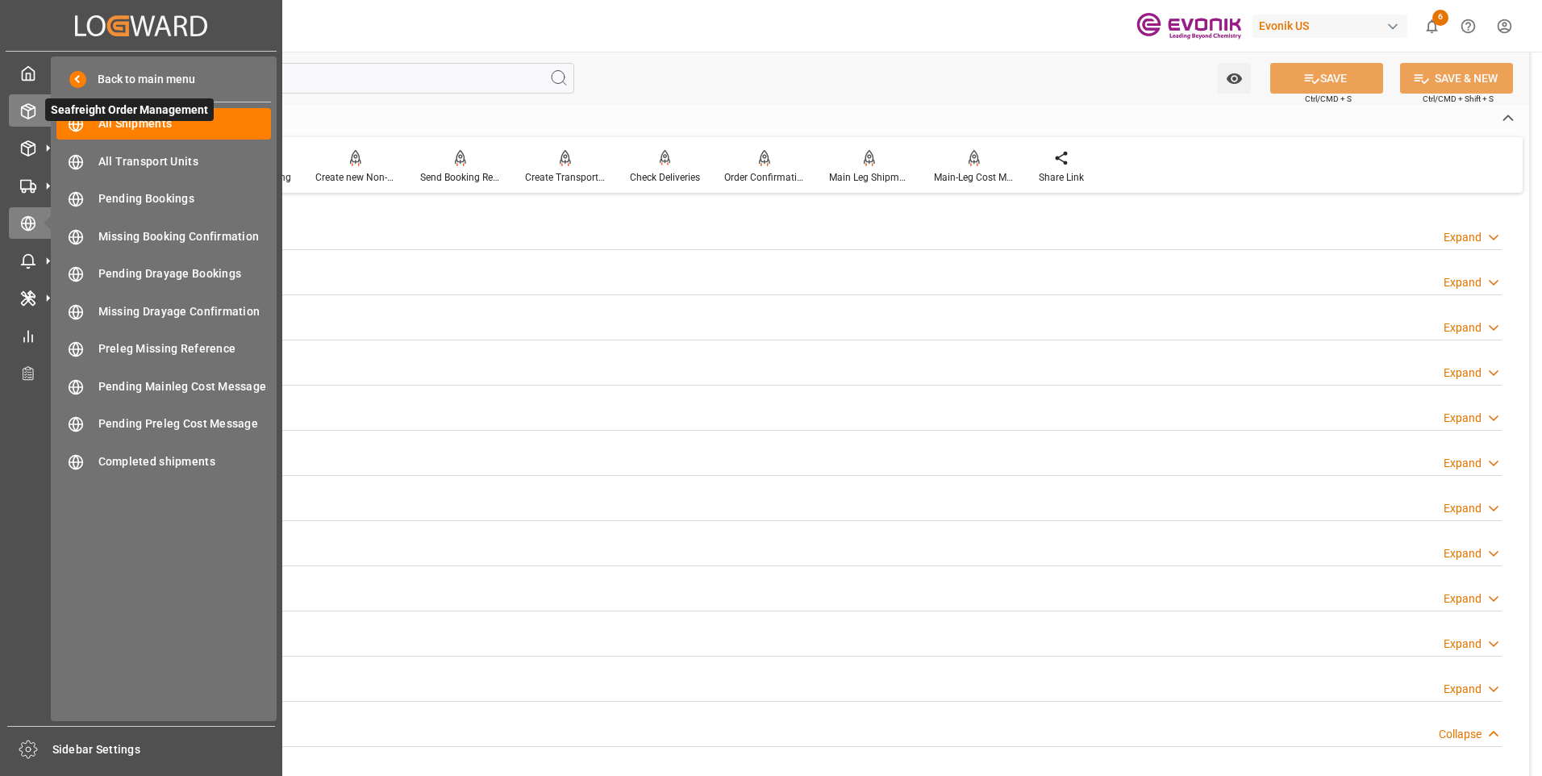
drag, startPoint x: 48, startPoint y: 118, endPoint x: 40, endPoint y: 118, distance: 8.9
click at [40, 118] on icon at bounding box center [48, 110] width 17 height 17
click at [158, 132] on span "All Shipments" at bounding box center [184, 123] width 173 height 17
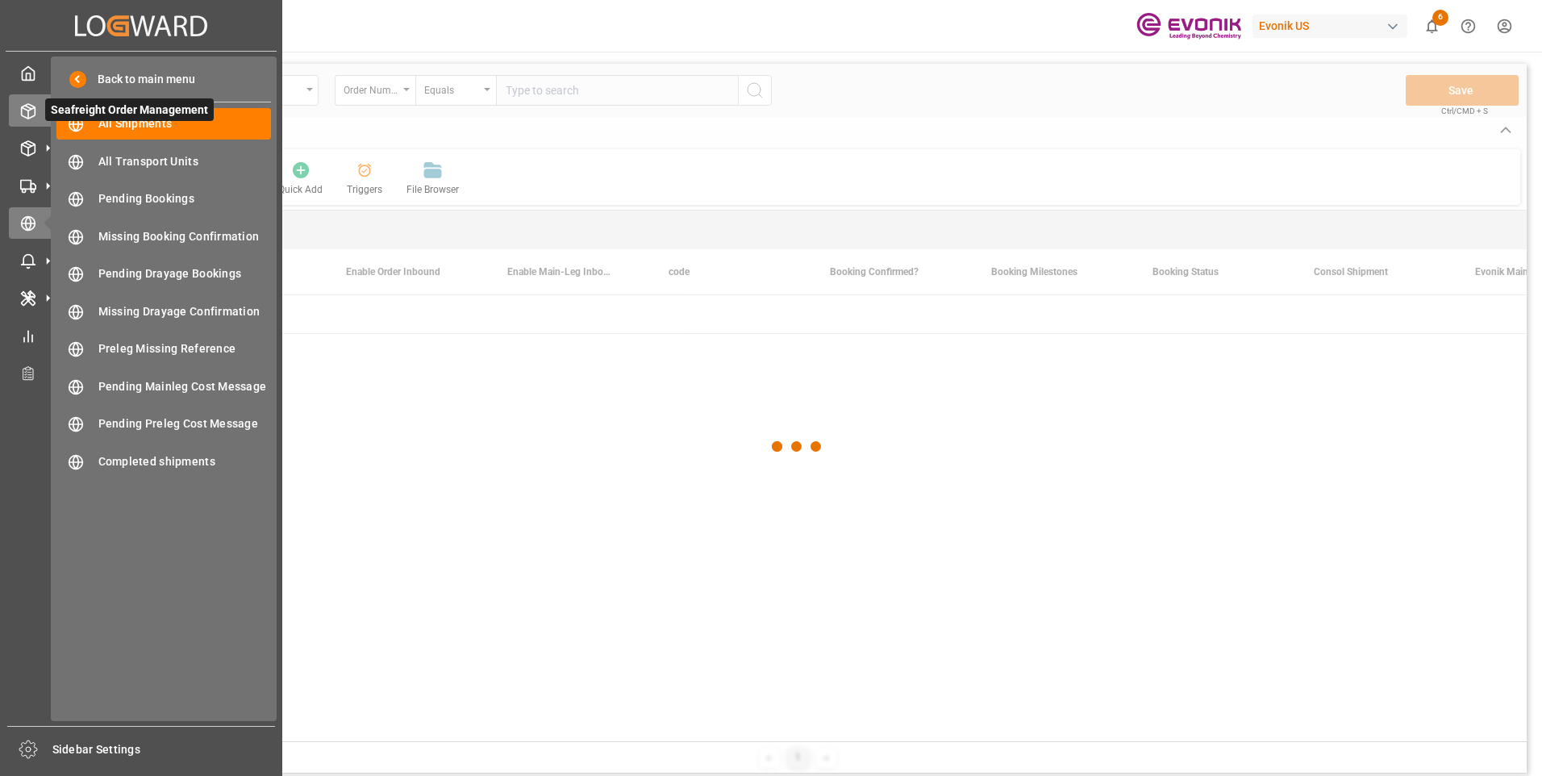
click at [31, 106] on icon at bounding box center [29, 111] width 14 height 15
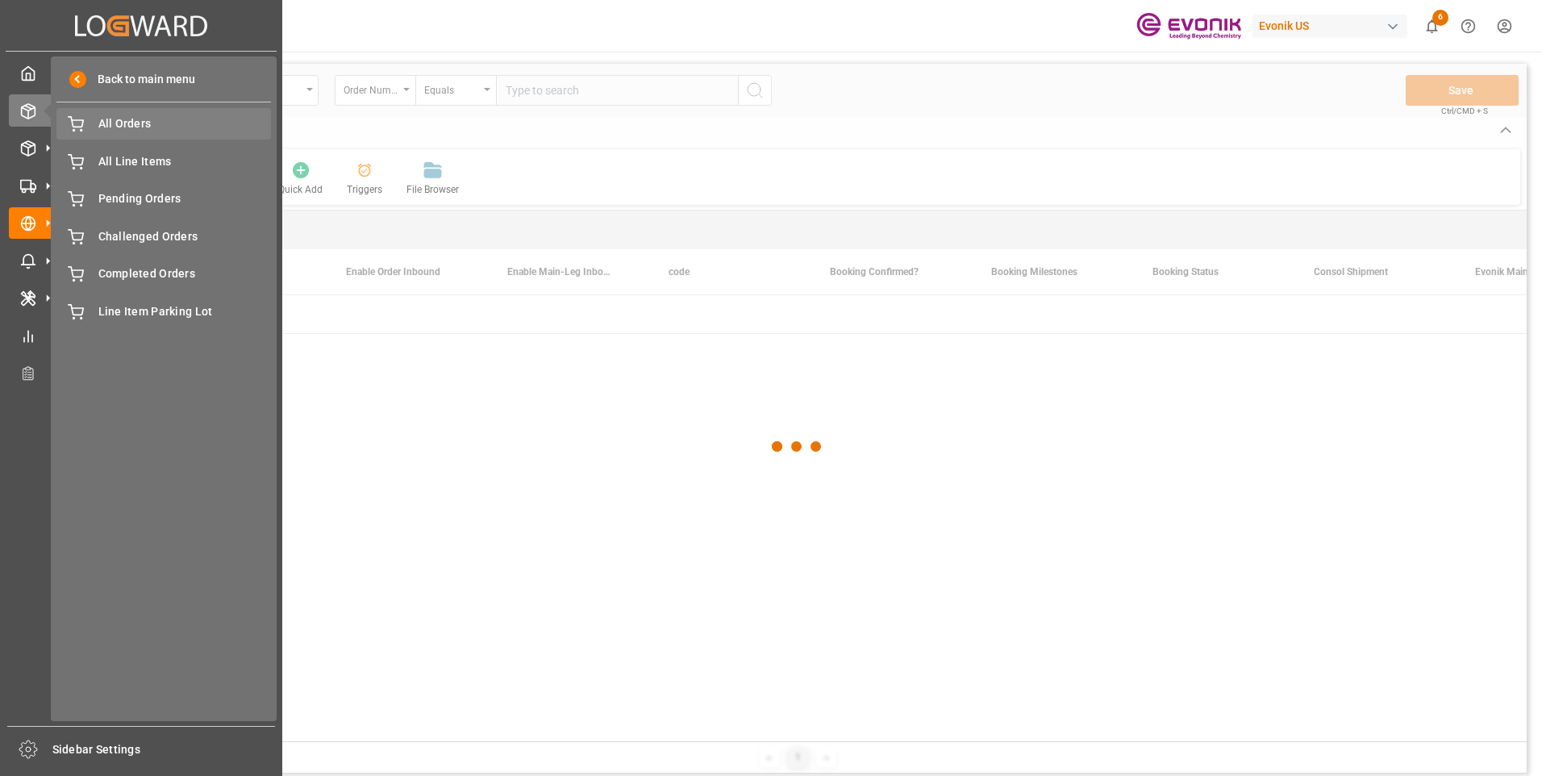
click at [99, 129] on span "All Orders" at bounding box center [184, 123] width 173 height 17
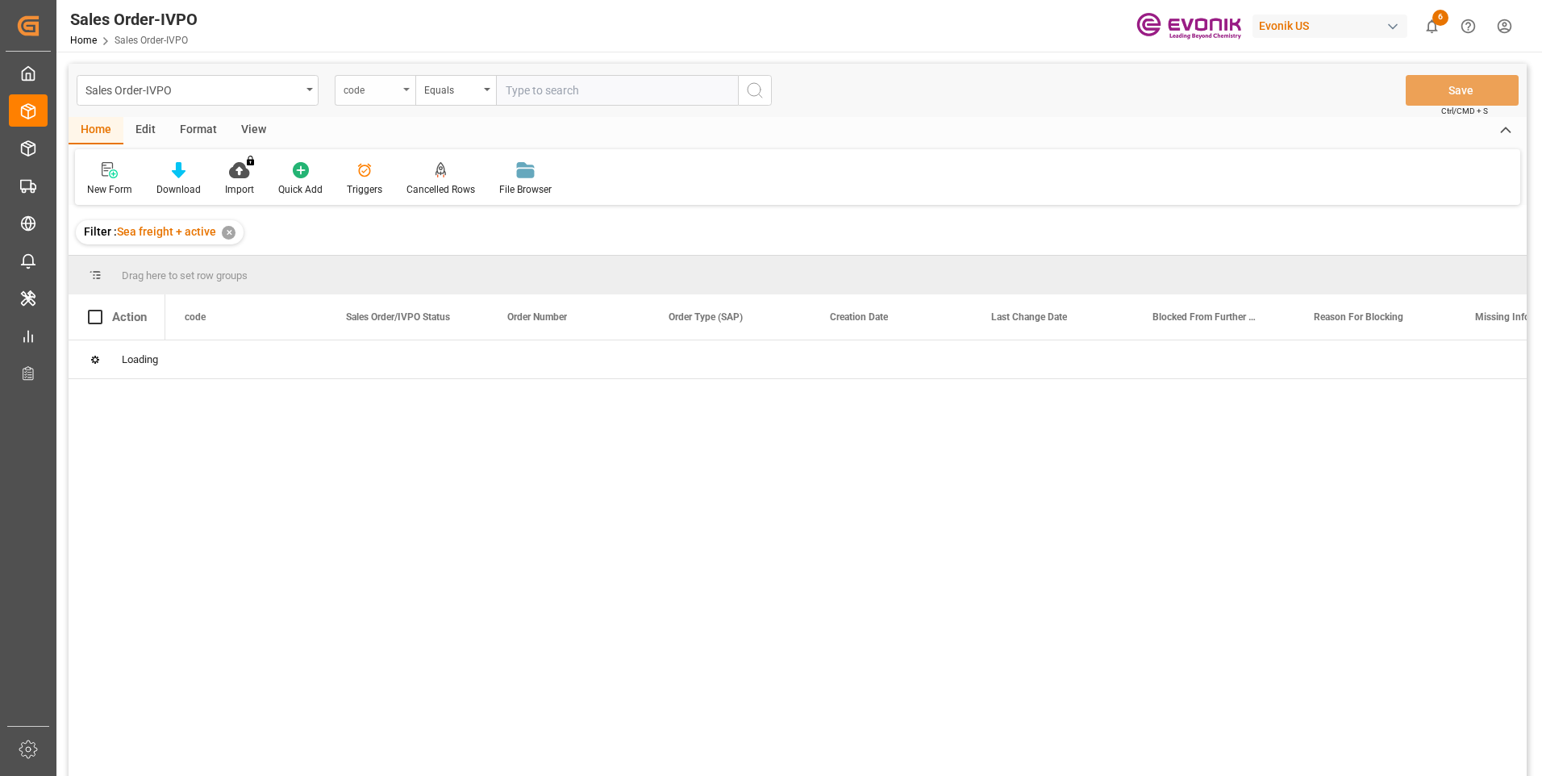
click at [370, 95] on div "code" at bounding box center [371, 88] width 55 height 19
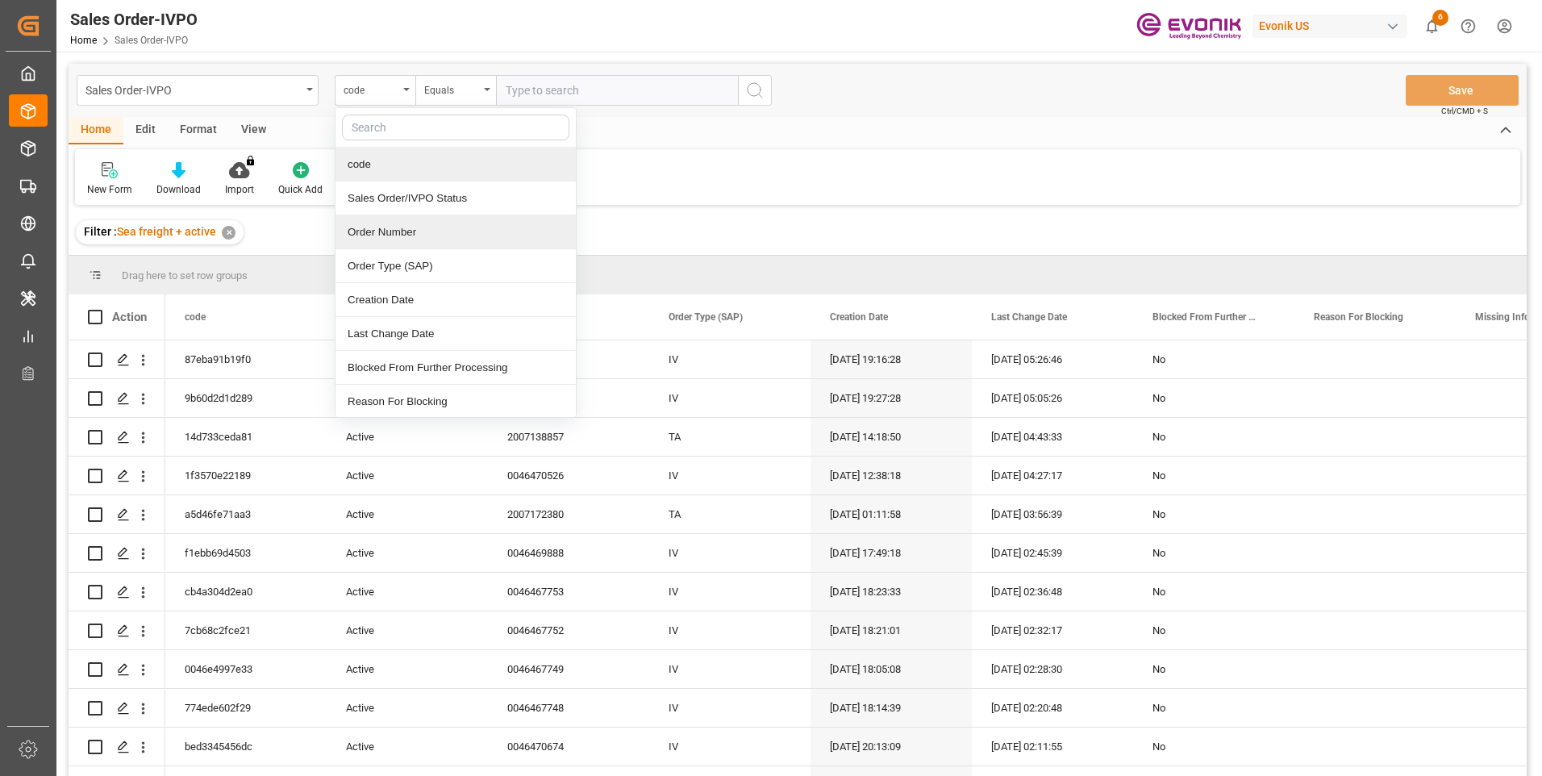
drag, startPoint x: 377, startPoint y: 234, endPoint x: 384, endPoint y: 228, distance: 8.6
click at [379, 234] on div "Order Number" at bounding box center [455, 232] width 240 height 34
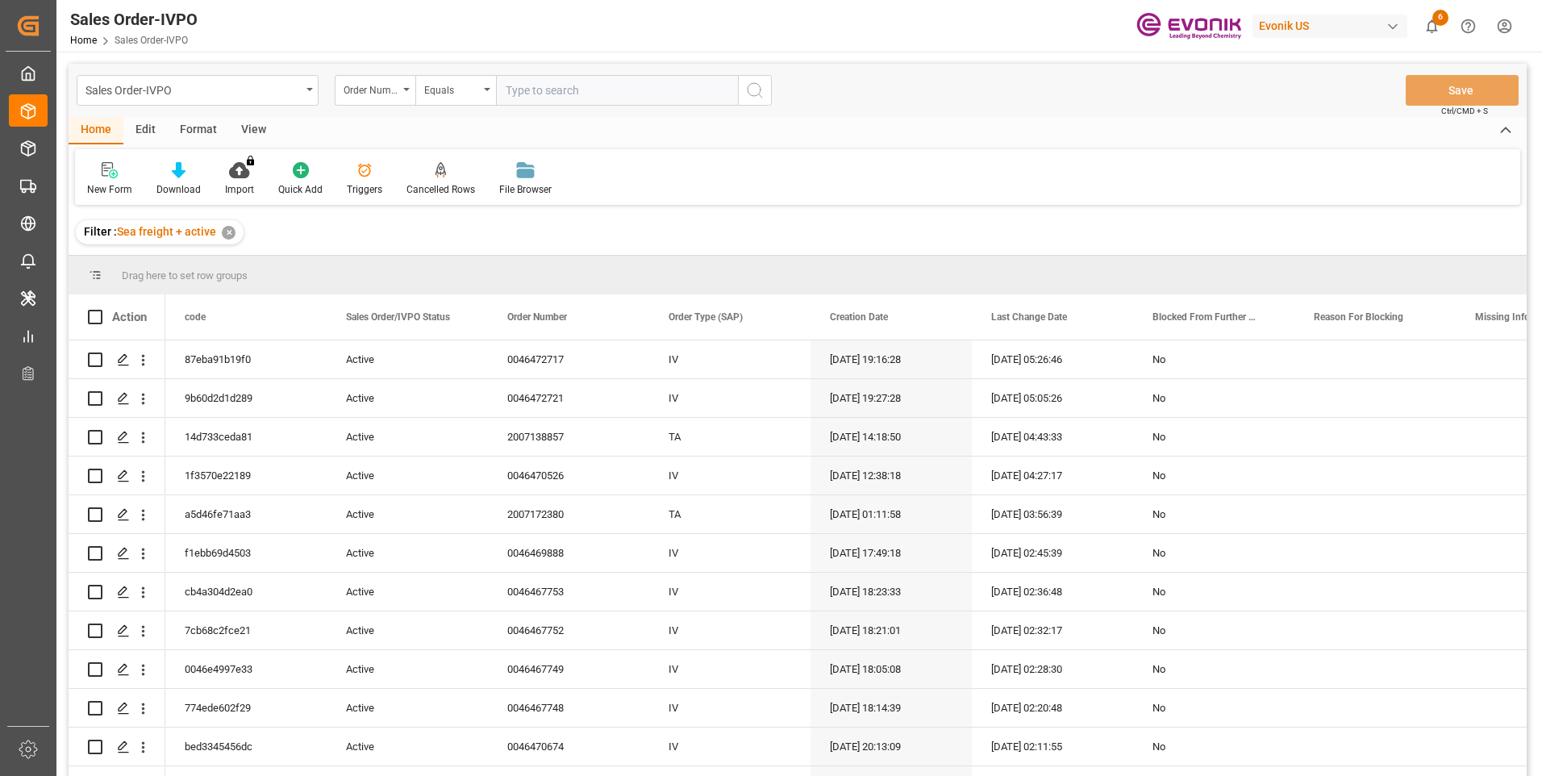
click at [633, 103] on input "text" at bounding box center [617, 90] width 242 height 31
paste input "0046466718"
type input "0046466718"
click at [764, 91] on button "search button" at bounding box center [755, 90] width 34 height 31
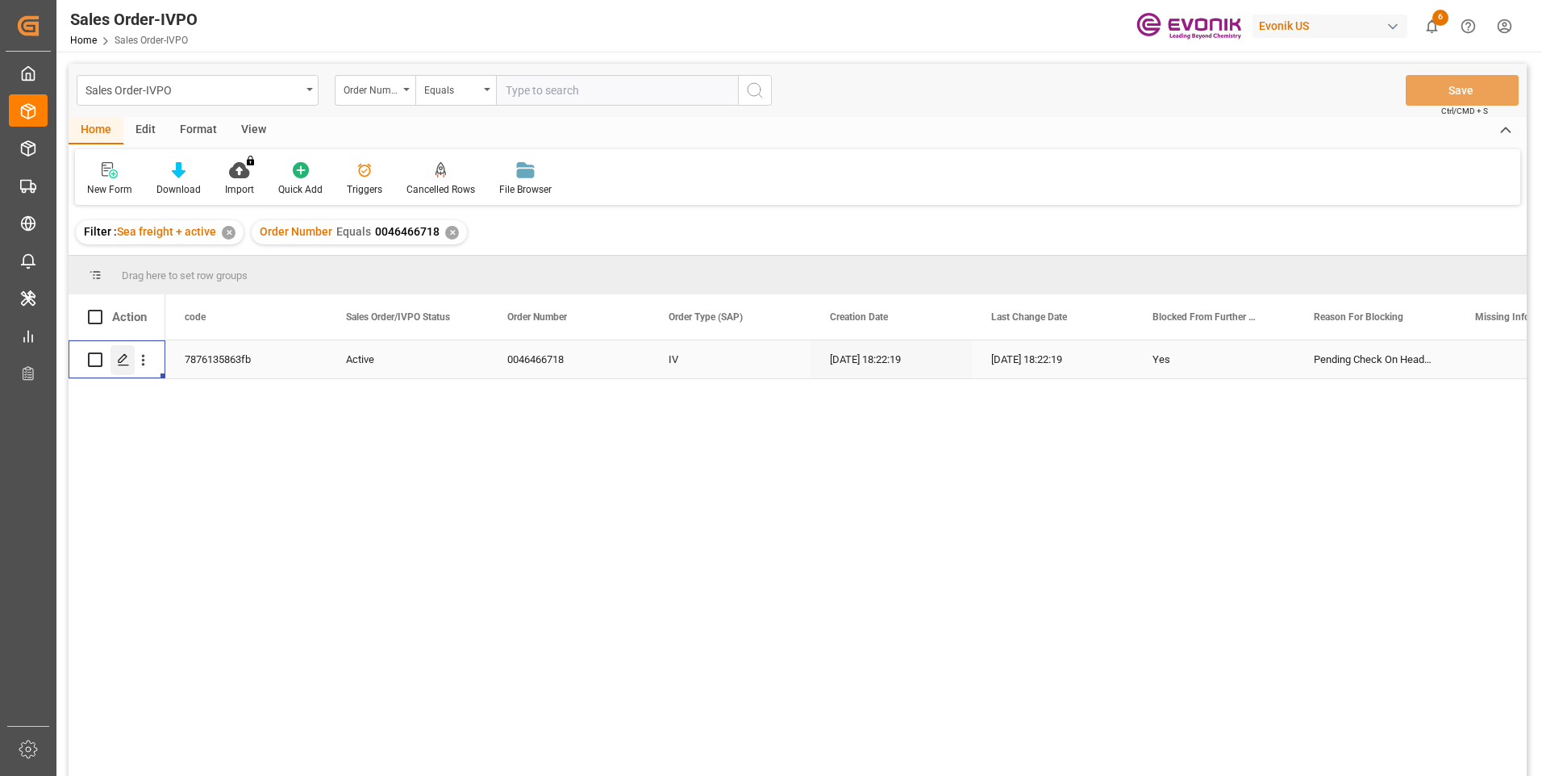
click at [122, 355] on icon "Press SPACE to select this row." at bounding box center [123, 359] width 13 height 13
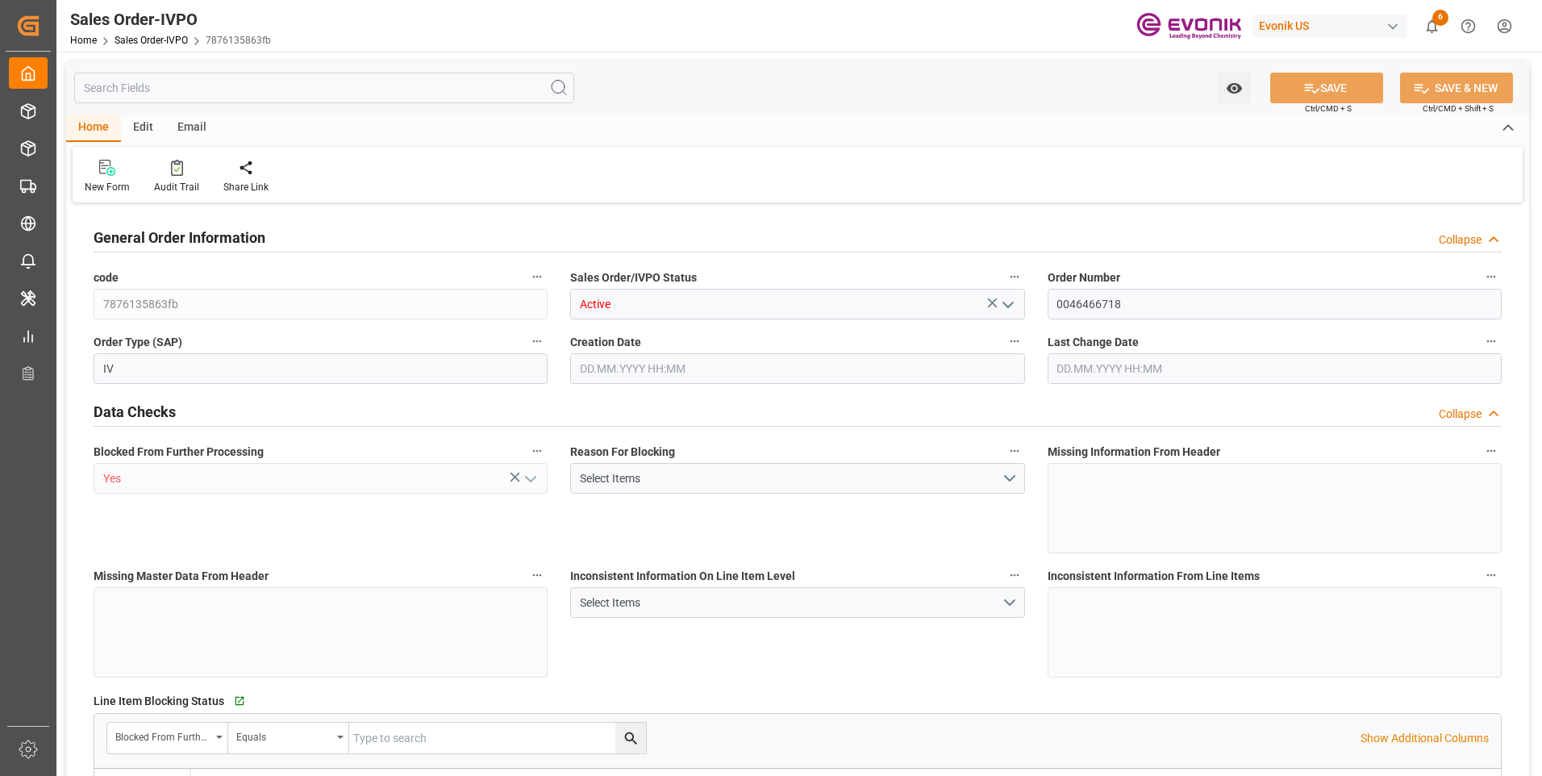
type input "BEANR"
type input "0"
type input "1"
type input "7051.04"
type input "10.09.2025 18:22"
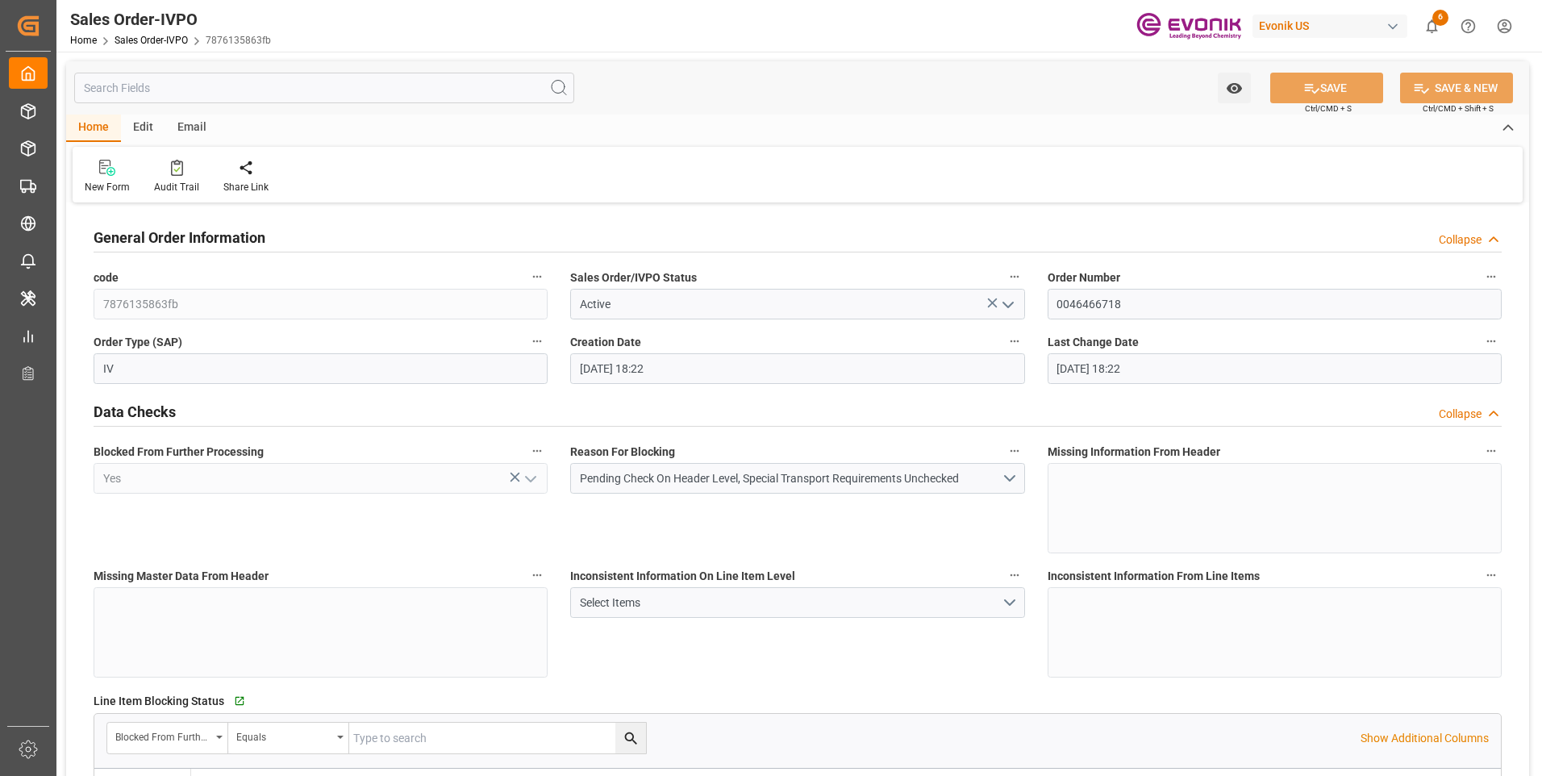
type input "10.09.2025 18:22"
click at [174, 78] on input "text" at bounding box center [324, 88] width 500 height 31
paste input "0046466718"
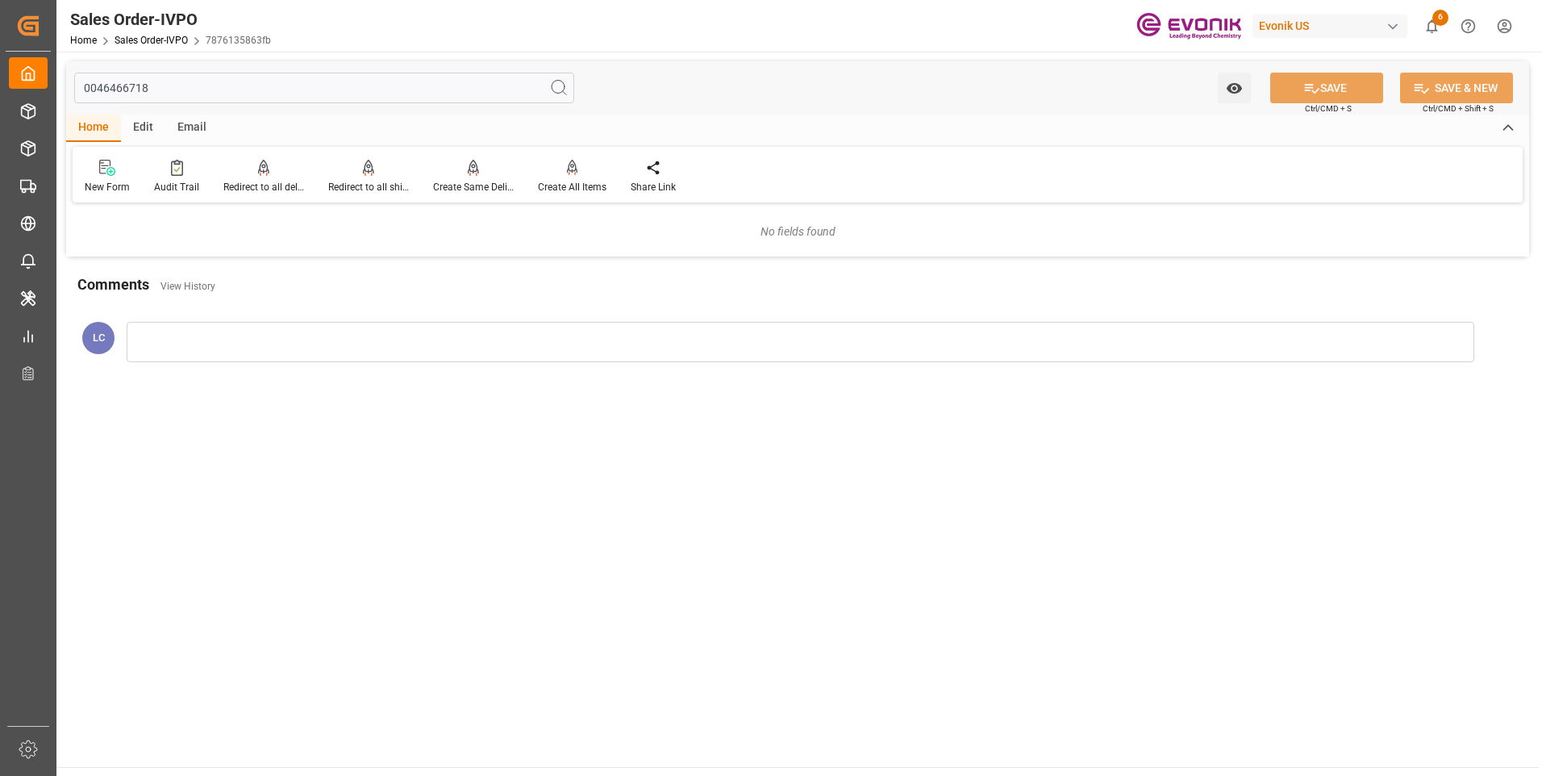
type input "0046466718"
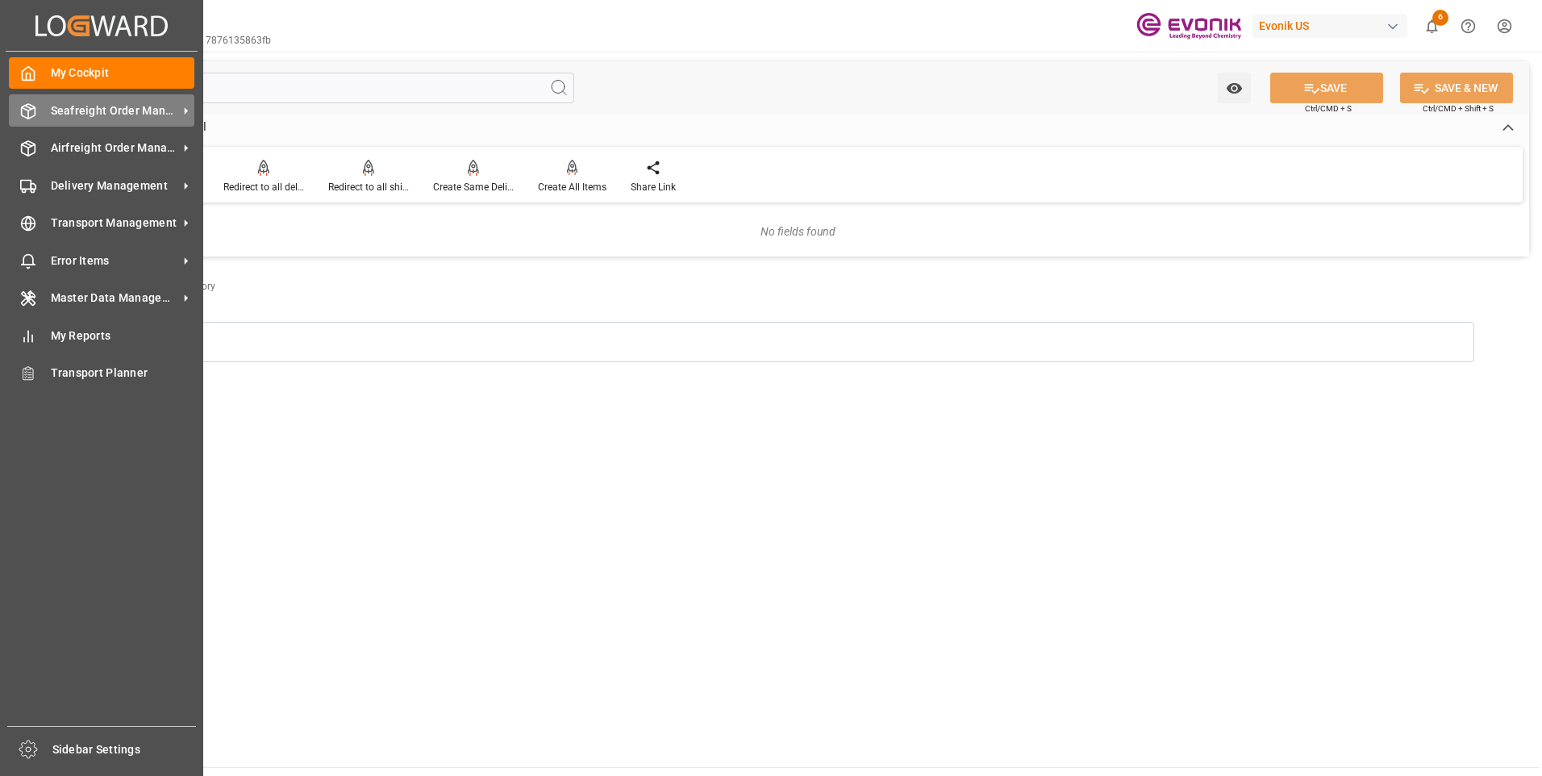
click at [25, 115] on icon at bounding box center [28, 111] width 16 height 16
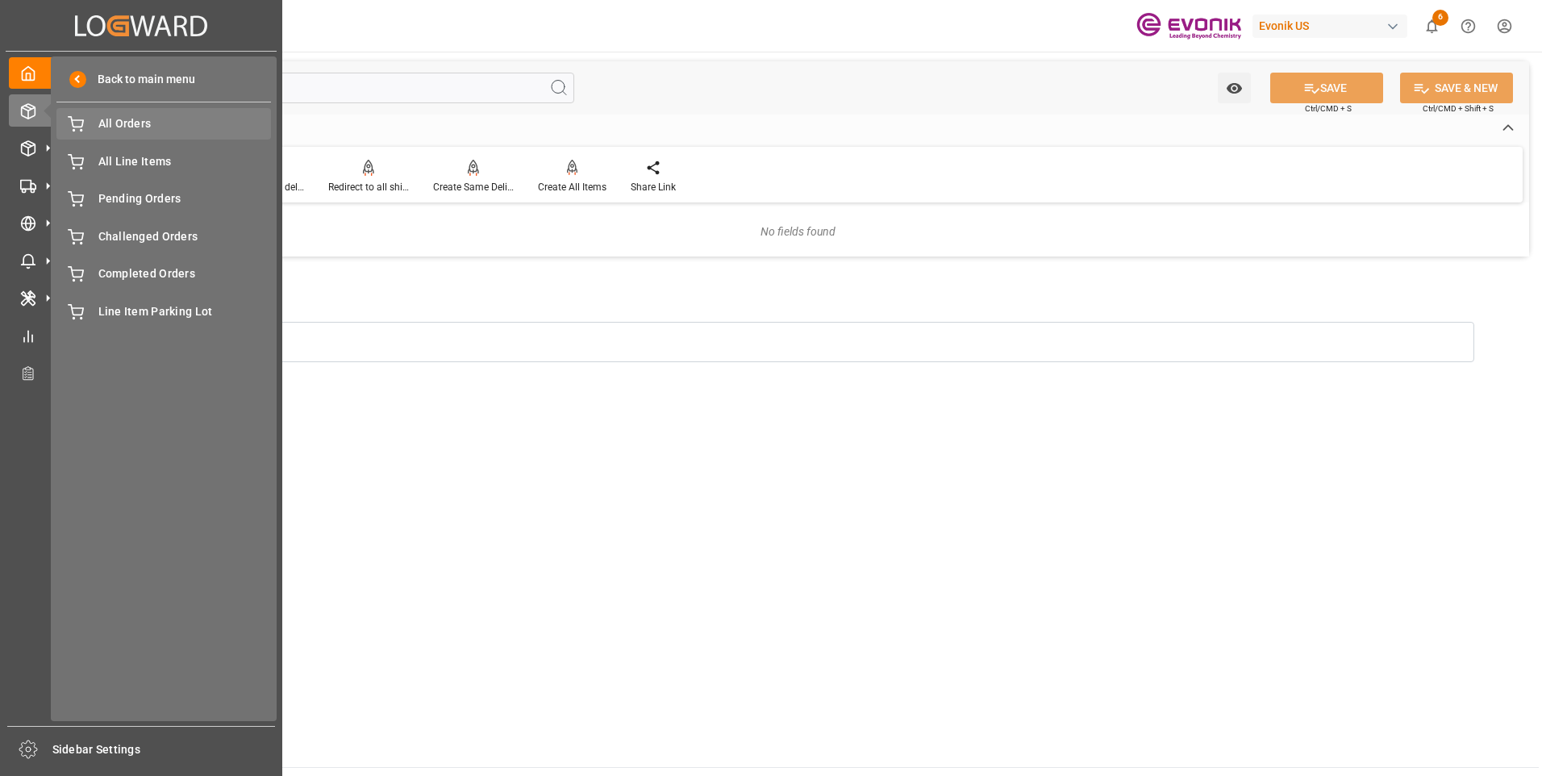
click at [143, 122] on span "All Orders" at bounding box center [184, 123] width 173 height 17
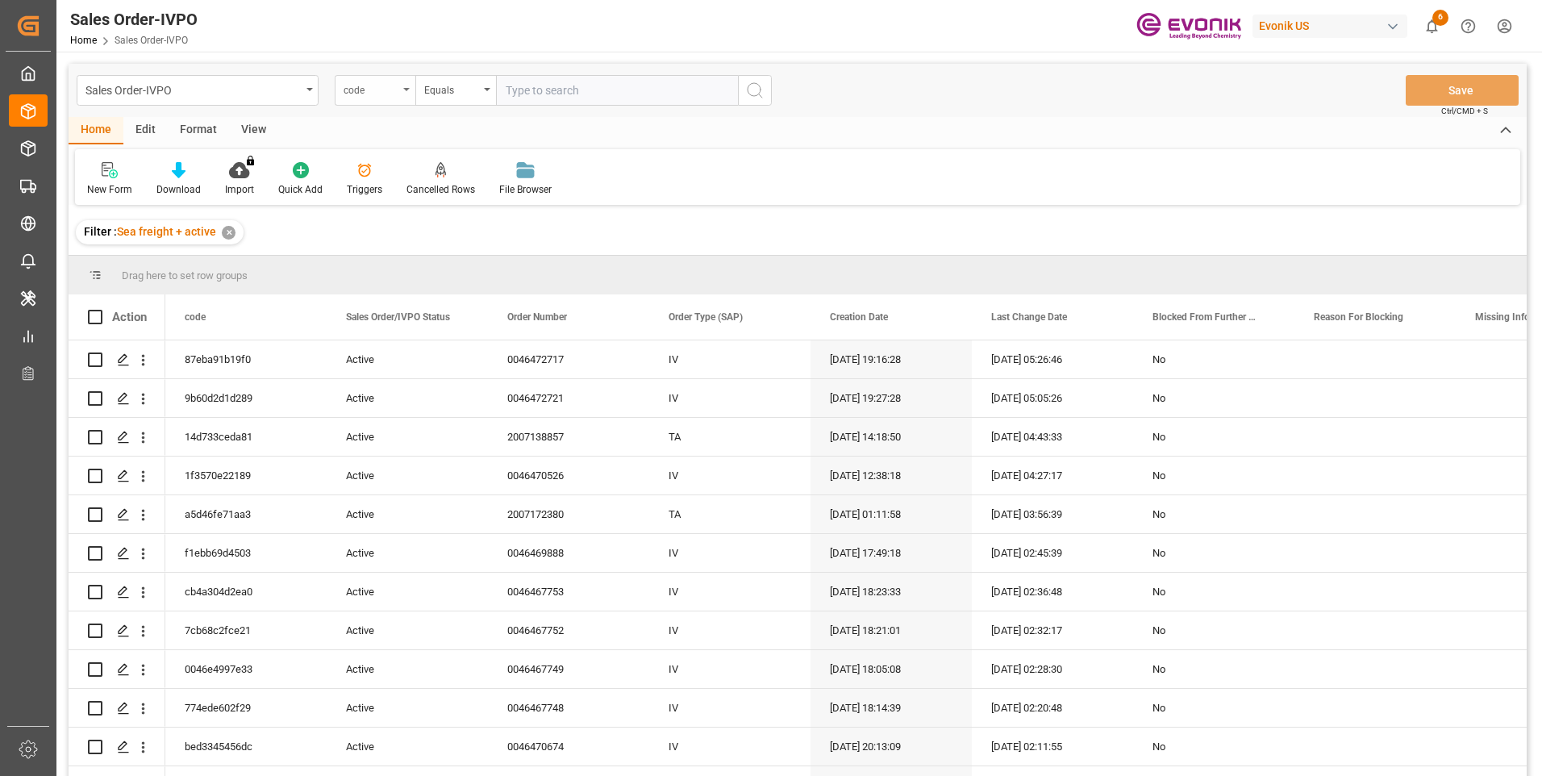
click at [386, 89] on div "code" at bounding box center [371, 88] width 55 height 19
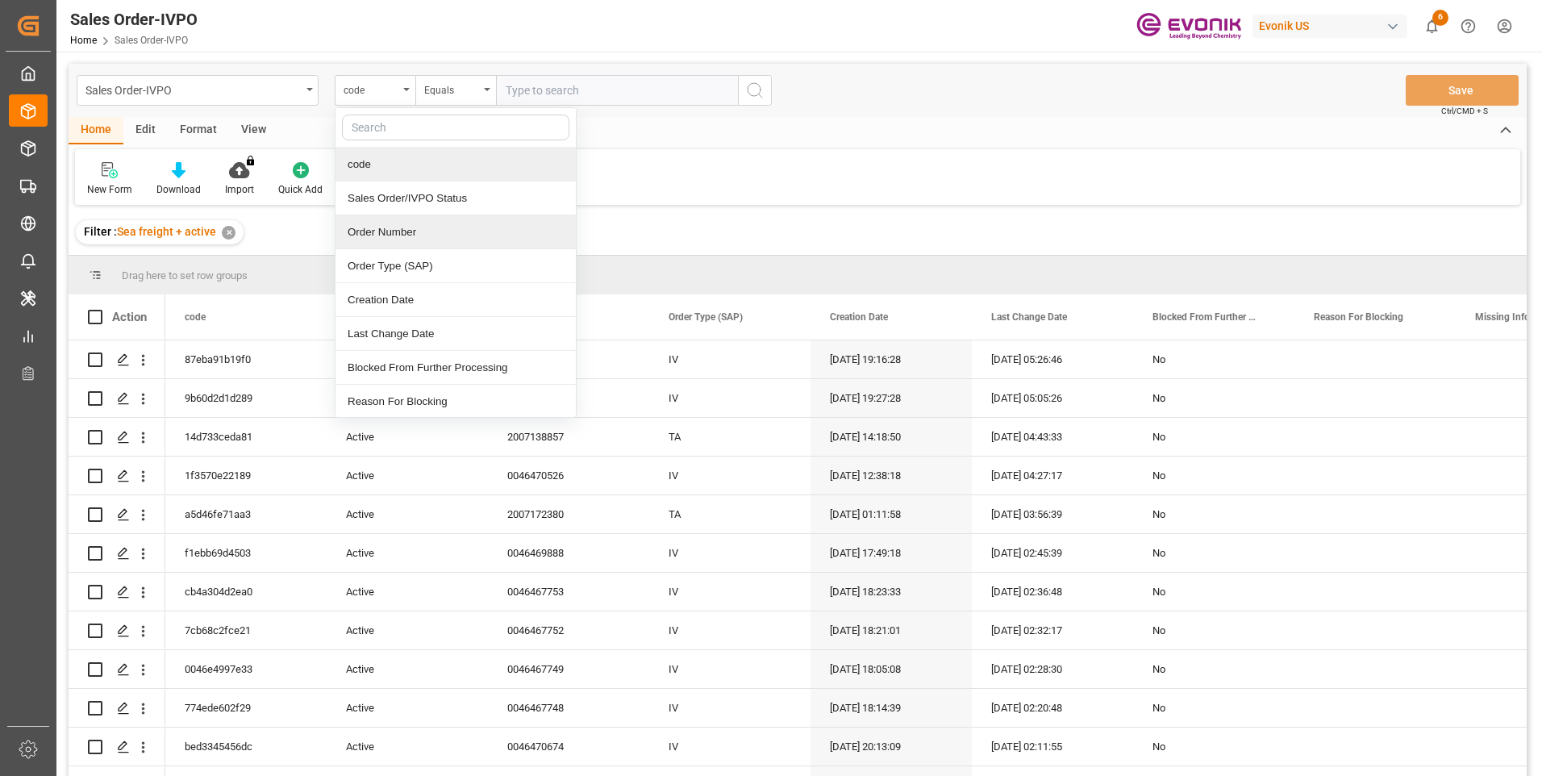
click at [399, 233] on div "Order Number" at bounding box center [455, 232] width 240 height 34
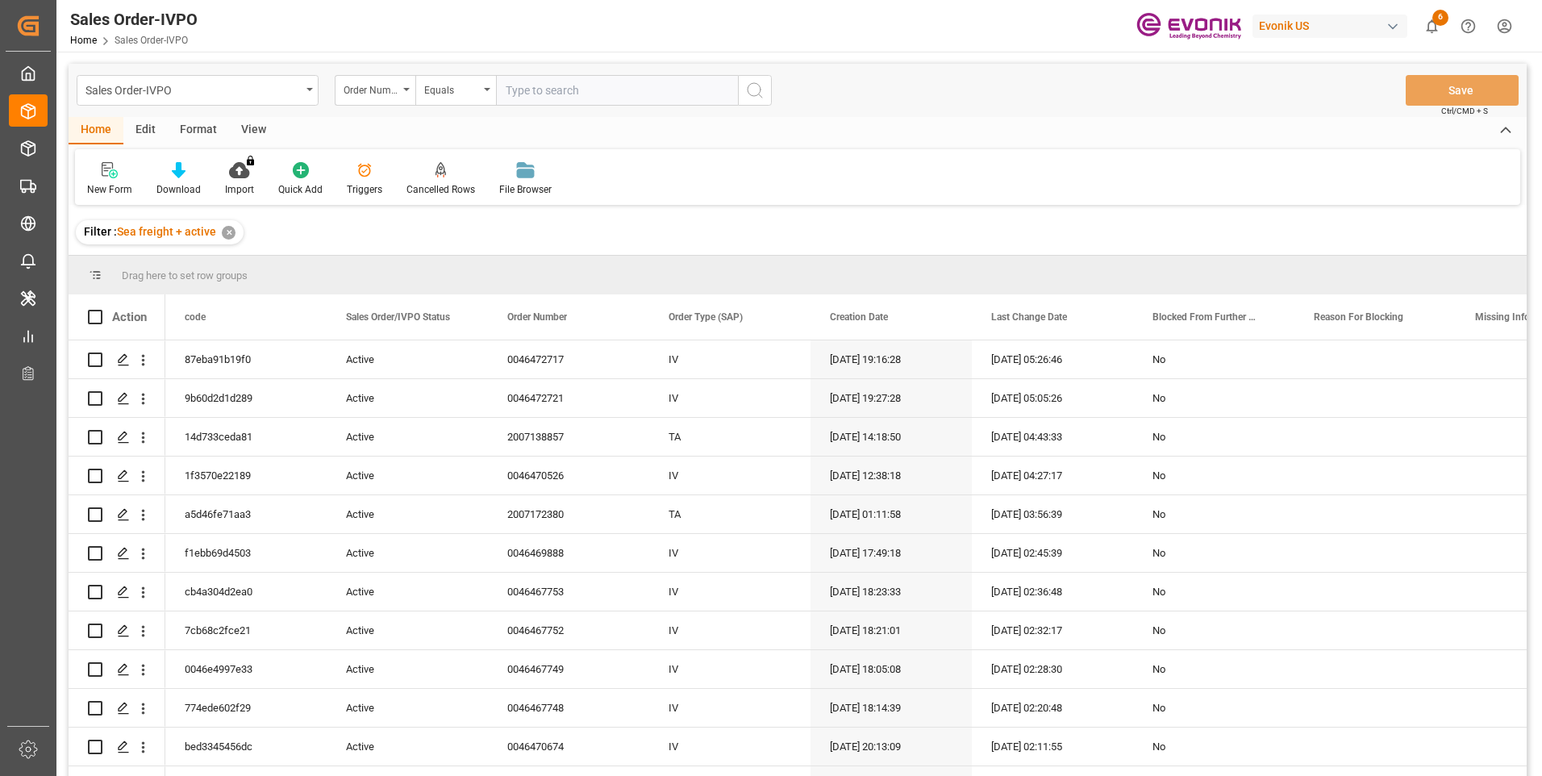
click at [607, 95] on input "text" at bounding box center [617, 90] width 242 height 31
paste input "0046466718"
type input "0046466718"
click at [756, 92] on icon "search button" at bounding box center [754, 90] width 19 height 19
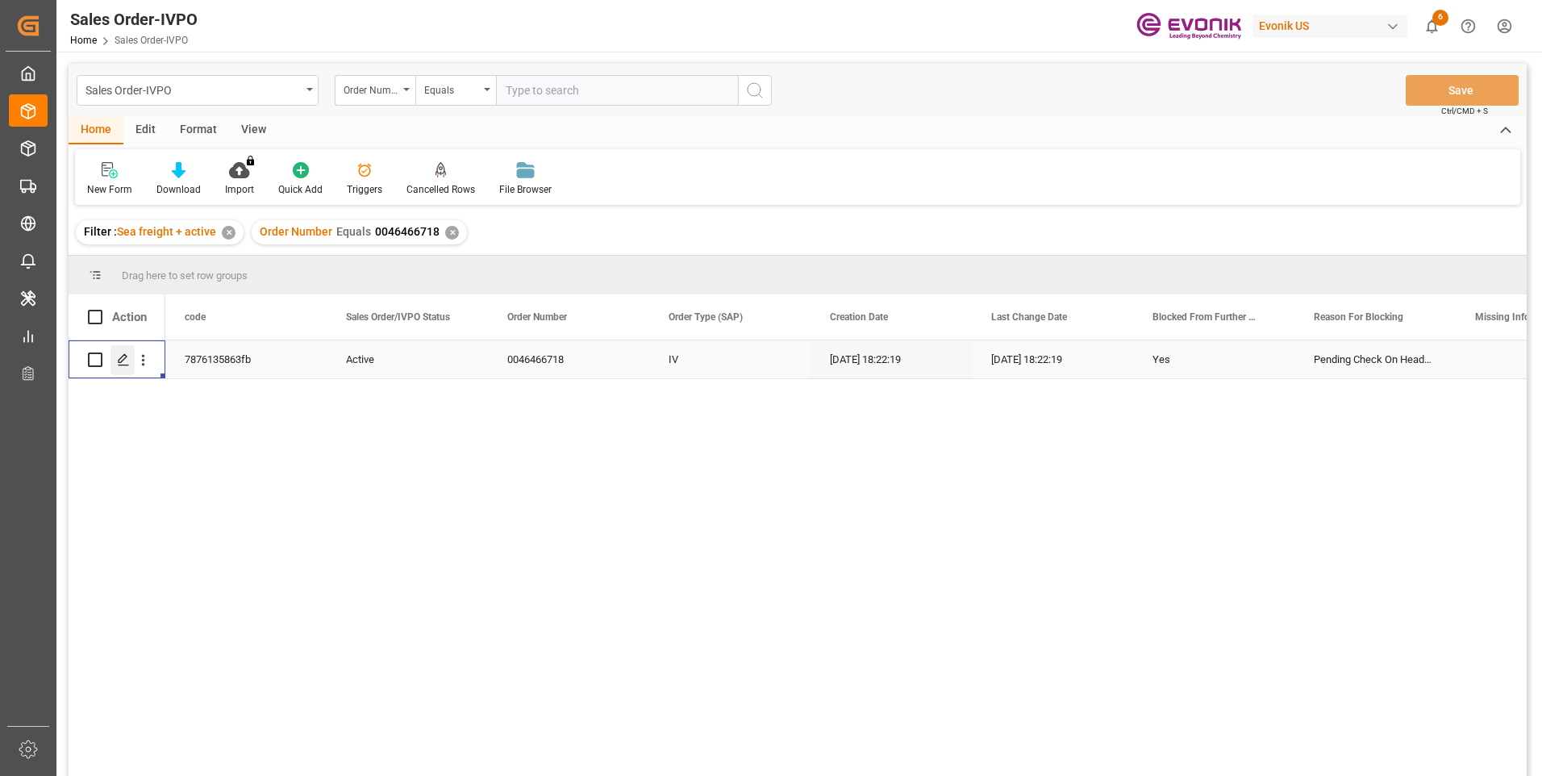
click at [121, 355] on icon "Press SPACE to select this row." at bounding box center [123, 359] width 13 height 13
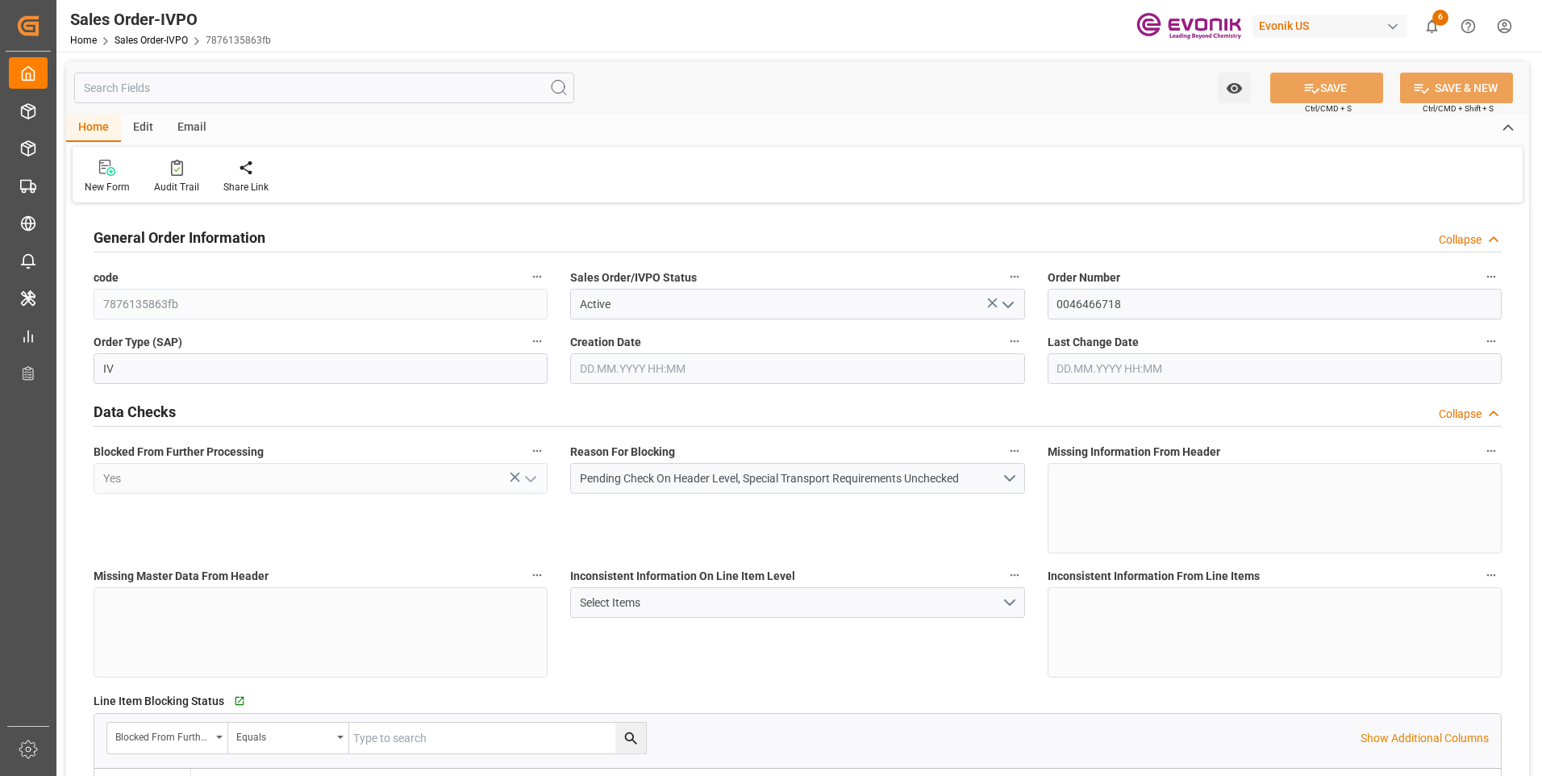
type input "BEANR"
type input "0"
type input "1"
type input "7051.04"
type input "10.09.2025 18:22"
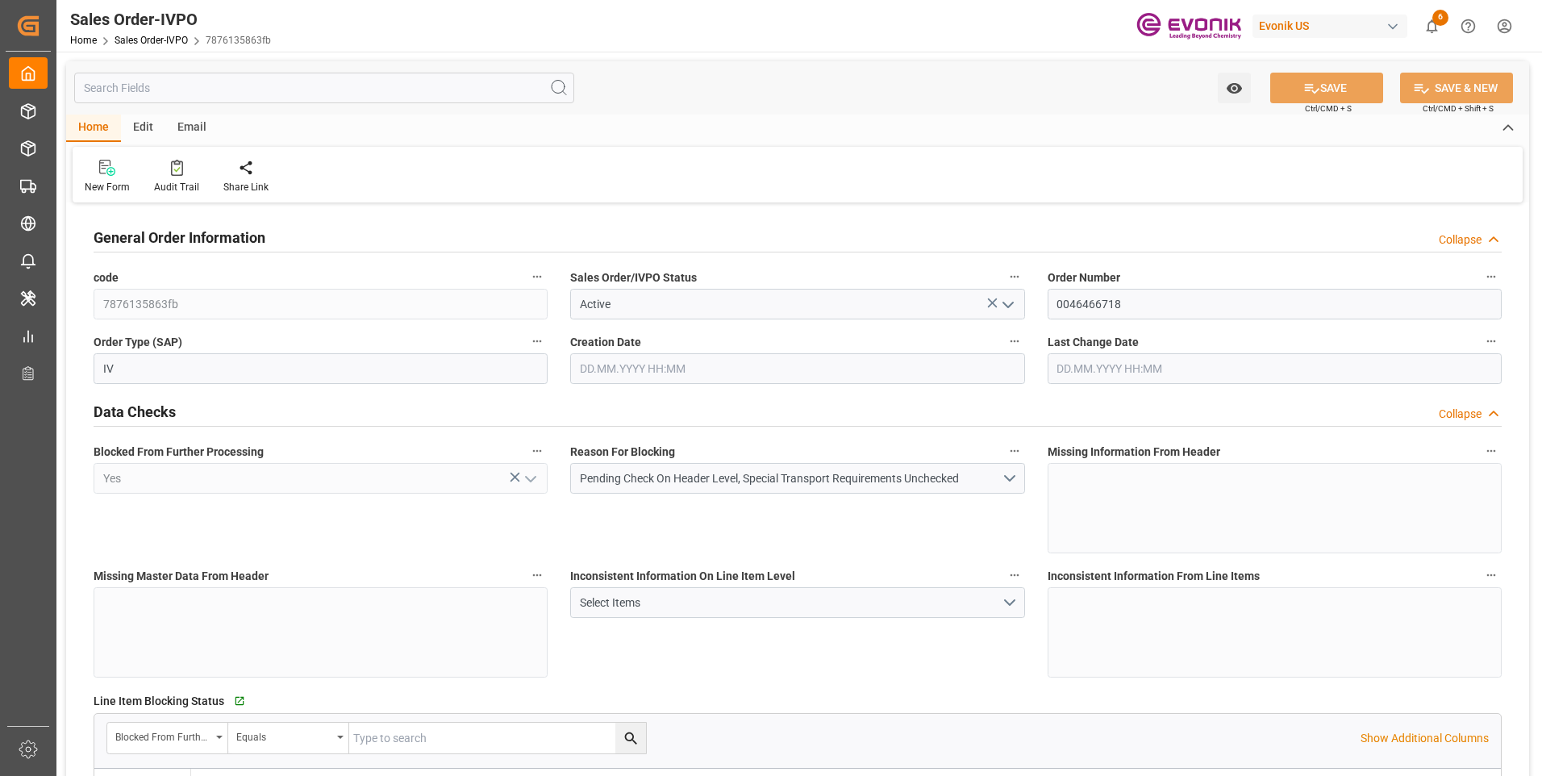
type input "10.09.2025 18:22"
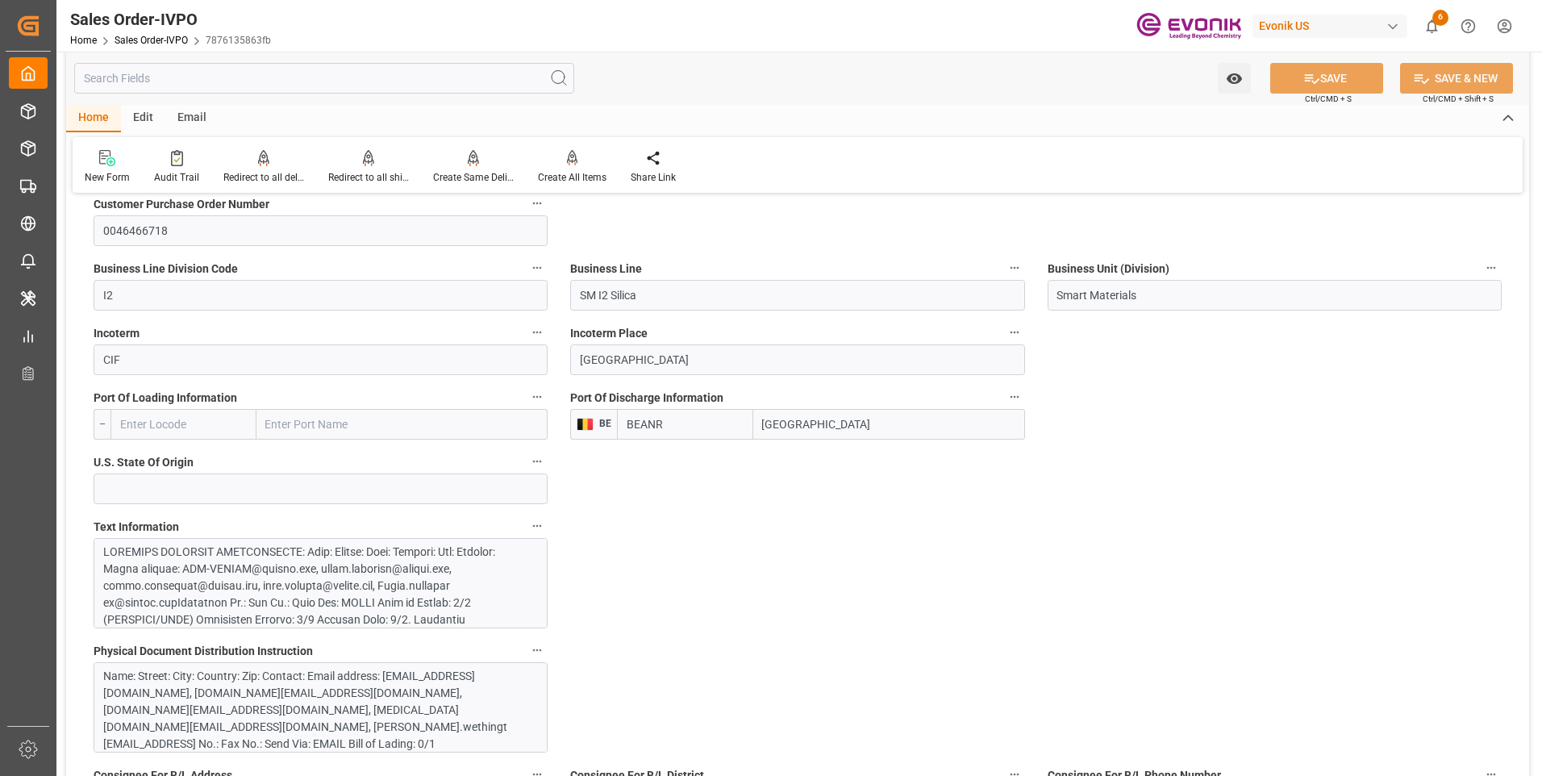
scroll to position [1048, 0]
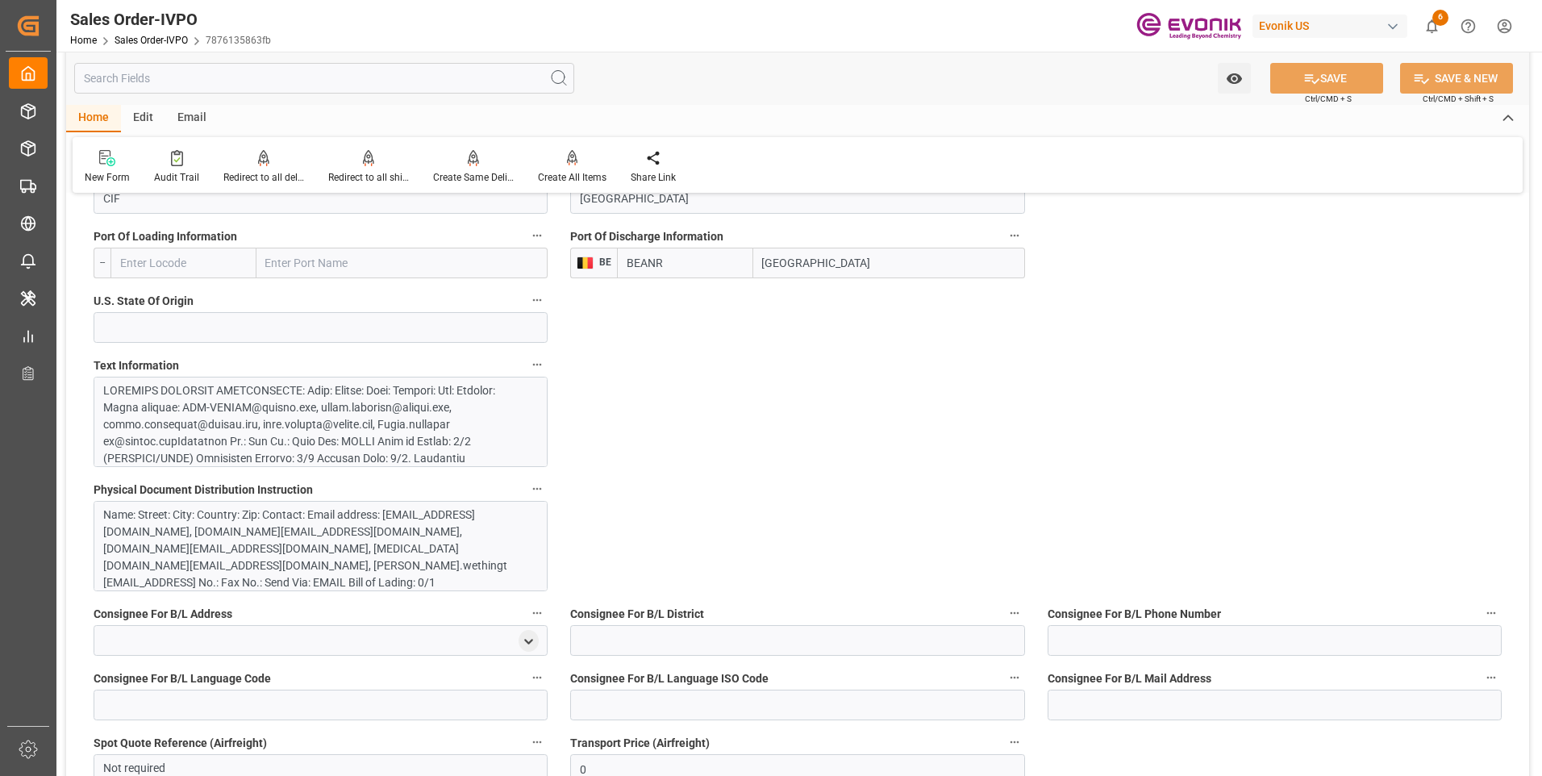
click at [392, 443] on div at bounding box center [314, 568] width 423 height 373
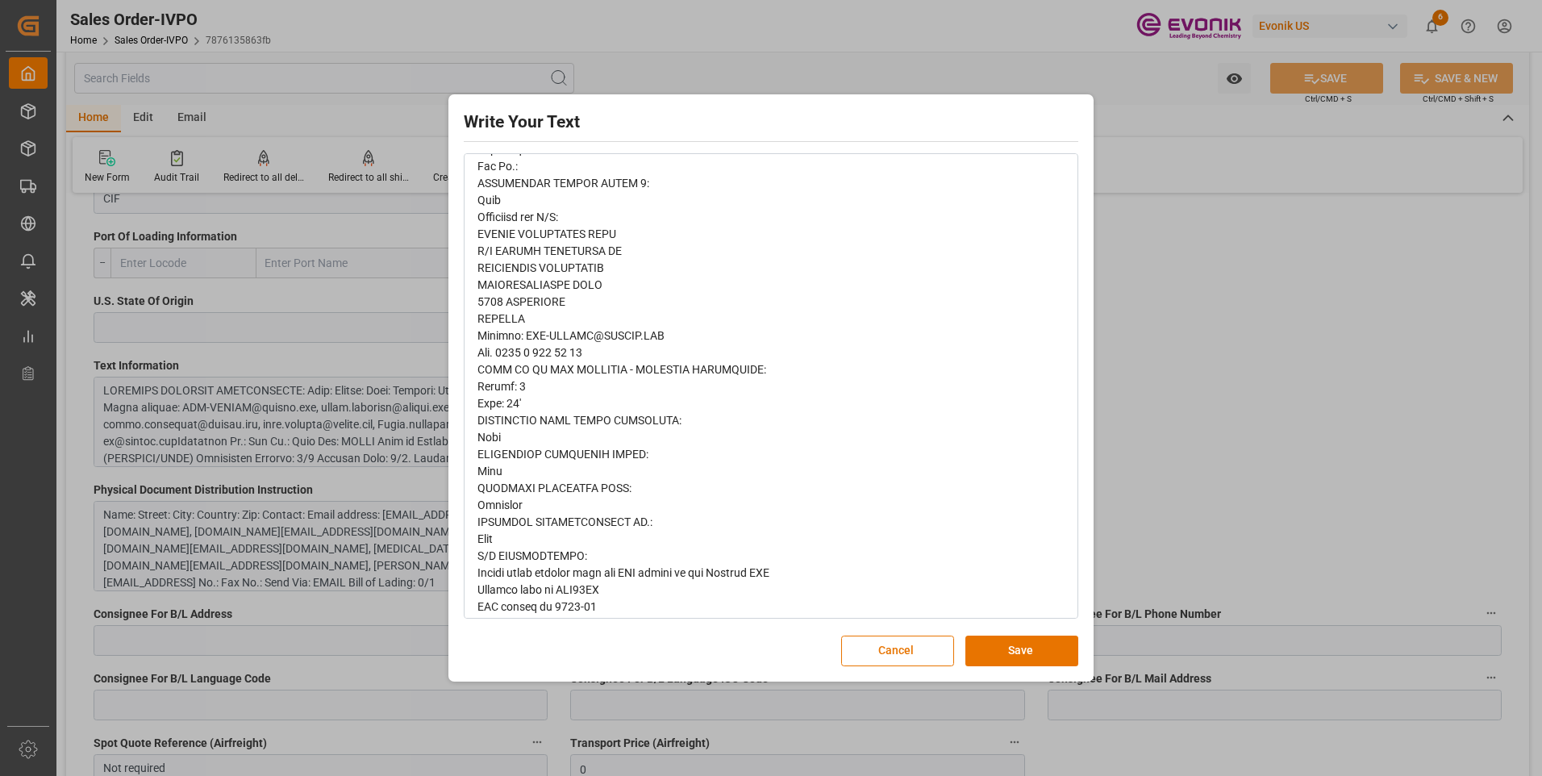
scroll to position [727, 0]
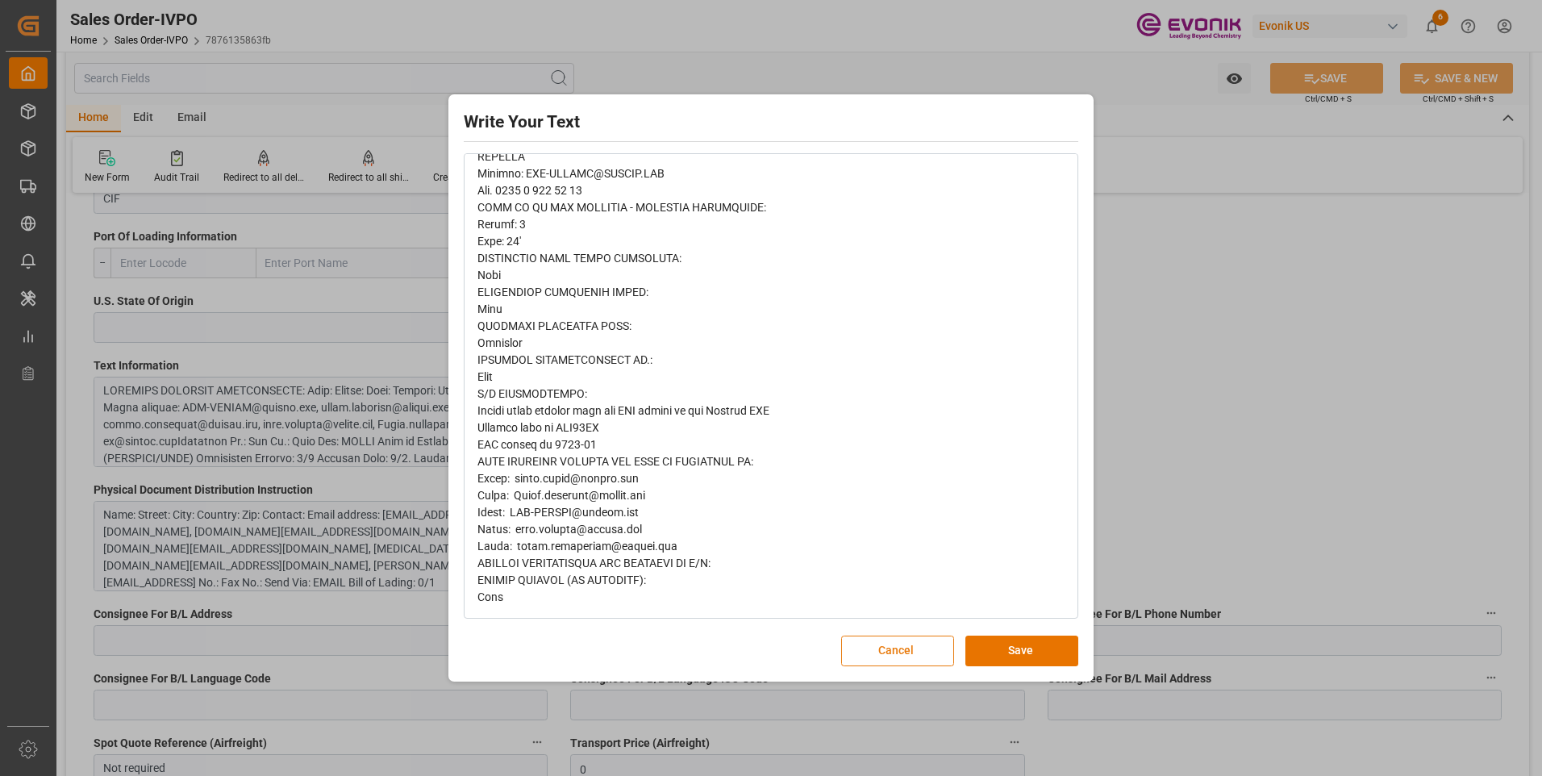
click at [886, 639] on button "Cancel" at bounding box center [897, 650] width 113 height 31
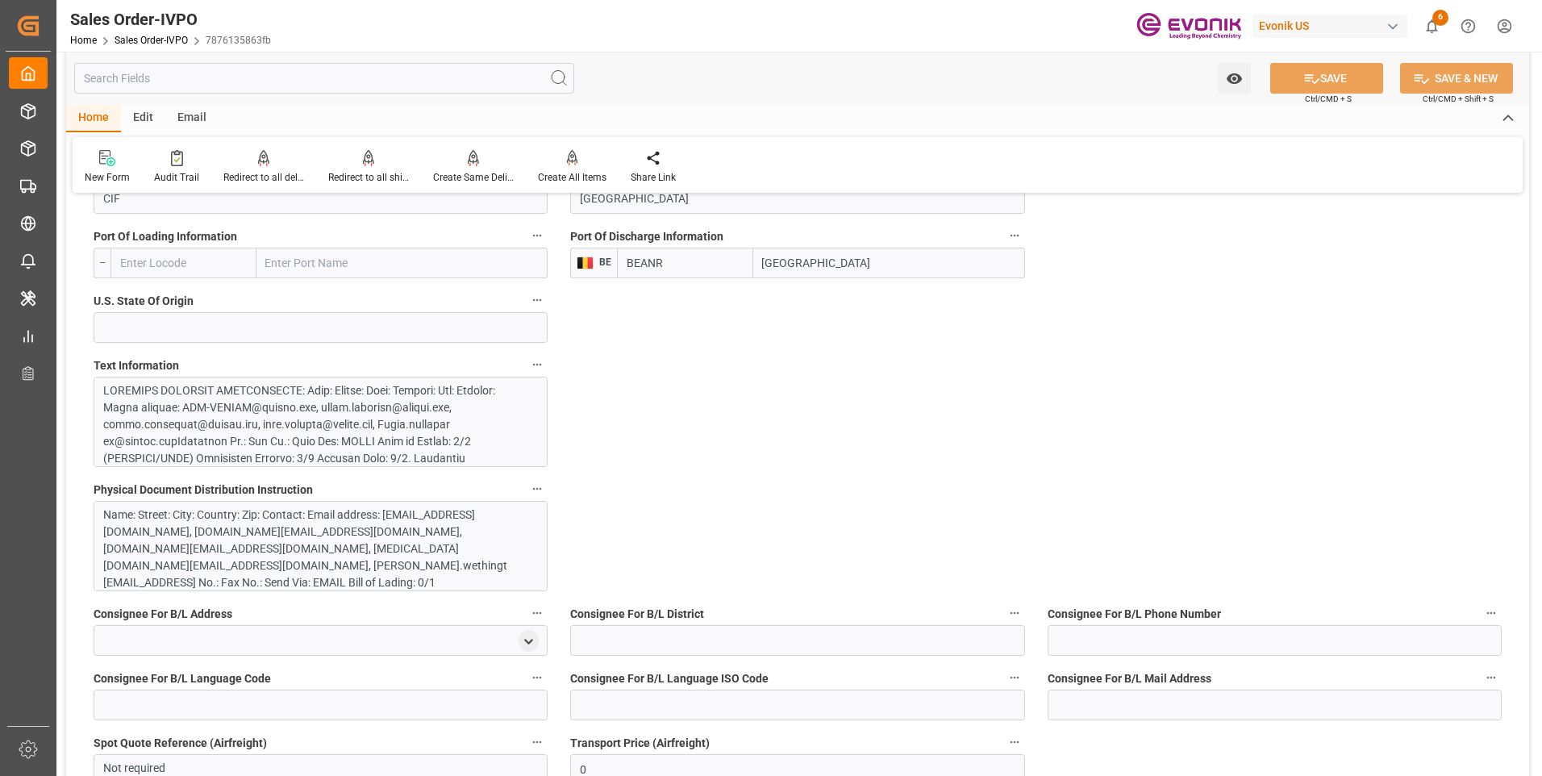
click at [279, 511] on div "Name: Street: City: Country: Zip: Contact: Email address: ANT-IMPORT@evonik.com…" at bounding box center [314, 573] width 423 height 135
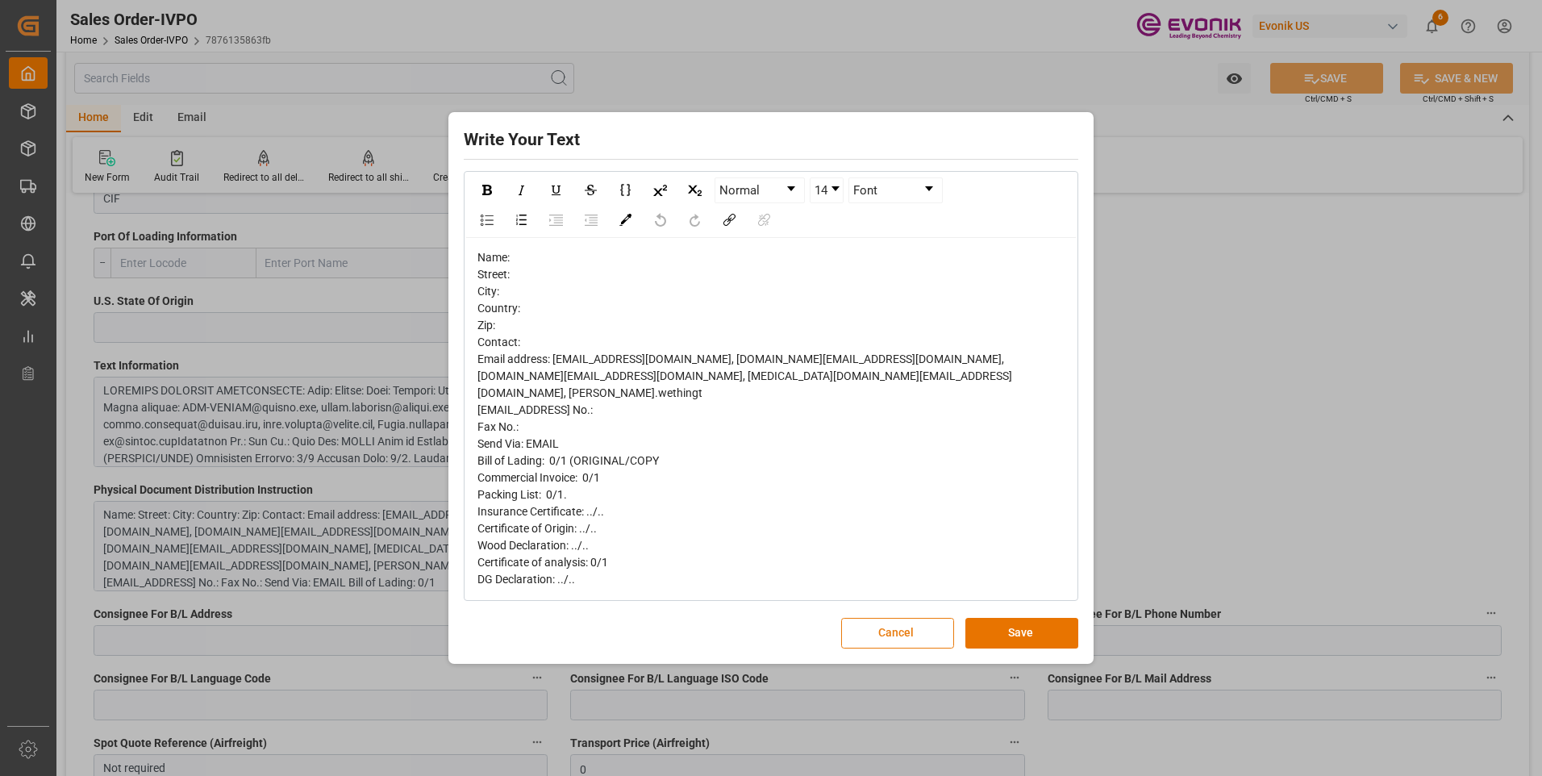
click at [939, 623] on button "Cancel" at bounding box center [897, 633] width 113 height 31
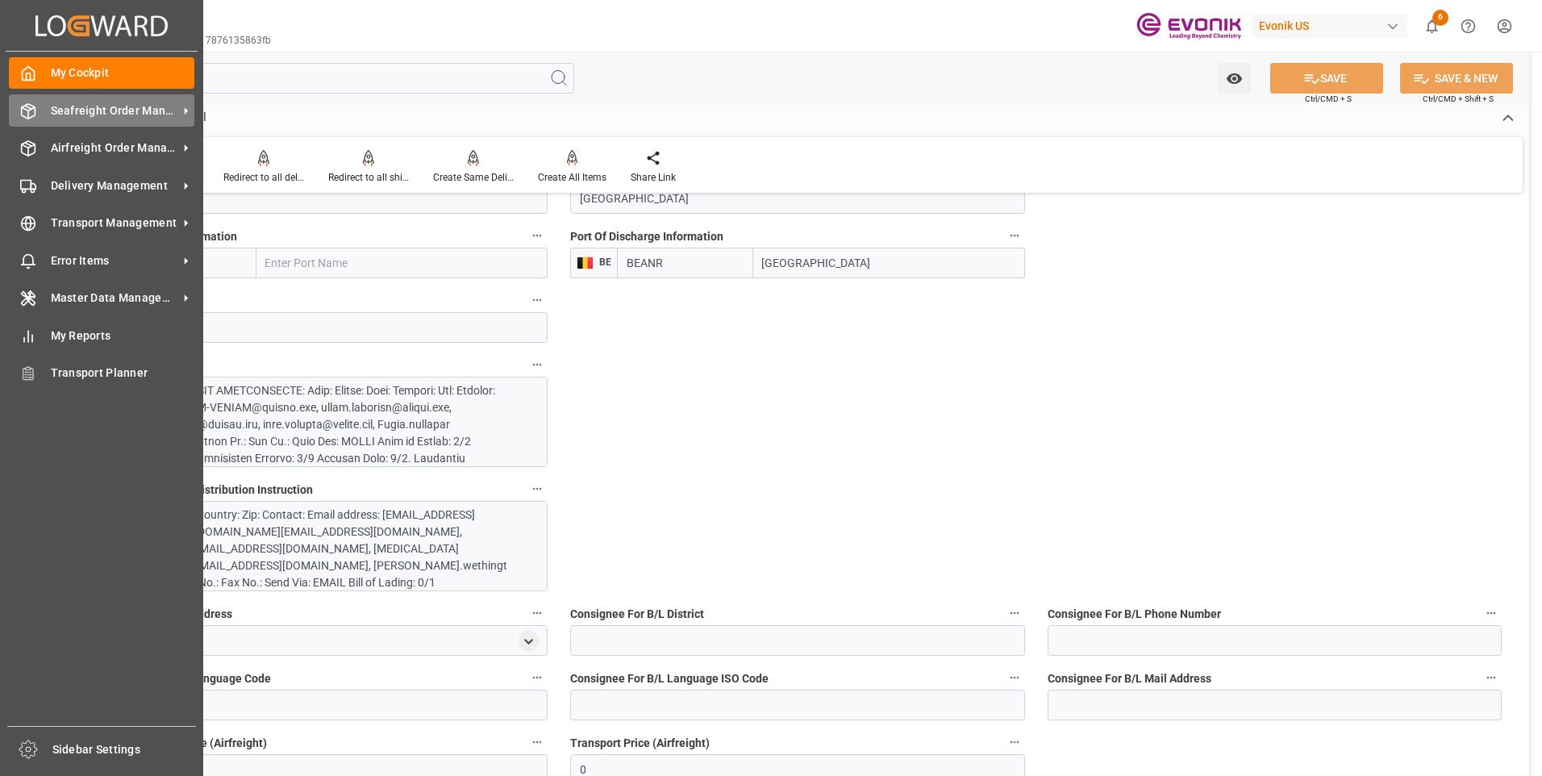
click at [33, 103] on icon at bounding box center [28, 111] width 16 height 16
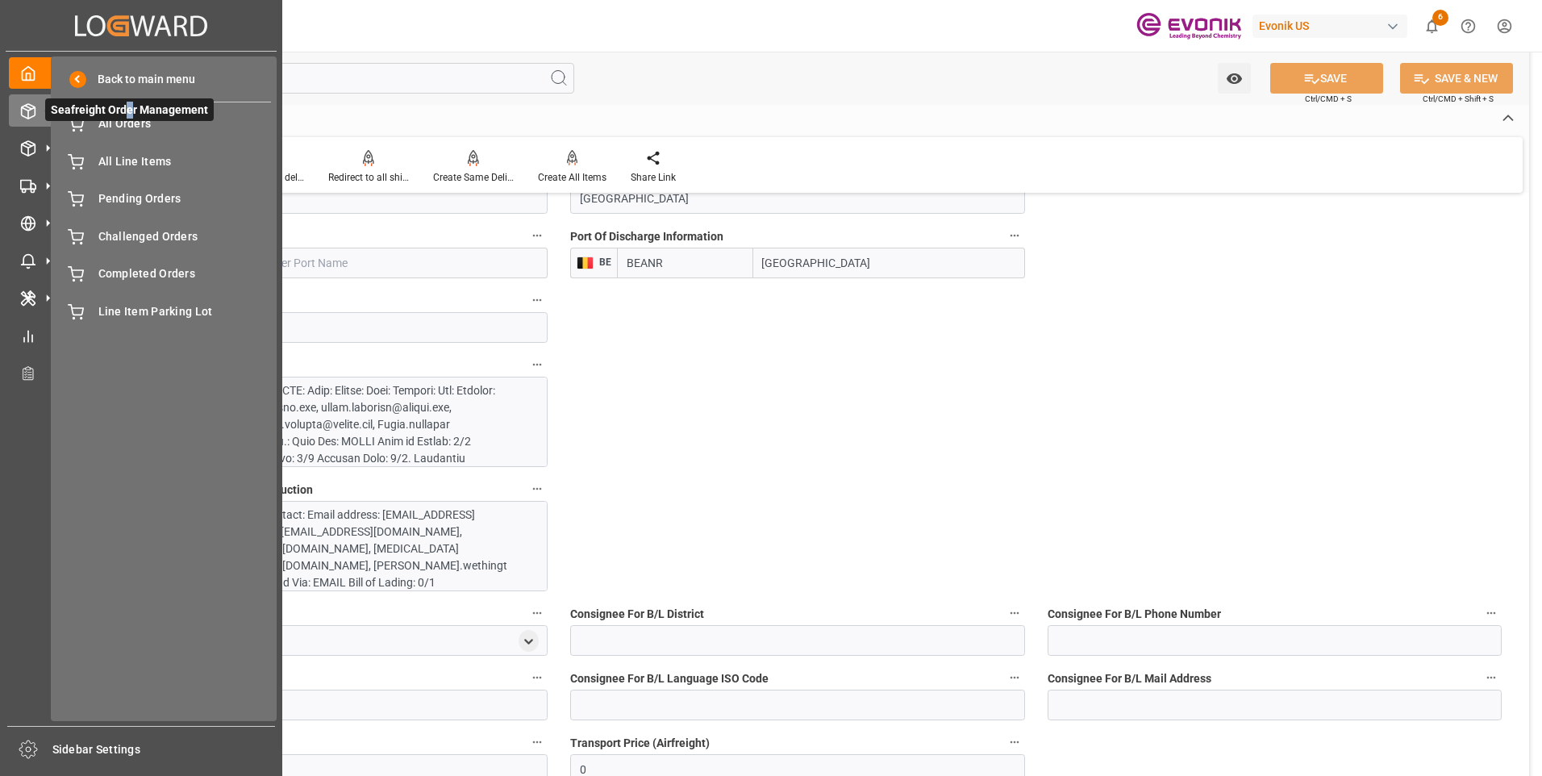
click at [128, 119] on span "Seafreight Order Management" at bounding box center [129, 109] width 169 height 23
click at [122, 123] on span "All Orders" at bounding box center [184, 123] width 173 height 17
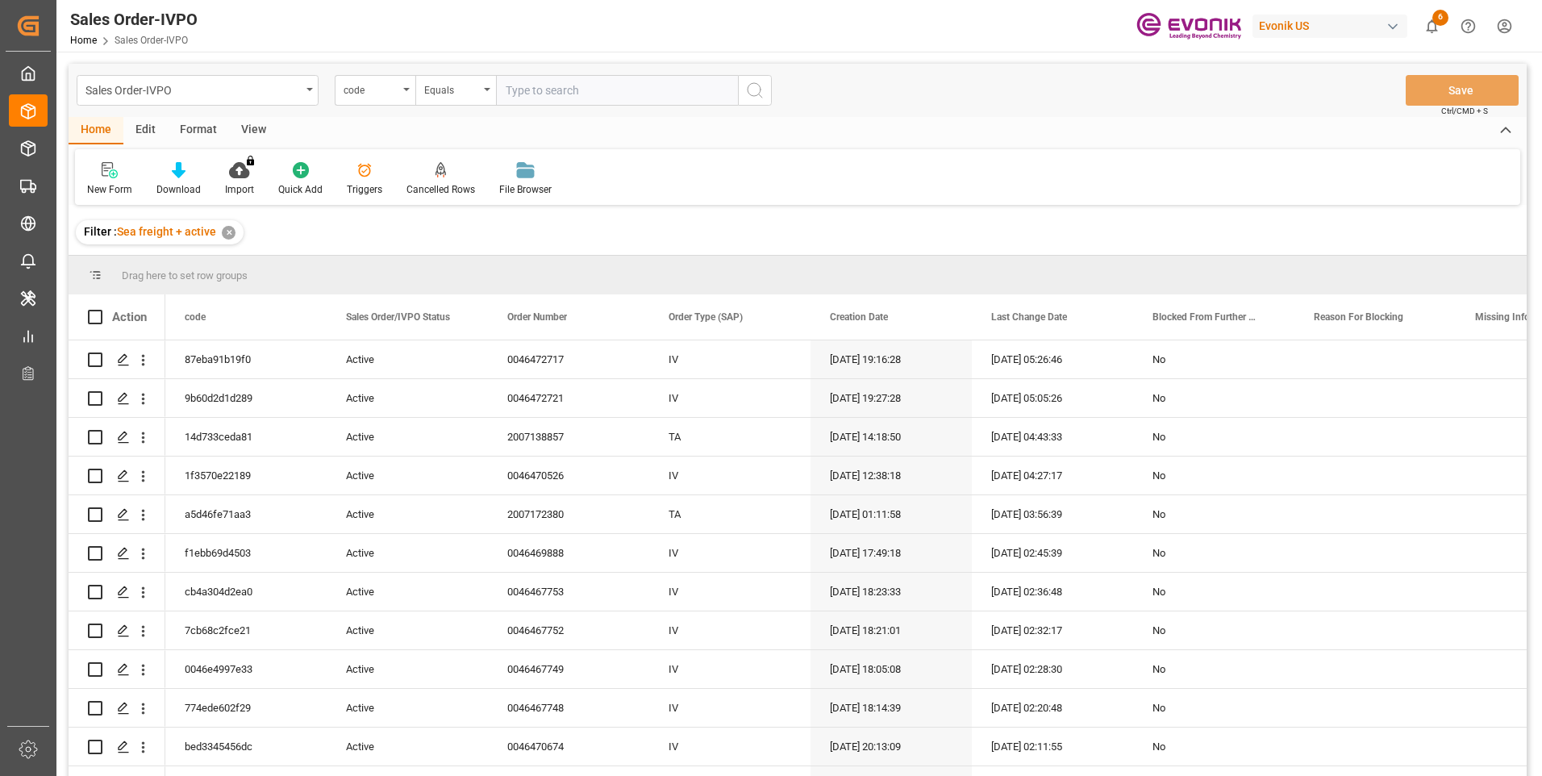
click at [404, 93] on div "code" at bounding box center [375, 90] width 81 height 31
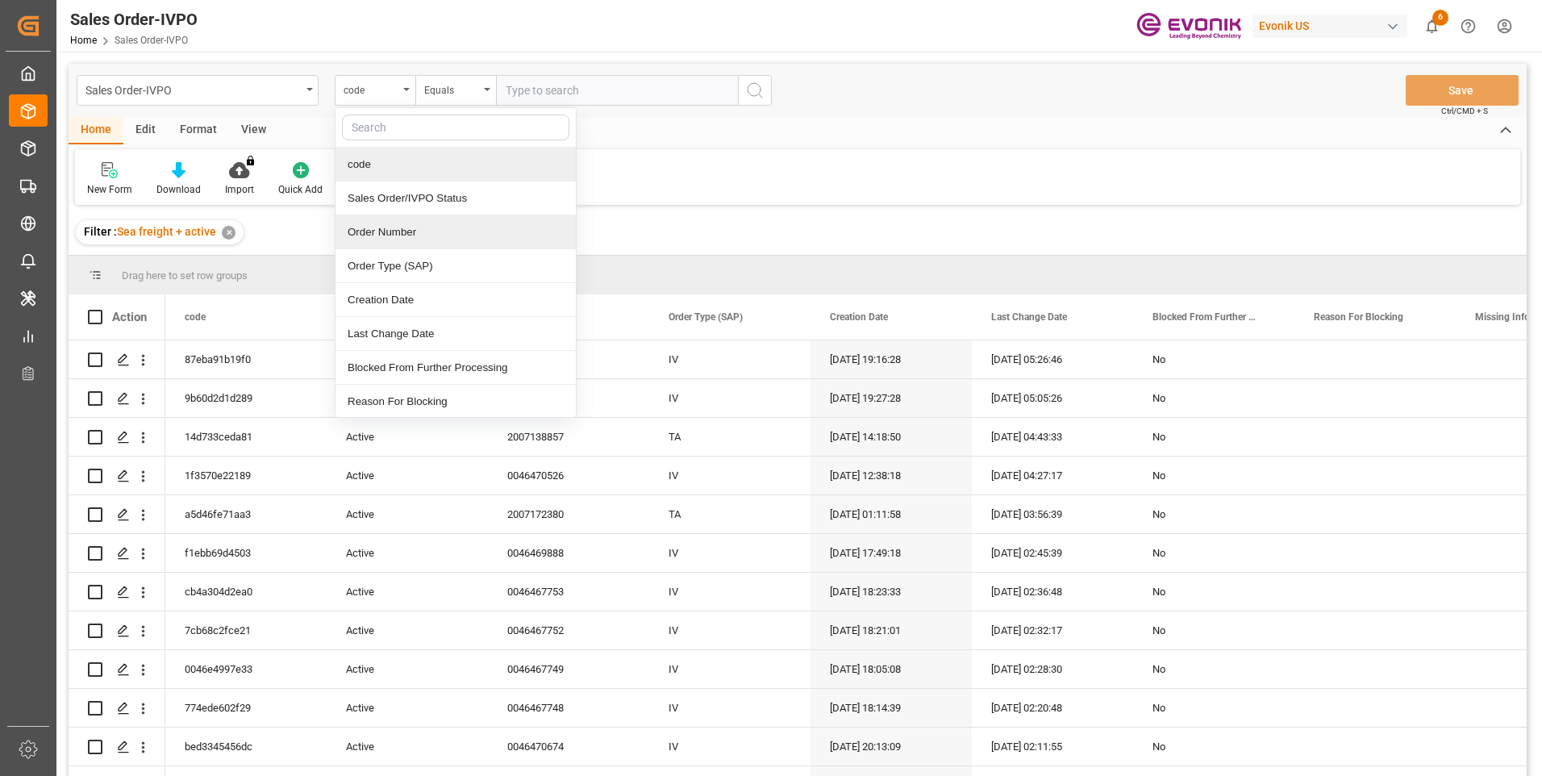
click at [384, 233] on div "Order Number" at bounding box center [455, 232] width 240 height 34
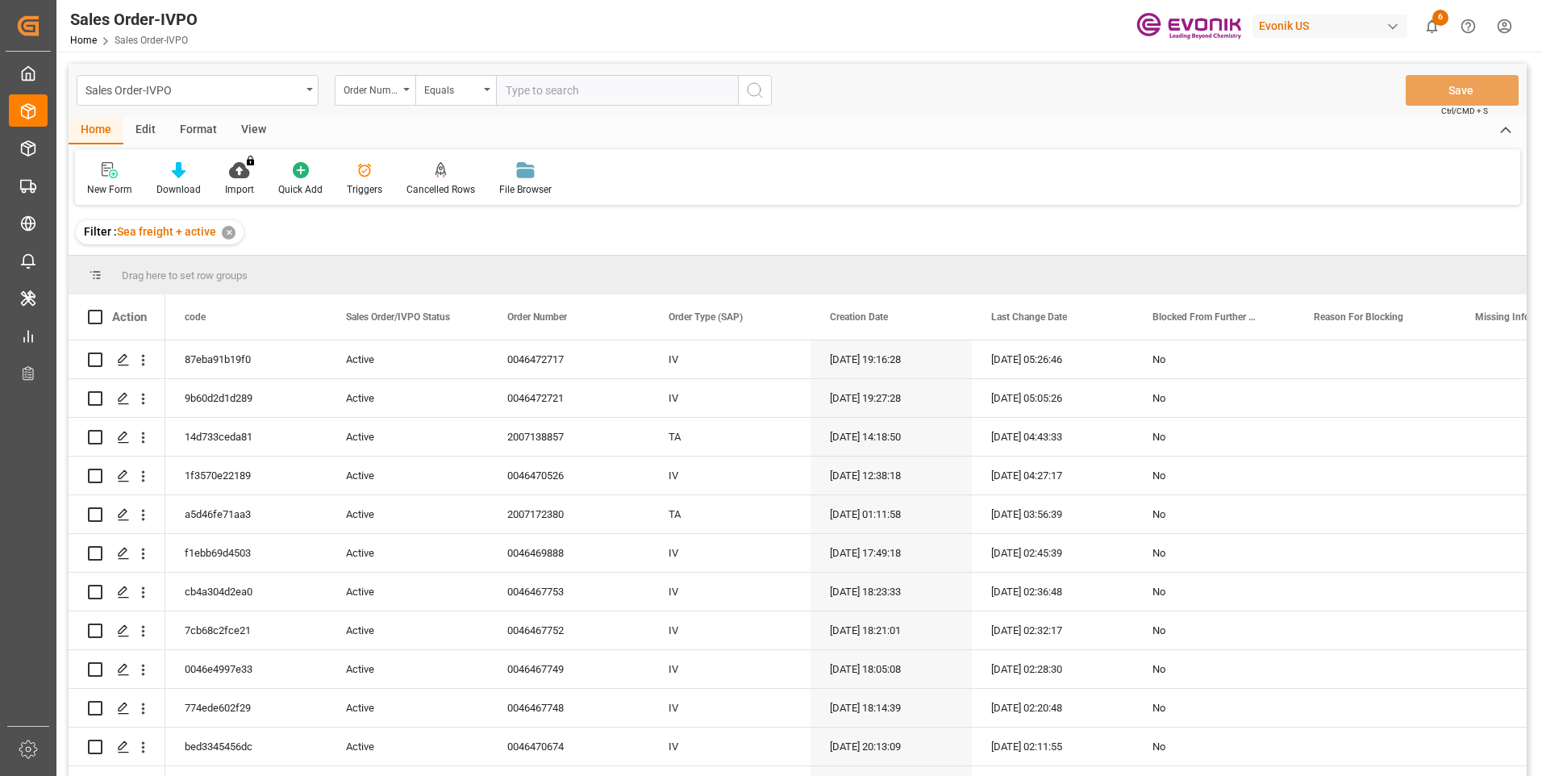
click at [600, 98] on input "text" at bounding box center [617, 90] width 242 height 31
paste input "0046472785"
type input "0046472785"
click at [761, 90] on icon "search button" at bounding box center [754, 90] width 19 height 19
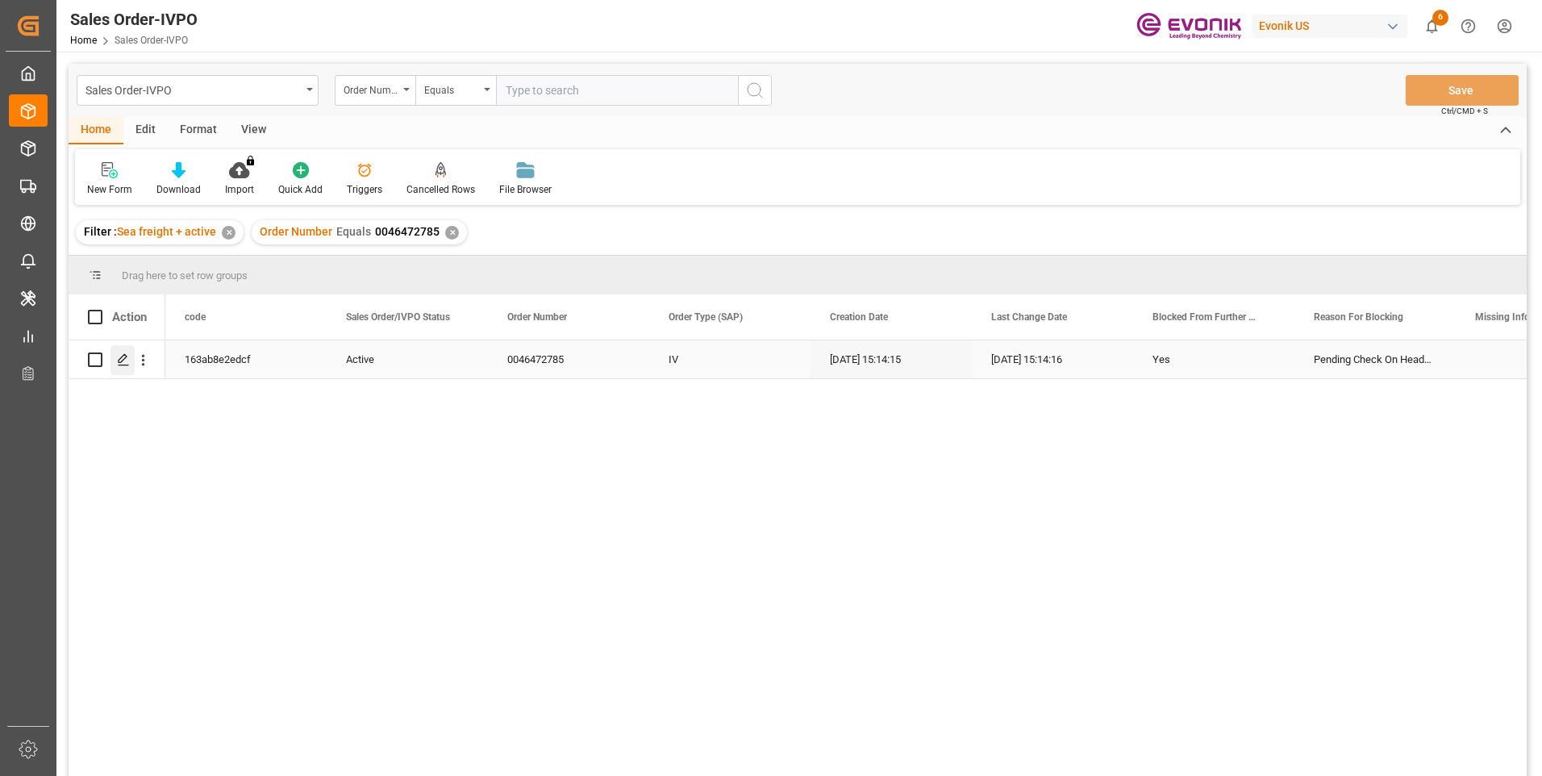
click at [113, 360] on div "Press SPACE to select this row." at bounding box center [122, 360] width 24 height 30
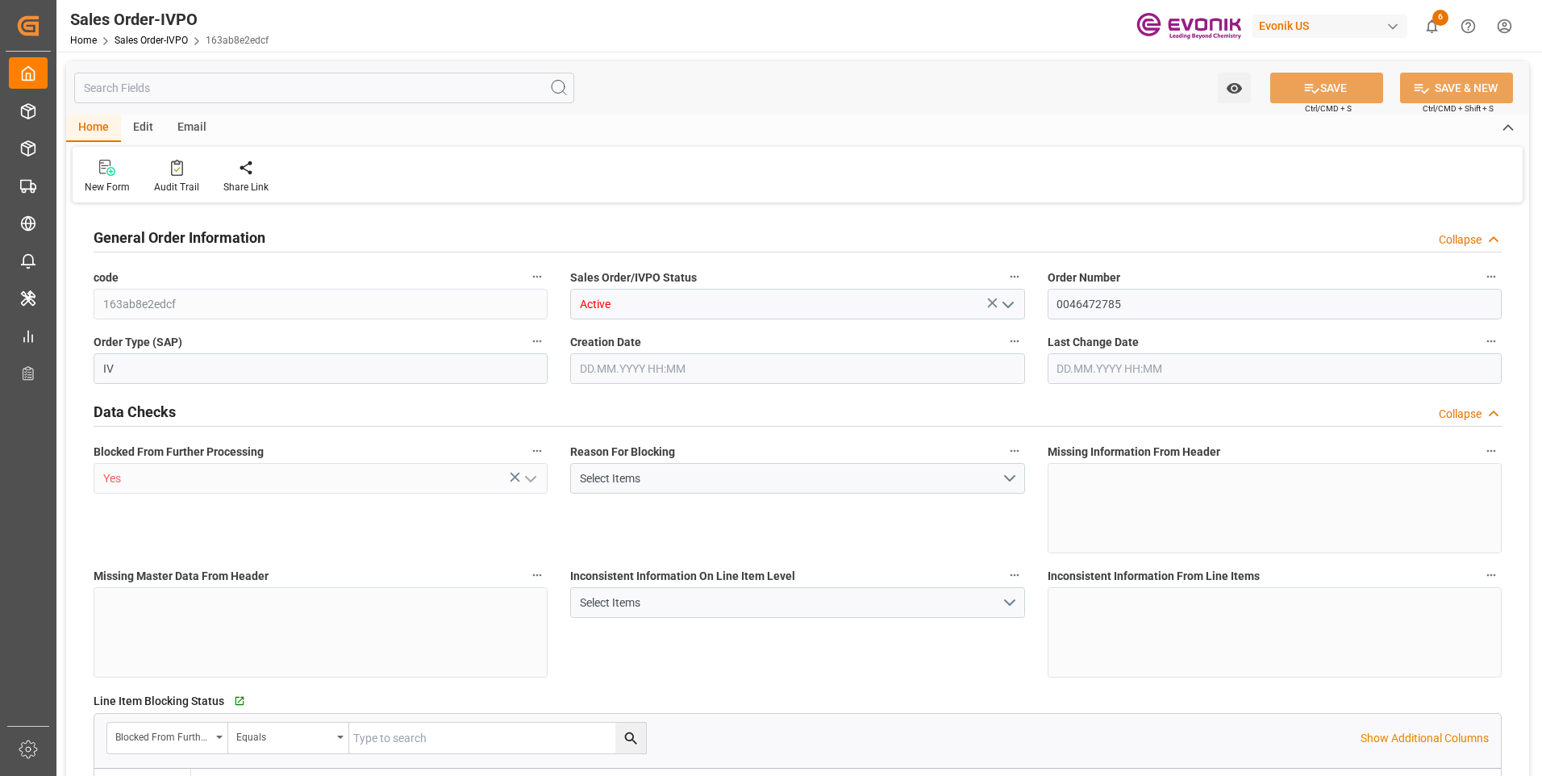
type input "BRSSZ"
type input "0"
type input "1"
type input "5461.38"
type input "10.09.2025 15:14"
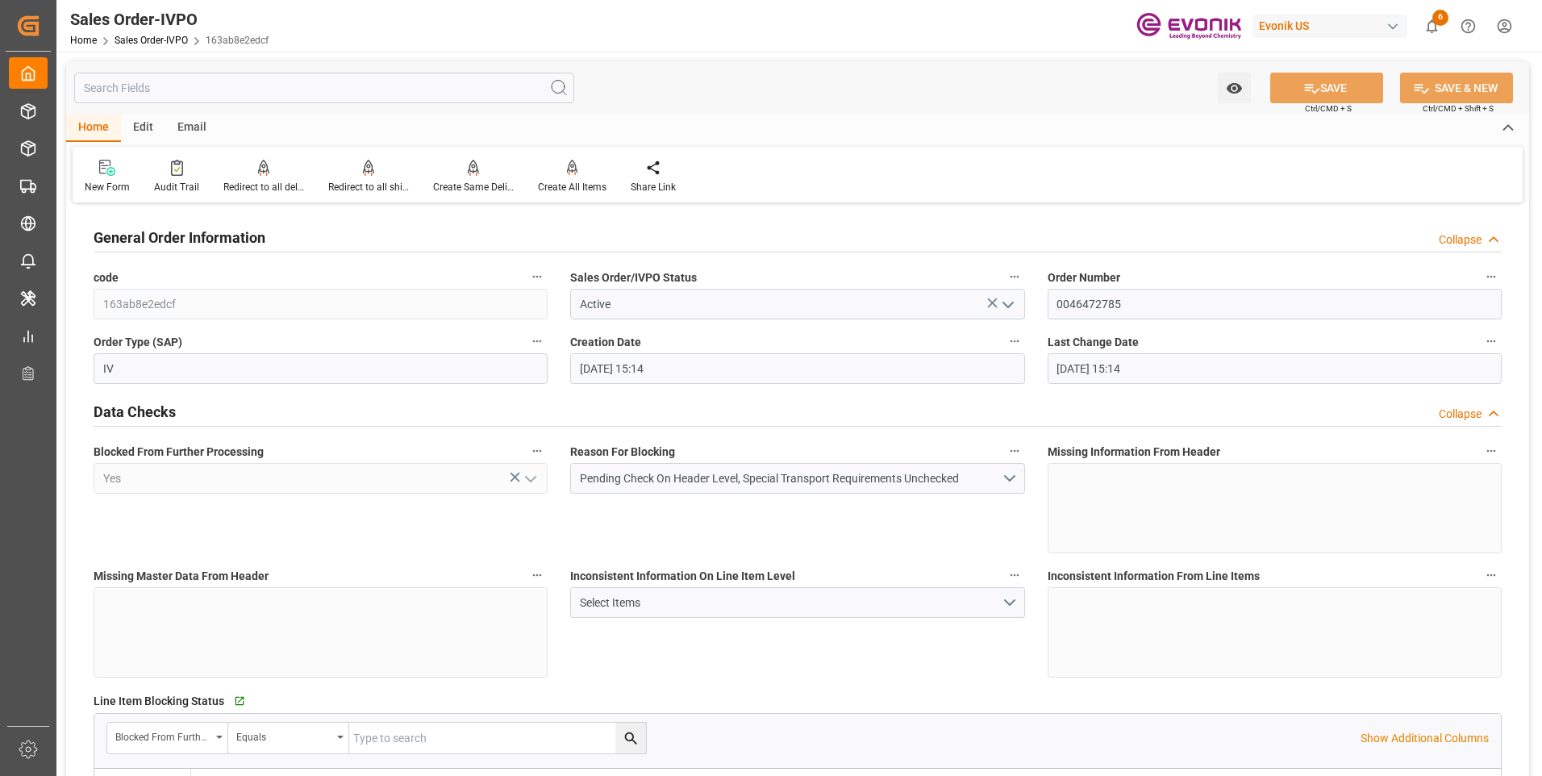
type input "10.09.2025 15:14"
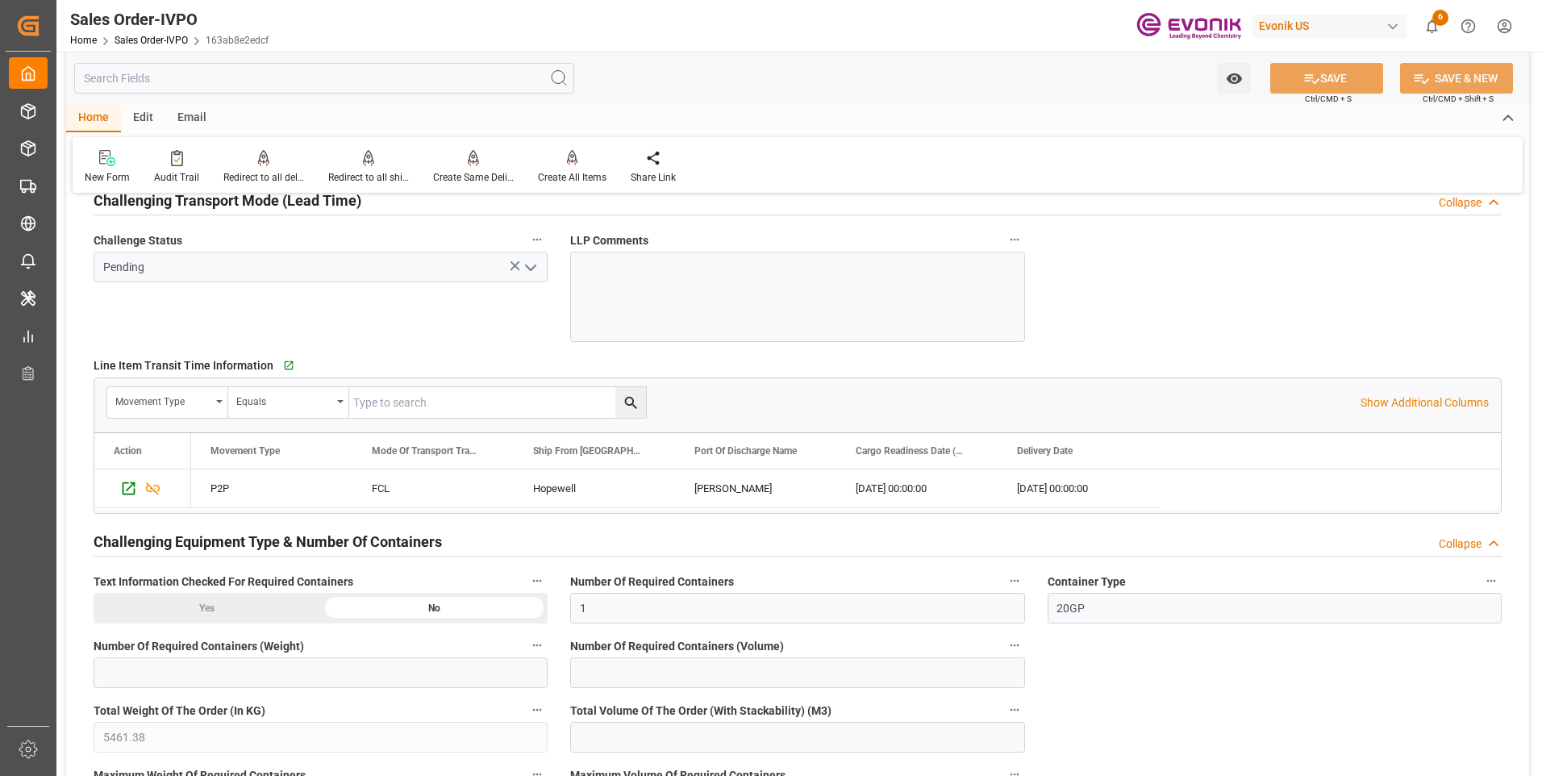
scroll to position [2501, 0]
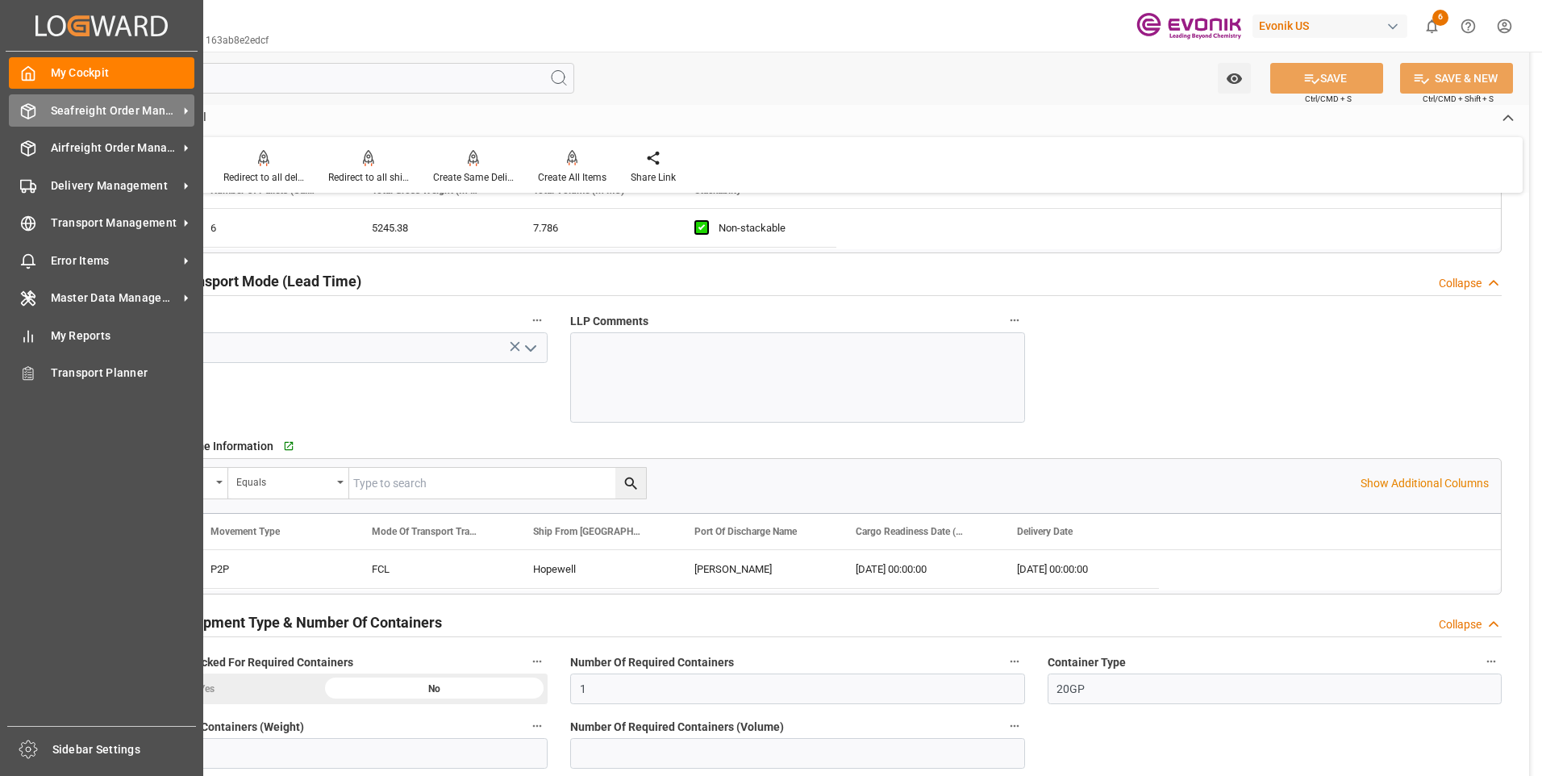
click at [27, 119] on icon at bounding box center [28, 111] width 16 height 16
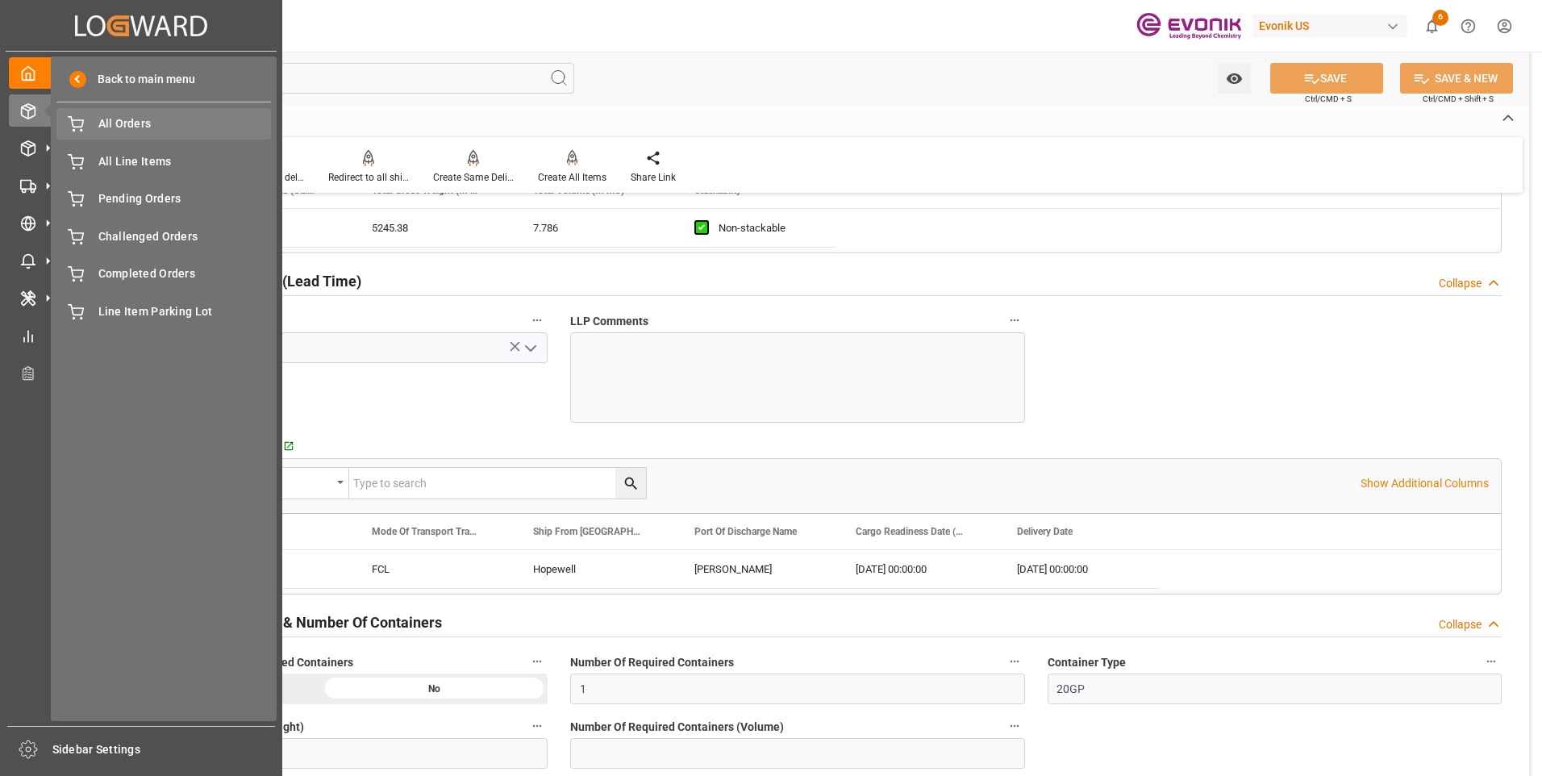
click at [128, 128] on span "All Orders" at bounding box center [184, 123] width 173 height 17
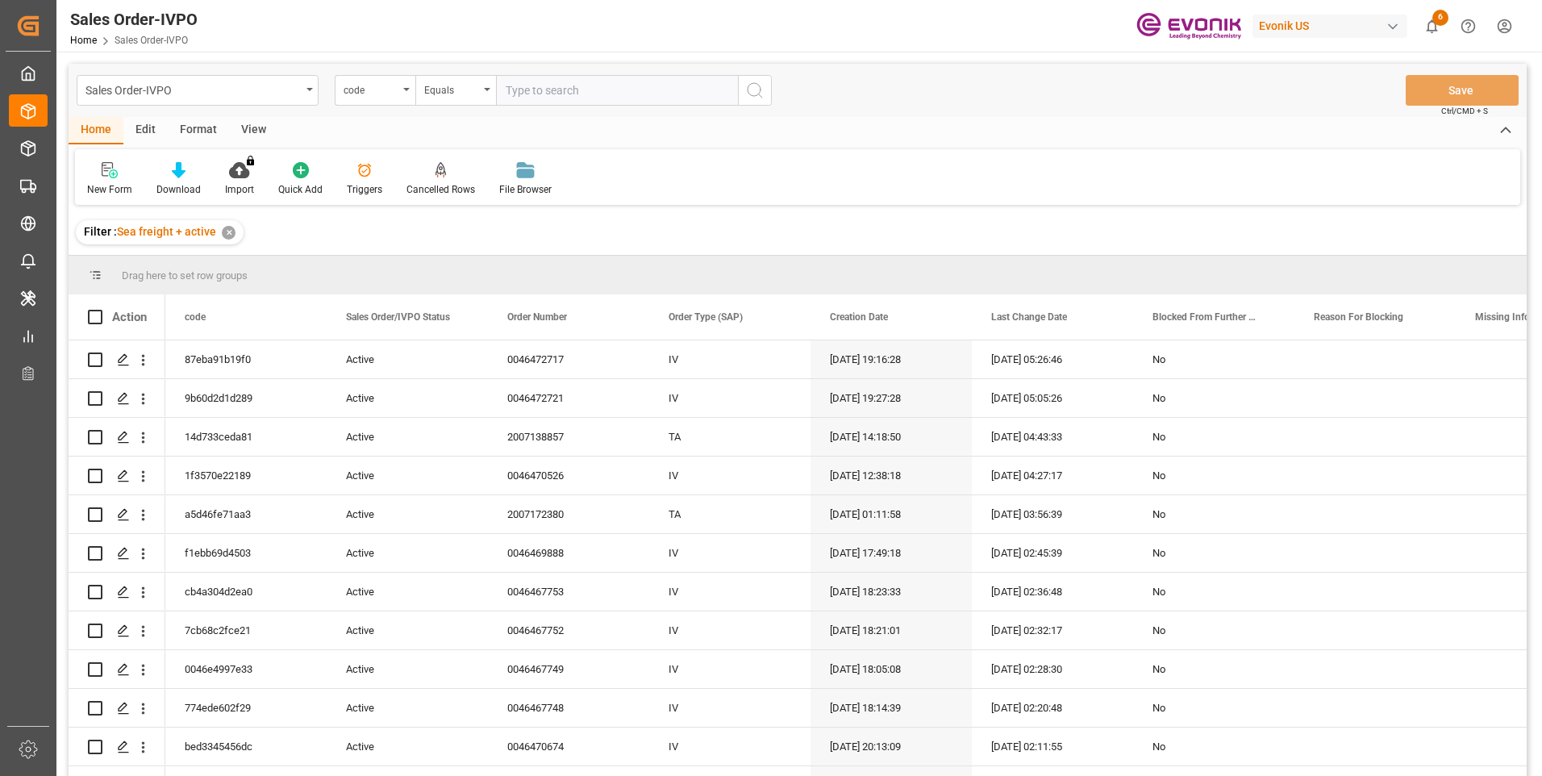
click at [392, 94] on div "code" at bounding box center [371, 88] width 55 height 19
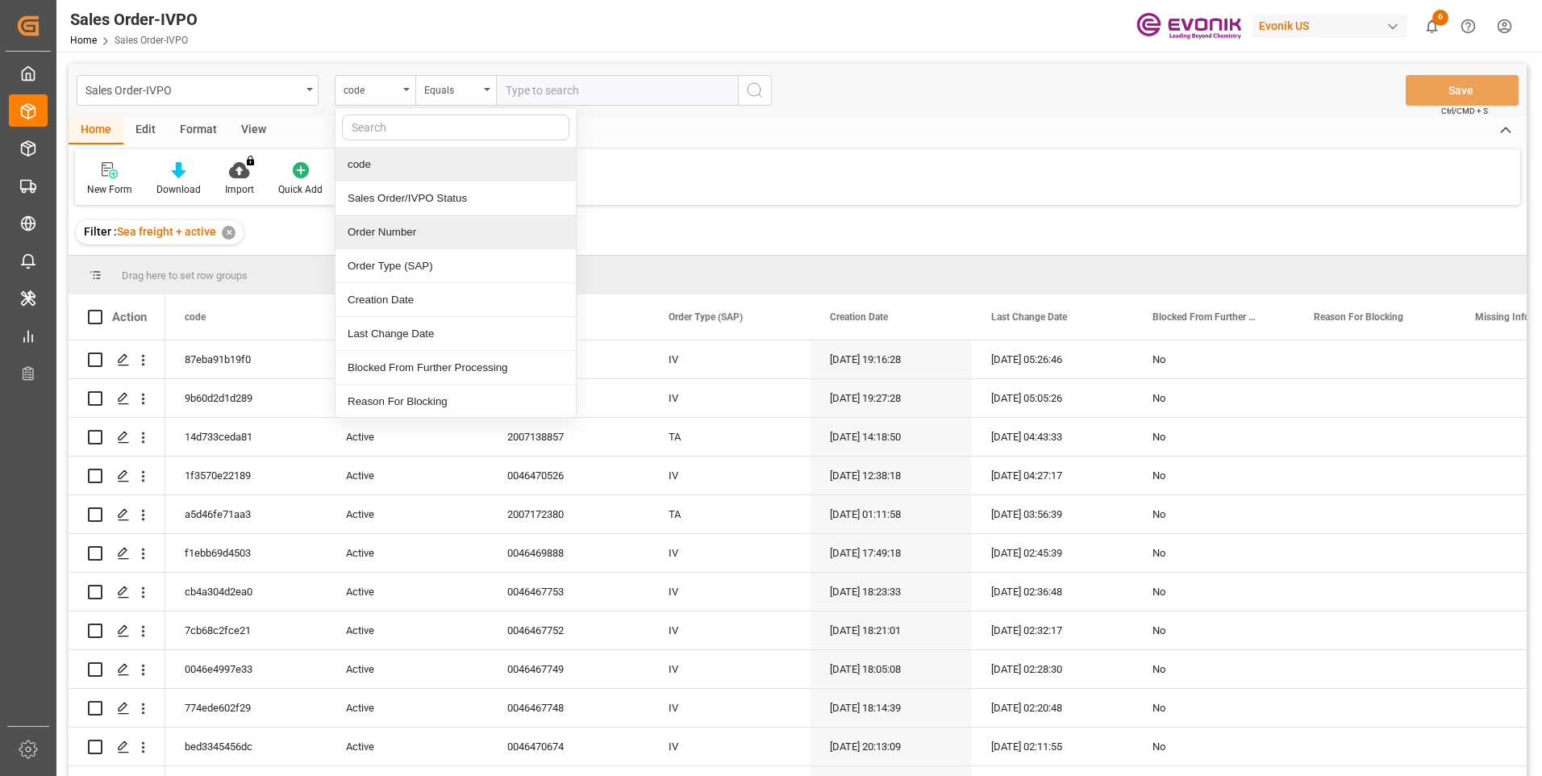
click at [398, 236] on div "Order Number" at bounding box center [455, 232] width 240 height 34
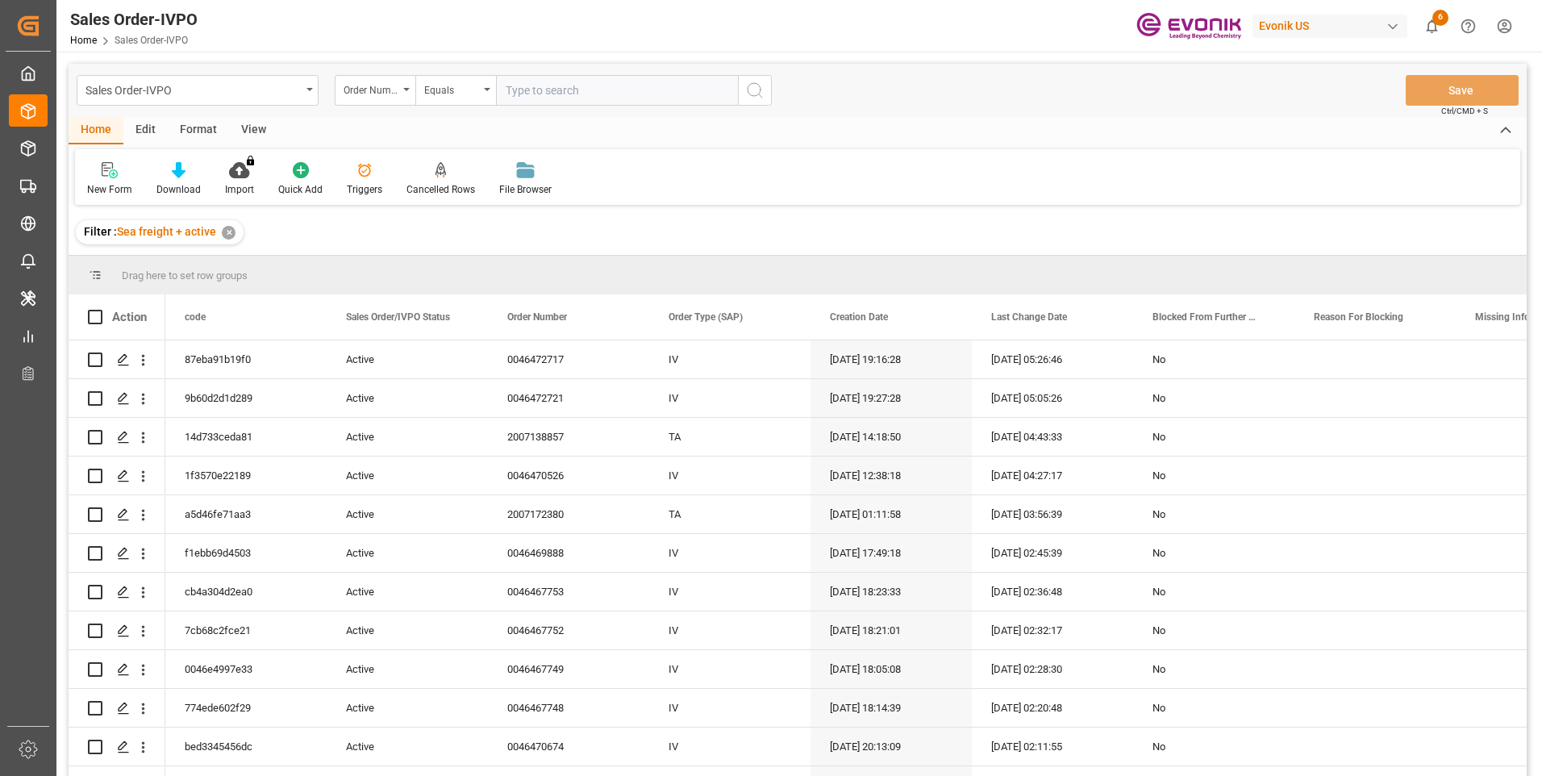
click at [556, 86] on input "text" at bounding box center [617, 90] width 242 height 31
paste input "46472031"
type input "0046472031"
click at [746, 88] on icon "search button" at bounding box center [754, 90] width 19 height 19
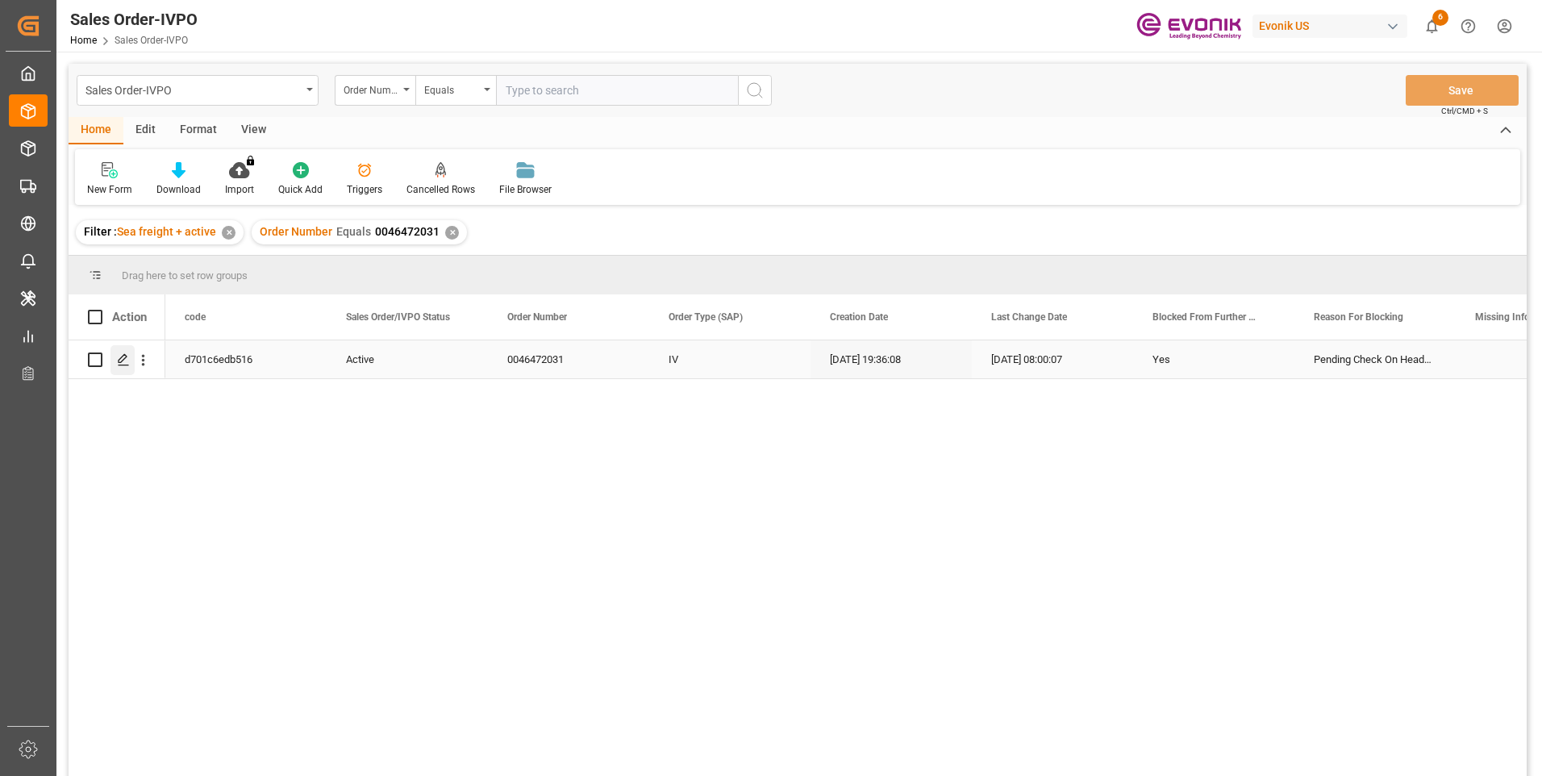
click at [121, 358] on polygon "Press SPACE to select this row." at bounding box center [123, 359] width 8 height 8
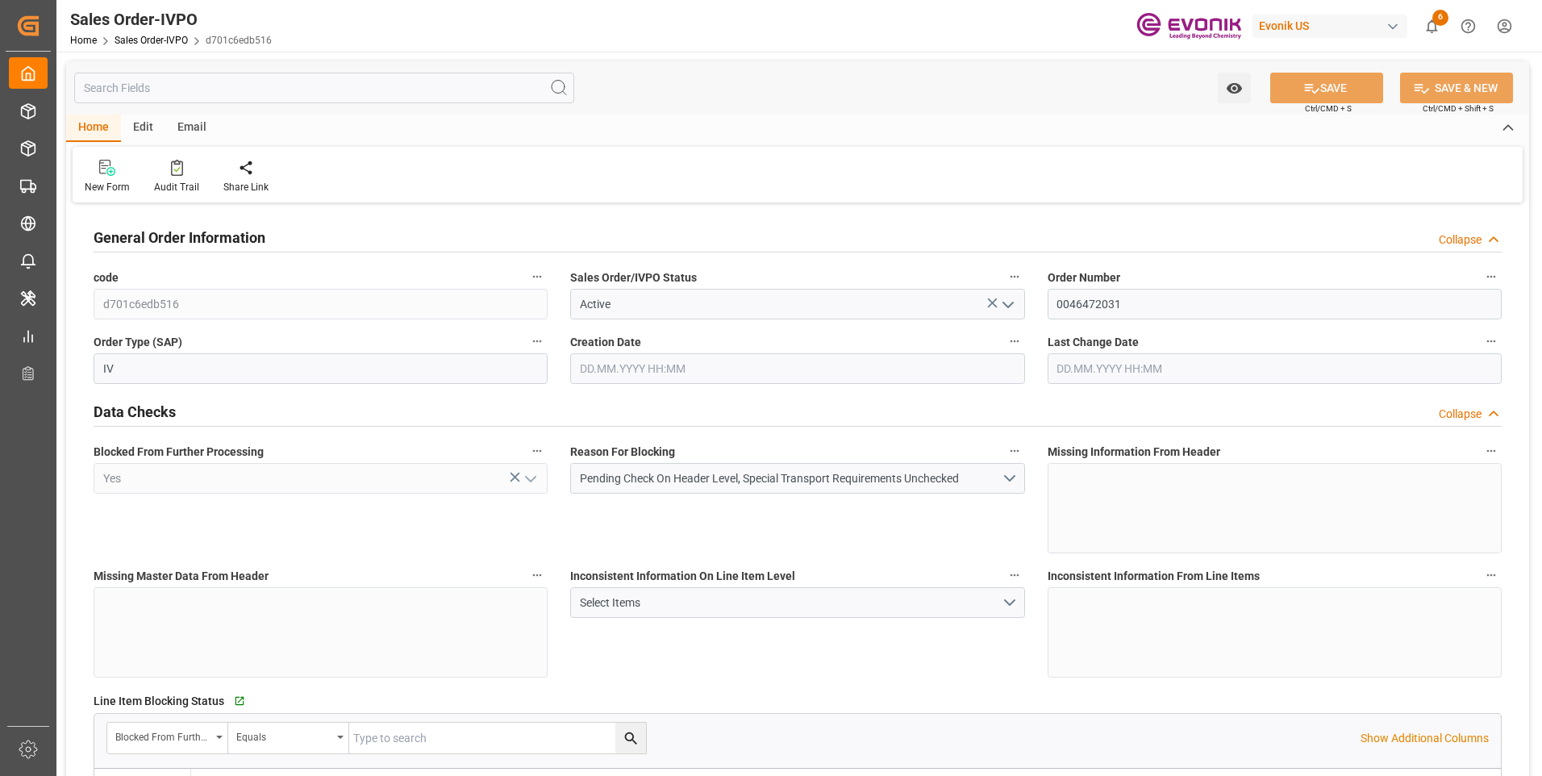
type input "BRSSZ"
type input "0"
type input "1"
type input "2"
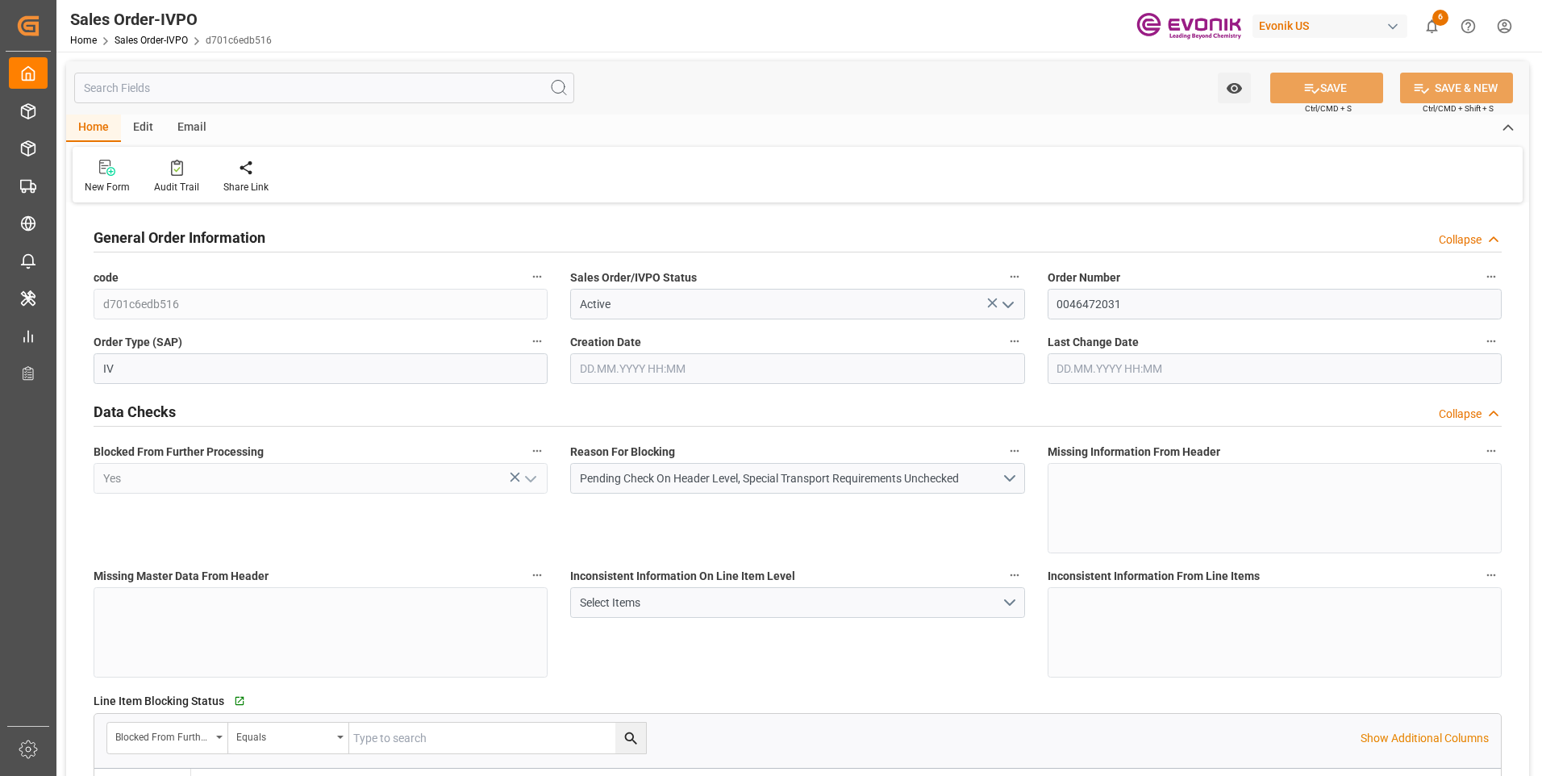
type input "15698.8"
type input "40.6972"
type input "17000"
type input "30"
type input "05.09.2025 19:36"
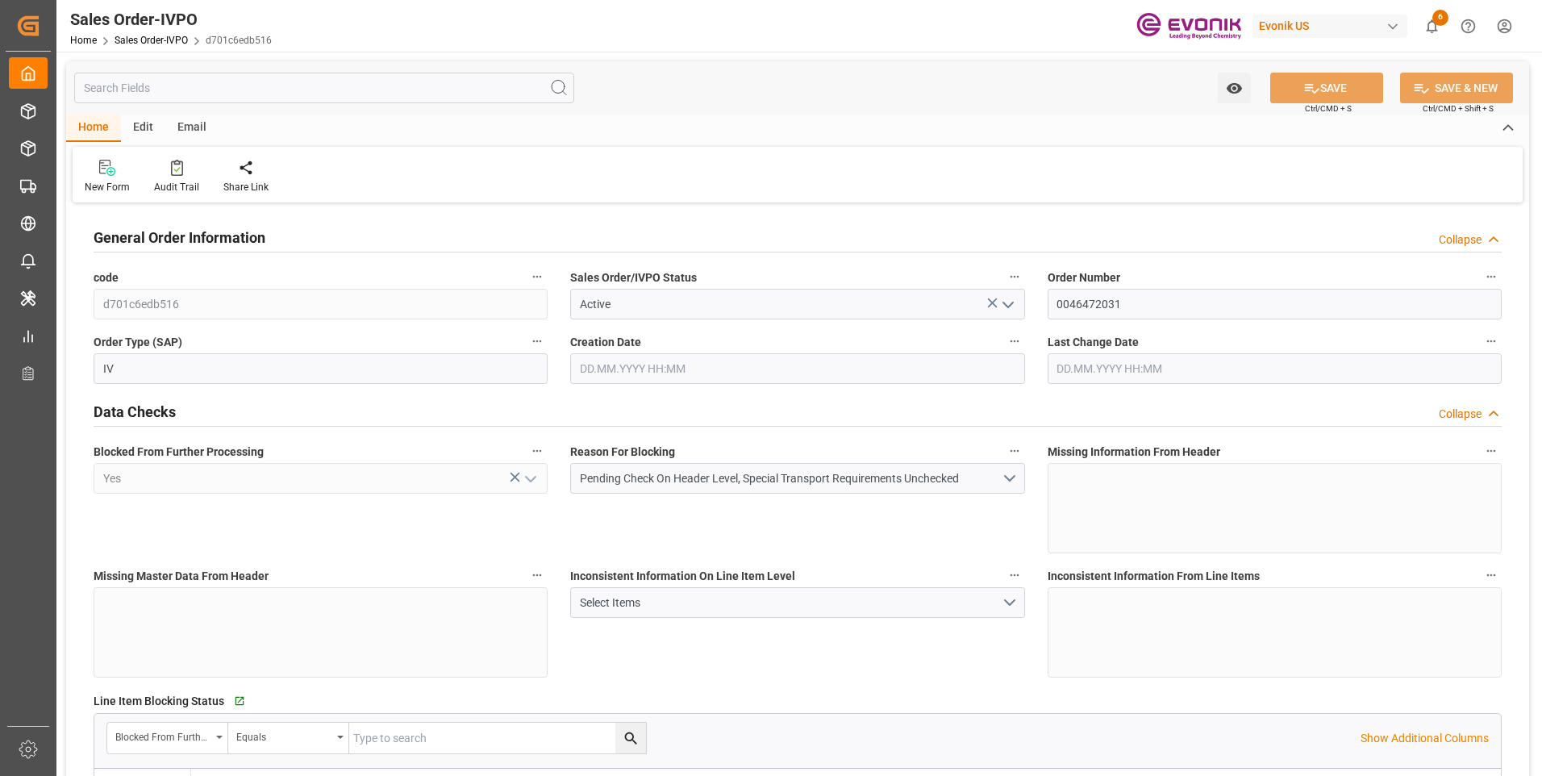
type input "10.09.2025 08:00"
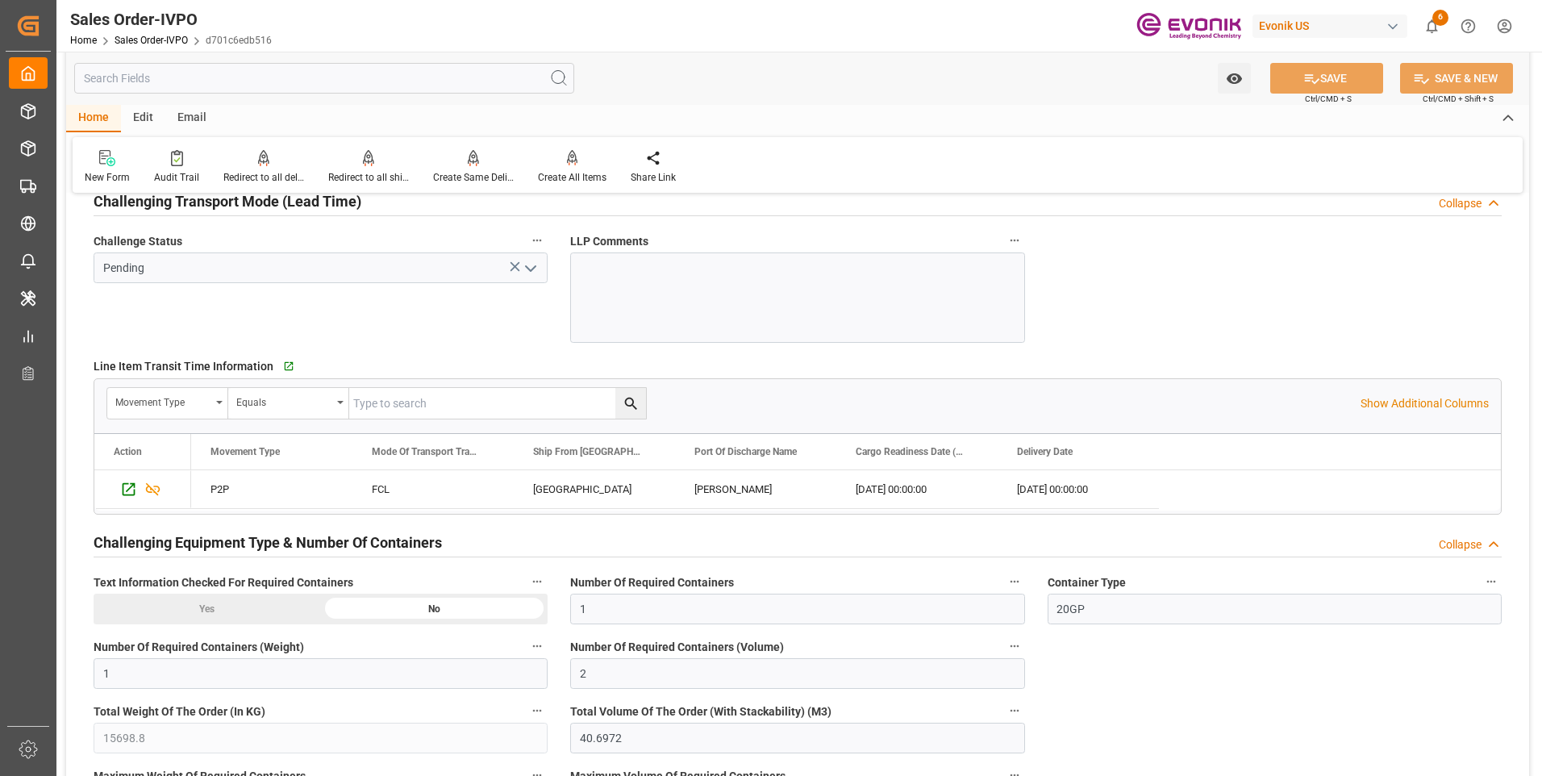
scroll to position [2661, 0]
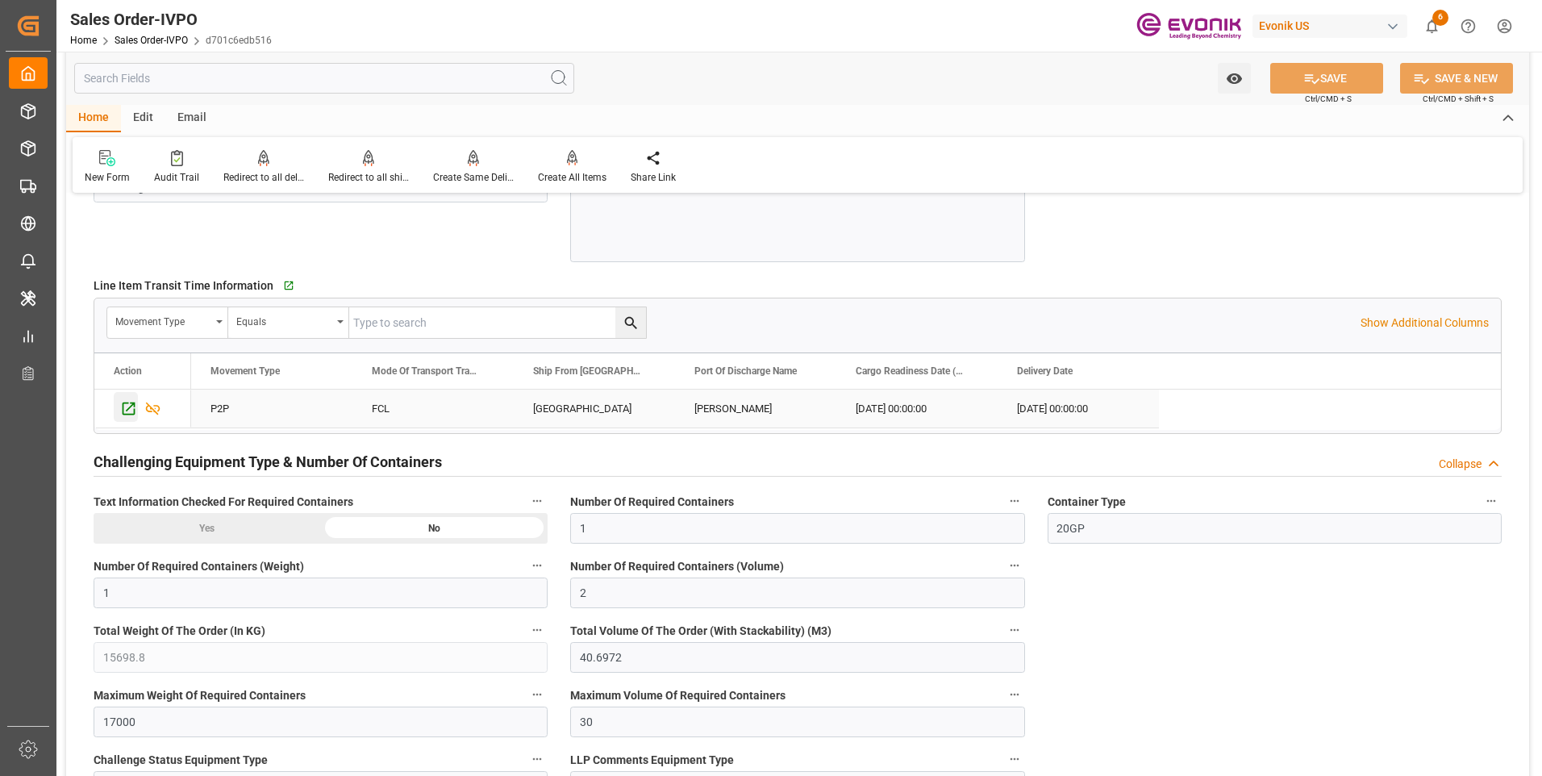
click at [123, 402] on icon "Press SPACE to select this row." at bounding box center [128, 408] width 17 height 17
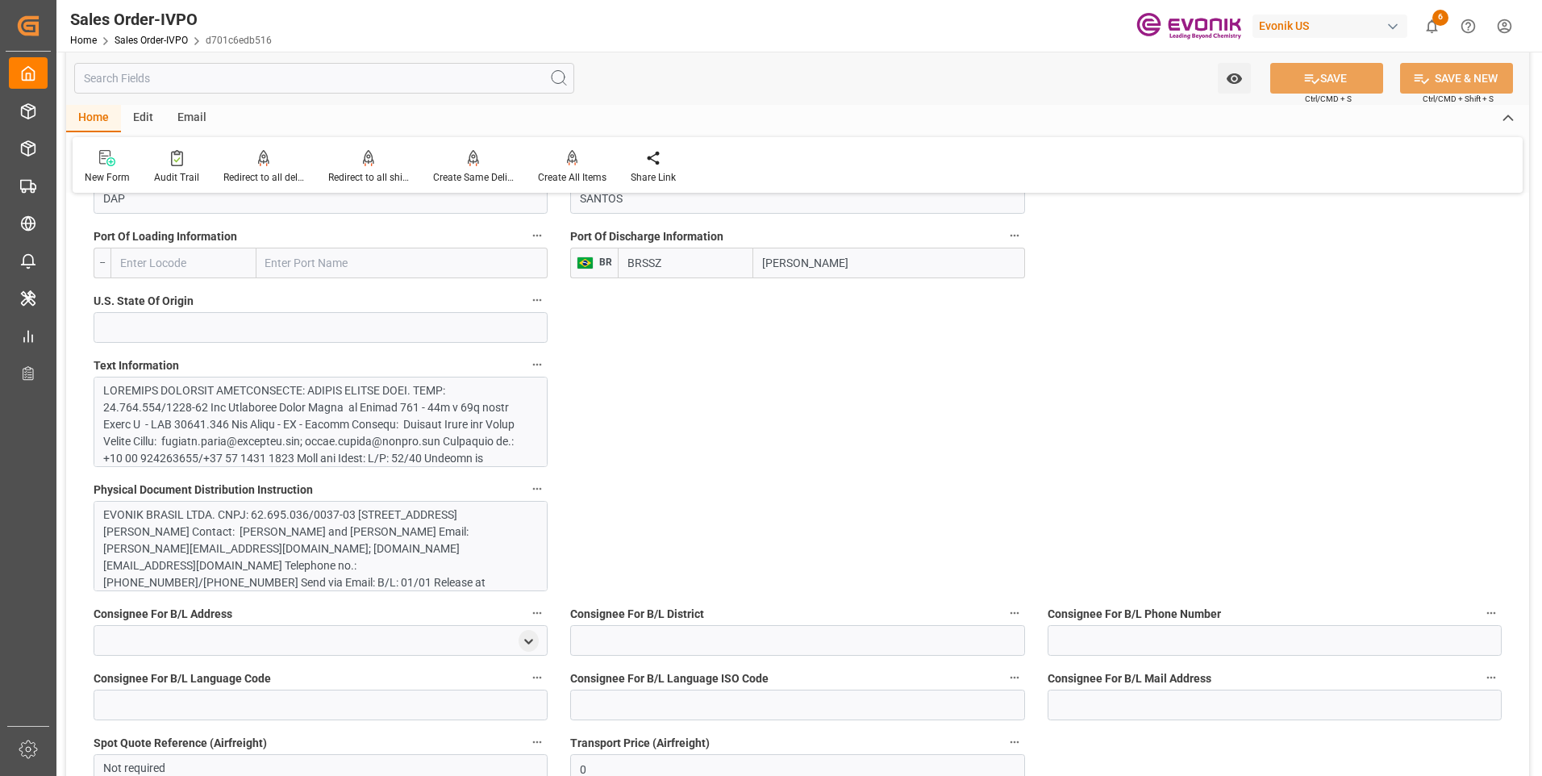
scroll to position [968, 0]
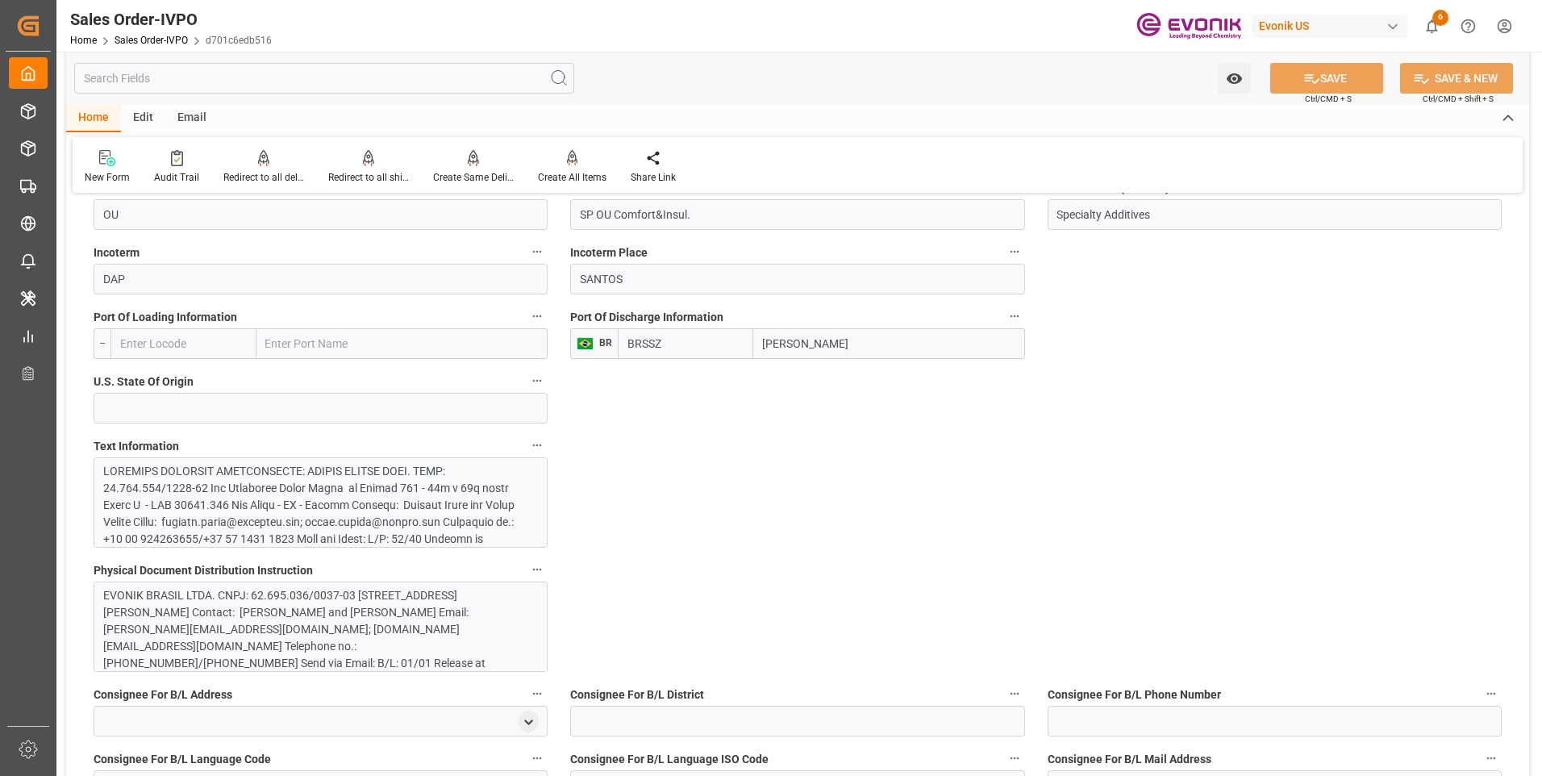
click at [271, 517] on div at bounding box center [314, 708] width 423 height 491
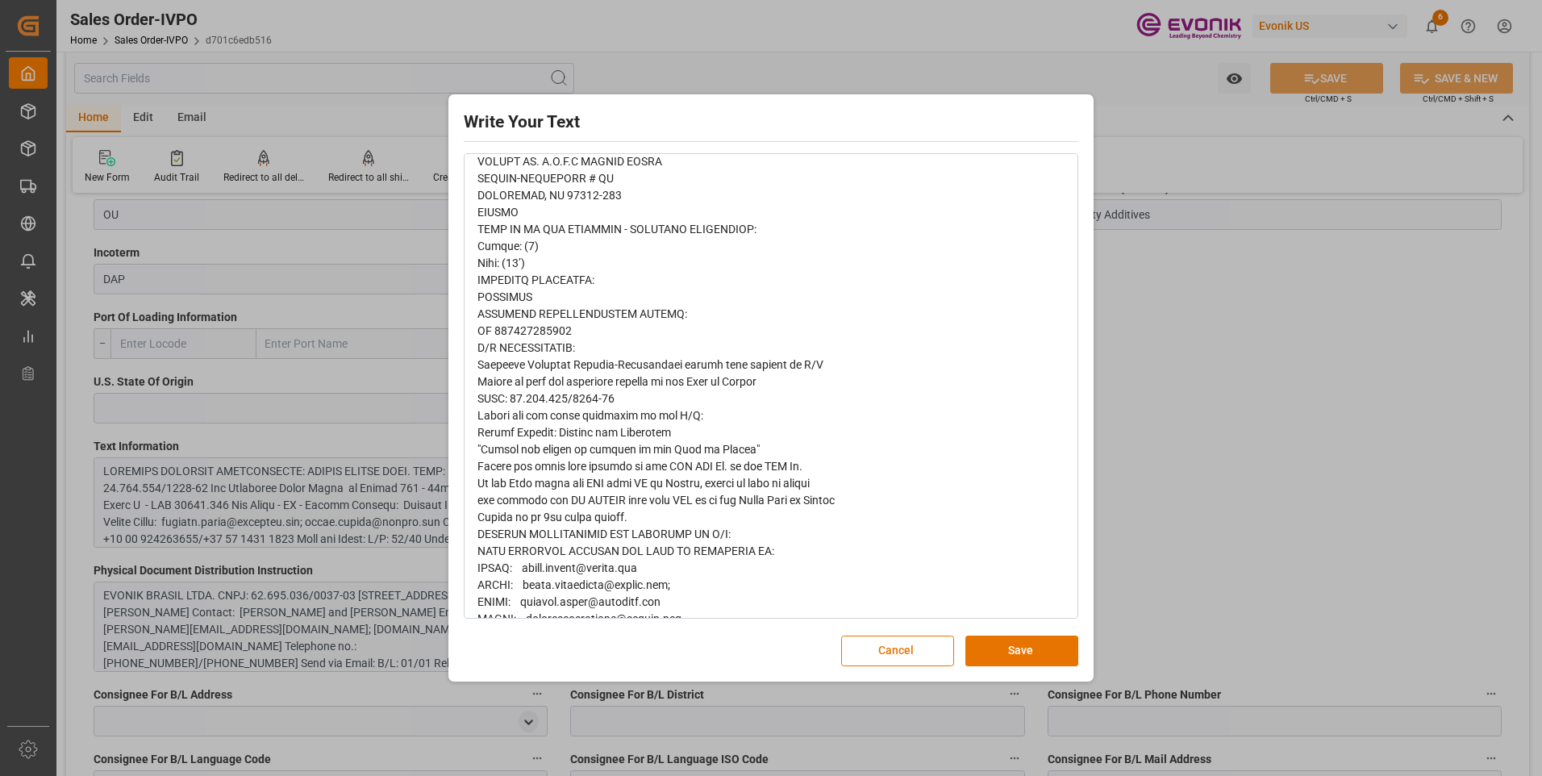
scroll to position [676, 0]
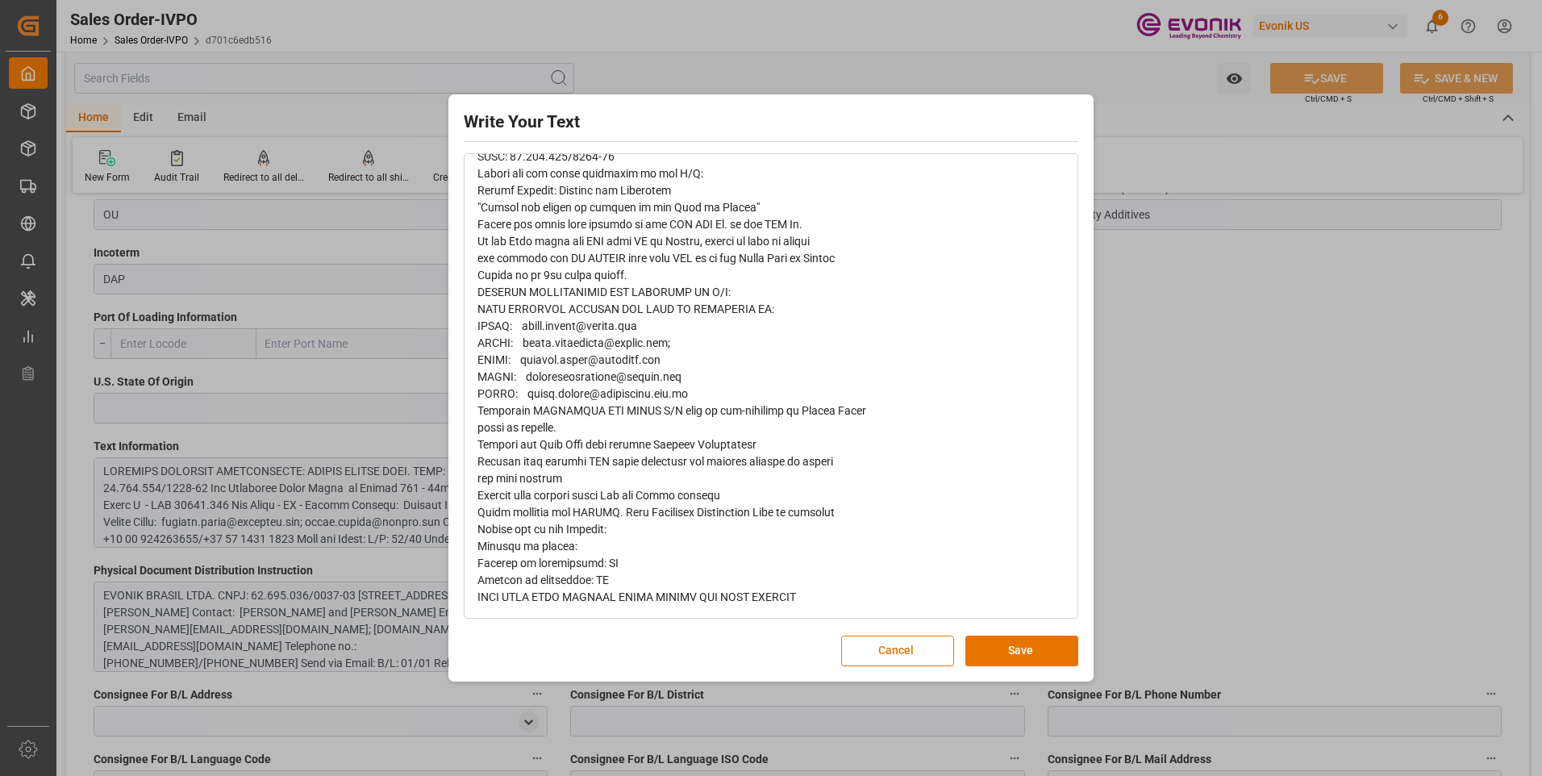
click at [1048, 647] on button "Save" at bounding box center [1021, 650] width 113 height 31
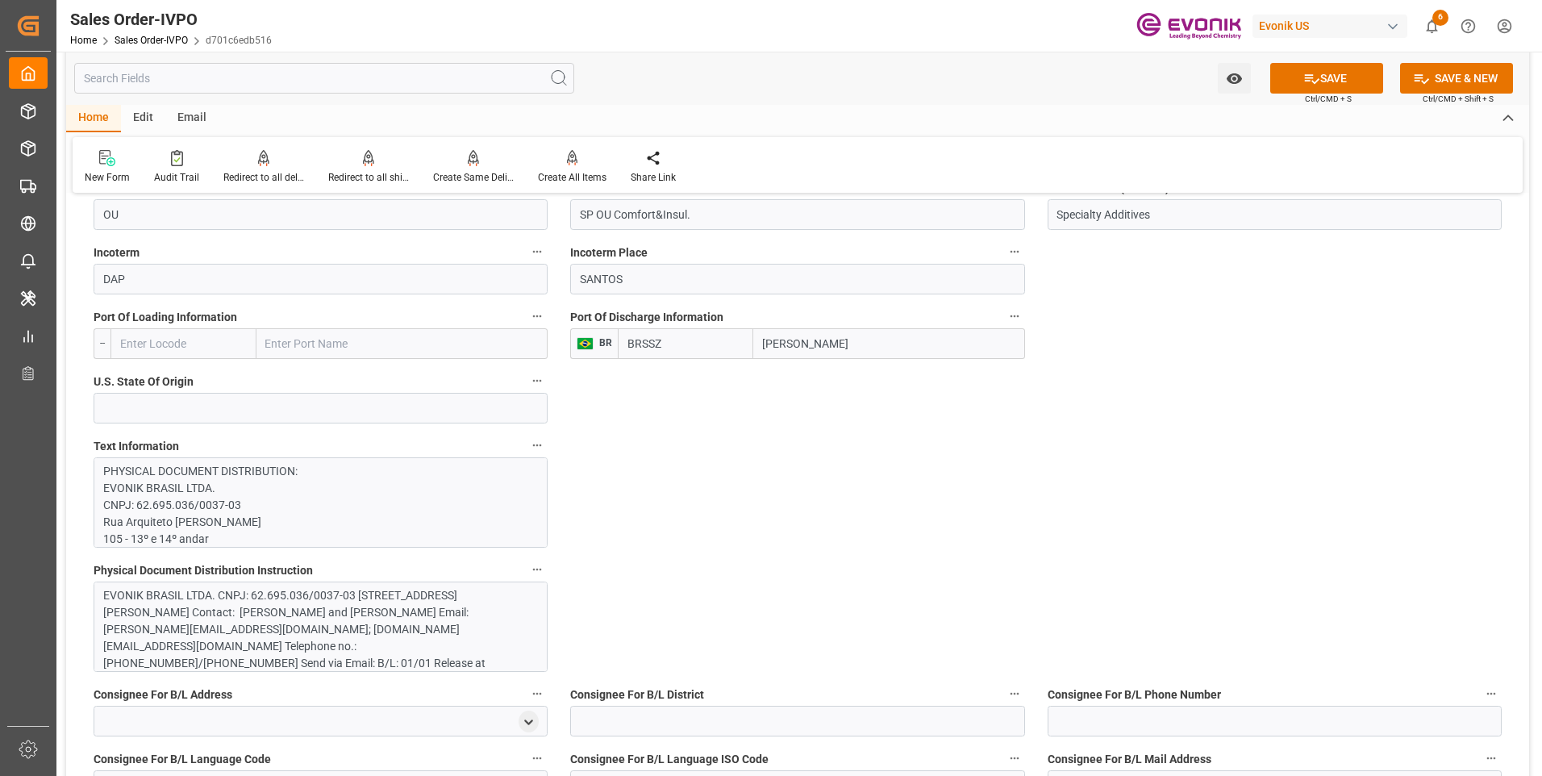
click at [333, 606] on div "EVONIK BRASIL LTDA. CNPJ: 62.695.036/0037-03 Rua Arquiteto Olavo Redig de Campo…" at bounding box center [314, 688] width 423 height 203
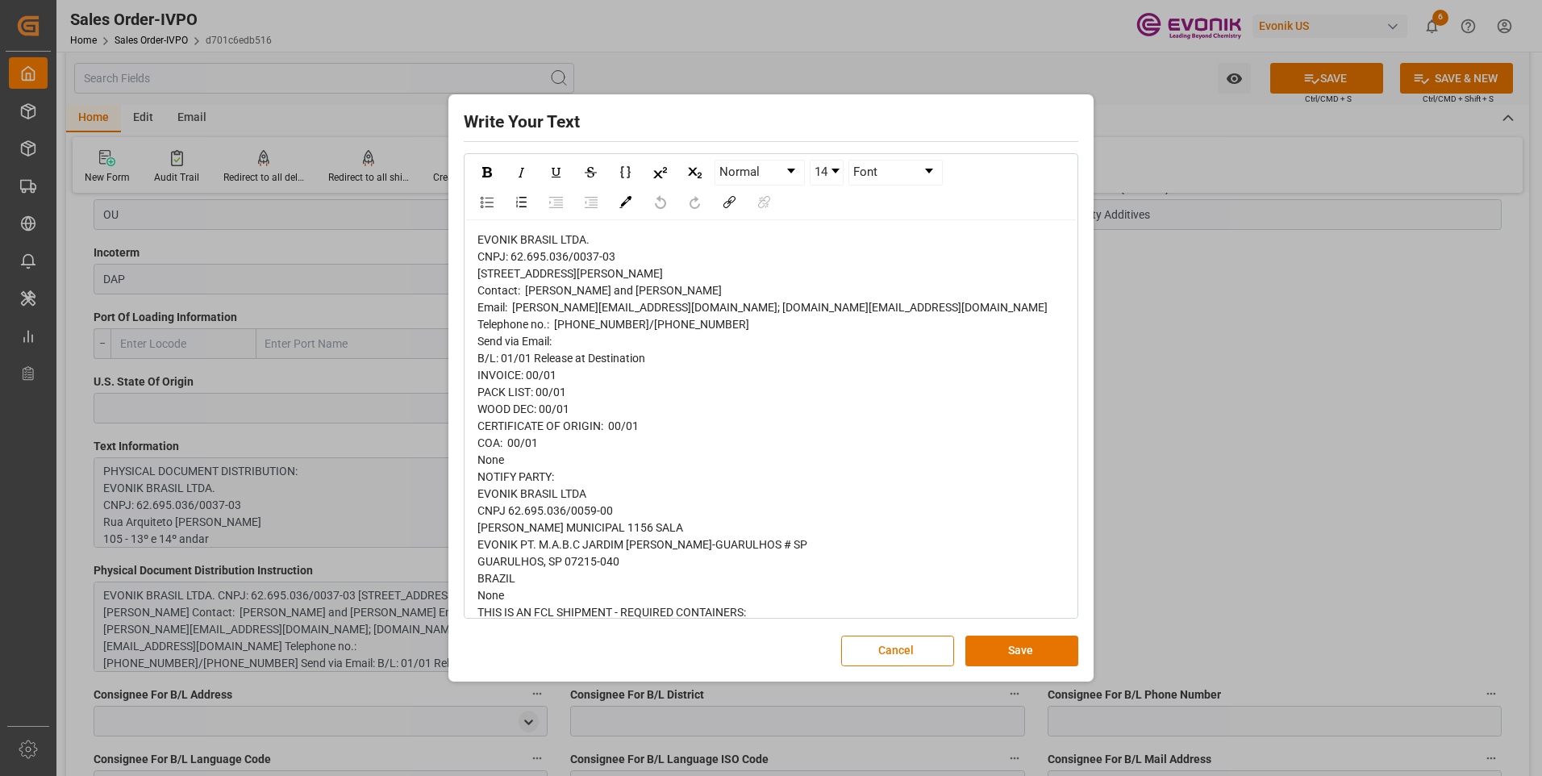
scroll to position [252, 0]
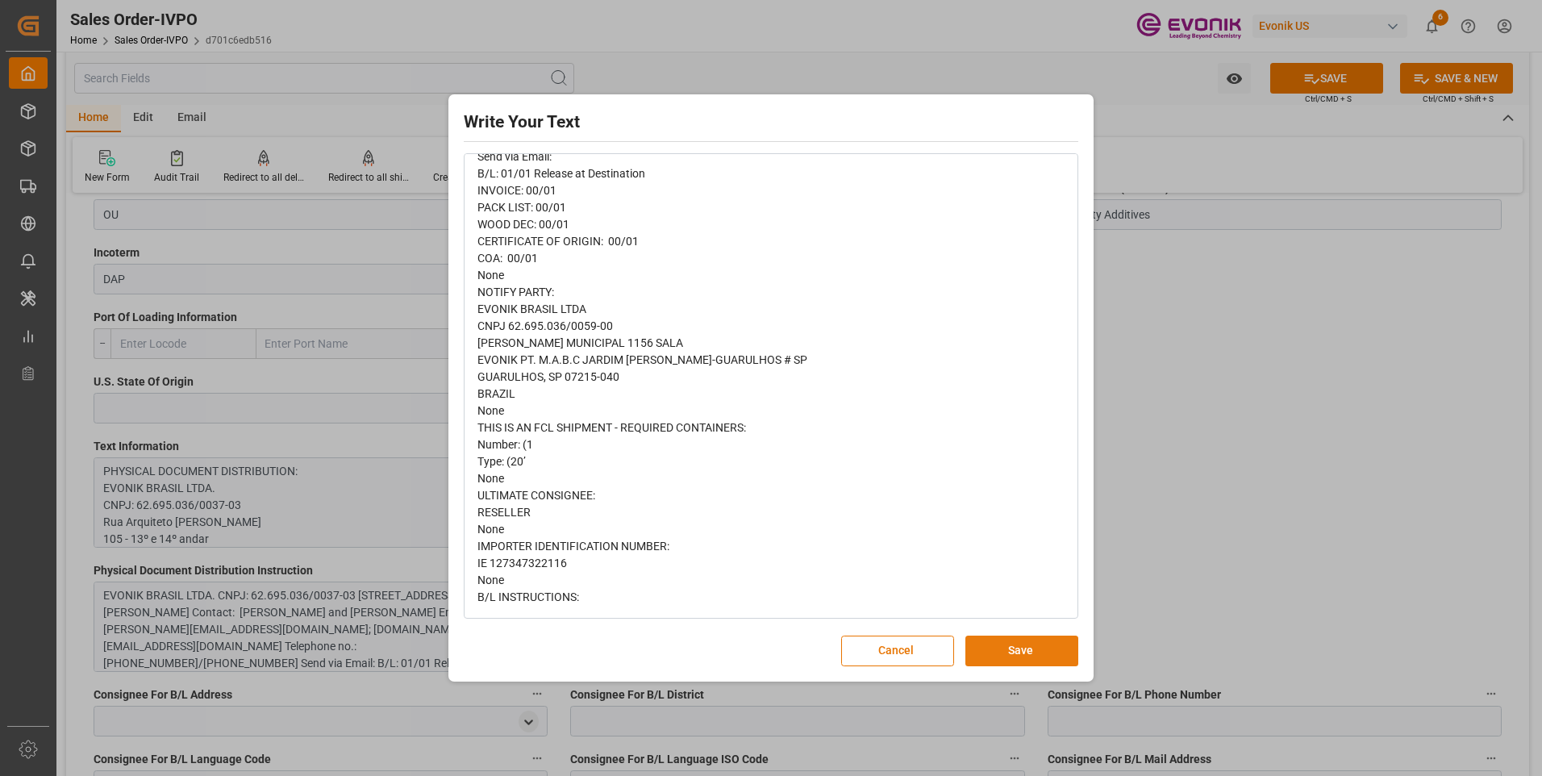
click at [1030, 656] on button "Save" at bounding box center [1021, 650] width 113 height 31
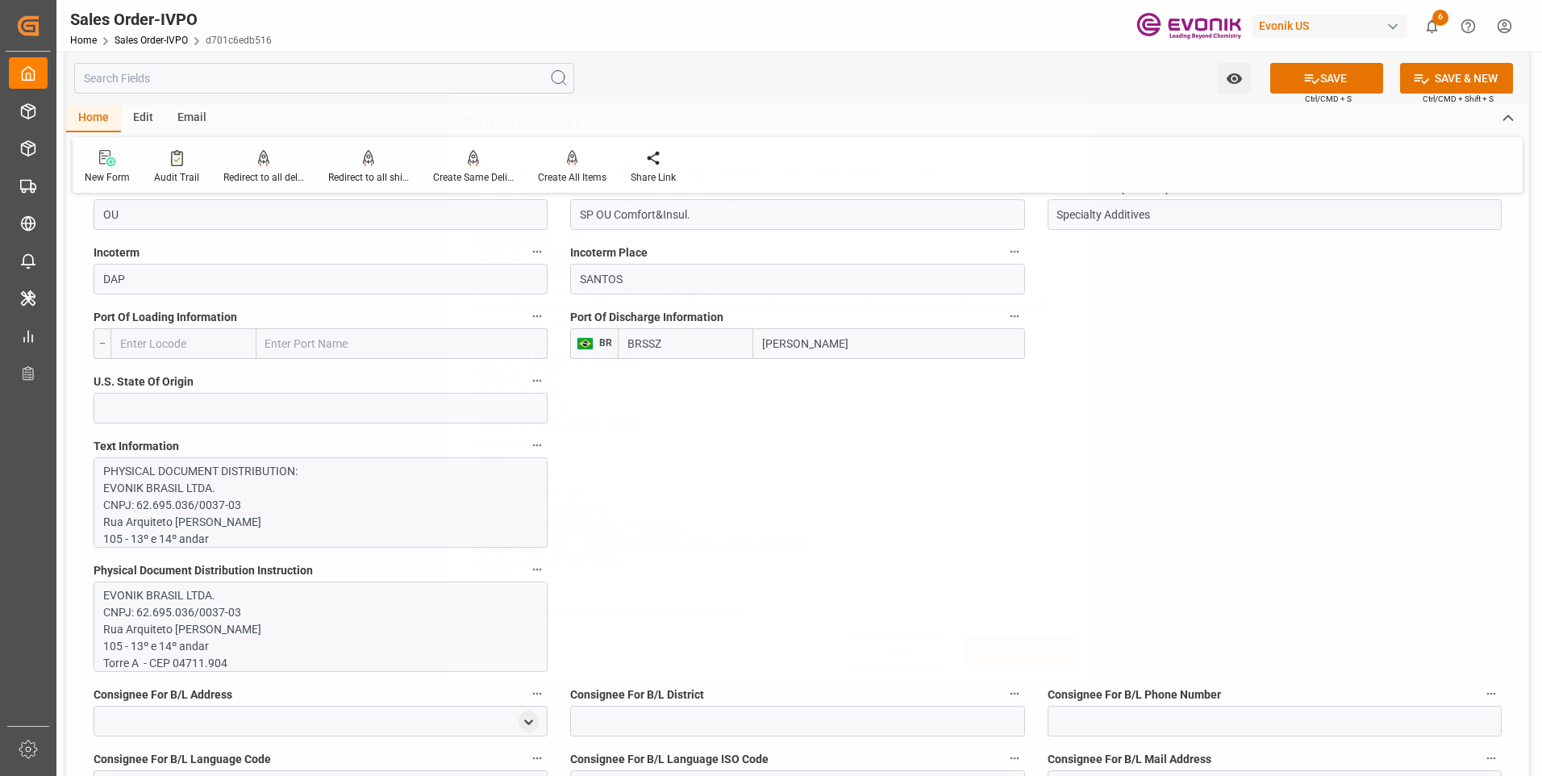
scroll to position [0, 0]
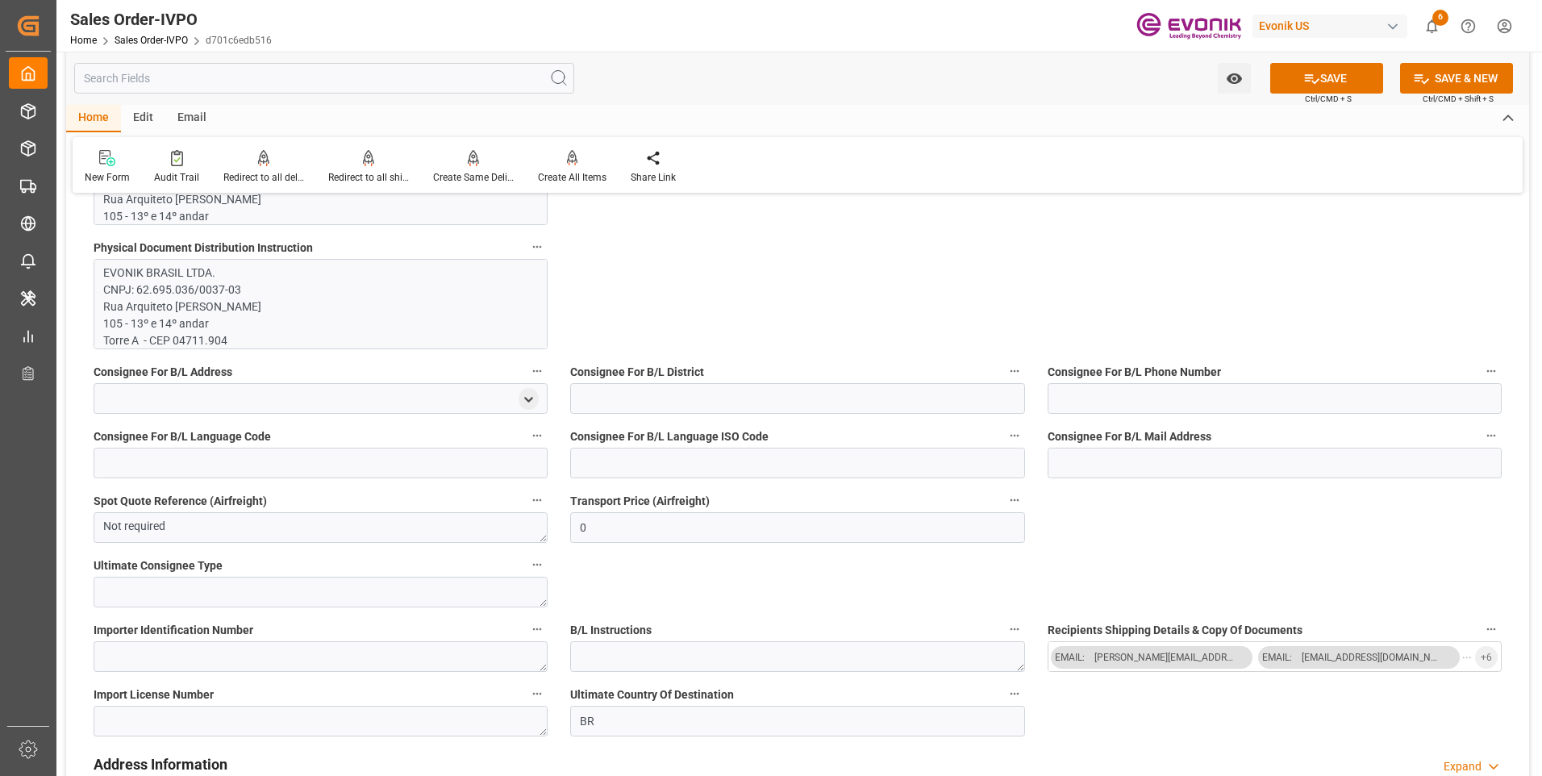
scroll to position [1613, 0]
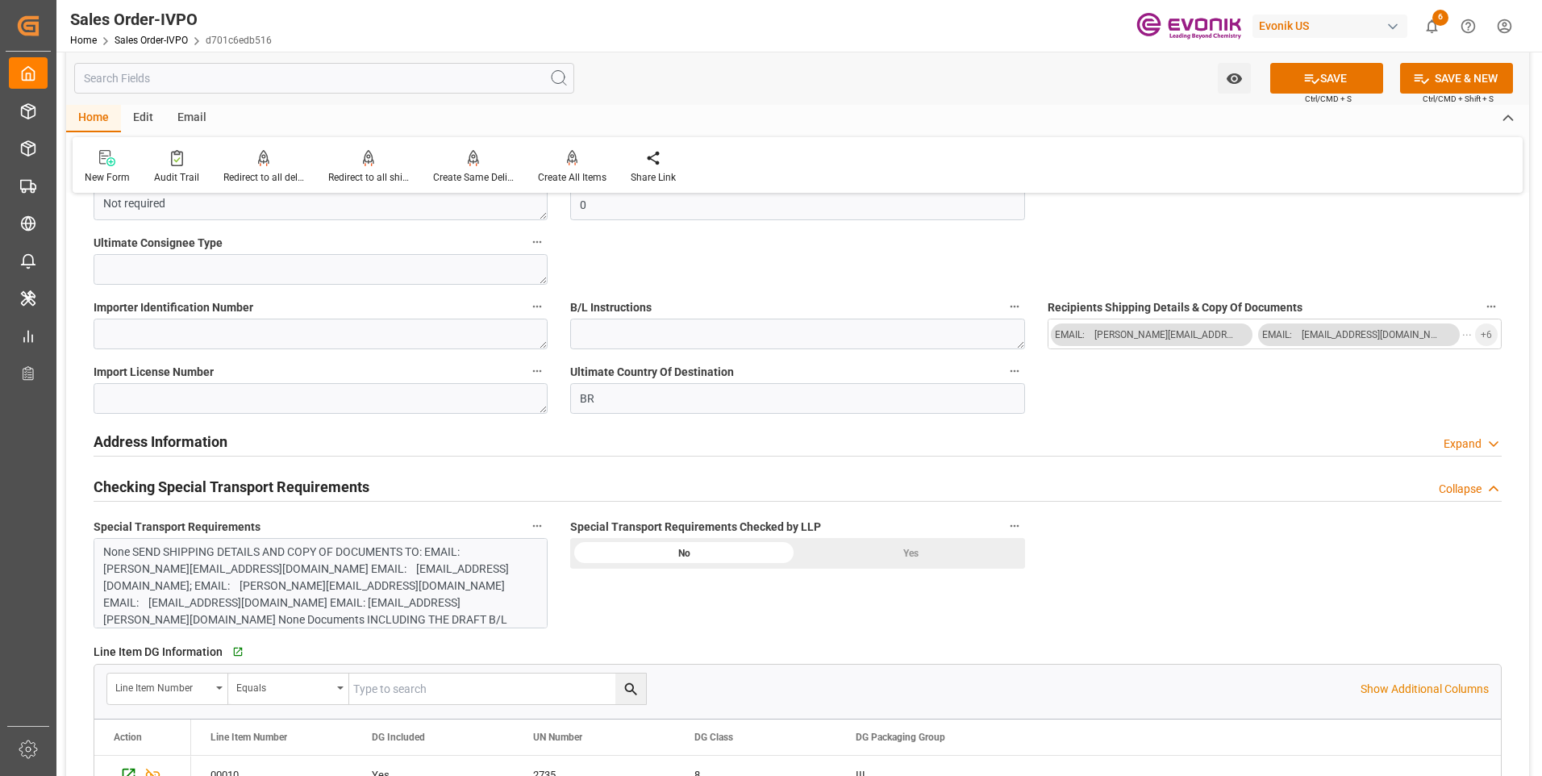
click at [847, 557] on div "Yes" at bounding box center [911, 553] width 227 height 31
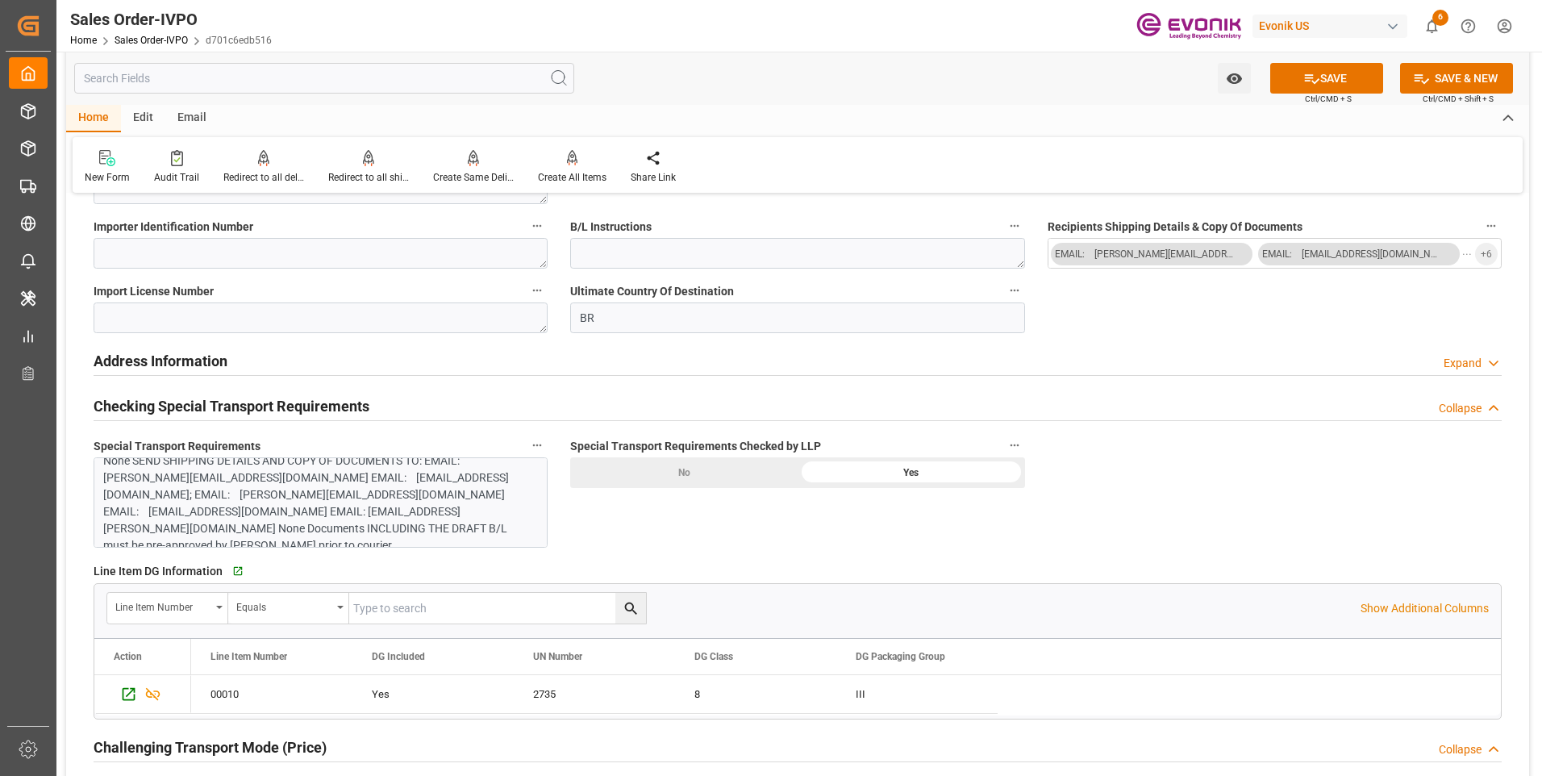
scroll to position [1774, 0]
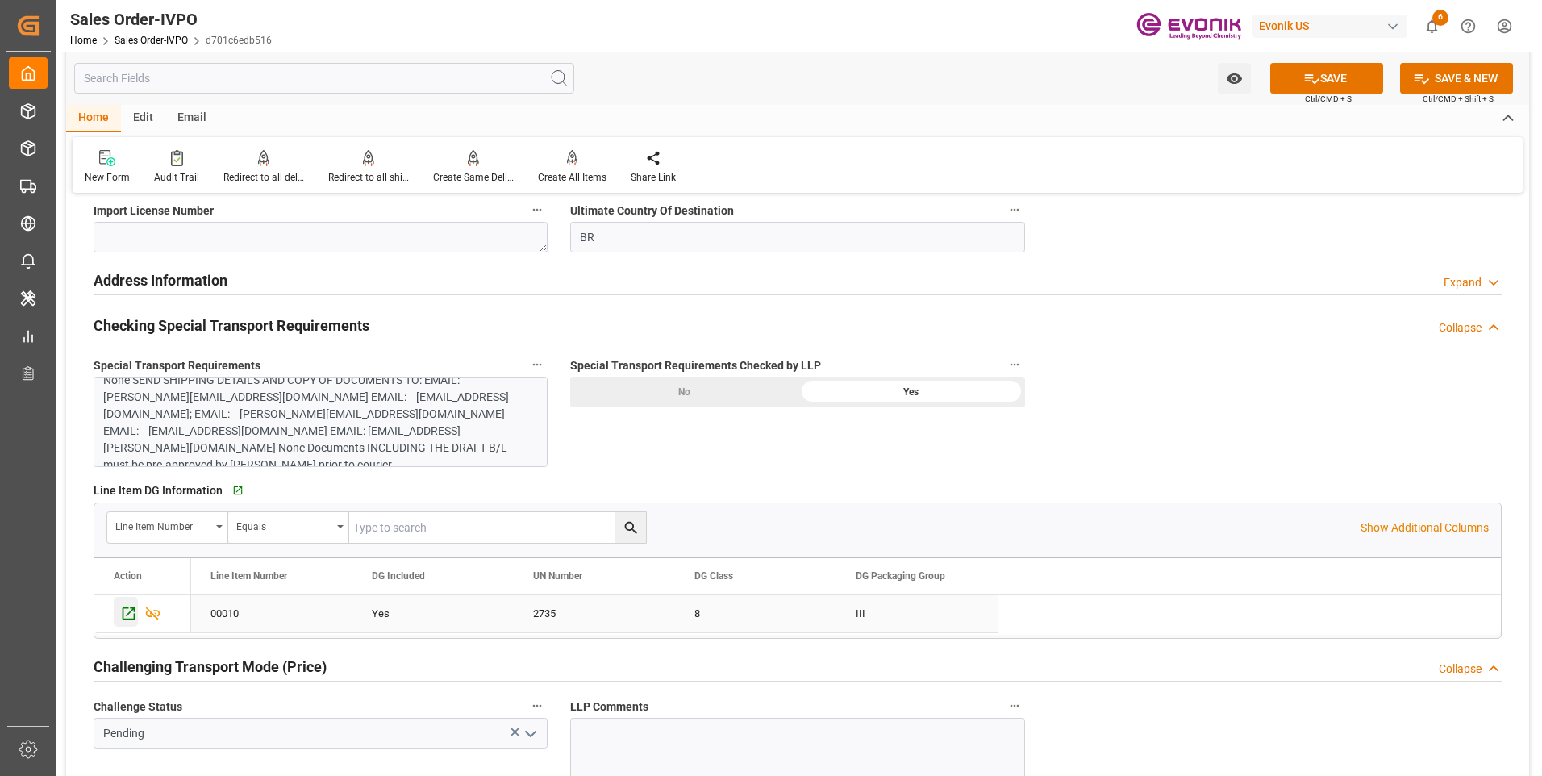
click at [126, 605] on icon "Press SPACE to select this row." at bounding box center [128, 613] width 17 height 17
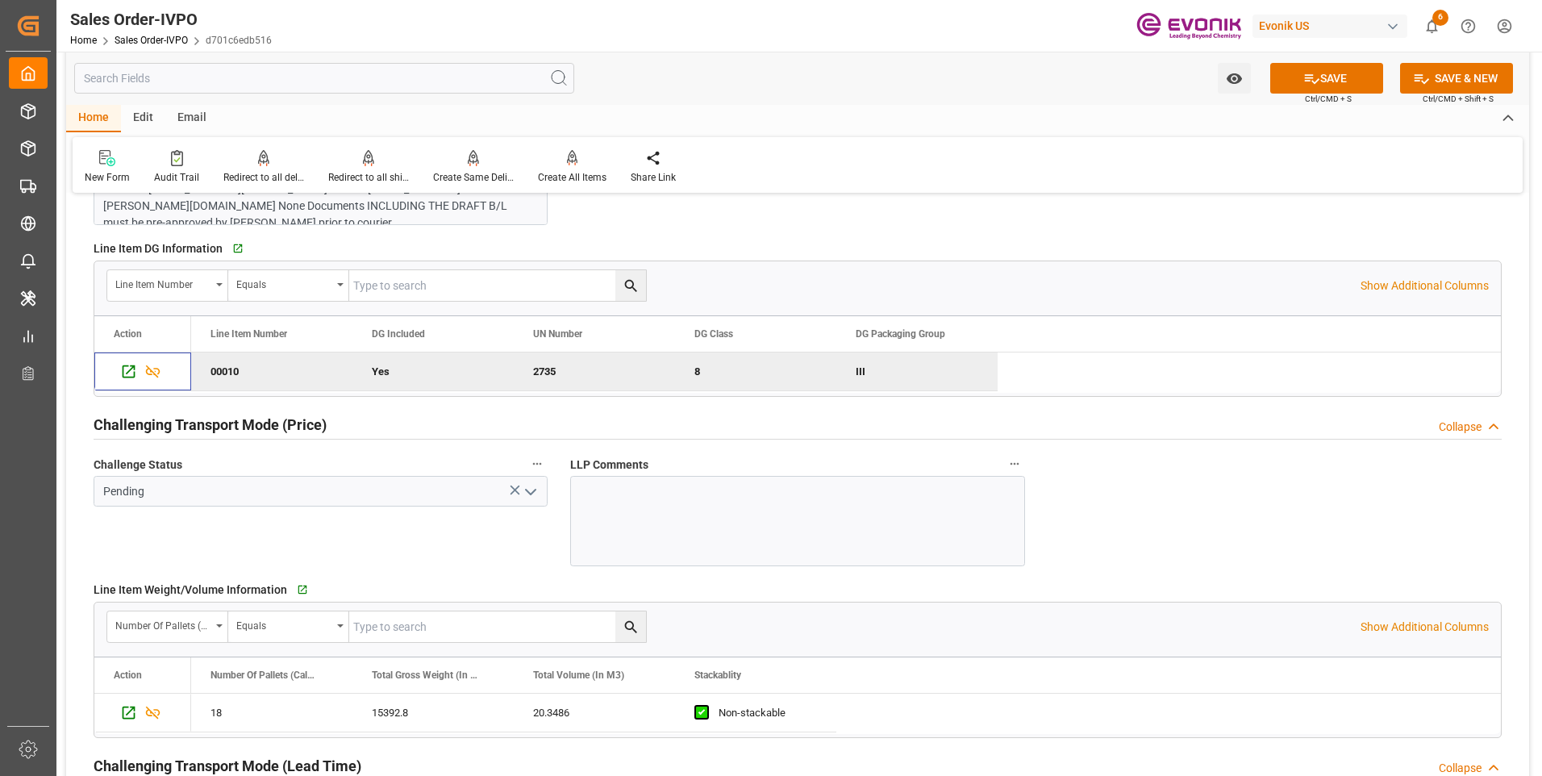
scroll to position [2097, 0]
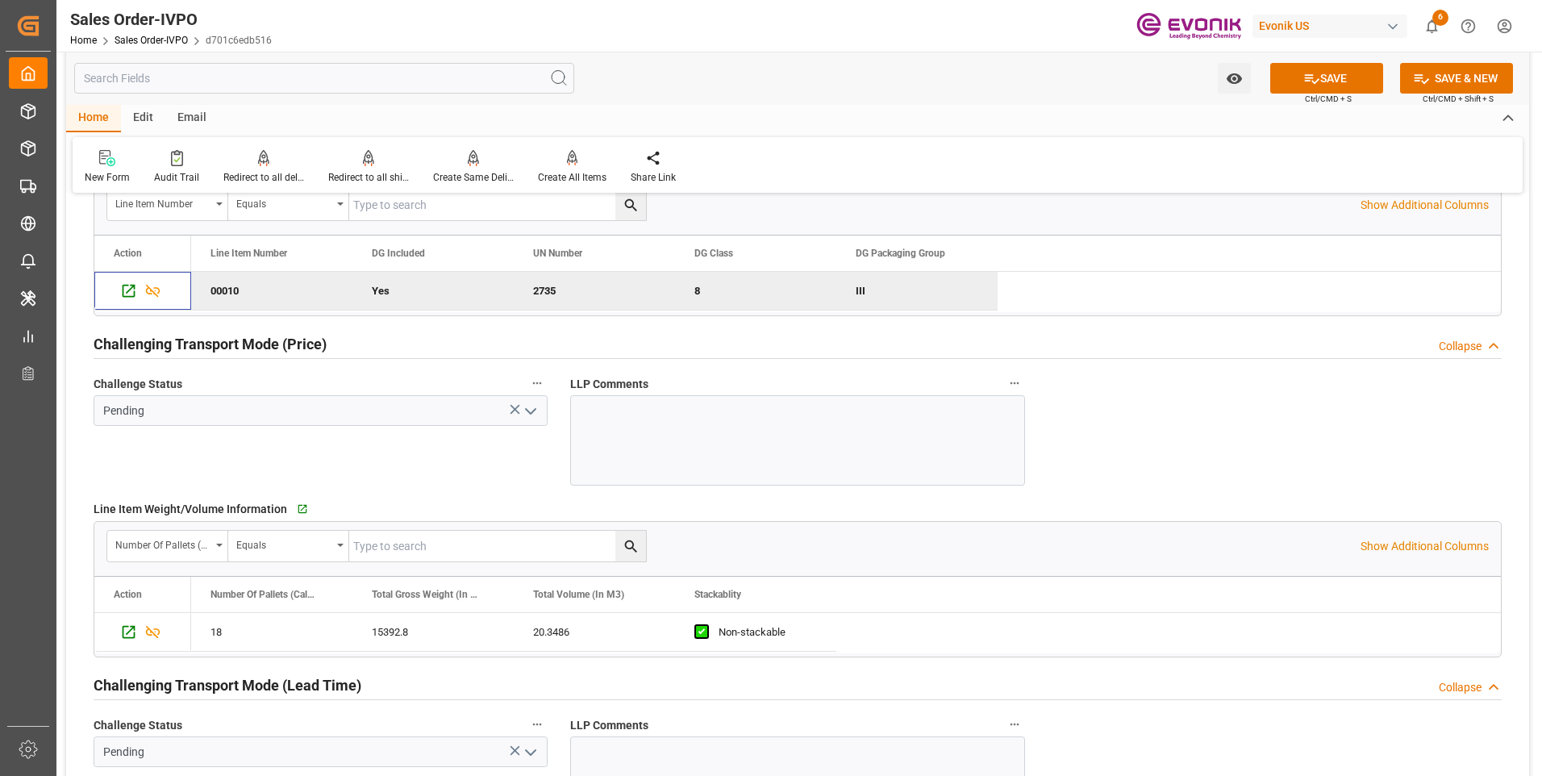
click at [535, 406] on icon "open menu" at bounding box center [530, 411] width 19 height 19
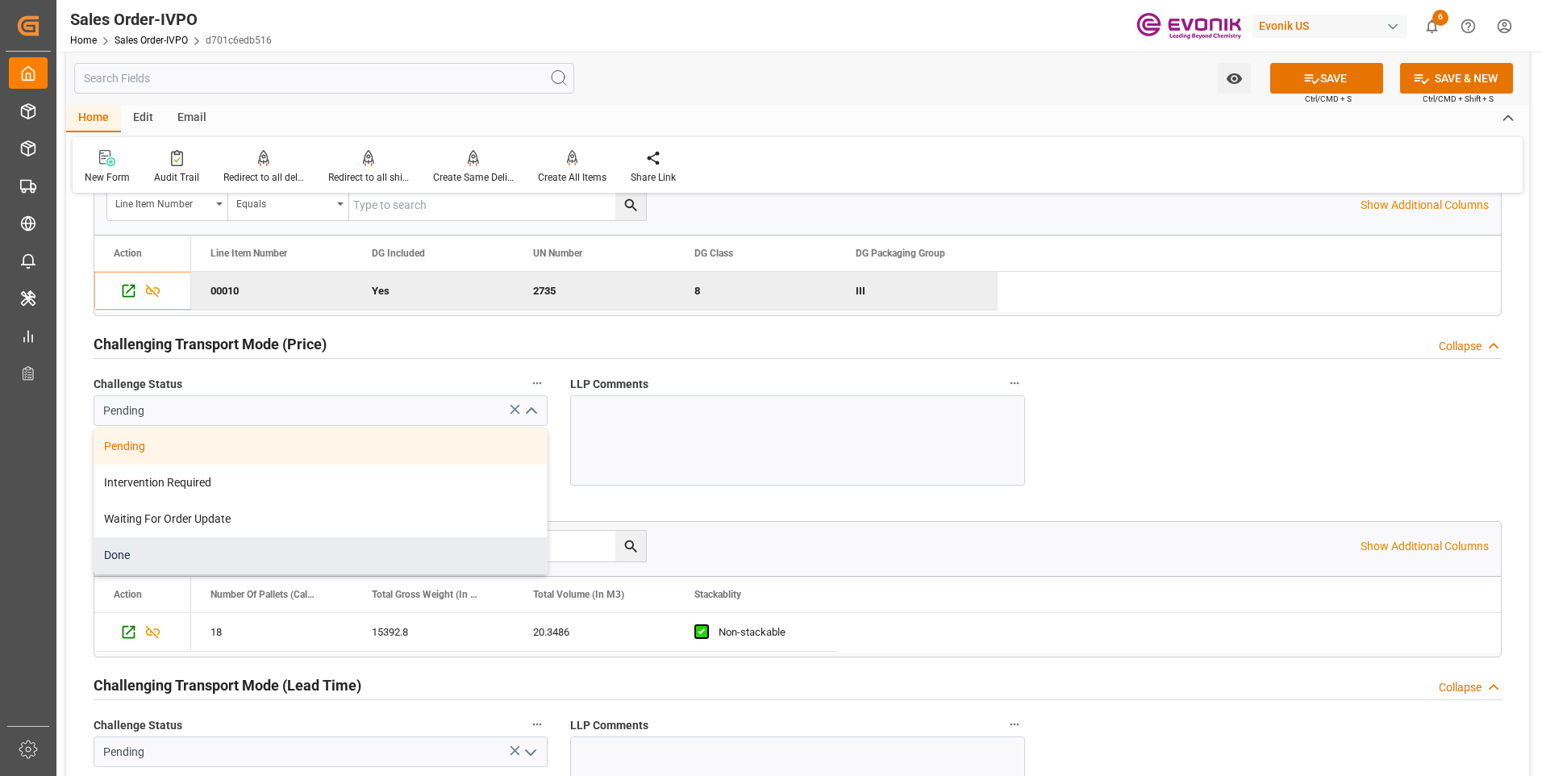
click at [183, 544] on div "Done" at bounding box center [320, 555] width 452 height 36
type input "Done"
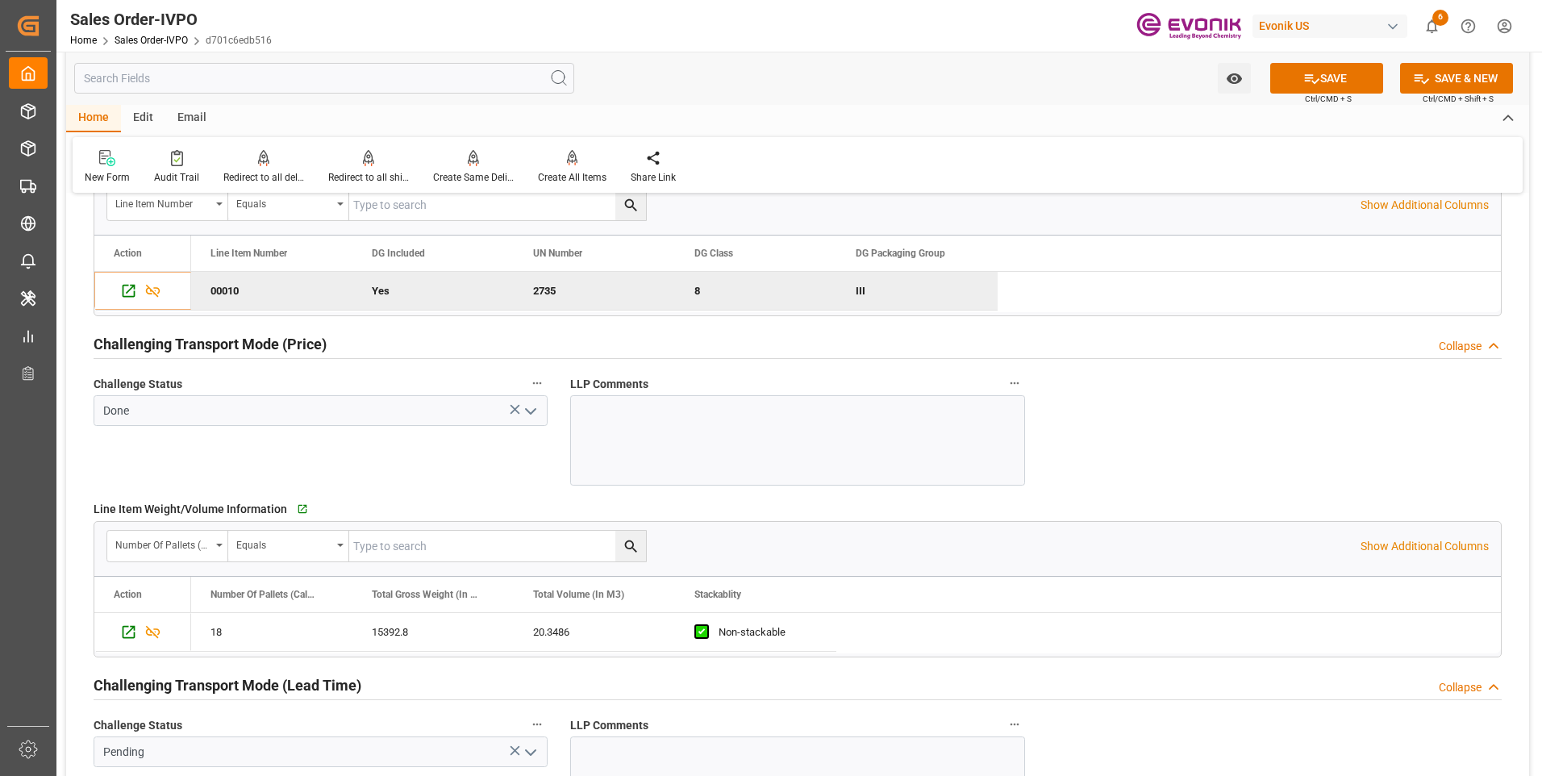
scroll to position [2339, 0]
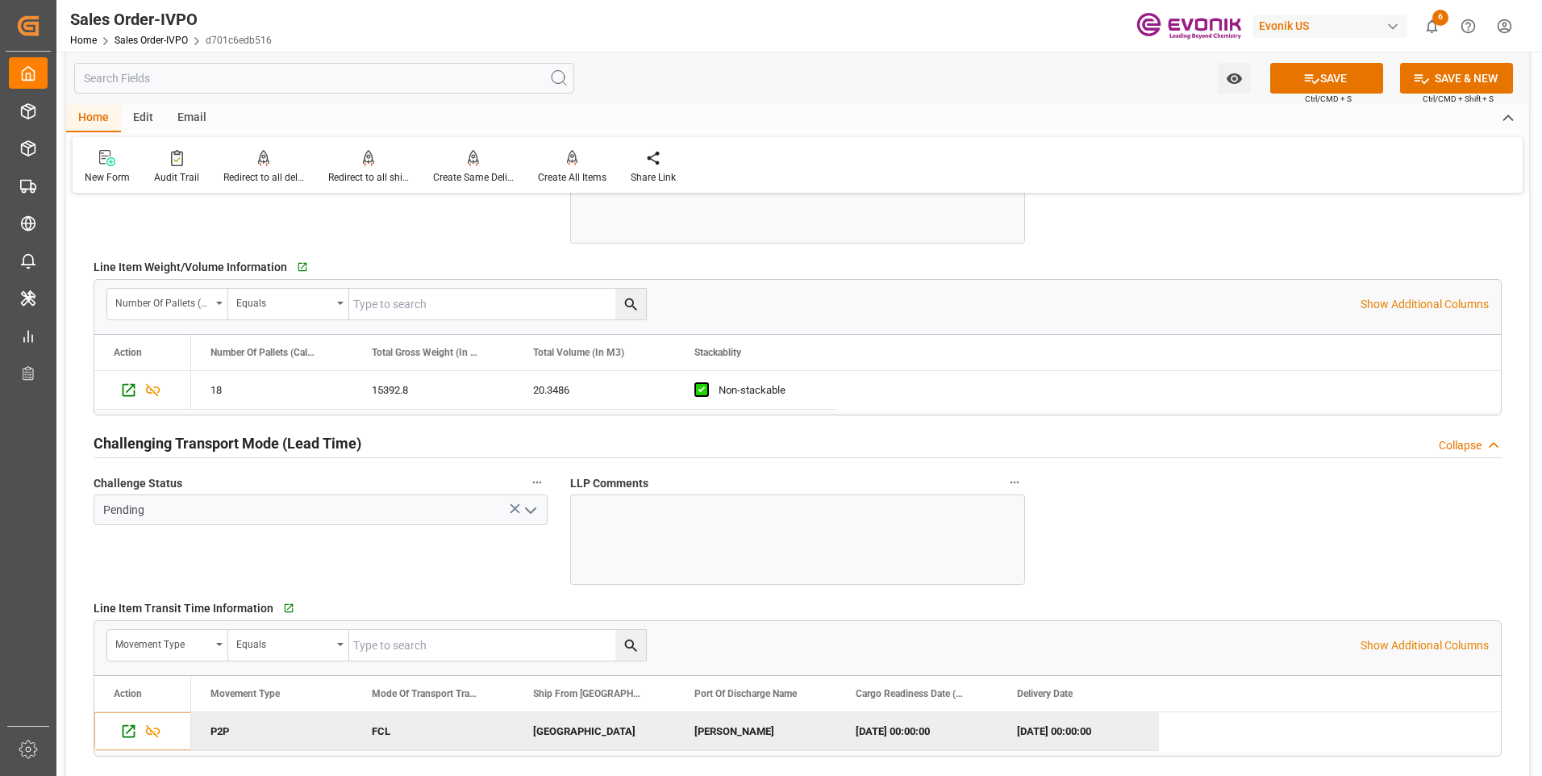
click at [533, 509] on icon "open menu" at bounding box center [530, 510] width 19 height 19
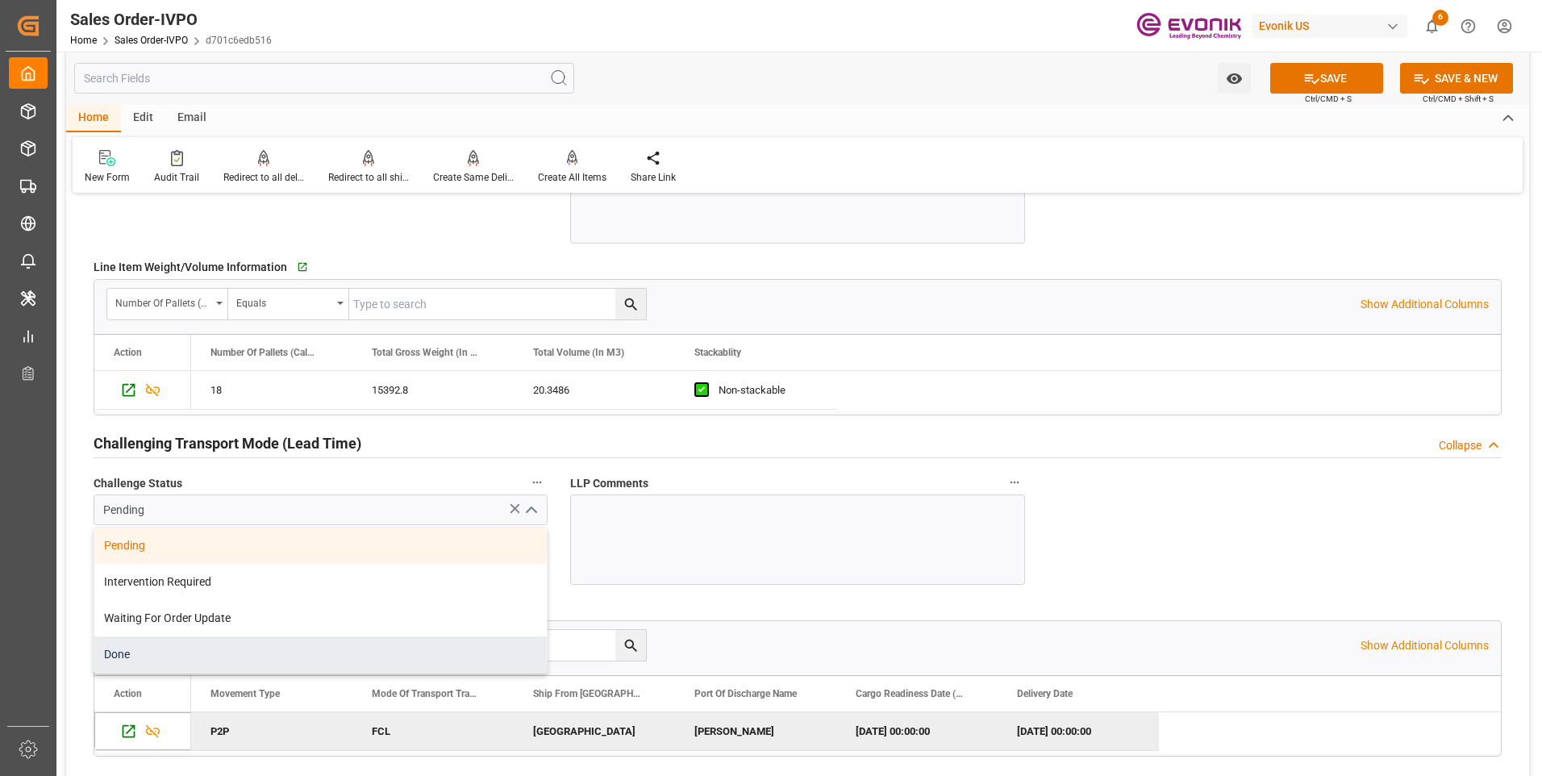
click at [135, 643] on div "Done" at bounding box center [320, 654] width 452 height 36
type input "Done"
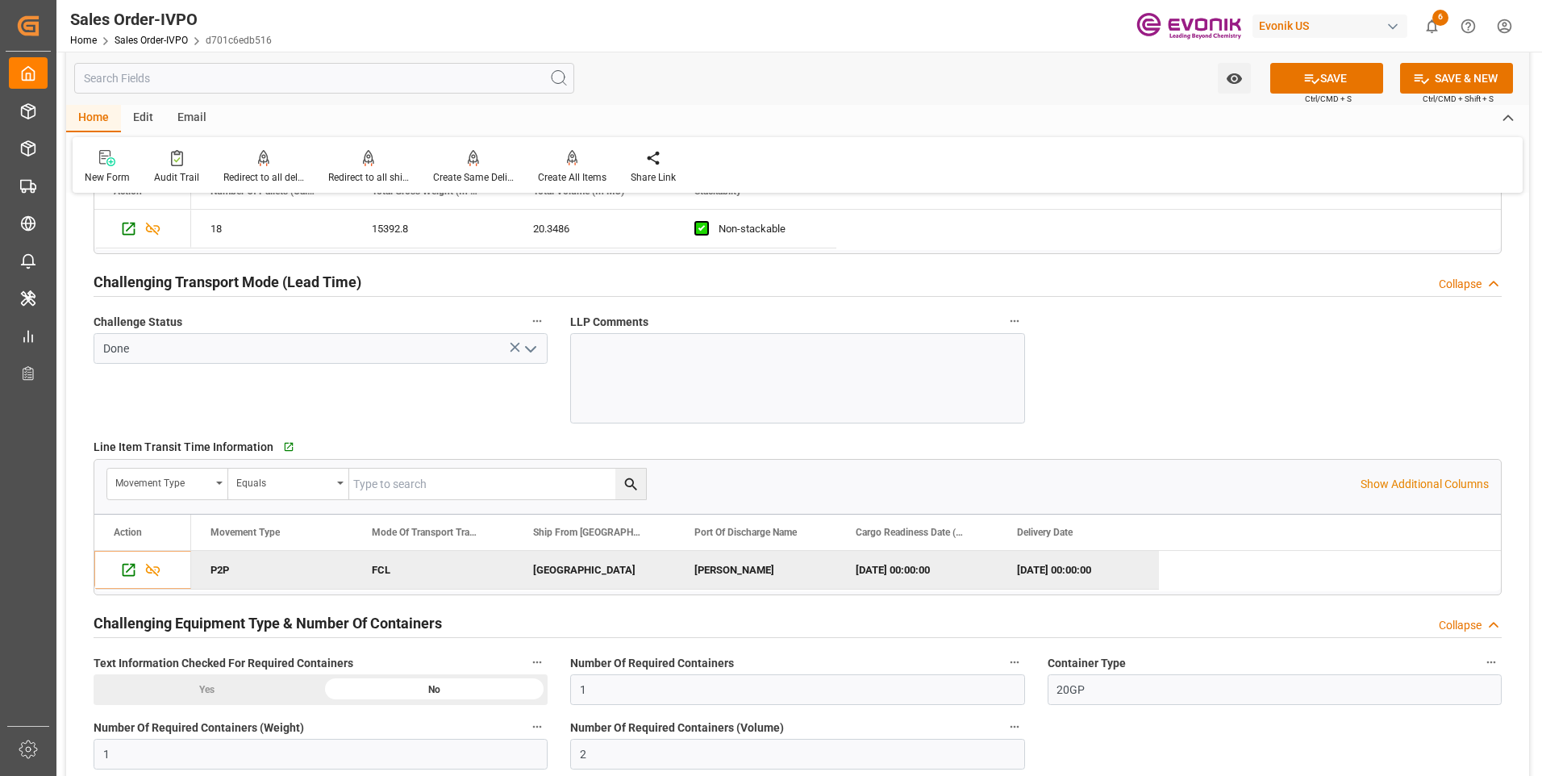
scroll to position [2742, 0]
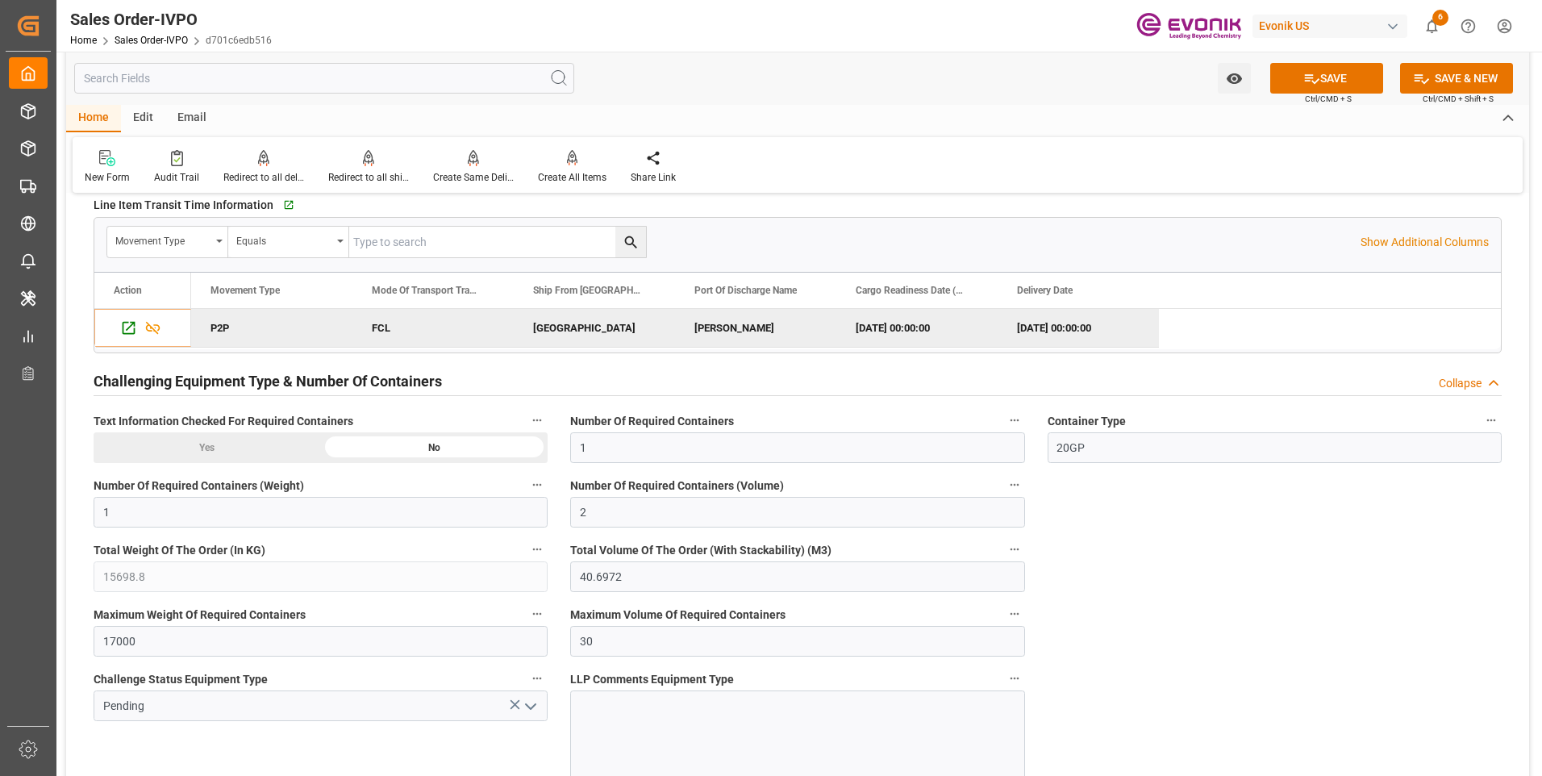
click at [238, 444] on div "Yes" at bounding box center [207, 447] width 227 height 31
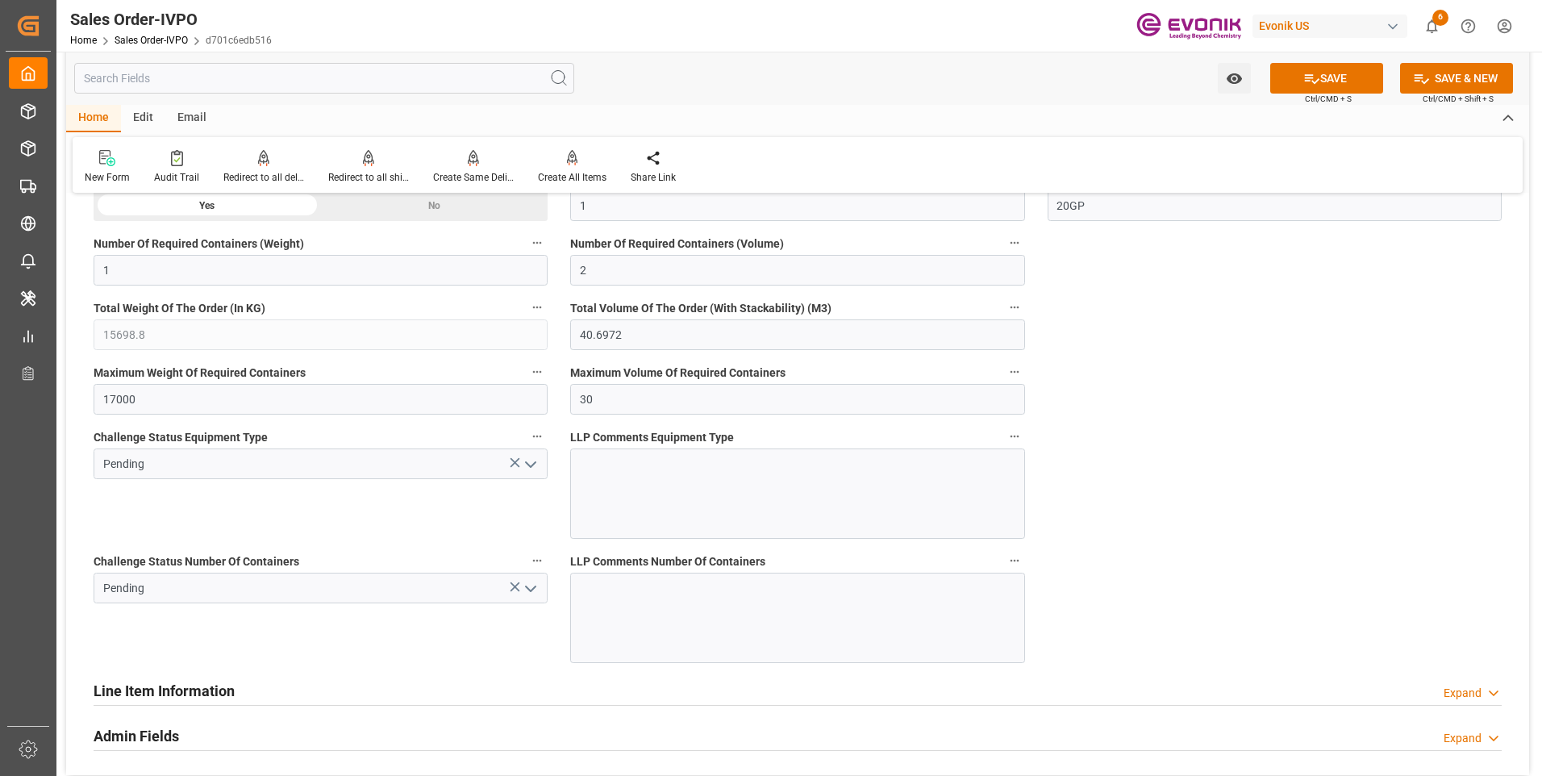
click at [534, 468] on icon "open menu" at bounding box center [530, 464] width 19 height 19
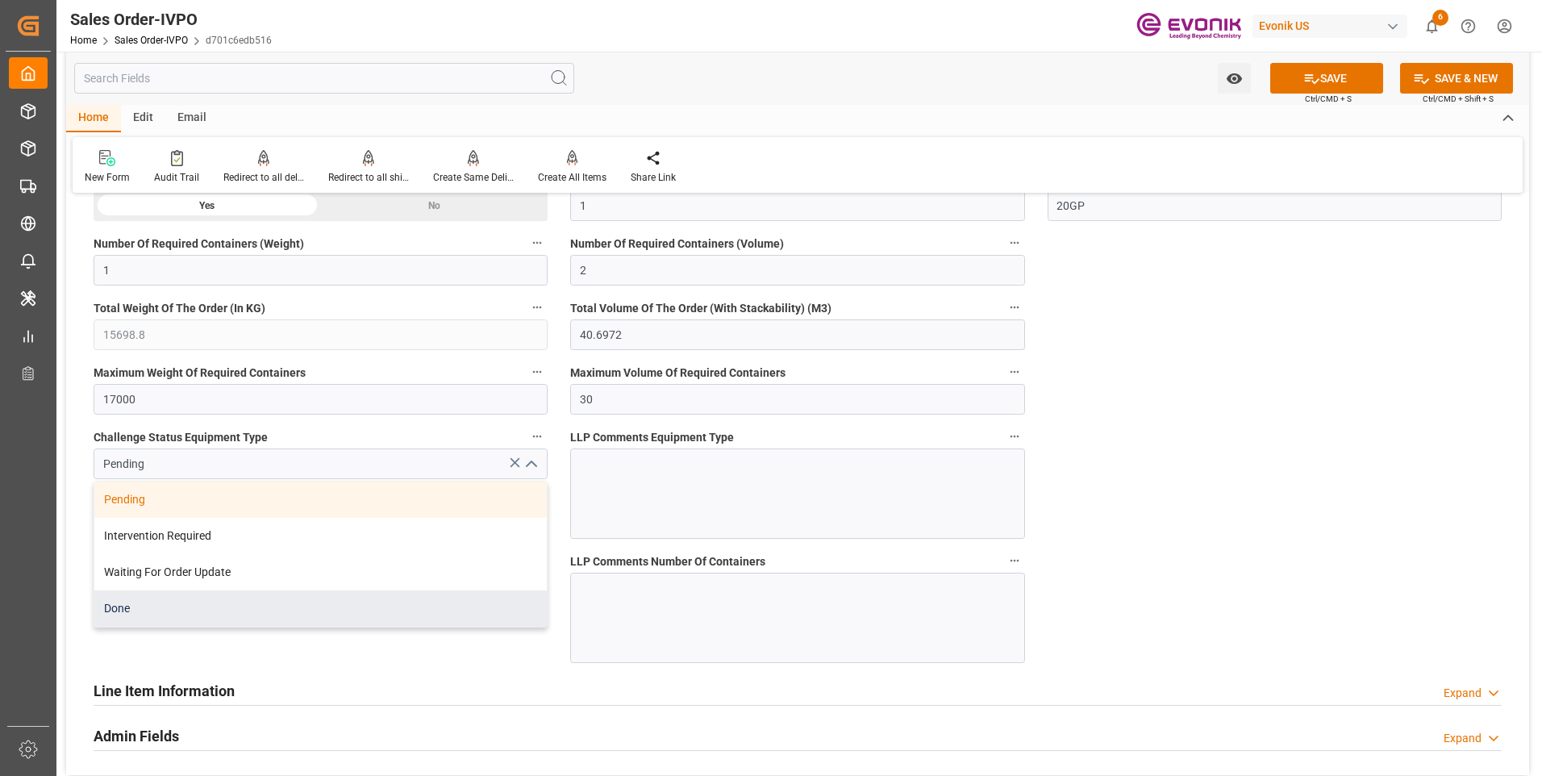
click at [132, 609] on div "Done" at bounding box center [320, 608] width 452 height 36
type input "Done"
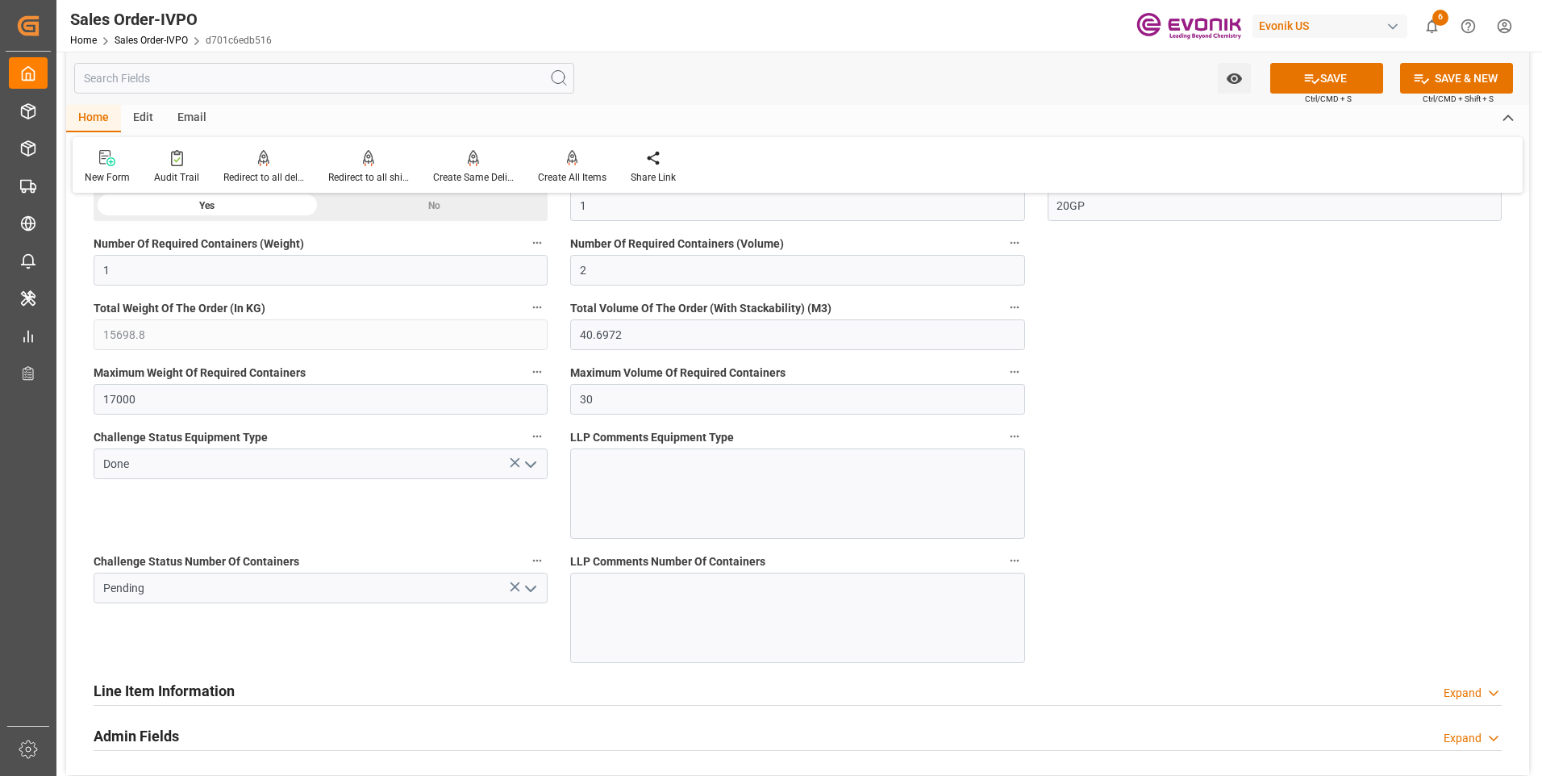
click at [533, 589] on icon "open menu" at bounding box center [530, 588] width 19 height 19
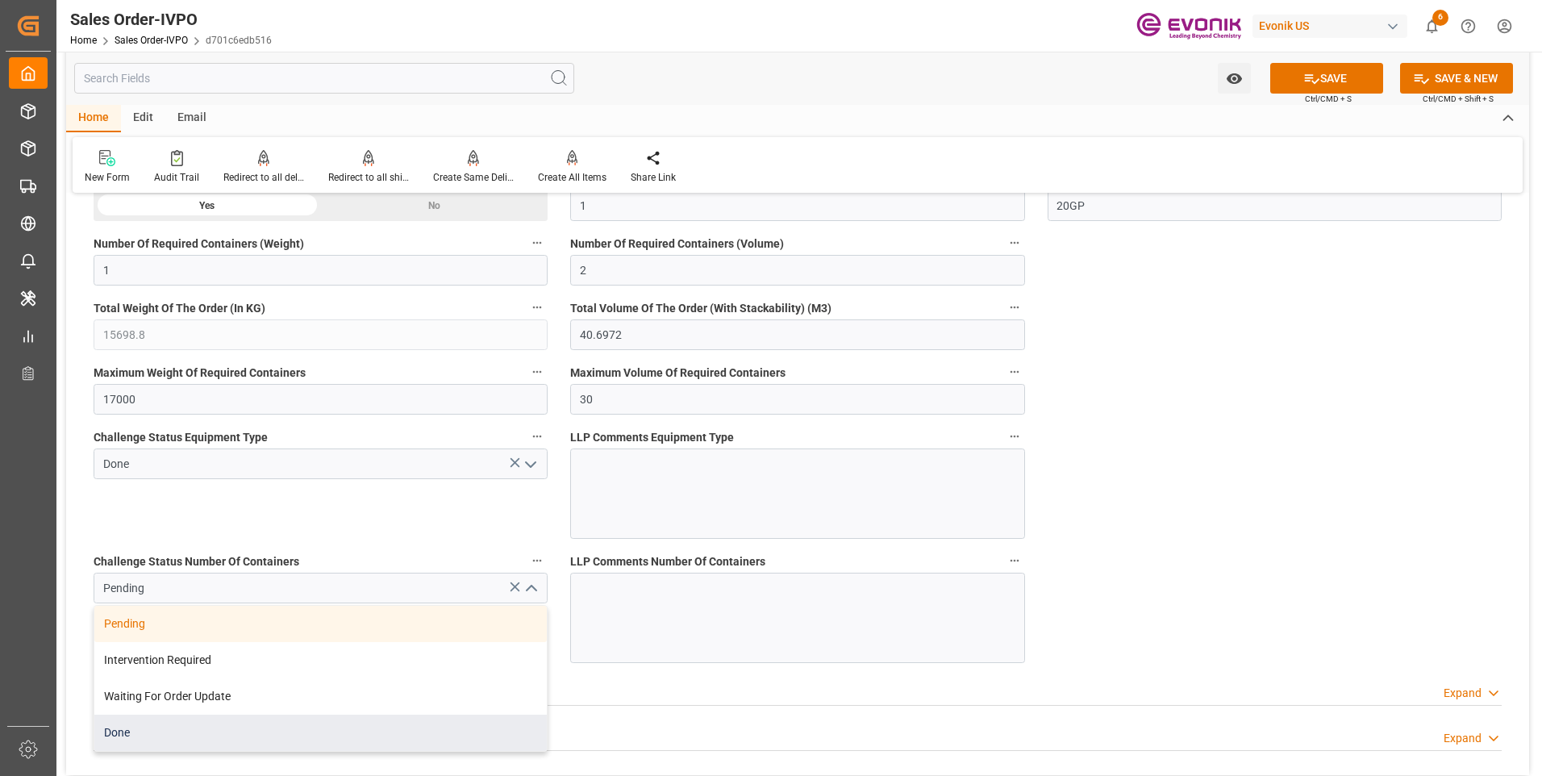
click at [142, 729] on div "Done" at bounding box center [320, 732] width 452 height 36
type input "Done"
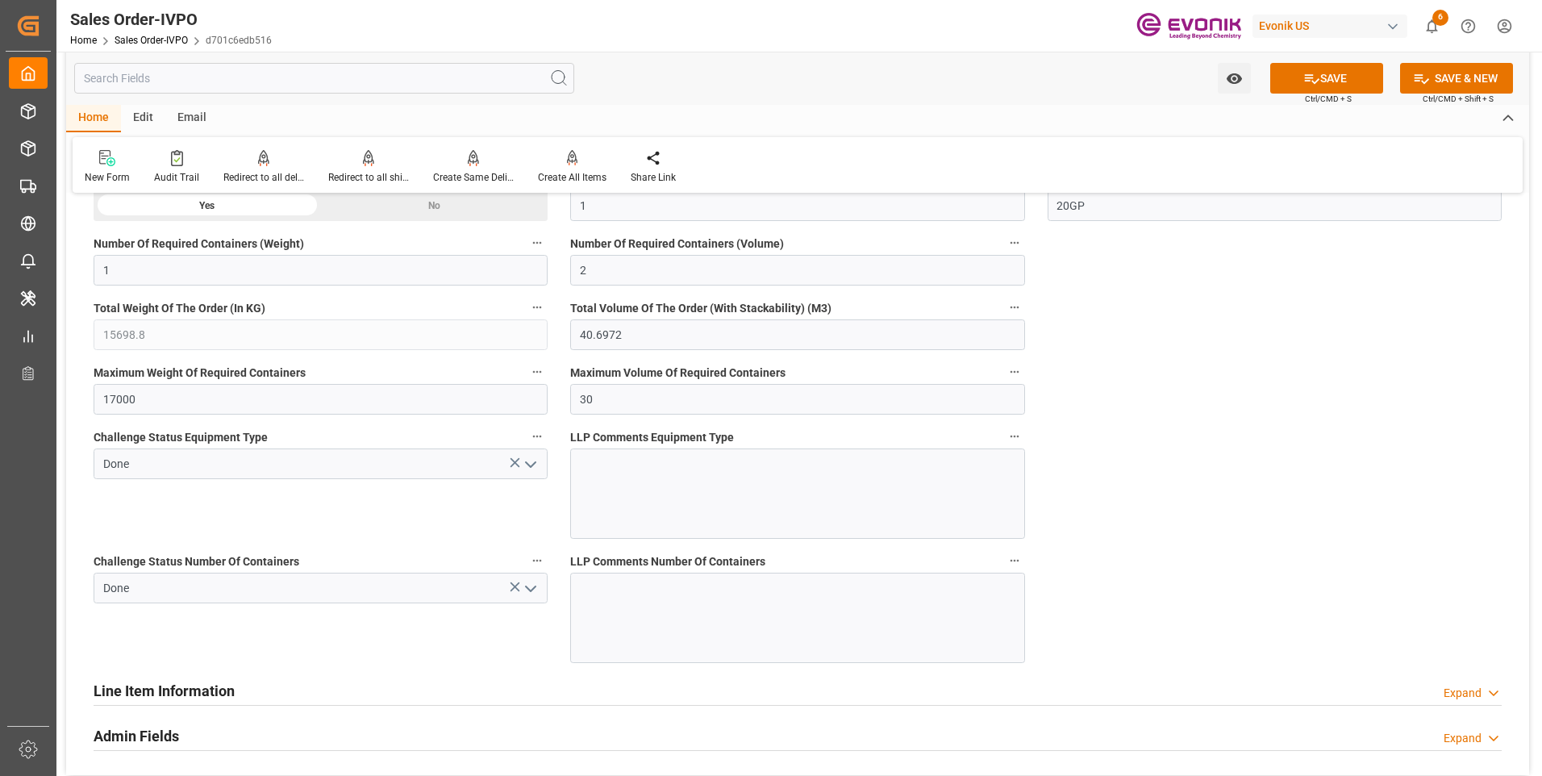
click at [327, 518] on div "Challenge Status Equipment Type Done" at bounding box center [320, 482] width 477 height 124
click at [1352, 85] on button "SAVE" at bounding box center [1326, 78] width 113 height 31
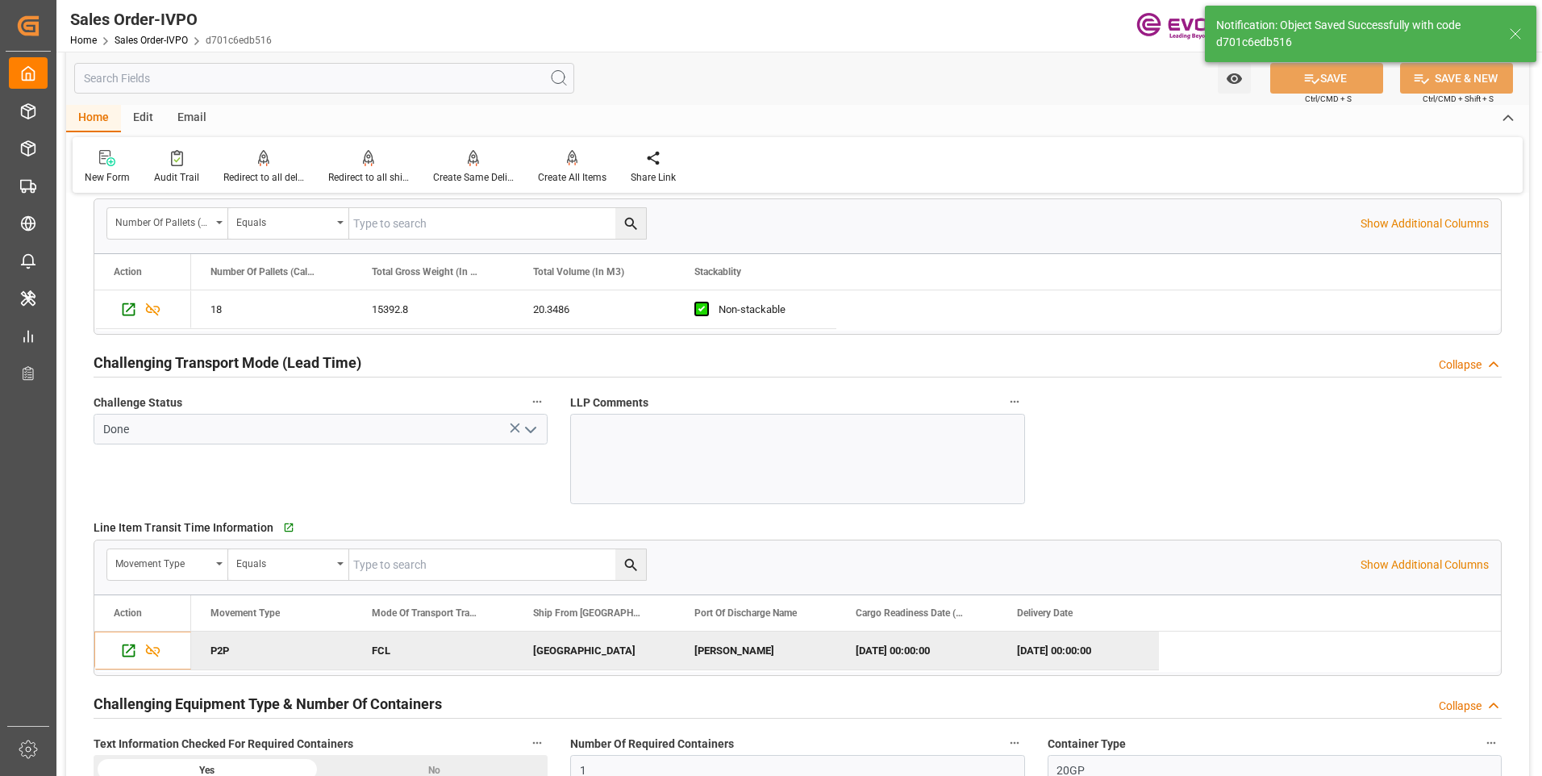
type input "11.09.2025 06:50"
type input "No"
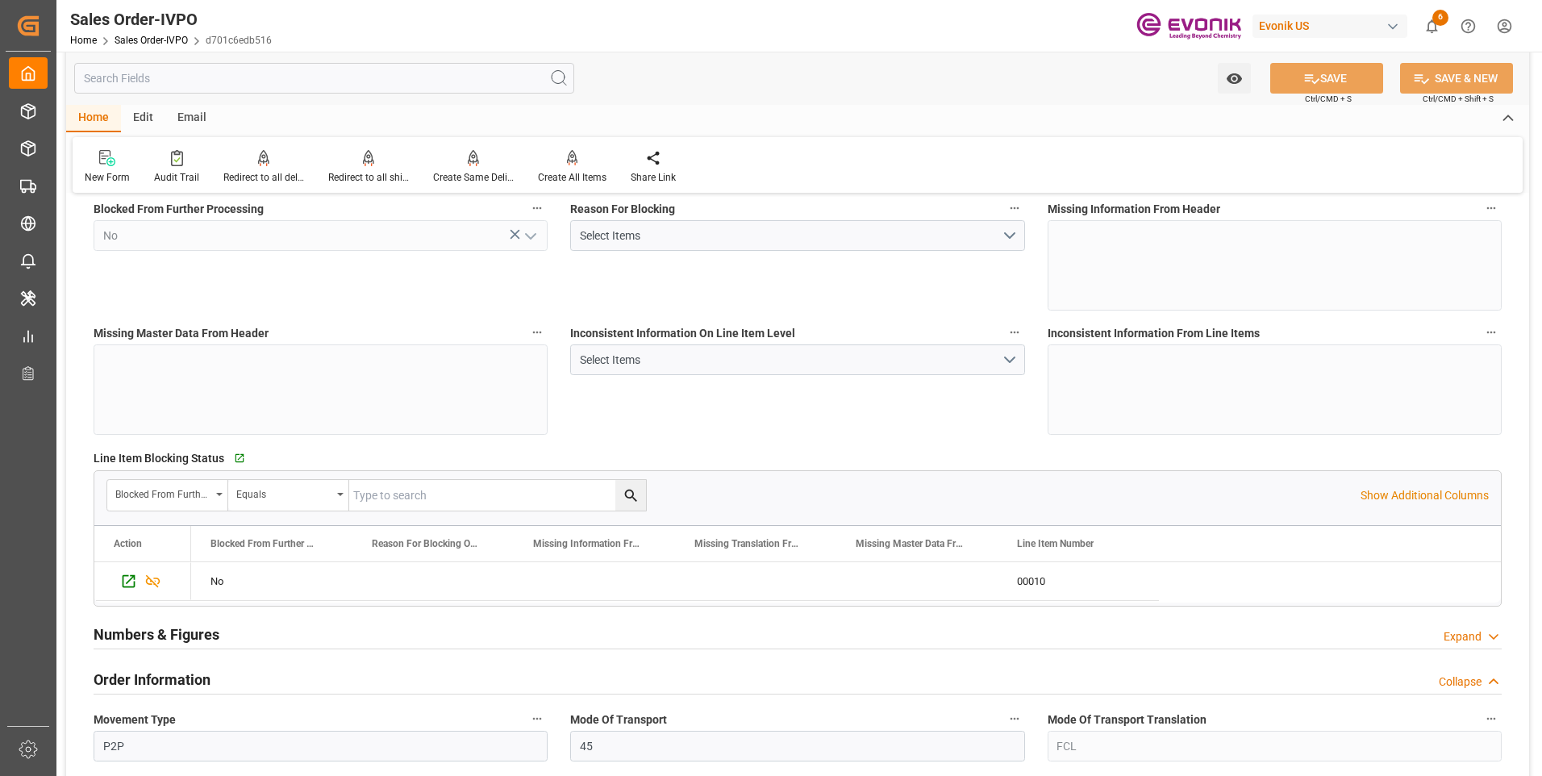
scroll to position [0, 0]
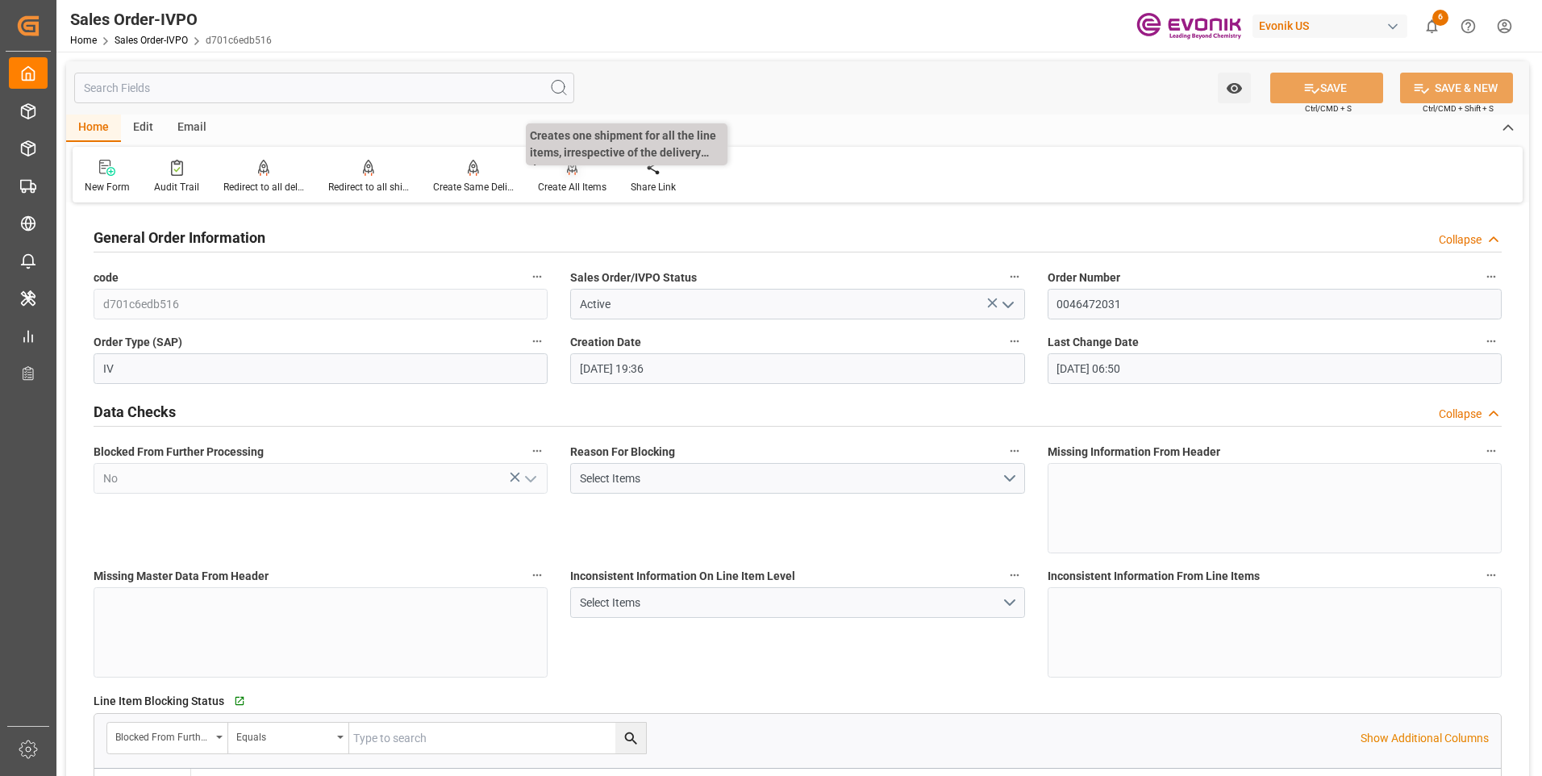
click at [564, 180] on div "Create All Items" at bounding box center [572, 187] width 69 height 15
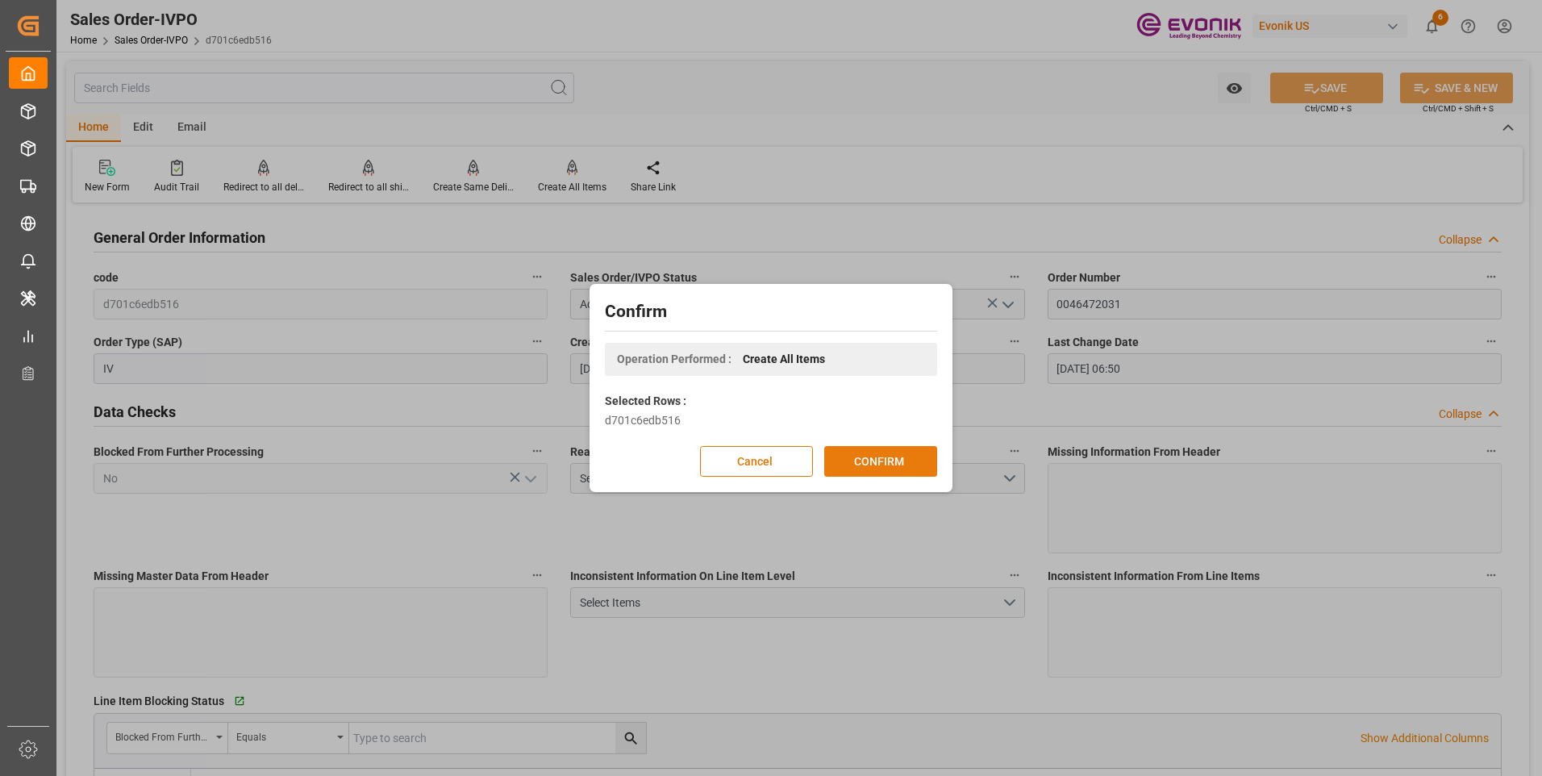
click at [886, 460] on button "CONFIRM" at bounding box center [880, 461] width 113 height 31
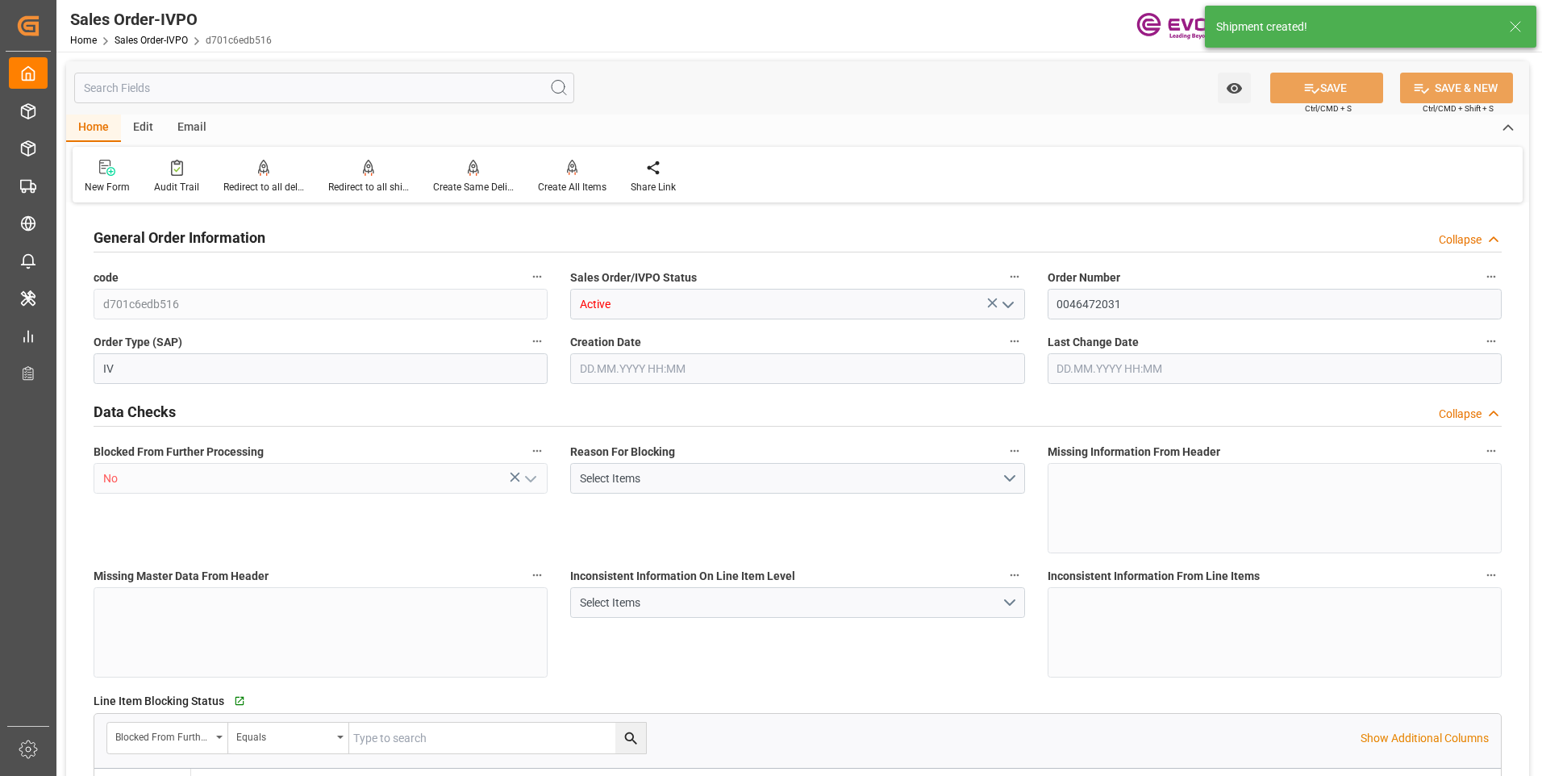
type input "BRSSZ"
type input "0"
type input "1"
type input "2"
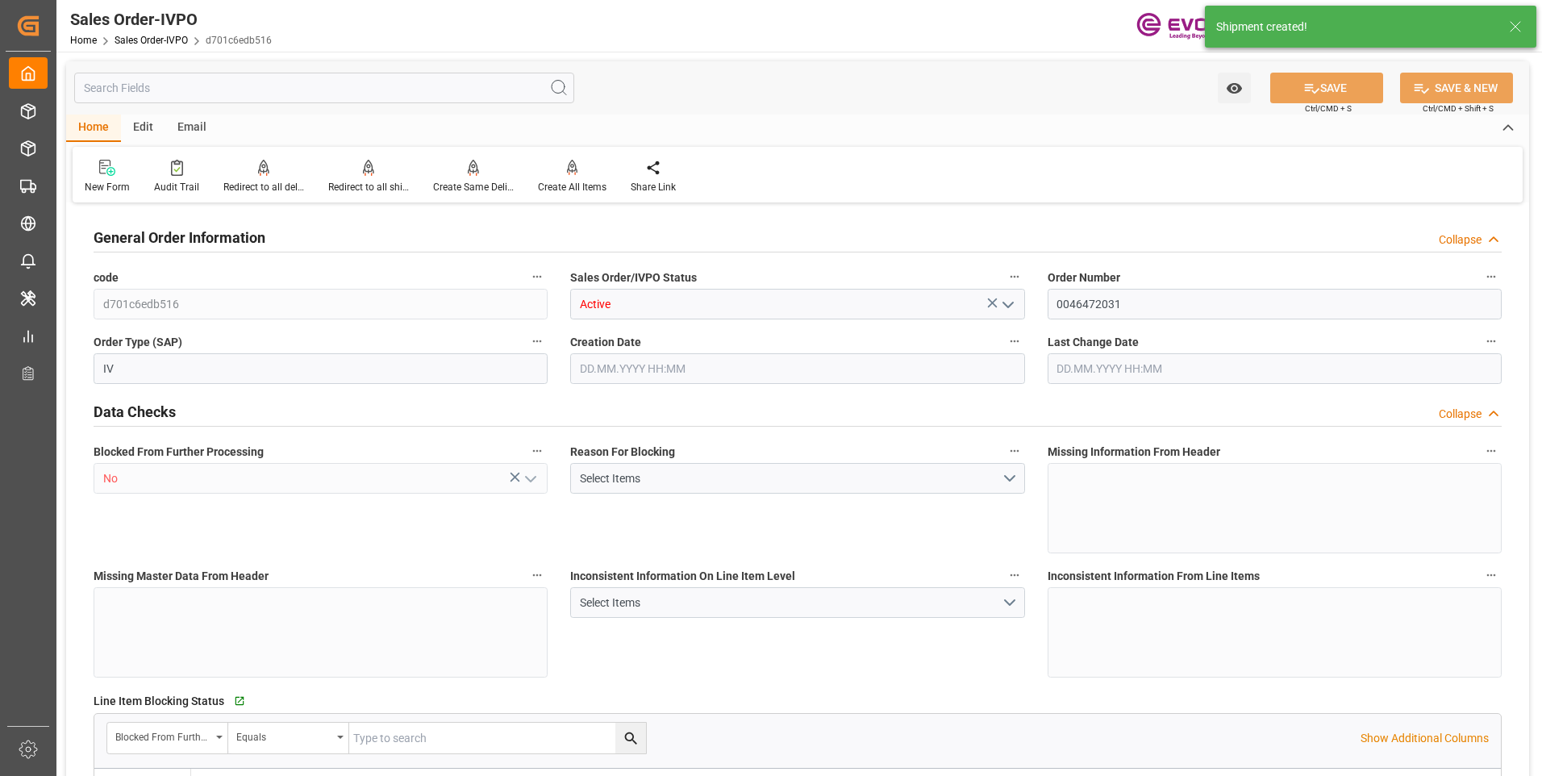
type input "15698.8"
type input "40.6972"
type input "17000"
type input "30"
type input "05.09.2025 19:36"
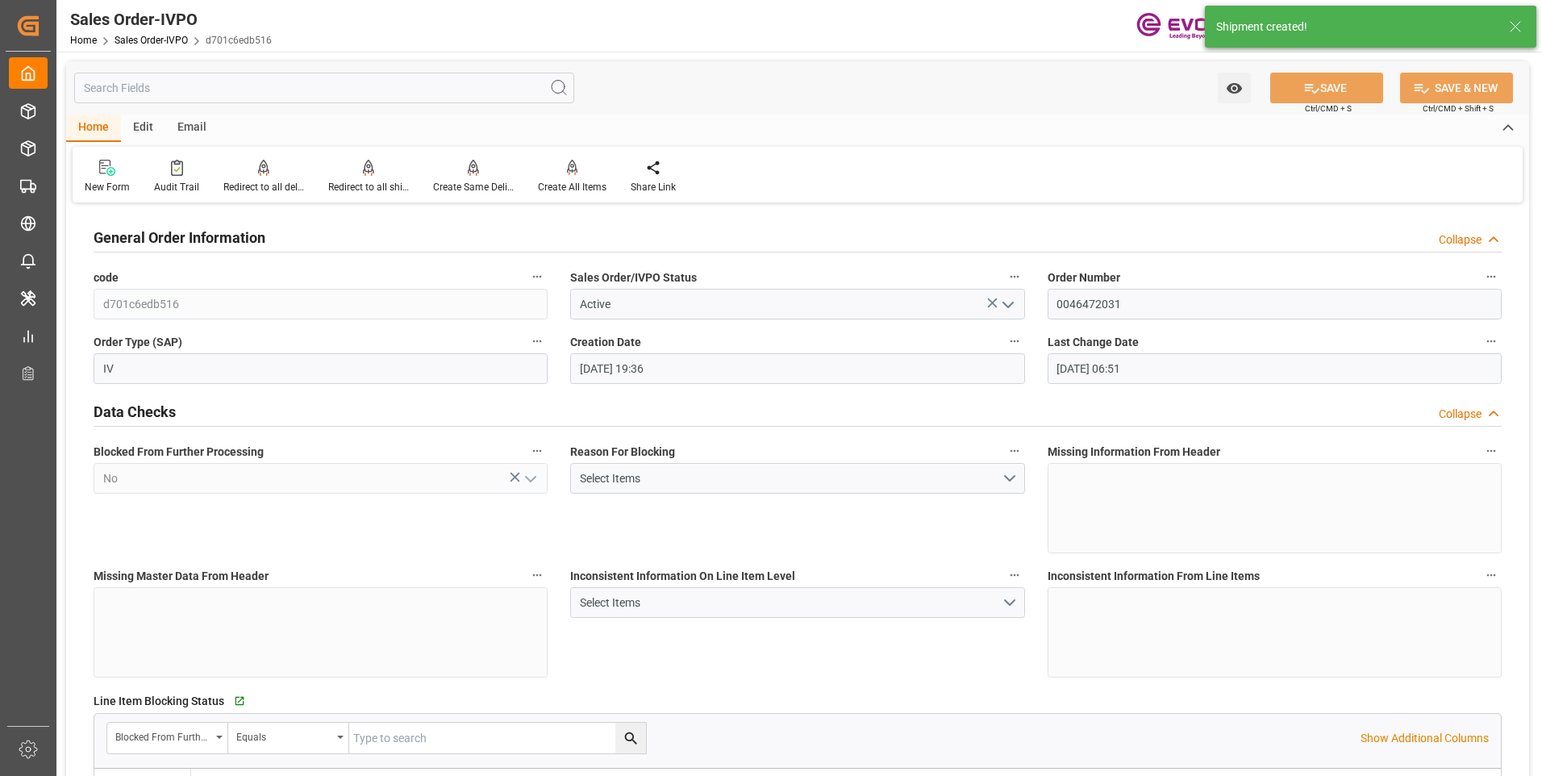
type input "[DATE] 06:51"
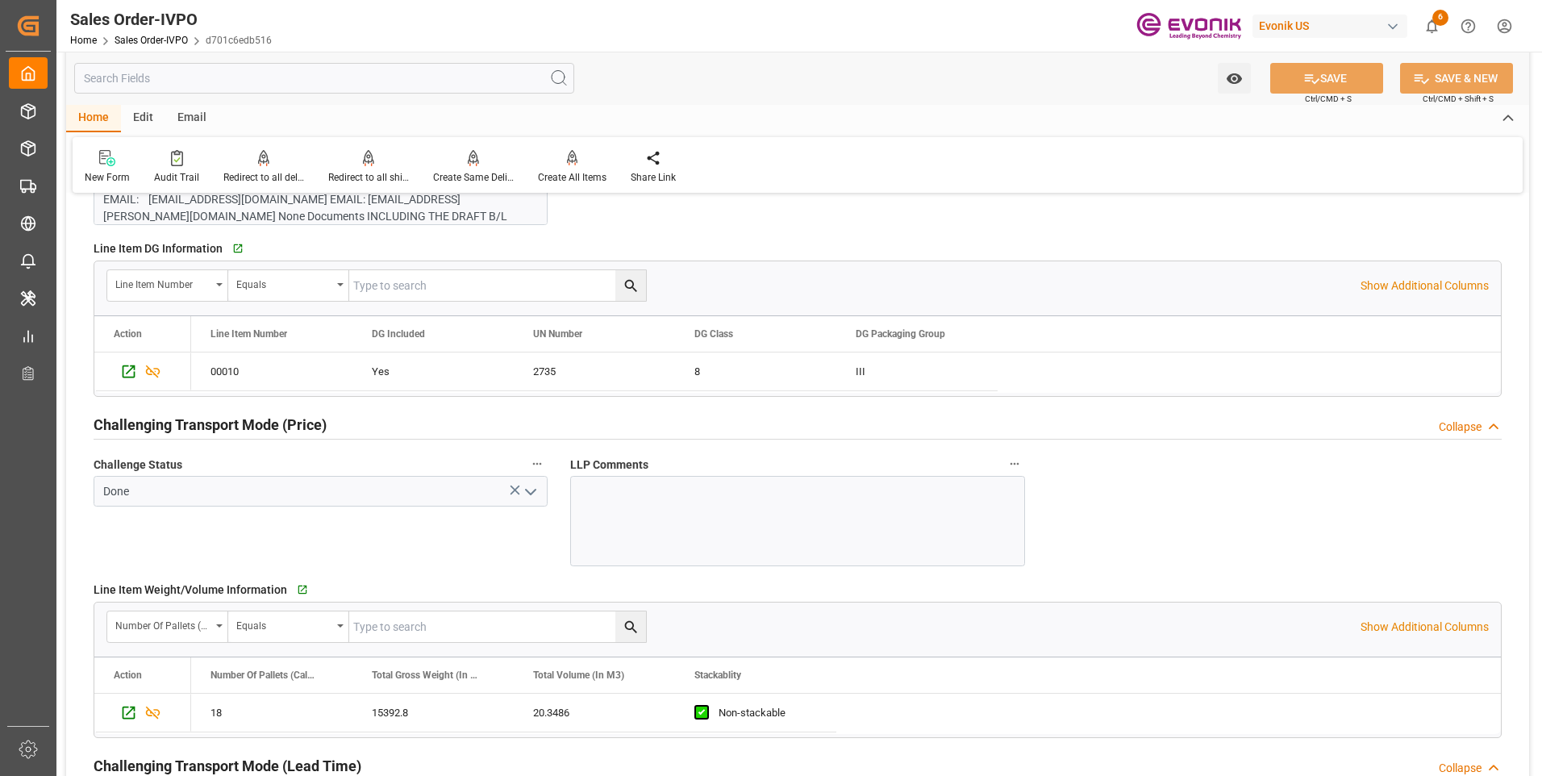
scroll to position [1935, 0]
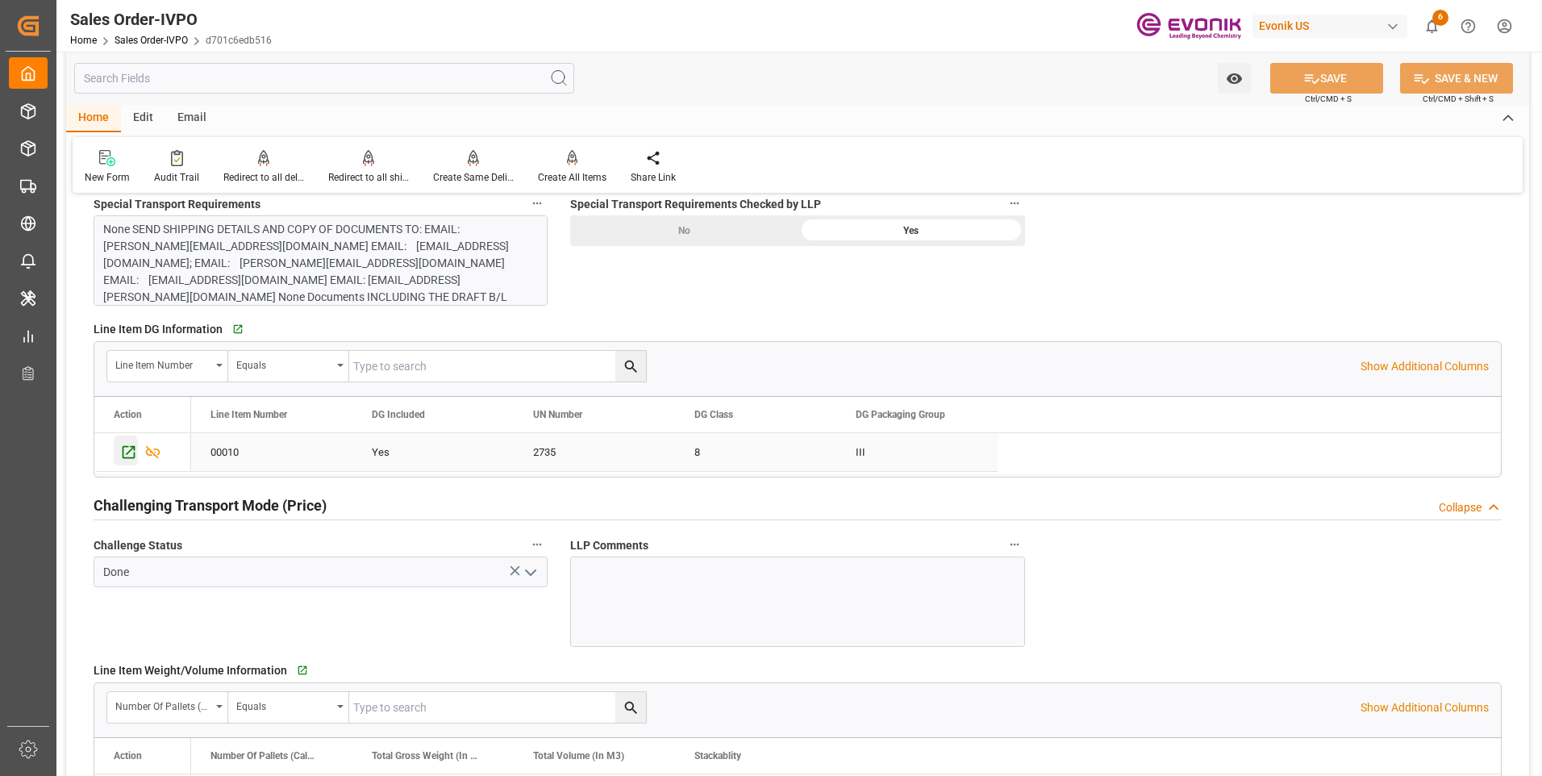
click at [131, 449] on icon "Press SPACE to select this row." at bounding box center [128, 452] width 17 height 17
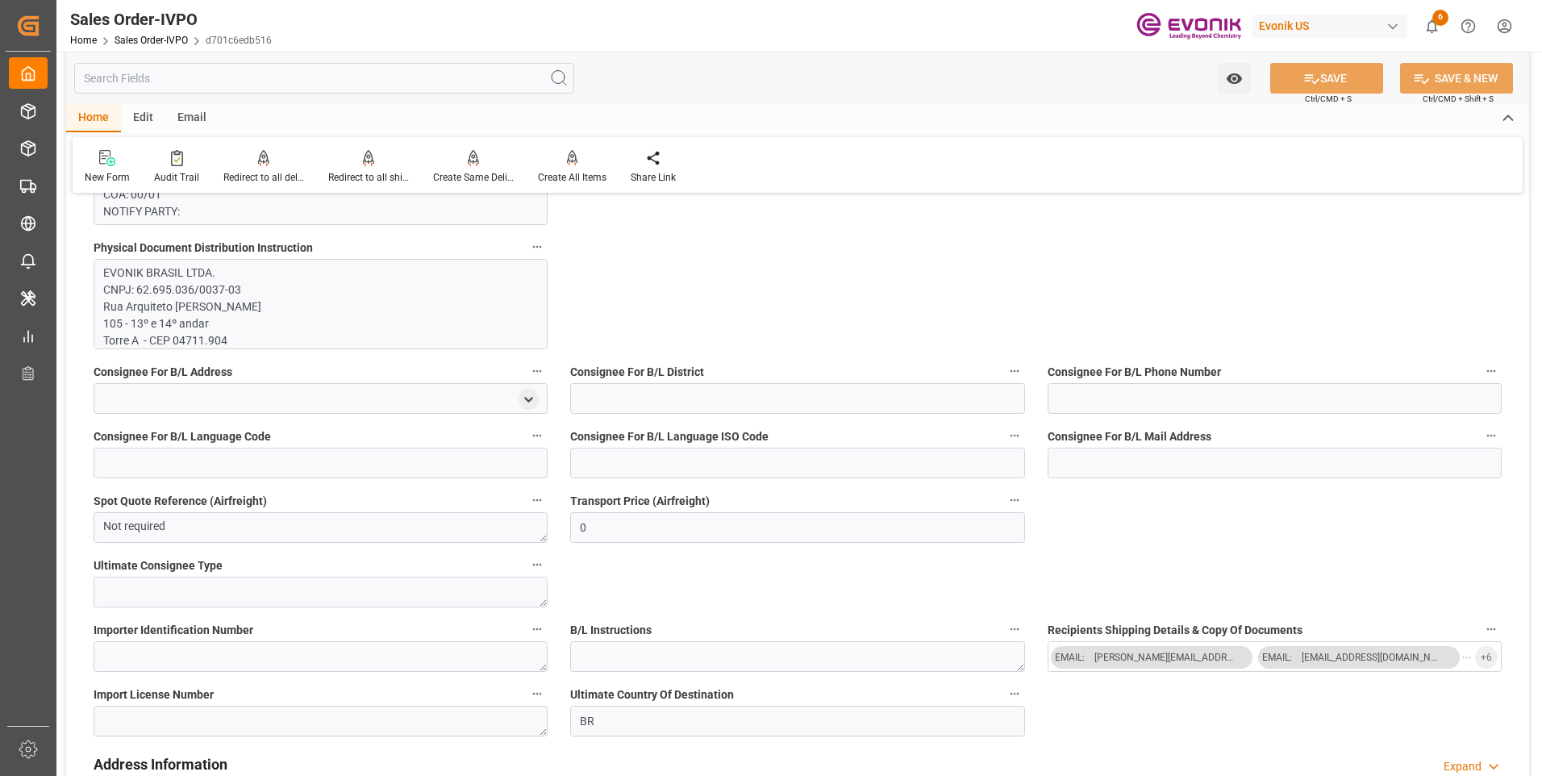
scroll to position [1371, 0]
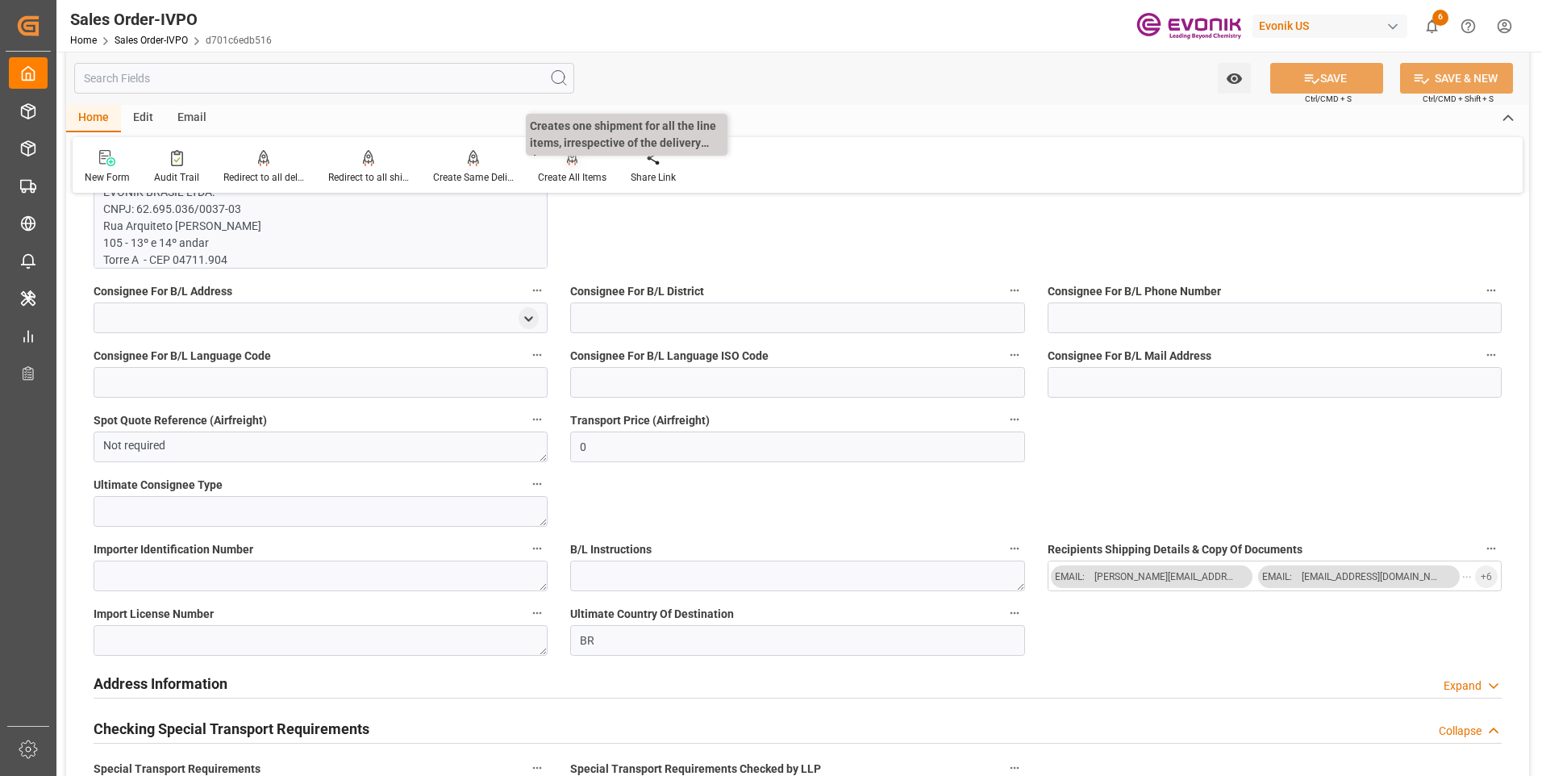
click at [563, 160] on div at bounding box center [572, 157] width 69 height 17
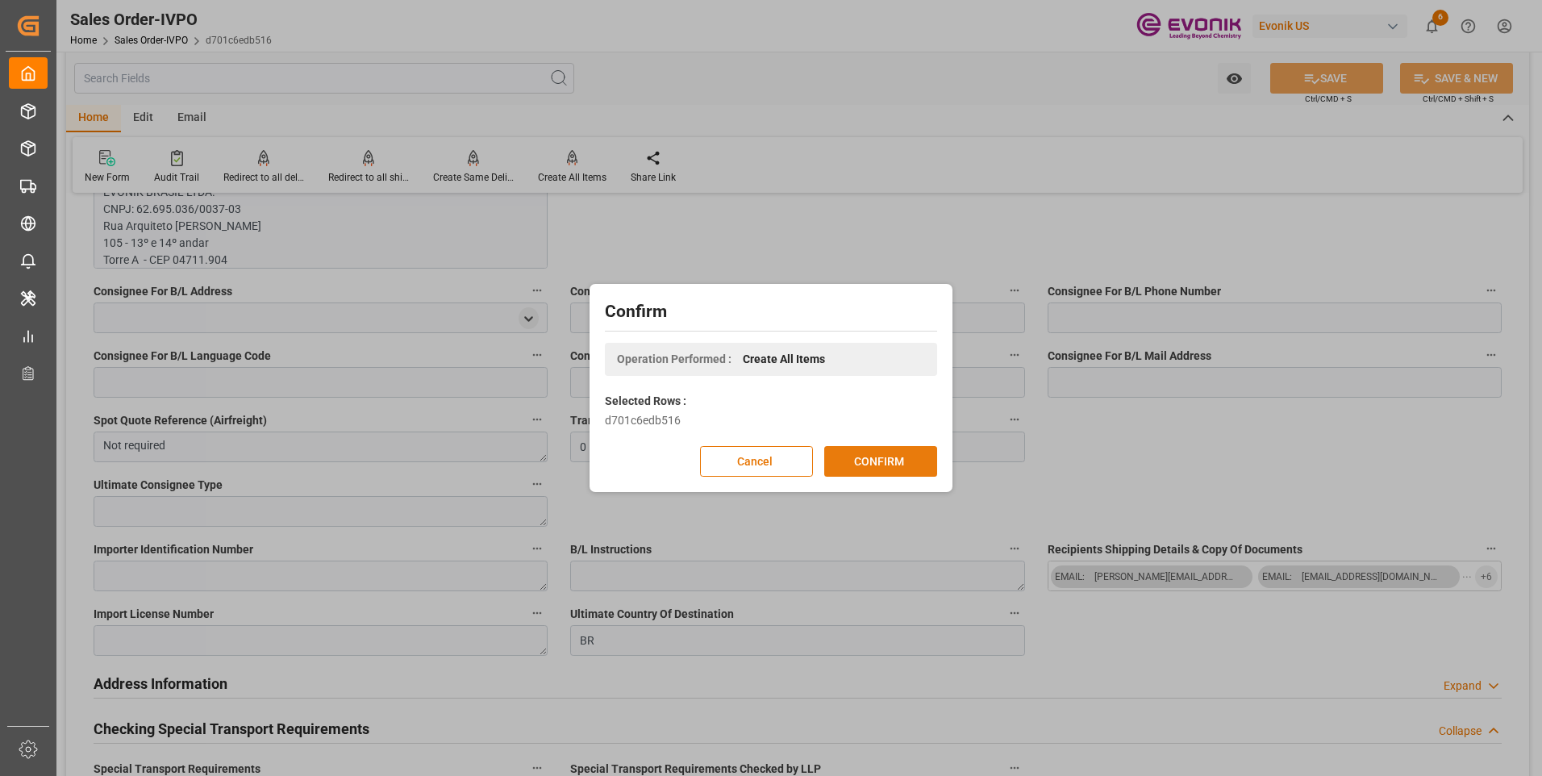
click at [878, 452] on button "CONFIRM" at bounding box center [880, 461] width 113 height 31
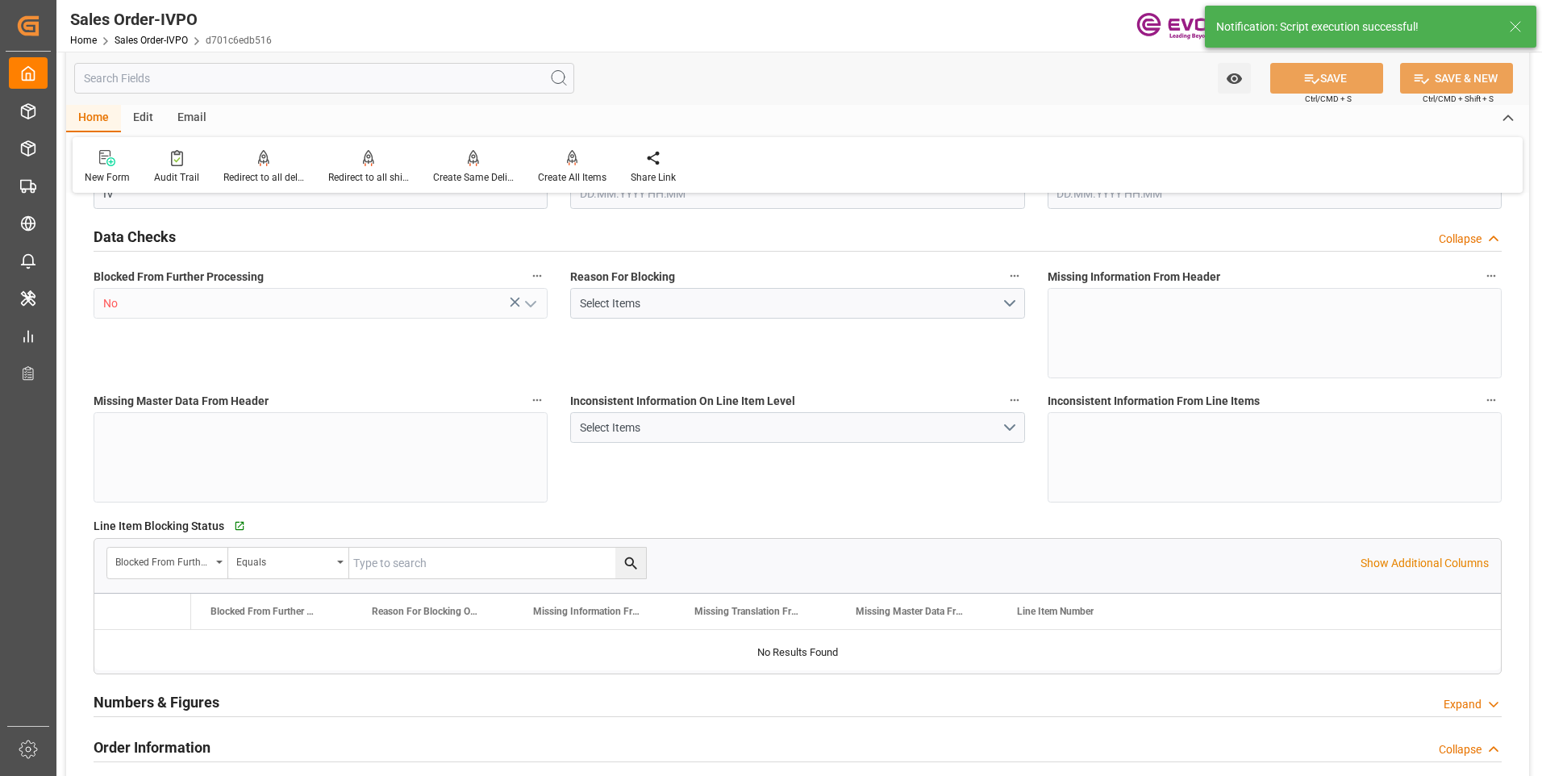
type input "BRSSZ"
type input "0"
type input "1"
type input "2"
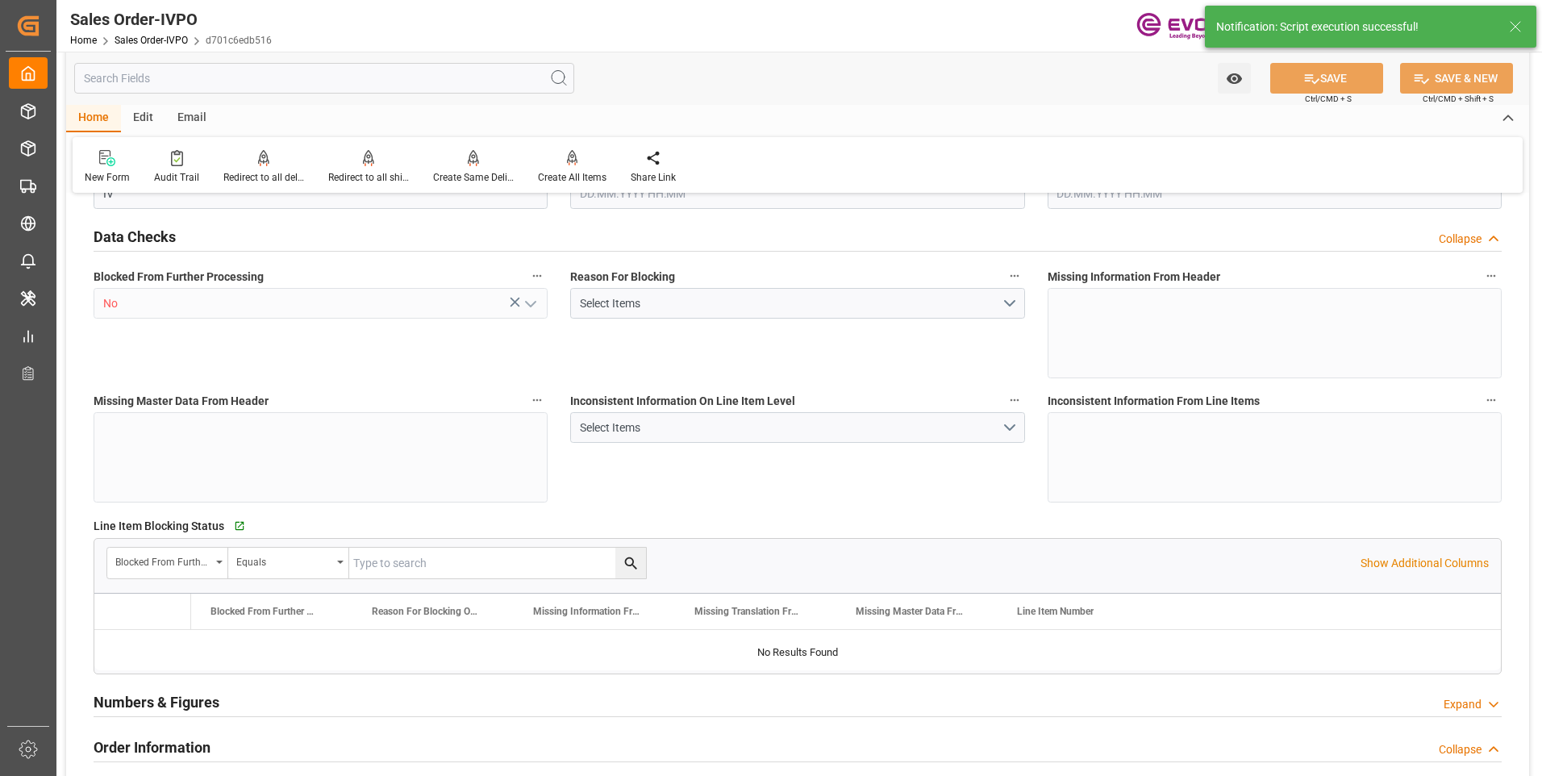
type input "15698.8"
type input "40.6972"
type input "17000"
type input "30"
type input "[DATE] 19:36"
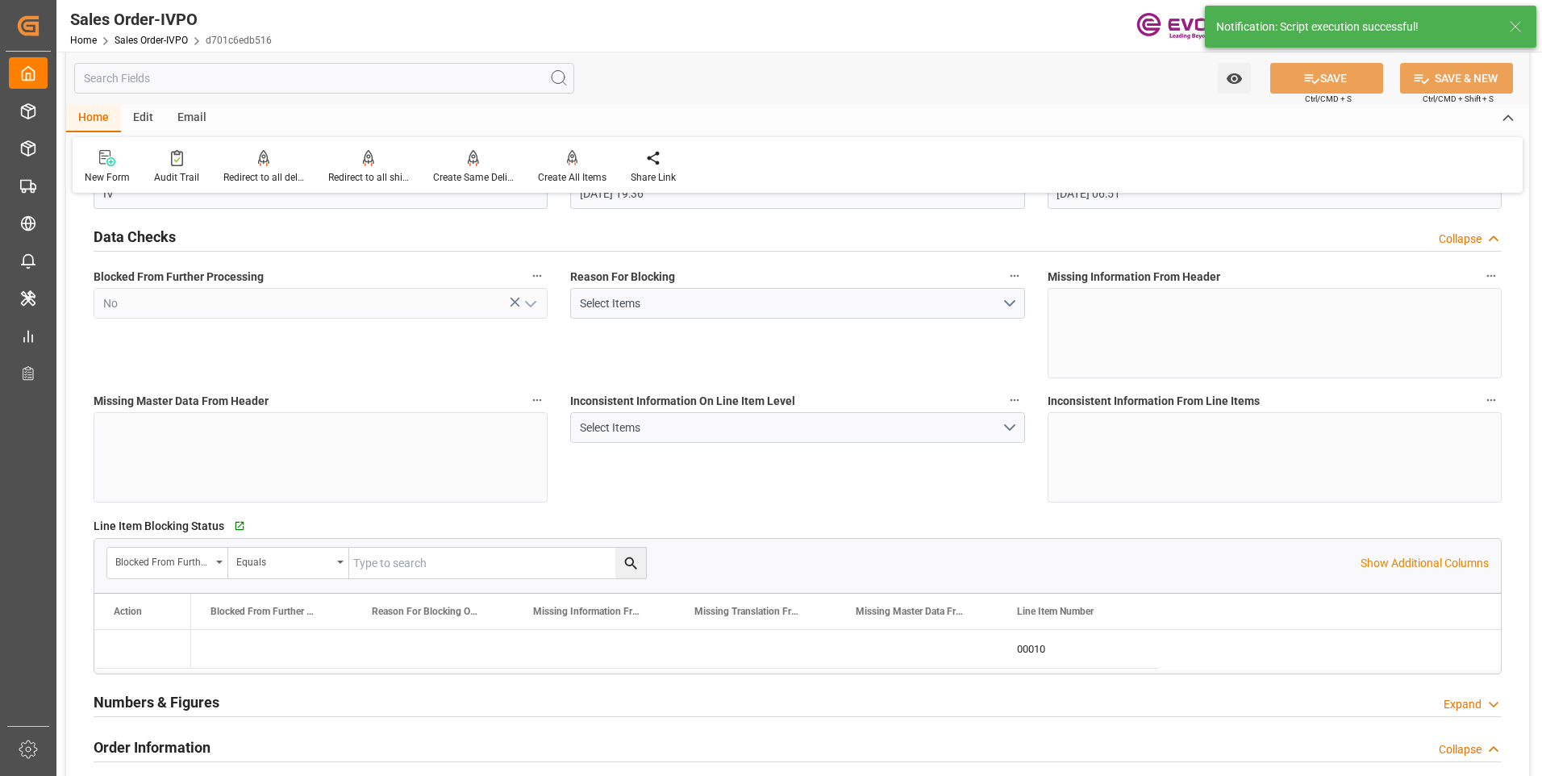
type input "[DATE] 06:51"
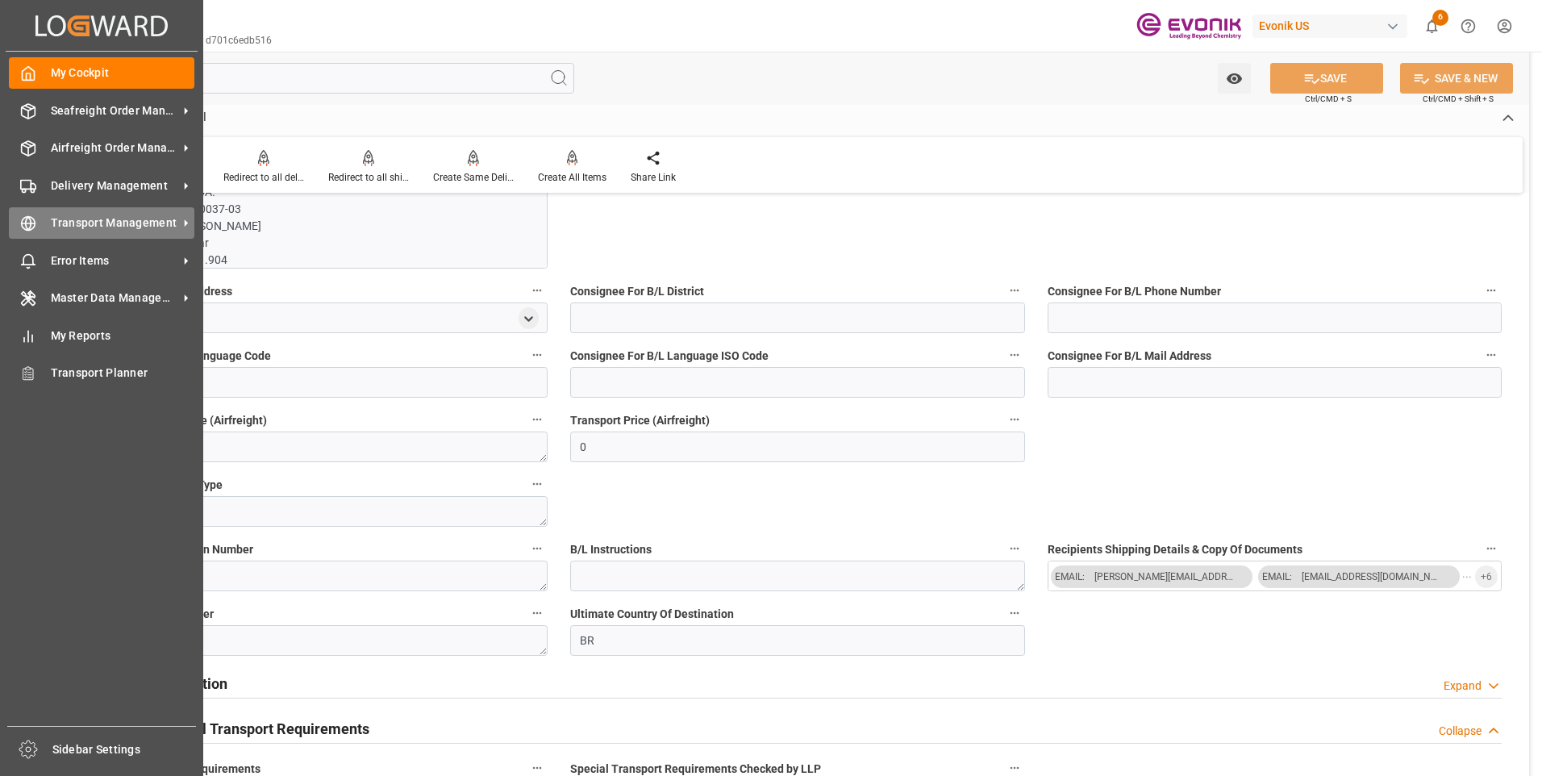
click at [22, 227] on icon at bounding box center [28, 223] width 16 height 16
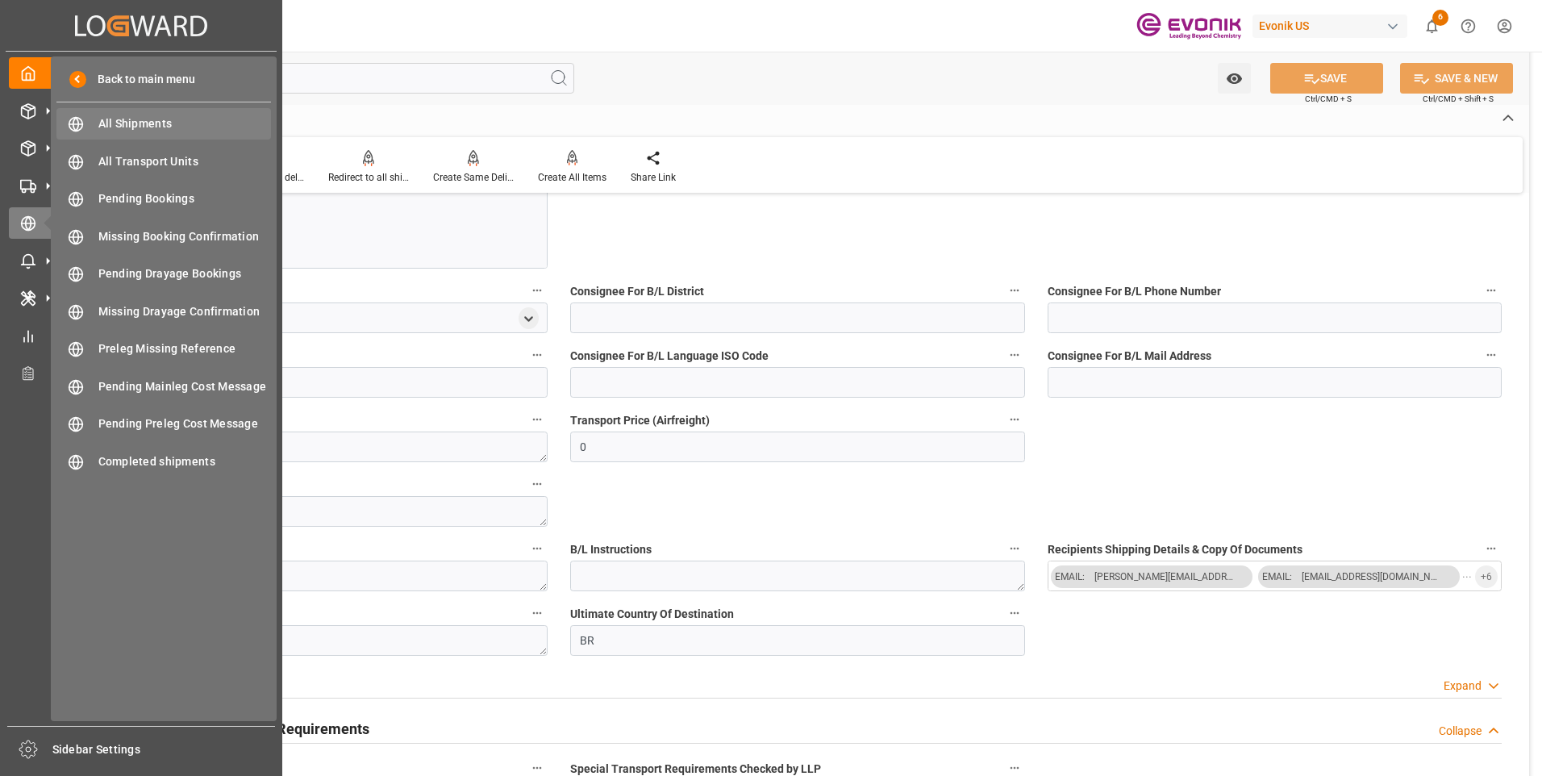
click at [131, 128] on span "All Shipments" at bounding box center [184, 123] width 173 height 17
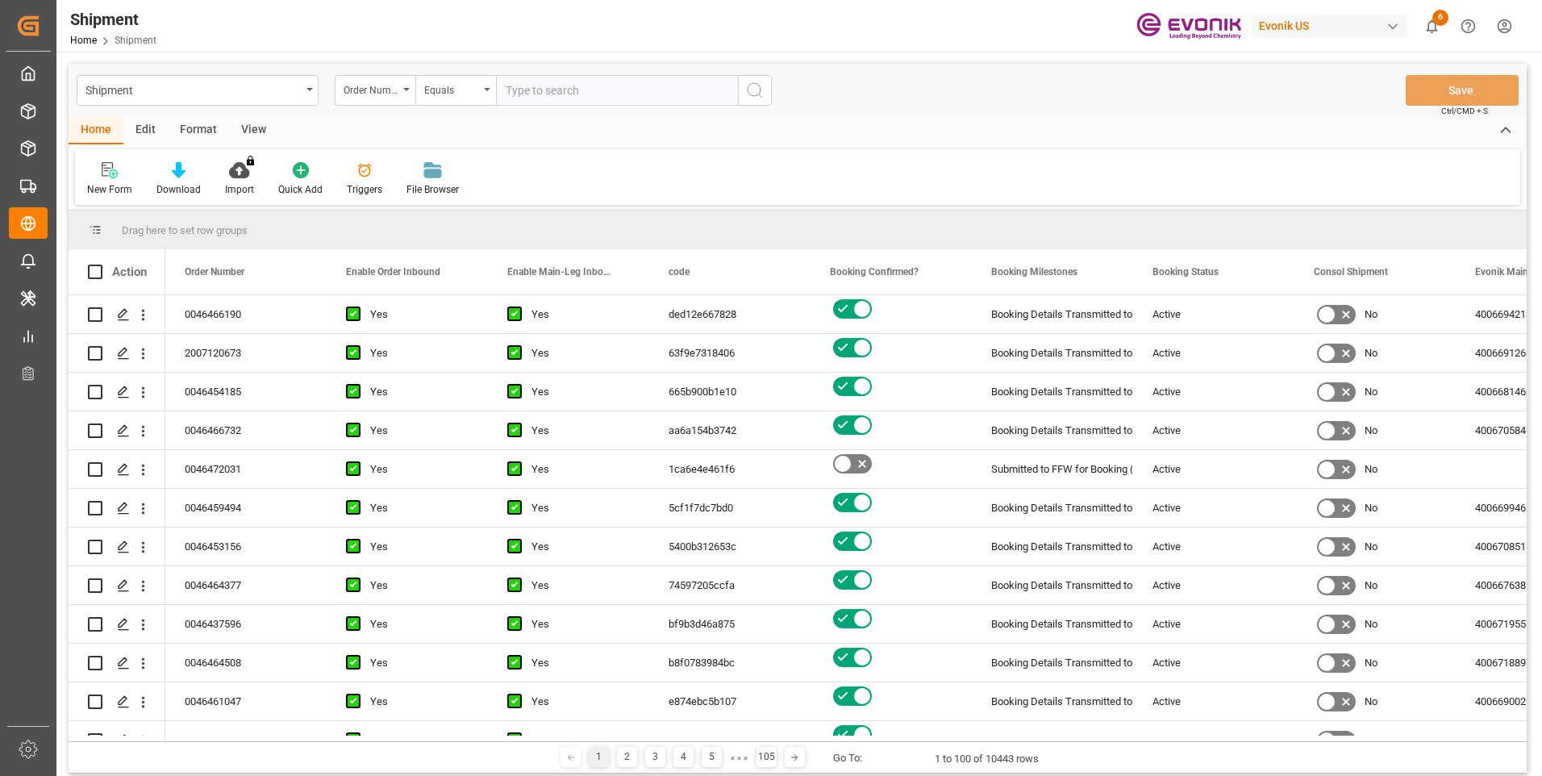
click at [581, 95] on input "text" at bounding box center [617, 90] width 242 height 31
paste input "0046472031"
type input "0046472031"
click at [772, 94] on div "Shipment Order Number Equals 0046472031 Save Ctrl/CMD + S" at bounding box center [798, 90] width 1458 height 53
click at [752, 94] on icon "search button" at bounding box center [754, 90] width 19 height 19
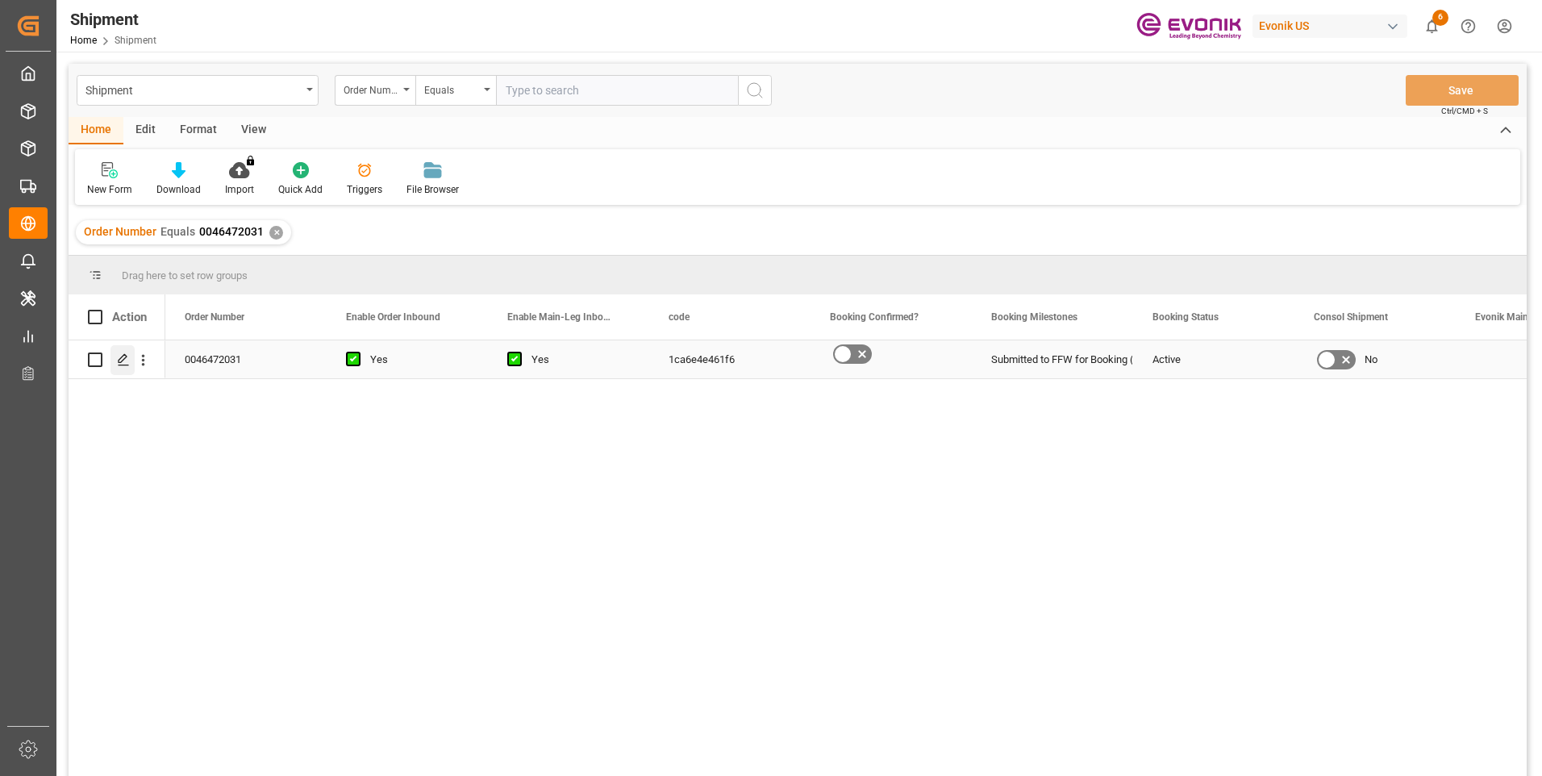
click at [126, 355] on icon "Press SPACE to select this row." at bounding box center [123, 359] width 13 height 13
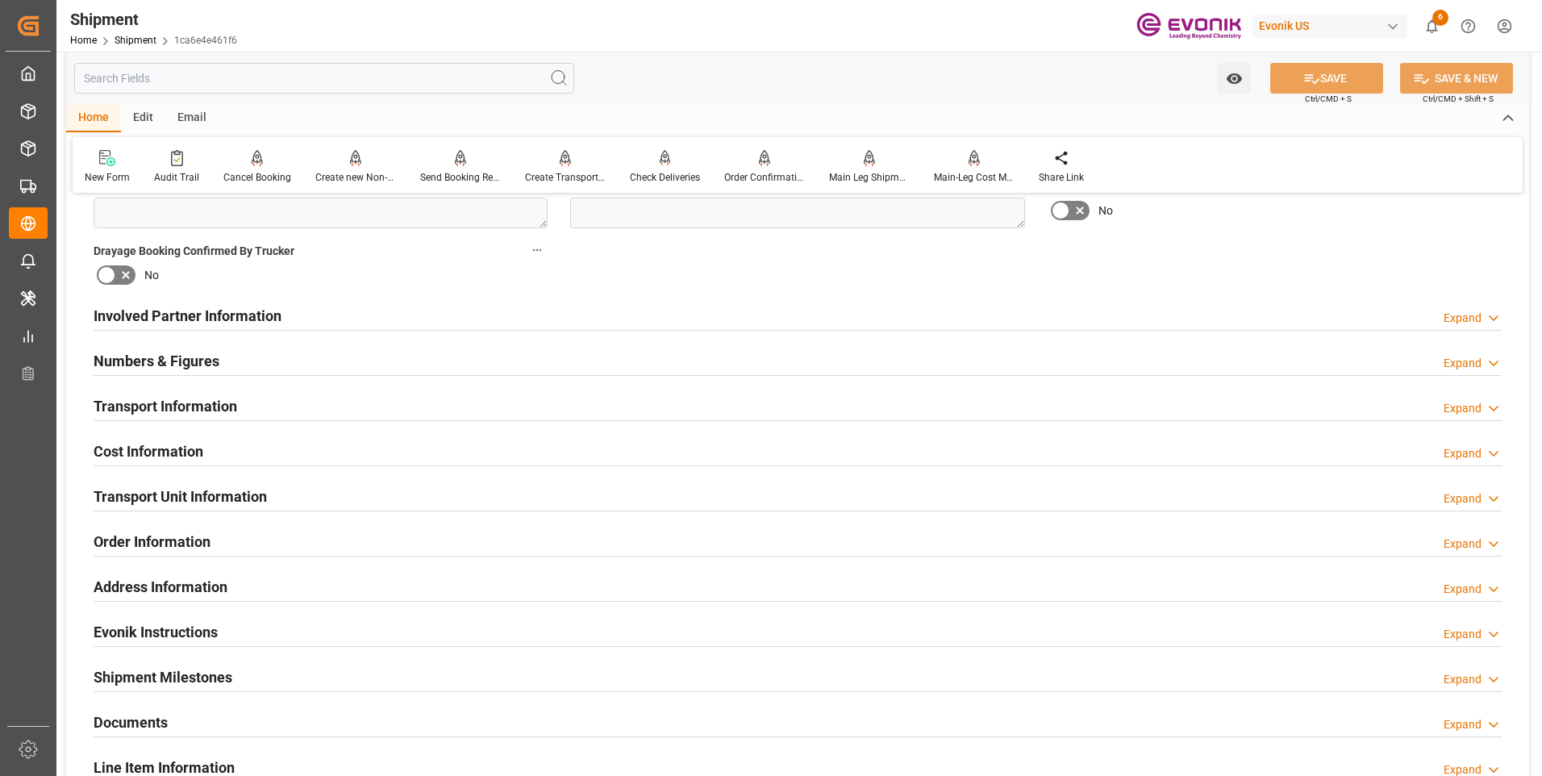
scroll to position [968, 0]
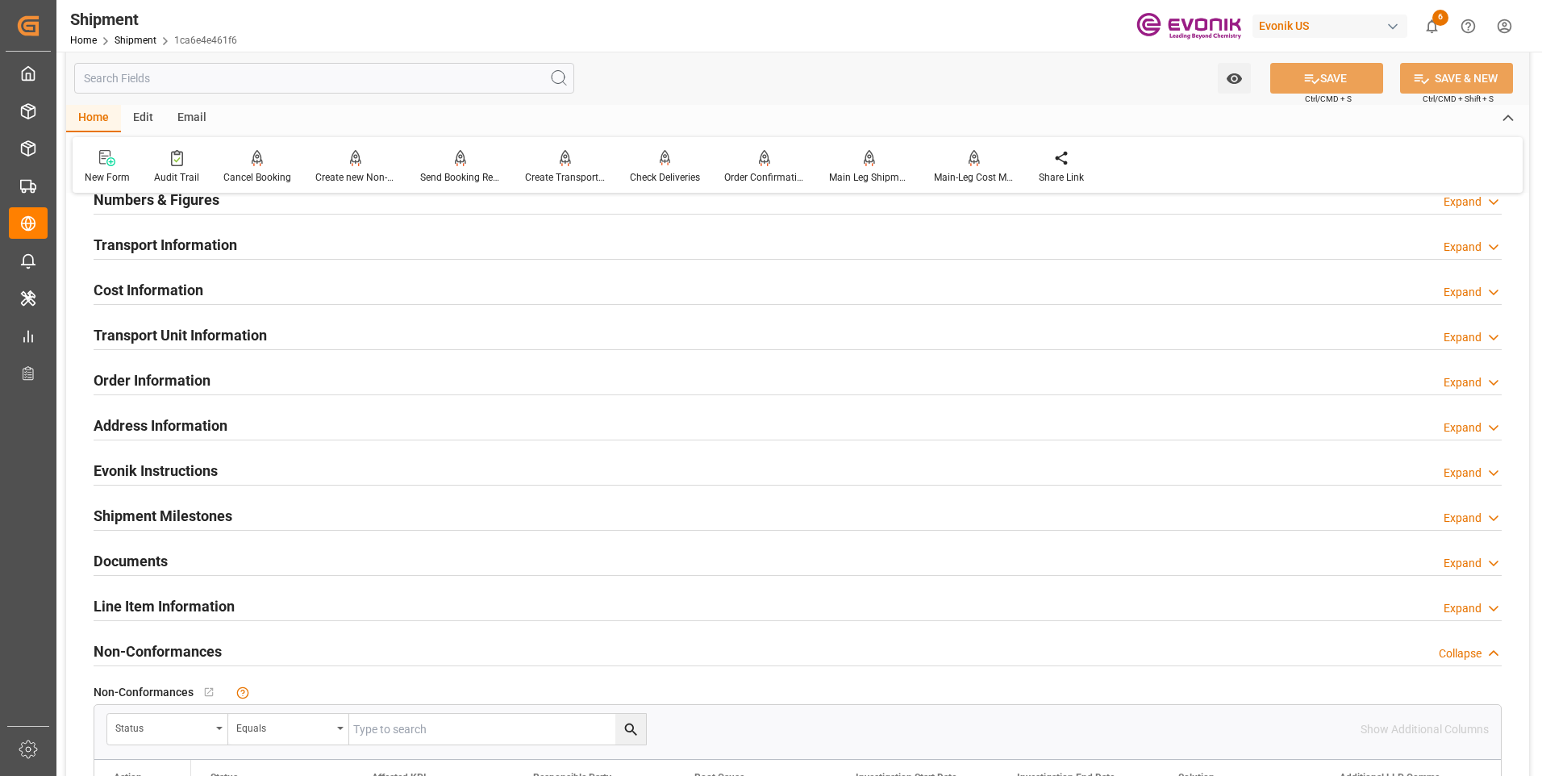
click at [148, 332] on h2 "Transport Unit Information" at bounding box center [180, 335] width 173 height 22
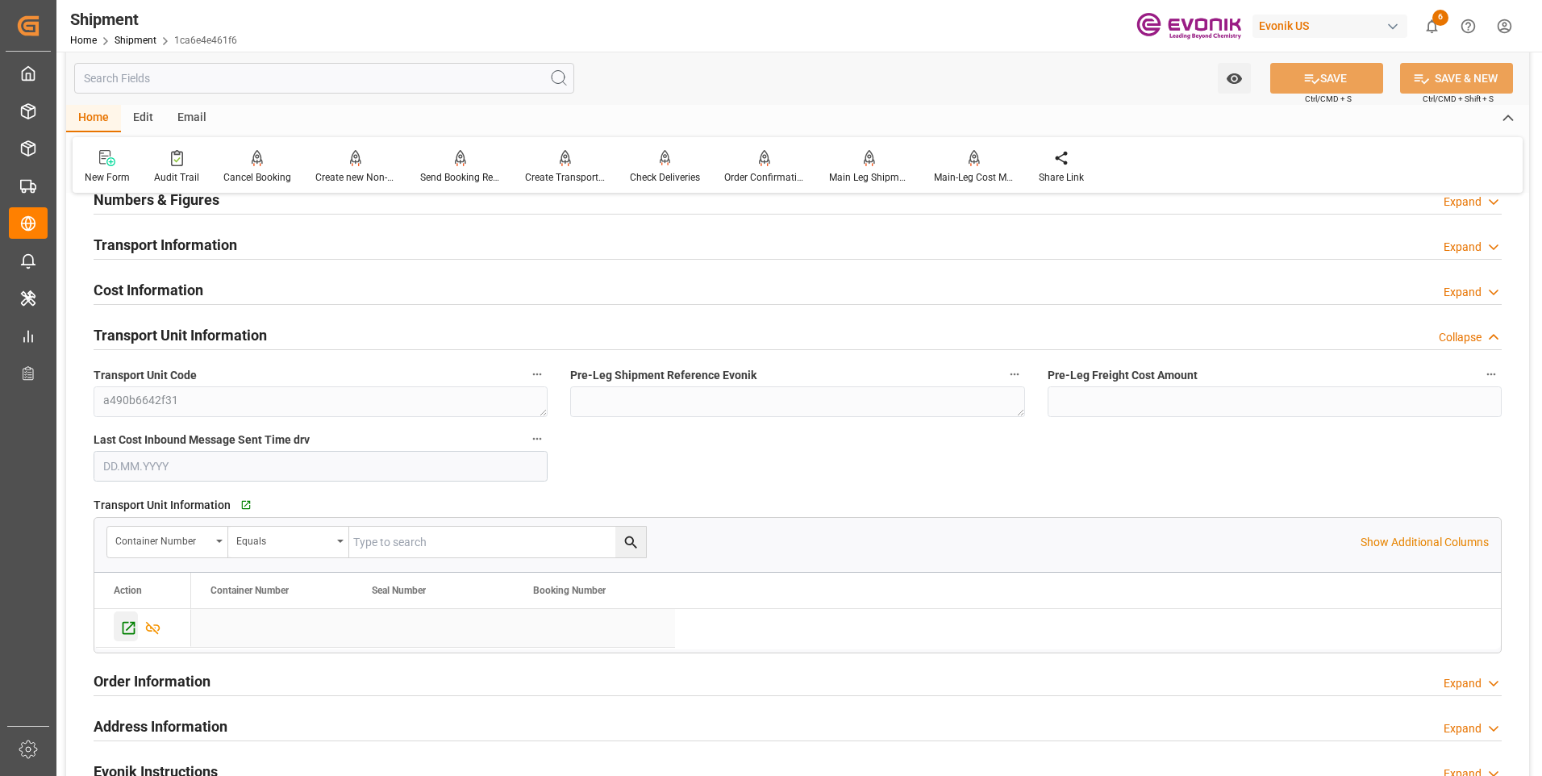
click at [121, 623] on icon "Press SPACE to select this row." at bounding box center [128, 627] width 17 height 17
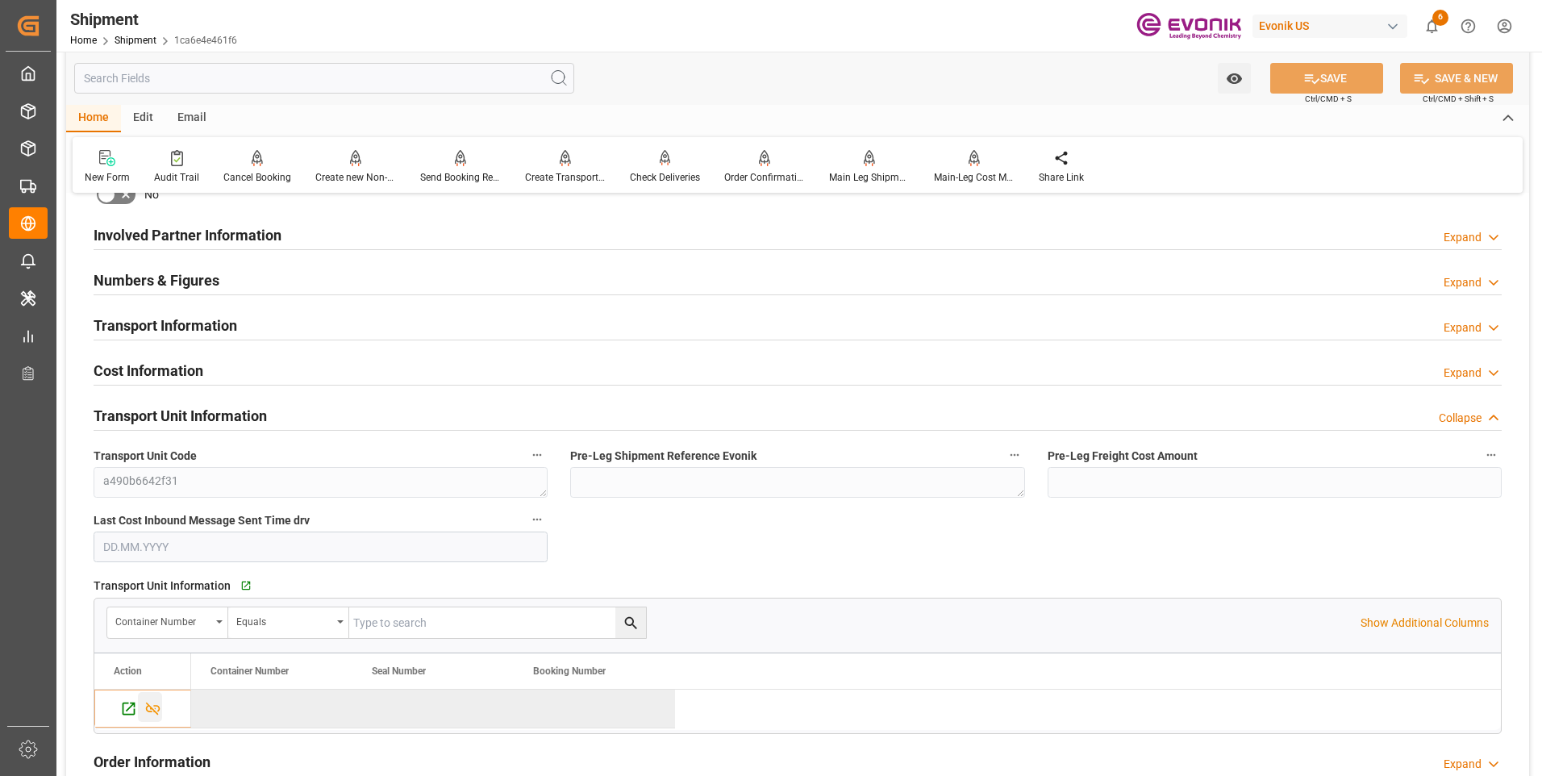
scroll to position [1048, 0]
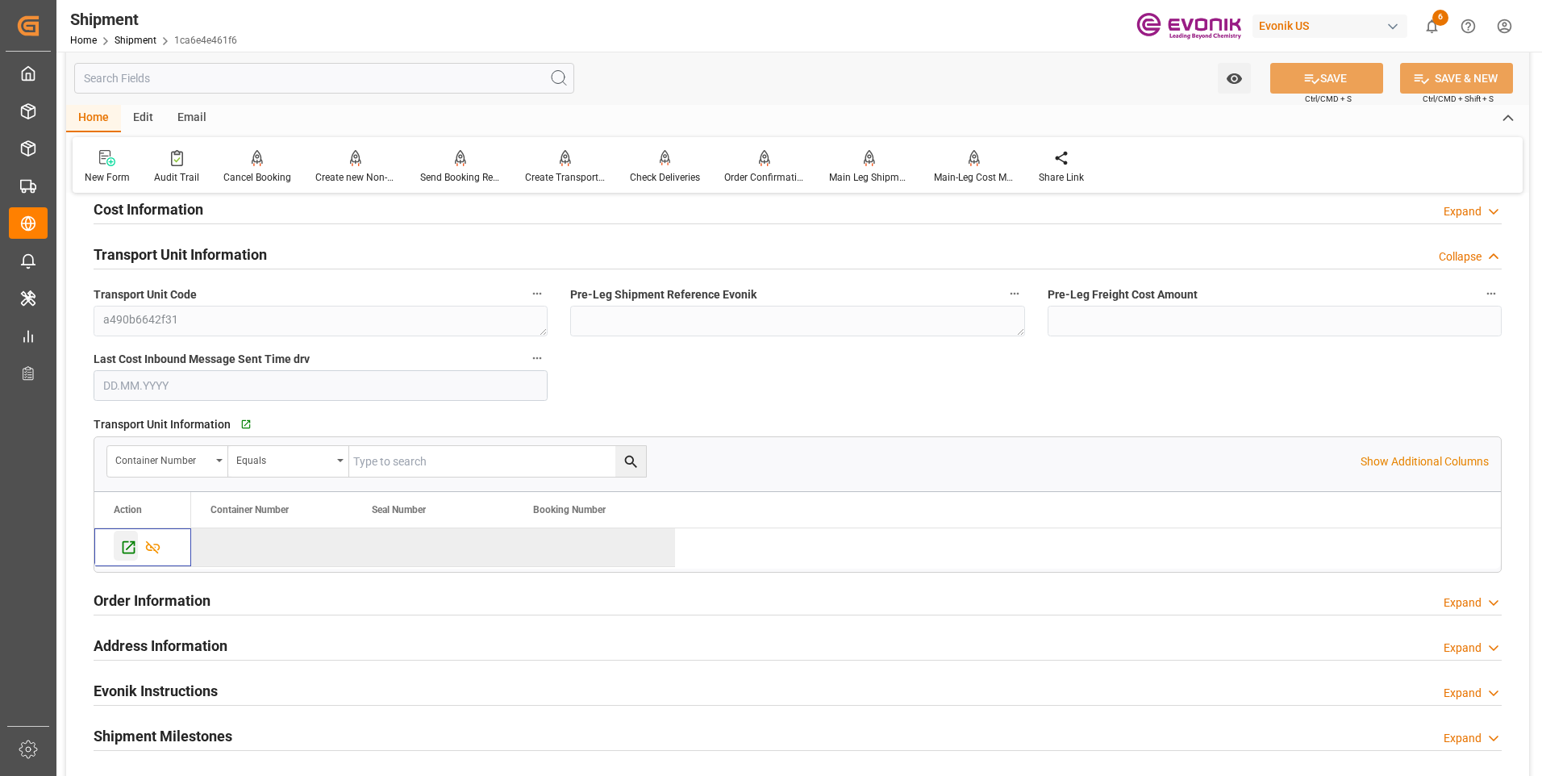
click at [120, 554] on icon "Press SPACE to deselect this row." at bounding box center [128, 547] width 17 height 17
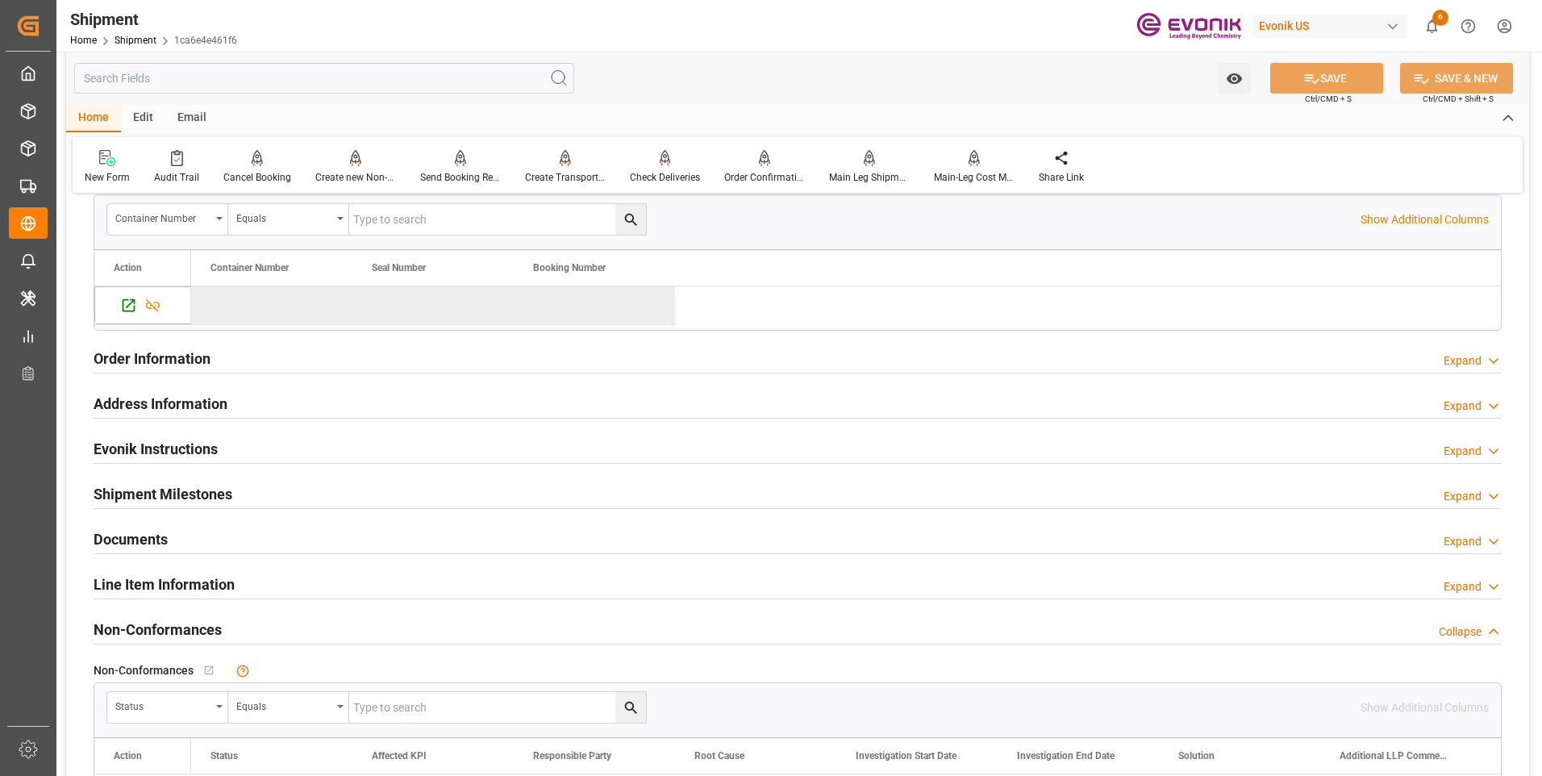
click at [179, 370] on div "Order Information" at bounding box center [152, 357] width 117 height 31
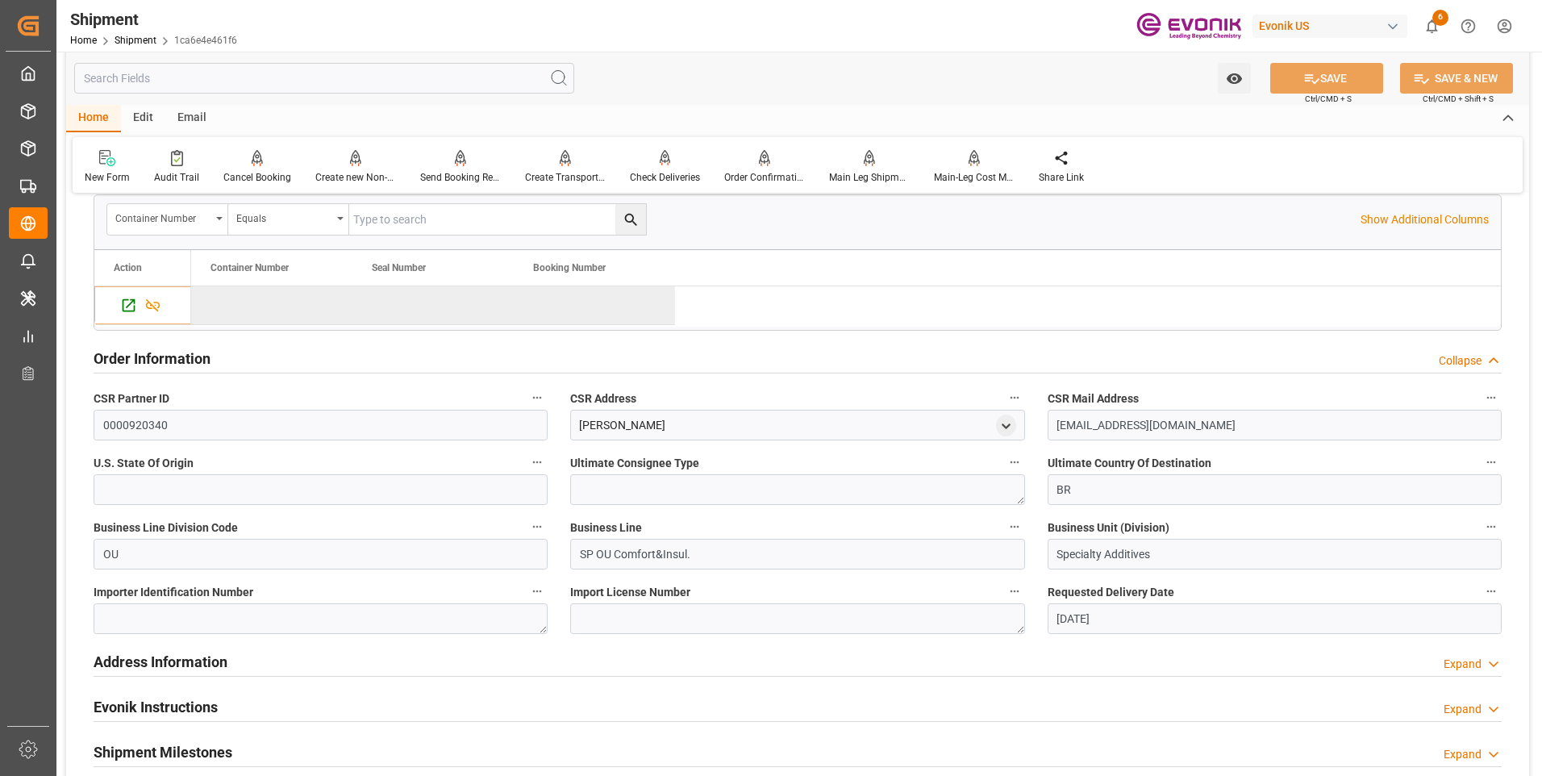
click at [180, 366] on h2 "Order Information" at bounding box center [152, 359] width 117 height 22
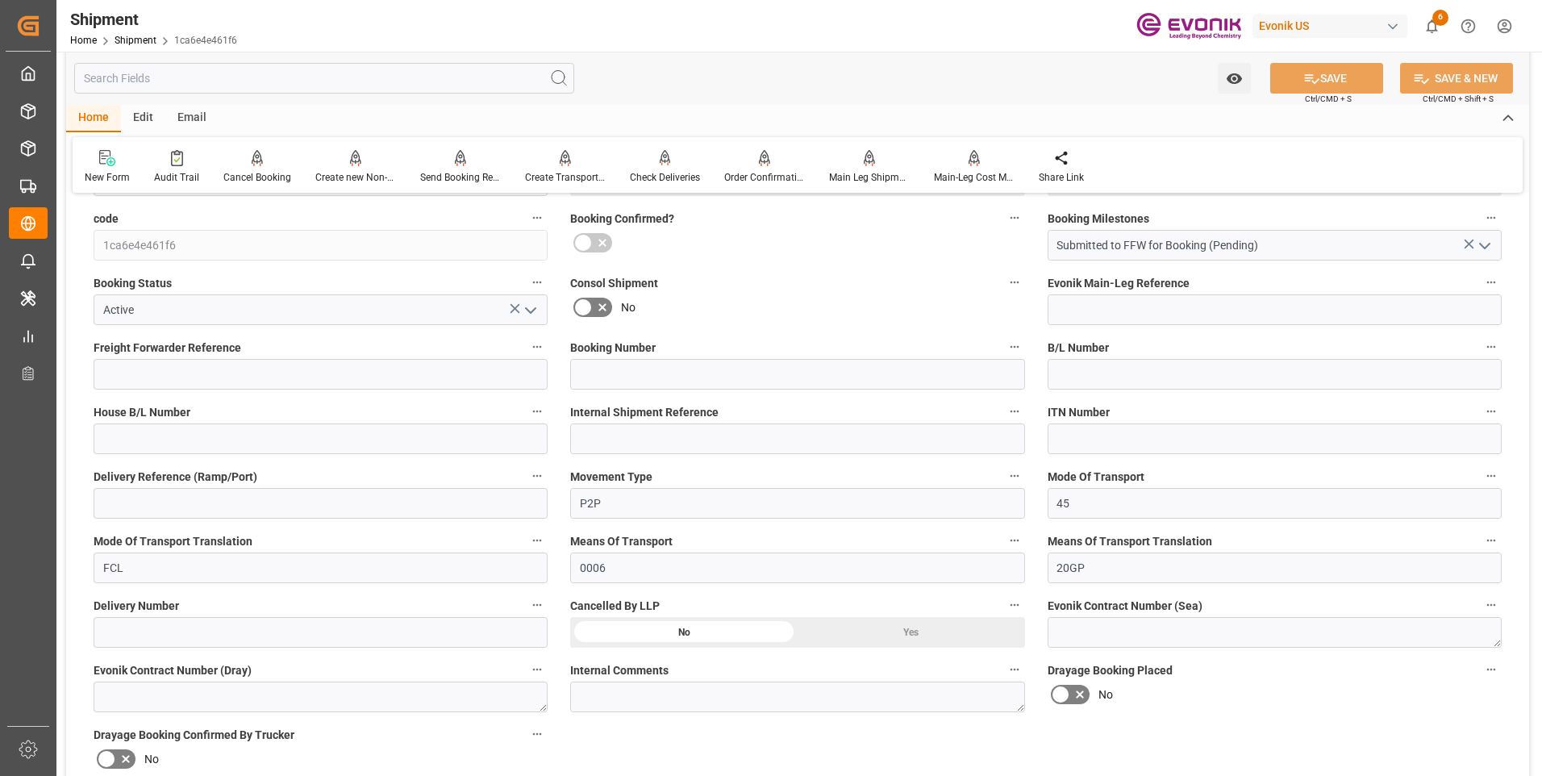
scroll to position [645, 0]
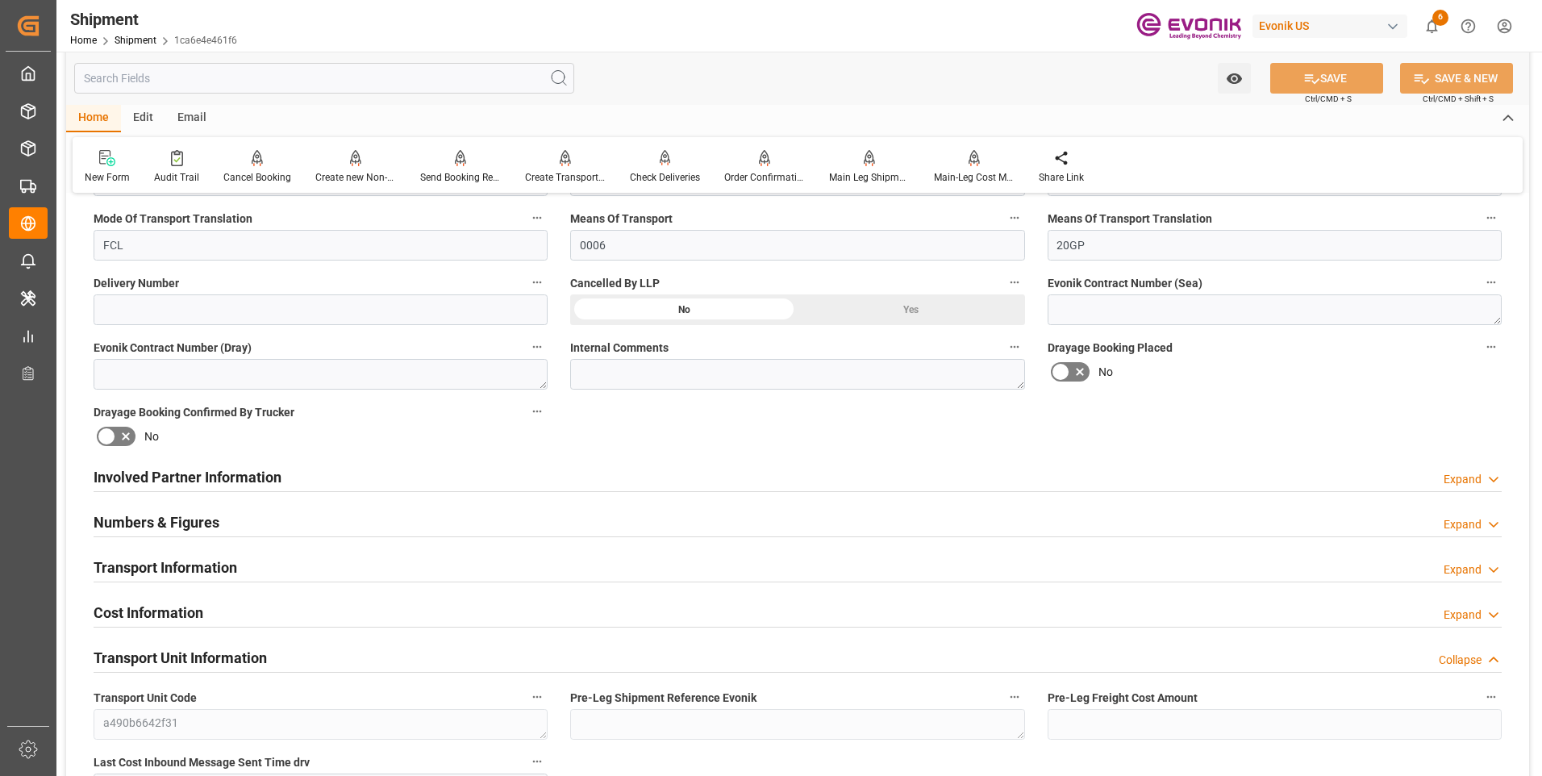
click at [185, 475] on h2 "Involved Partner Information" at bounding box center [188, 477] width 188 height 22
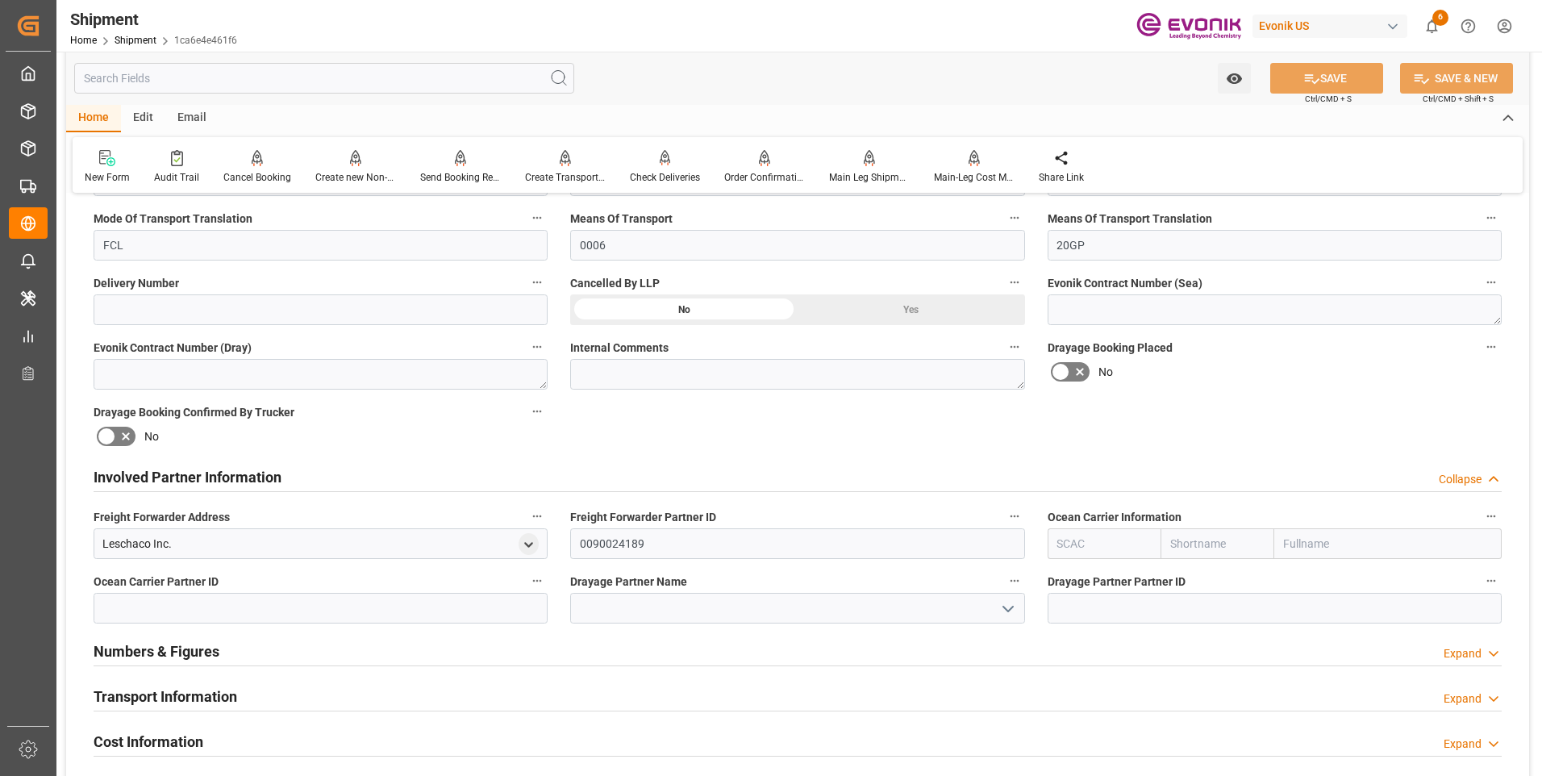
click at [1104, 536] on input "text" at bounding box center [1105, 543] width 114 height 31
type input "a"
click at [1076, 576] on b "MAEU" at bounding box center [1073, 579] width 31 height 13
type input "MAEU"
type input "Maersk"
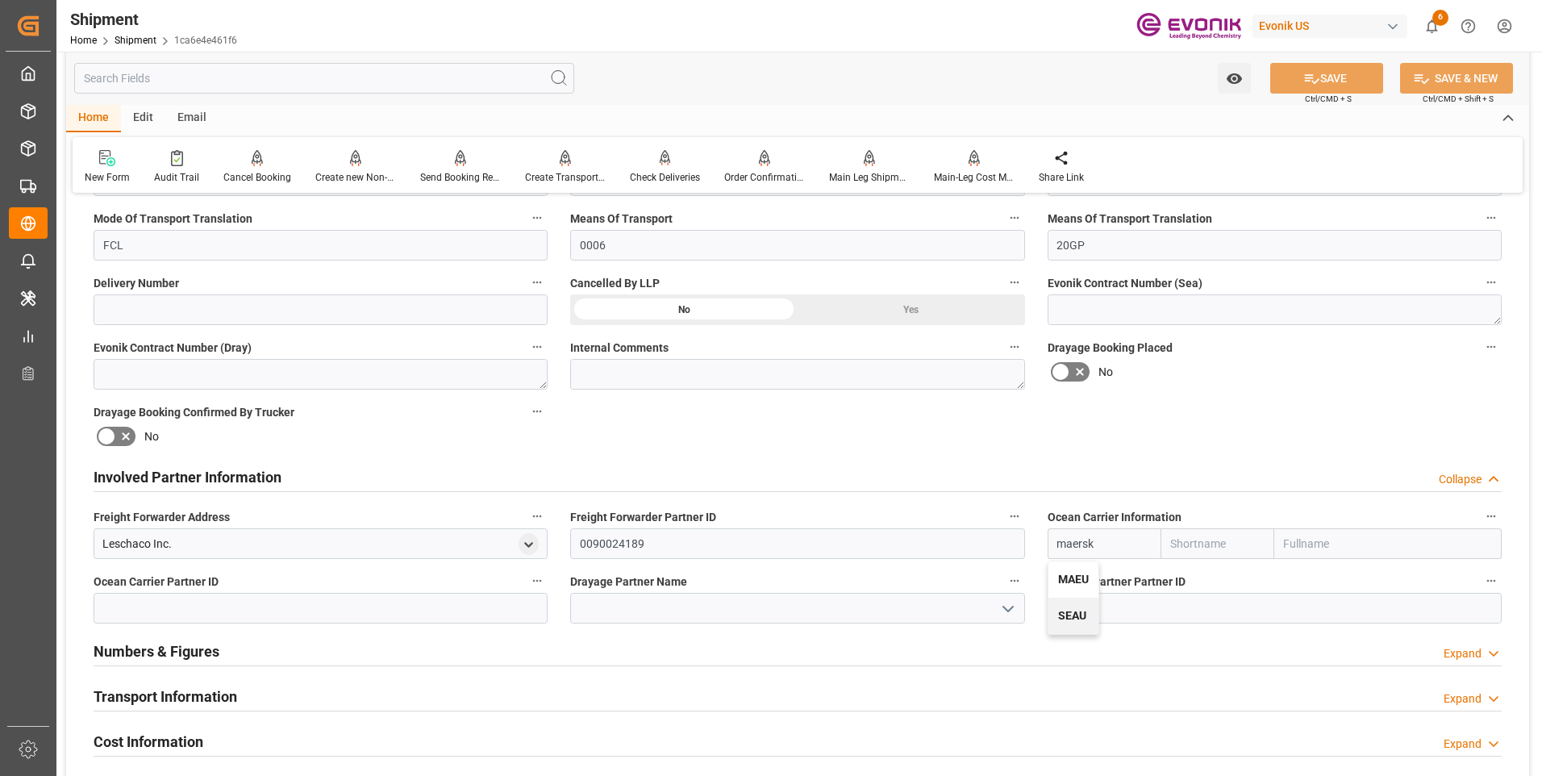
type input "Maersk Line AS"
type input "MAEU"
click at [1296, 79] on button "SAVE" at bounding box center [1326, 78] width 113 height 31
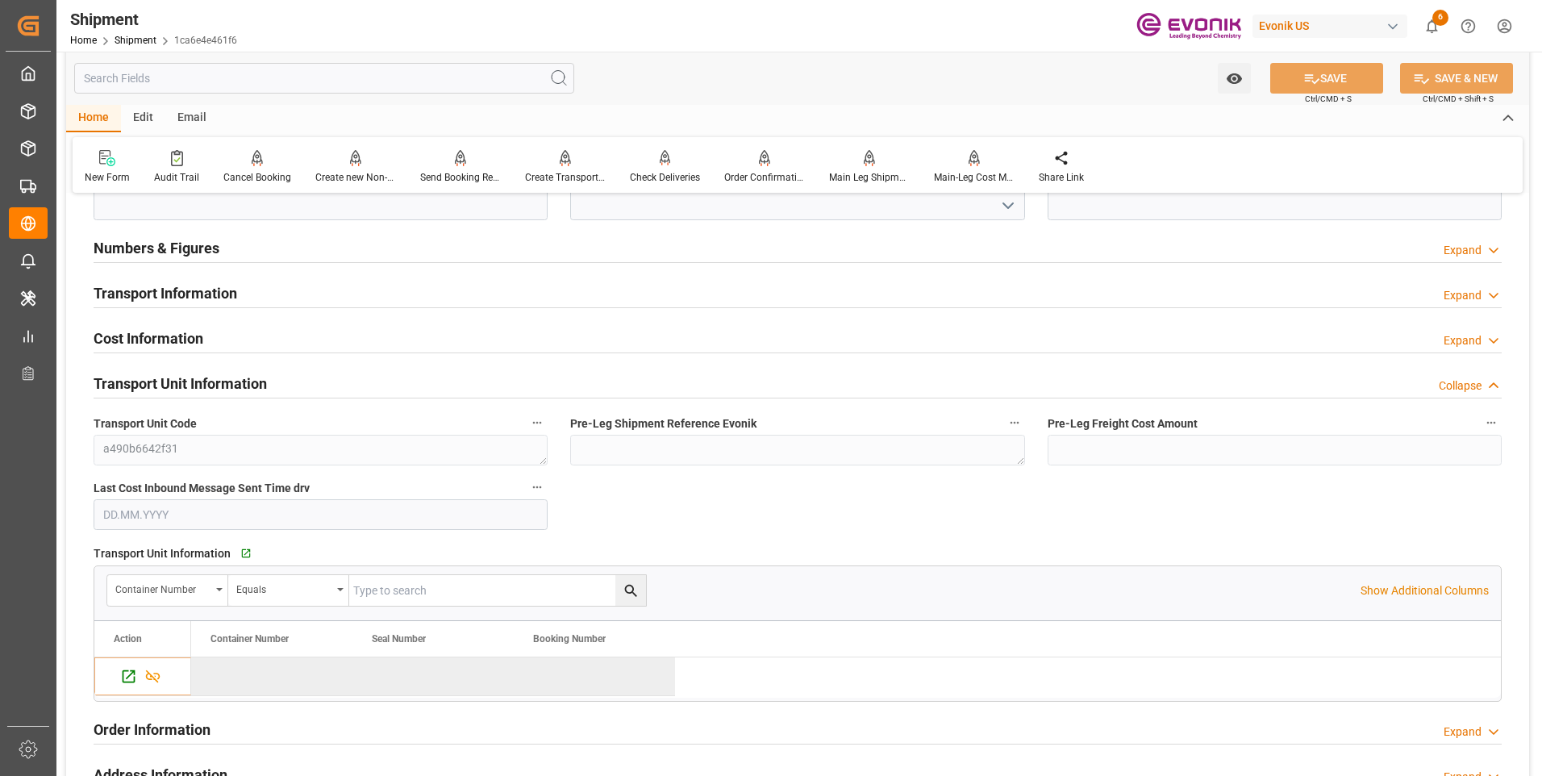
scroll to position [968, 0]
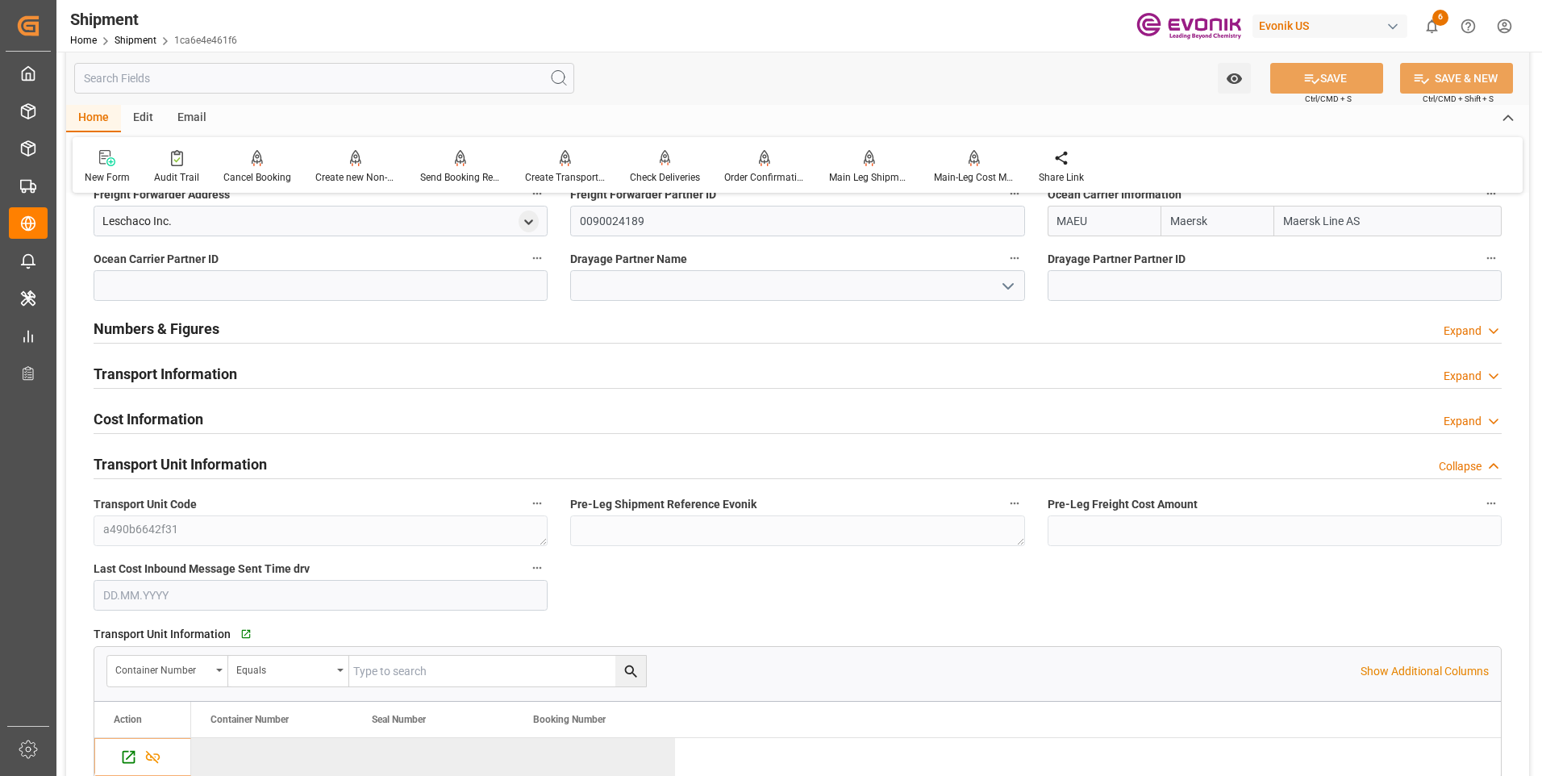
click at [167, 335] on h2 "Numbers & Figures" at bounding box center [157, 329] width 126 height 22
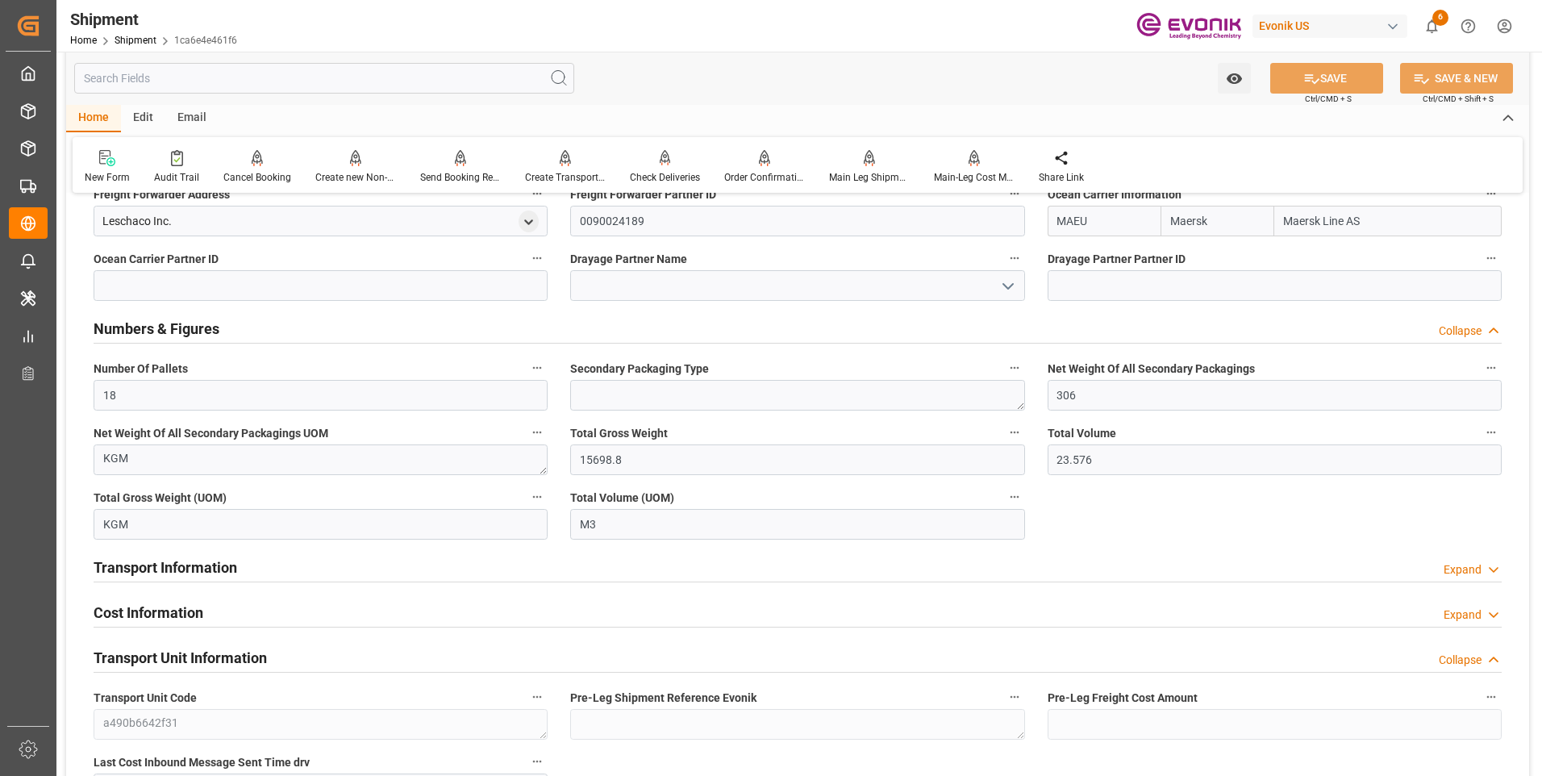
click at [167, 329] on h2 "Numbers & Figures" at bounding box center [157, 329] width 126 height 22
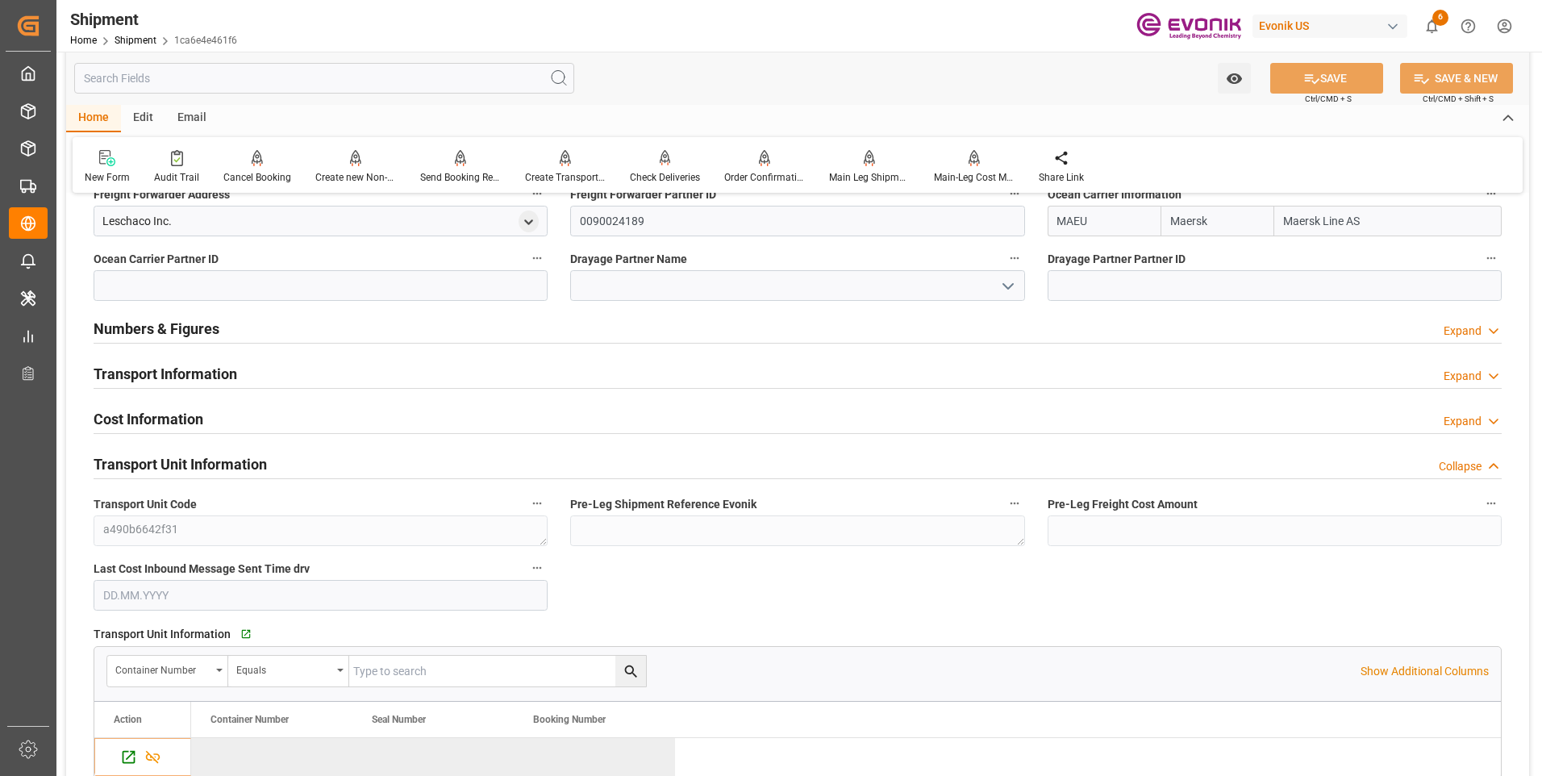
click at [165, 377] on h2 "Transport Information" at bounding box center [166, 374] width 144 height 22
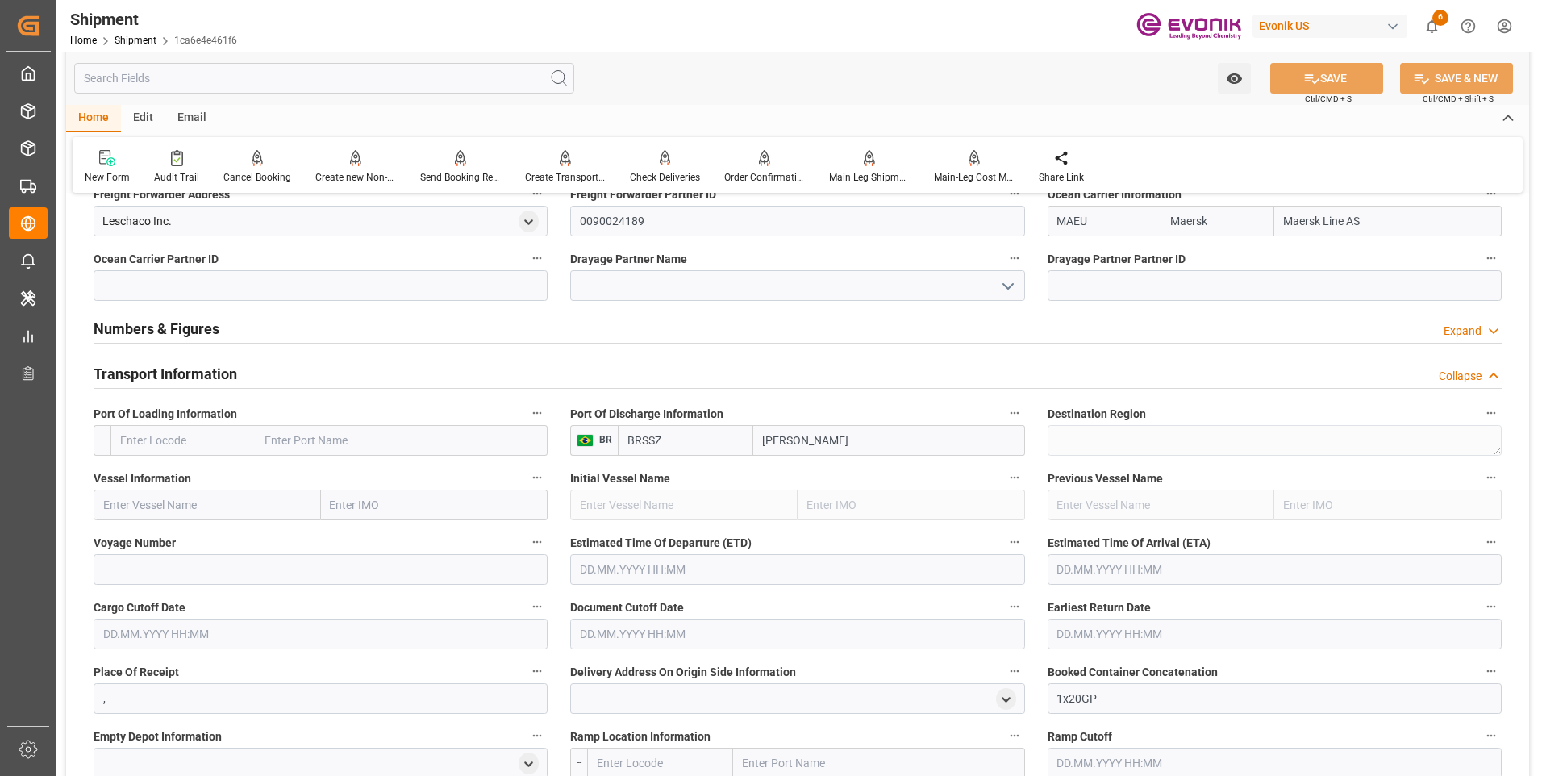
click at [221, 444] on input "text" at bounding box center [183, 440] width 146 height 31
click at [179, 477] on span "USHOU - Houston" at bounding box center [175, 484] width 109 height 30
type input "USHOU"
type input "[GEOGRAPHIC_DATA]"
type input "USHOU"
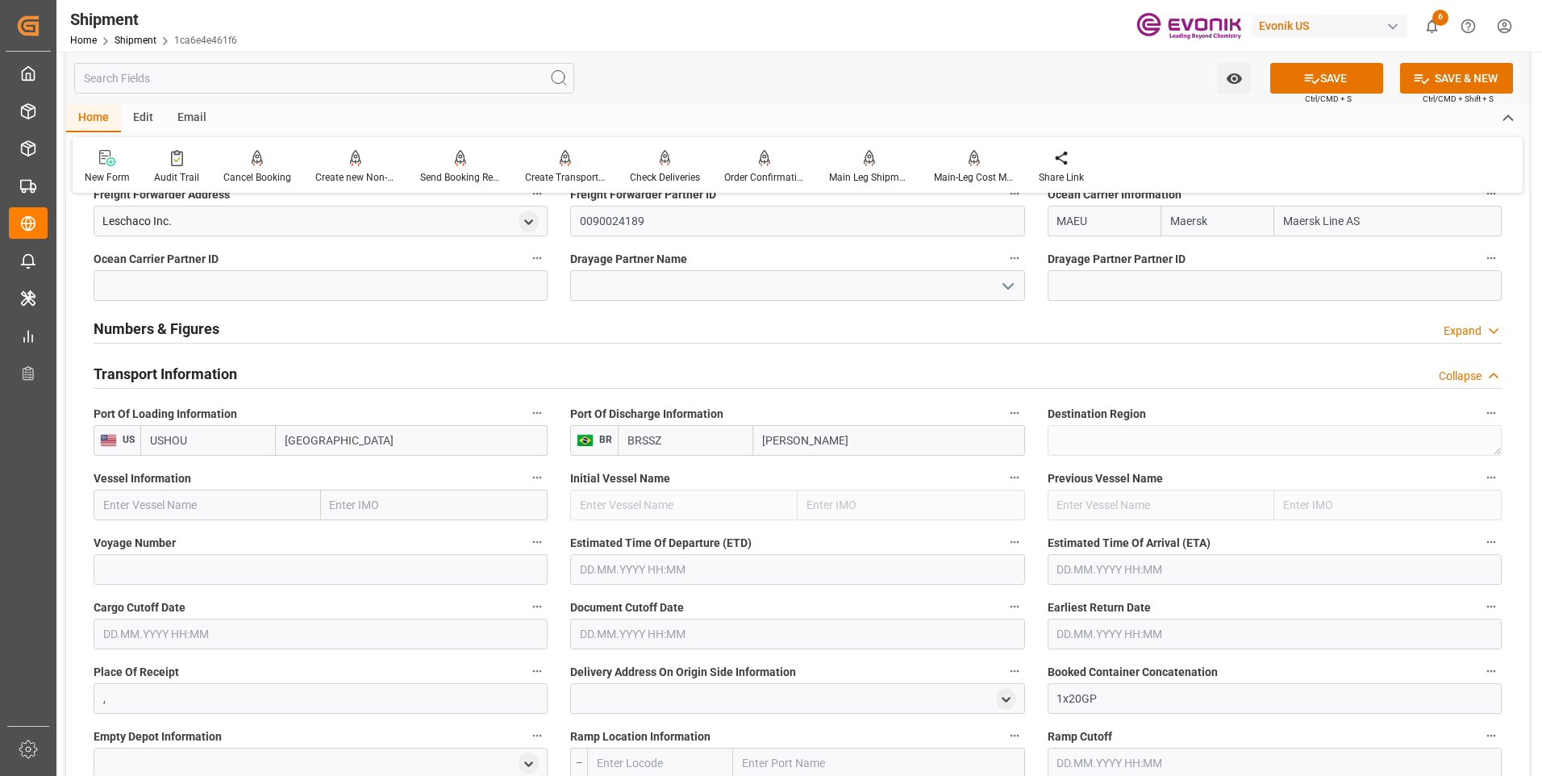
click at [251, 508] on input "text" at bounding box center [207, 504] width 227 height 31
click at [286, 507] on input "text" at bounding box center [207, 504] width 227 height 31
paste input "GSL ARCADIA"
click at [186, 547] on span "GSL ARCADIA - 9214214" at bounding box center [163, 540] width 119 height 13
type input "GSL ARCADIA"
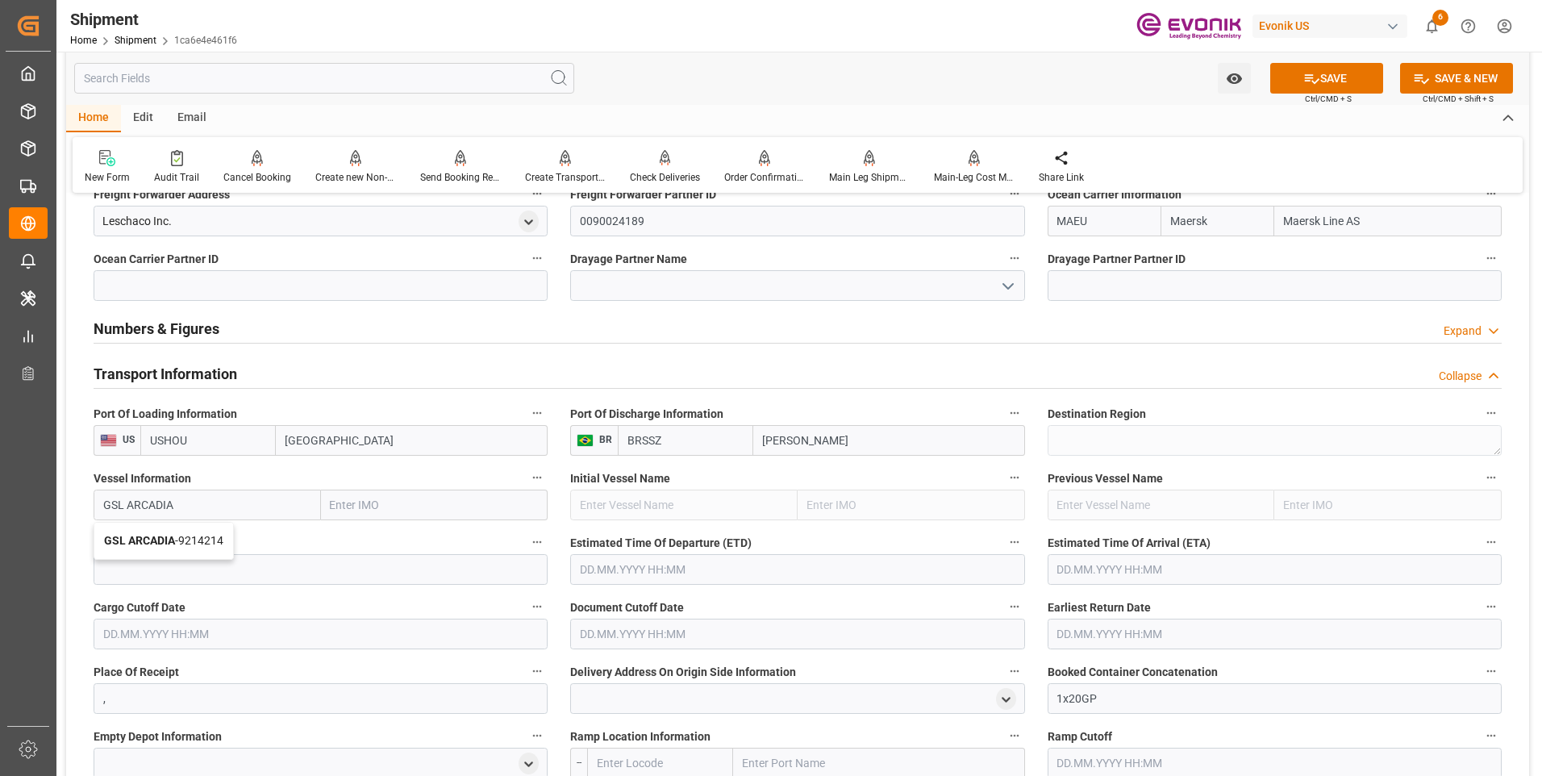
type input "9214214"
type input "GSL ARCADIA"
click at [184, 573] on input at bounding box center [321, 569] width 454 height 31
paste input "541S"
type input "541S"
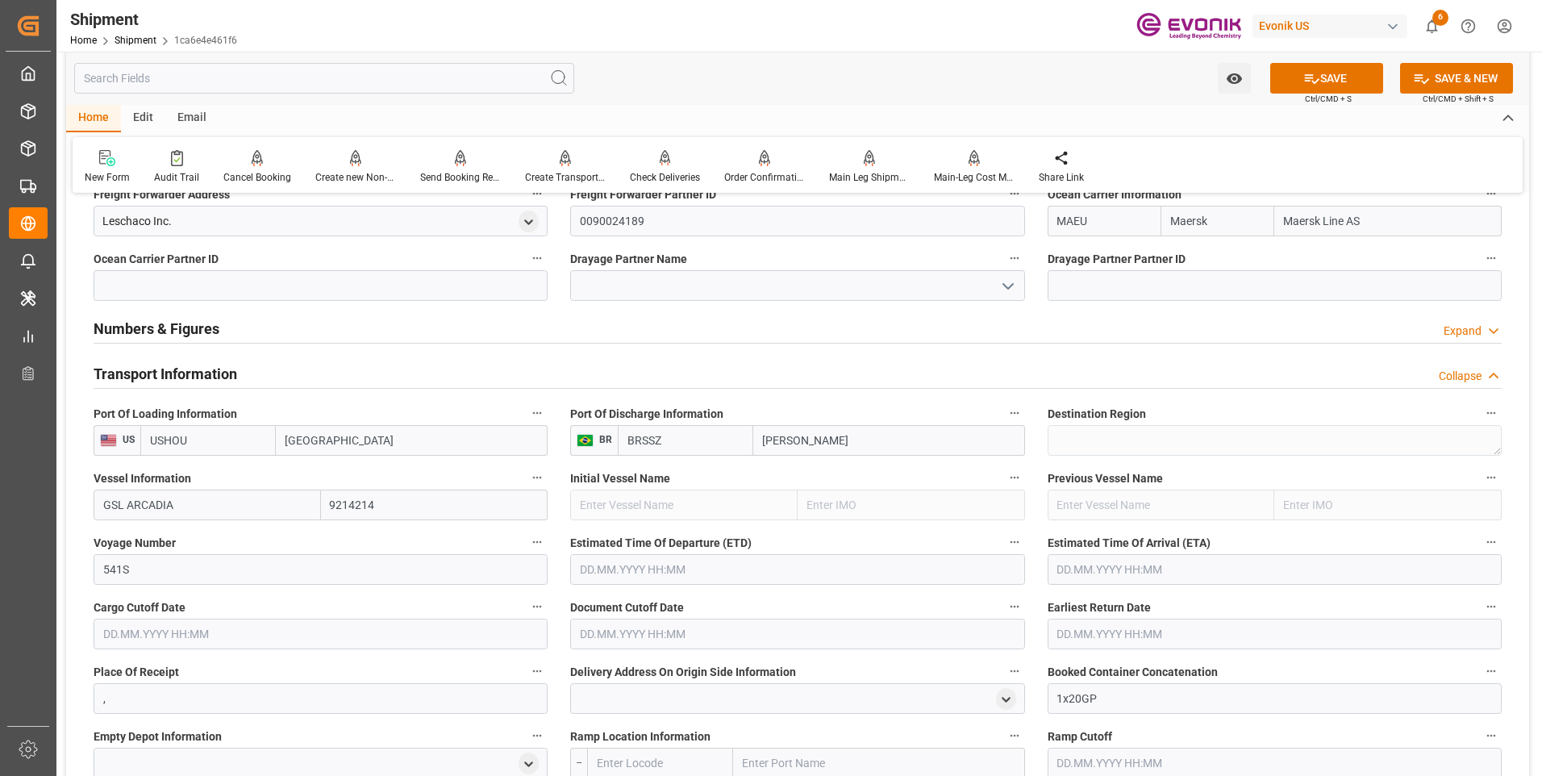
click at [733, 569] on input "text" at bounding box center [797, 569] width 454 height 31
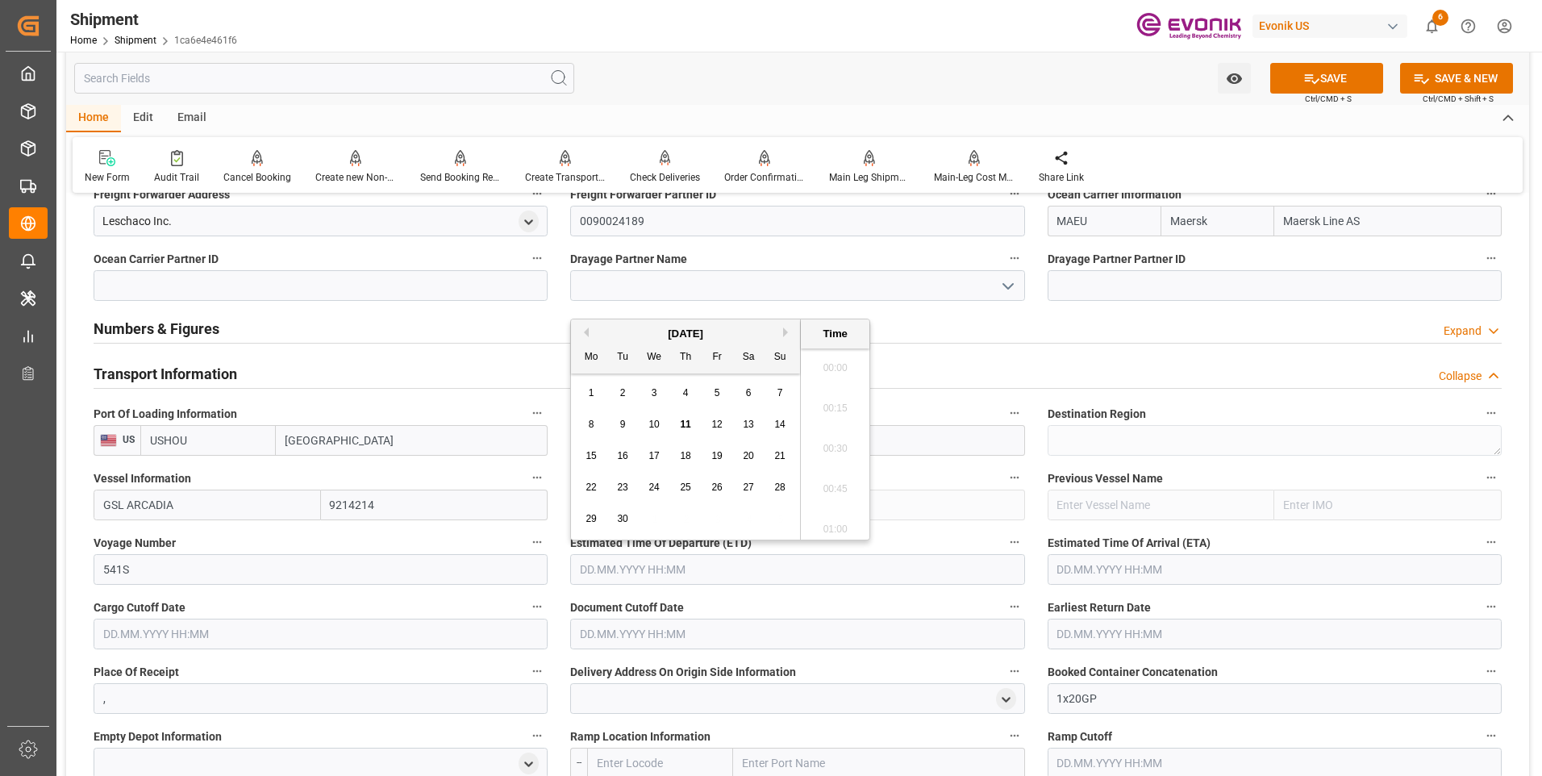
scroll to position [2223, 0]
click at [785, 329] on button "Next Month" at bounding box center [788, 332] width 10 height 10
click at [712, 451] on span "17" at bounding box center [716, 455] width 10 height 11
type input "[DATE] 00:00"
click at [1118, 560] on input "text" at bounding box center [1275, 569] width 454 height 31
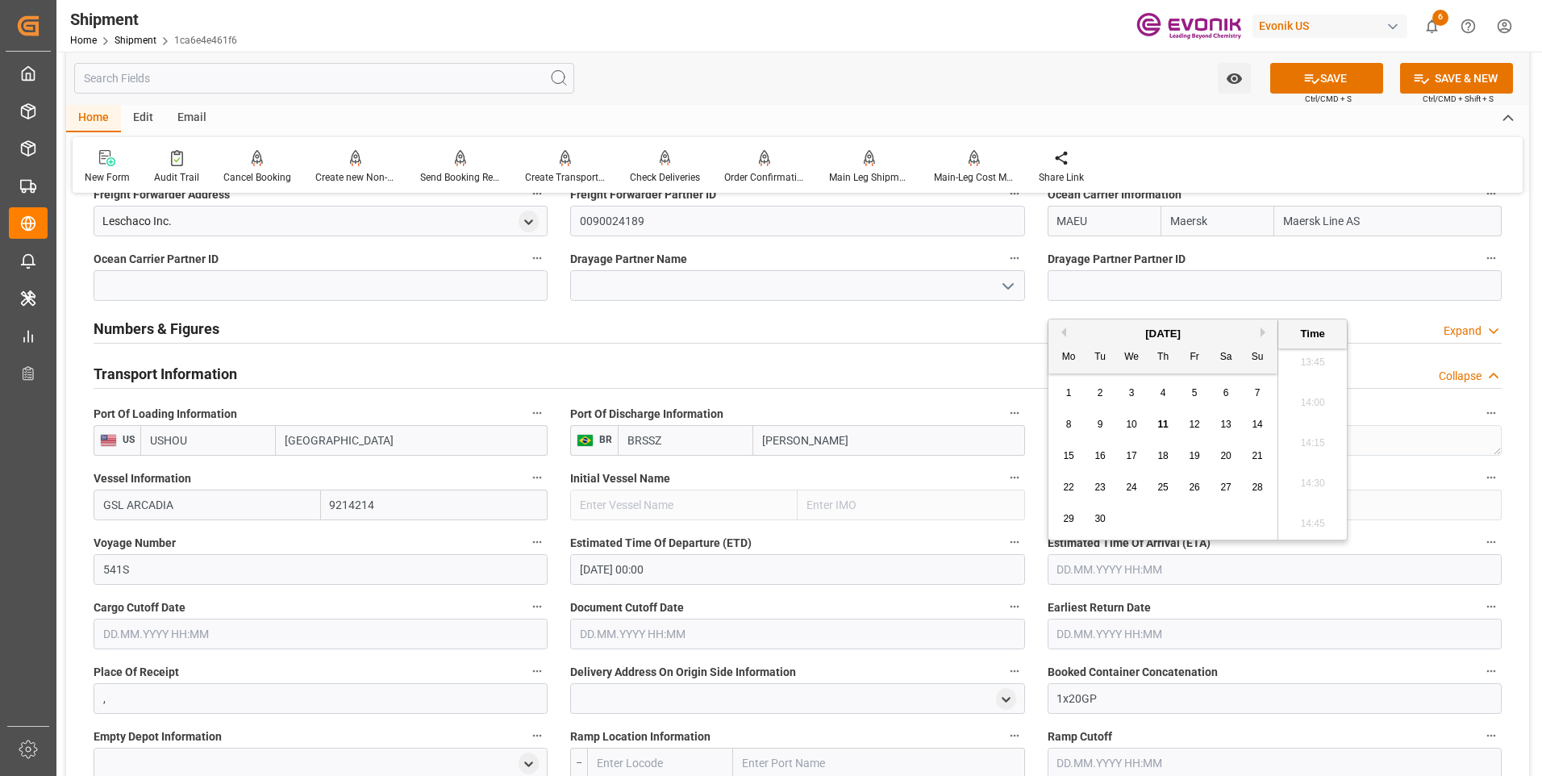
click at [1263, 332] on button "Next Month" at bounding box center [1265, 332] width 10 height 10
click at [1256, 422] on span "9" at bounding box center [1258, 424] width 6 height 11
type input "[DATE] 00:00"
click at [367, 560] on input "541S" at bounding box center [321, 569] width 454 height 31
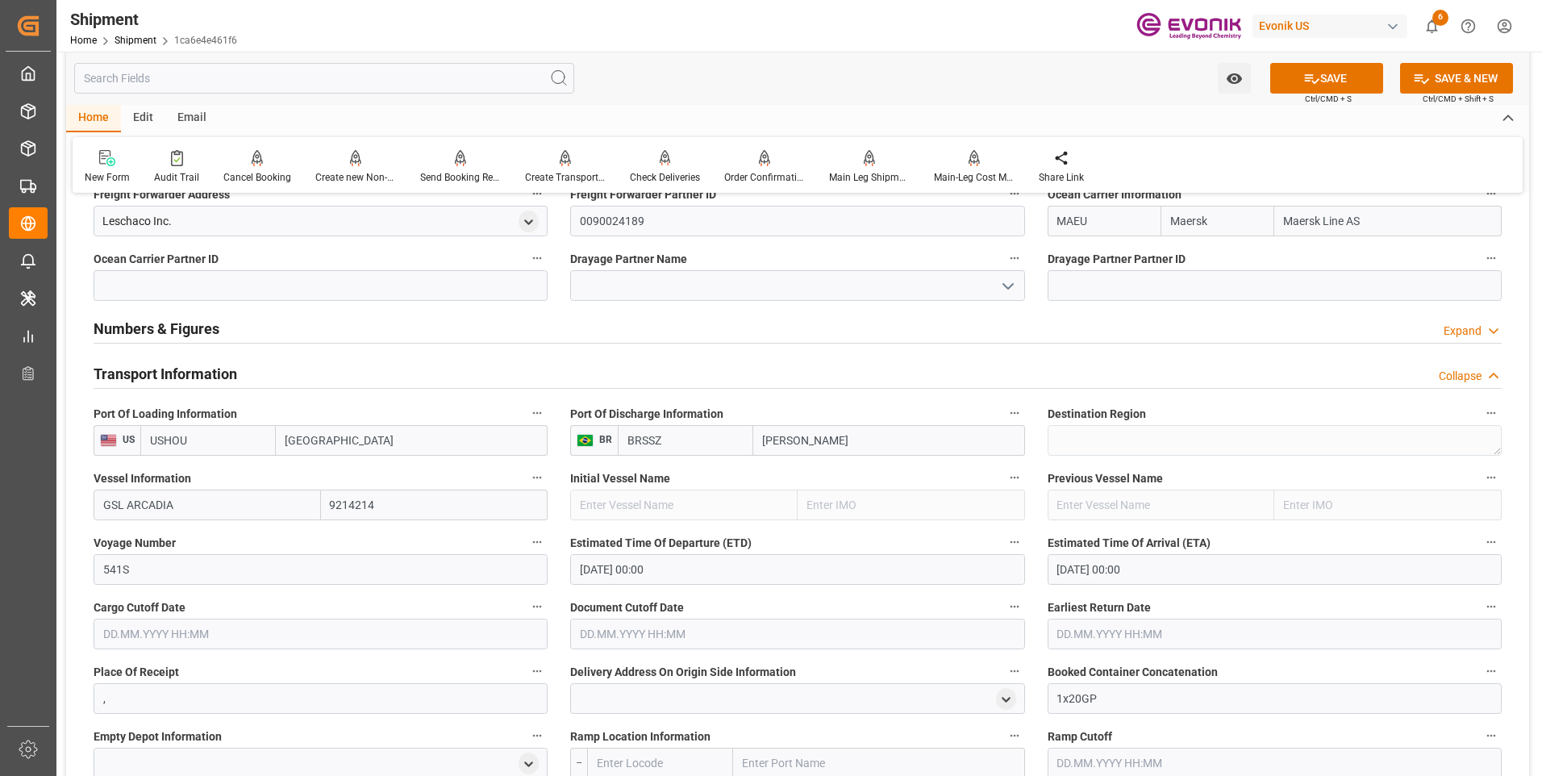
click at [383, 621] on input "text" at bounding box center [321, 634] width 454 height 31
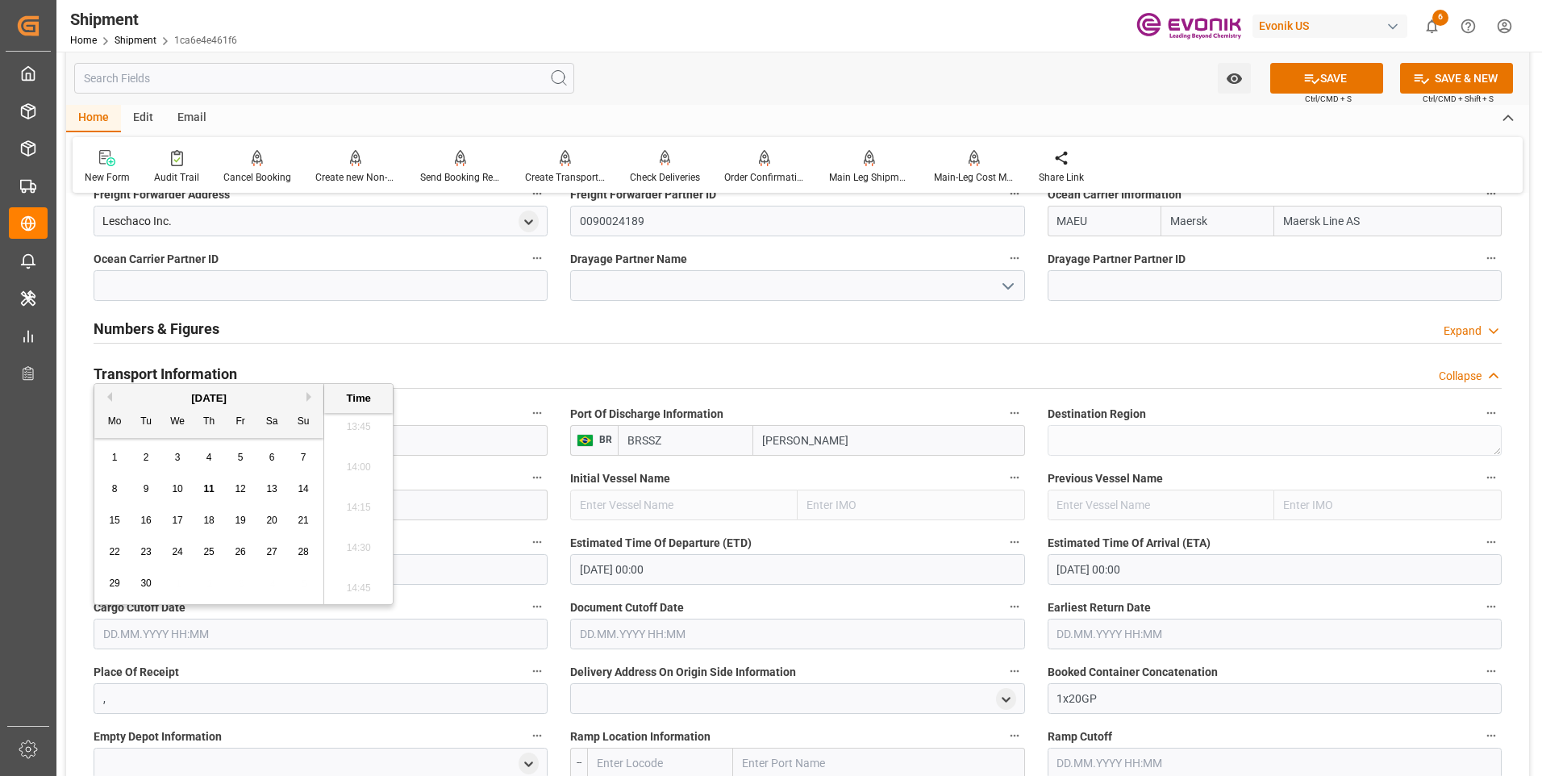
click at [309, 397] on button "Next Month" at bounding box center [311, 397] width 10 height 10
click at [240, 489] on span "10" at bounding box center [240, 488] width 10 height 11
type input "[DATE] 00:00"
click at [634, 624] on input "text" at bounding box center [797, 634] width 454 height 31
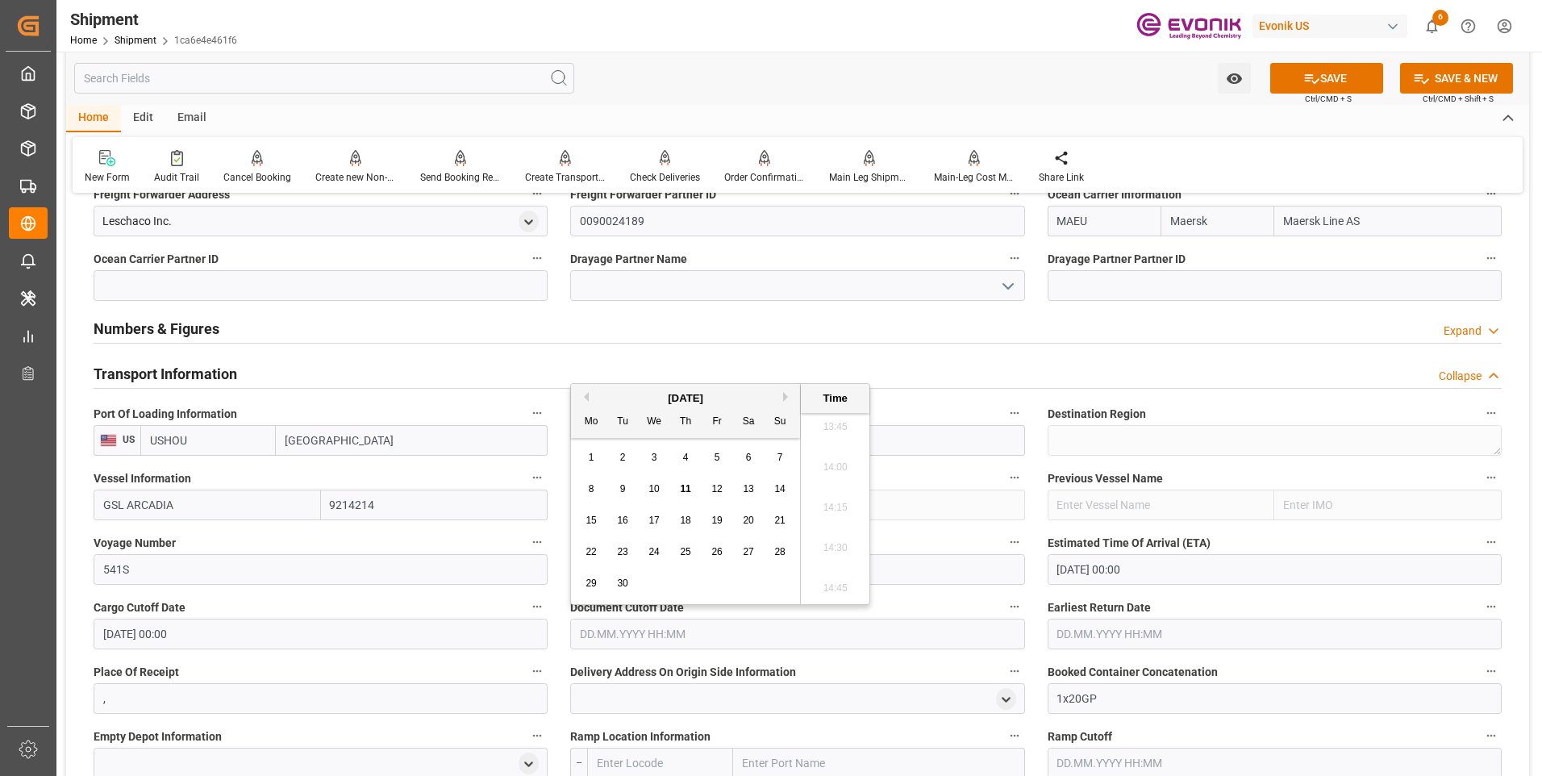
click at [781, 395] on div "September 2025" at bounding box center [685, 398] width 229 height 16
click at [786, 394] on button "Next Month" at bounding box center [788, 397] width 10 height 10
click at [710, 494] on div "10" at bounding box center [717, 489] width 20 height 19
type input "[DATE] 00:00"
click at [1065, 593] on div "Earliest Return Date" at bounding box center [1274, 622] width 477 height 65
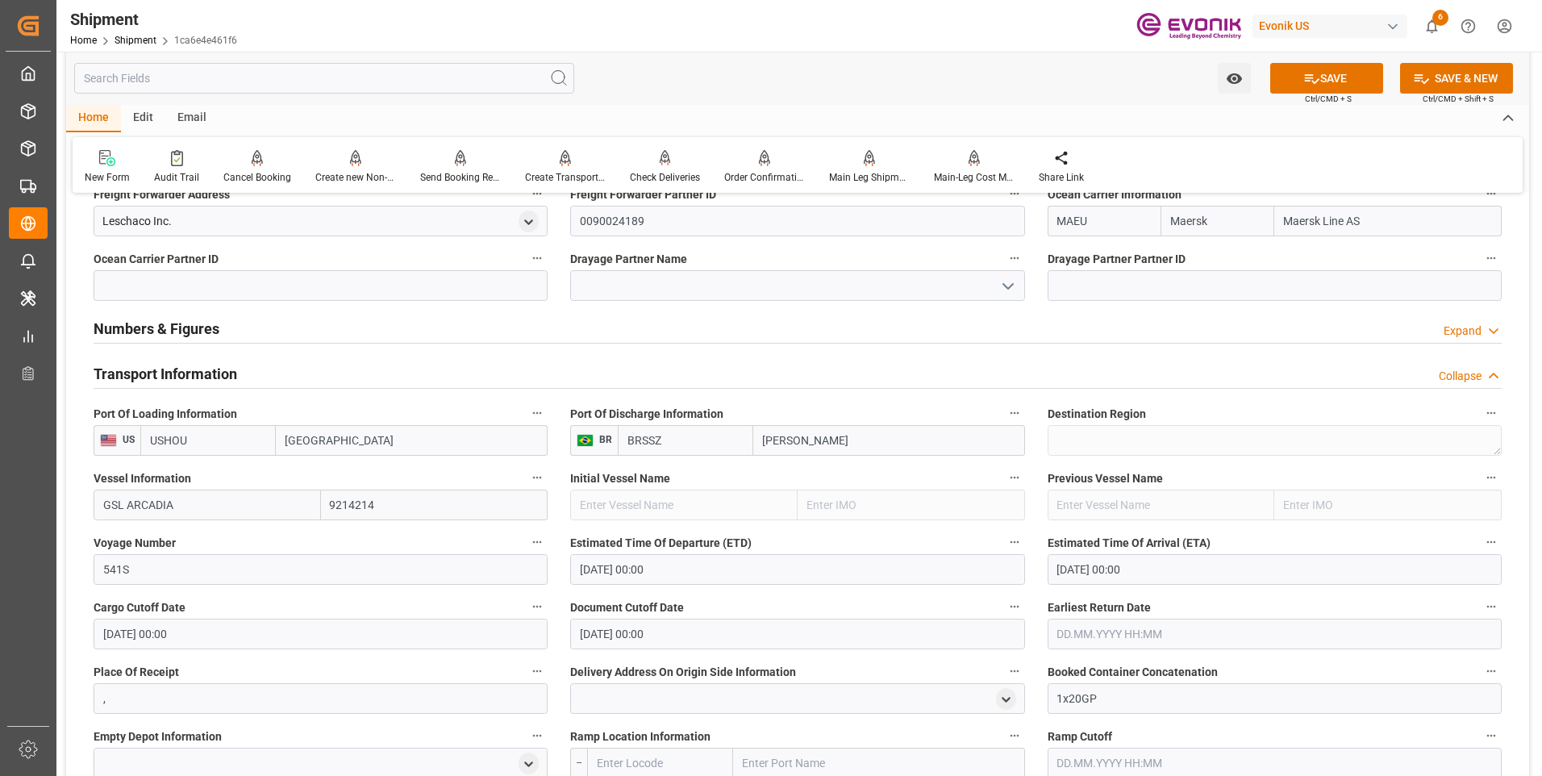
click at [1090, 630] on input "text" at bounding box center [1275, 634] width 454 height 31
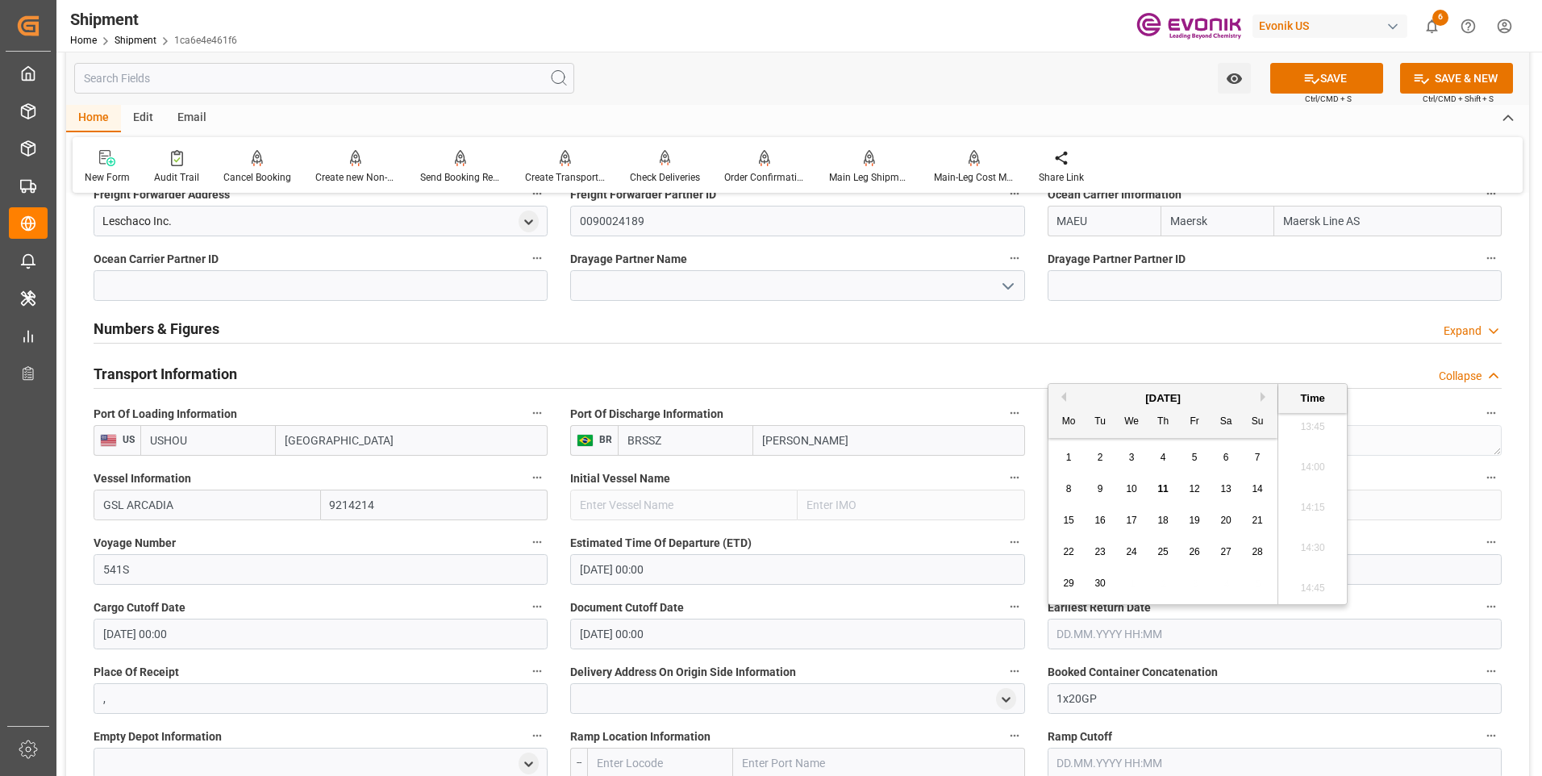
click at [1133, 488] on span "10" at bounding box center [1131, 488] width 10 height 11
type input "10.09.2025 00:00"
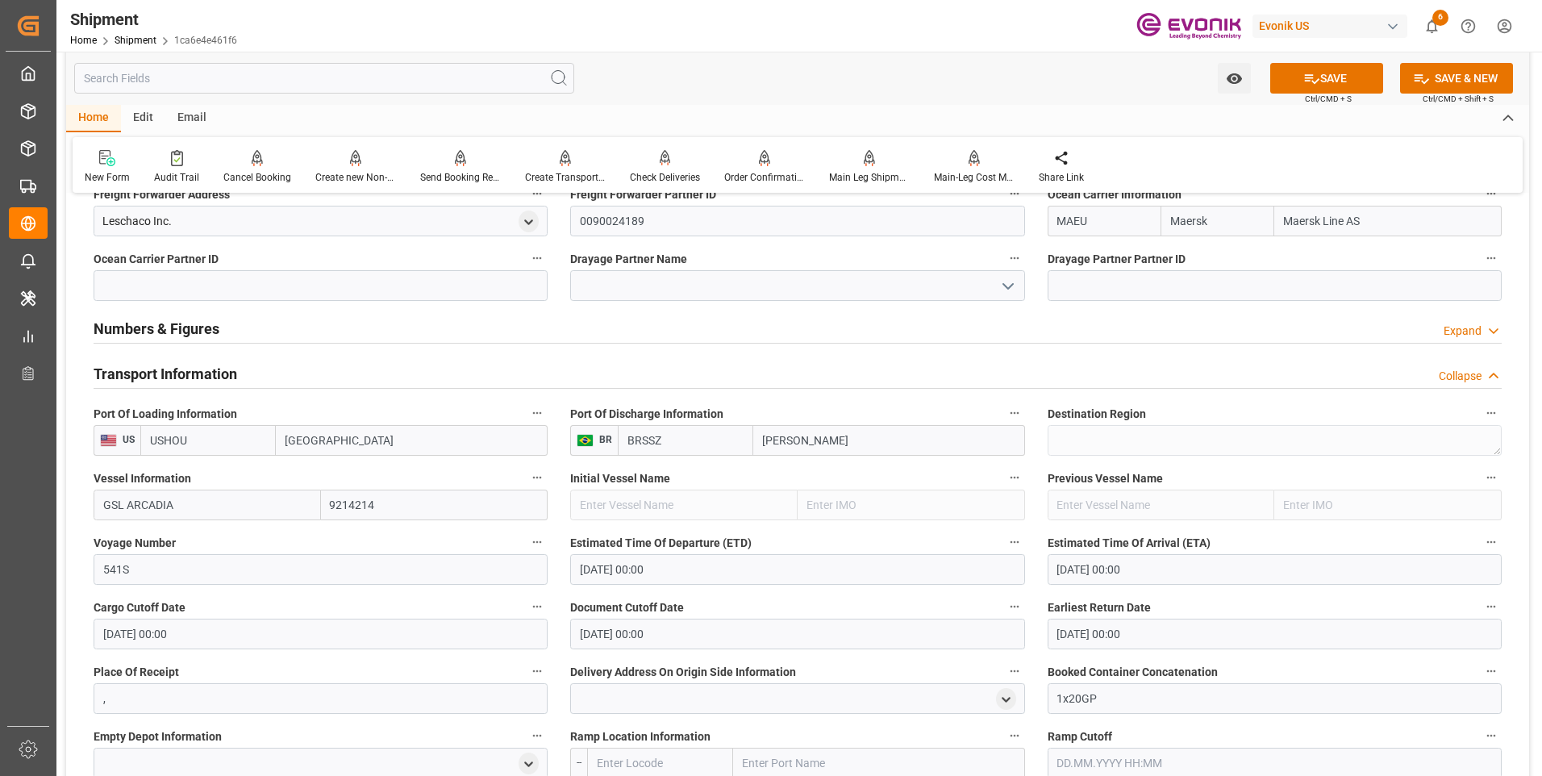
click at [424, 680] on label "Place Of Receipt" at bounding box center [321, 671] width 454 height 23
click at [527, 680] on button "Place Of Receipt" at bounding box center [537, 670] width 21 height 21
click at [1318, 80] on div at bounding box center [771, 388] width 1542 height 776
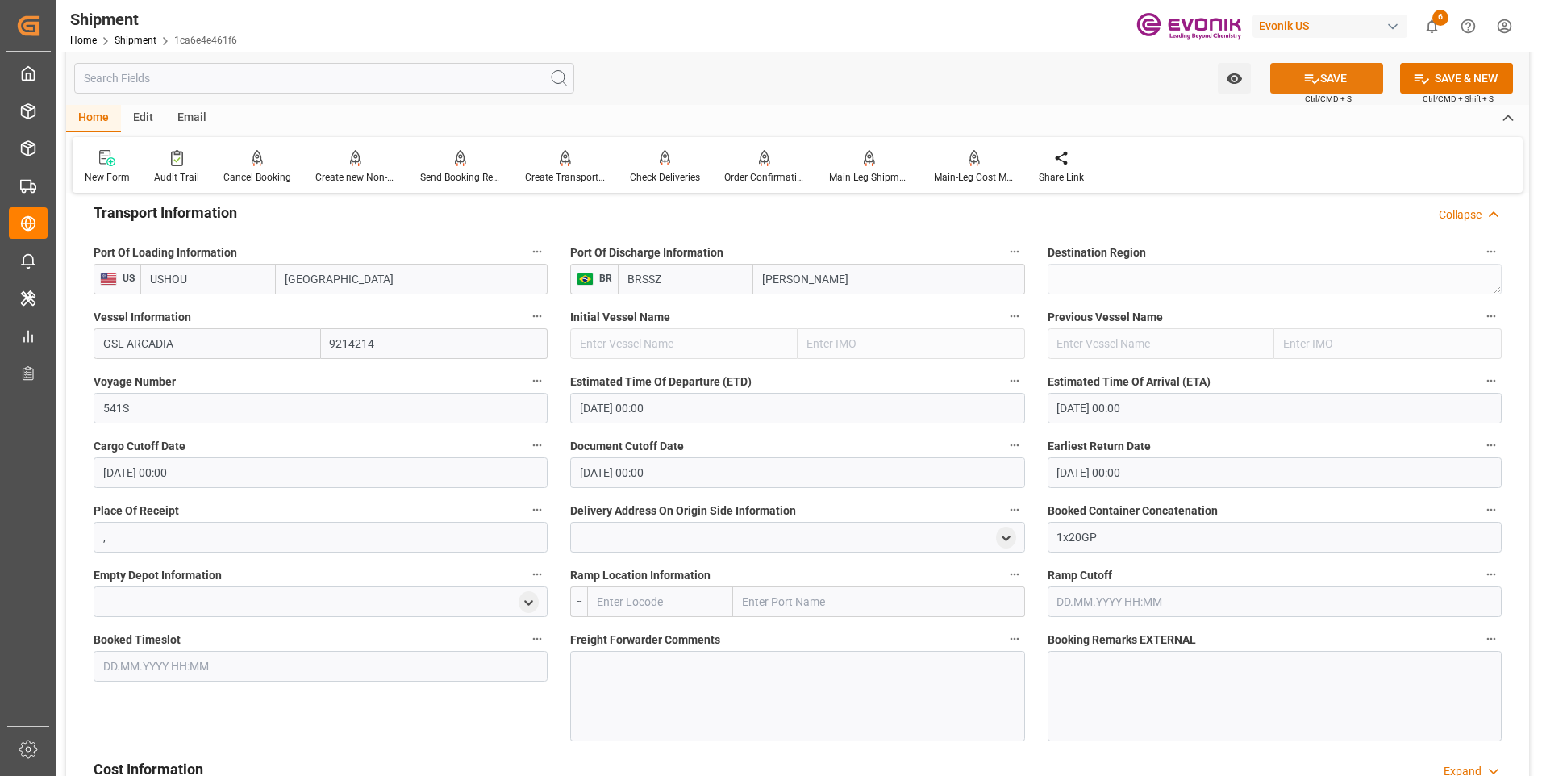
click at [1316, 82] on icon at bounding box center [1311, 78] width 17 height 17
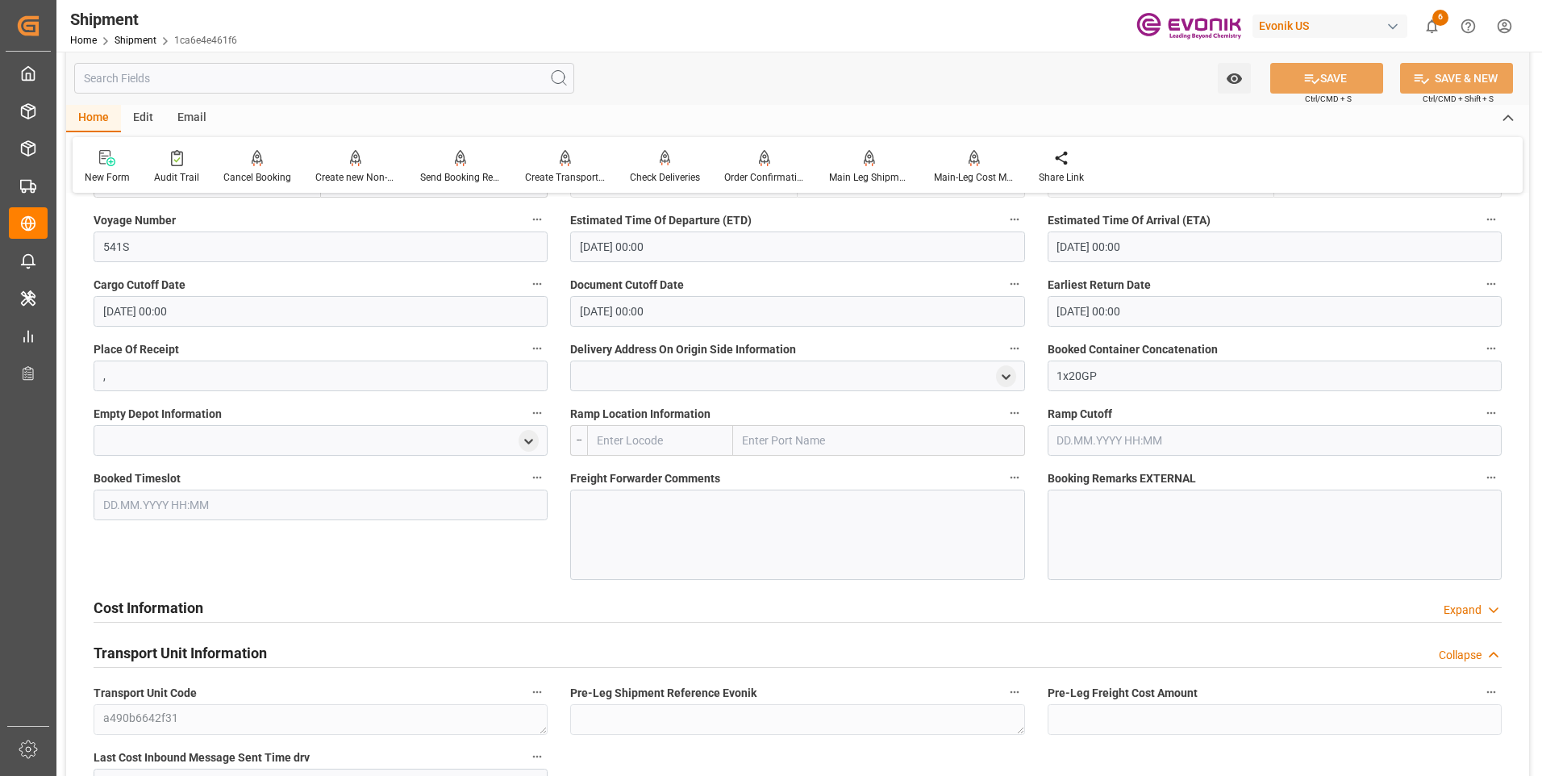
scroll to position [1371, 0]
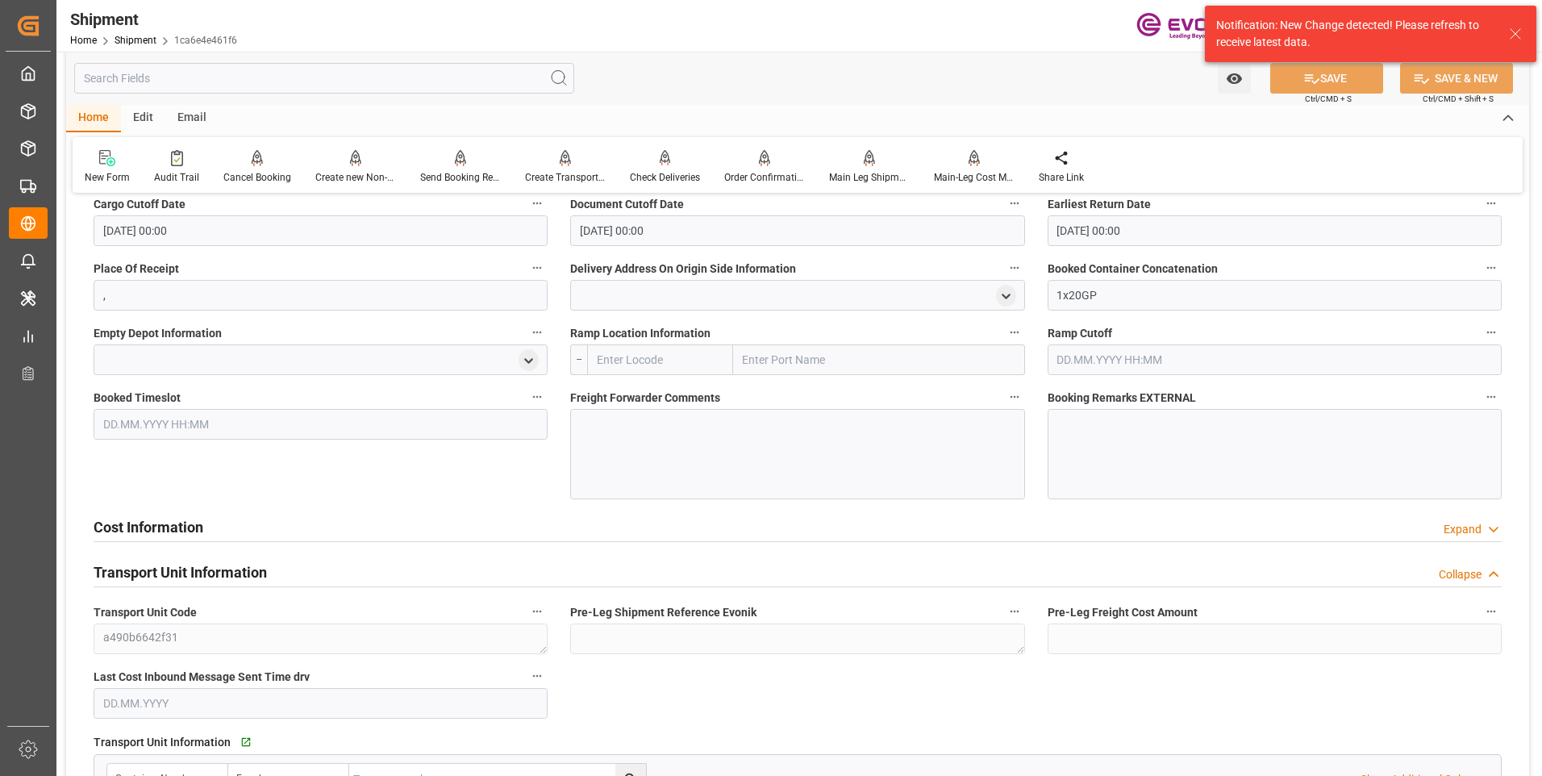
click at [160, 524] on h2 "Cost Information" at bounding box center [149, 527] width 110 height 22
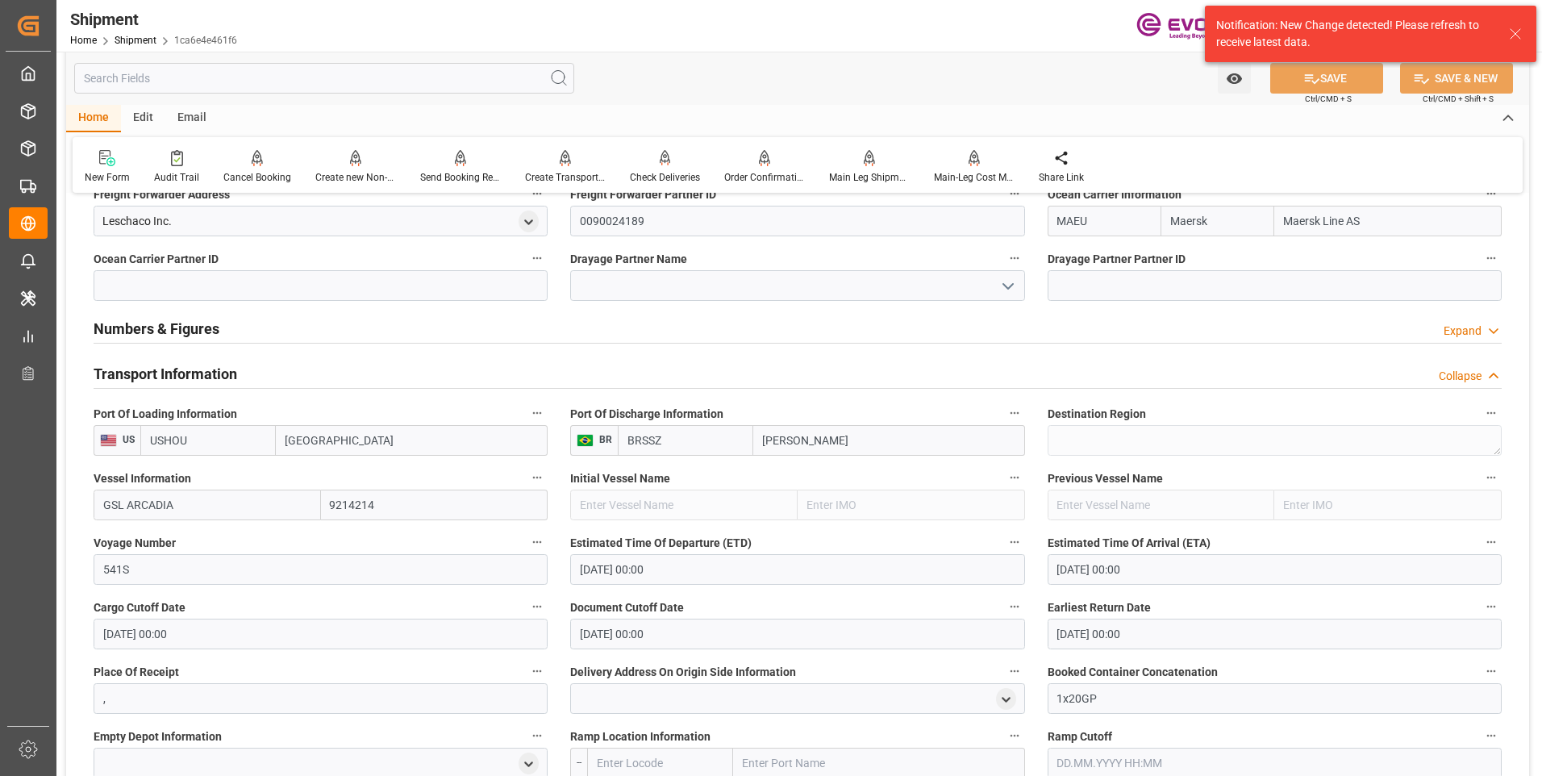
scroll to position [726, 0]
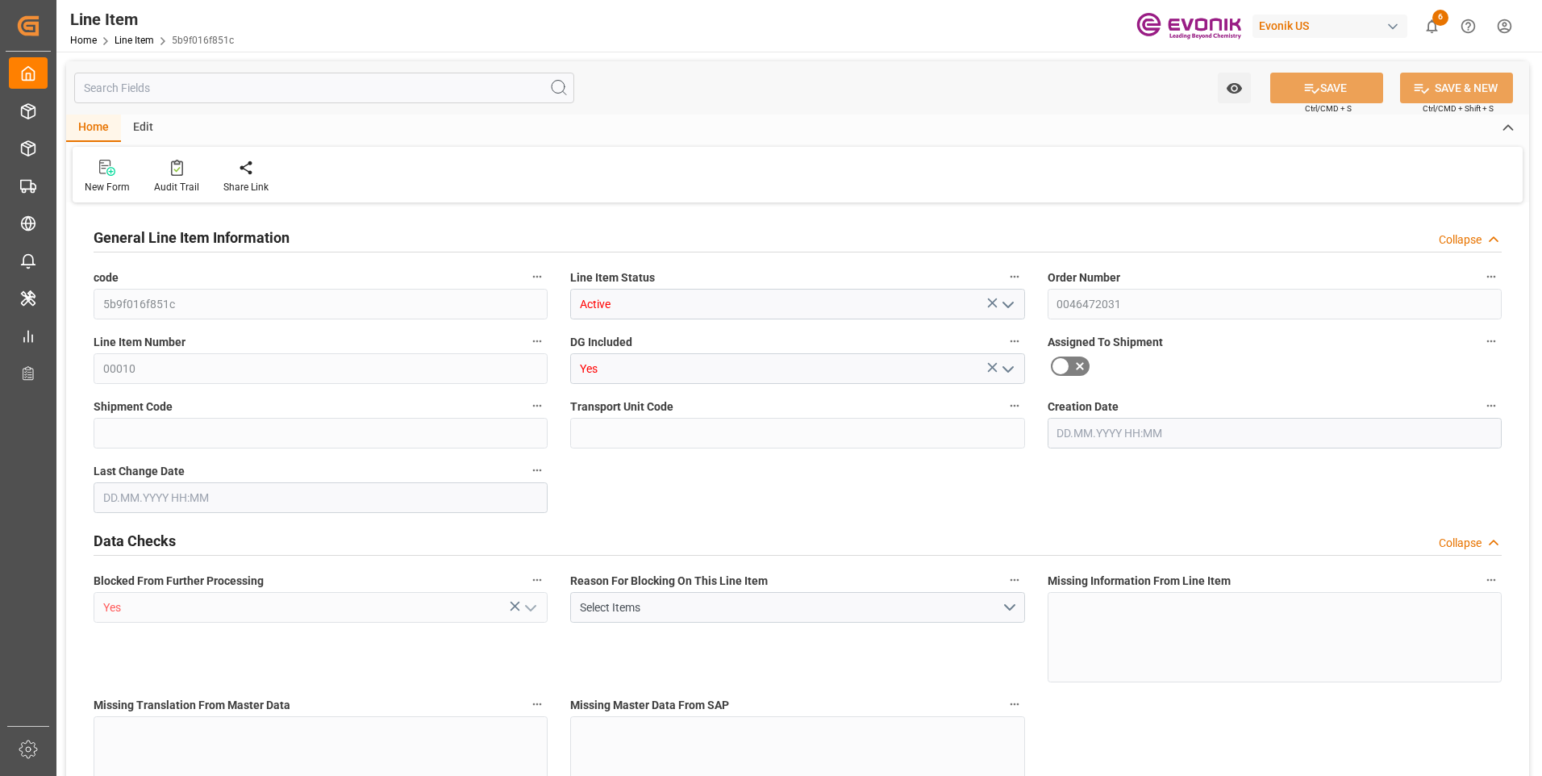
type input "18"
type input "15392.8"
type input "14200"
type input "20.3486"
type input "71"
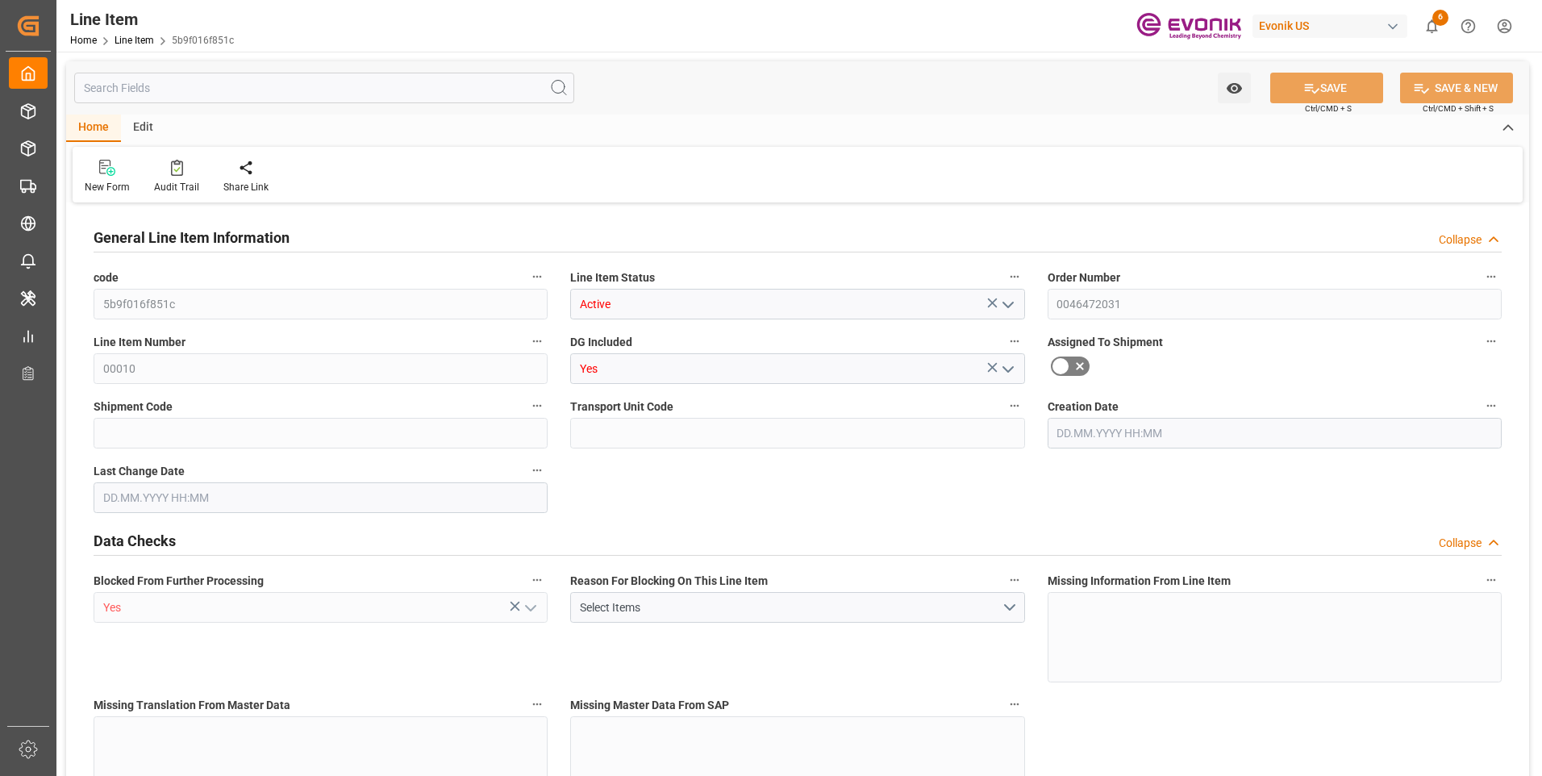
type input "48848"
type input "71"
type input "14200"
type input "15392.8"
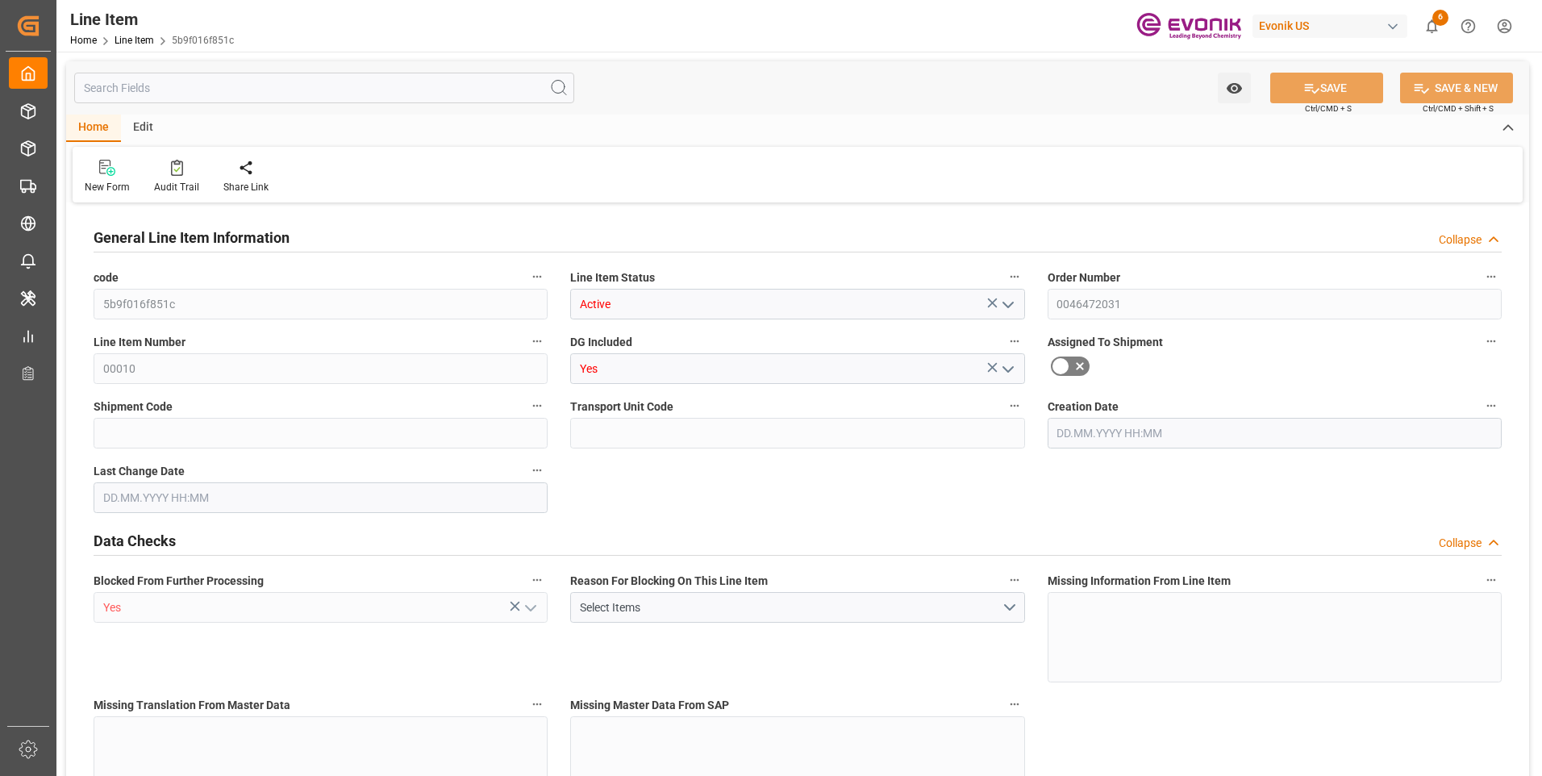
type input "15698.8"
type input "14200"
type input "20.3486"
type input "20348.6"
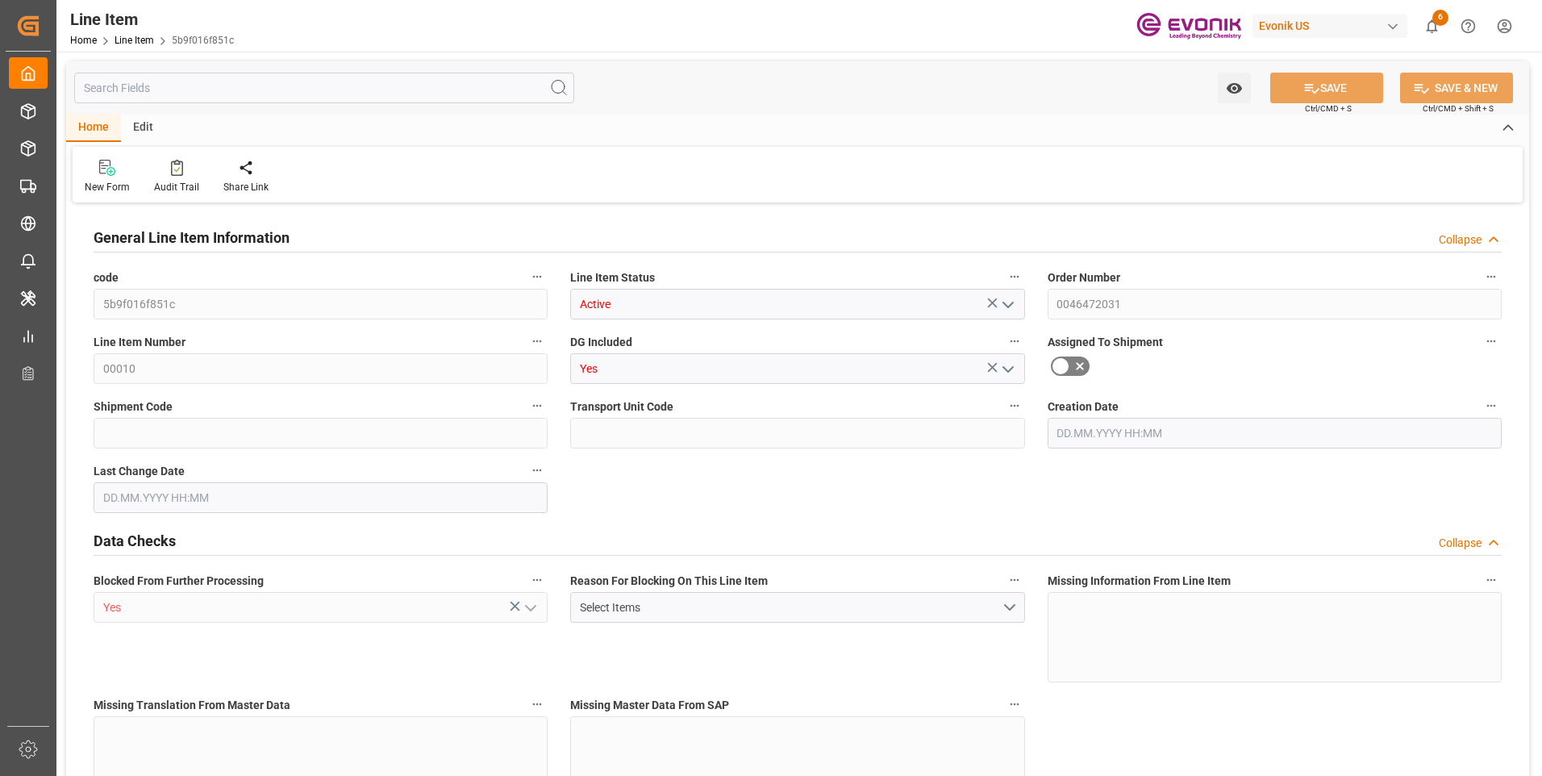
type input "0"
type input "[DATE] 19:36"
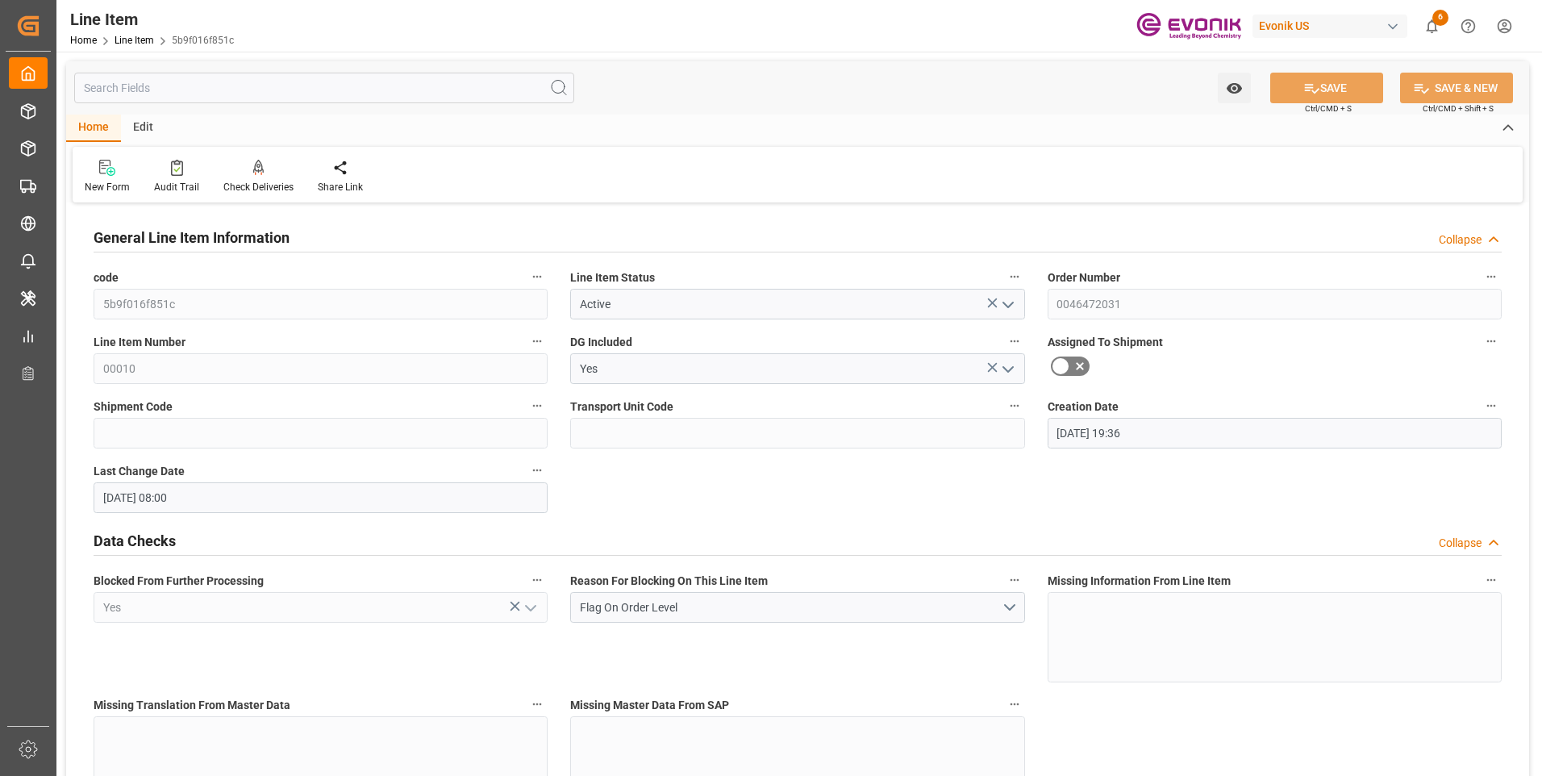
type input "[DATE] 08:00"
type input "[DATE]"
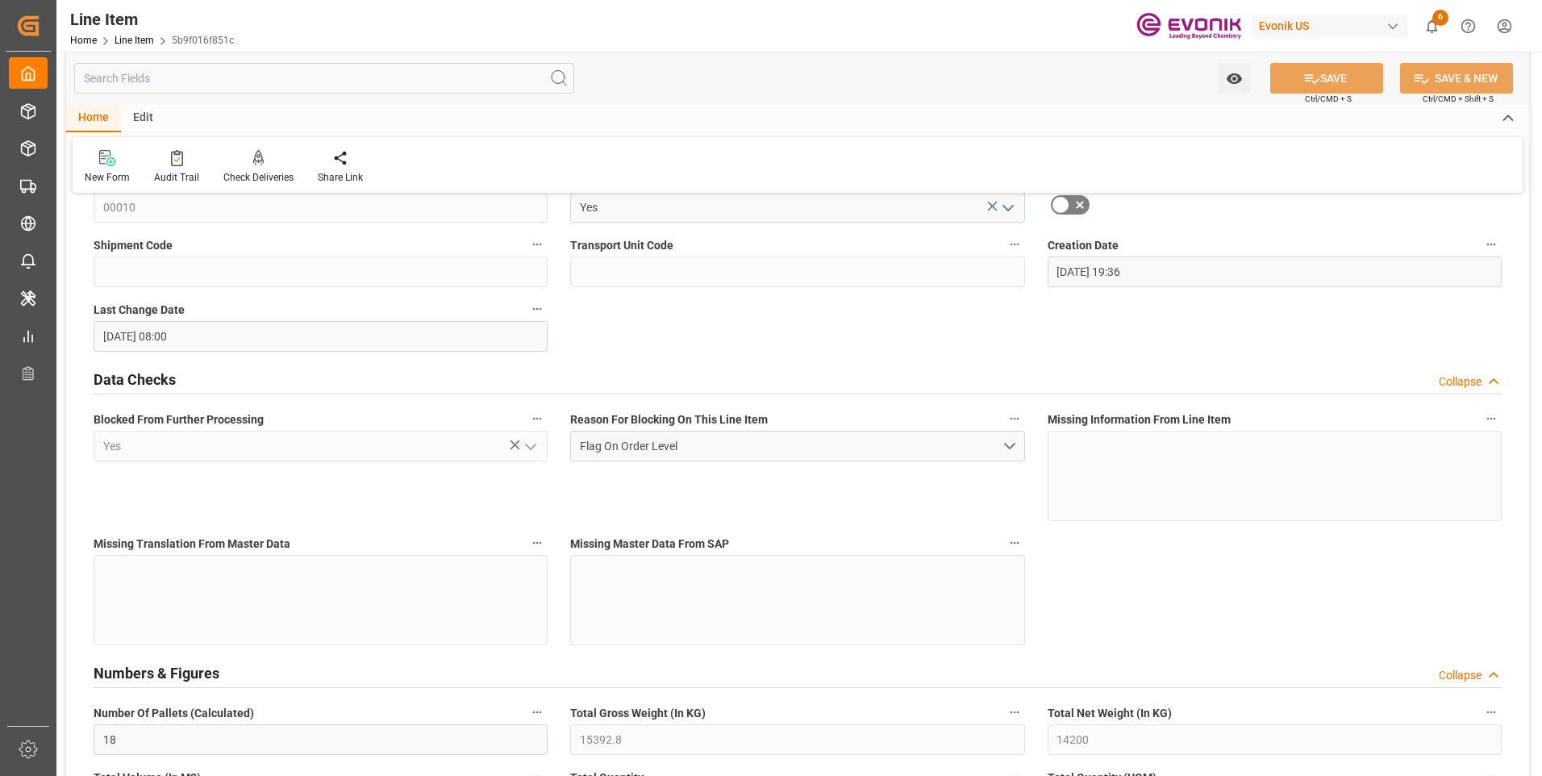
click at [137, 72] on input "text" at bounding box center [324, 78] width 500 height 31
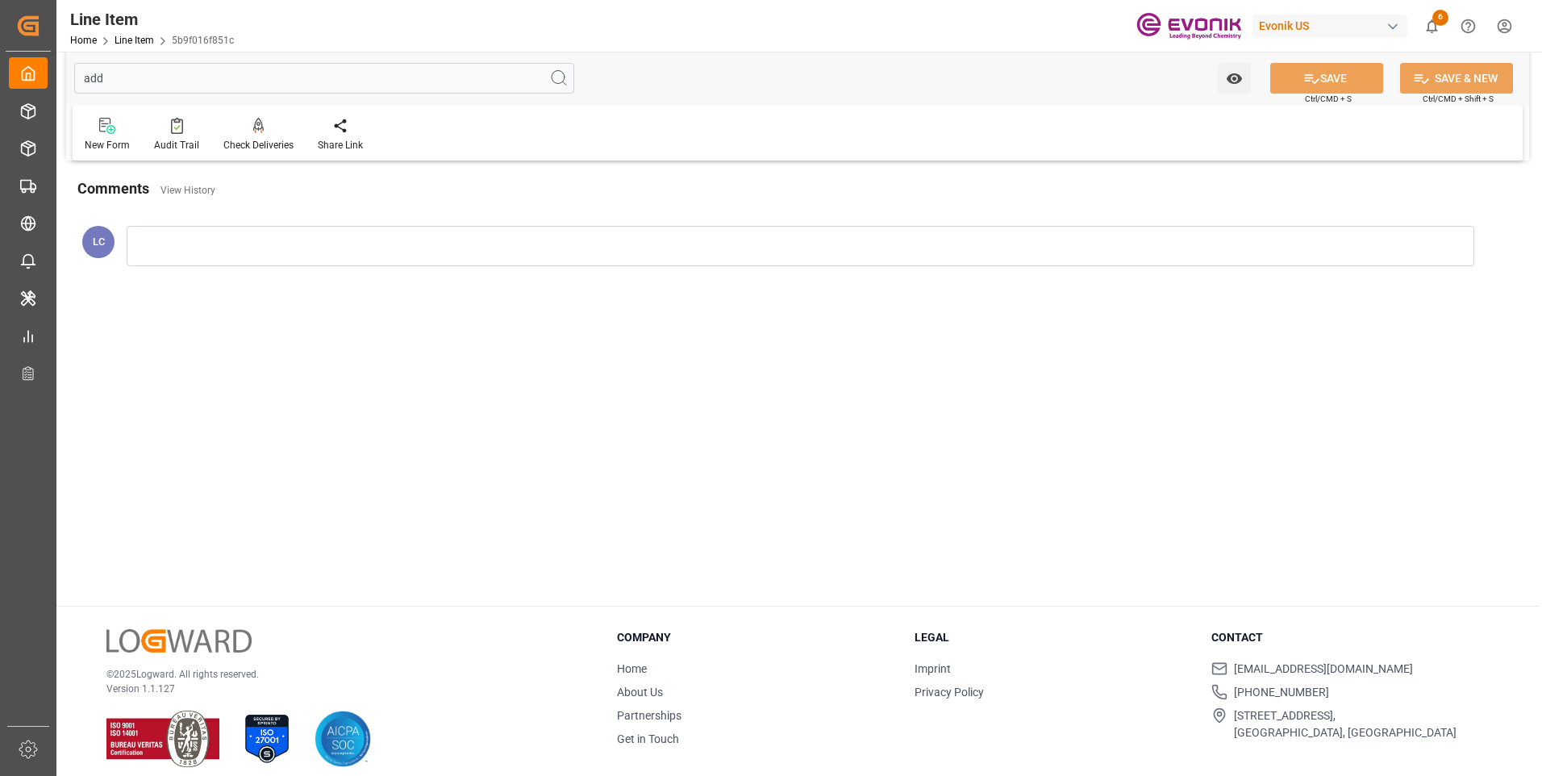
scroll to position [0, 0]
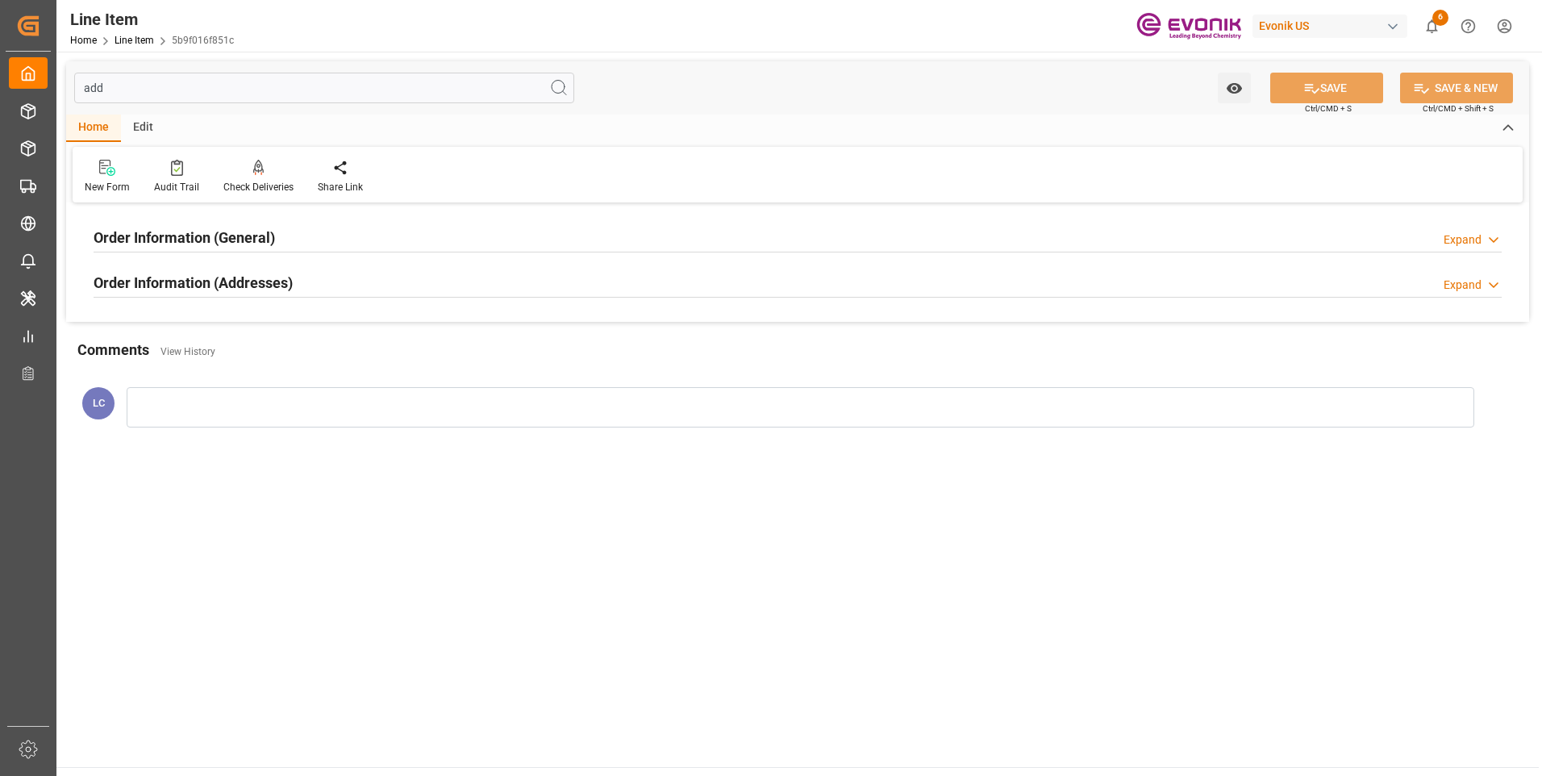
type input "add"
click at [205, 279] on h2 "Order Information (Addresses)" at bounding box center [193, 283] width 199 height 22
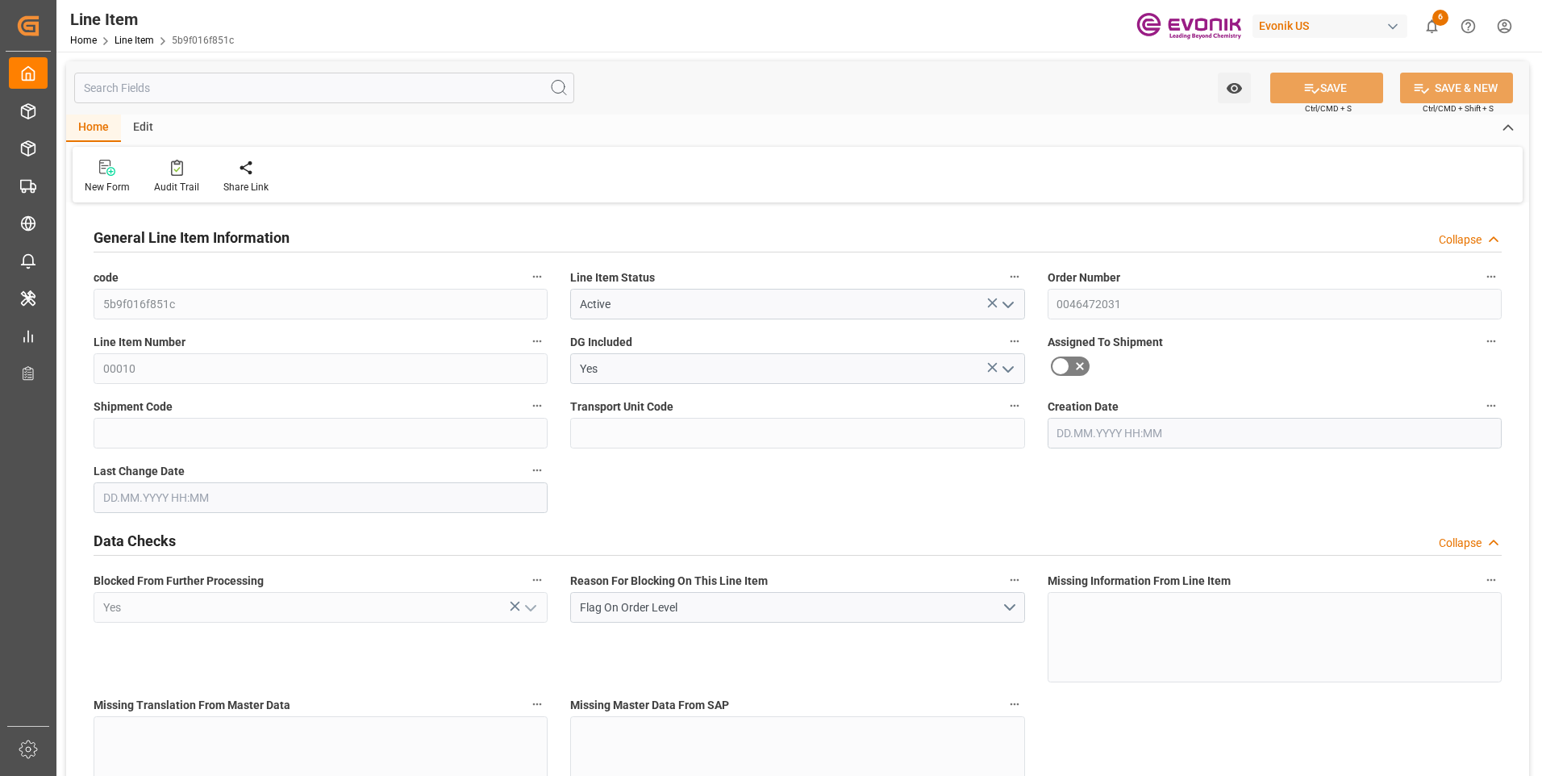
type input "18"
type input "15392.8"
type input "14200"
type input "20.3486"
type input "71"
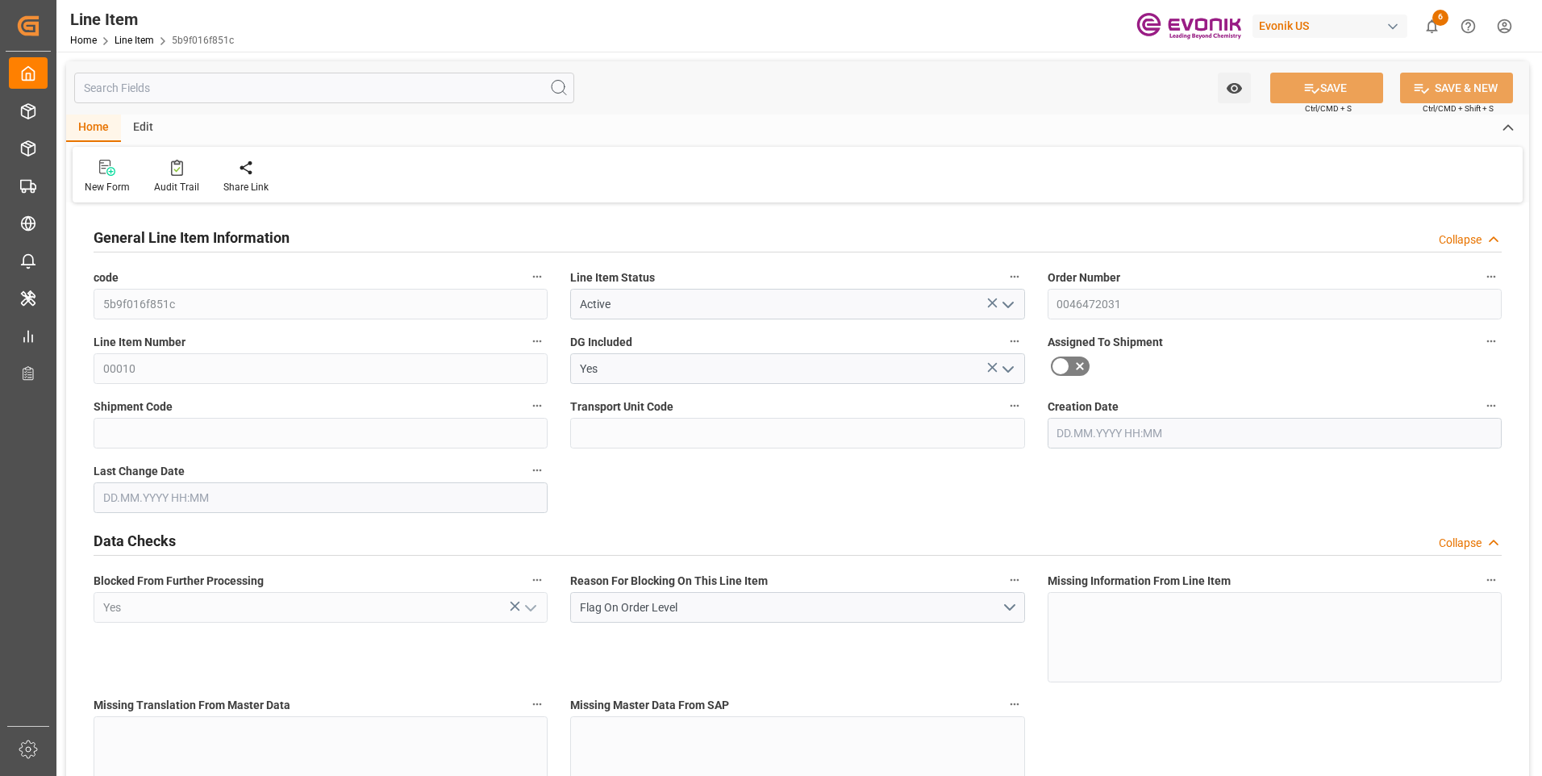
type input "48848"
type input "71"
type input "14200"
type input "15392.8"
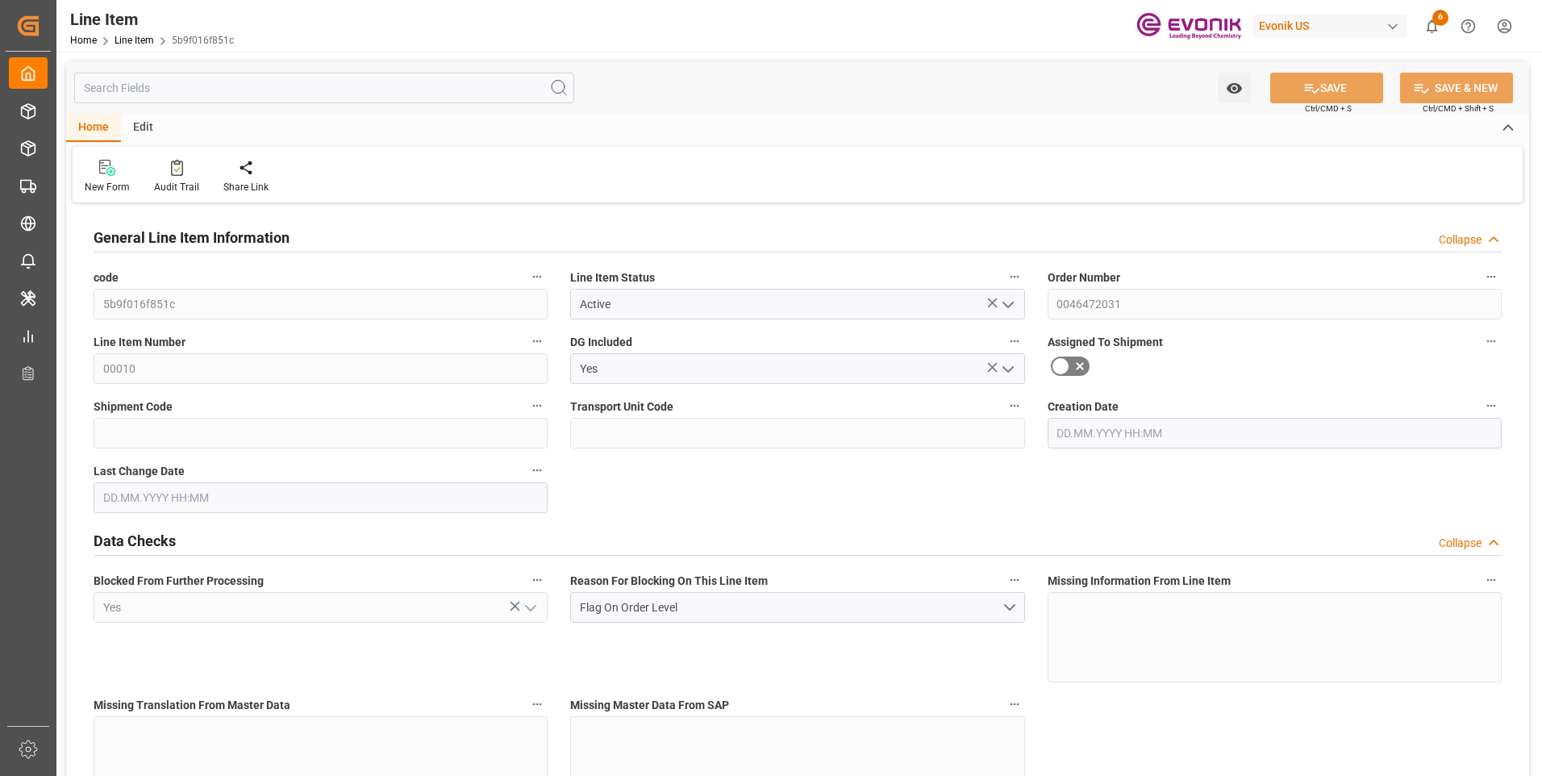
type input "15698.8"
type input "14200"
type input "20.3486"
type input "20348.6"
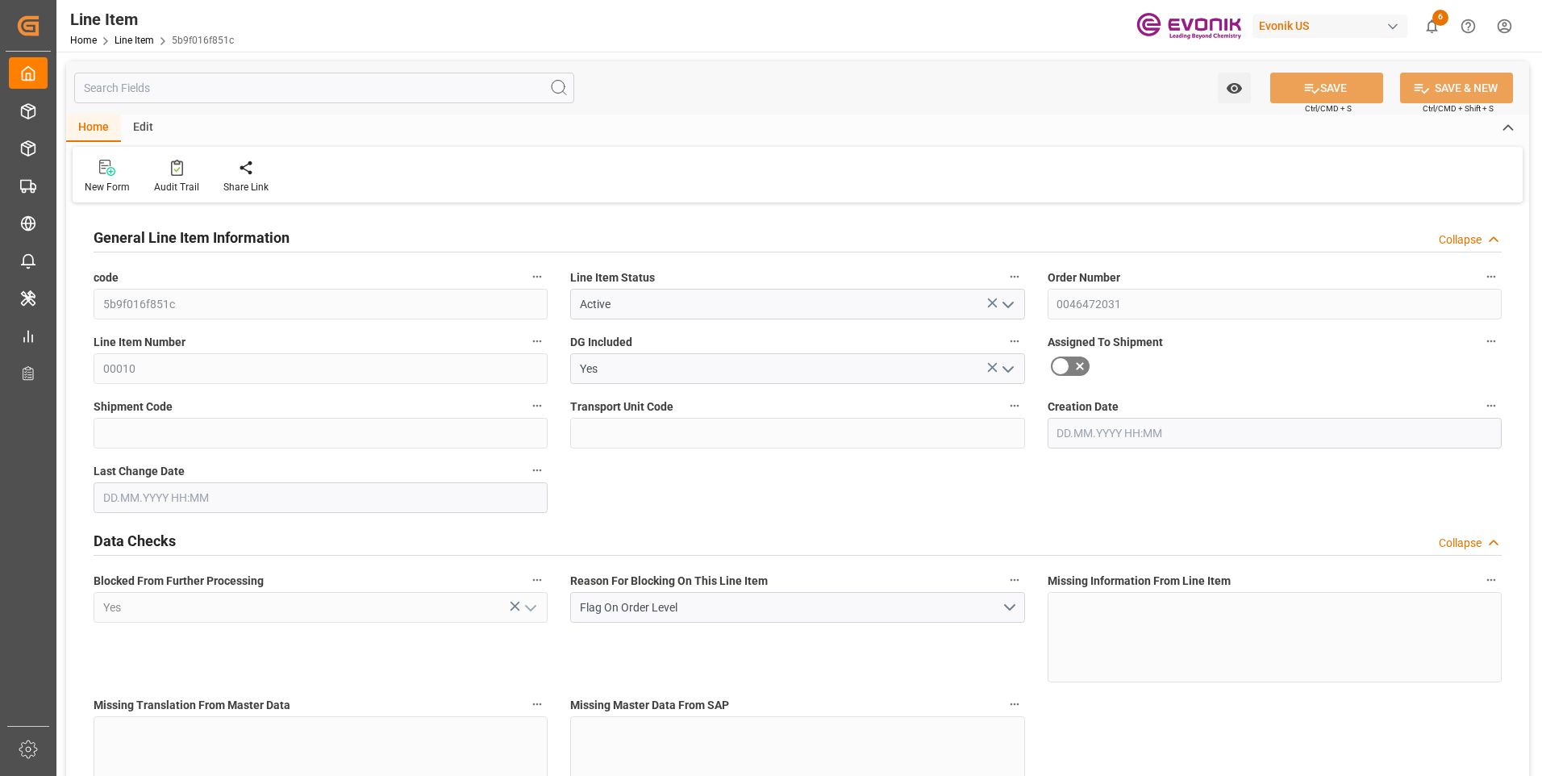
type input "0"
type input "[DATE] 19:36"
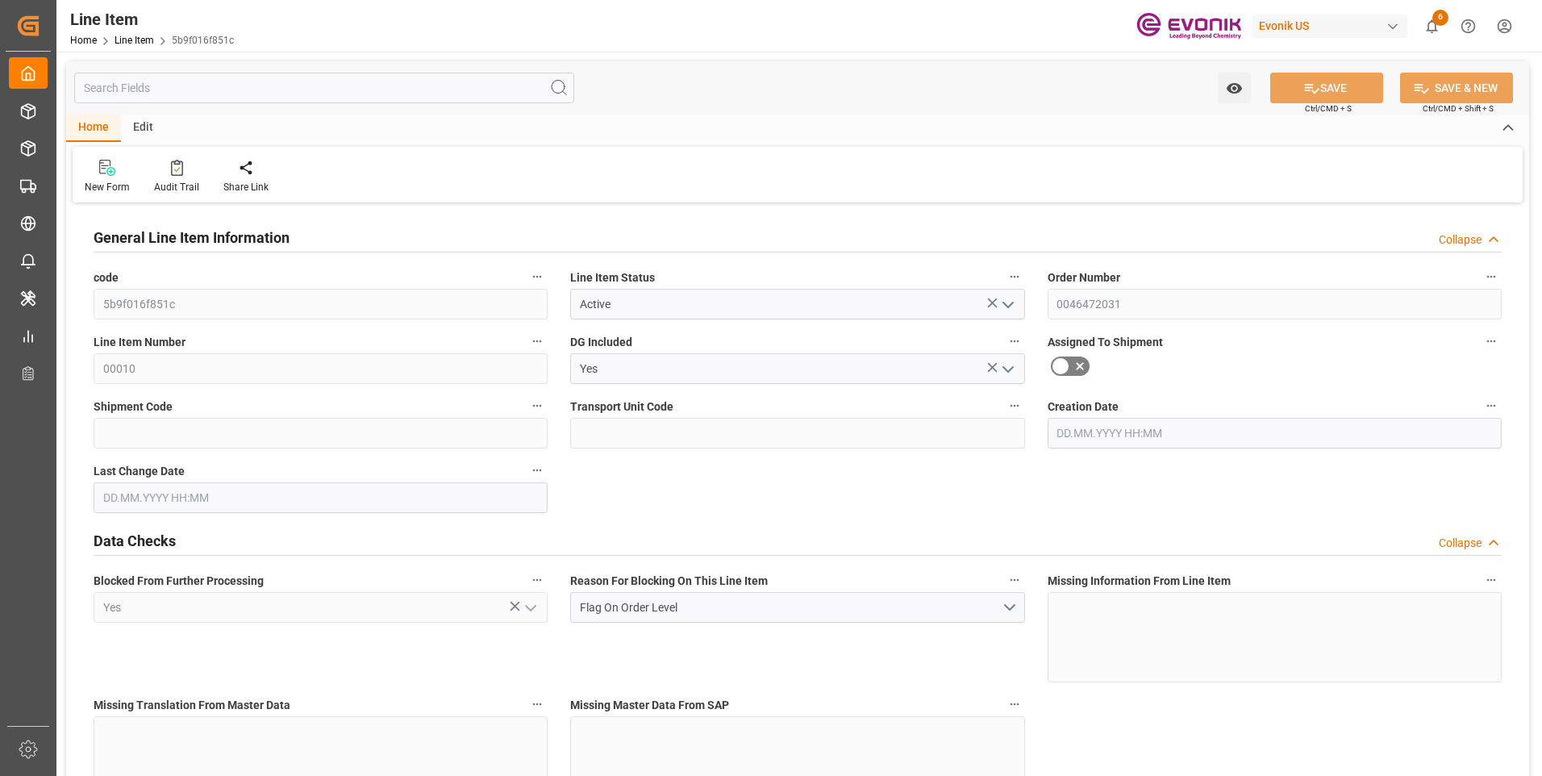
type input "[DATE] 08:00"
type input "[DATE]"
click at [230, 91] on input "text" at bounding box center [324, 88] width 500 height 31
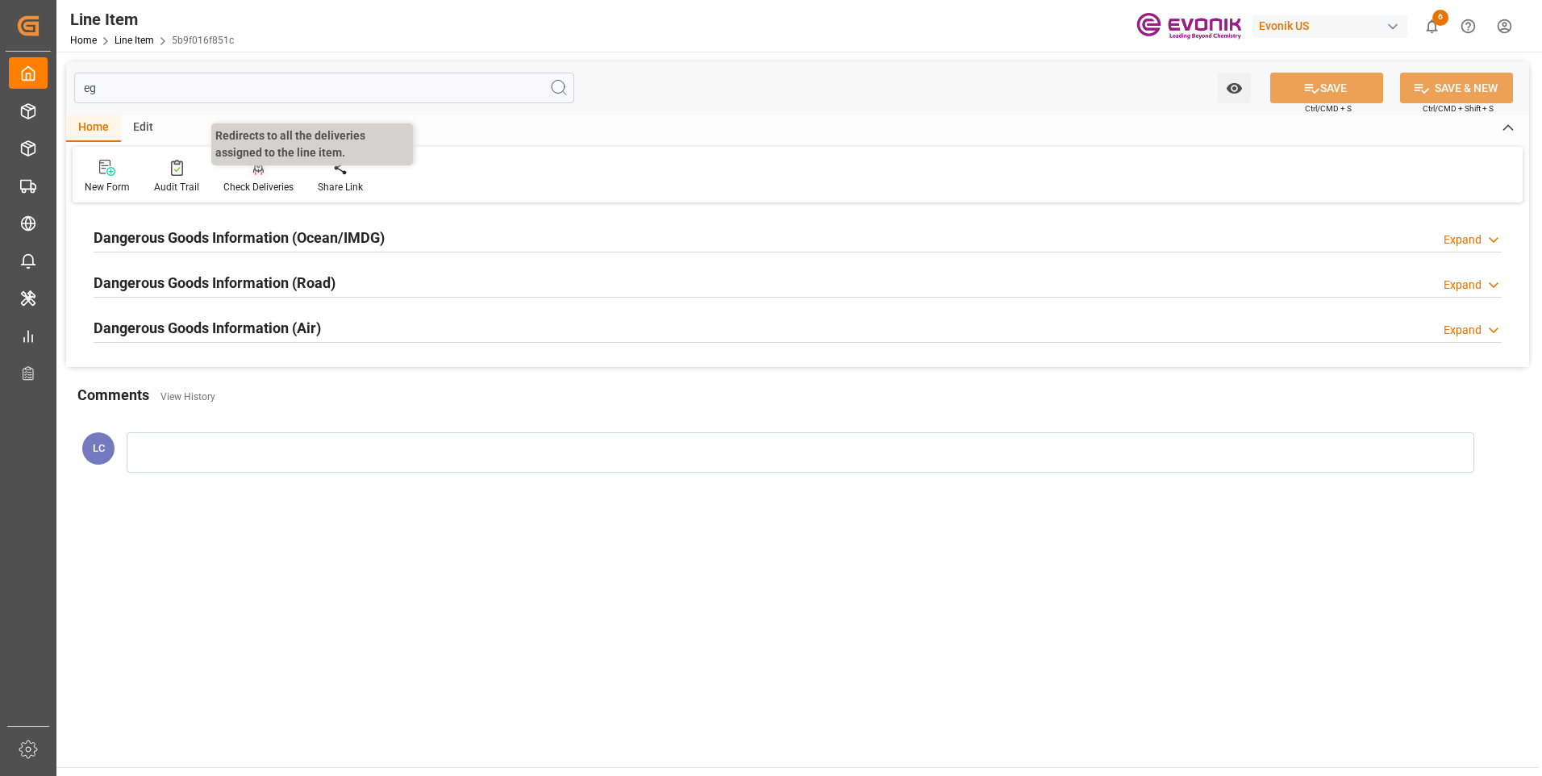
type input "eg"
click at [299, 234] on h2 "Dangerous Goods Information (Ocean/IMDG)" at bounding box center [239, 238] width 291 height 22
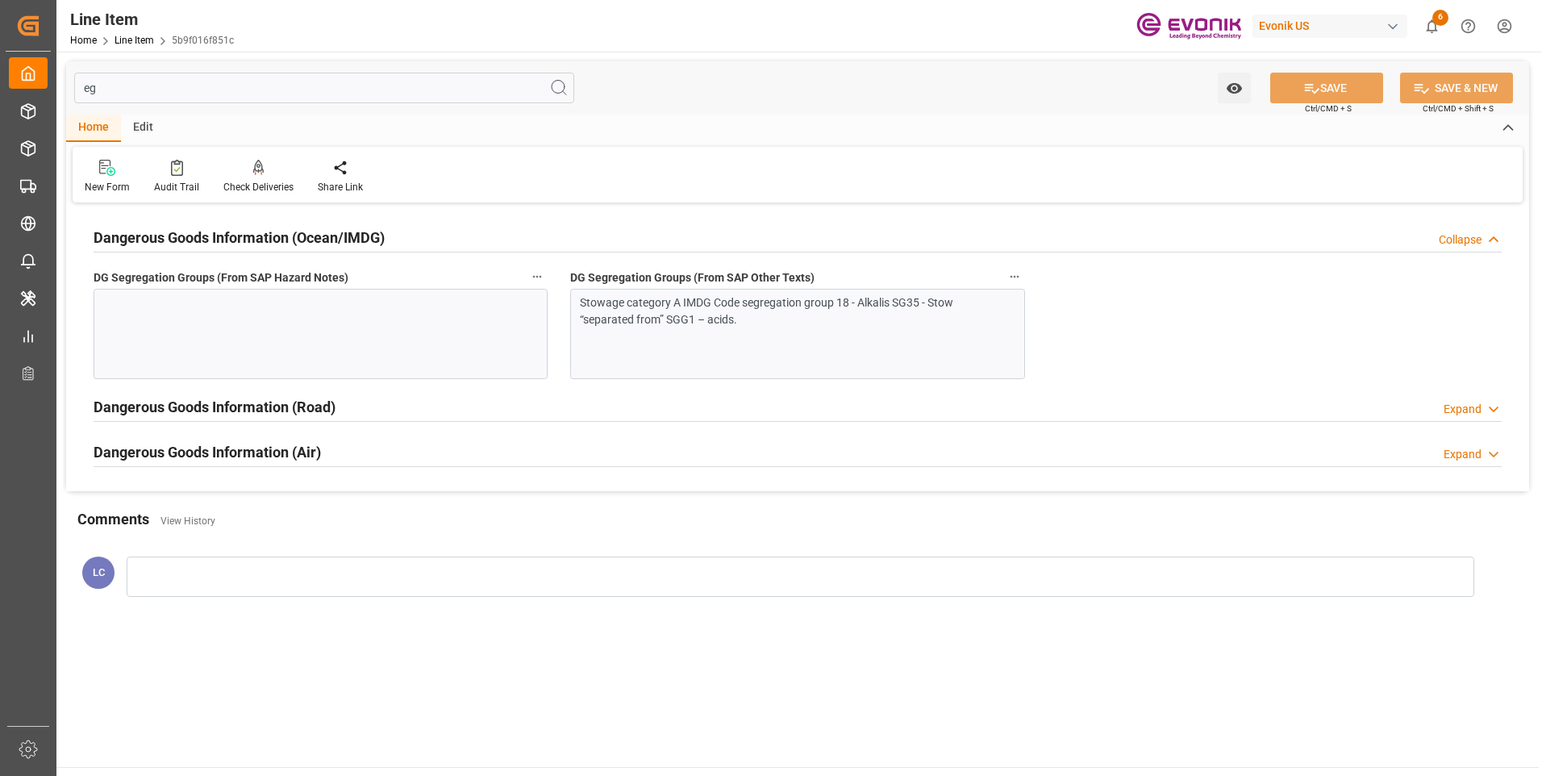
click at [679, 323] on div "Stowage category A IMDG Code segregation group 18 - Alkalis SG35 - Stow “separa…" at bounding box center [791, 311] width 423 height 34
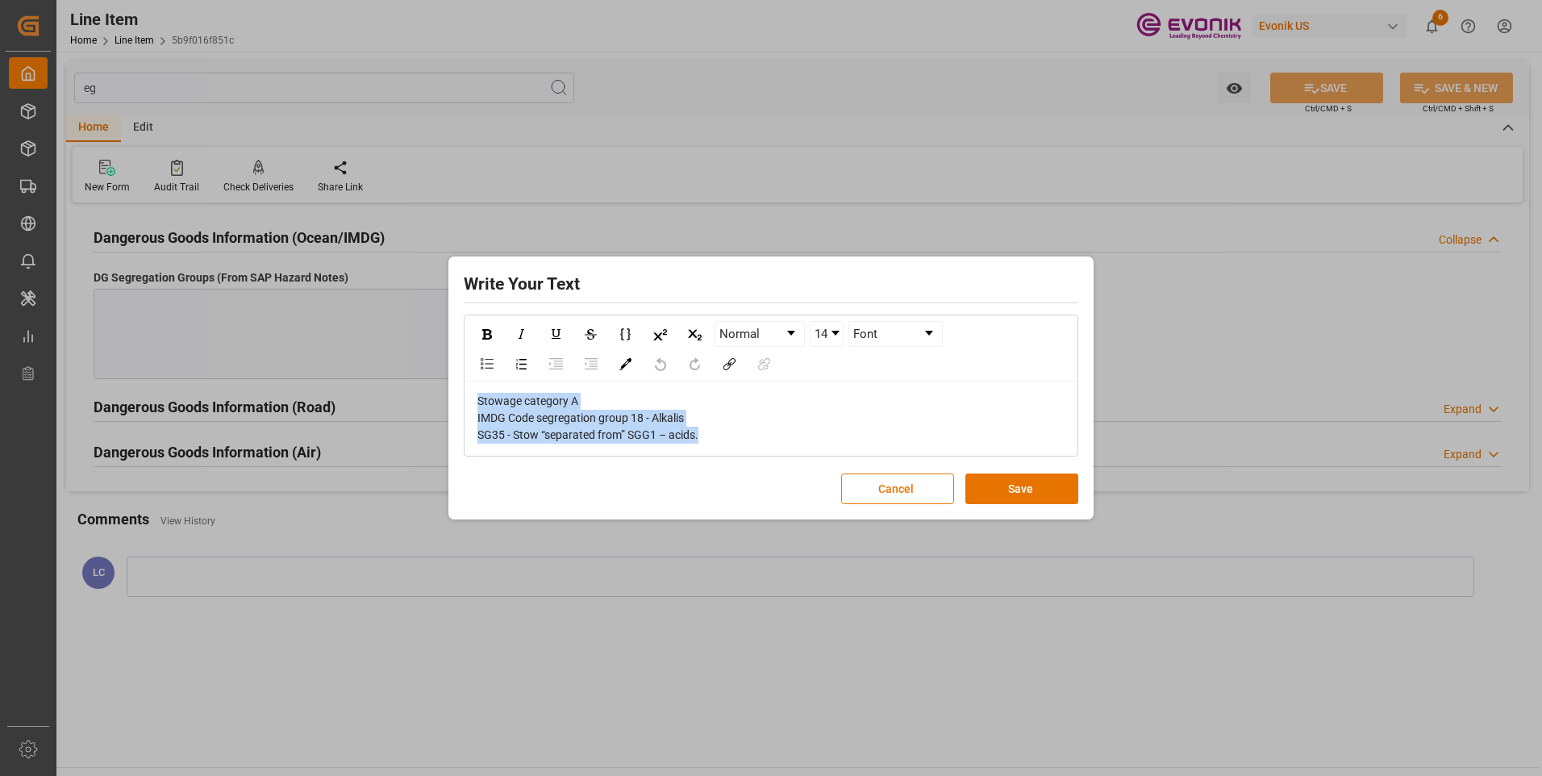
drag, startPoint x: 714, startPoint y: 441, endPoint x: 307, endPoint y: 377, distance: 411.4
click at [307, 377] on div "Write Your Text Normal 14 Font Stowage category A IMDG Code segregation group 1…" at bounding box center [771, 388] width 1542 height 776
click at [1019, 495] on button "Save" at bounding box center [1021, 488] width 113 height 31
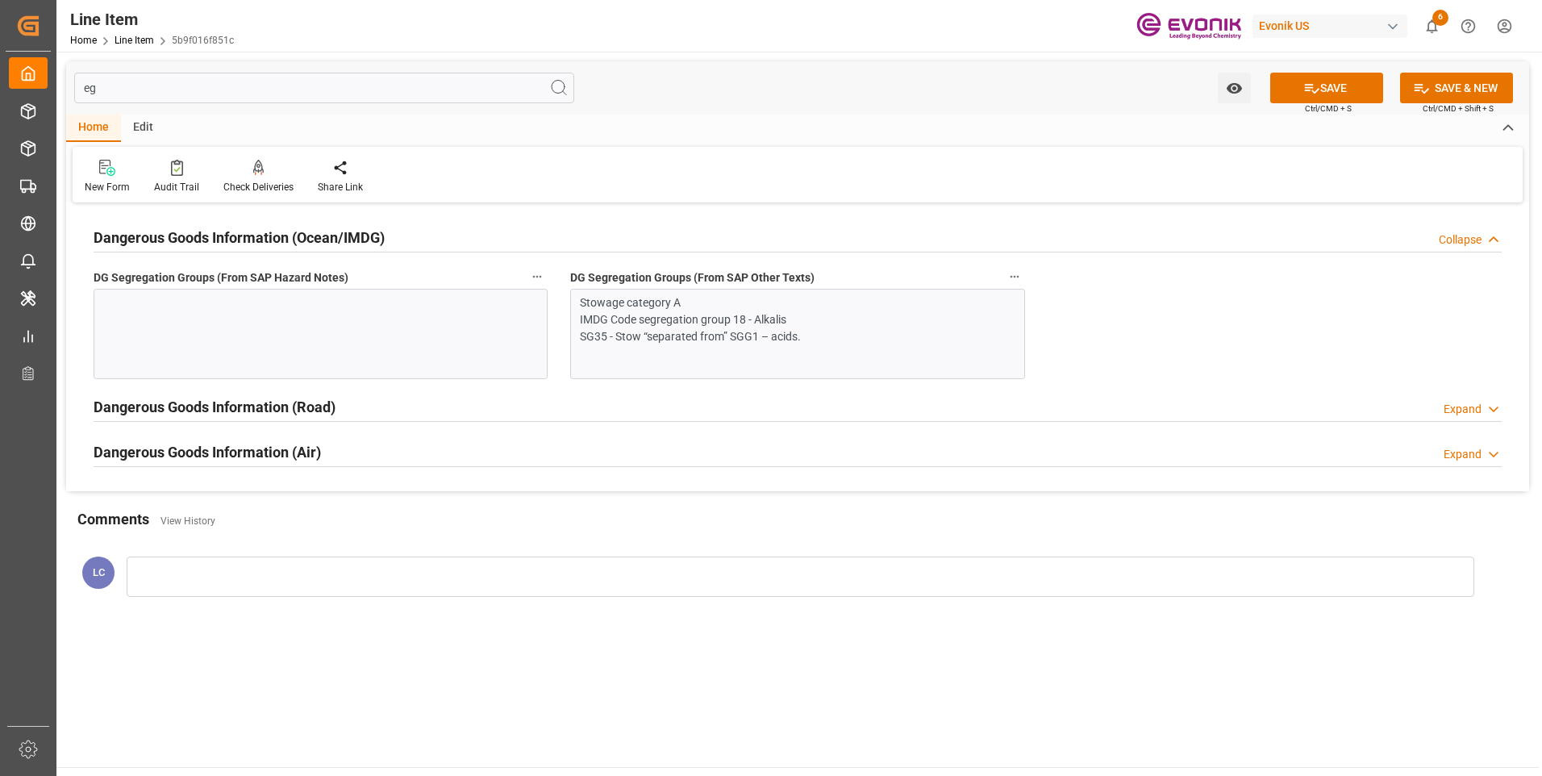
click at [208, 304] on div at bounding box center [321, 334] width 454 height 90
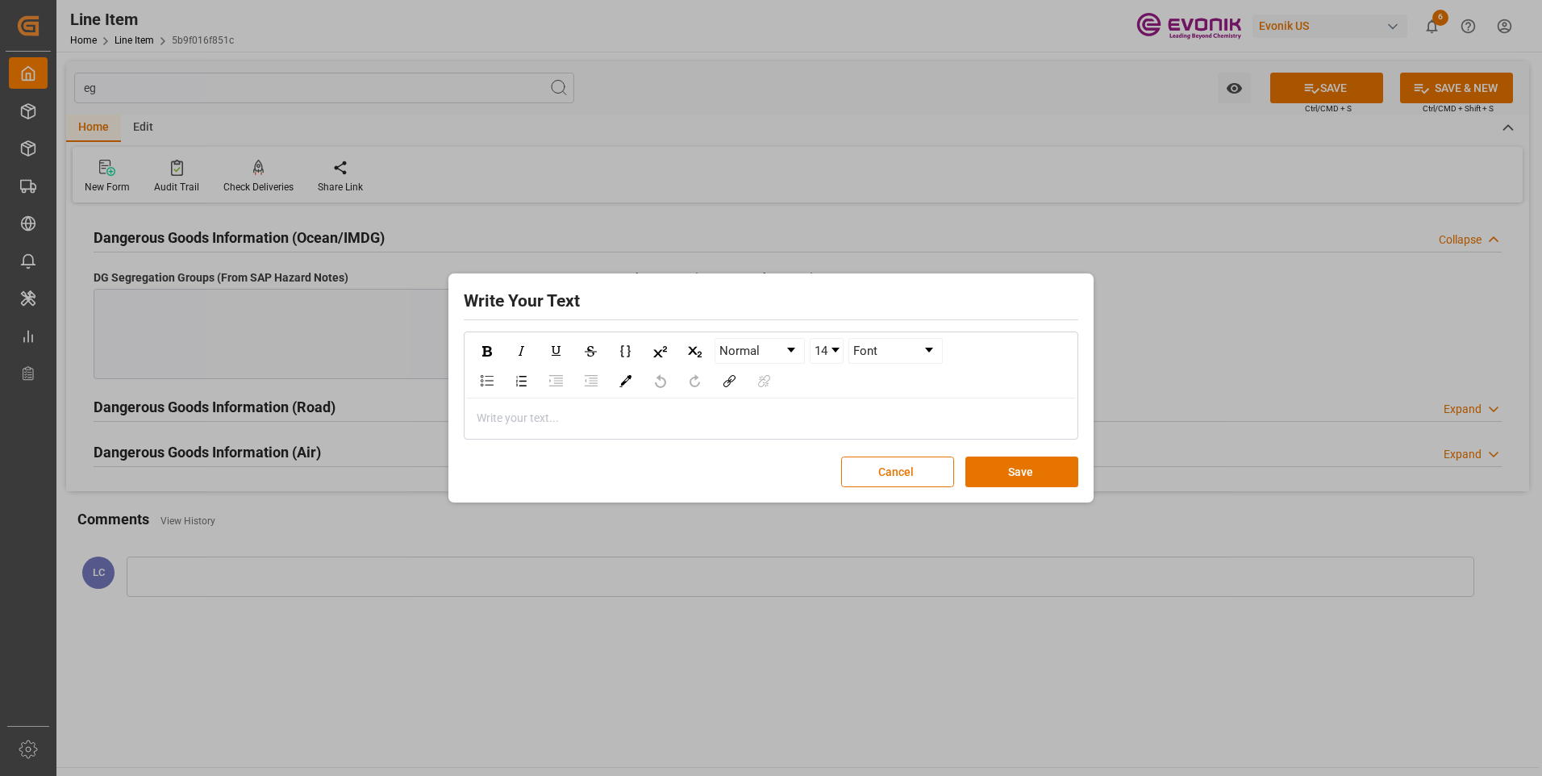
click at [655, 419] on div "rdw-editor" at bounding box center [771, 418] width 588 height 17
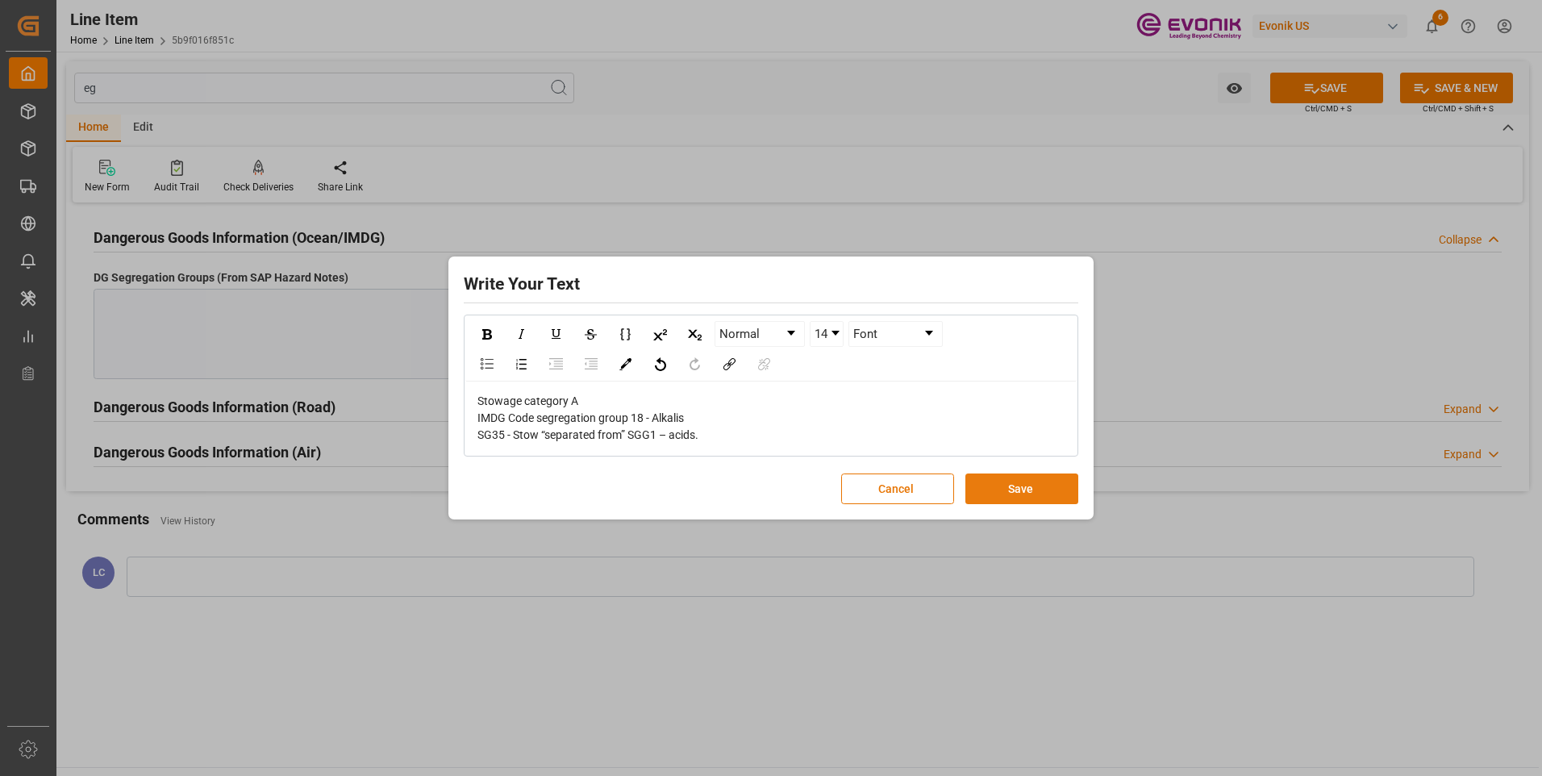
click at [1031, 485] on button "Save" at bounding box center [1021, 488] width 113 height 31
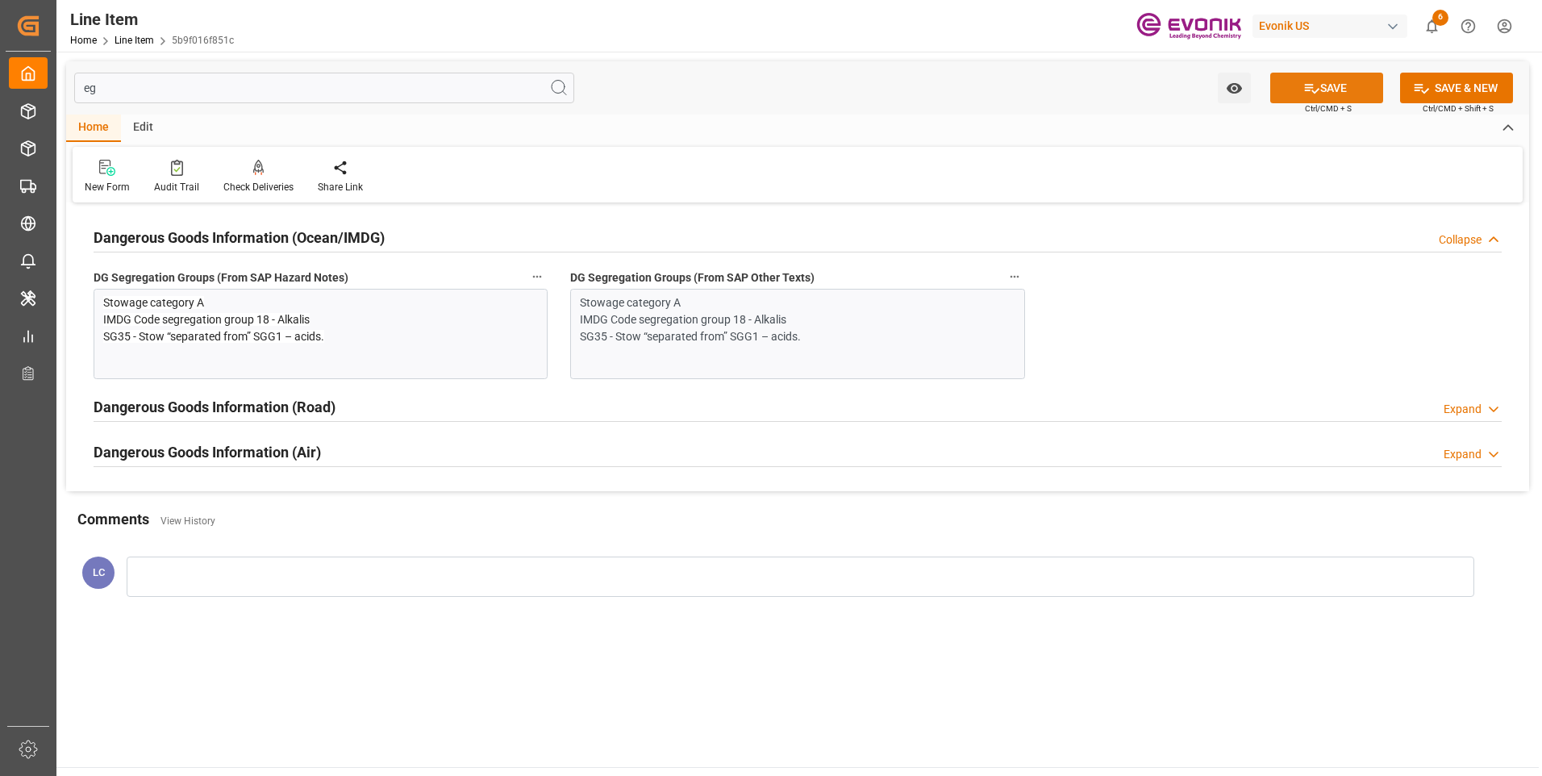
click at [1317, 85] on button "SAVE" at bounding box center [1326, 88] width 113 height 31
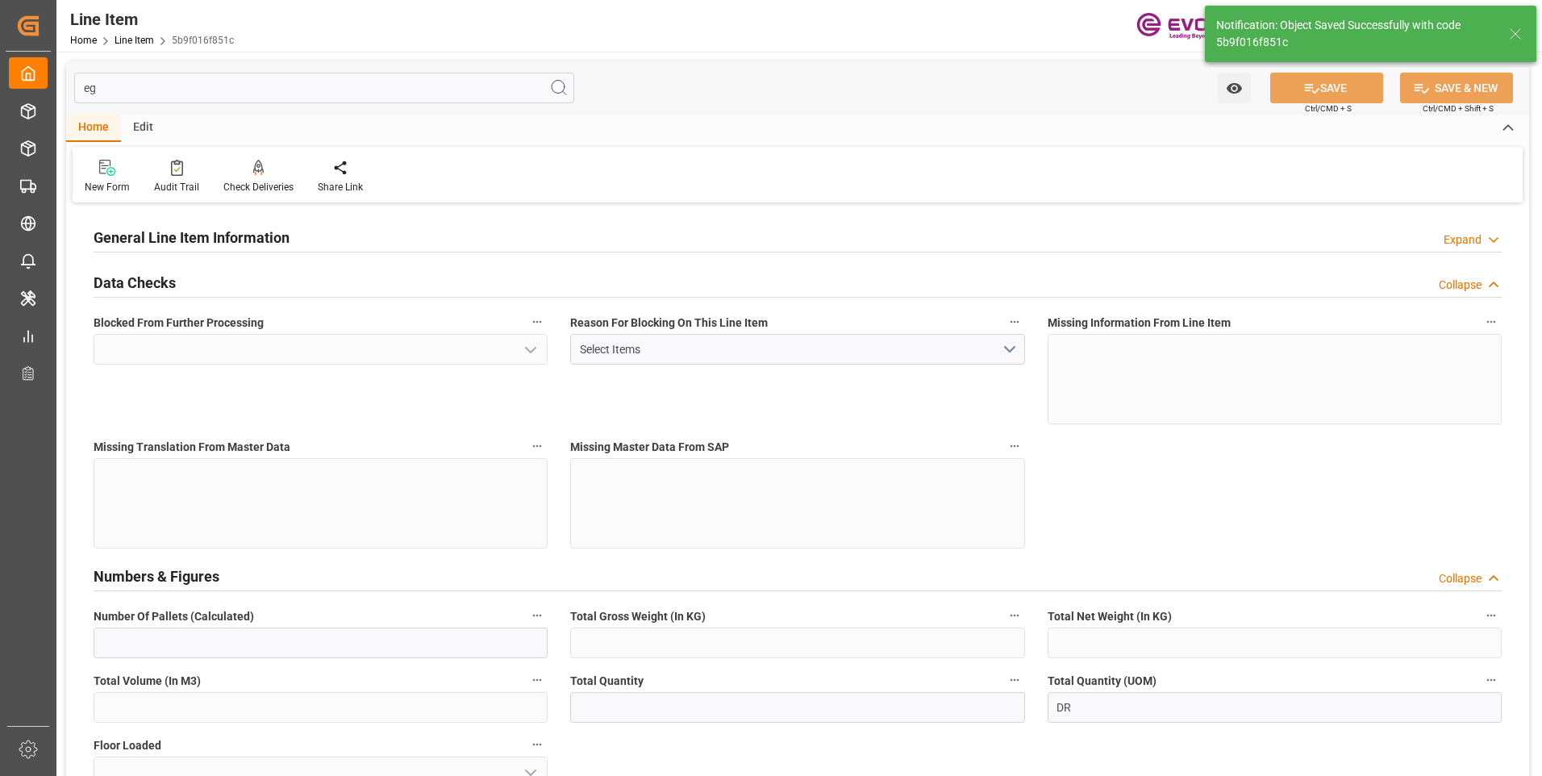
type input "DR"
type input "99139949"
type textarea "DABCO TMR 30:2445:200:OU:AP"
type input "USD"
type input "PACK"
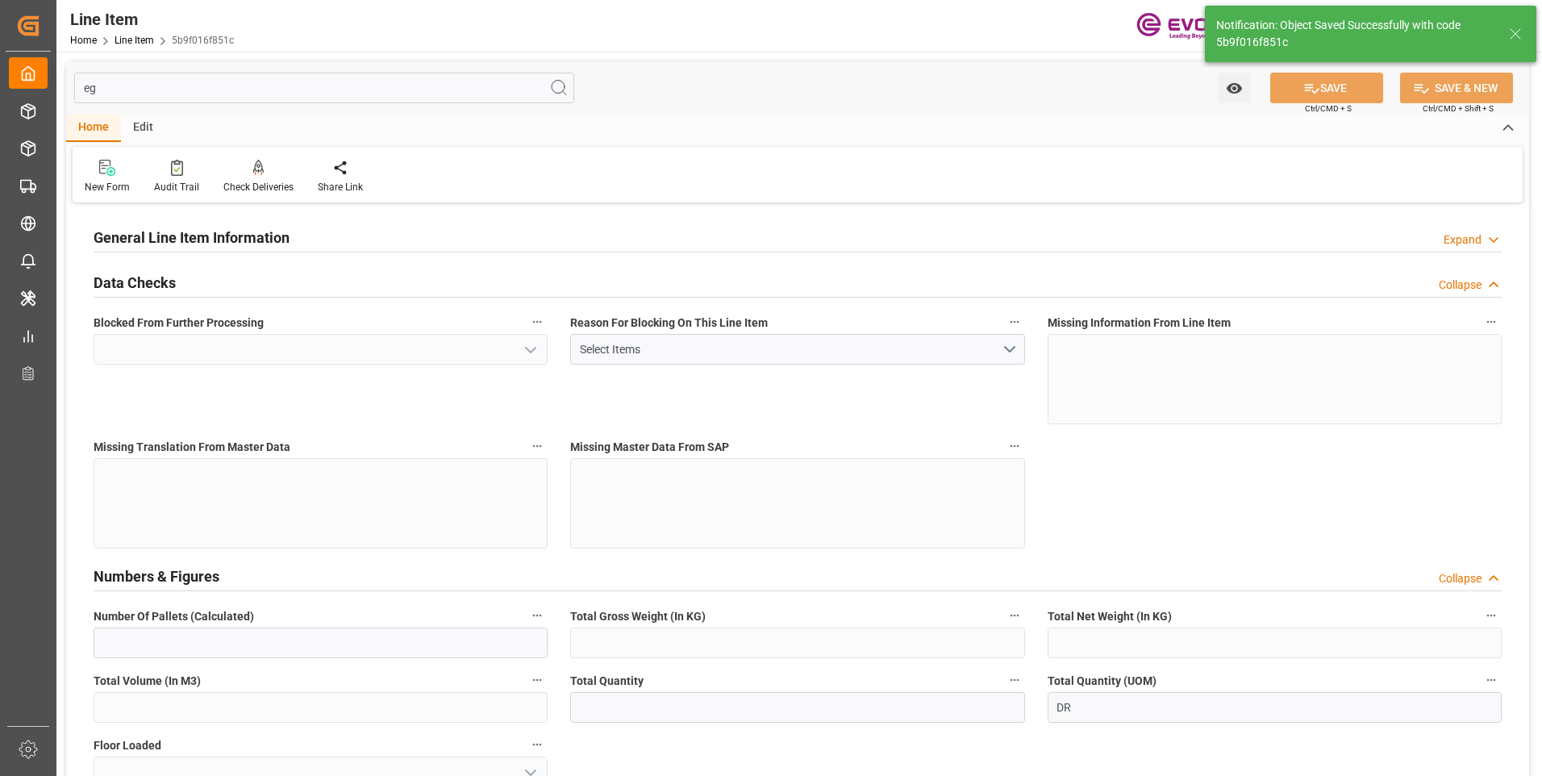
type input "292229"
type input "US"
type input "DR"
type input "KGM"
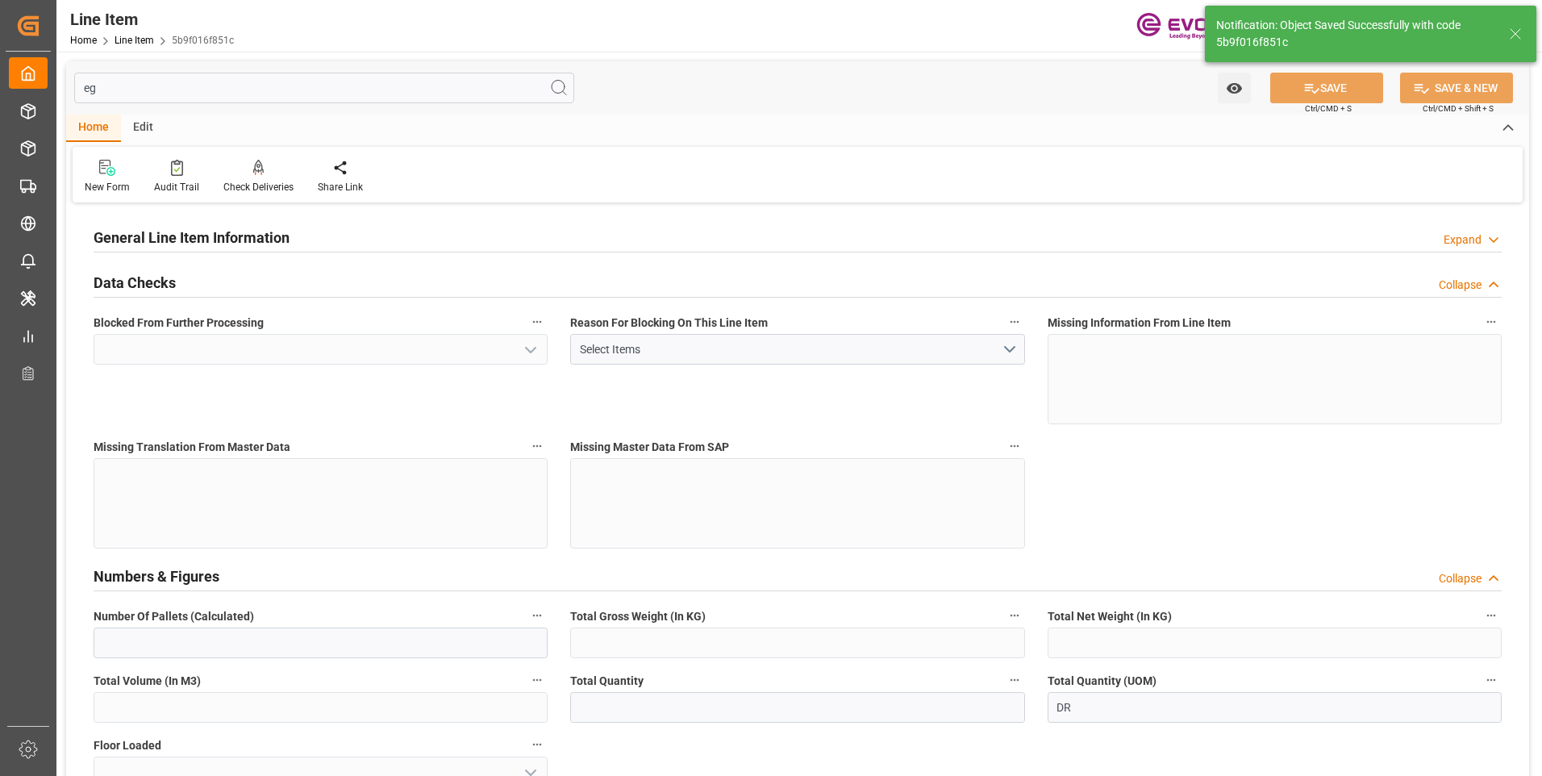
type textarea "KGM"
type input "KGM"
type textarea "KGM"
type input "M3"
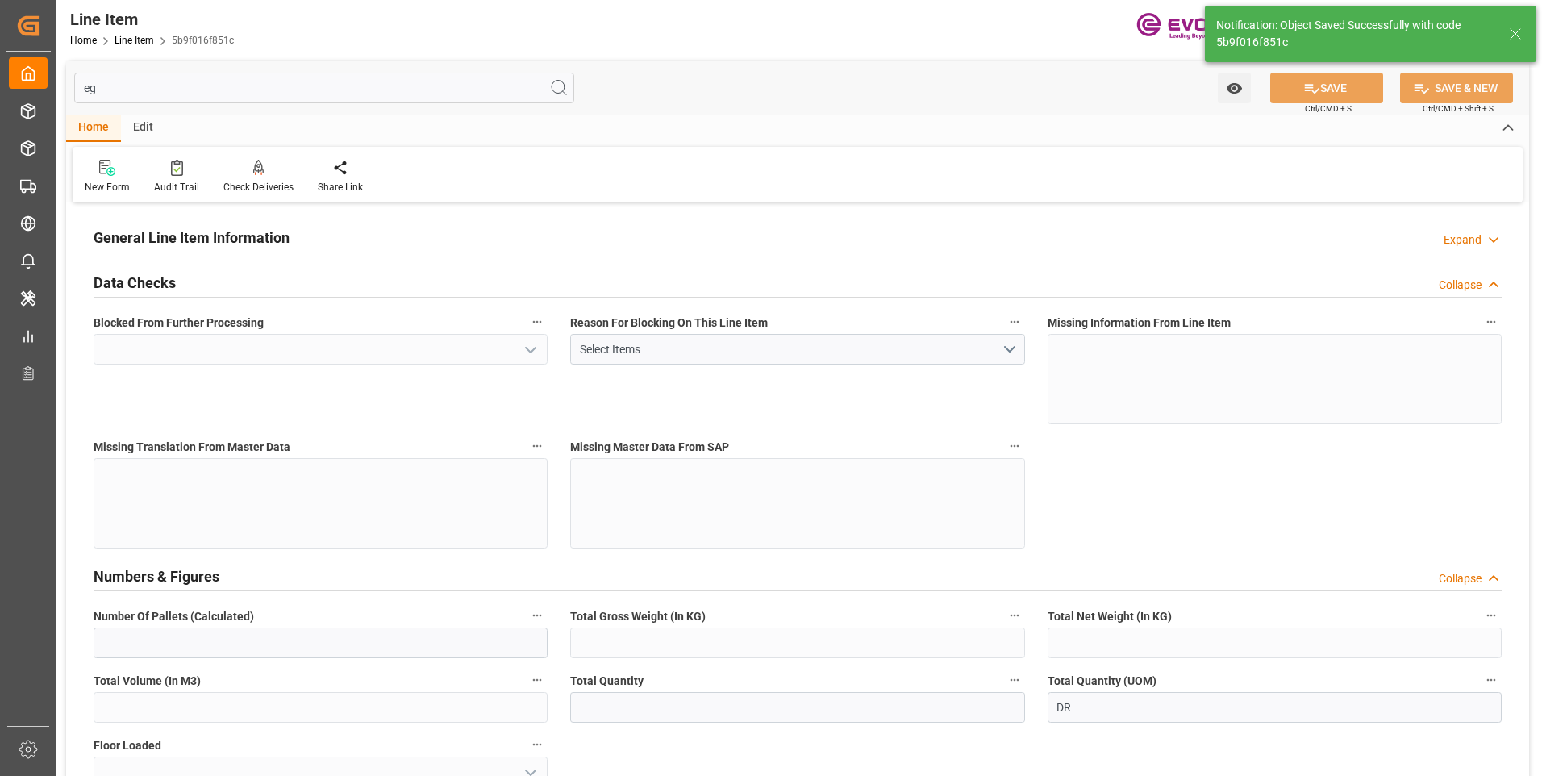
type textarea "DMQ"
type input "M3"
type input "Yes"
type input "18"
type input "15392.8"
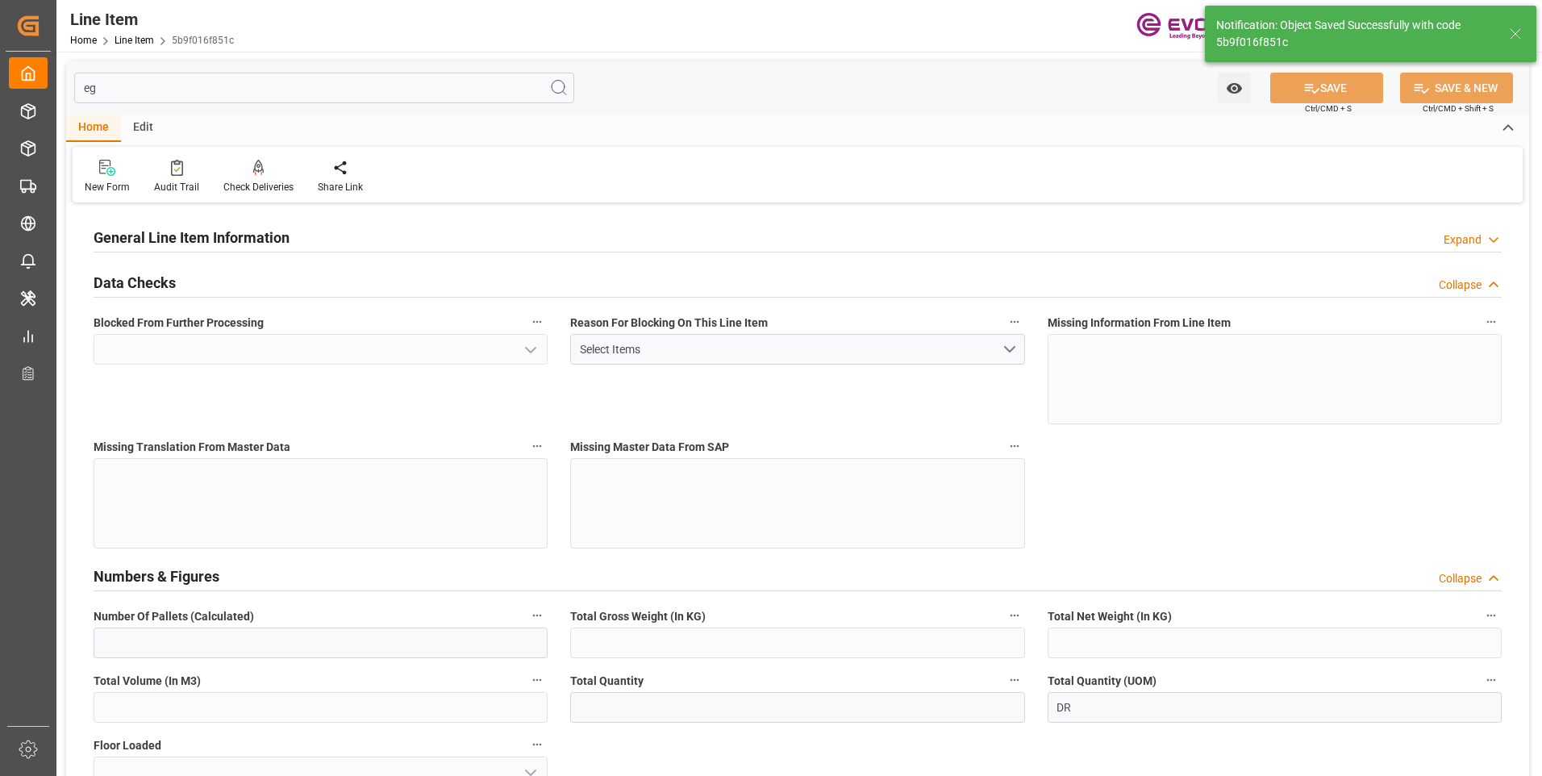
type input "14200"
type input "20.3486"
type input "71"
type input "No"
type input "48848"
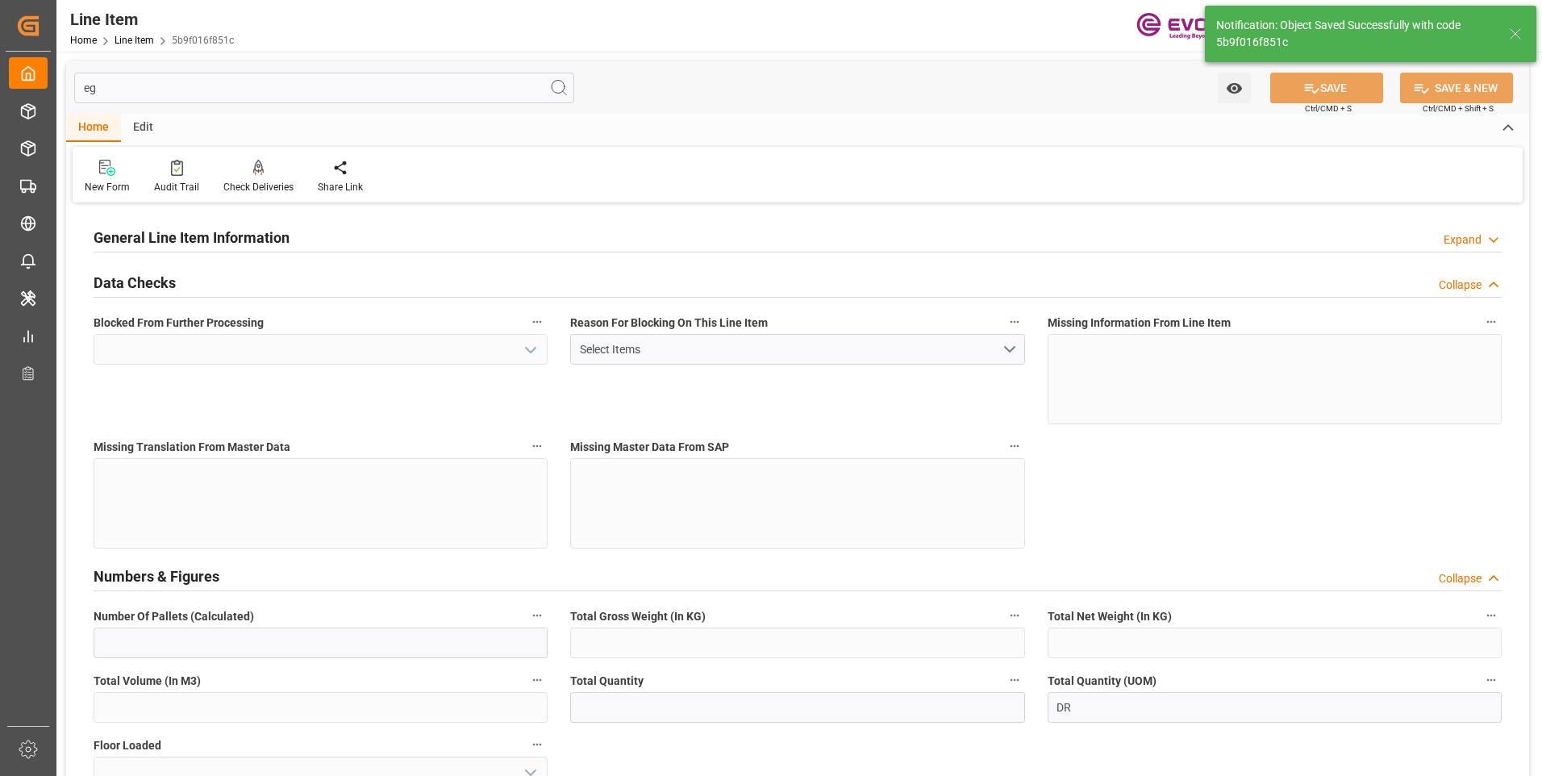
type input "EAR99"
type input "71"
type input "14200"
type input "15392.8"
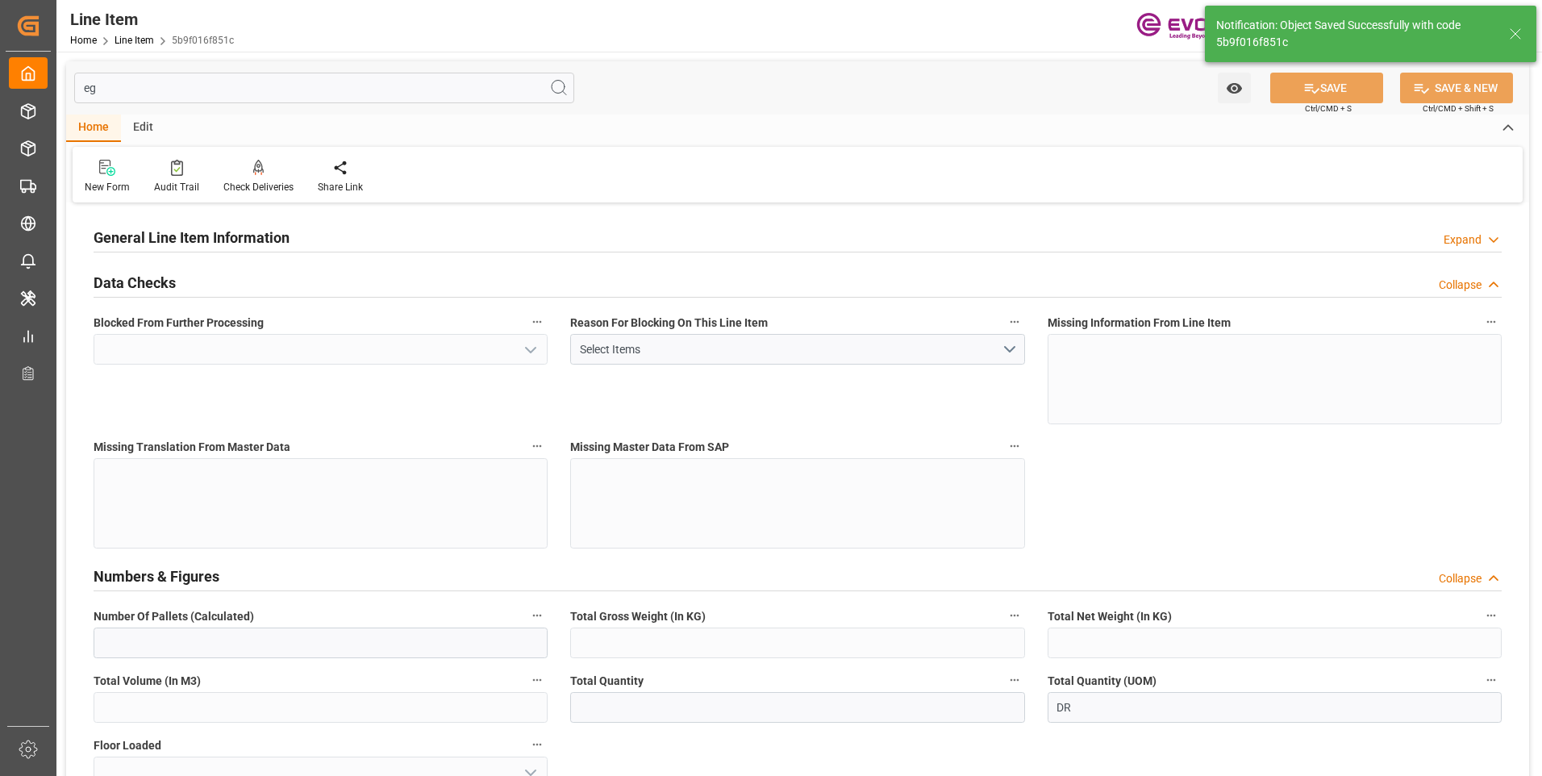
type input "15698.8"
type input "14200"
type input "20.3486"
type input "20348.6"
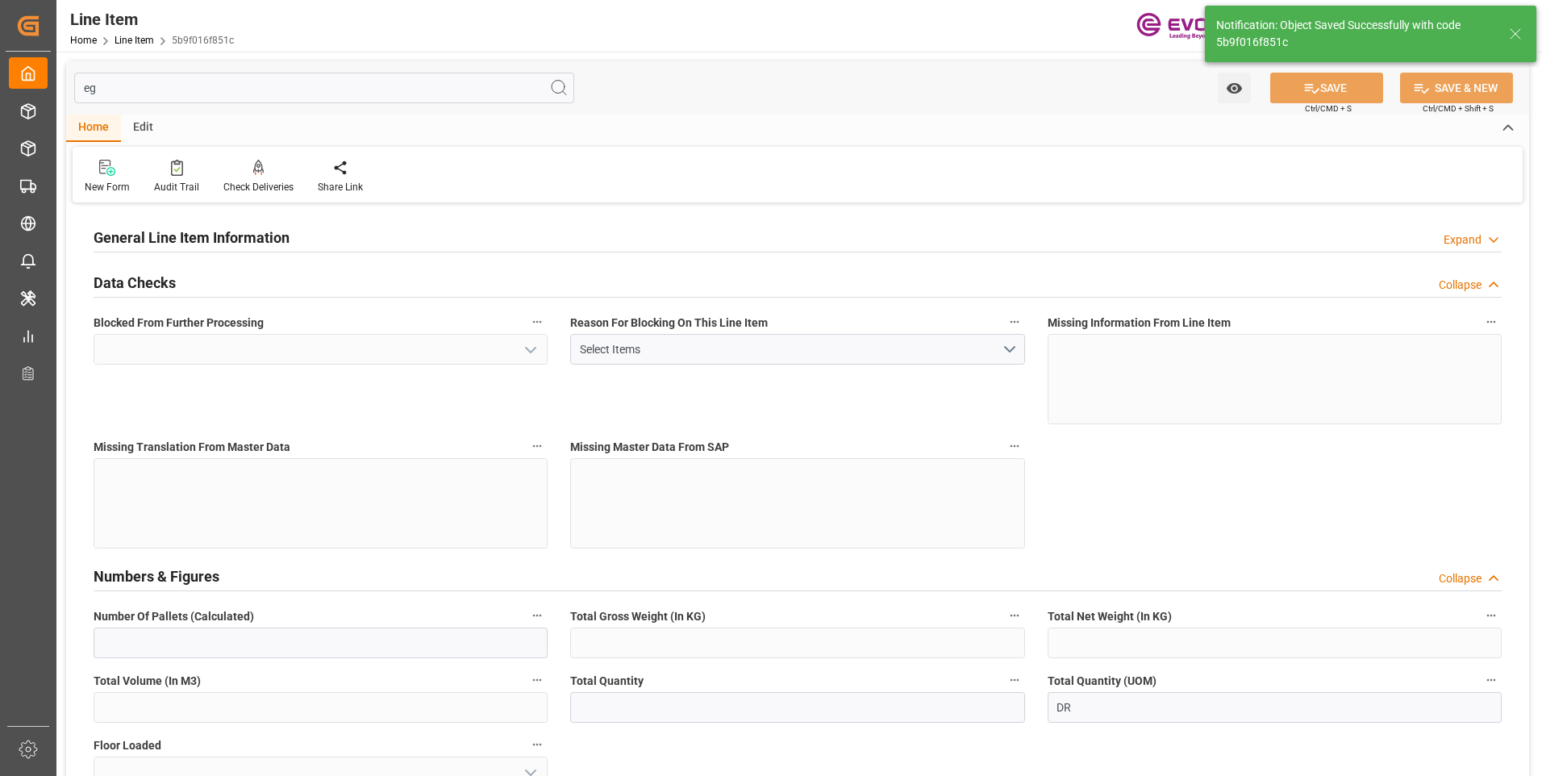
type input "0"
type input "[DATE]"
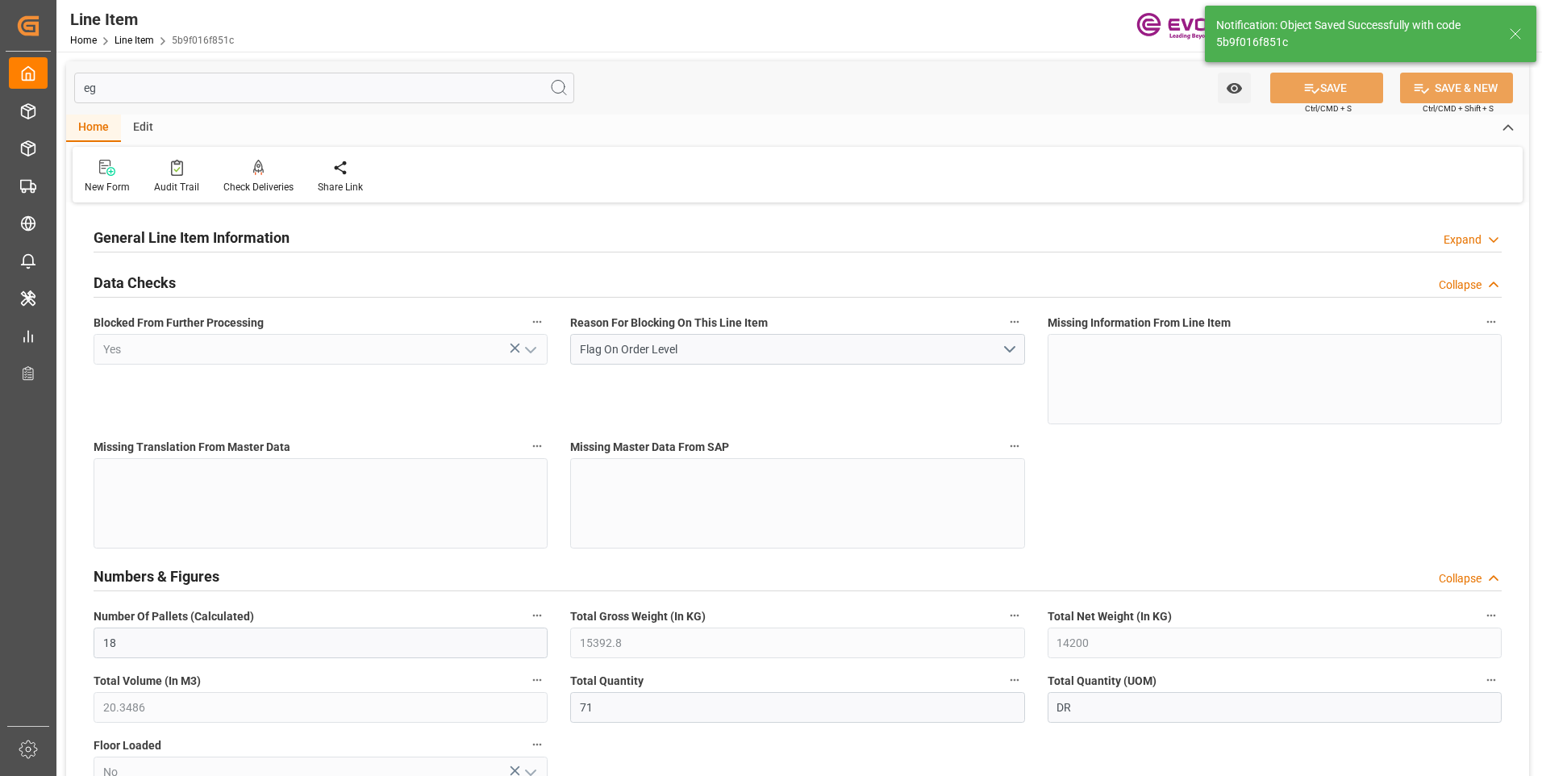
type input "[DATE]"
click at [159, 101] on input "eg" at bounding box center [324, 88] width 500 height 31
drag, startPoint x: 138, startPoint y: 92, endPoint x: 33, endPoint y: 81, distance: 105.4
click at [40, 82] on div "Created by potrace 1.15, written by [PERSON_NAME] [DATE]-[DATE] Created by potr…" at bounding box center [771, 388] width 1542 height 776
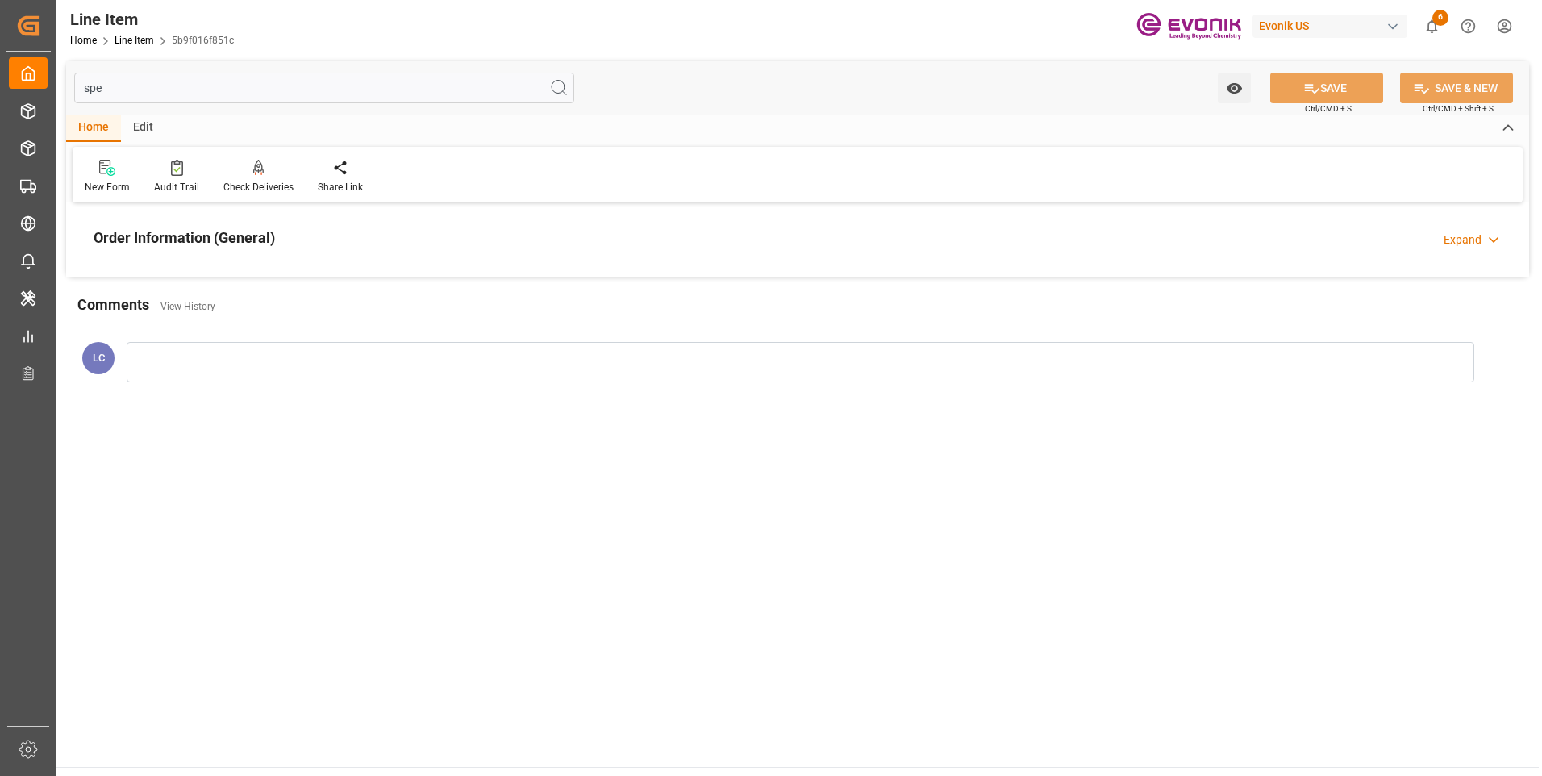
click at [187, 246] on h2 "Order Information (General)" at bounding box center [184, 238] width 181 height 22
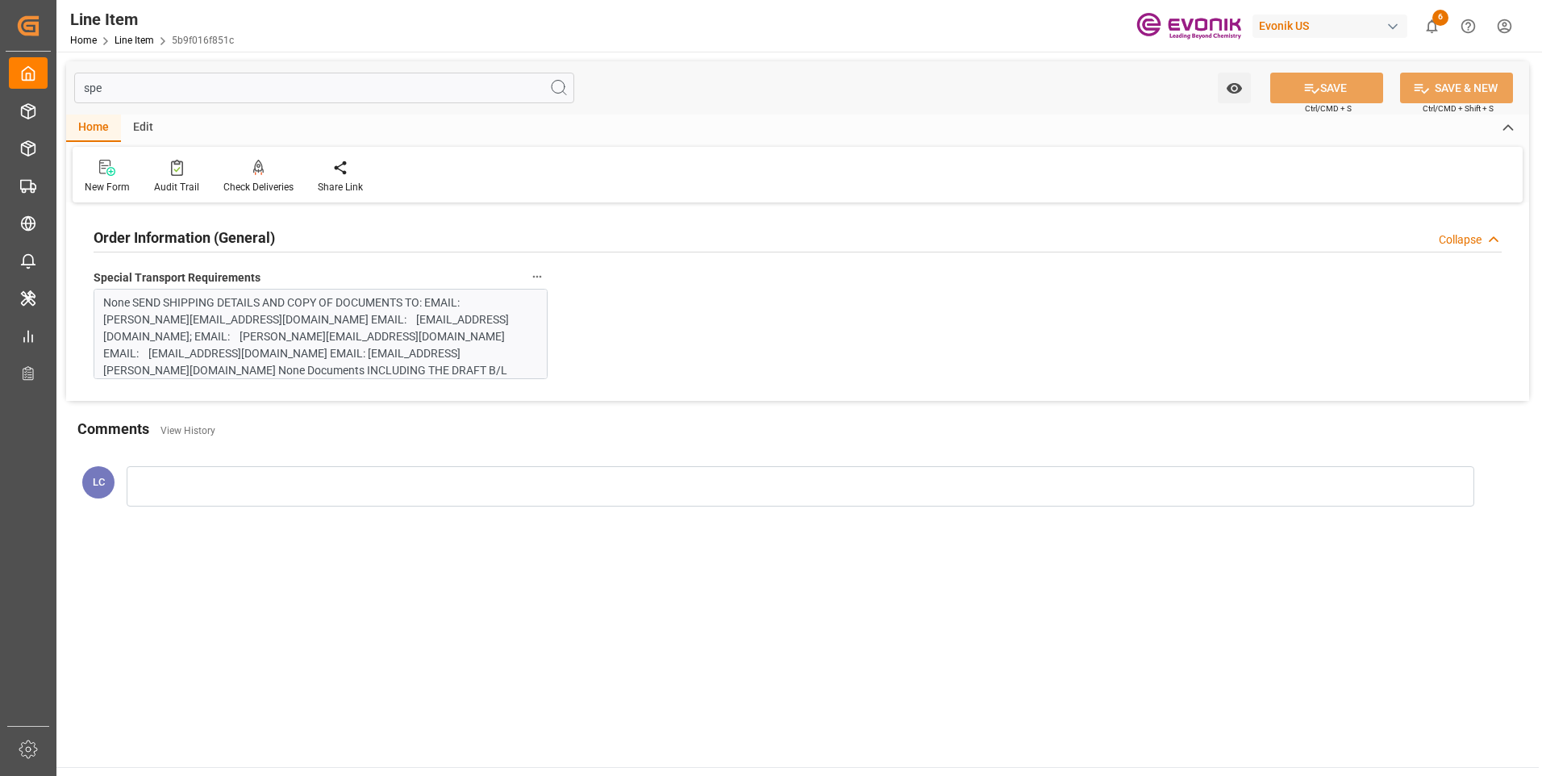
drag, startPoint x: 182, startPoint y: 245, endPoint x: 186, endPoint y: 219, distance: 26.1
click at [183, 248] on h2 "Order Information (General)" at bounding box center [184, 238] width 181 height 22
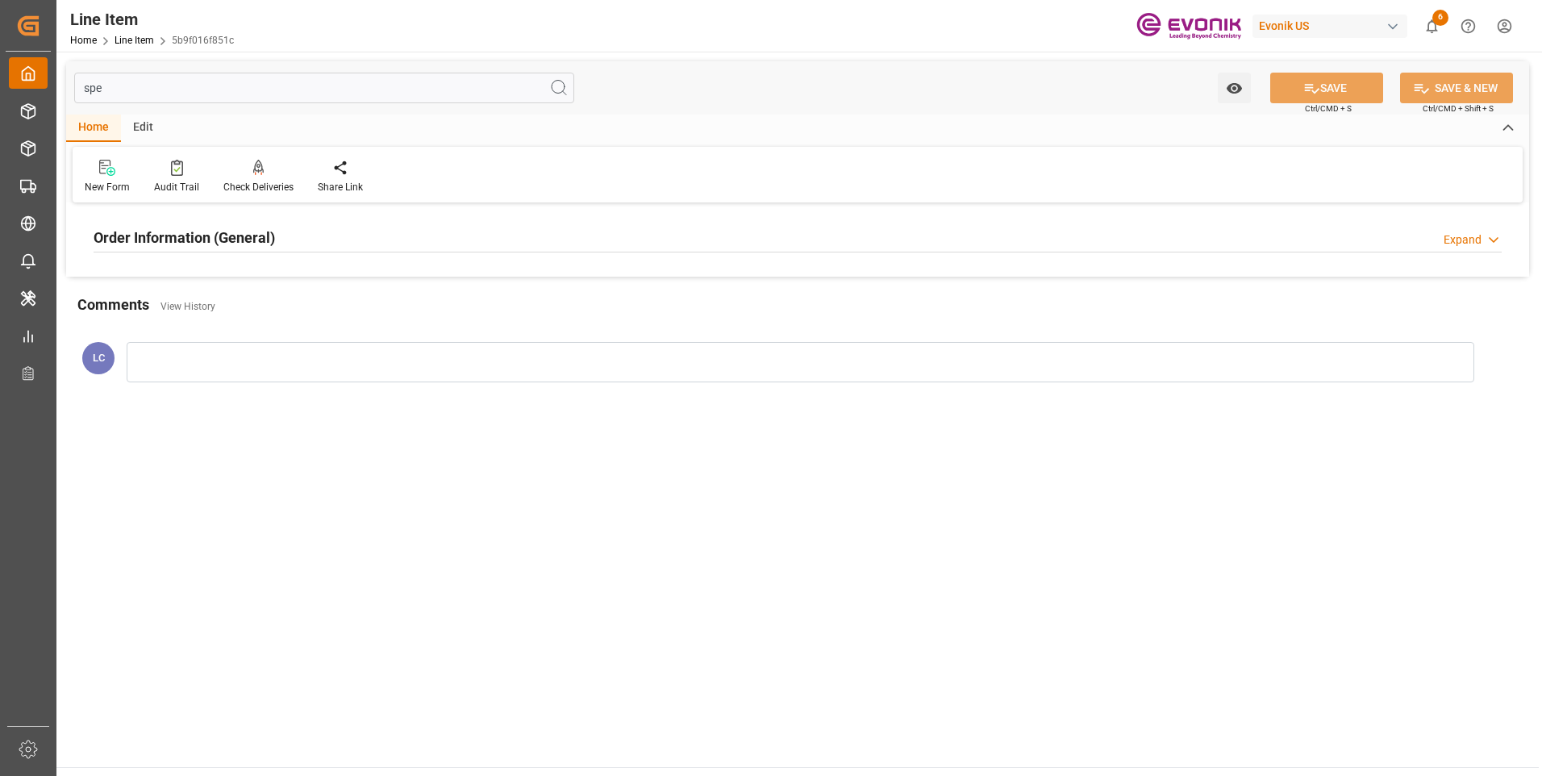
drag, startPoint x: 137, startPoint y: 90, endPoint x: 23, endPoint y: 80, distance: 114.1
click at [29, 80] on div "Created by potrace 1.15, written by [PERSON_NAME] [DATE]-[DATE] Created by potr…" at bounding box center [771, 388] width 1542 height 776
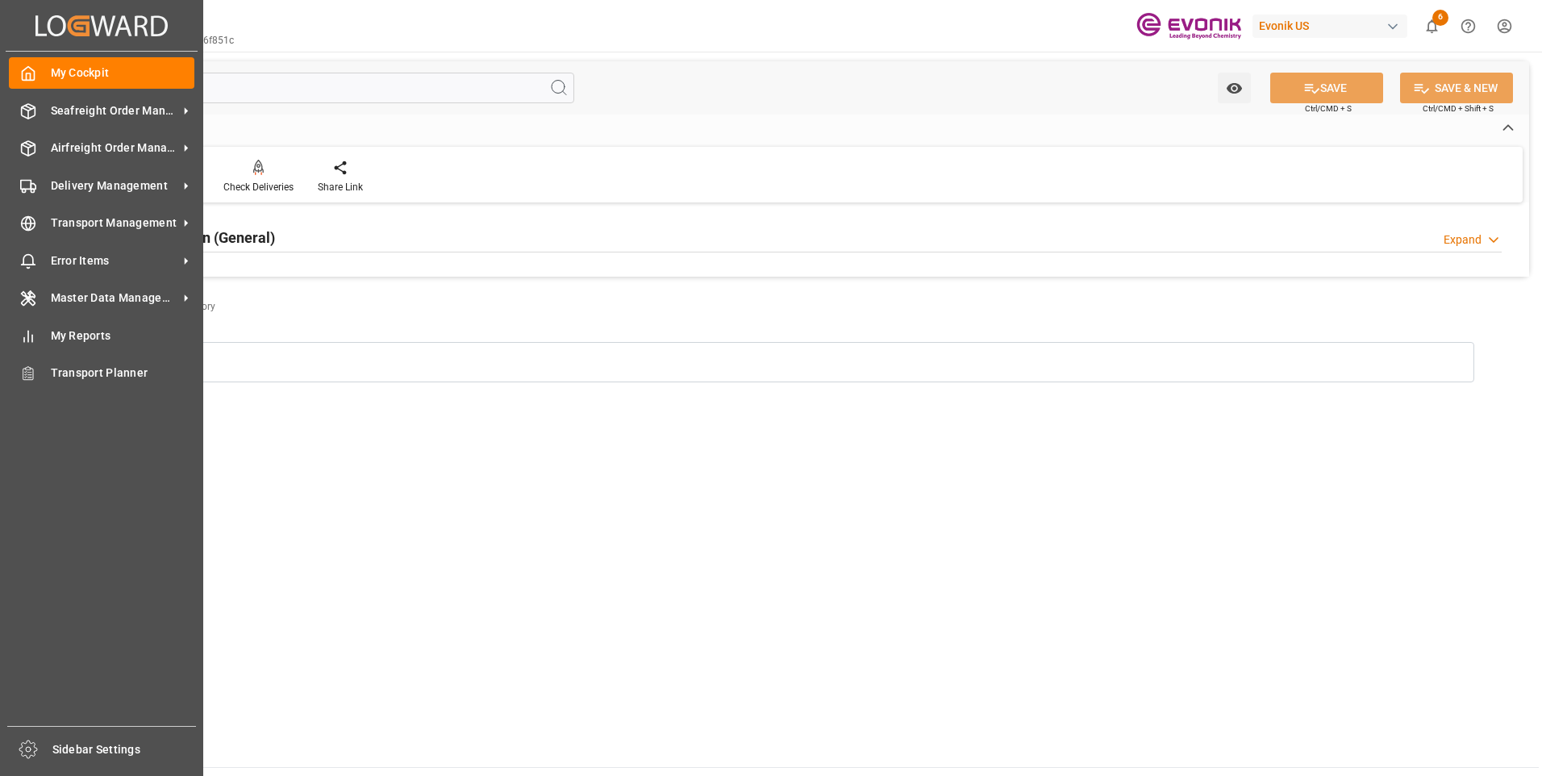
type input "f"
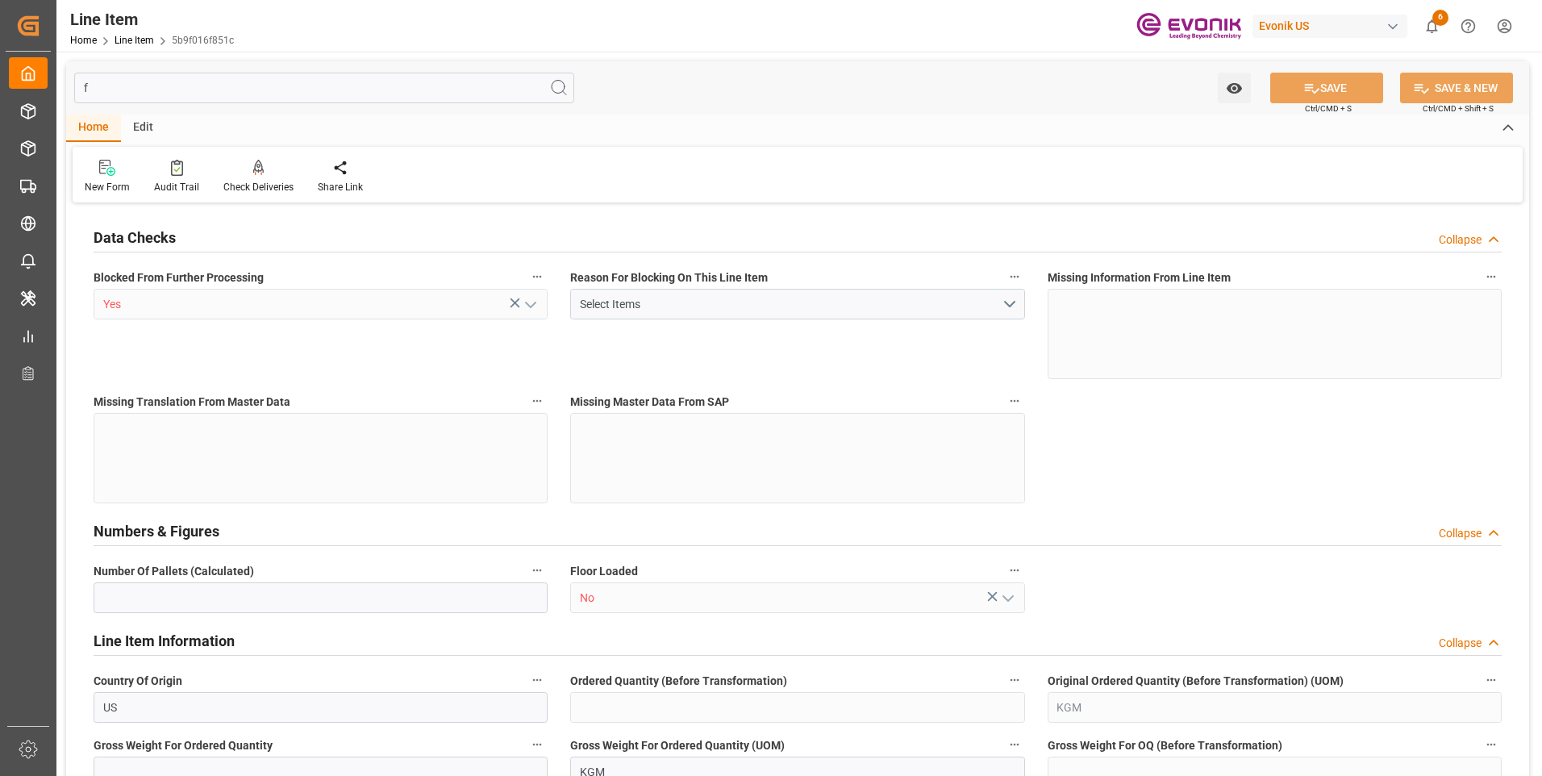
type input "18"
type input "14200"
type input "15392.8"
type input "15698.8"
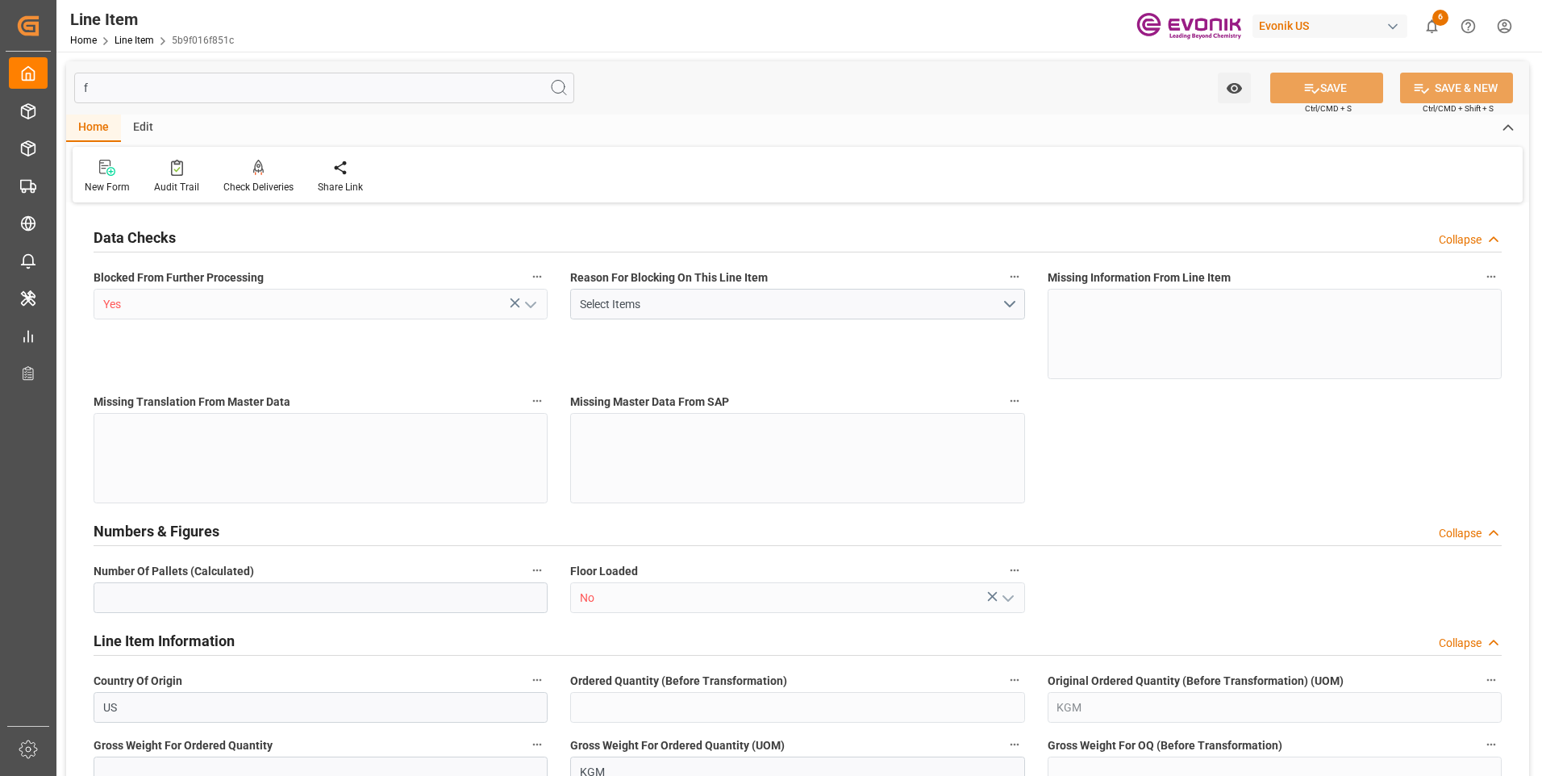
type input "14200"
type input "20.3486"
type input "20348.6"
type input "0"
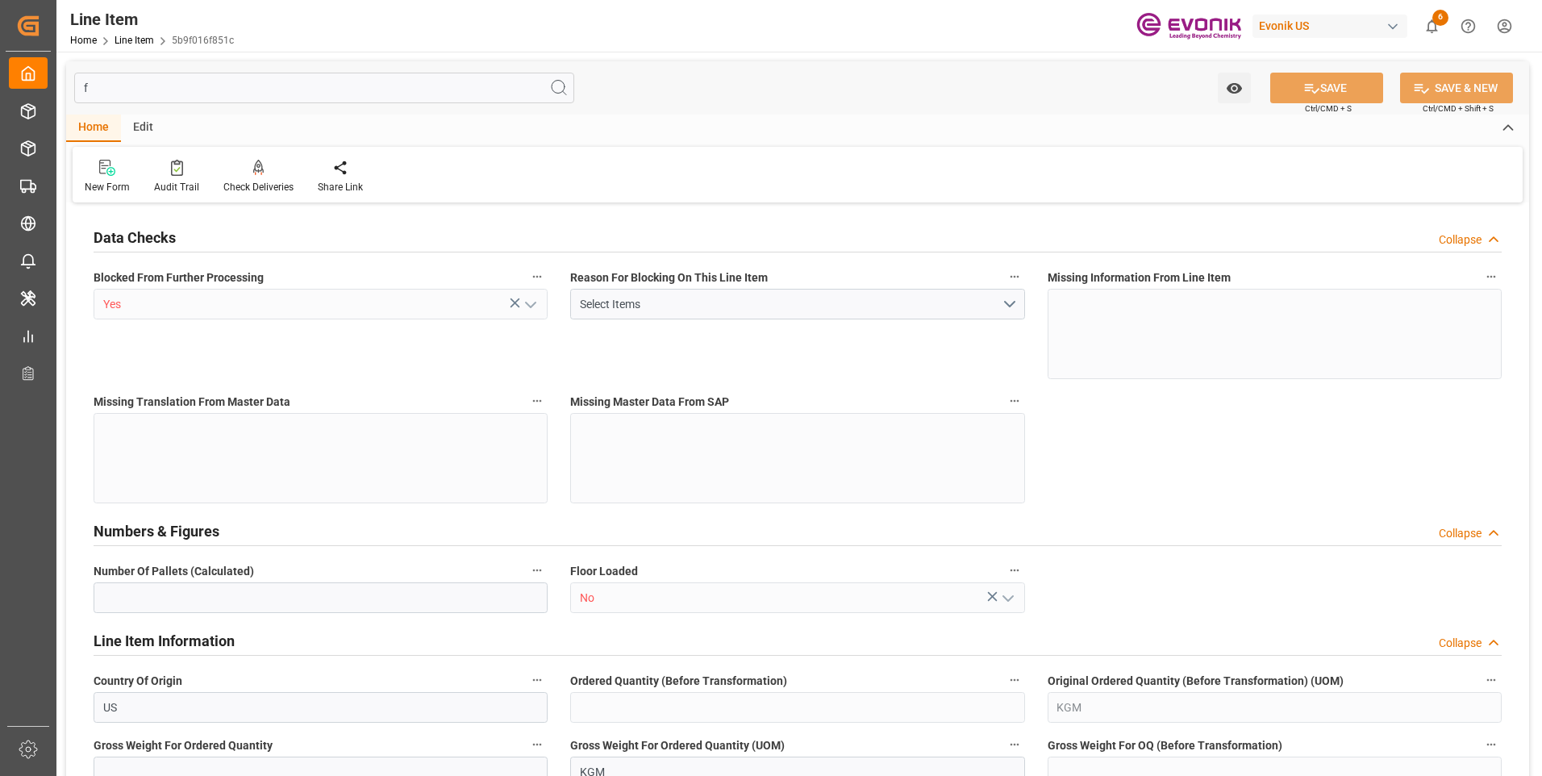
type input "0"
type input "149"
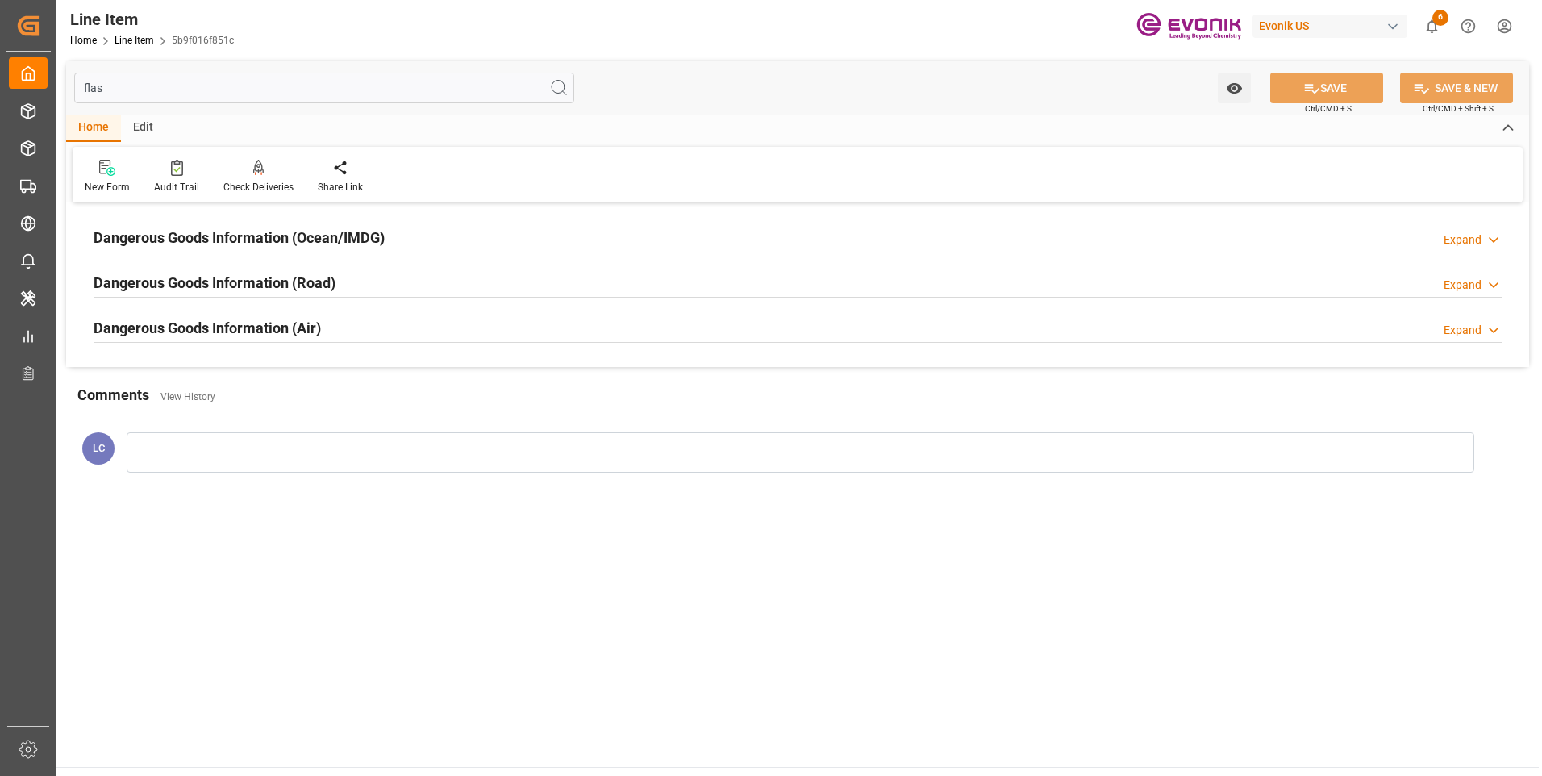
type input "flas"
click at [275, 235] on h2 "Dangerous Goods Information (Ocean/IMDG)" at bounding box center [239, 238] width 291 height 22
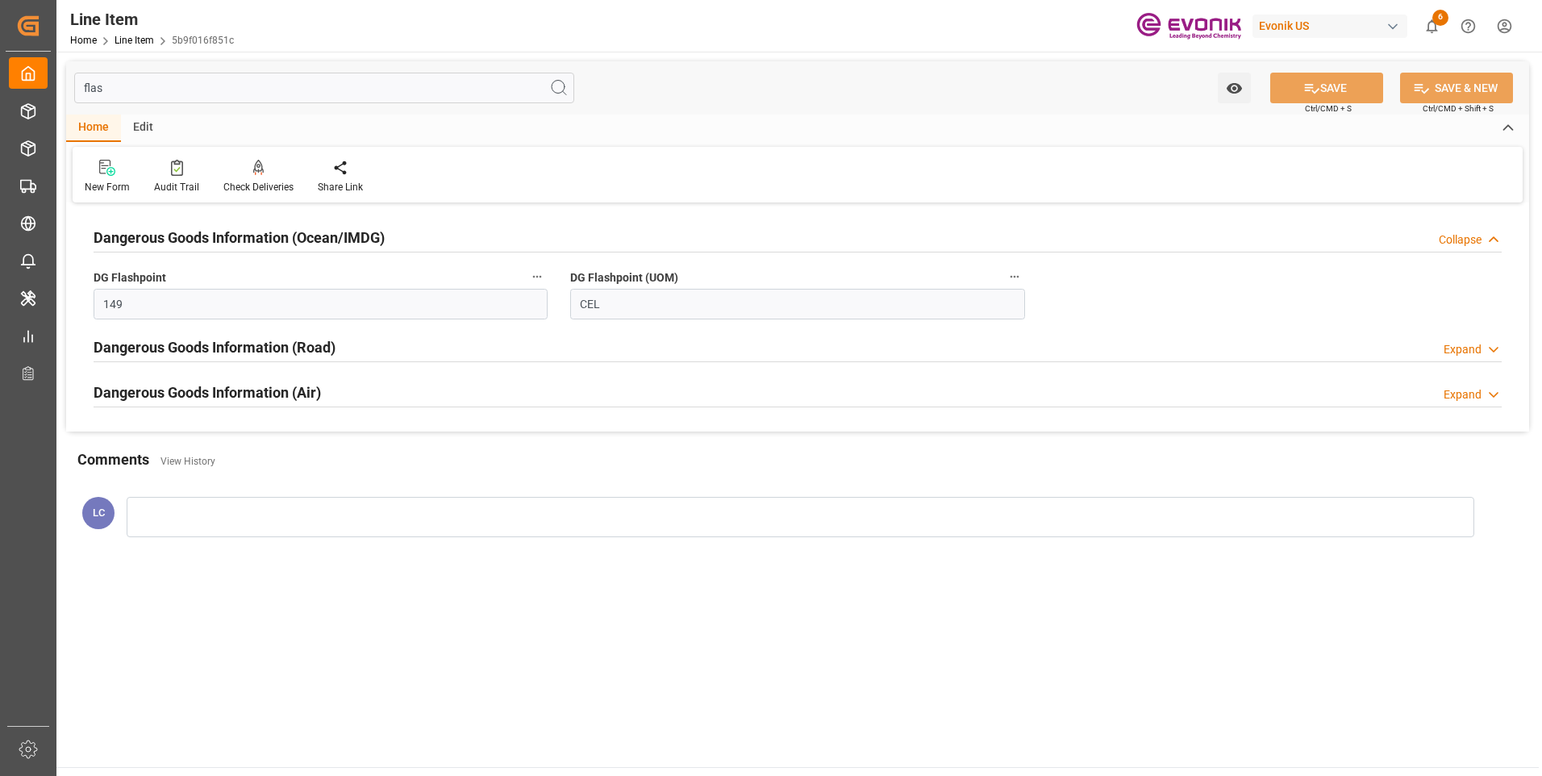
click at [275, 235] on h2 "Dangerous Goods Information (Ocean/IMDG)" at bounding box center [239, 238] width 291 height 22
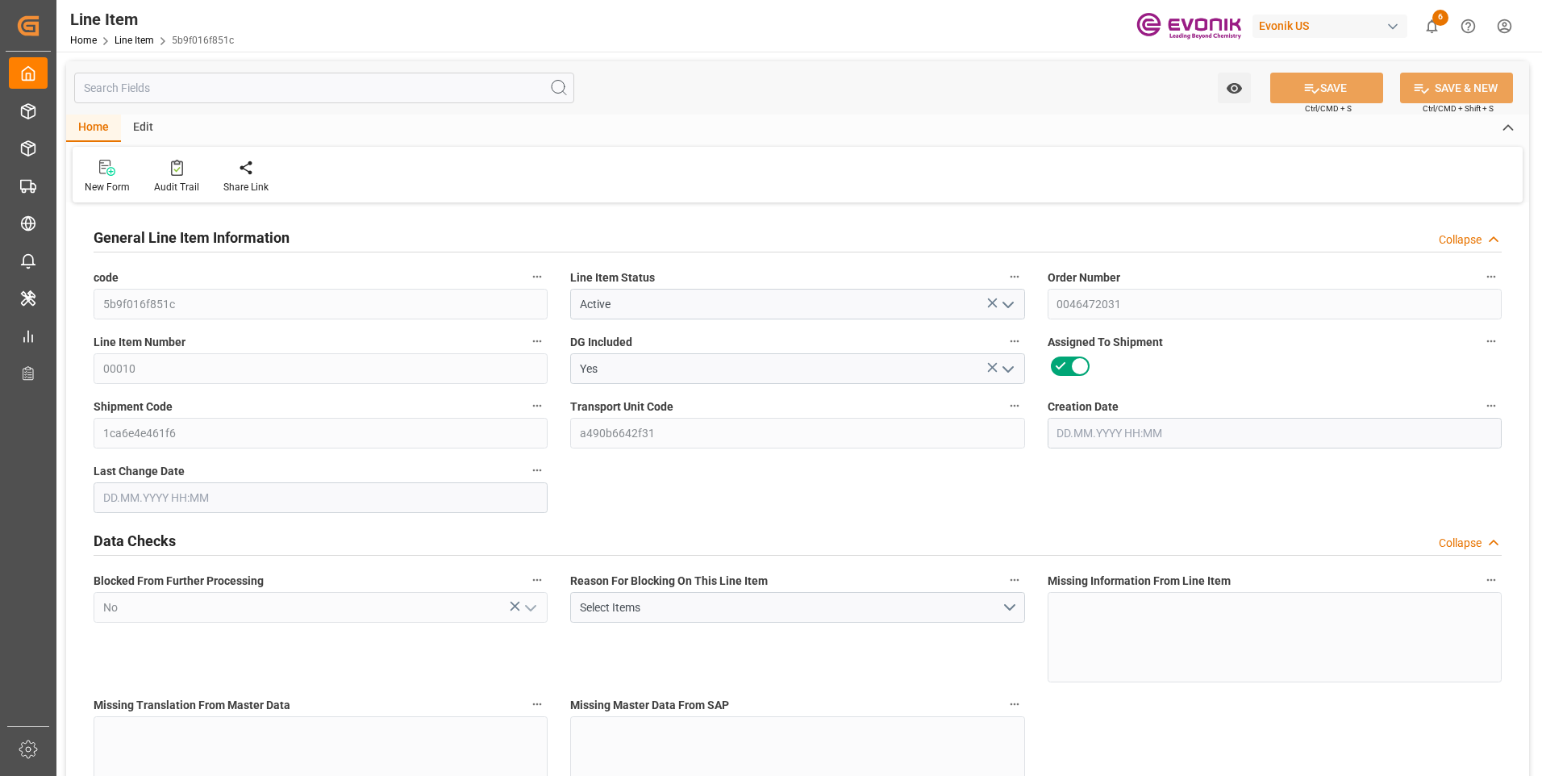
type input "18"
type input "15392.8"
type input "14200"
type input "20.3486"
type input "71"
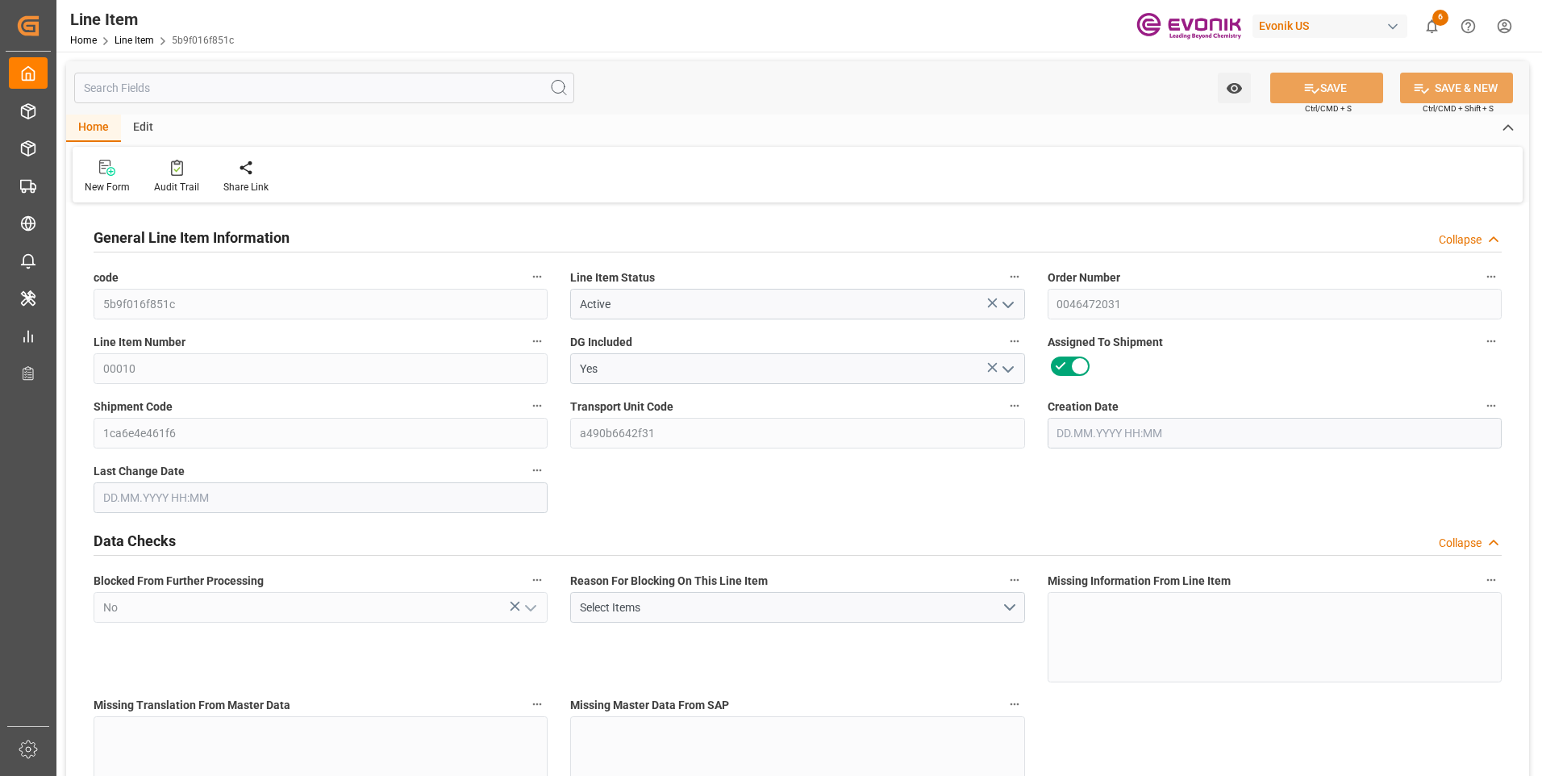
type input "48848"
type input "71"
type input "14200"
type input "15392.8"
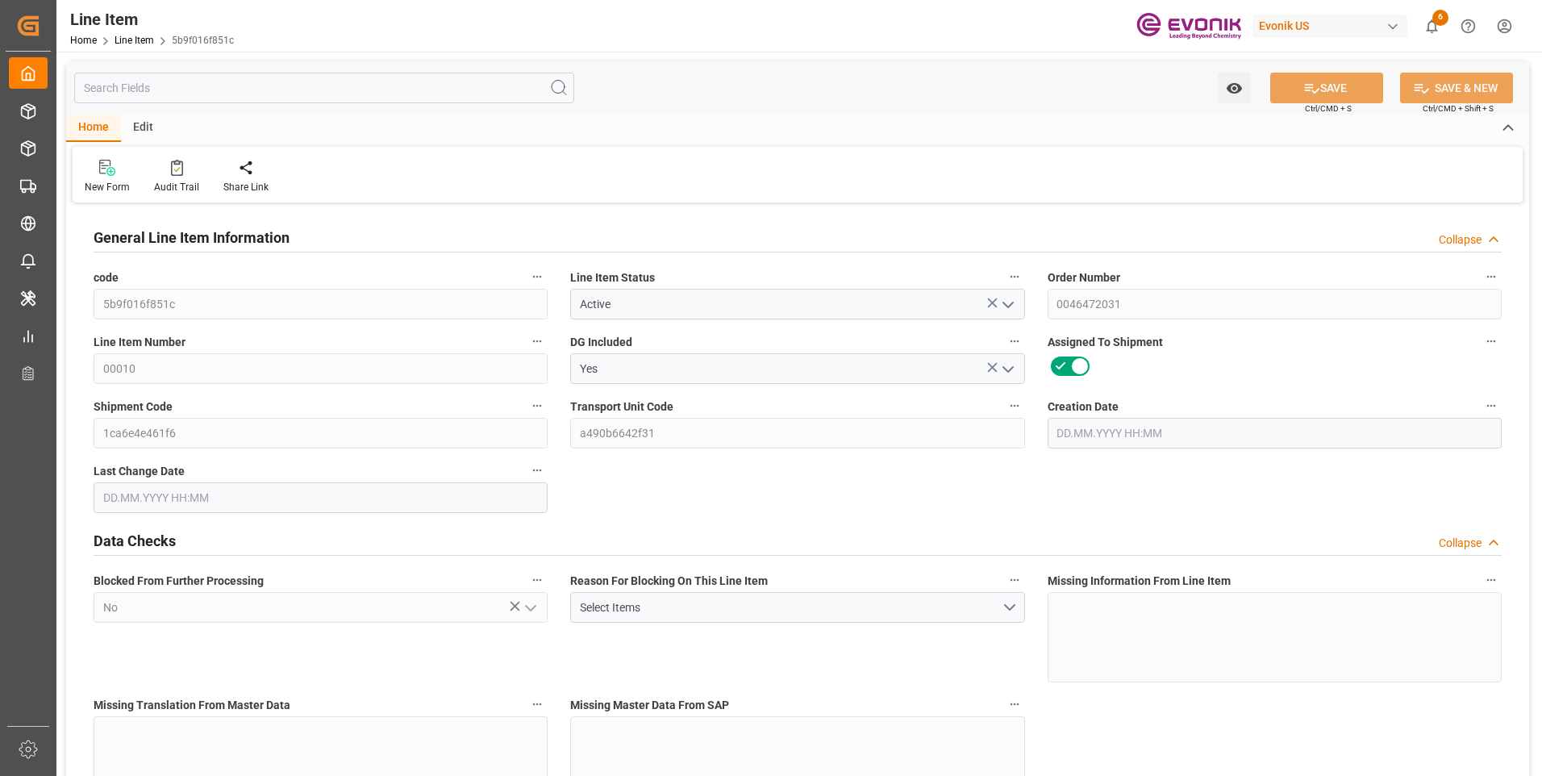
type input "15698.8"
type input "14200"
type input "20.3486"
type input "20348.6"
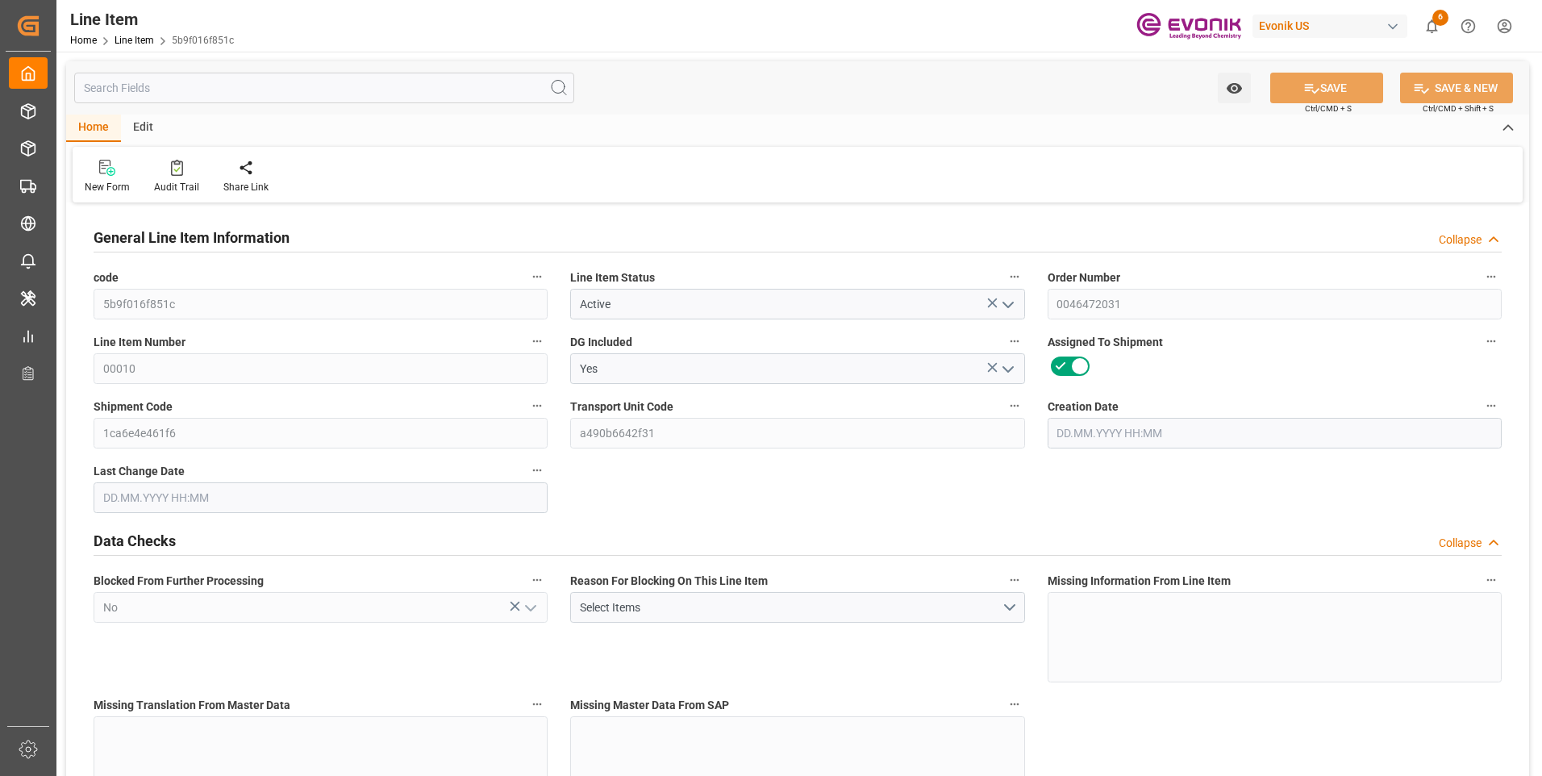
type input "0"
type input "[DATE] 19:36"
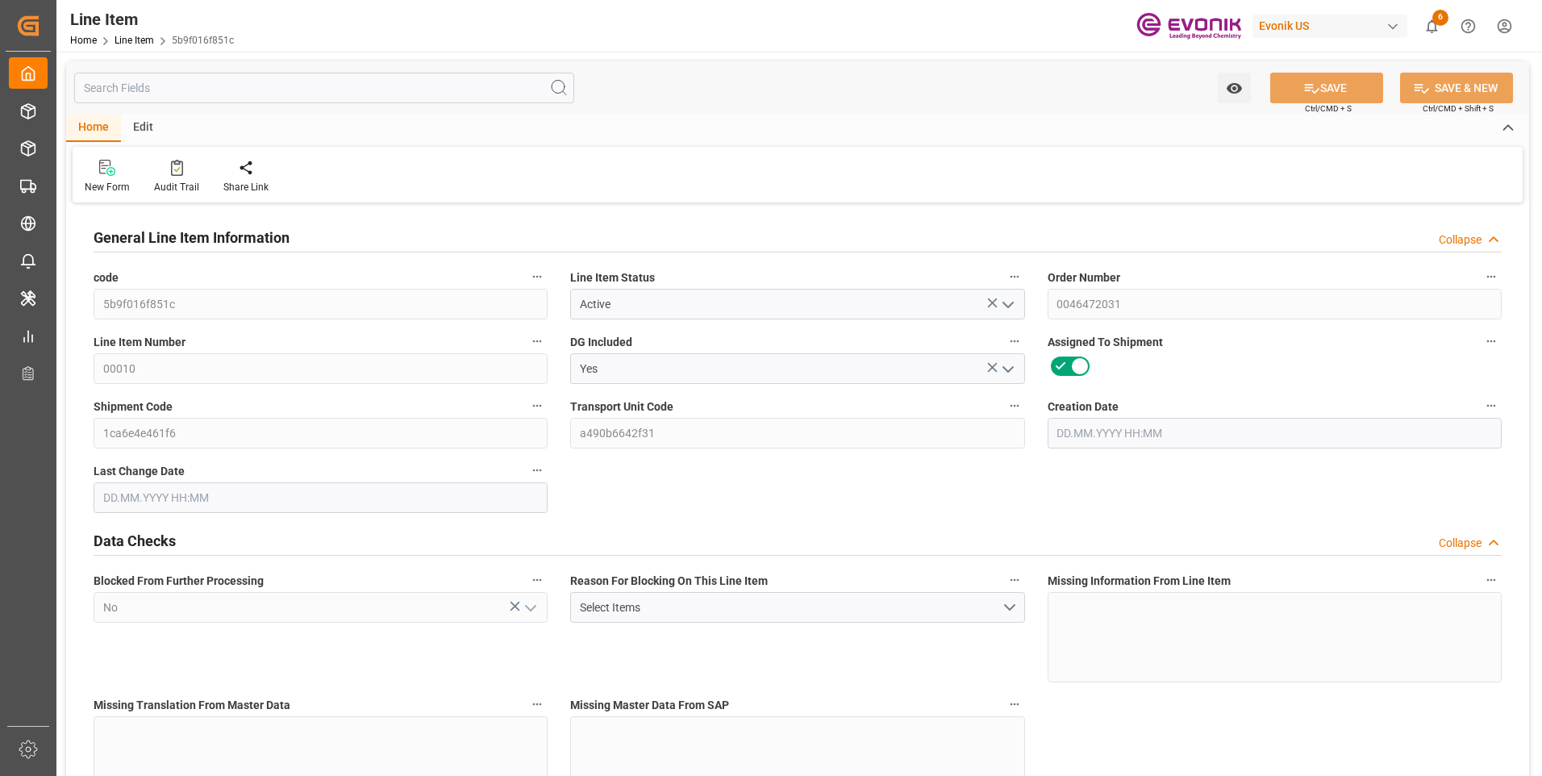
type input "[DATE] 06:51"
type input "[DATE]"
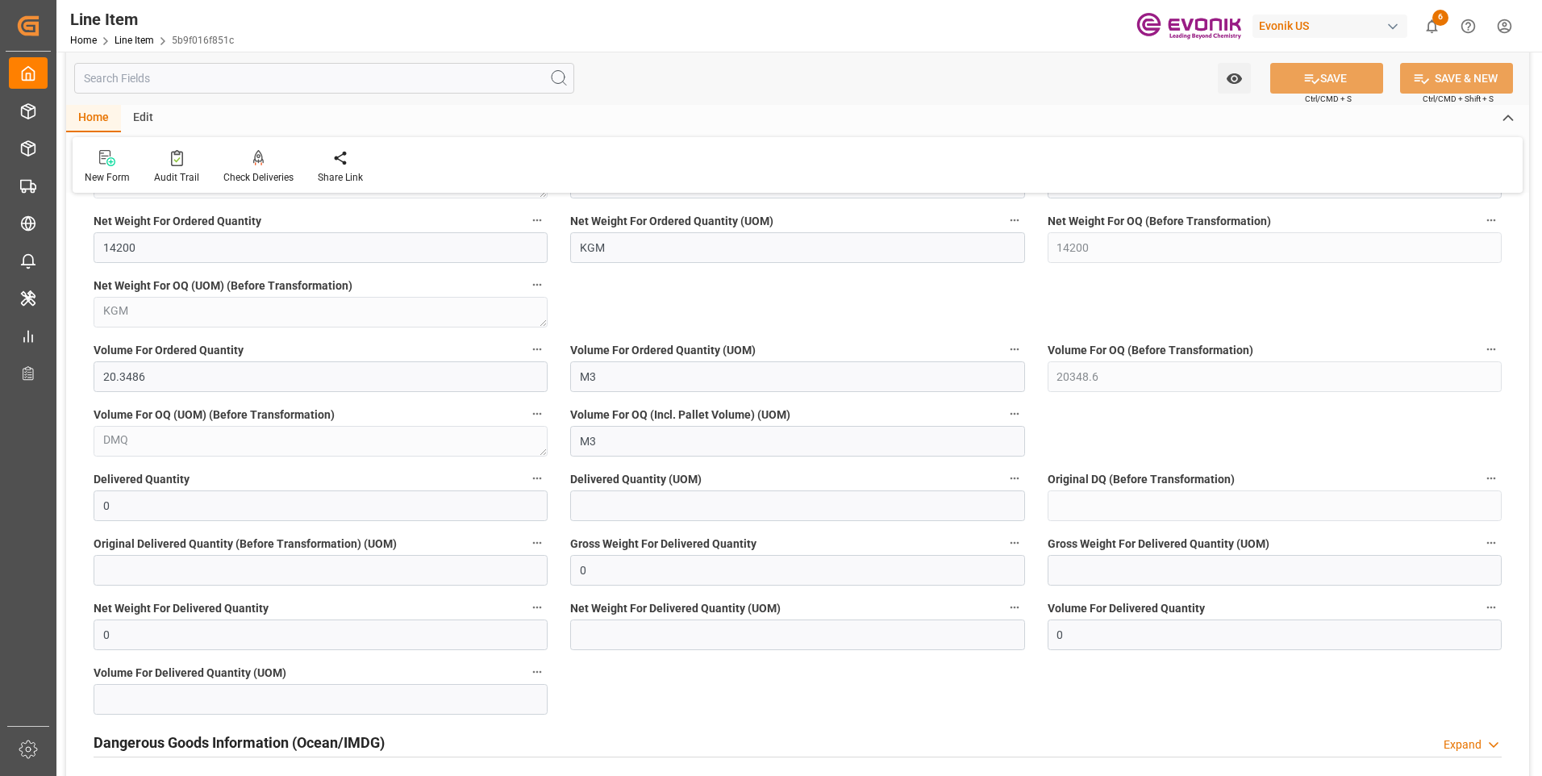
scroll to position [1855, 0]
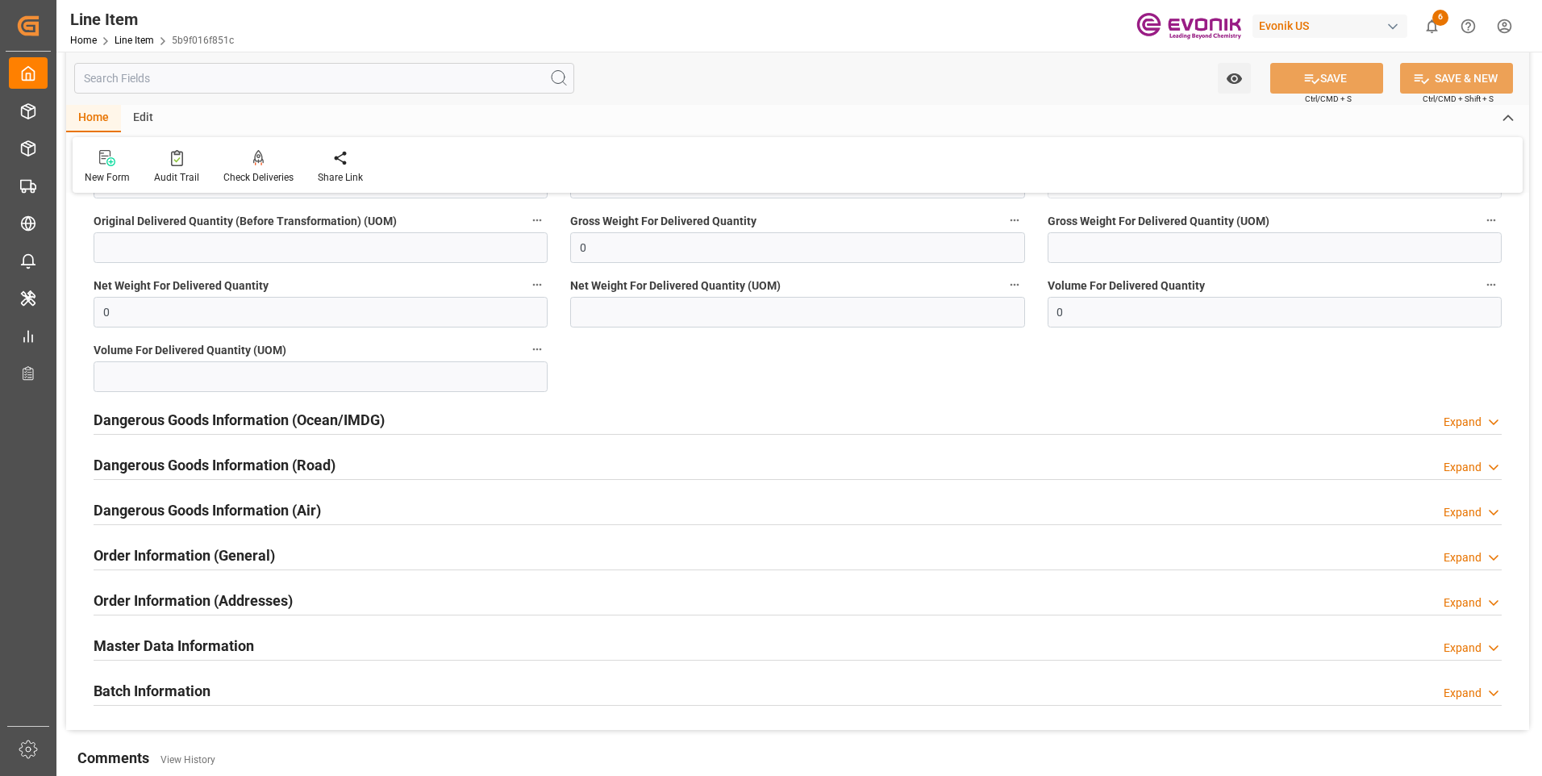
click at [306, 423] on h2 "Dangerous Goods Information (Ocean/IMDG)" at bounding box center [239, 420] width 291 height 22
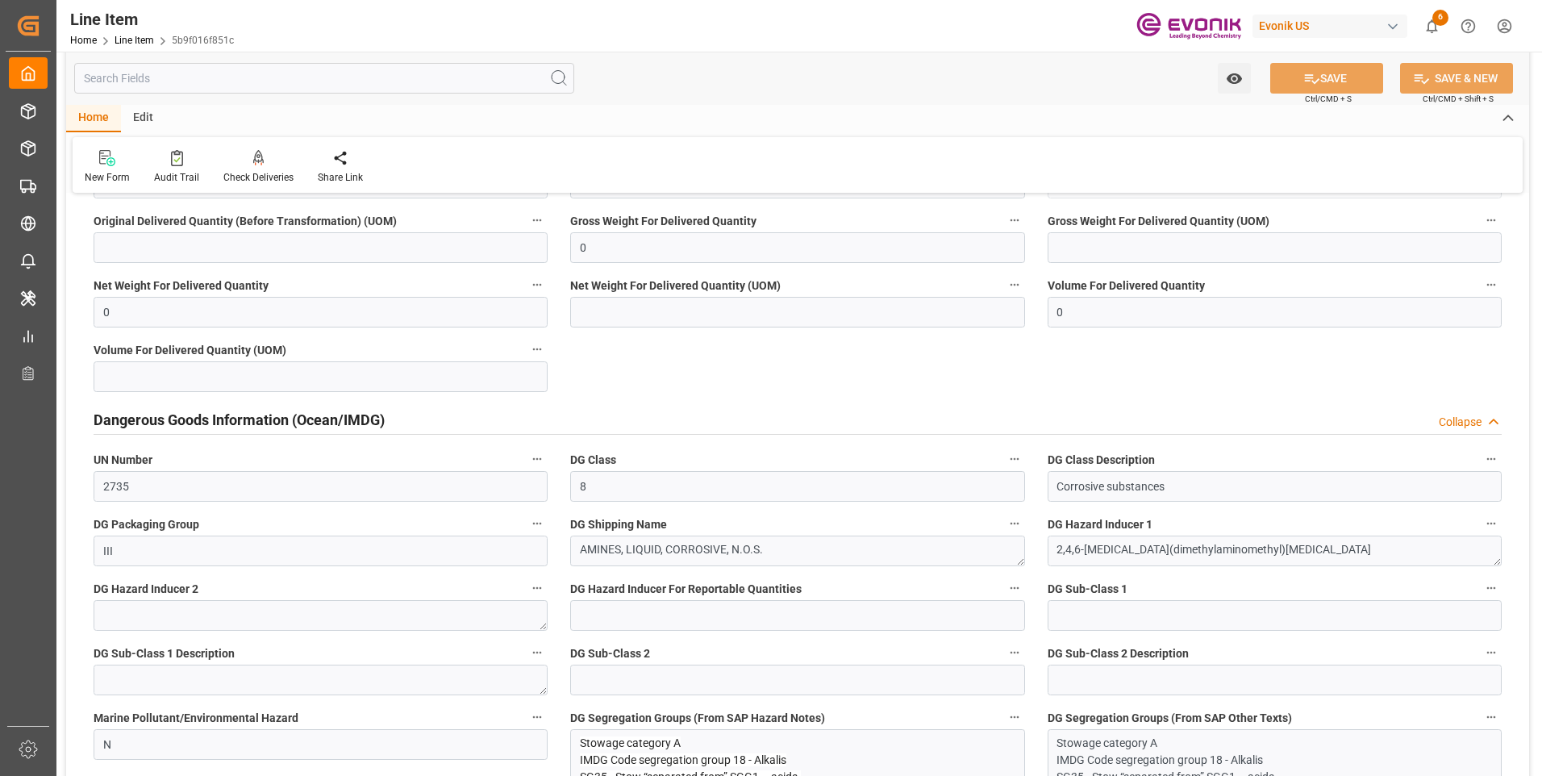
click at [190, 79] on input "text" at bounding box center [324, 78] width 500 height 31
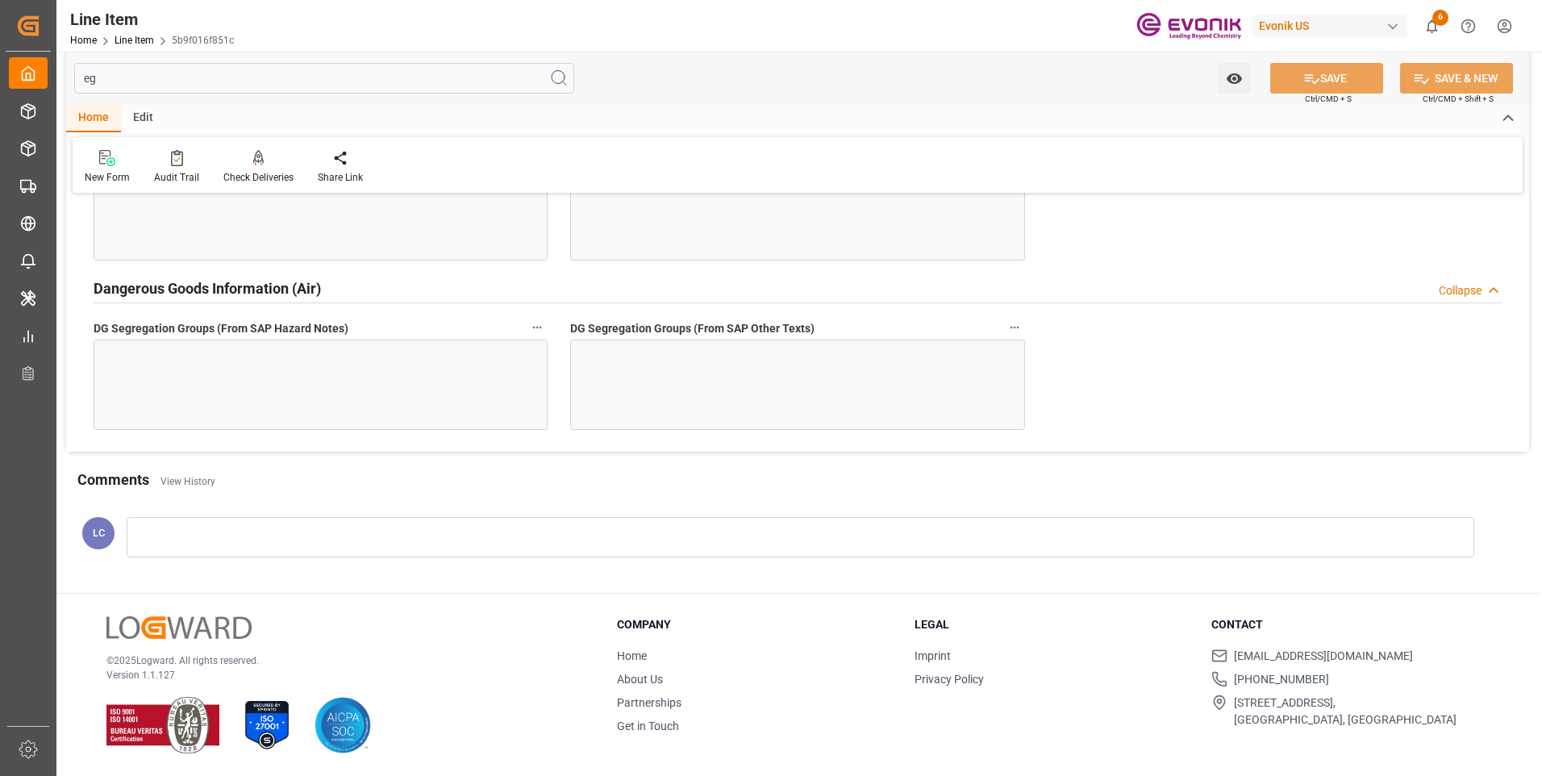
scroll to position [0, 0]
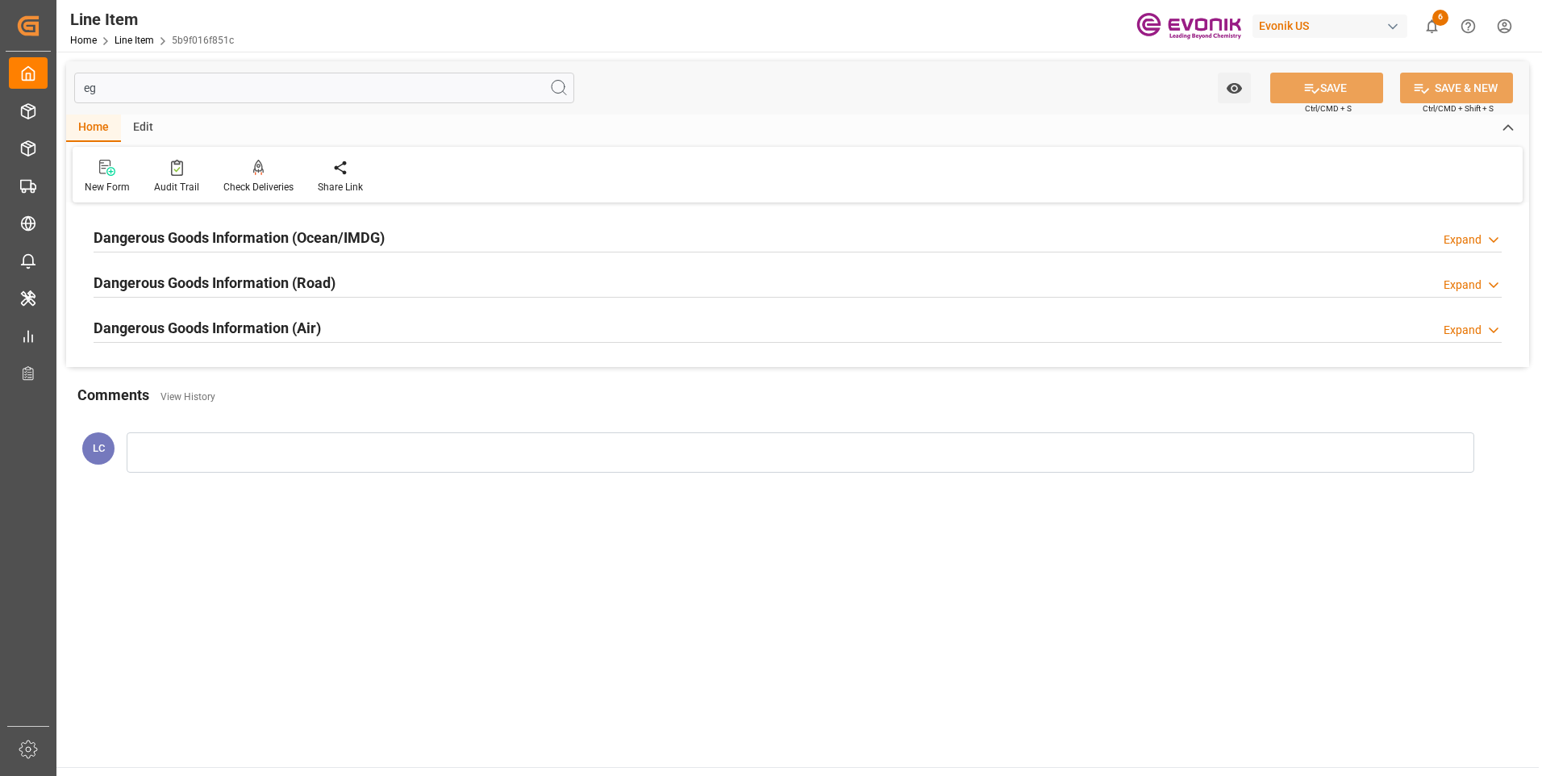
click at [263, 236] on h2 "Dangerous Goods Information (Ocean/IMDG)" at bounding box center [239, 238] width 291 height 22
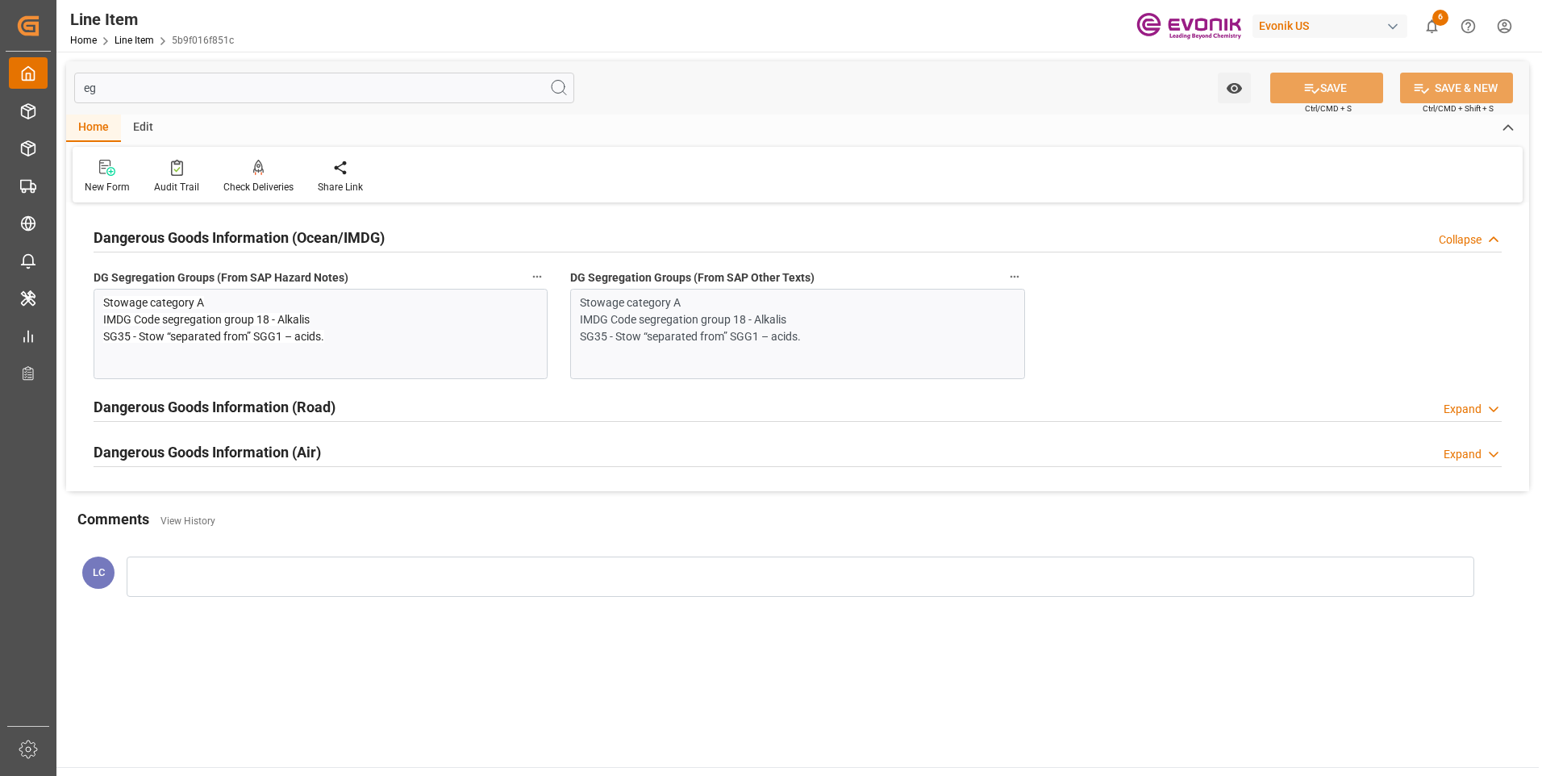
drag, startPoint x: 128, startPoint y: 81, endPoint x: 38, endPoint y: 77, distance: 90.4
click at [47, 78] on div "Created by potrace 1.15, written by Peter Selinger 2001-2017 Created by potrace…" at bounding box center [771, 388] width 1542 height 776
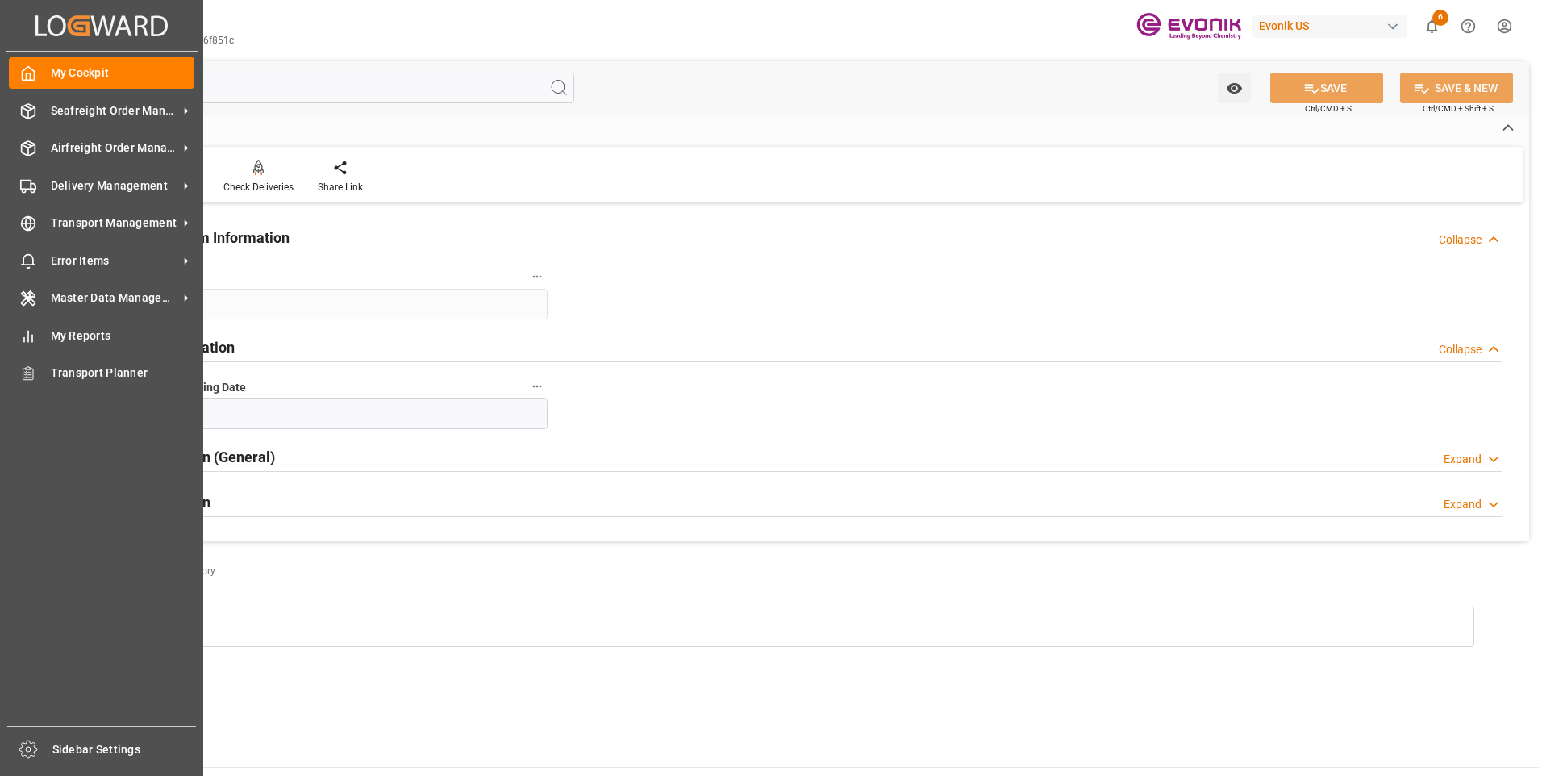
type input "sp"
type input "08.10.2025"
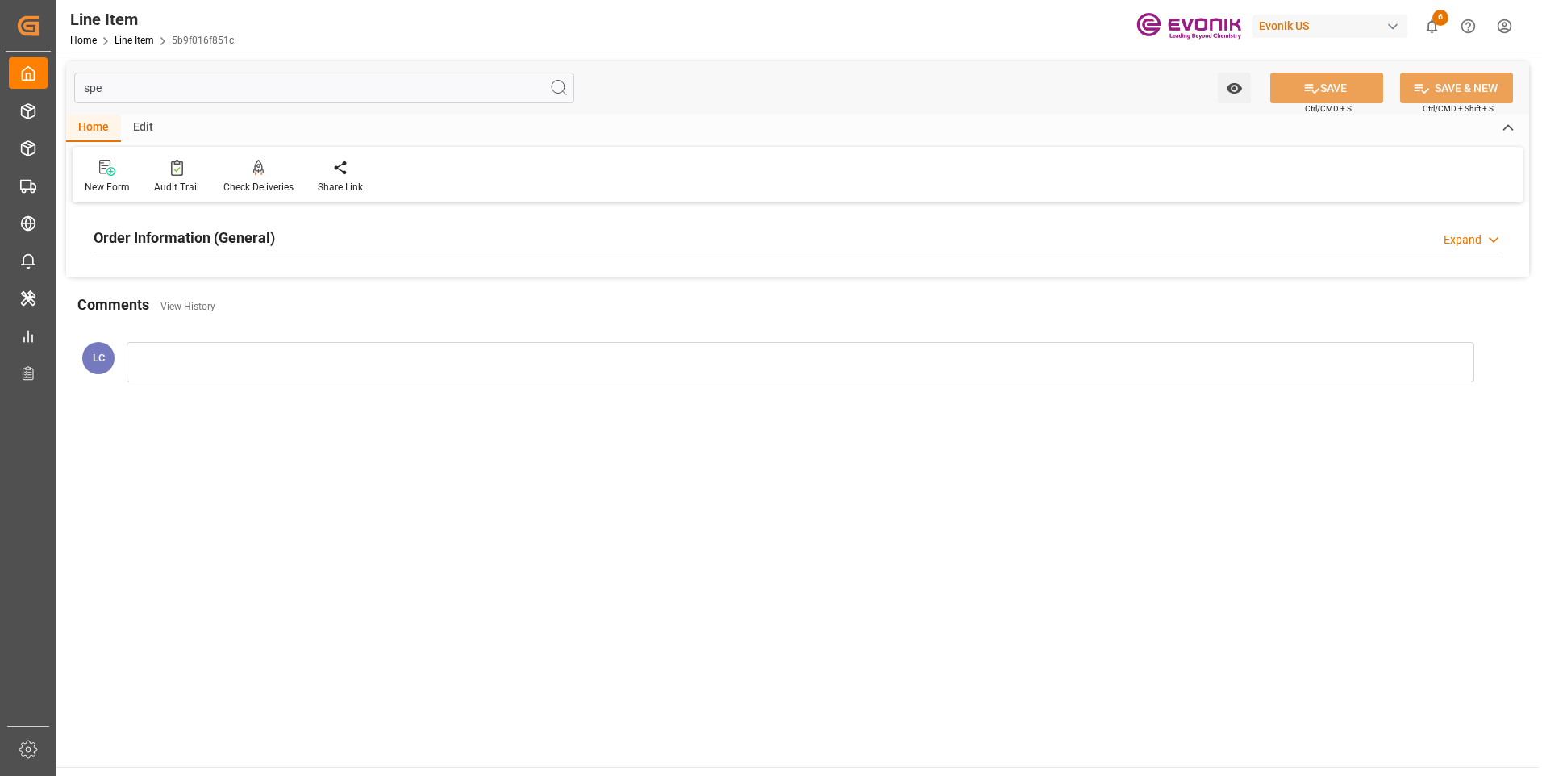
click at [258, 240] on h2 "Order Information (General)" at bounding box center [184, 238] width 181 height 22
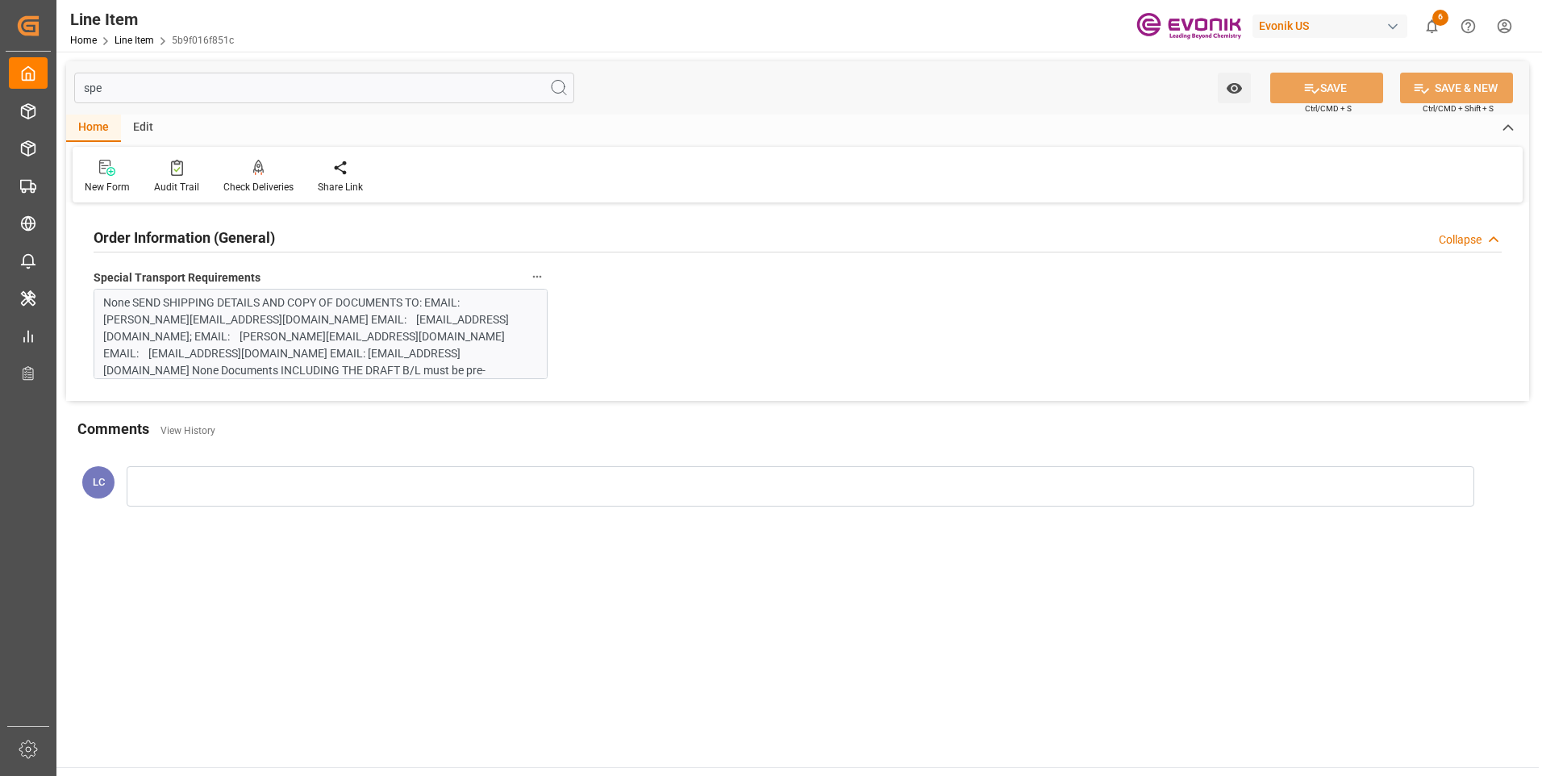
click at [256, 241] on h2 "Order Information (General)" at bounding box center [184, 238] width 181 height 22
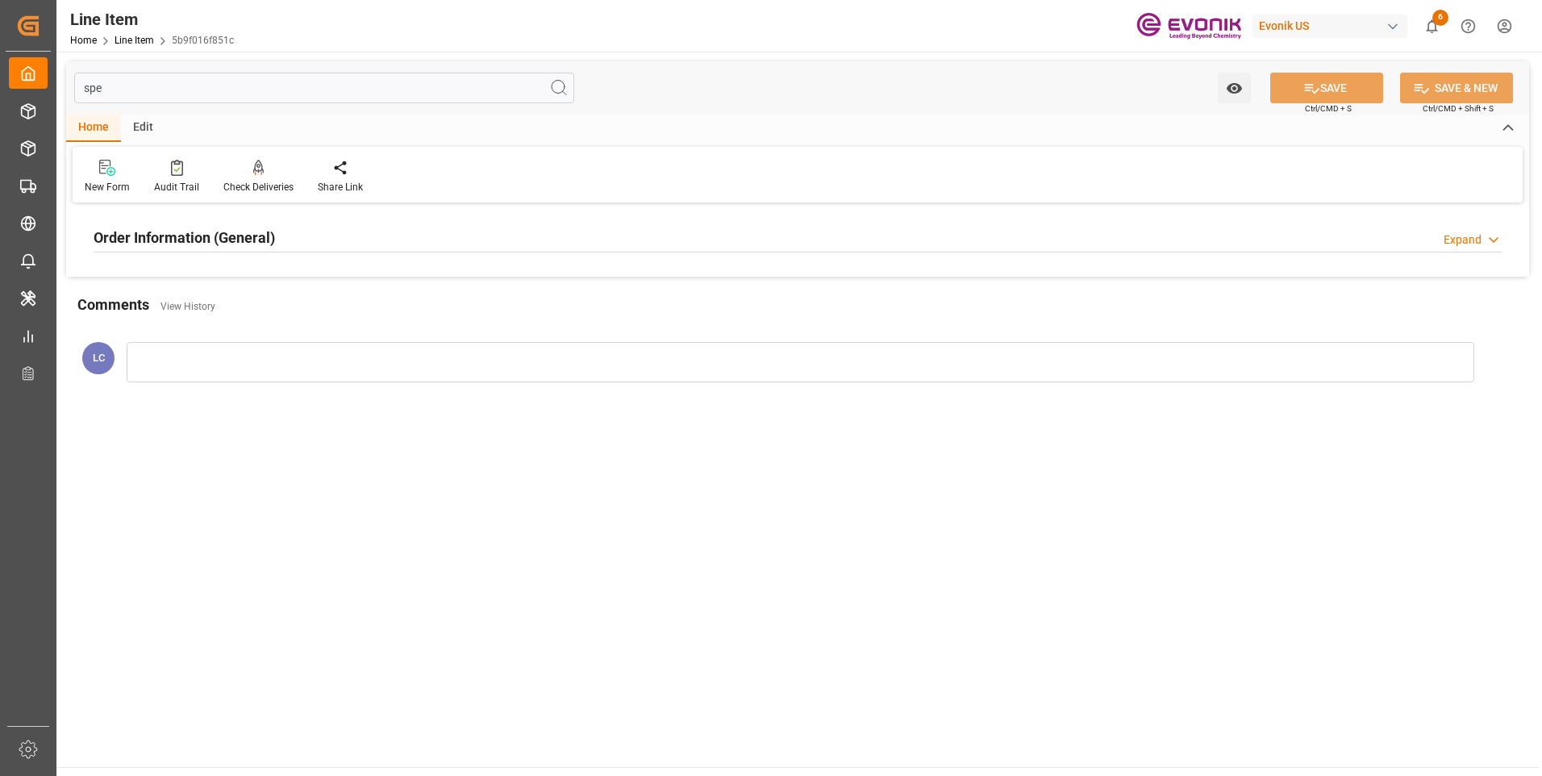
drag, startPoint x: 127, startPoint y: 92, endPoint x: 48, endPoint y: 85, distance: 80.1
click at [52, 86] on div "Created by potrace 1.15, written by Peter Selinger 2001-2017 Created by potrace…" at bounding box center [771, 388] width 1542 height 776
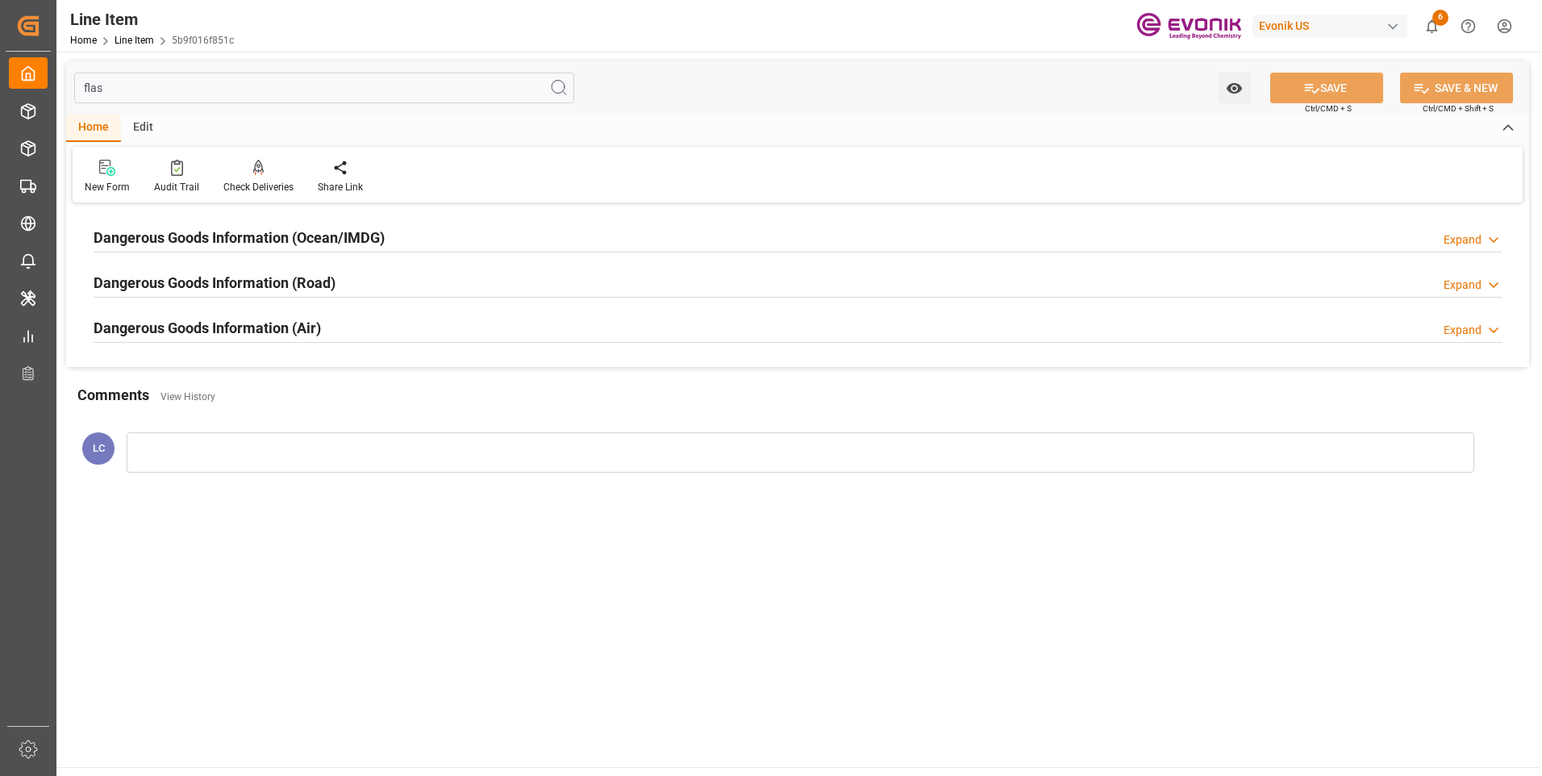
type input "flas"
click at [262, 233] on h2 "Dangerous Goods Information (Ocean/IMDG)" at bounding box center [239, 238] width 291 height 22
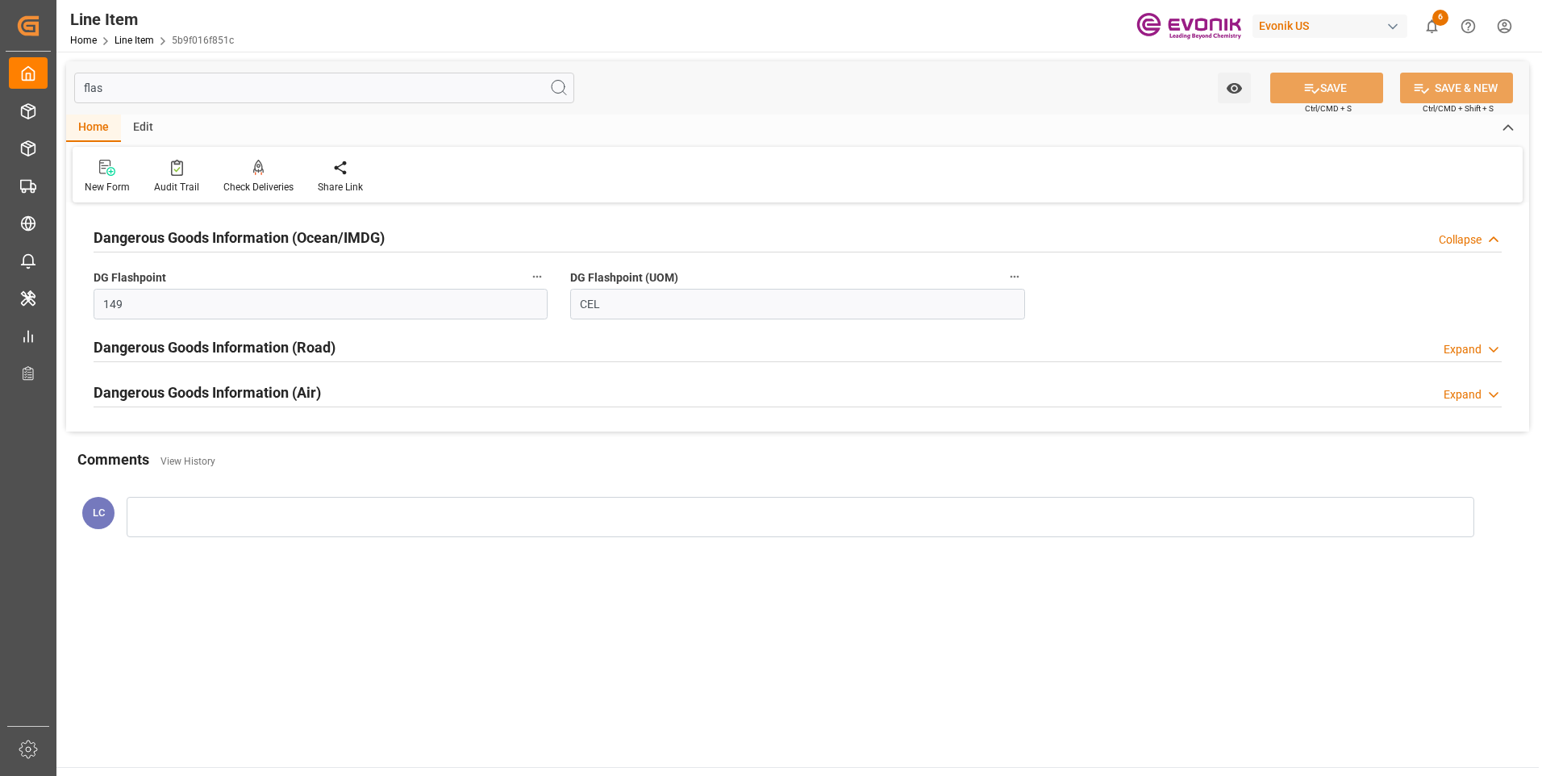
click at [262, 233] on h2 "Dangerous Goods Information (Ocean/IMDG)" at bounding box center [239, 238] width 291 height 22
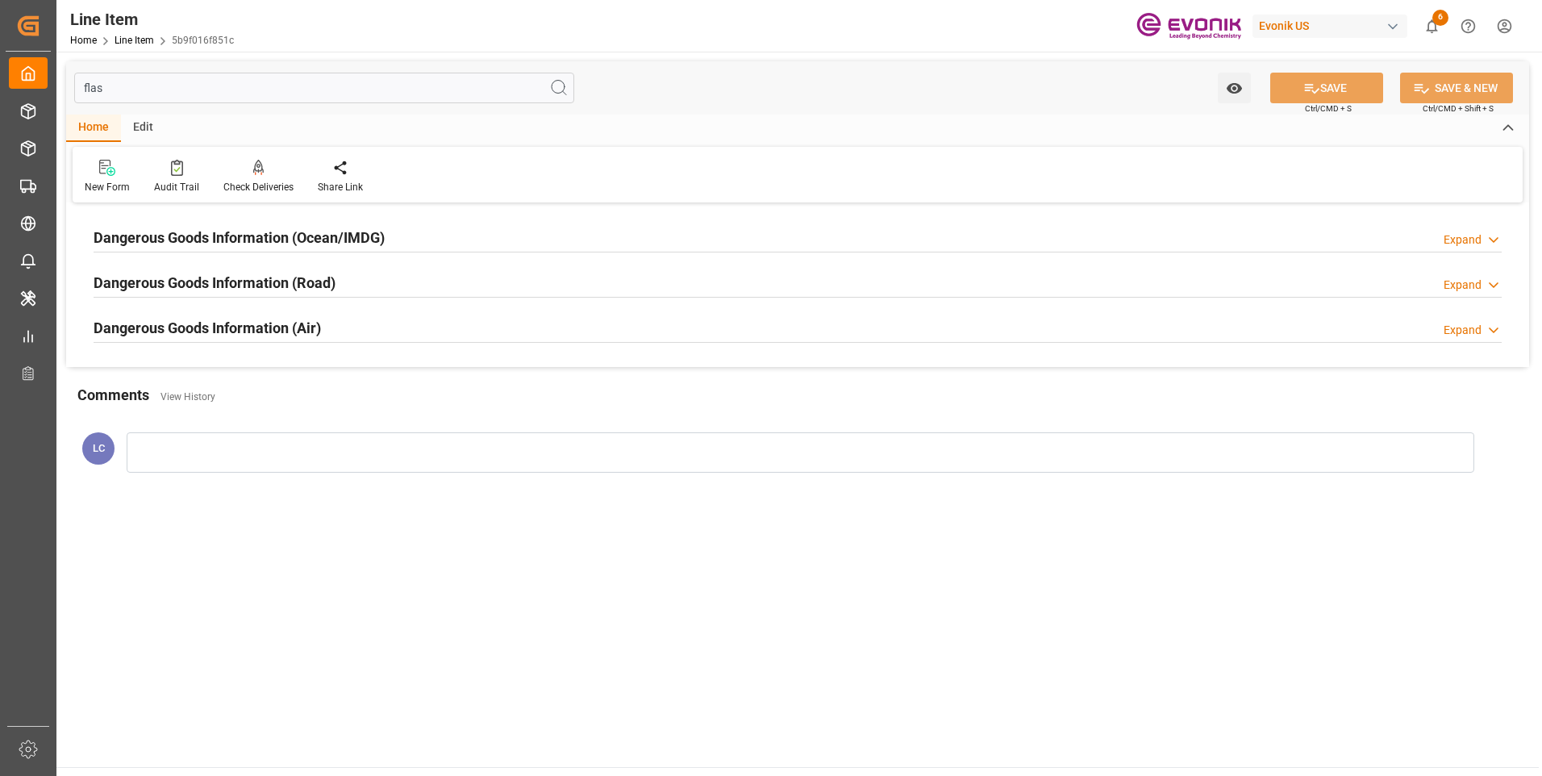
drag, startPoint x: 132, startPoint y: 90, endPoint x: 72, endPoint y: 85, distance: 60.7
click at [73, 85] on div "flas Watch Option SAVE Ctrl/CMD + S SAVE & NEW Ctrl/CMD + Shift + S" at bounding box center [797, 87] width 1463 height 53
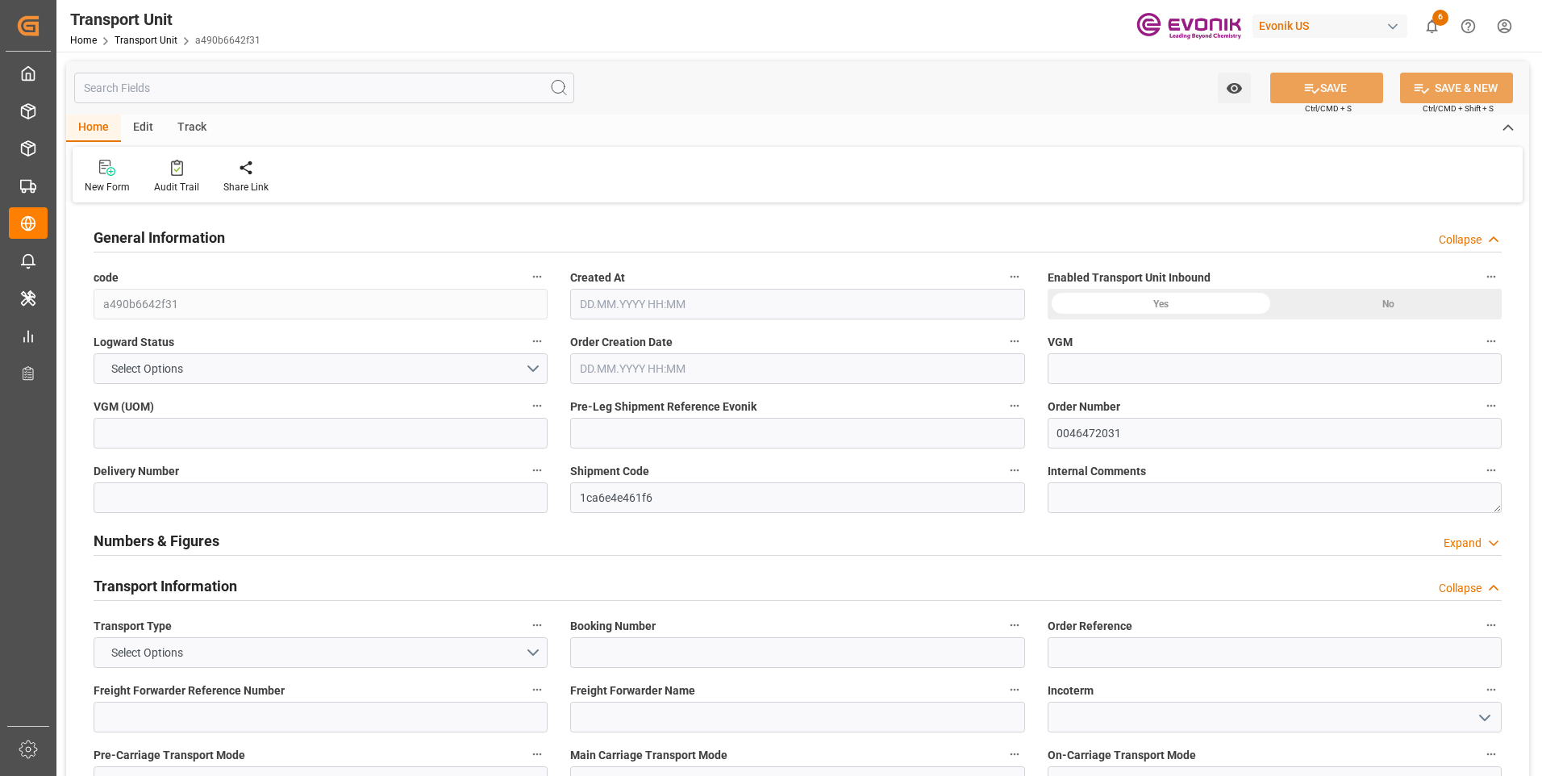
click at [213, 96] on input "text" at bounding box center [324, 88] width 500 height 31
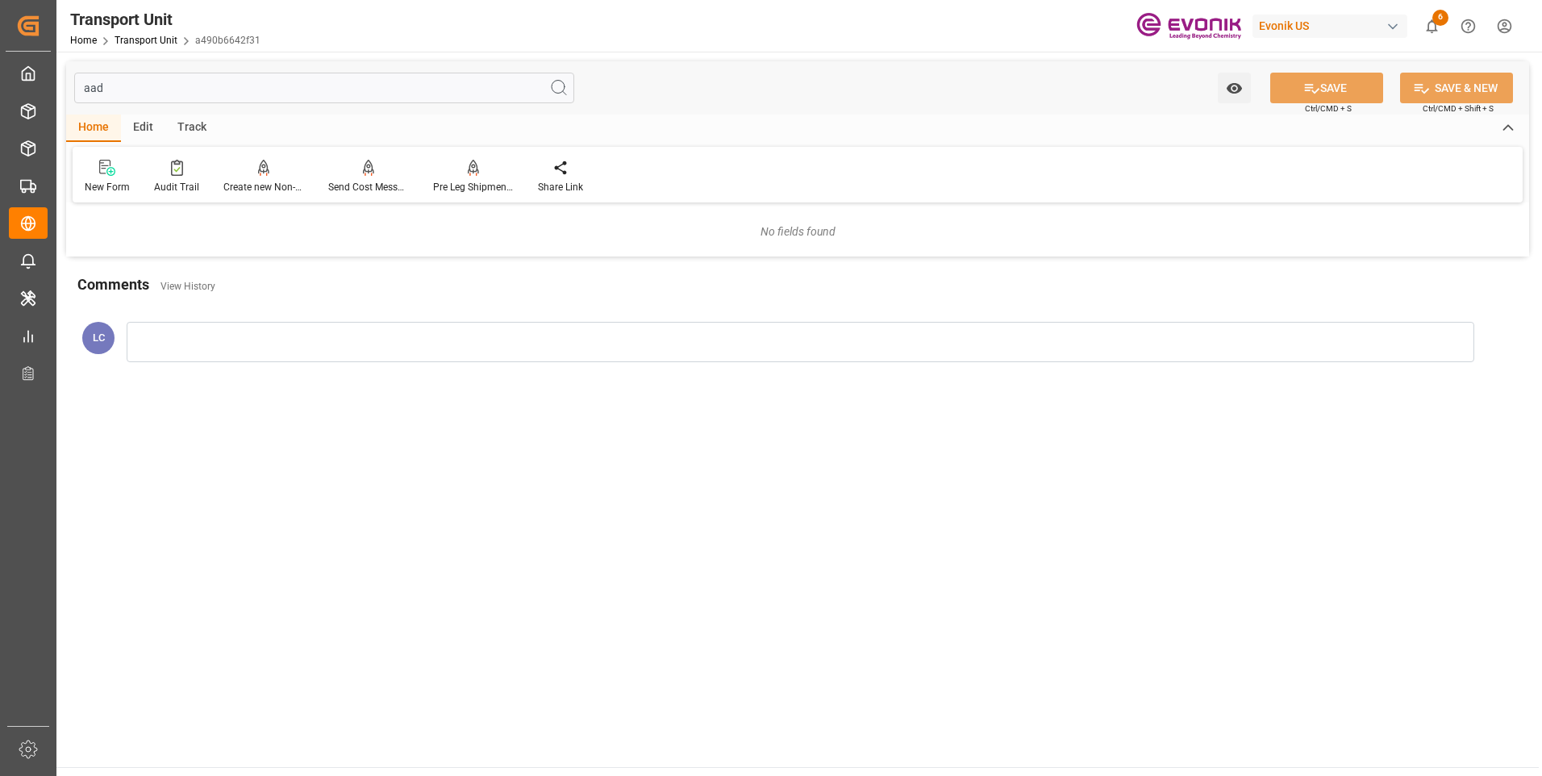
click at [216, 96] on input "aad" at bounding box center [324, 88] width 500 height 31
click at [155, 94] on input "add" at bounding box center [324, 88] width 500 height 31
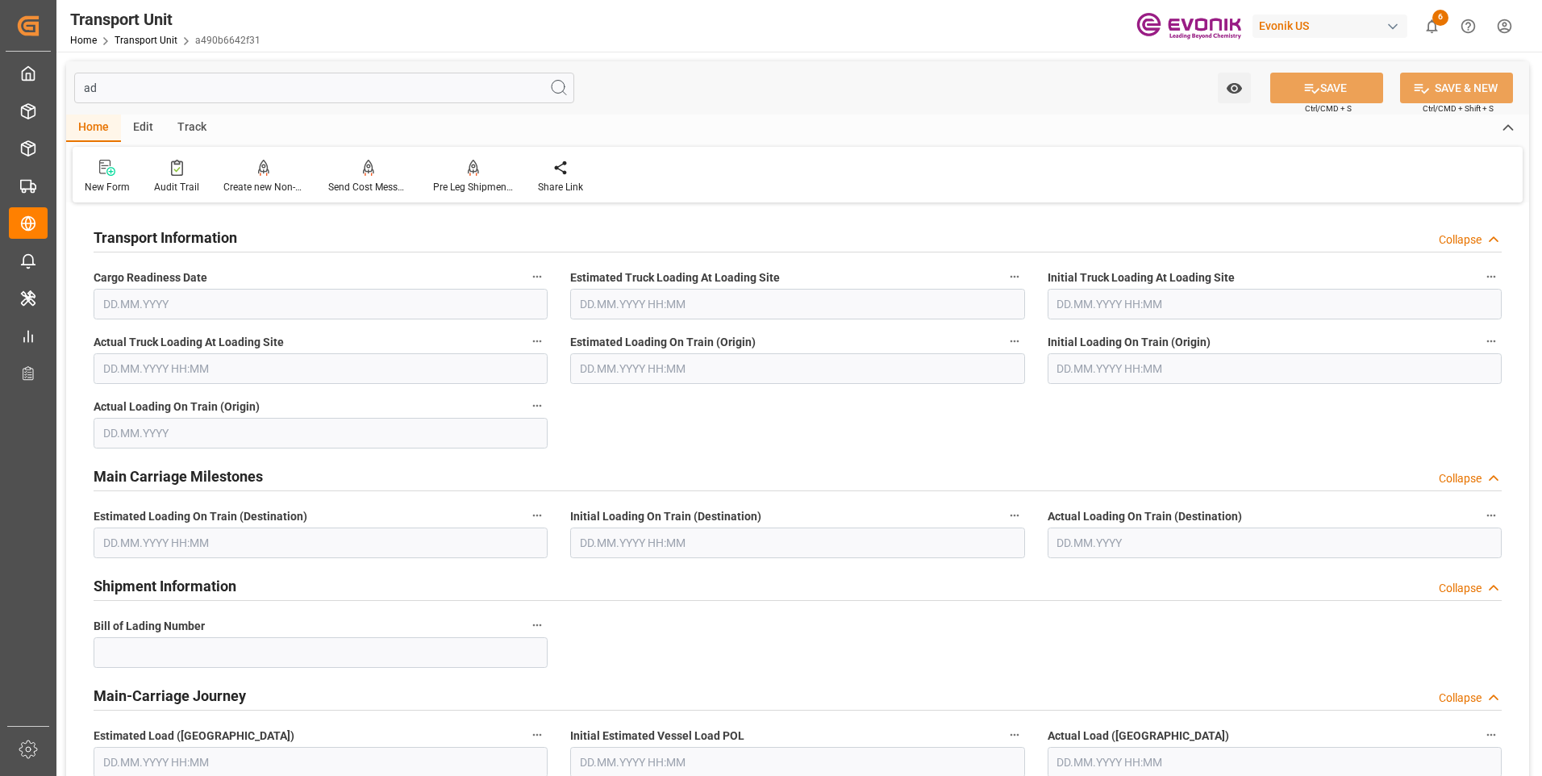
type input "a"
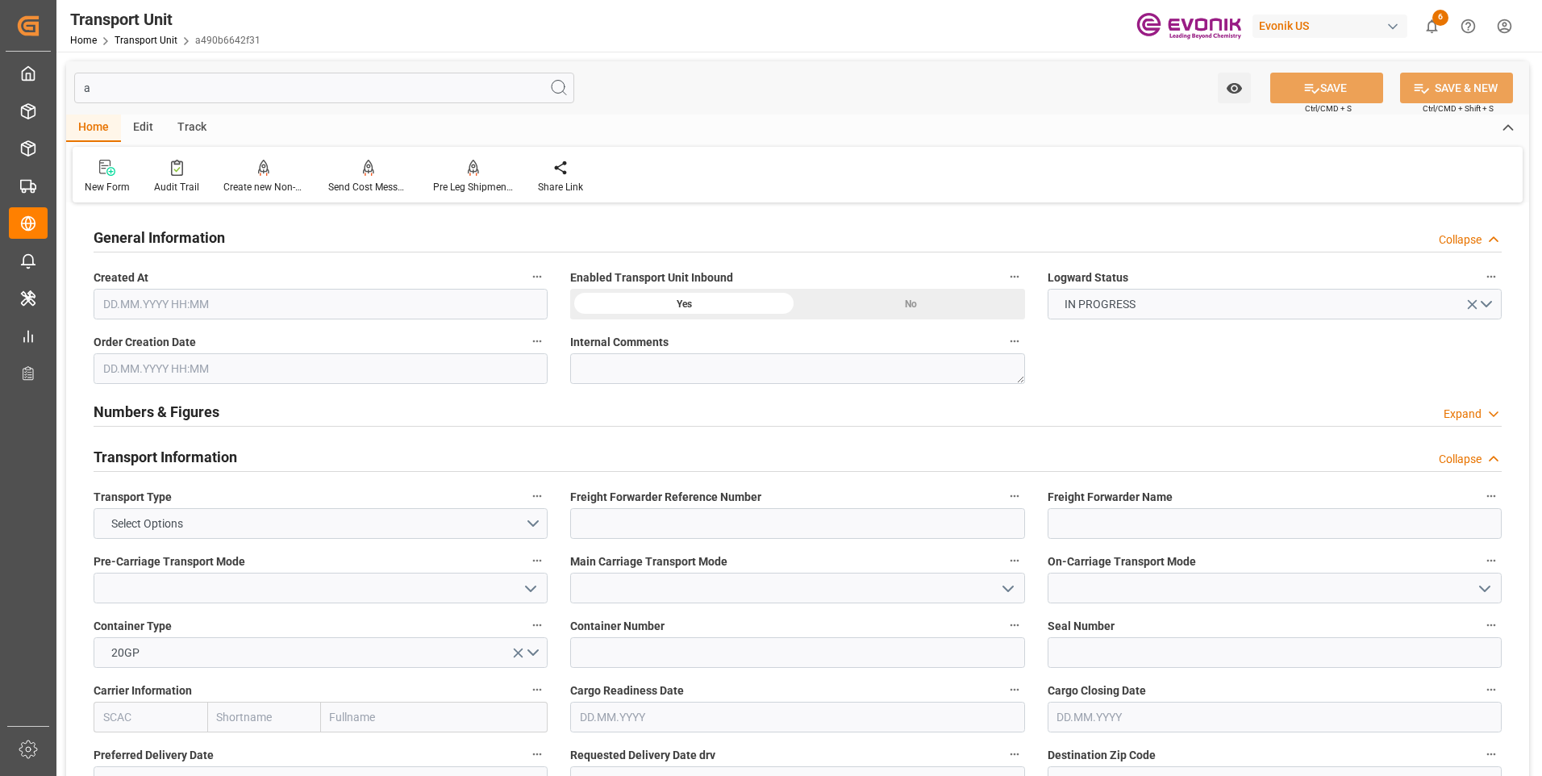
type input "BRSSZ"
type input "[DATE] 06:51"
type input "[DATE]"
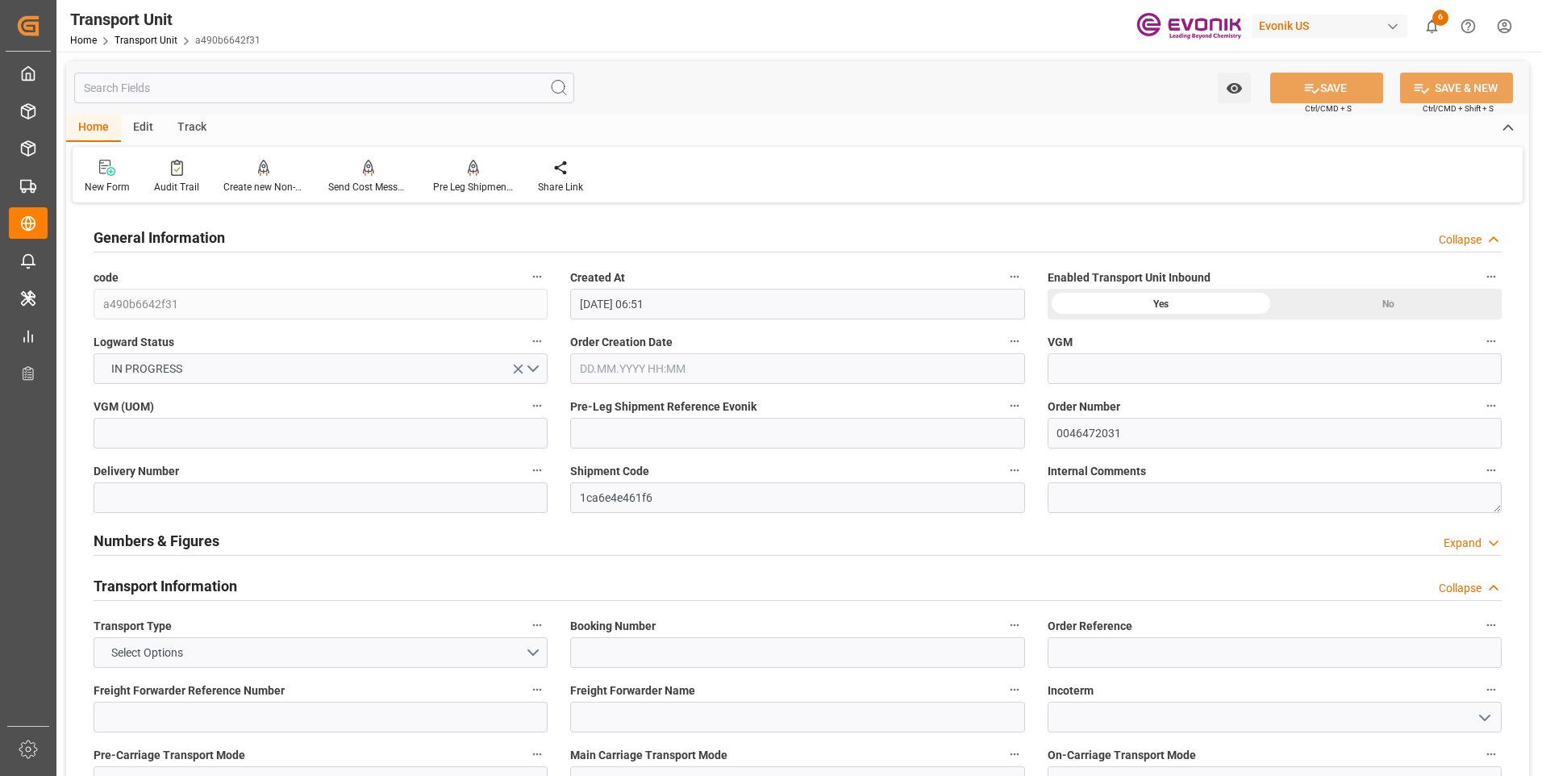
type input "15698.8"
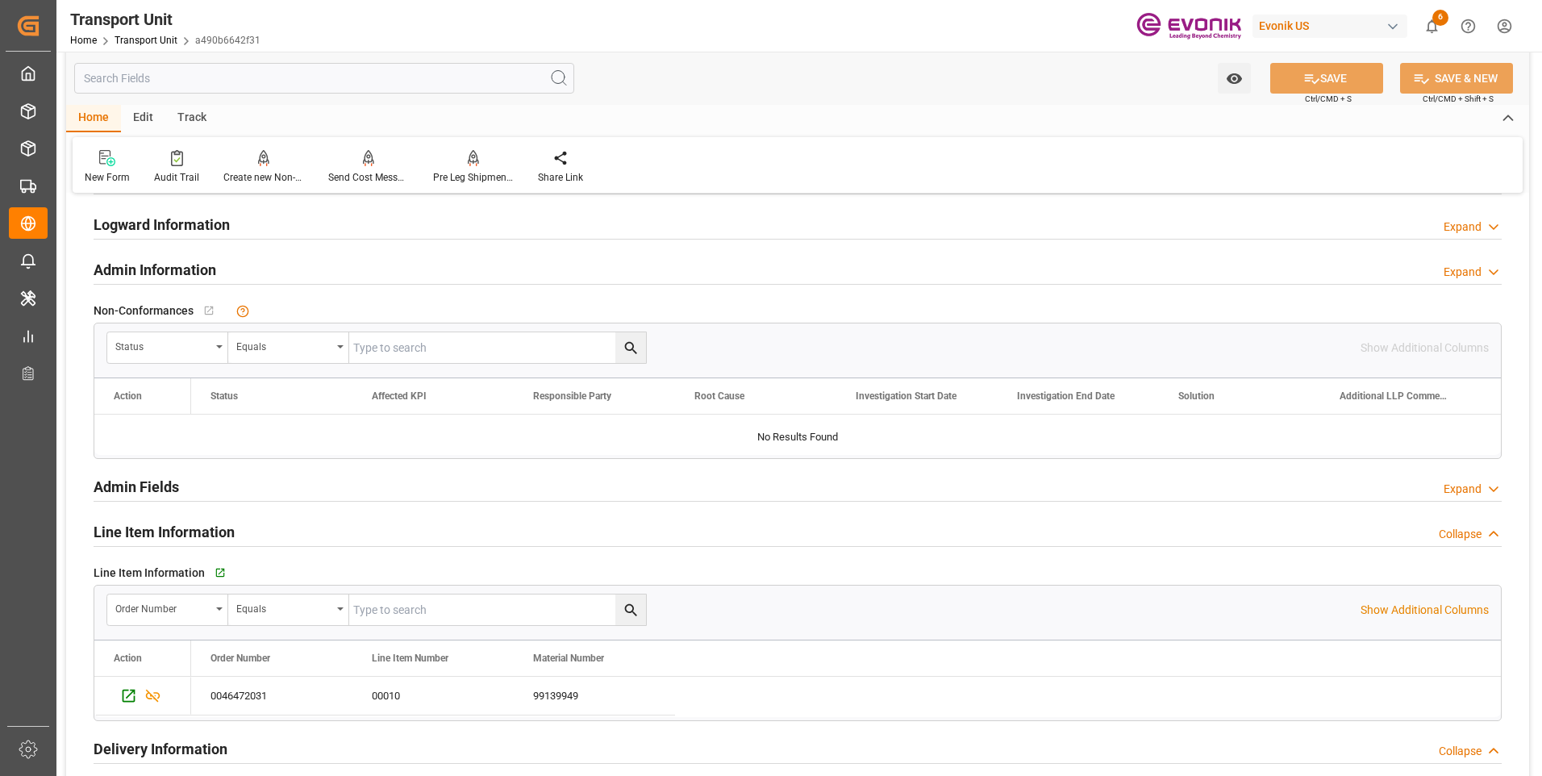
scroll to position [2177, 0]
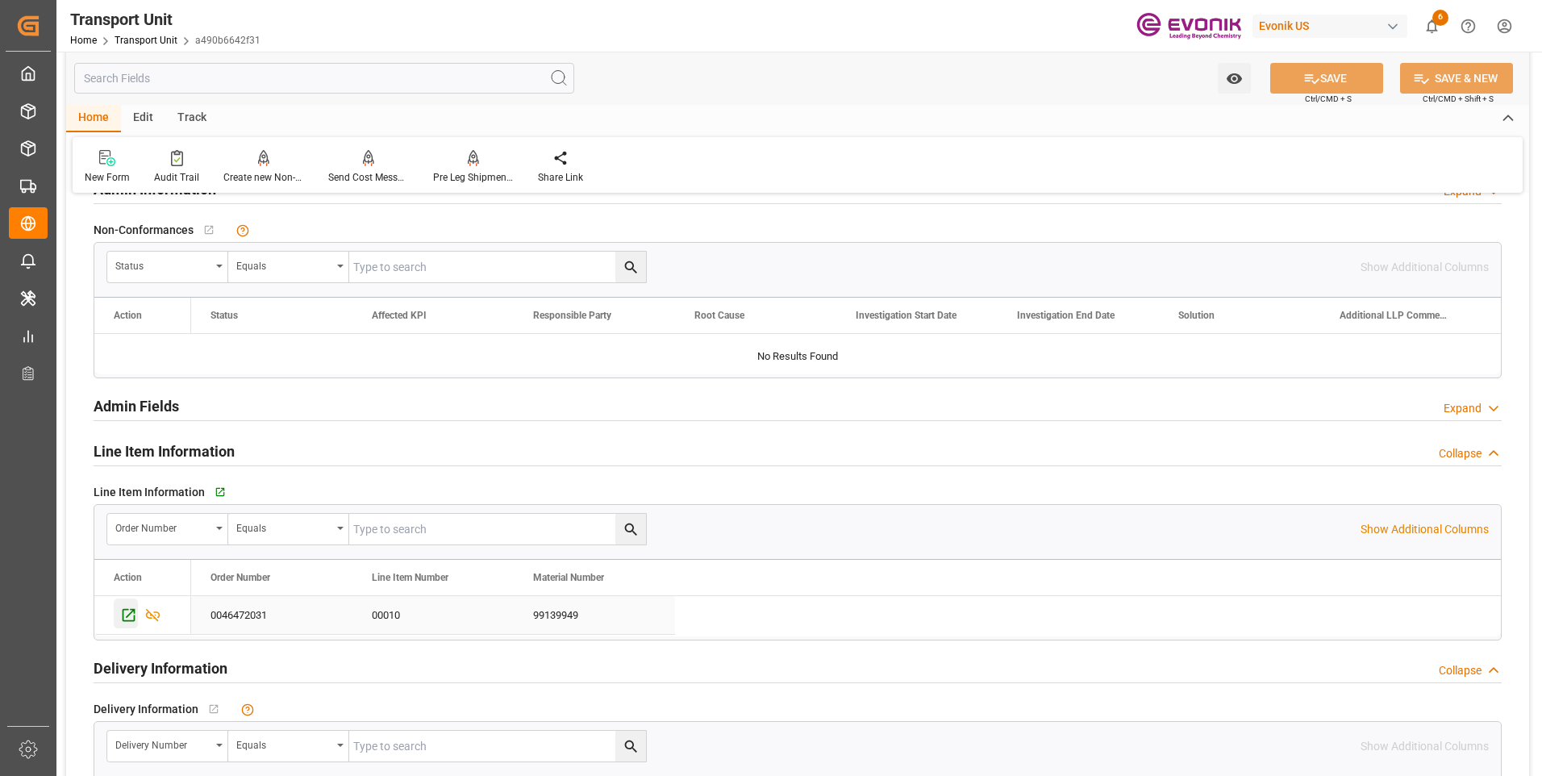
click at [125, 616] on icon "Press SPACE to select this row." at bounding box center [128, 614] width 17 height 17
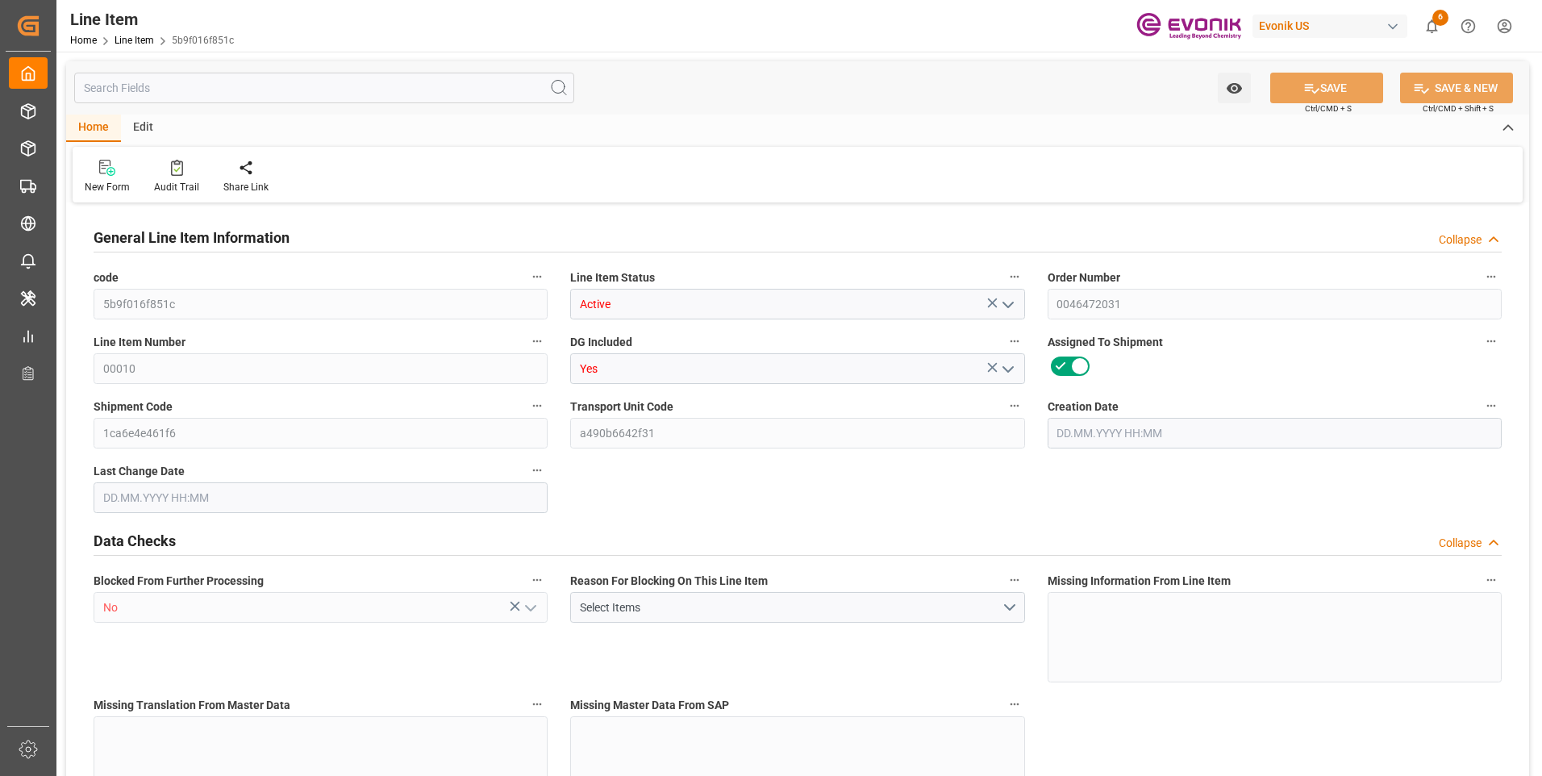
type input "18"
type input "15392.8"
type input "14200"
type input "20.3486"
type input "71"
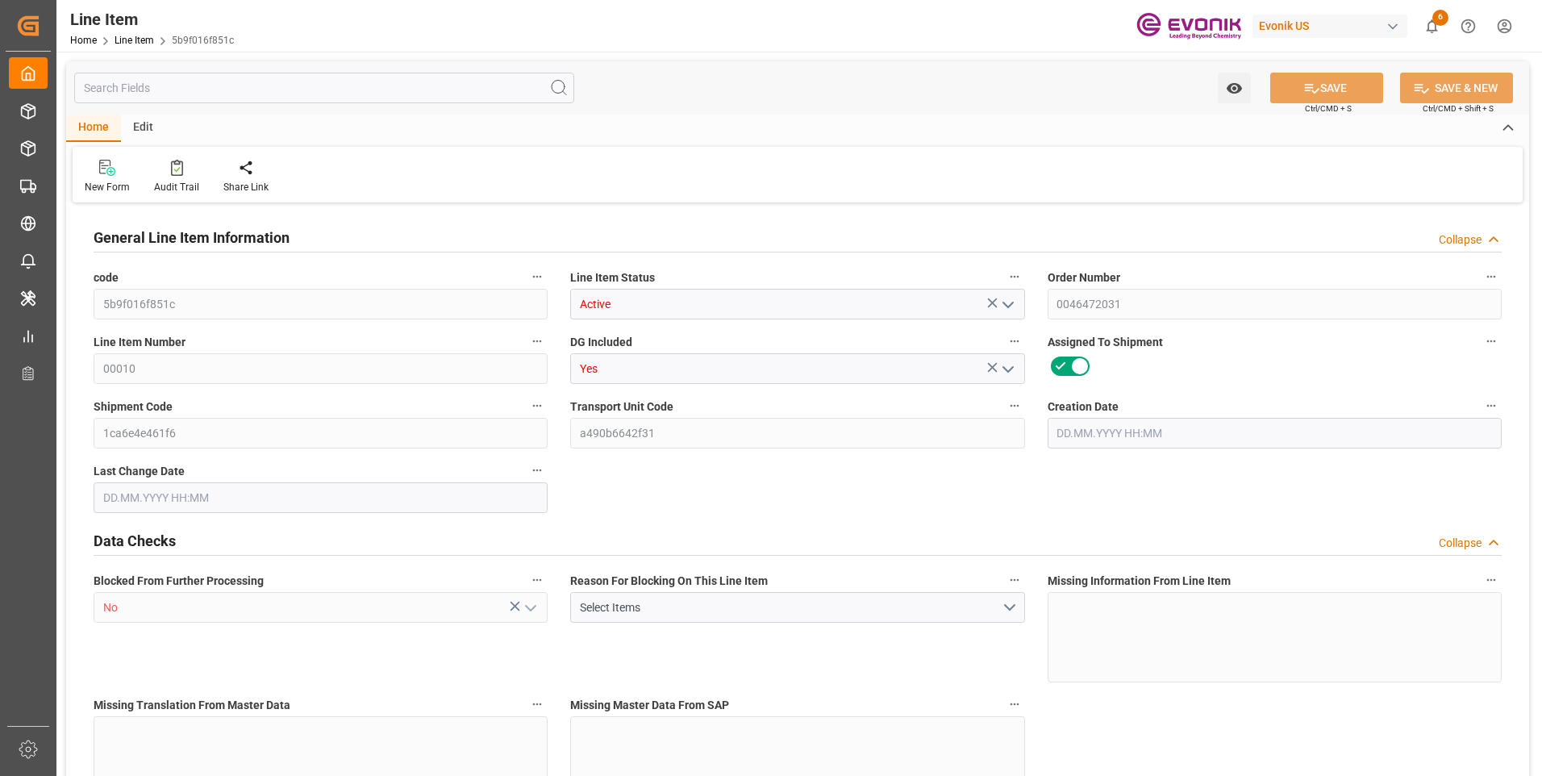
type input "48848"
type input "71"
type input "14200"
type input "15392.8"
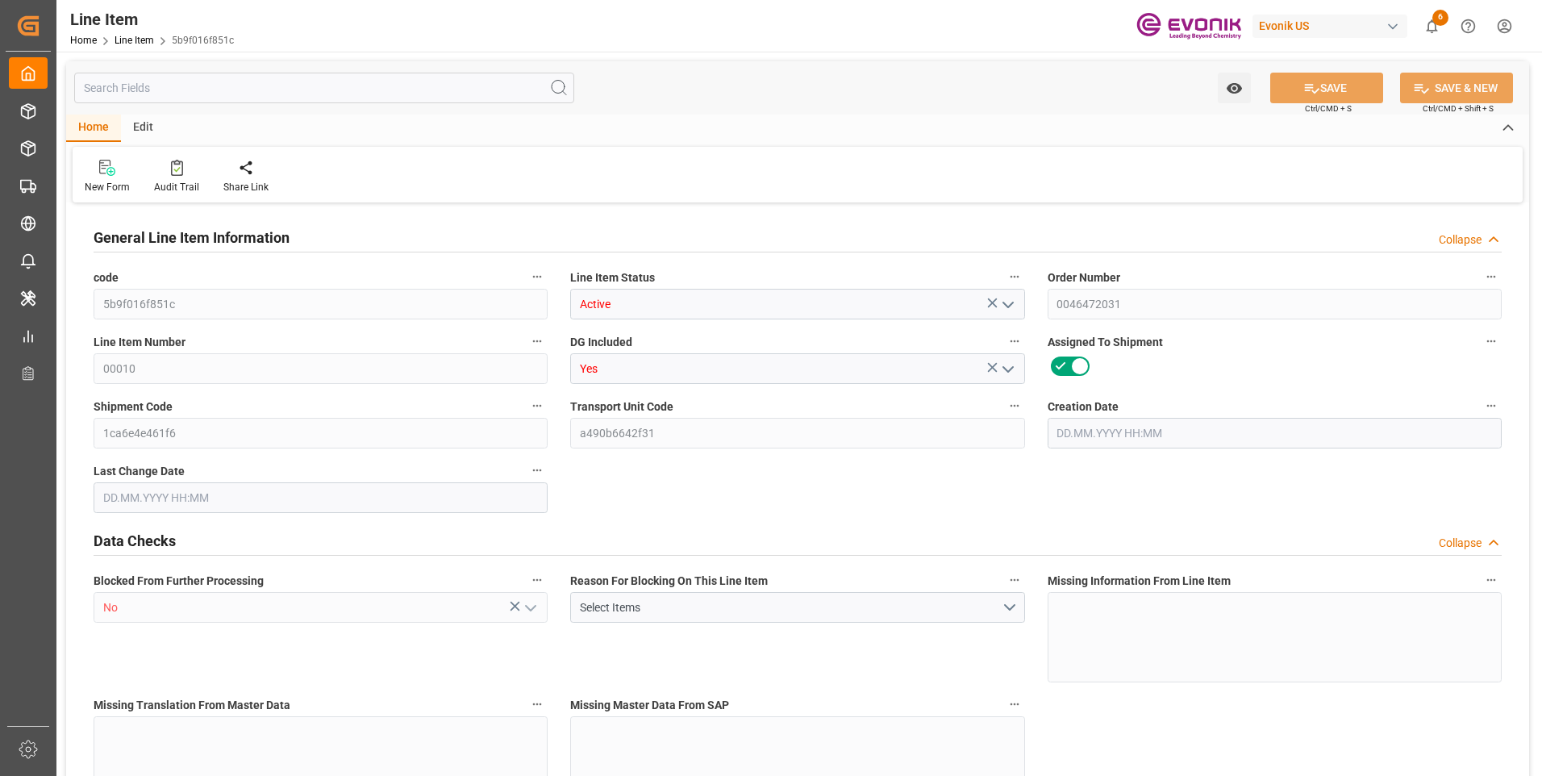
type input "15698.8"
type input "14200"
type input "20.3486"
type input "20348.6"
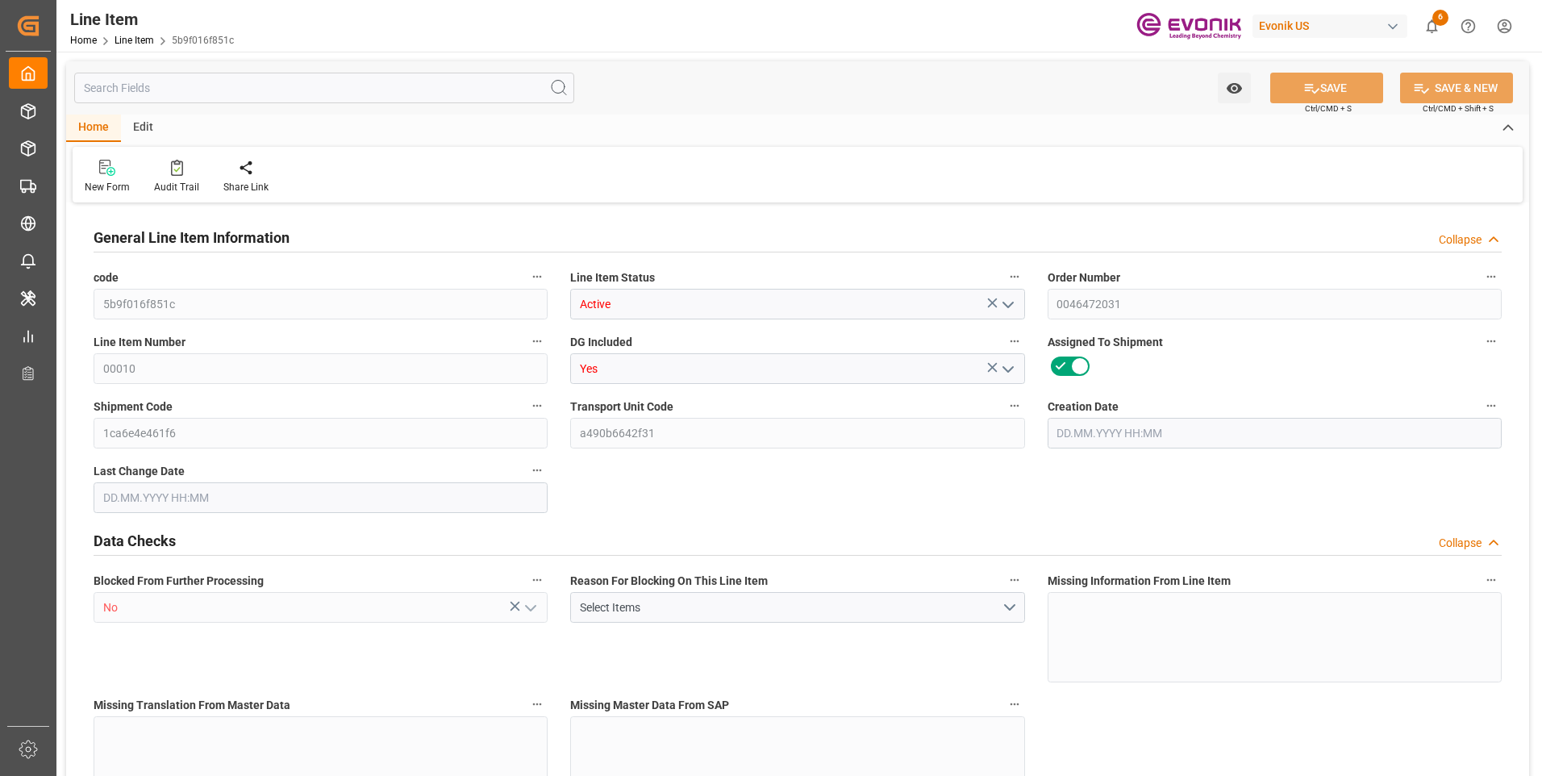
type input "0"
type input "[DATE] 19:36"
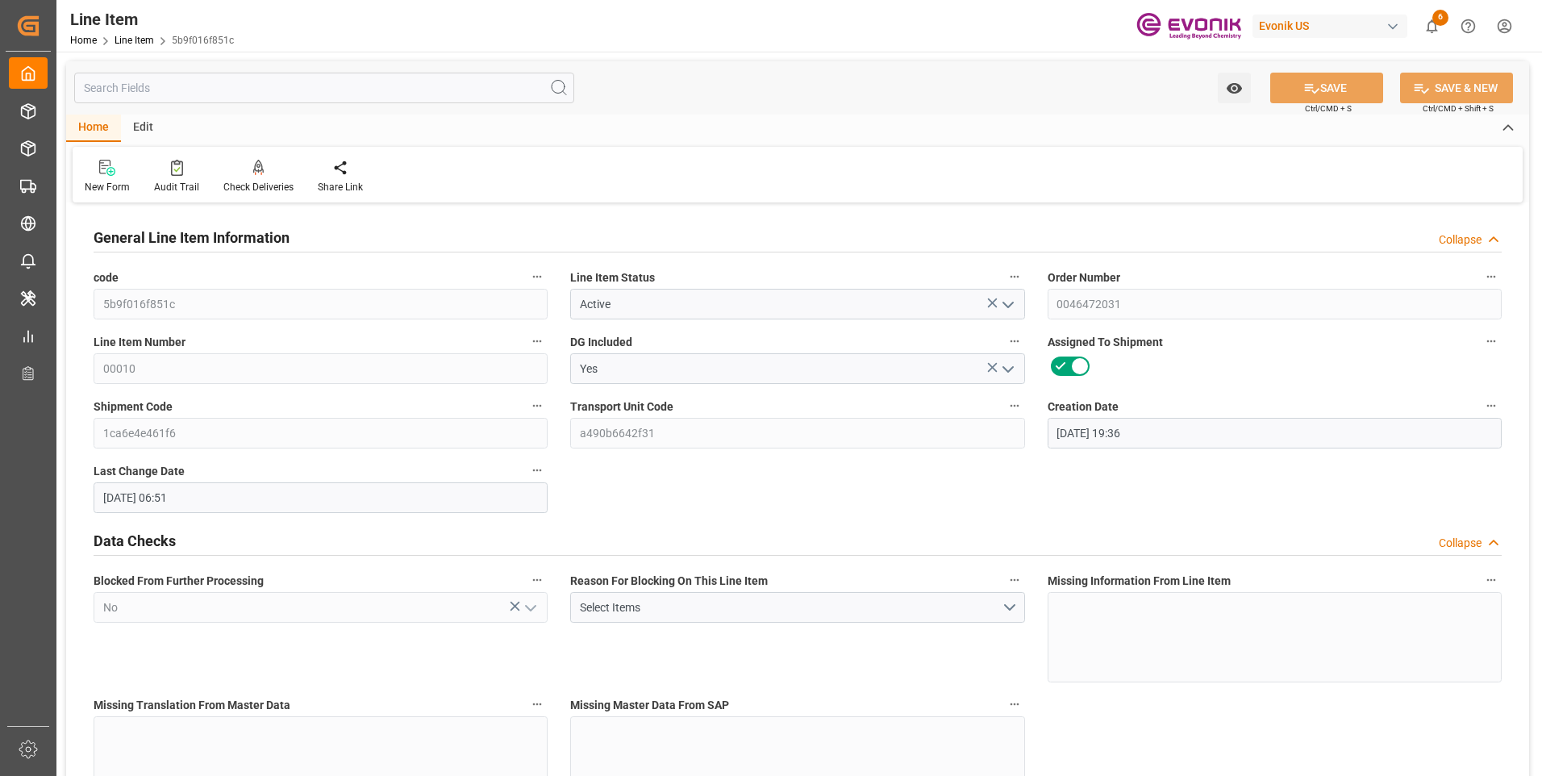
type input "[DATE] 06:51"
type input "[DATE]"
click at [251, 87] on input "text" at bounding box center [324, 88] width 500 height 31
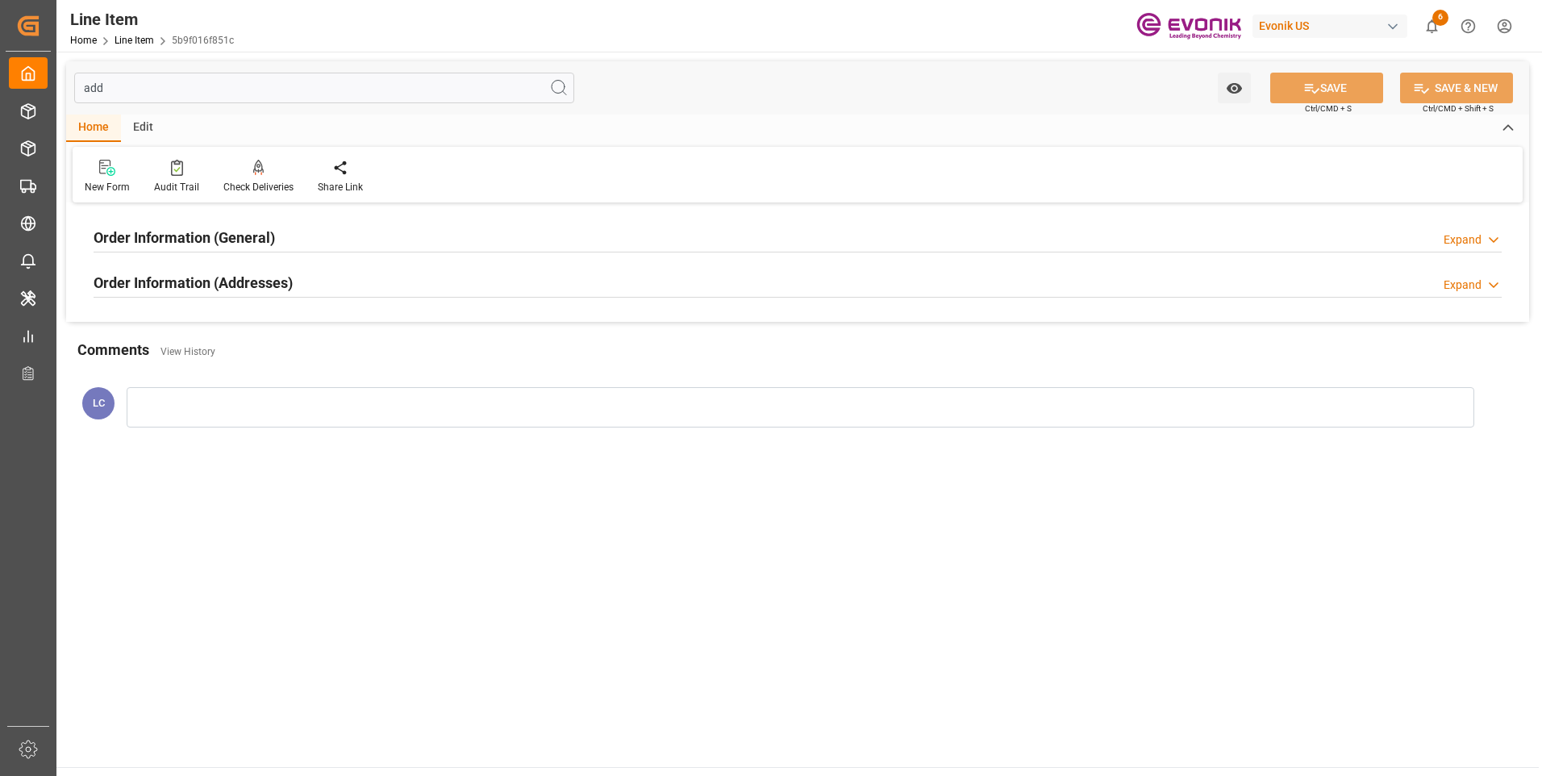
type input "add"
click at [235, 290] on h2 "Order Information (Addresses)" at bounding box center [193, 283] width 199 height 22
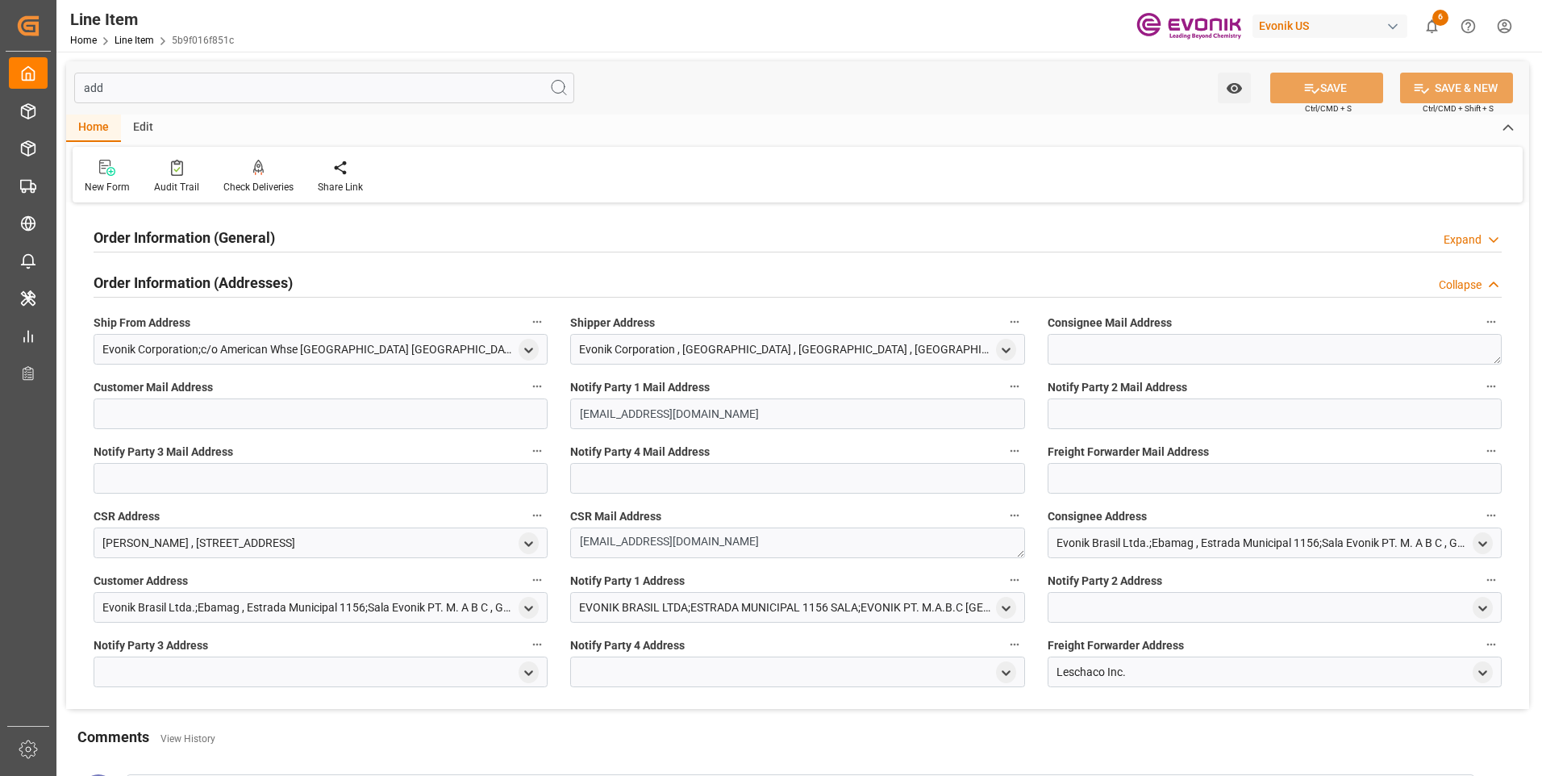
click at [236, 288] on h2 "Order Information (Addresses)" at bounding box center [193, 283] width 199 height 22
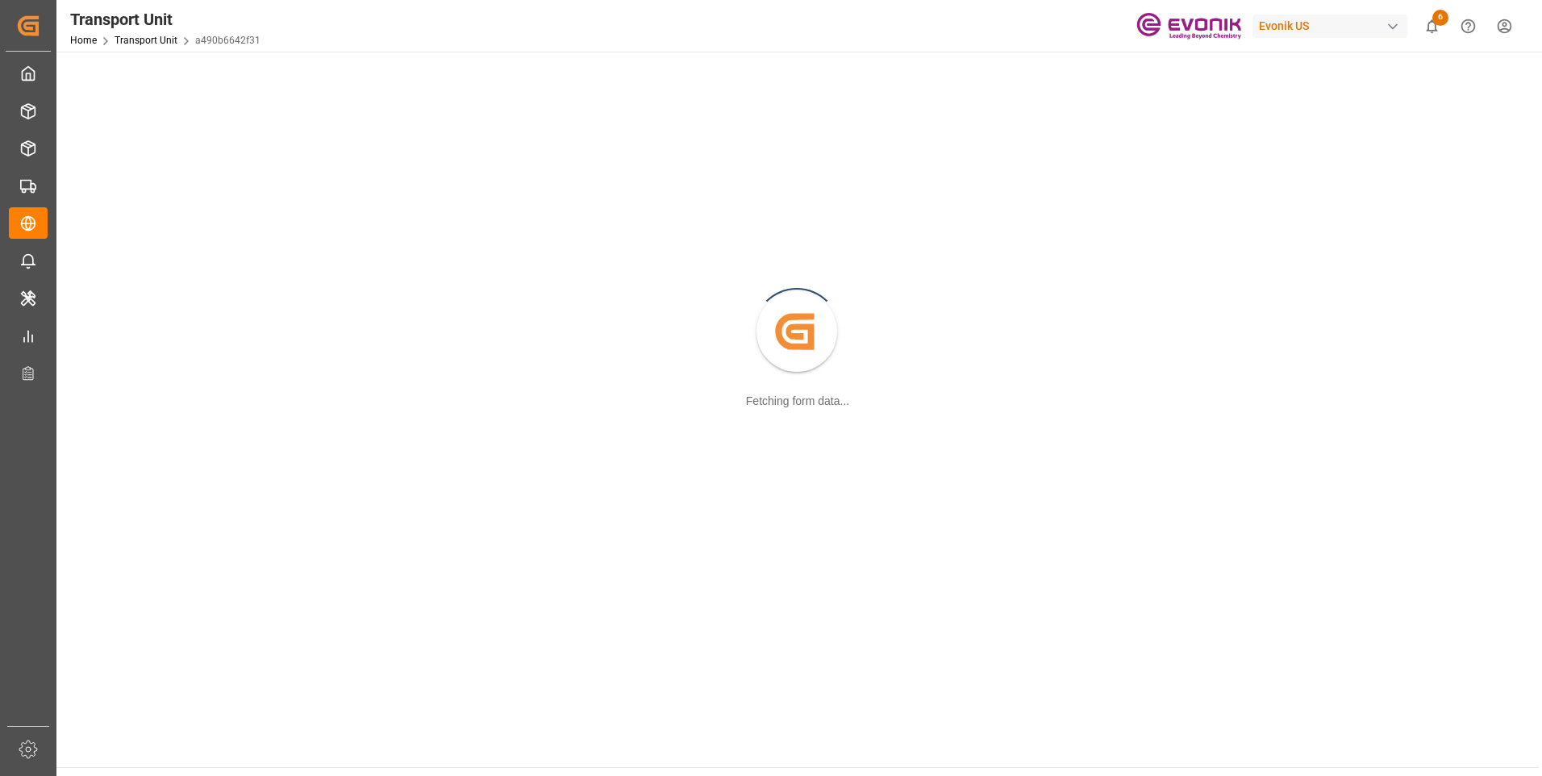
scroll to position [175, 0]
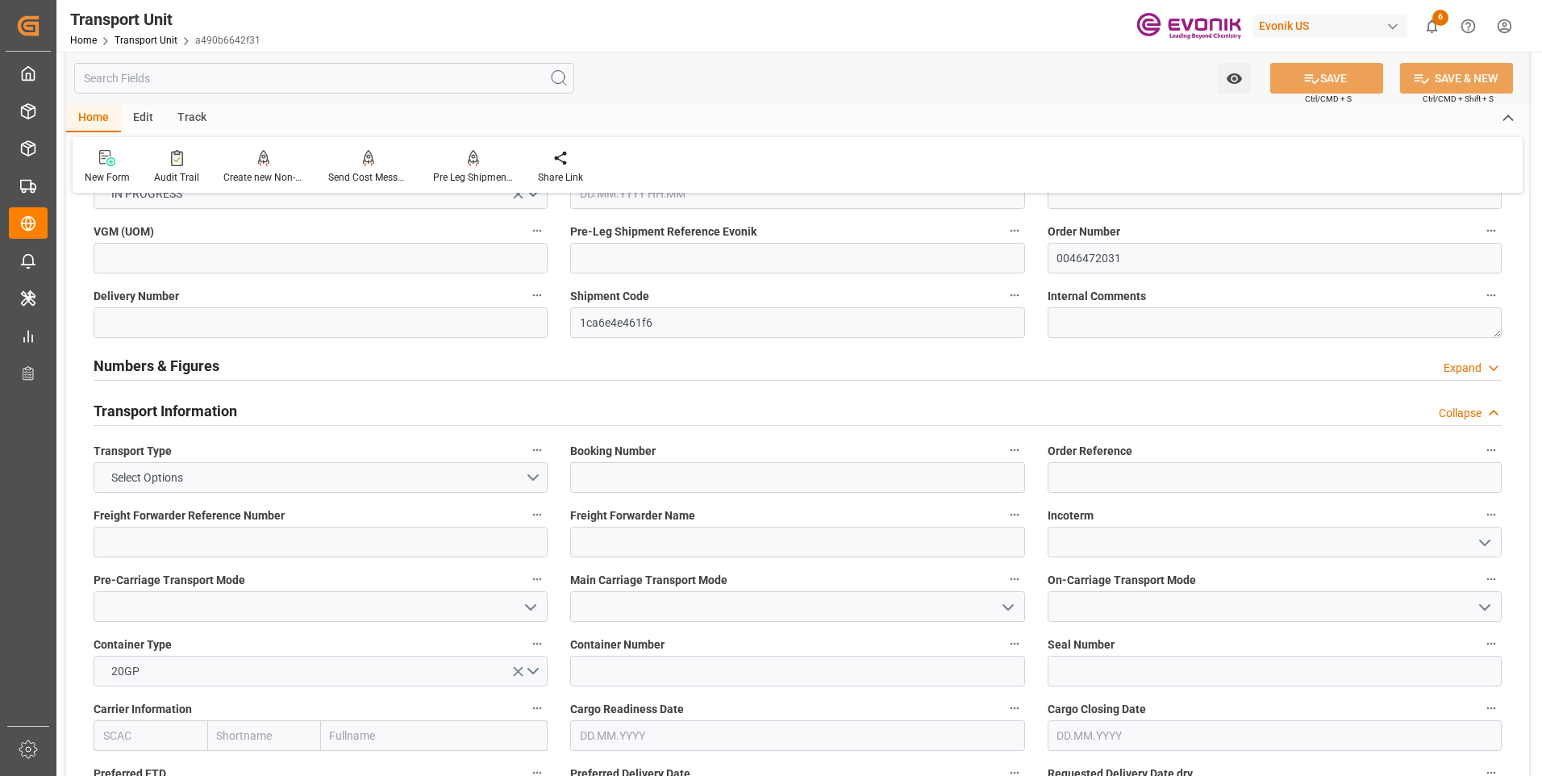
type input "BRSSZ"
type input "15698.8"
type input "[DATE] 06:51"
type input "[DATE]"
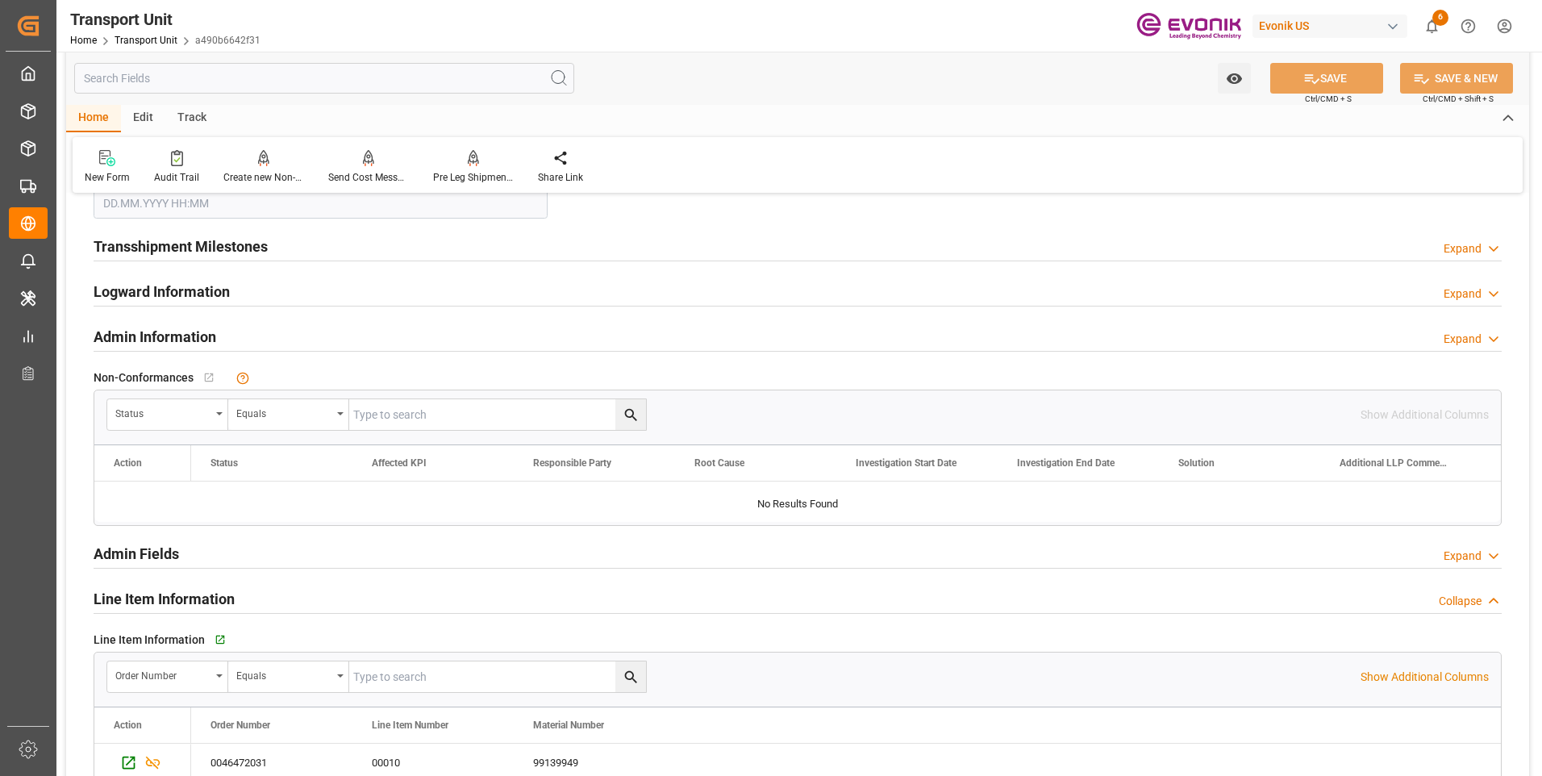
scroll to position [2191, 0]
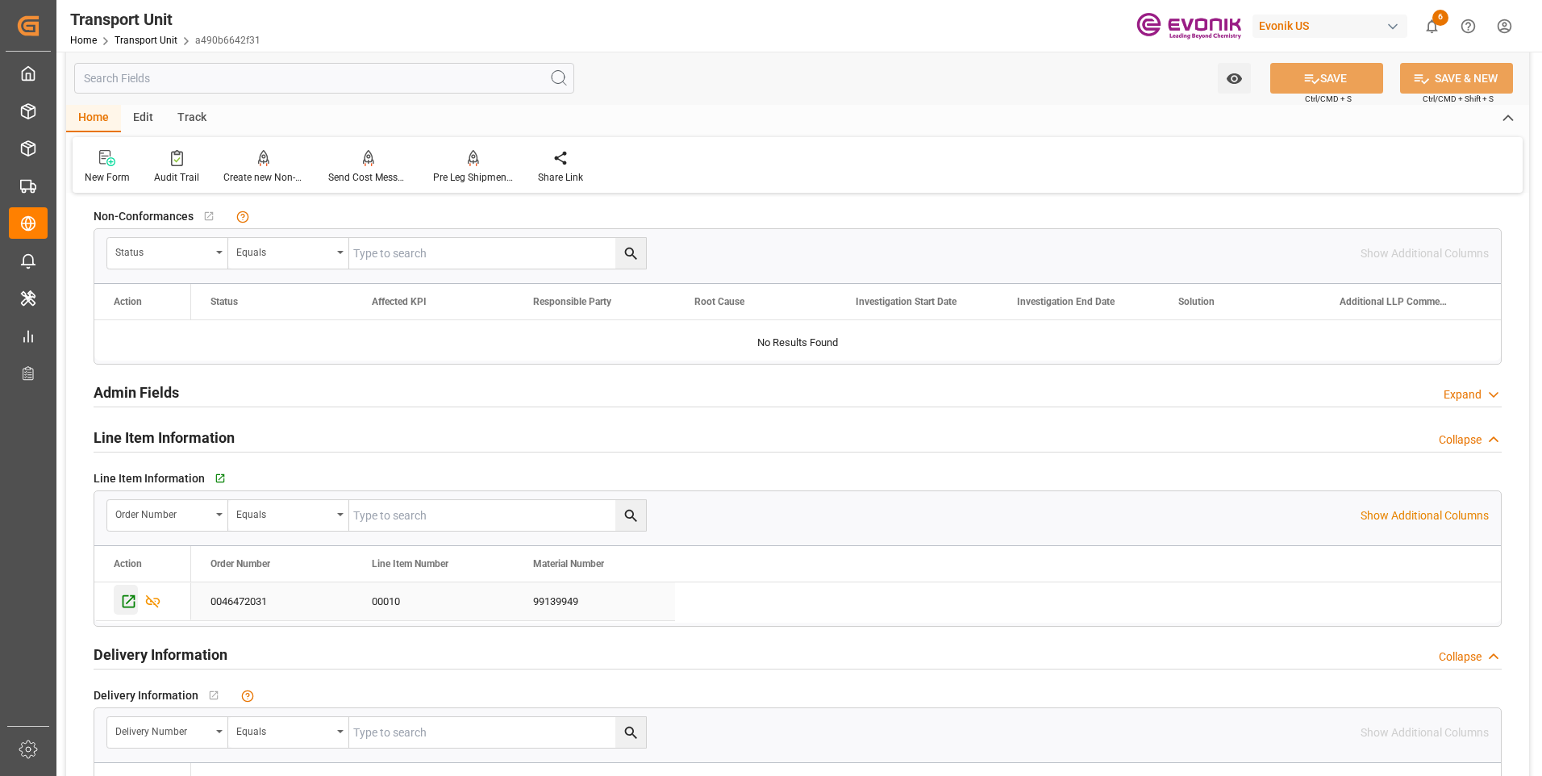
click at [124, 596] on icon "Press SPACE to select this row." at bounding box center [129, 601] width 13 height 13
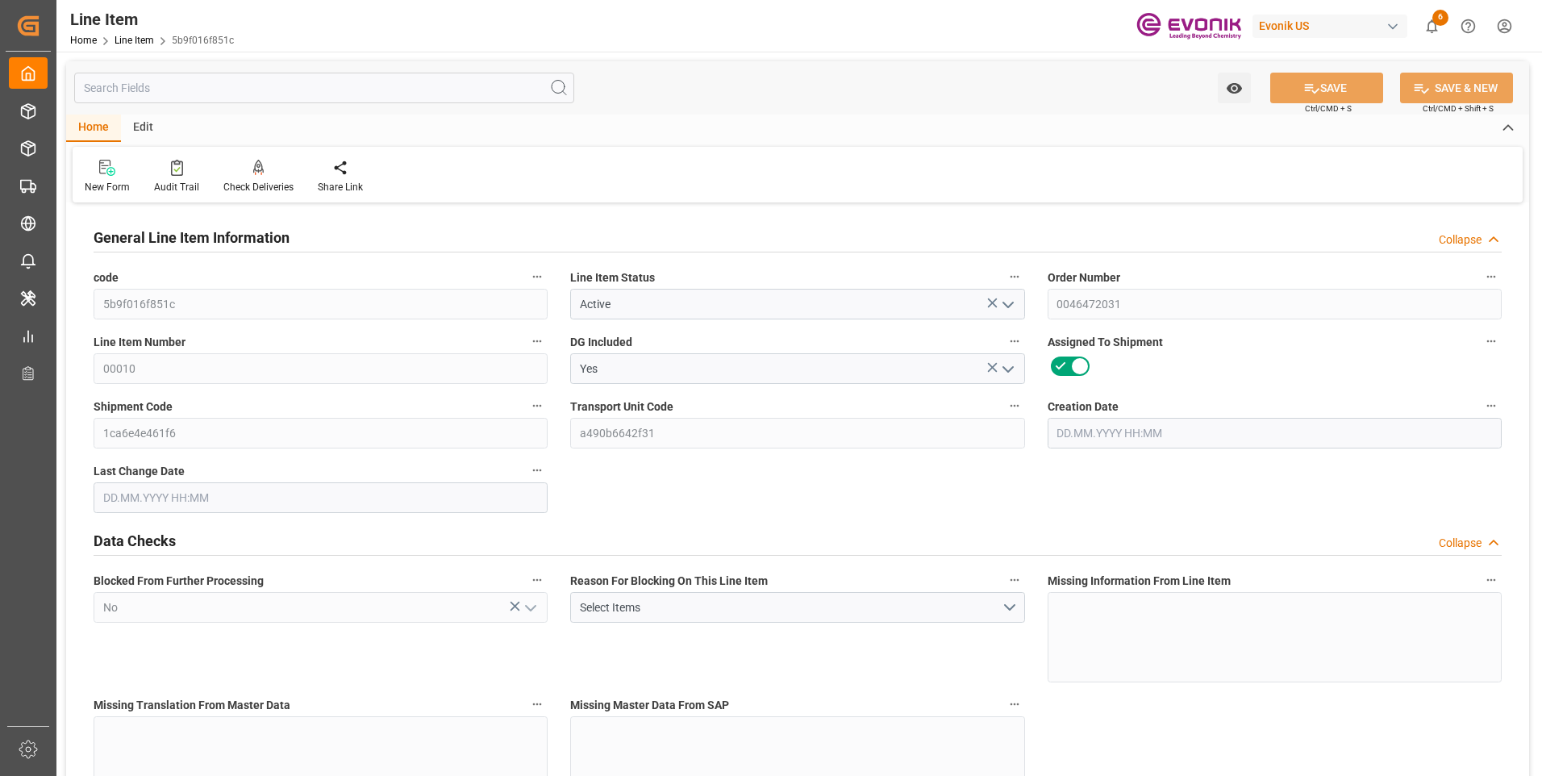
type input "18"
type input "15392.8"
type input "14200"
type input "20.3486"
type input "71"
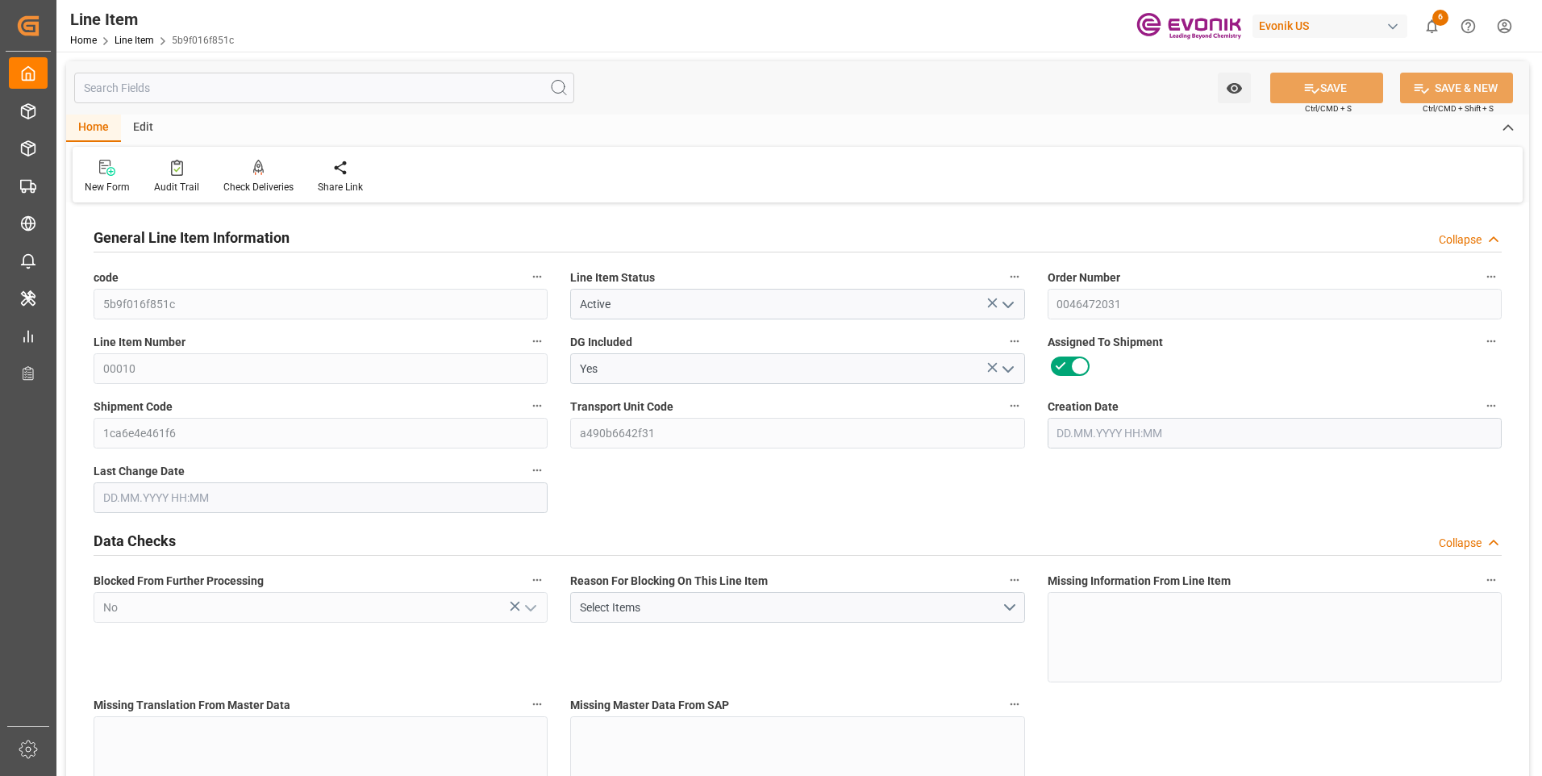
type input "48848"
type input "71"
type input "14200"
type input "15392.8"
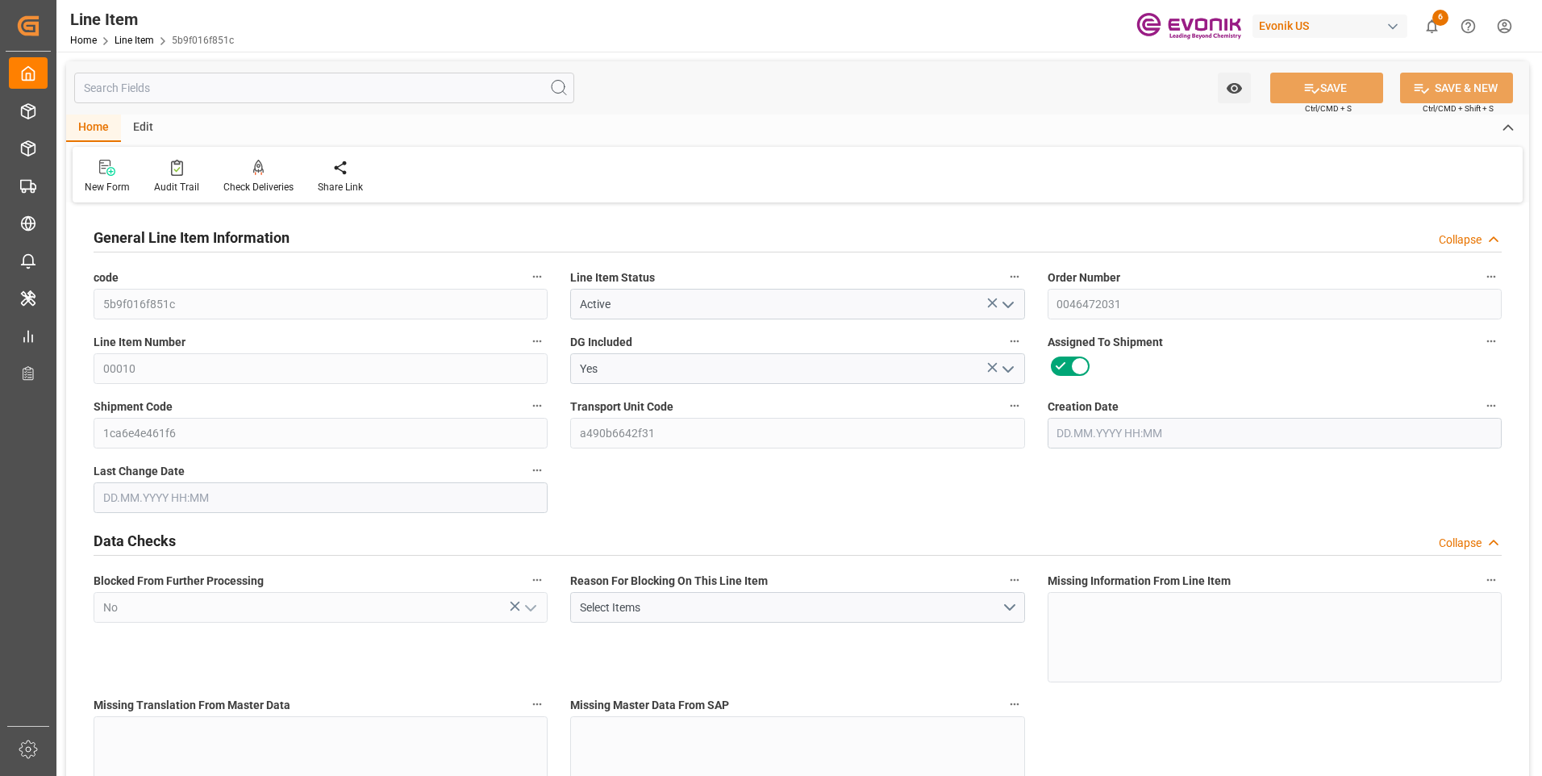
type input "15698.8"
type input "14200"
type input "20.3486"
type input "20348.6"
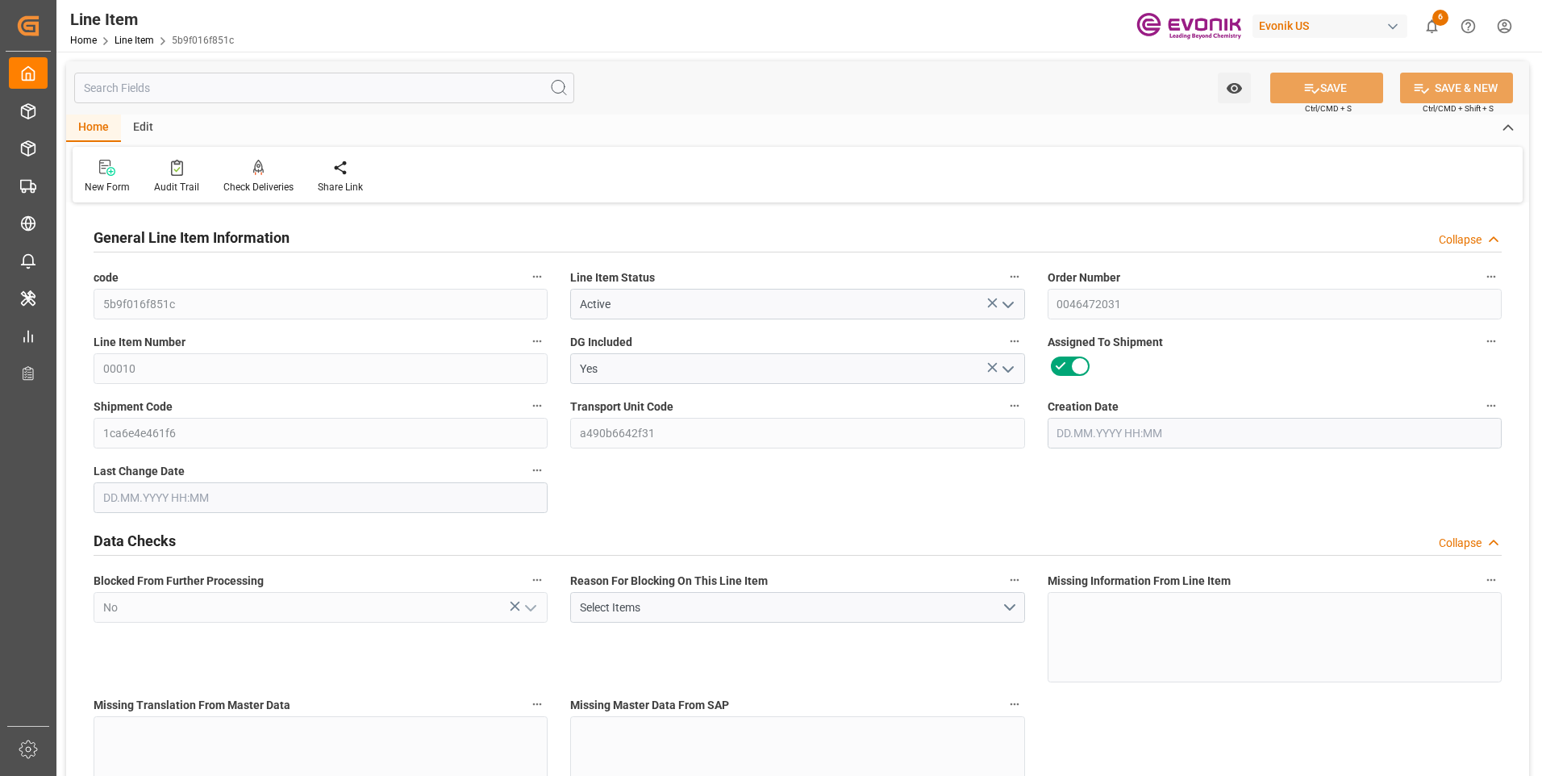
type input "0"
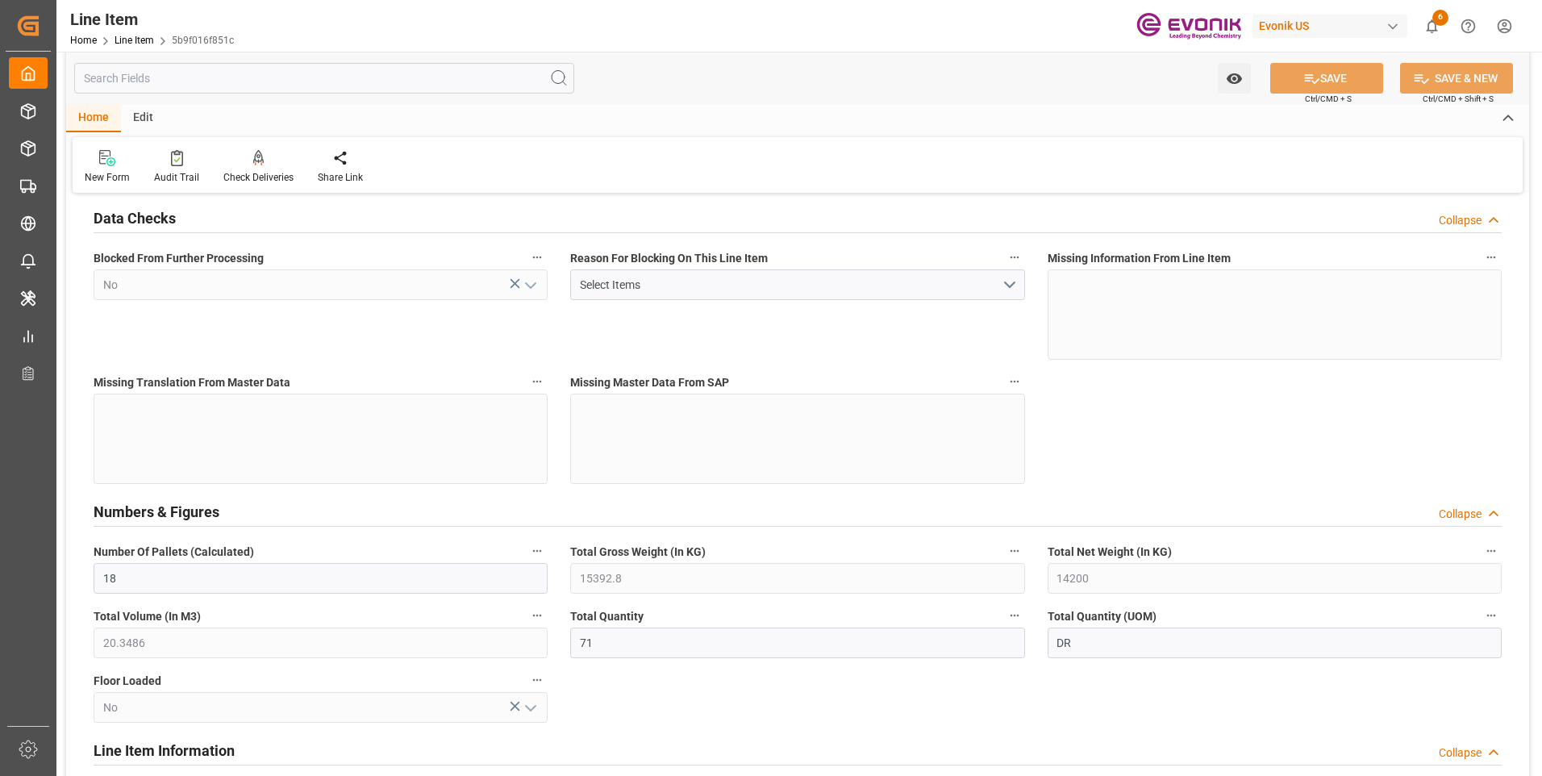
type input "05.09.2025 19:36"
type input "[DATE] 06:51"
type input "[DATE]"
type input "15.10.2025"
type input "08.10.2025"
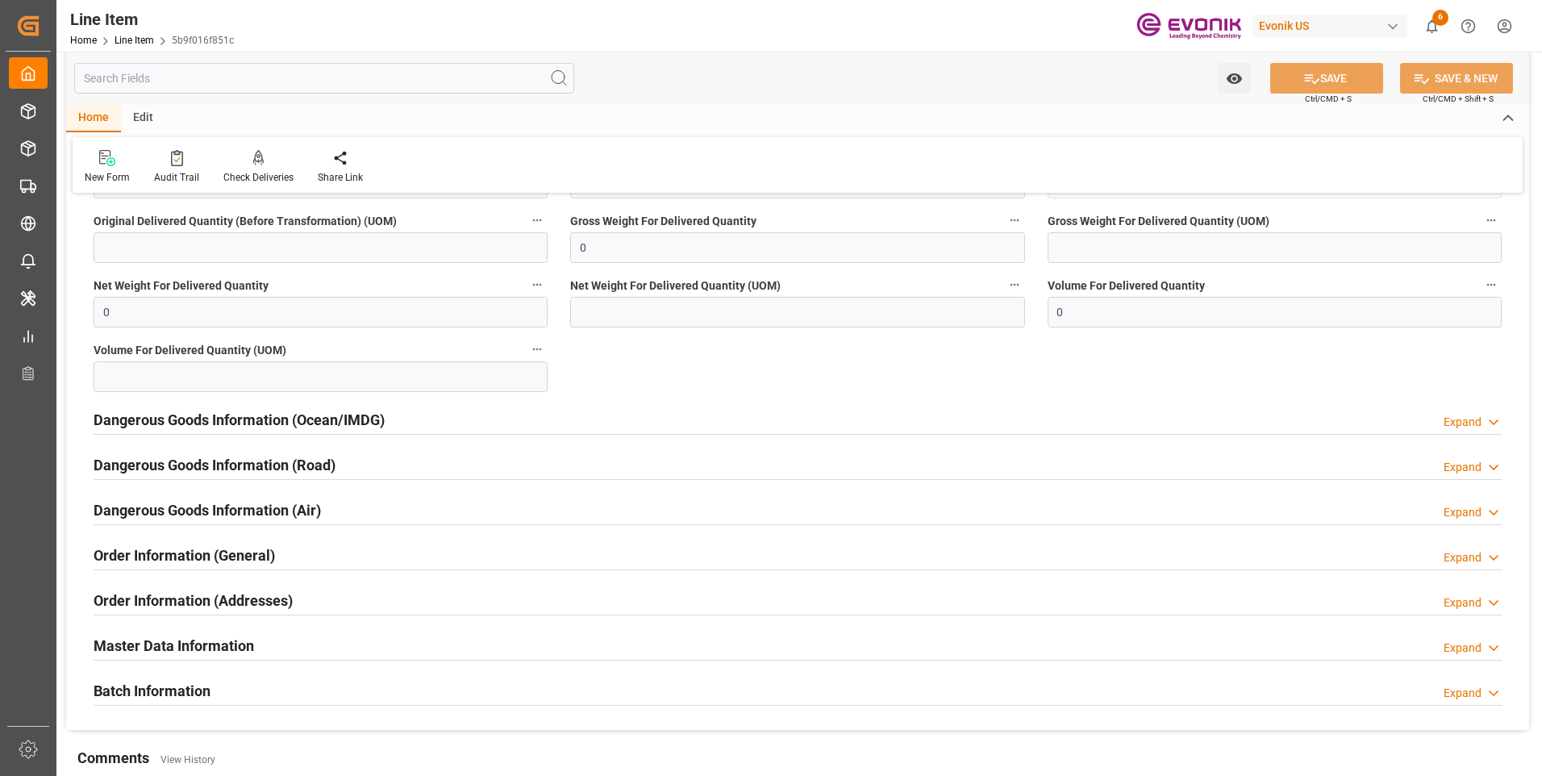
scroll to position [2133, 0]
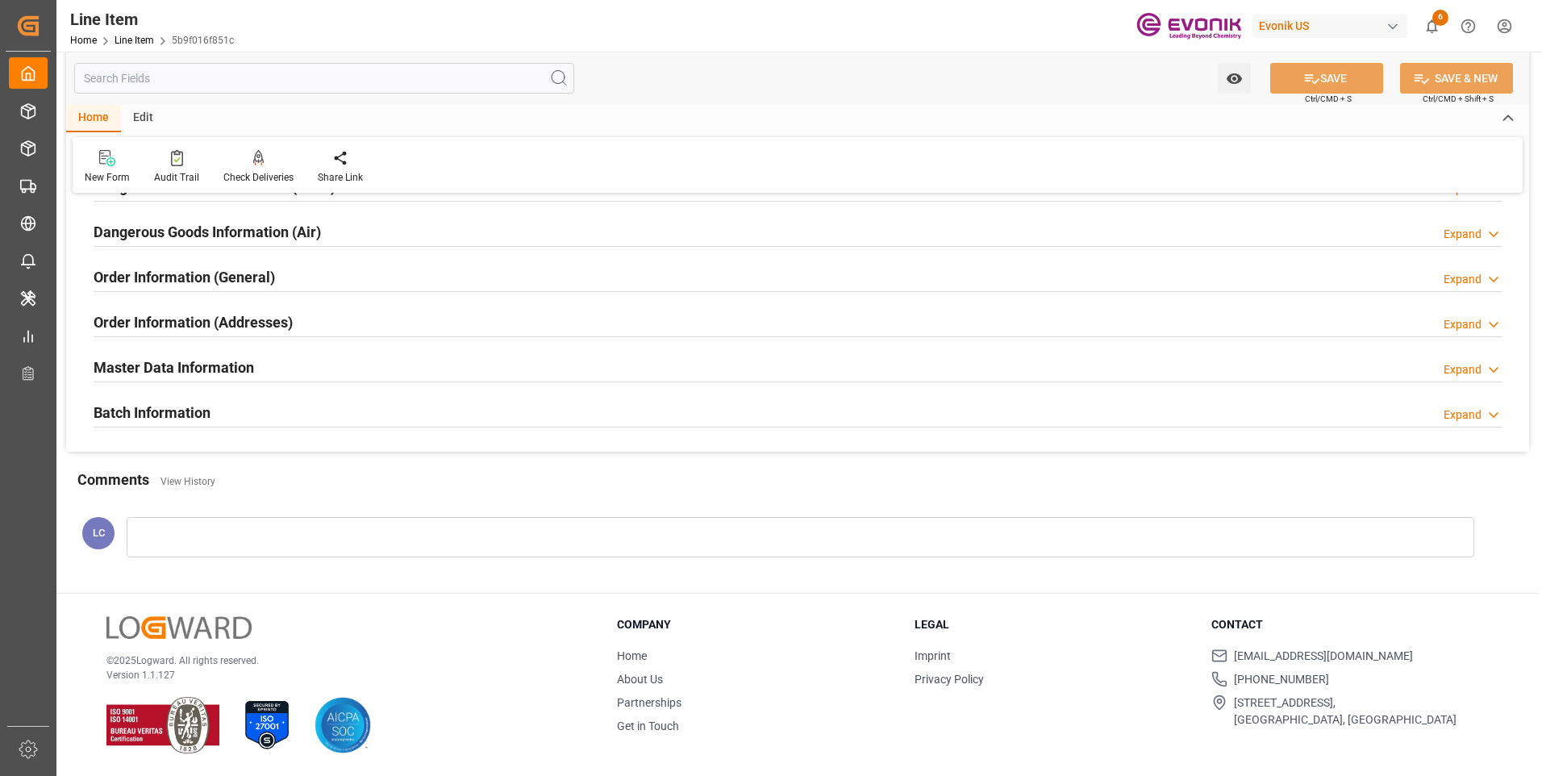
click at [179, 78] on input "text" at bounding box center [324, 78] width 500 height 31
click at [198, 312] on h2 "Order Information (Addresses)" at bounding box center [193, 322] width 199 height 22
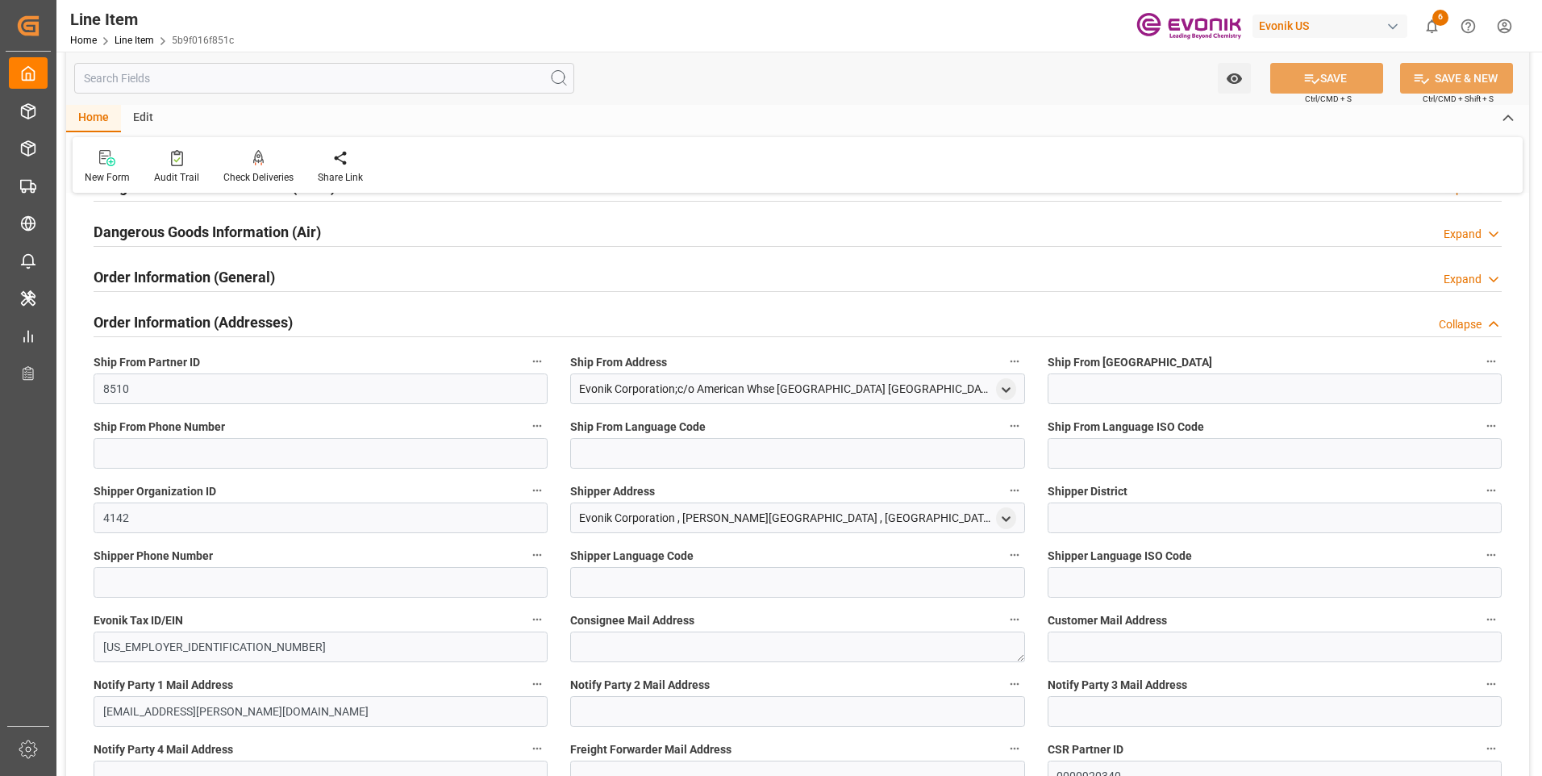
click at [202, 312] on h2 "Order Information (Addresses)" at bounding box center [193, 322] width 199 height 22
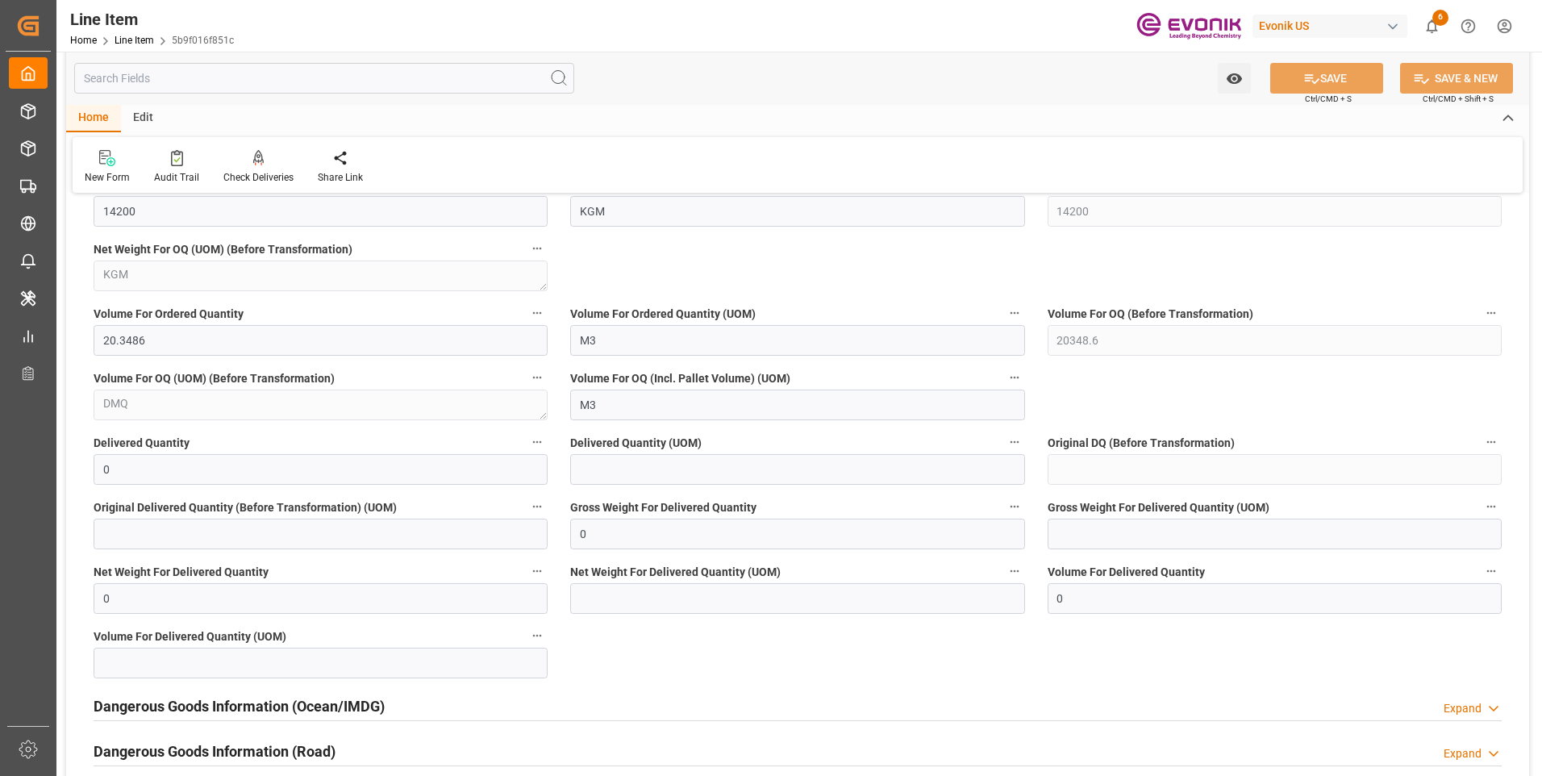
scroll to position [1891, 0]
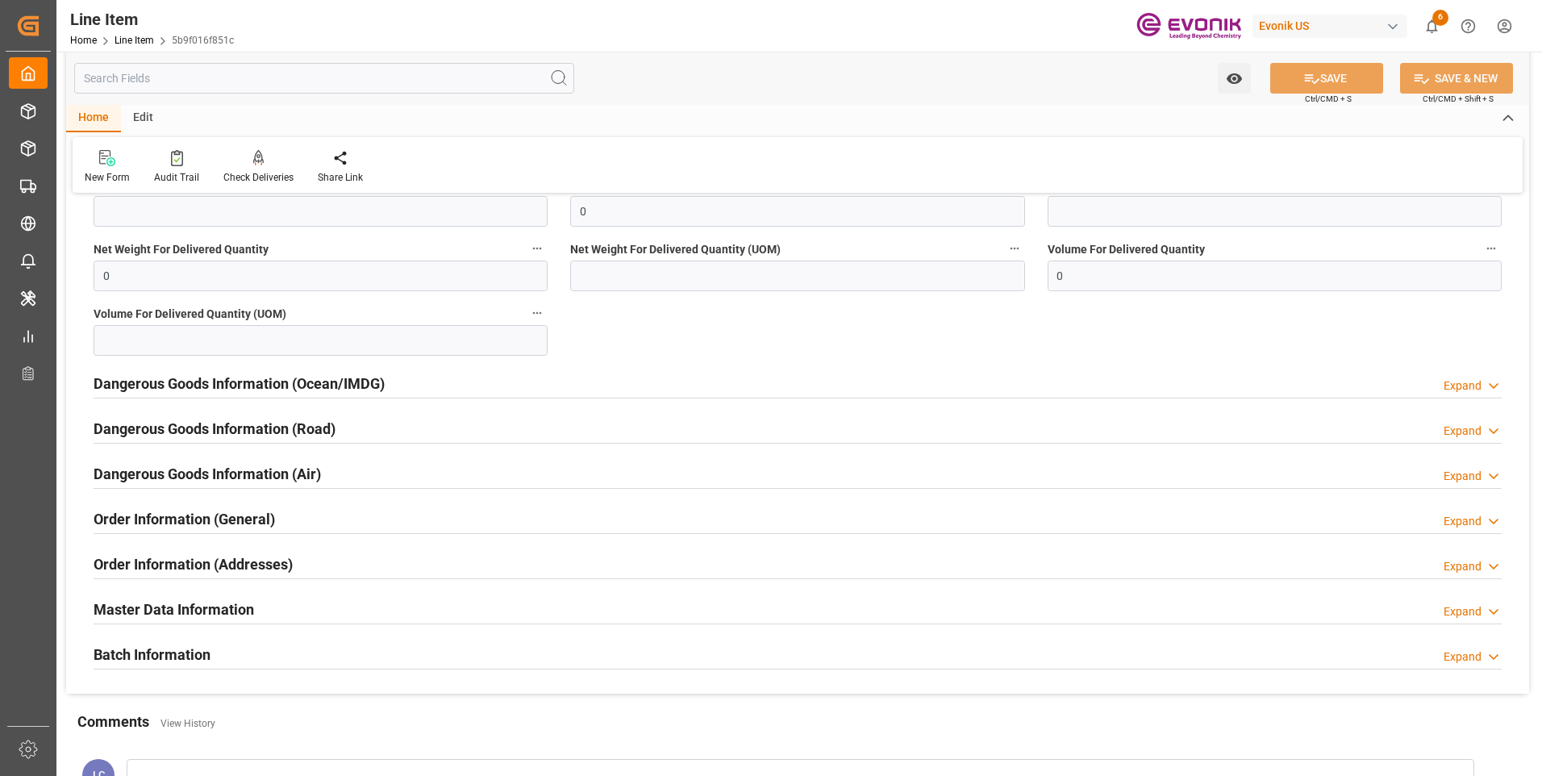
click at [263, 378] on h2 "Dangerous Goods Information (Ocean/IMDG)" at bounding box center [239, 384] width 291 height 22
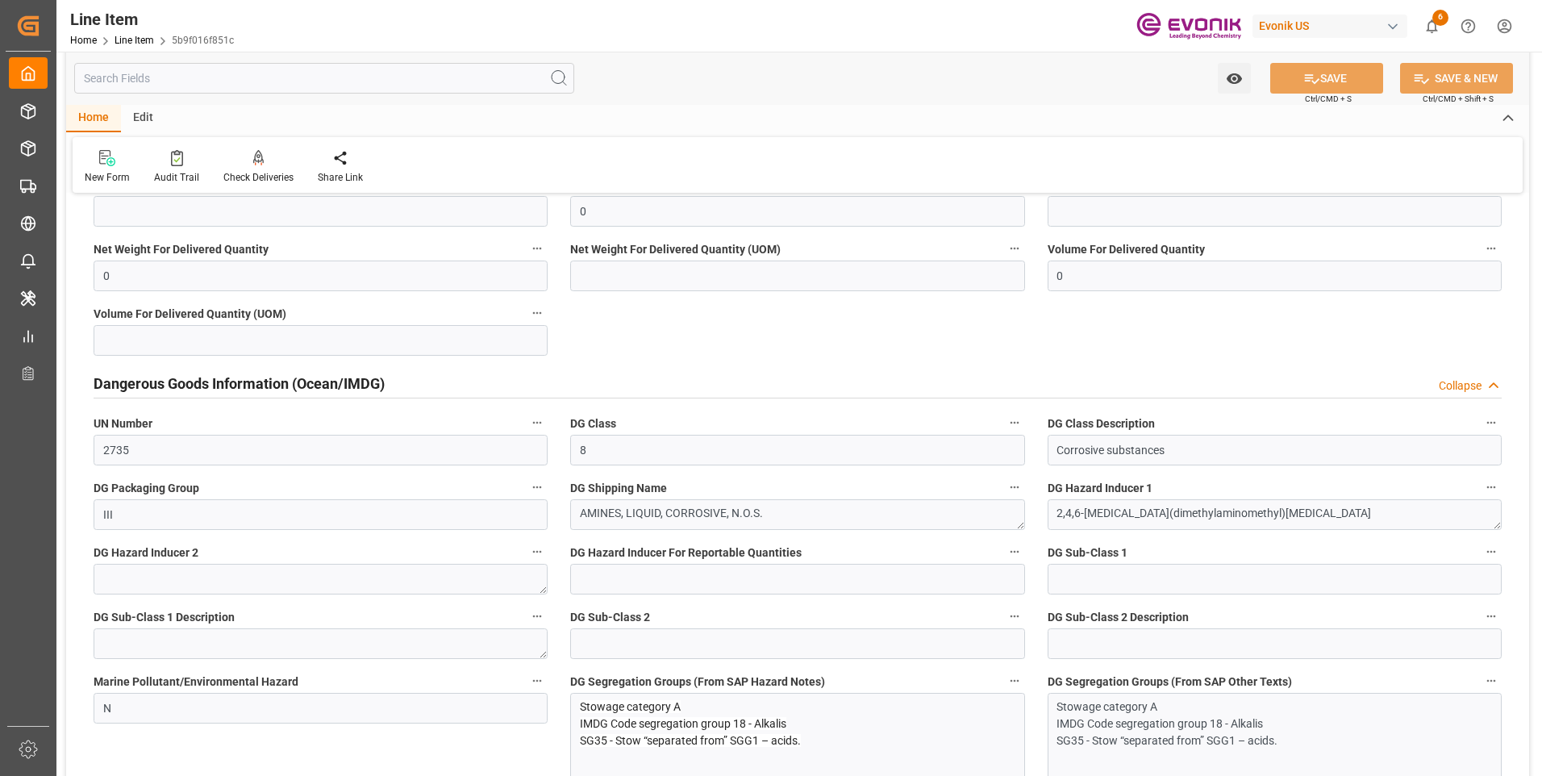
click at [281, 381] on h2 "Dangerous Goods Information (Ocean/IMDG)" at bounding box center [239, 384] width 291 height 22
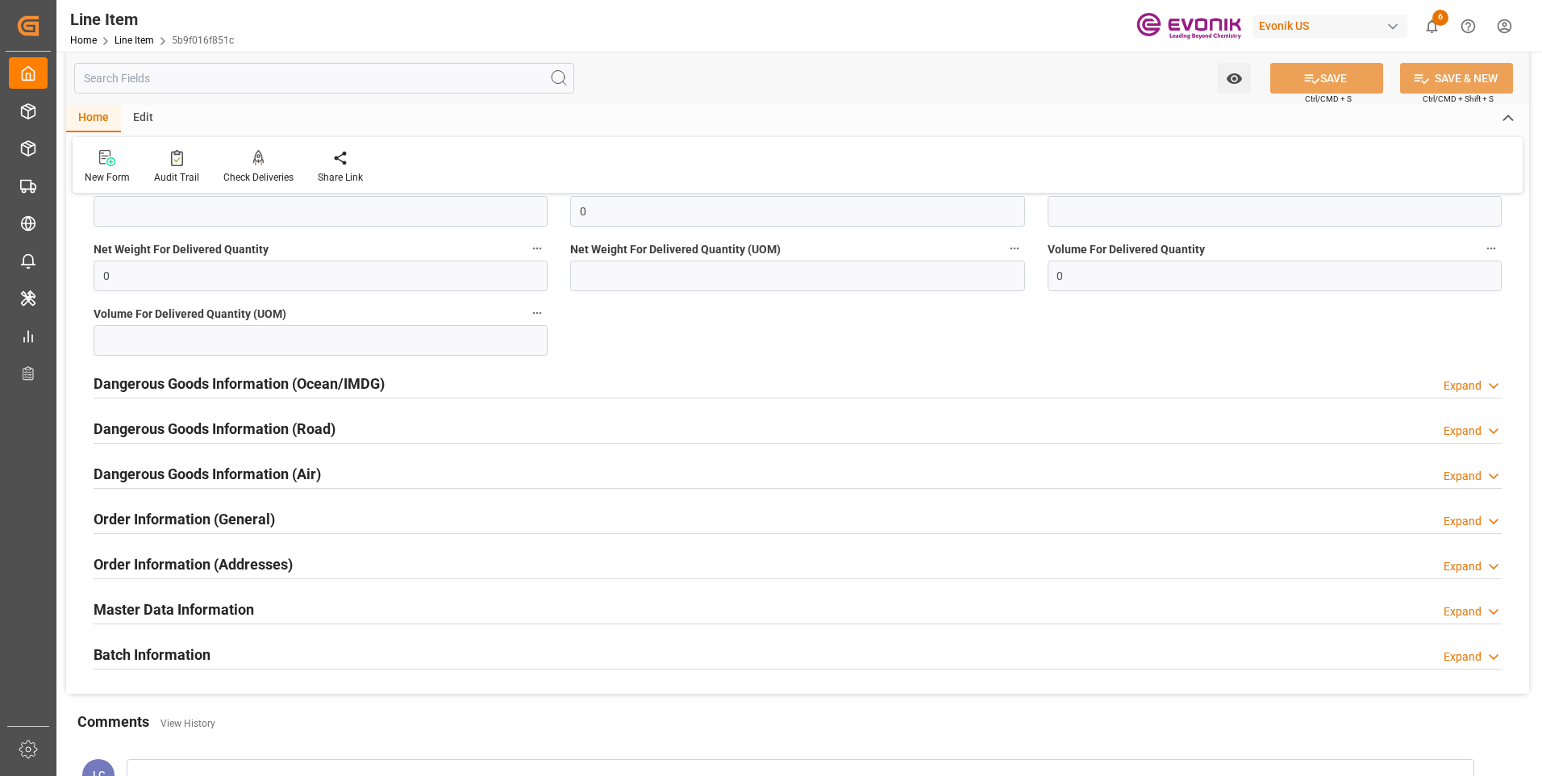
click at [281, 381] on h2 "Dangerous Goods Information (Ocean/IMDG)" at bounding box center [239, 384] width 291 height 22
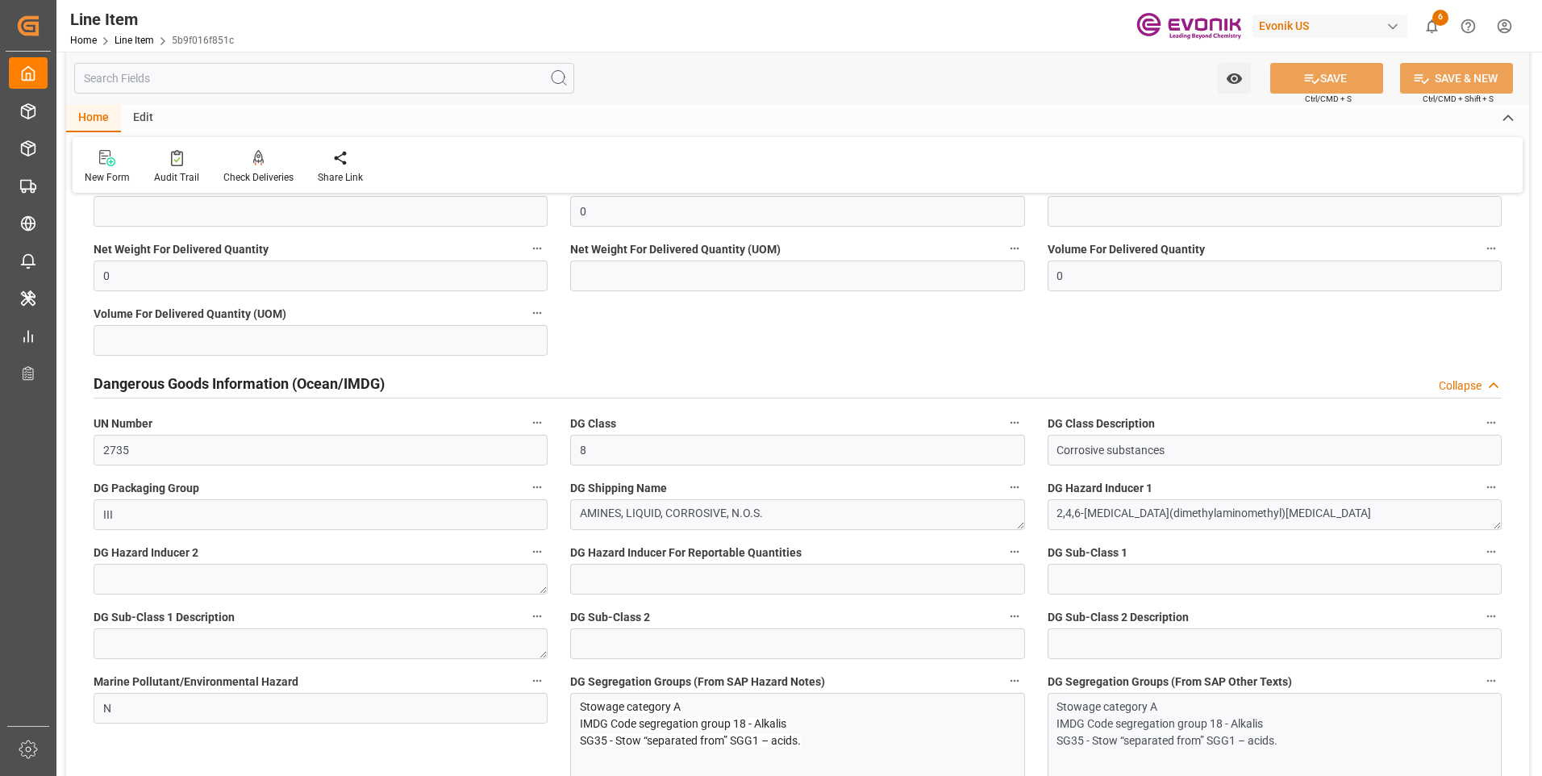
click at [281, 377] on h2 "Dangerous Goods Information (Ocean/IMDG)" at bounding box center [239, 384] width 291 height 22
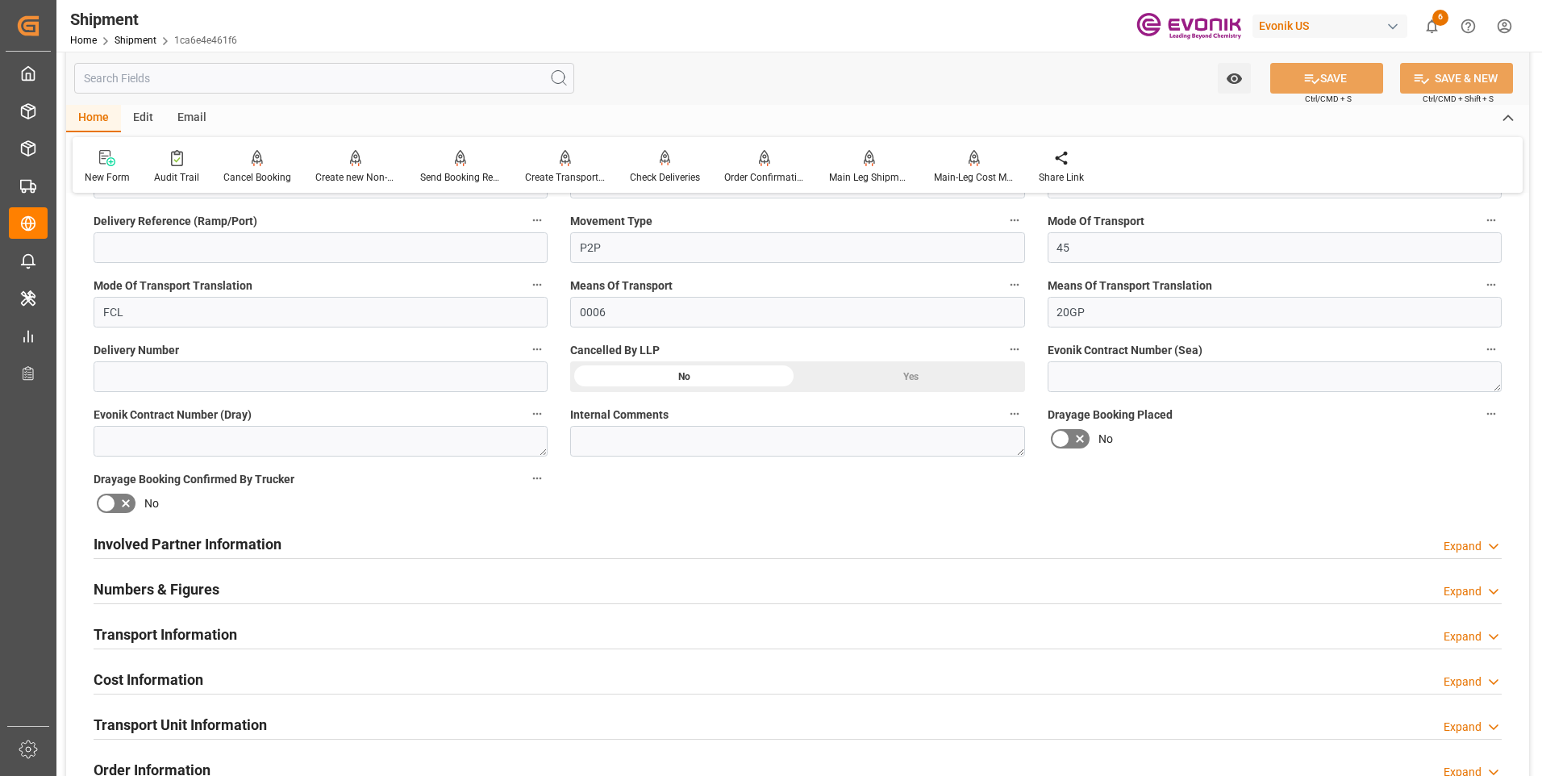
scroll to position [901, 0]
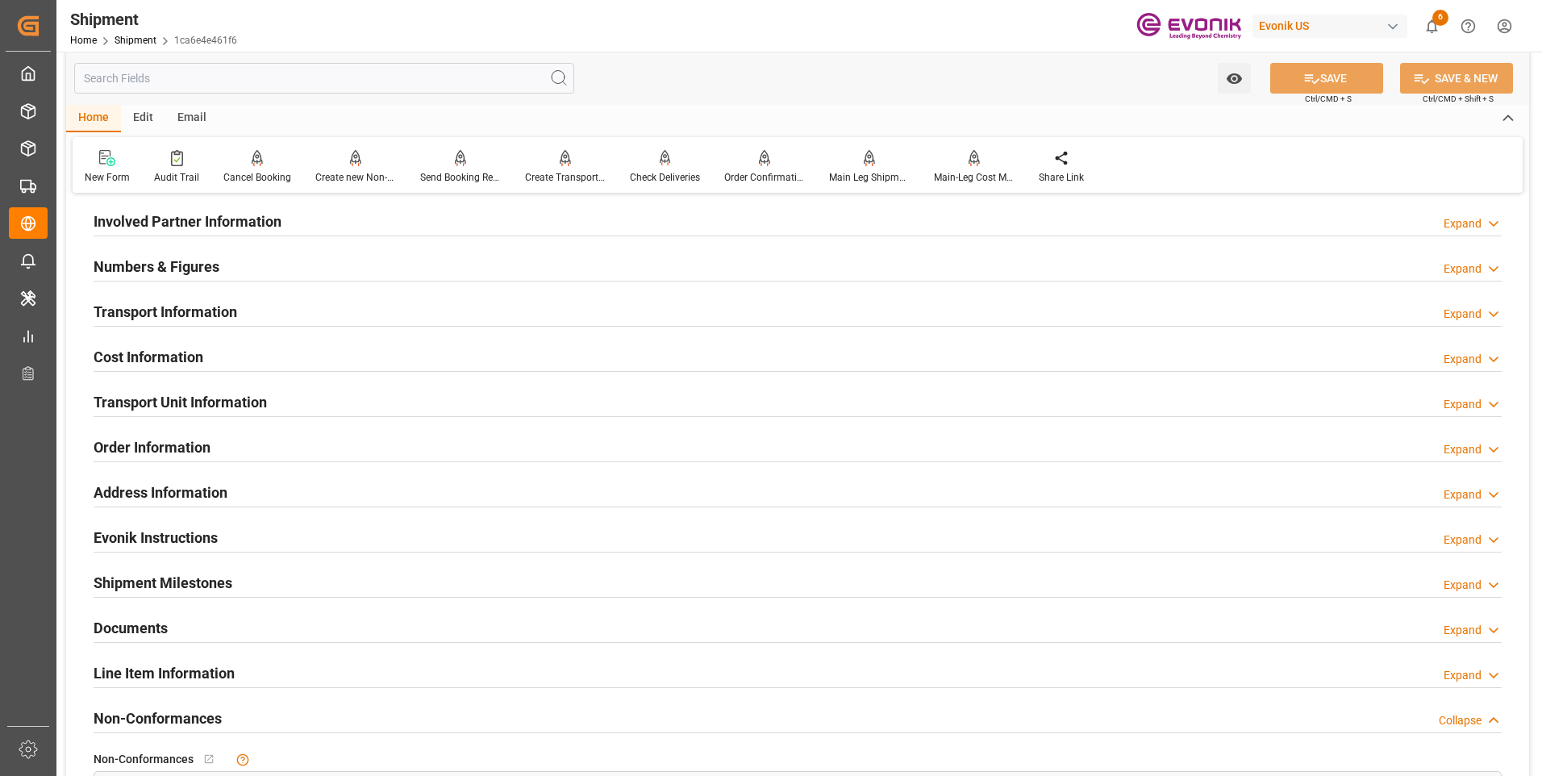
click at [150, 346] on h2 "Cost Information" at bounding box center [149, 357] width 110 height 22
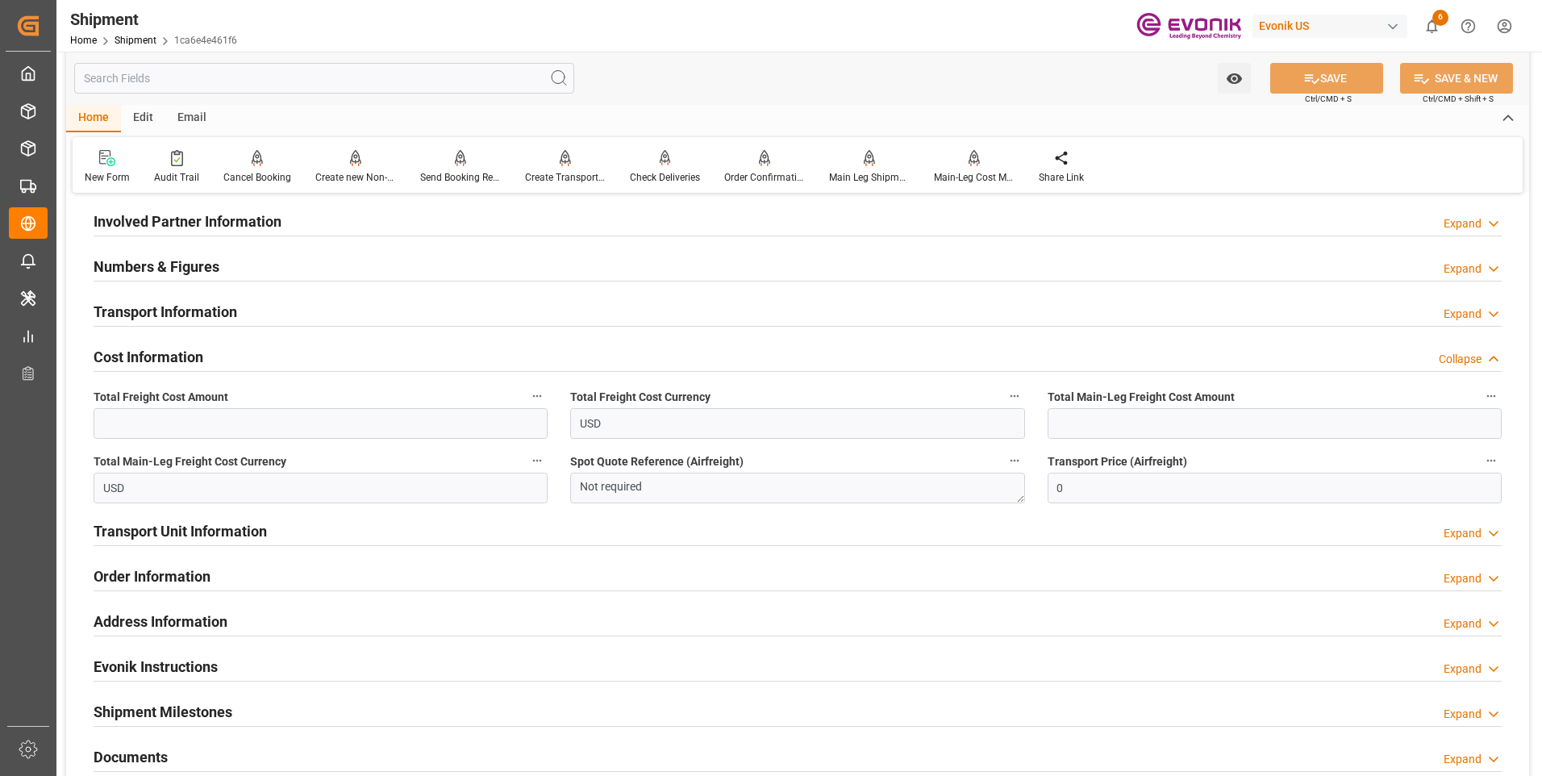
click at [151, 346] on h2 "Cost Information" at bounding box center [149, 357] width 110 height 22
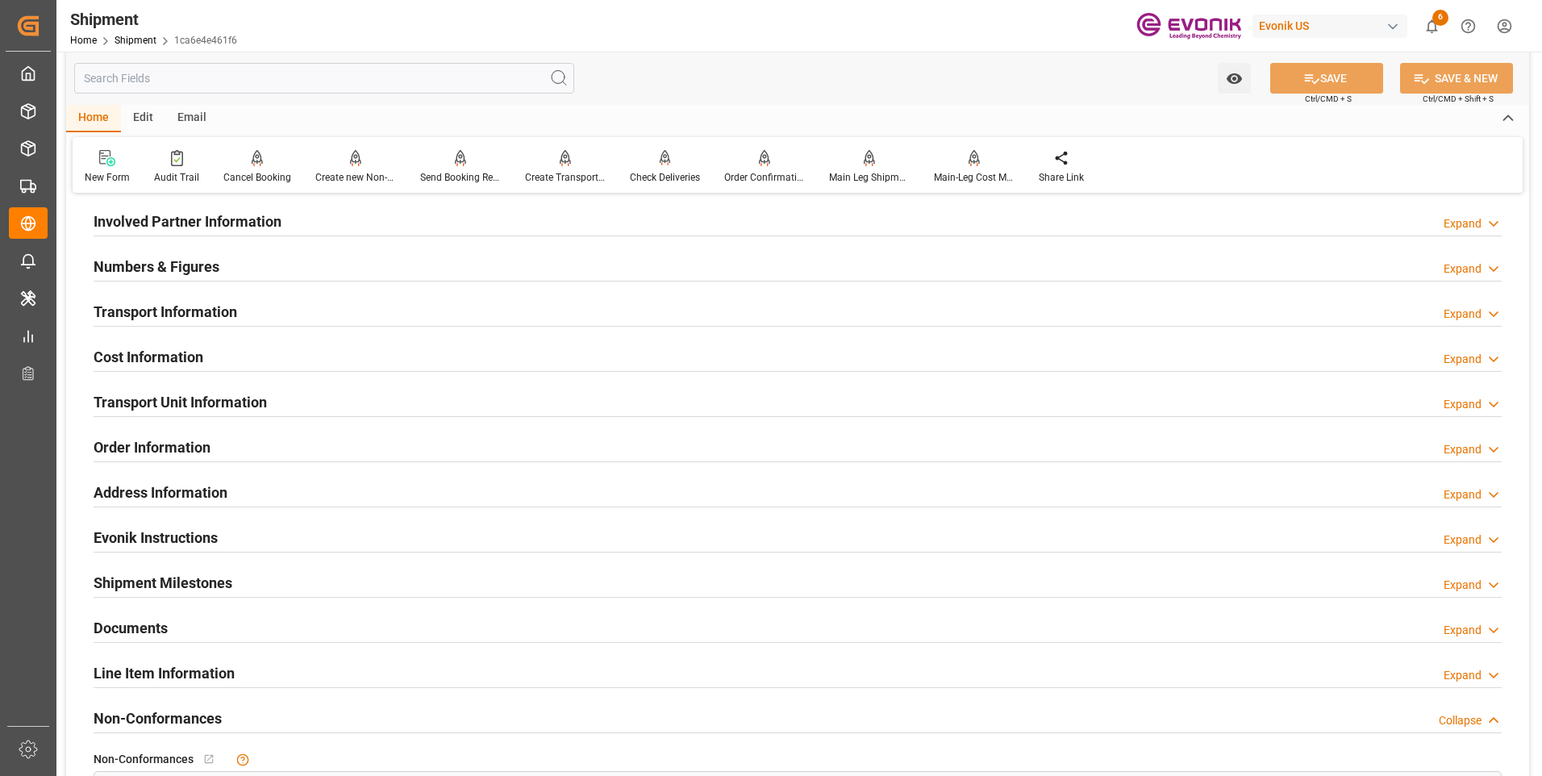
click at [154, 307] on h2 "Transport Information" at bounding box center [166, 312] width 144 height 22
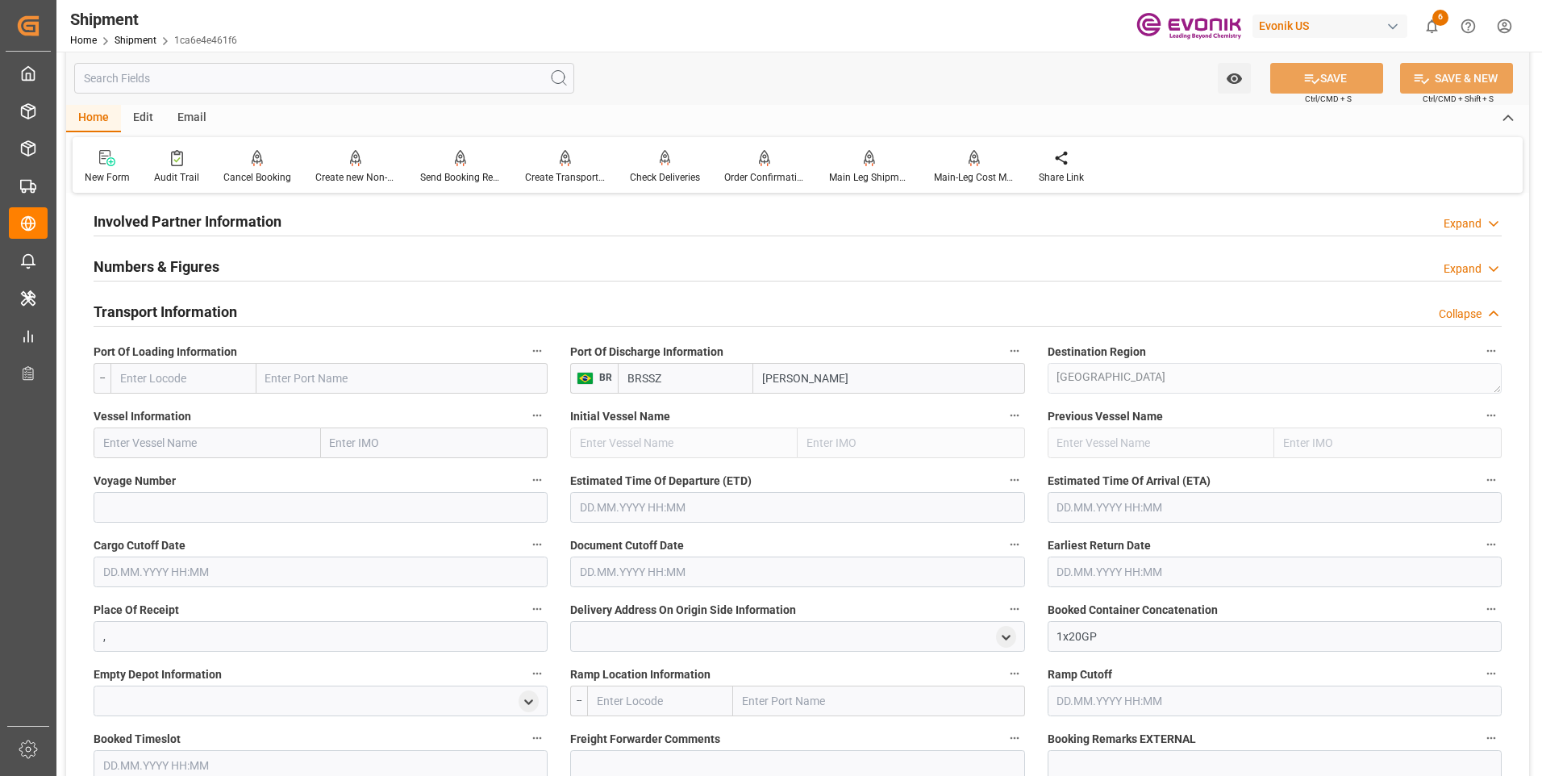
click at [154, 307] on h2 "Transport Information" at bounding box center [166, 312] width 144 height 22
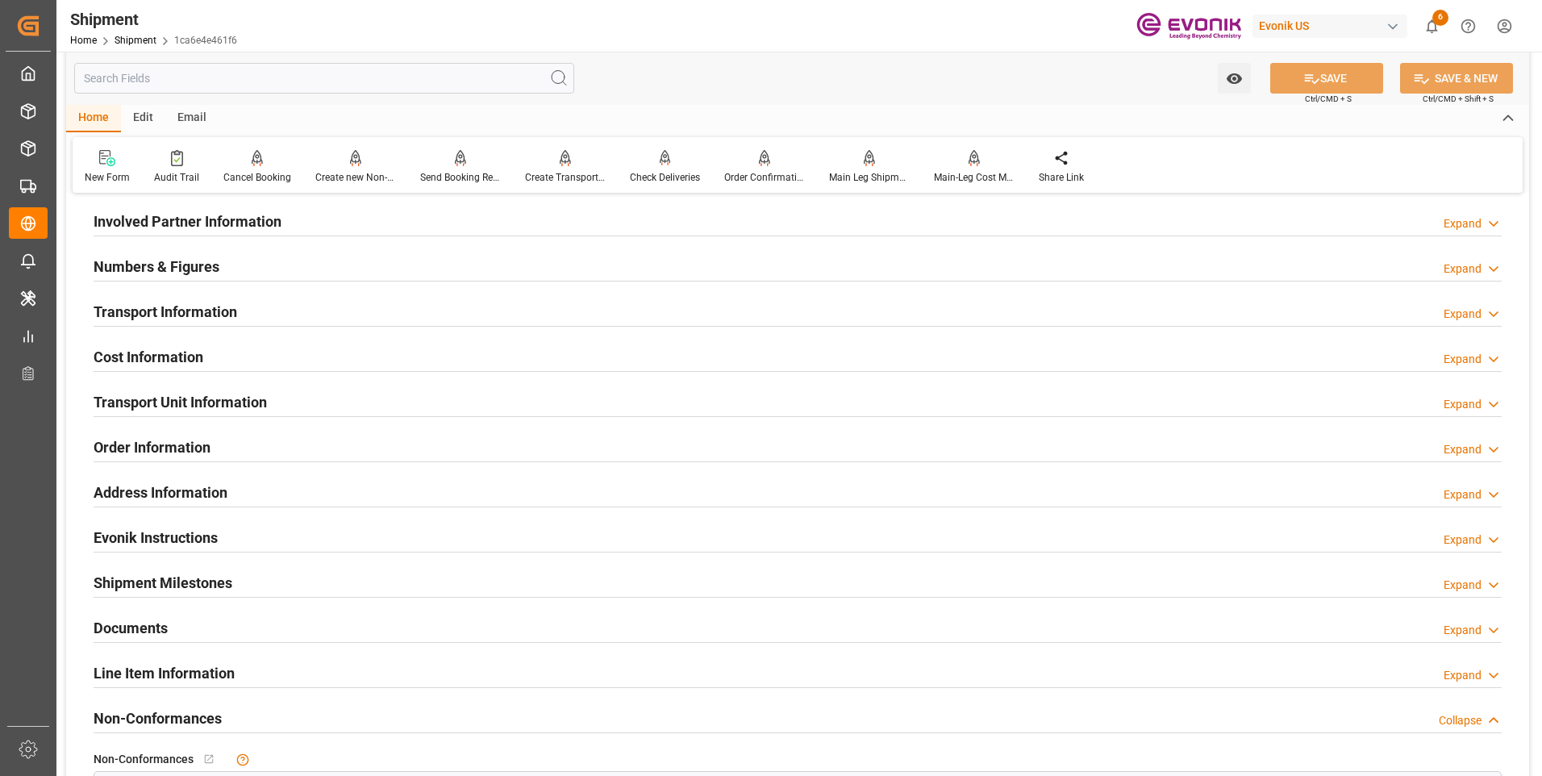
click at [154, 266] on h2 "Numbers & Figures" at bounding box center [157, 267] width 126 height 22
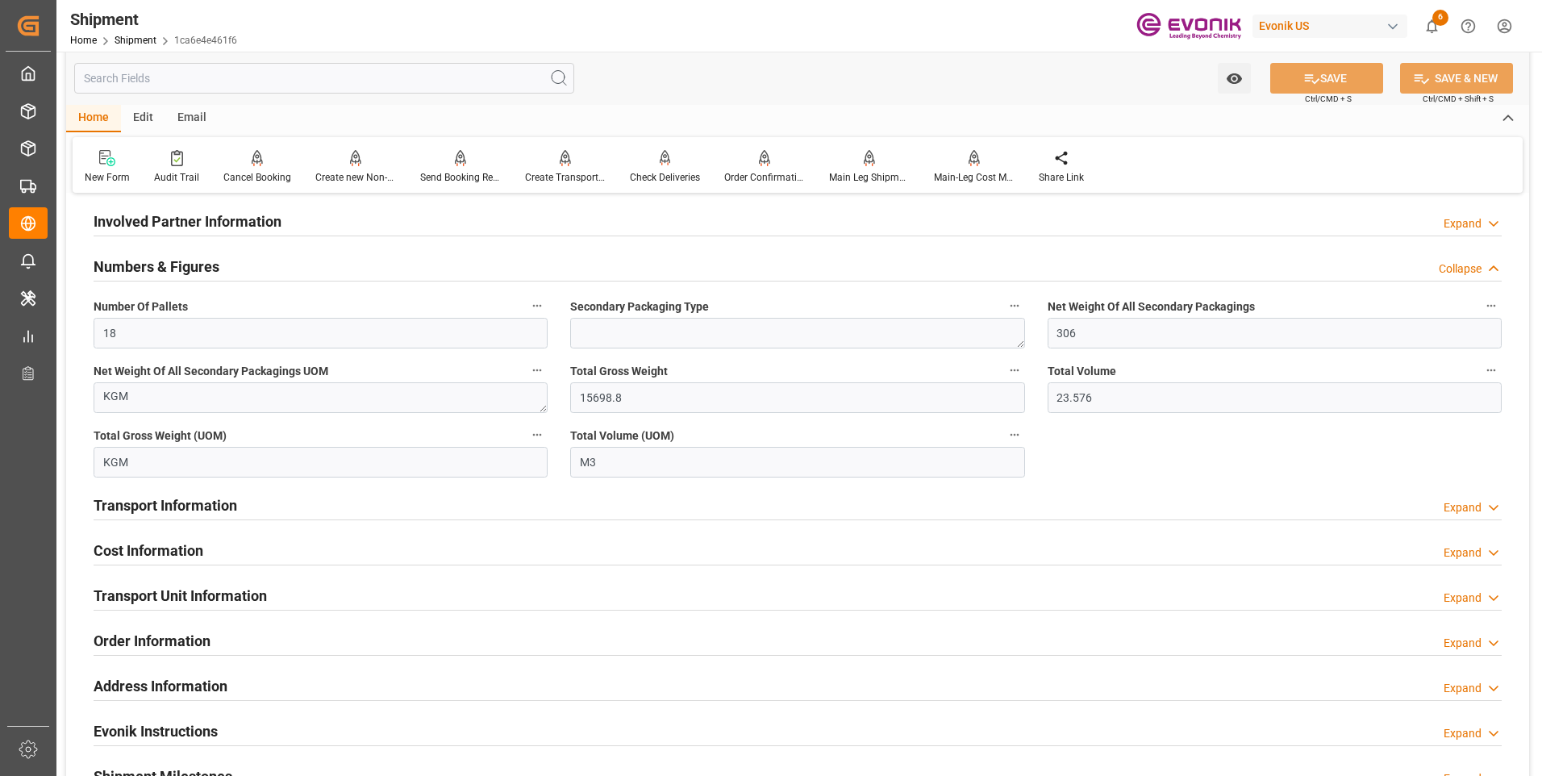
click at [154, 266] on h2 "Numbers & Figures" at bounding box center [157, 267] width 126 height 22
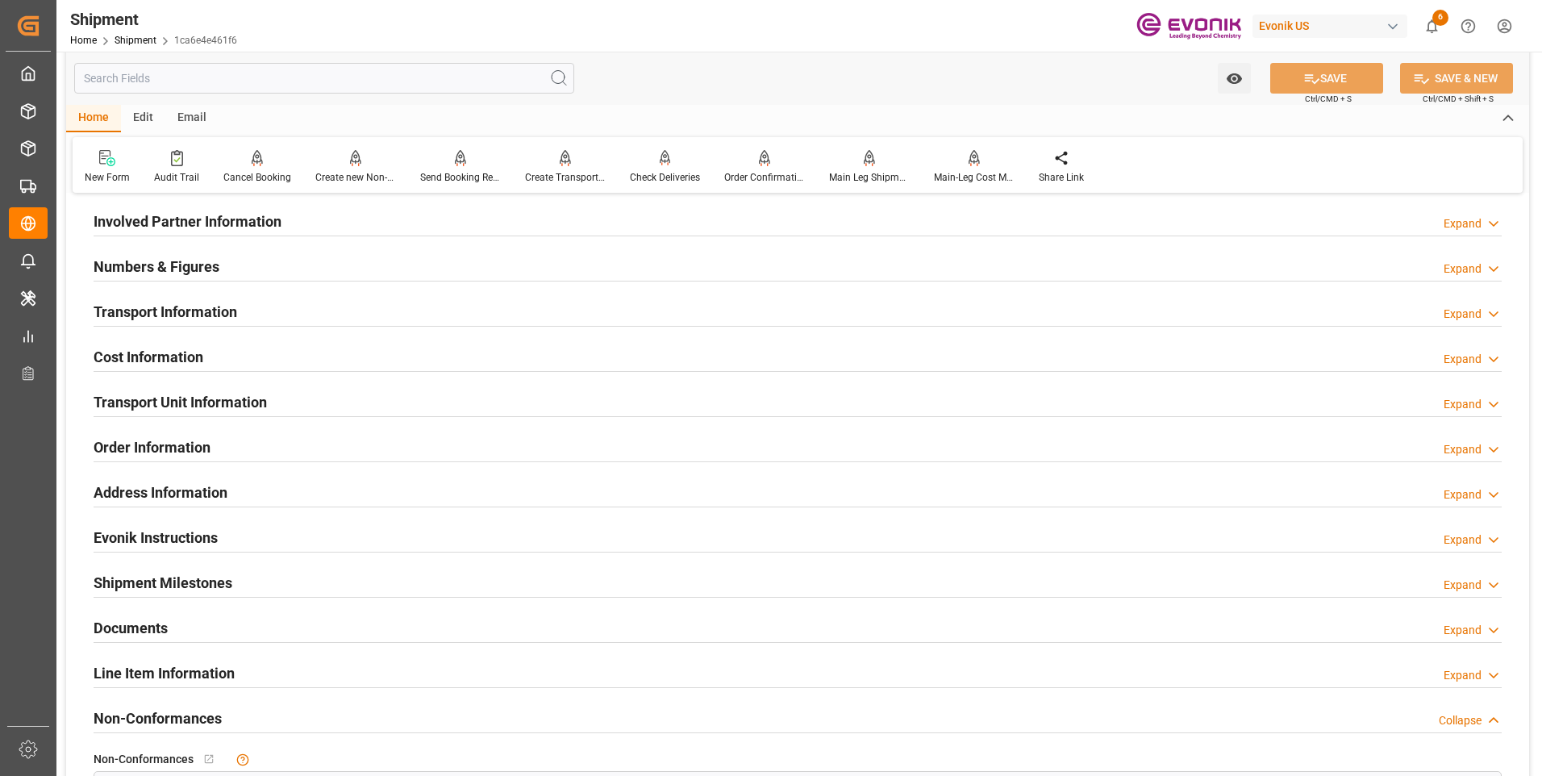
click at [165, 227] on h2 "Involved Partner Information" at bounding box center [188, 221] width 188 height 22
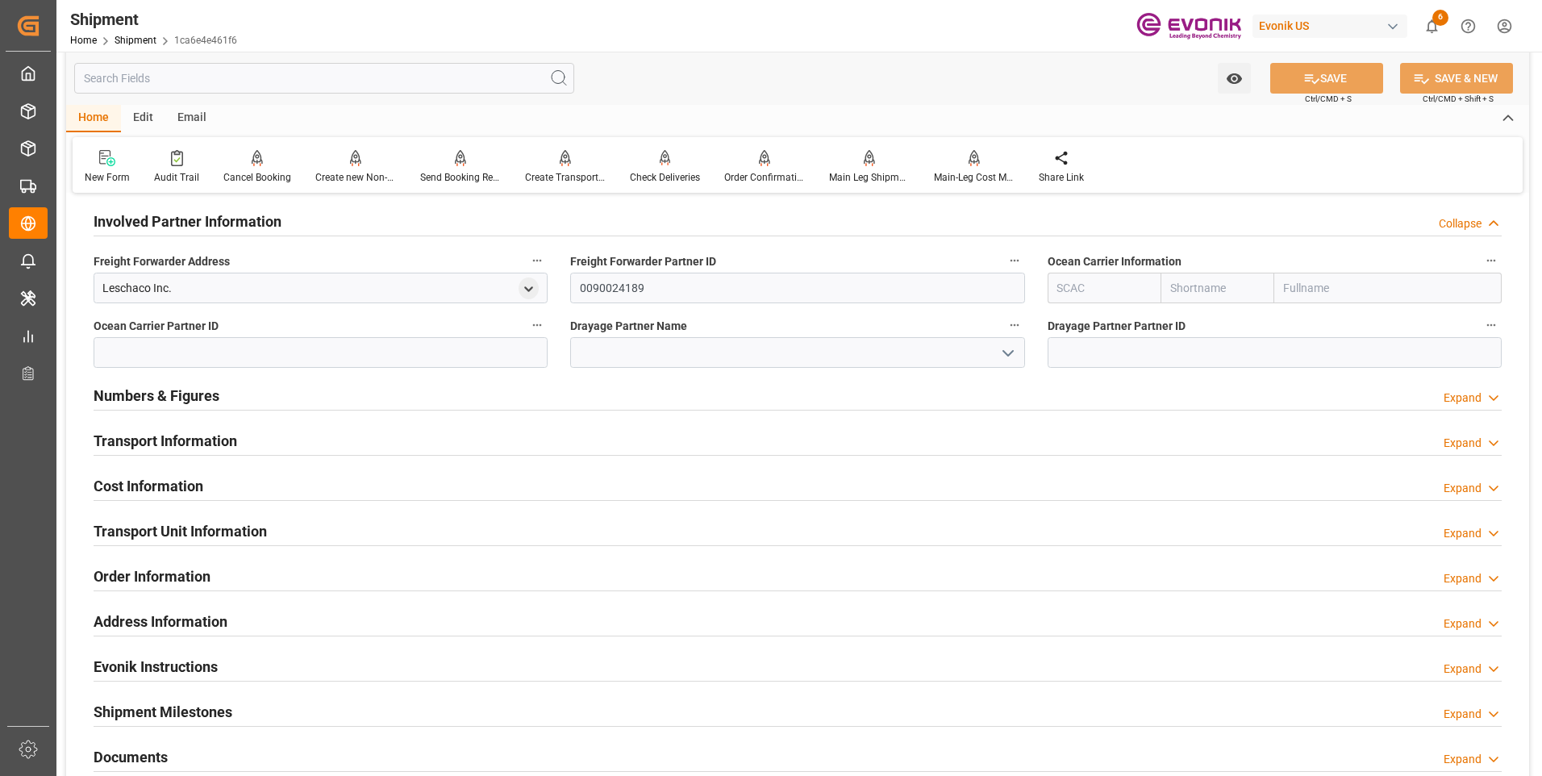
click at [1127, 285] on input "text" at bounding box center [1105, 288] width 114 height 31
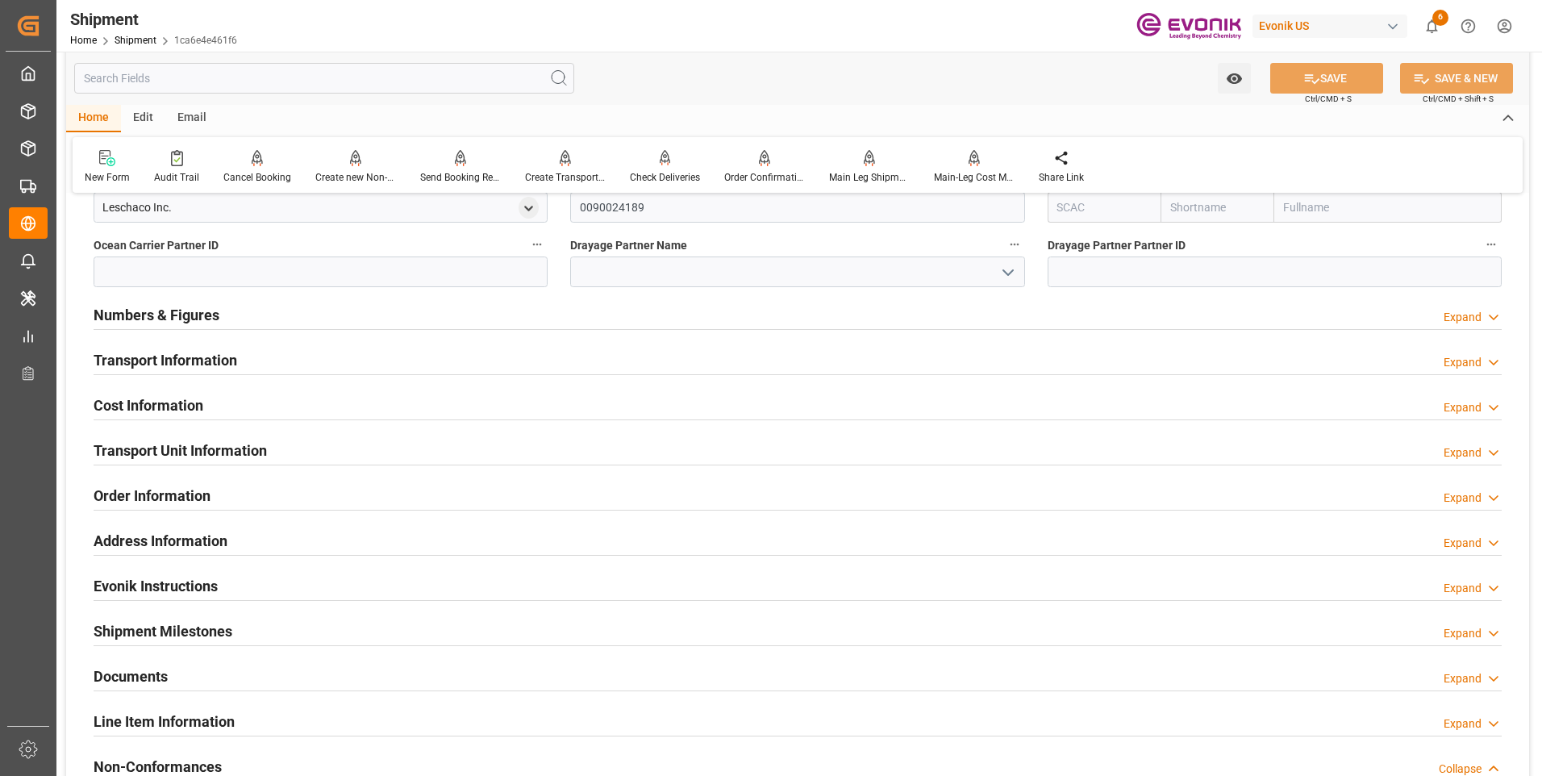
scroll to position [820, 0]
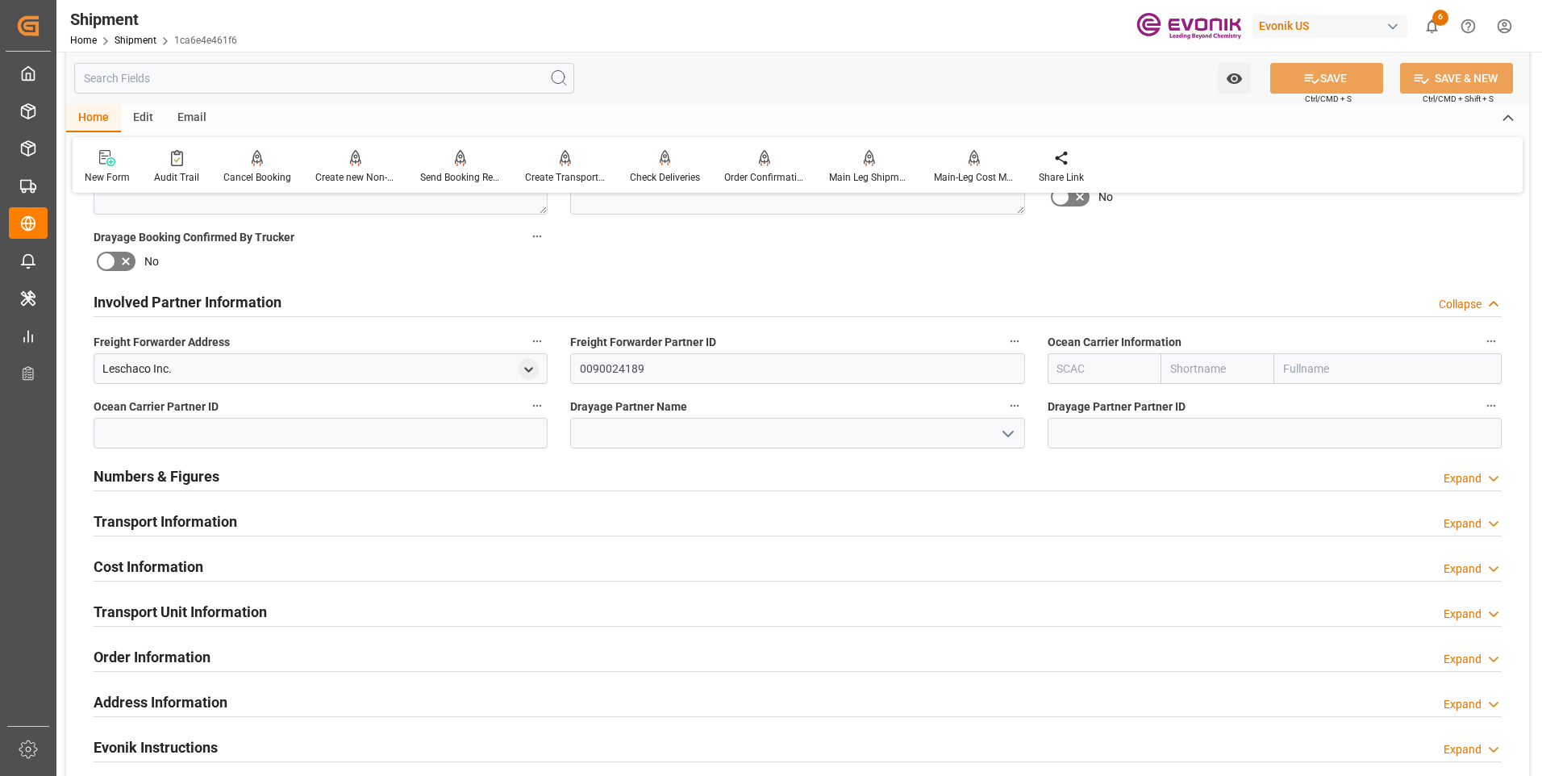
click at [1078, 366] on input "text" at bounding box center [1105, 368] width 114 height 31
drag, startPoint x: 1082, startPoint y: 404, endPoint x: 1187, endPoint y: 307, distance: 142.7
click at [1084, 404] on b "MAEU" at bounding box center [1073, 404] width 31 height 13
type input "MAEU"
type input "Maersk"
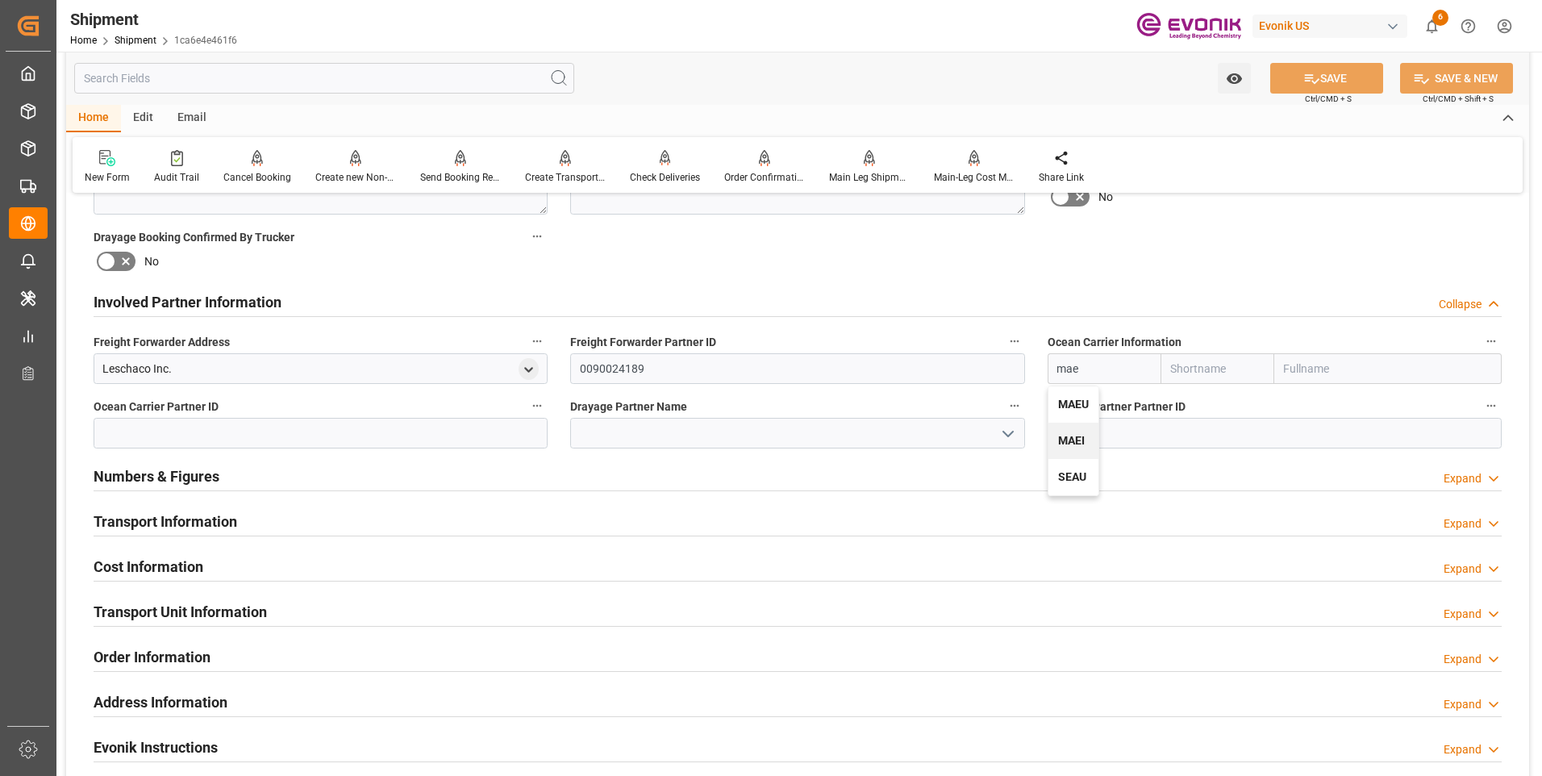
type input "Maersk Line AS"
type input "MAEU"
click at [1311, 76] on icon at bounding box center [1311, 78] width 17 height 17
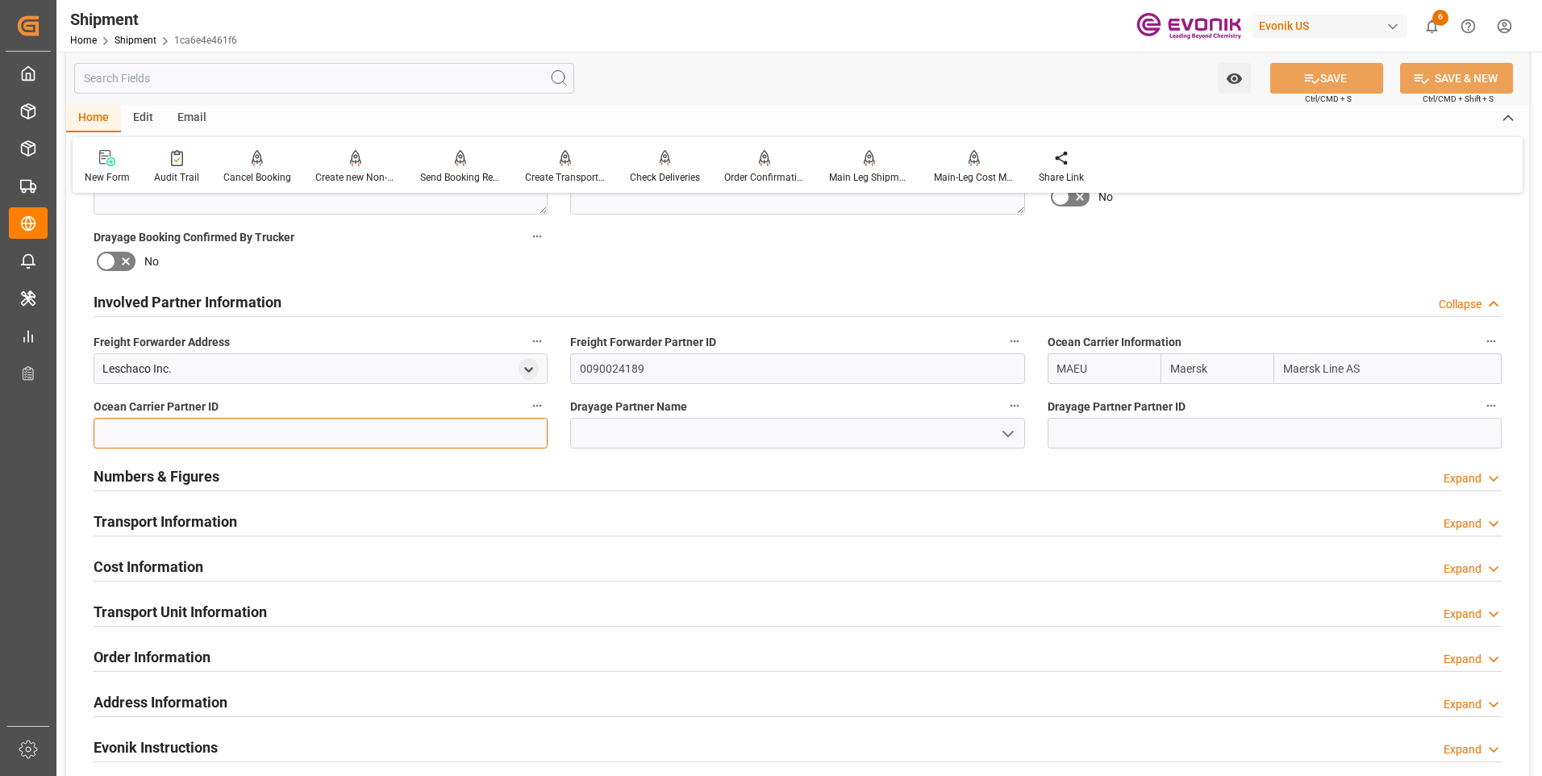
click at [286, 427] on input at bounding box center [321, 433] width 454 height 31
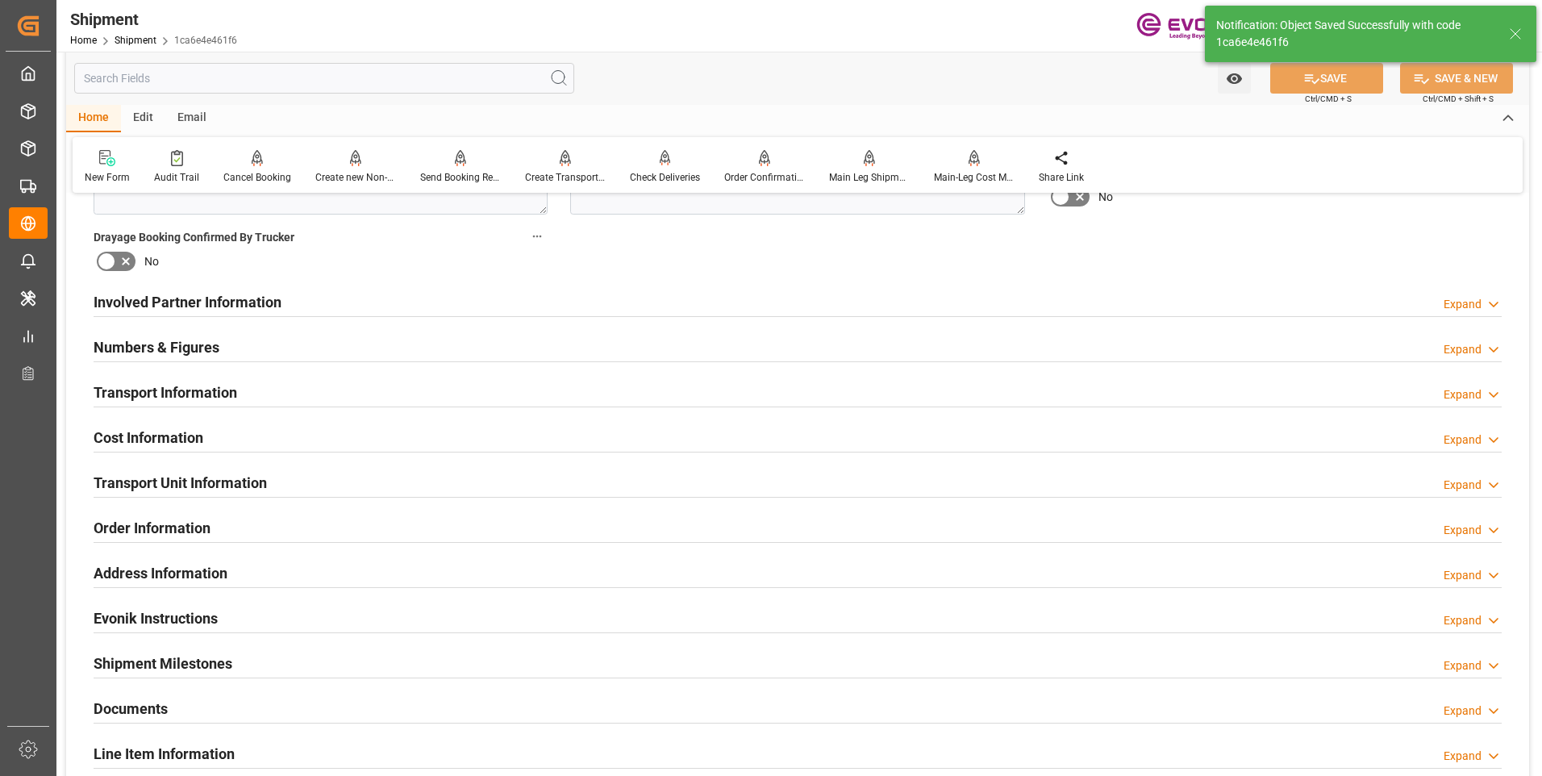
click at [205, 302] on h2 "Involved Partner Information" at bounding box center [188, 302] width 188 height 22
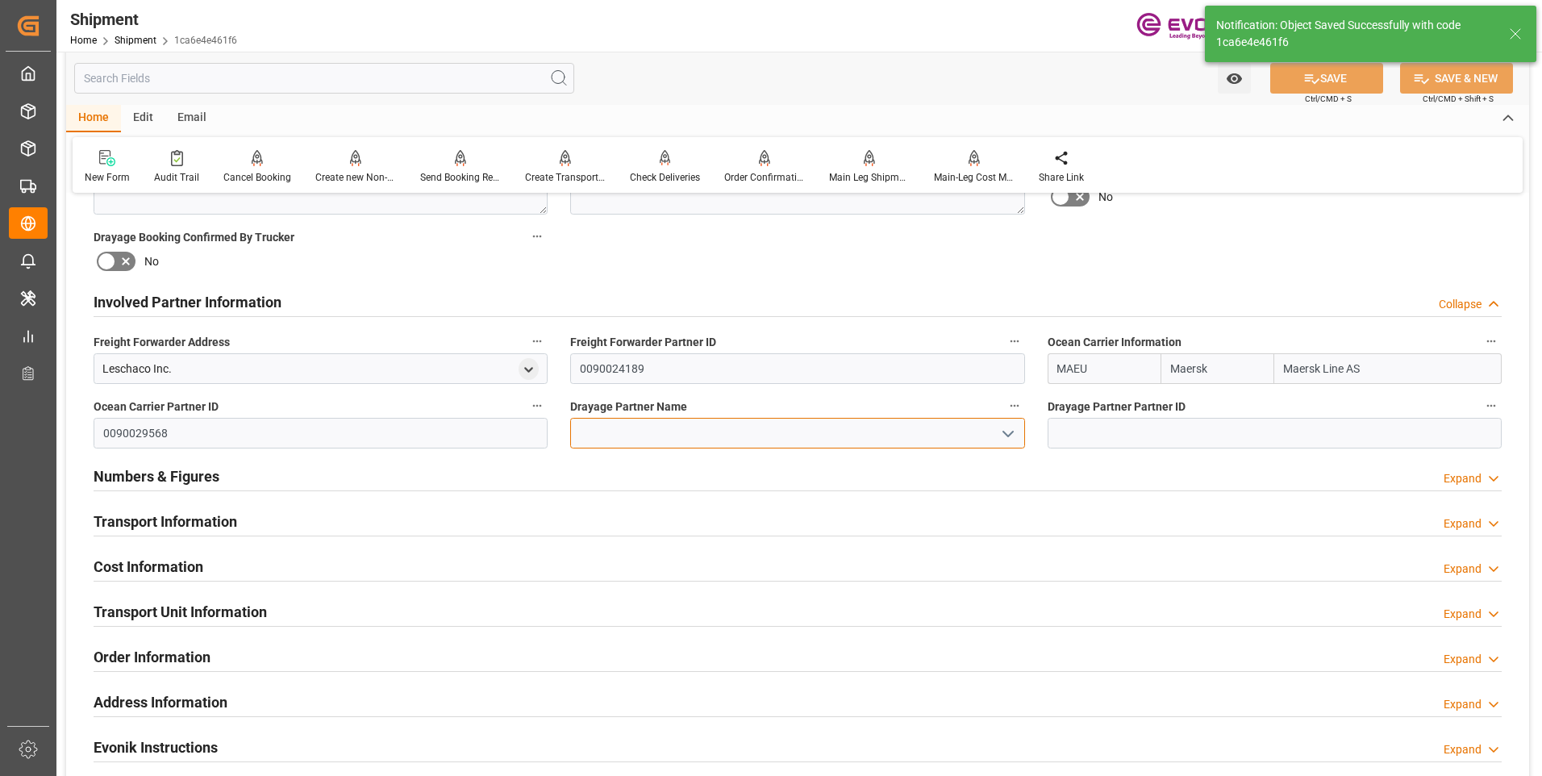
click at [627, 440] on input at bounding box center [797, 433] width 454 height 31
paste input "RDW logistics"
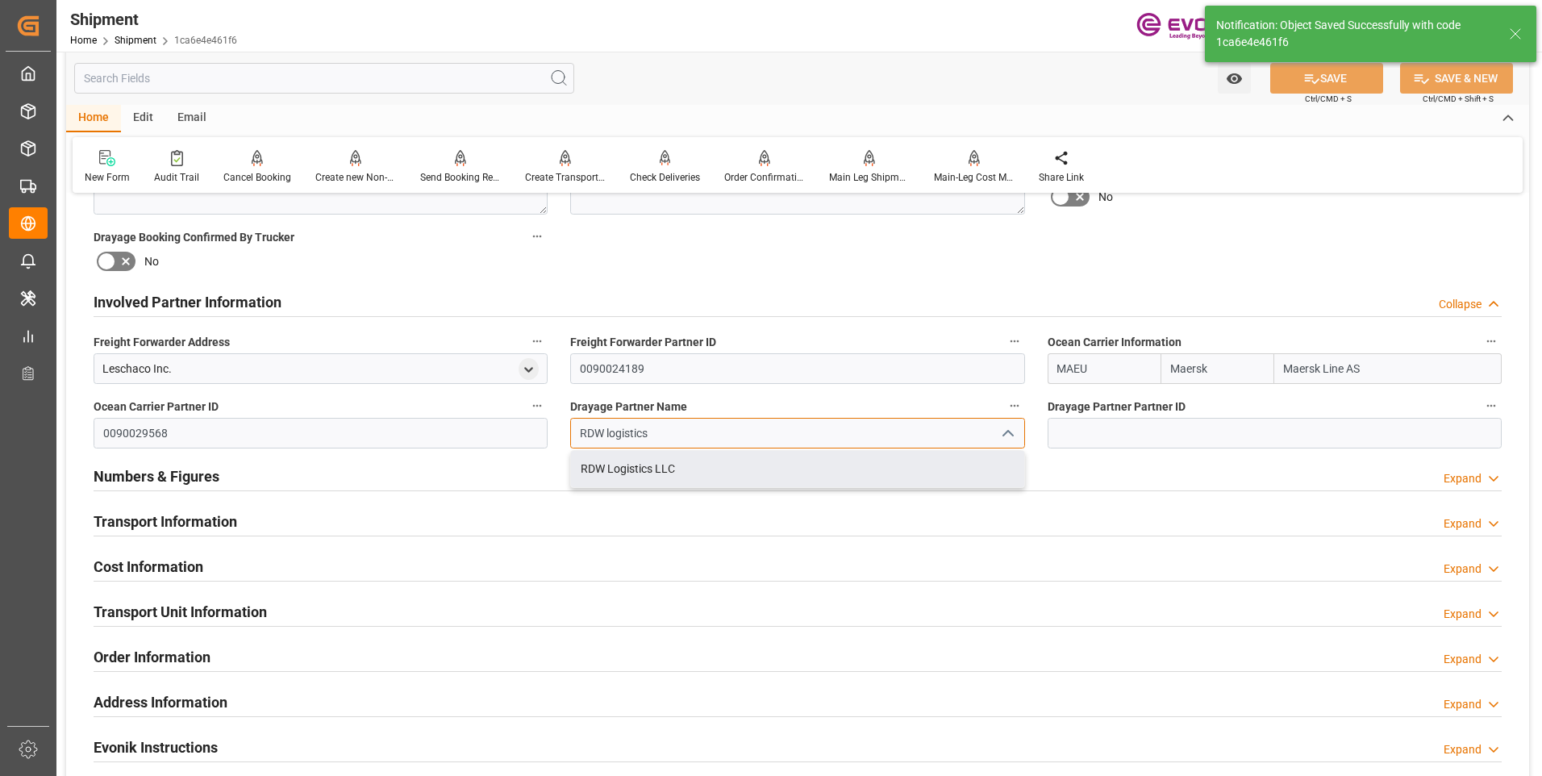
drag, startPoint x: 635, startPoint y: 470, endPoint x: 1142, endPoint y: 381, distance: 514.9
click at [635, 470] on div "RDW Logistics LLC" at bounding box center [797, 469] width 452 height 36
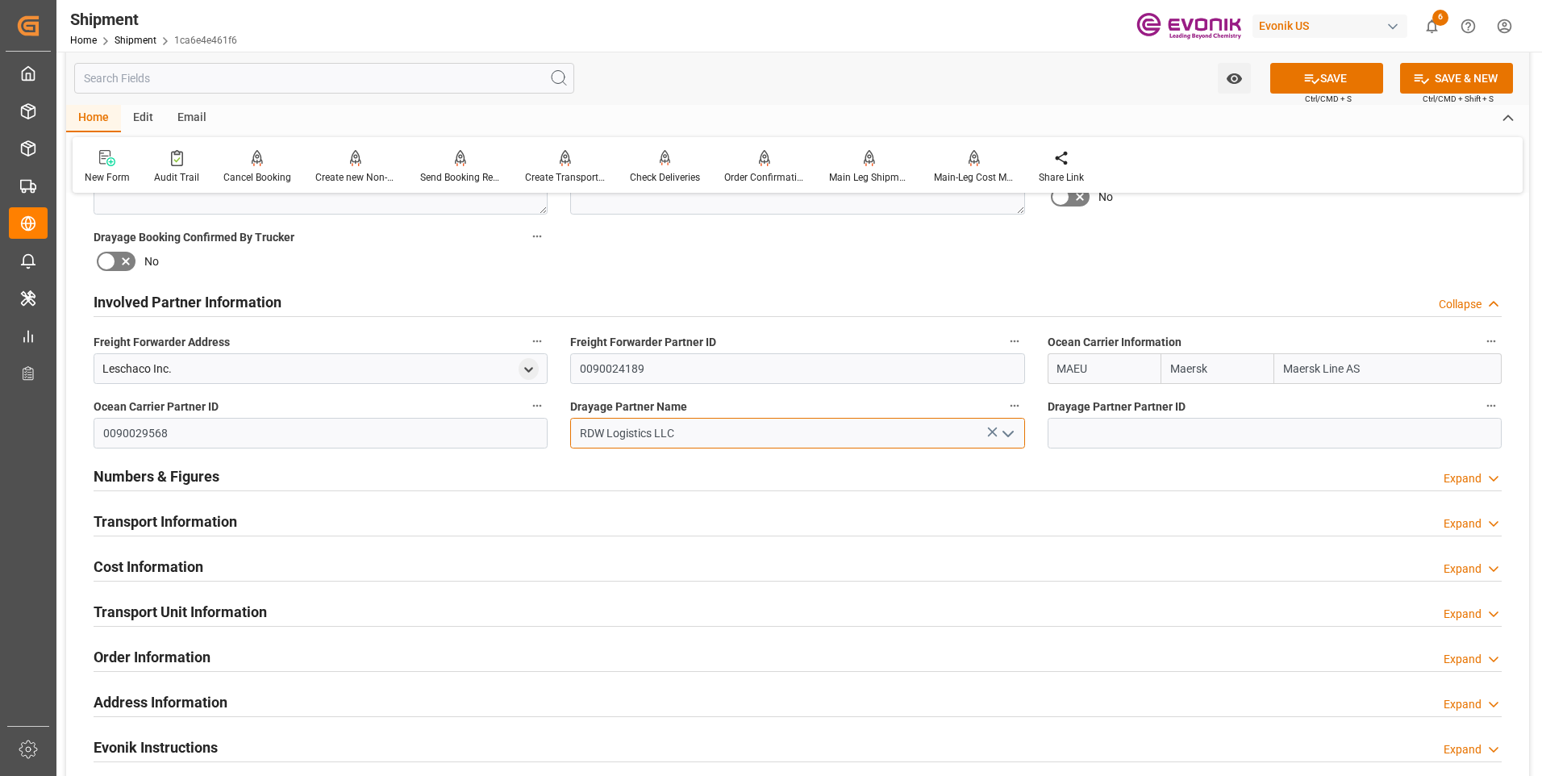
type input "RDW Logistics LLC"
click at [1322, 73] on button "SAVE" at bounding box center [1326, 78] width 113 height 31
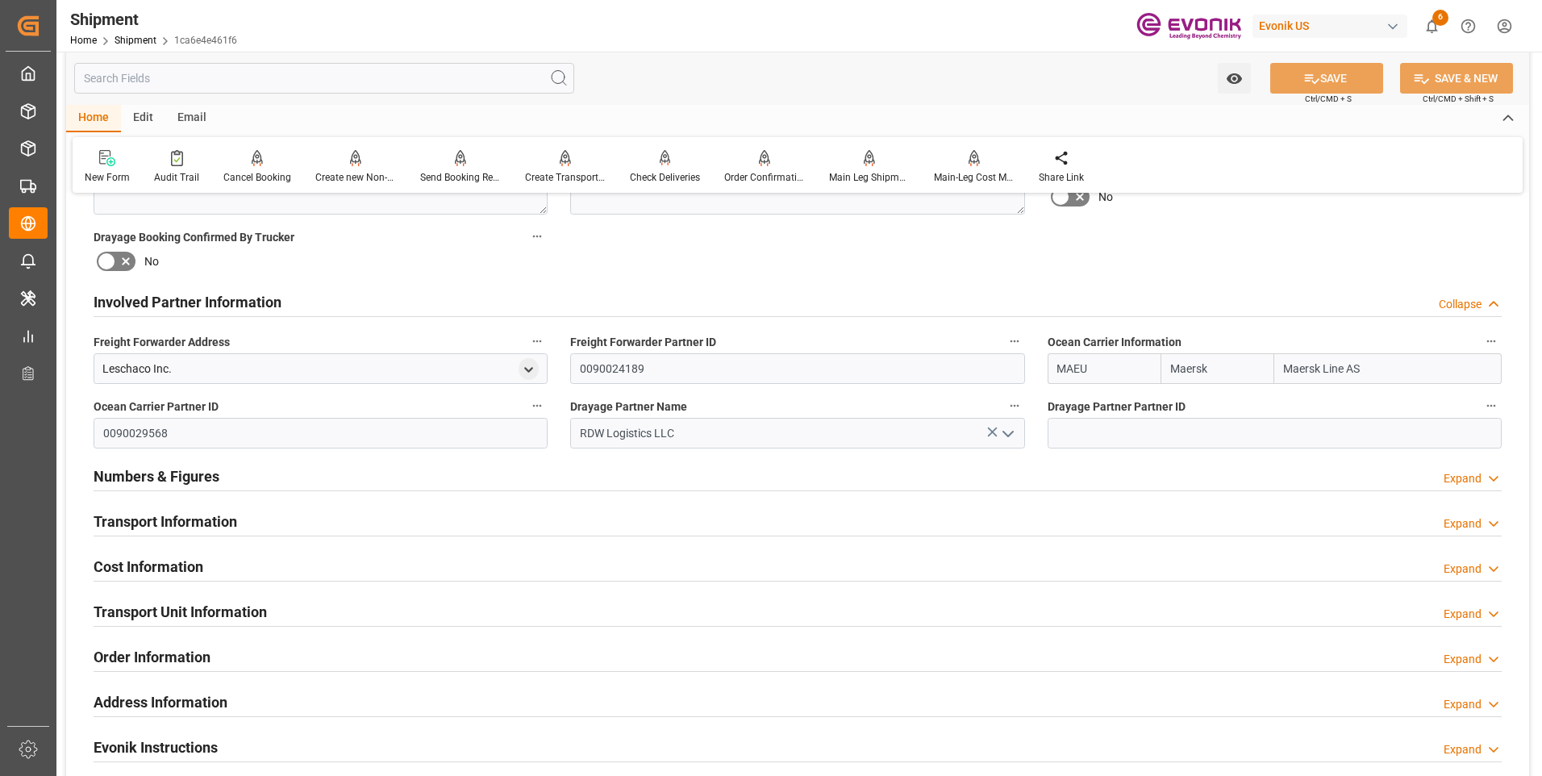
click at [136, 471] on h2 "Numbers & Figures" at bounding box center [157, 476] width 126 height 22
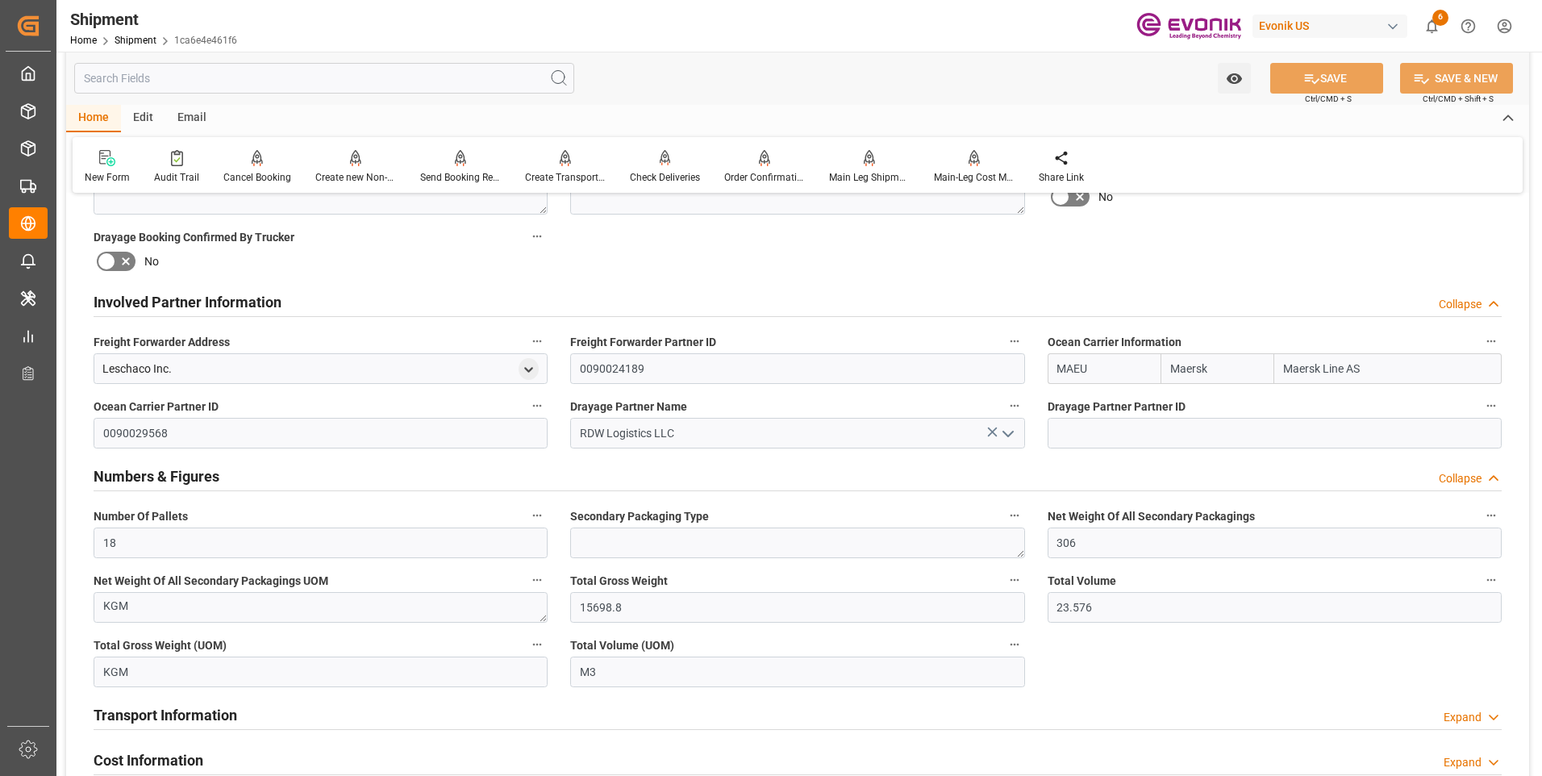
click at [136, 470] on h2 "Numbers & Figures" at bounding box center [157, 476] width 126 height 22
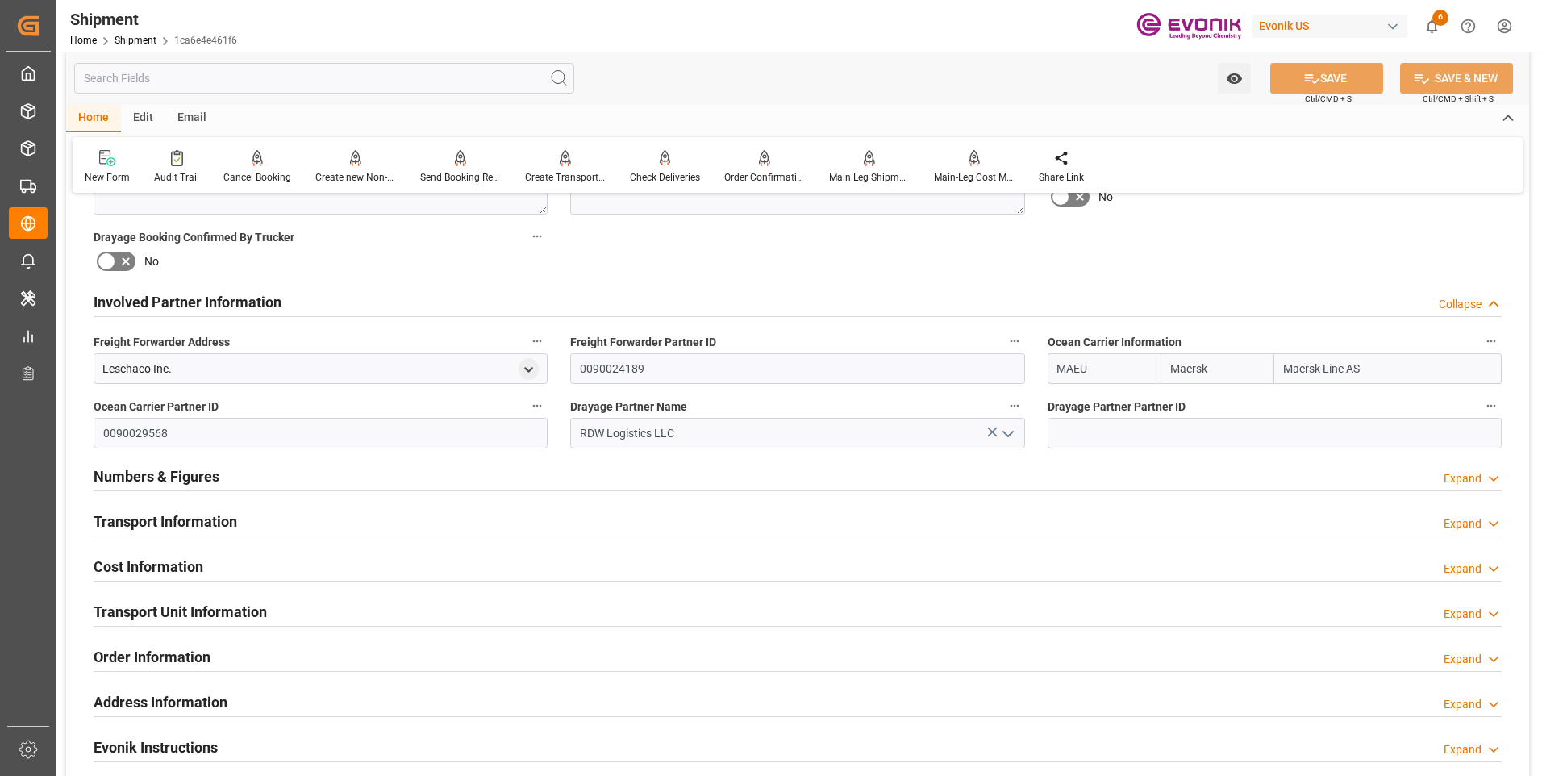
click at [148, 512] on h2 "Transport Information" at bounding box center [166, 521] width 144 height 22
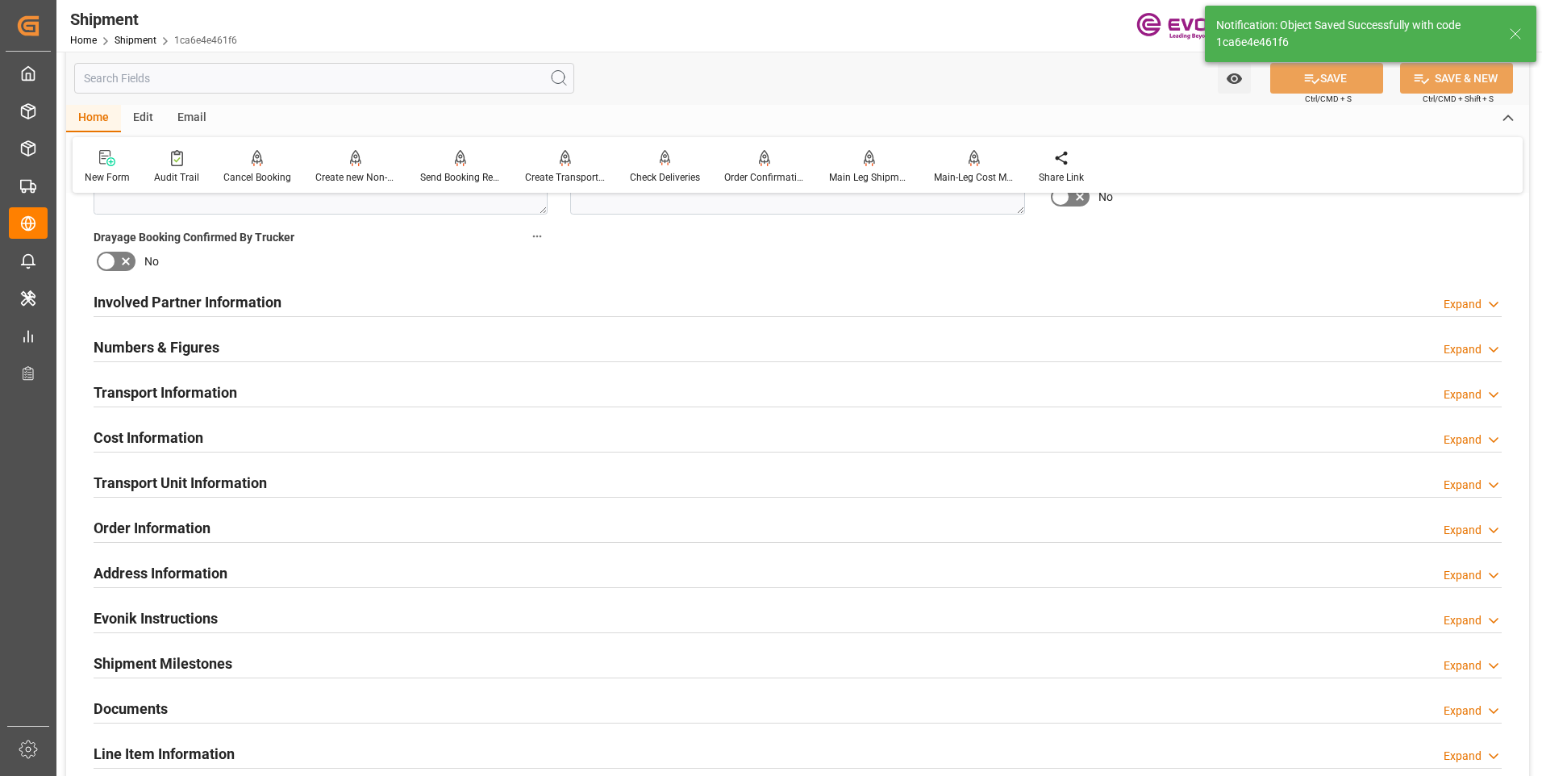
click at [148, 481] on h2 "Transport Unit Information" at bounding box center [180, 483] width 173 height 22
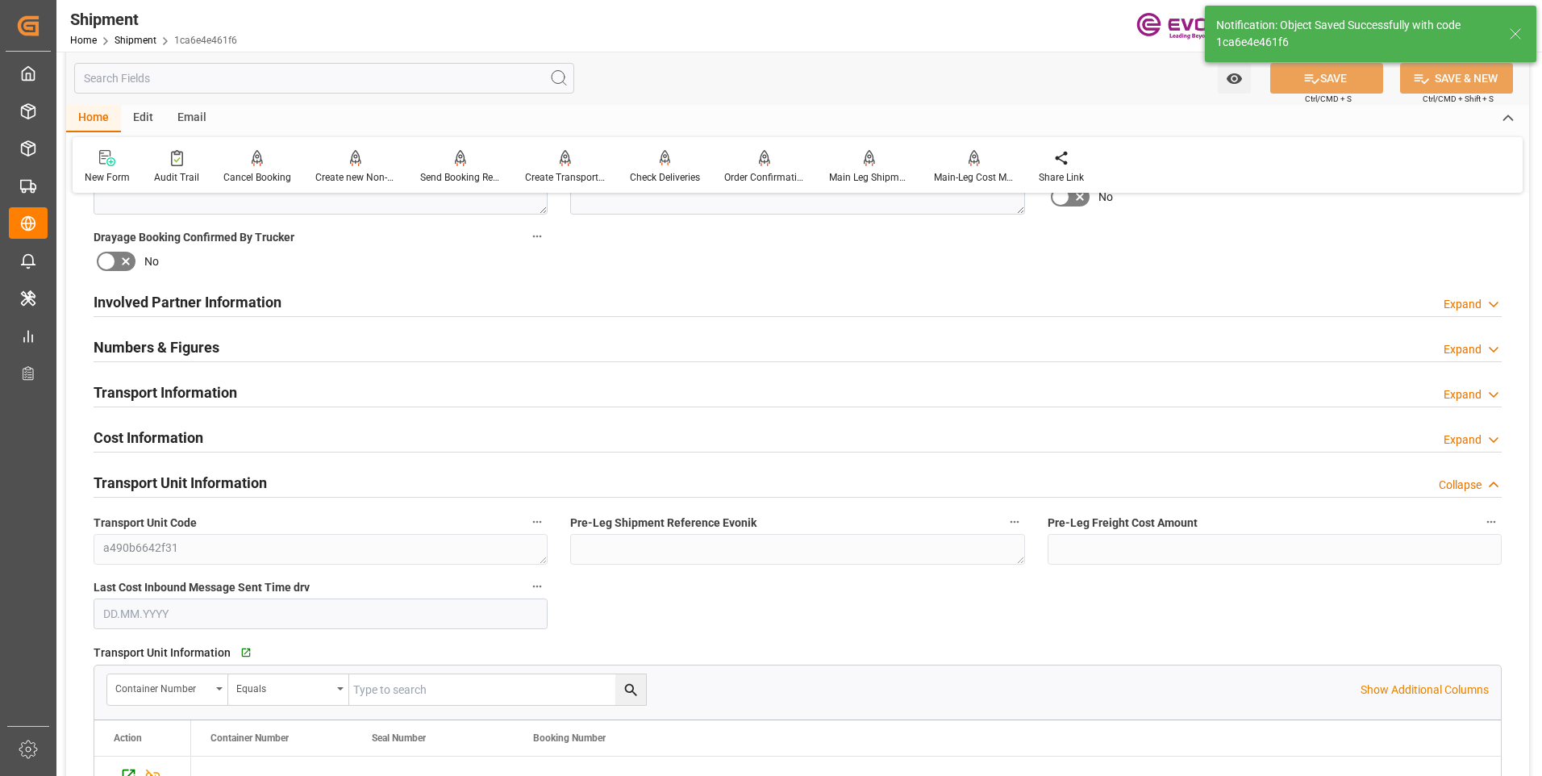
click at [153, 478] on h2 "Transport Unit Information" at bounding box center [180, 483] width 173 height 22
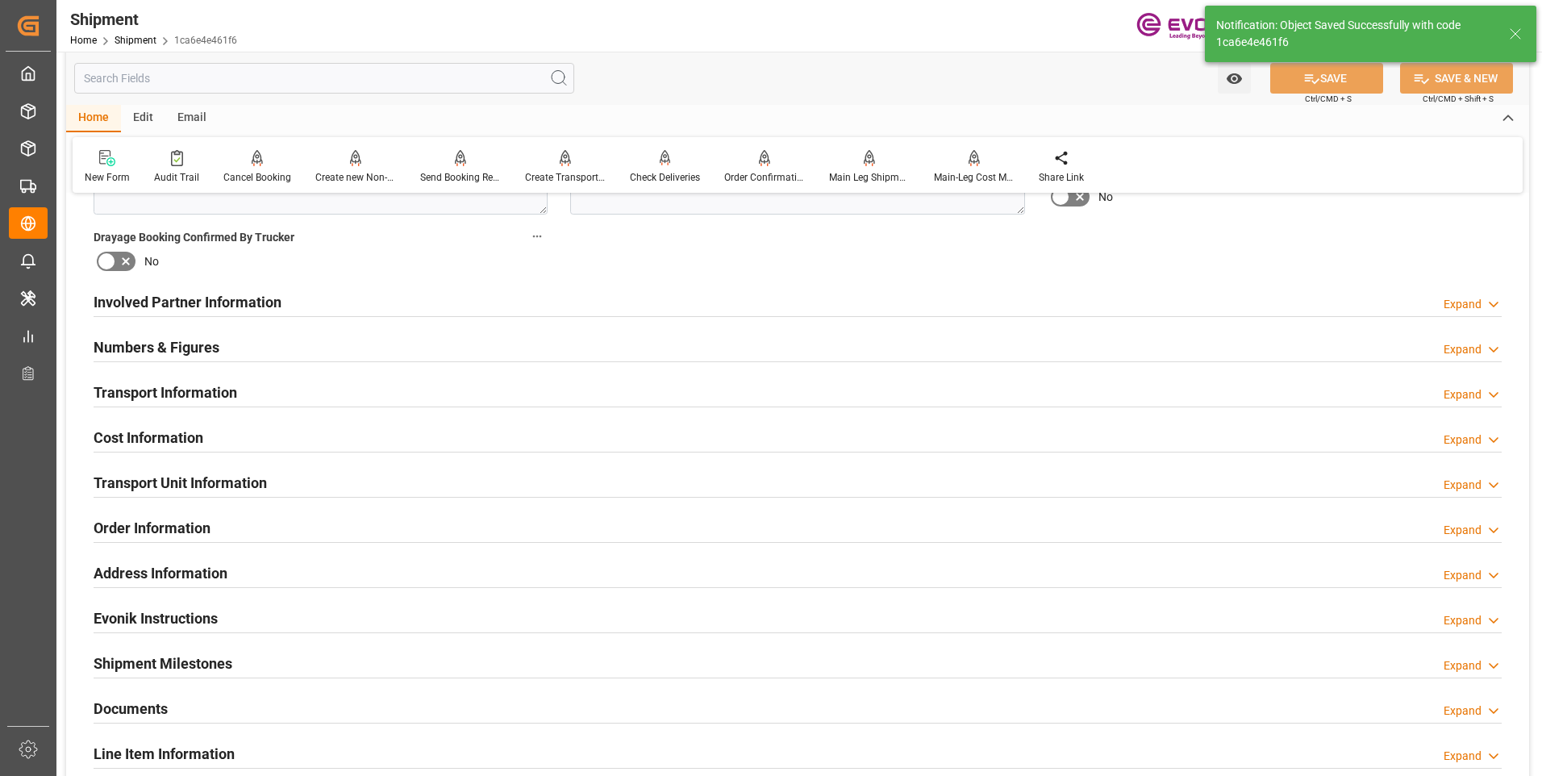
click at [160, 376] on div "Transport Information" at bounding box center [166, 391] width 144 height 31
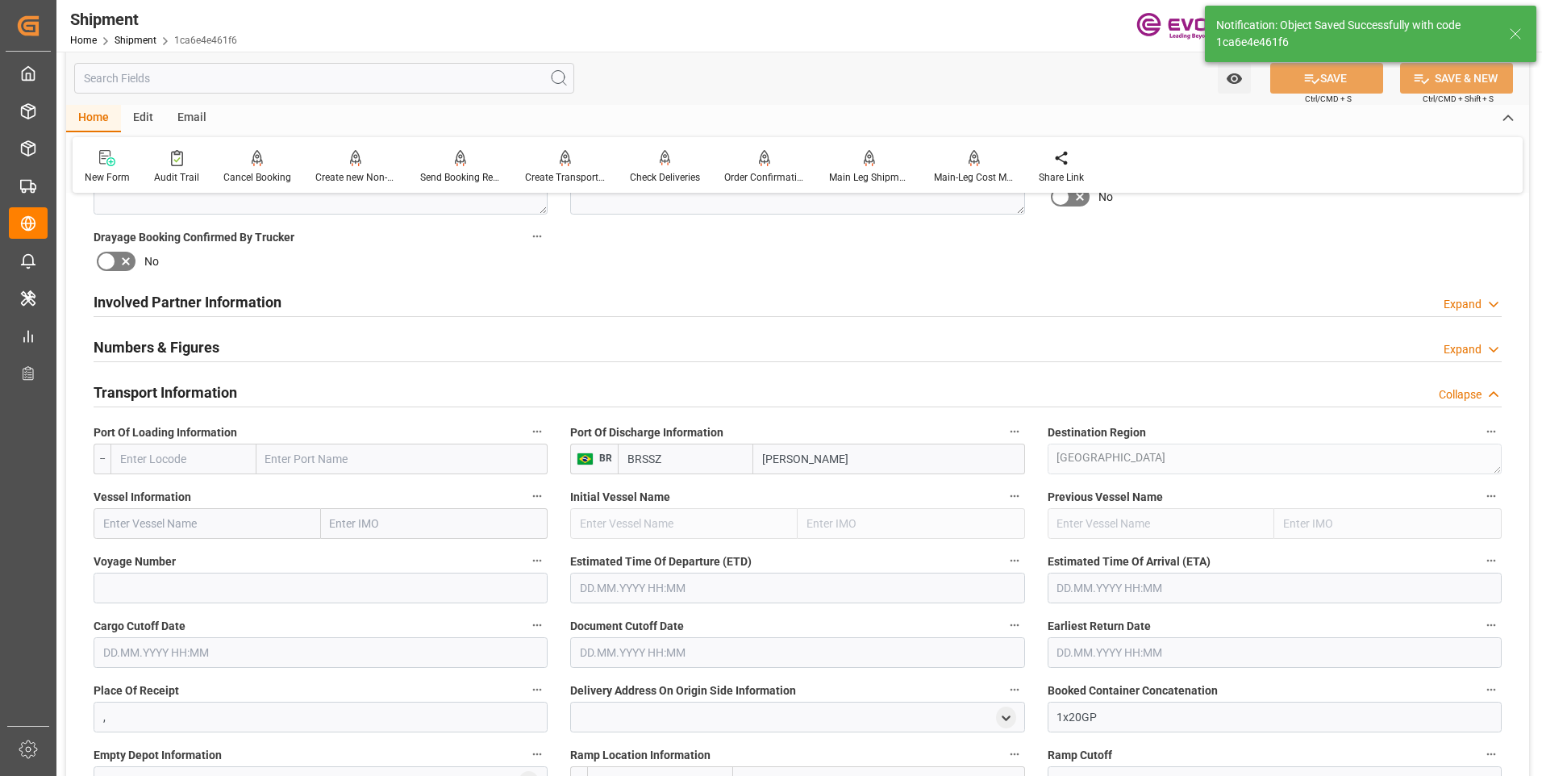
click at [185, 457] on input "text" at bounding box center [183, 459] width 146 height 31
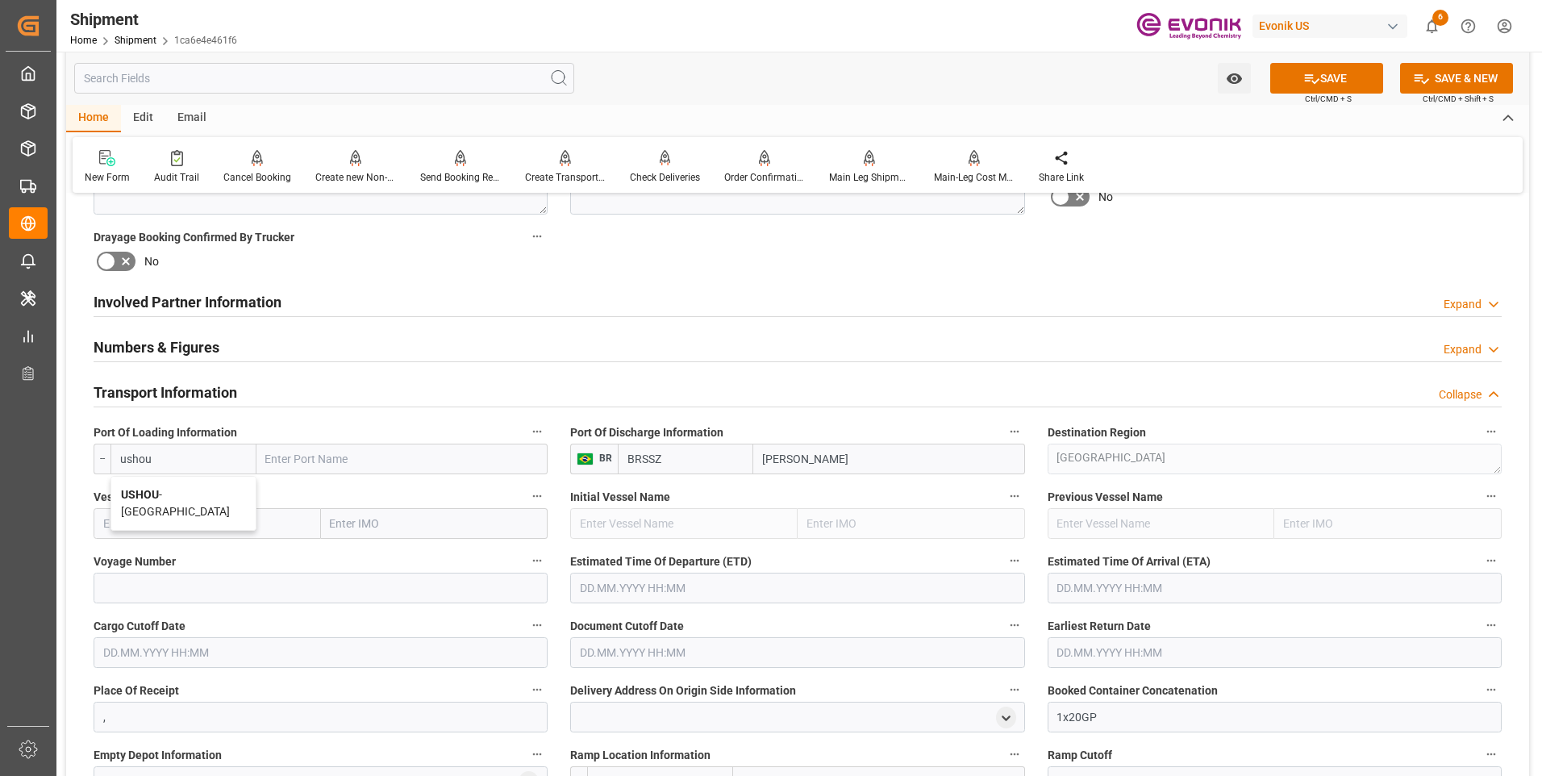
click at [162, 498] on span "USHOU - Houston" at bounding box center [175, 503] width 109 height 30
type input "USHOU"
type input "[GEOGRAPHIC_DATA]"
type input "USHOU"
click at [1308, 76] on icon at bounding box center [1311, 78] width 17 height 17
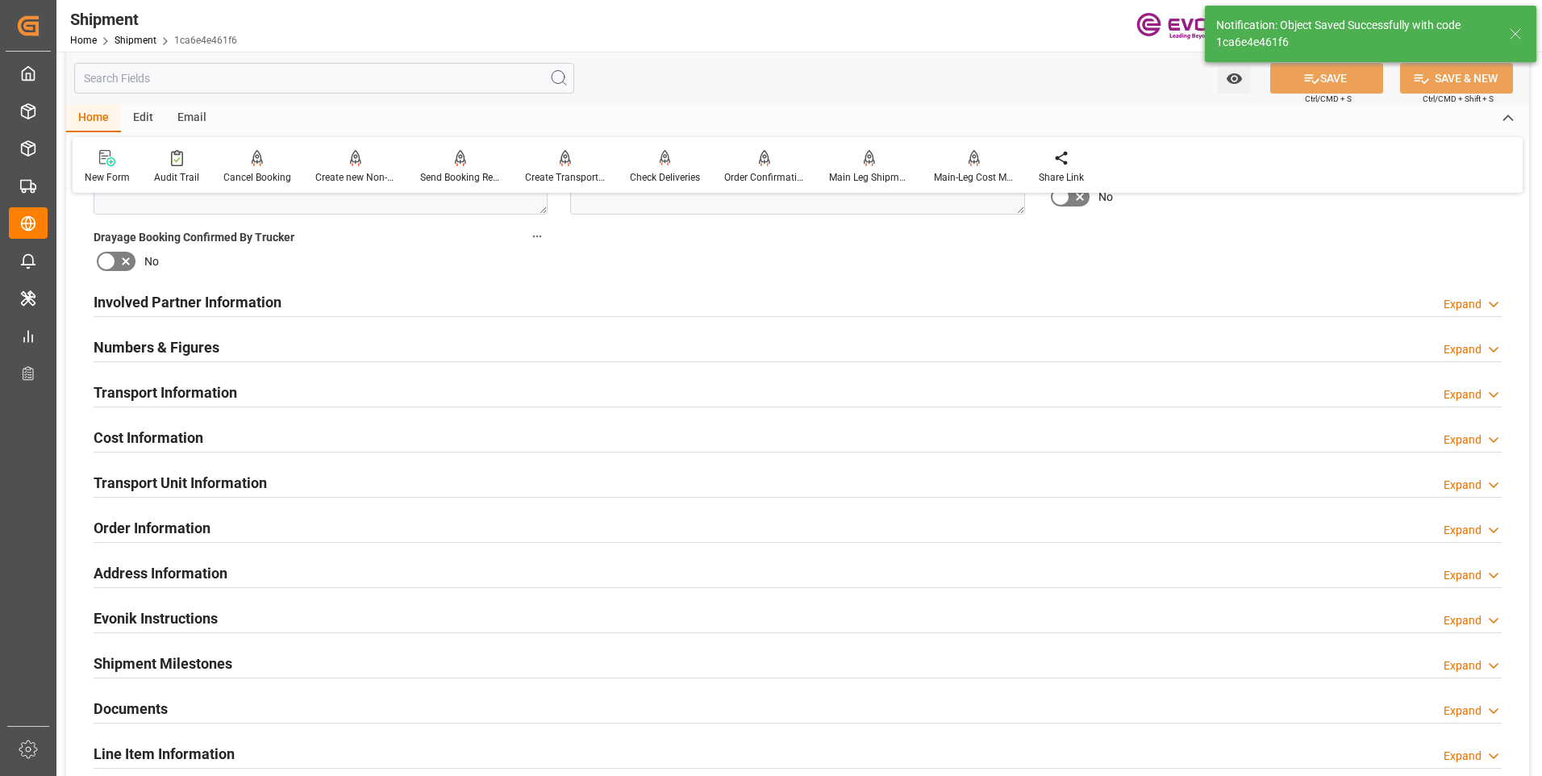
click at [151, 385] on h2 "Transport Information" at bounding box center [166, 392] width 144 height 22
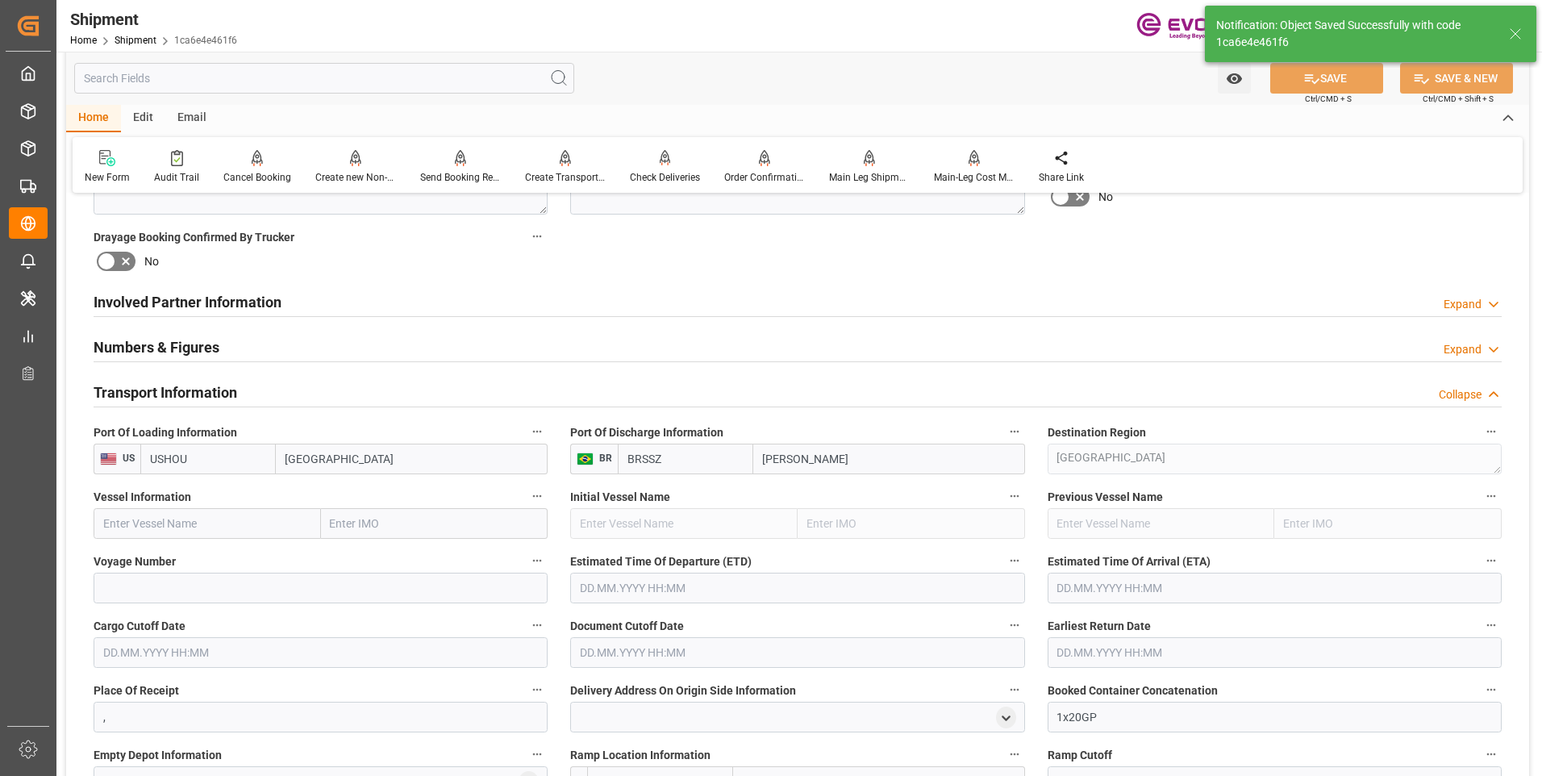
click at [186, 518] on input "text" at bounding box center [207, 523] width 227 height 31
paste input "GSL ARCADIA"
type input "GSL ARCADIA"
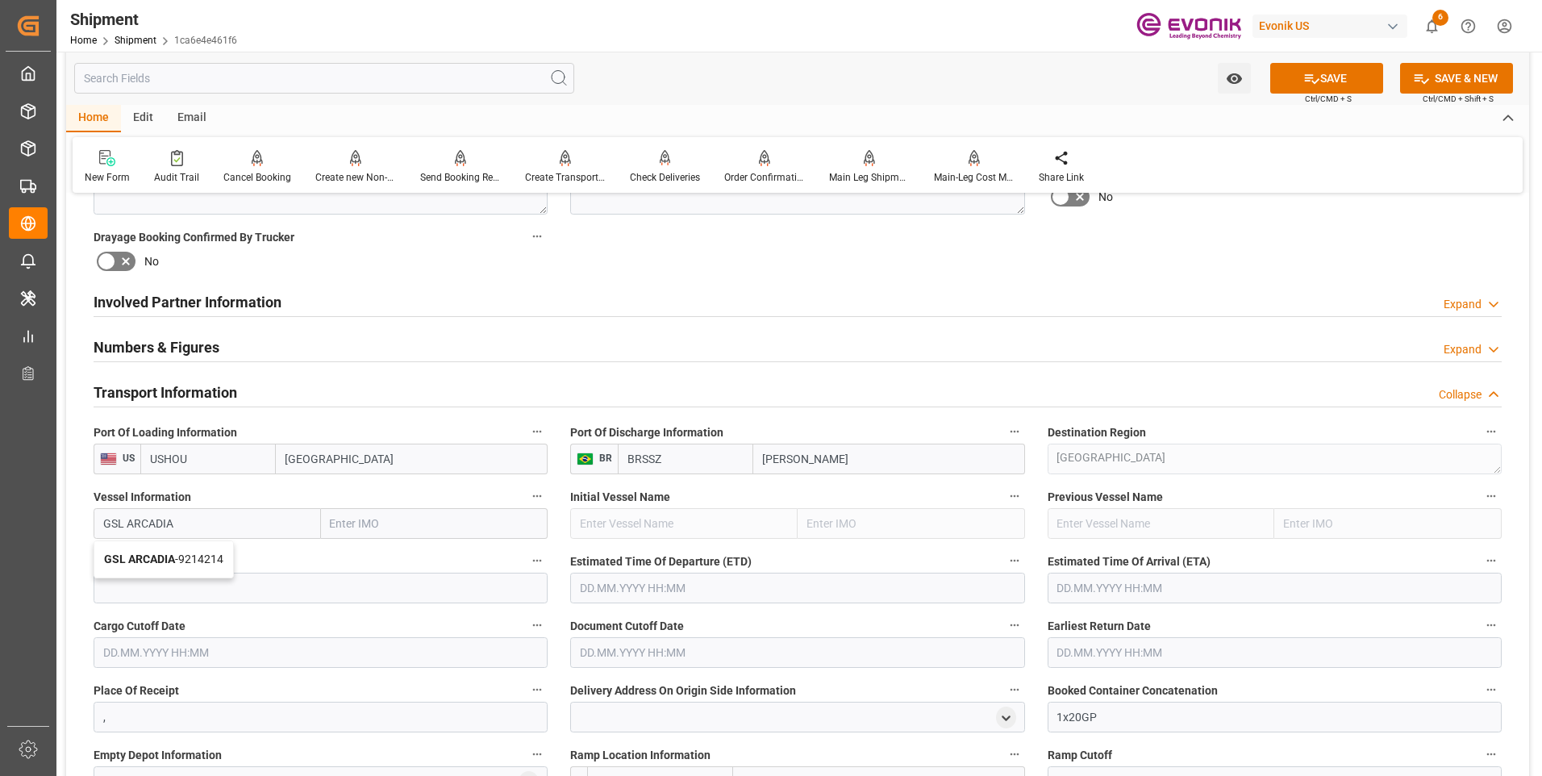
click at [185, 560] on span "GSL ARCADIA - 9214214" at bounding box center [163, 558] width 119 height 13
type input "9214214"
type input "GSL ARCADIA"
click at [1329, 85] on button "SAVE" at bounding box center [1326, 78] width 113 height 31
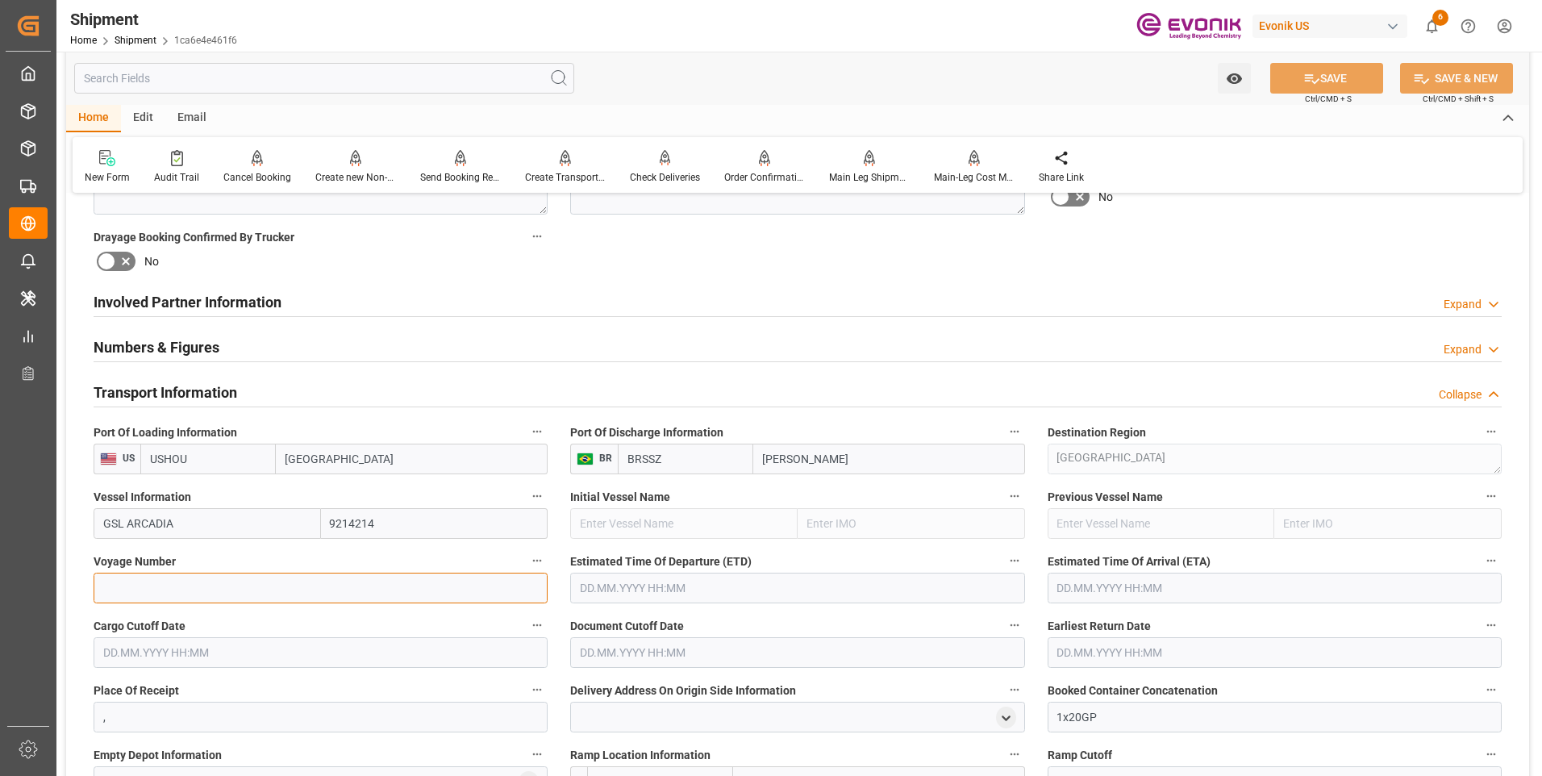
click at [299, 595] on input at bounding box center [321, 588] width 454 height 31
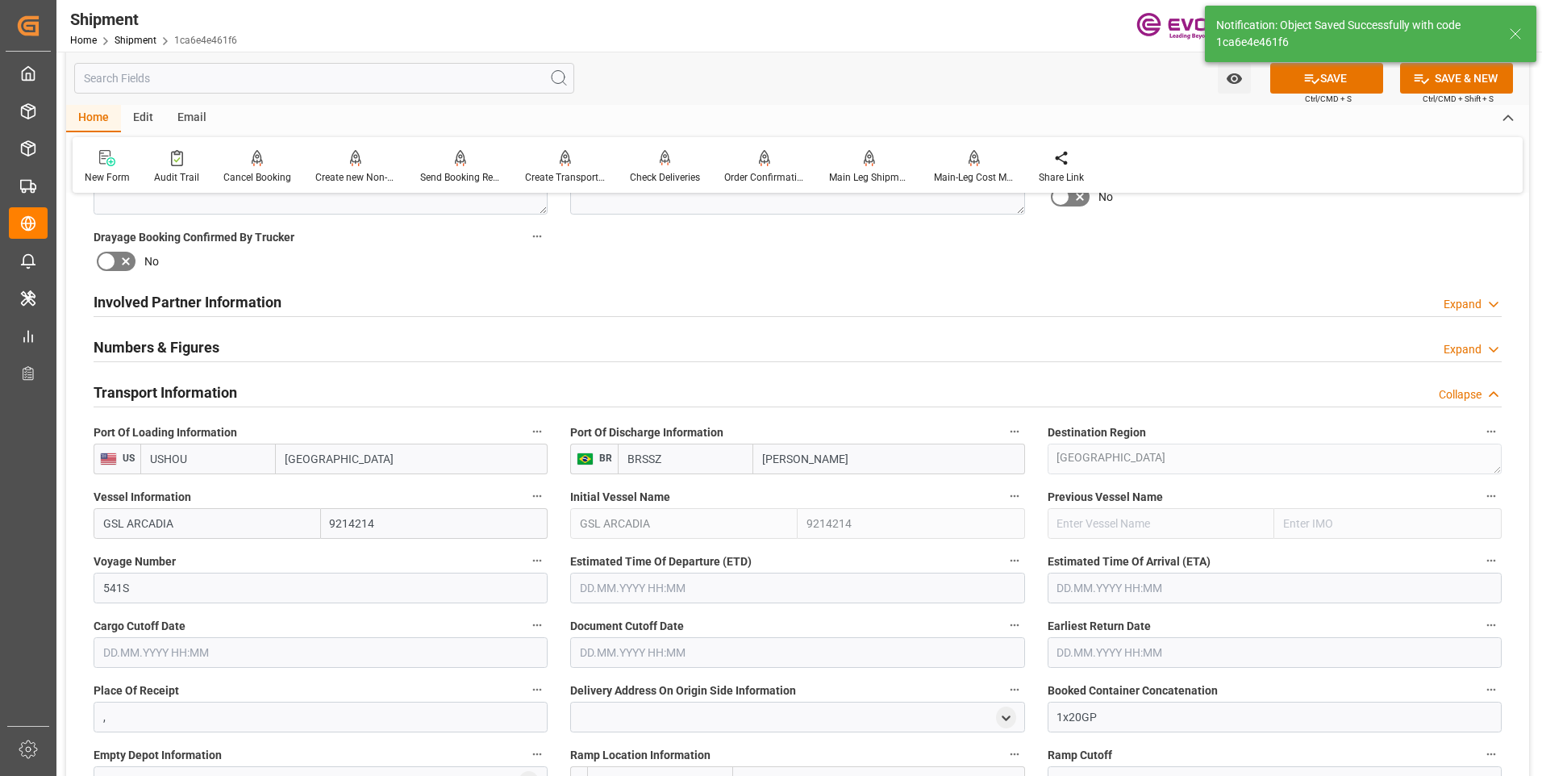
type input "GSL ARCADIA"
type input "9214214"
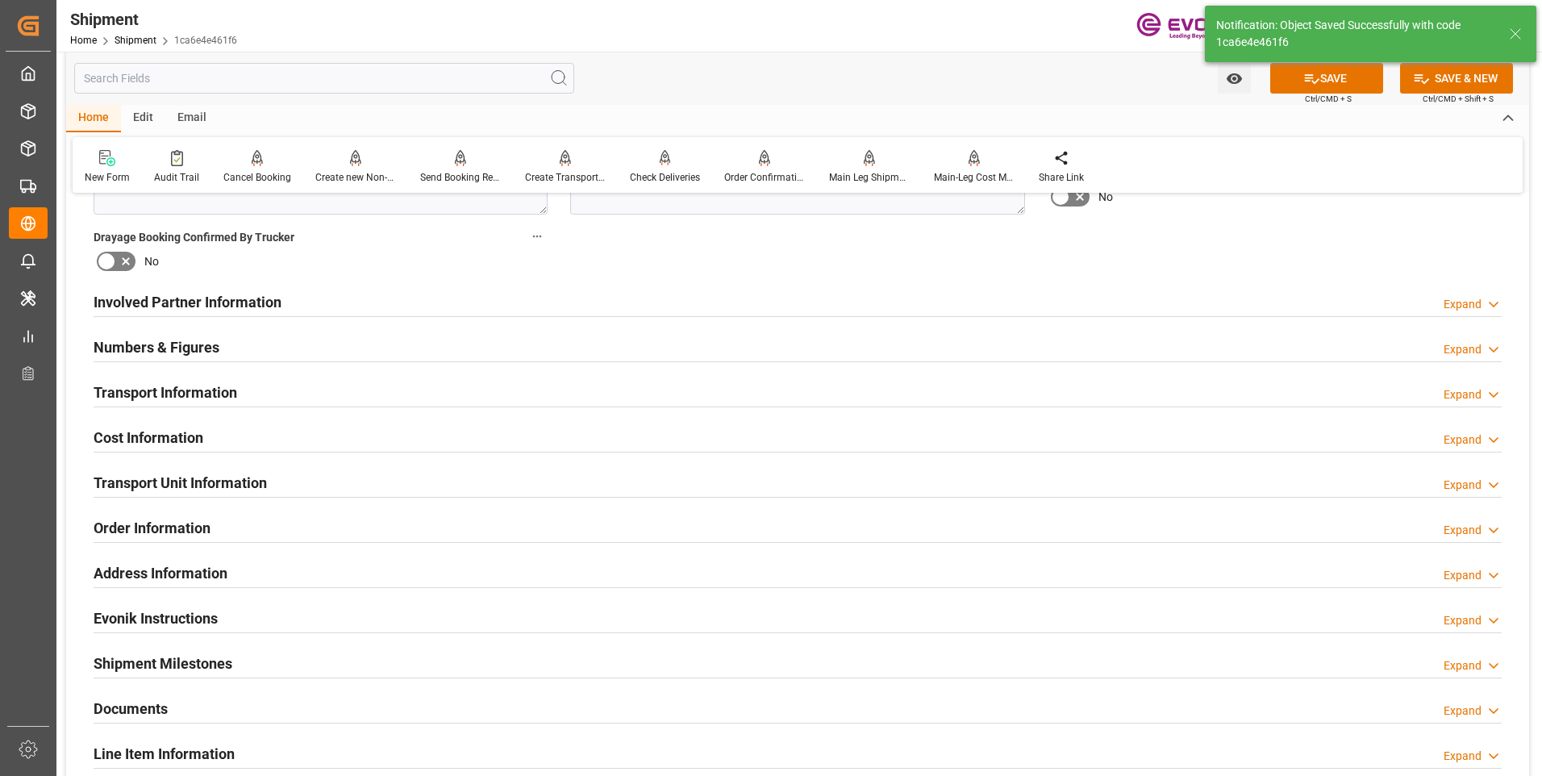
click at [140, 394] on h2 "Transport Information" at bounding box center [166, 392] width 144 height 22
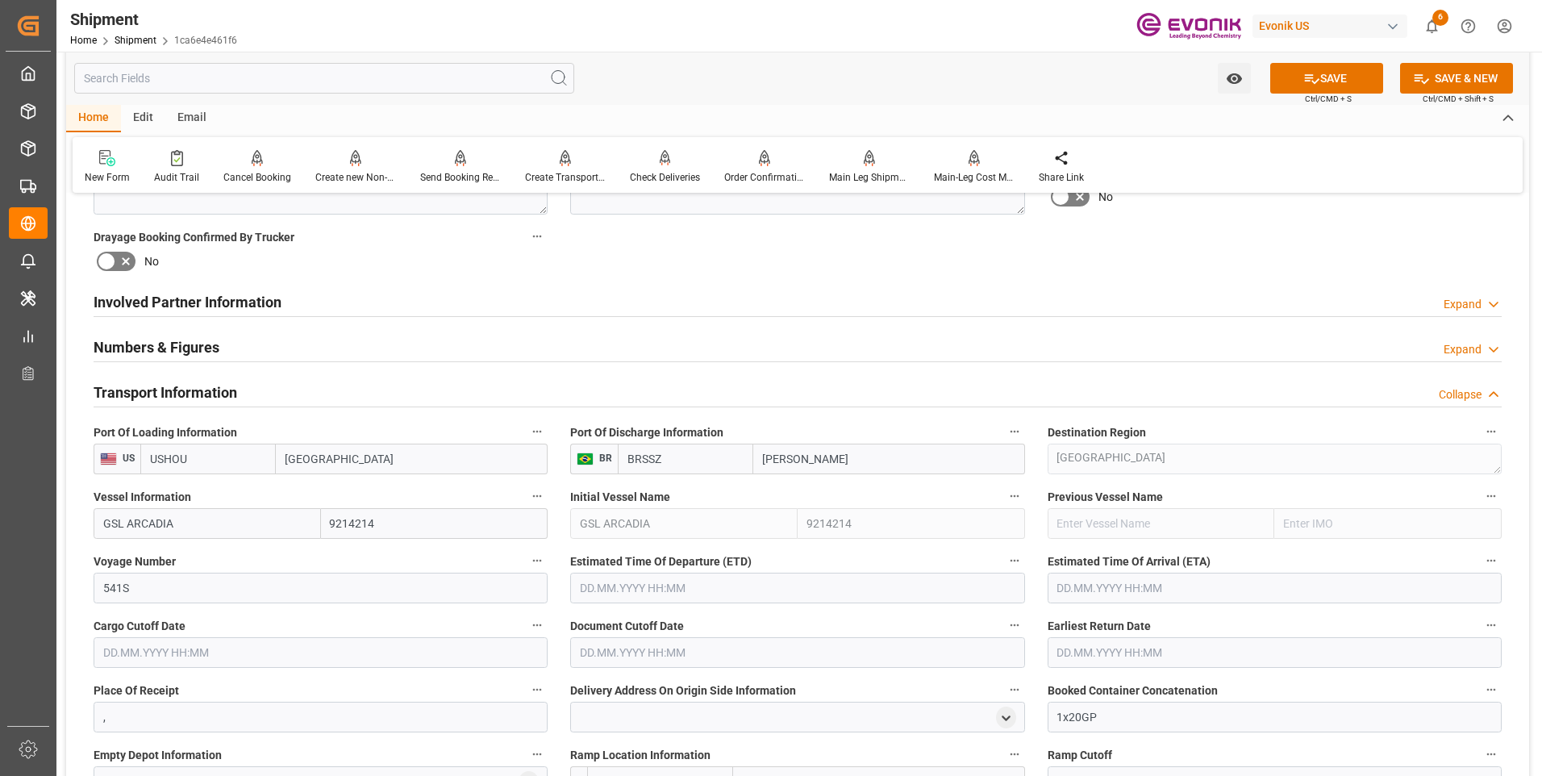
click at [623, 581] on input "text" at bounding box center [797, 588] width 454 height 31
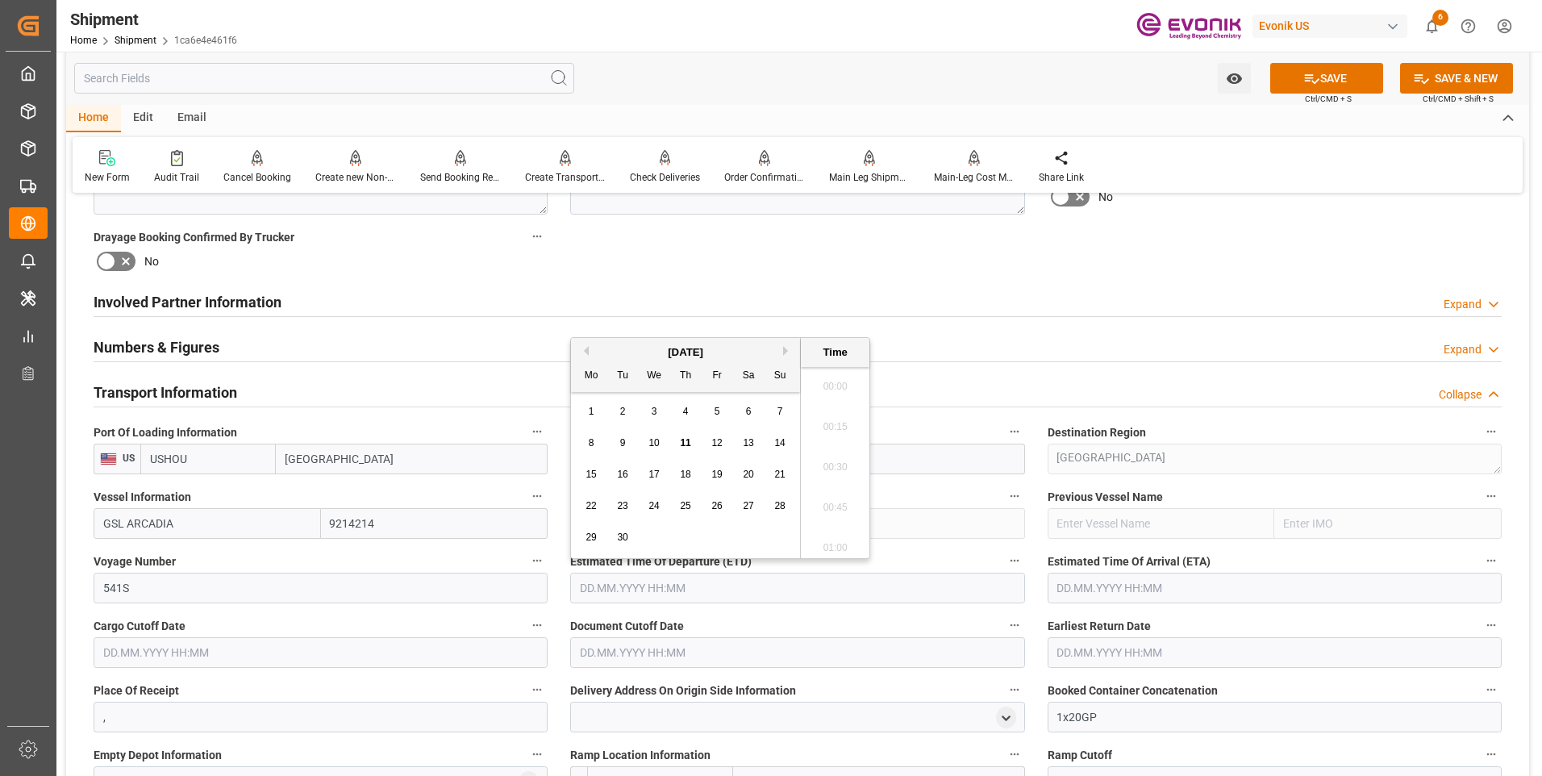
scroll to position [2223, 0]
click at [784, 348] on button "Next Month" at bounding box center [788, 351] width 10 height 10
click at [713, 473] on span "17" at bounding box center [716, 474] width 10 height 11
type input "[DATE] 00:00"
click at [1111, 589] on input "text" at bounding box center [1275, 588] width 454 height 31
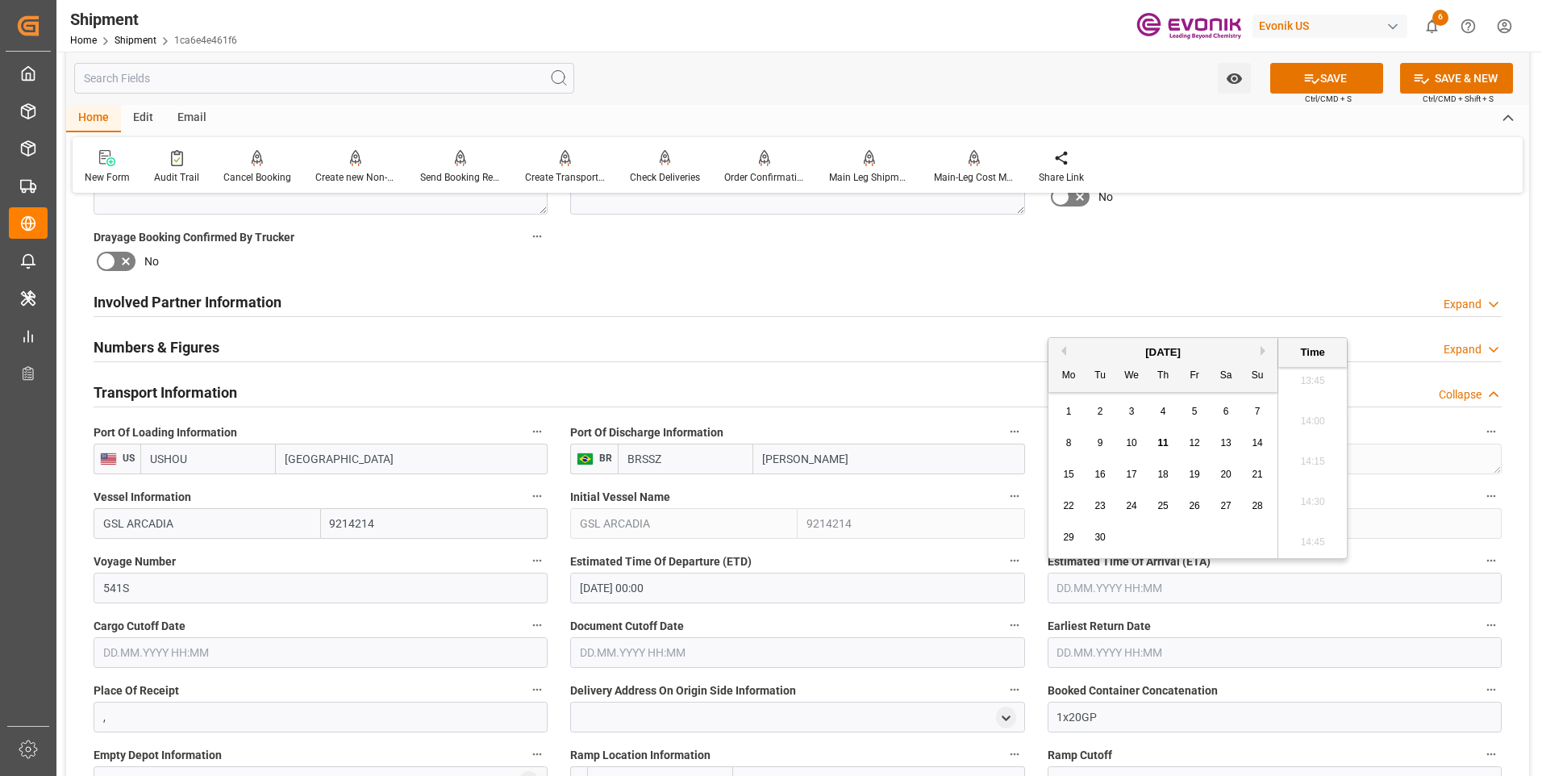
click at [1264, 347] on button "Next Month" at bounding box center [1265, 351] width 10 height 10
click at [1167, 438] on div "9" at bounding box center [1163, 443] width 20 height 19
click at [1319, 85] on button "SAVE" at bounding box center [1326, 78] width 113 height 31
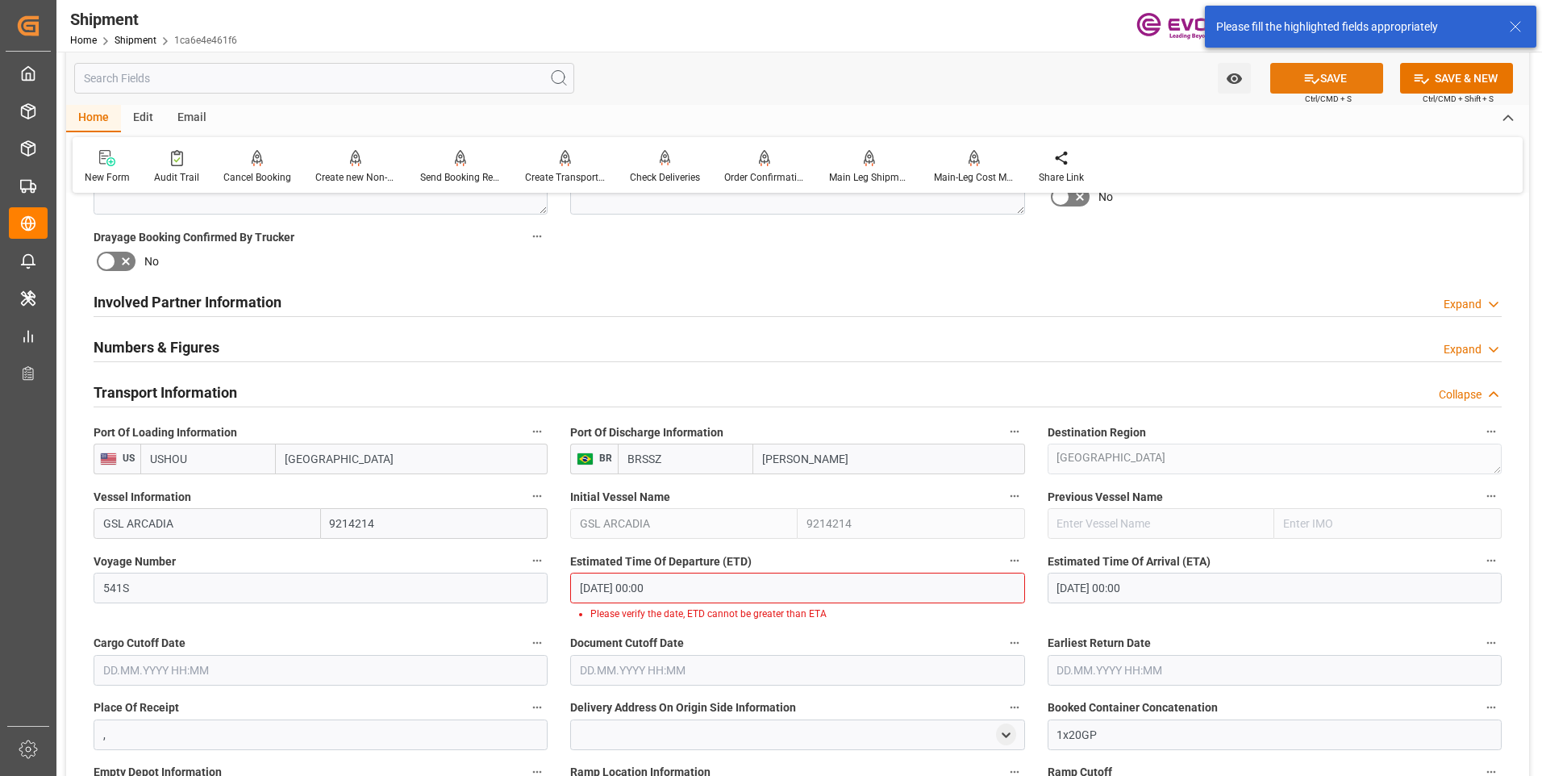
scroll to position [994, 0]
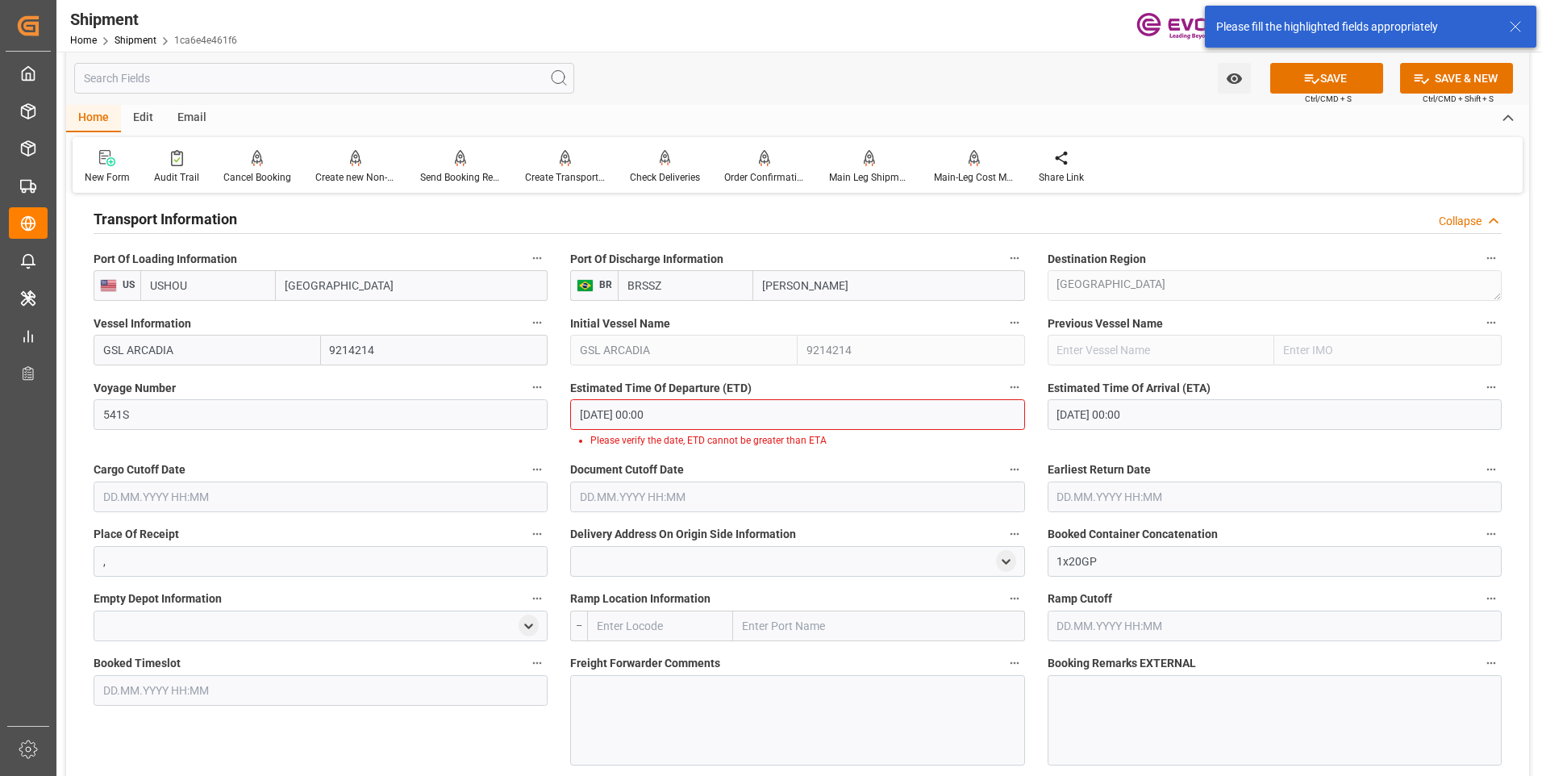
click at [1139, 419] on input "09.10.2025 00:00" at bounding box center [1275, 414] width 454 height 31
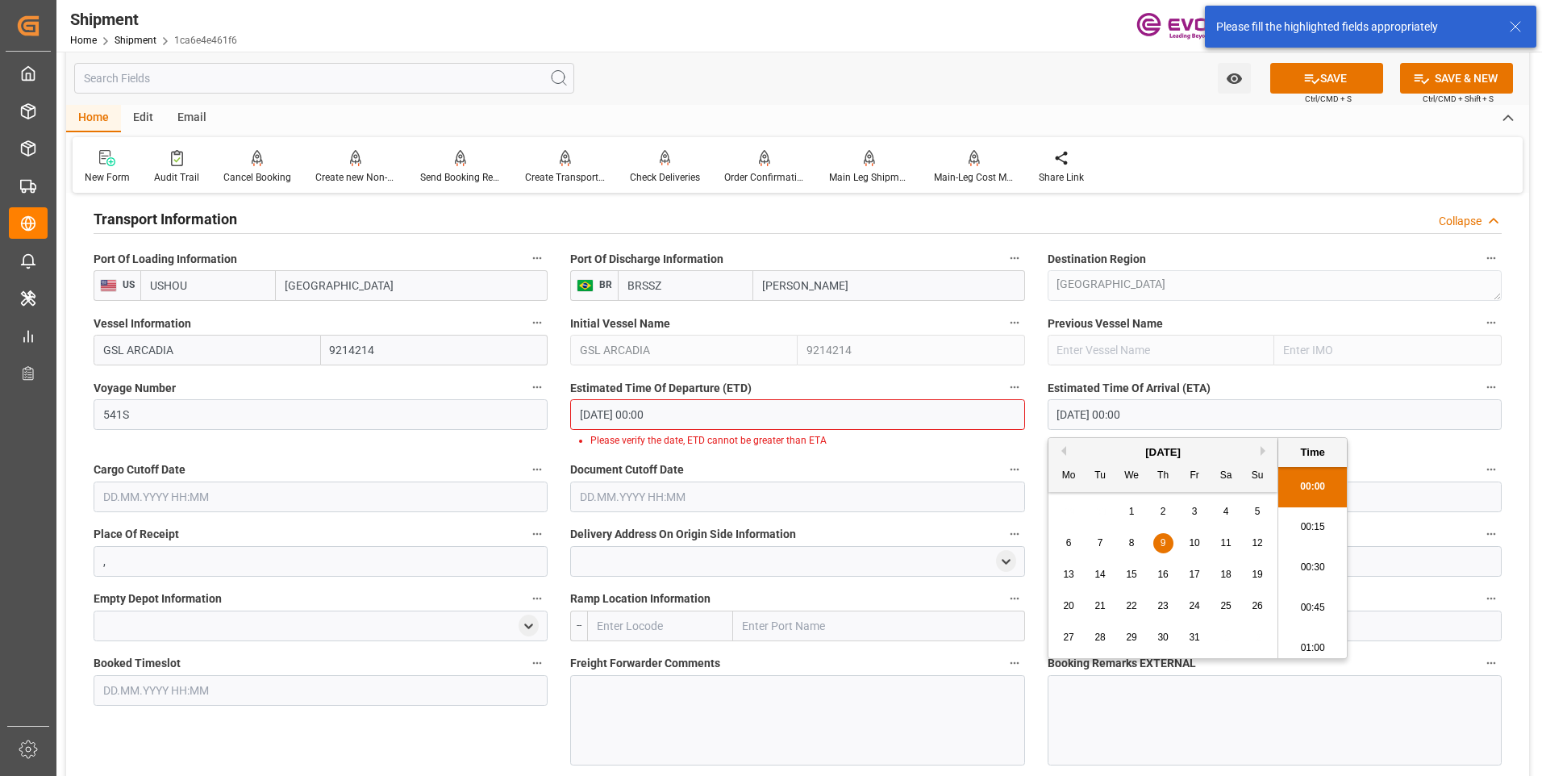
click at [1262, 449] on button "Next Month" at bounding box center [1265, 451] width 10 height 10
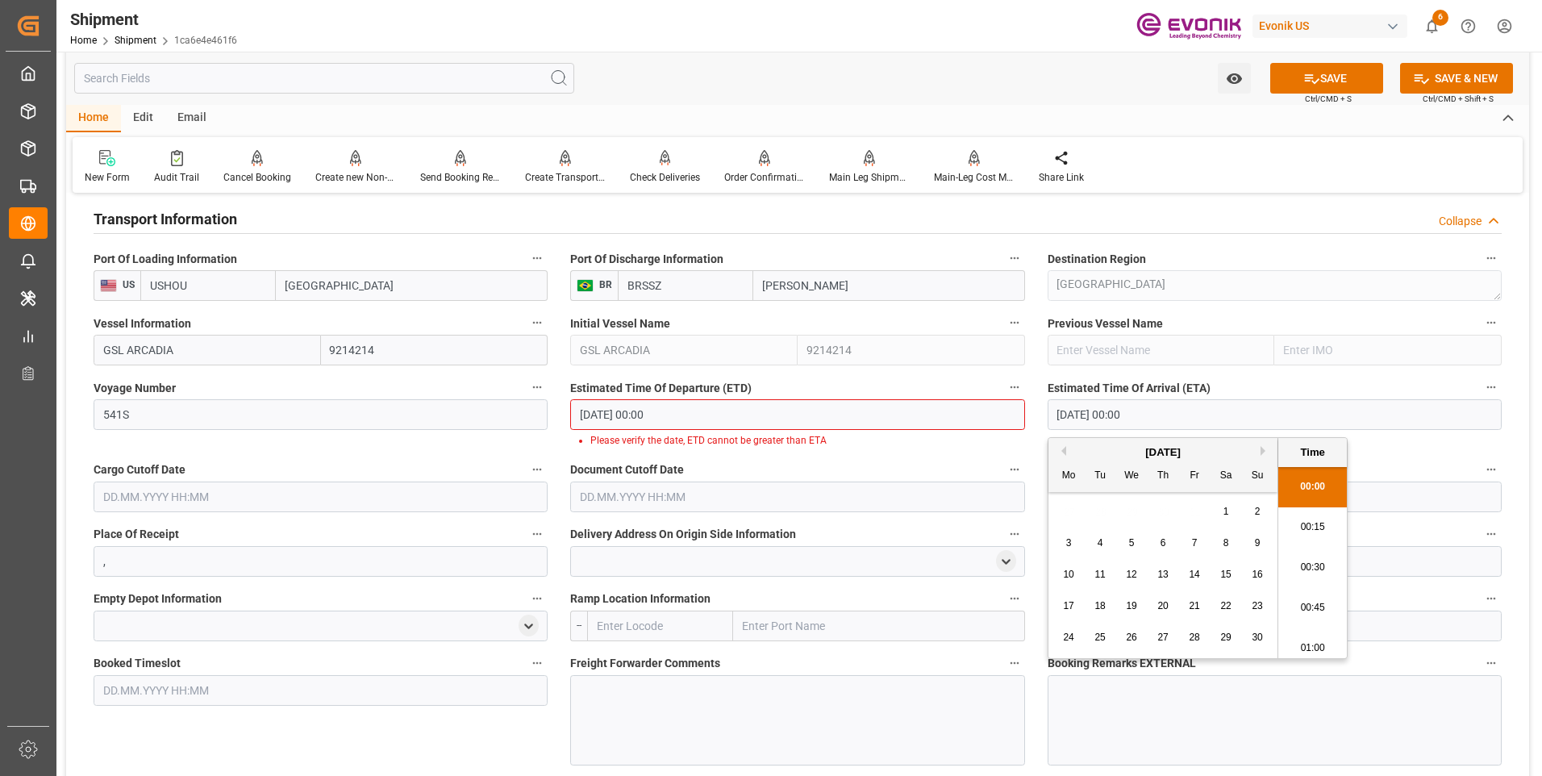
click at [1262, 449] on button "Next Month" at bounding box center [1265, 451] width 10 height 10
click at [1064, 451] on button "Previous Month" at bounding box center [1061, 451] width 10 height 10
click at [1255, 539] on span "9" at bounding box center [1258, 542] width 6 height 11
type input "[DATE] 00:00"
click at [1327, 71] on button "SAVE" at bounding box center [1326, 78] width 113 height 31
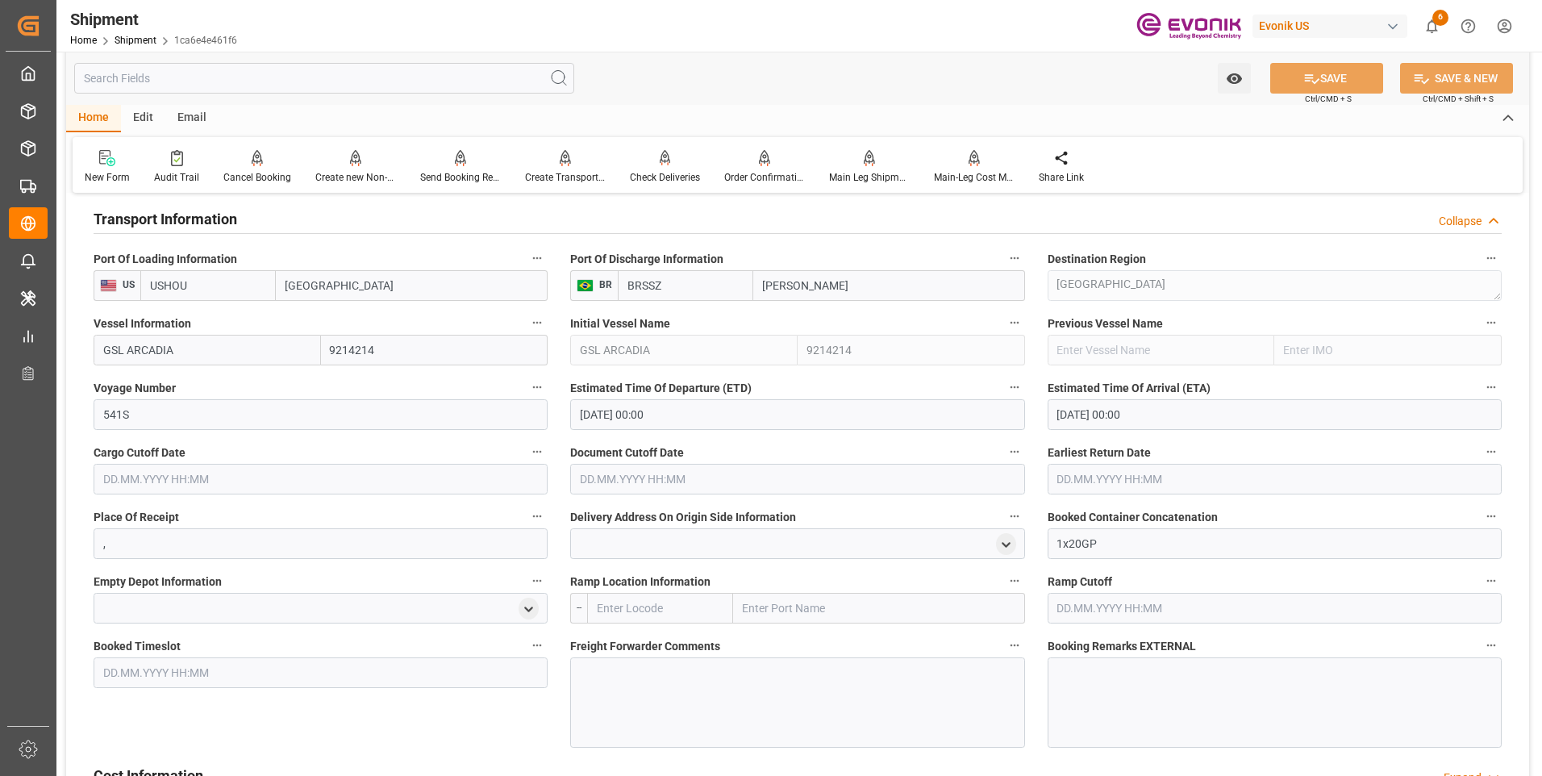
click at [294, 477] on input "text" at bounding box center [321, 479] width 454 height 31
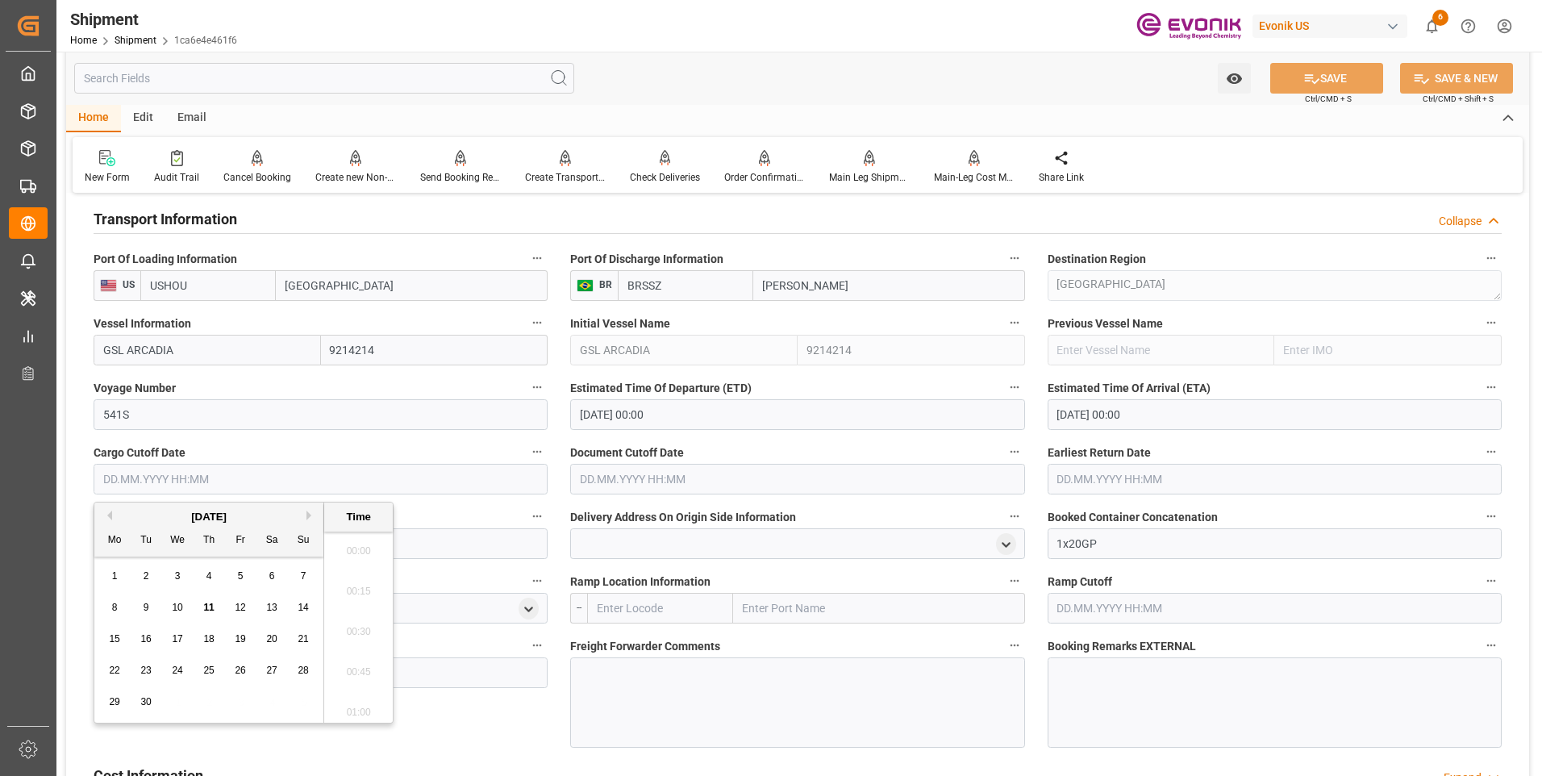
scroll to position [2223, 0]
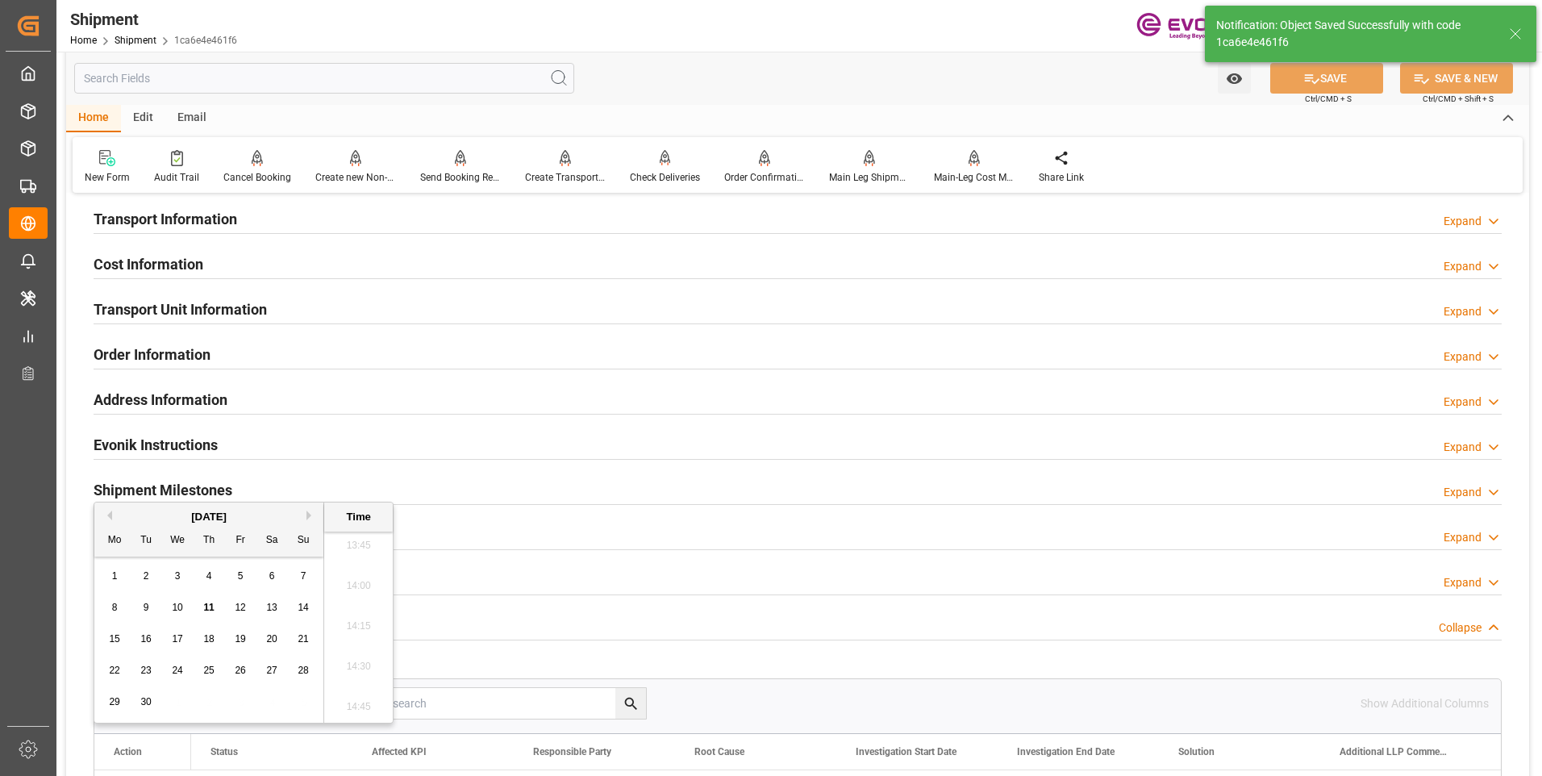
click at [147, 313] on h2 "Transport Unit Information" at bounding box center [180, 309] width 173 height 22
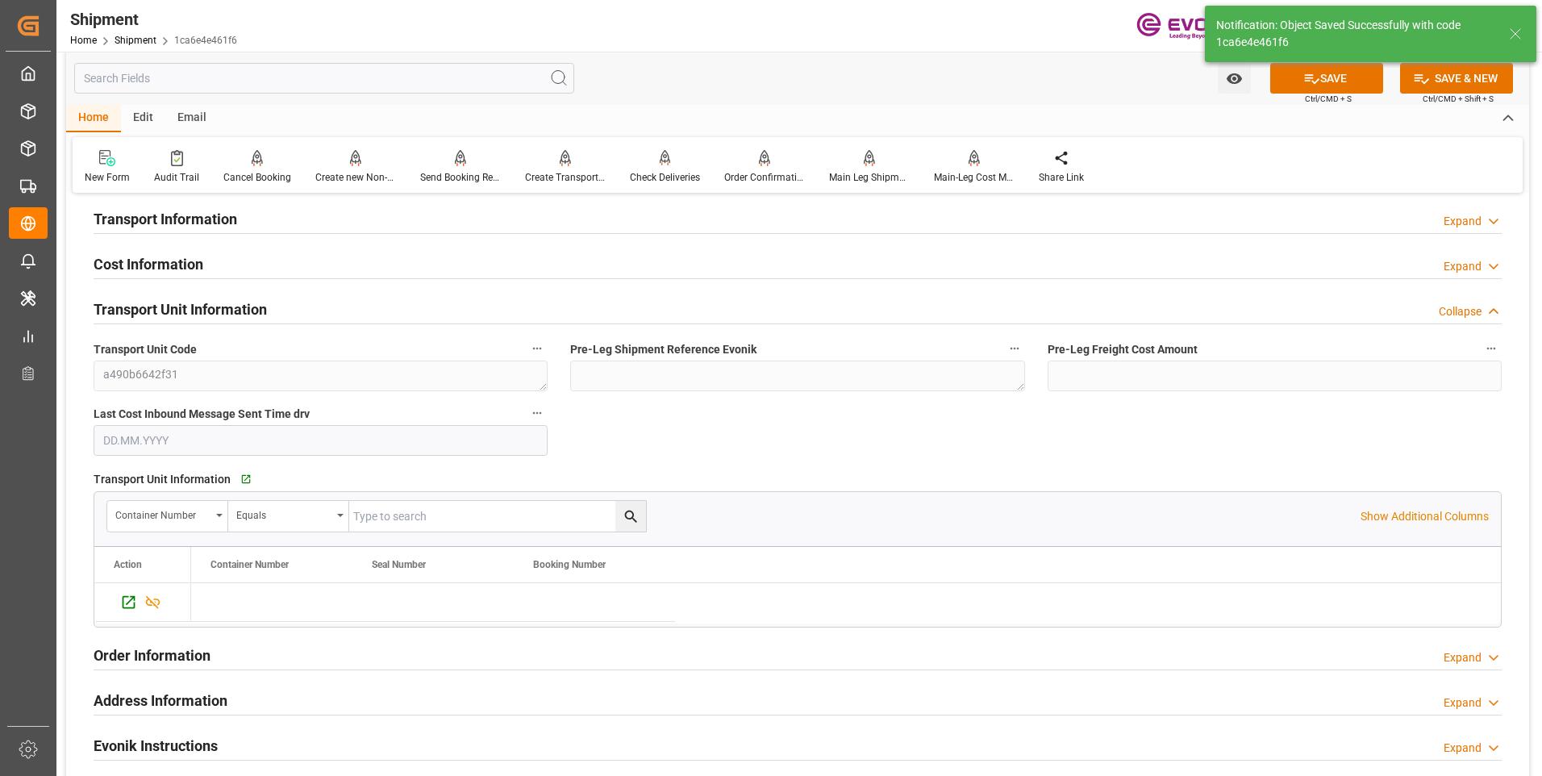
click at [140, 217] on h2 "Transport Information" at bounding box center [166, 219] width 144 height 22
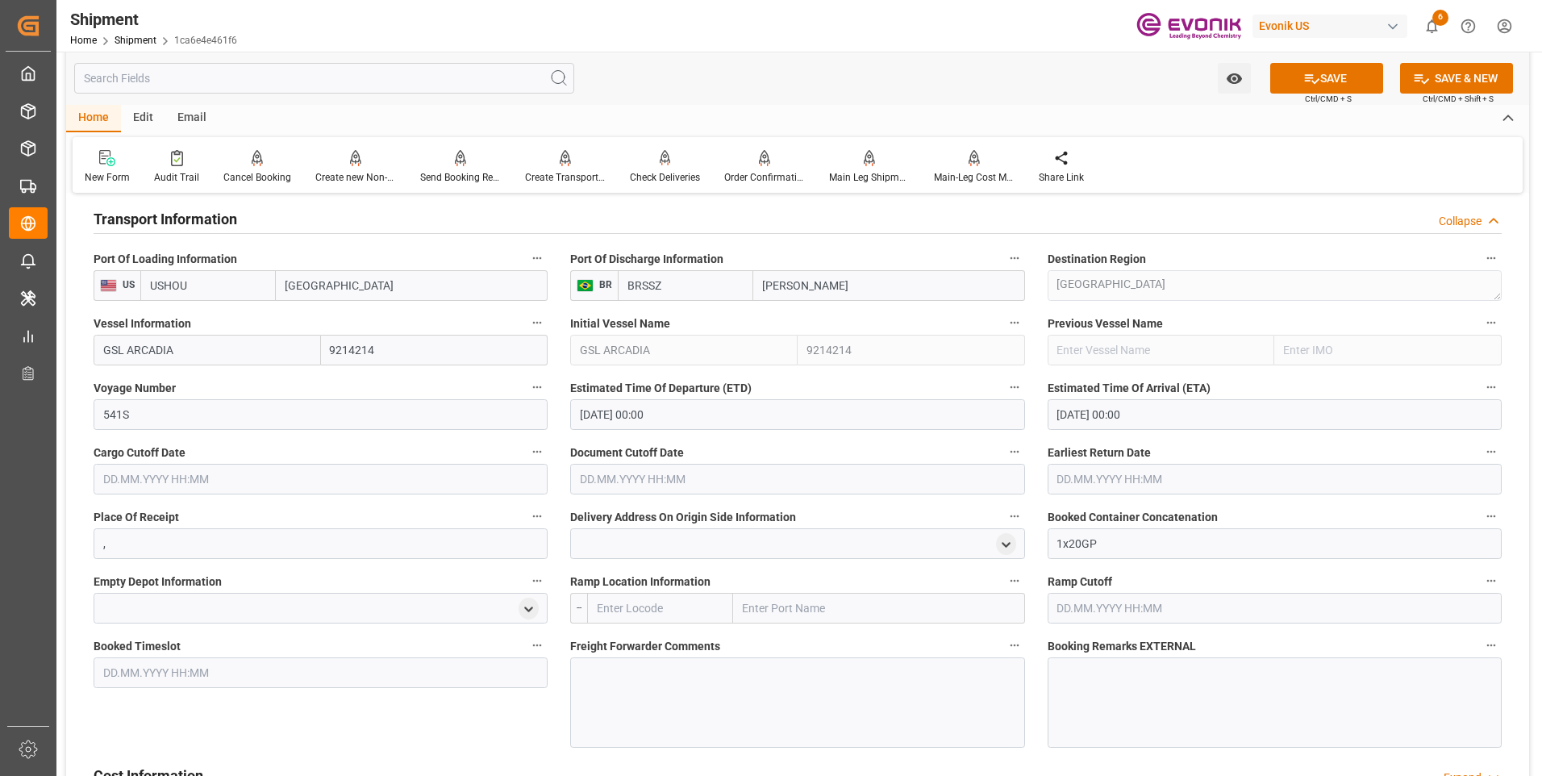
click at [387, 479] on input "text" at bounding box center [321, 479] width 454 height 31
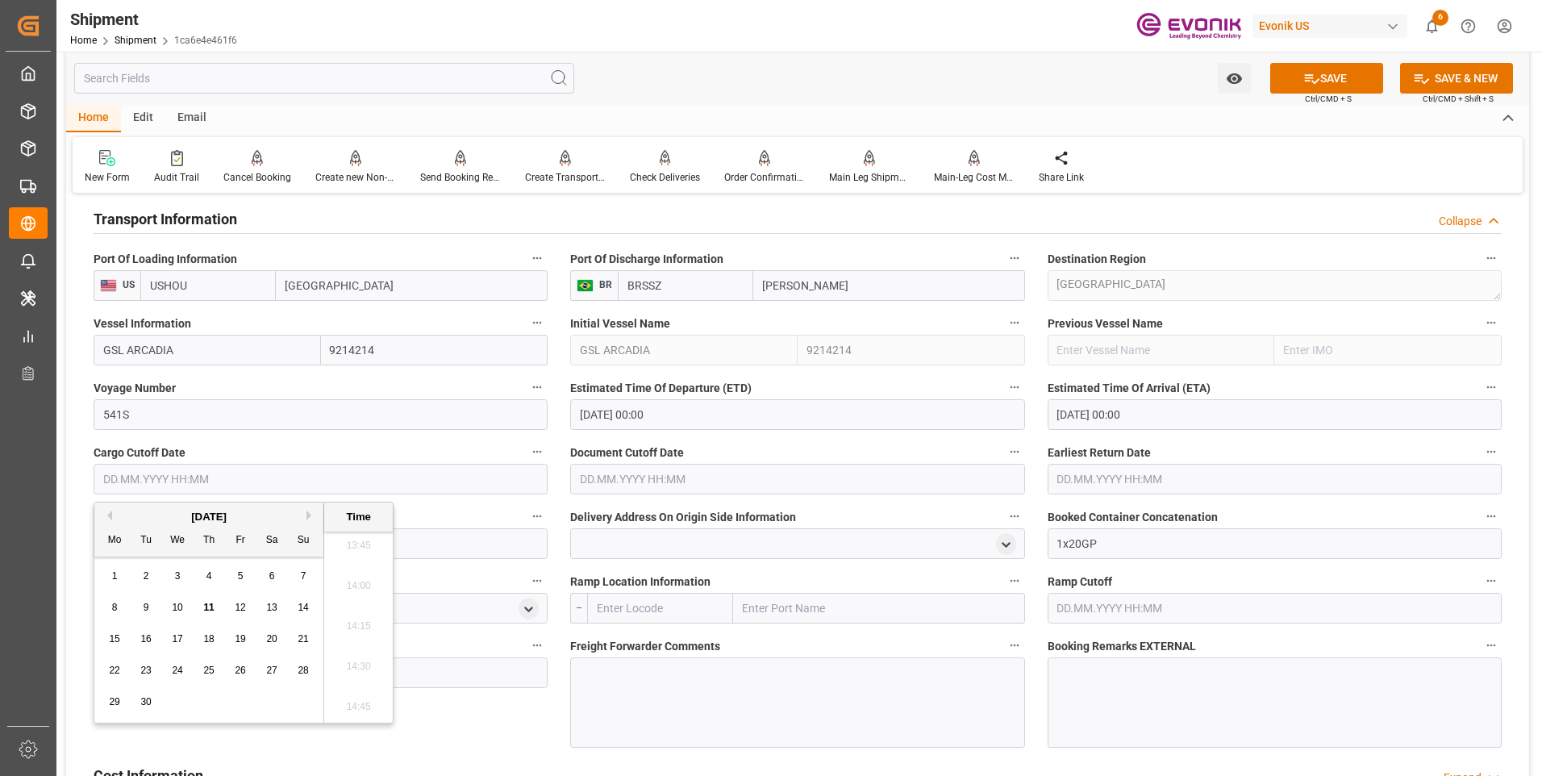
click at [311, 515] on button "Next Month" at bounding box center [311, 515] width 10 height 10
click at [235, 606] on span "10" at bounding box center [240, 607] width 10 height 11
type input "[DATE] 00:00"
click at [579, 479] on input "text" at bounding box center [797, 479] width 454 height 31
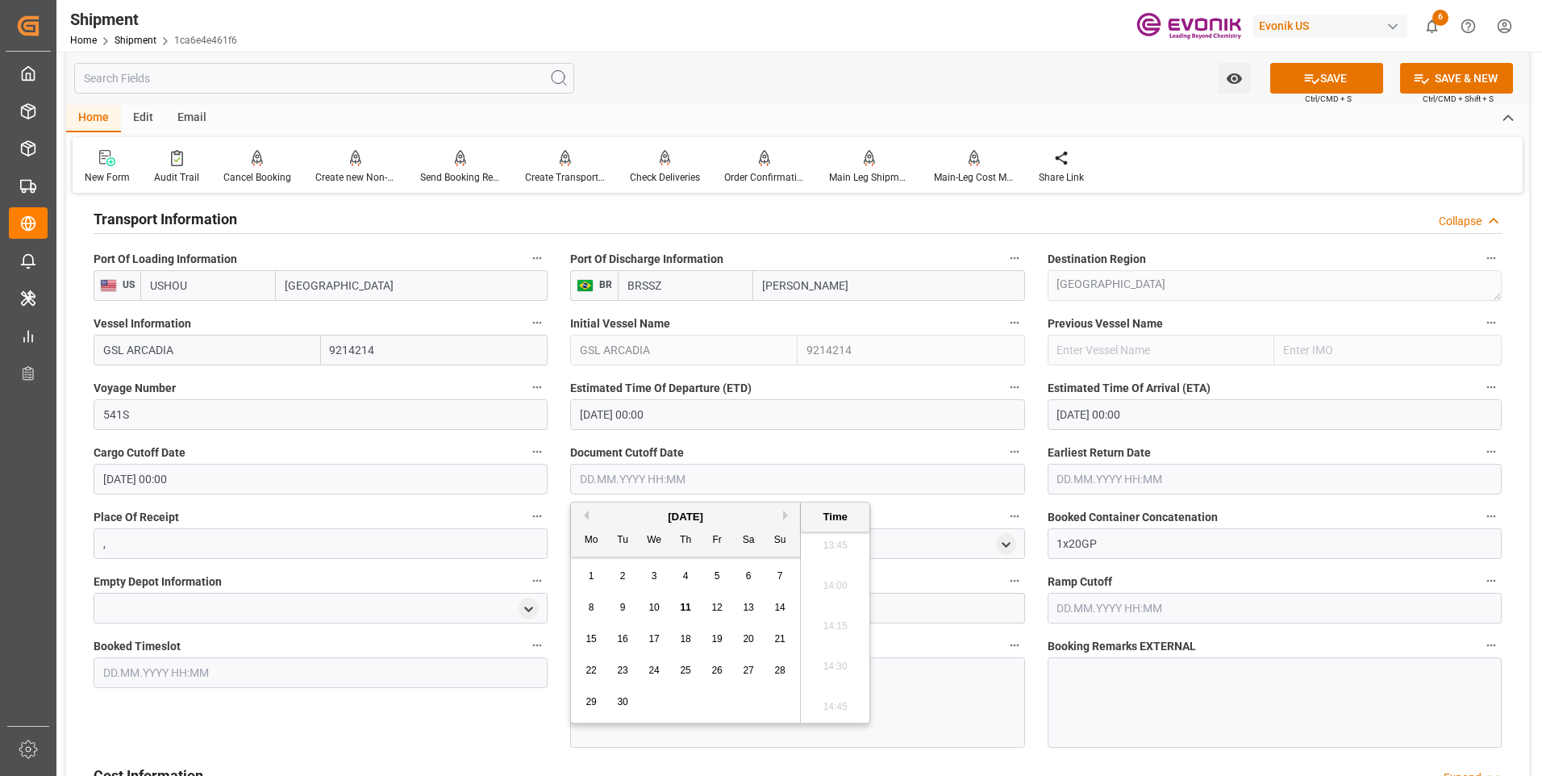
click at [788, 520] on div "September 2025" at bounding box center [685, 517] width 229 height 16
click at [786, 515] on button "Next Month" at bounding box center [788, 515] width 10 height 10
click at [730, 602] on div "6 7 8 9 10 11 12" at bounding box center [686, 607] width 220 height 31
click at [718, 603] on span "10" at bounding box center [716, 607] width 10 height 11
type input "[DATE] 00:00"
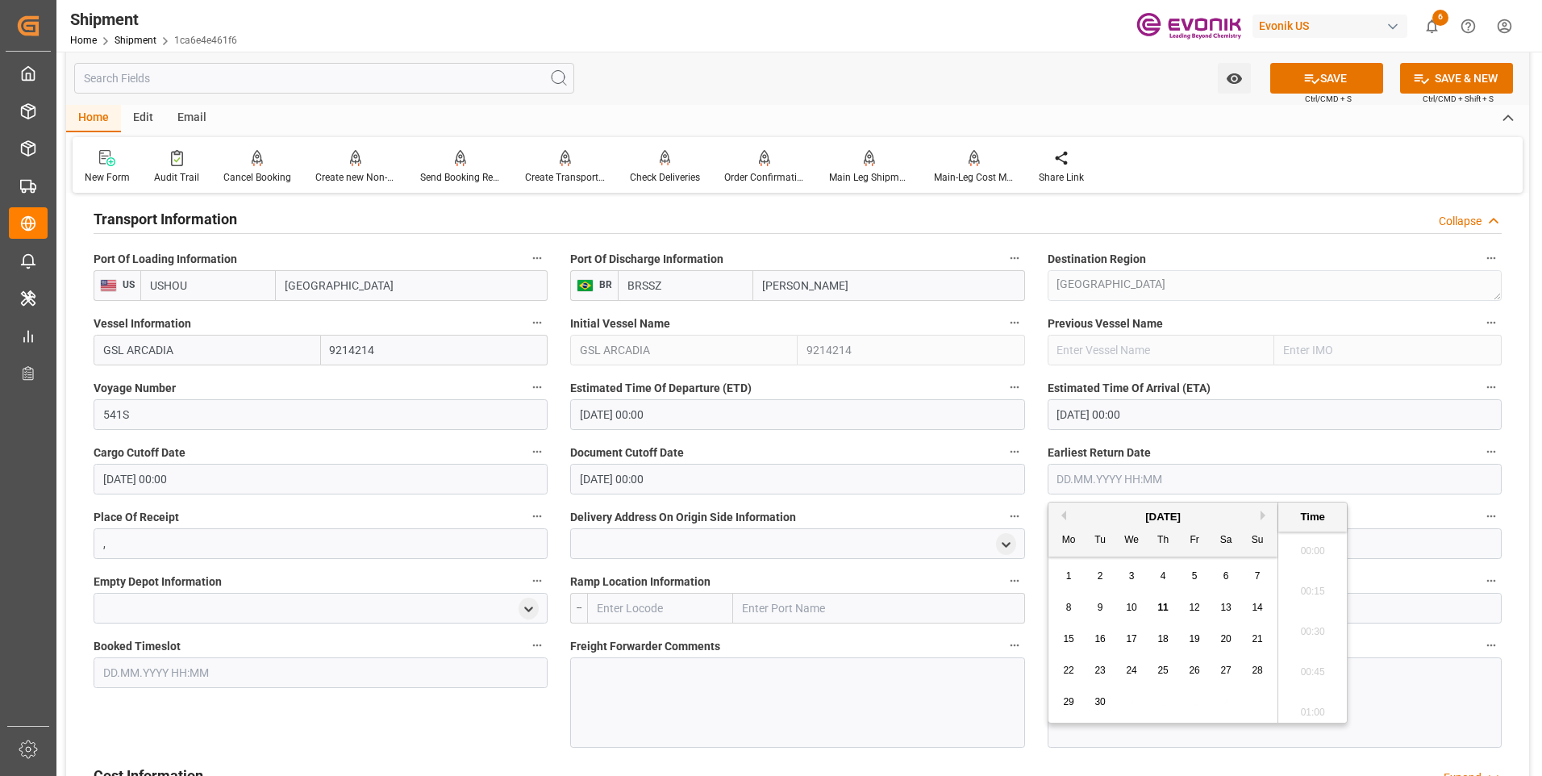
click at [1067, 475] on input "text" at bounding box center [1275, 479] width 454 height 31
click at [1261, 513] on button "Next Month" at bounding box center [1265, 515] width 10 height 10
click at [1189, 605] on span "10" at bounding box center [1194, 607] width 10 height 11
type input "[DATE] 00:00"
click at [1306, 74] on icon at bounding box center [1312, 79] width 15 height 10
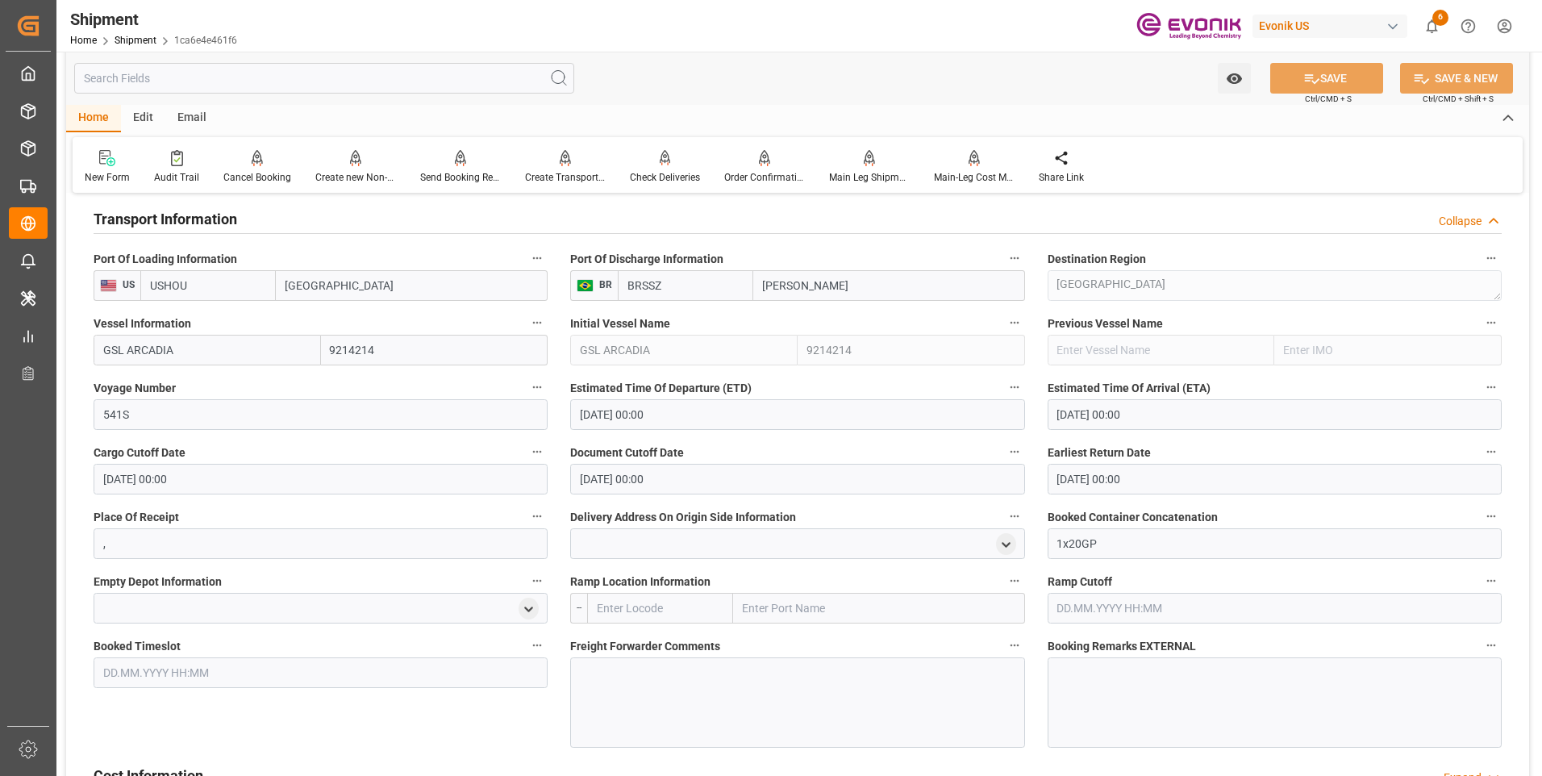
scroll to position [1155, 0]
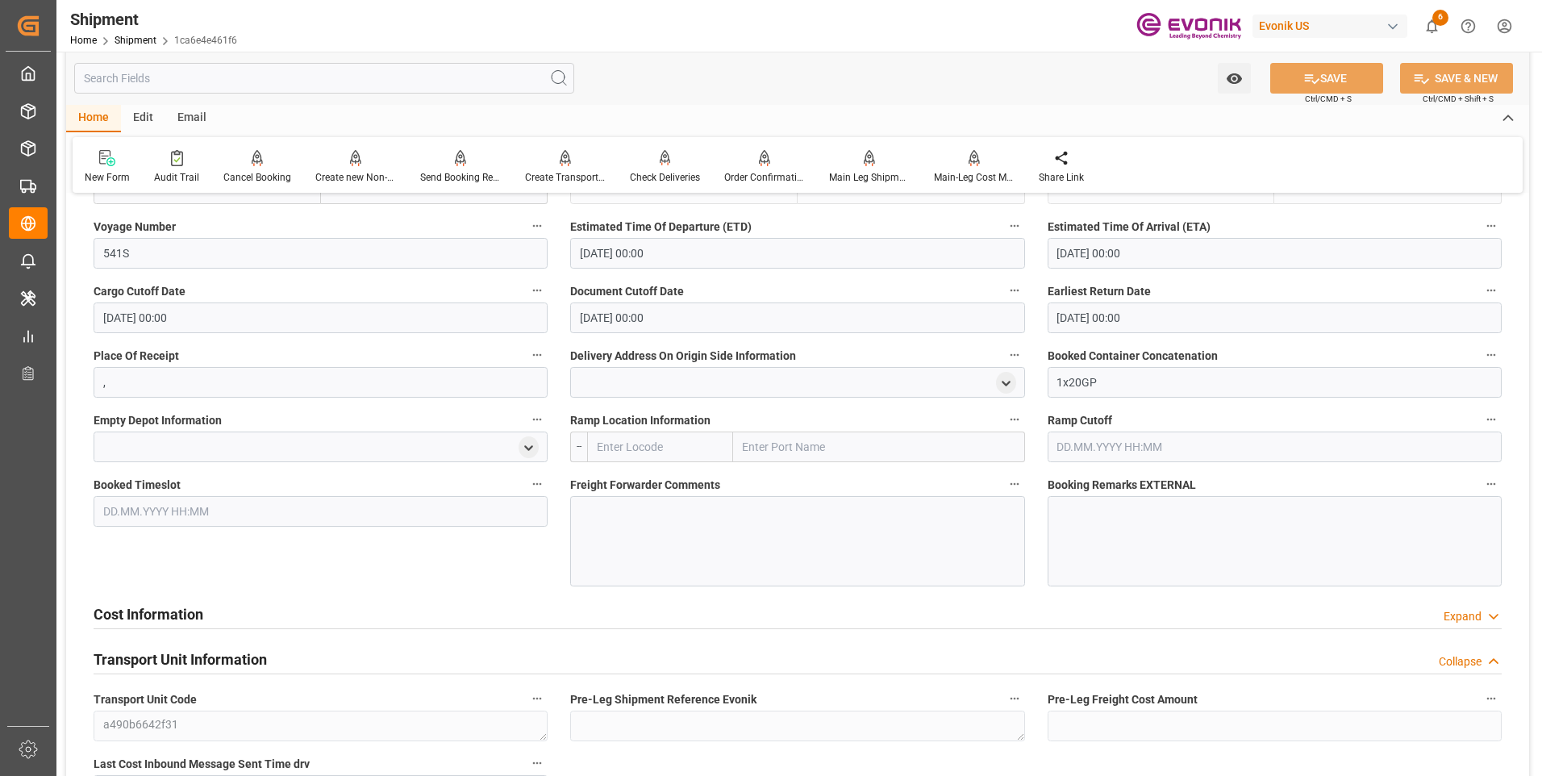
click at [169, 607] on h2 "Cost Information" at bounding box center [149, 614] width 110 height 22
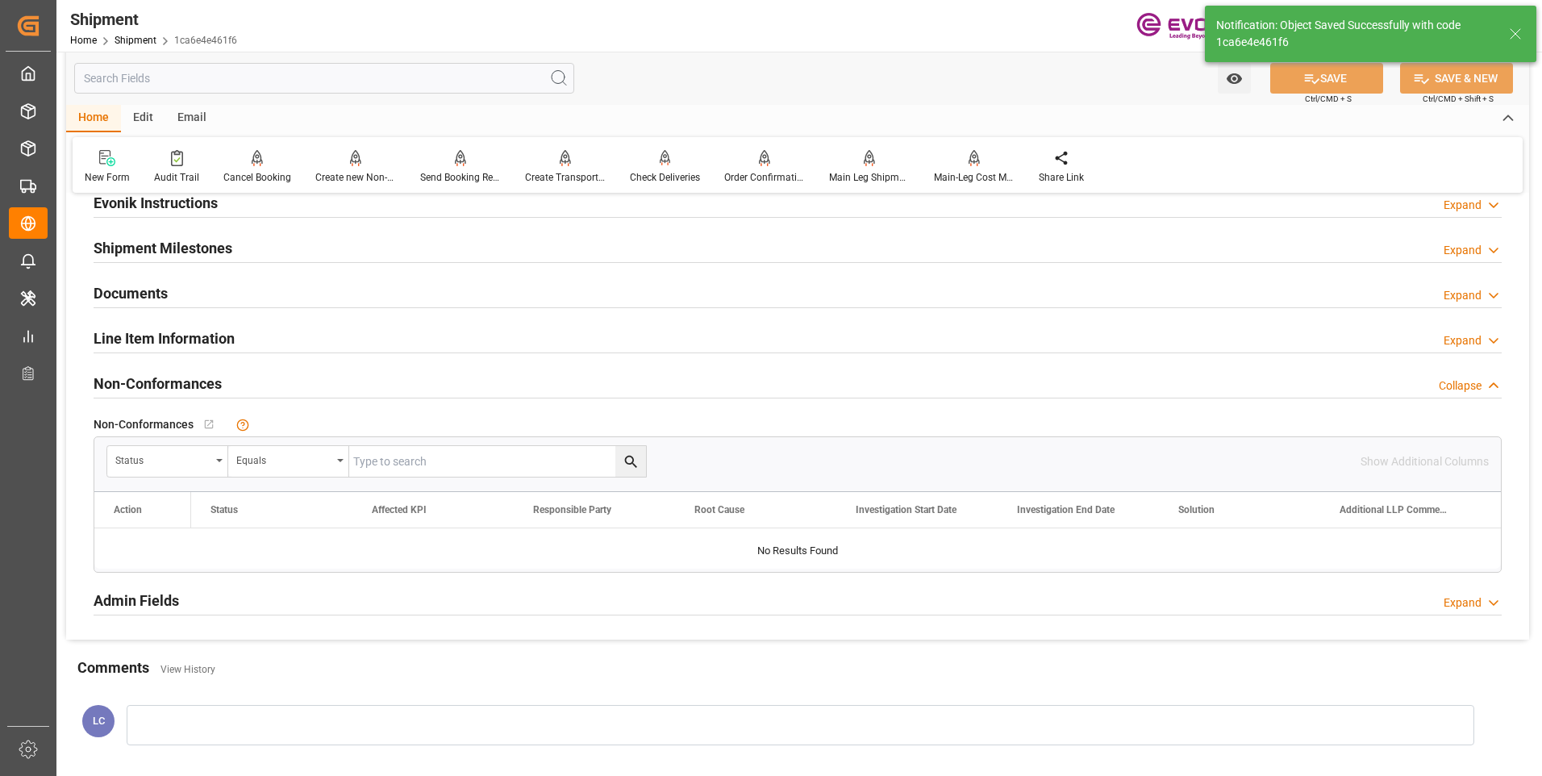
scroll to position [724, 0]
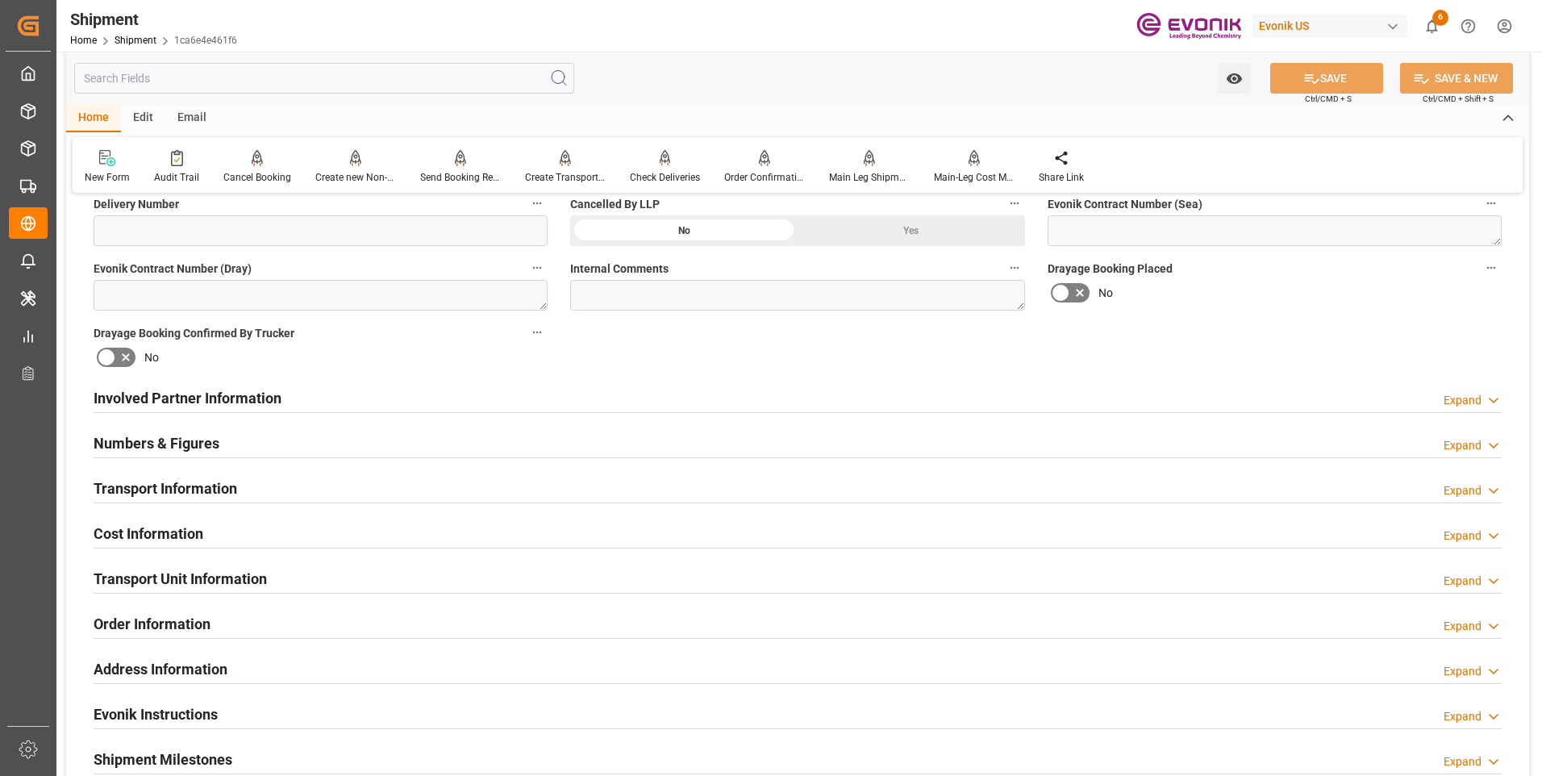
click at [127, 519] on div "Cost Information" at bounding box center [149, 532] width 110 height 31
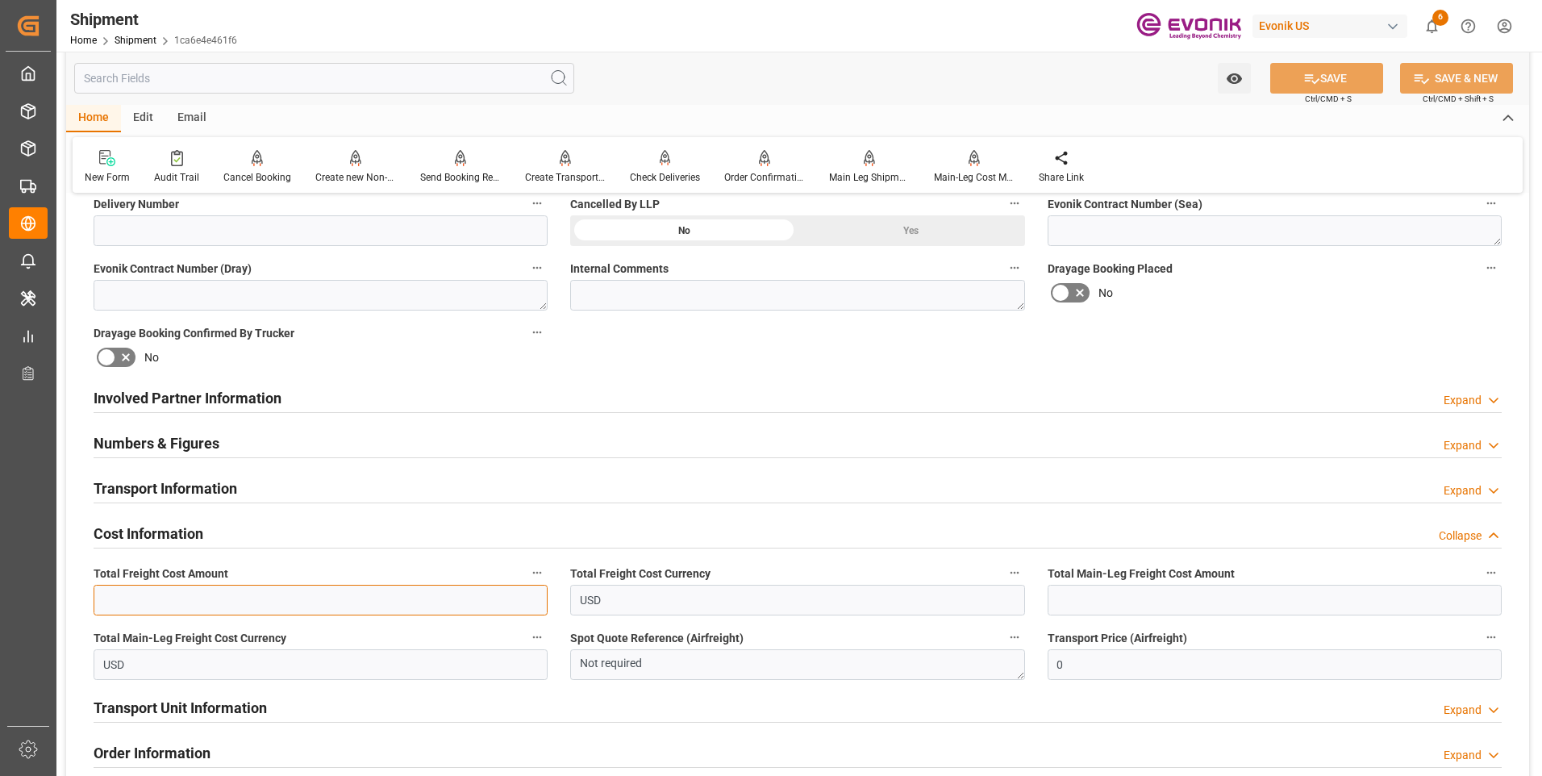
click at [202, 598] on input "text" at bounding box center [321, 600] width 454 height 31
type input "2205"
click at [1101, 607] on input "text" at bounding box center [1275, 600] width 454 height 31
click at [1133, 614] on input "text" at bounding box center [1275, 600] width 454 height 31
type input "552"
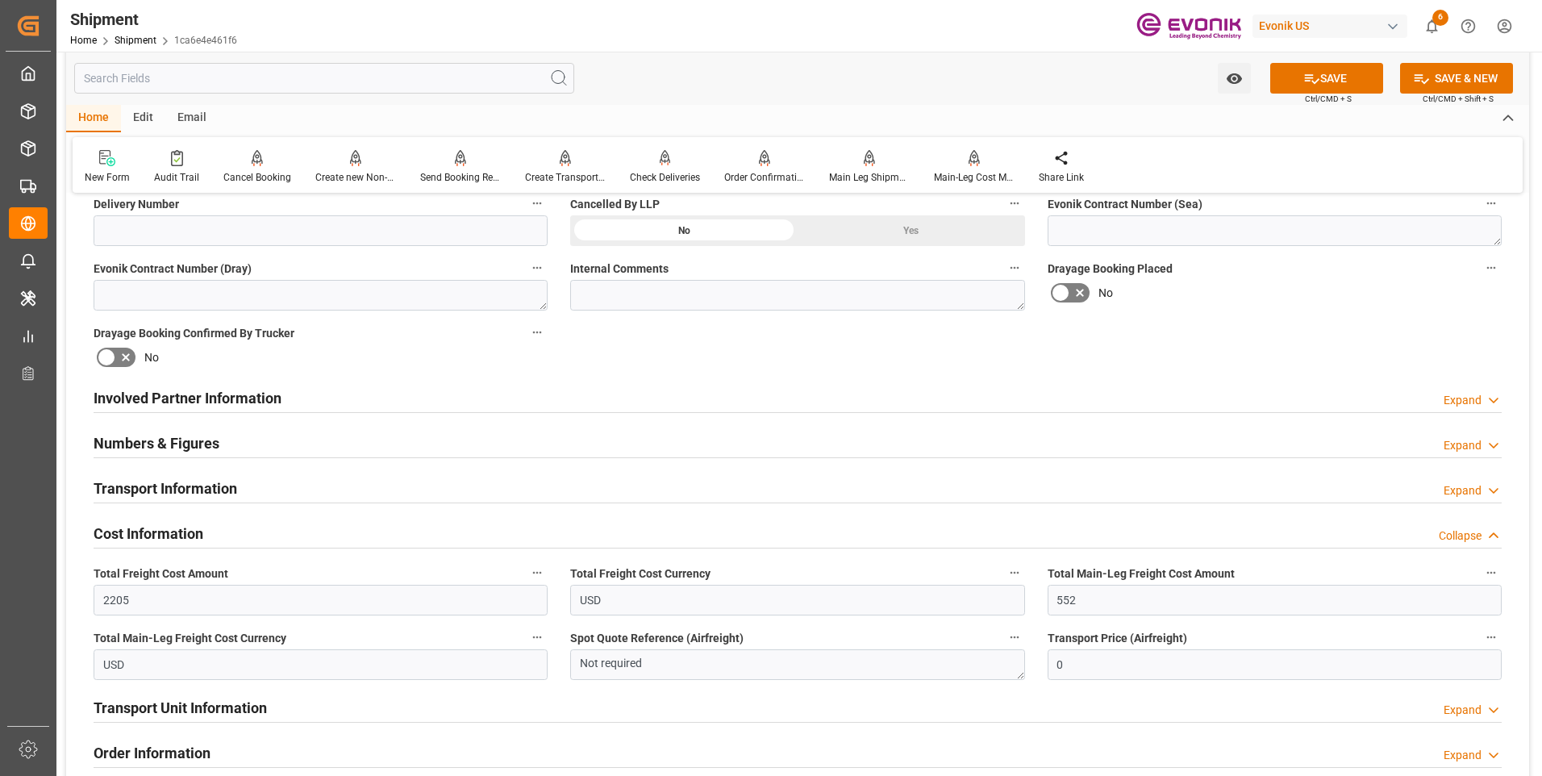
click at [1313, 77] on icon at bounding box center [1311, 78] width 17 height 17
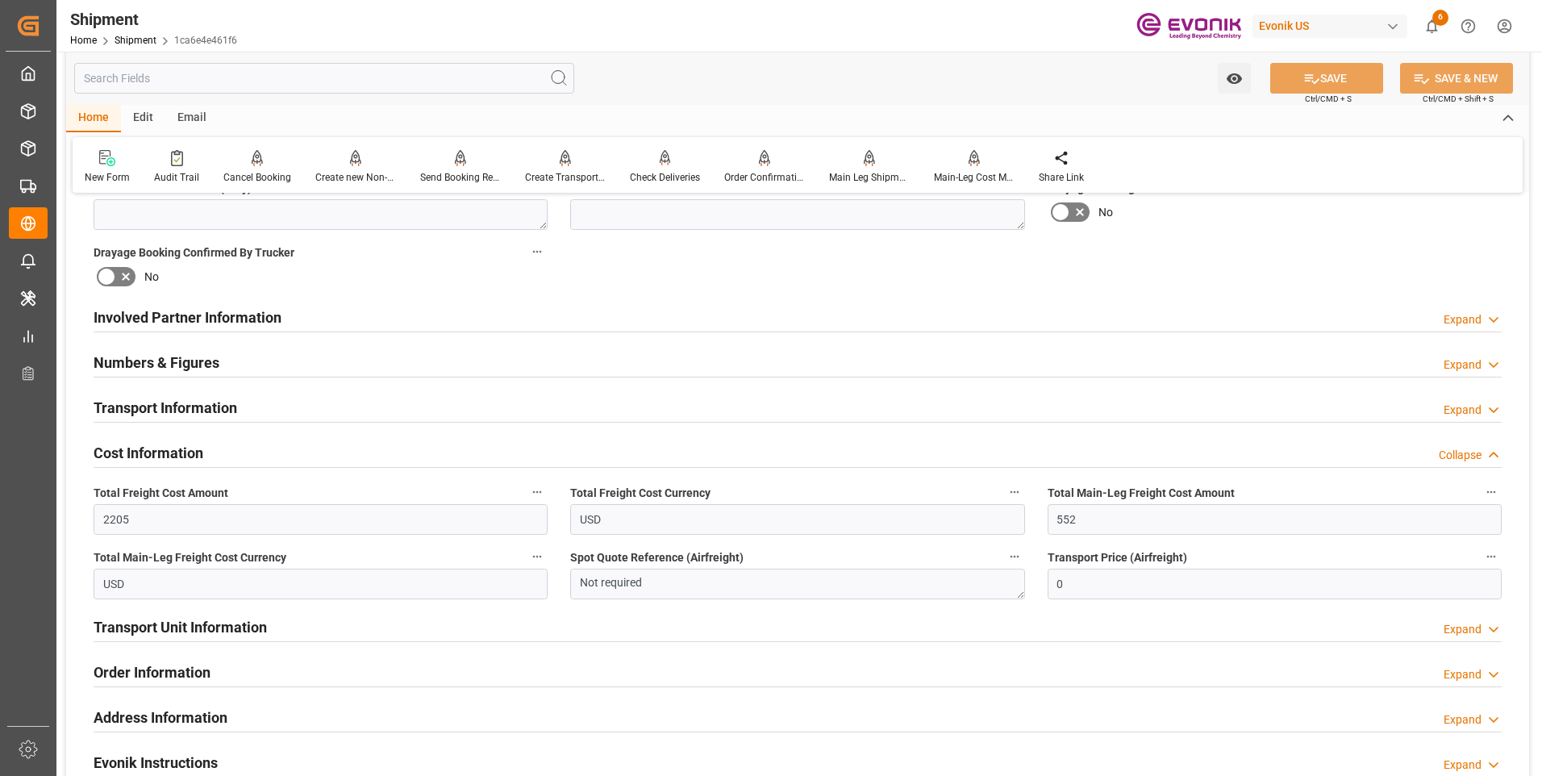
scroll to position [885, 0]
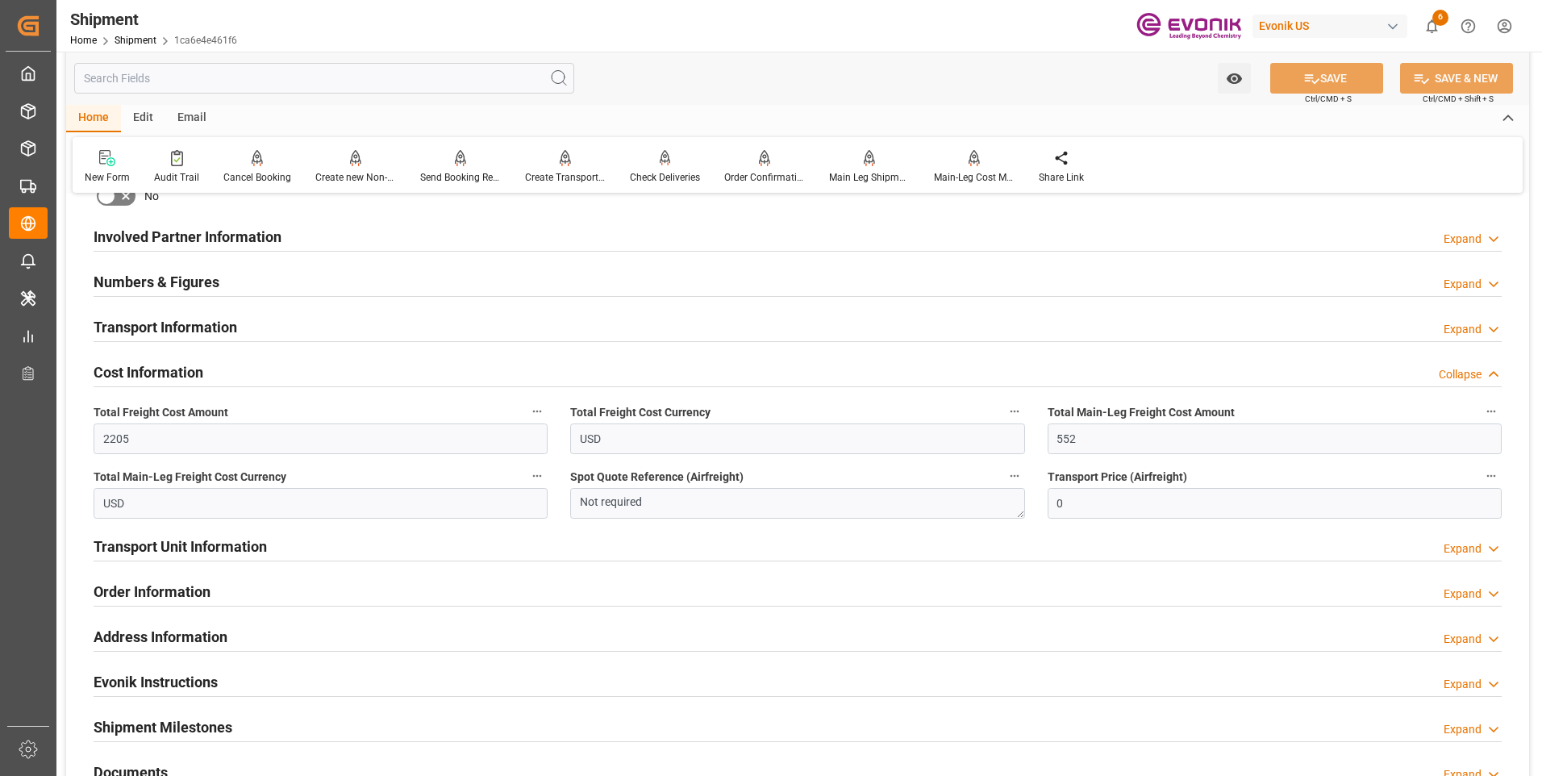
click at [144, 544] on h2 "Transport Unit Information" at bounding box center [180, 546] width 173 height 22
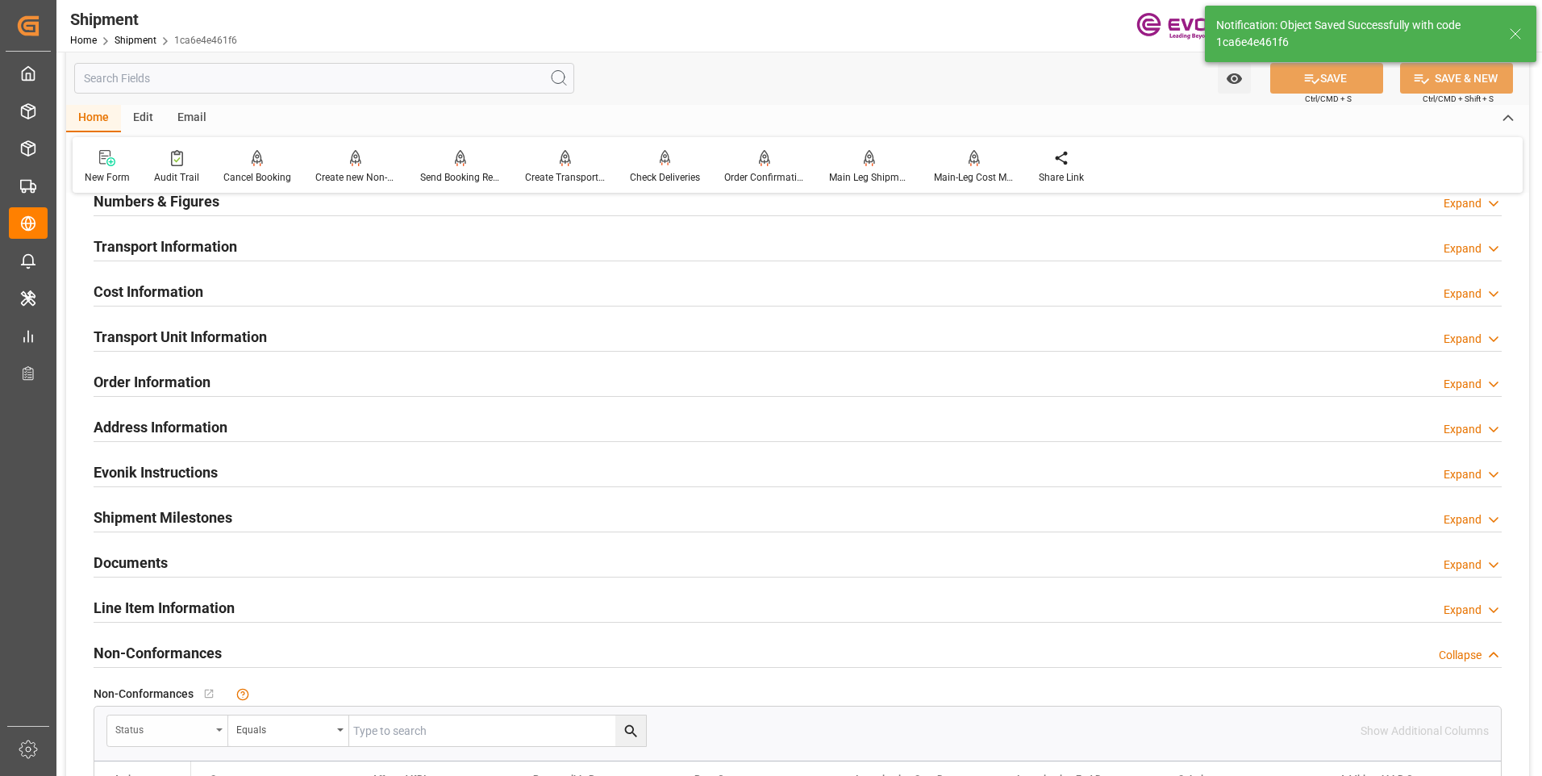
scroll to position [1047, 0]
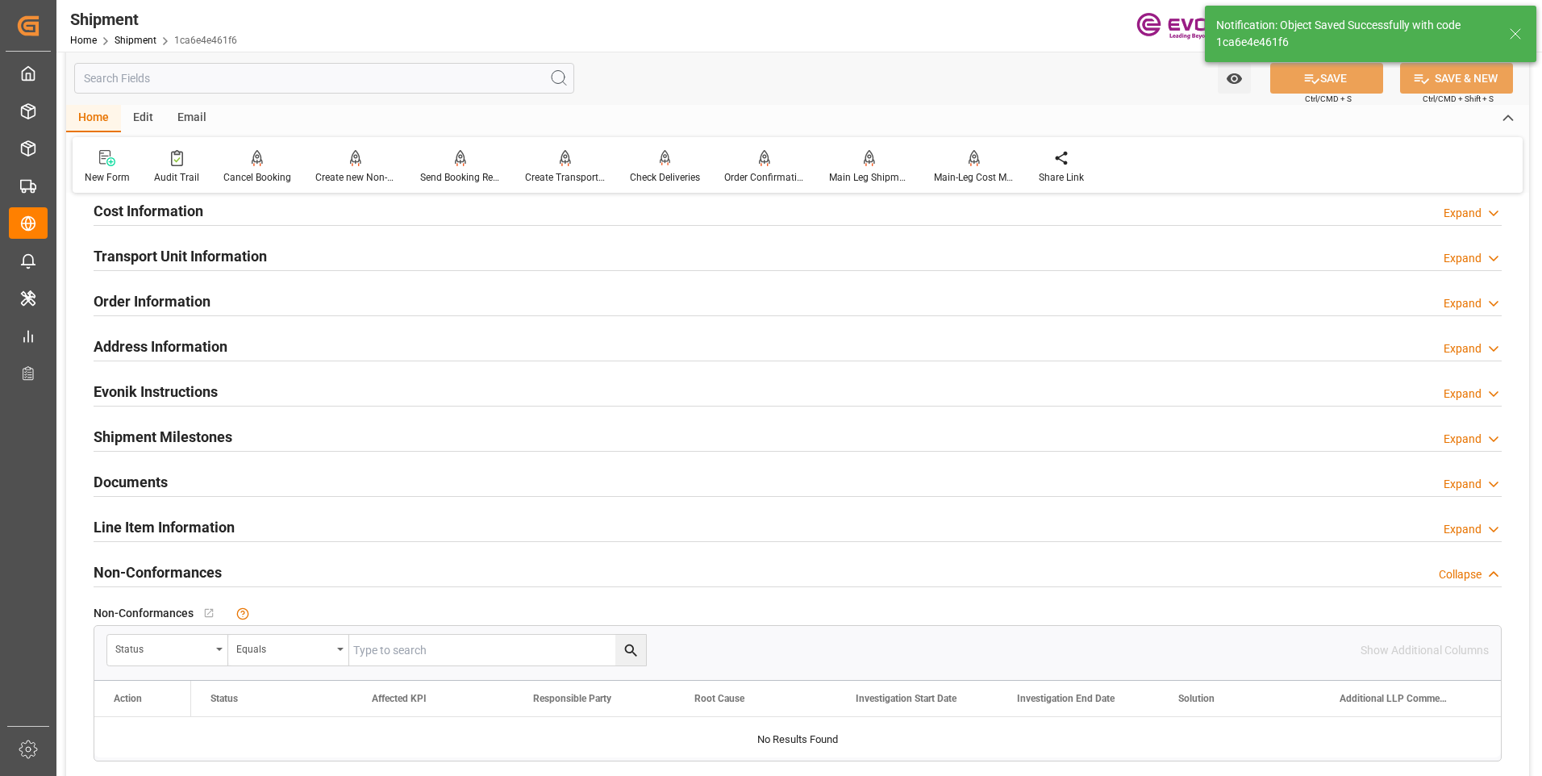
click at [125, 251] on h2 "Transport Unit Information" at bounding box center [180, 256] width 173 height 22
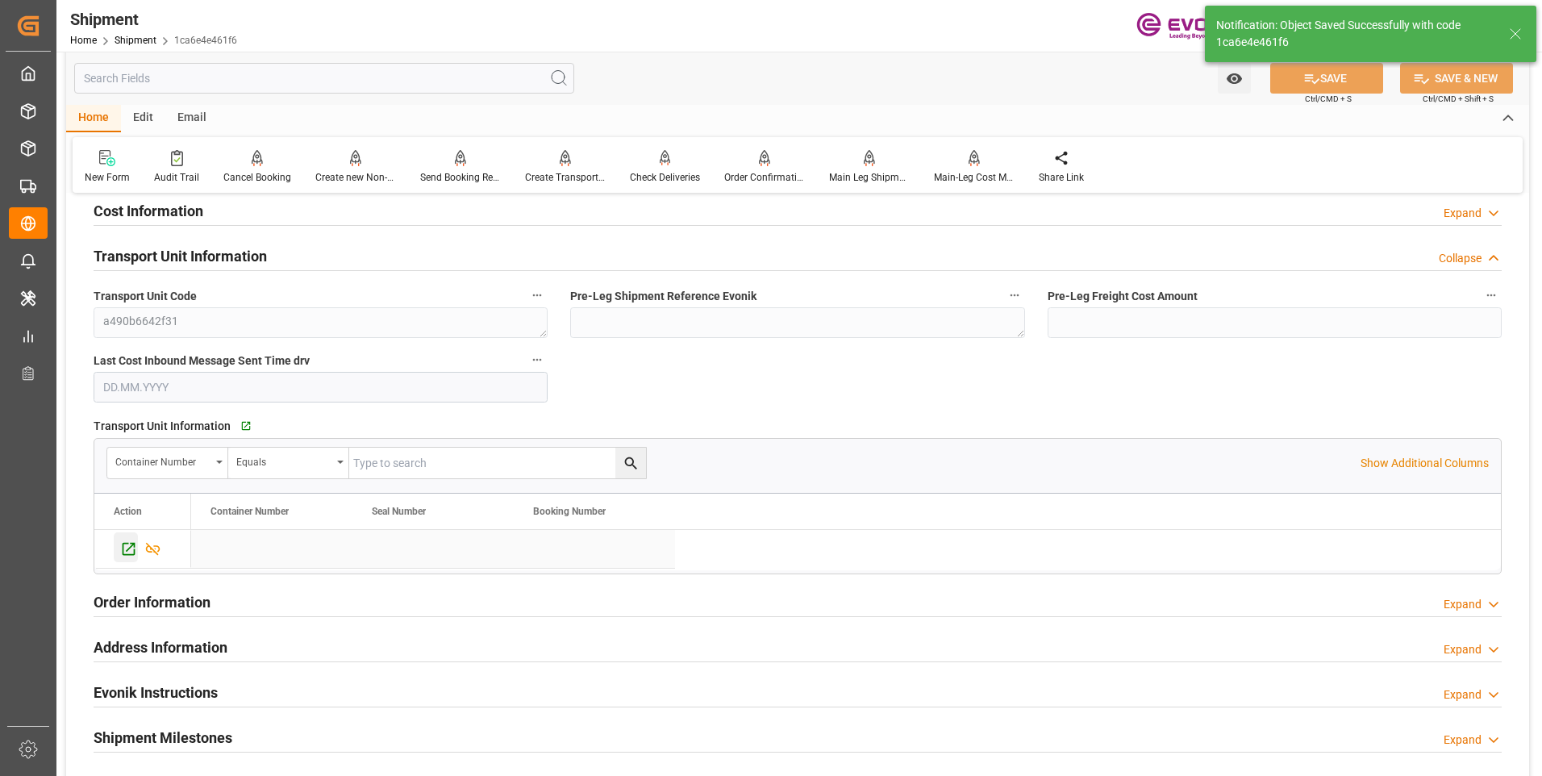
click at [128, 548] on icon "Press SPACE to select this row." at bounding box center [129, 549] width 13 height 13
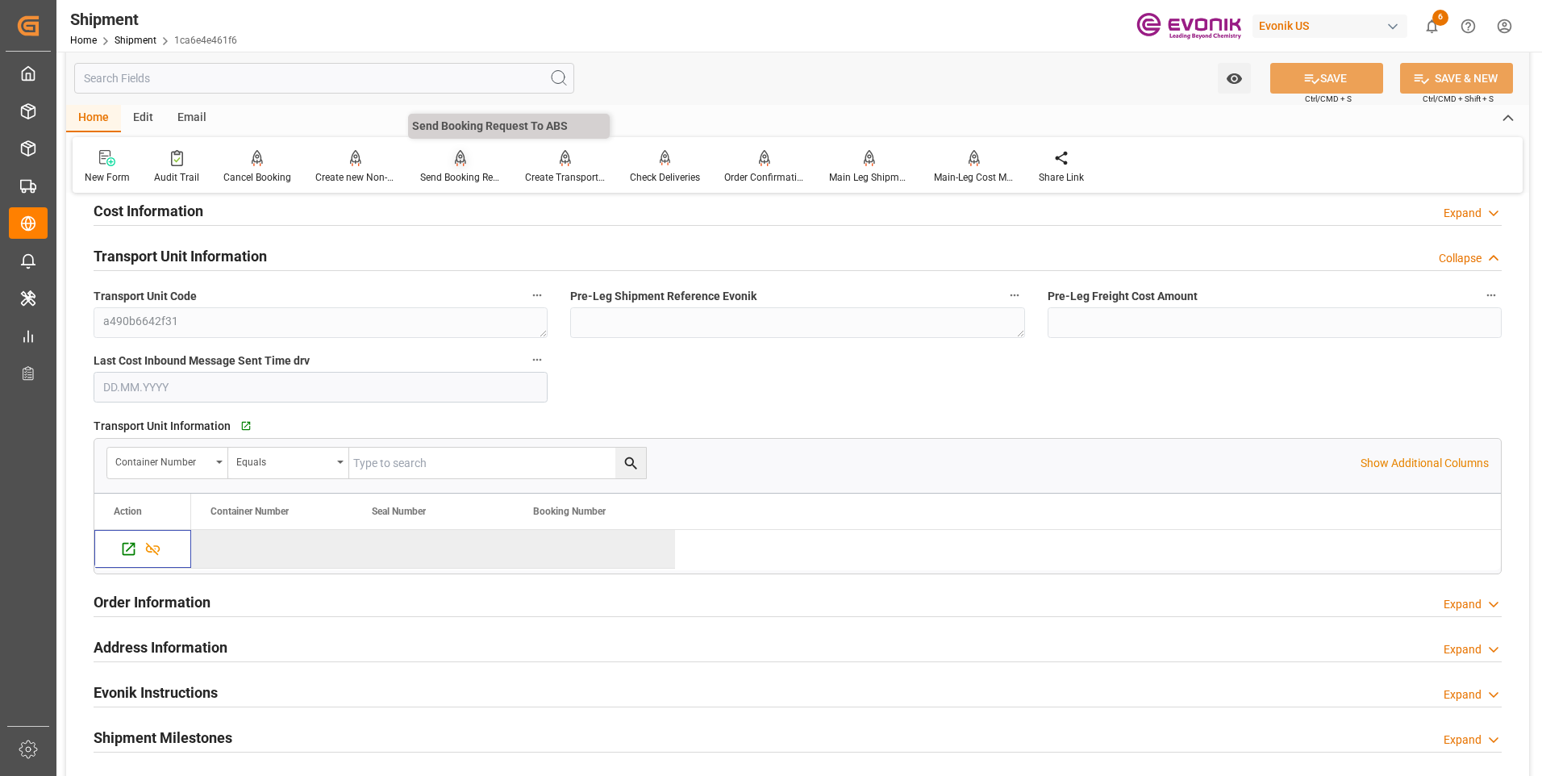
click at [432, 161] on div at bounding box center [460, 157] width 81 height 17
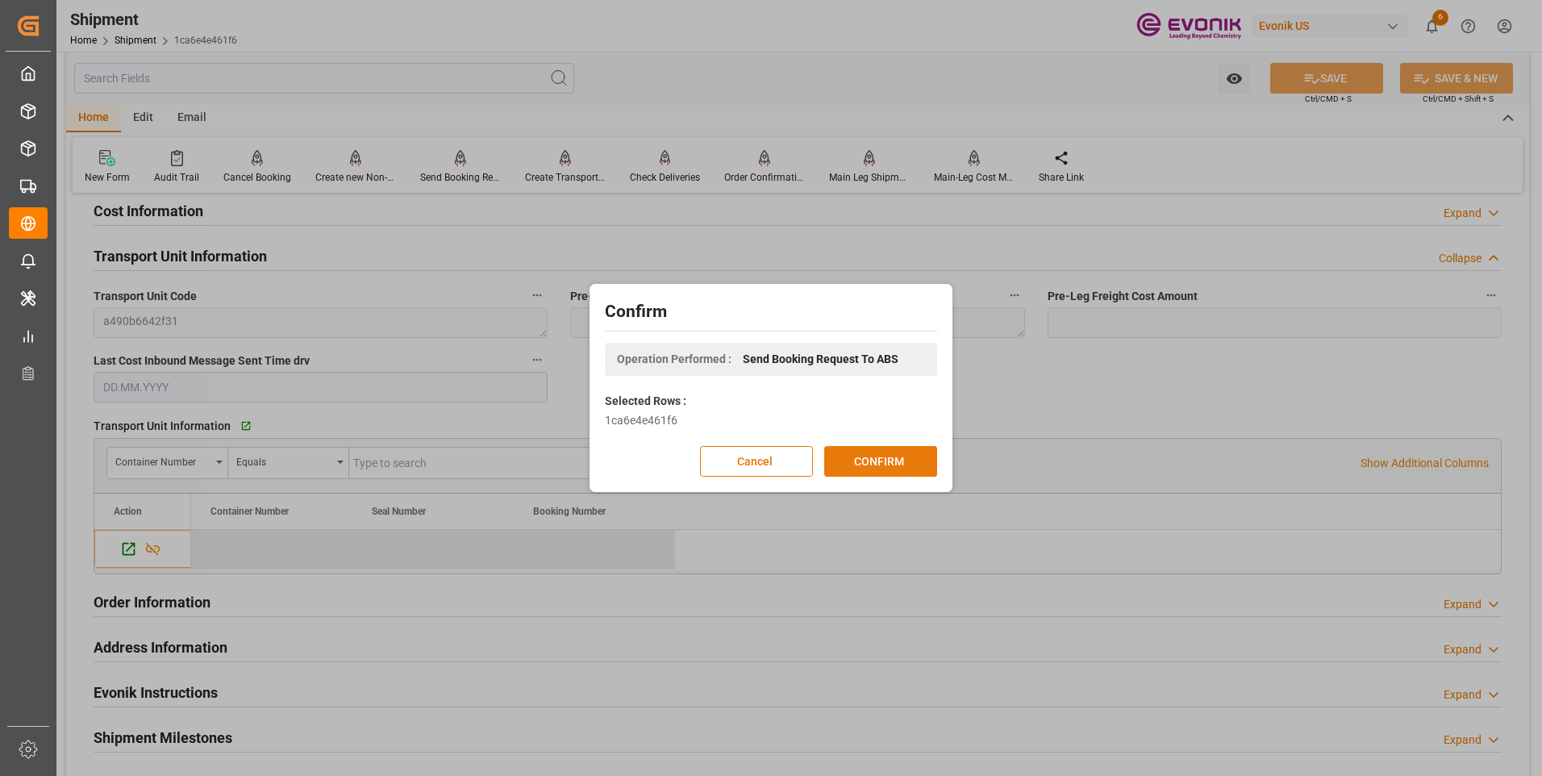
click at [871, 462] on button "CONFIRM" at bounding box center [880, 461] width 113 height 31
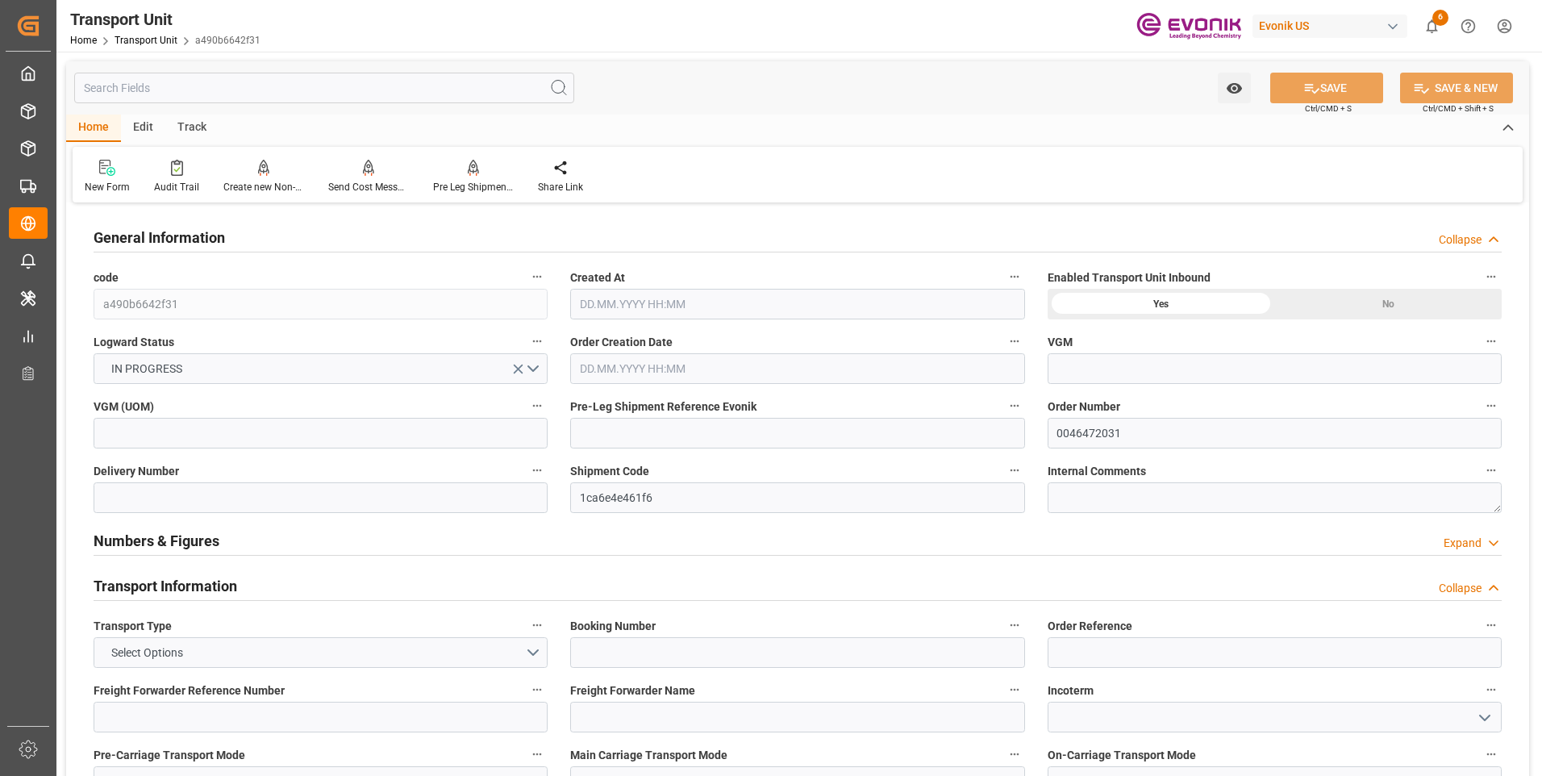
type input "Maersk"
type input "Maersk Line AS"
type input "USHOU"
type input "BRSSZ"
type input "15698.8"
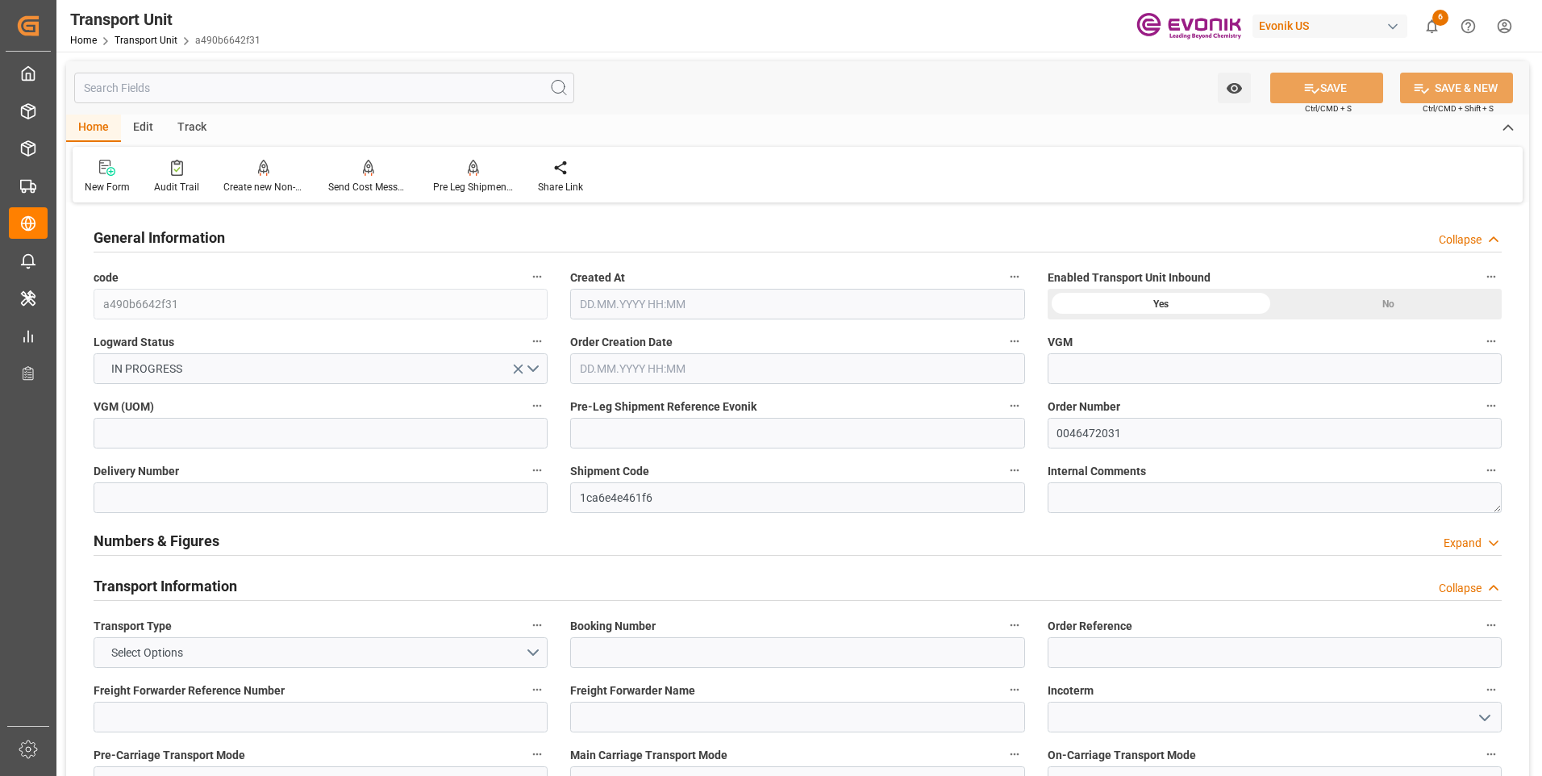
type input "[DATE] 06:51"
type input "[DATE]"
type input "[DATE] 00:00"
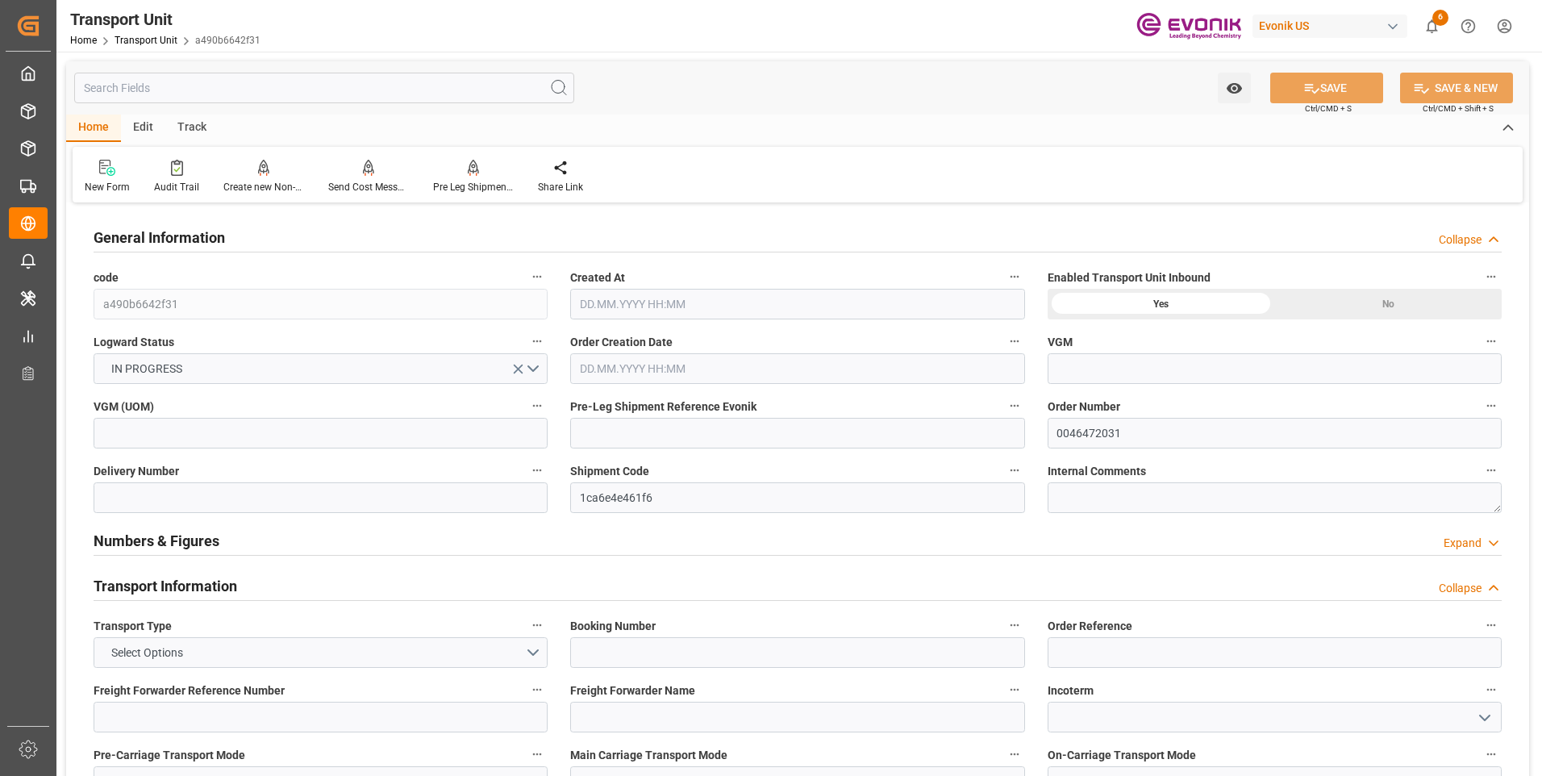
type input "[DATE] 00:00"
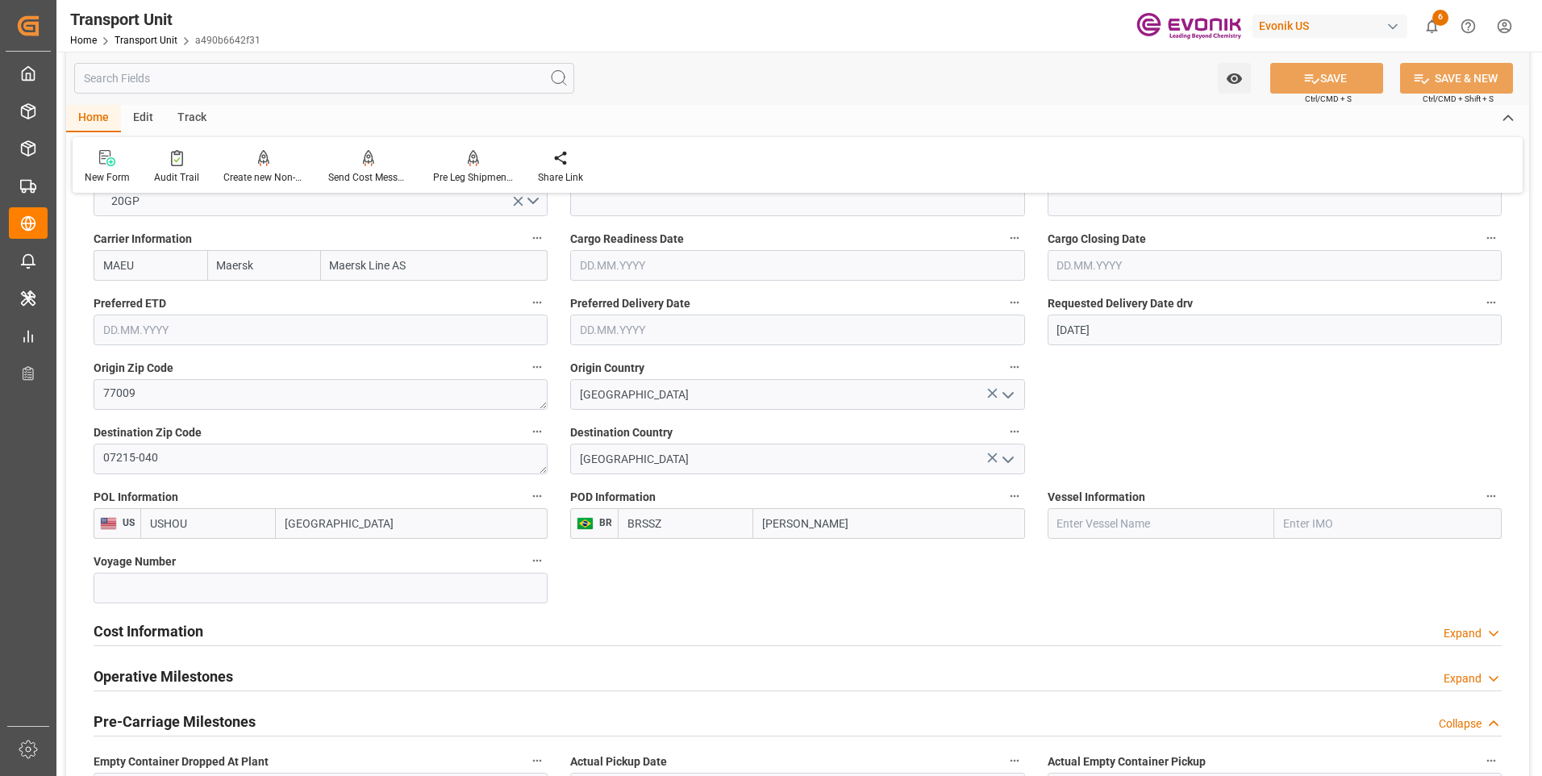
scroll to position [726, 0]
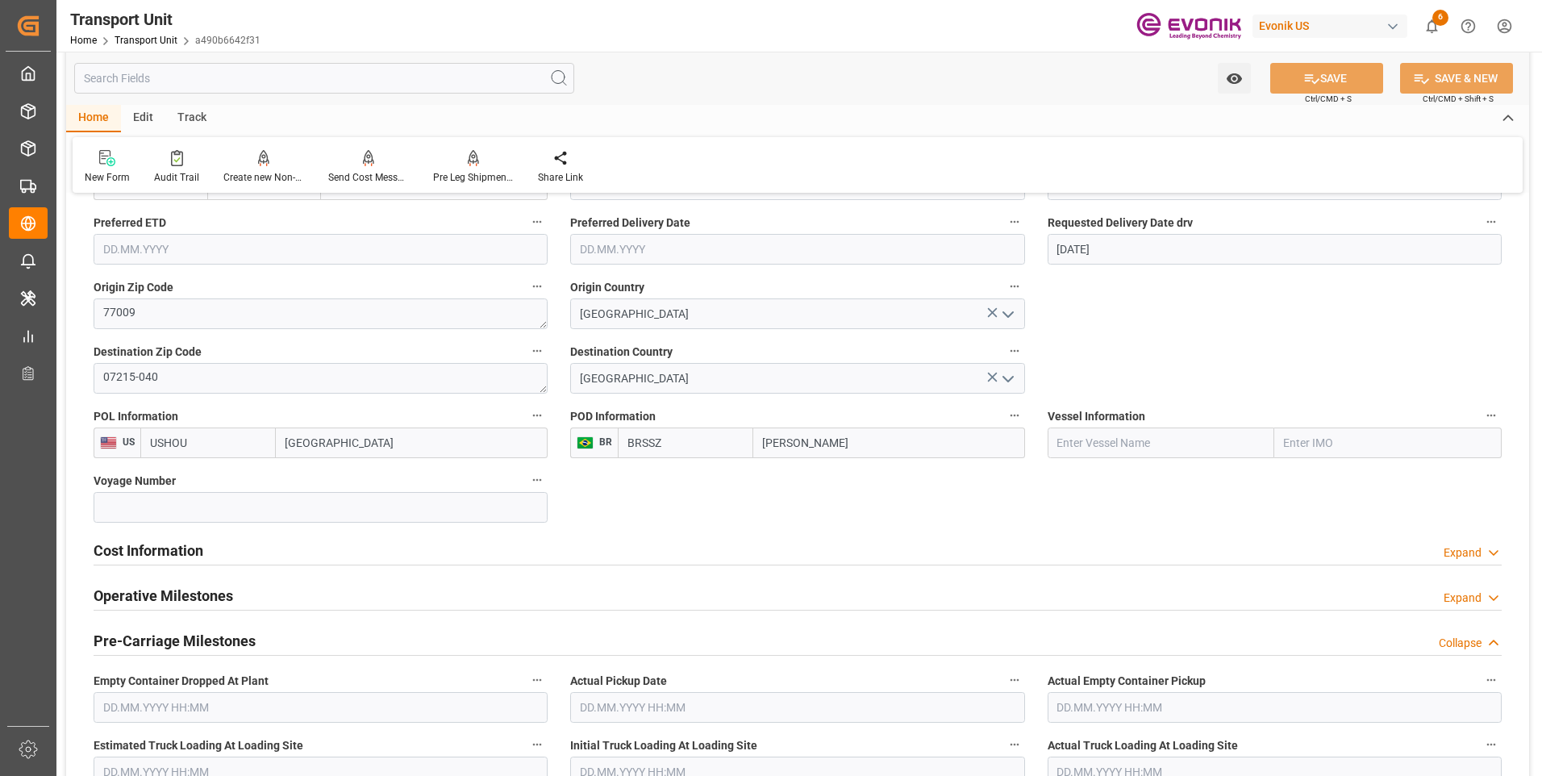
click at [165, 546] on h2 "Cost Information" at bounding box center [149, 550] width 110 height 22
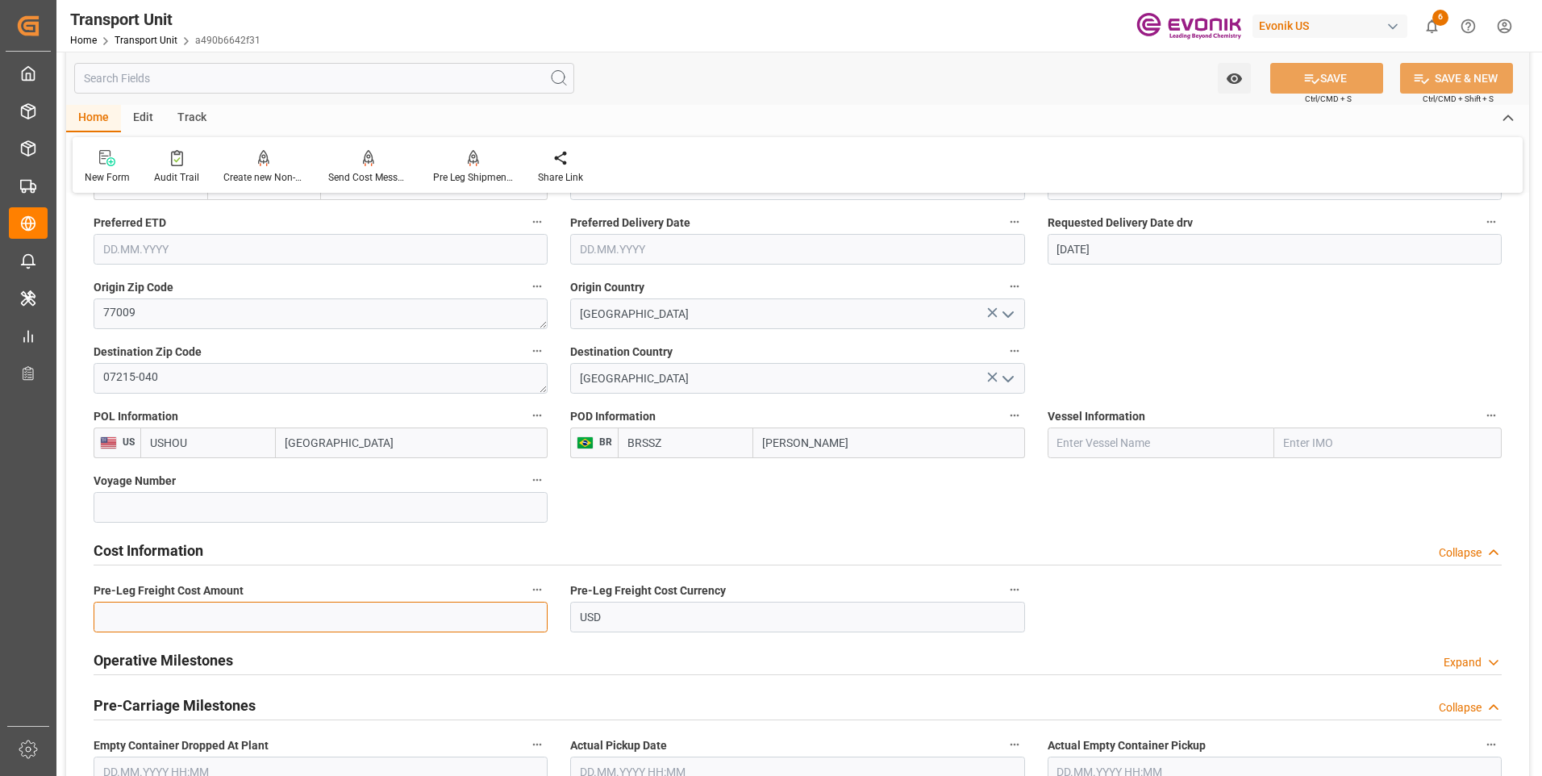
click at [219, 608] on input "text" at bounding box center [321, 617] width 454 height 31
type input "1653"
click at [1327, 75] on button "SAVE" at bounding box center [1326, 78] width 113 height 31
